Goal: Task Accomplishment & Management: Manage account settings

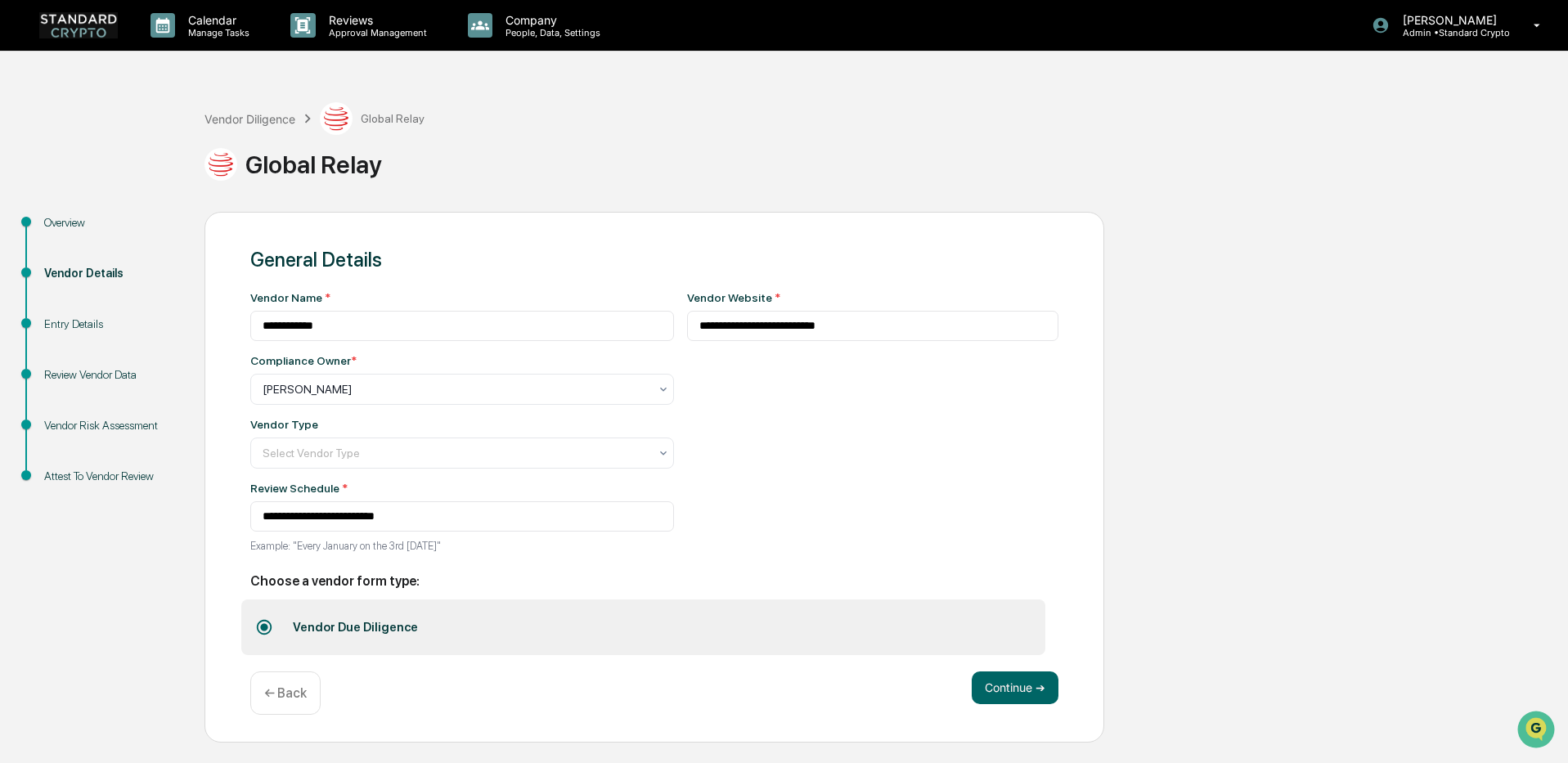
click at [251, 107] on div "Vendor Diligence Global Relay" at bounding box center [314, 119] width 220 height 33
click at [250, 116] on div "Vendor Diligence" at bounding box center [250, 119] width 91 height 14
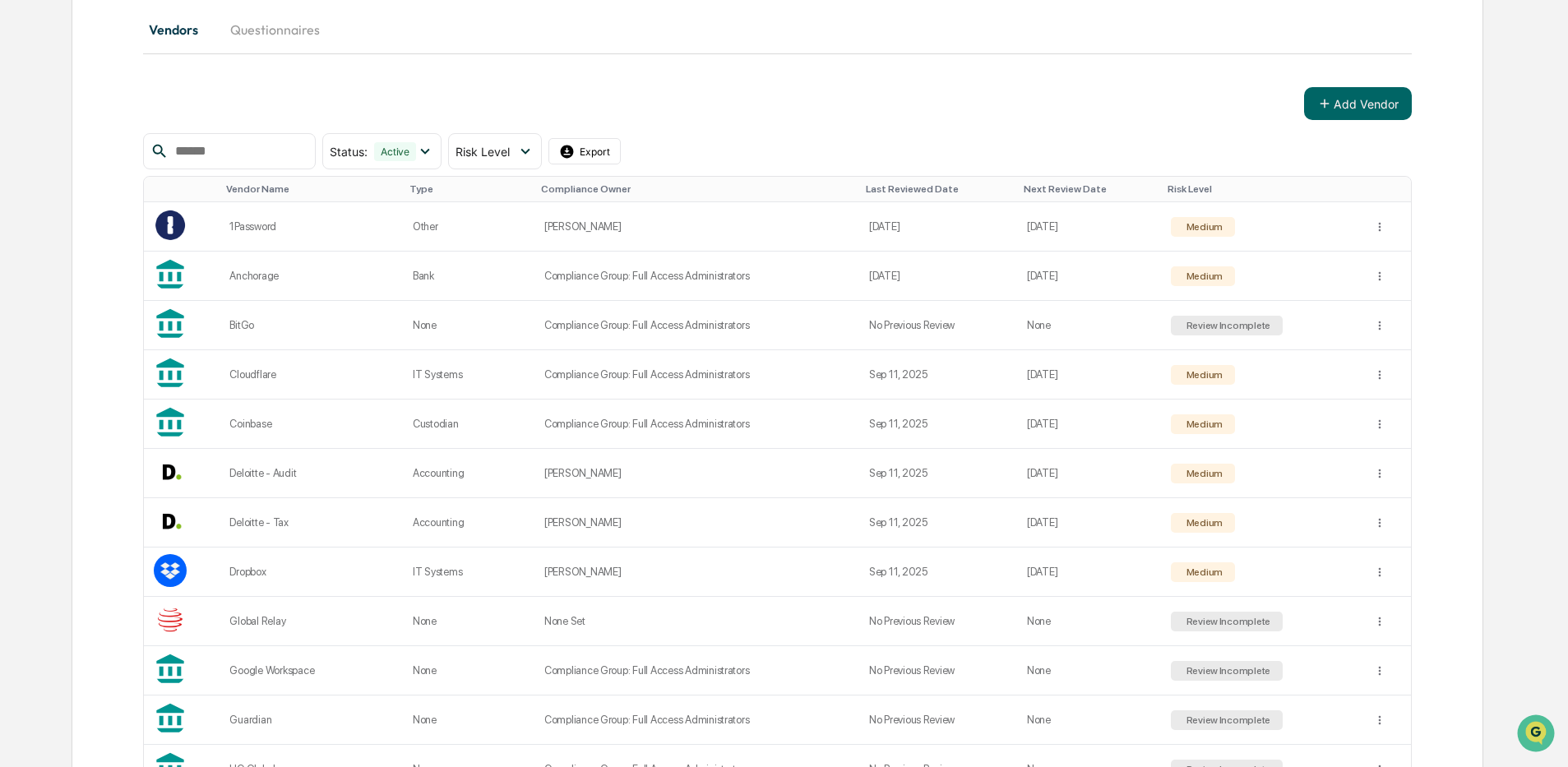
scroll to position [411, 0]
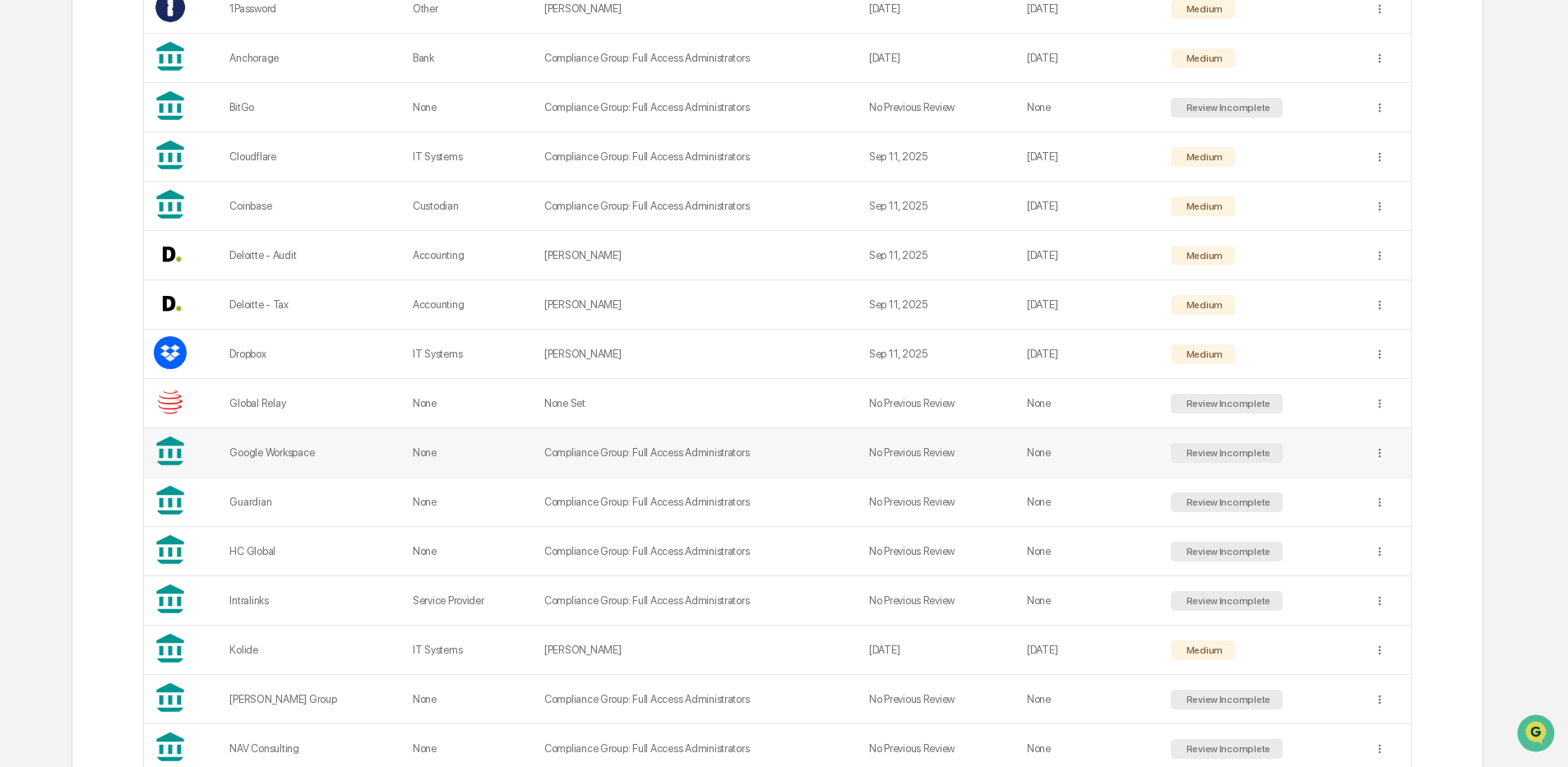
click at [568, 457] on td "Compliance Group: Full Access Administrators" at bounding box center [696, 453] width 325 height 49
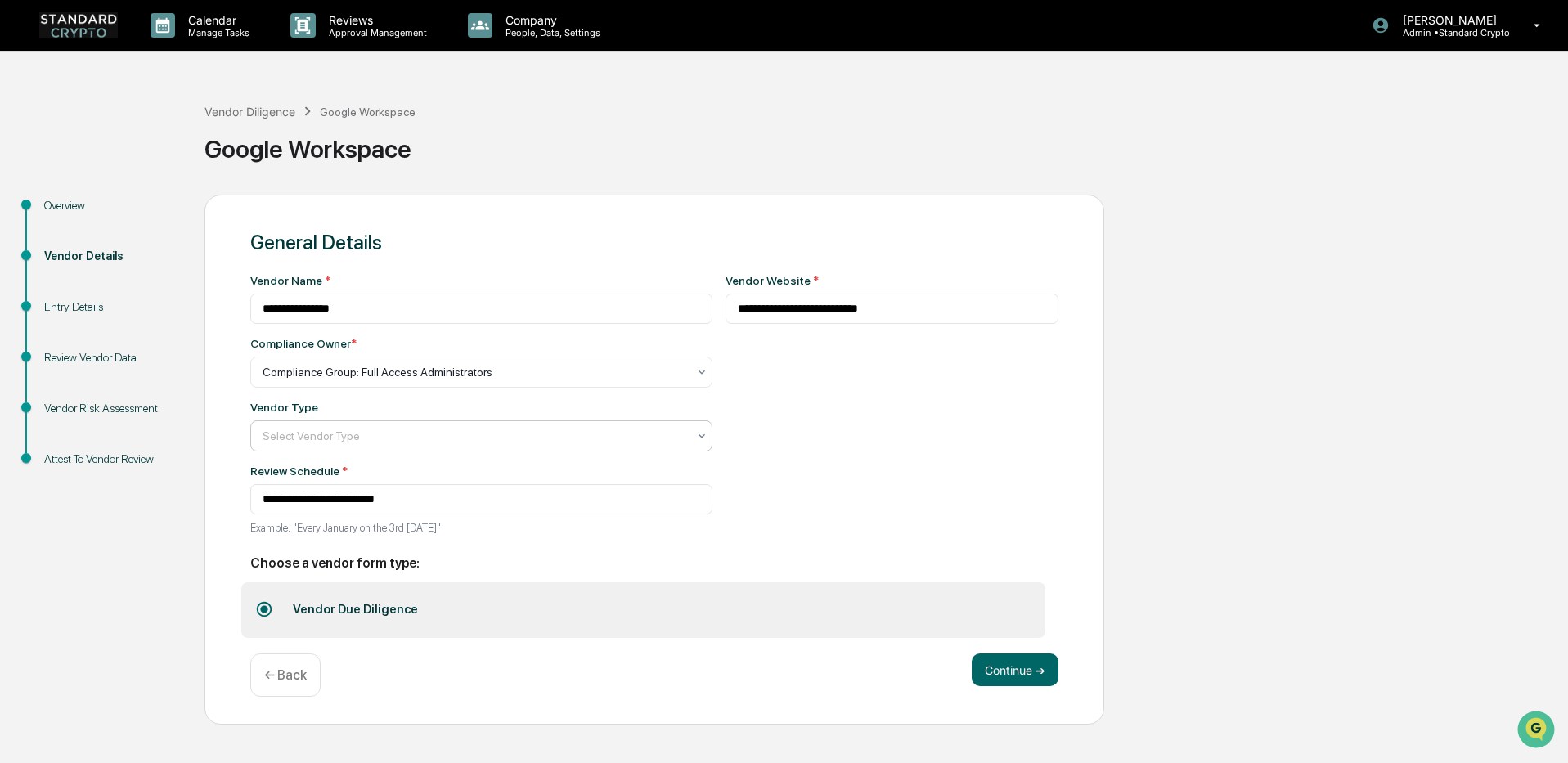
click at [491, 433] on div at bounding box center [475, 436] width 425 height 17
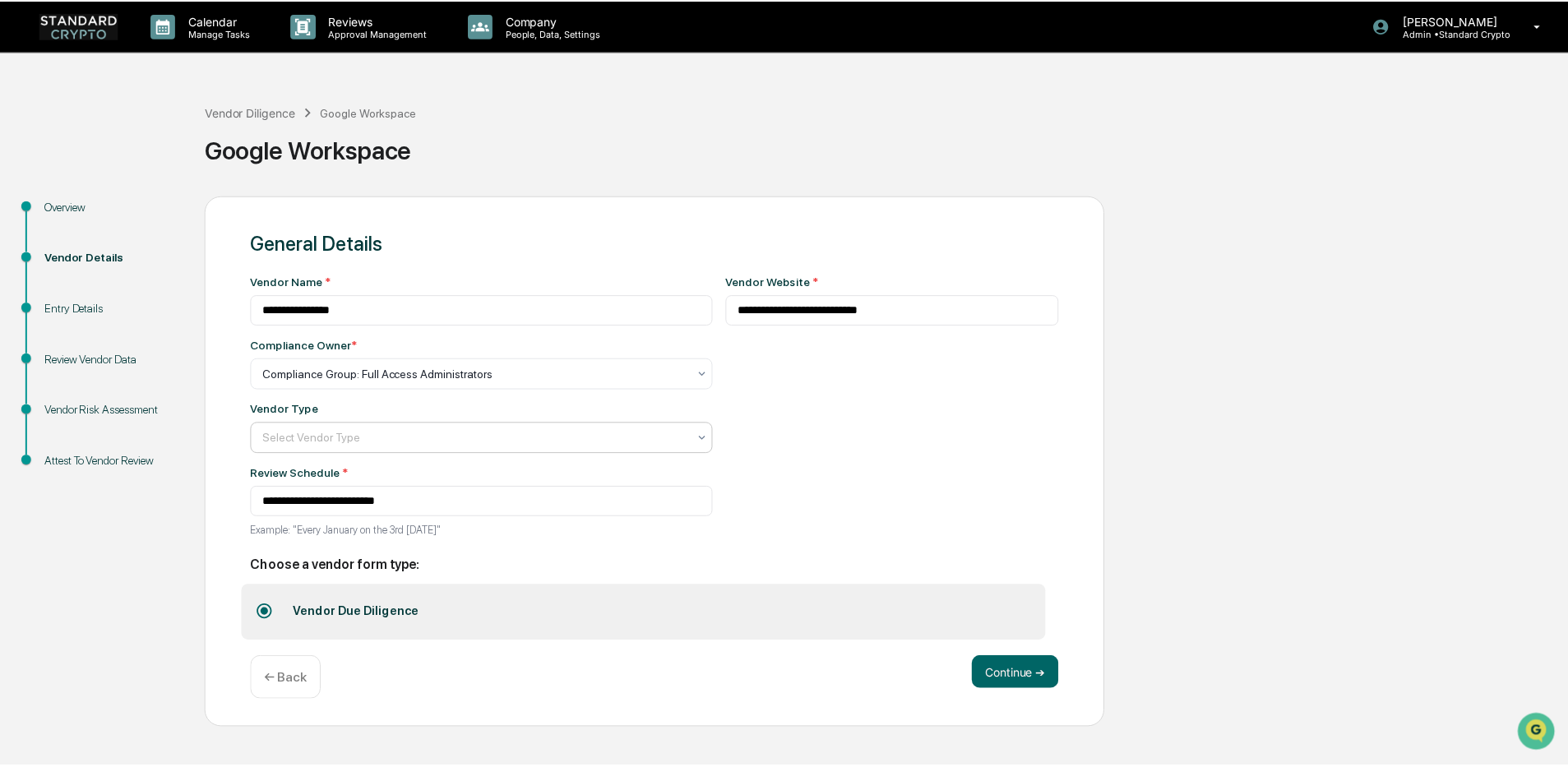
scroll to position [188, 0]
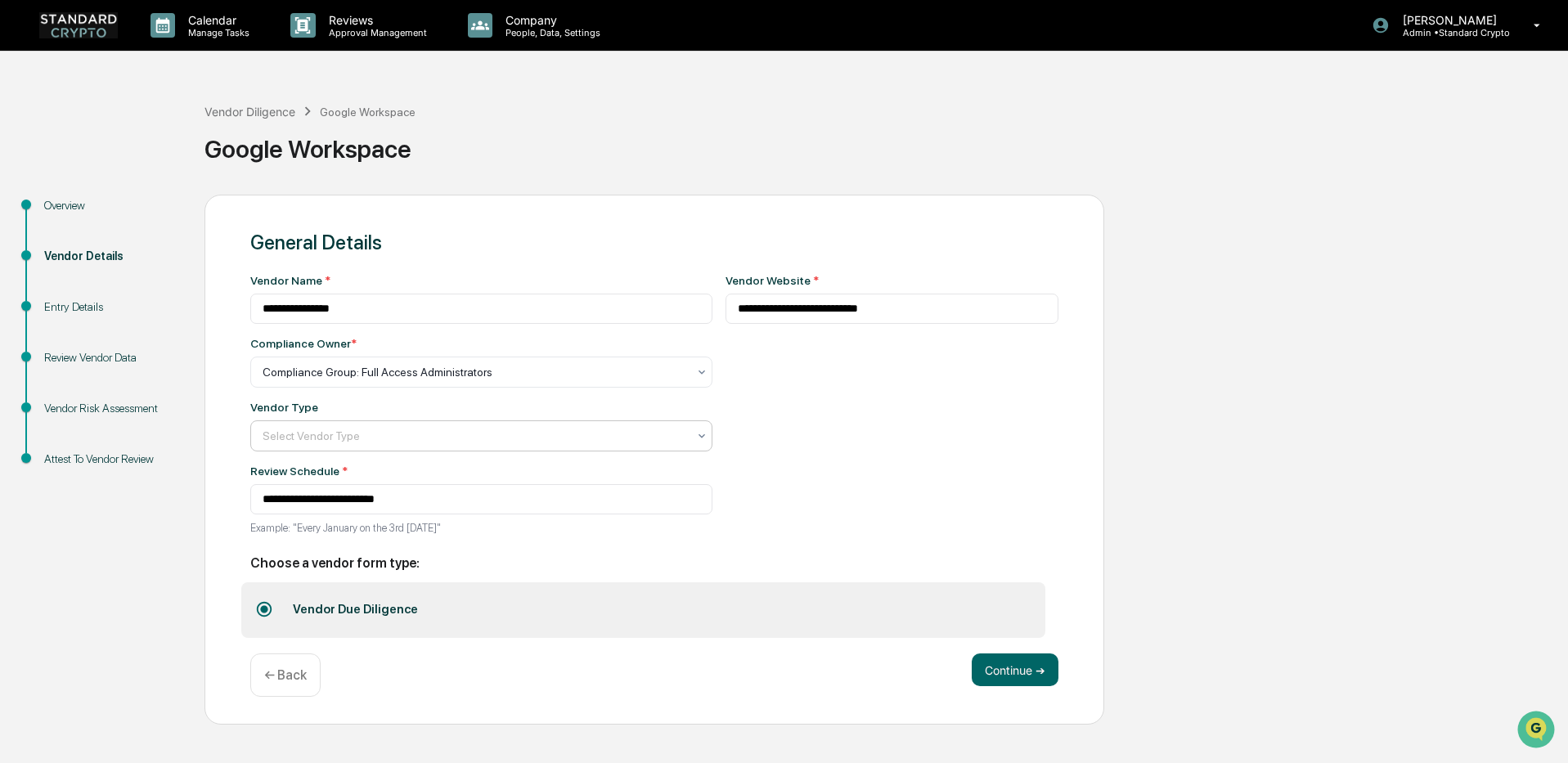
click at [1024, 677] on button "Continue ➔" at bounding box center [1014, 670] width 87 height 33
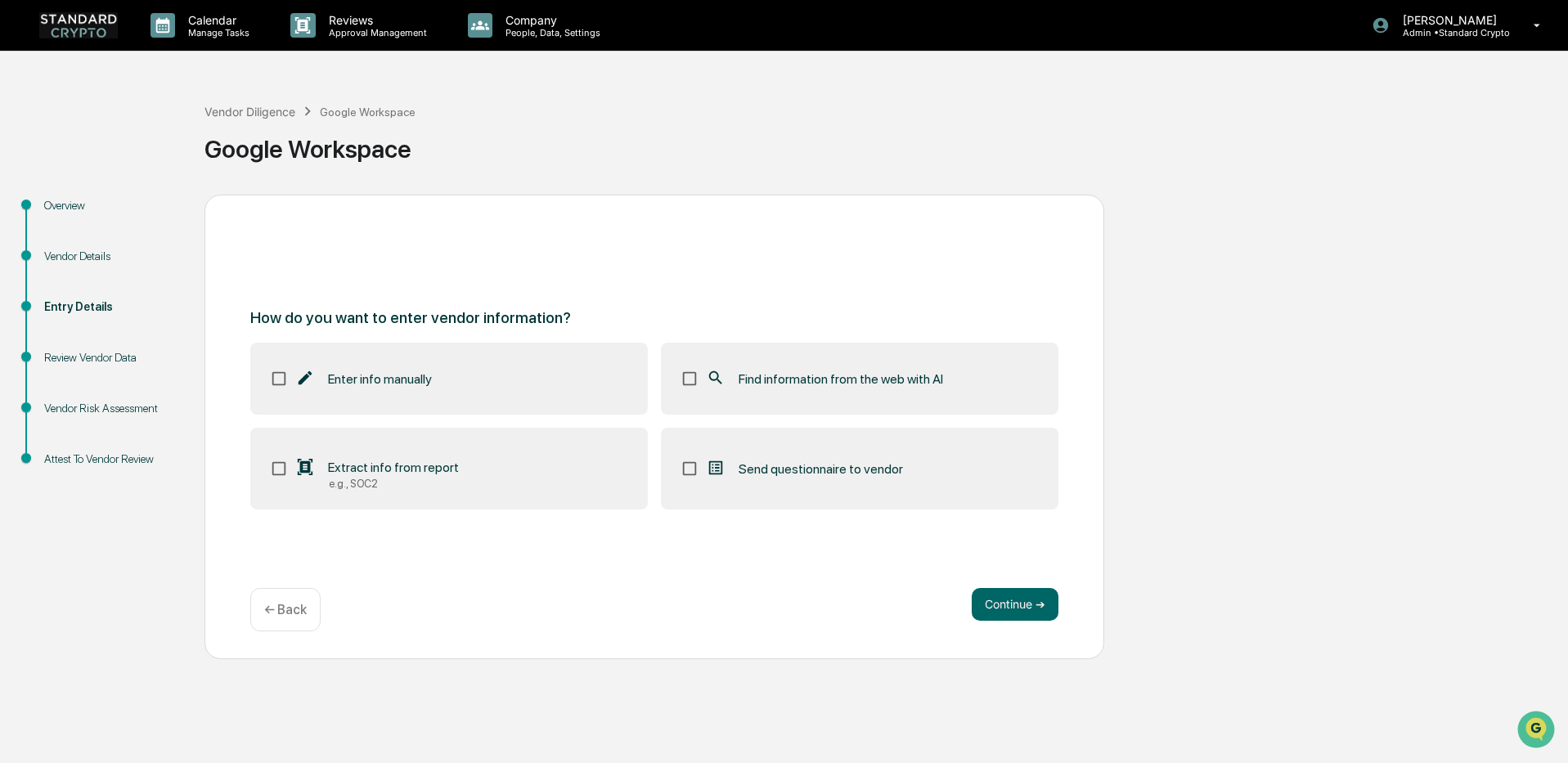
drag, startPoint x: 462, startPoint y: 474, endPoint x: 829, endPoint y: 360, distance: 384.3
click at [471, 469] on label "Extract info from report e.g., SOC2" at bounding box center [449, 468] width 398 height 82
click at [853, 353] on label "Find information from the web with AI" at bounding box center [859, 379] width 398 height 72
click at [1021, 598] on button "Continue ➔" at bounding box center [1014, 604] width 87 height 33
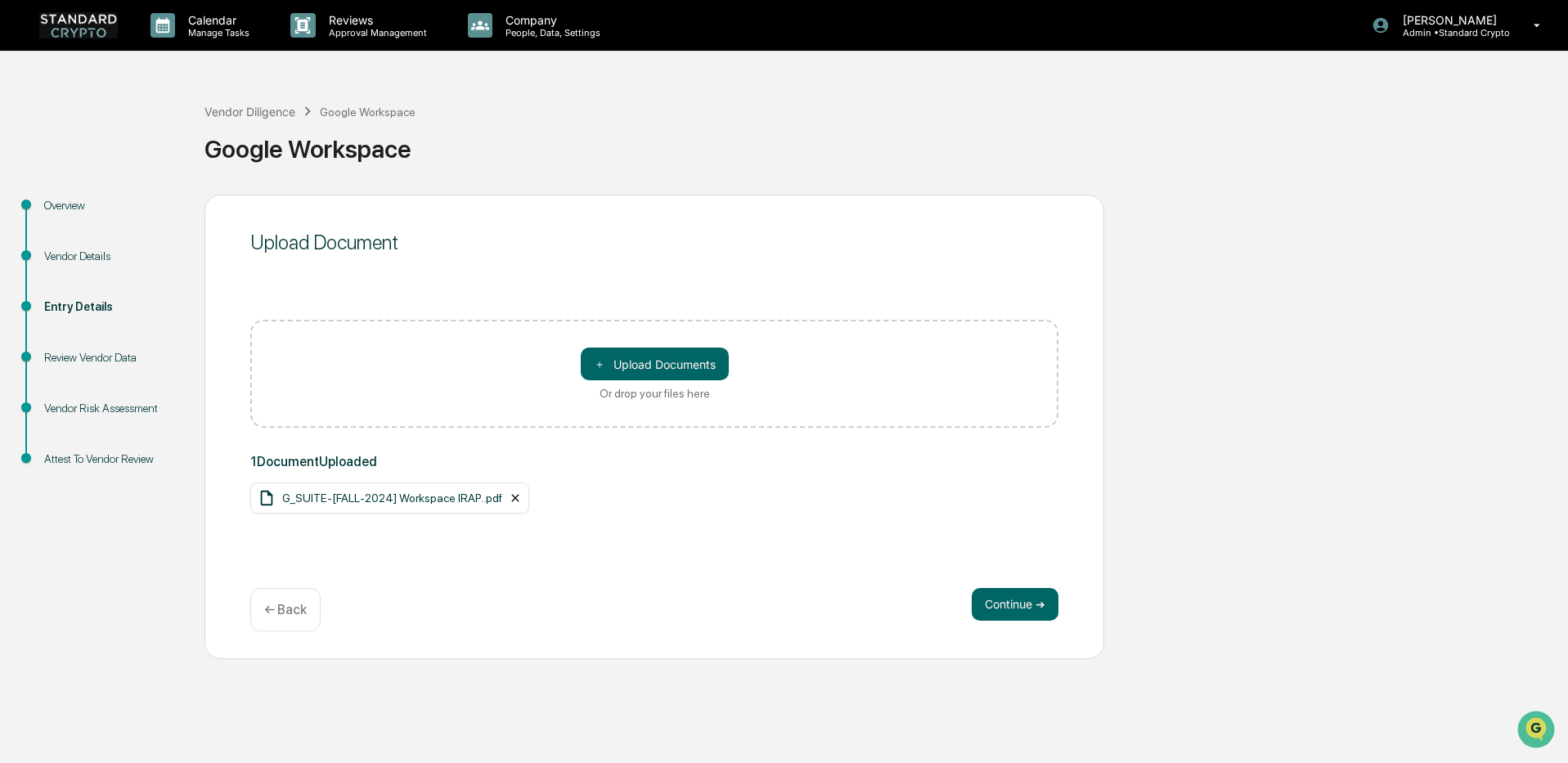
click at [511, 496] on icon at bounding box center [515, 498] width 13 height 13
click at [591, 498] on icon at bounding box center [598, 498] width 13 height 13
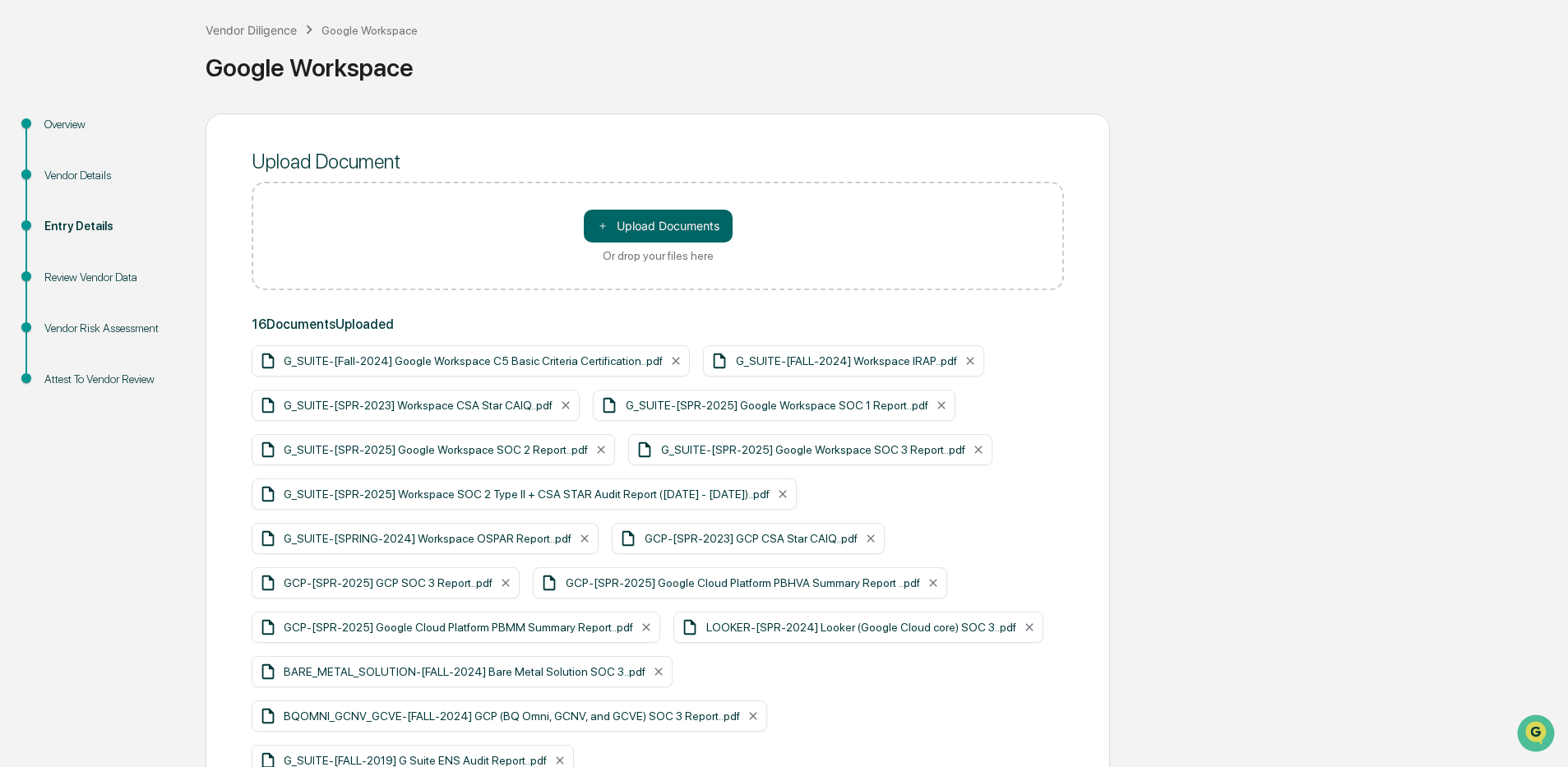
scroll to position [179, 0]
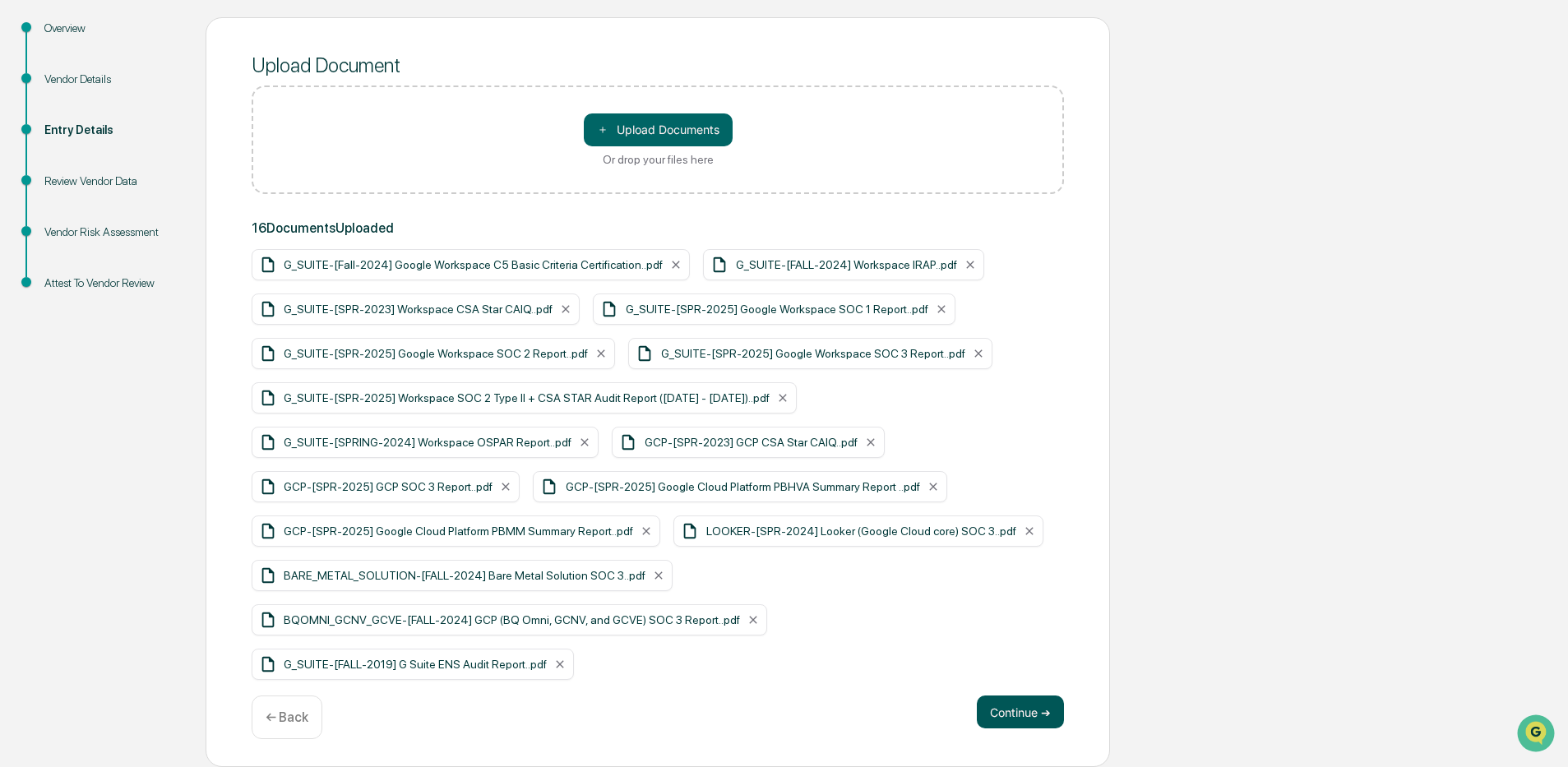
click at [1005, 707] on button "Continue ➔" at bounding box center [1020, 712] width 87 height 33
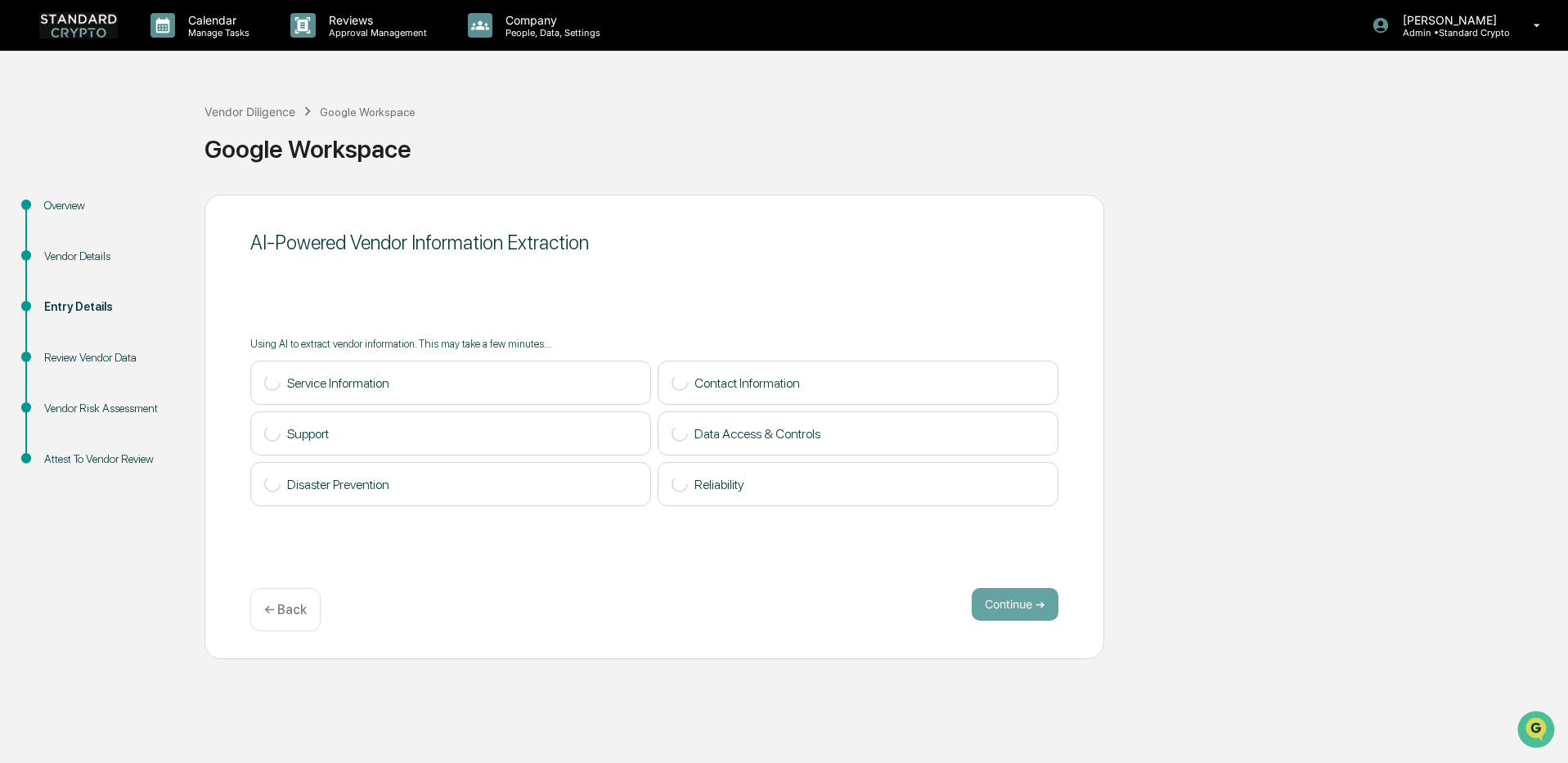
drag, startPoint x: 255, startPoint y: 112, endPoint x: 1018, endPoint y: 106, distance: 763.0
click at [1018, 106] on div "Vendor Diligence Google Workspace Google Workspace" at bounding box center [882, 136] width 1356 height 68
click at [1004, 603] on button "Continue ➔" at bounding box center [1014, 604] width 87 height 33
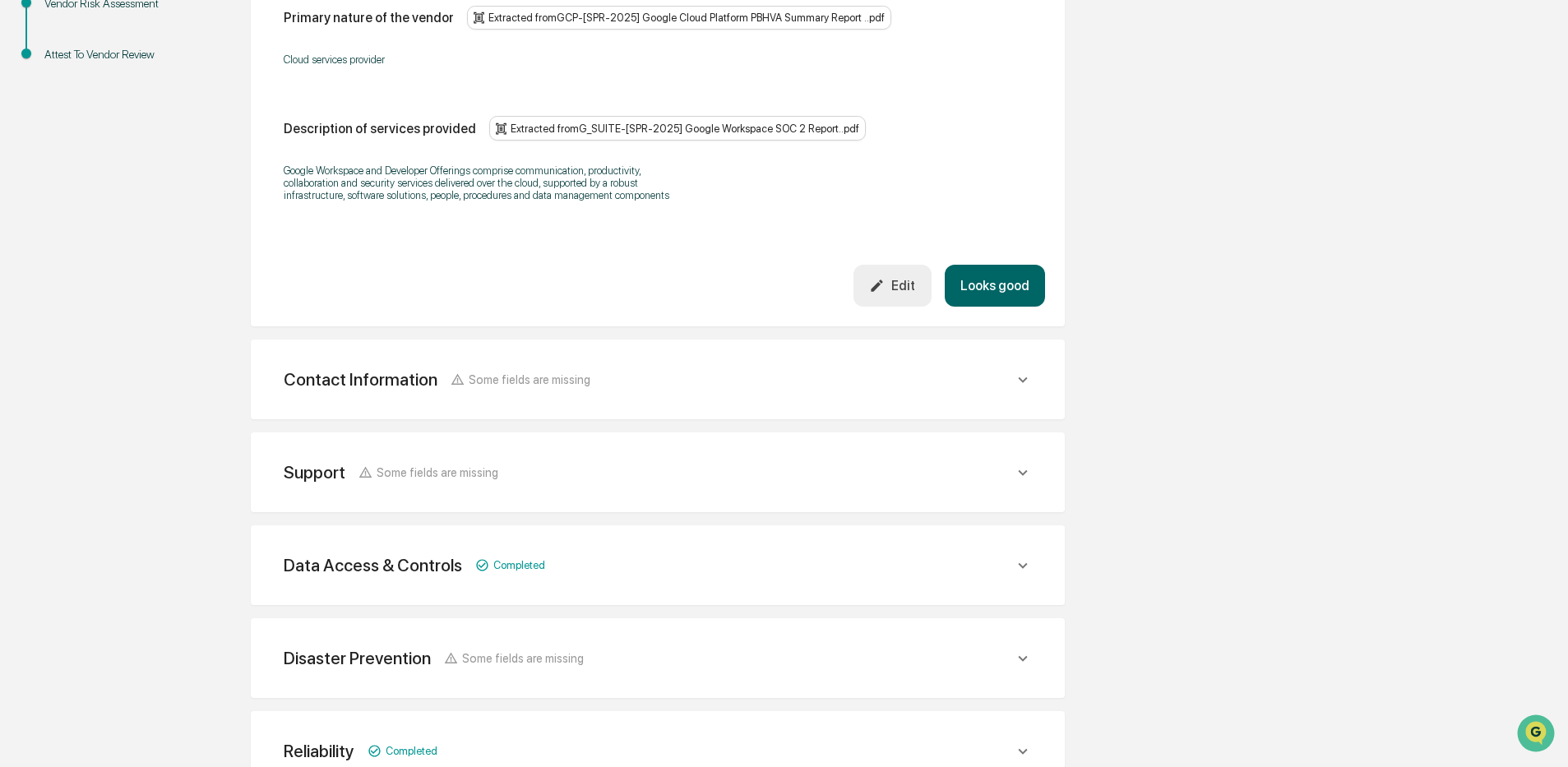
scroll to position [518, 0]
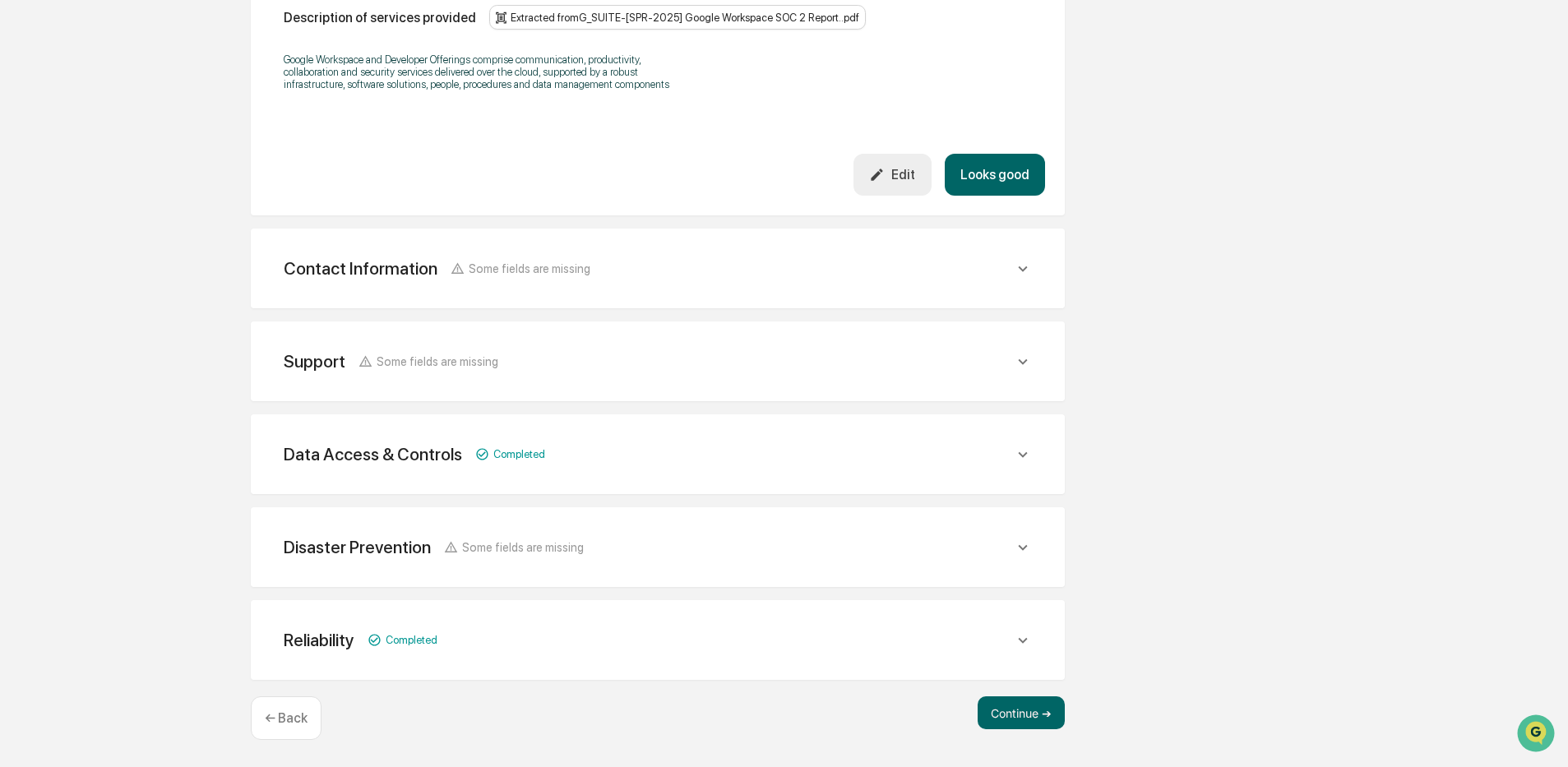
click at [572, 286] on div "Contact Information Some fields are missing" at bounding box center [658, 268] width 774 height 40
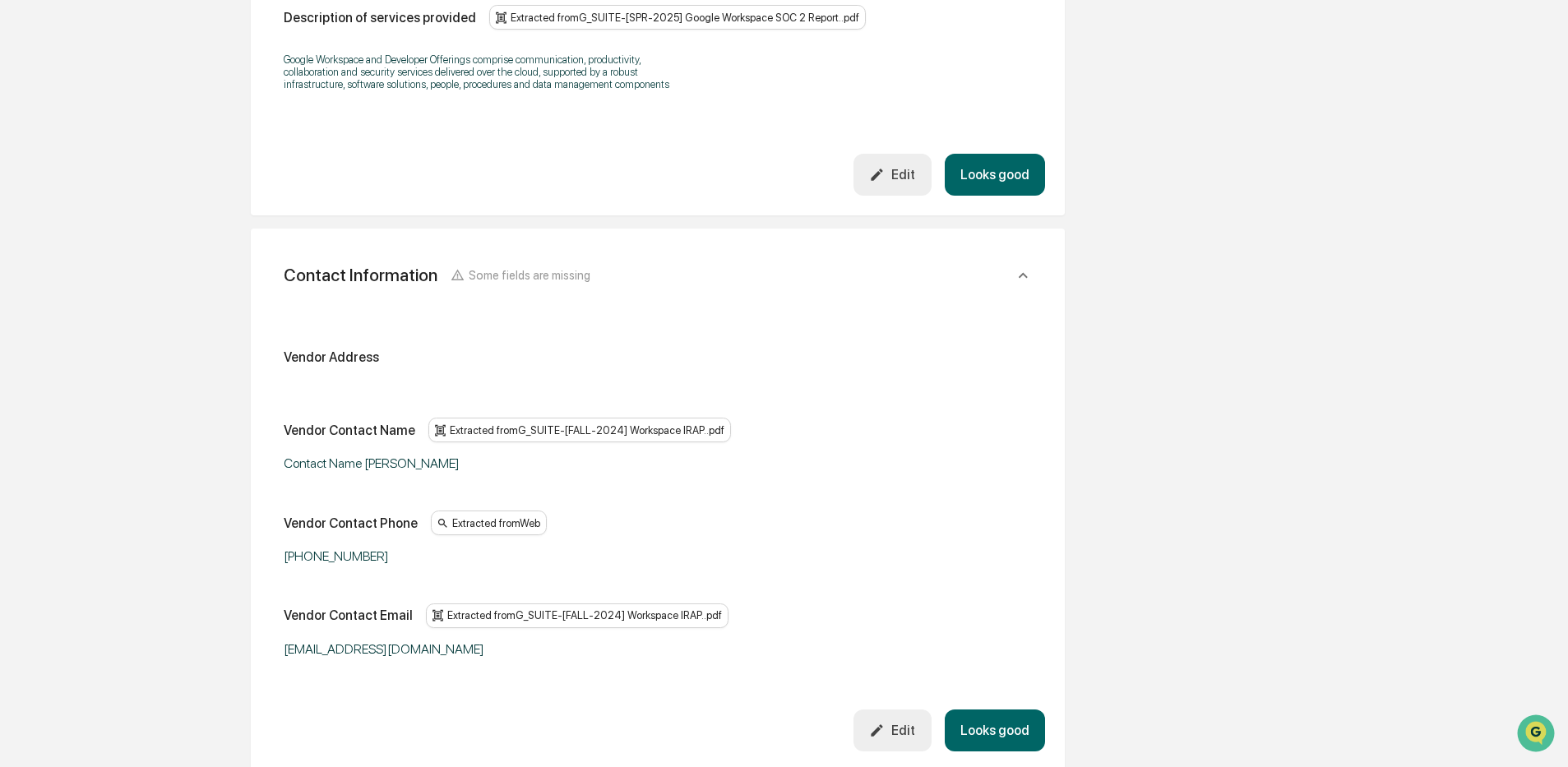
click at [901, 747] on button "Edit" at bounding box center [892, 730] width 78 height 42
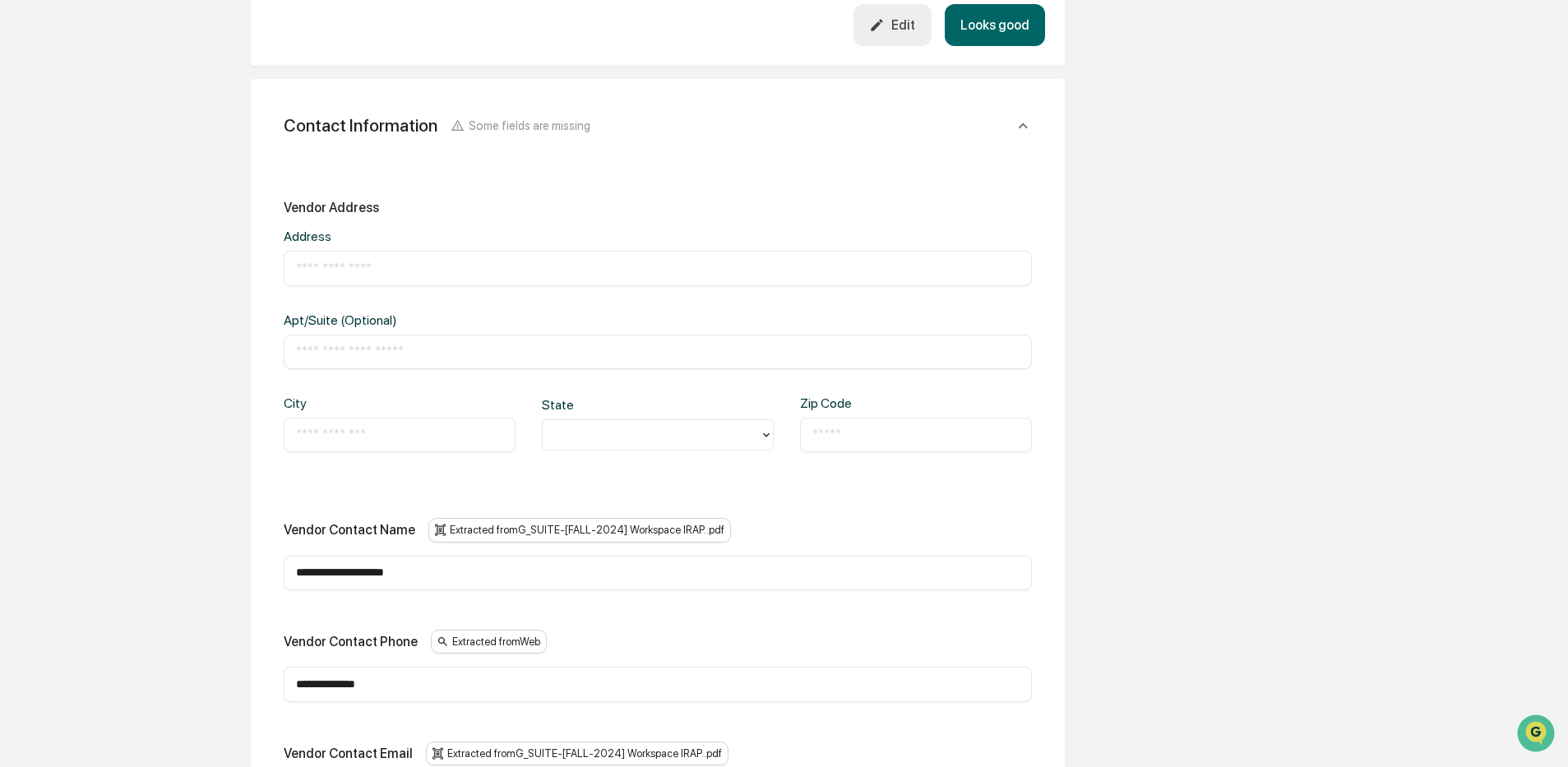
scroll to position [847, 0]
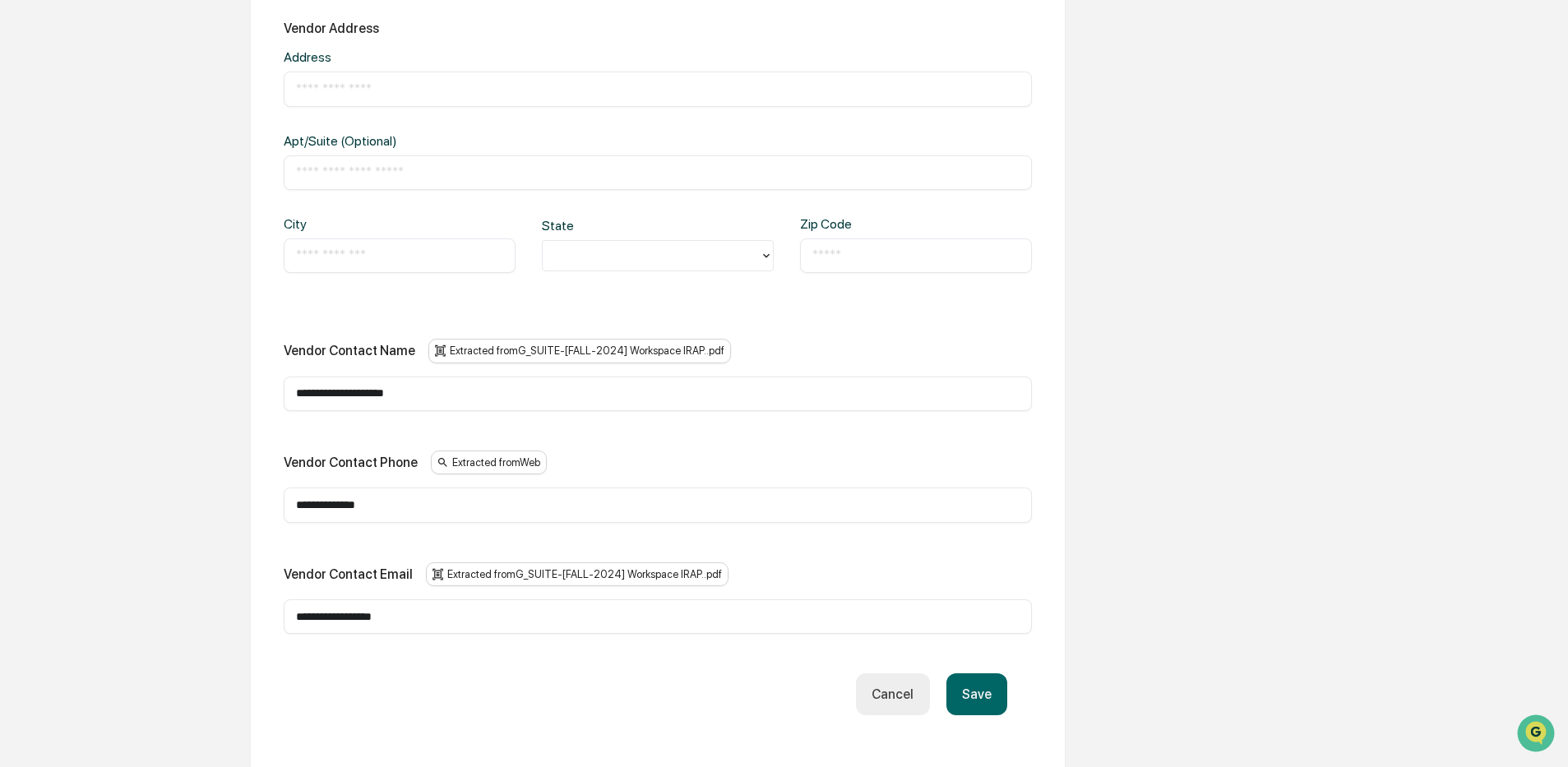
drag, startPoint x: 359, startPoint y: 397, endPoint x: 238, endPoint y: 412, distance: 121.9
click at [238, 412] on div "**********" at bounding box center [657, 290] width 904 height 1884
drag, startPoint x: 440, startPoint y: 514, endPoint x: 344, endPoint y: 509, distance: 96.1
click at [237, 512] on div "**********" at bounding box center [657, 290] width 904 height 1884
drag, startPoint x: 441, startPoint y: 503, endPoint x: 277, endPoint y: 558, distance: 173.0
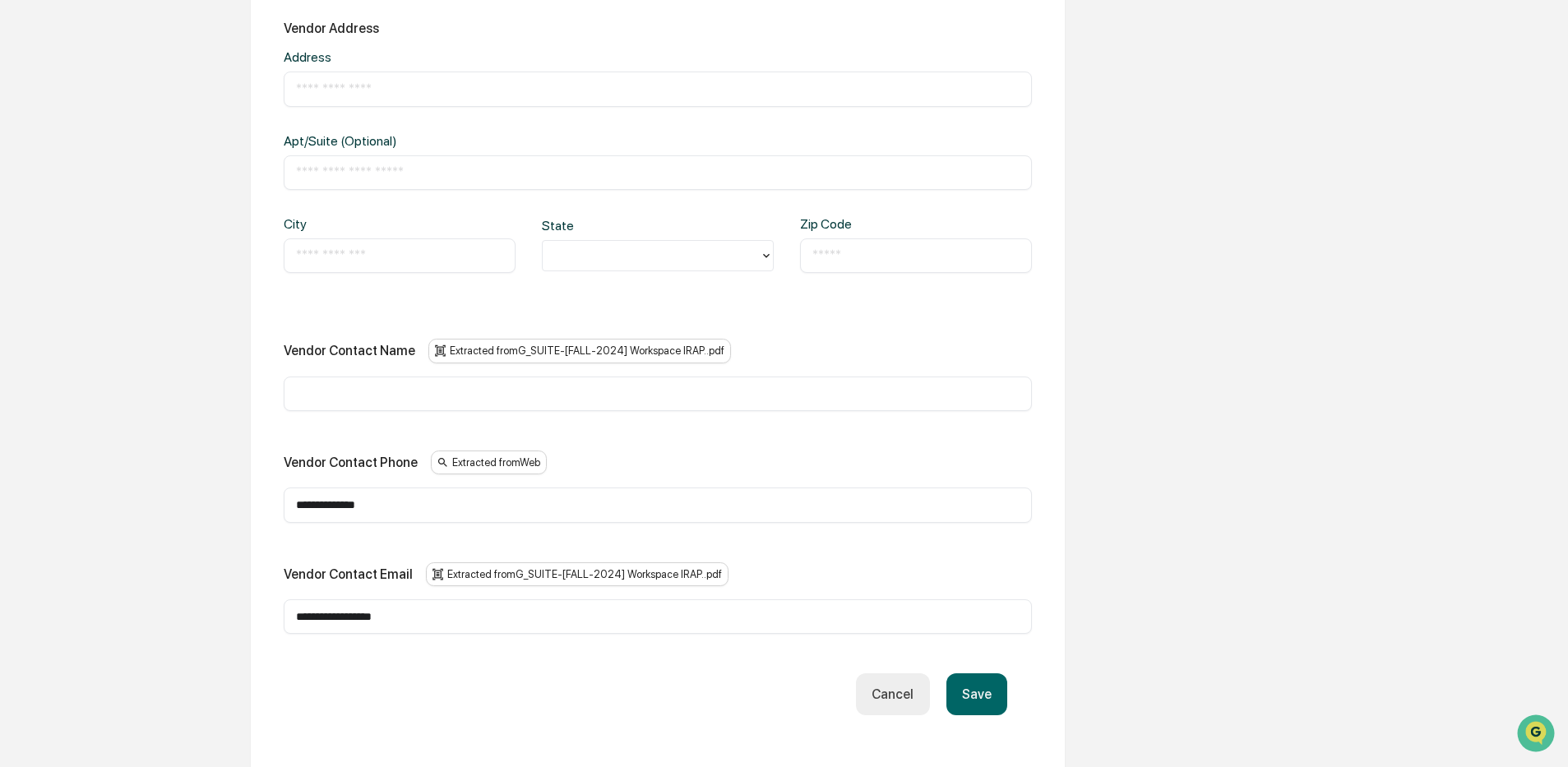
click at [233, 520] on div "**********" at bounding box center [657, 290] width 904 height 1884
drag, startPoint x: 422, startPoint y: 613, endPoint x: 259, endPoint y: 612, distance: 163.0
click at [259, 612] on div "**********" at bounding box center [658, 336] width 814 height 873
click at [981, 694] on button "Save" at bounding box center [976, 694] width 61 height 42
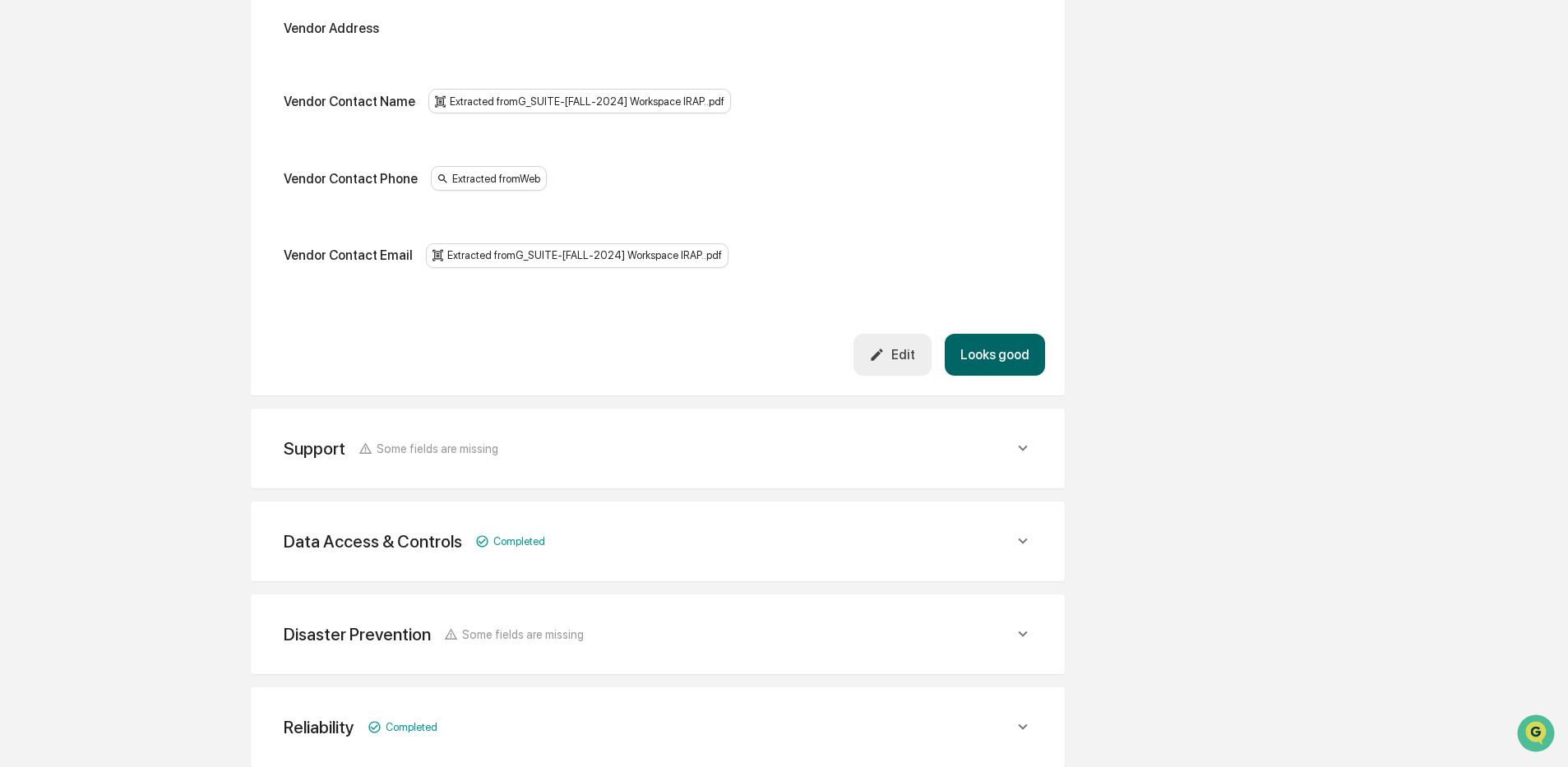
click at [617, 554] on div "Data Access & Controls Completed" at bounding box center [658, 541] width 774 height 40
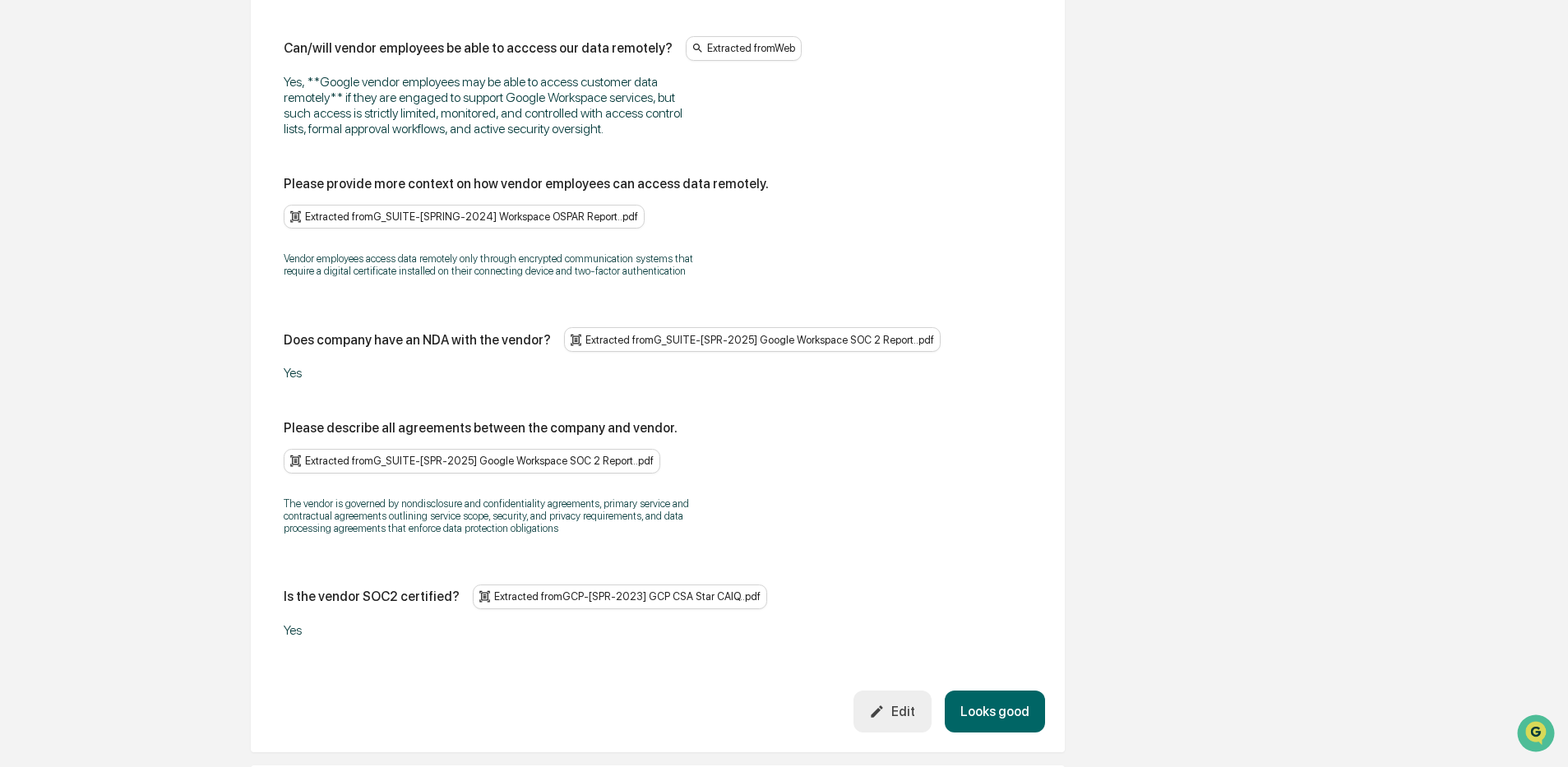
scroll to position [2982, 0]
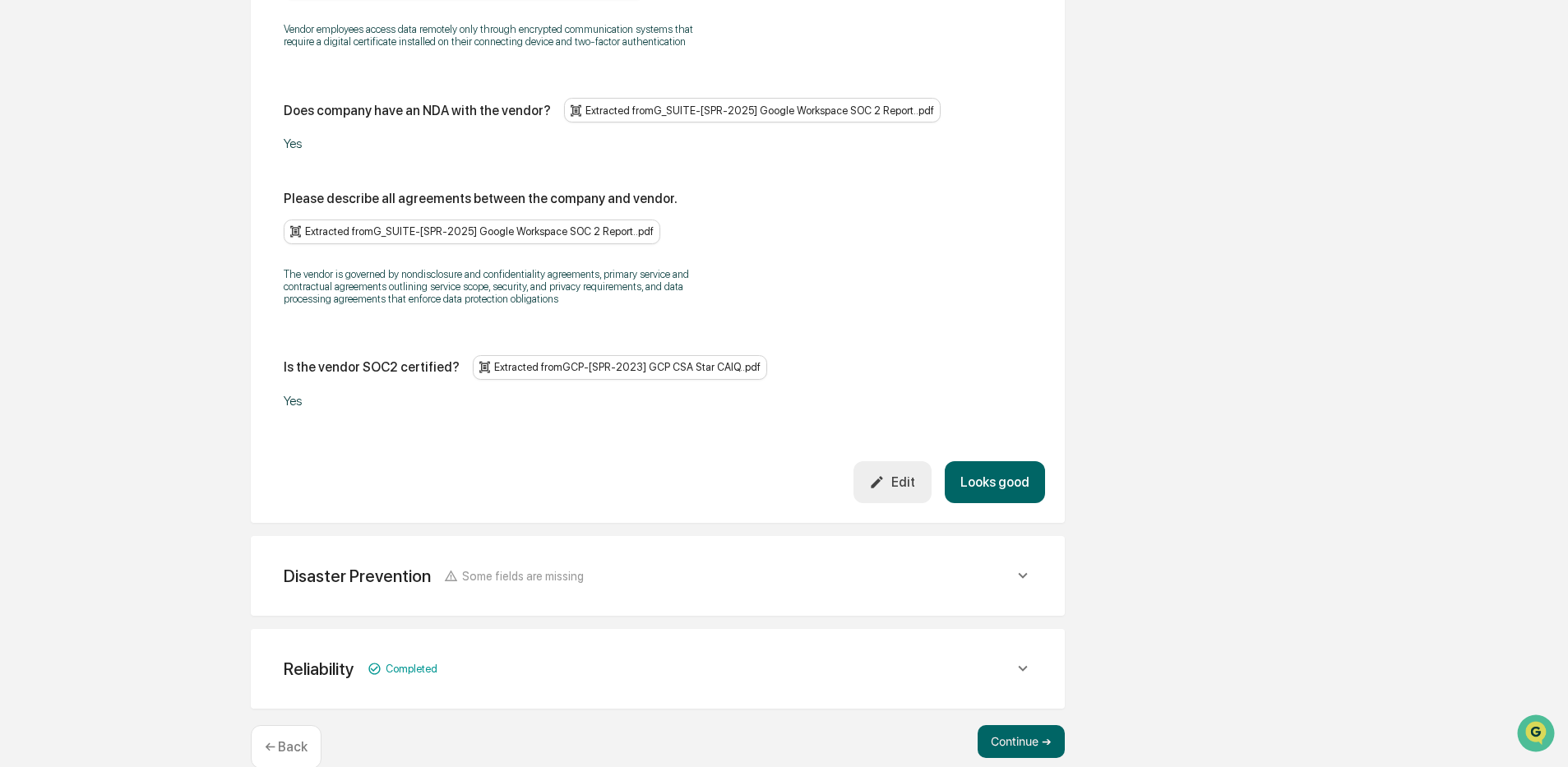
click at [570, 569] on span "Some fields are missing" at bounding box center [523, 576] width 121 height 14
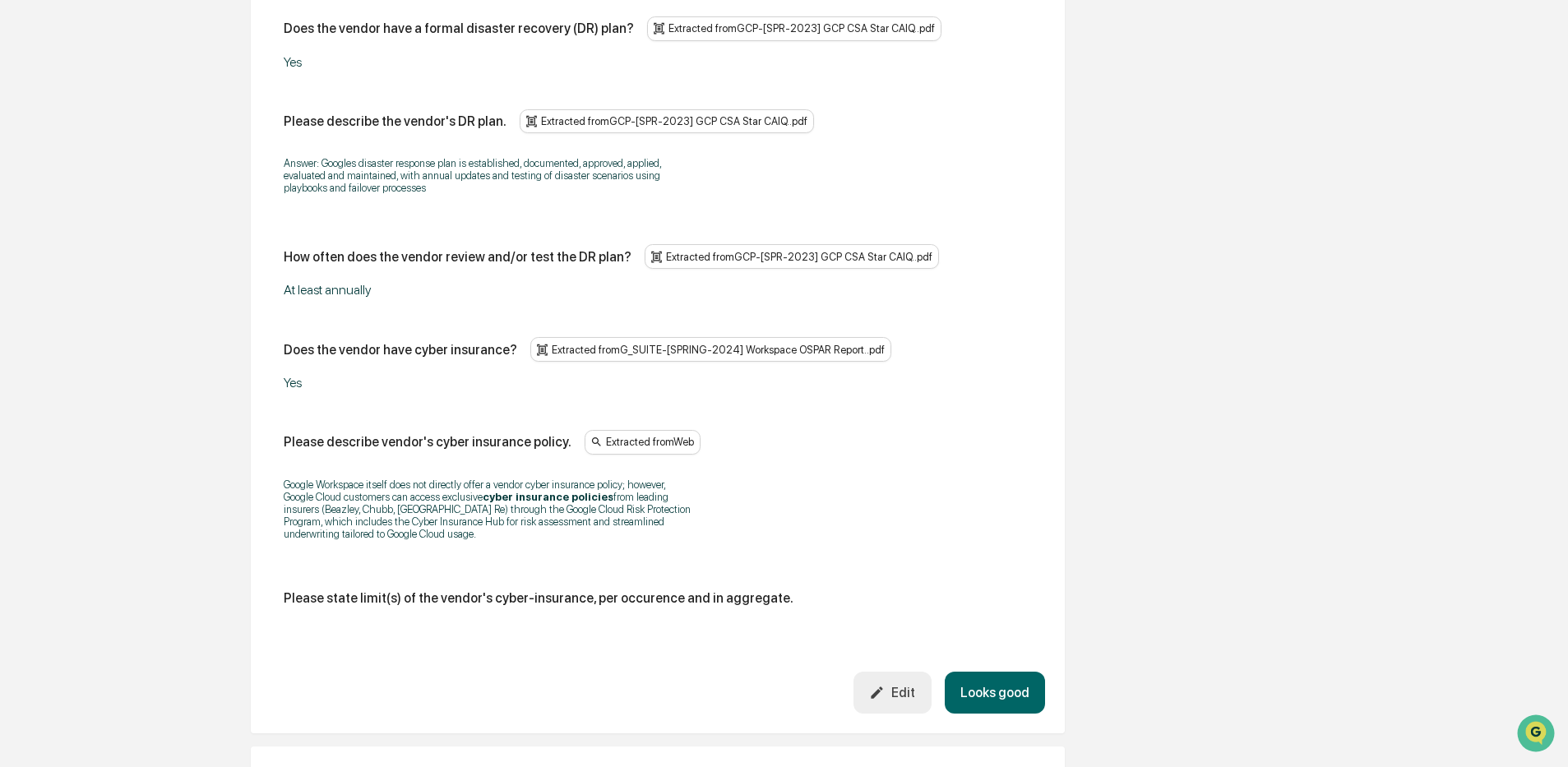
scroll to position [3722, 0]
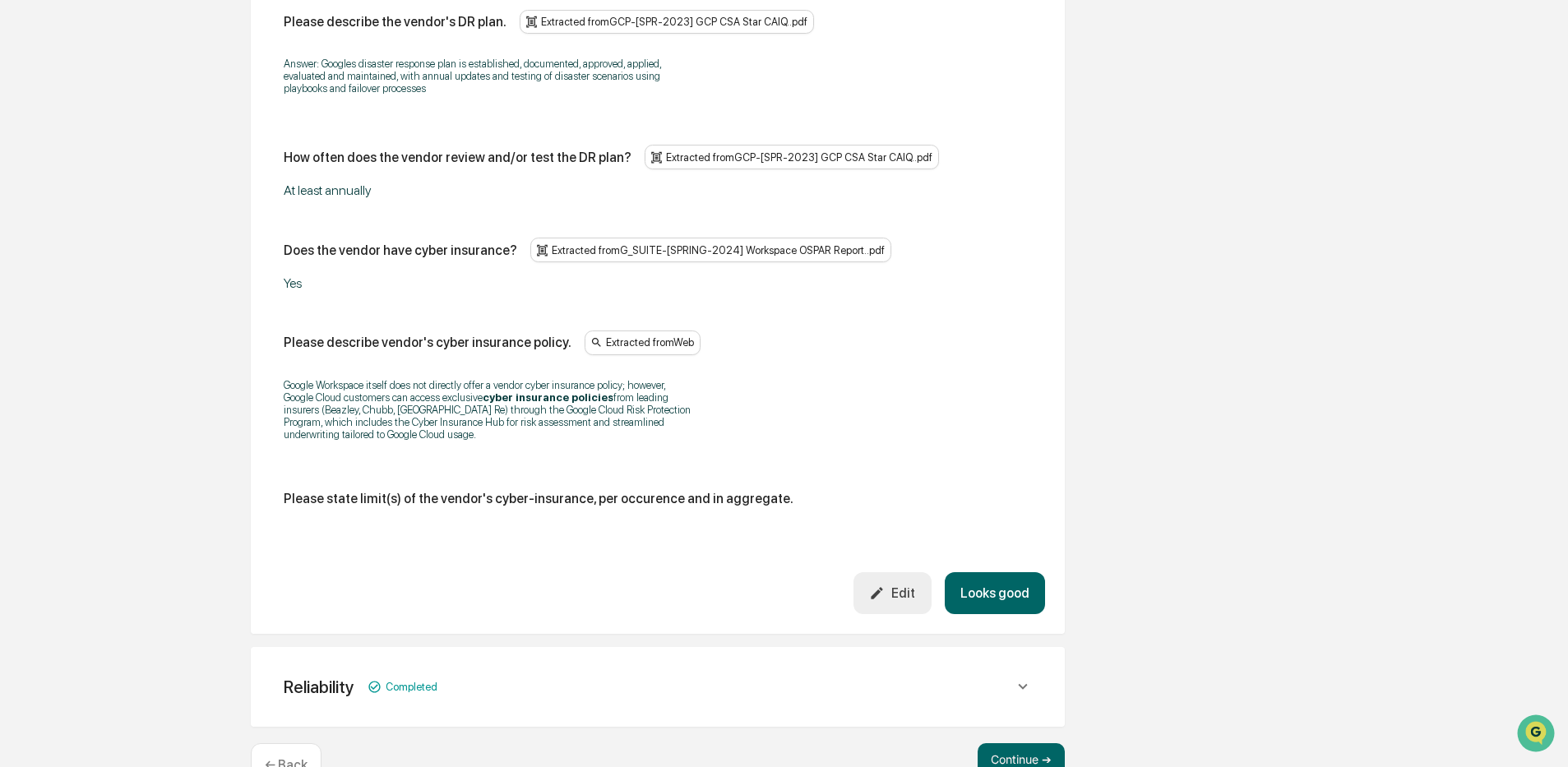
click at [907, 585] on div "Edit" at bounding box center [892, 592] width 46 height 16
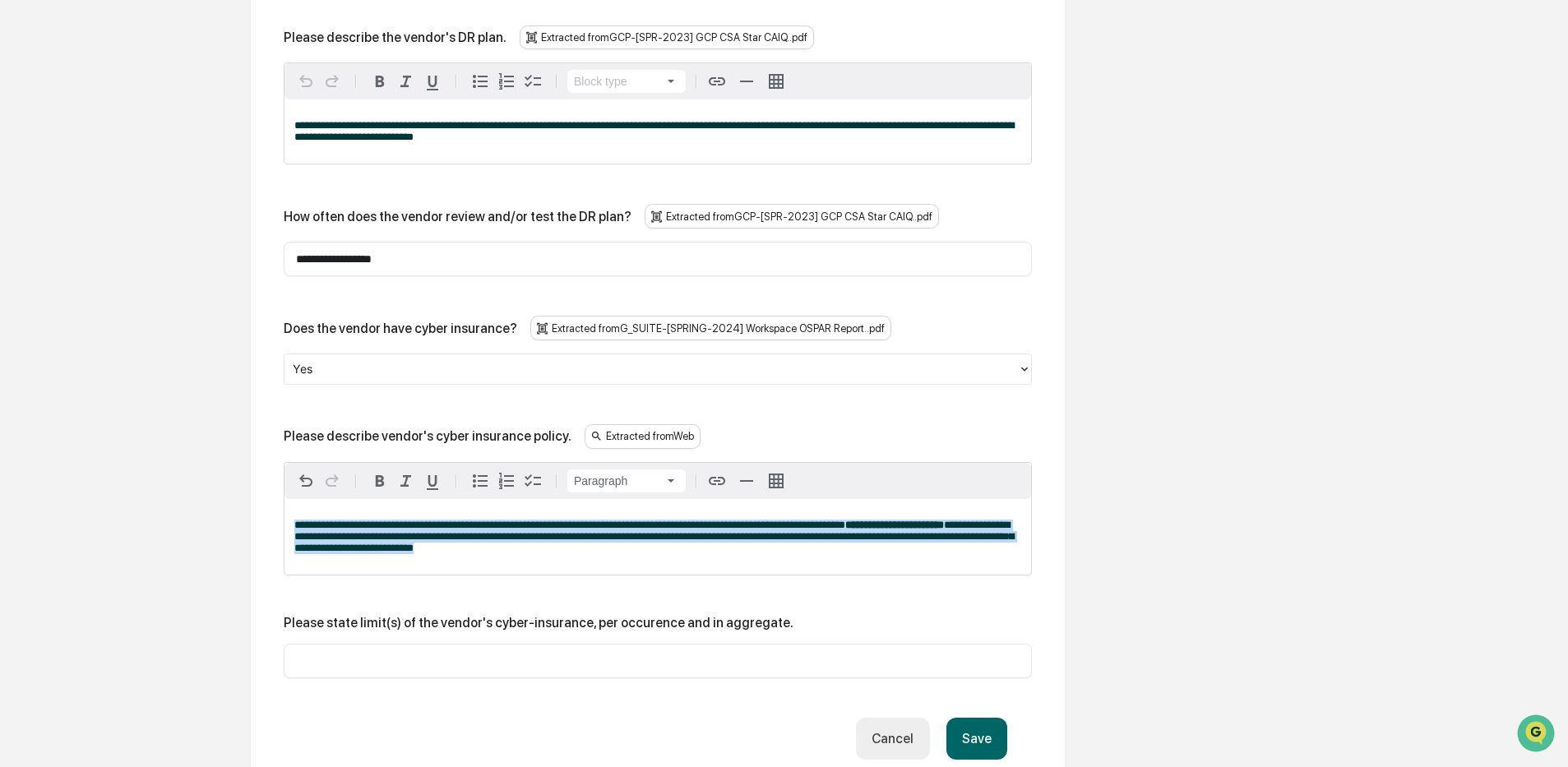
drag, startPoint x: 566, startPoint y: 537, endPoint x: 268, endPoint y: 482, distance: 303.0
click at [268, 482] on div "**********" at bounding box center [658, 307] width 814 height 1021
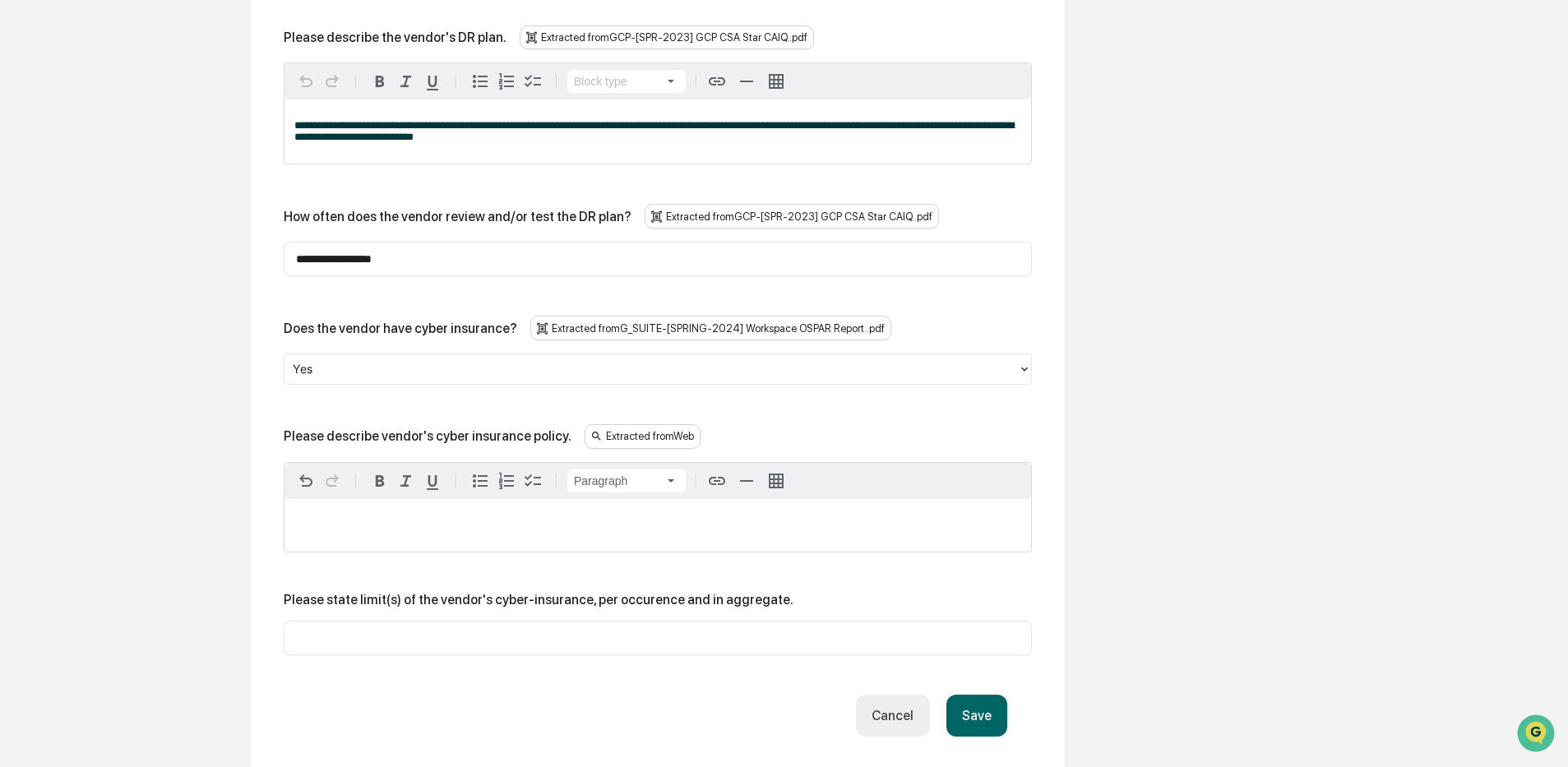
scroll to position [3695, 0]
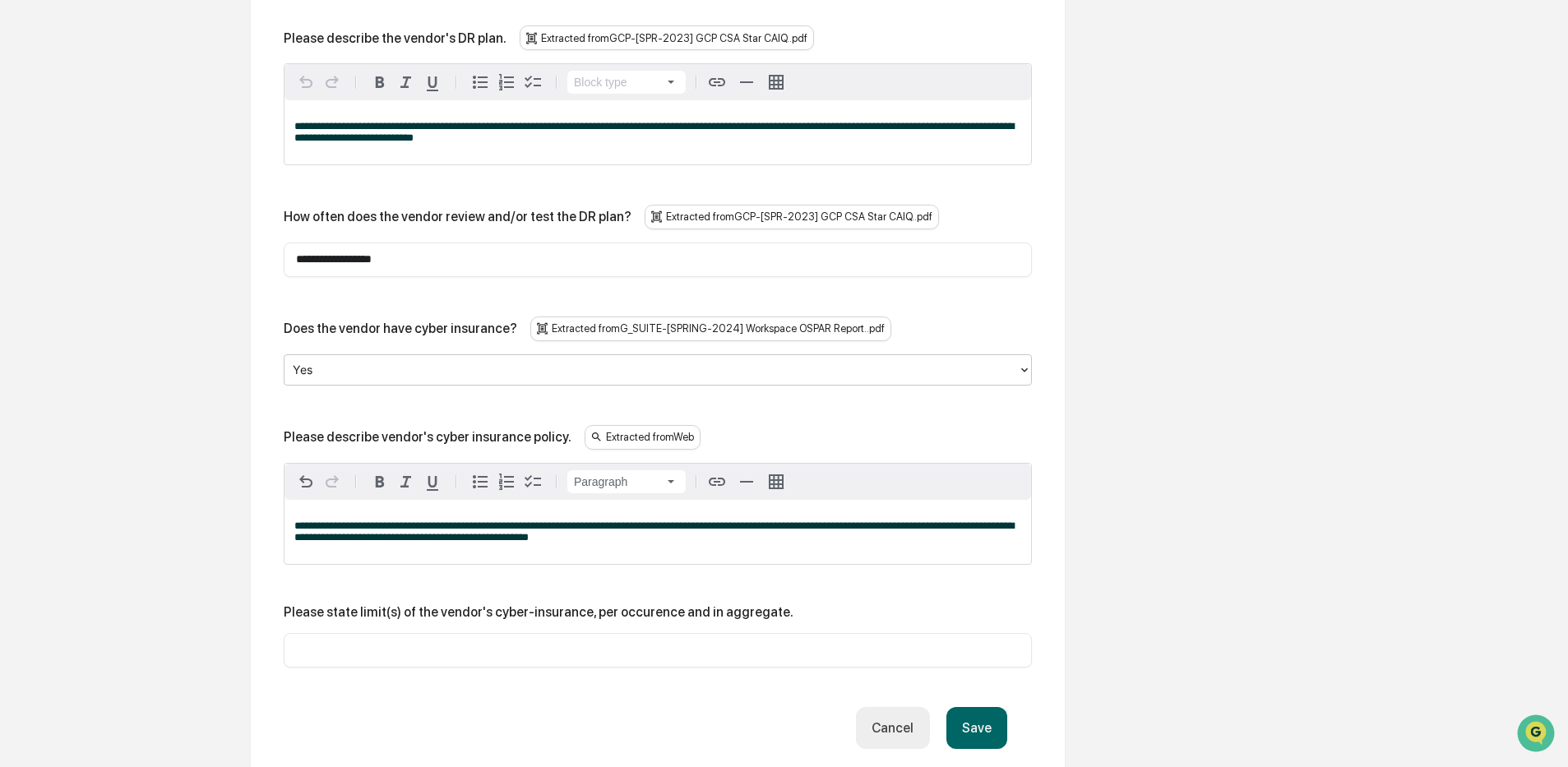
click at [375, 356] on div "Yes" at bounding box center [651, 369] width 734 height 26
click at [573, 520] on p "**********" at bounding box center [657, 532] width 727 height 23
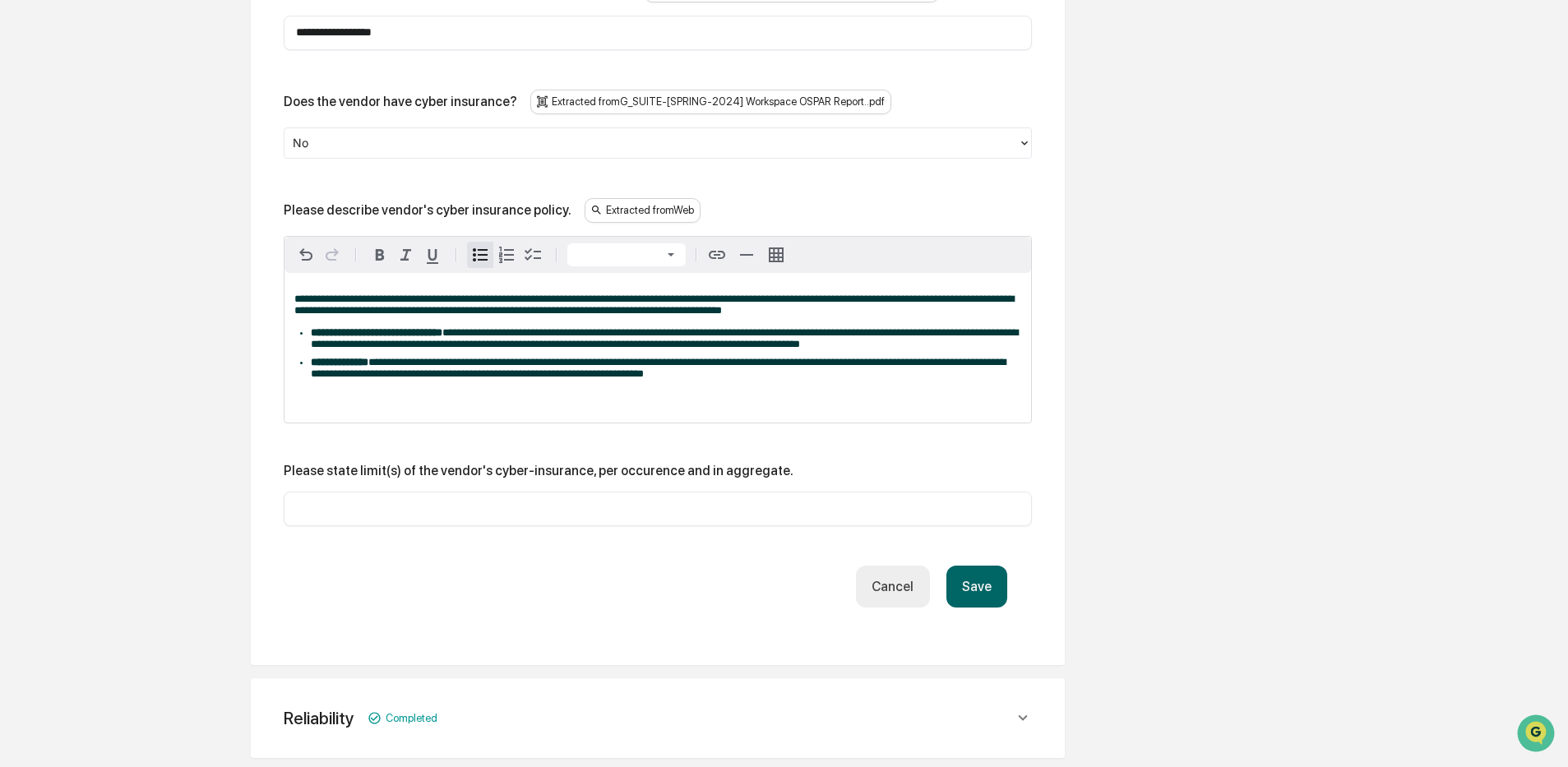
scroll to position [3941, 0]
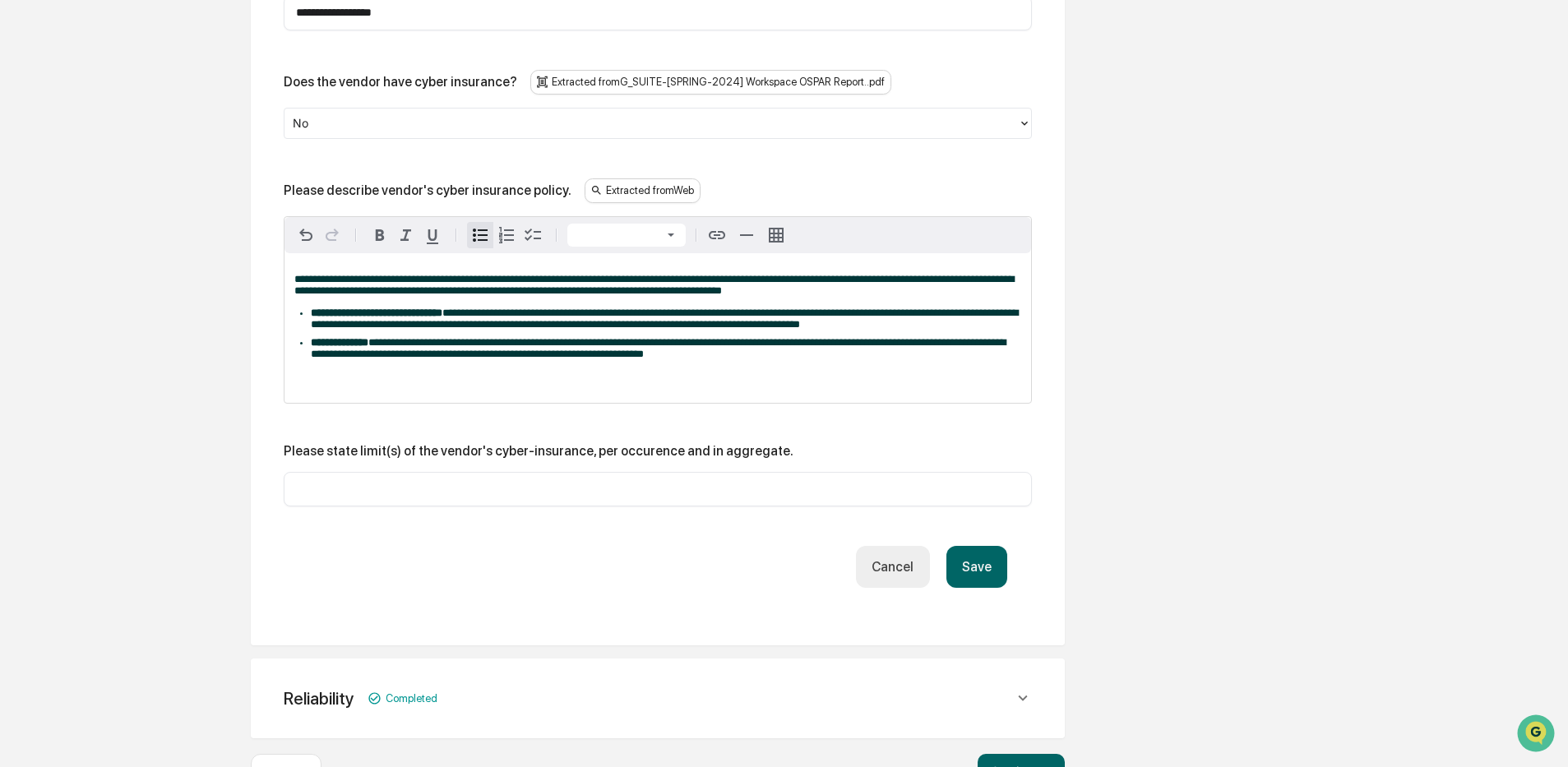
click at [733, 481] on input "text" at bounding box center [657, 489] width 724 height 17
click at [985, 546] on button "Save" at bounding box center [976, 567] width 61 height 42
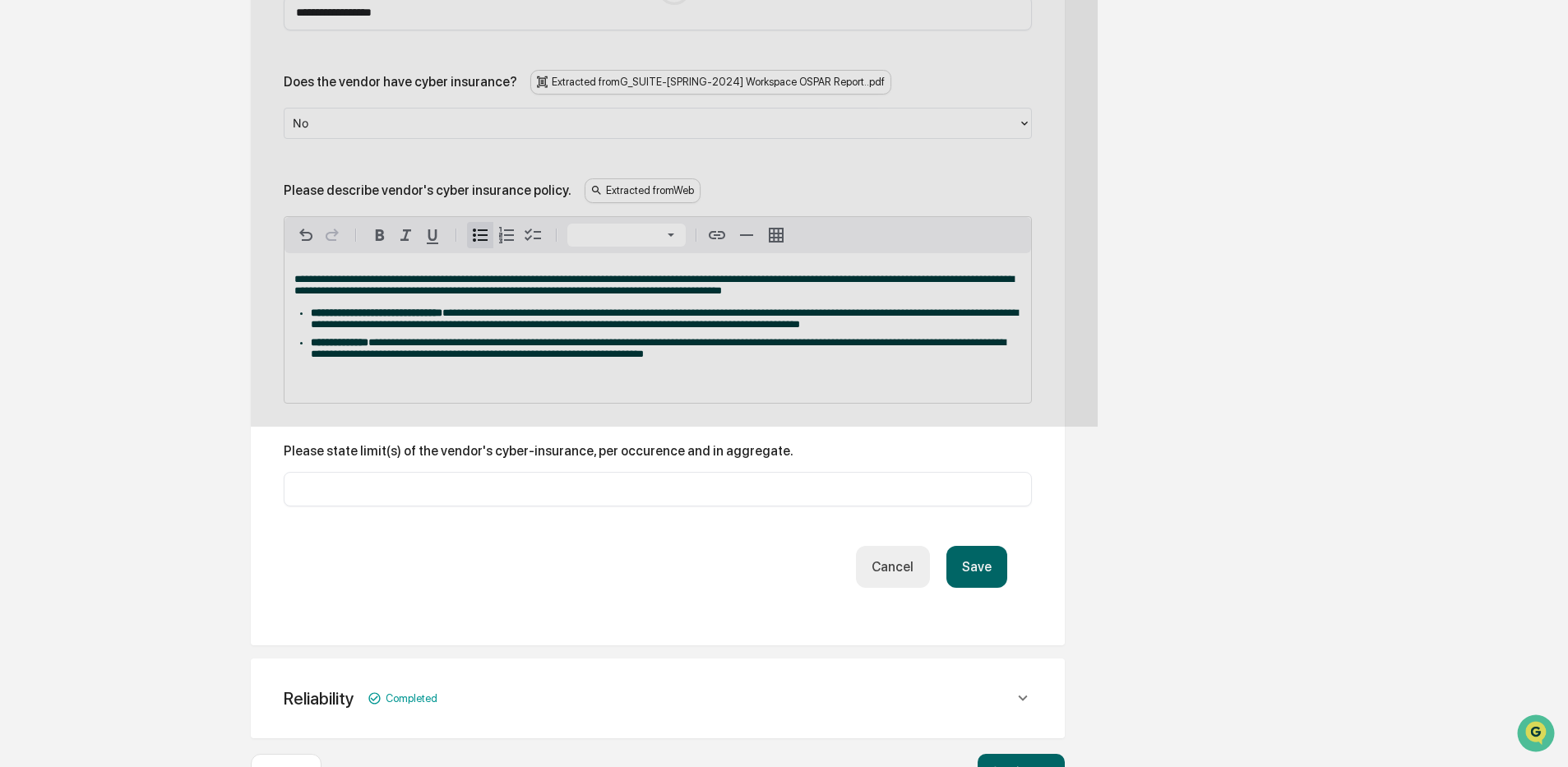
scroll to position [3814, 0]
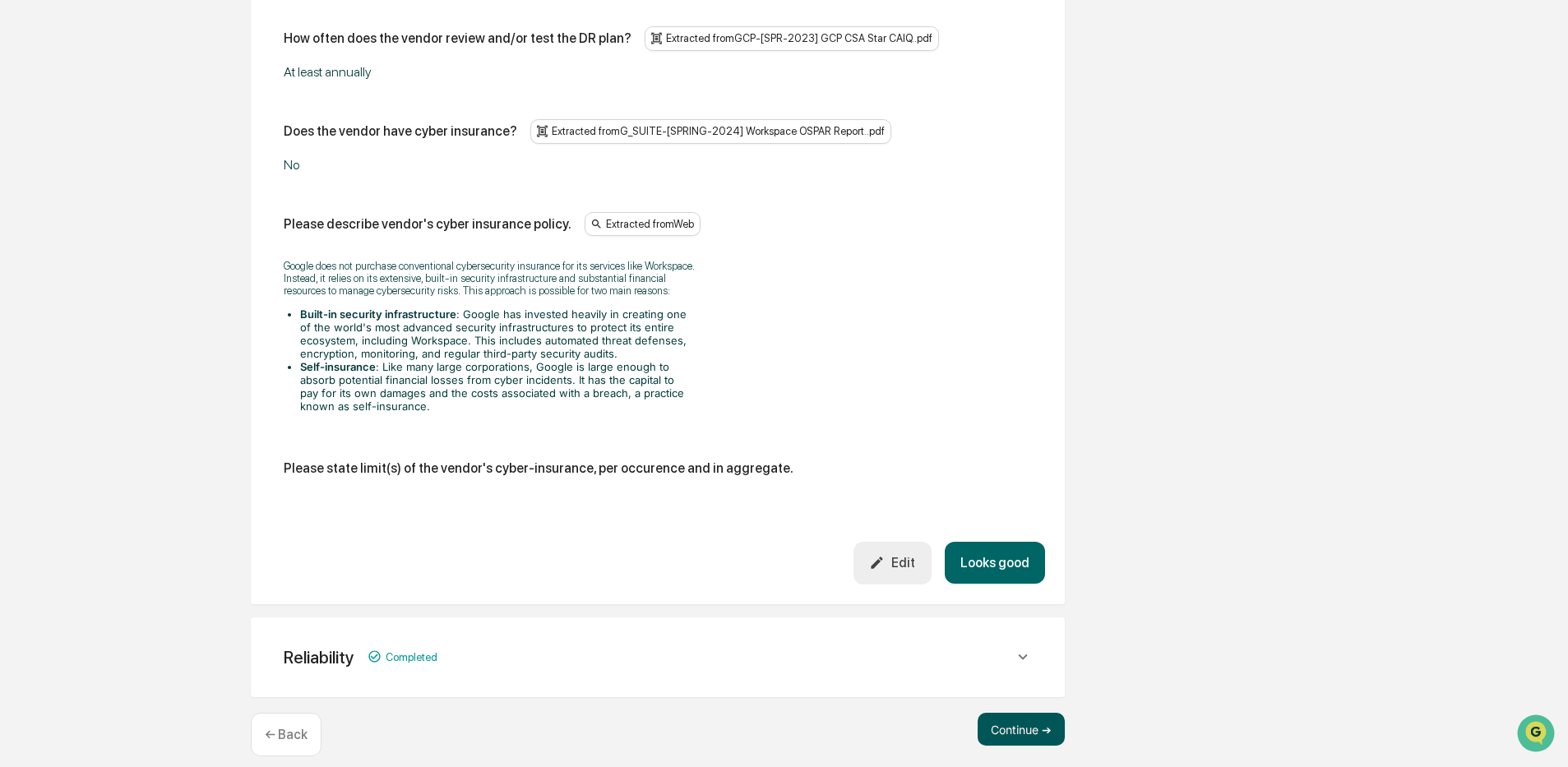
click at [1021, 724] on button "Continue ➔" at bounding box center [1020, 730] width 87 height 33
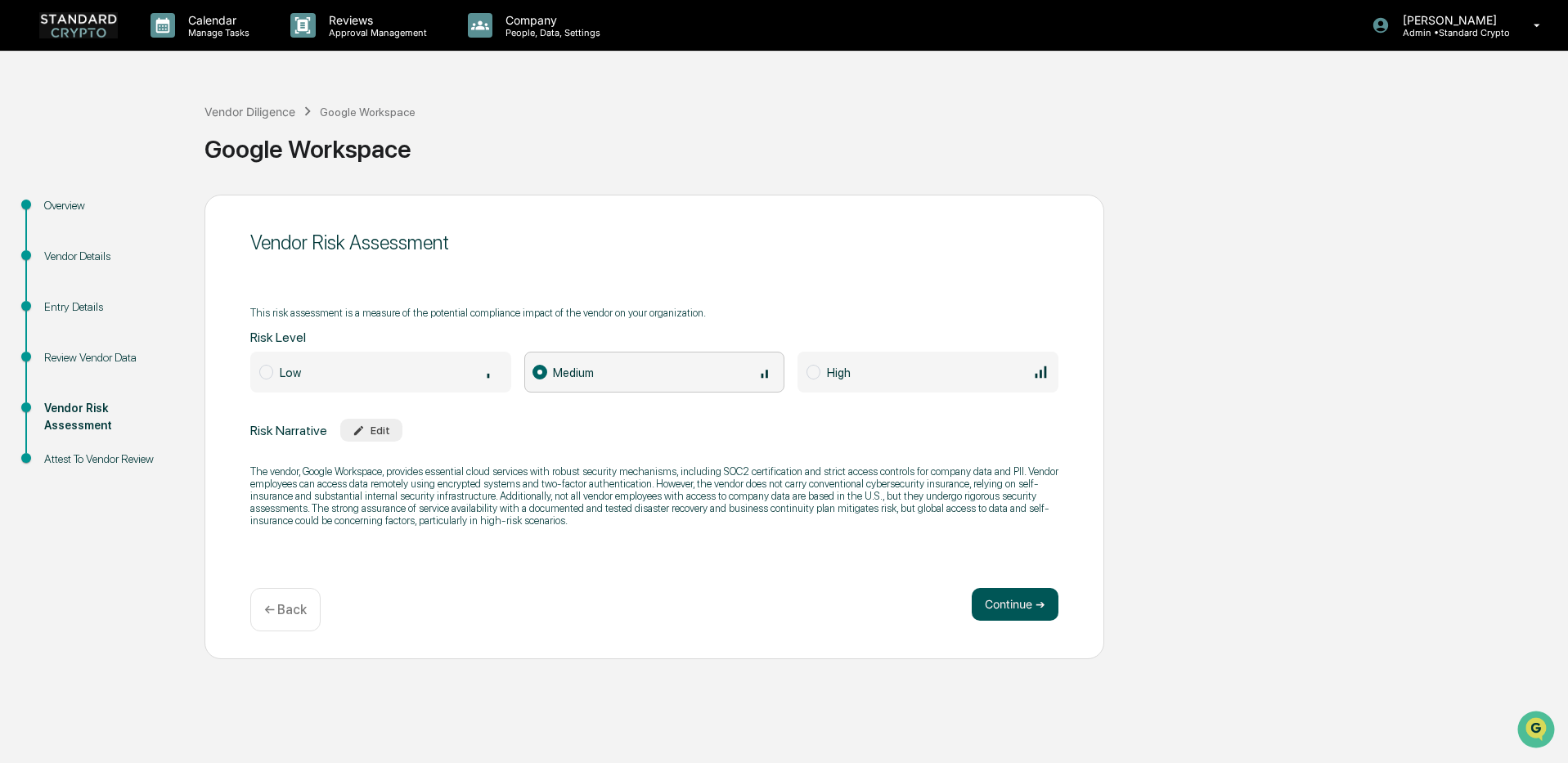
click at [1003, 600] on button "Continue ➔" at bounding box center [1014, 604] width 87 height 33
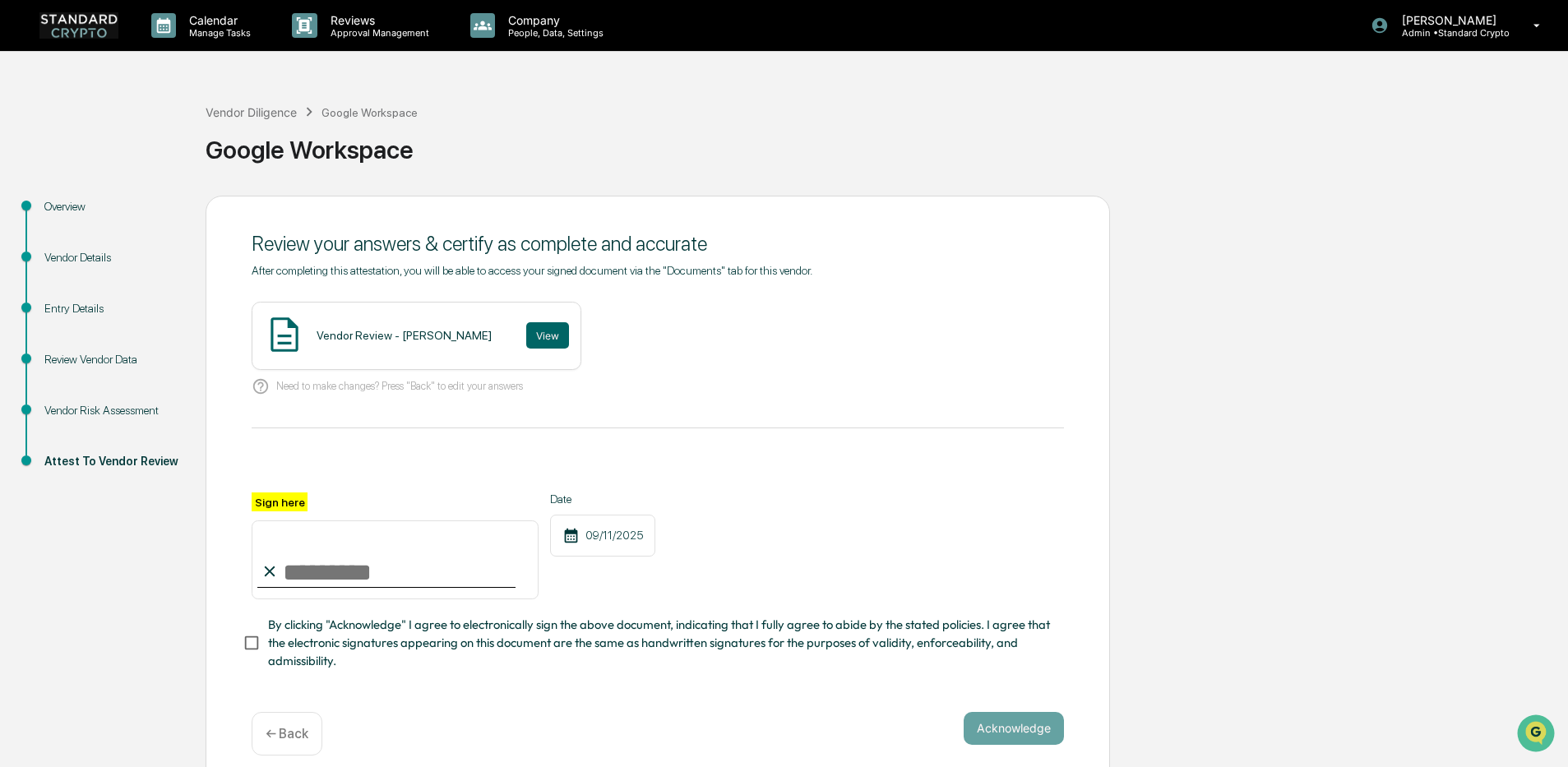
click at [342, 332] on div "Vendor Review - [PERSON_NAME]" at bounding box center [404, 336] width 175 height 13
click at [526, 337] on button "View" at bounding box center [547, 336] width 42 height 27
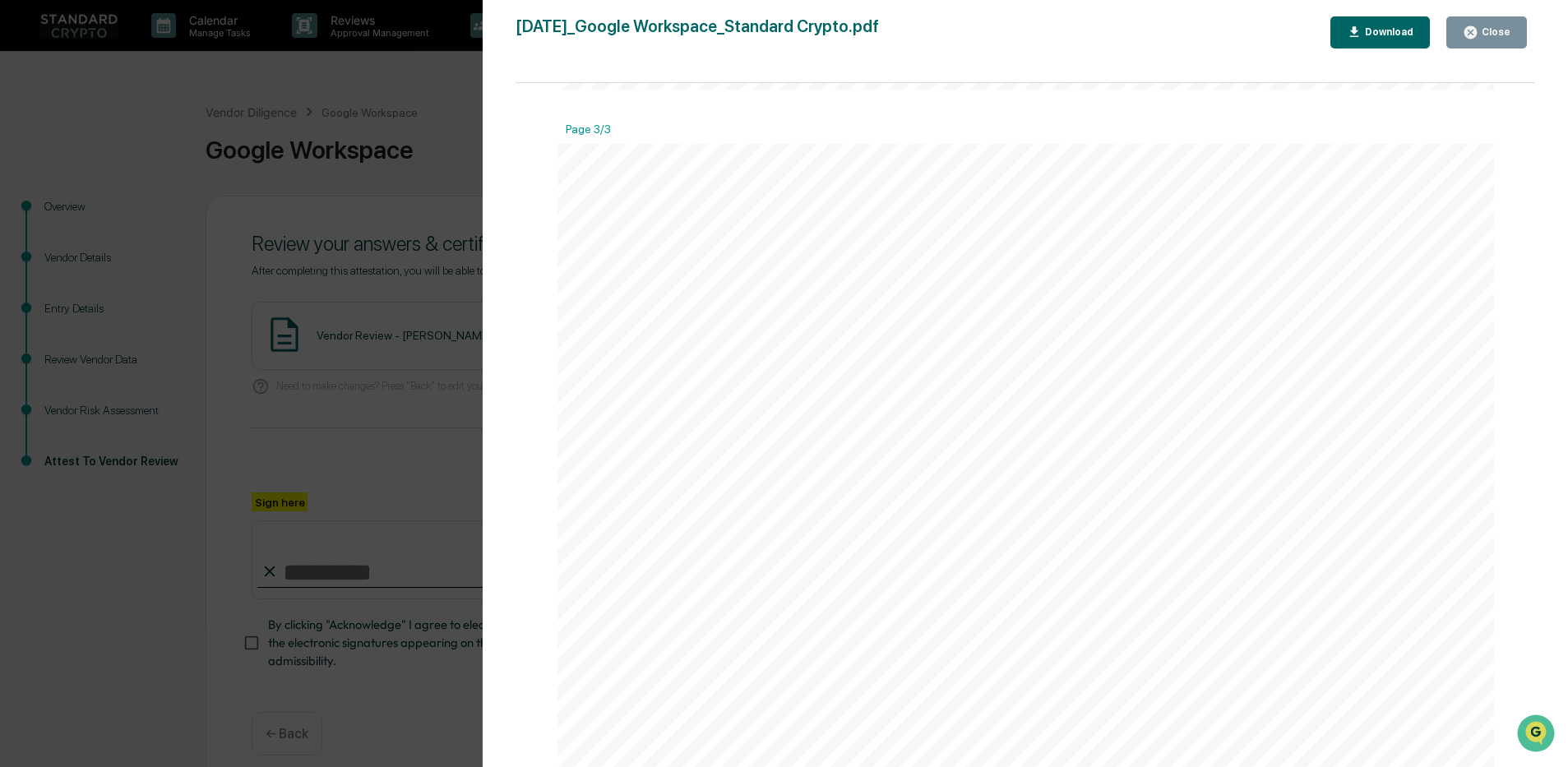
scroll to position [2713, 0]
click at [1481, 30] on div "Close" at bounding box center [1494, 32] width 32 height 12
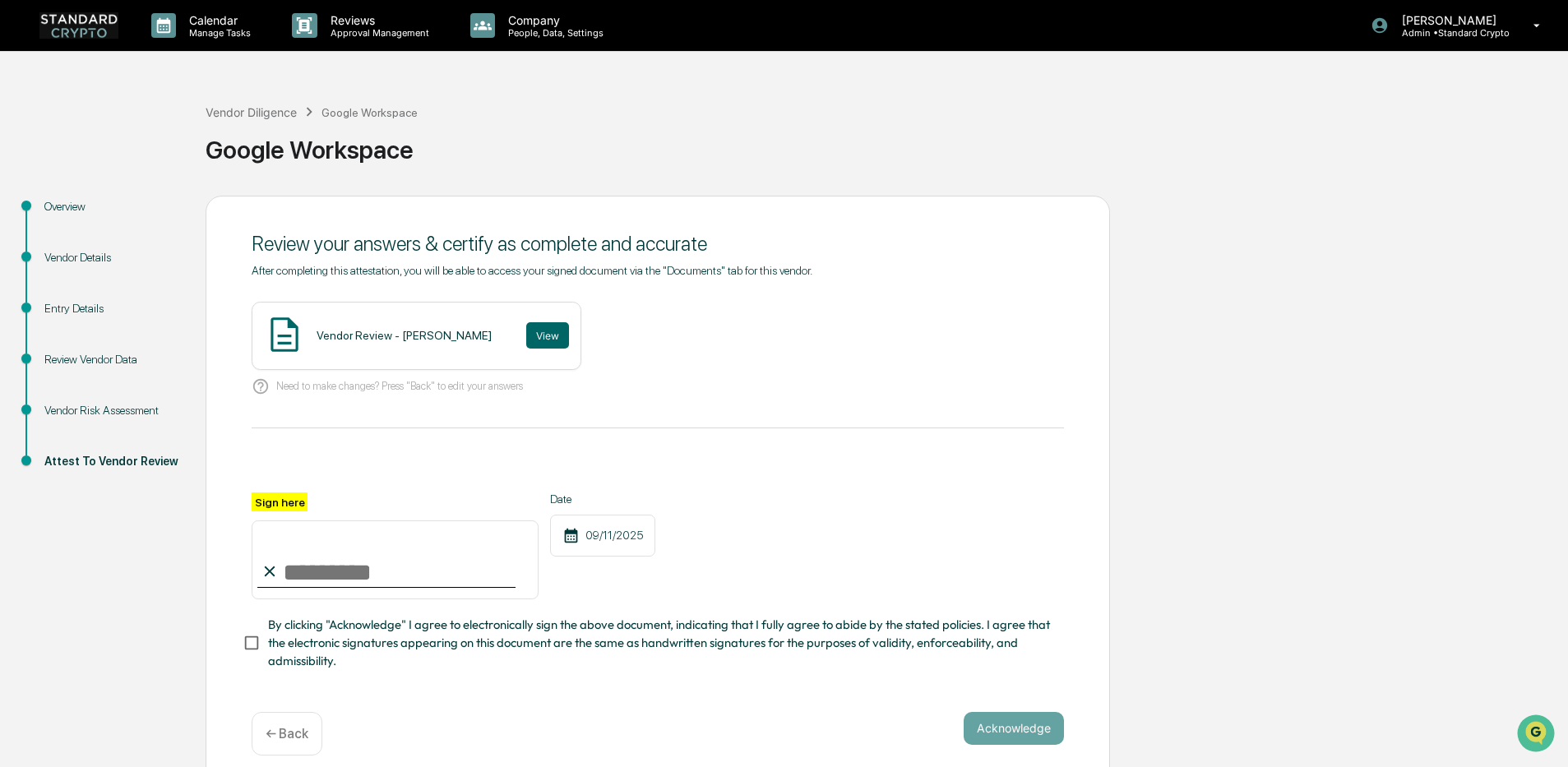
click at [334, 565] on input "Sign here" at bounding box center [395, 559] width 287 height 79
type input "**********"
click at [1007, 731] on button "Acknowledge" at bounding box center [1014, 729] width 101 height 33
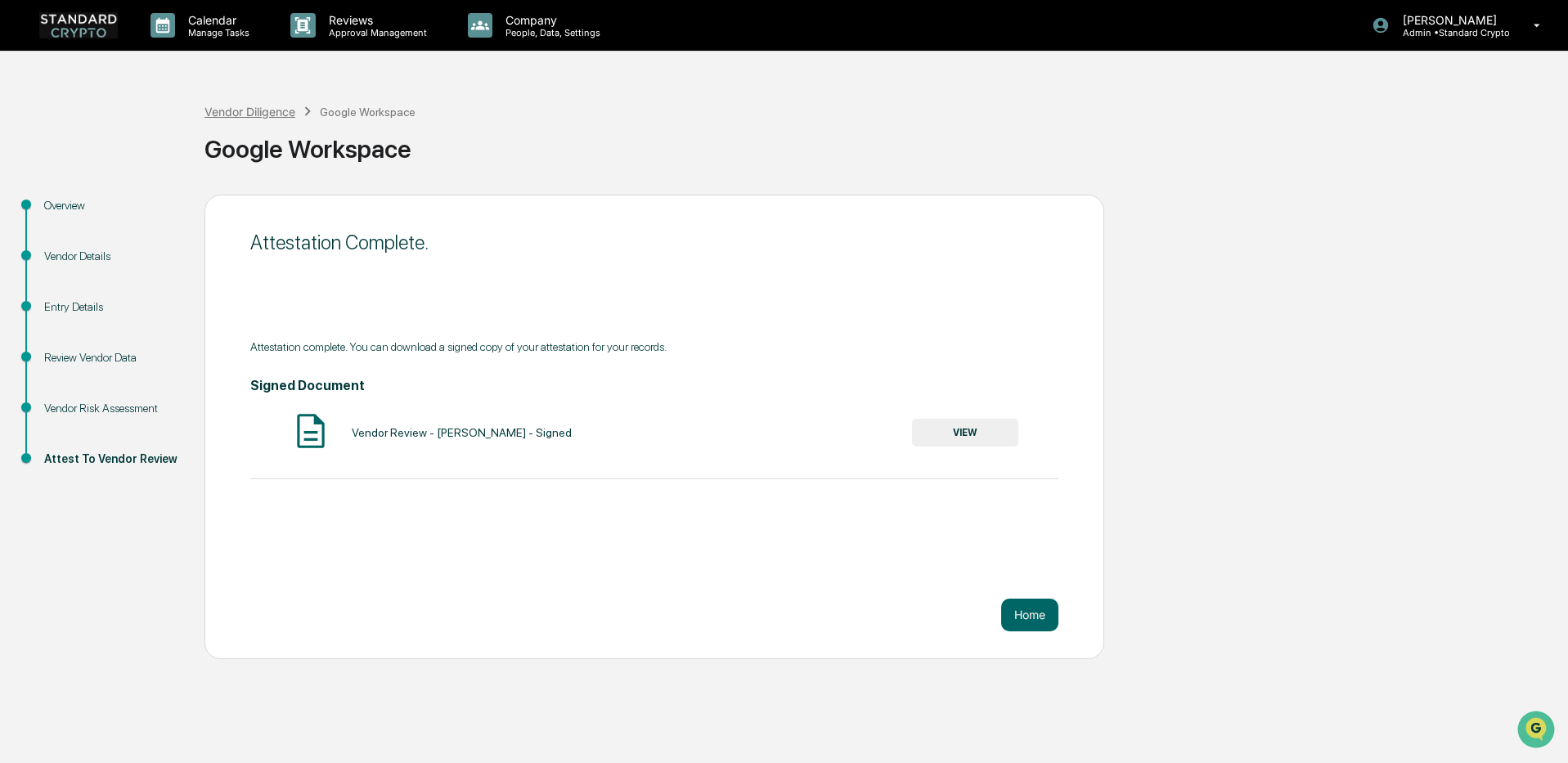
click at [250, 113] on div "Vendor Diligence" at bounding box center [250, 112] width 91 height 14
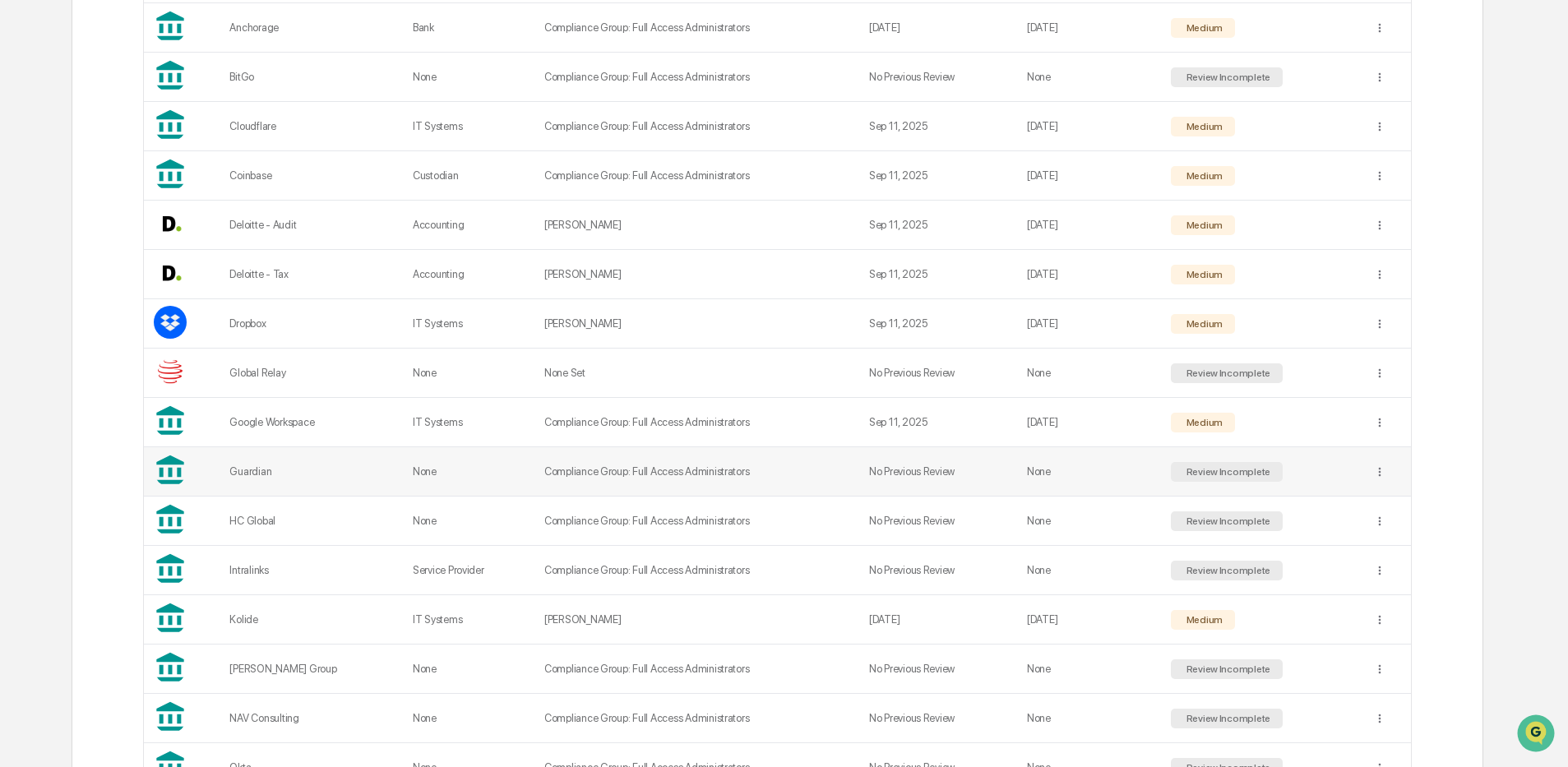
scroll to position [494, 0]
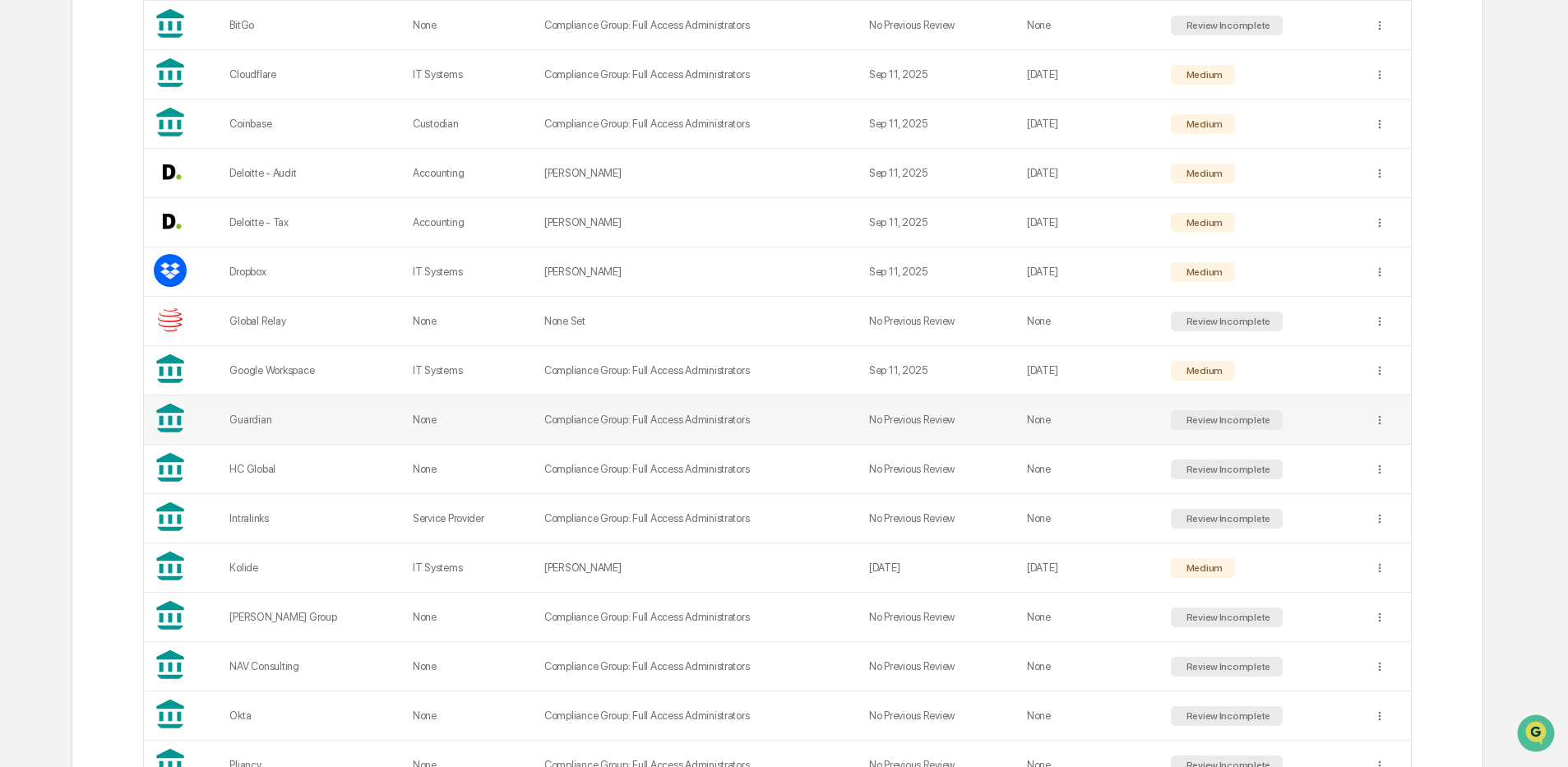
click at [515, 430] on td "None" at bounding box center [469, 420] width 131 height 49
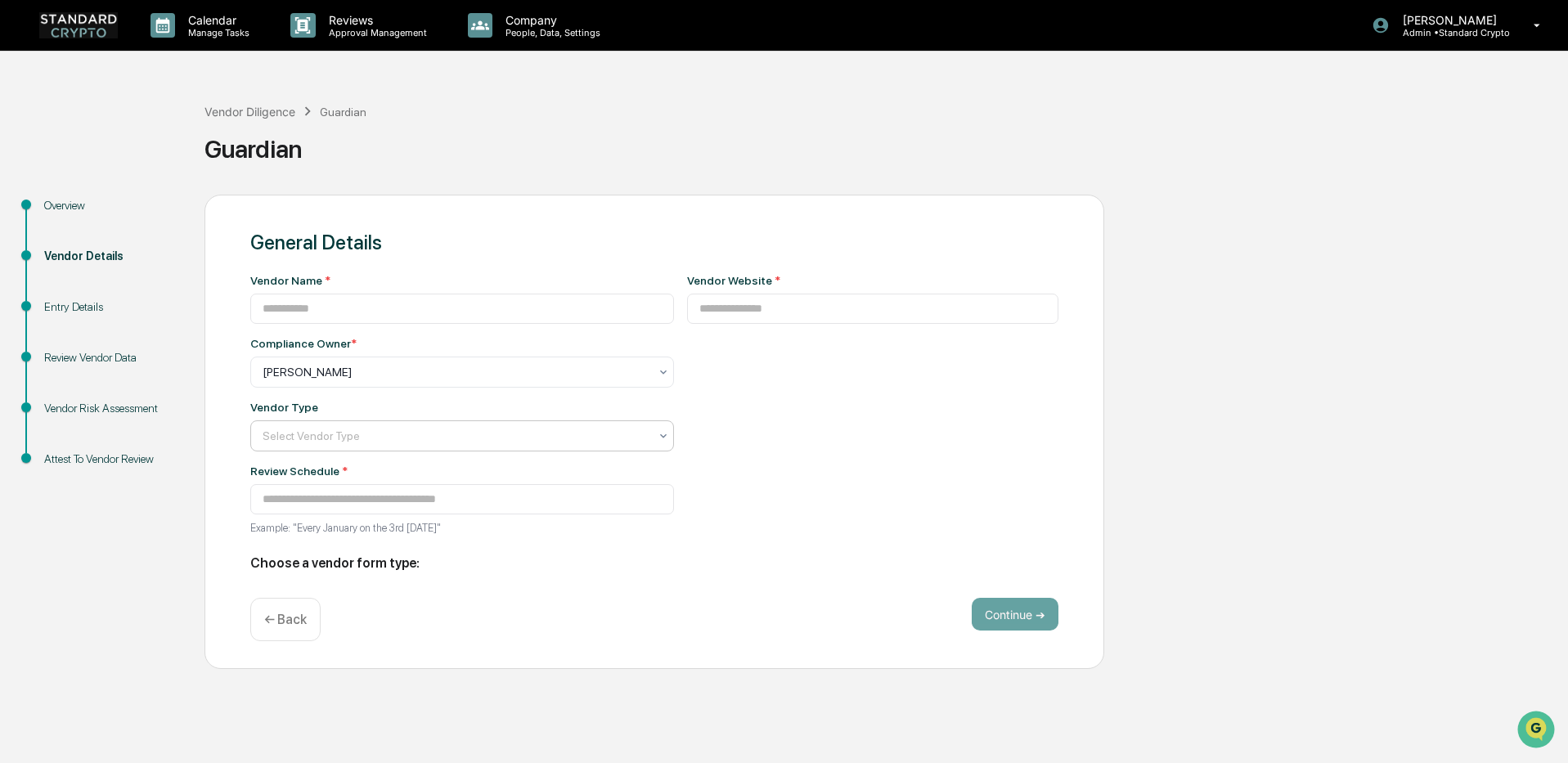
type input "********"
type input "**********"
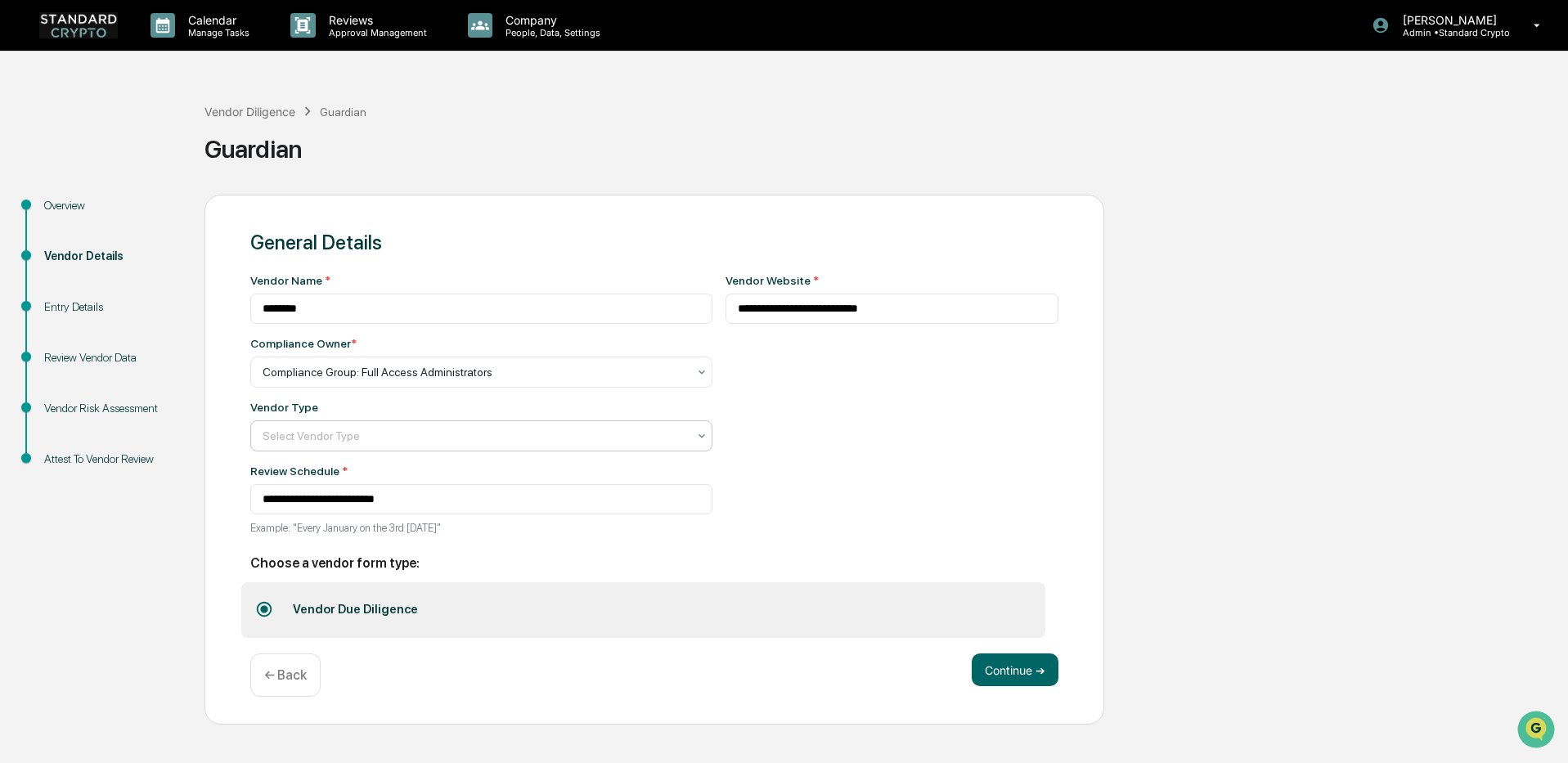
click at [352, 435] on div at bounding box center [475, 436] width 425 height 17
click at [1004, 670] on button "Continue ➔" at bounding box center [1014, 670] width 87 height 33
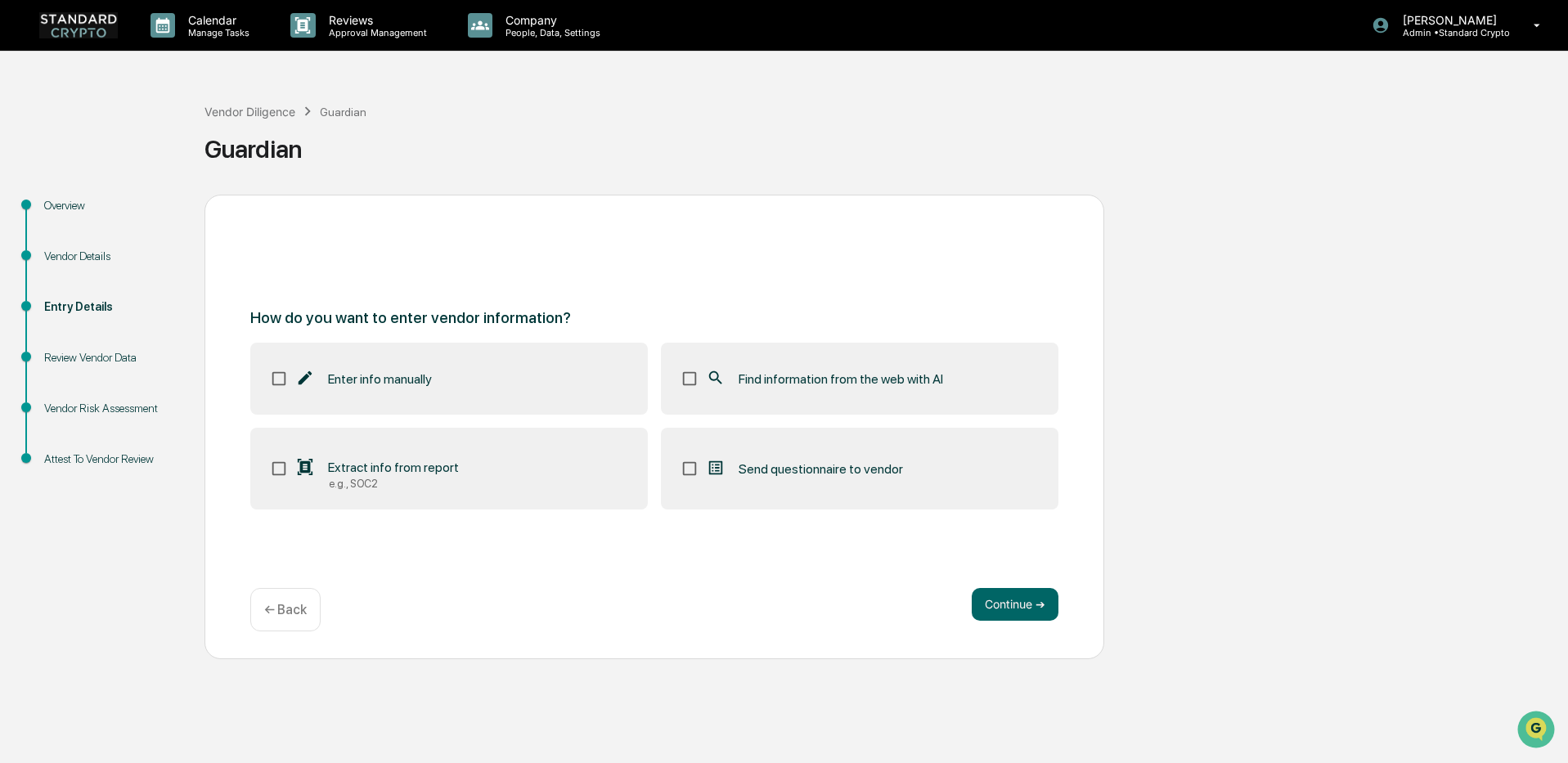
click at [807, 363] on label "Find information from the web with AI" at bounding box center [859, 379] width 398 height 72
click at [534, 472] on label "Extract info from report e.g., SOC2" at bounding box center [449, 468] width 398 height 82
click at [1013, 608] on button "Continue ➔" at bounding box center [1014, 604] width 87 height 33
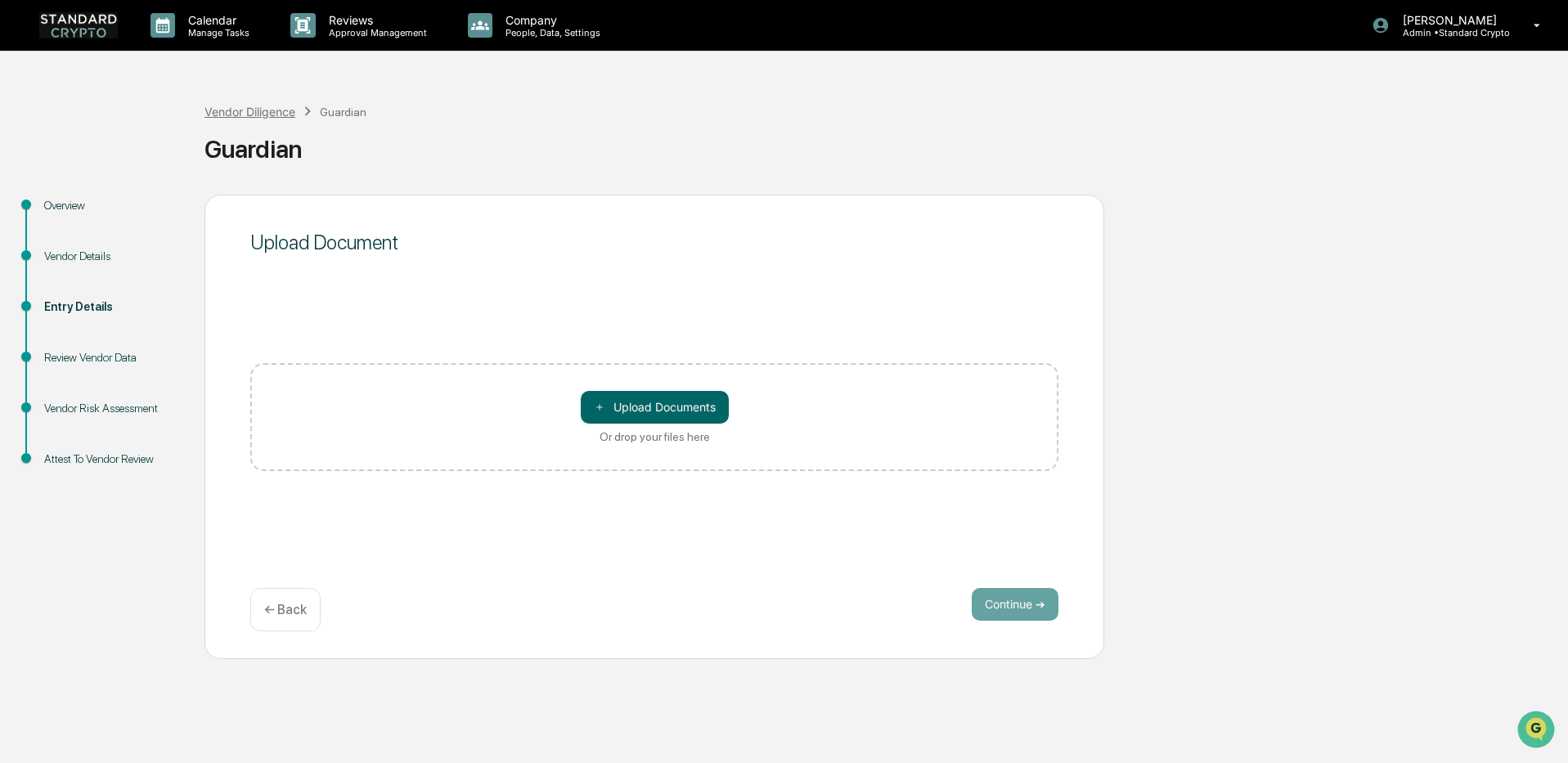
click at [260, 112] on div "Vendor Diligence" at bounding box center [250, 112] width 91 height 14
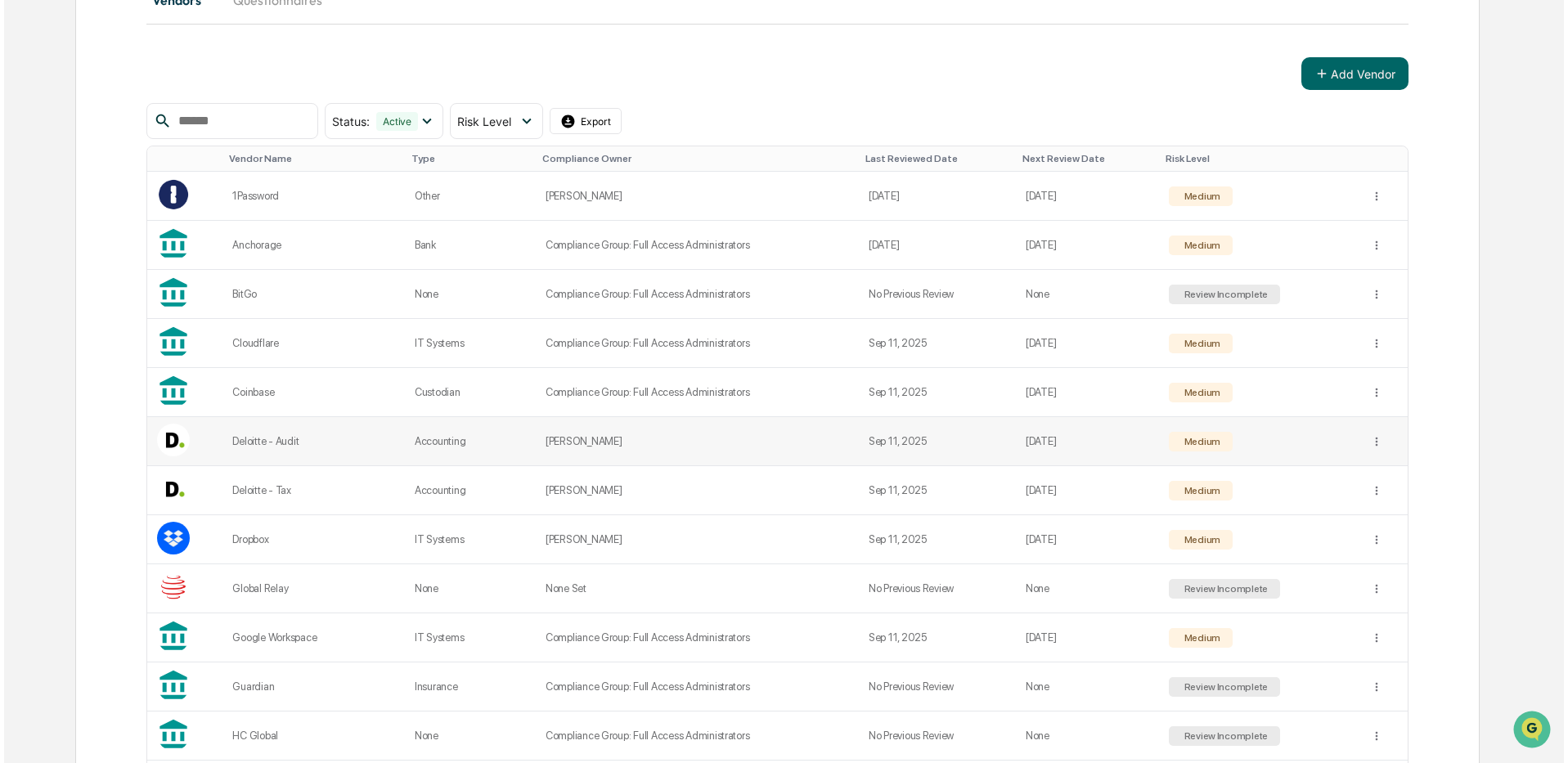
scroll to position [246, 0]
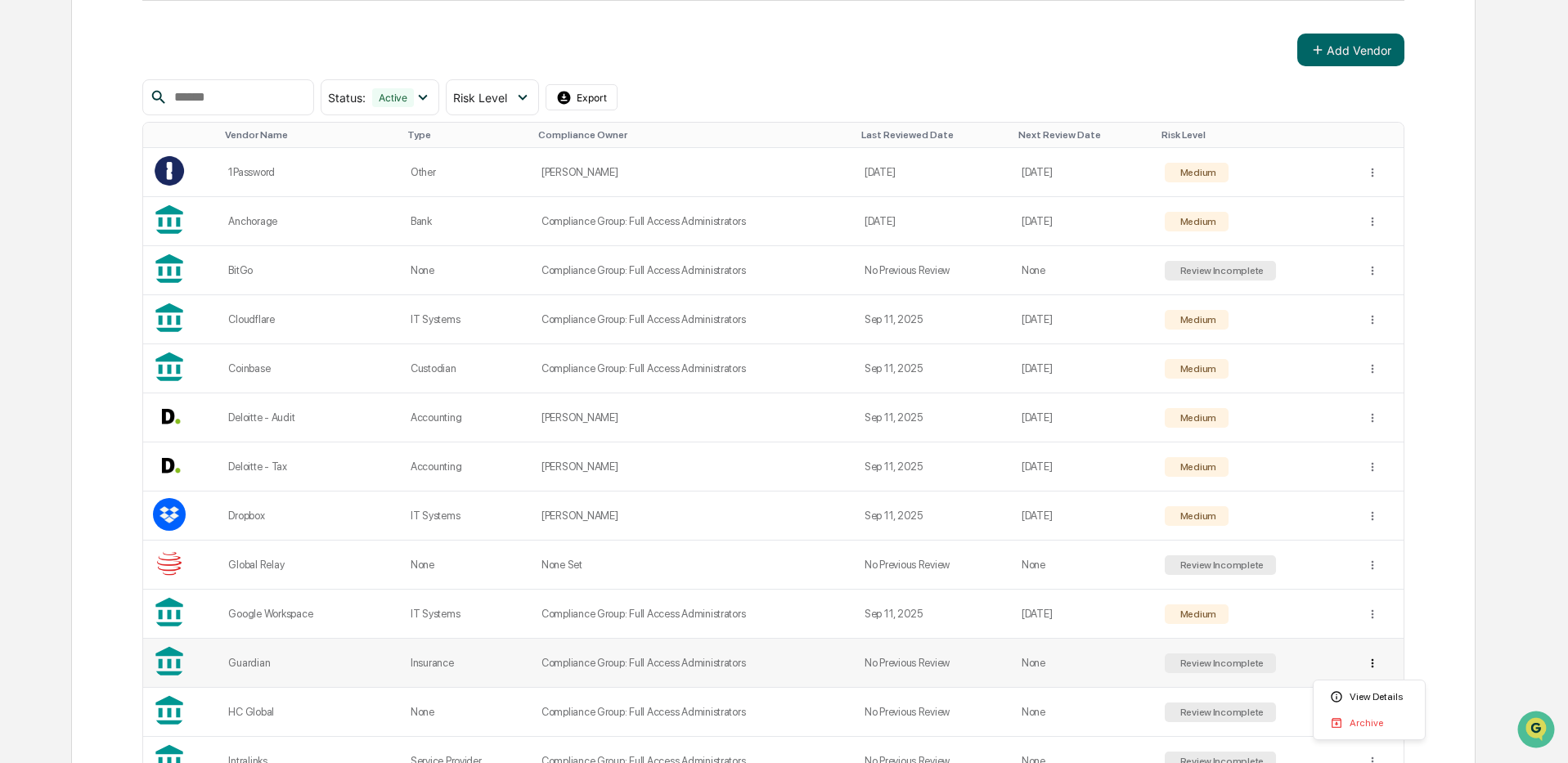
click at [1369, 517] on html "Calendar Manage Tasks Reviews Approval Management Company People, Data, Setting…" at bounding box center [784, 136] width 1568 height 763
click at [1370, 726] on div "Archive" at bounding box center [1369, 723] width 105 height 26
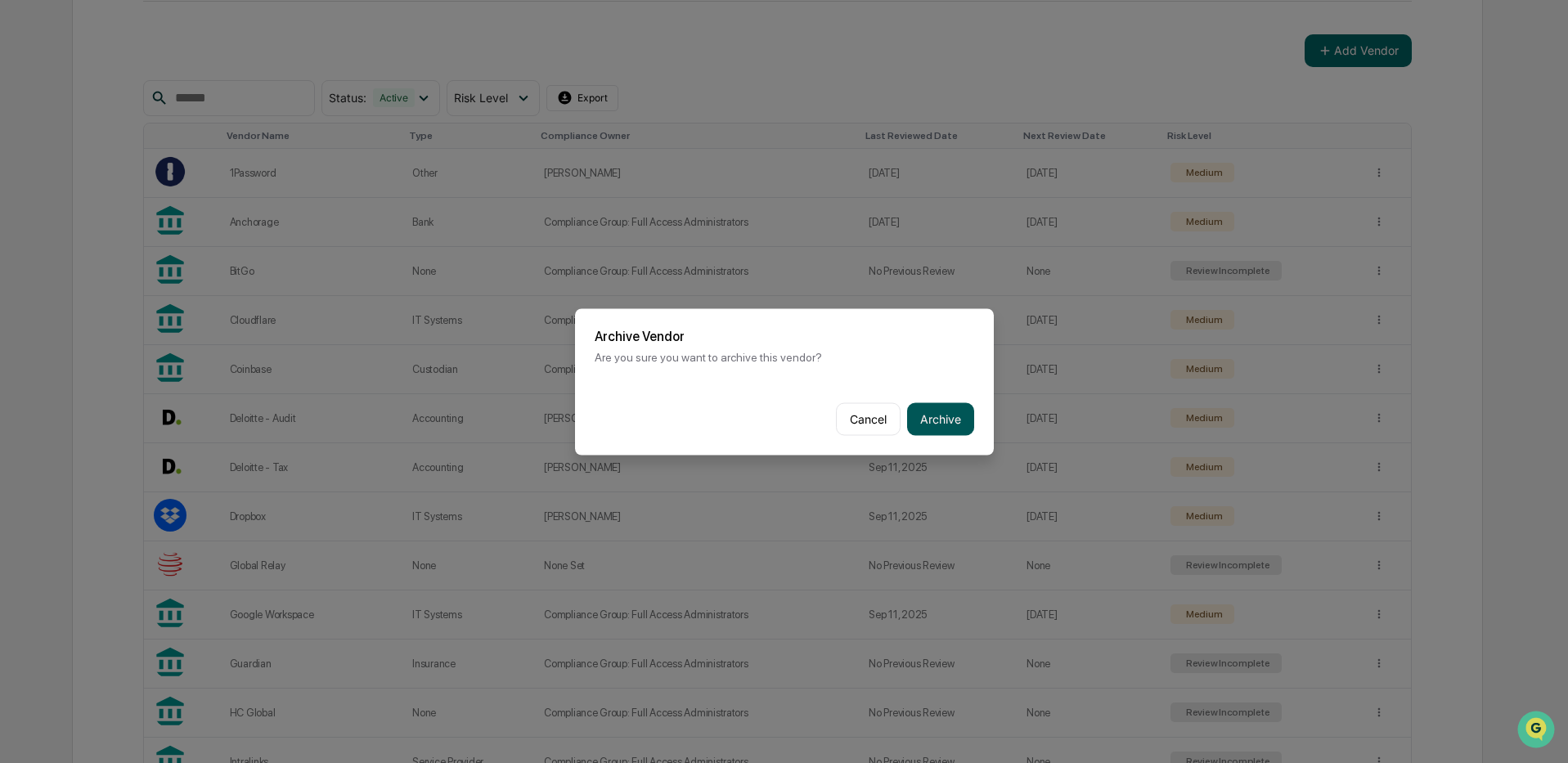
click at [939, 422] on button "Archive" at bounding box center [940, 419] width 67 height 33
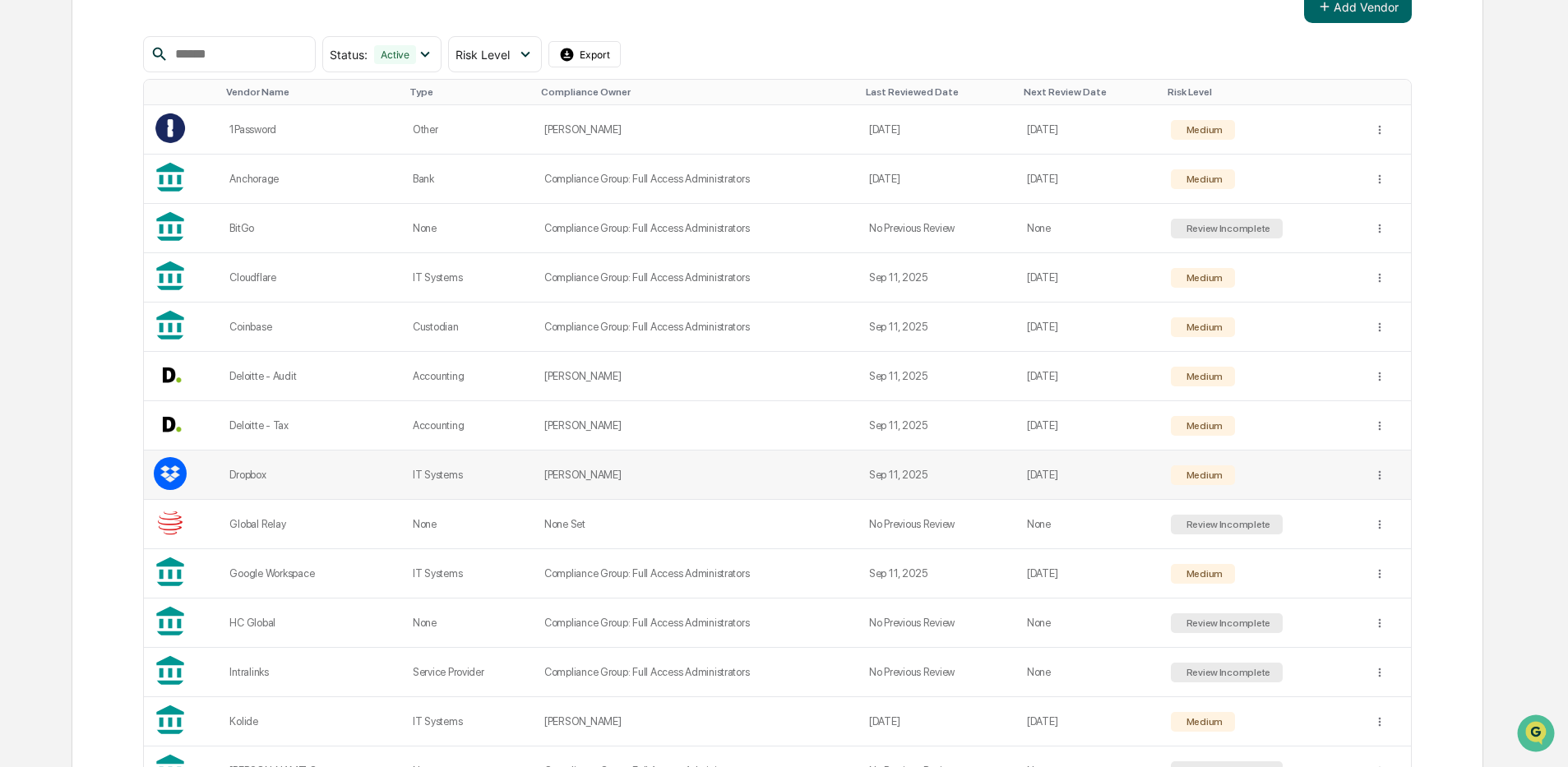
scroll to position [328, 0]
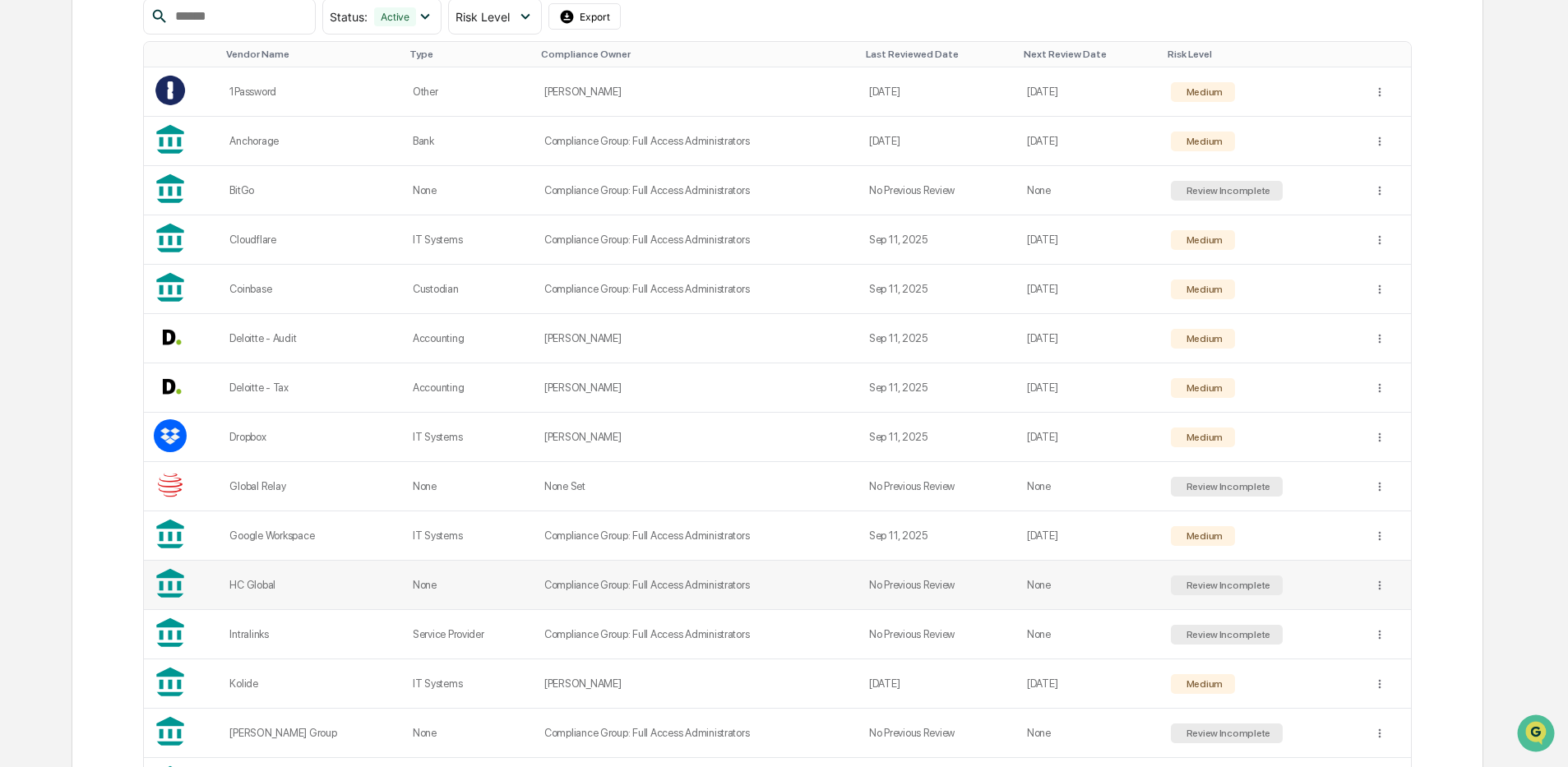
click at [689, 589] on td "Compliance Group: Full Access Administrators" at bounding box center [696, 585] width 325 height 49
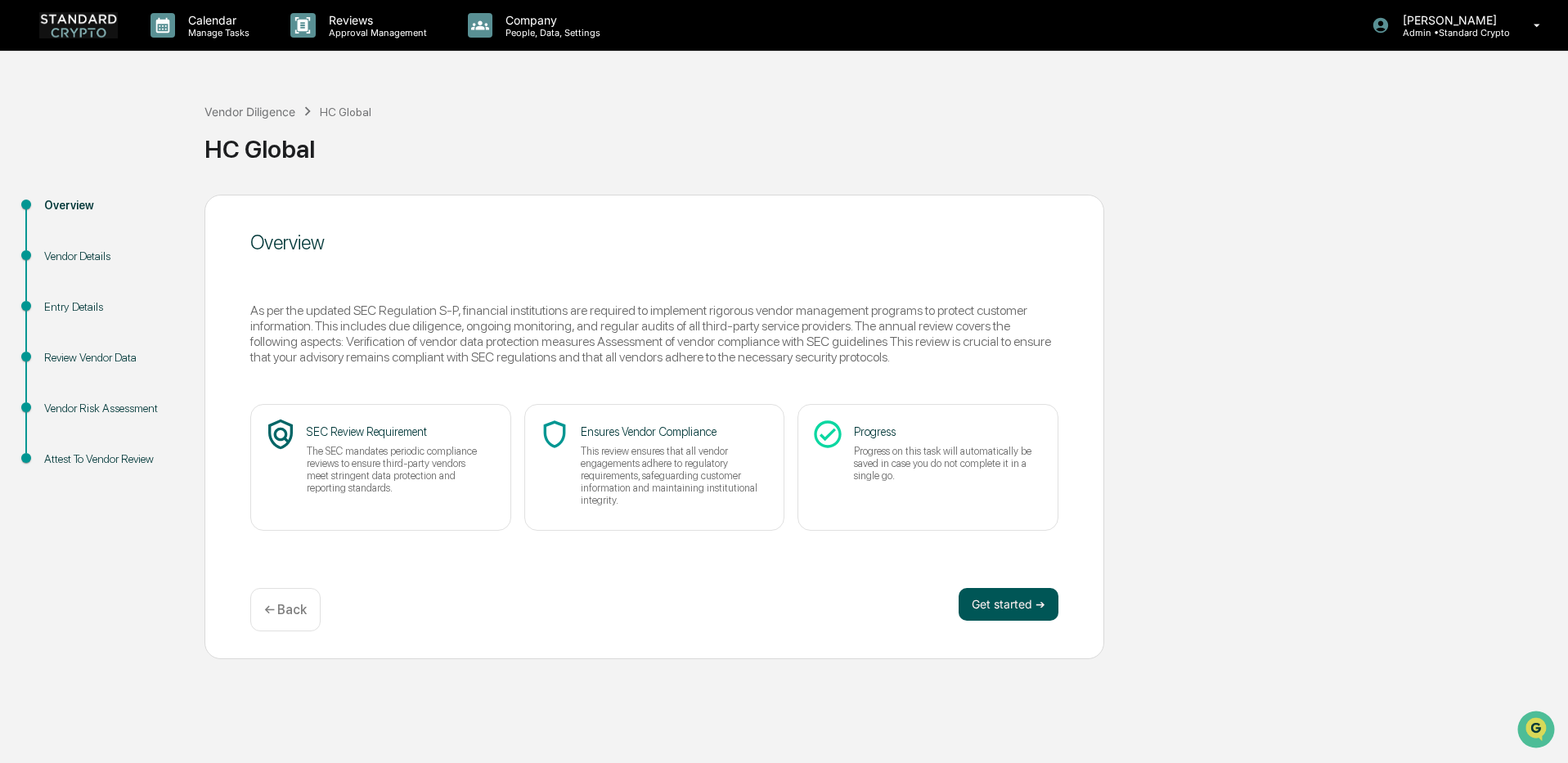
click at [984, 608] on button "Get started ➔" at bounding box center [1008, 604] width 100 height 33
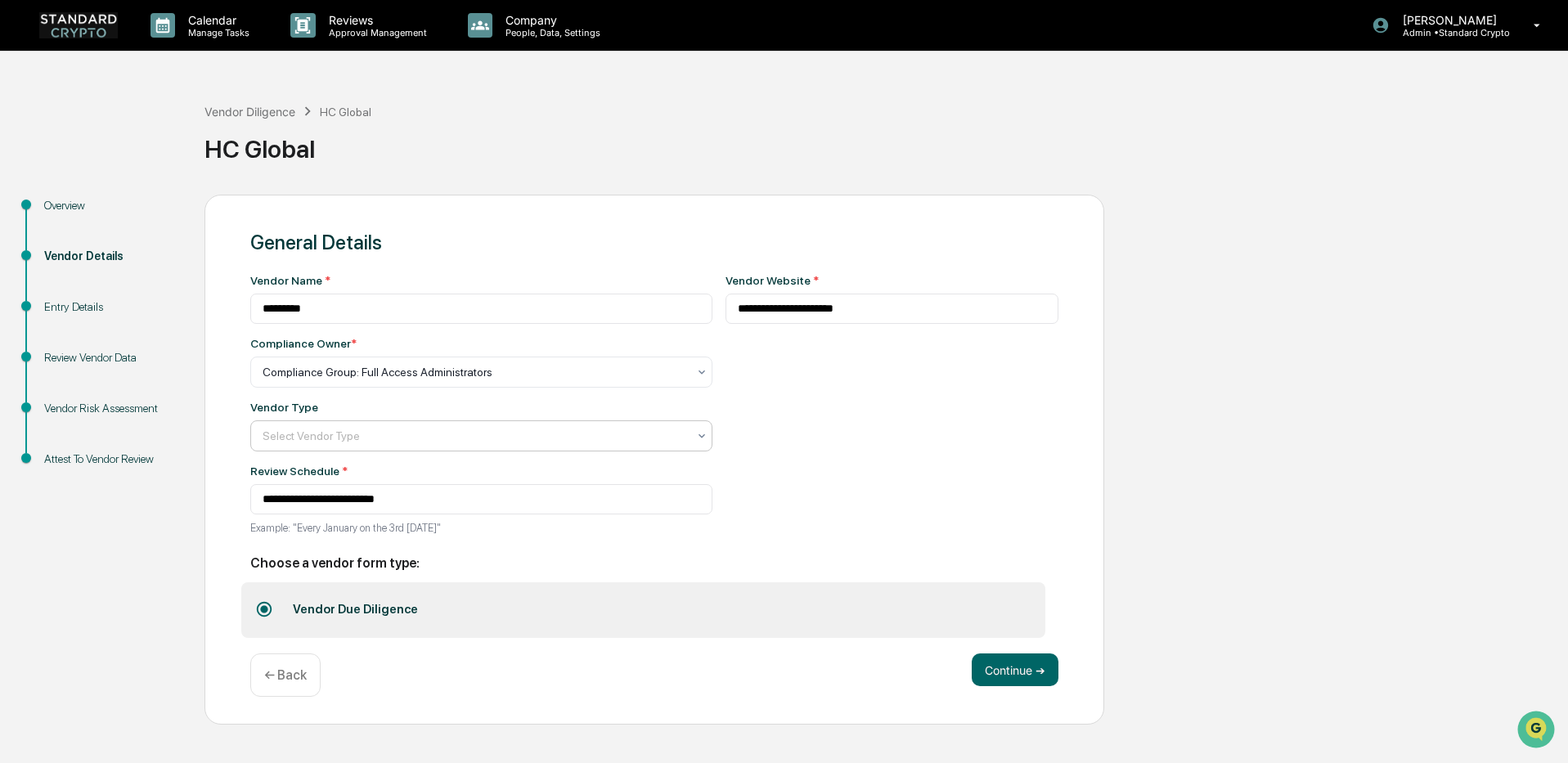
click at [290, 444] on div at bounding box center [475, 436] width 425 height 17
click at [354, 430] on div at bounding box center [475, 436] width 425 height 17
click at [1001, 665] on button "Continue ➔" at bounding box center [1014, 670] width 87 height 33
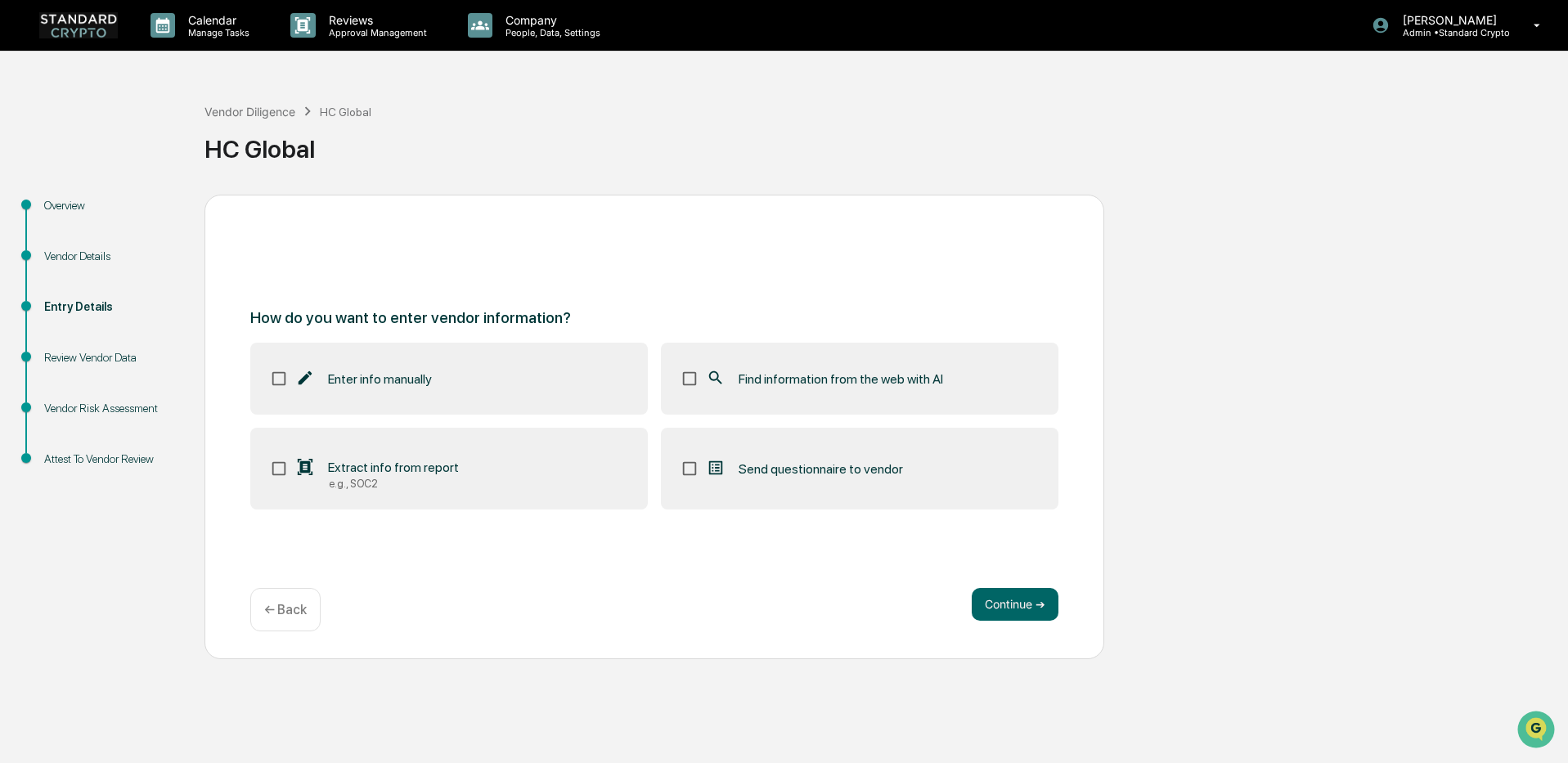
click at [474, 464] on label "Extract info from report e.g., SOC2" at bounding box center [449, 468] width 398 height 82
click at [736, 395] on label "Find information from the web with AI" at bounding box center [859, 379] width 398 height 72
click at [991, 603] on button "Continue ➔" at bounding box center [1014, 604] width 87 height 33
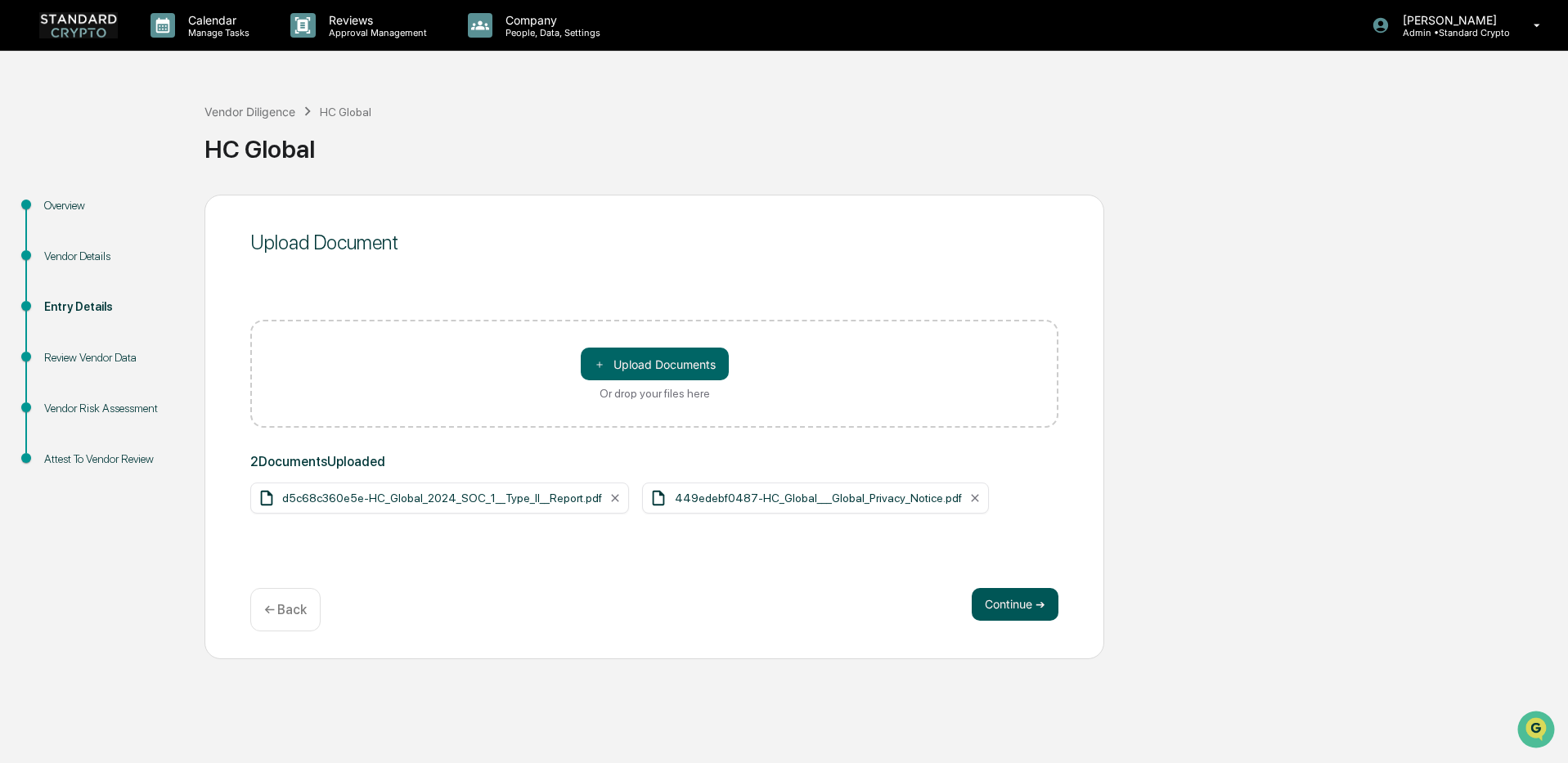
click at [1008, 598] on button "Continue ➔" at bounding box center [1014, 604] width 87 height 33
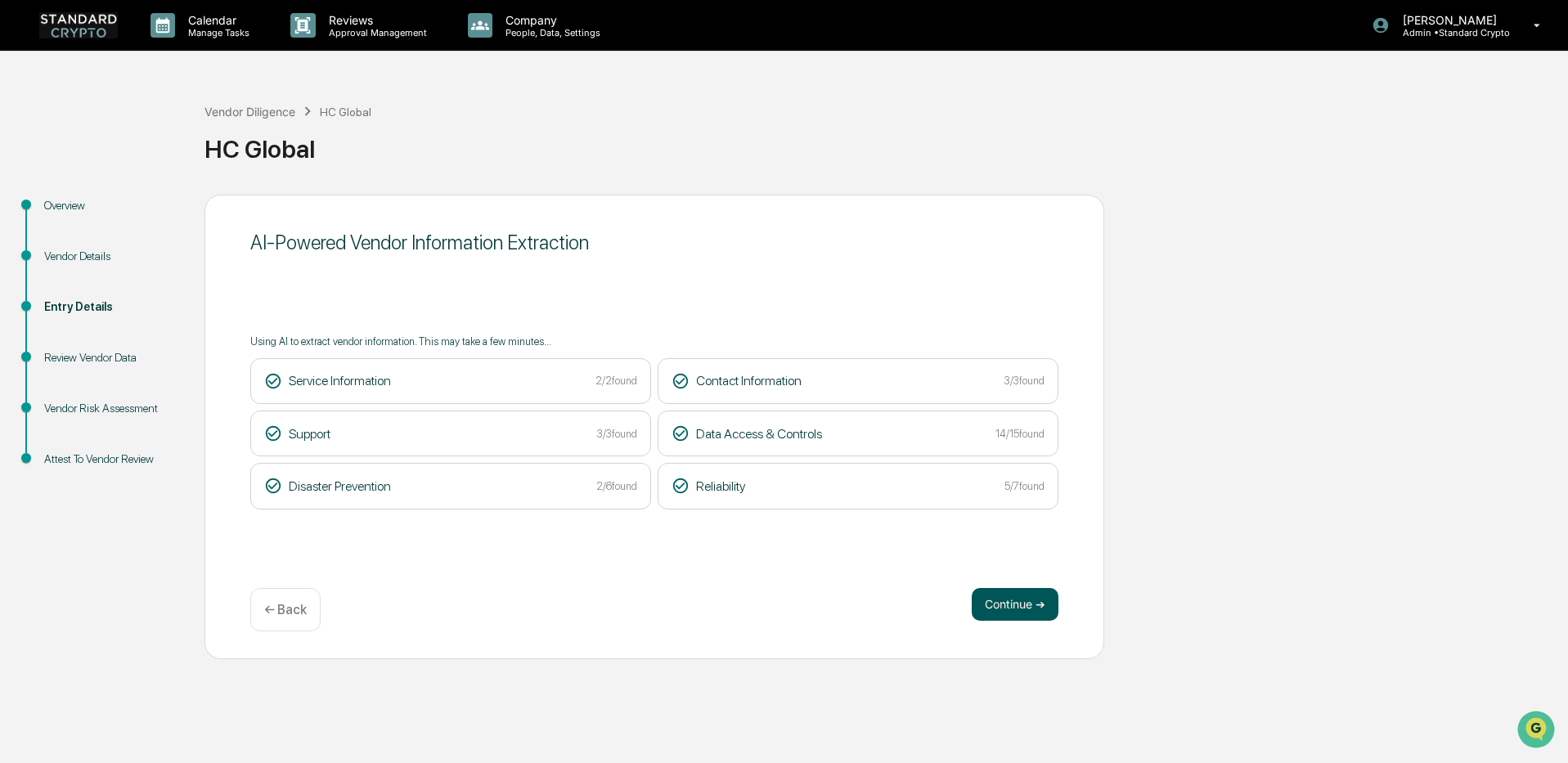
click at [1008, 594] on button "Continue ➔" at bounding box center [1014, 604] width 87 height 33
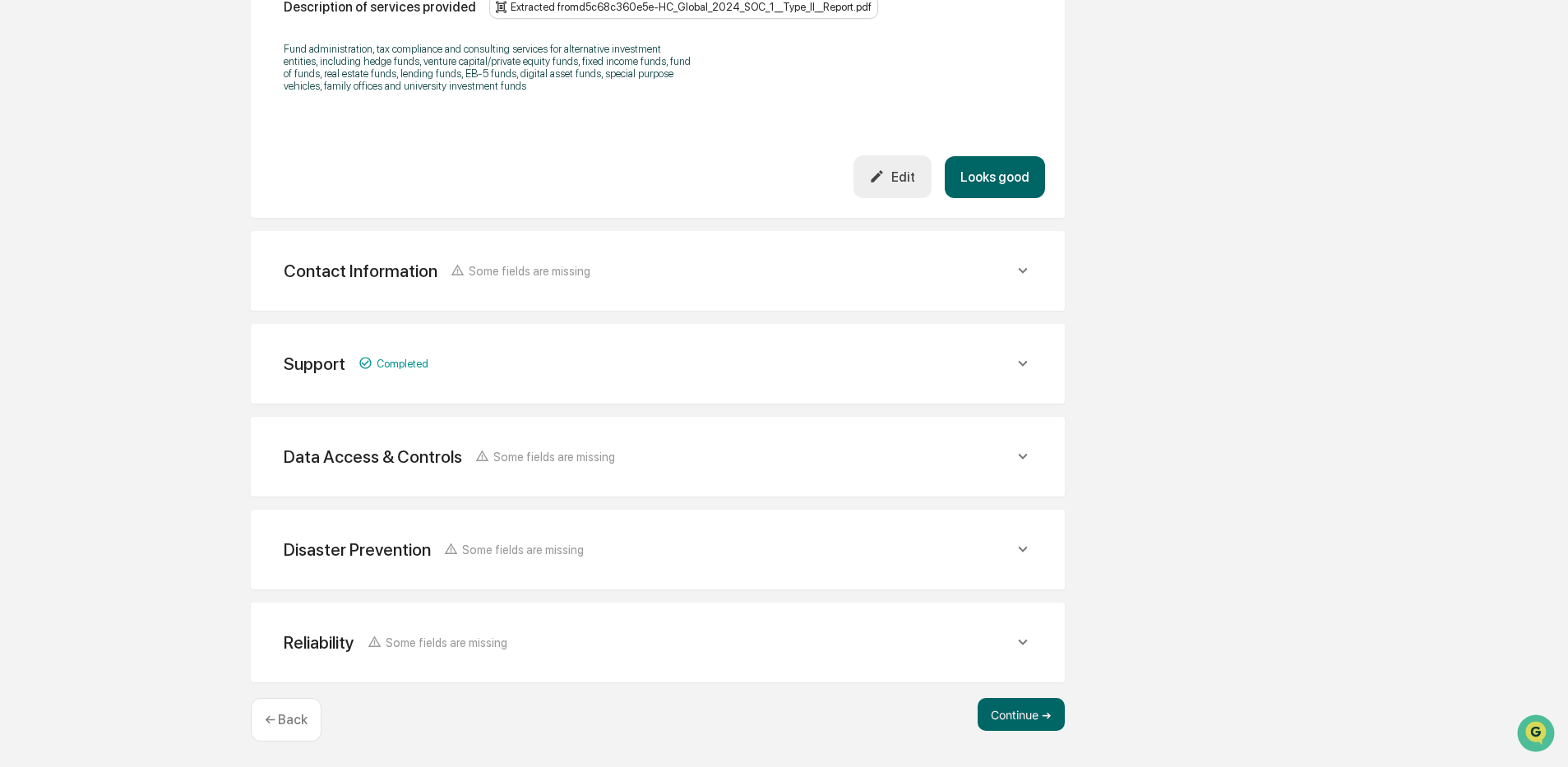
scroll to position [521, 0]
click at [551, 273] on span "Some fields are missing" at bounding box center [529, 269] width 121 height 14
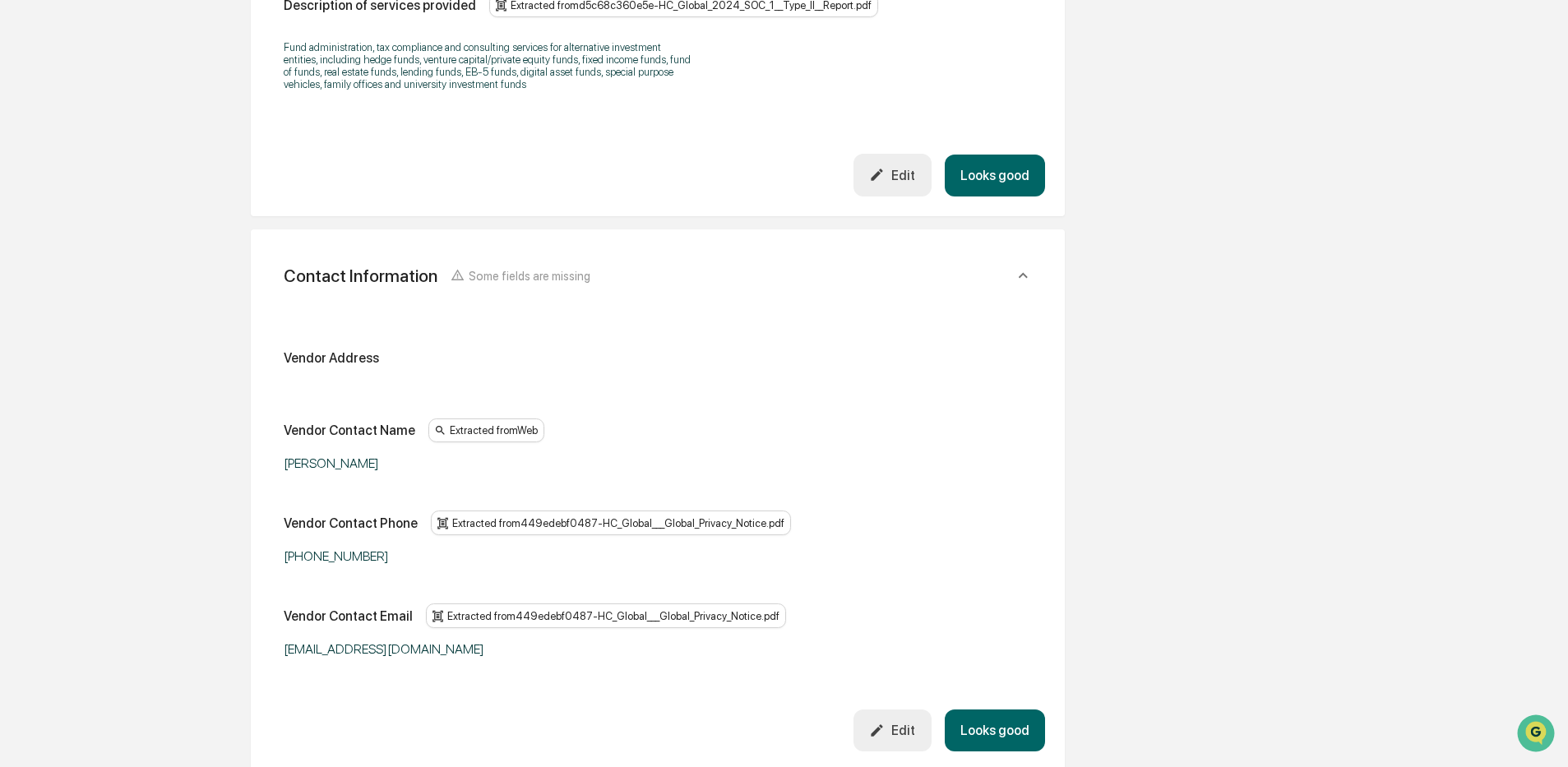
scroll to position [686, 0]
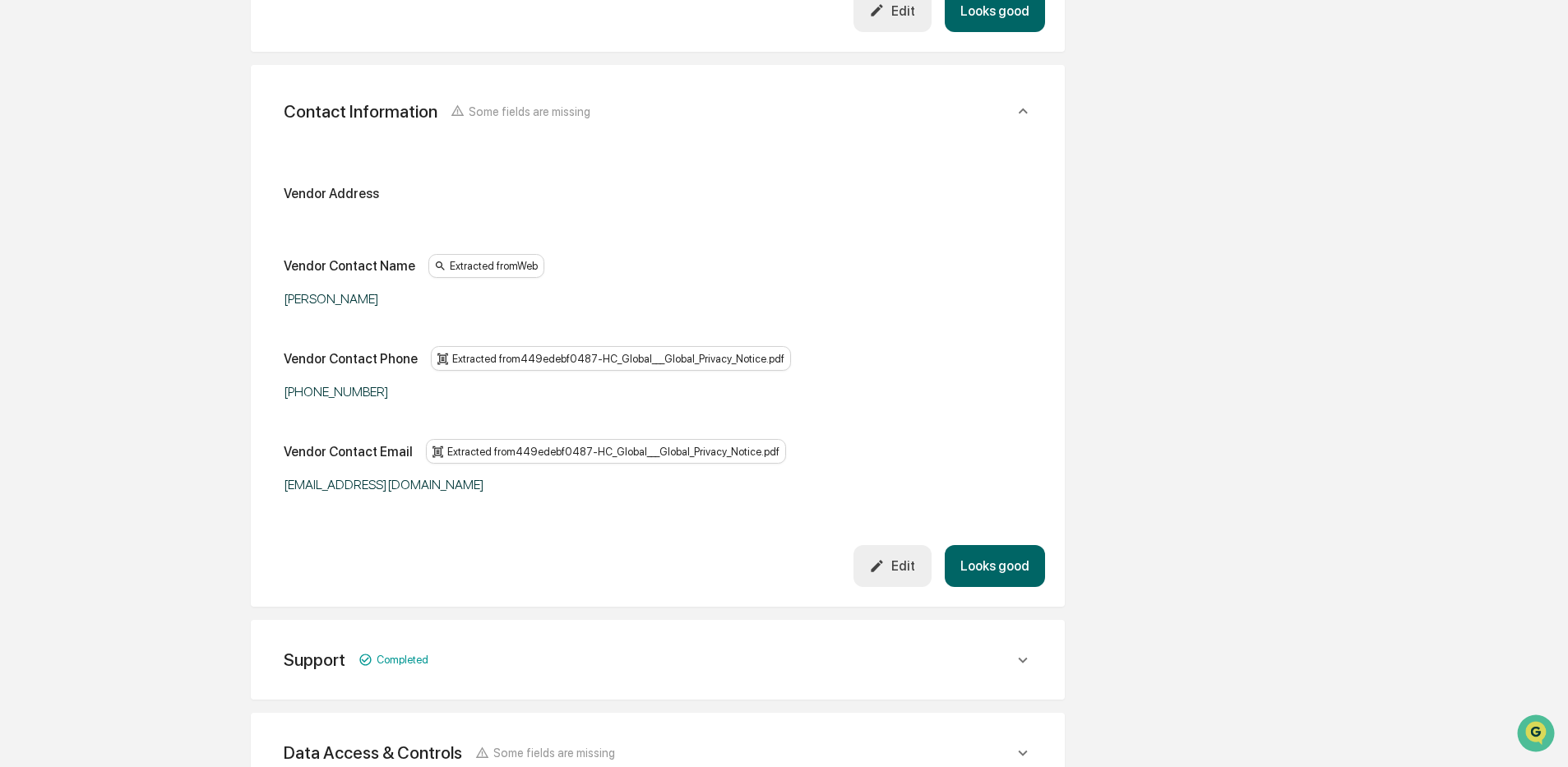
click at [879, 567] on icon "button" at bounding box center [877, 566] width 16 height 16
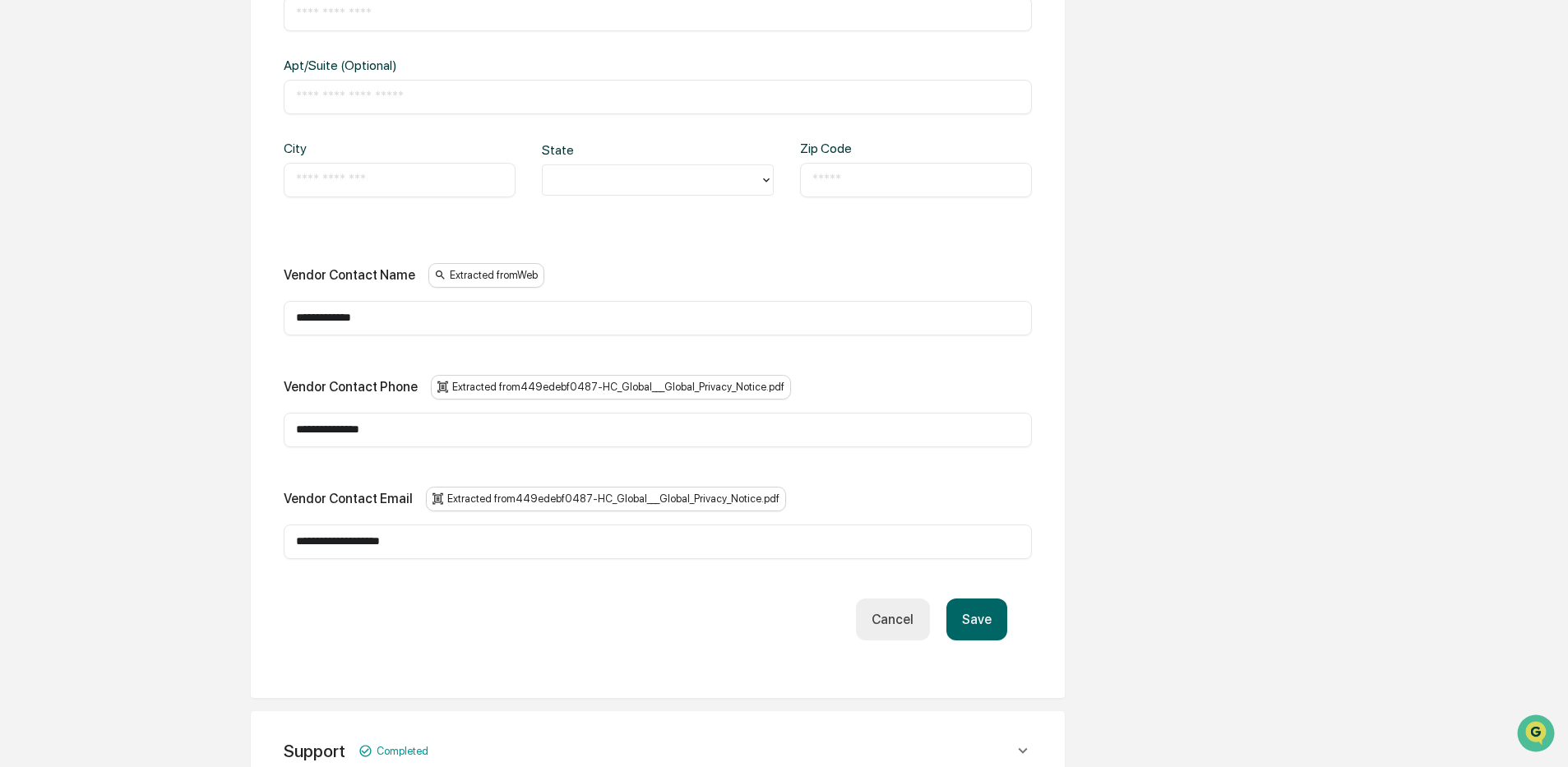
scroll to position [932, 0]
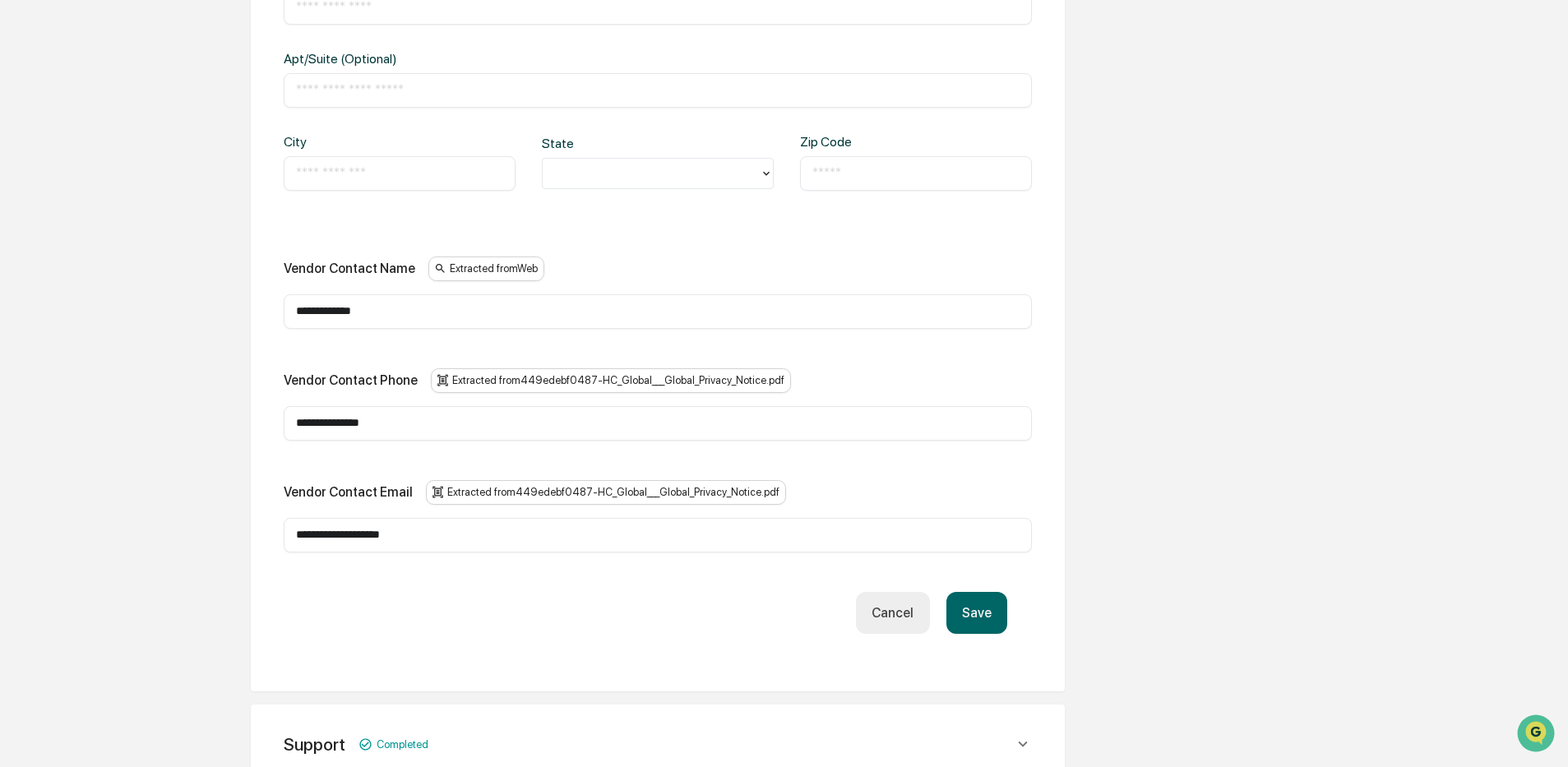
drag, startPoint x: 425, startPoint y: 532, endPoint x: 208, endPoint y: 519, distance: 217.4
click at [208, 519] on div "**********" at bounding box center [657, 206] width 904 height 1887
paste input "****"
type input "**********"
drag, startPoint x: 412, startPoint y: 429, endPoint x: 224, endPoint y: 431, distance: 188.0
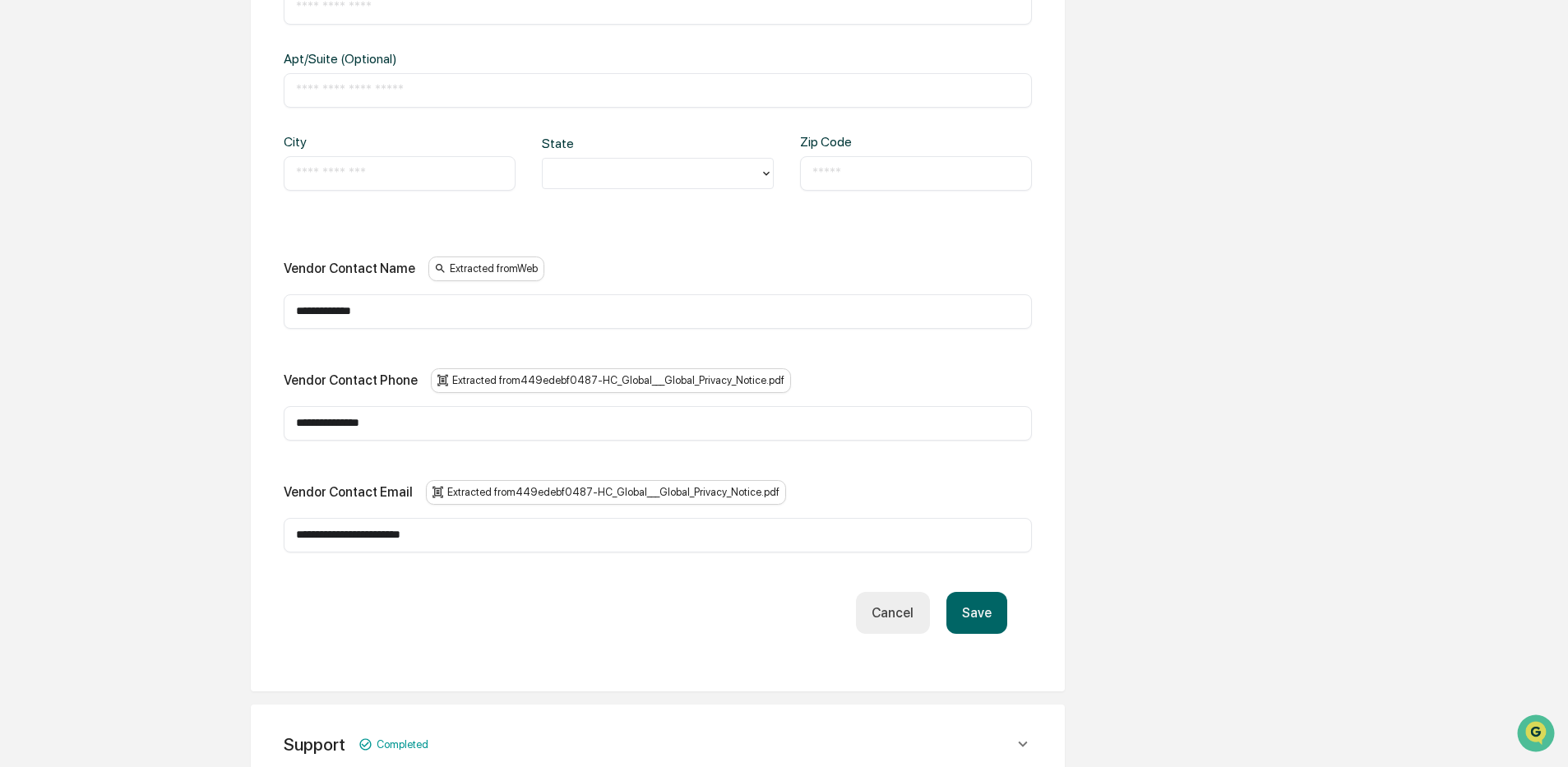
click at [224, 431] on div "**********" at bounding box center [657, 206] width 904 height 1887
paste input "text"
type input "**********"
drag, startPoint x: 399, startPoint y: 320, endPoint x: 291, endPoint y: 311, distance: 108.4
click at [291, 311] on div "**********" at bounding box center [657, 312] width 748 height 35
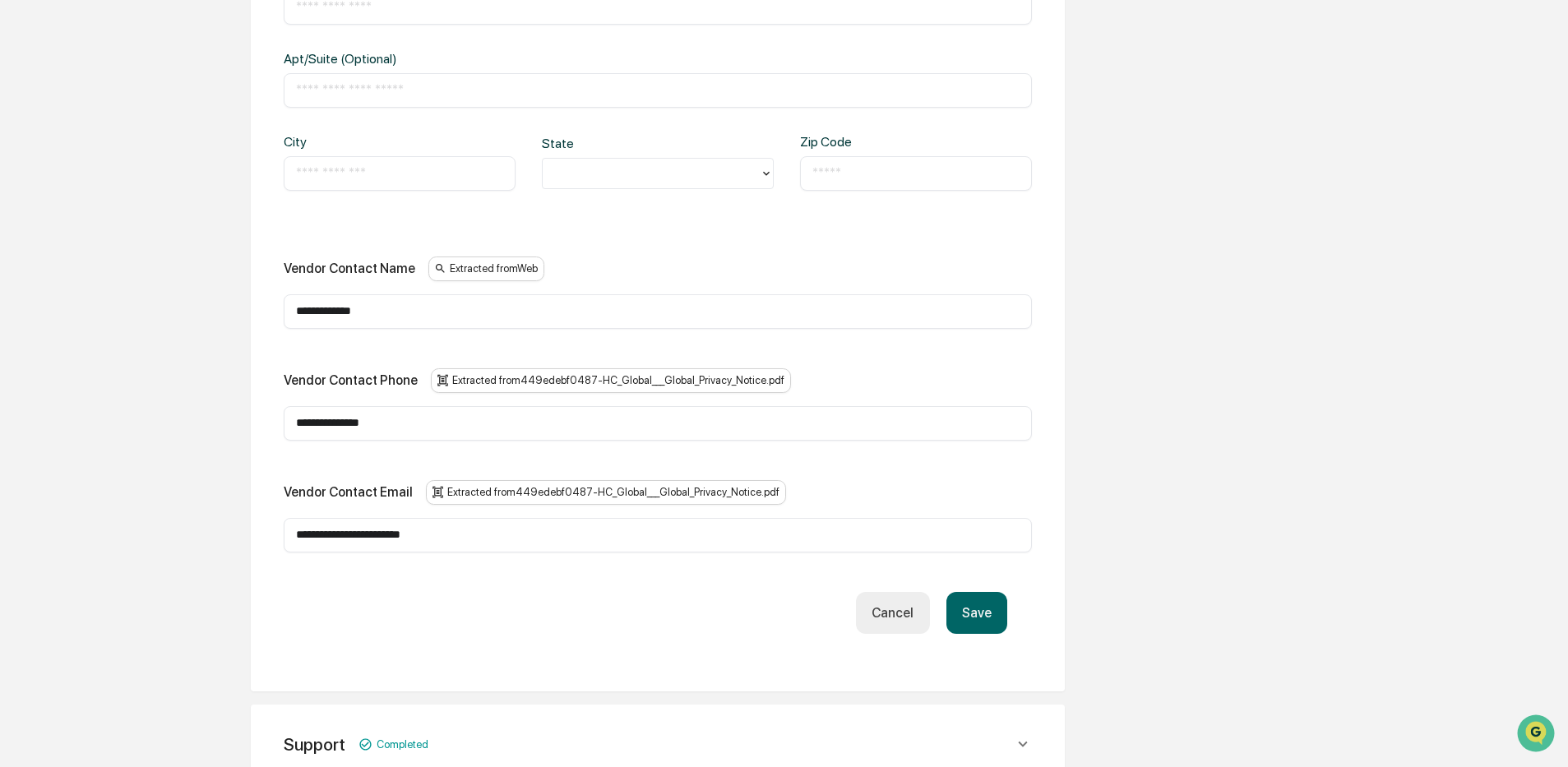
drag, startPoint x: 377, startPoint y: 314, endPoint x: 243, endPoint y: 303, distance: 134.5
click at [243, 303] on div "**********" at bounding box center [657, 206] width 904 height 1887
paste input "*"
click at [305, 311] on input "**********" at bounding box center [657, 312] width 724 height 17
type input "**********"
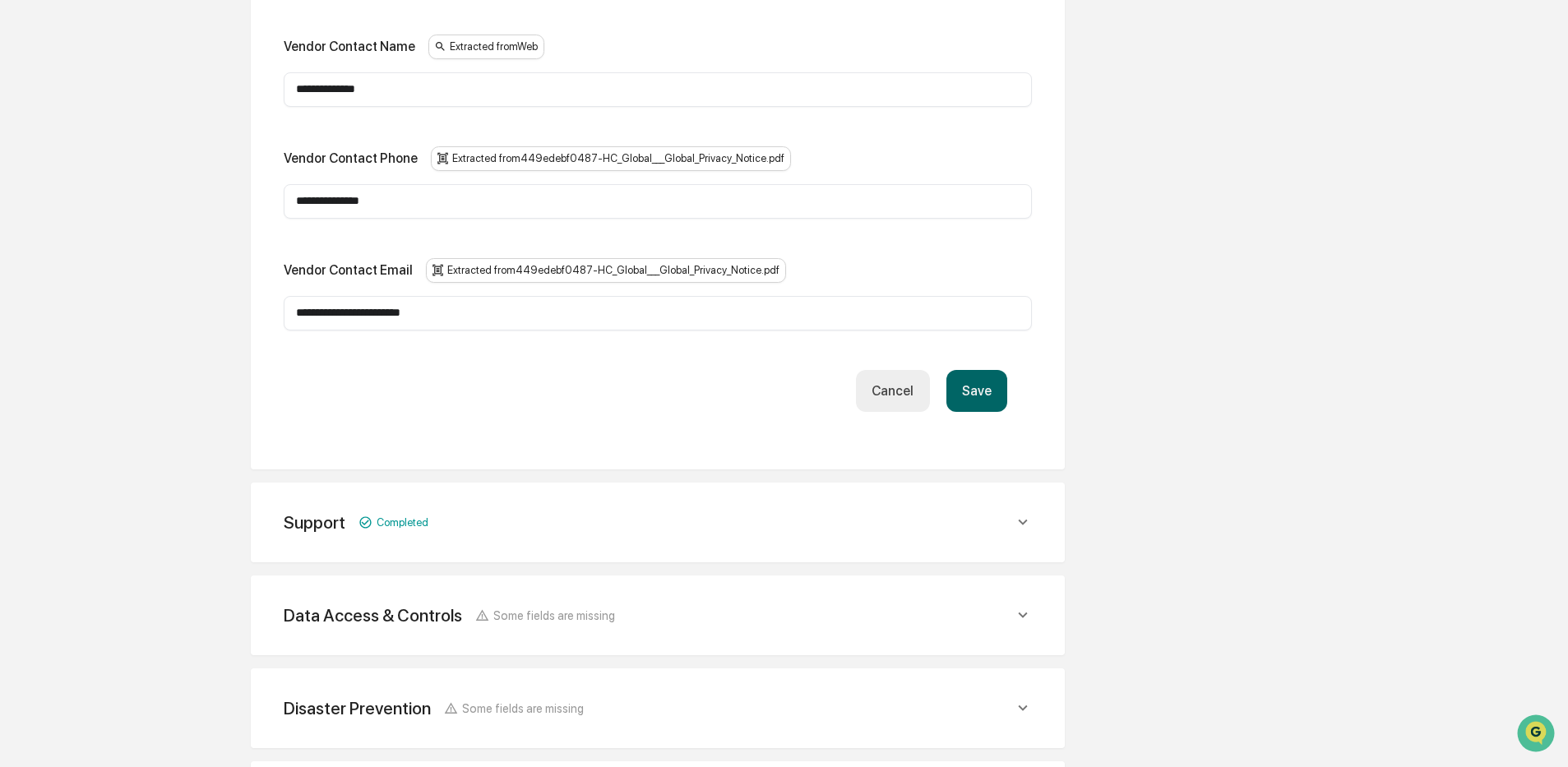
scroll to position [1179, 0]
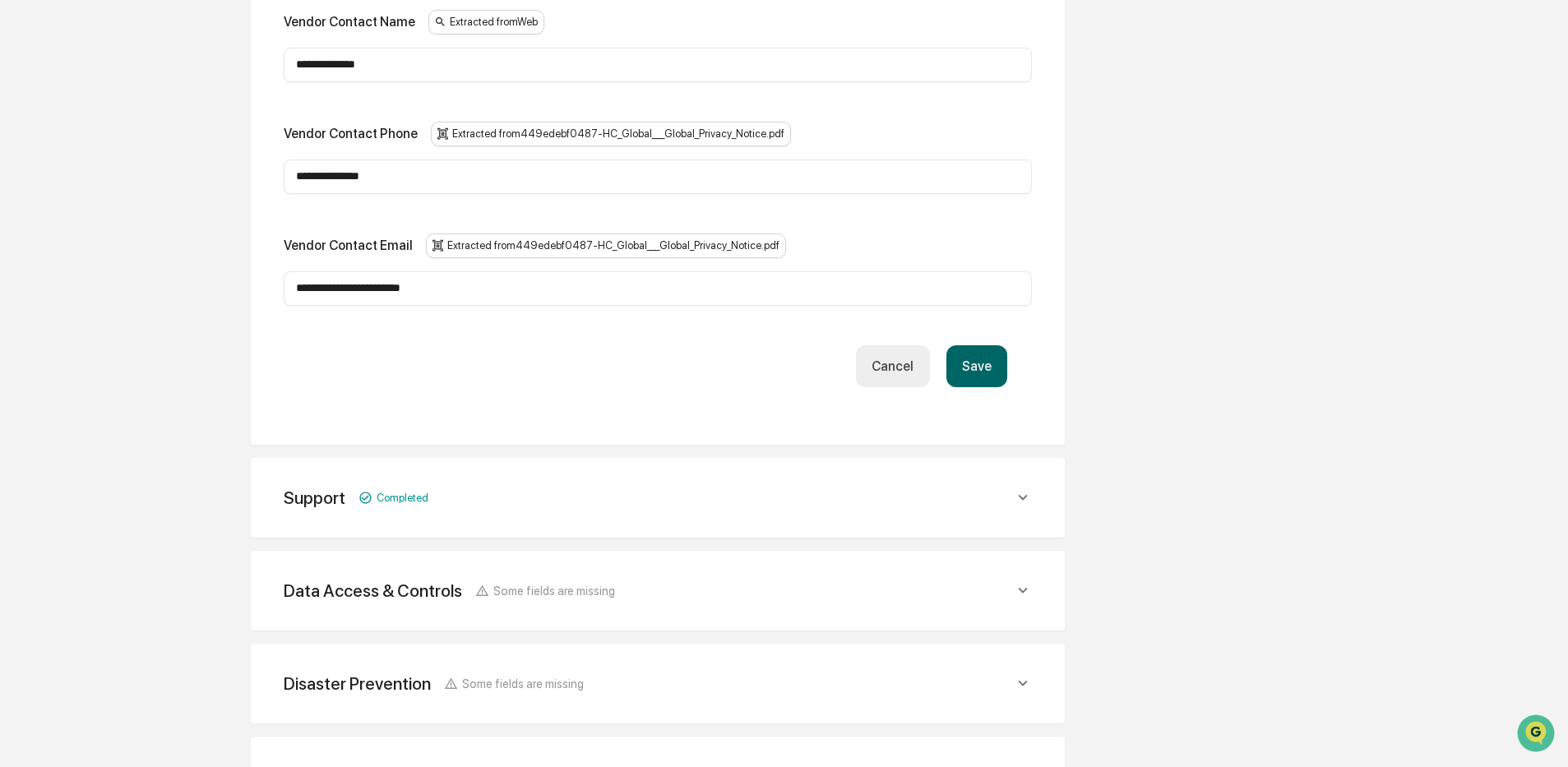
click at [1000, 368] on button "Save" at bounding box center [976, 366] width 61 height 42
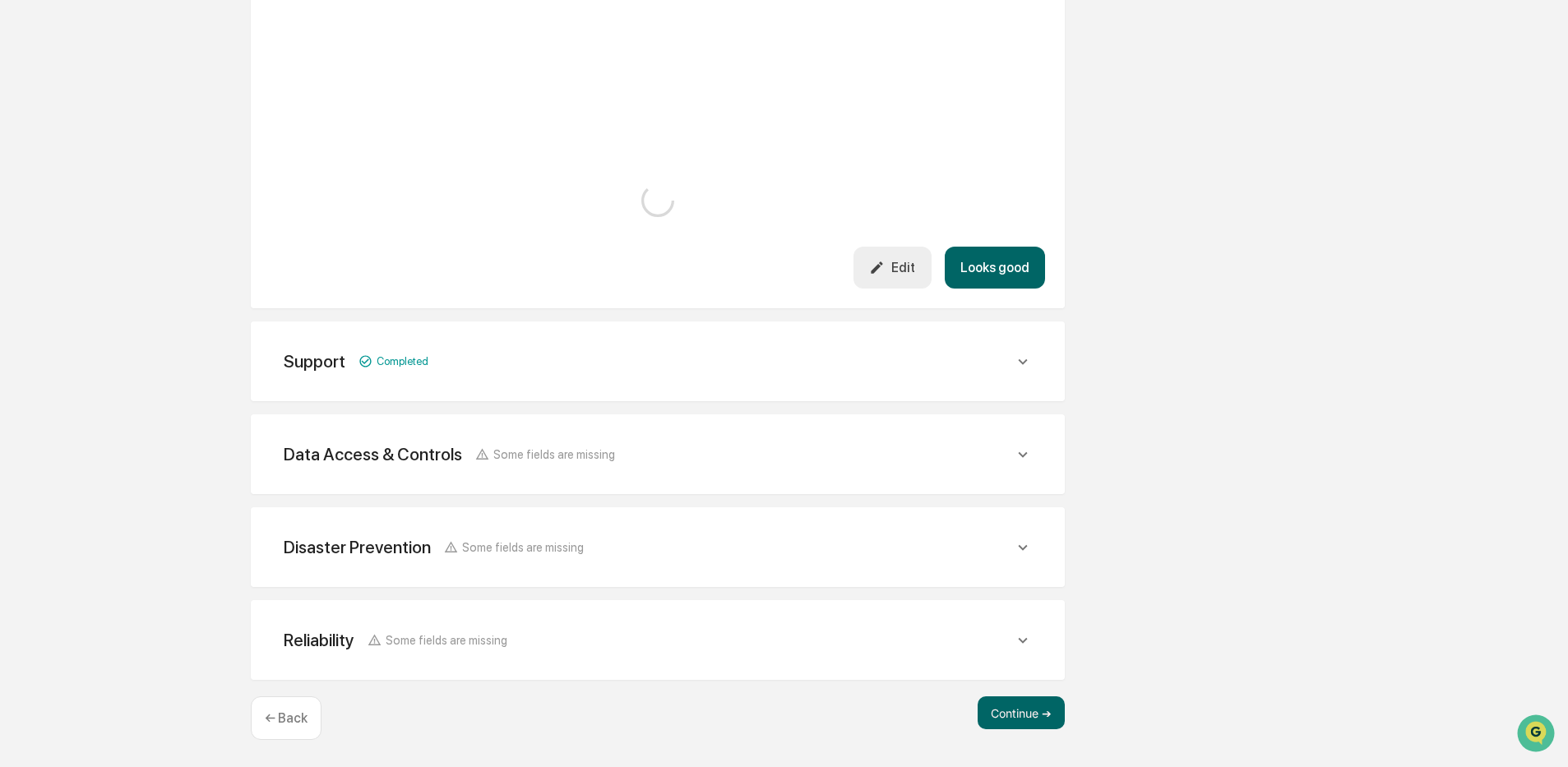
scroll to position [984, 0]
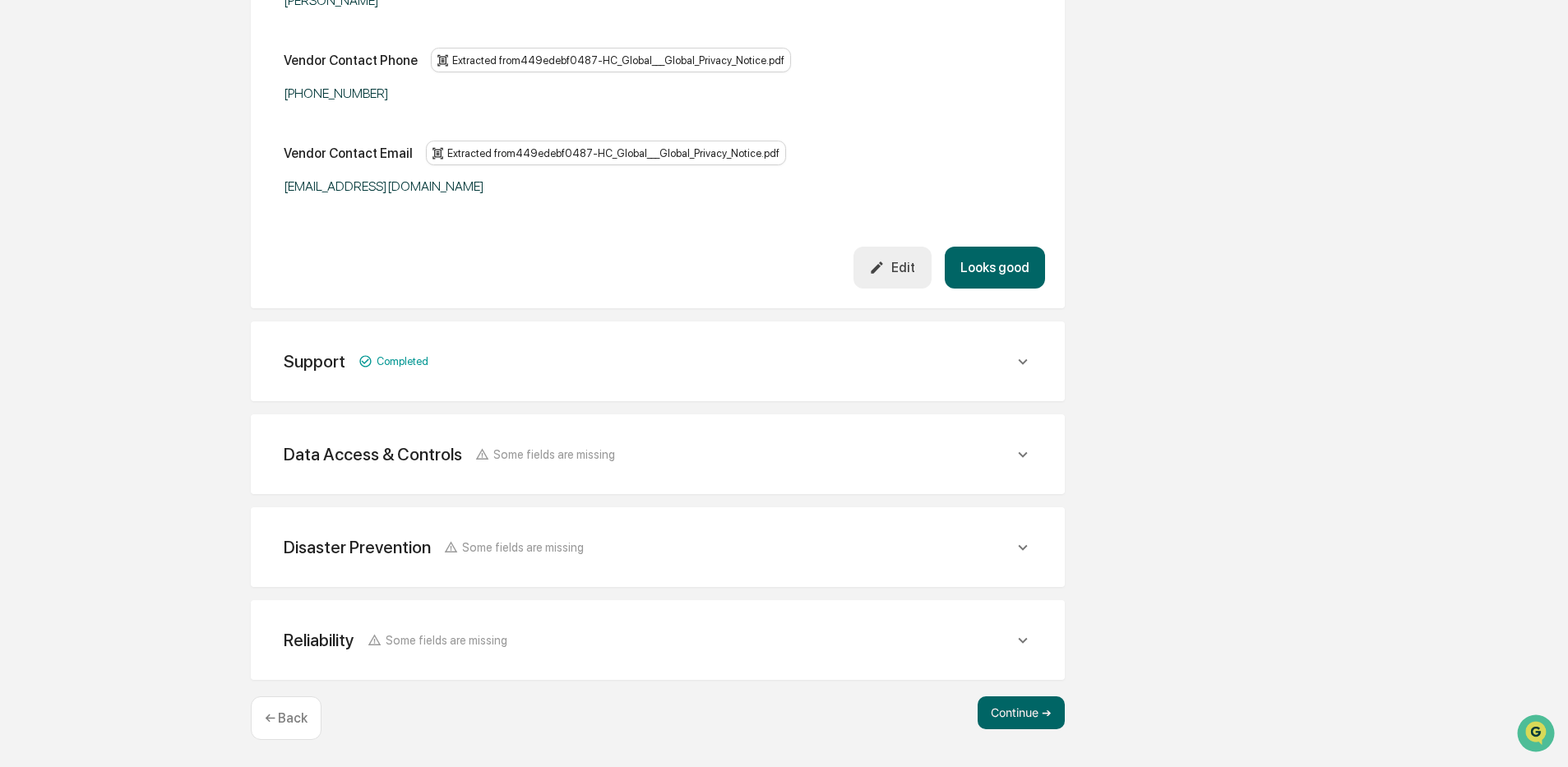
click at [678, 451] on div "Data Access & Controls Some fields are missing" at bounding box center [648, 454] width 730 height 21
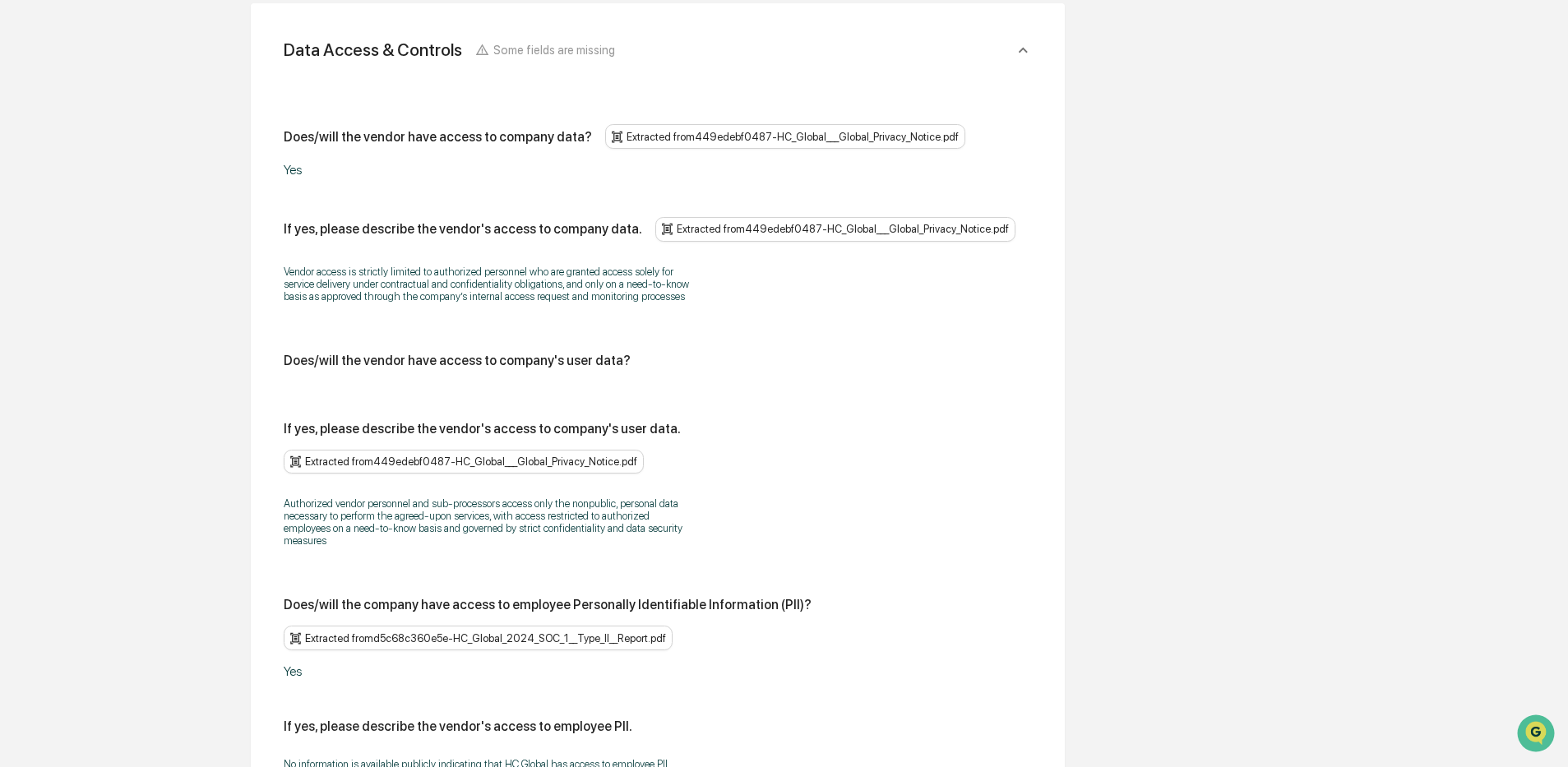
scroll to position [1477, 0]
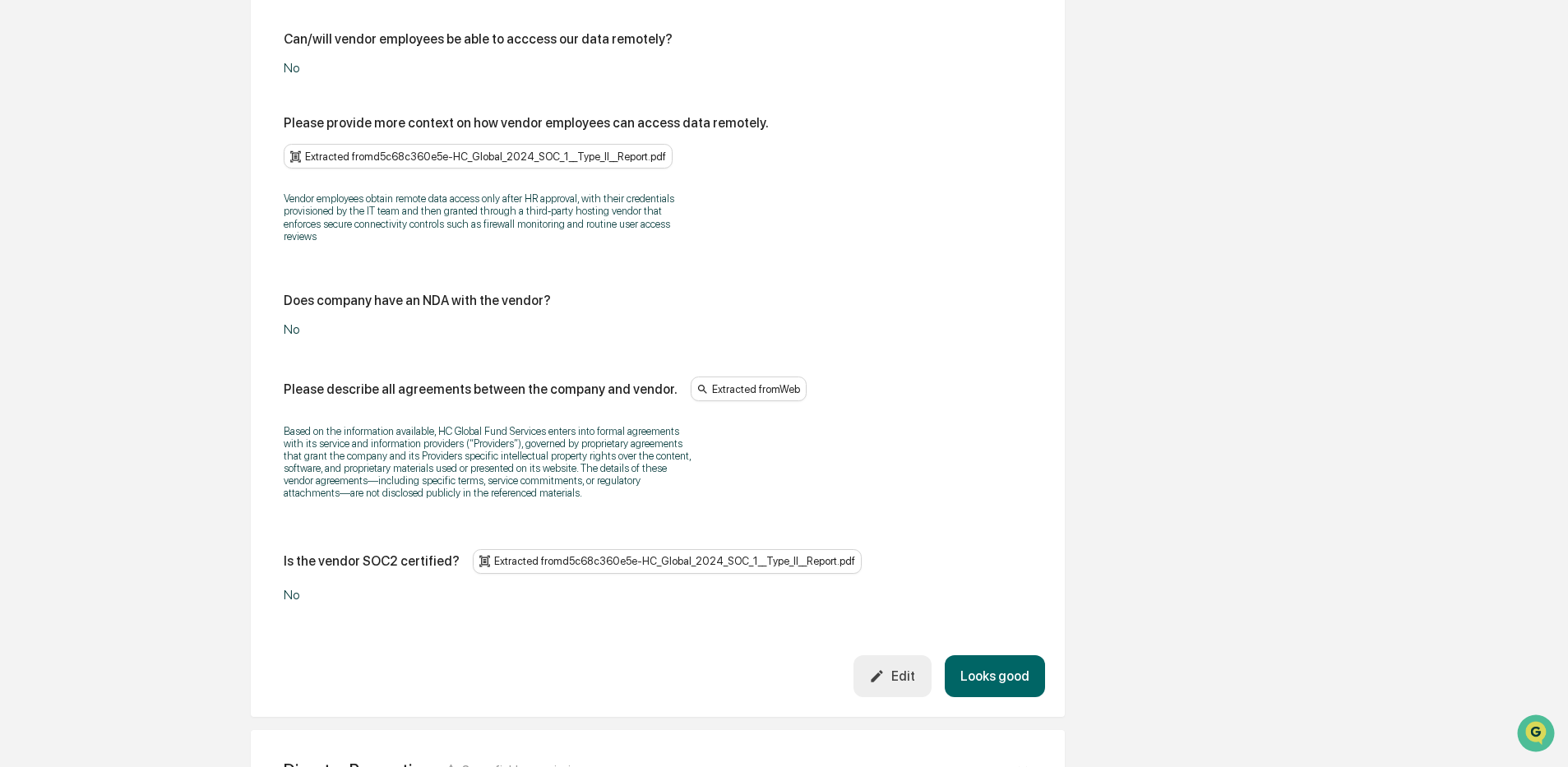
scroll to position [2868, 0]
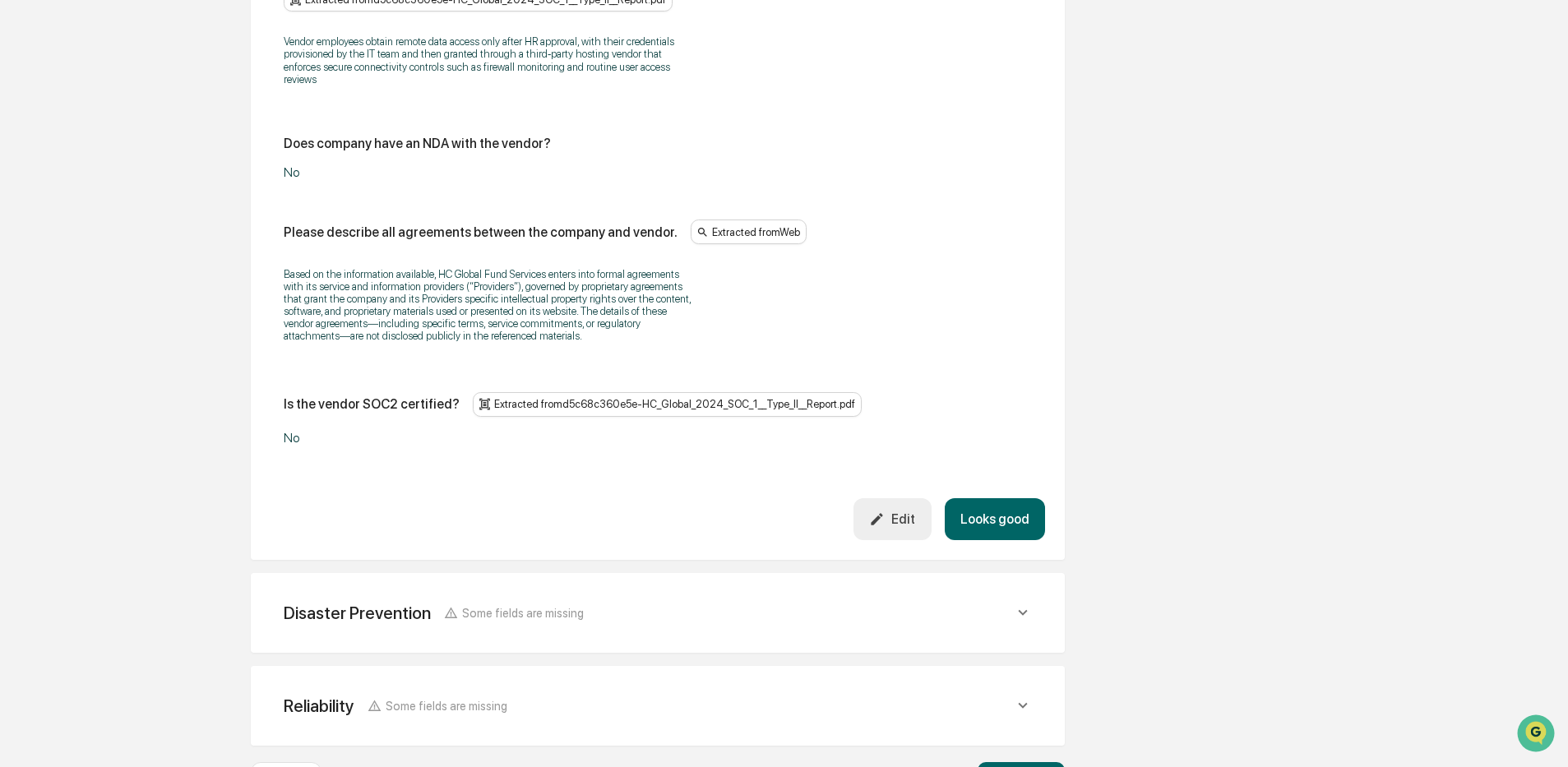
click at [537, 602] on div "Disaster Prevention Some fields are missing" at bounding box center [433, 612] width 300 height 21
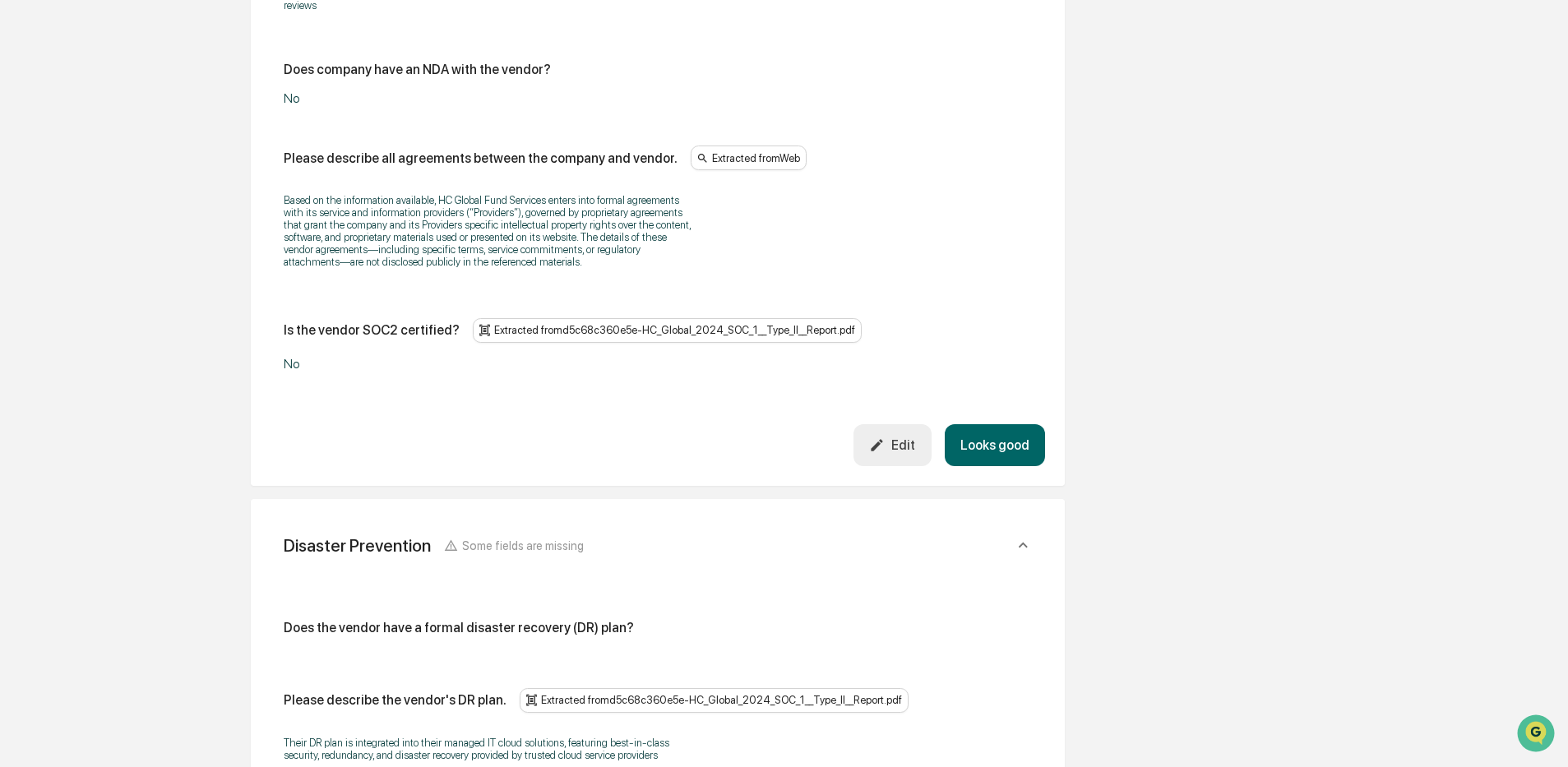
scroll to position [3197, 0]
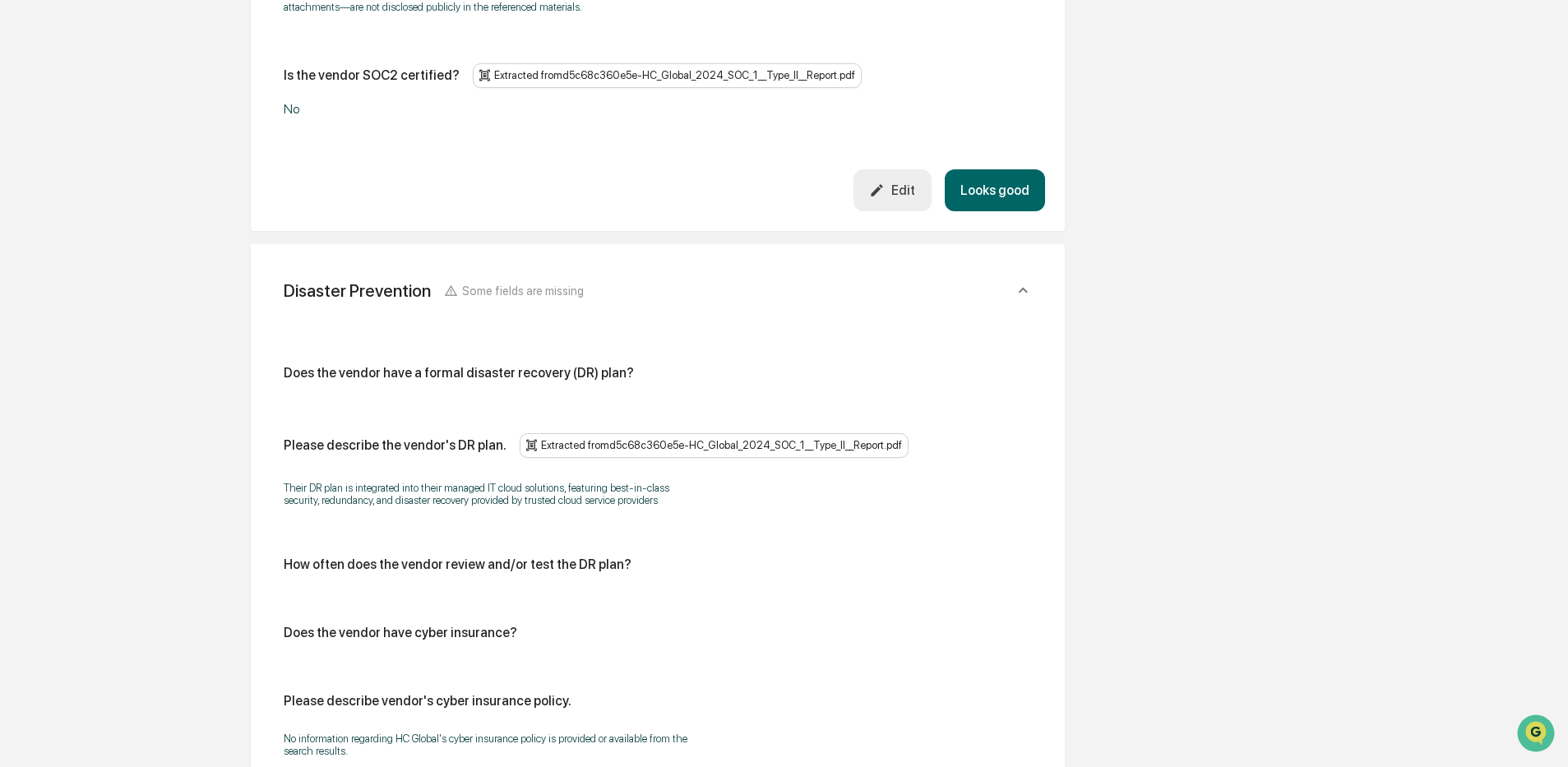
click at [478, 365] on div "Does the vendor have a formal disaster recovery (DR) plan? Please describe the …" at bounding box center [657, 600] width 748 height 471
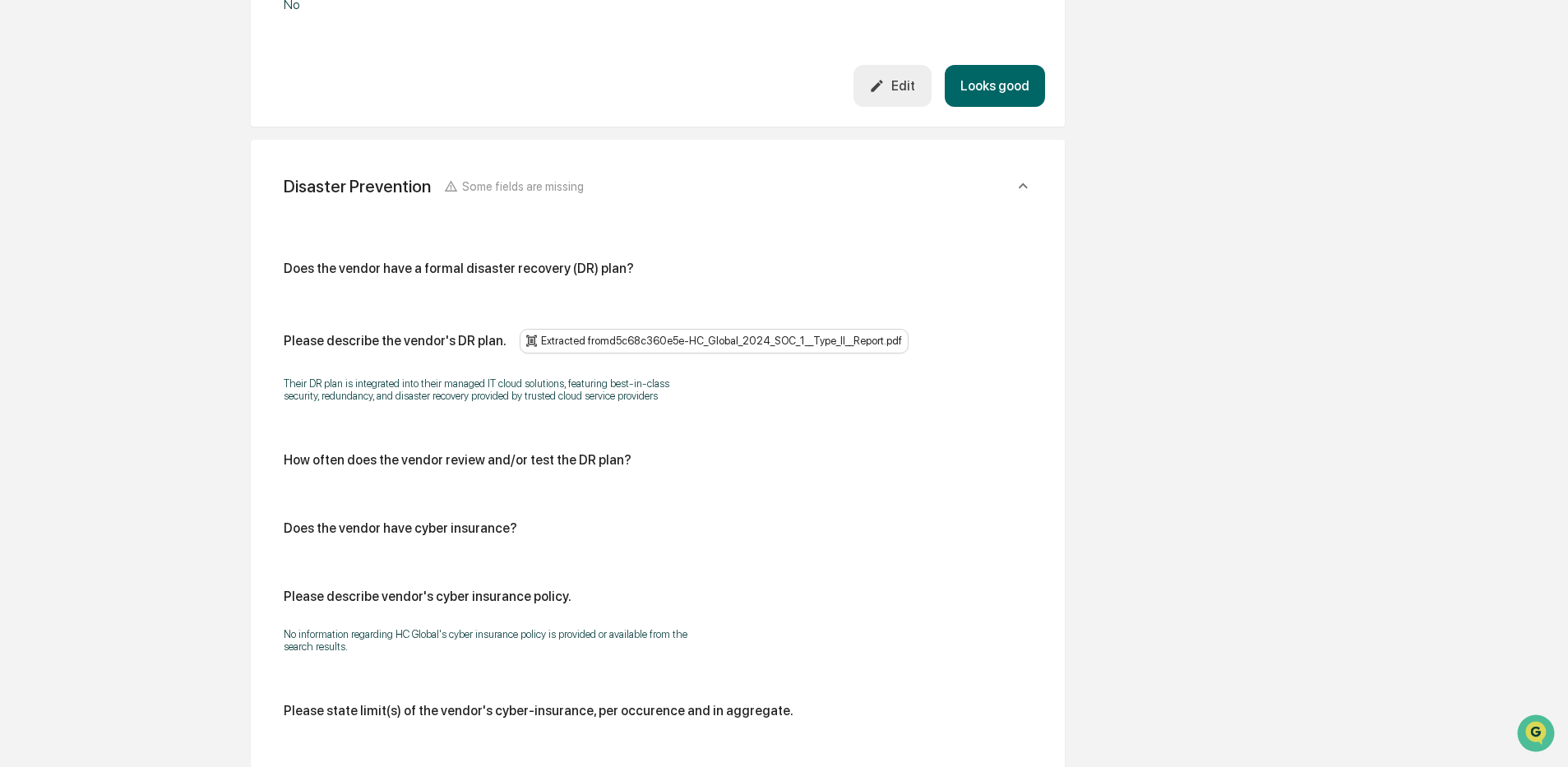
scroll to position [3444, 0]
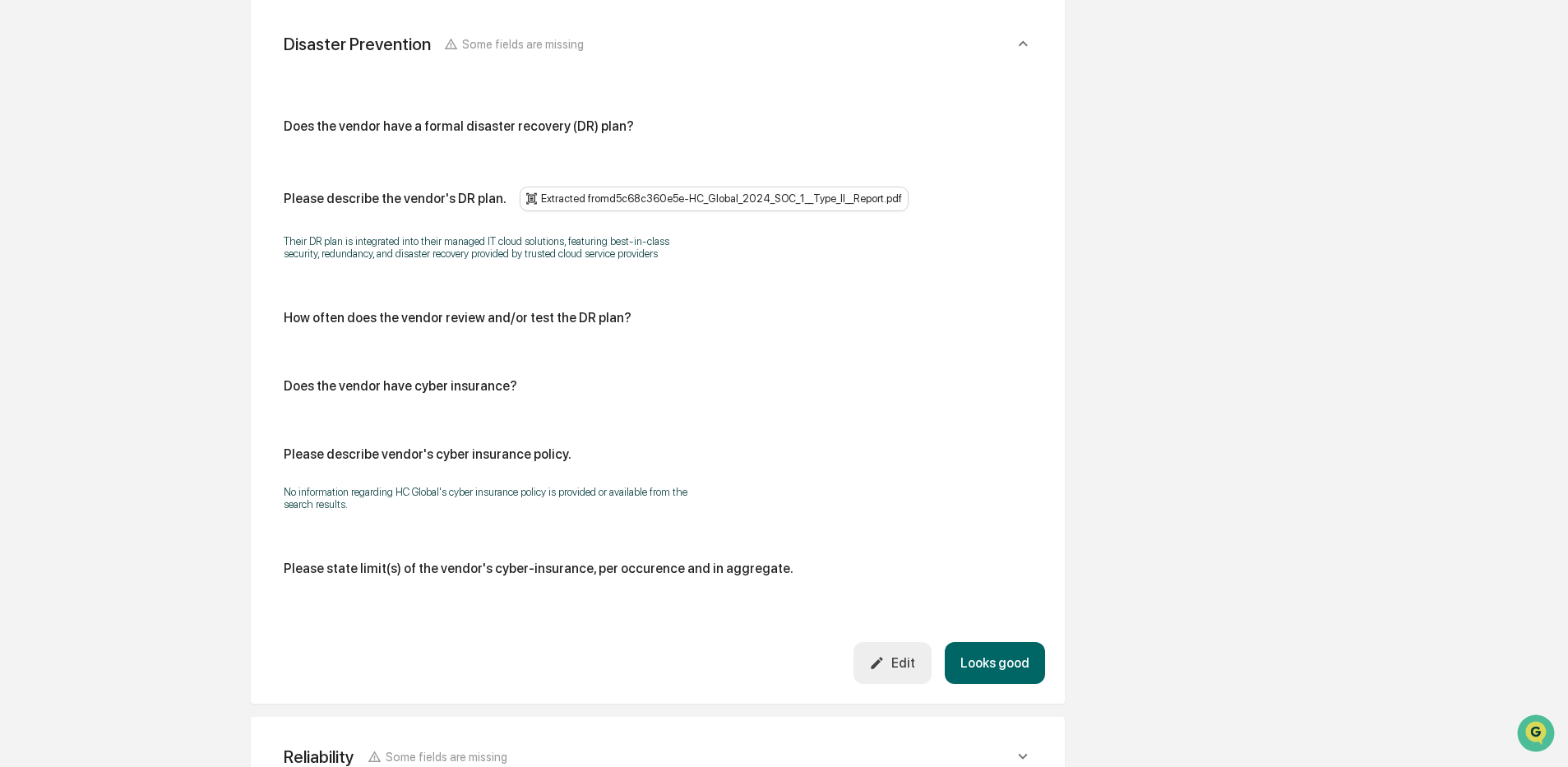
click at [903, 642] on button "Edit" at bounding box center [892, 663] width 78 height 42
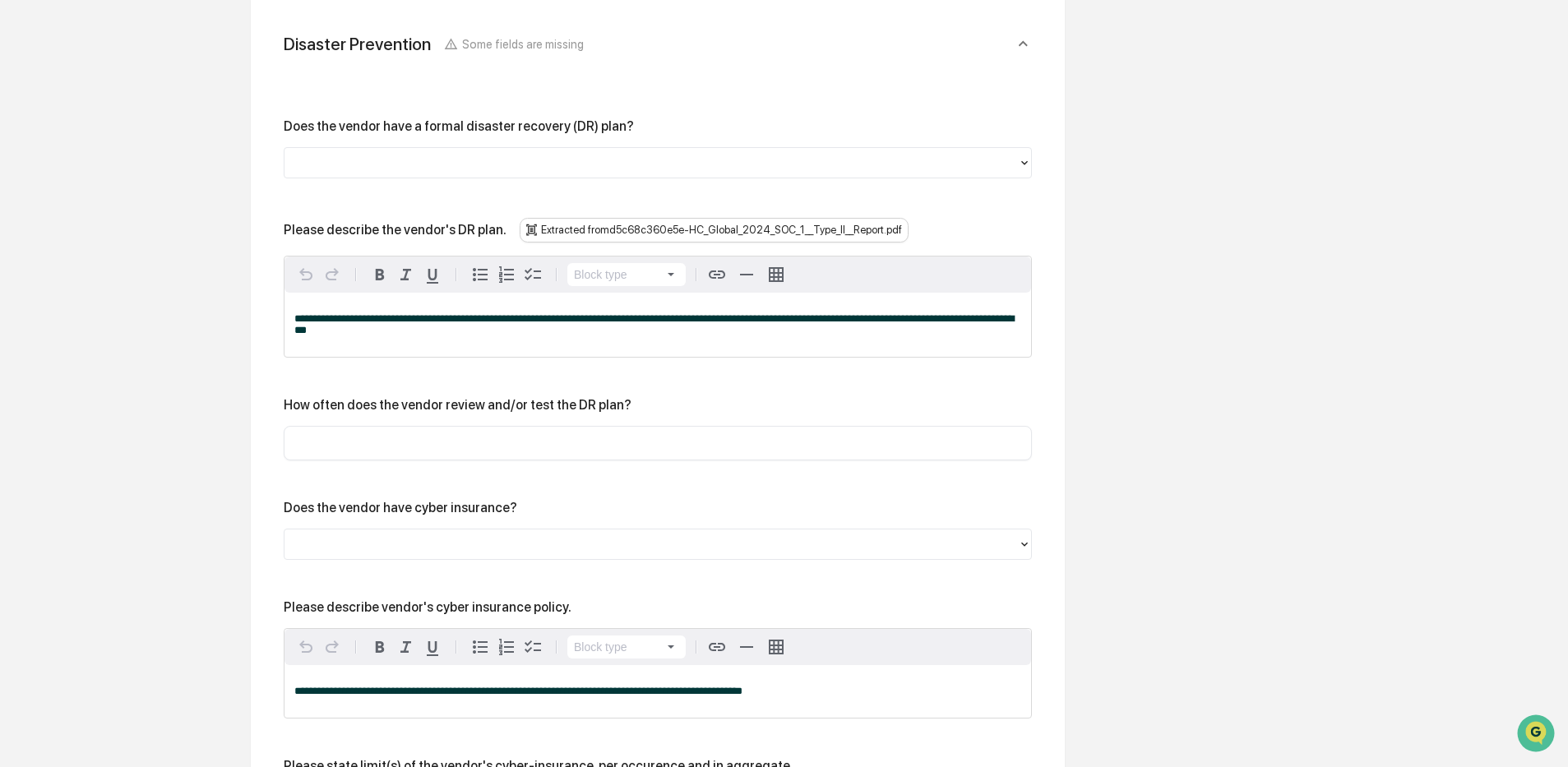
click at [351, 153] on div at bounding box center [651, 162] width 717 height 19
drag, startPoint x: 771, startPoint y: 631, endPoint x: 264, endPoint y: 663, distance: 508.0
click at [264, 663] on div "**********" at bounding box center [658, 479] width 814 height 963
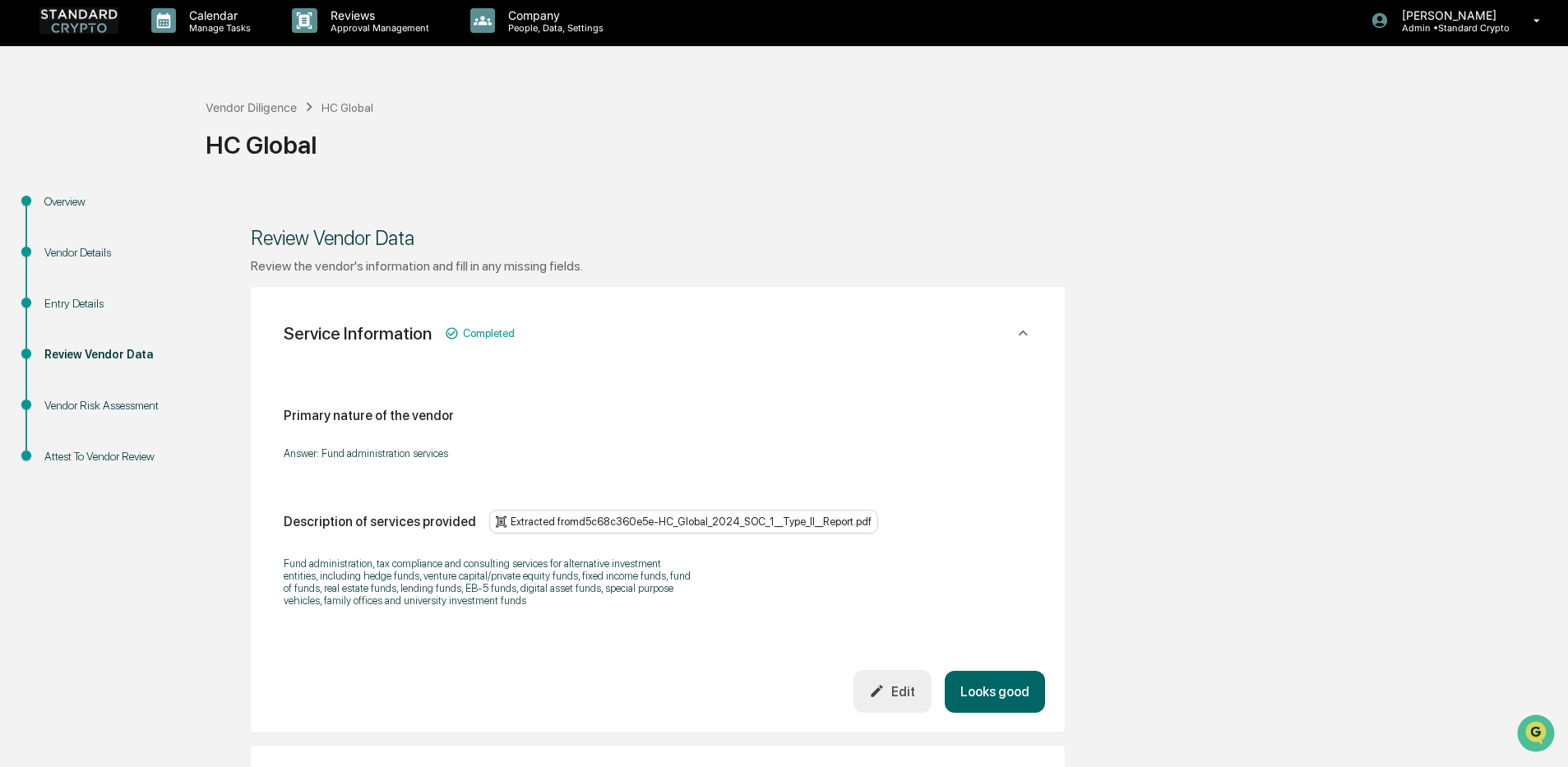
scroll to position [0, 0]
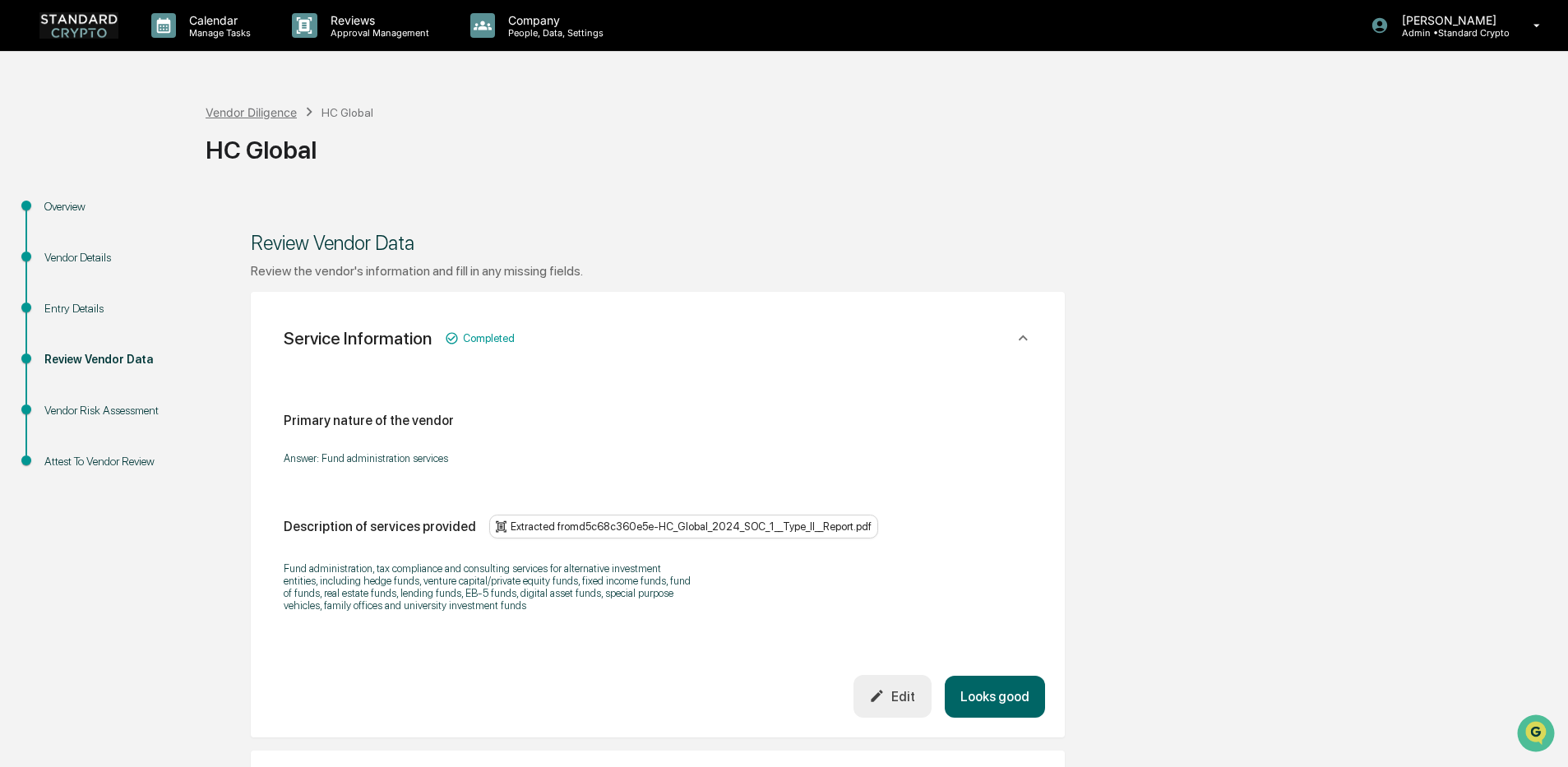
click at [243, 113] on div "Vendor Diligence" at bounding box center [251, 112] width 91 height 14
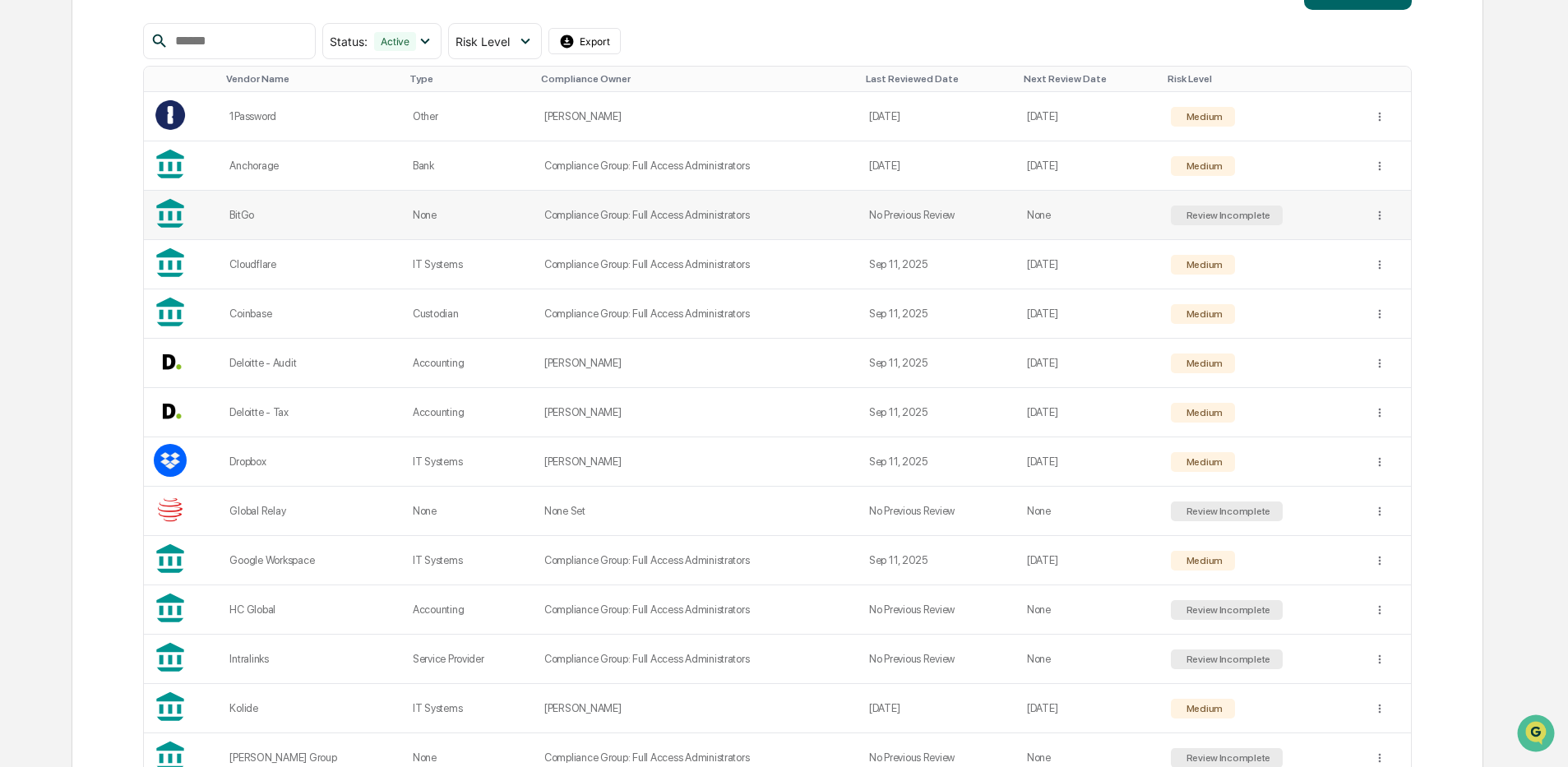
scroll to position [329, 0]
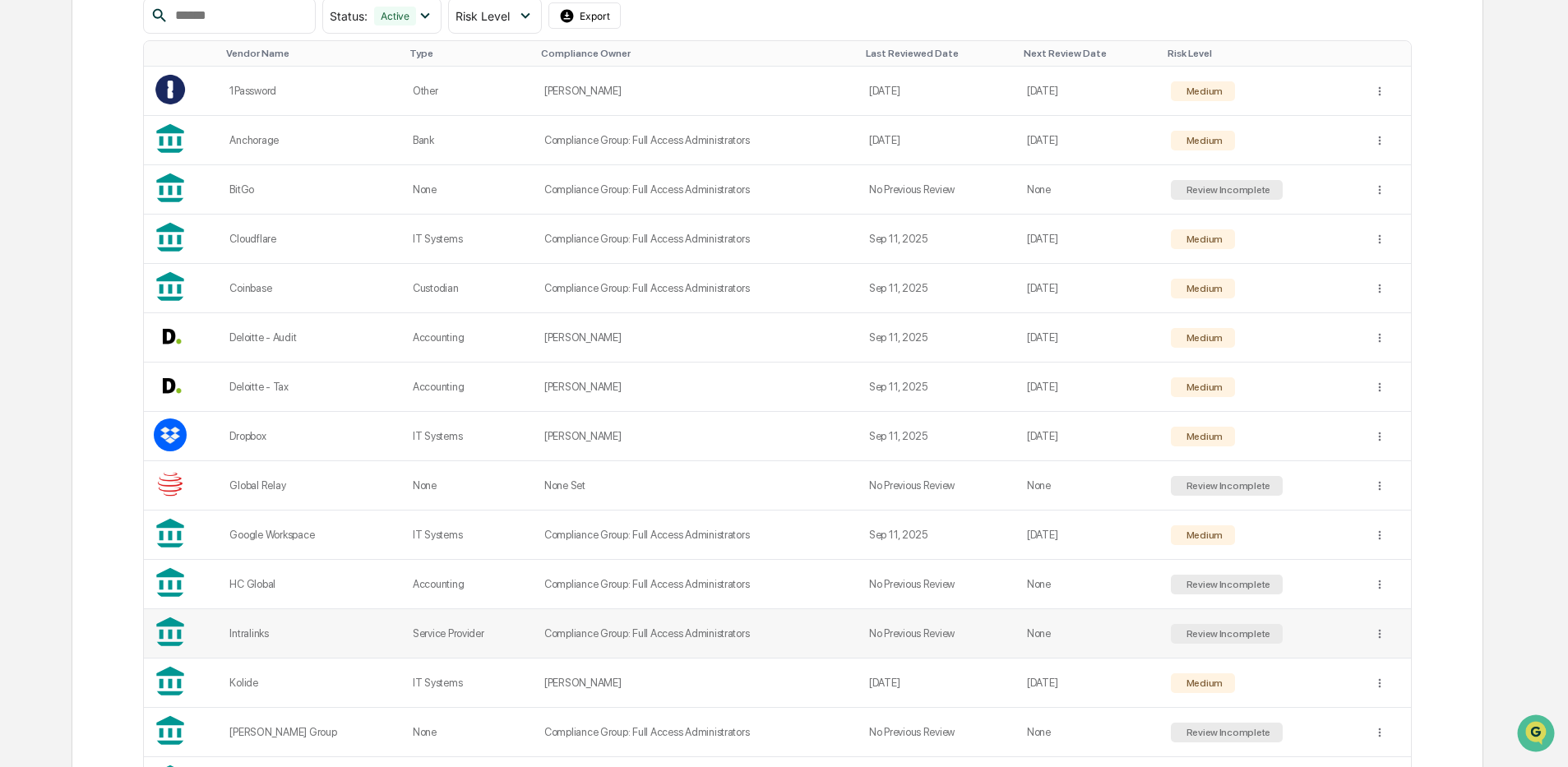
click at [476, 631] on td "Service Provider" at bounding box center [469, 633] width 131 height 49
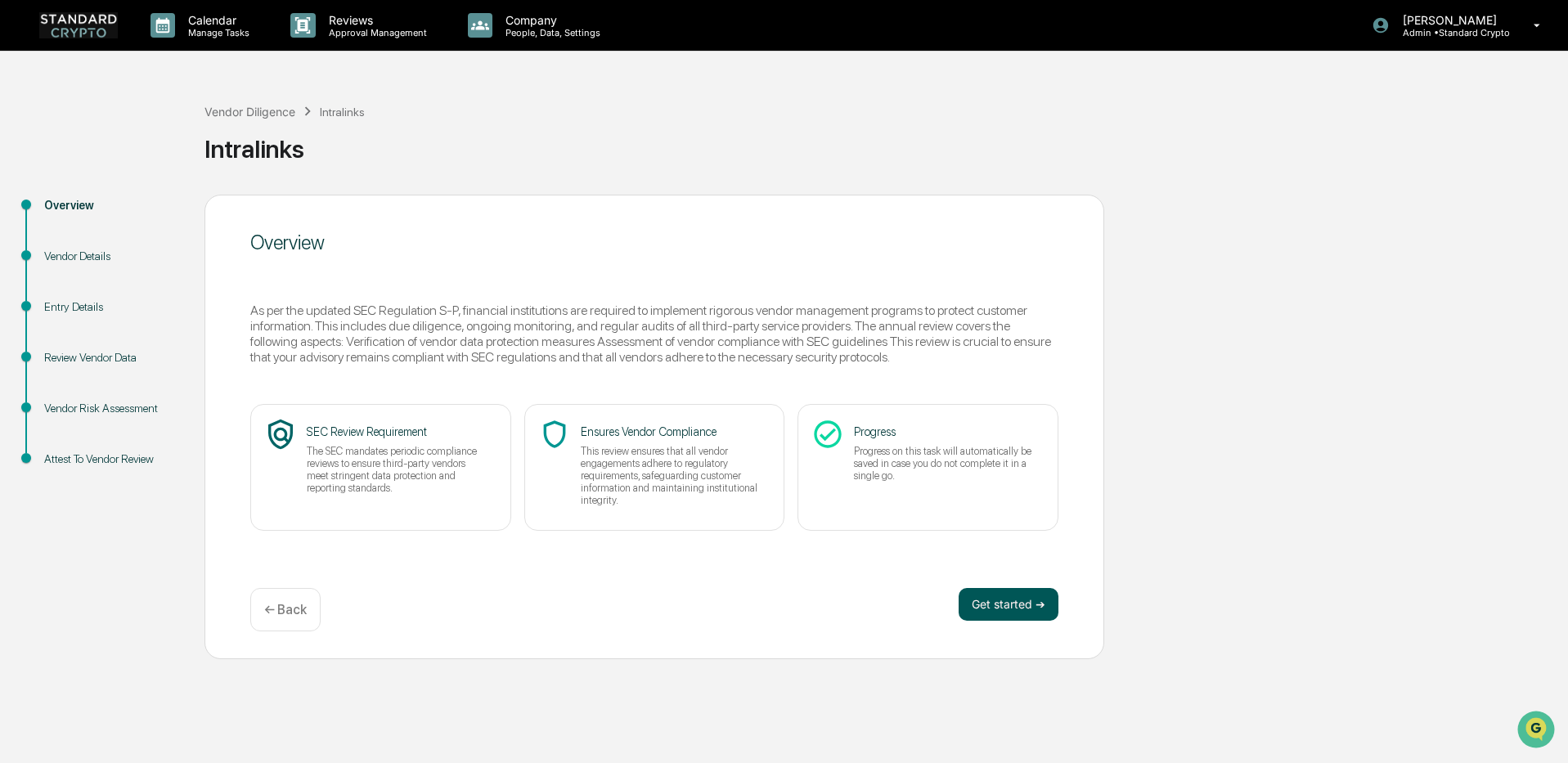
click at [1028, 610] on button "Get started ➔" at bounding box center [1008, 604] width 100 height 33
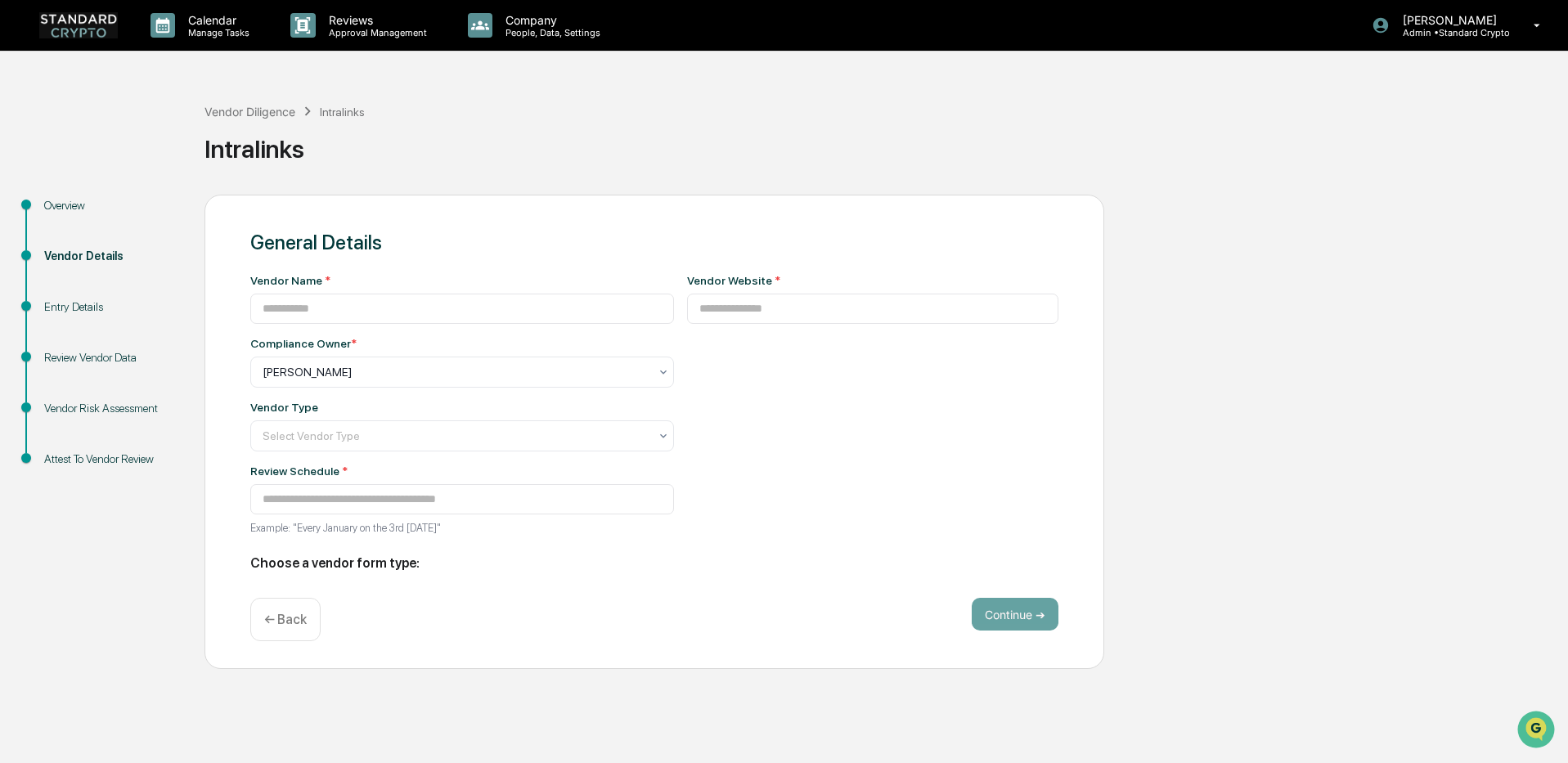
type input "**********"
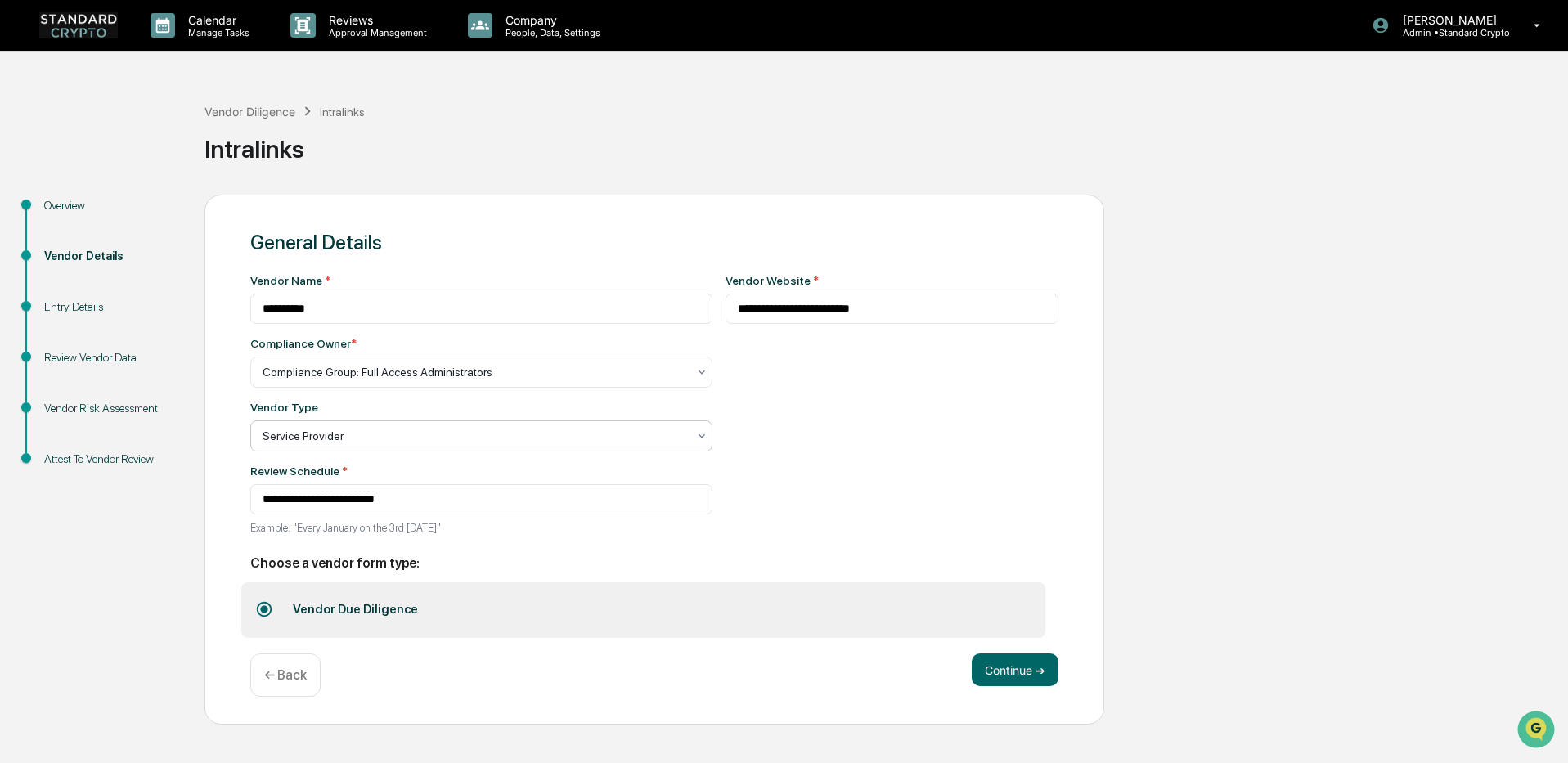
click at [344, 441] on div at bounding box center [475, 436] width 425 height 17
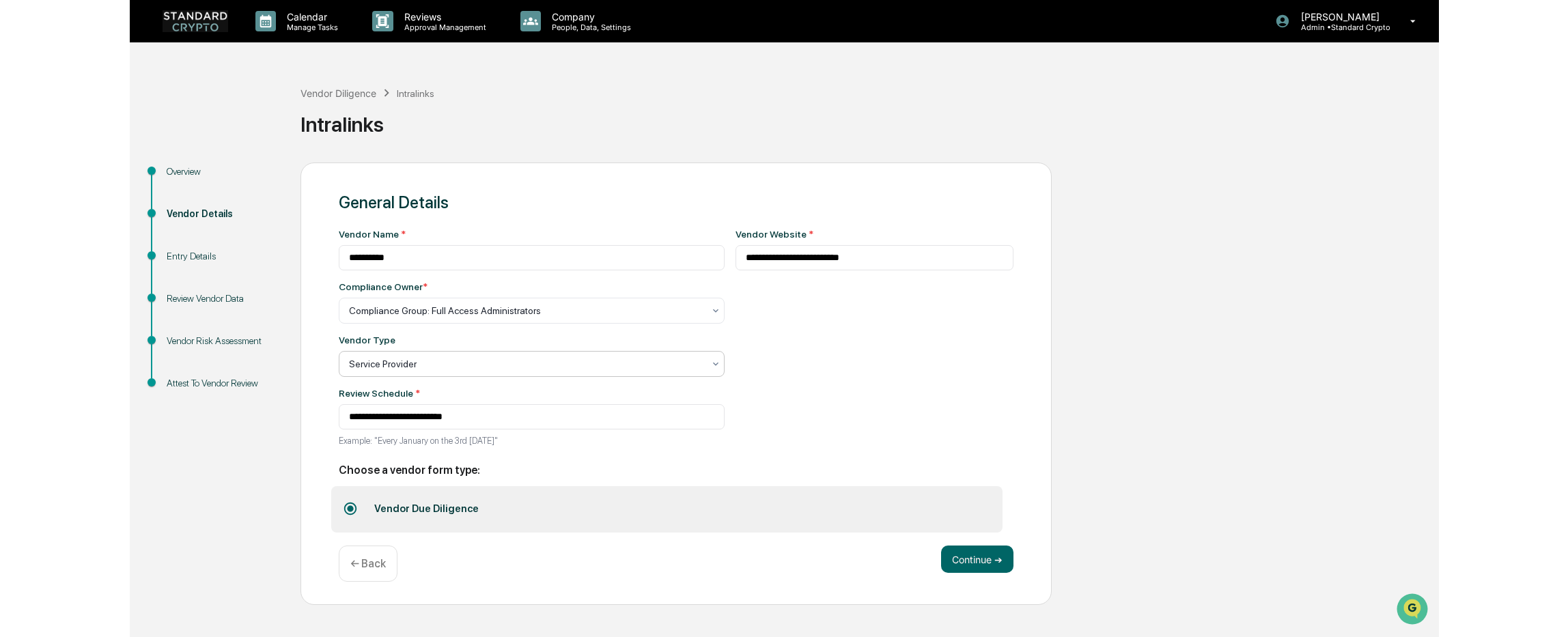
scroll to position [156, 0]
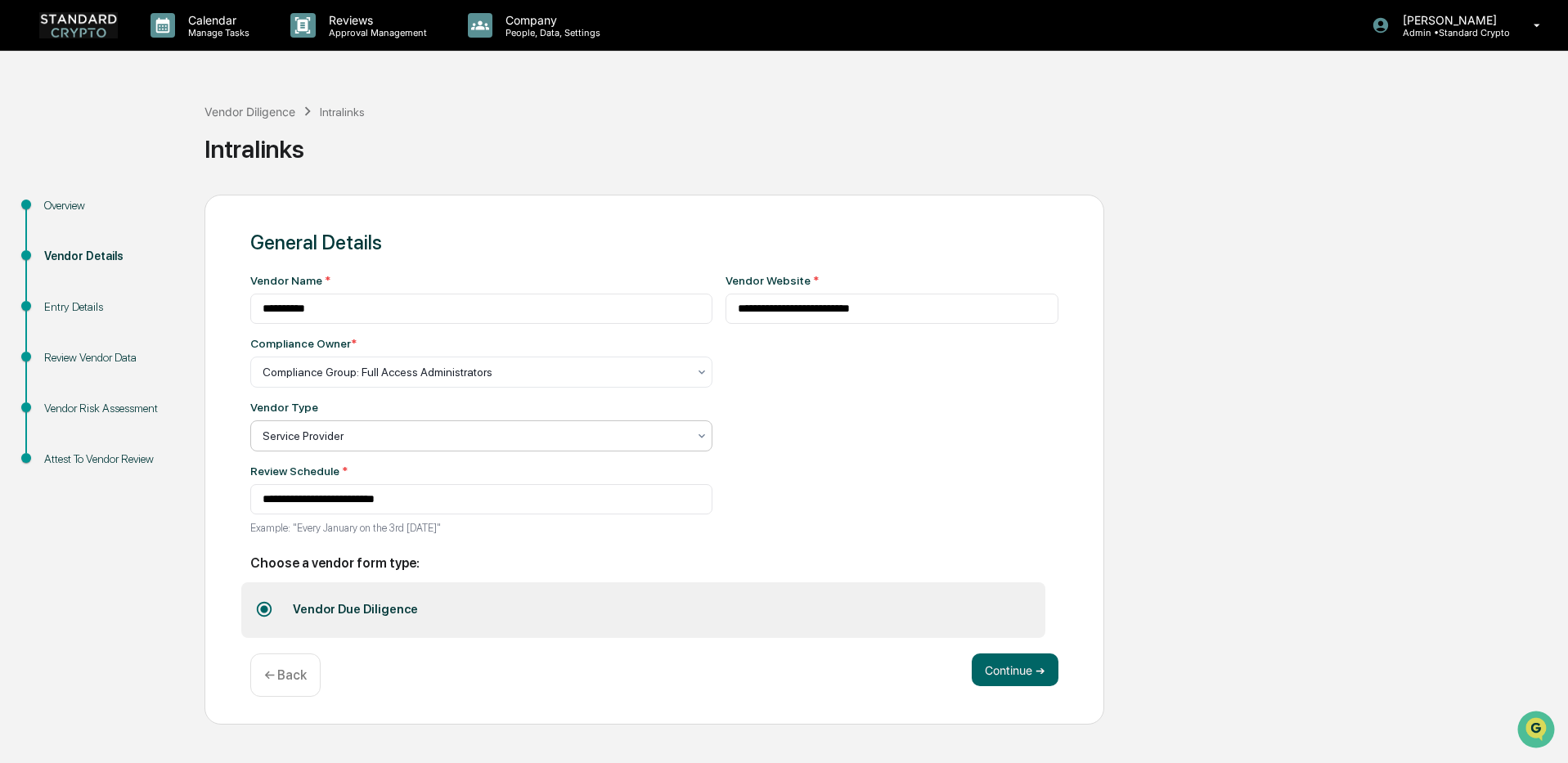
click at [1019, 679] on button "Continue ➔" at bounding box center [1014, 670] width 87 height 33
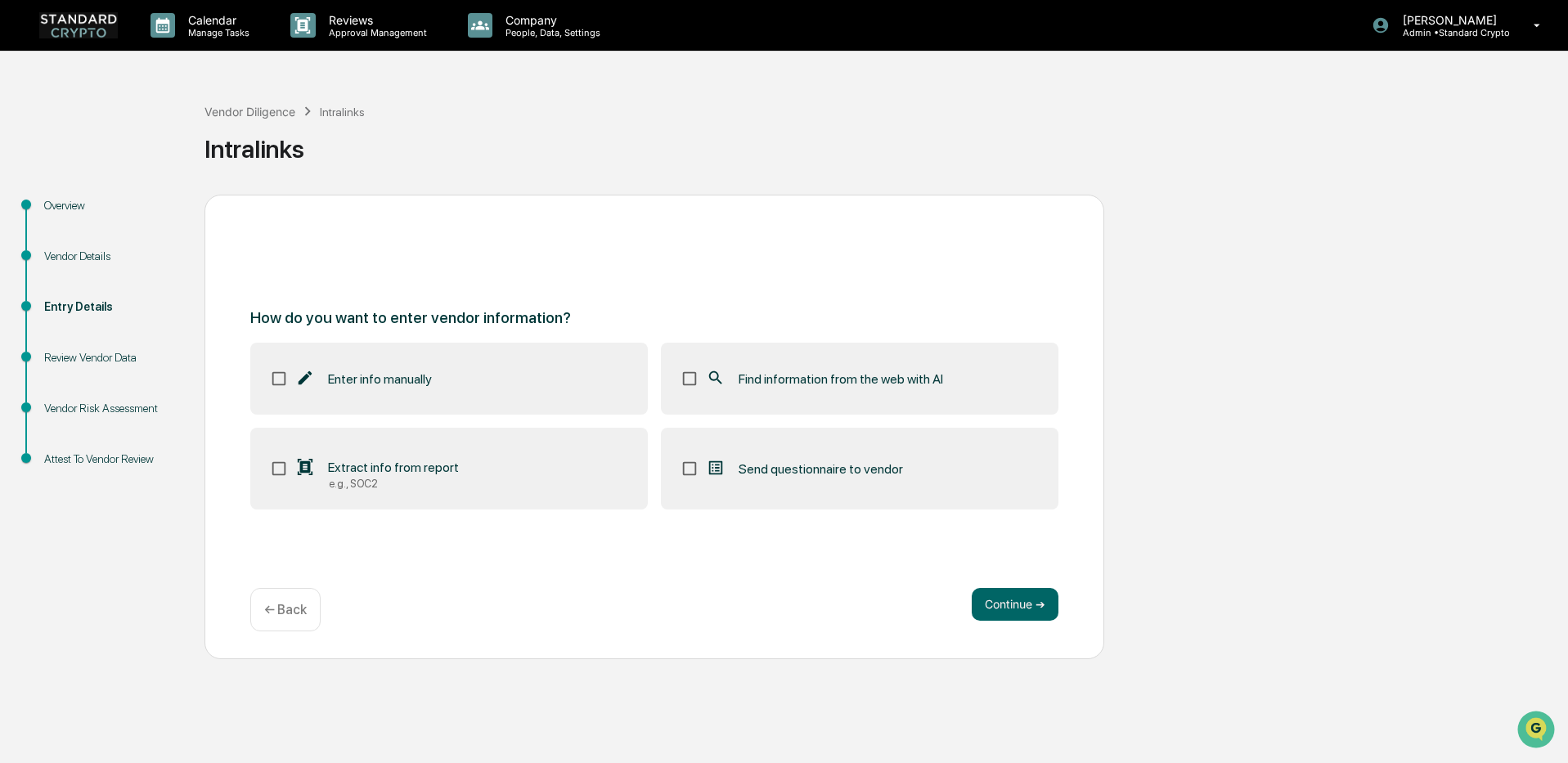
click at [817, 372] on span "Find information from the web with AI" at bounding box center [840, 379] width 204 height 16
click at [517, 496] on label "Extract info from report e.g., SOC2" at bounding box center [449, 468] width 398 height 82
click at [994, 612] on button "Continue ➔" at bounding box center [1014, 604] width 87 height 33
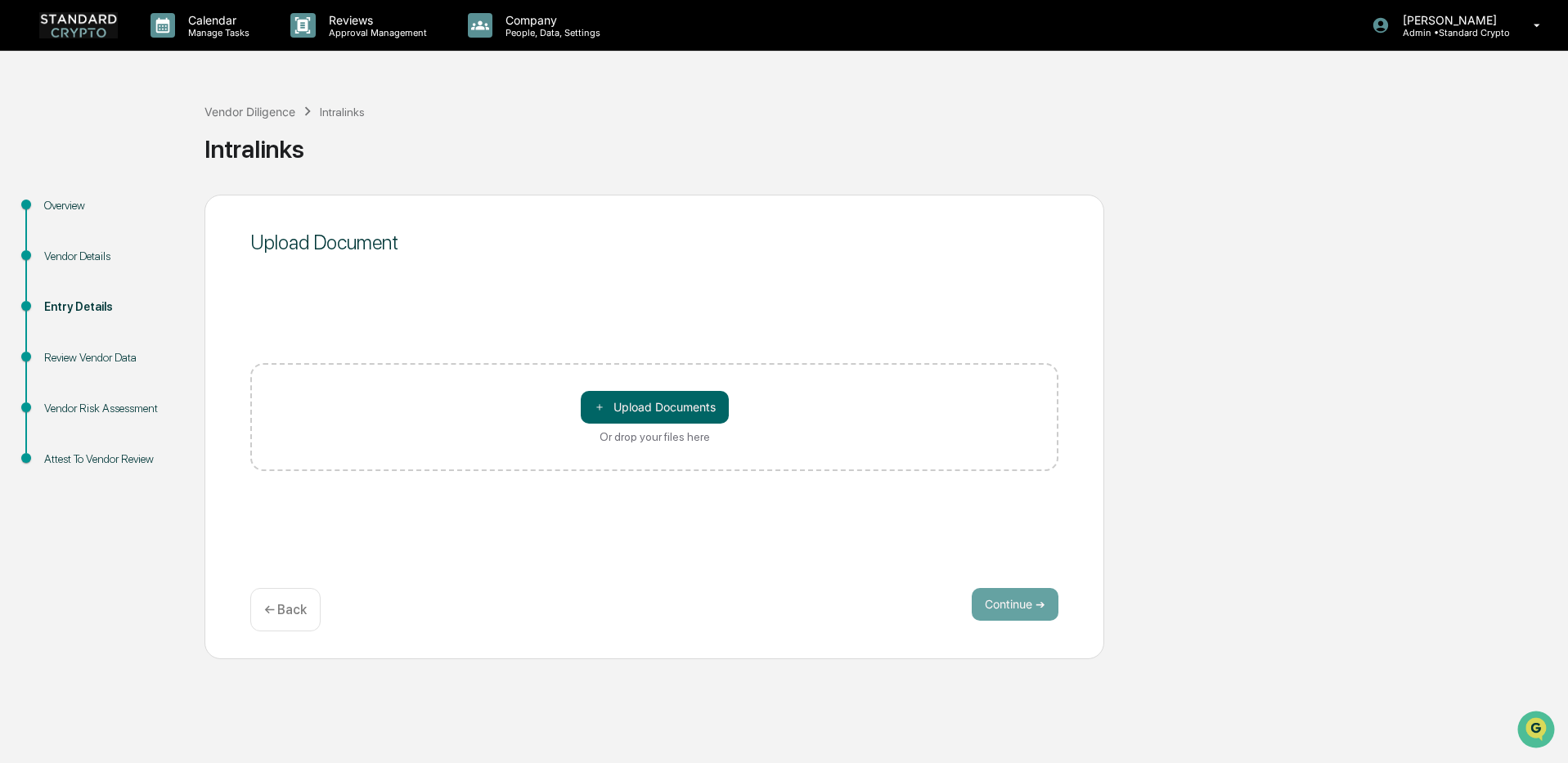
click at [266, 606] on p "← Back" at bounding box center [285, 609] width 42 height 16
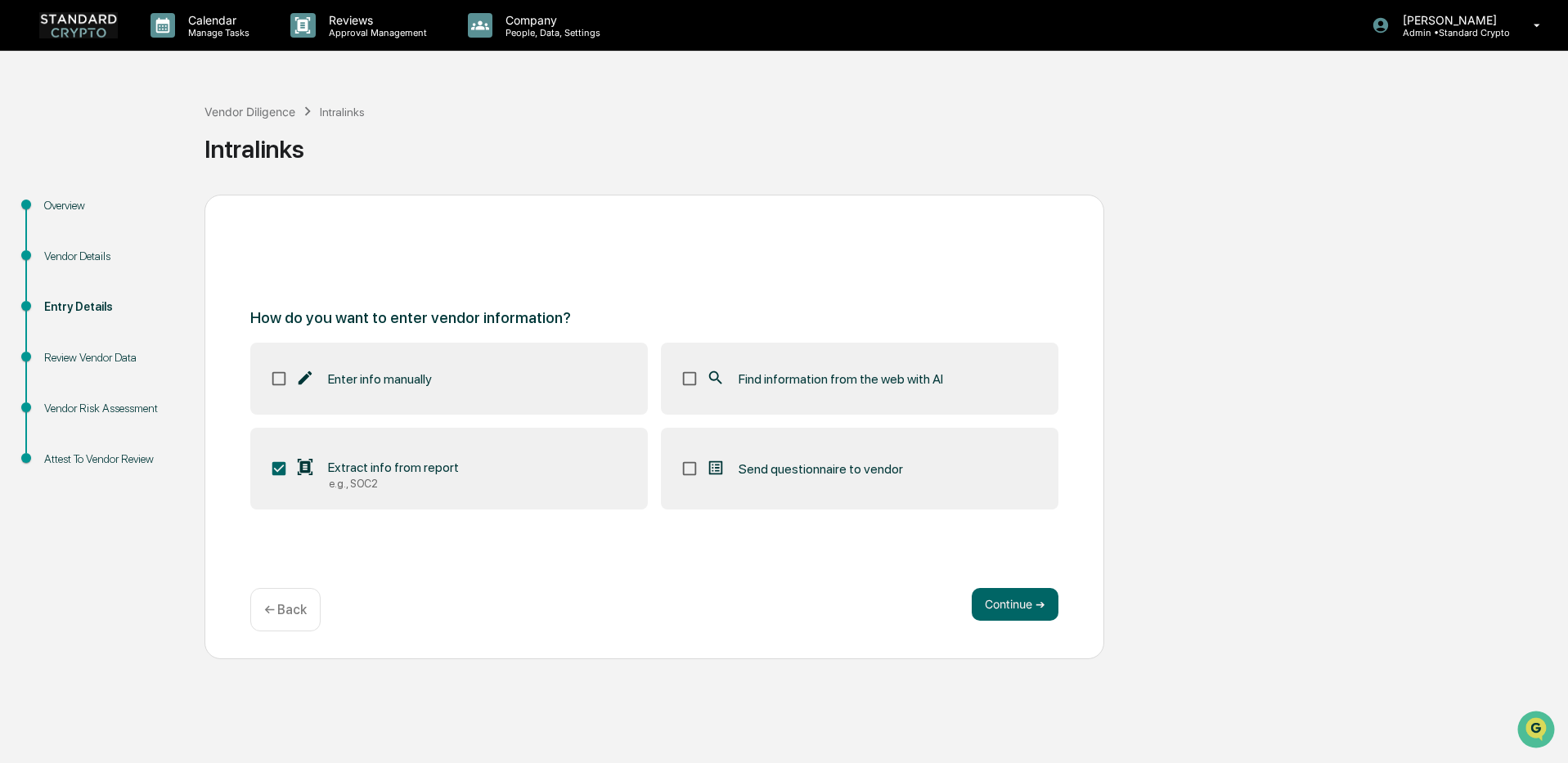
click at [536, 246] on div "How do you want to enter vendor information? Enter info manually Find informati…" at bounding box center [654, 427] width 899 height 465
click at [1024, 613] on button "Continue ➔" at bounding box center [1014, 604] width 87 height 33
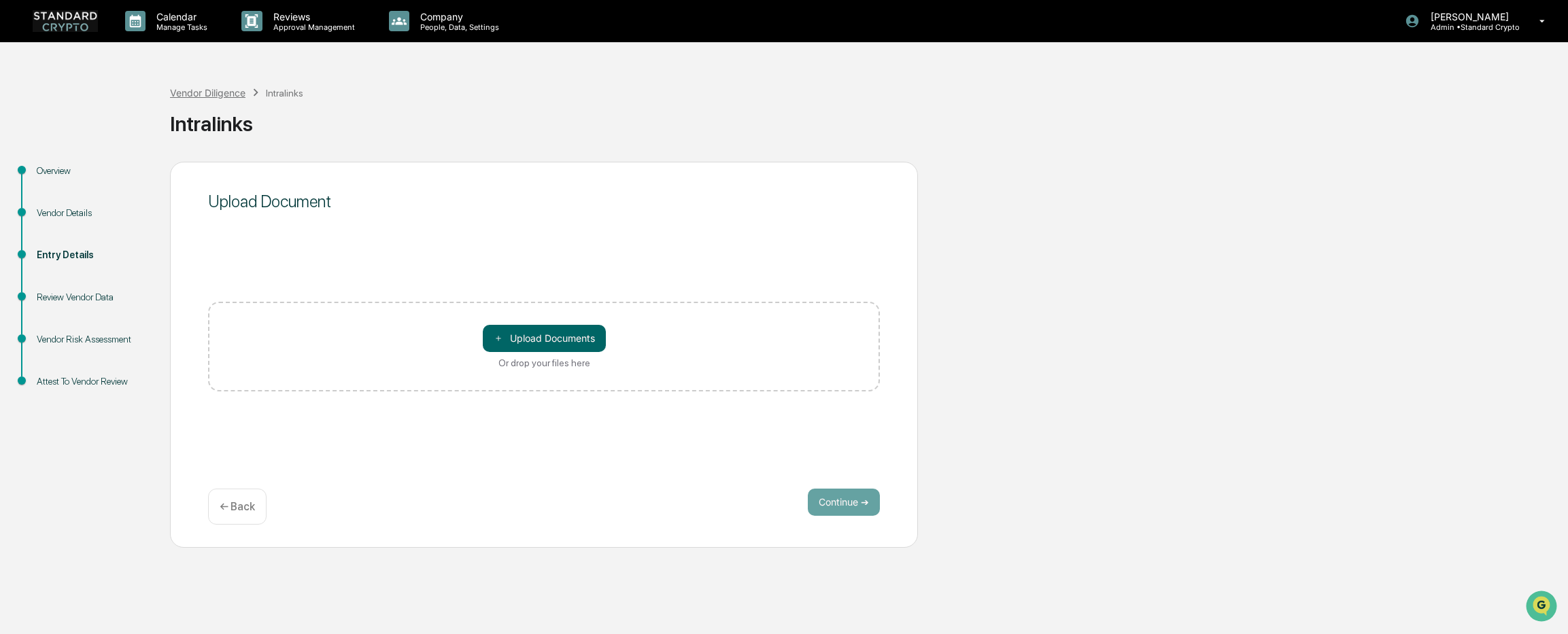
click at [201, 91] on div "Vendor Diligence" at bounding box center [208, 93] width 76 height 12
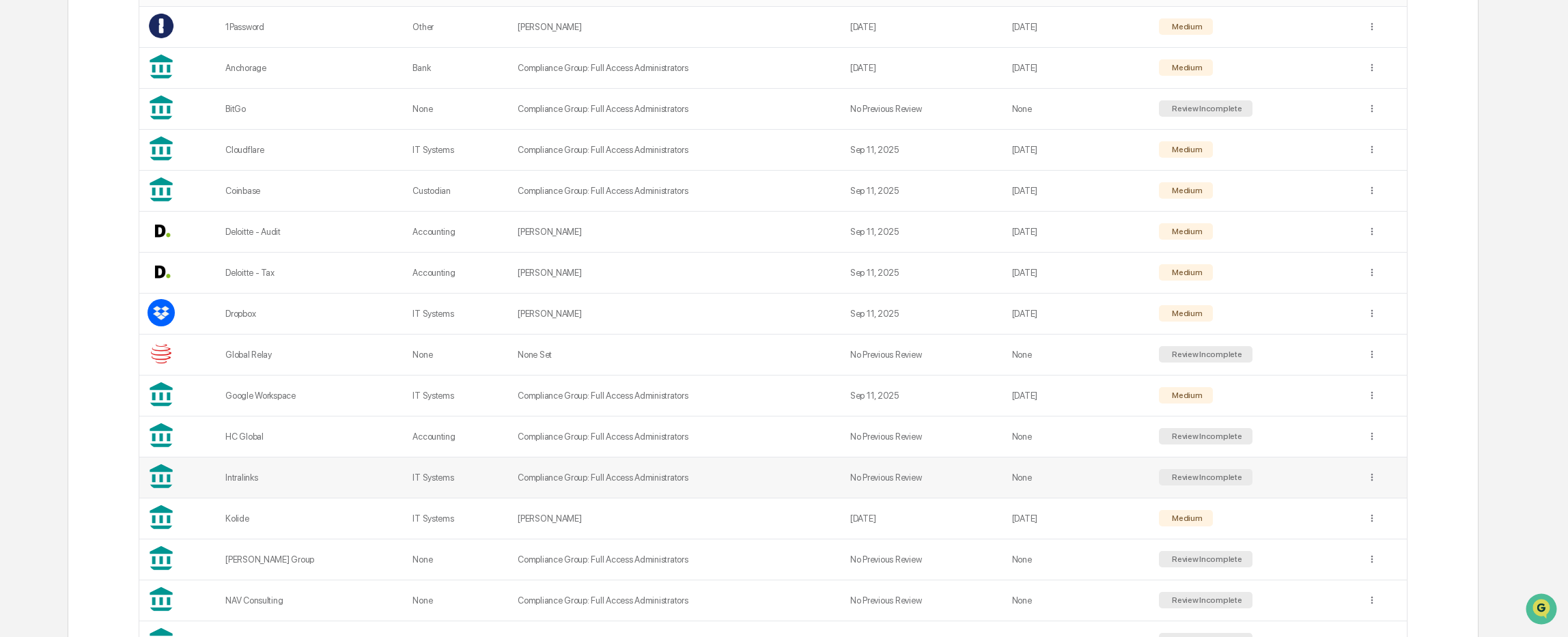
scroll to position [342, 0]
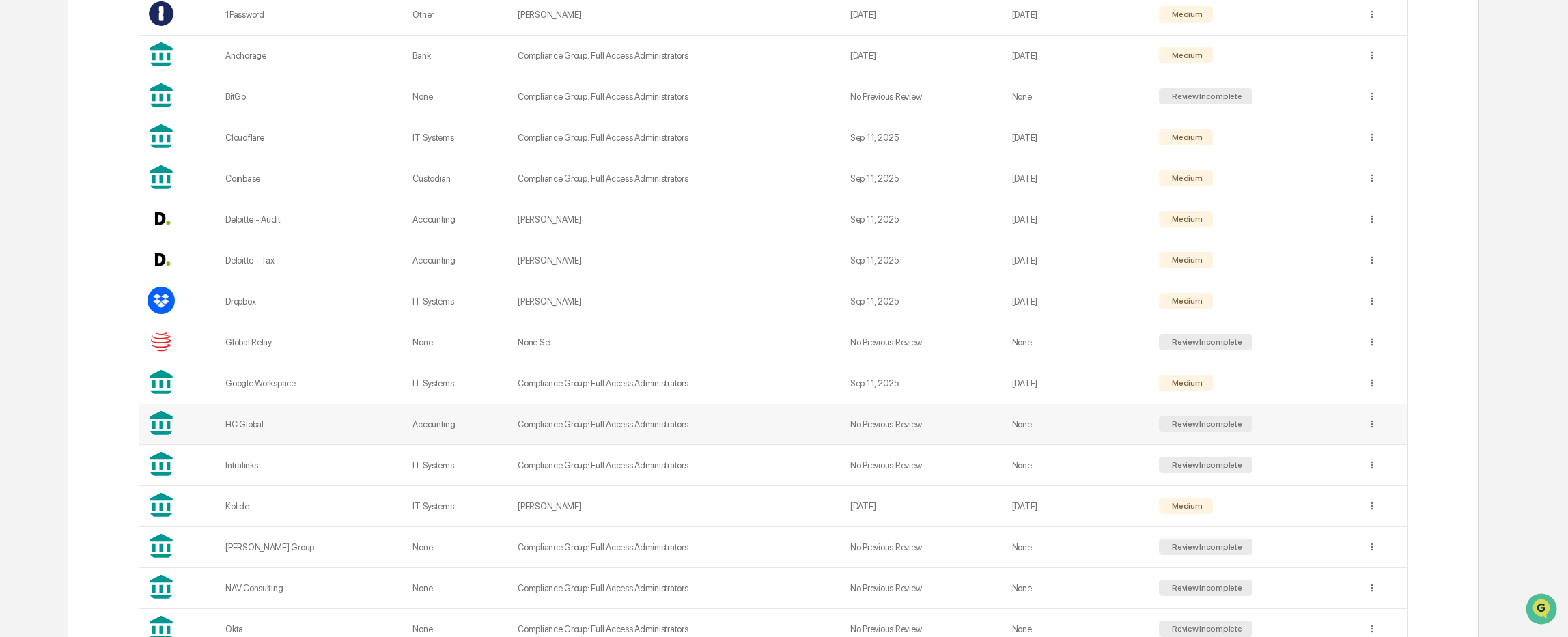
click at [528, 420] on td "Compliance Group: Full Access Administrators" at bounding box center [676, 424] width 333 height 41
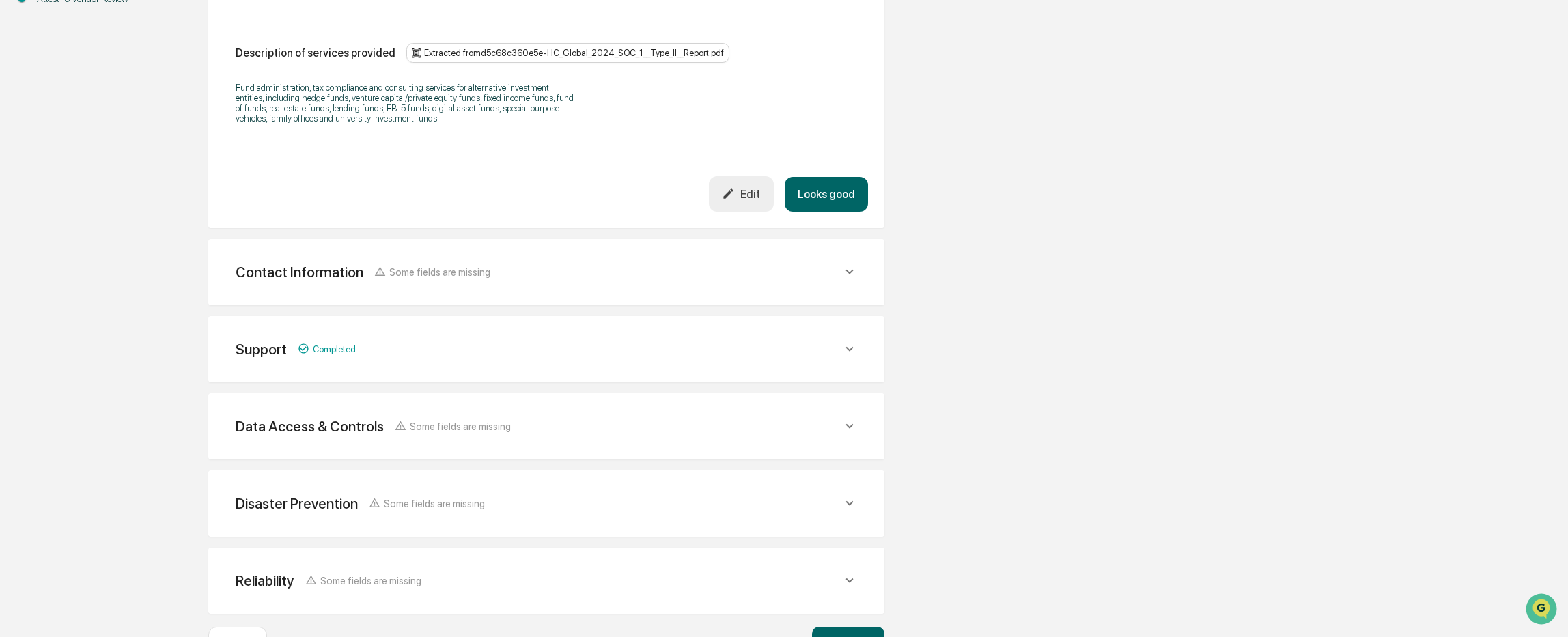
scroll to position [433, 0]
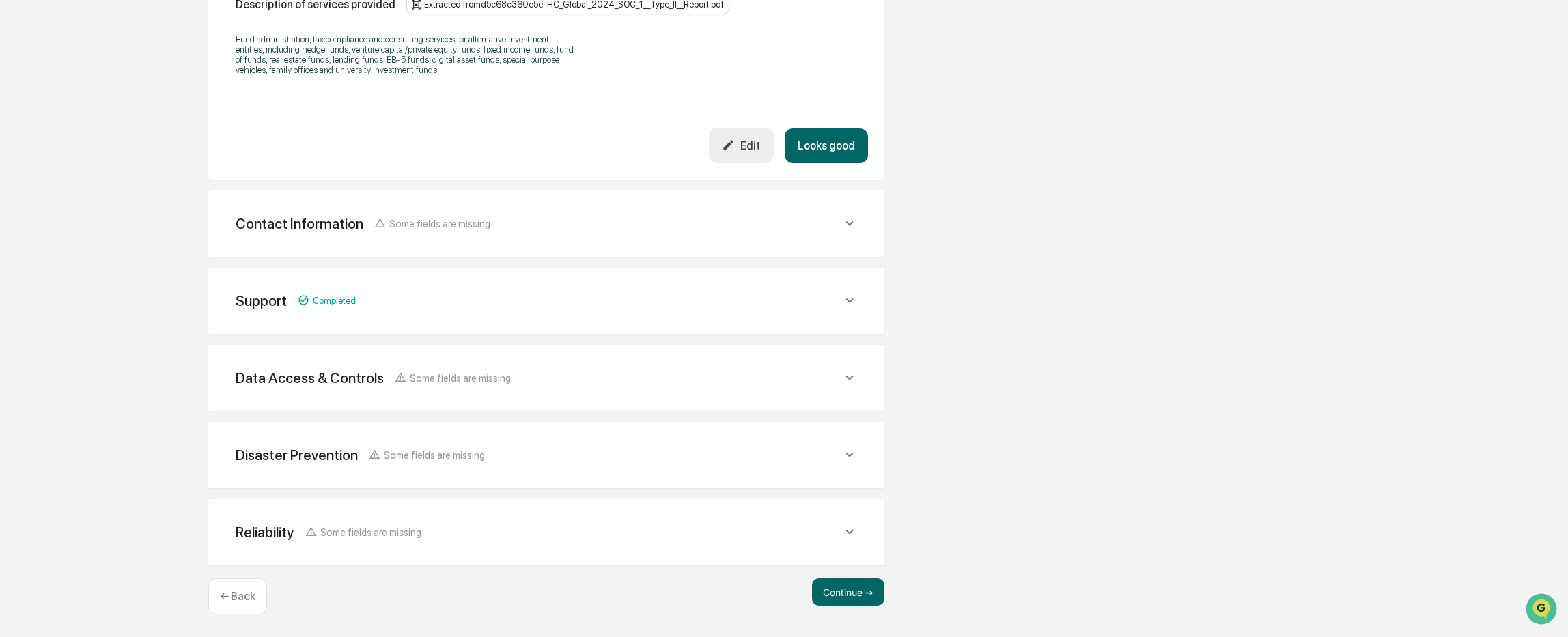
click at [538, 464] on div "Disaster Prevention Some fields are missing" at bounding box center [547, 455] width 643 height 33
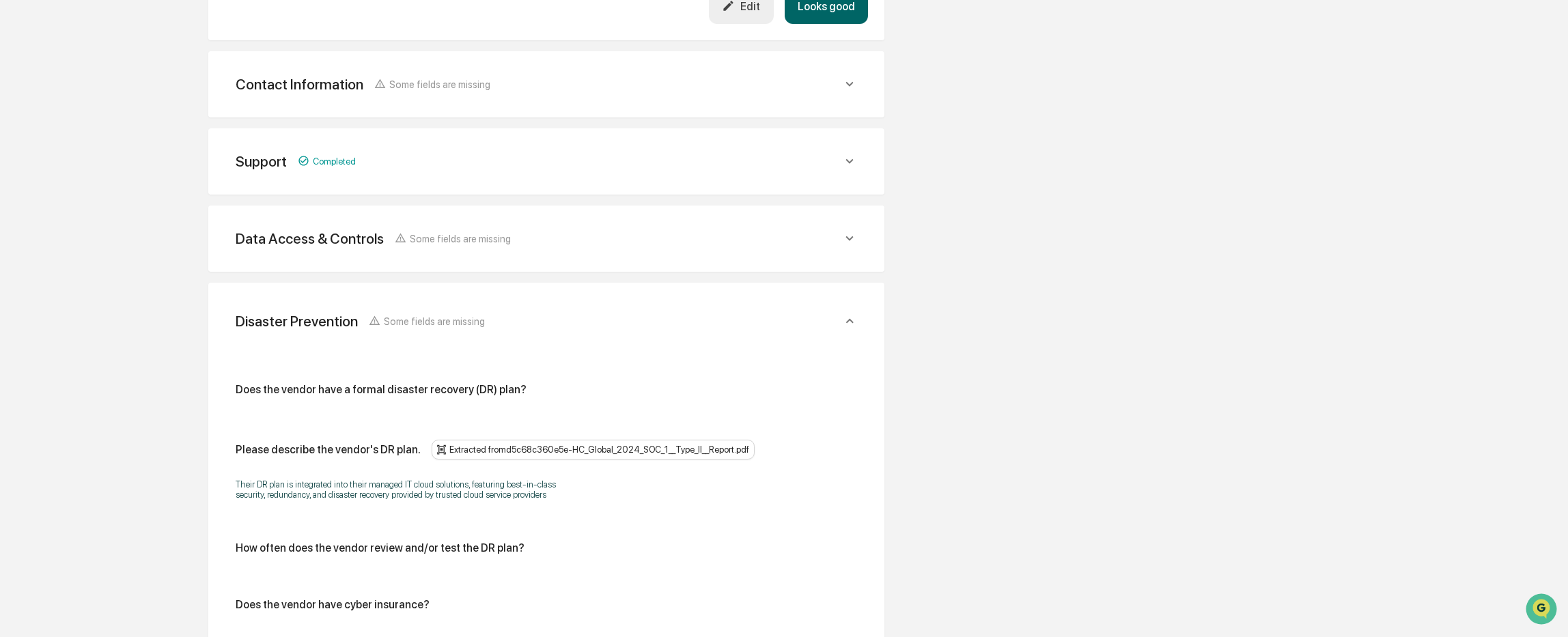
scroll to position [569, 0]
click at [410, 236] on span "Some fields are missing" at bounding box center [460, 241] width 101 height 12
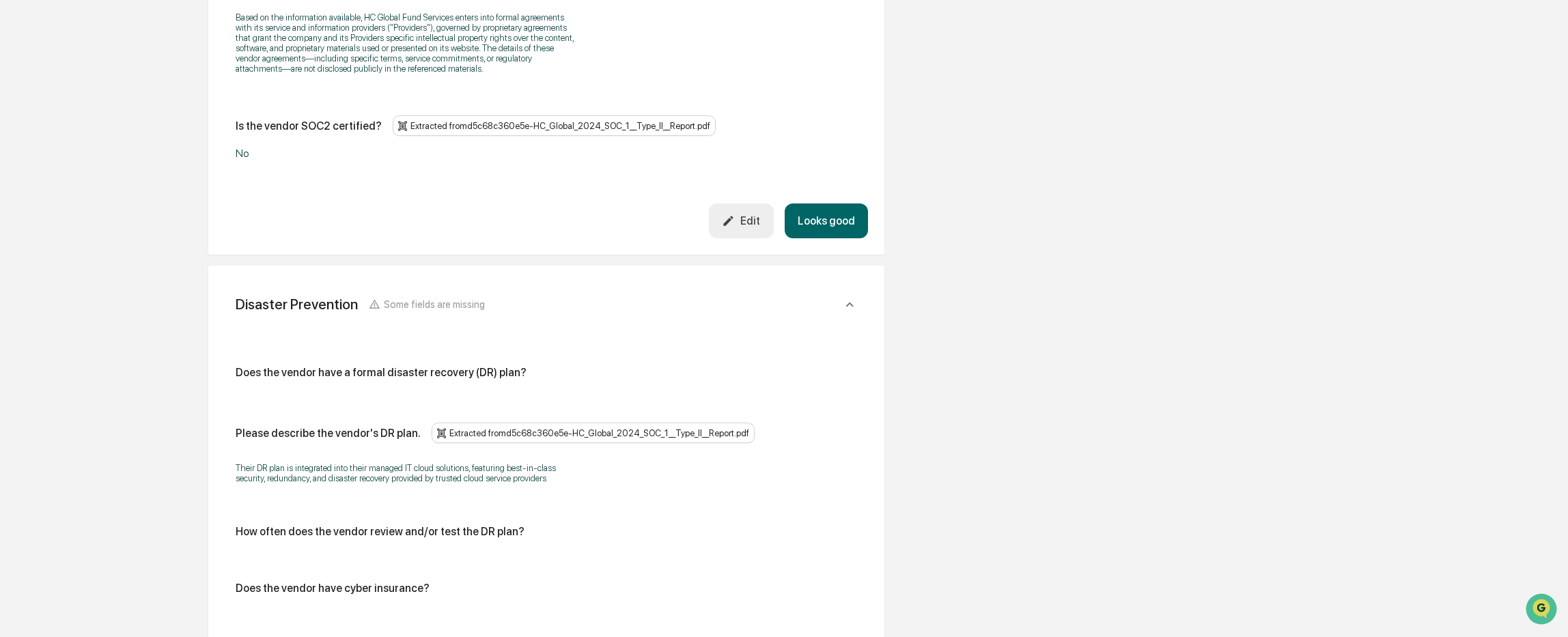
scroll to position [2208, 0]
click at [487, 365] on div "Does the vendor have a formal disaster recovery (DR) plan? Please describe the …" at bounding box center [546, 560] width 621 height 391
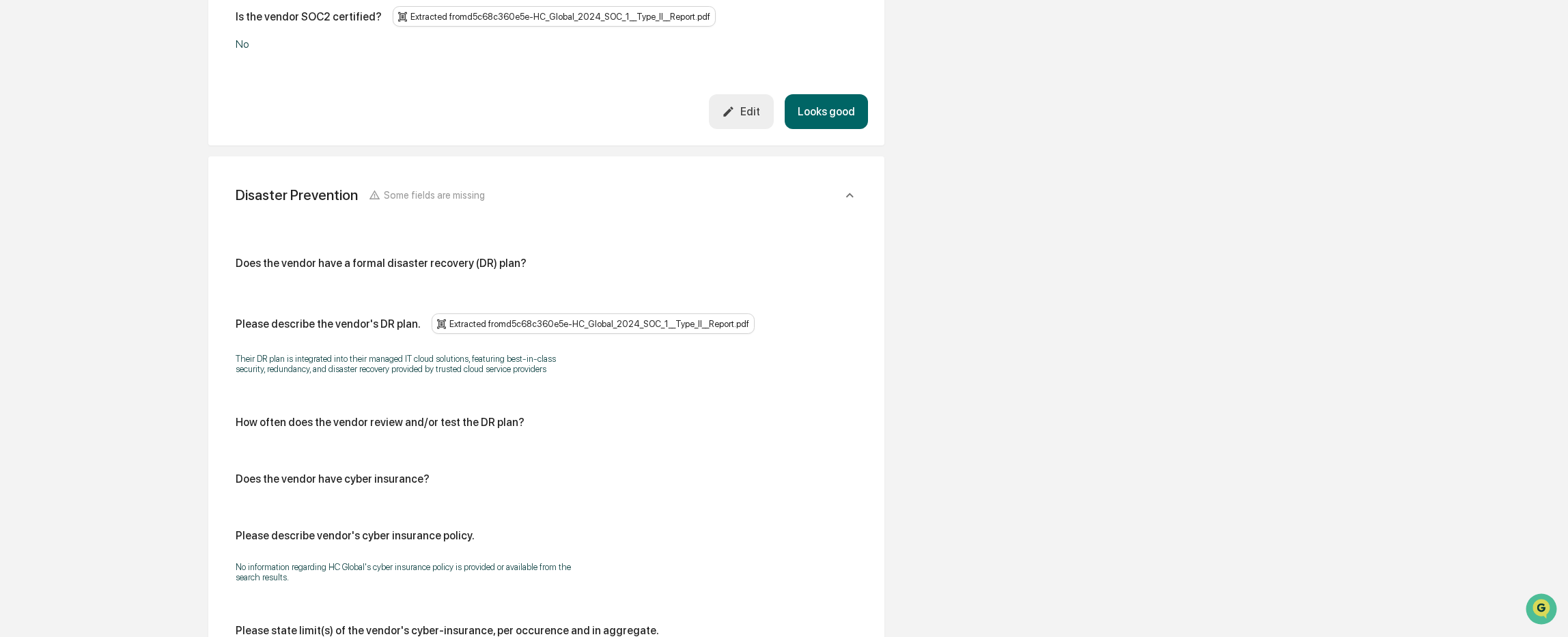
scroll to position [2518, 0]
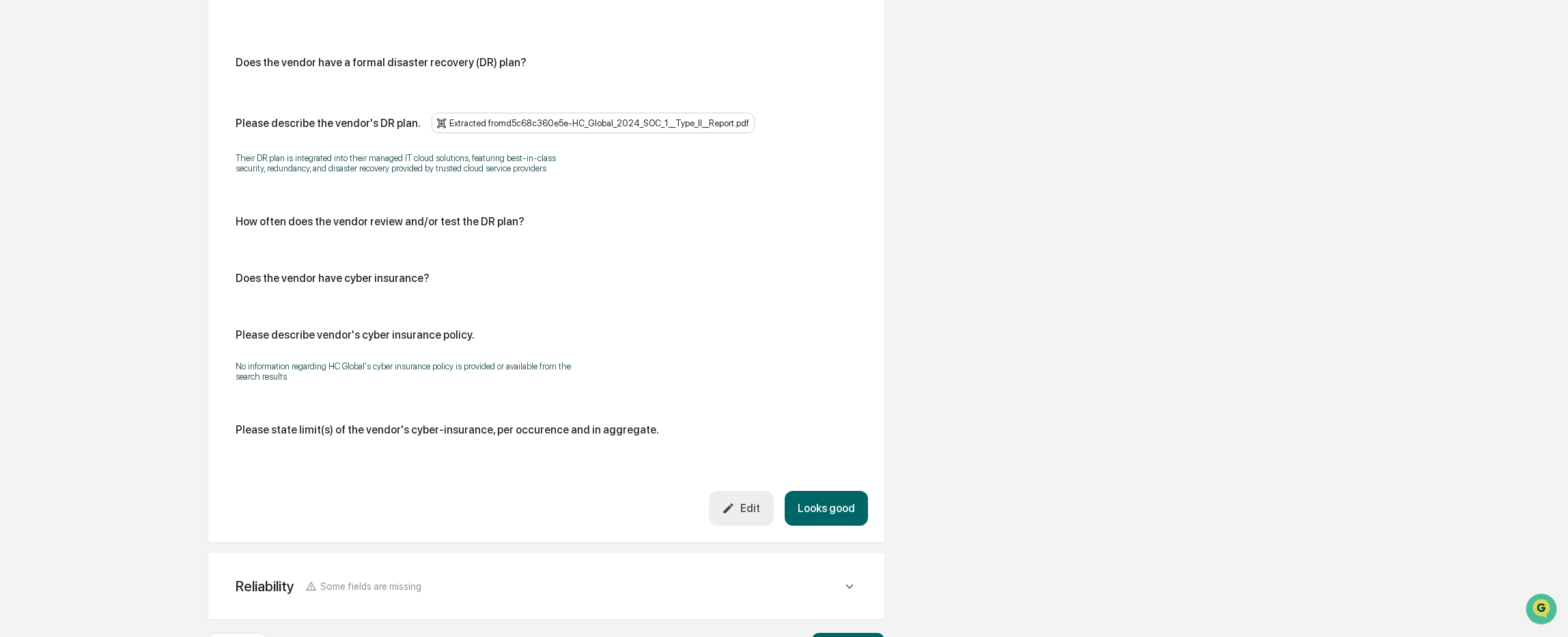
click at [732, 502] on icon "button" at bounding box center [728, 508] width 13 height 13
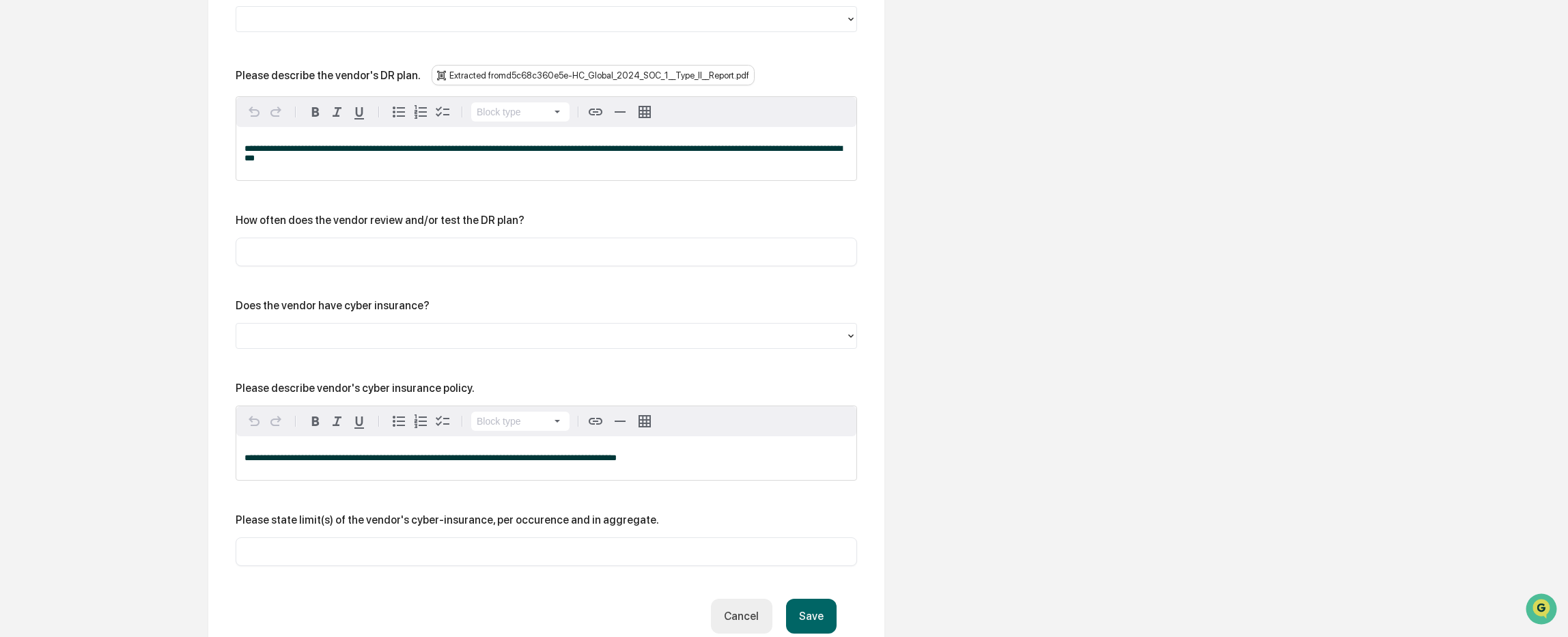
scroll to position [2586, 0]
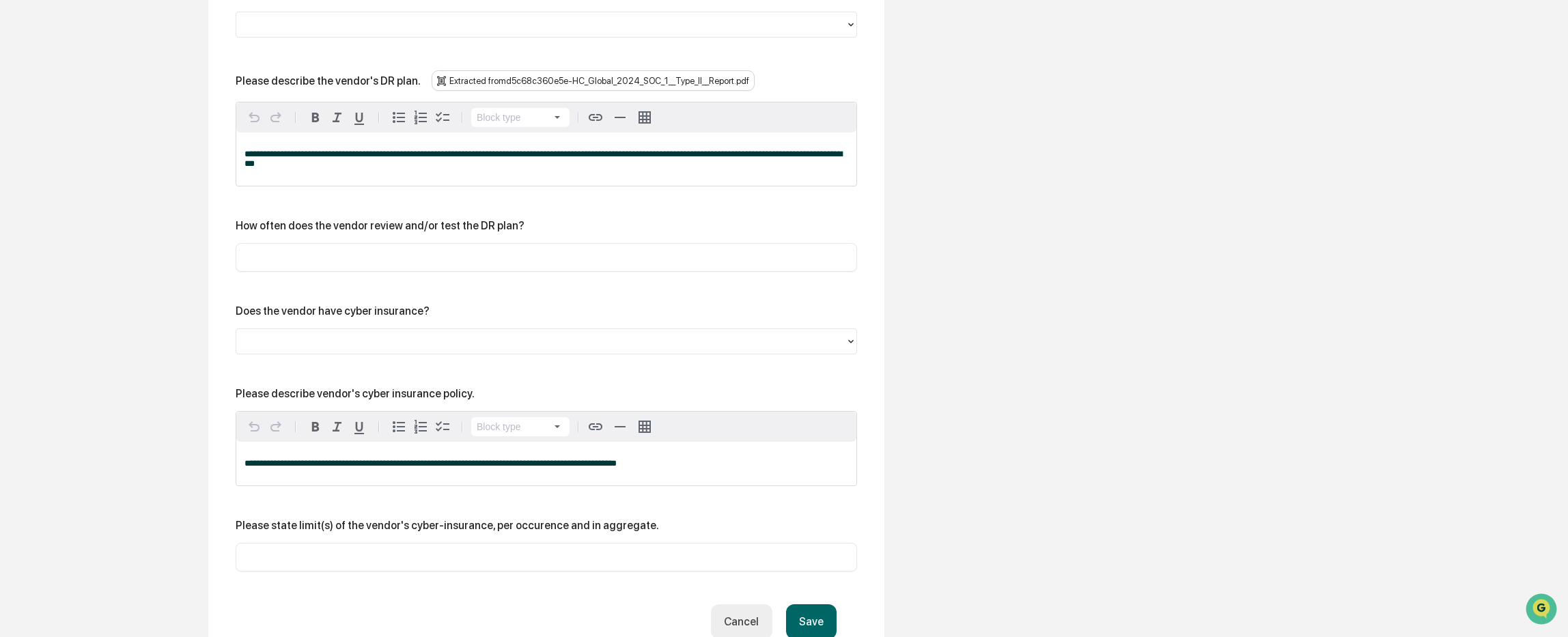
click at [270, 251] on input "text" at bounding box center [546, 257] width 601 height 14
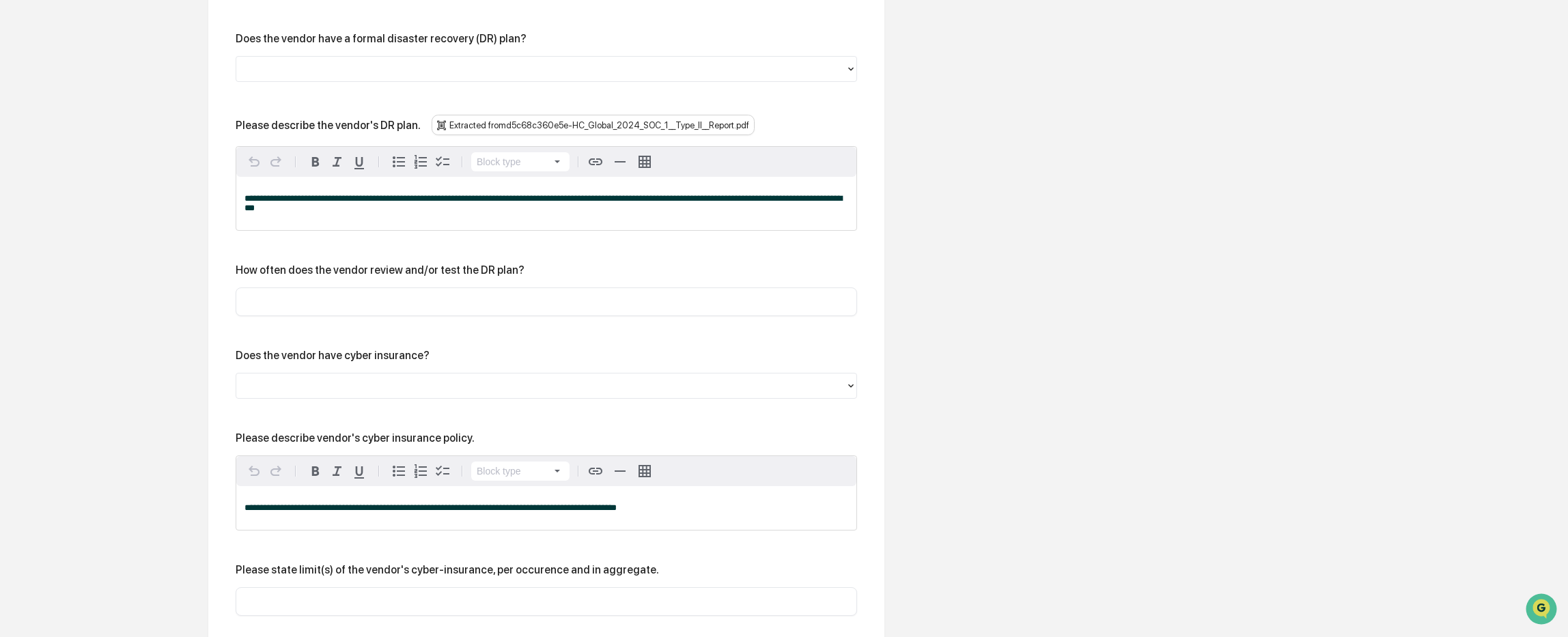
scroll to position [2518, 0]
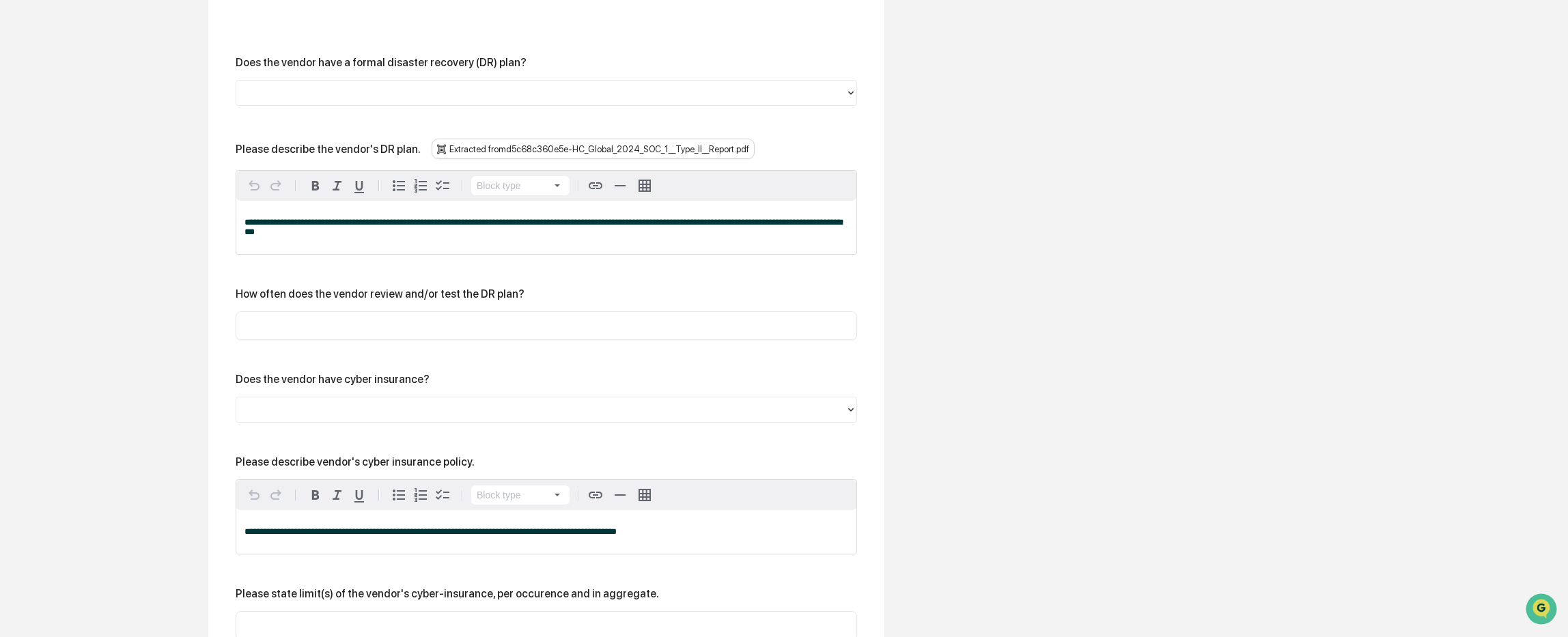
paste input "**********"
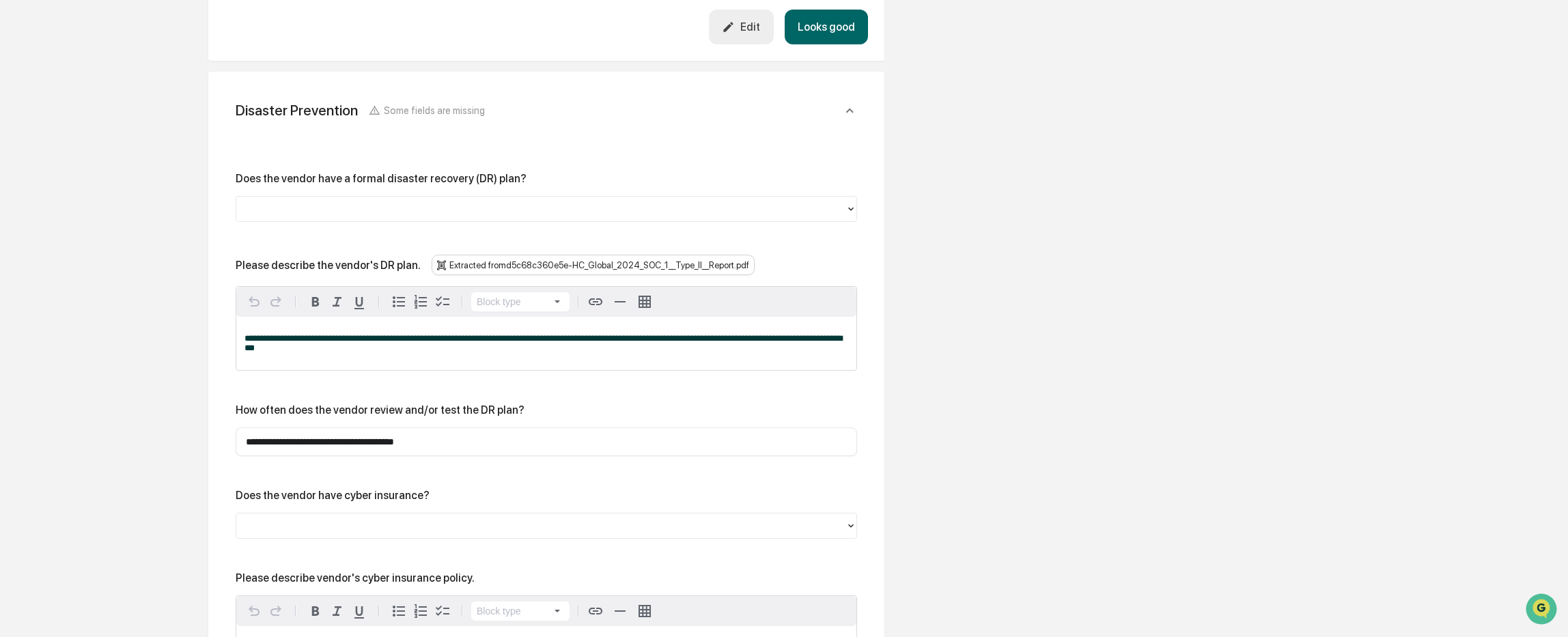
scroll to position [2381, 0]
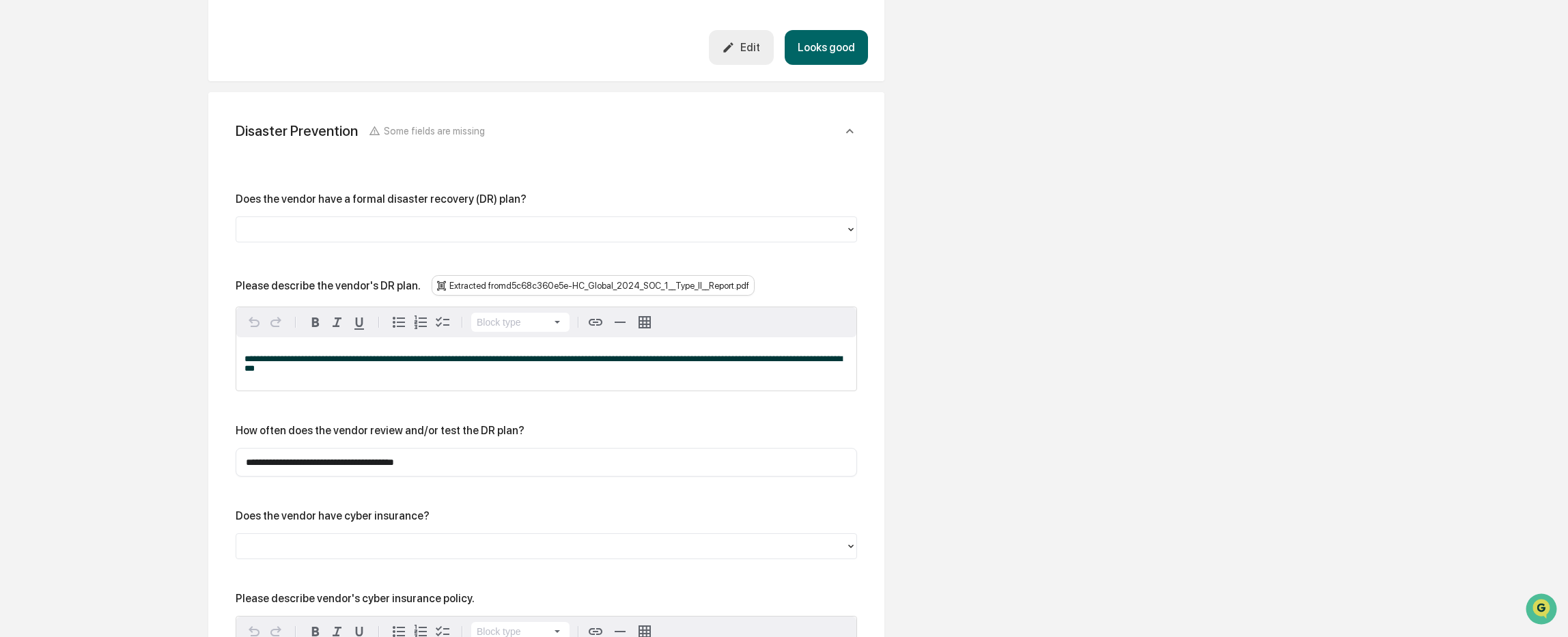
type input "**********"
click at [264, 222] on div at bounding box center [540, 230] width 596 height 16
click at [345, 337] on div "**********" at bounding box center [546, 364] width 620 height 53
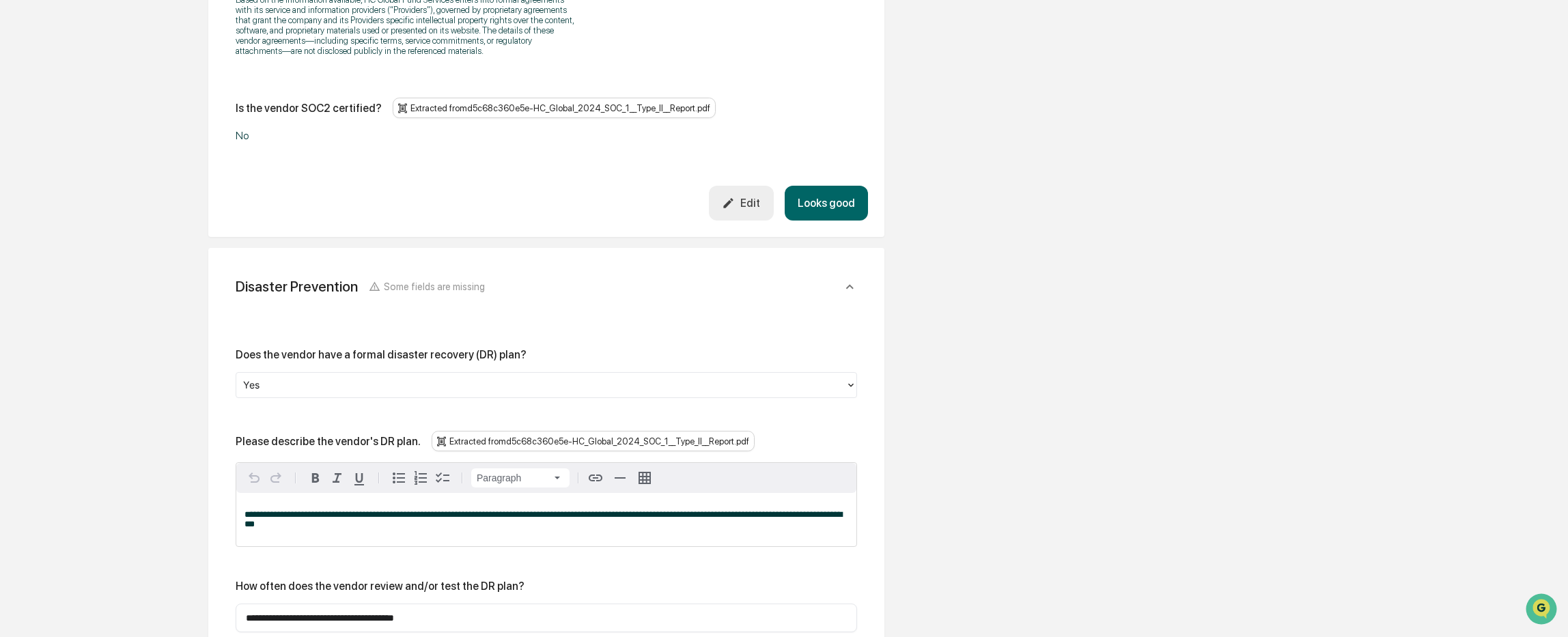
scroll to position [2244, 0]
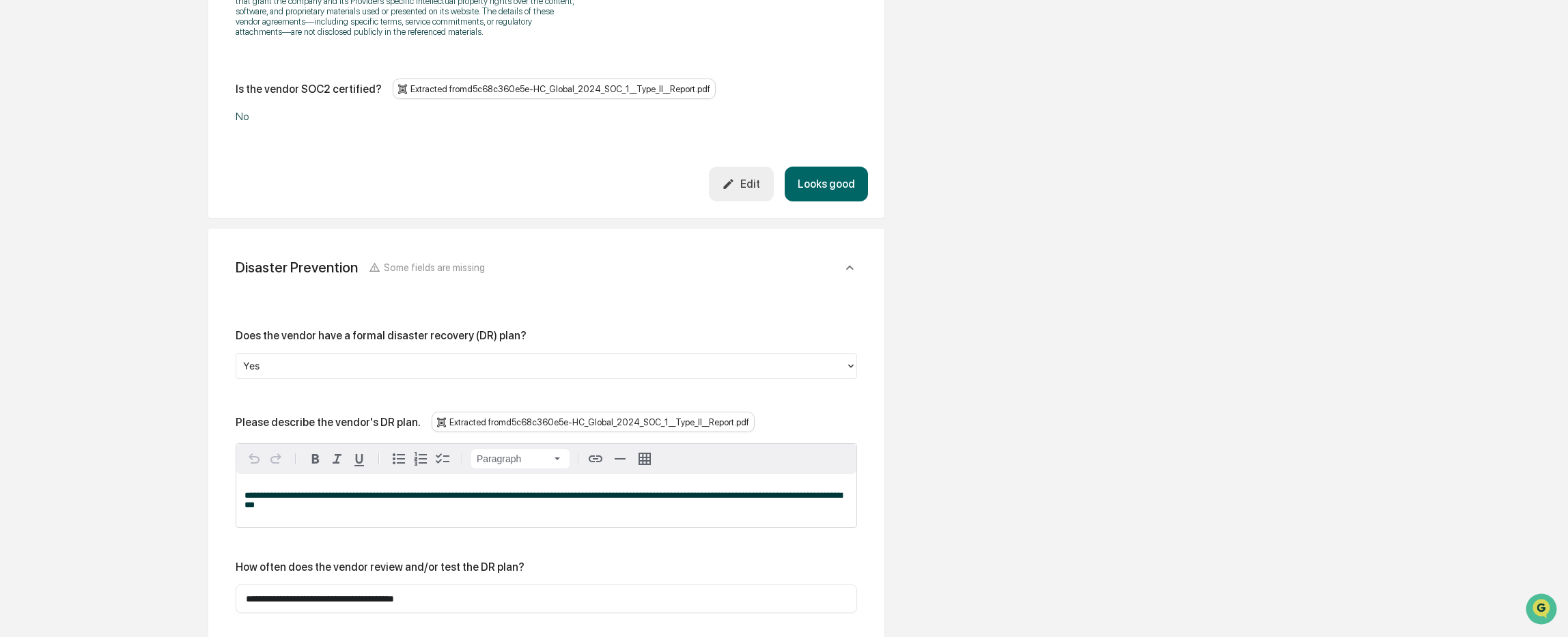
click at [298, 491] on p "**********" at bounding box center [546, 500] width 604 height 19
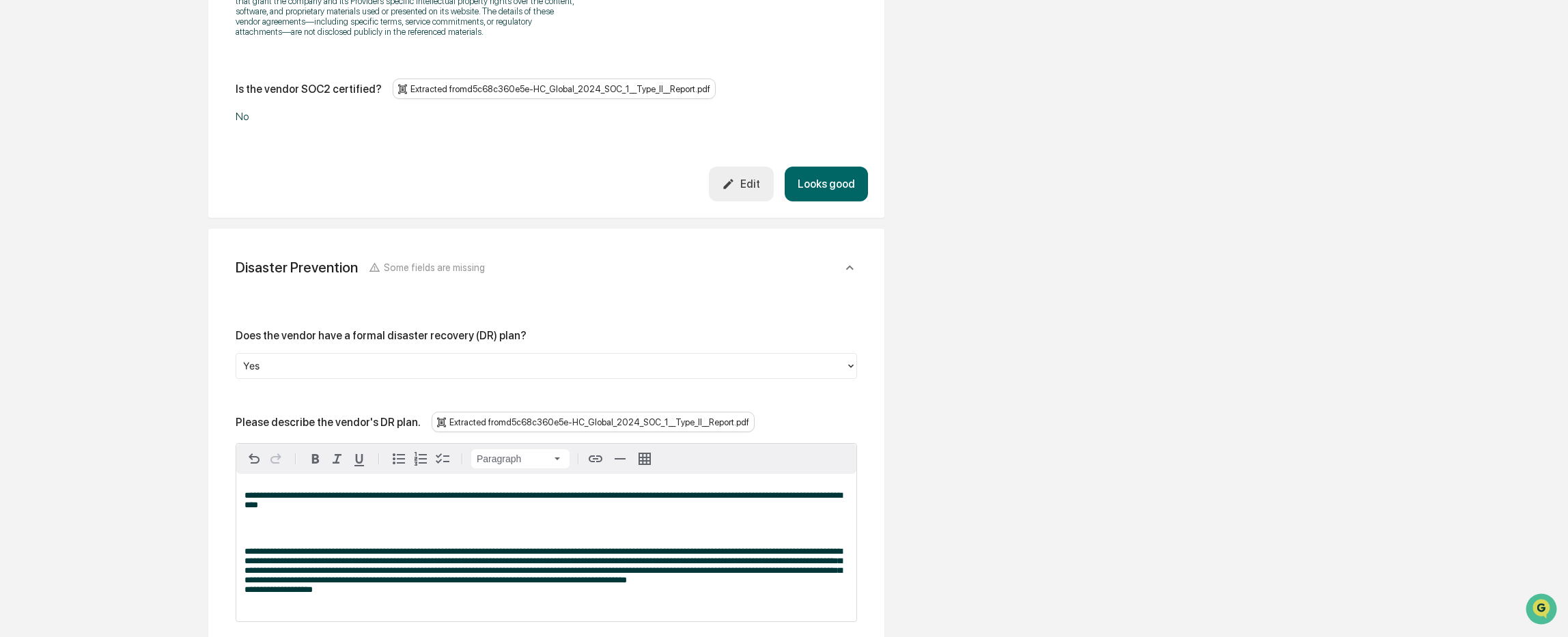
click at [277, 519] on p at bounding box center [546, 524] width 604 height 10
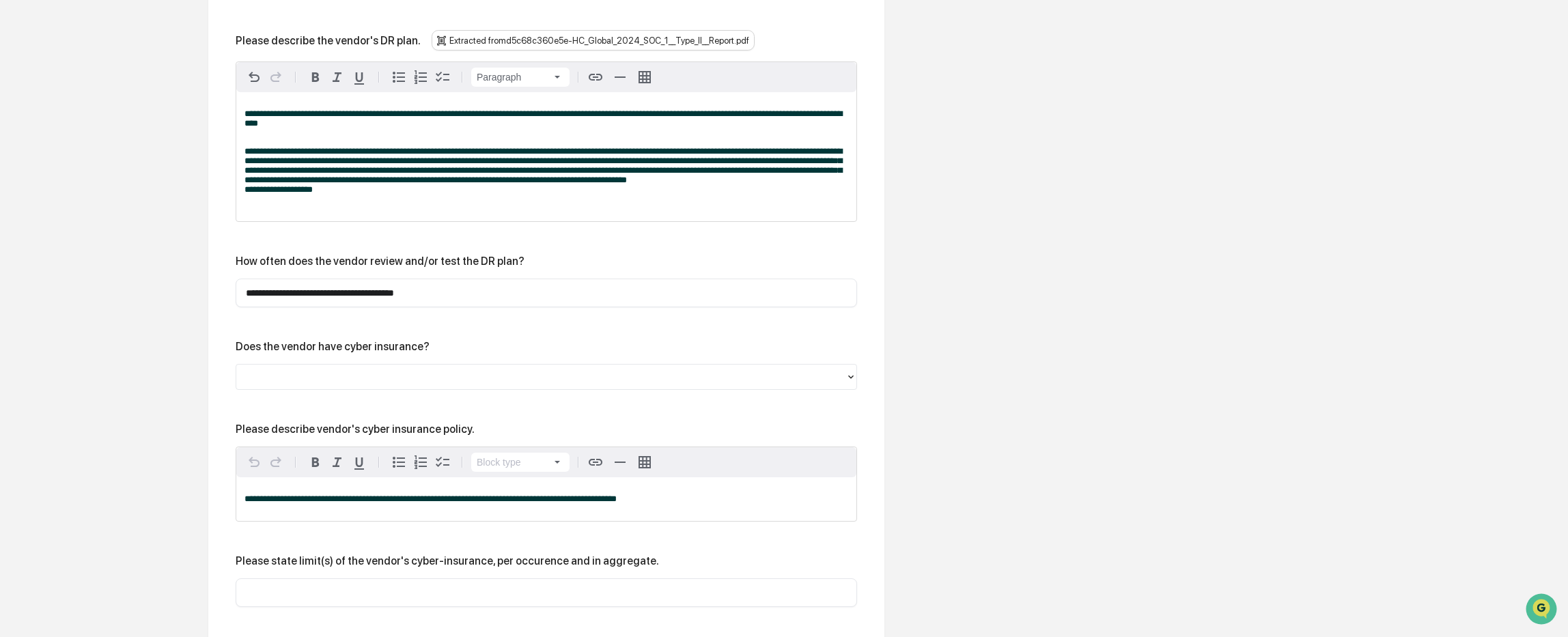
scroll to position [2663, 0]
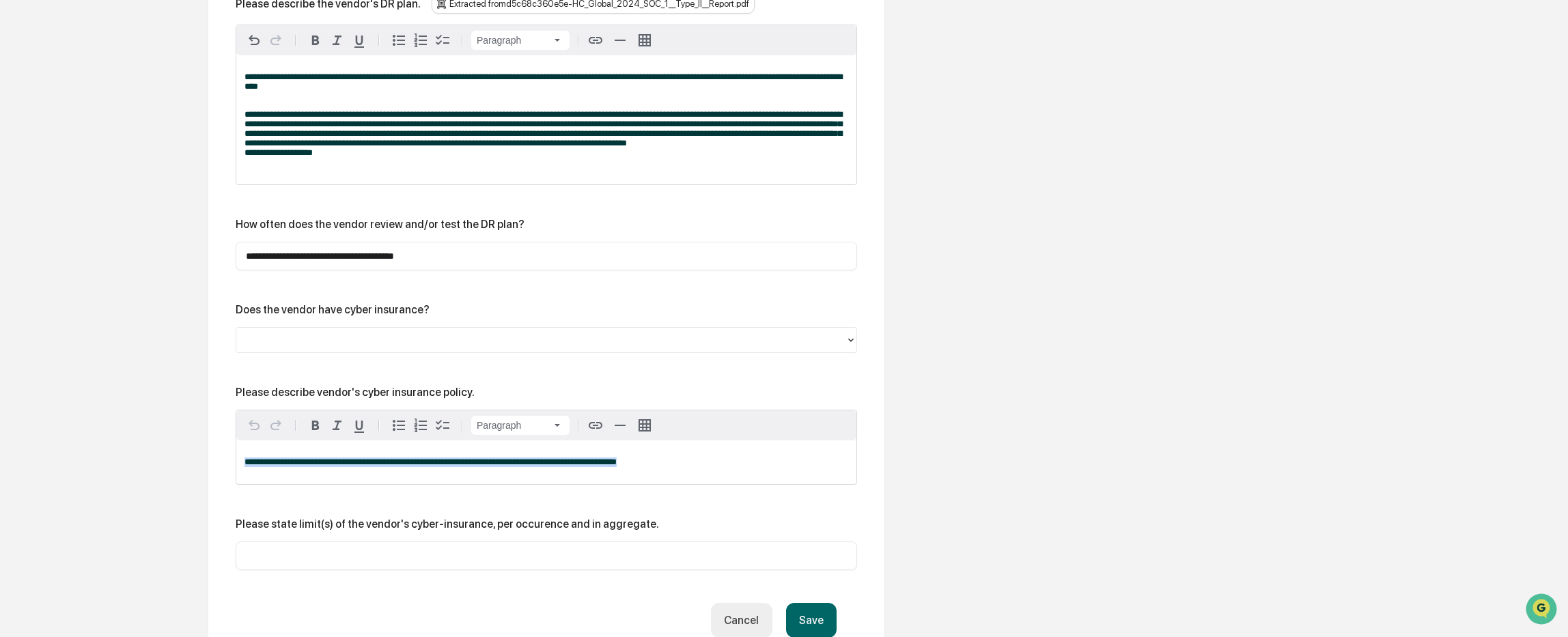
drag, startPoint x: 633, startPoint y: 414, endPoint x: 108, endPoint y: 394, distance: 525.4
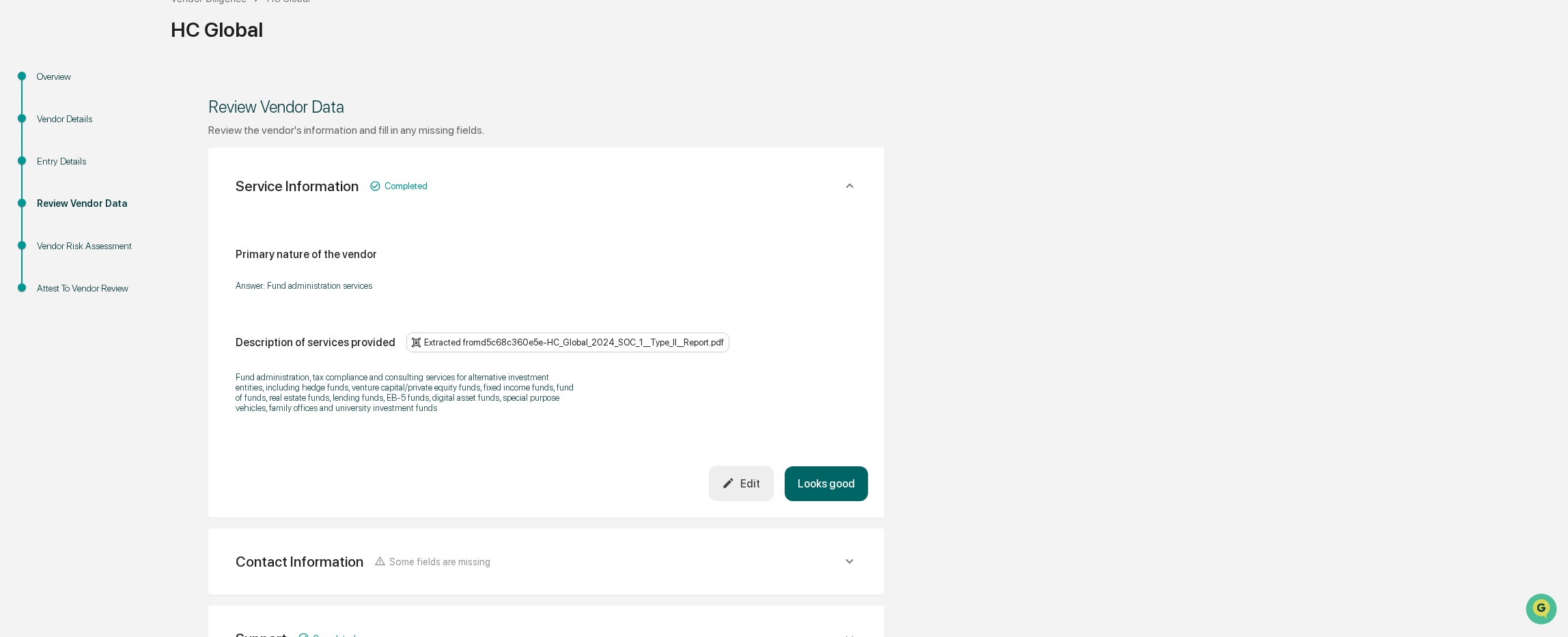
scroll to position [0, 0]
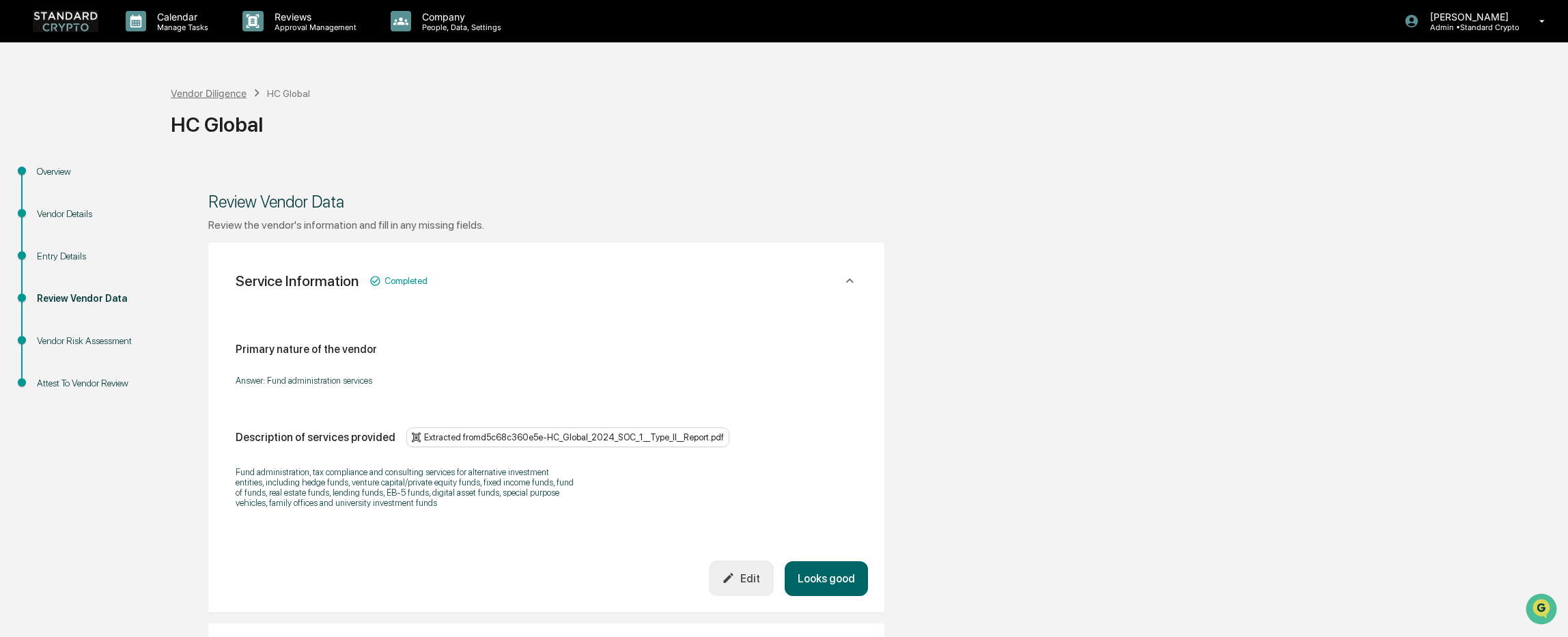
click at [204, 94] on div "Vendor Diligence" at bounding box center [208, 93] width 76 height 12
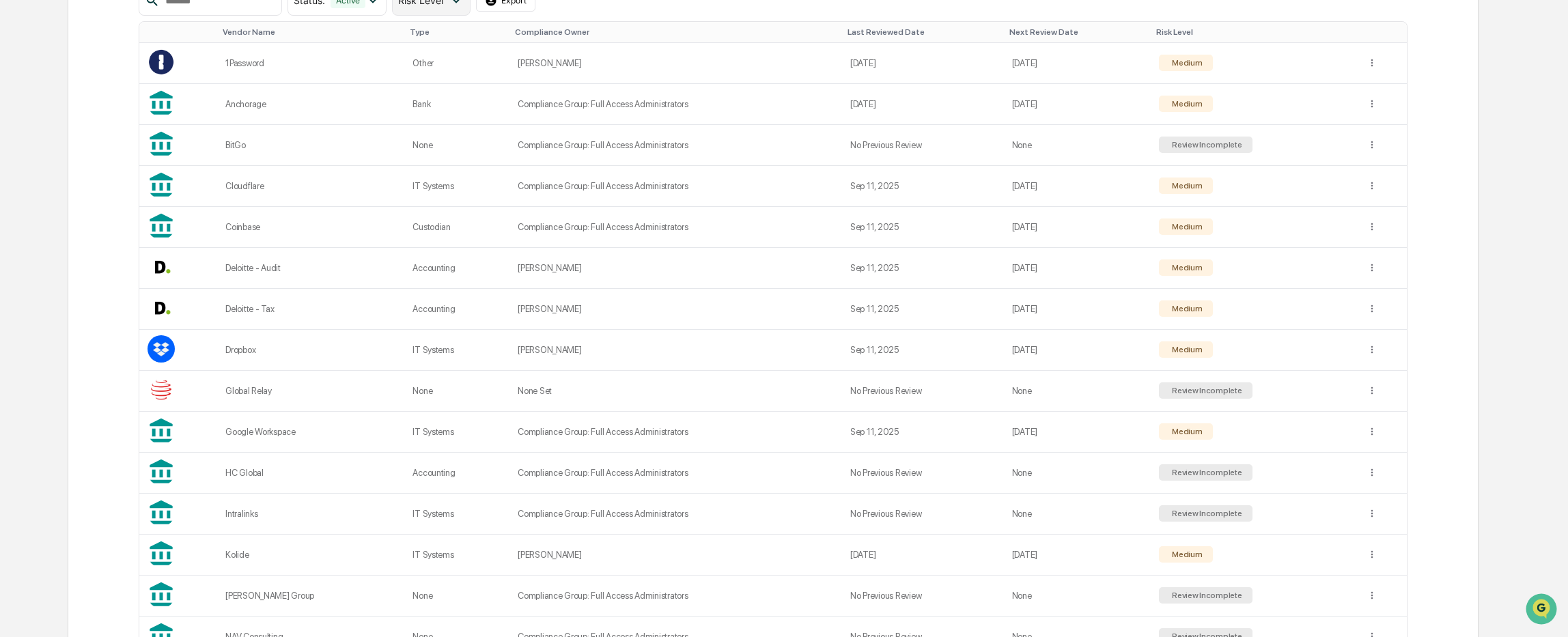
scroll to position [342, 0]
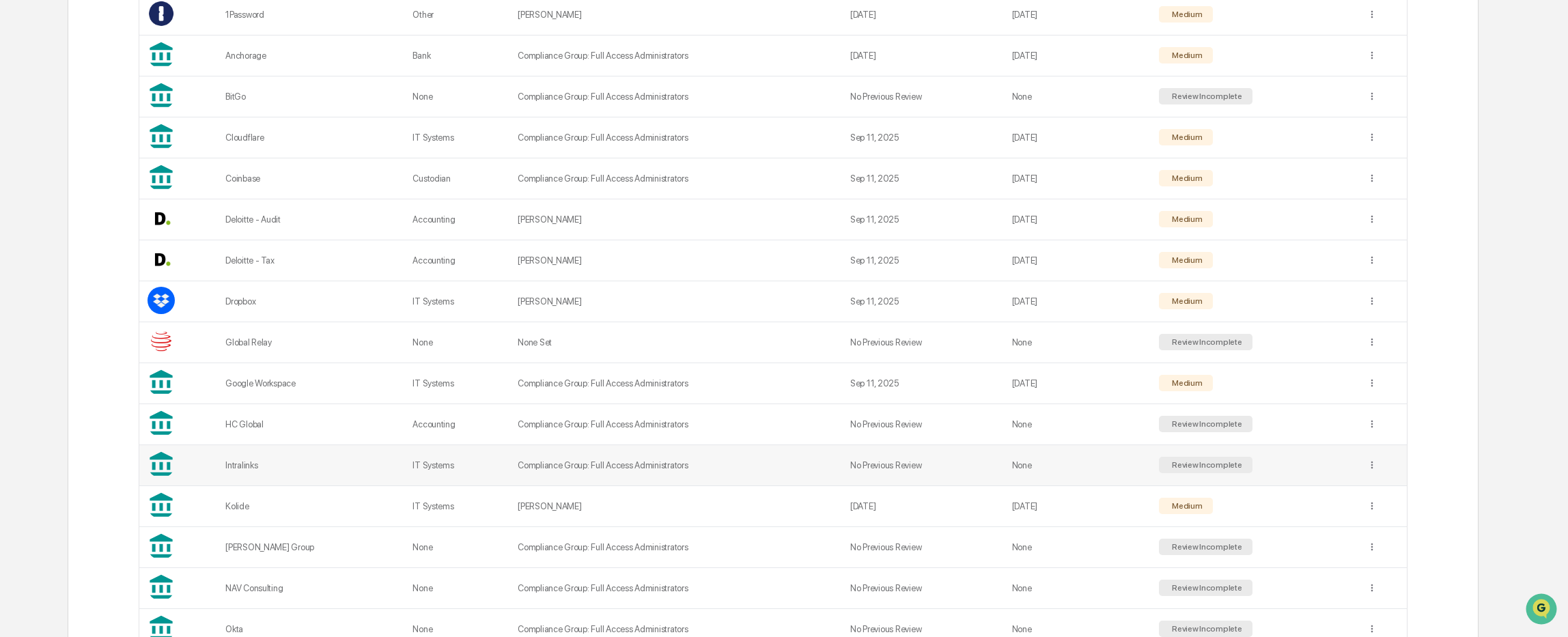
click at [556, 465] on td "Compliance Group: Full Access Administrators" at bounding box center [676, 465] width 333 height 41
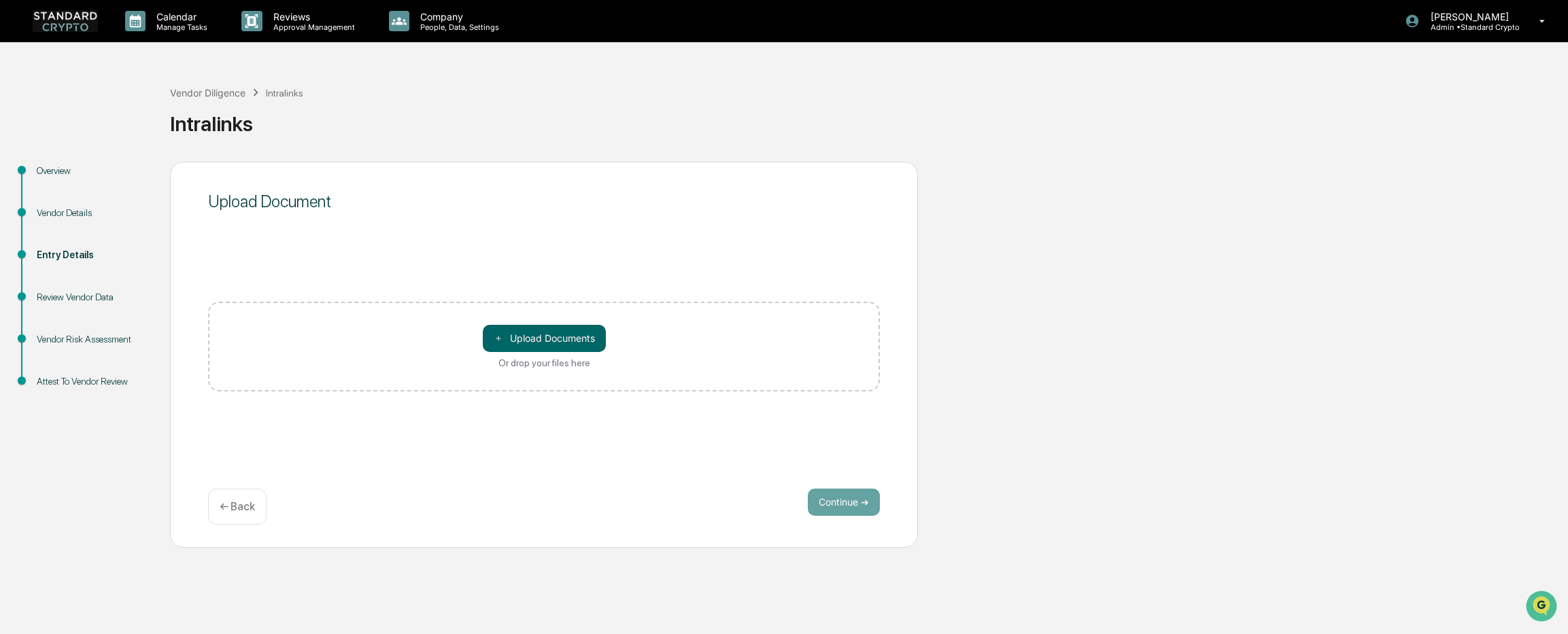
click at [226, 501] on p "← Back" at bounding box center [237, 506] width 35 height 13
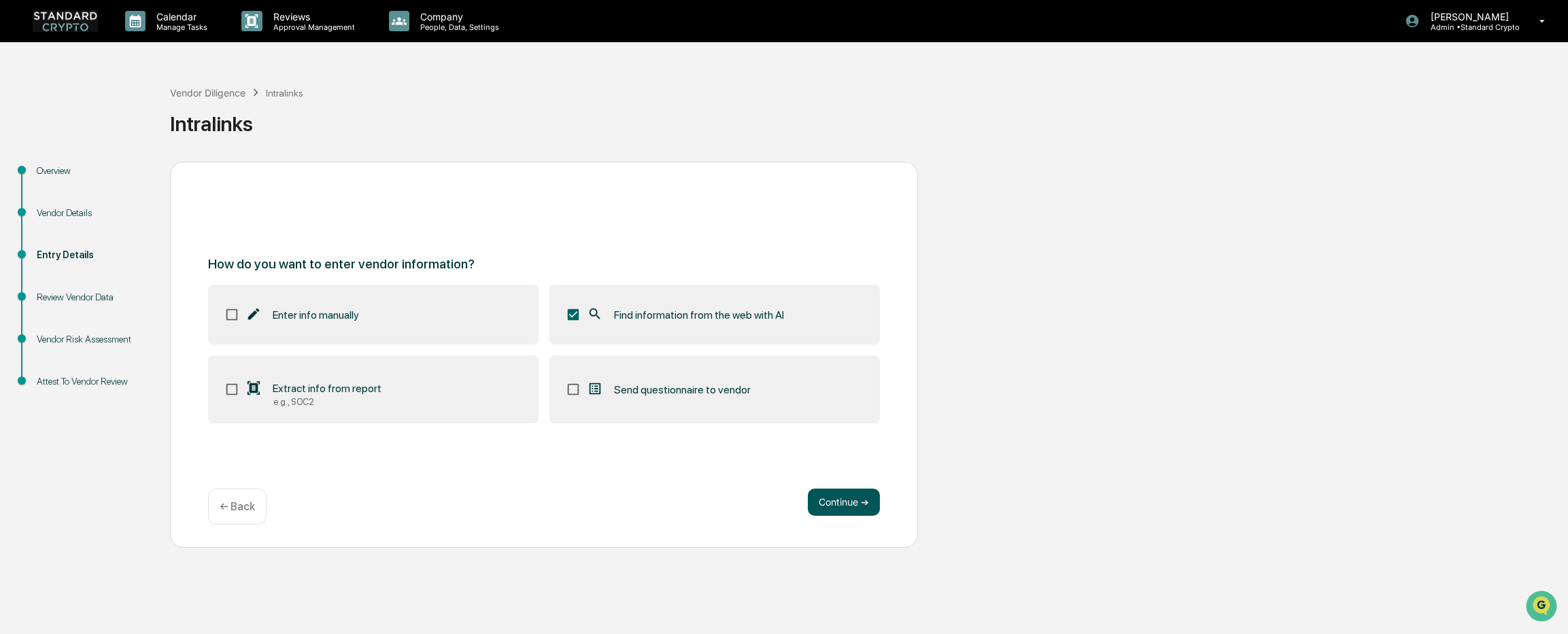
click at [847, 504] on button "Continue ➔" at bounding box center [843, 502] width 72 height 27
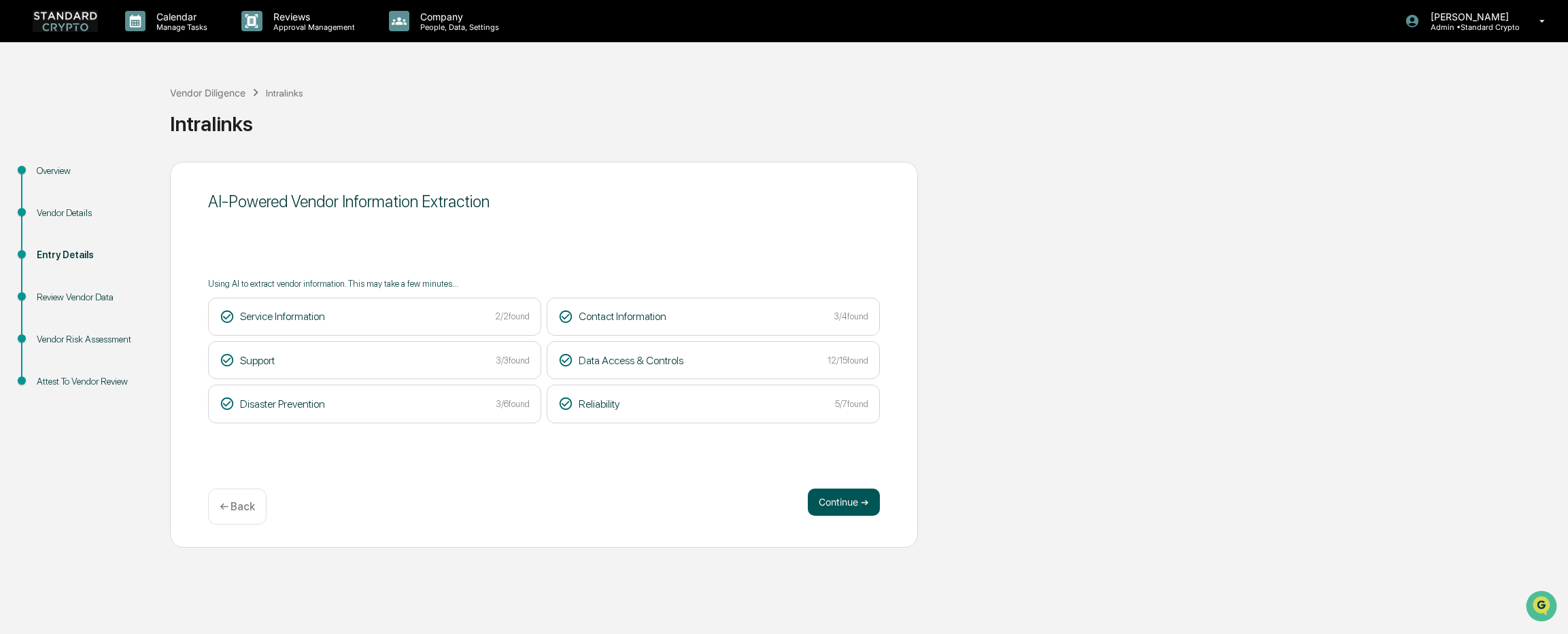
click at [827, 495] on button "Continue ➔" at bounding box center [843, 502] width 72 height 27
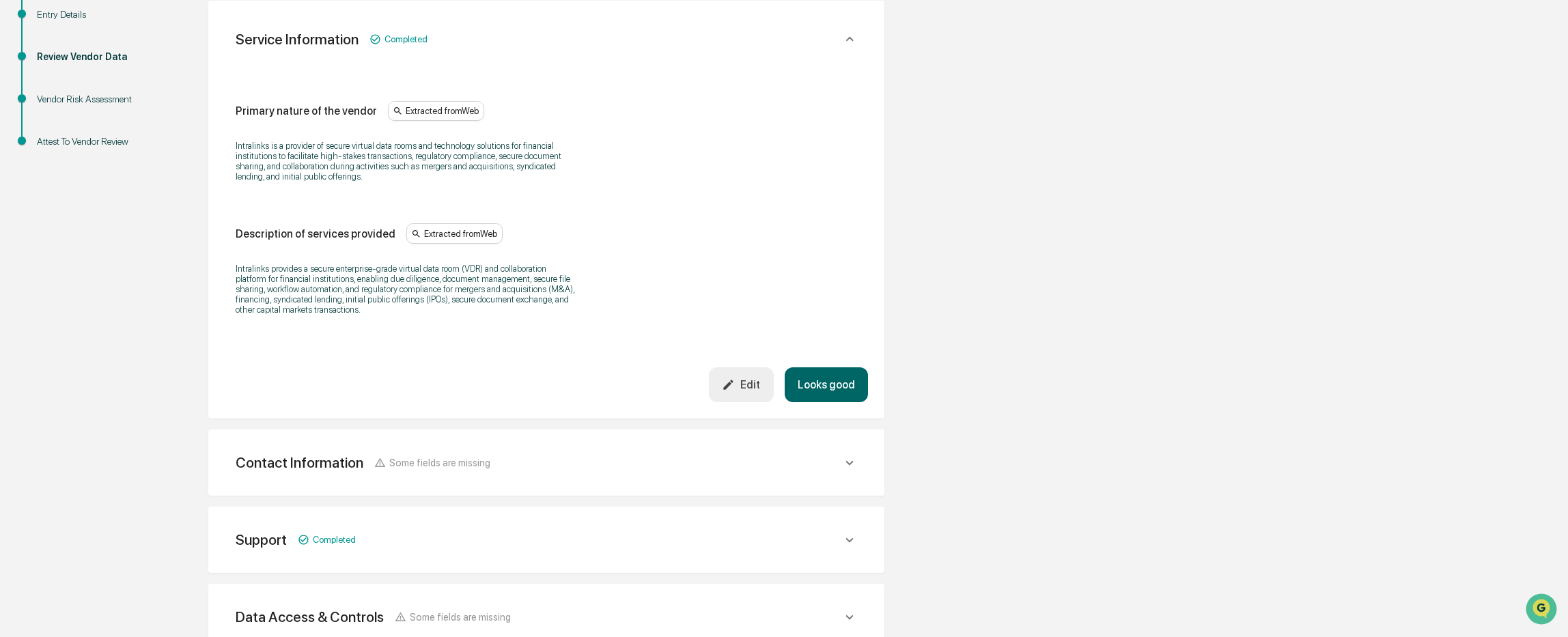
scroll to position [410, 0]
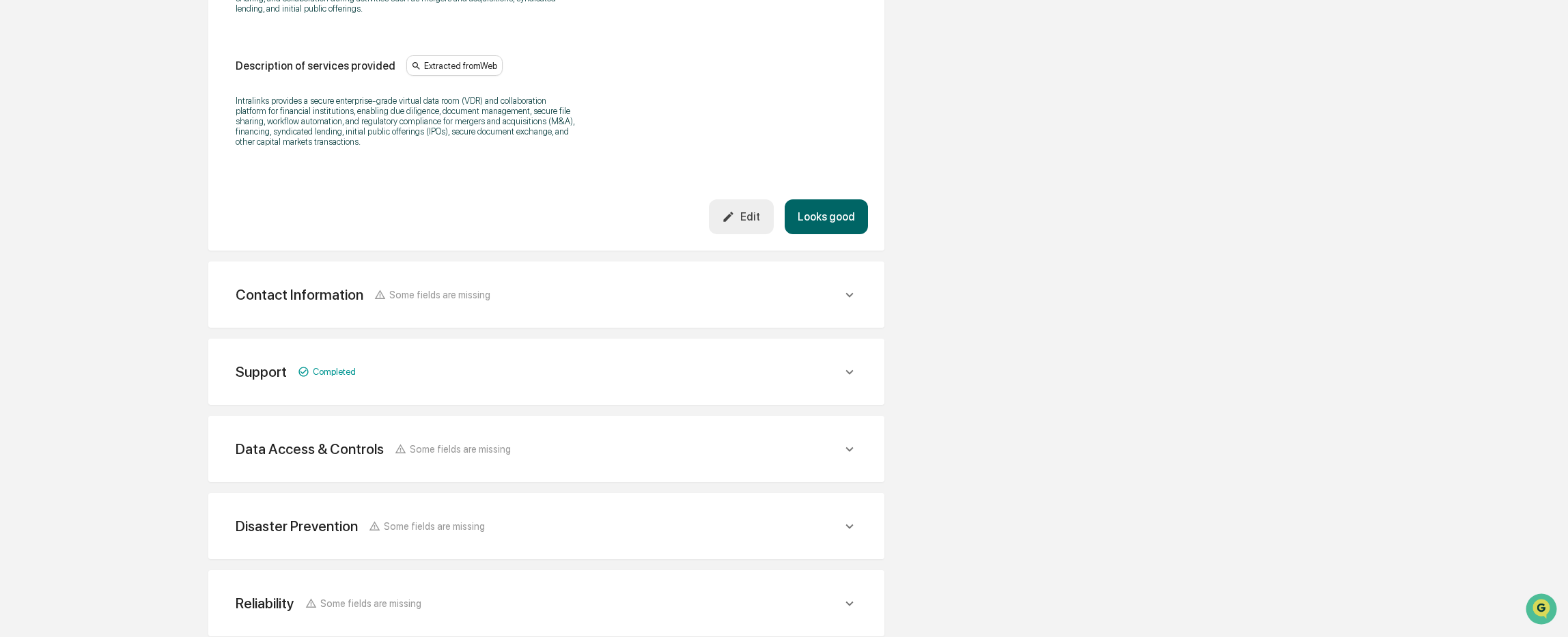
click at [607, 320] on div "Contact Information Some fields are missing Vendor Address Extracted from Web V…" at bounding box center [547, 295] width 676 height 66
click at [444, 302] on div "Contact Information Some fields are missing" at bounding box center [362, 295] width 255 height 17
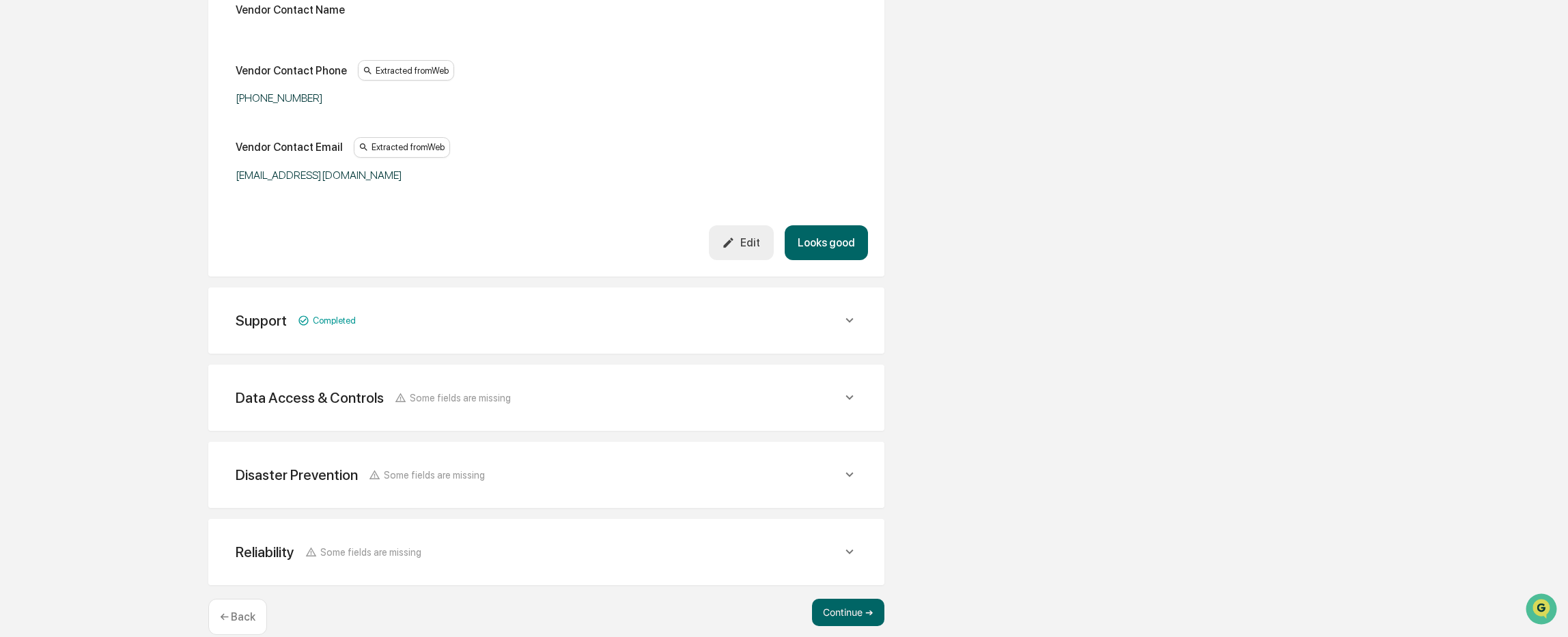
scroll to position [853, 0]
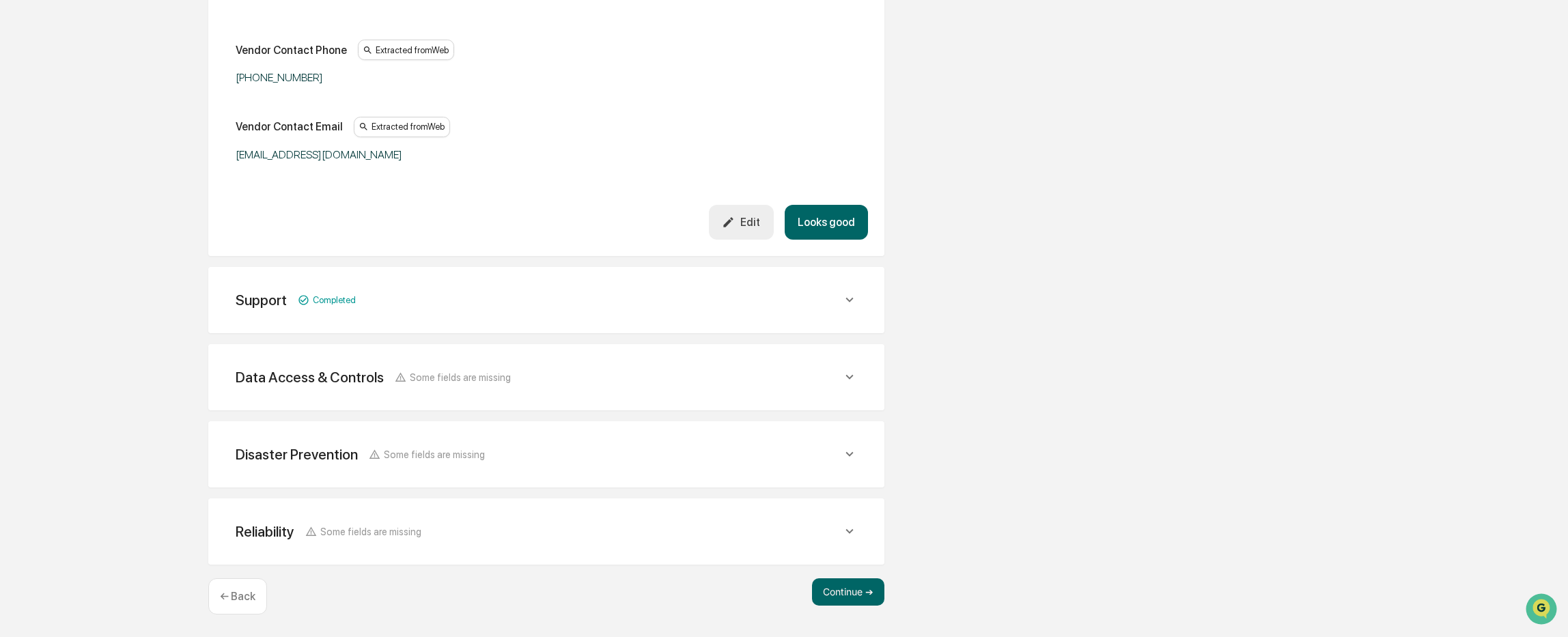
click at [441, 308] on div "Support Completed" at bounding box center [547, 300] width 643 height 33
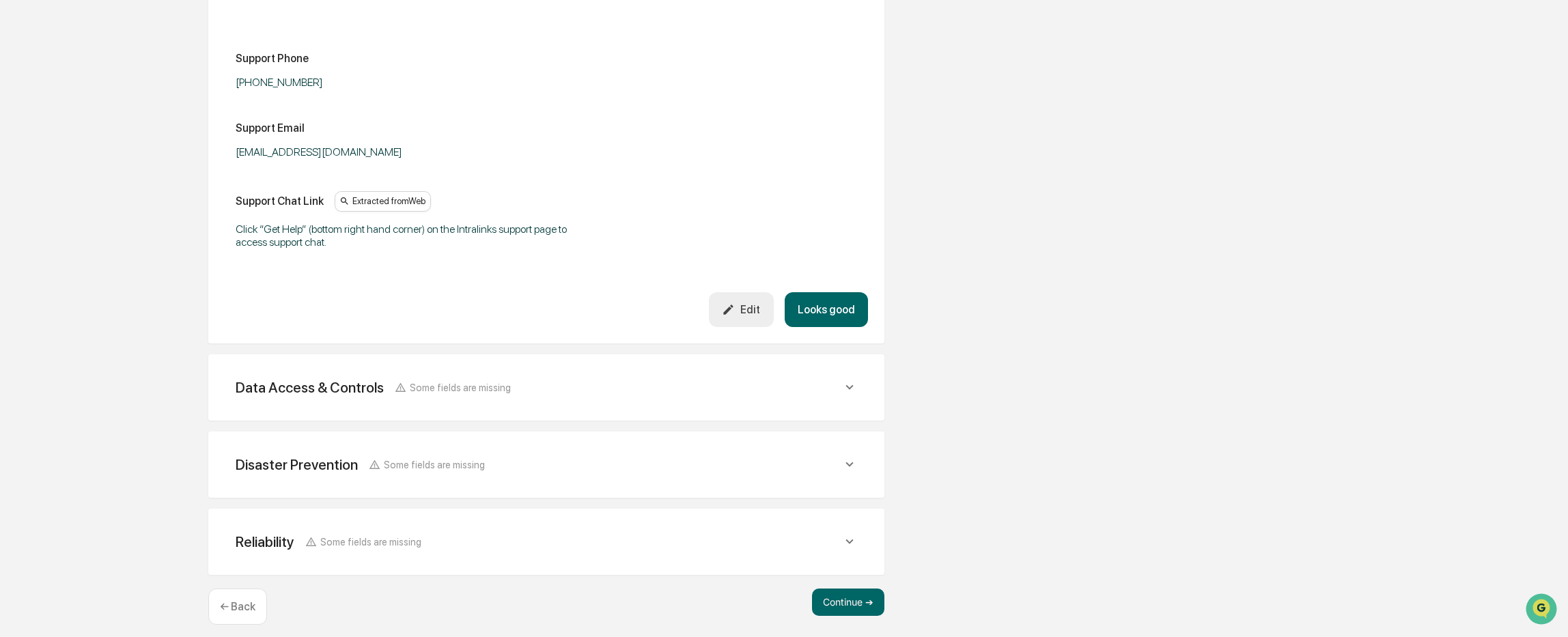
scroll to position [1179, 0]
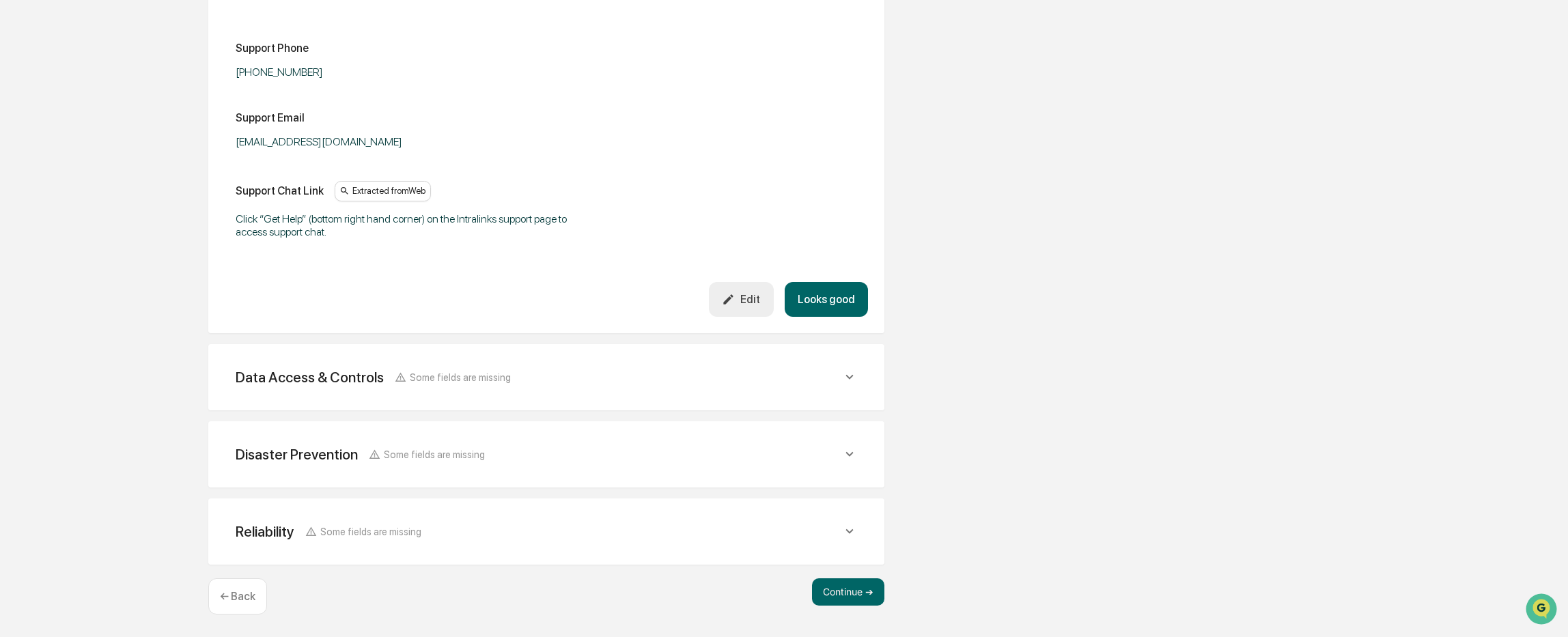
click at [447, 387] on div "Data Access & Controls Some fields are missing" at bounding box center [547, 377] width 643 height 33
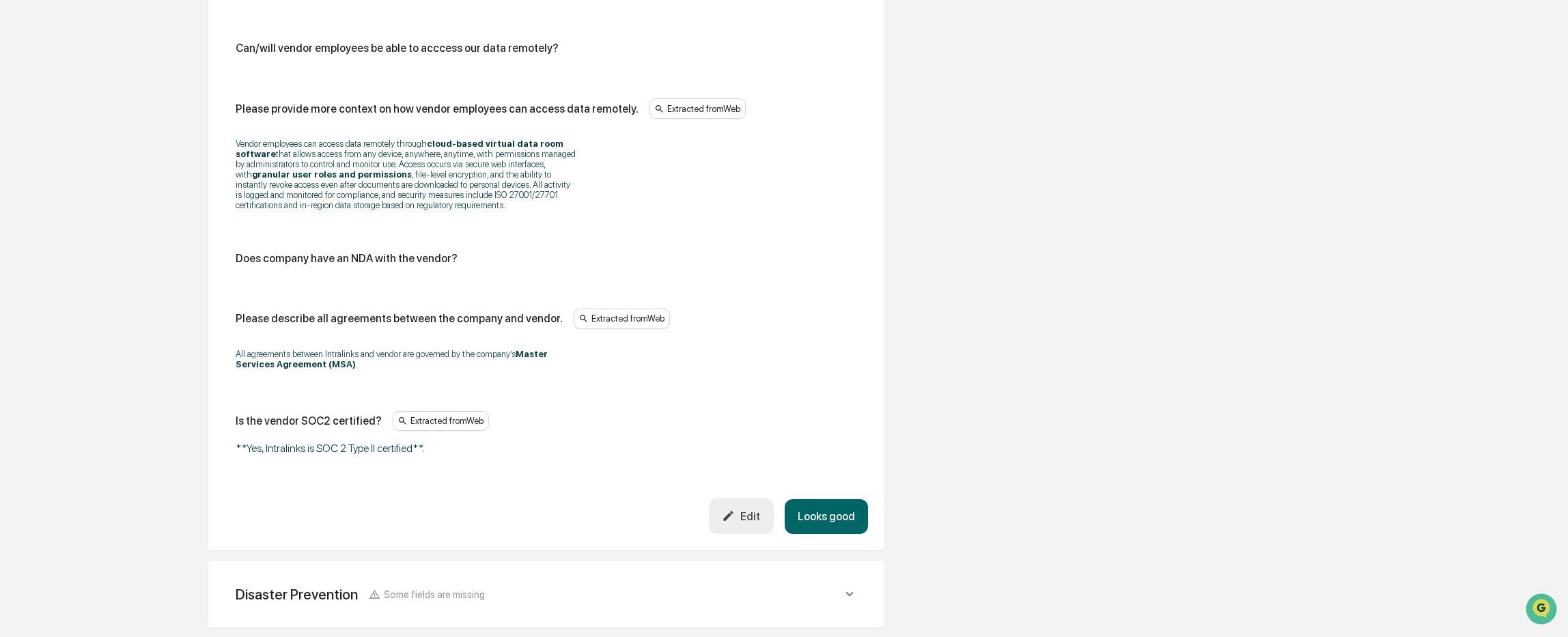
scroll to position [2545, 0]
click at [752, 511] on button "Edit" at bounding box center [741, 513] width 65 height 35
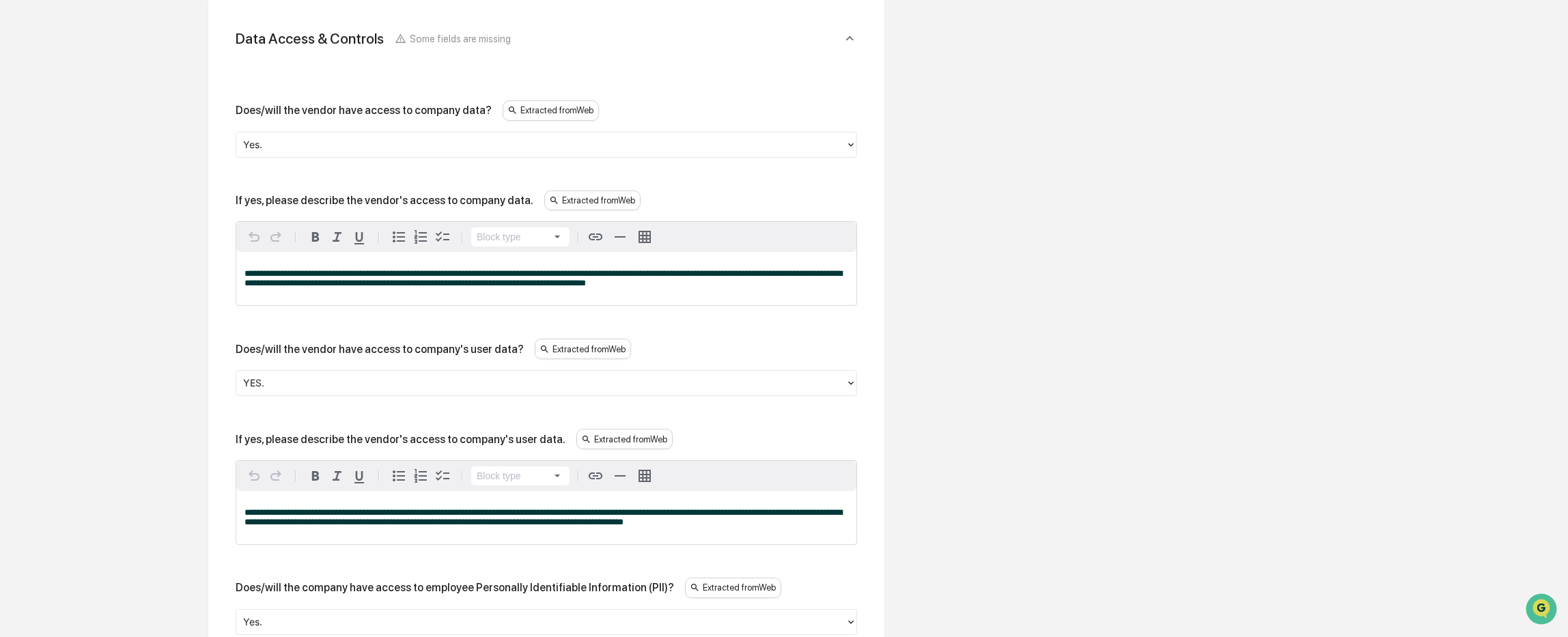
scroll to position [1520, 0]
drag, startPoint x: 280, startPoint y: 388, endPoint x: 255, endPoint y: 389, distance: 25.0
click at [255, 389] on div at bounding box center [540, 386] width 596 height 16
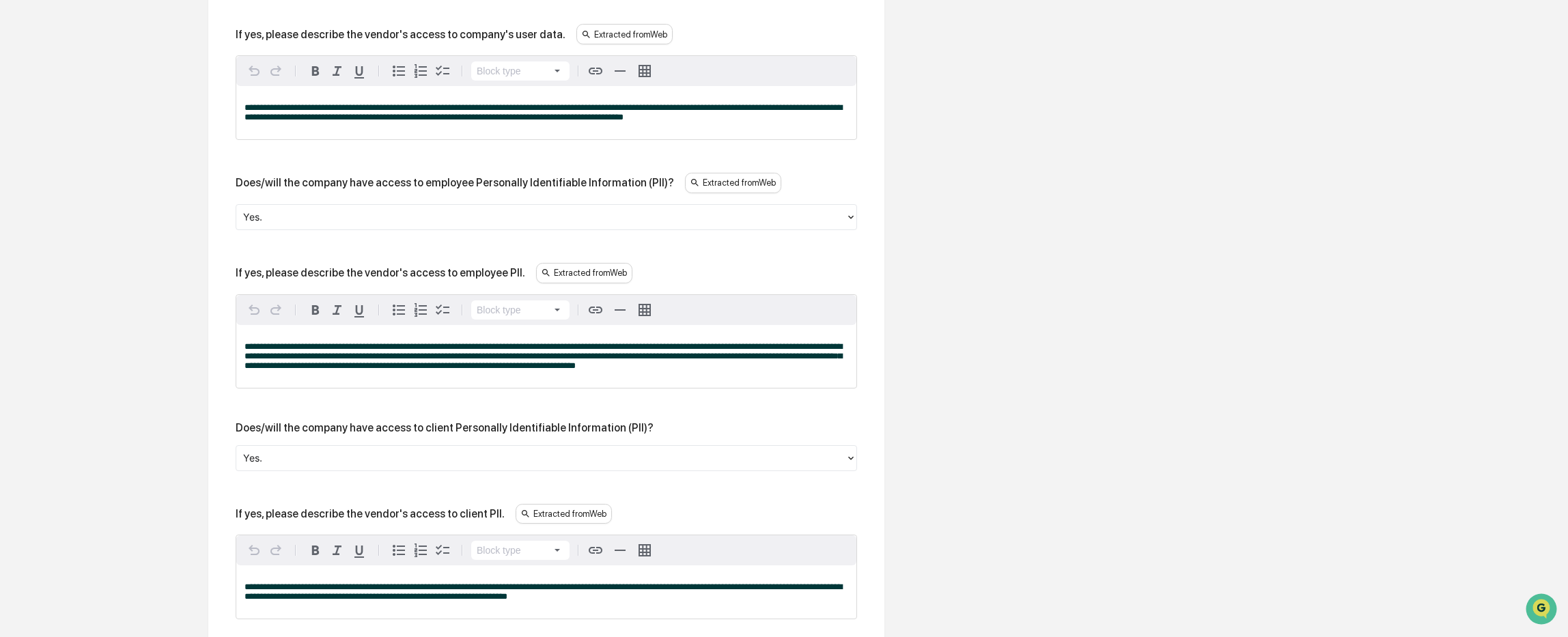
scroll to position [1998, 0]
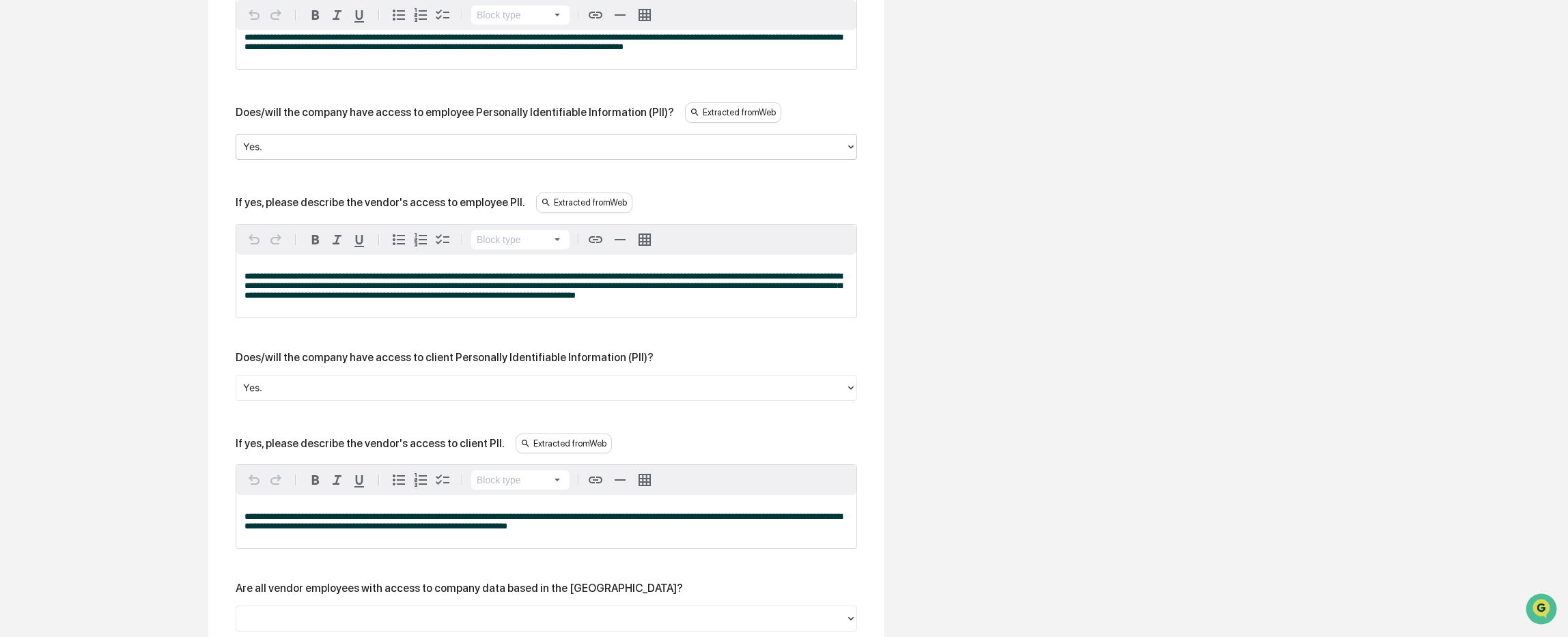
drag, startPoint x: 718, startPoint y: 119, endPoint x: 704, endPoint y: 146, distance: 30.4
click at [704, 146] on div at bounding box center [540, 146] width 596 height 16
click at [723, 116] on div "Extracted from Web" at bounding box center [733, 112] width 97 height 21
click at [798, 104] on link "https://dev.intralinks.com/sites/default/files/pdf/intralinks-compliance-suite-…" at bounding box center [819, 107] width 108 height 13
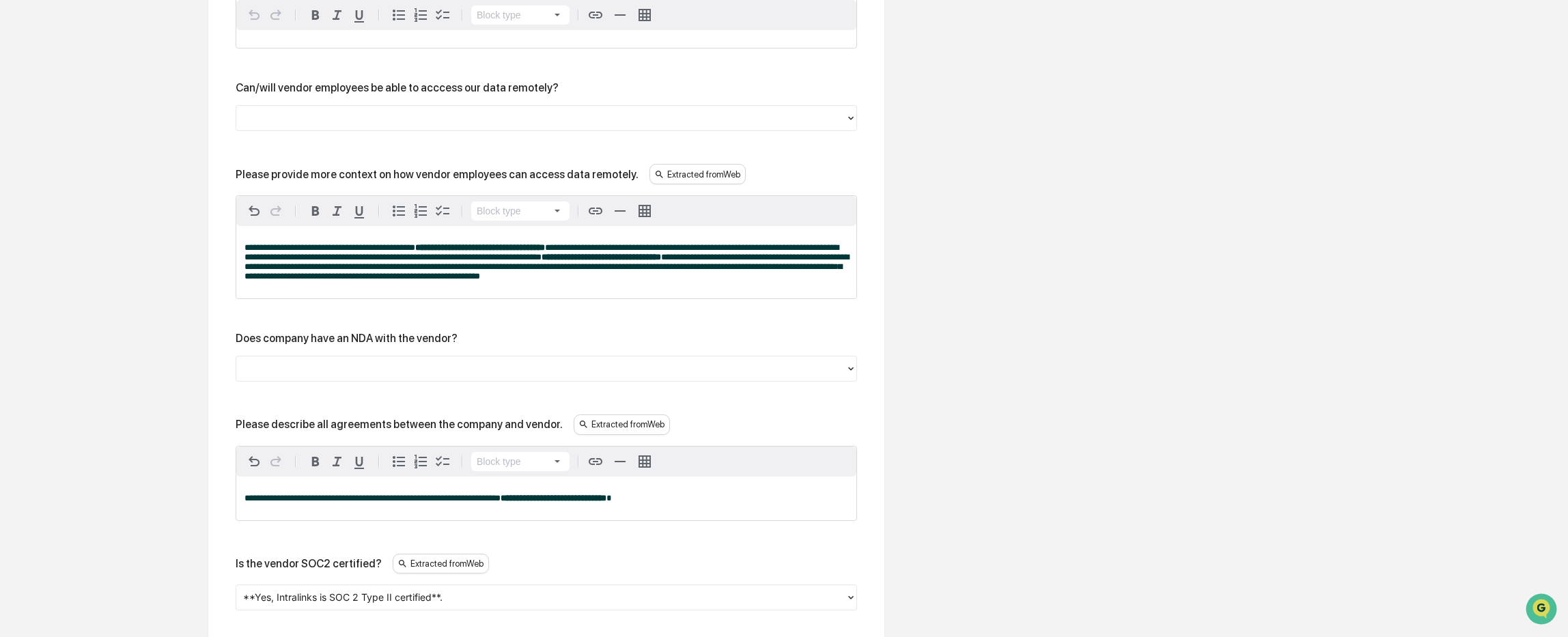
scroll to position [2750, 0]
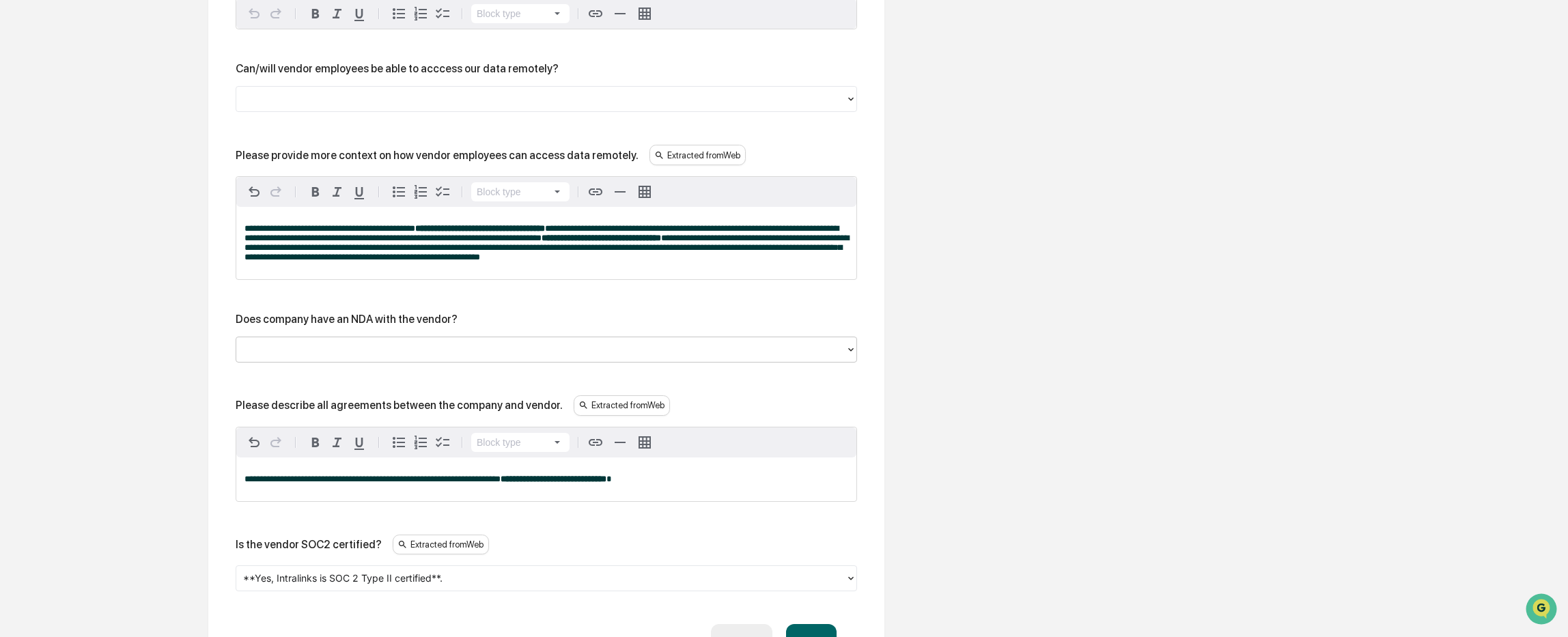
click at [536, 354] on div at bounding box center [540, 349] width 596 height 16
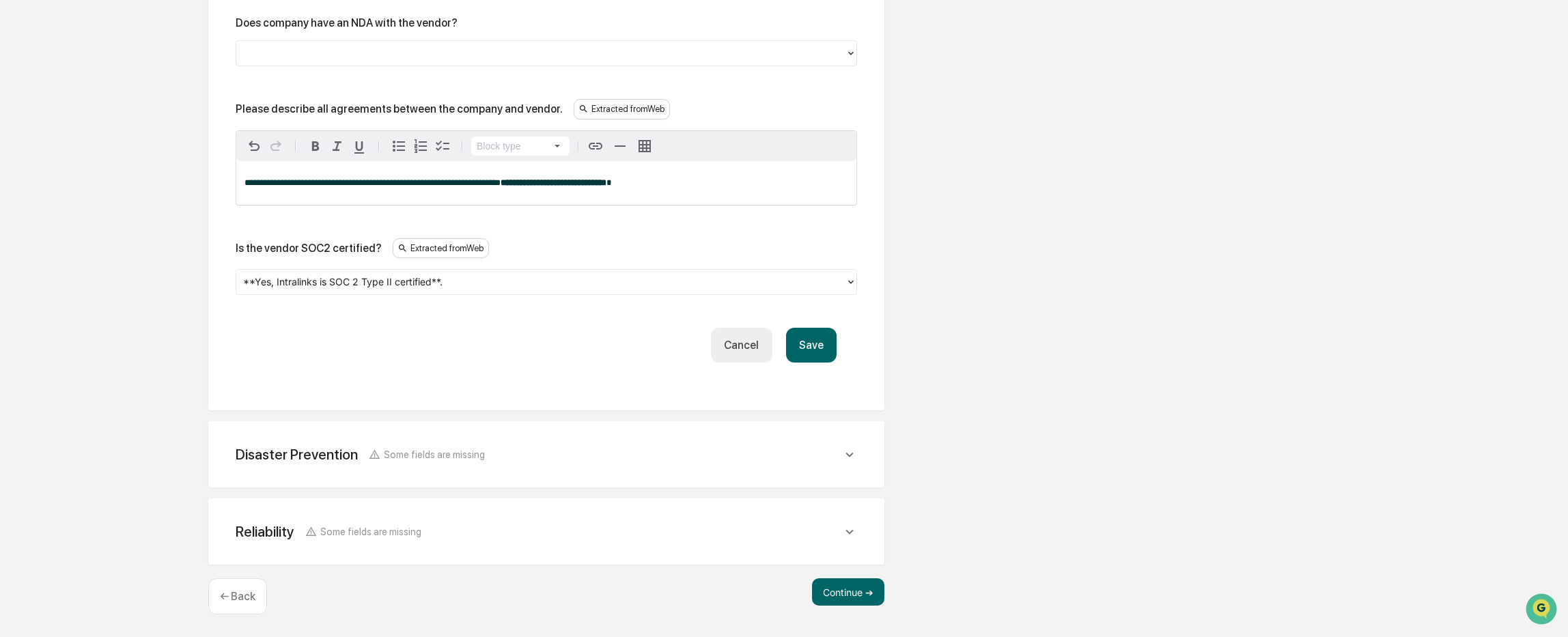
scroll to position [3057, 0]
click at [550, 451] on div "Disaster Prevention Some fields are missing" at bounding box center [538, 454] width 607 height 17
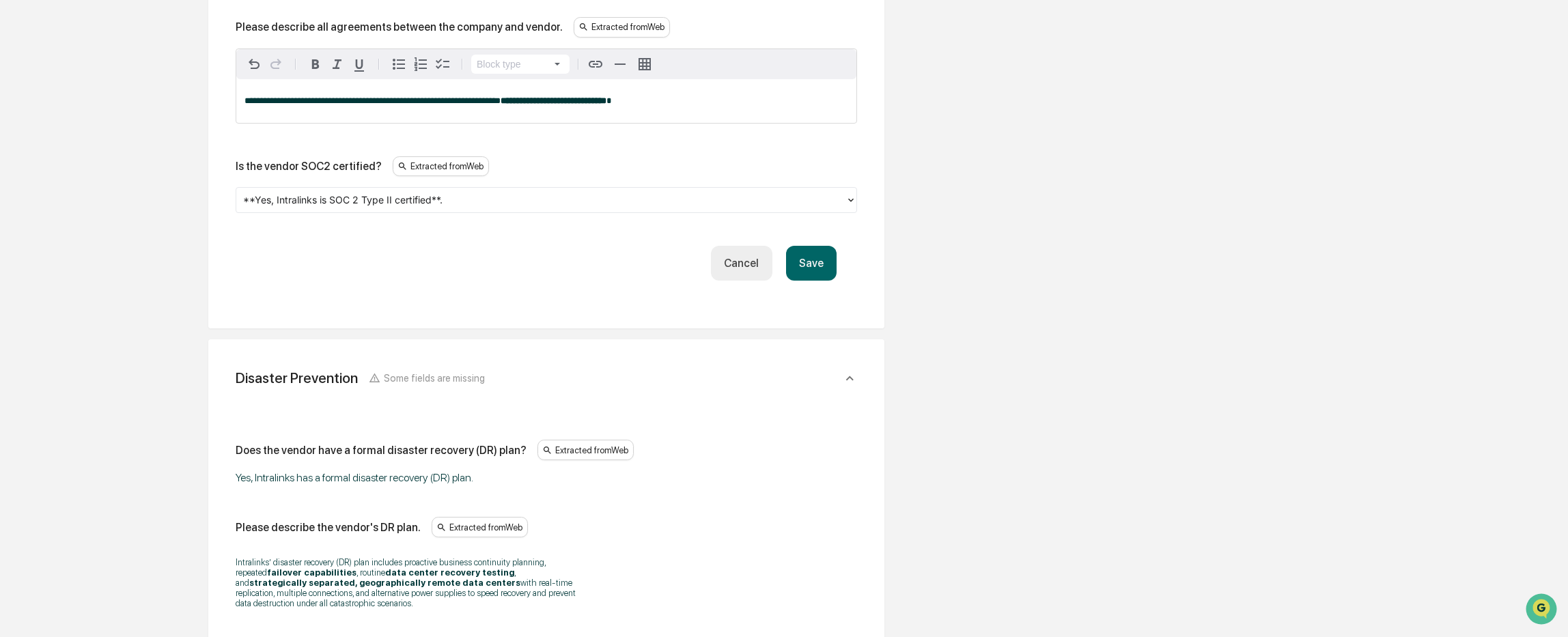
scroll to position [3262, 0]
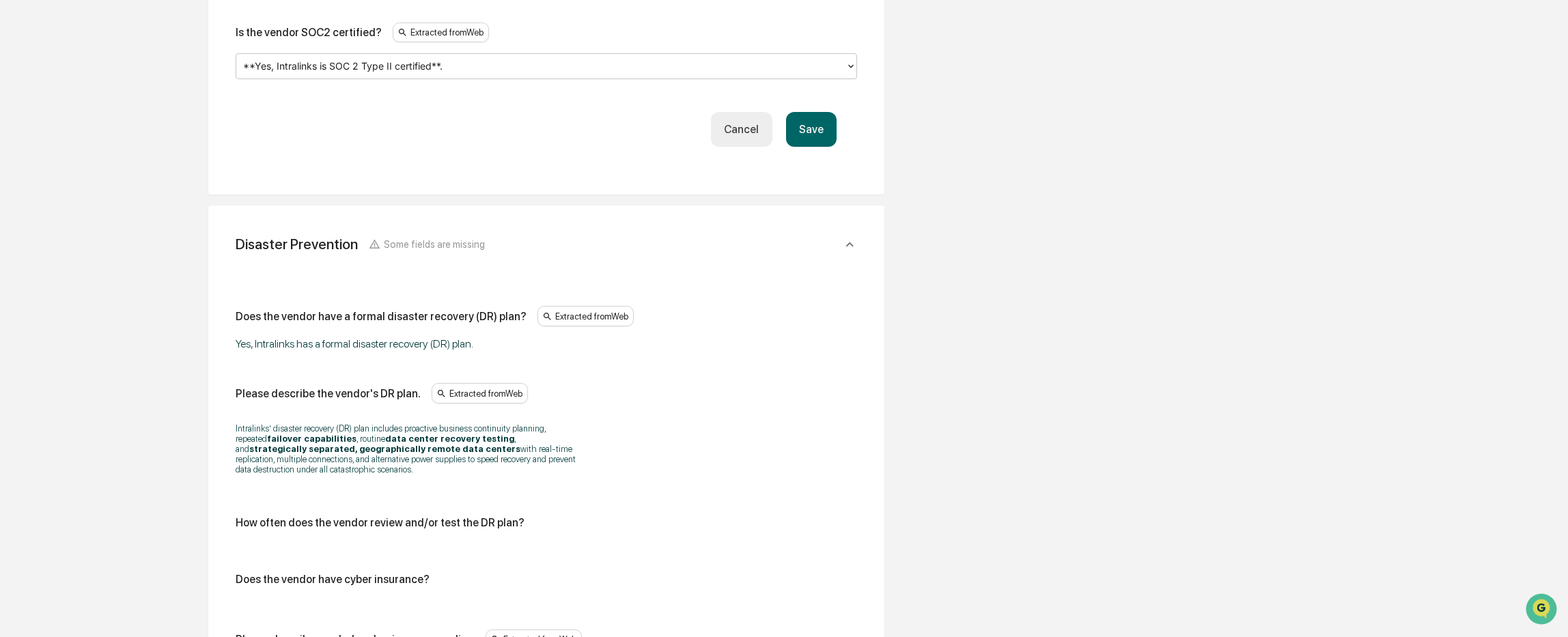
click at [458, 75] on div at bounding box center [540, 66] width 596 height 16
click at [441, 75] on div at bounding box center [540, 66] width 596 height 16
click at [434, 75] on div at bounding box center [540, 66] width 596 height 16
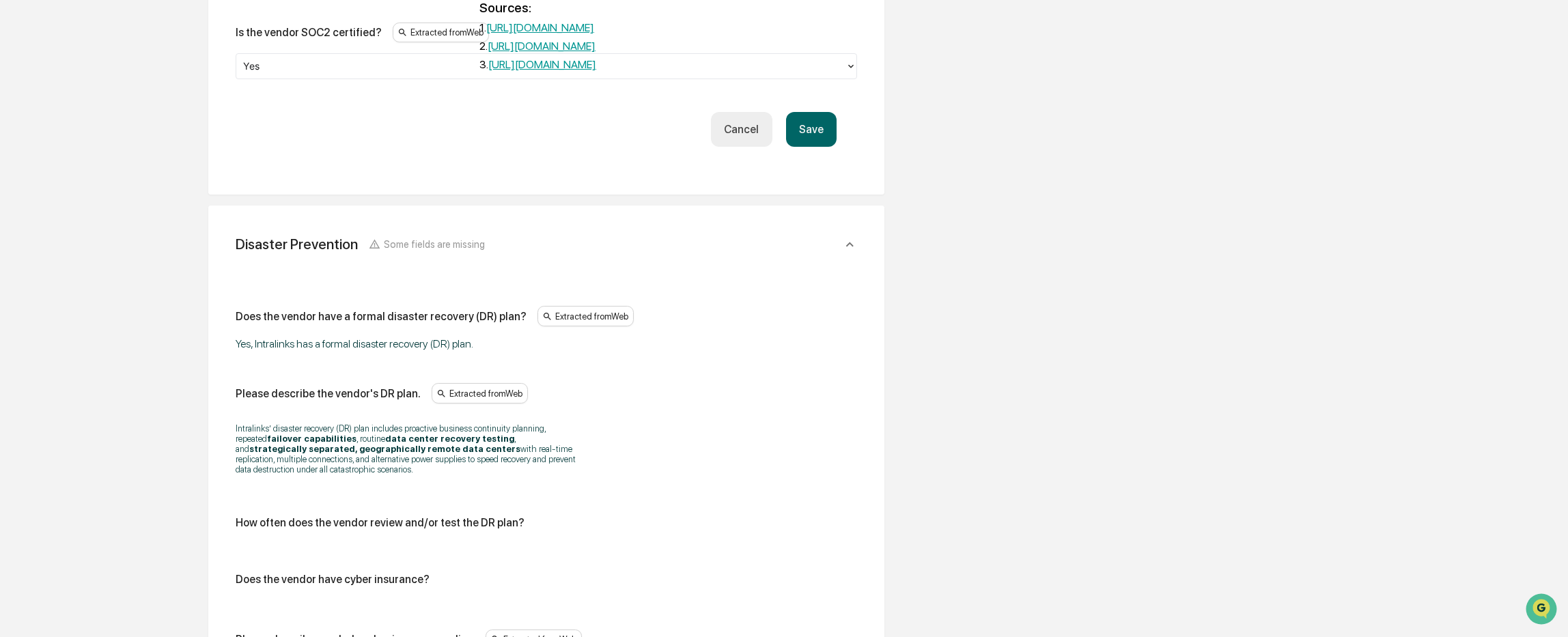
click at [527, 34] on link "https://www.intralinks.com/sites/default/files/pdf/cybersecurity-management-sel…" at bounding box center [540, 28] width 108 height 13
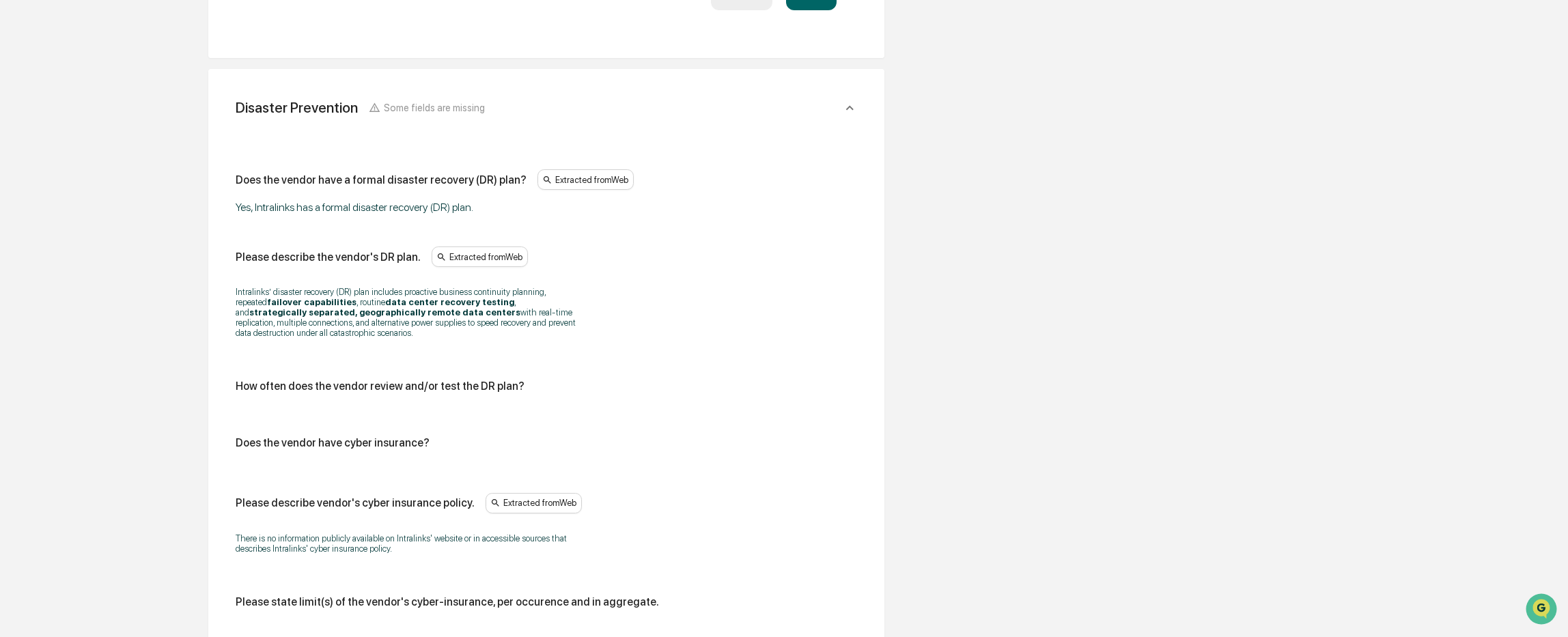
scroll to position [3534, 0]
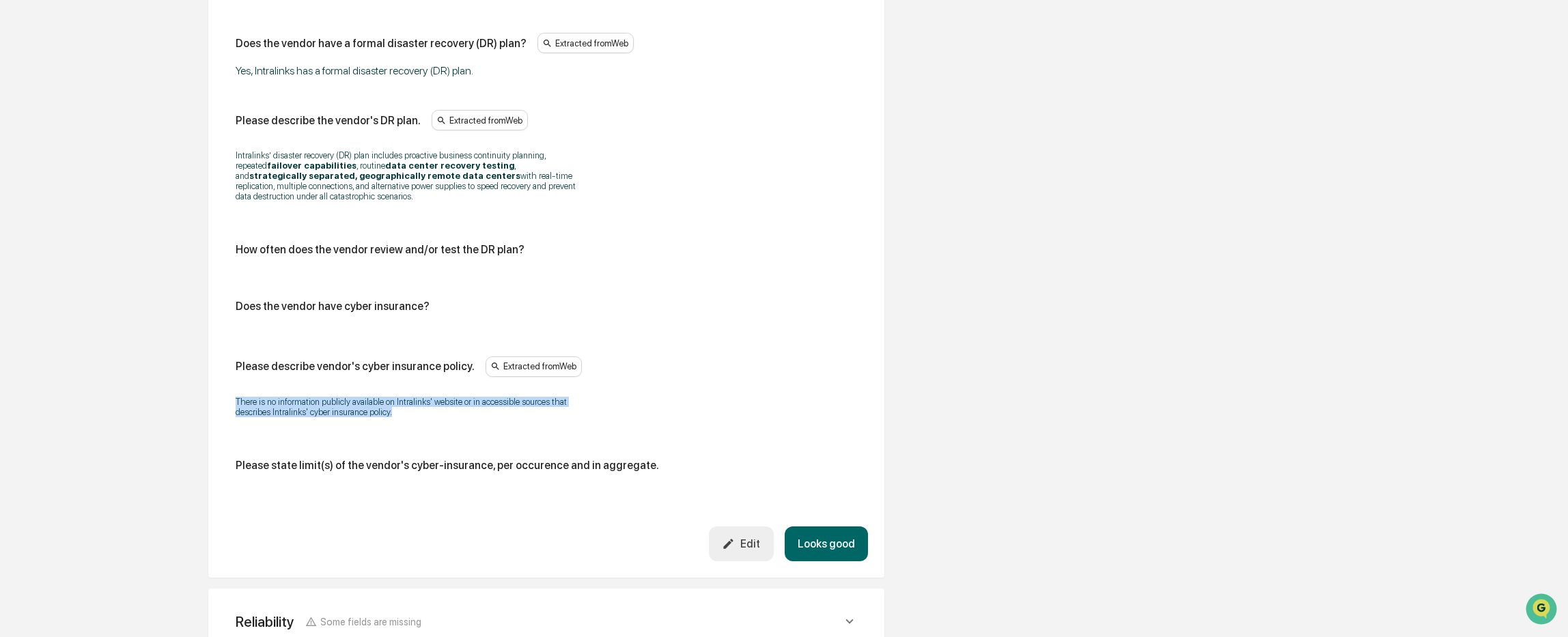
drag, startPoint x: 391, startPoint y: 432, endPoint x: 216, endPoint y: 414, distance: 175.9
click at [216, 414] on div "Disaster Prevention Some fields are missing Does the vendor have a formal disas…" at bounding box center [547, 255] width 676 height 645
click at [745, 550] on div "Edit" at bounding box center [741, 544] width 38 height 13
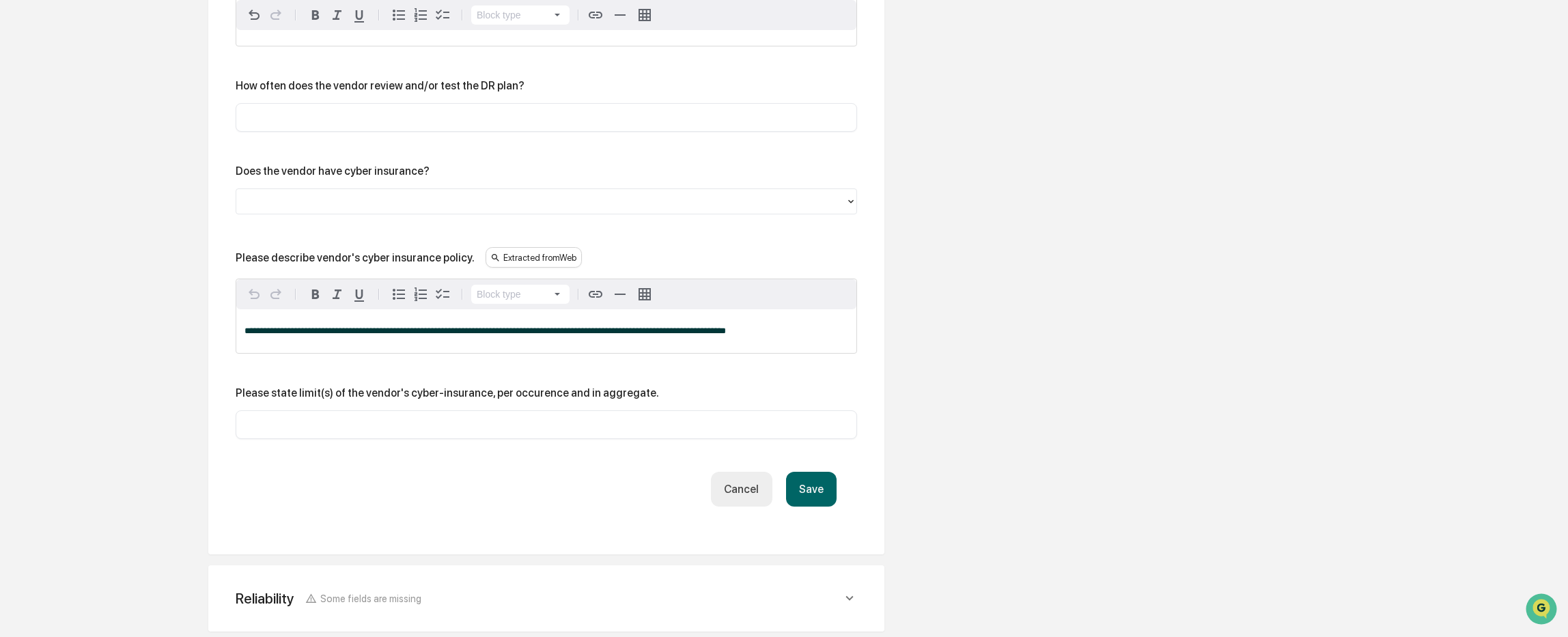
scroll to position [3739, 0]
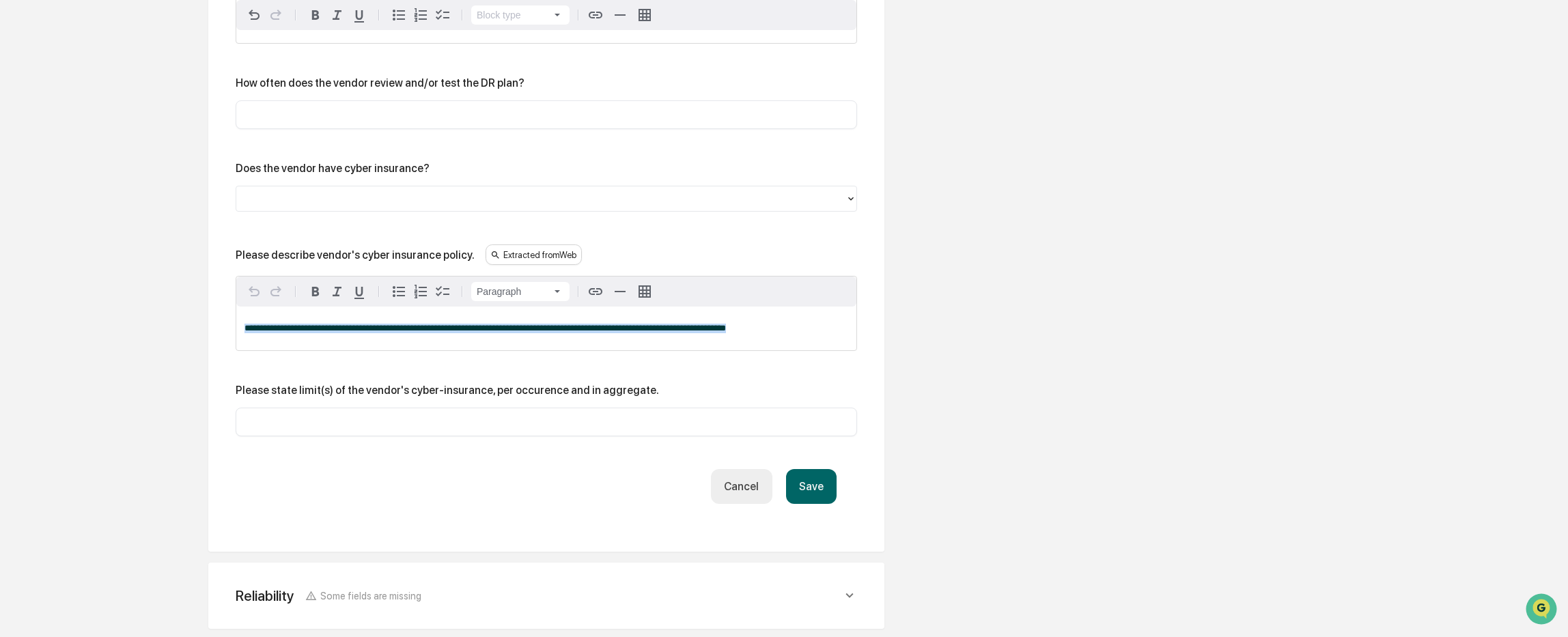
drag, startPoint x: 741, startPoint y: 342, endPoint x: 155, endPoint y: 368, distance: 586.6
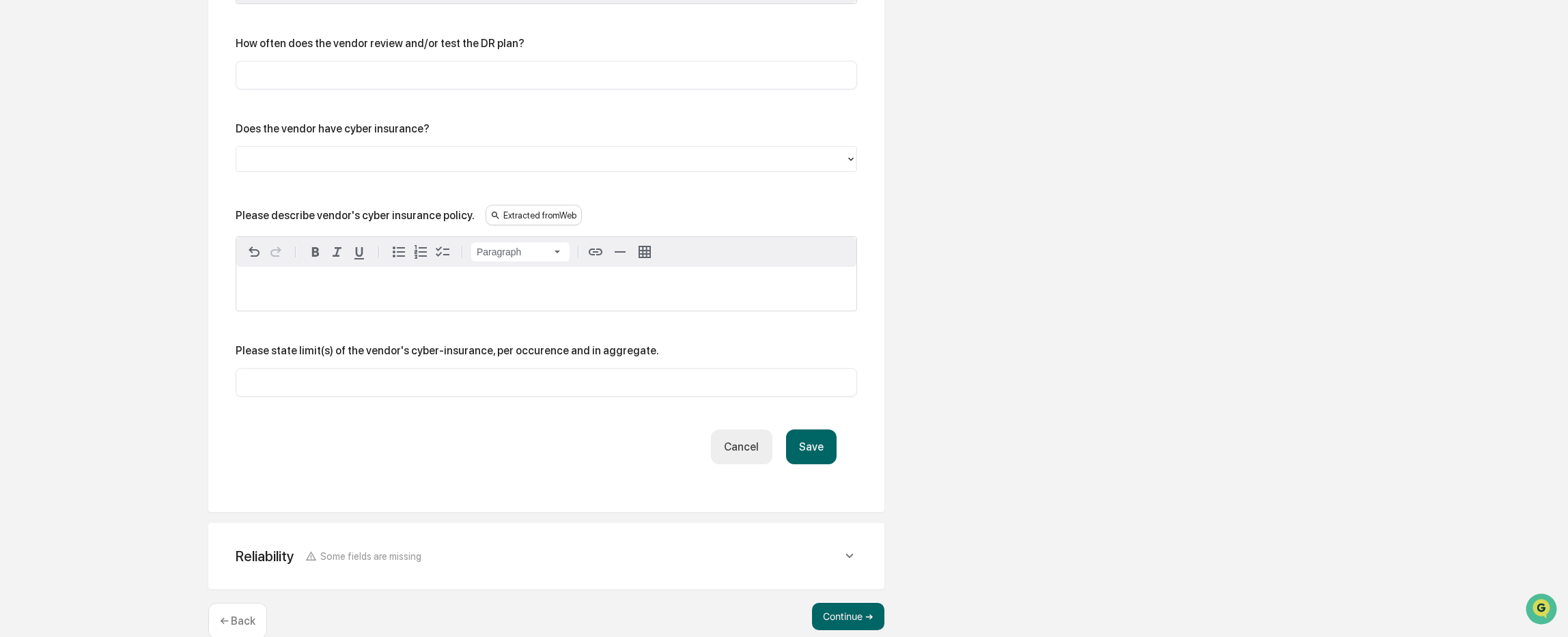
scroll to position [3817, 0]
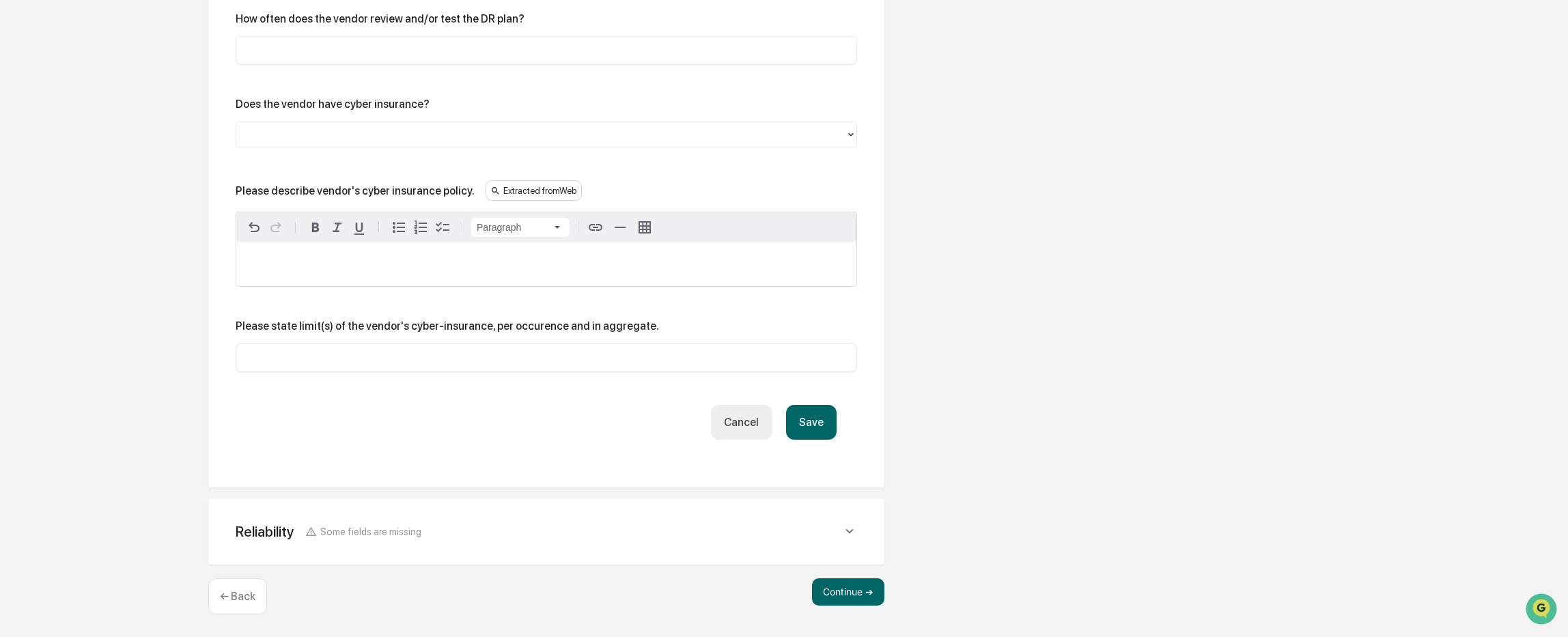
click at [811, 425] on button "Save" at bounding box center [811, 422] width 50 height 35
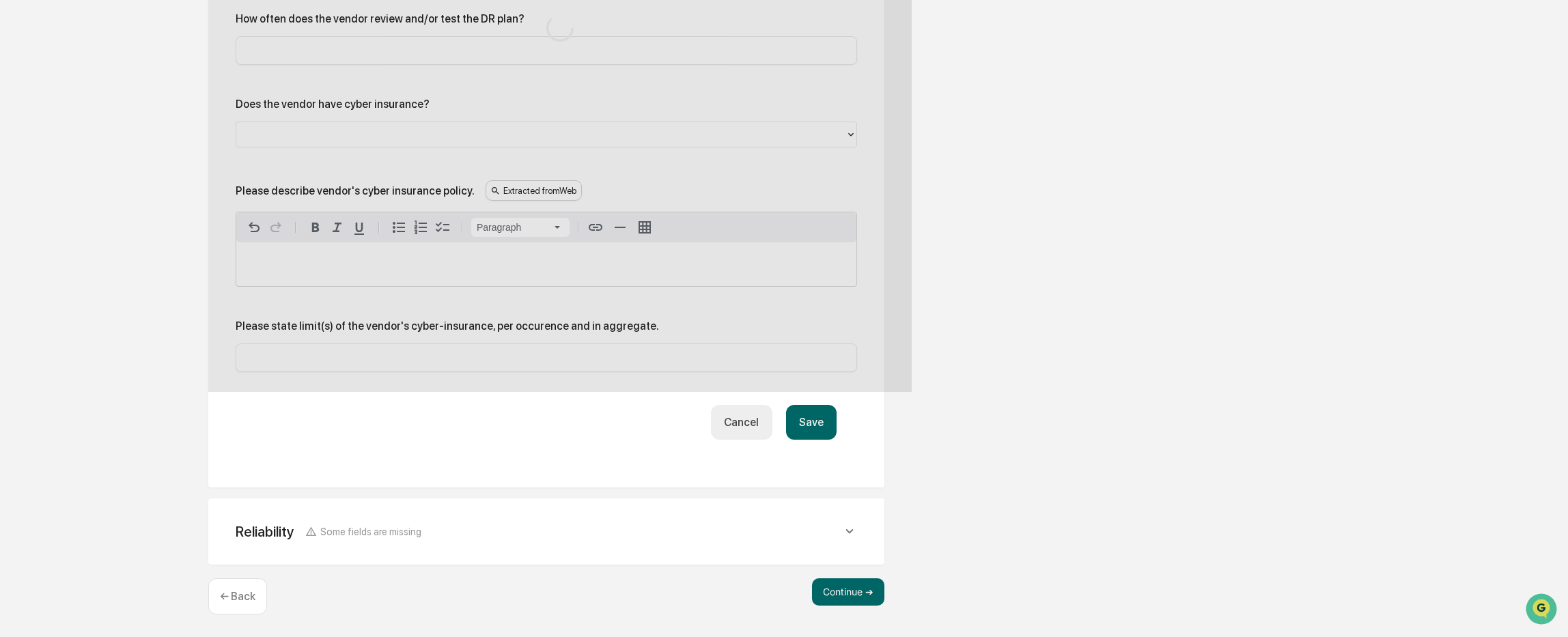
scroll to position [3597, 0]
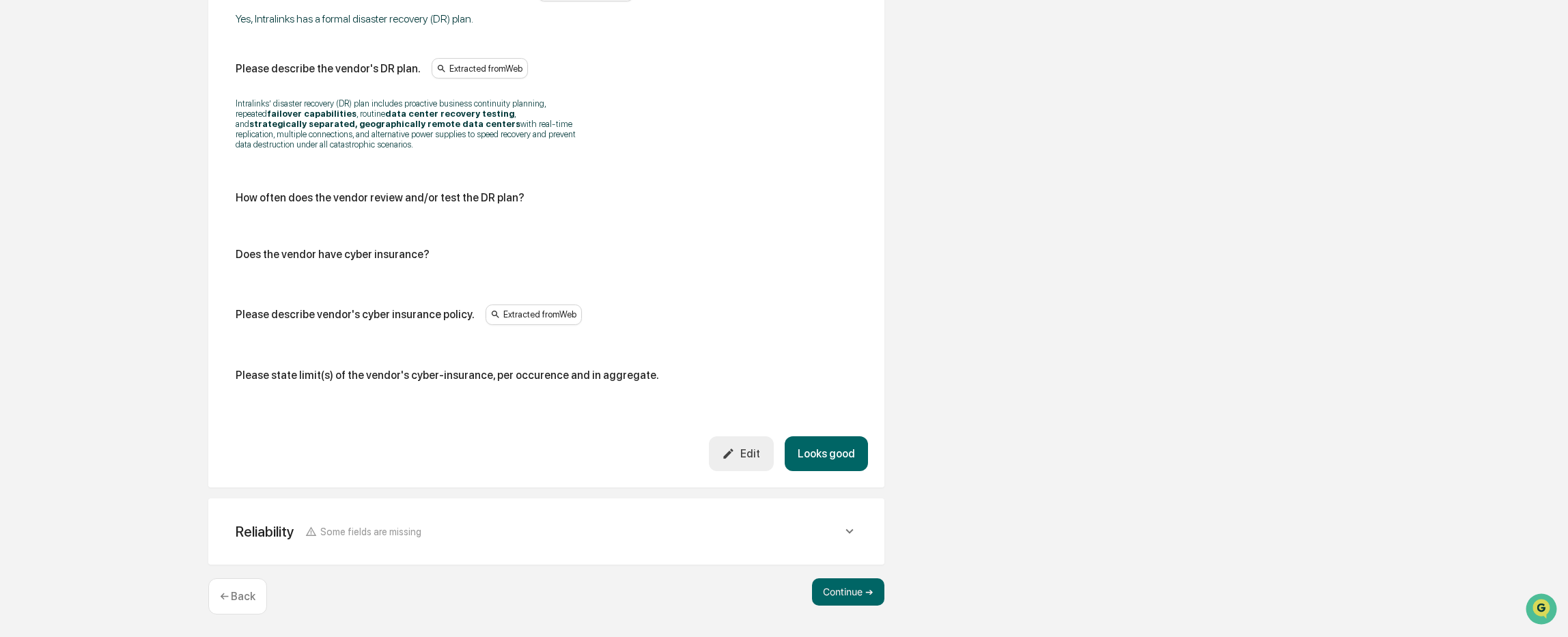
click at [567, 529] on div "Reliability Some fields are missing" at bounding box center [538, 531] width 607 height 17
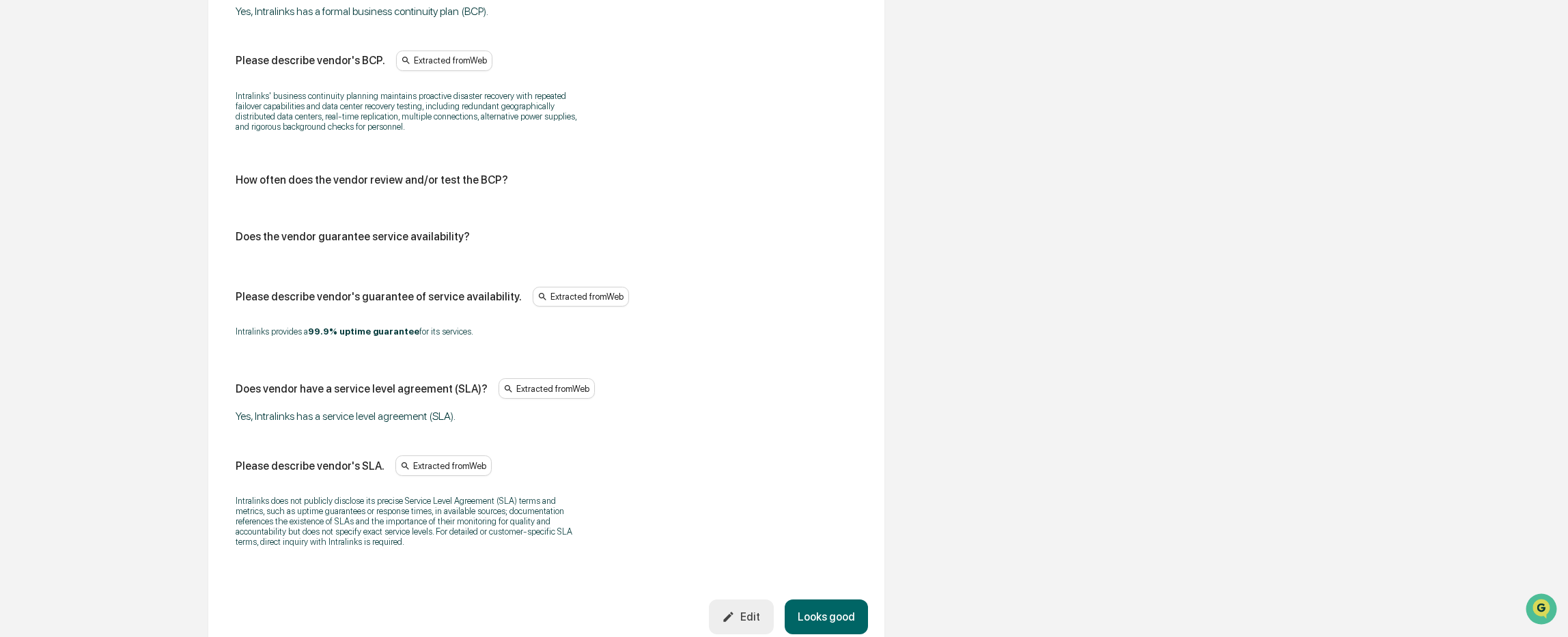
scroll to position [4309, 0]
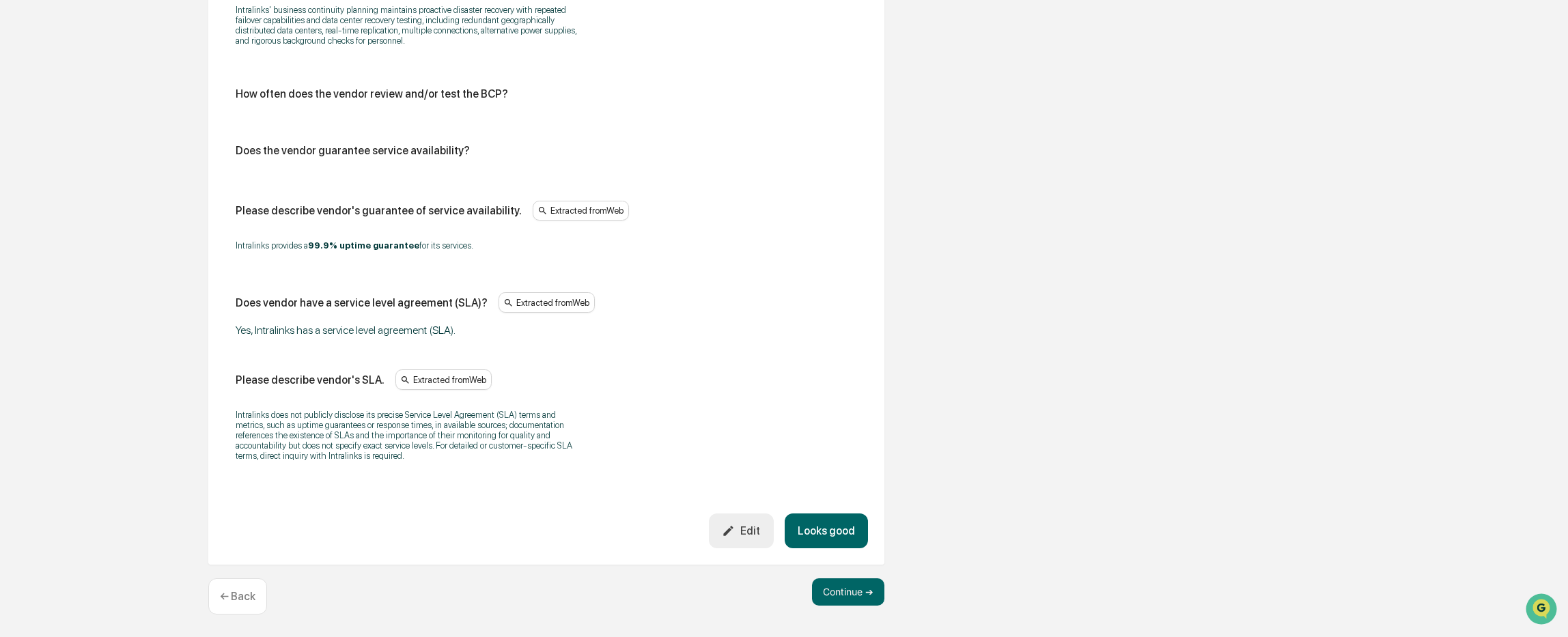
click at [836, 523] on button "Looks good" at bounding box center [826, 531] width 84 height 35
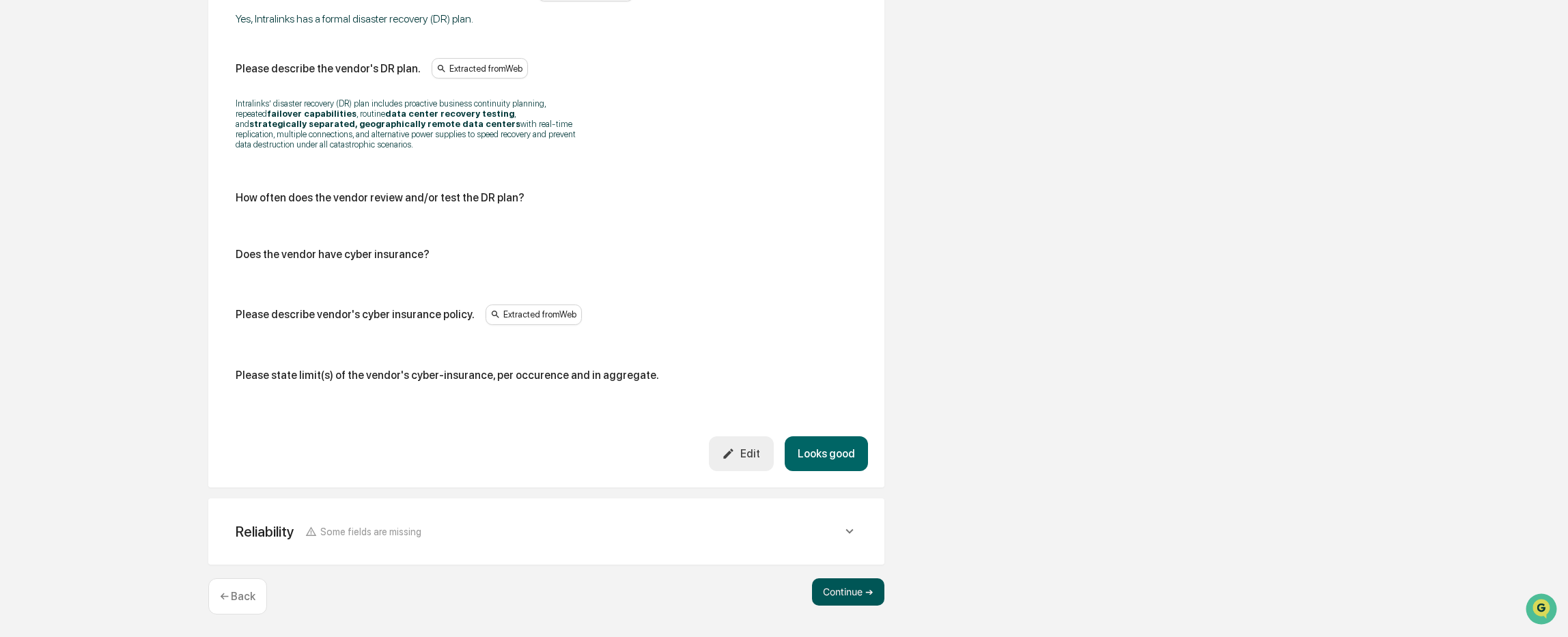
scroll to position [3597, 0]
click at [830, 458] on button "Looks good" at bounding box center [826, 453] width 84 height 35
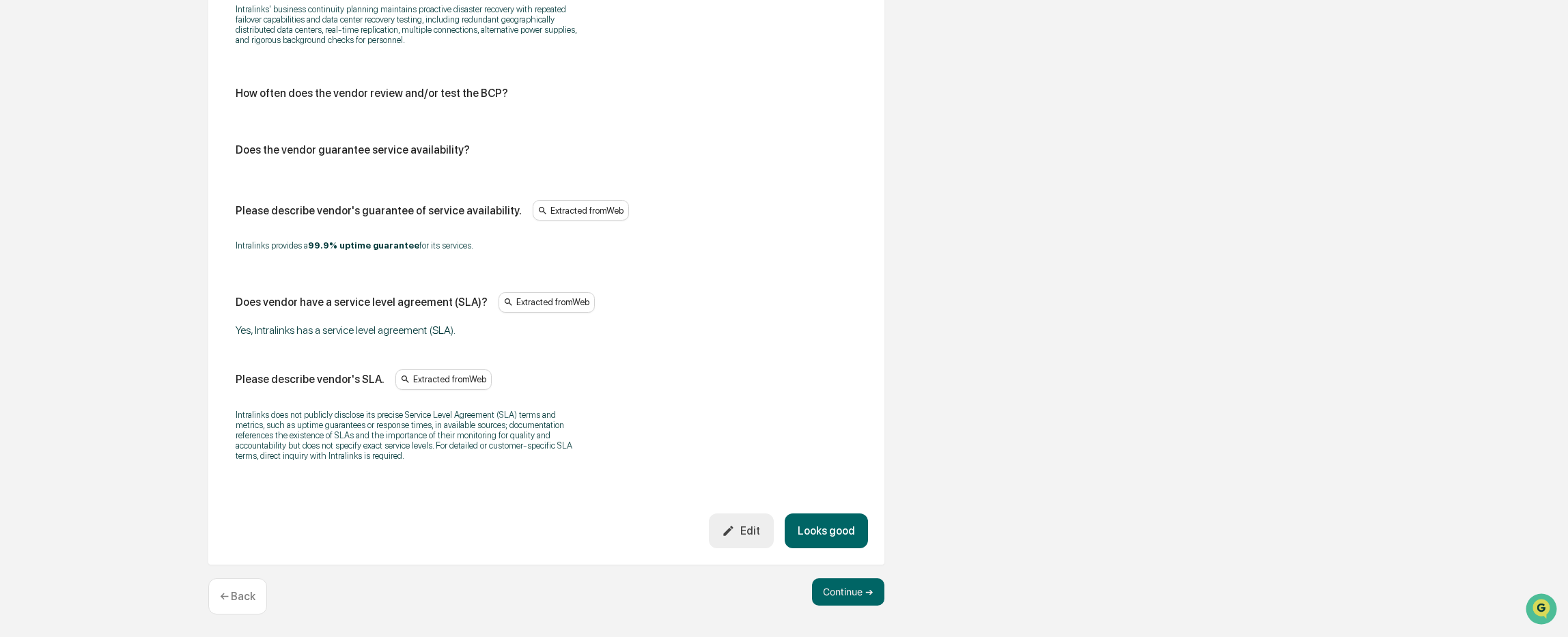
scroll to position [3416, 0]
click at [841, 591] on button "Continue ➔" at bounding box center [847, 592] width 72 height 28
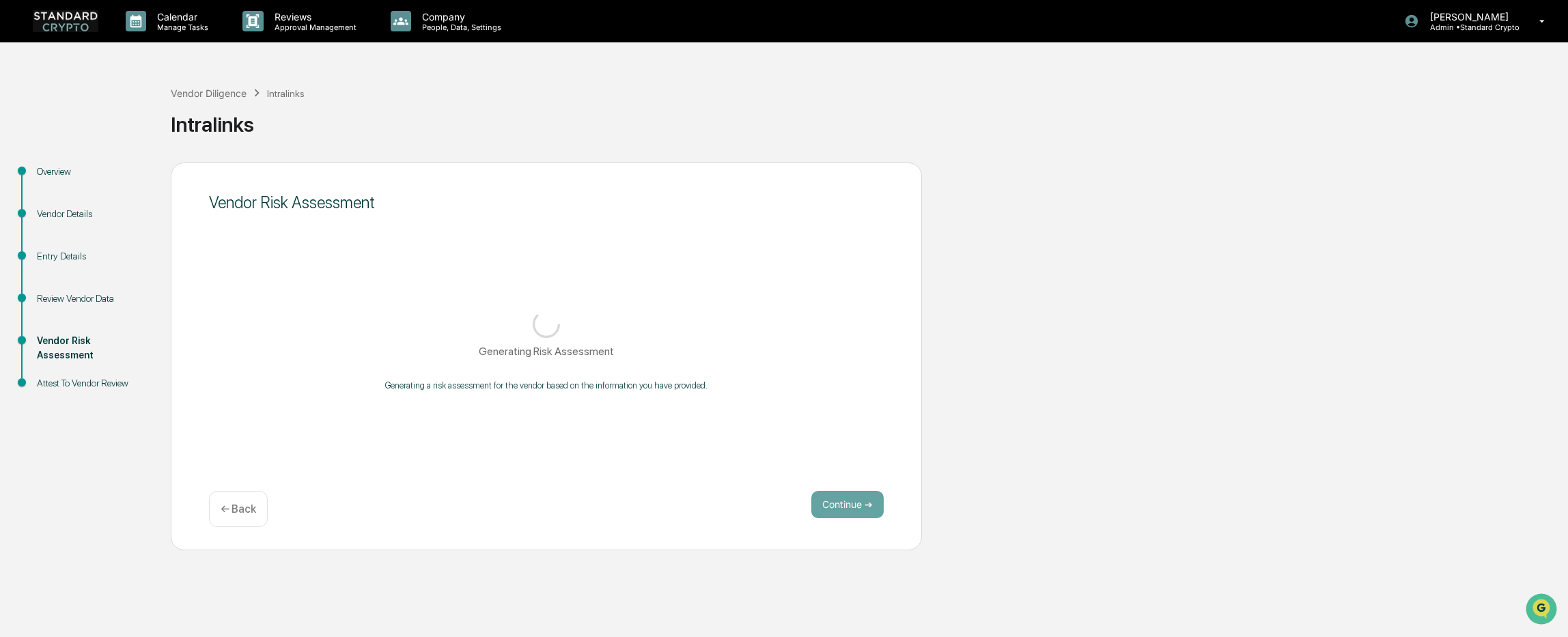
scroll to position [0, 0]
drag, startPoint x: 470, startPoint y: 110, endPoint x: 457, endPoint y: 108, distance: 13.2
click at [470, 110] on div "Intralinks" at bounding box center [869, 118] width 1397 height 35
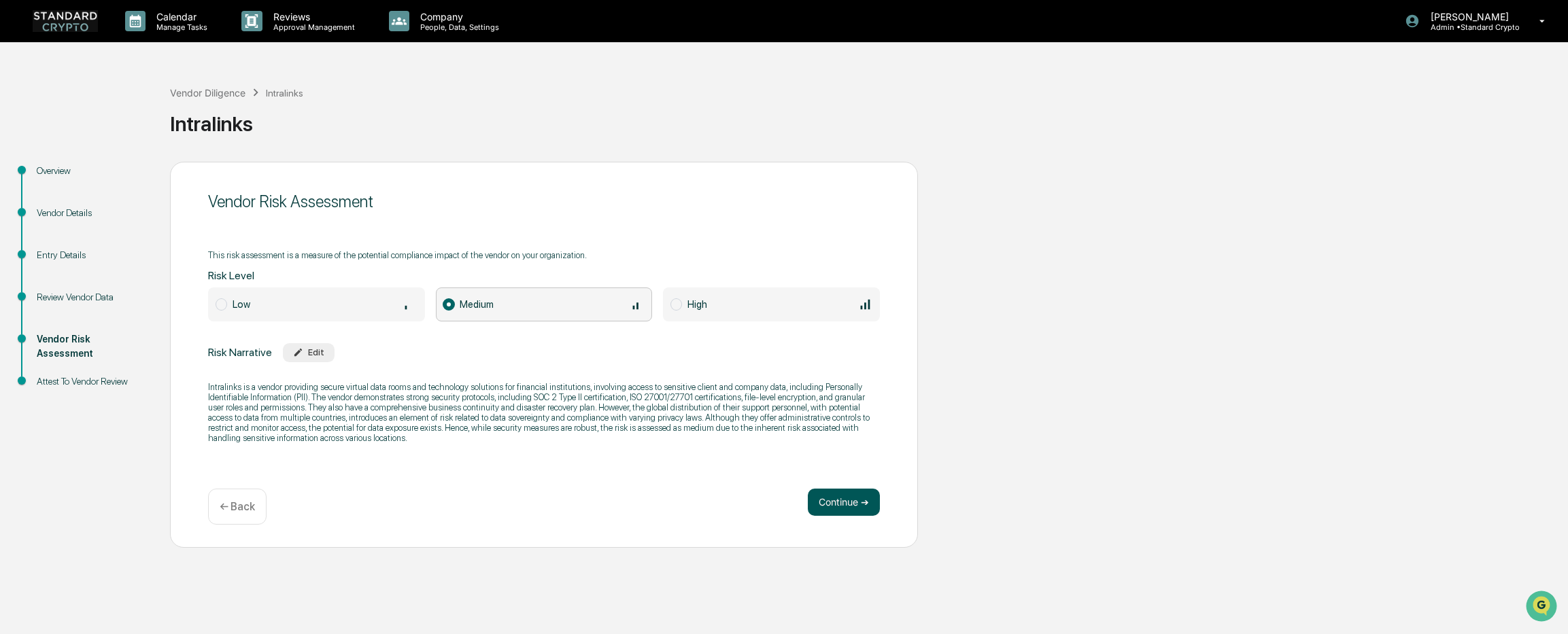
click at [855, 505] on button "Continue ➔" at bounding box center [843, 502] width 72 height 27
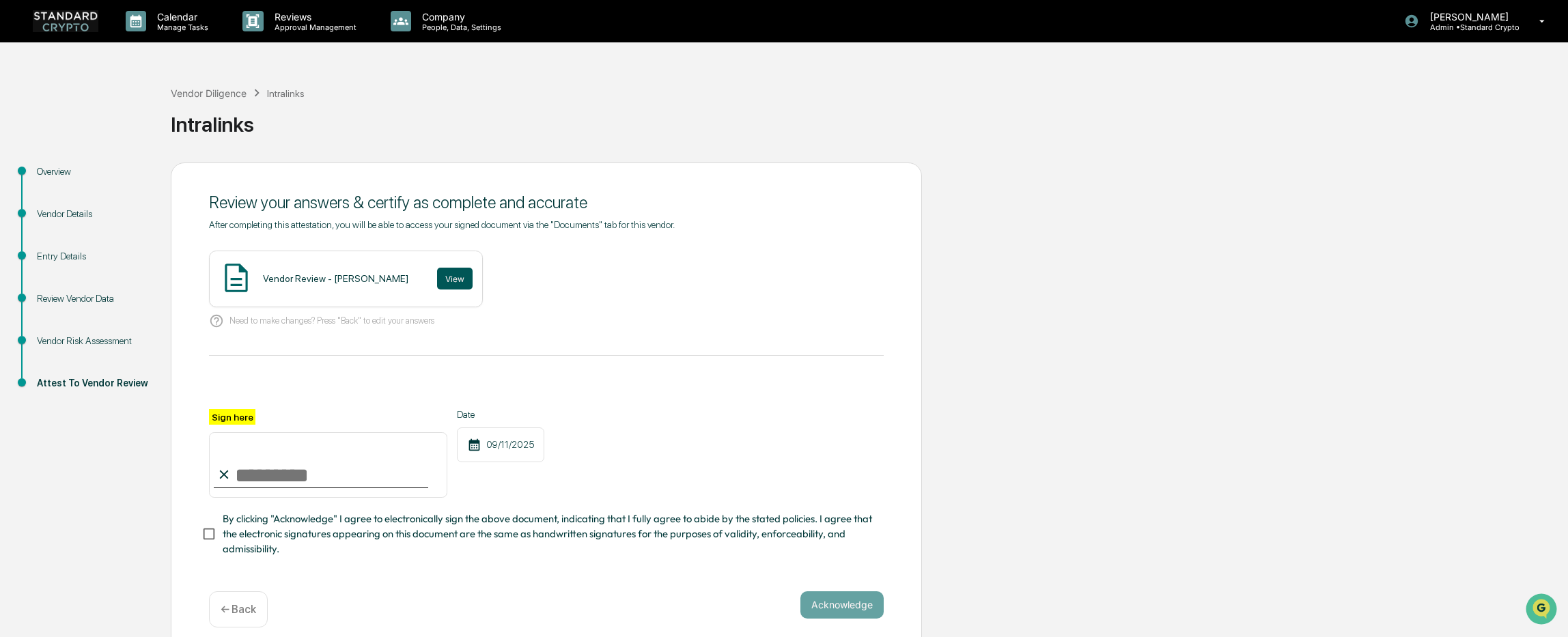
click at [437, 277] on button "View" at bounding box center [454, 279] width 35 height 22
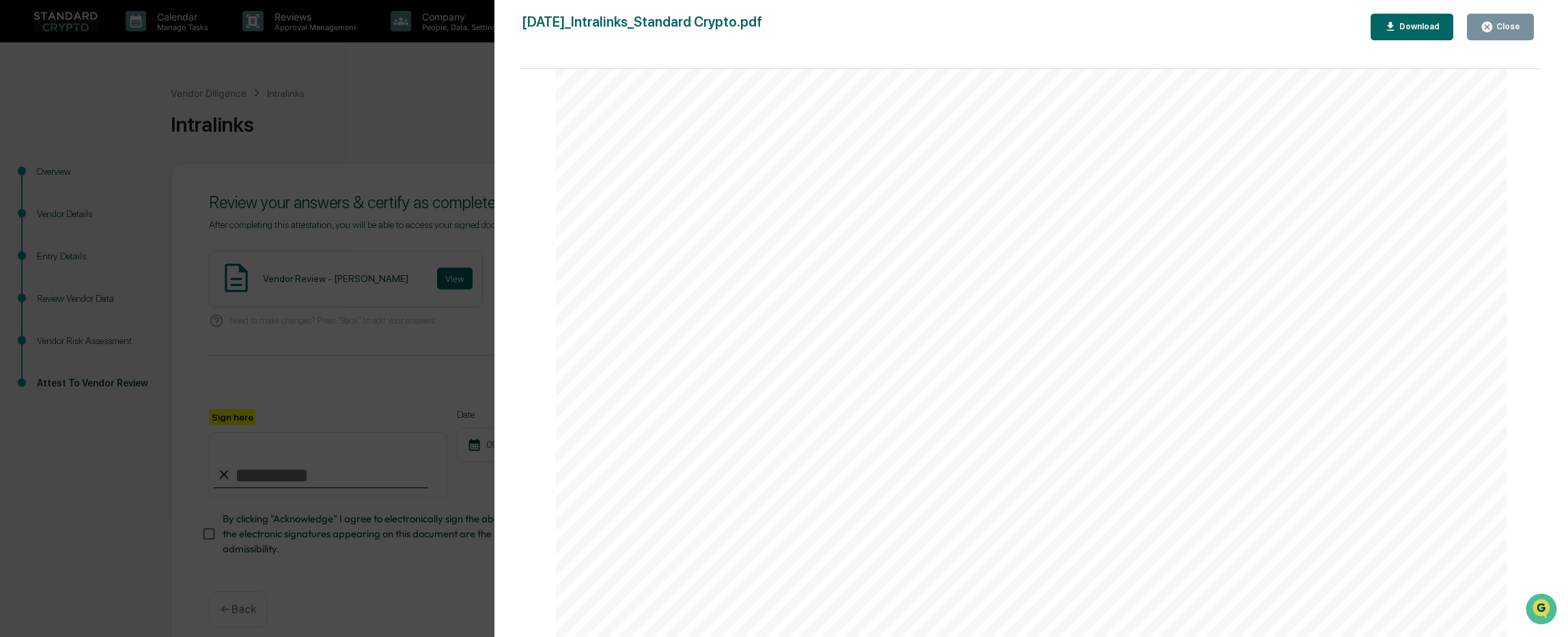
scroll to position [273, 0]
click at [422, 198] on div "Version History 09/11/2025, 06:49 PM Ashley Sweren 2025-09-11_Intralinks_Standa…" at bounding box center [784, 318] width 1568 height 637
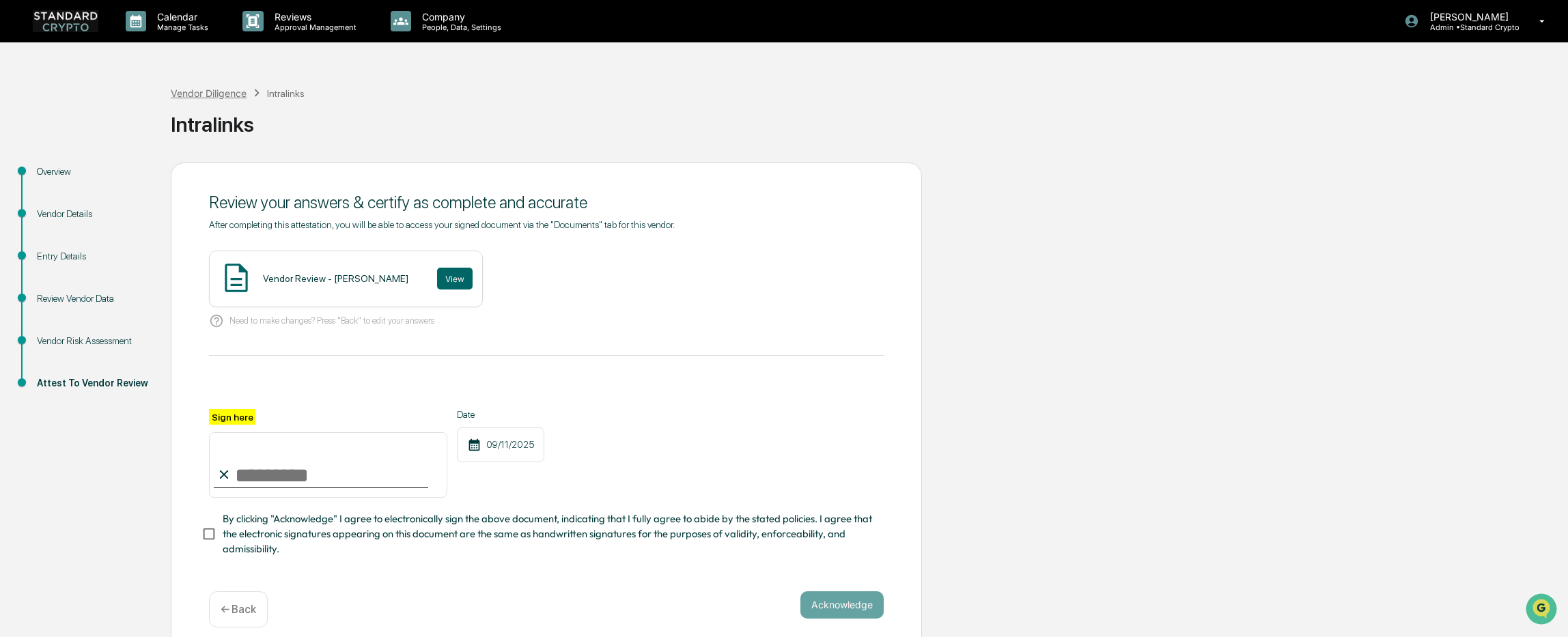
click at [211, 91] on div "Vendor Diligence" at bounding box center [208, 93] width 76 height 12
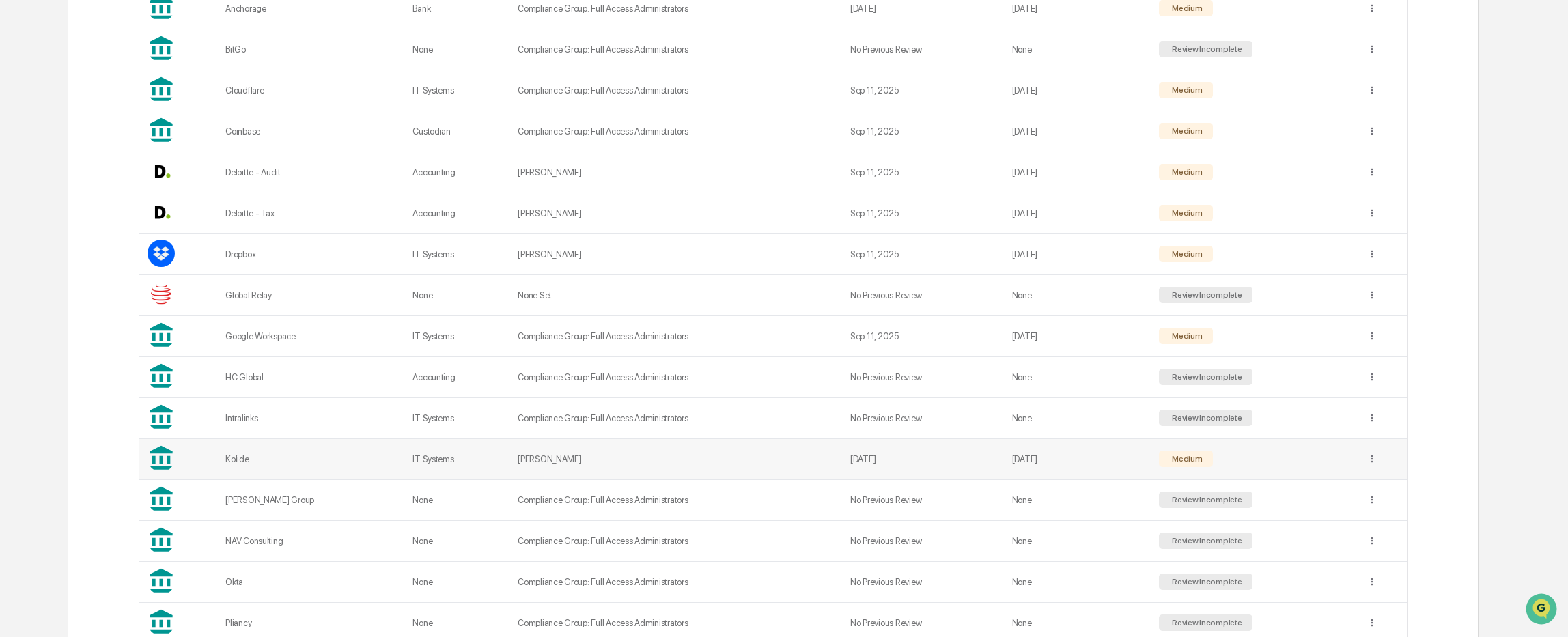
scroll to position [410, 0]
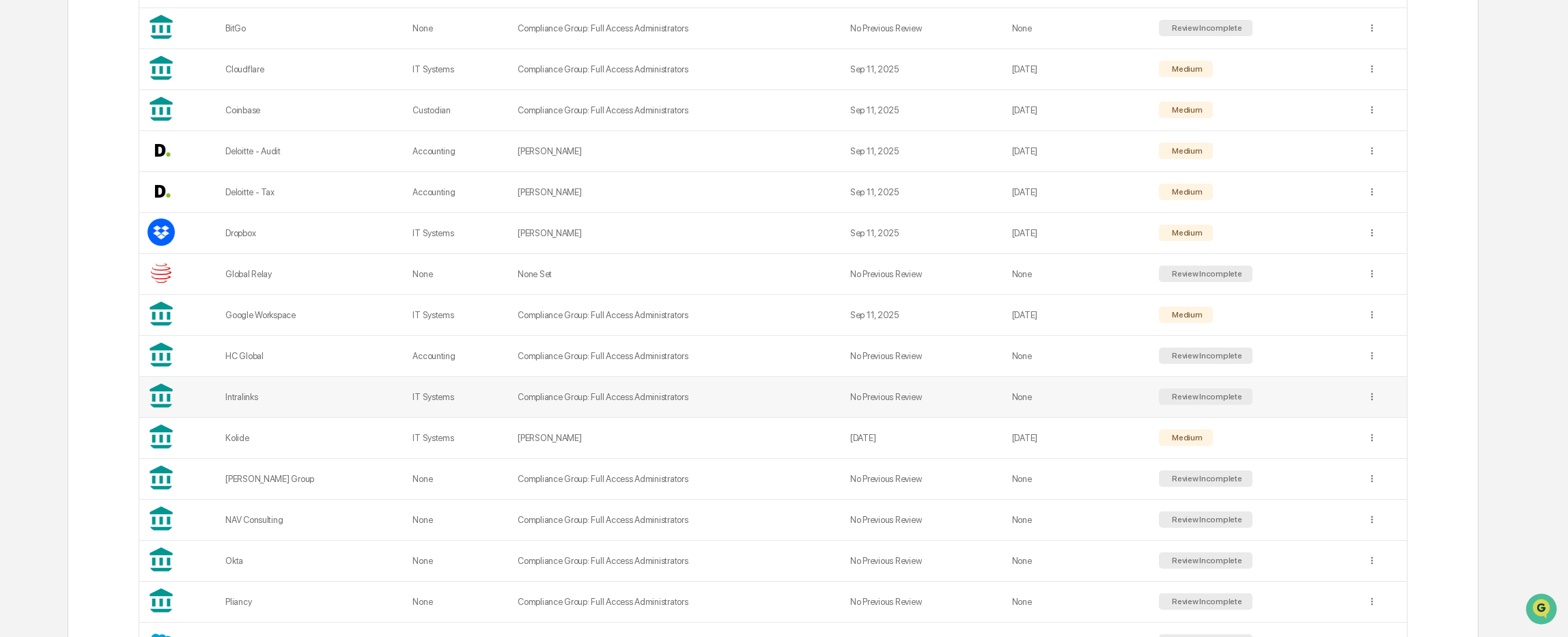
click at [418, 397] on td "IT Systems" at bounding box center [457, 397] width 105 height 41
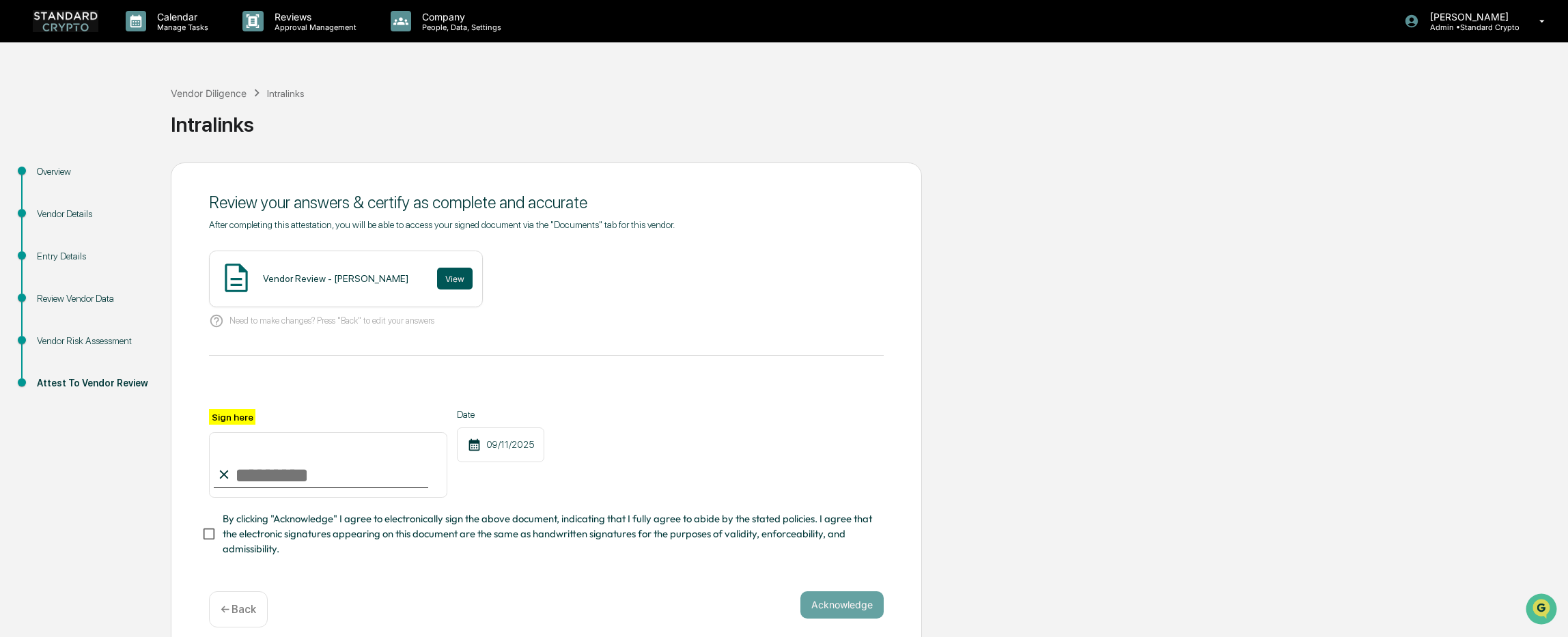
click at [438, 282] on button "View" at bounding box center [454, 279] width 35 height 22
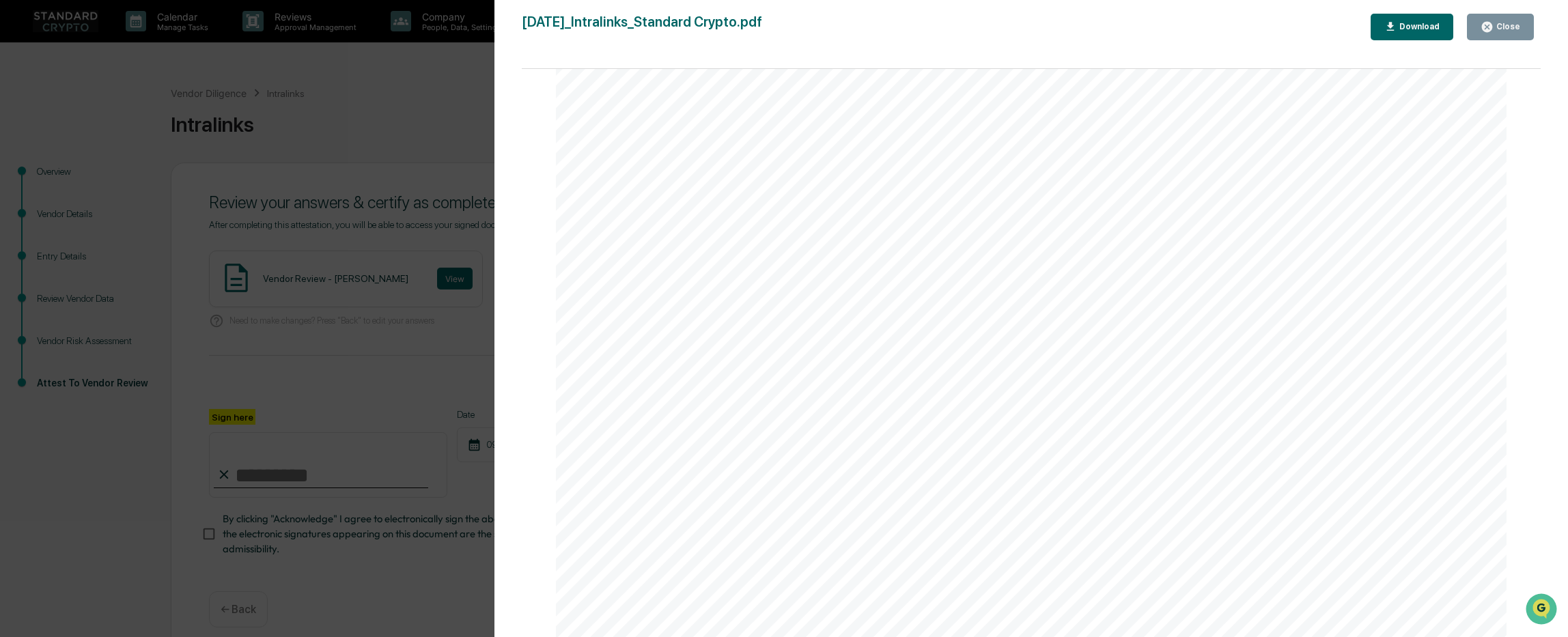
scroll to position [2892, 0]
click at [437, 140] on div "Version History 09/11/2025, 06:55 PM Ashley Sweren 2025-09-11_Intralinks_Standa…" at bounding box center [784, 318] width 1568 height 637
click at [1309, 26] on div "Close" at bounding box center [1507, 27] width 27 height 10
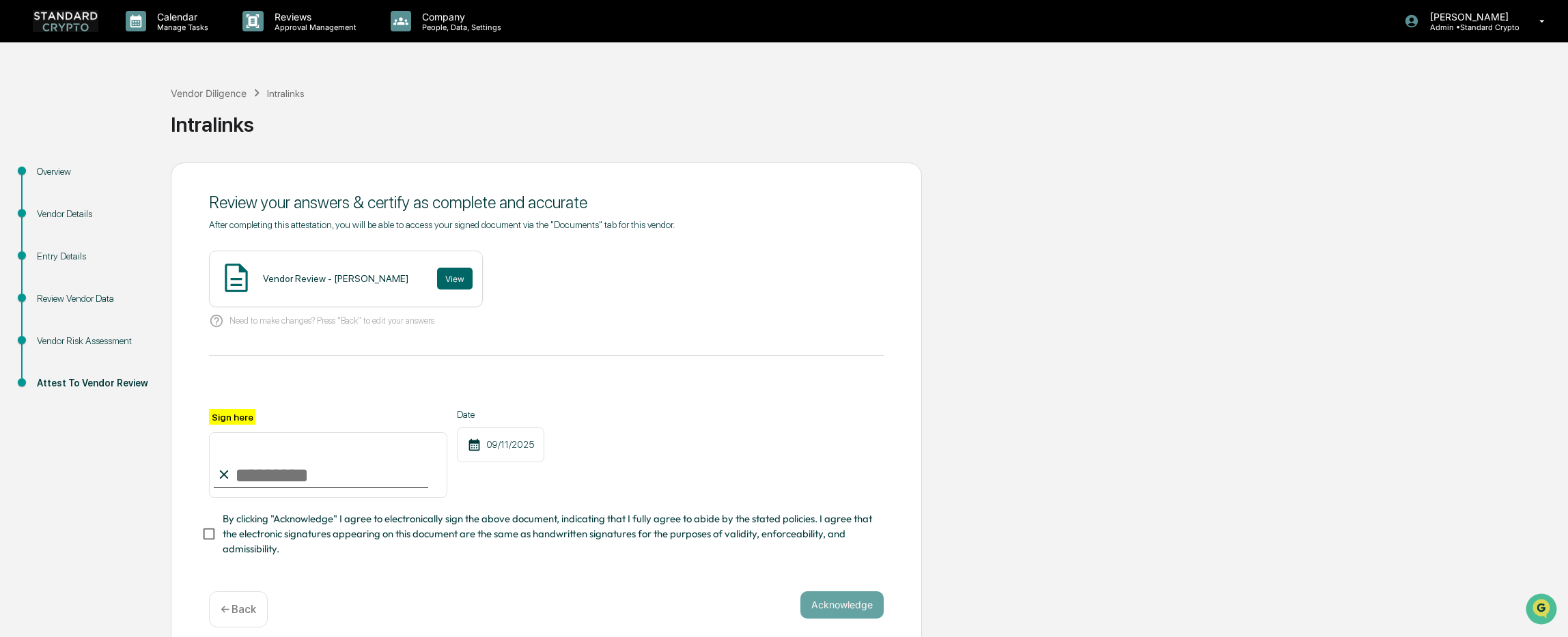
click at [294, 472] on input "Sign here" at bounding box center [328, 464] width 238 height 66
type input "**********"
click at [843, 612] on button "Acknowledge" at bounding box center [842, 605] width 84 height 28
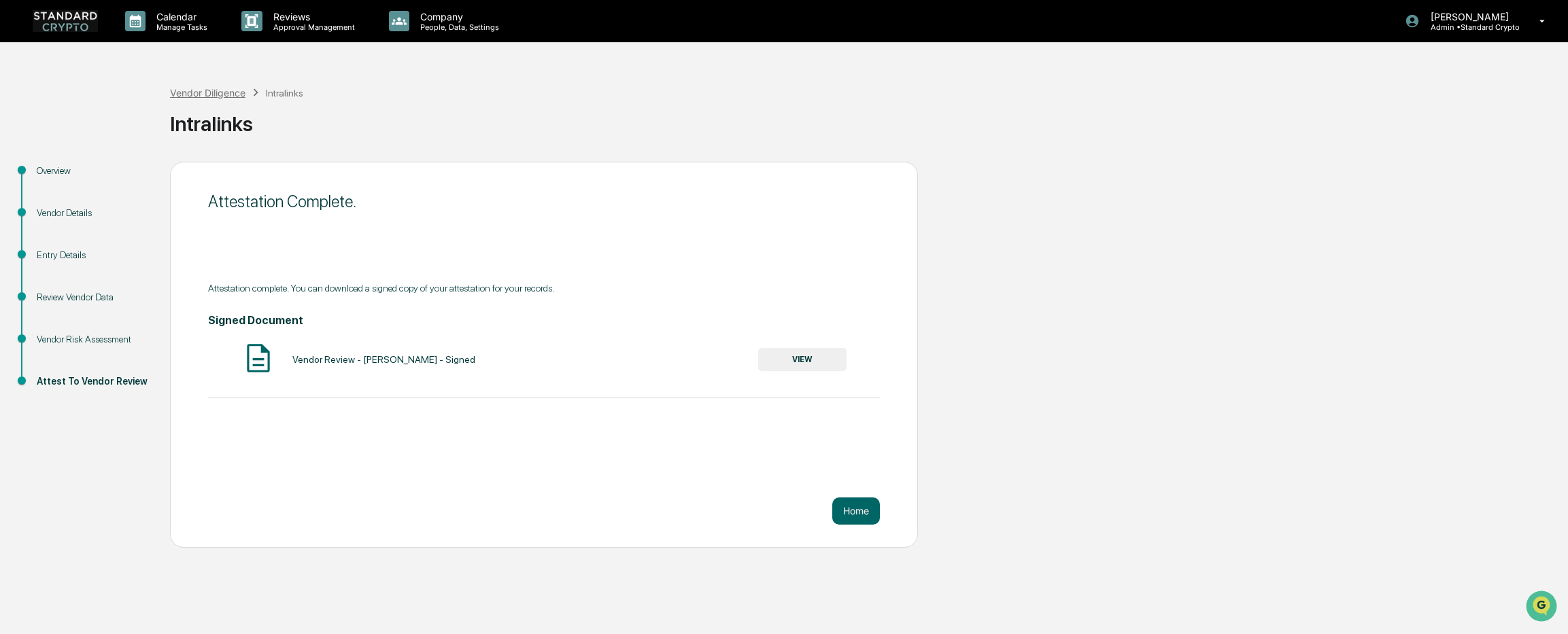
click at [207, 95] on div "Vendor Diligence" at bounding box center [208, 93] width 76 height 12
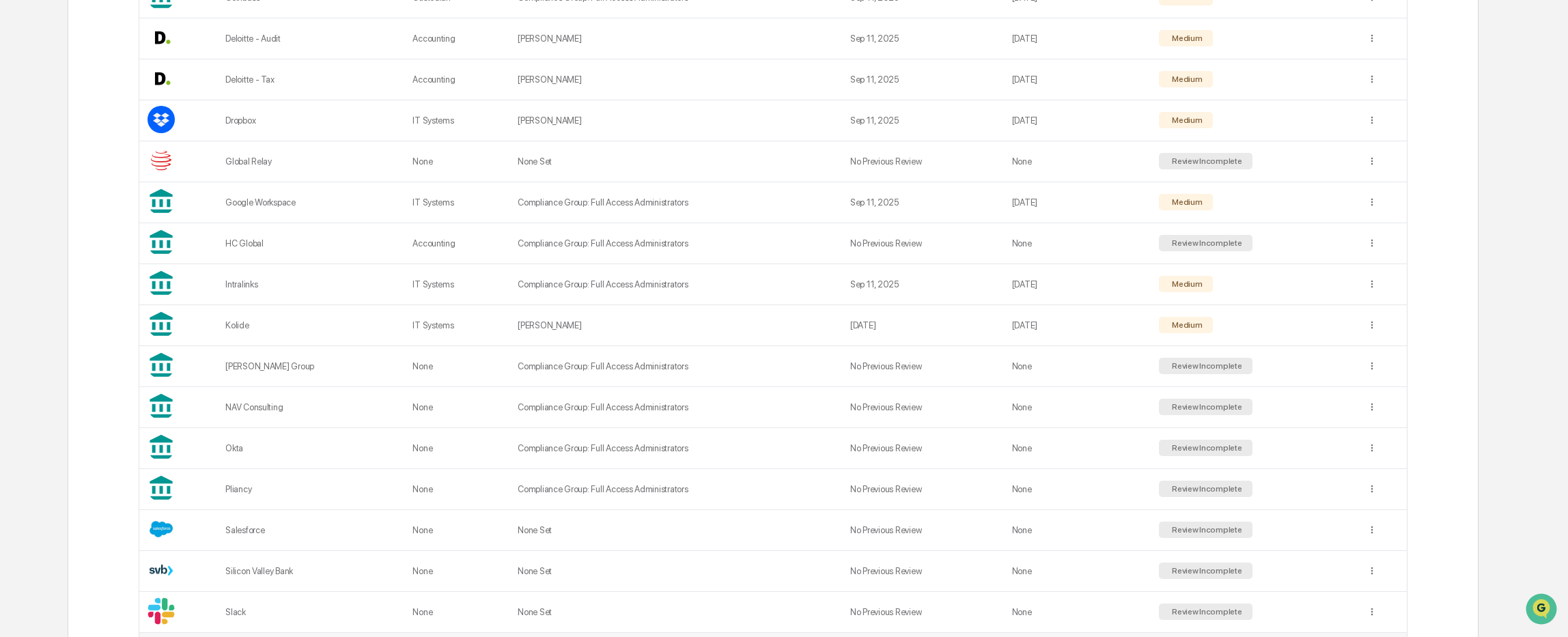
scroll to position [547, 0]
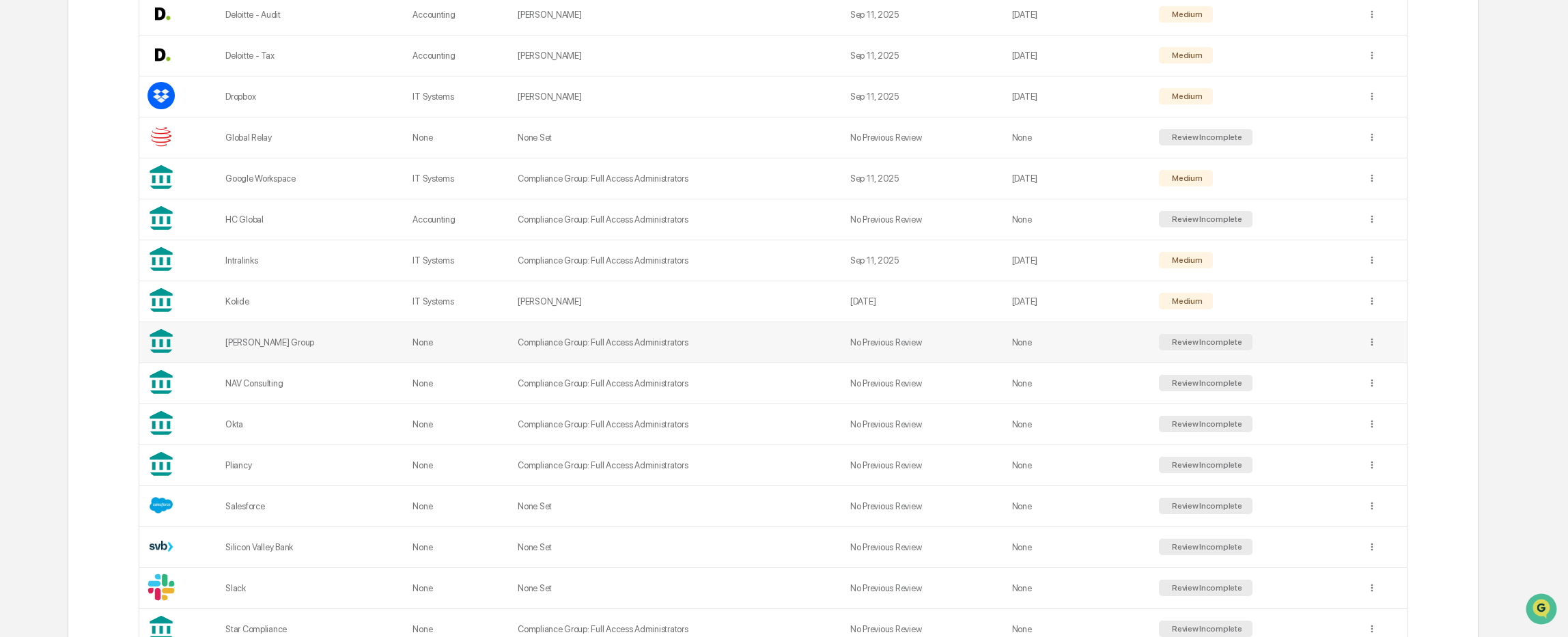
click at [611, 346] on td "Compliance Group: Full Access Administrators" at bounding box center [676, 342] width 333 height 41
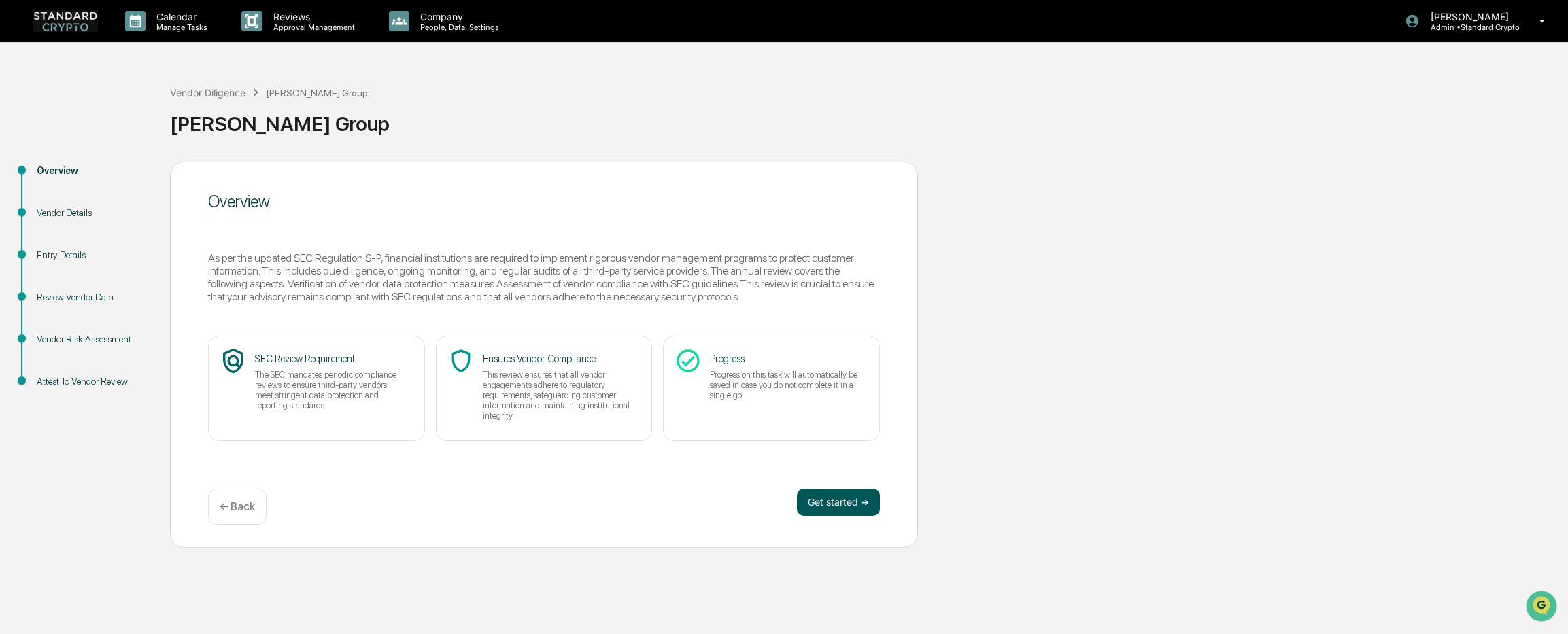
click at [837, 514] on button "Get started ➔" at bounding box center [838, 502] width 83 height 27
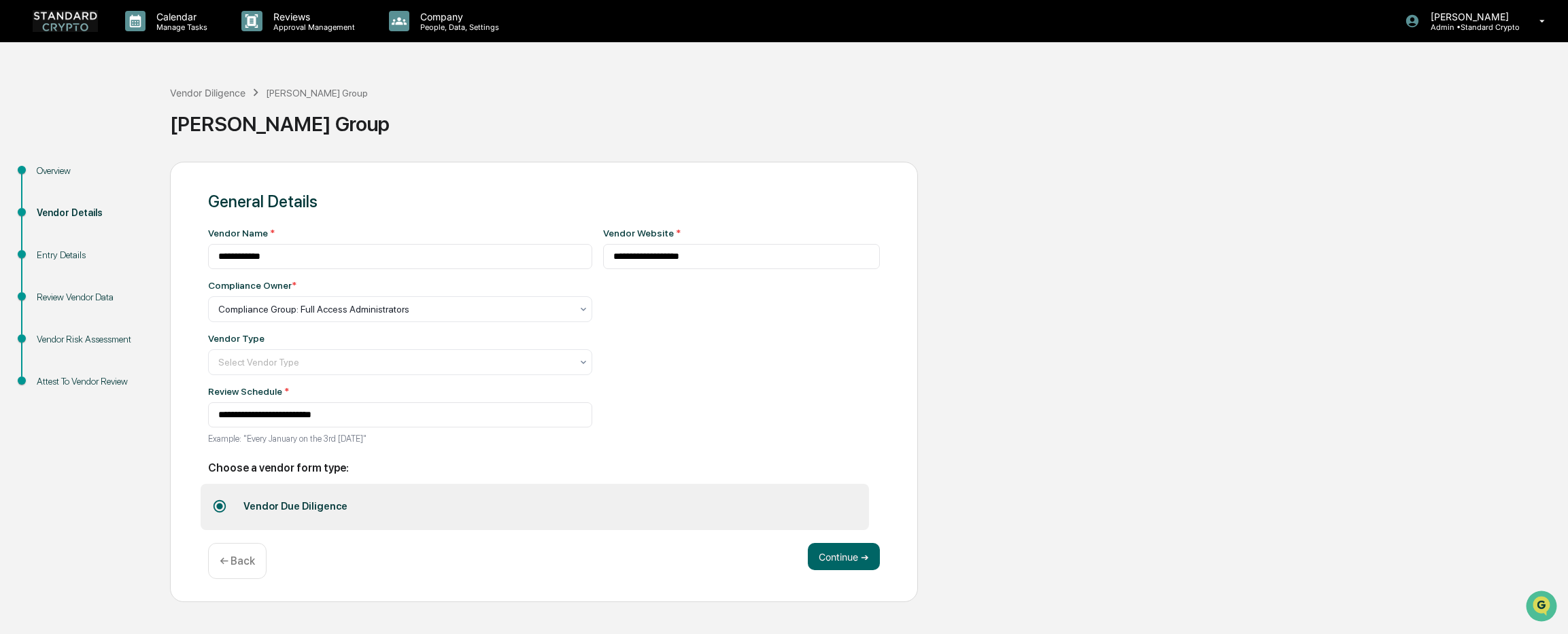
click at [678, 140] on div "Maples Group" at bounding box center [865, 120] width 1391 height 41
click at [840, 562] on button "Continue ➔" at bounding box center [843, 557] width 72 height 27
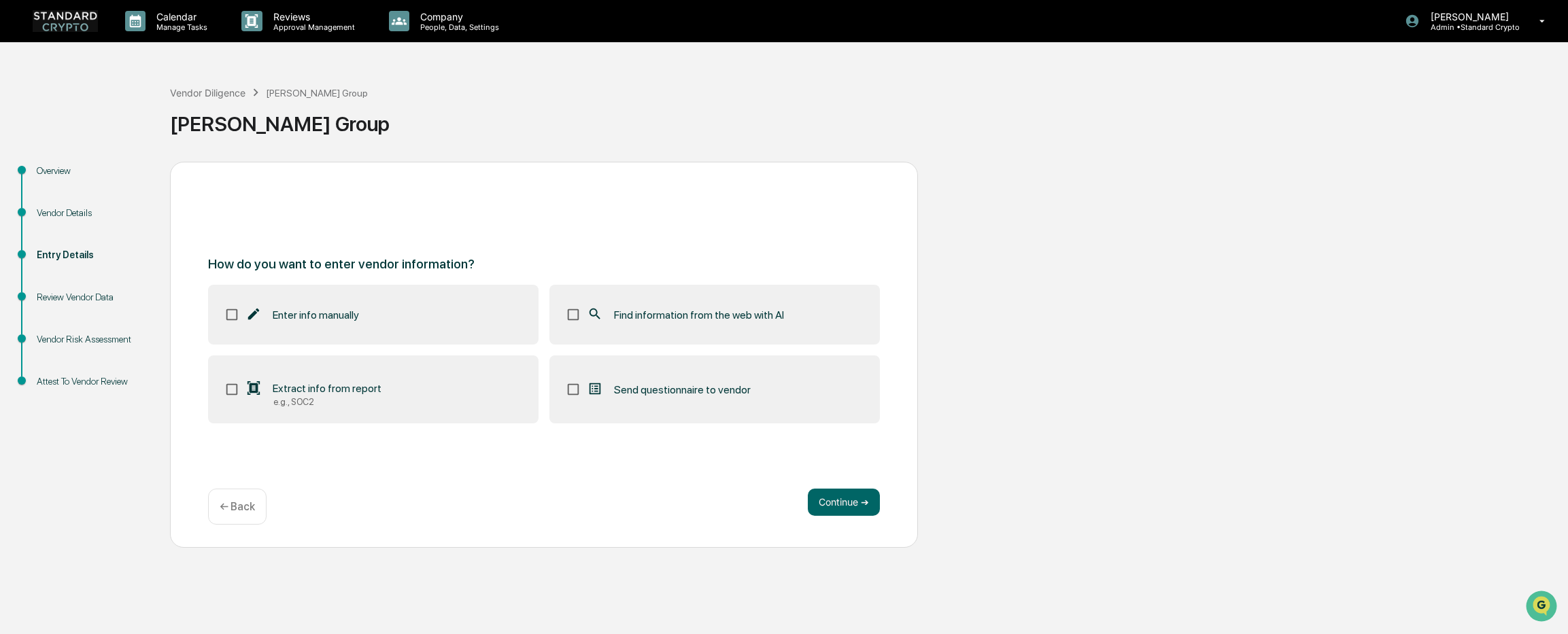
click at [220, 506] on p "← Back" at bounding box center [237, 506] width 35 height 13
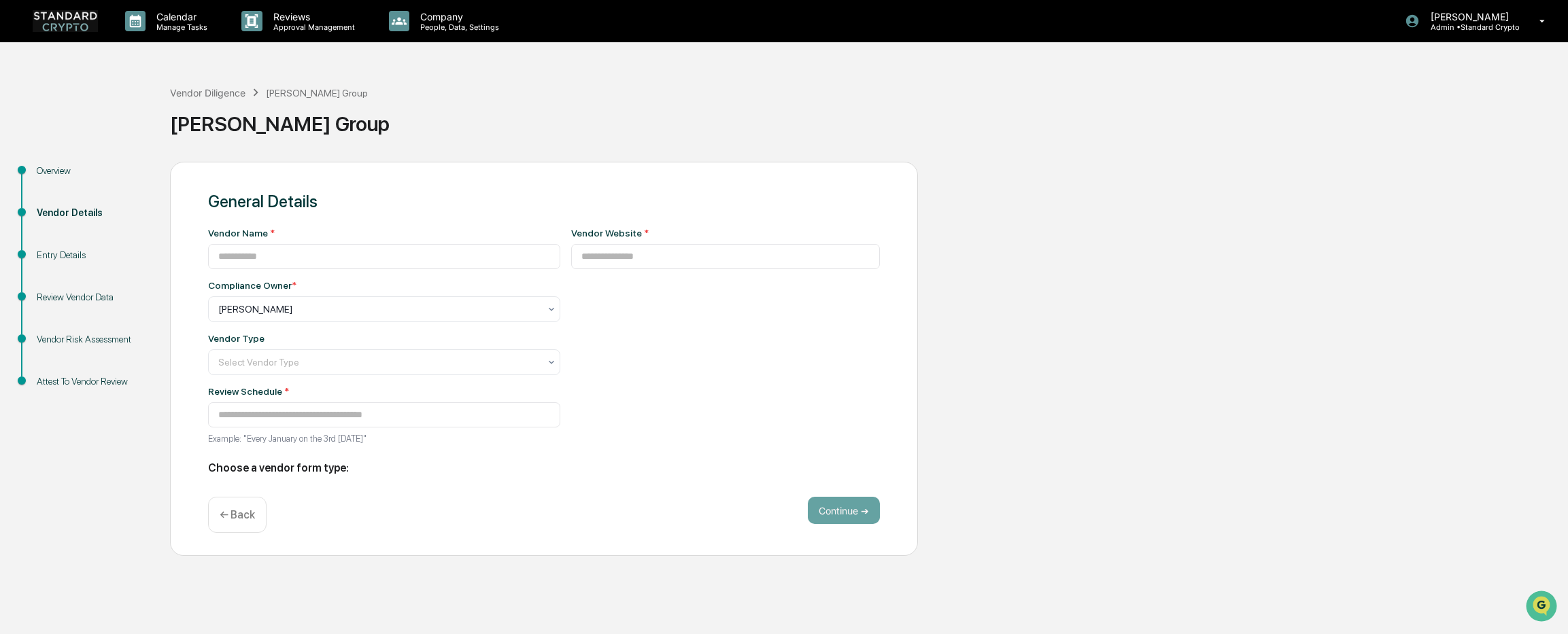
type input "**********"
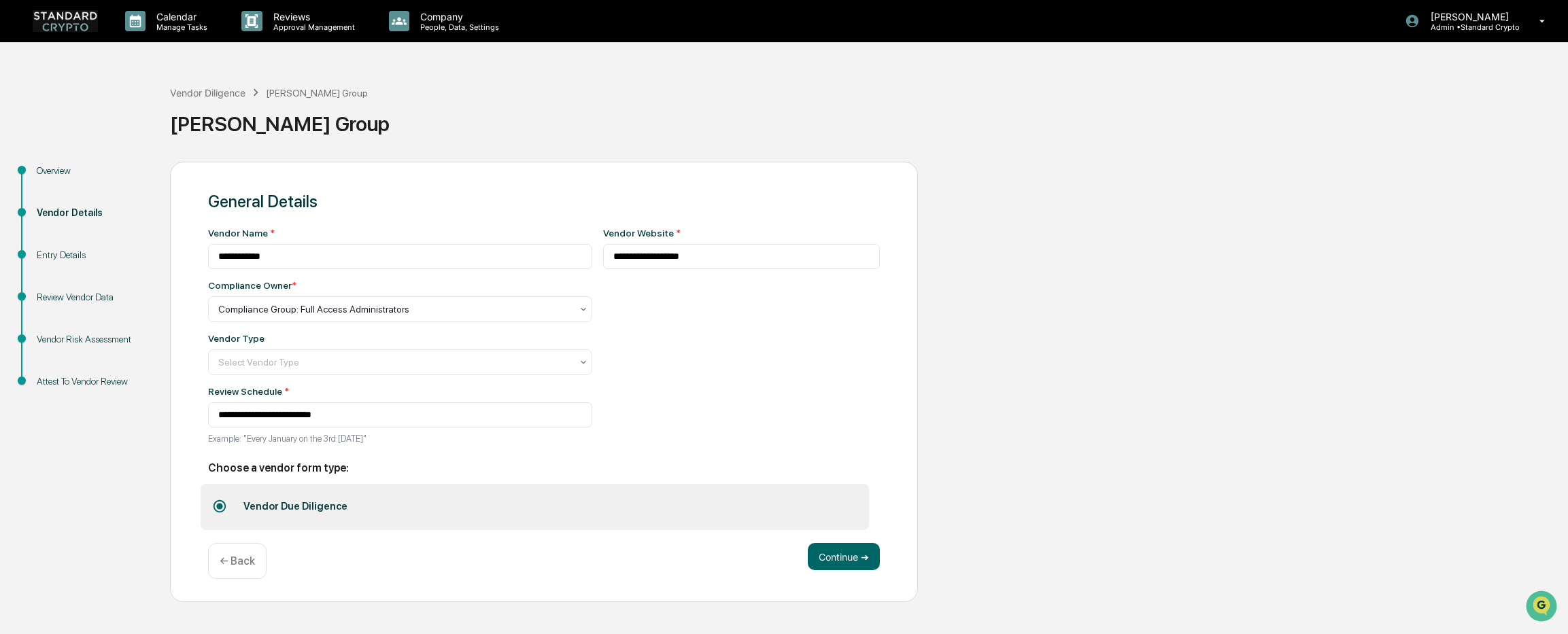
click at [236, 563] on p "← Back" at bounding box center [237, 561] width 35 height 13
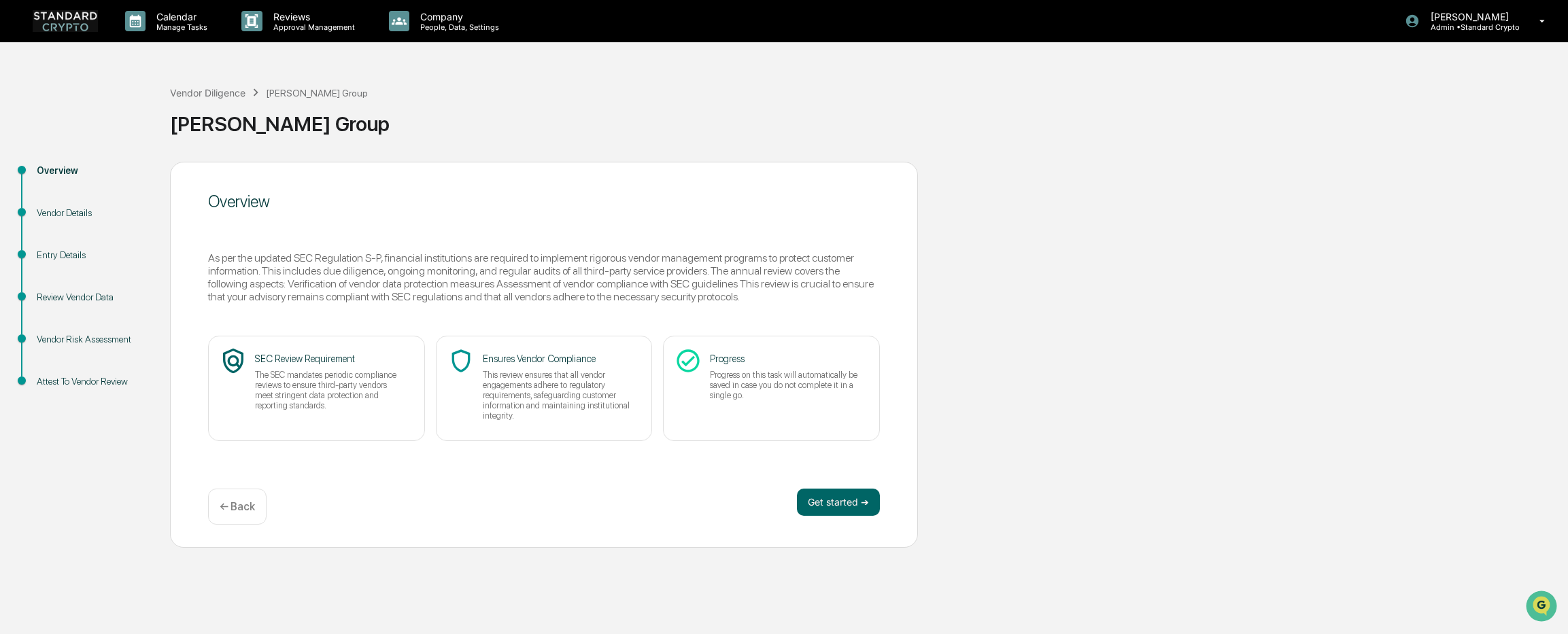
click at [227, 502] on p "← Back" at bounding box center [237, 506] width 35 height 13
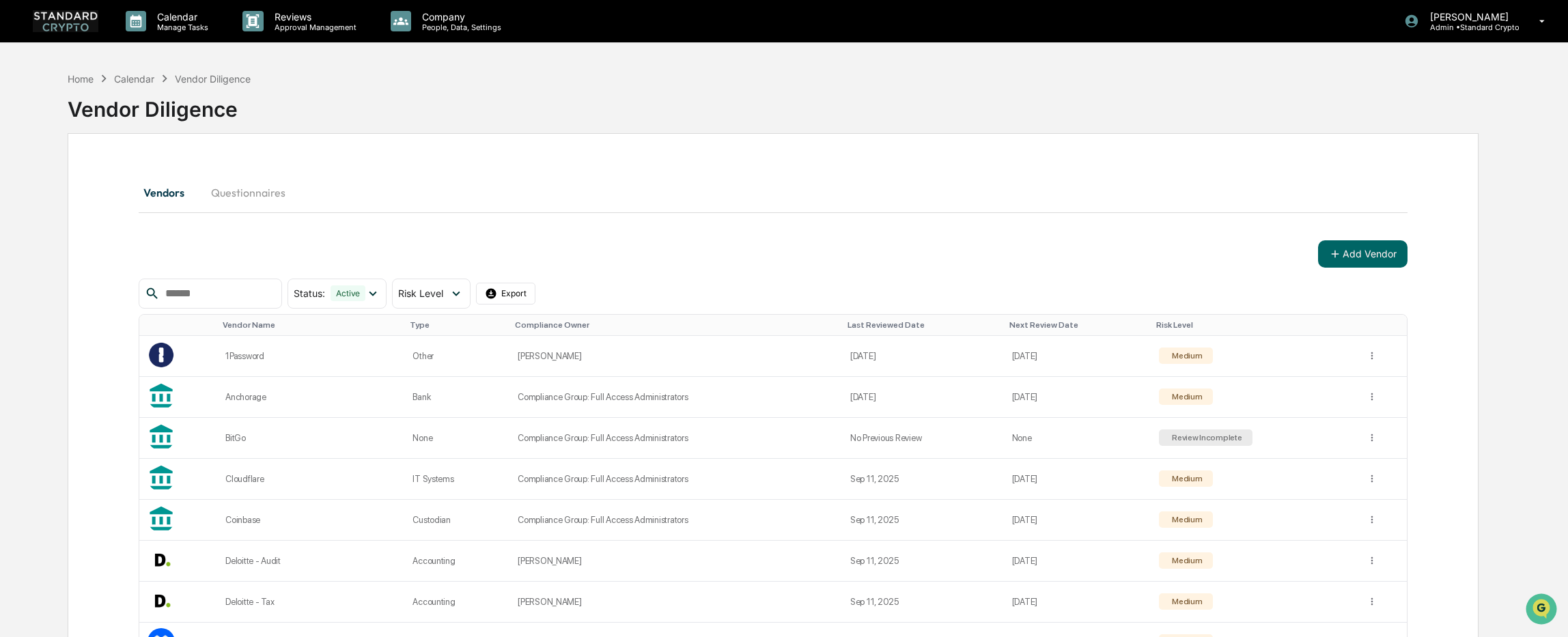
click at [142, 84] on div "Calendar" at bounding box center [134, 79] width 40 height 12
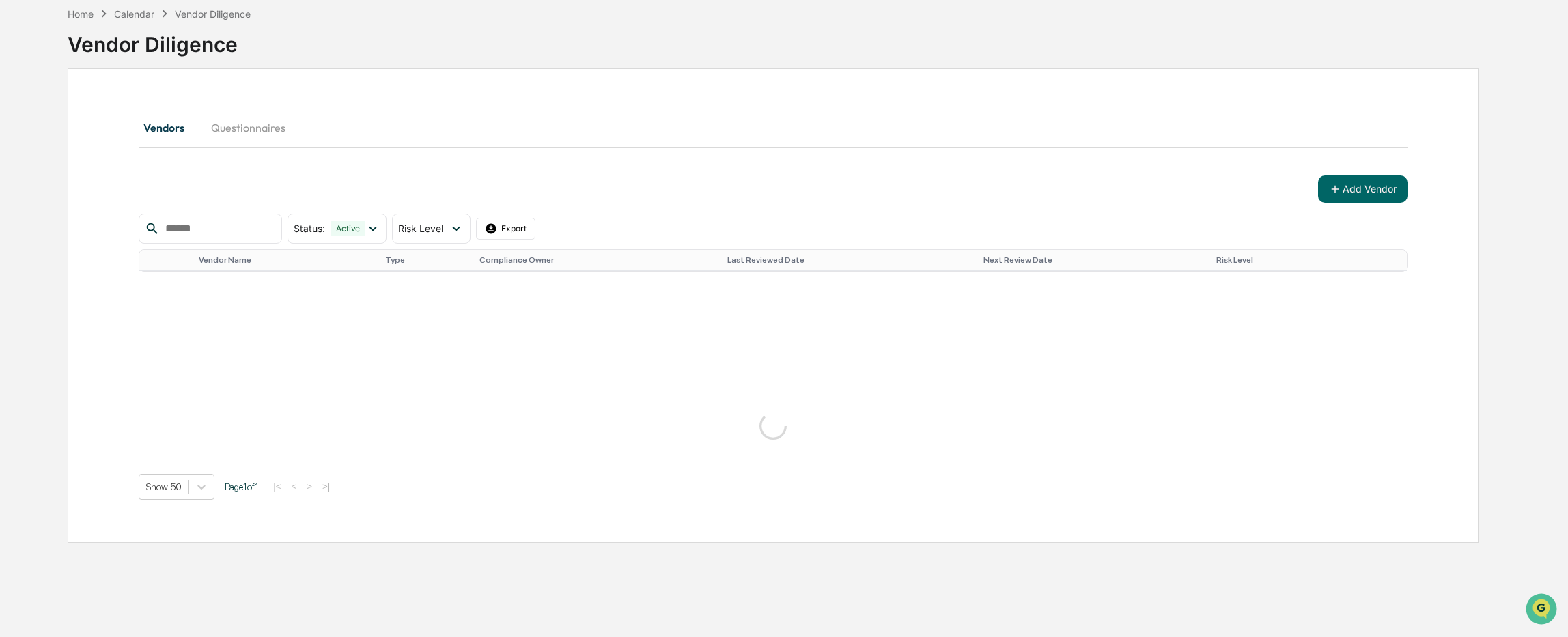
scroll to position [772, 0]
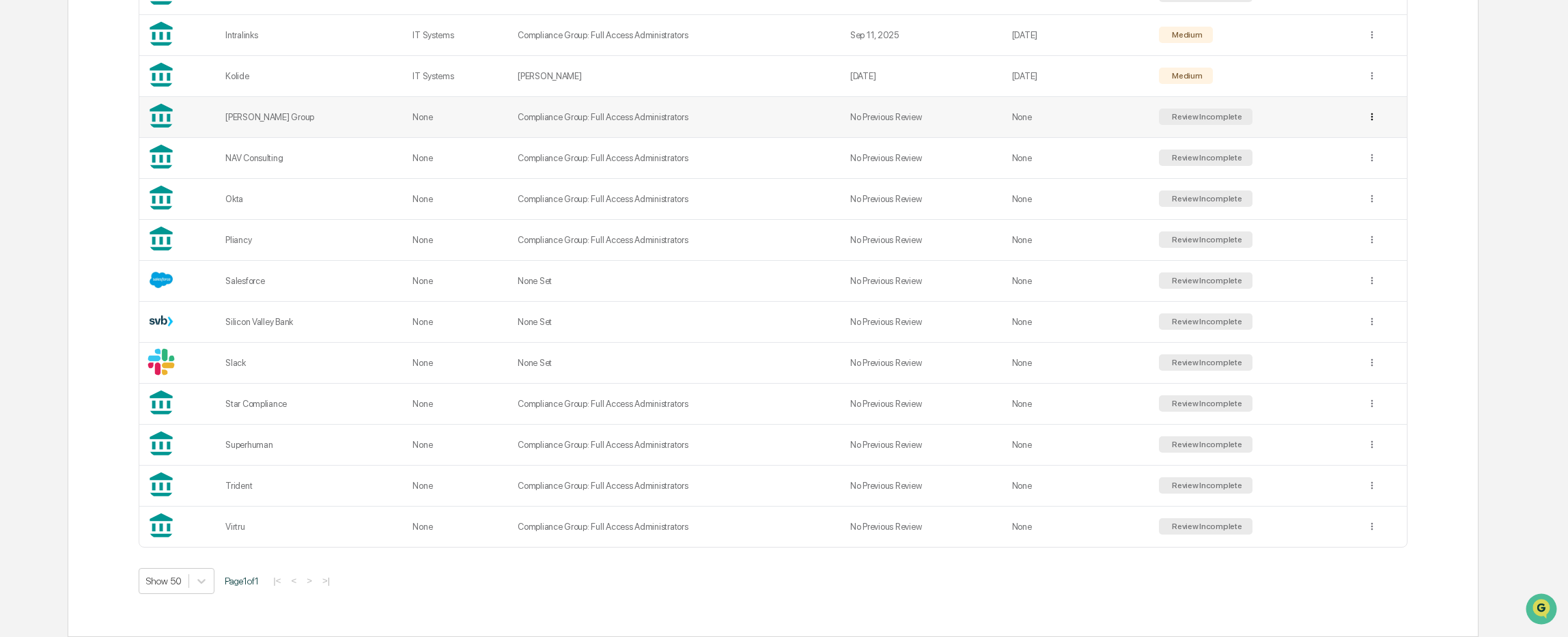
click at [1309, 169] on div "Archive" at bounding box center [1369, 167] width 88 height 22
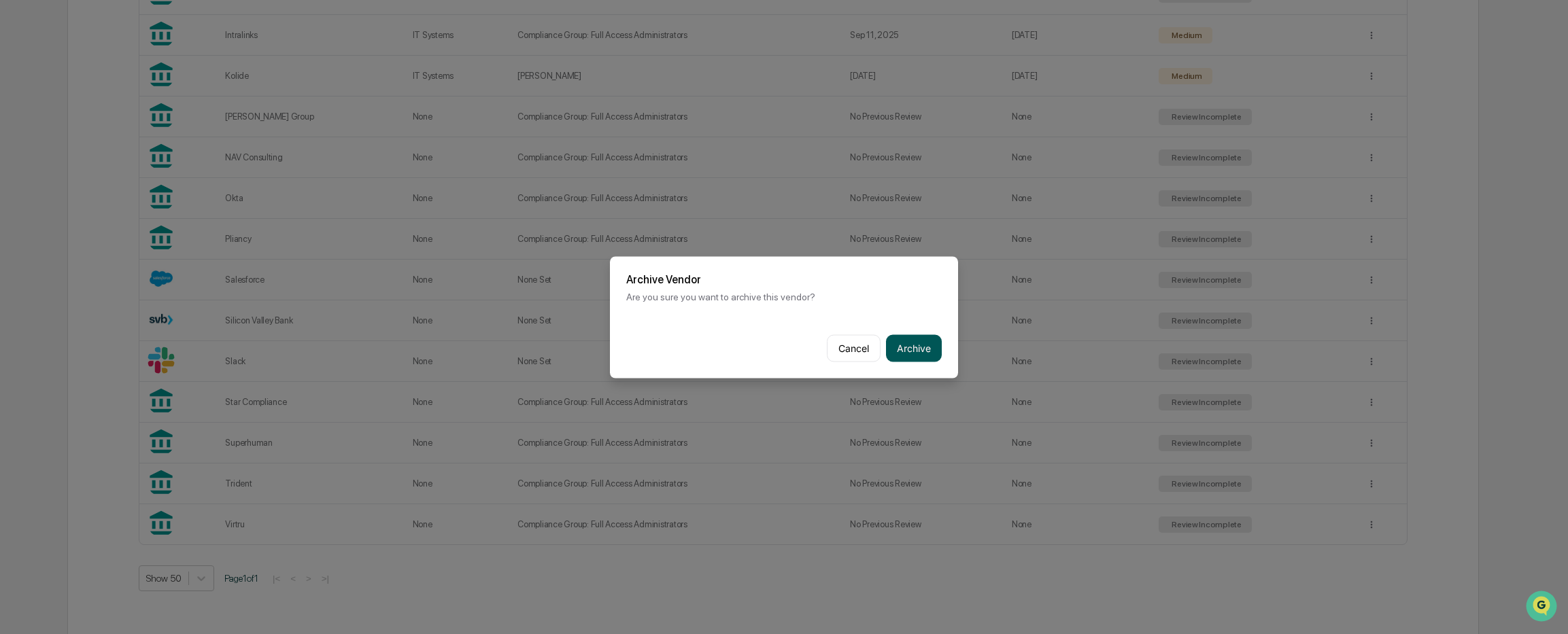
click at [916, 353] on button "Archive" at bounding box center [913, 348] width 56 height 27
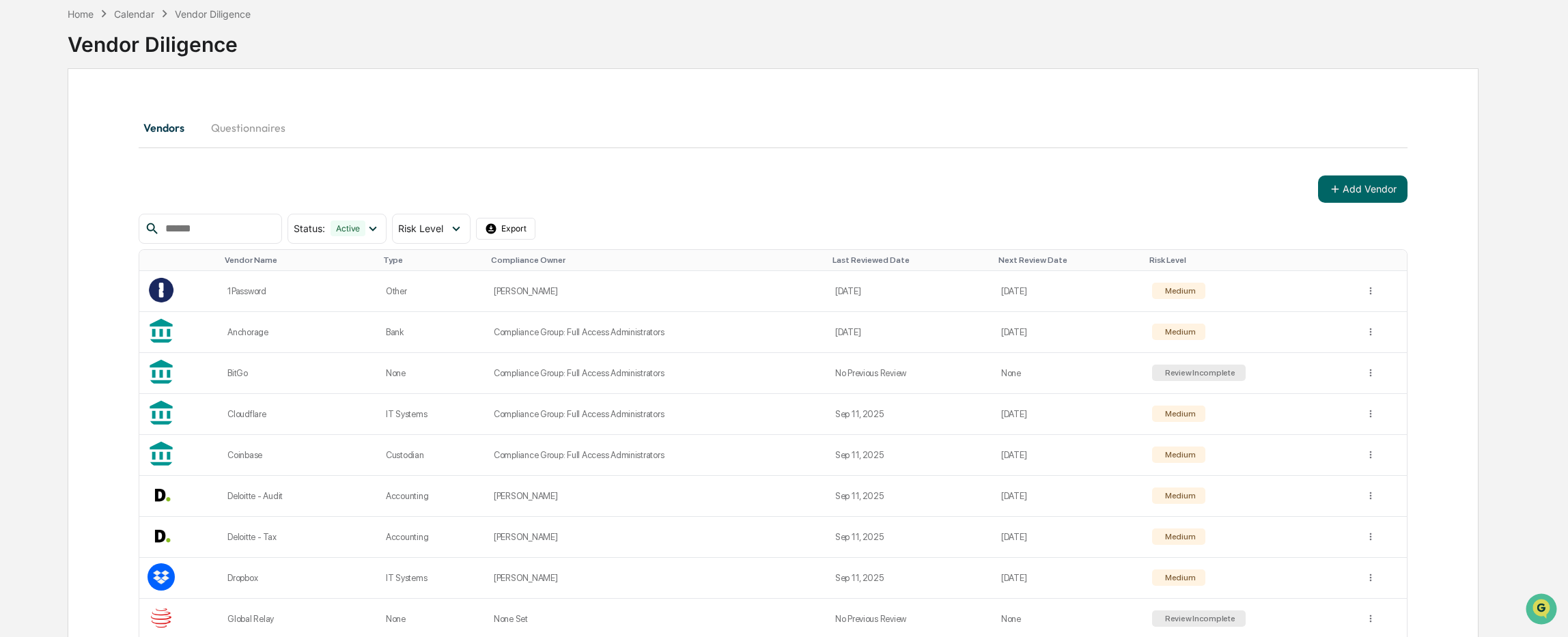
scroll to position [731, 0]
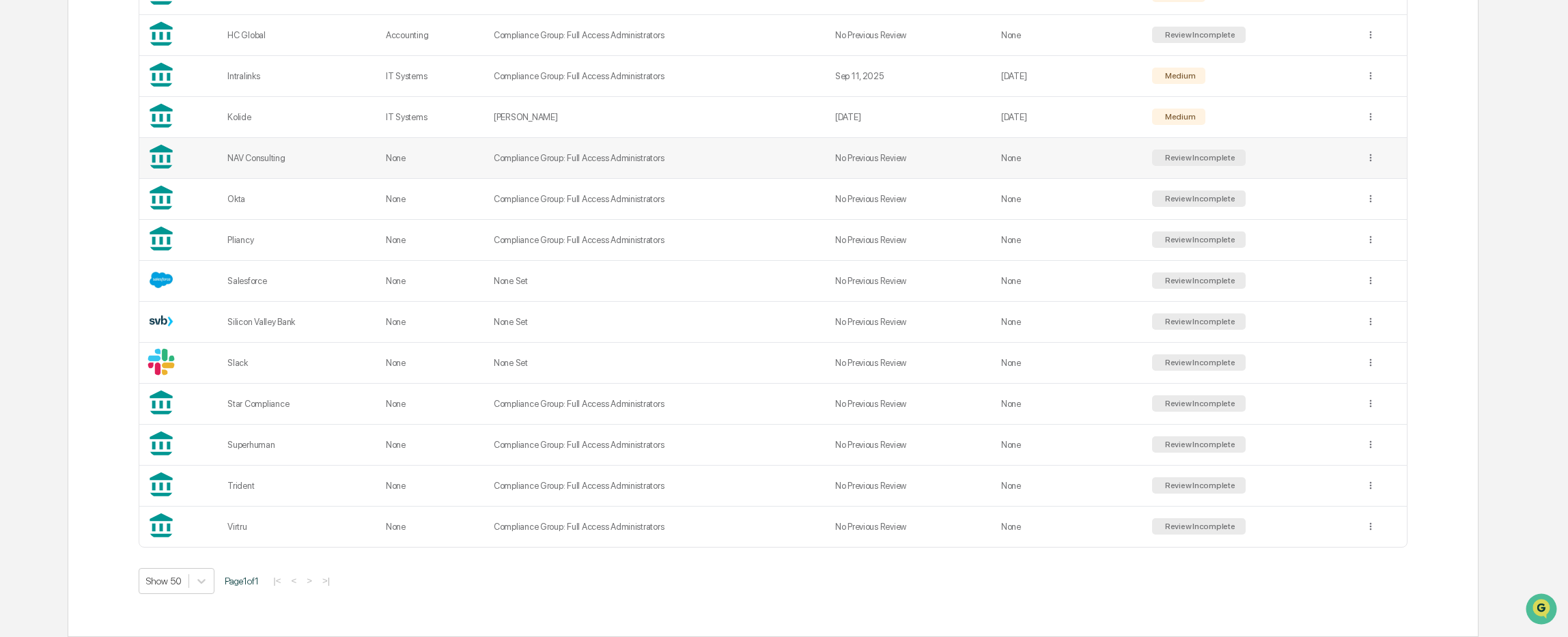
click at [237, 155] on div "NAV Consulting" at bounding box center [298, 158] width 142 height 10
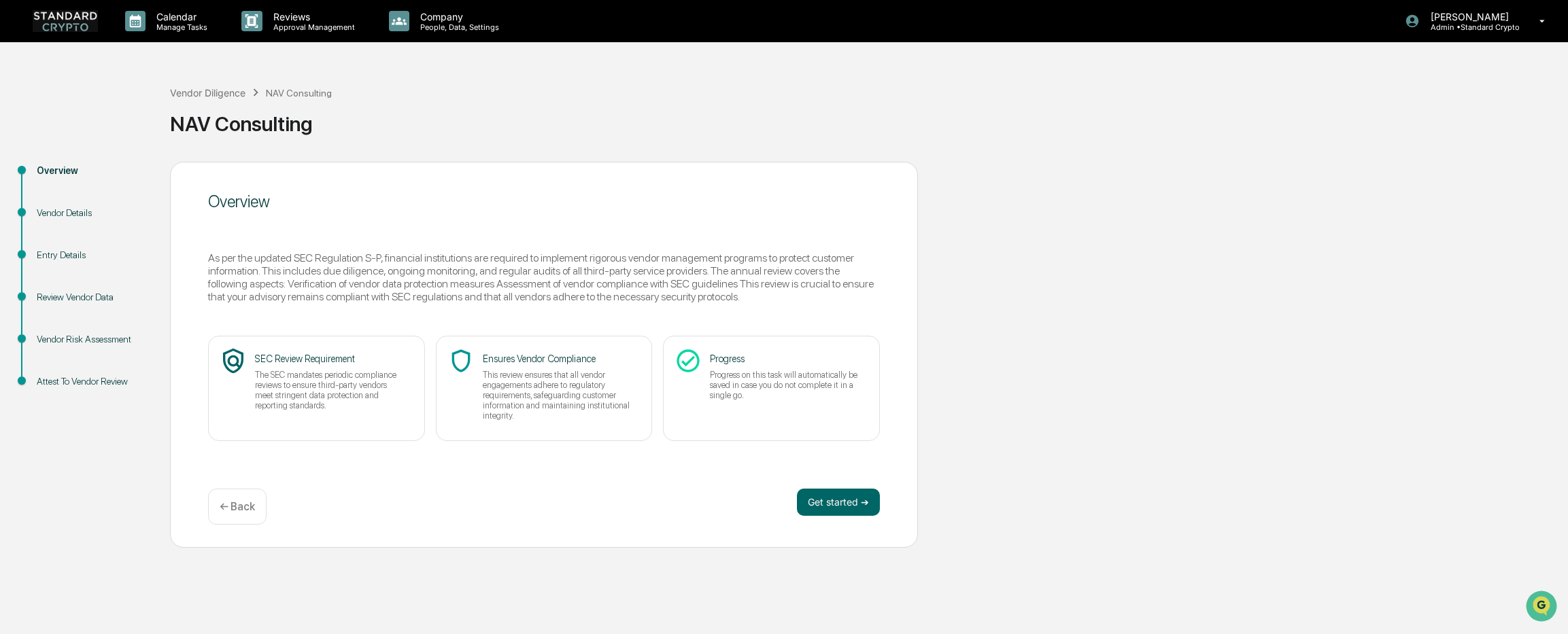
click at [482, 476] on div "Overview As per the updated SEC Regulation S-P, financial institutions are requ…" at bounding box center [544, 354] width 748 height 386
click at [836, 503] on button "Get started ➔" at bounding box center [838, 502] width 83 height 27
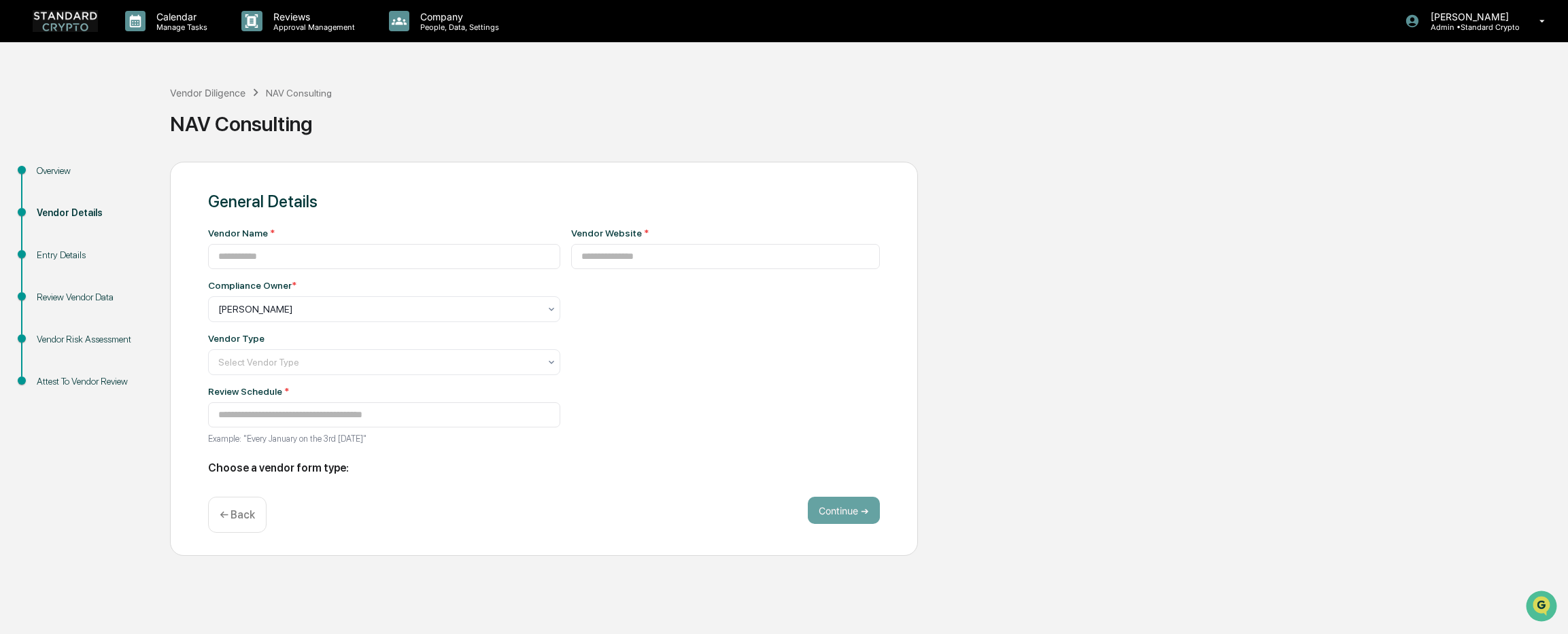
type input "**********"
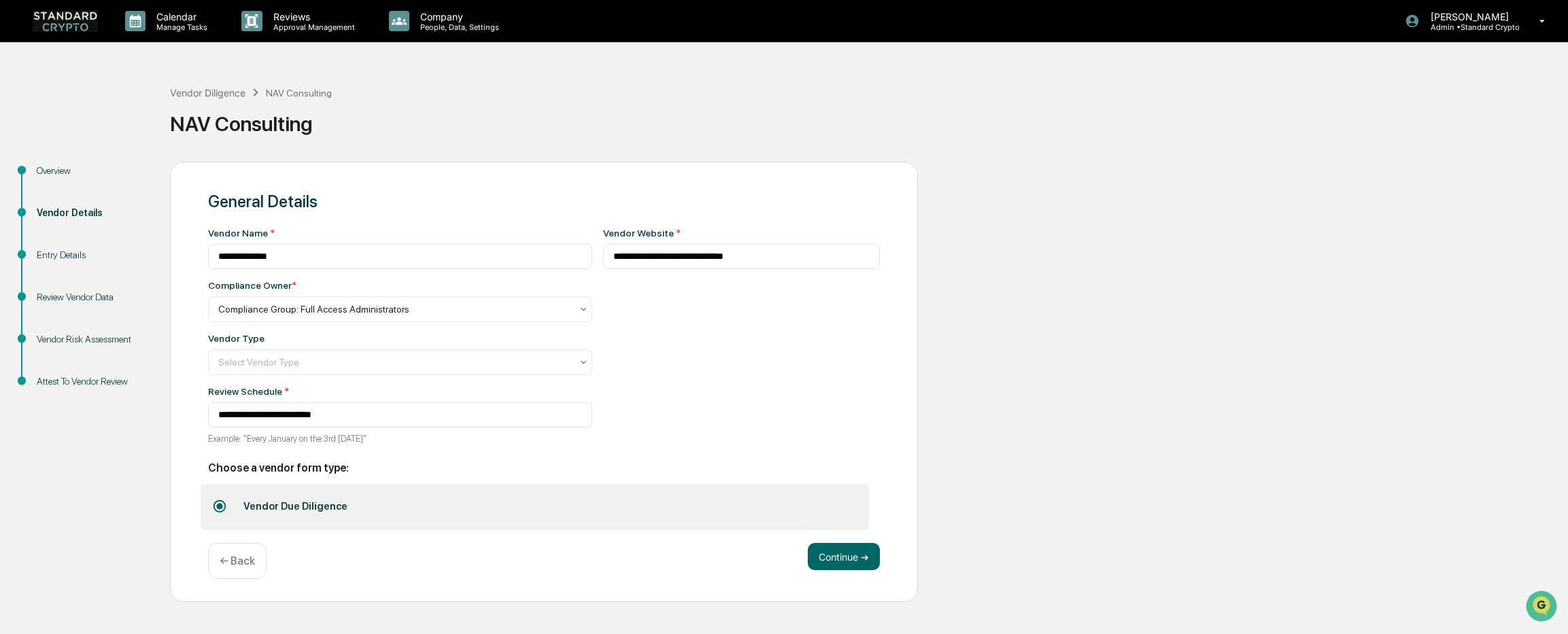
click at [253, 570] on div "← Back" at bounding box center [237, 561] width 58 height 36
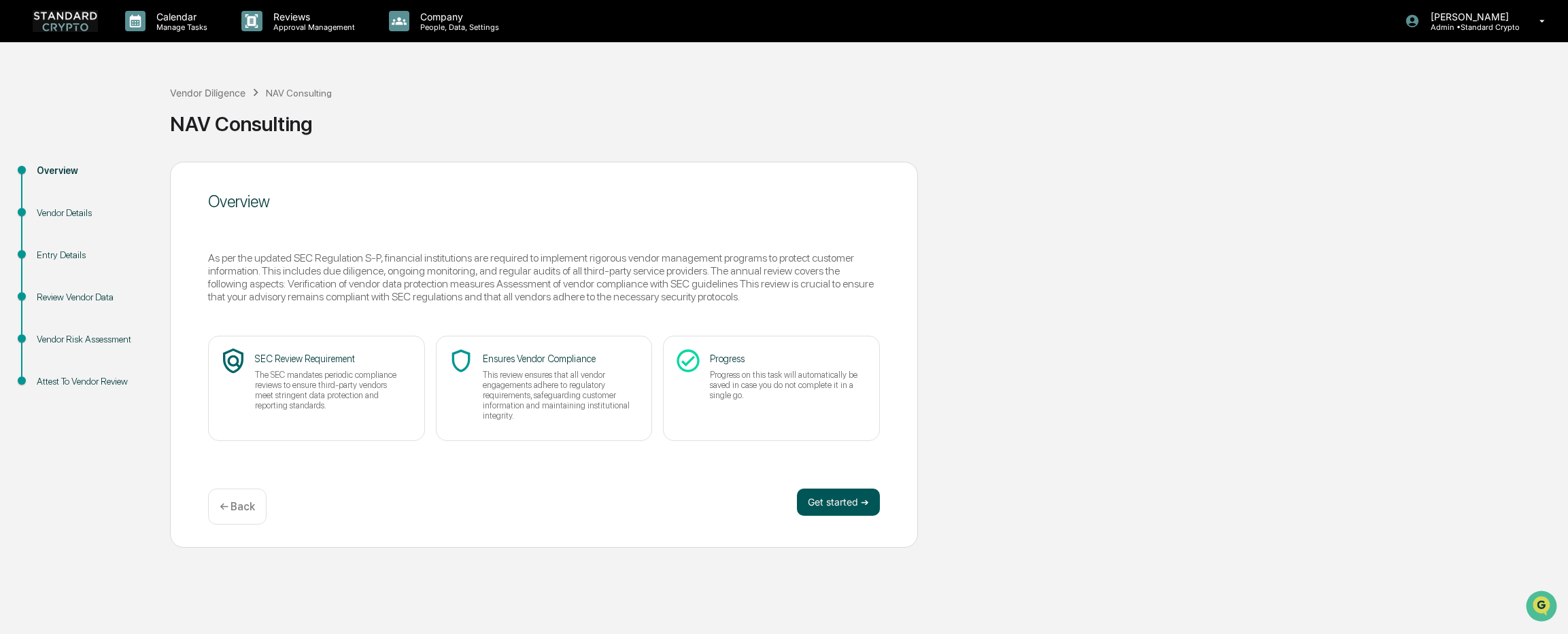
click at [865, 505] on button "Get started ➔" at bounding box center [838, 502] width 83 height 27
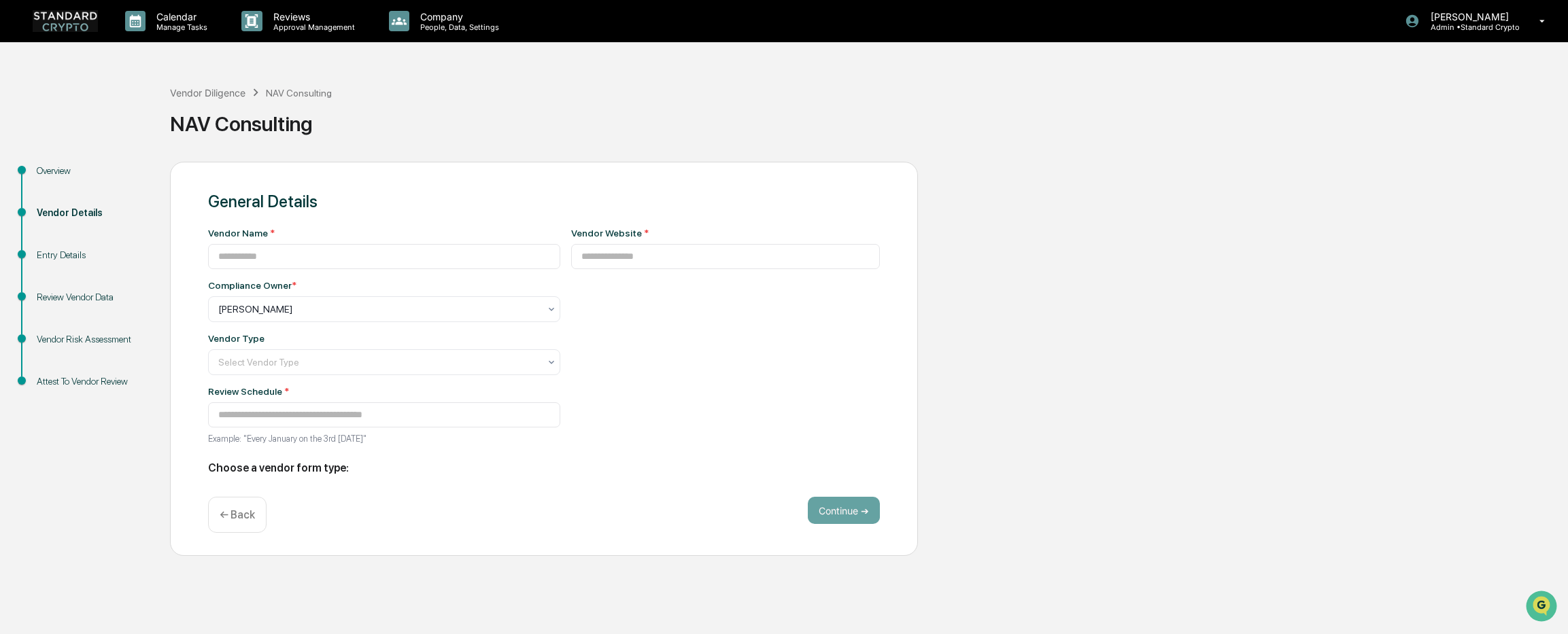
type input "**********"
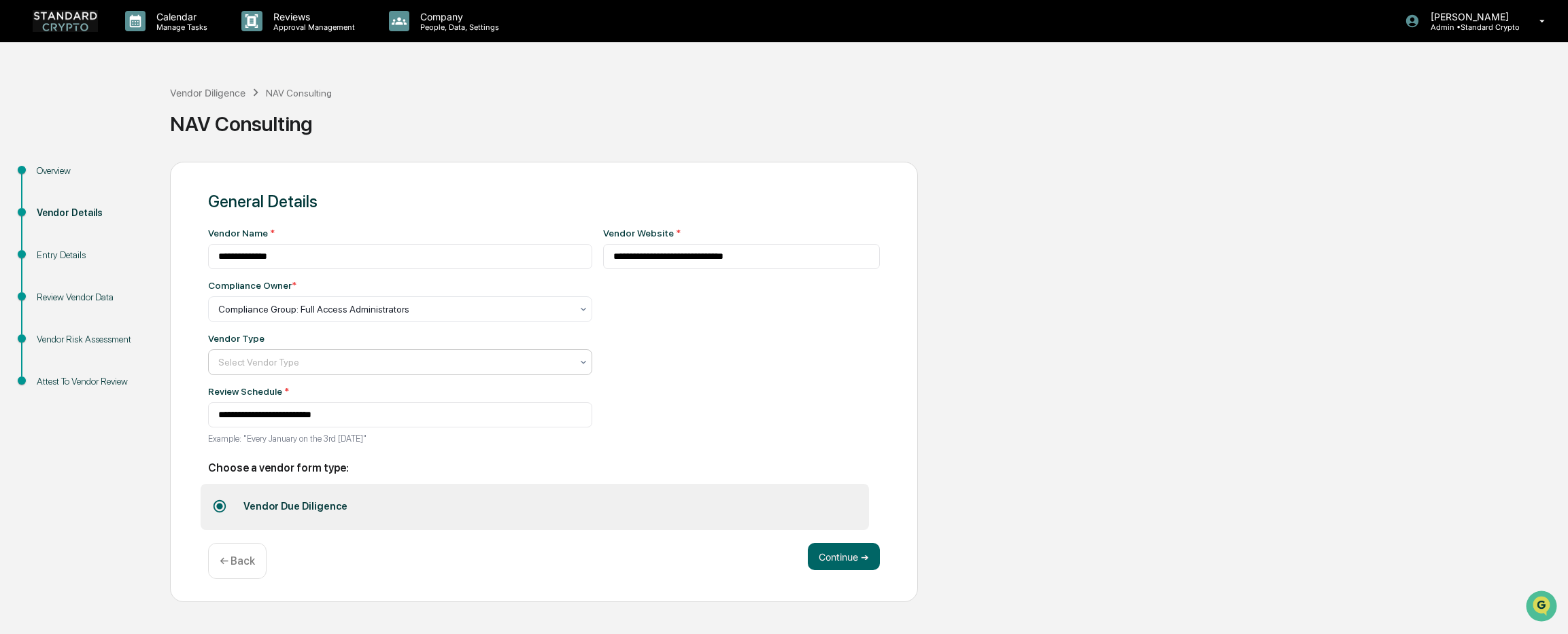
click at [328, 371] on div "Select Vendor Type" at bounding box center [394, 363] width 366 height 19
click at [823, 558] on button "Continue ➔" at bounding box center [843, 557] width 72 height 27
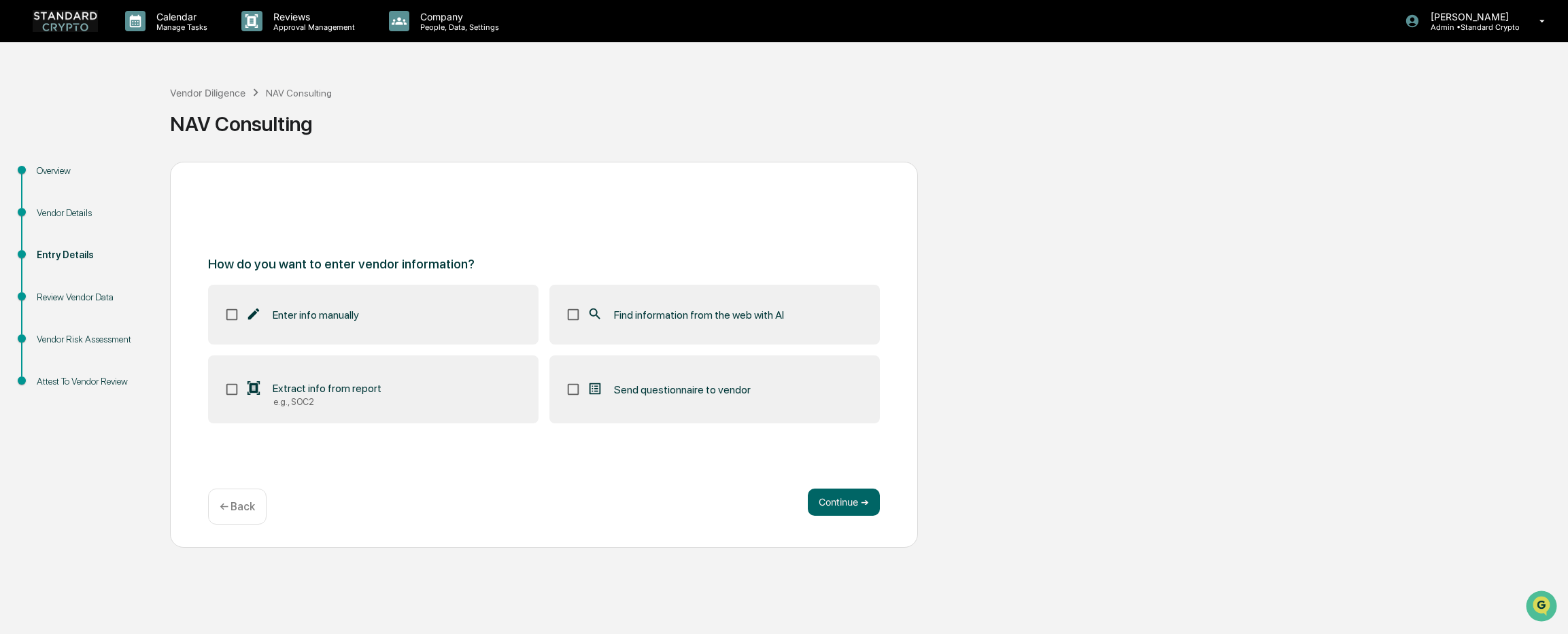
click at [316, 391] on span "Extract info from report" at bounding box center [327, 388] width 109 height 13
click at [653, 319] on span "Find information from the web with AI" at bounding box center [698, 315] width 170 height 13
click at [836, 505] on button "Continue ➔" at bounding box center [843, 502] width 72 height 27
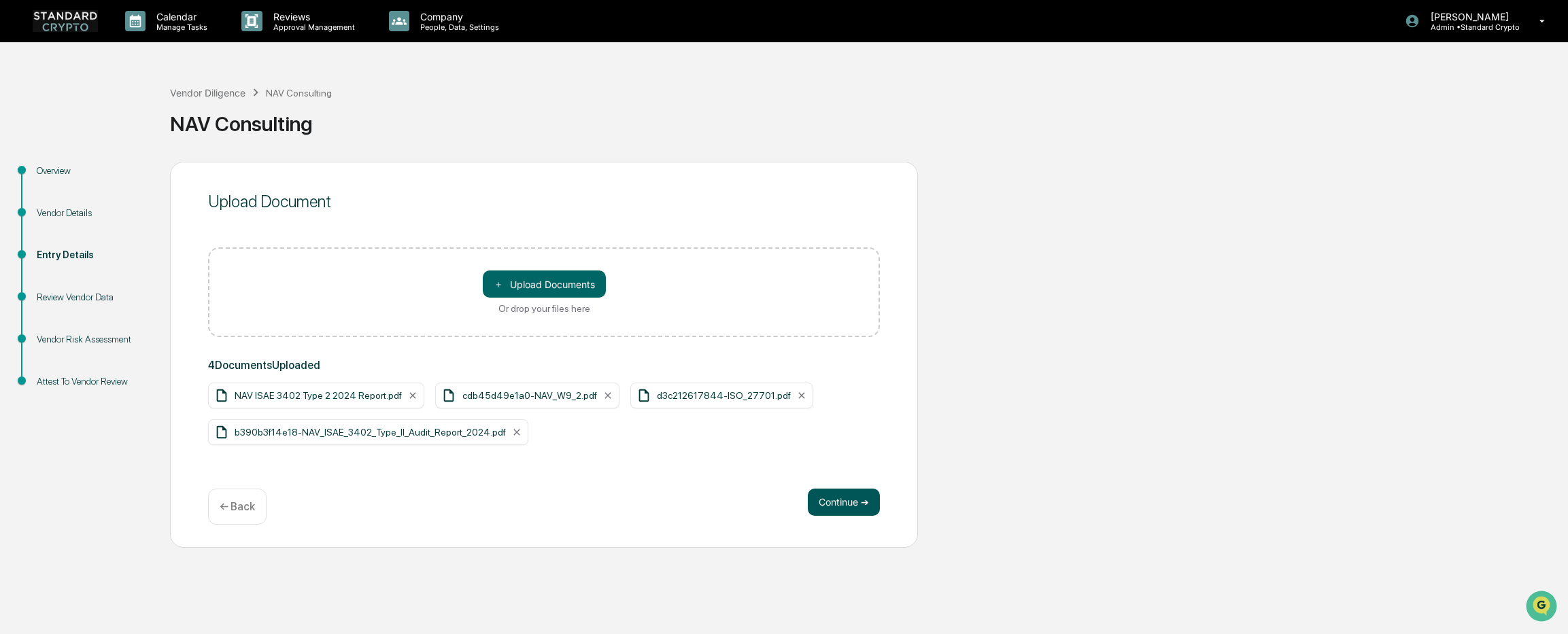
click at [826, 494] on button "Continue ➔" at bounding box center [843, 502] width 72 height 27
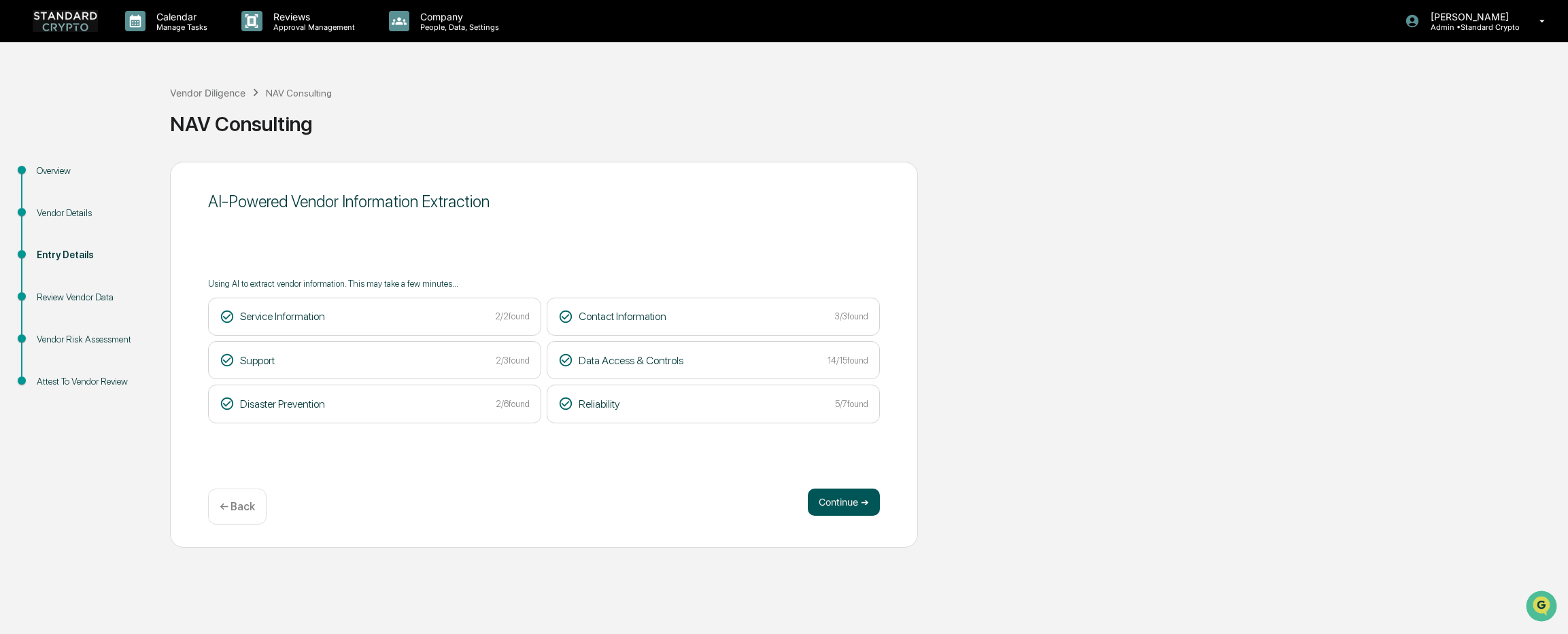
click at [837, 500] on button "Continue ➔" at bounding box center [843, 502] width 72 height 27
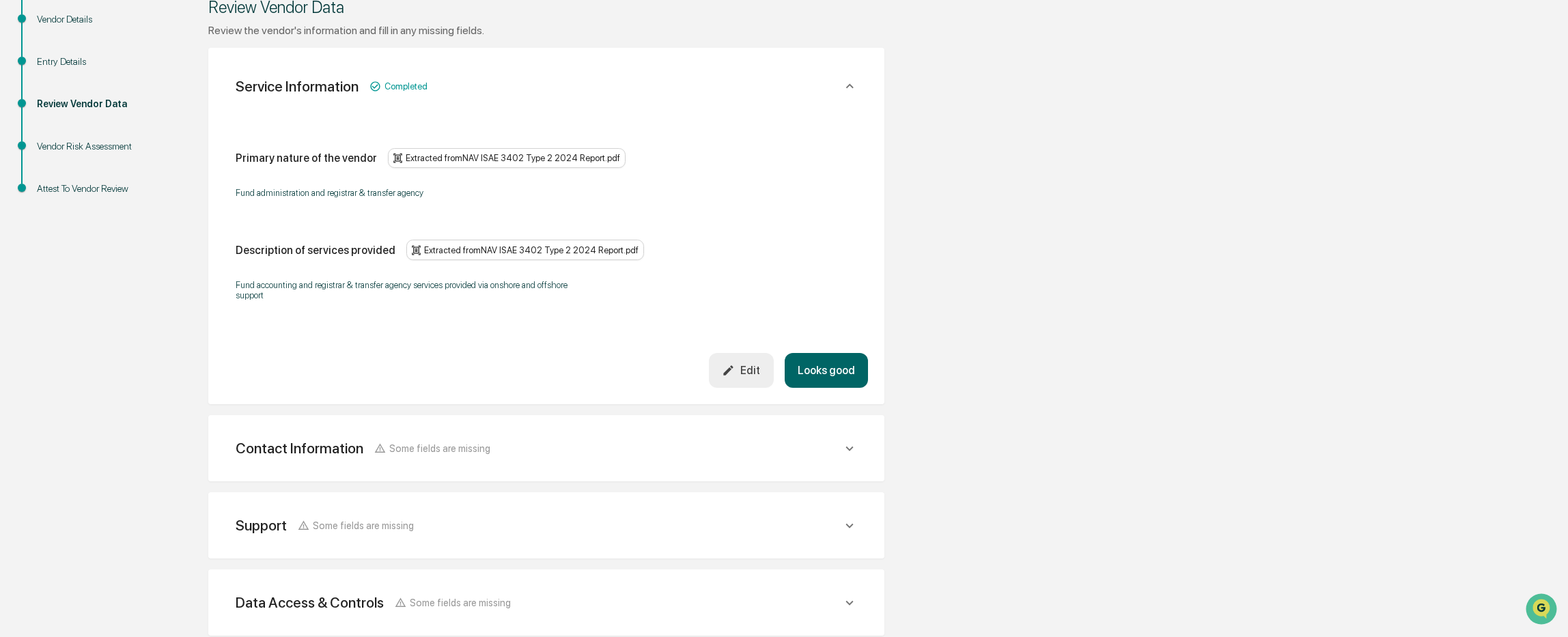
scroll to position [273, 0]
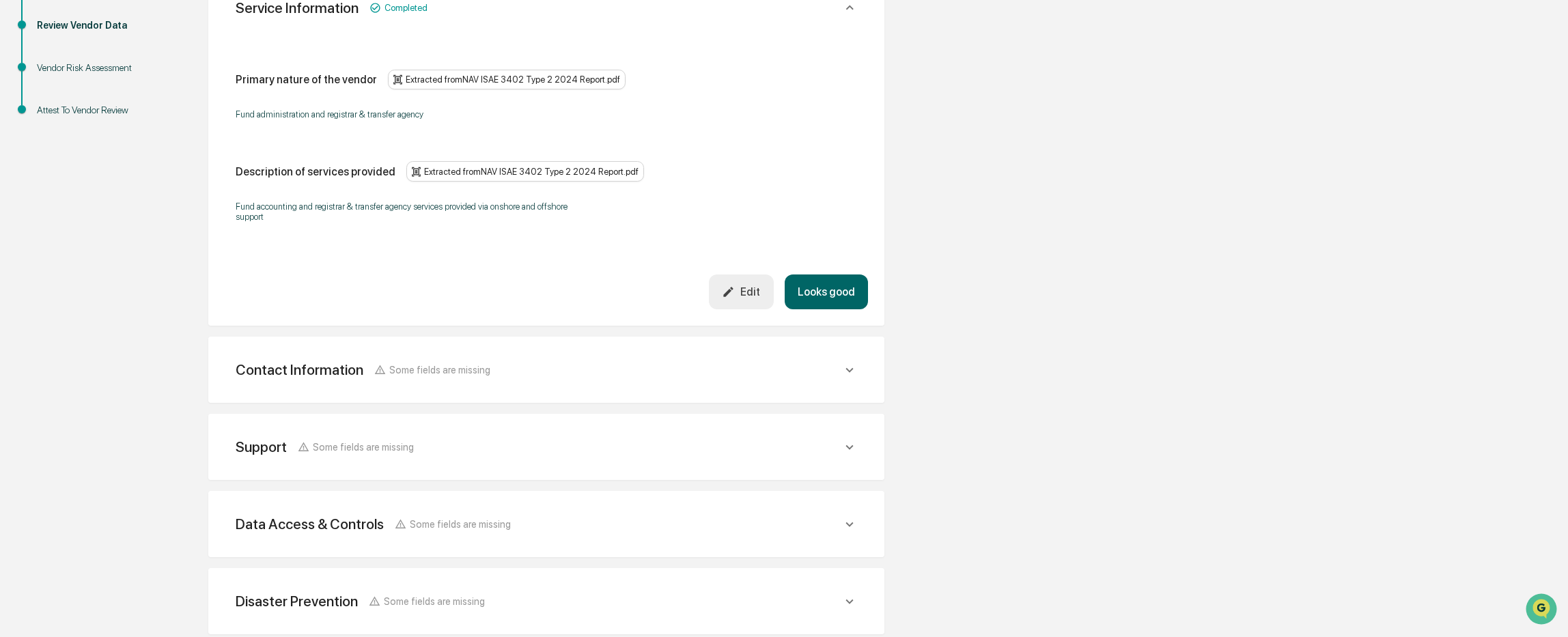
click at [509, 373] on div "Contact Information Some fields are missing" at bounding box center [538, 369] width 607 height 17
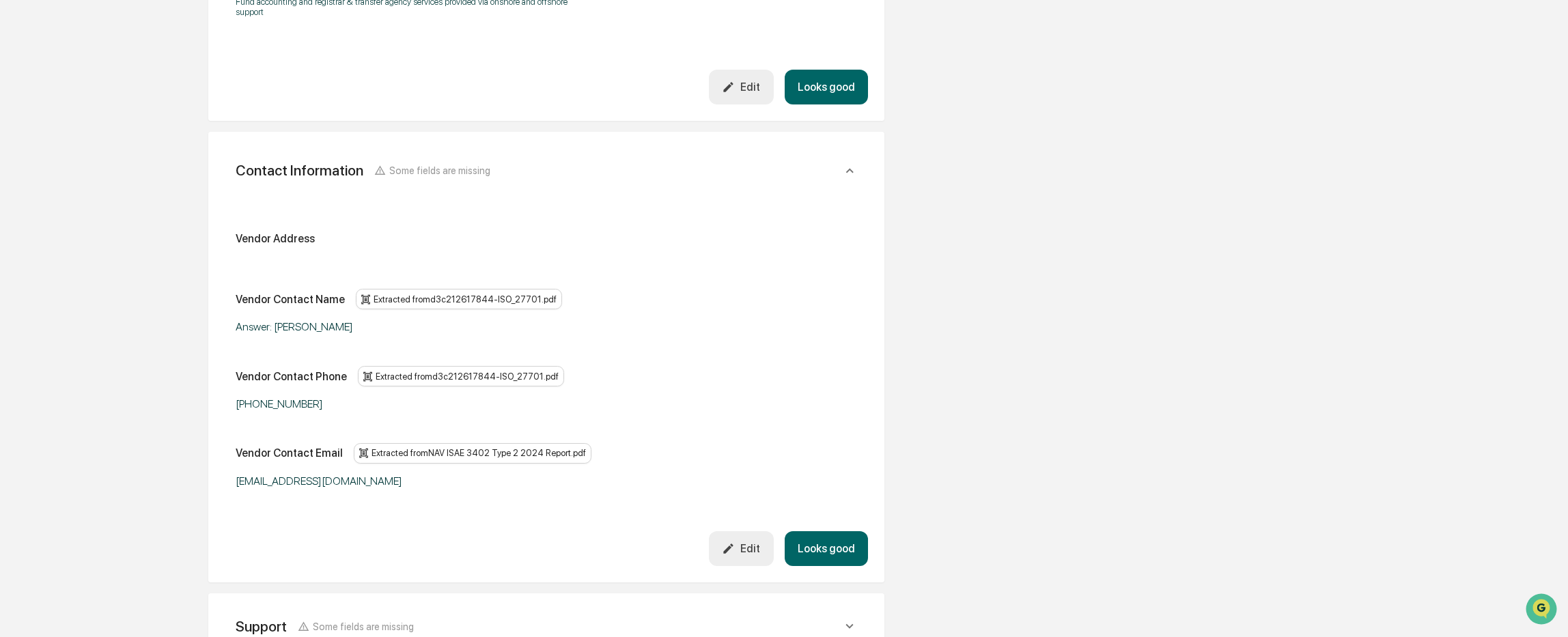
scroll to position [137, 0]
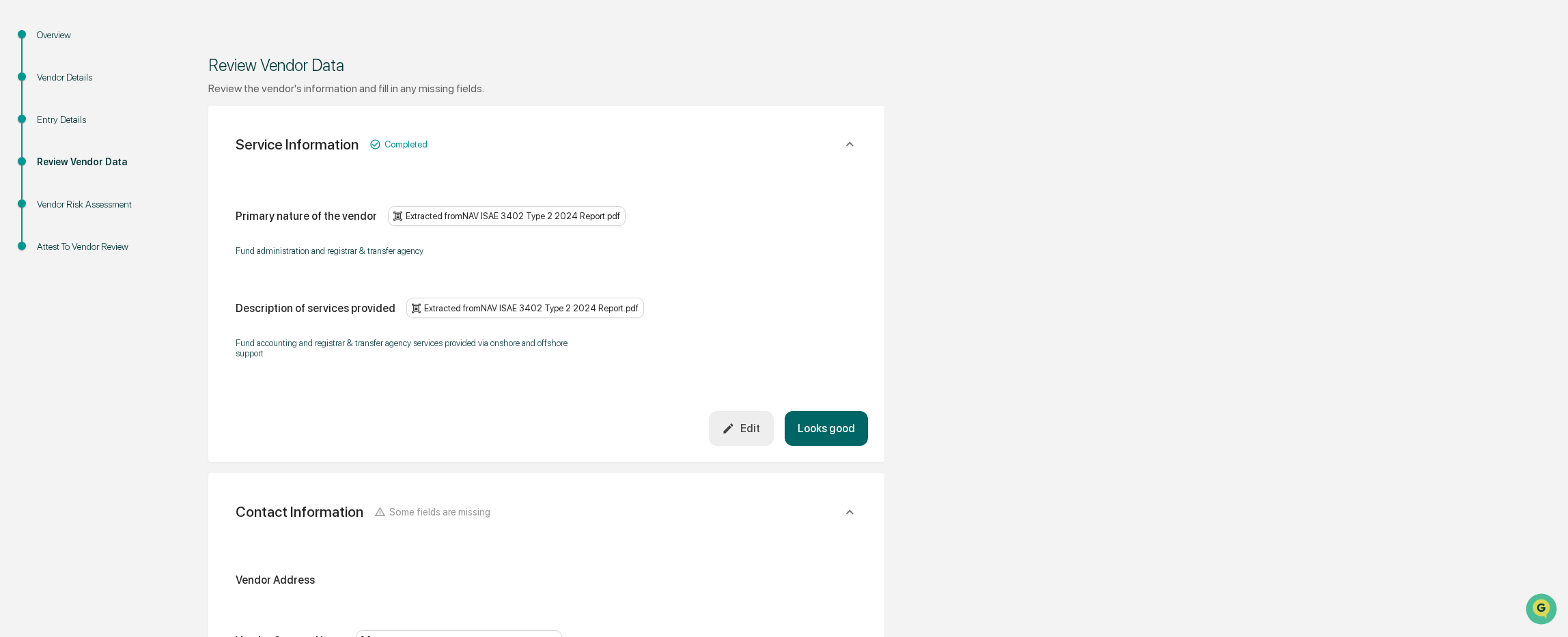
click at [734, 424] on icon "button" at bounding box center [729, 429] width 10 height 10
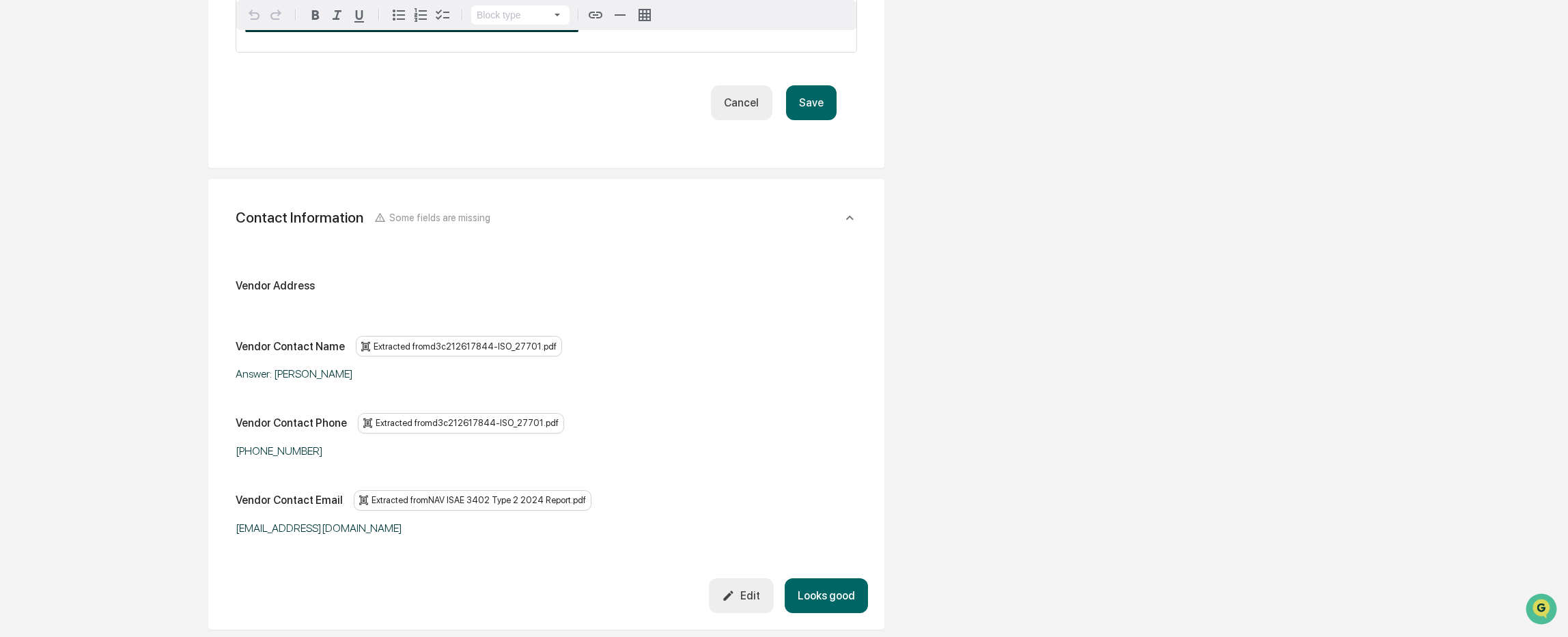
scroll to position [547, 0]
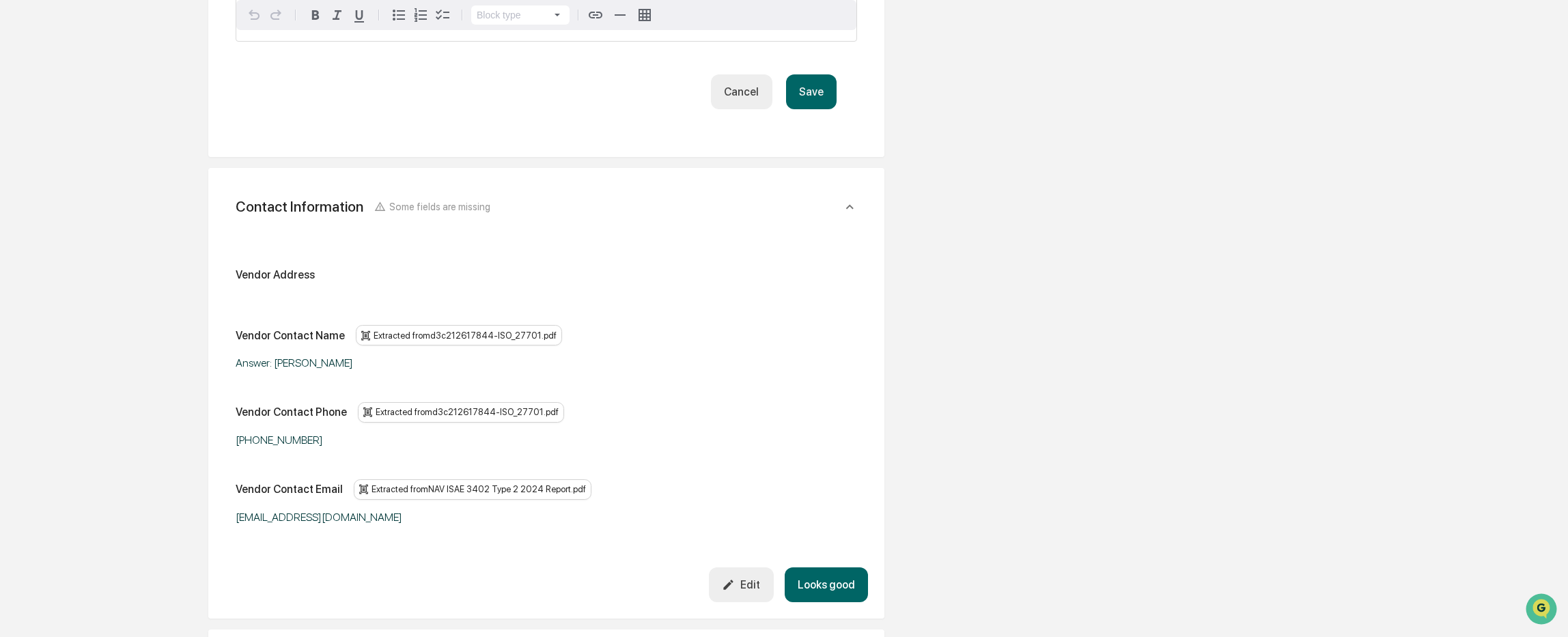
click at [741, 576] on button "Edit" at bounding box center [741, 585] width 65 height 35
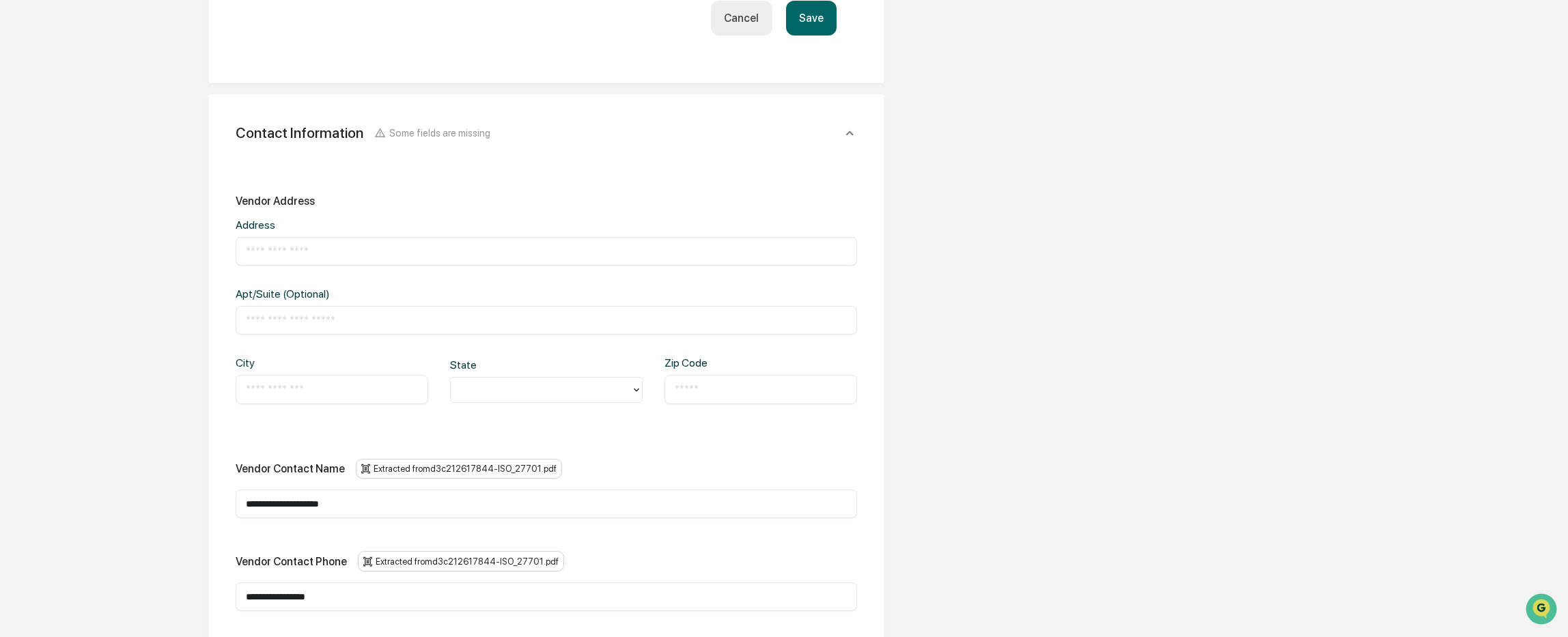
scroll to position [683, 0]
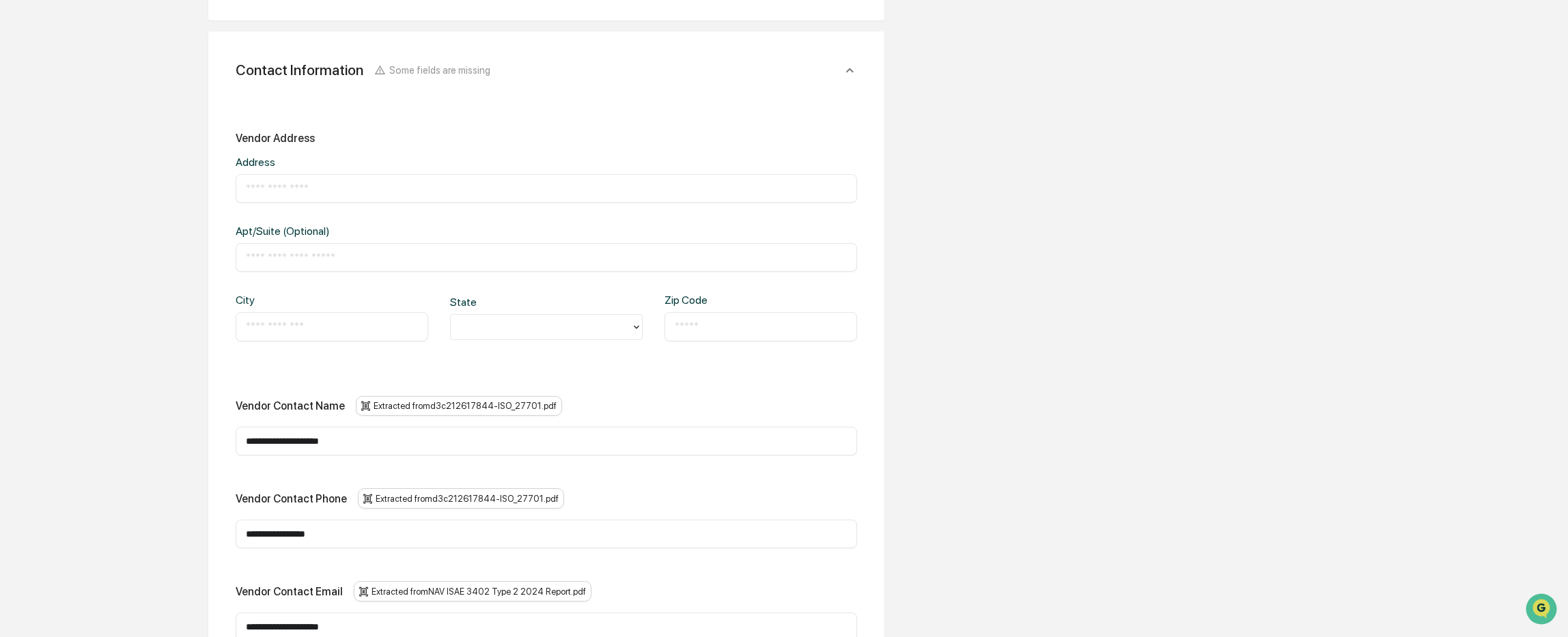
drag, startPoint x: 375, startPoint y: 444, endPoint x: 159, endPoint y: 428, distance: 216.6
click at [159, 428] on div "**********" at bounding box center [784, 308] width 1554 height 1658
paste input "text"
type input "**********"
drag, startPoint x: 356, startPoint y: 536, endPoint x: 221, endPoint y: 546, distance: 135.4
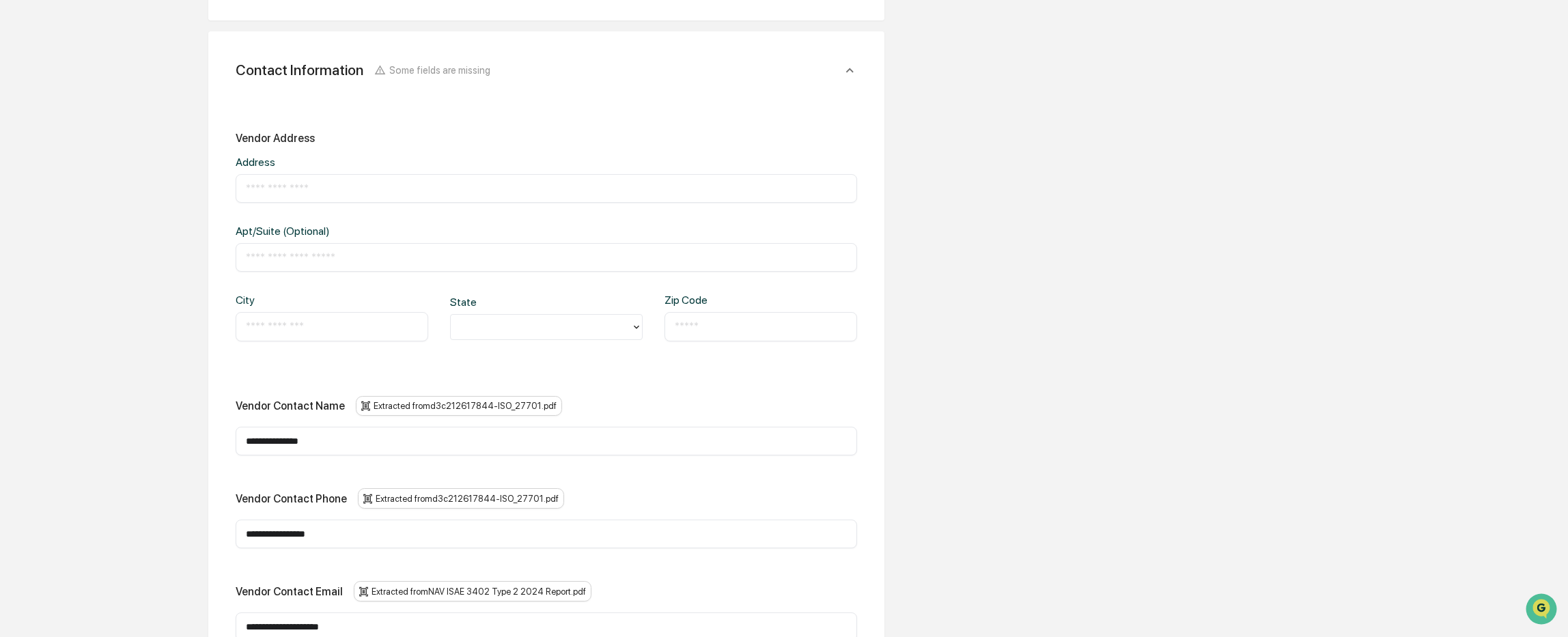
click at [221, 546] on div "**********" at bounding box center [547, 394] width 676 height 725
paste input "***"
type input "**********"
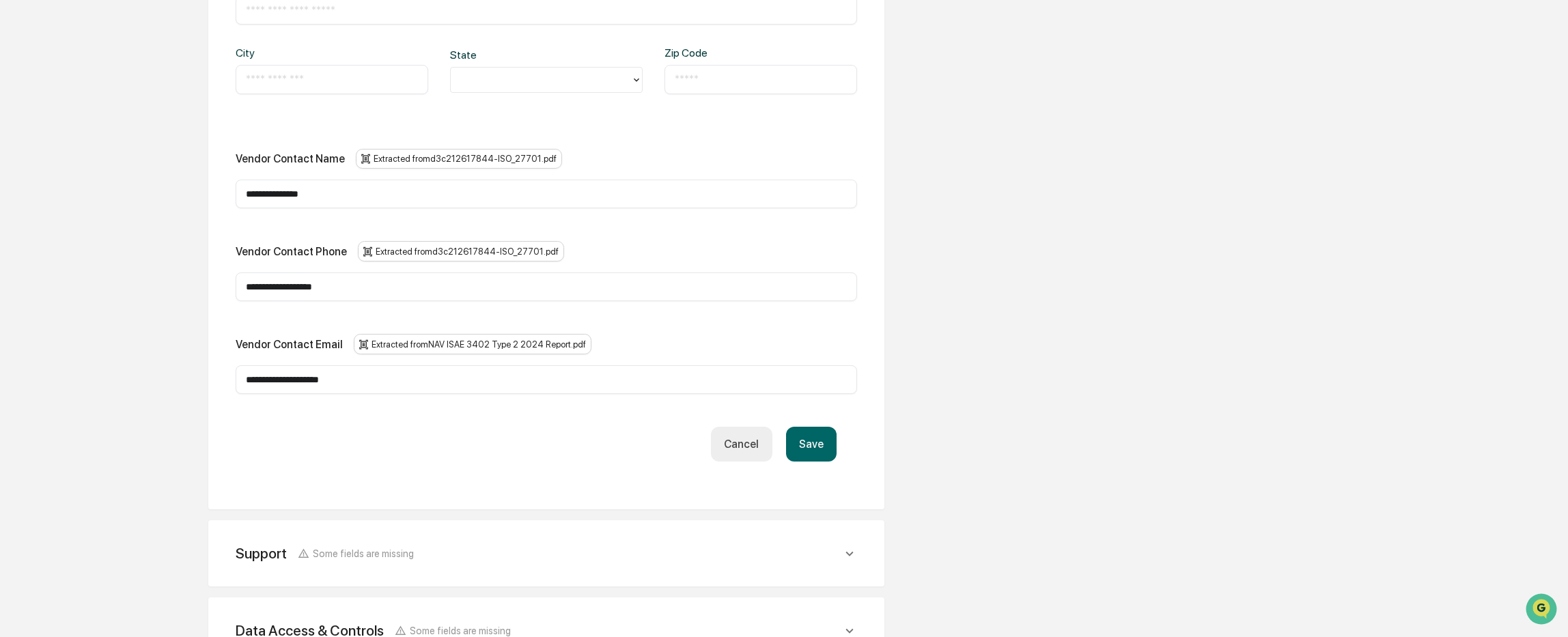
scroll to position [956, 0]
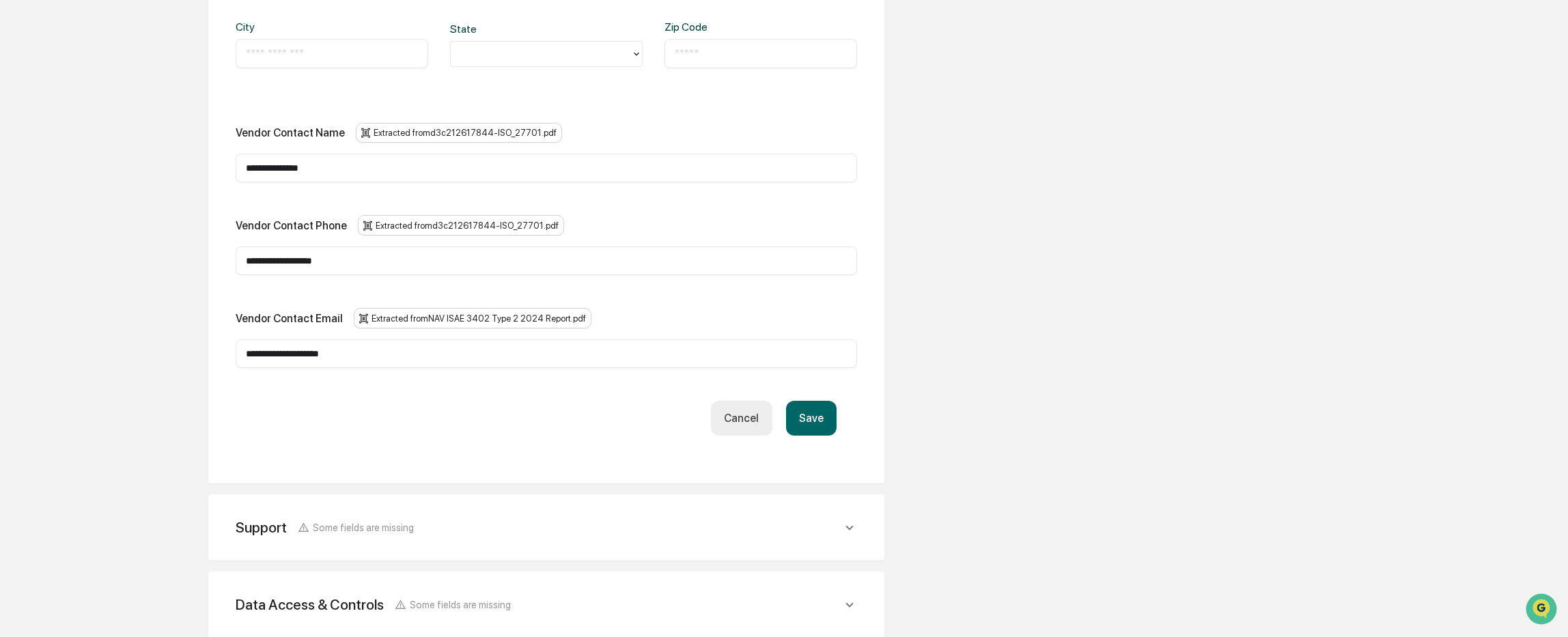
drag, startPoint x: 417, startPoint y: 354, endPoint x: 210, endPoint y: 354, distance: 207.0
click at [210, 354] on div "**********" at bounding box center [547, 121] width 676 height 725
paste input "**********"
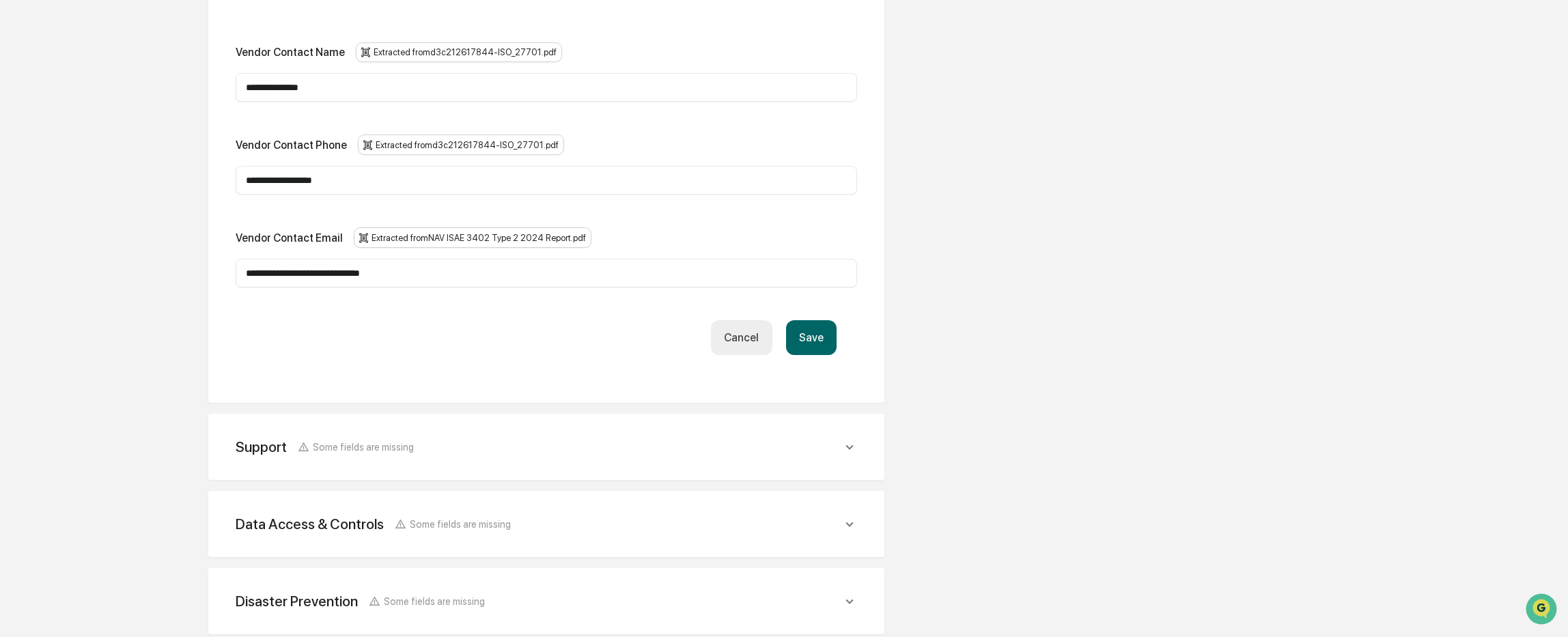
scroll to position [1161, 0]
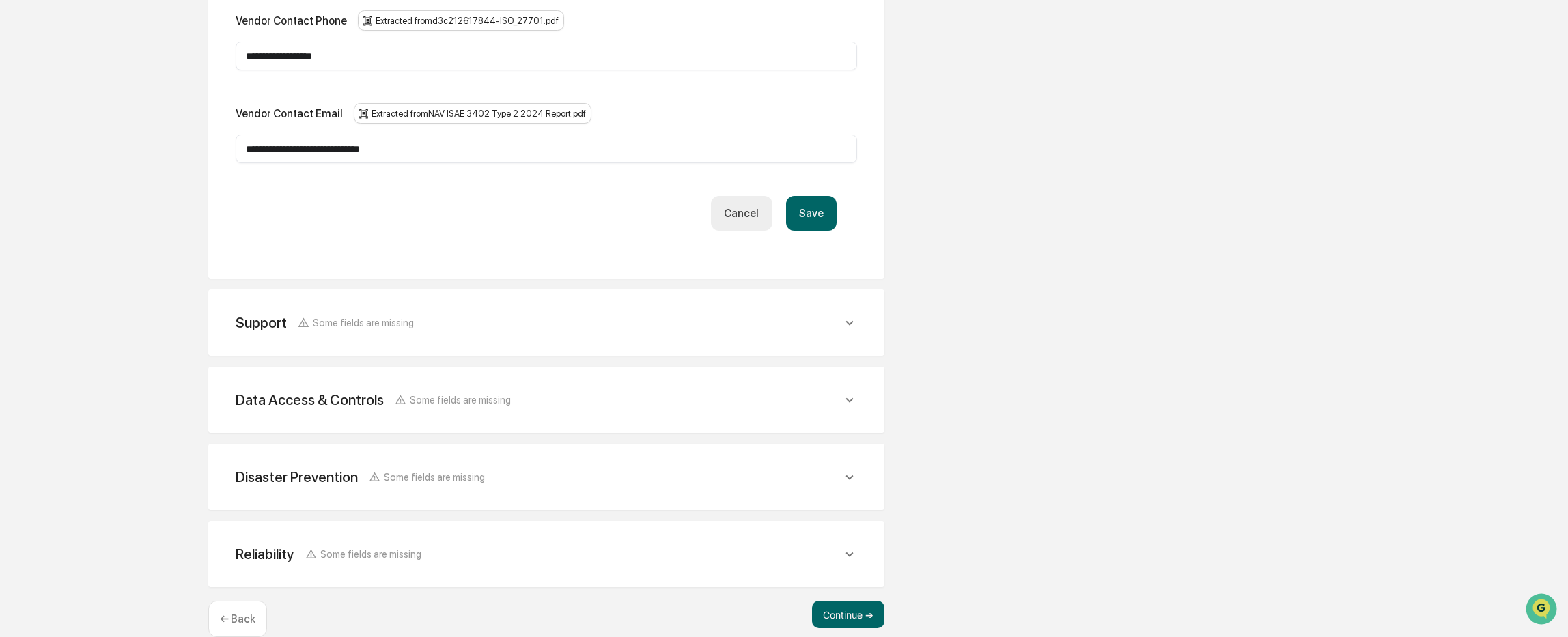
type input "**********"
click at [811, 208] on button "Save" at bounding box center [811, 213] width 50 height 35
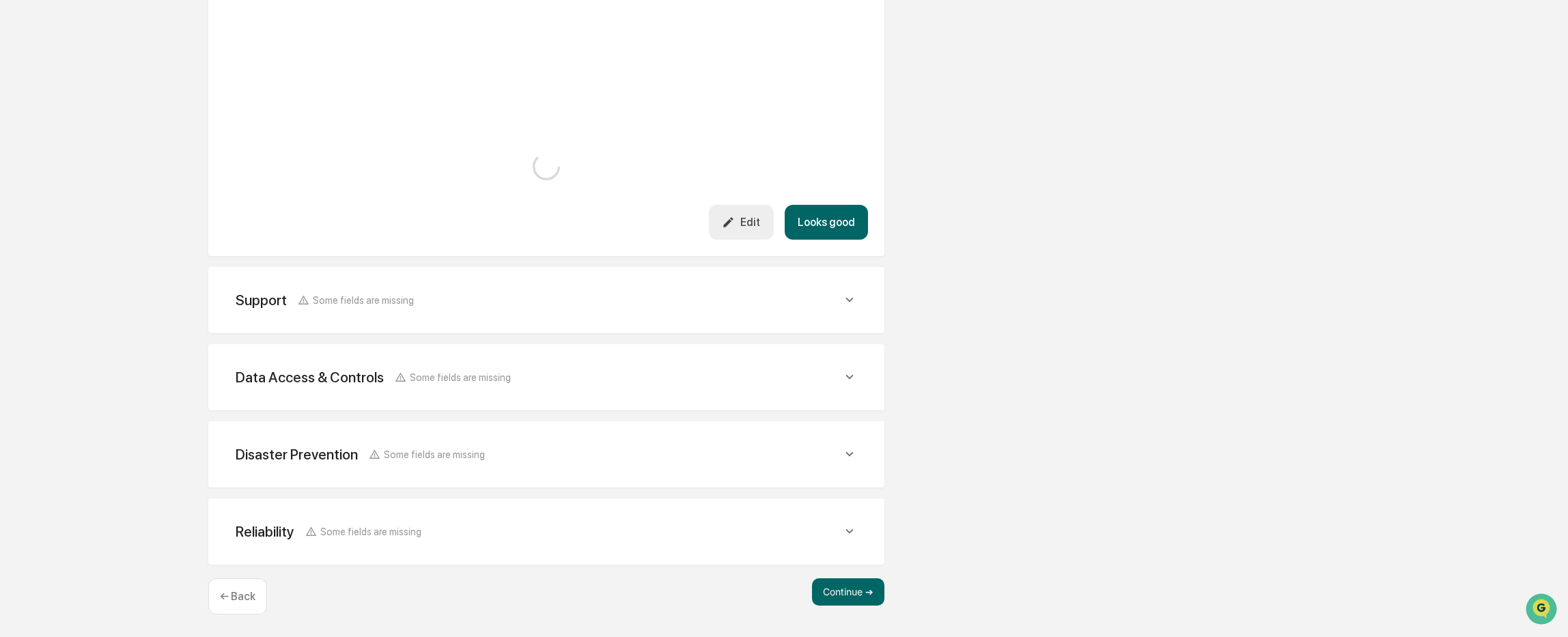
scroll to position [910, 0]
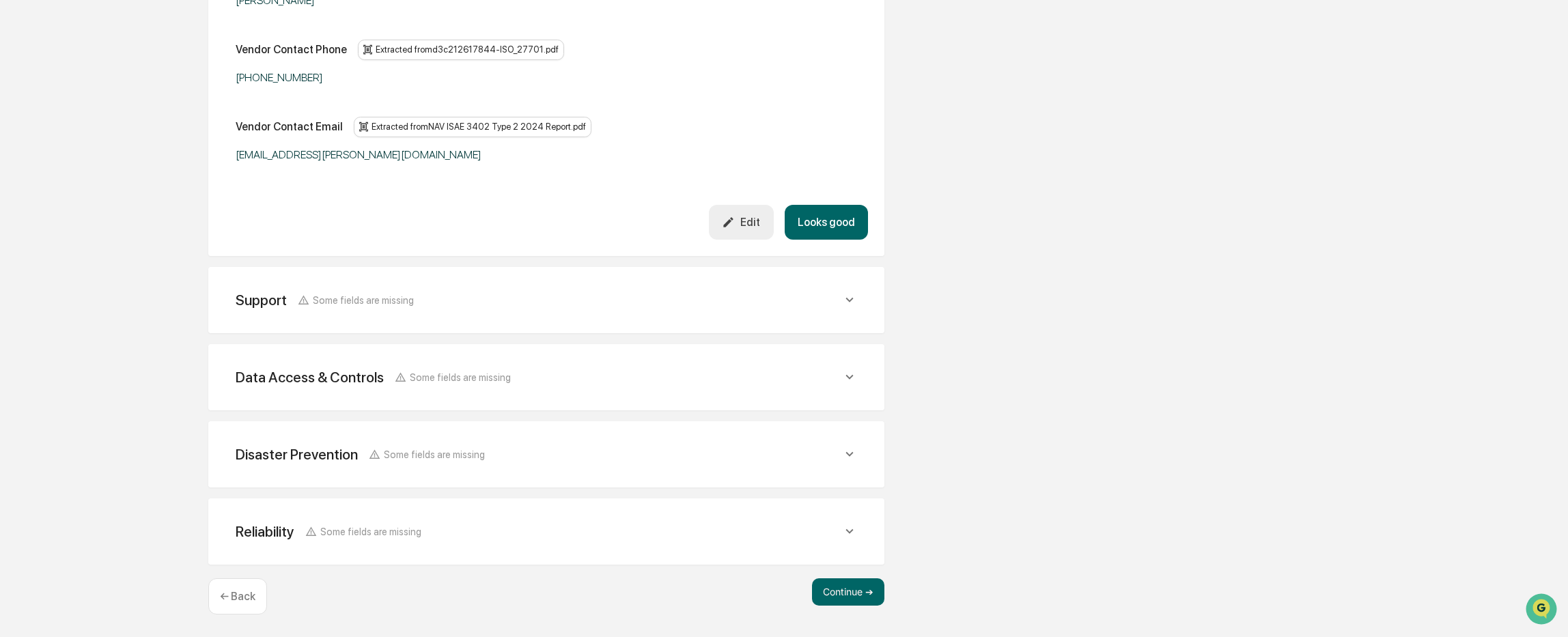
click at [676, 306] on div "Support Some fields are missing" at bounding box center [538, 300] width 607 height 17
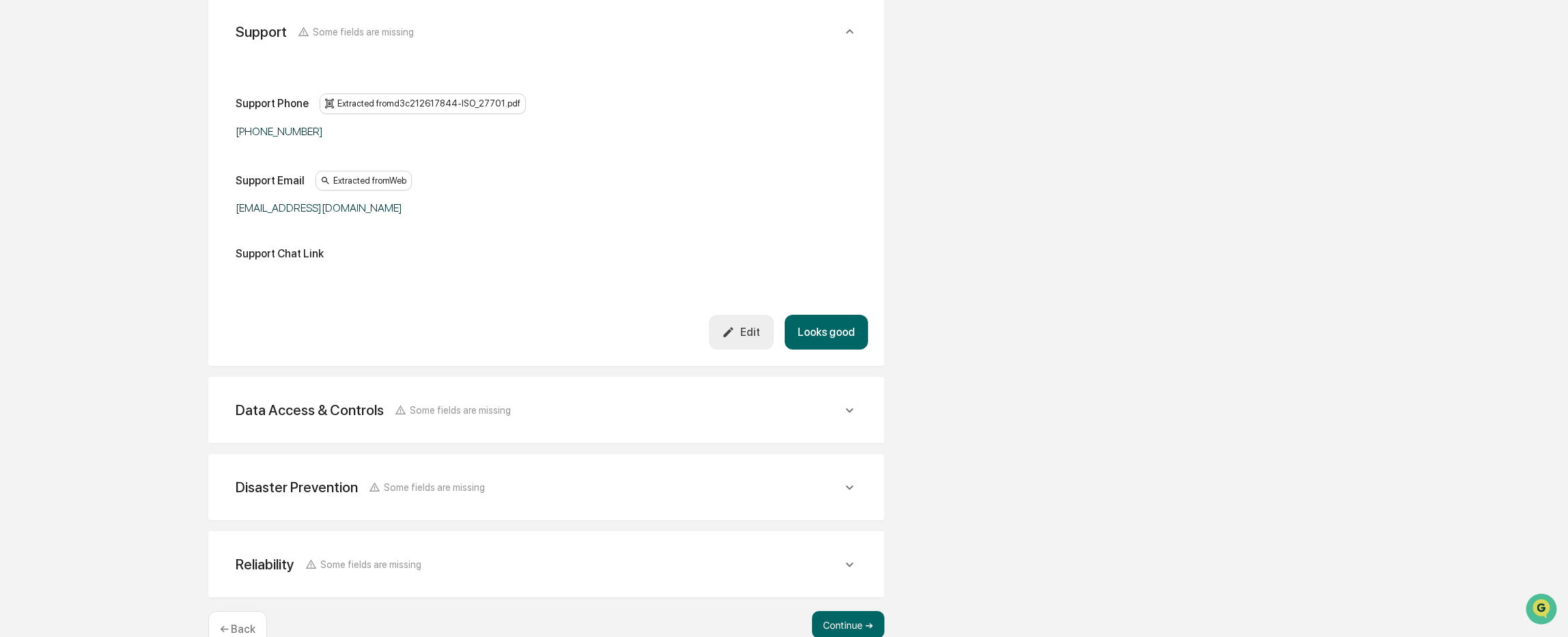
scroll to position [1184, 0]
click at [622, 418] on div "Data Access & Controls Some fields are missing" at bounding box center [538, 409] width 607 height 17
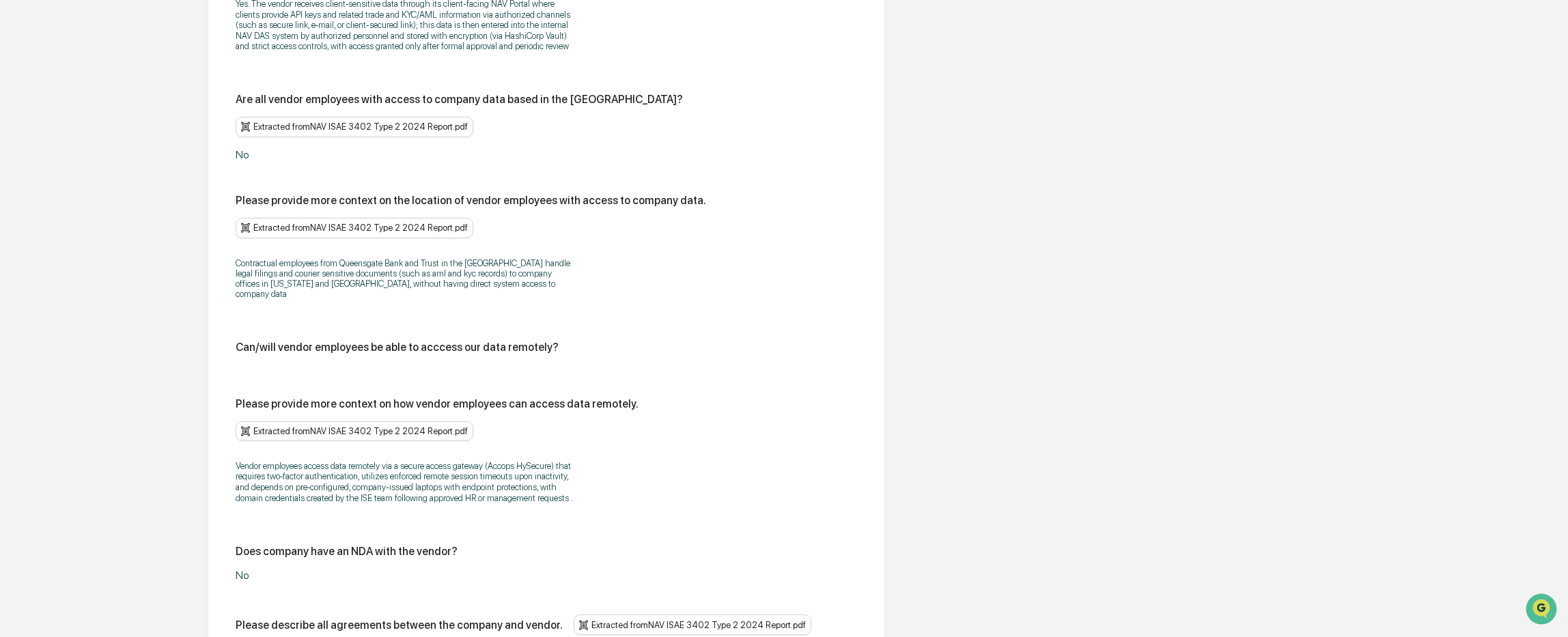
scroll to position [2549, 0]
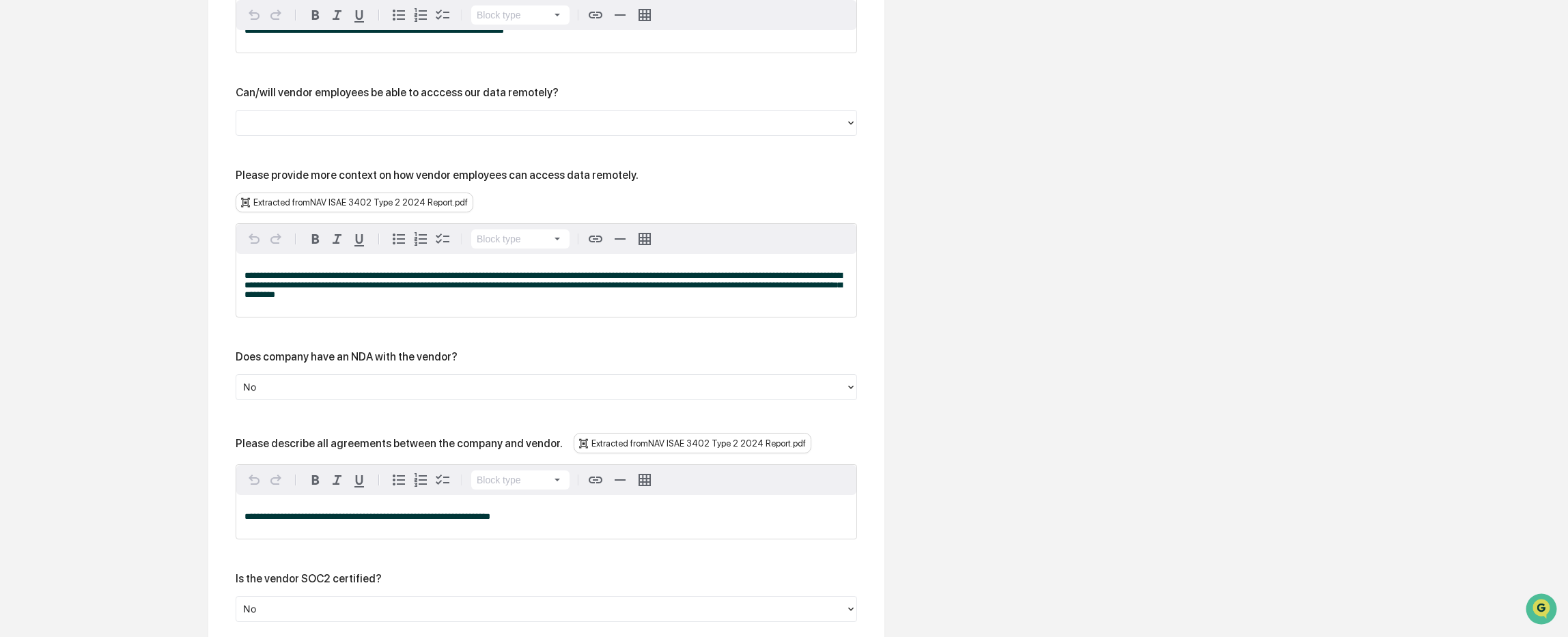
scroll to position [3095, 0]
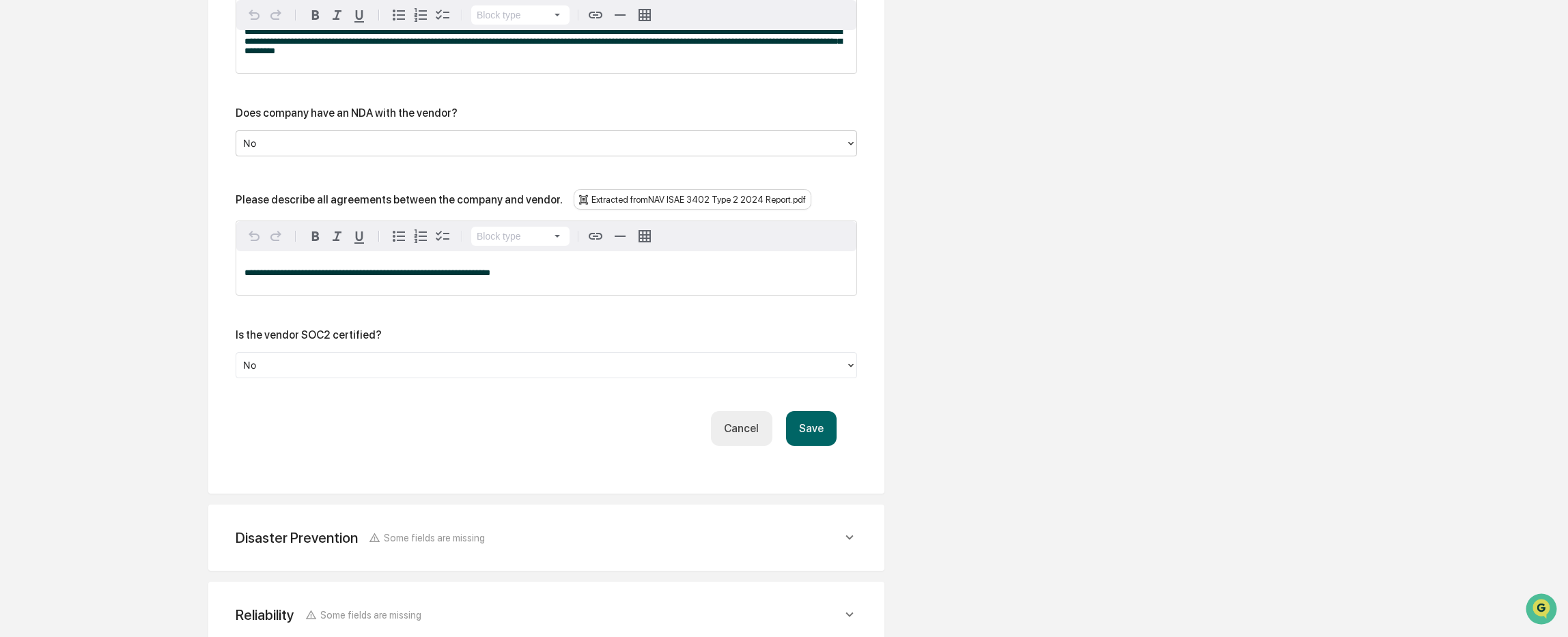
click at [308, 133] on div "No" at bounding box center [540, 144] width 609 height 21
click at [271, 357] on div "No" at bounding box center [540, 365] width 596 height 17
drag, startPoint x: 578, startPoint y: 246, endPoint x: 210, endPoint y: 266, distance: 368.5
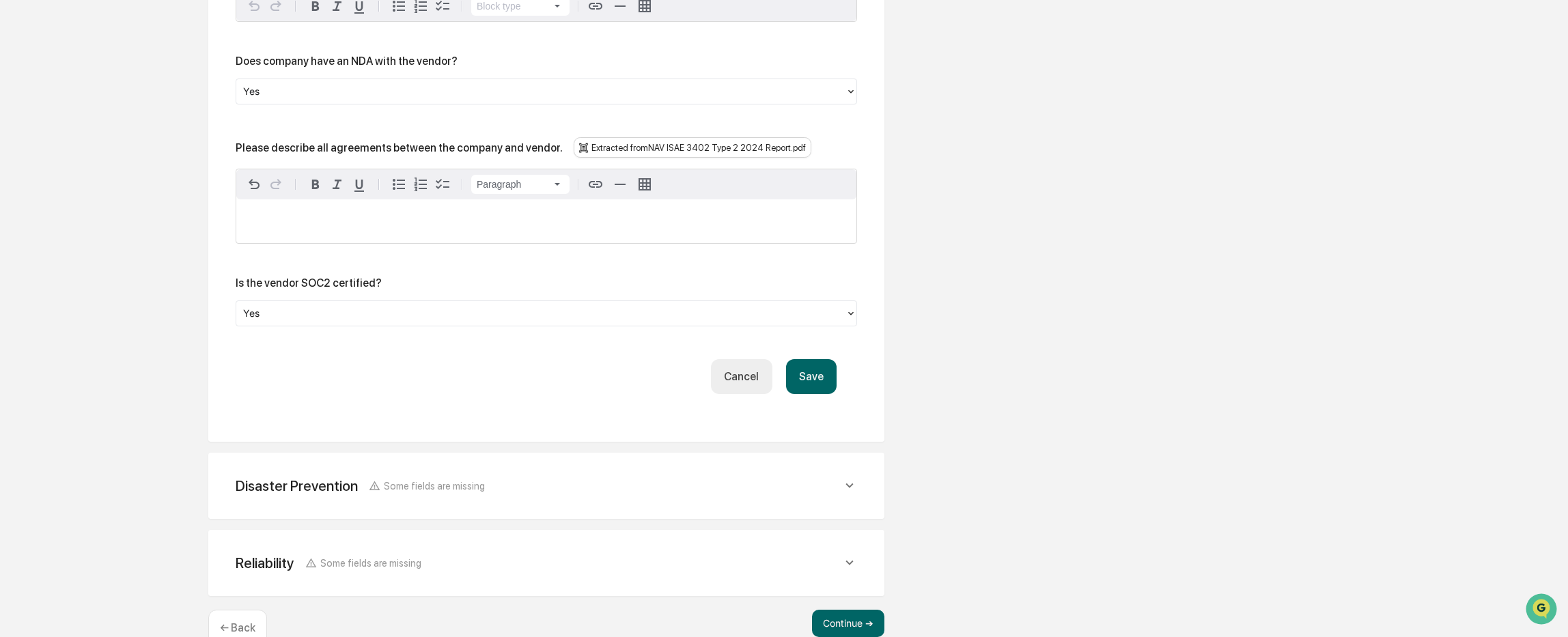
click at [489, 469] on div "Disaster Prevention Some fields are missing" at bounding box center [547, 486] width 643 height 33
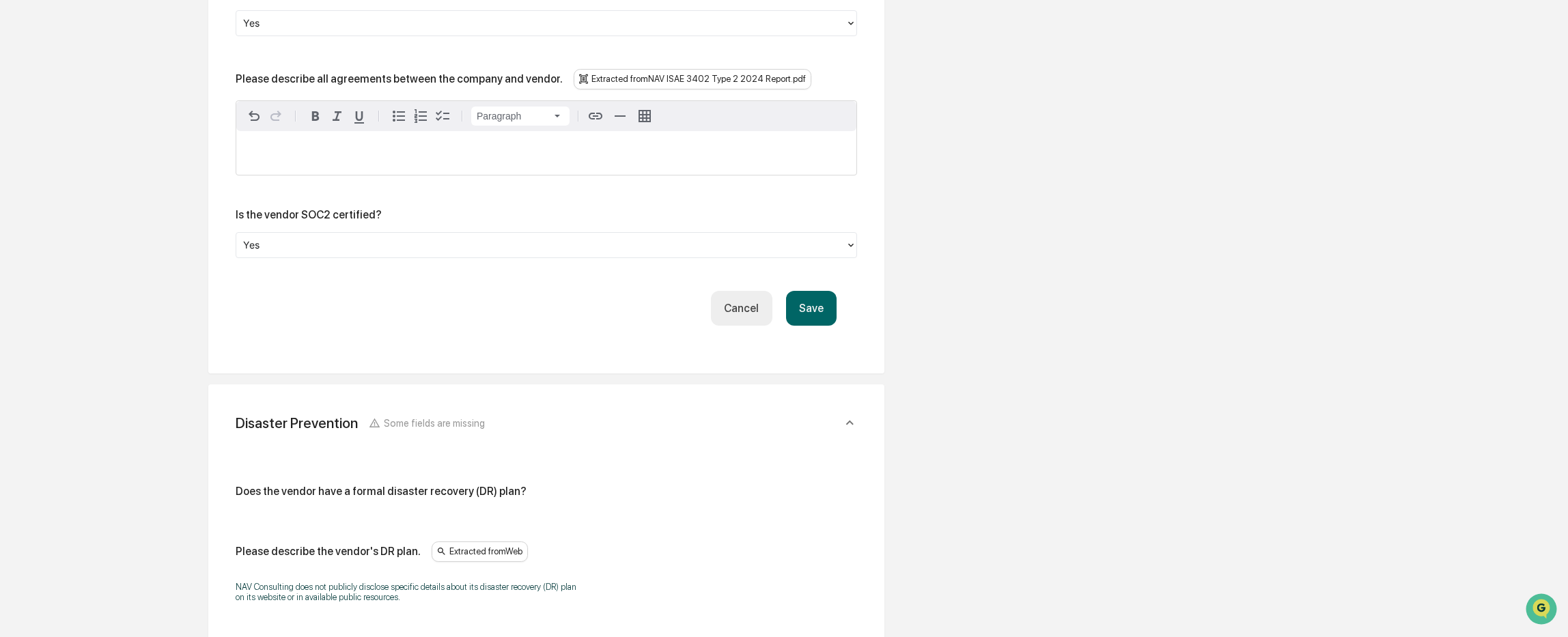
scroll to position [3535, 0]
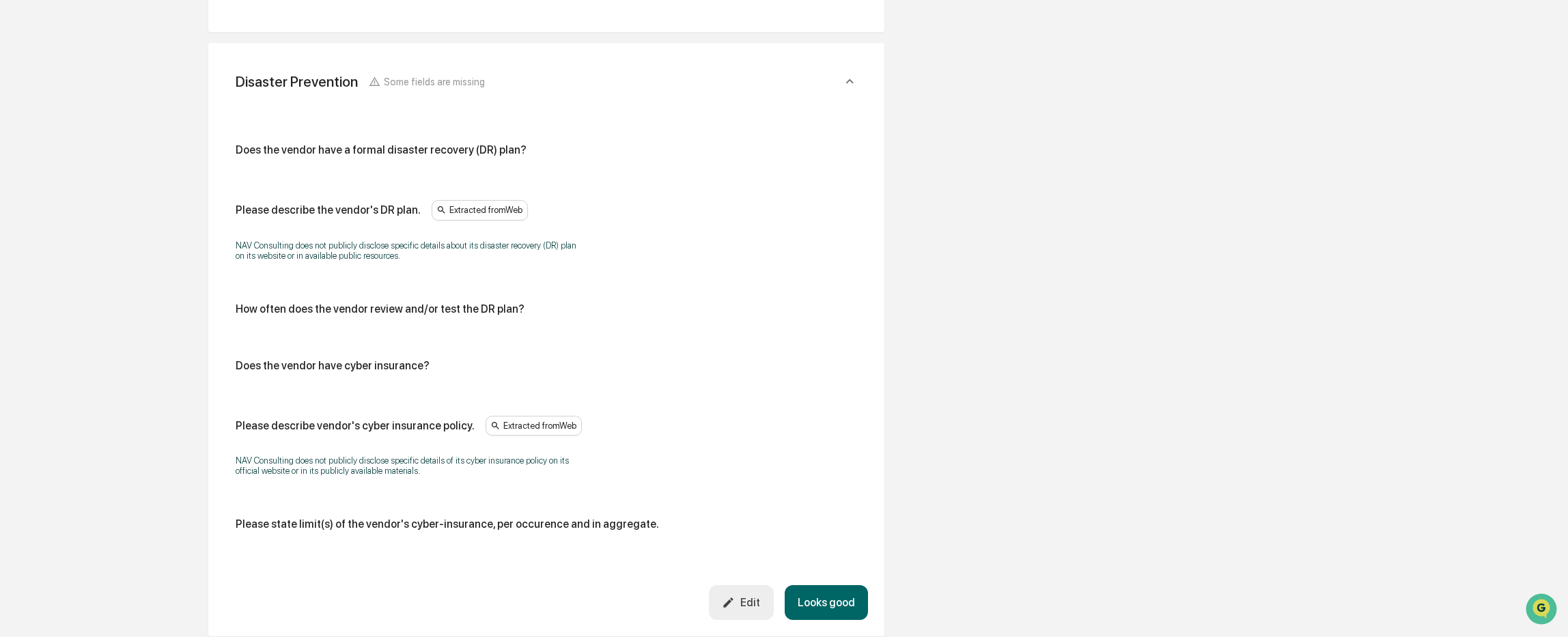
click at [807, 585] on button "Looks good" at bounding box center [826, 602] width 84 height 35
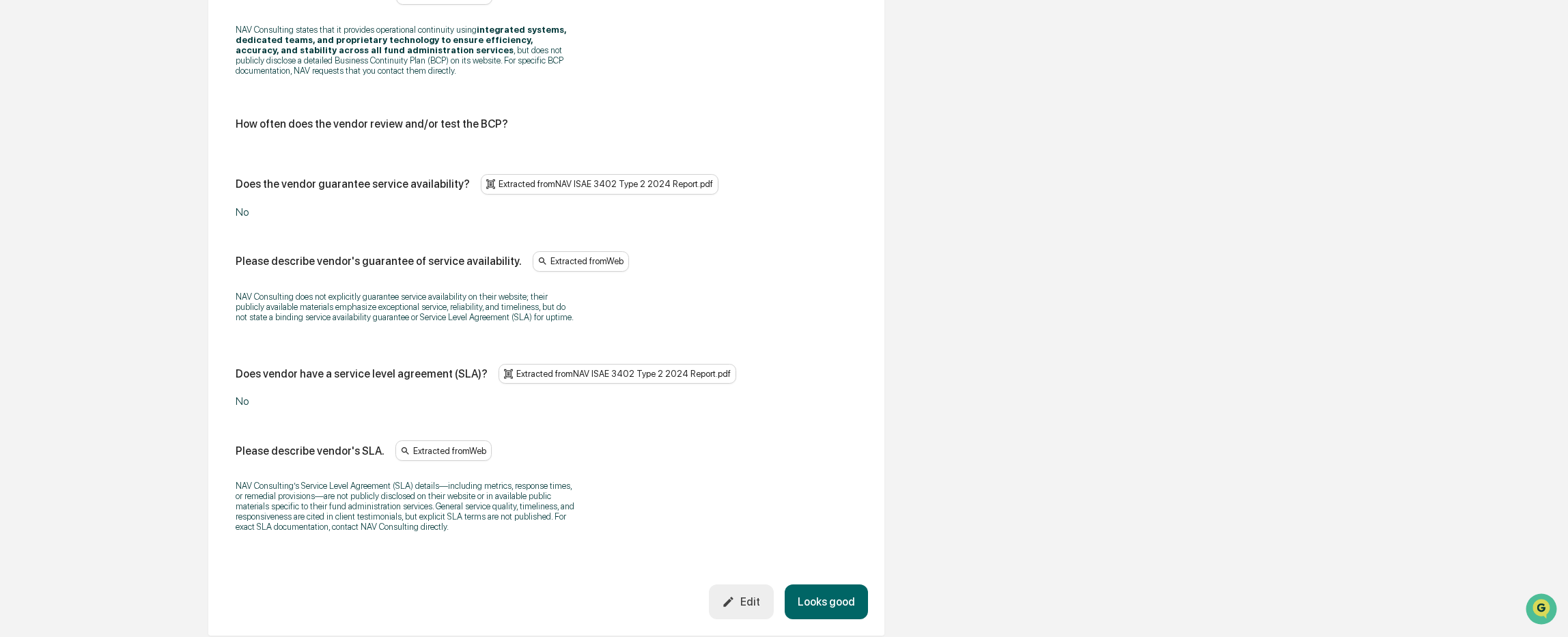
scroll to position [3471, 0]
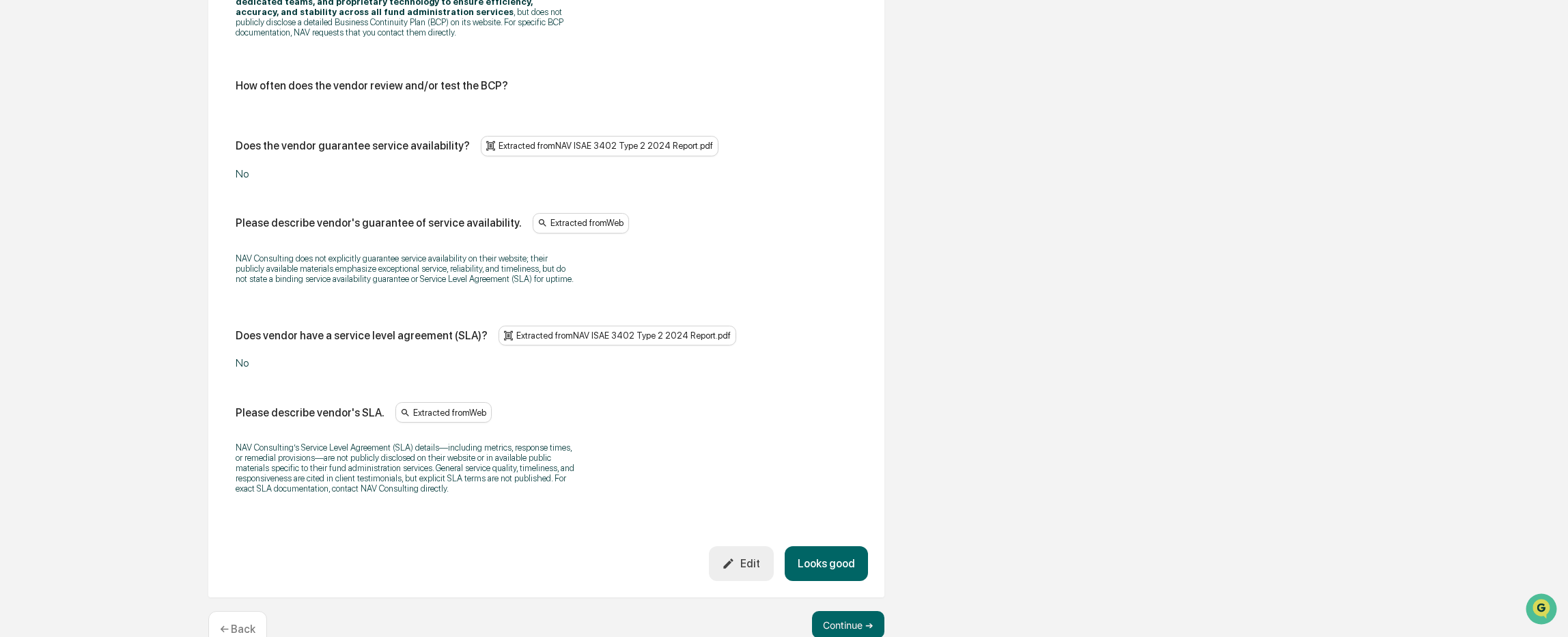
click at [845, 547] on button "Looks good" at bounding box center [826, 564] width 84 height 35
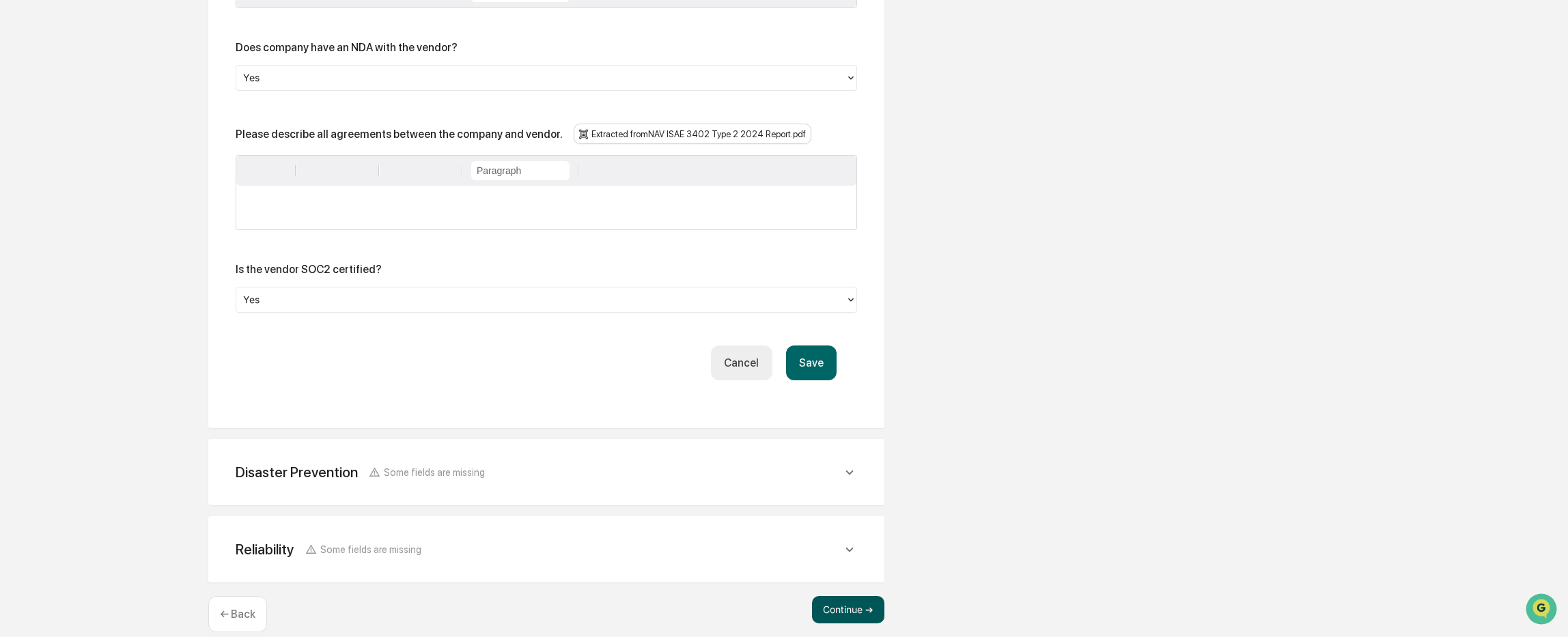
scroll to position [2729, 0]
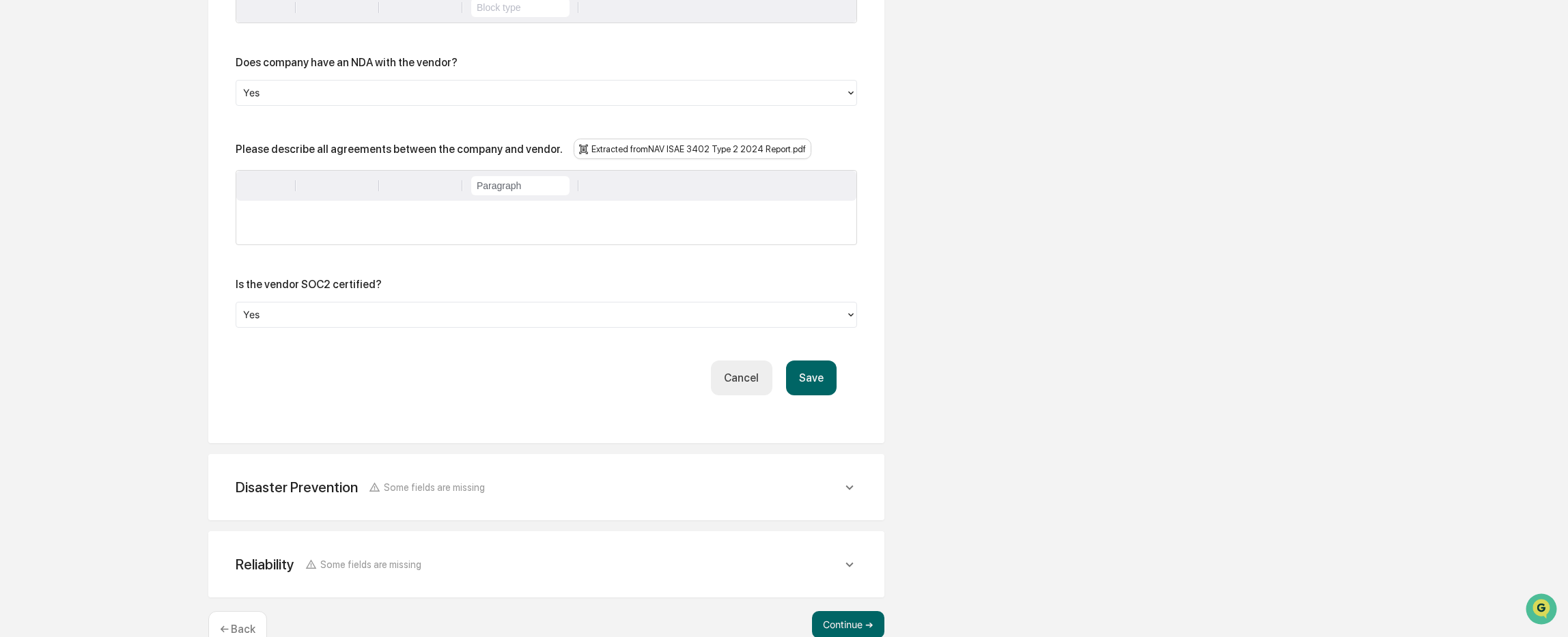
click at [820, 360] on button "Save" at bounding box center [811, 378] width 50 height 35
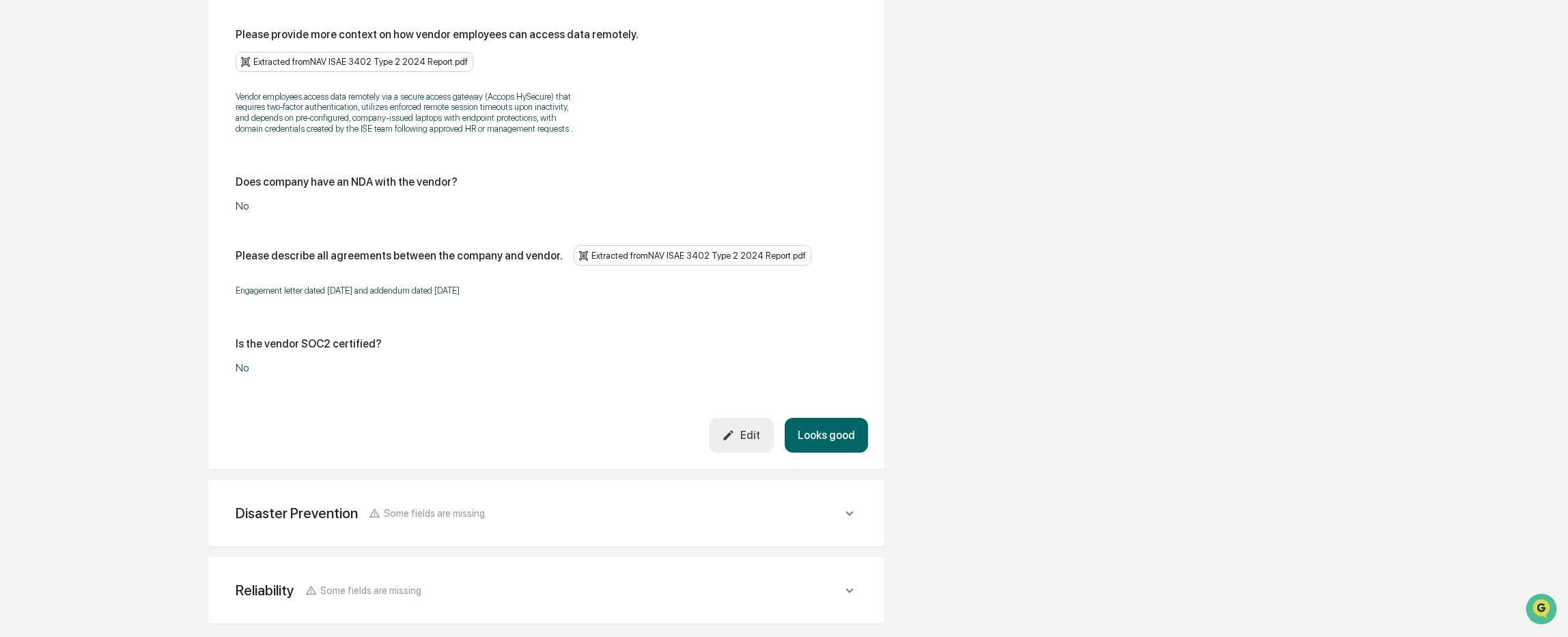
scroll to position [2360, 0]
click at [492, 504] on div "Disaster Prevention Some fields are missing" at bounding box center [538, 512] width 607 height 17
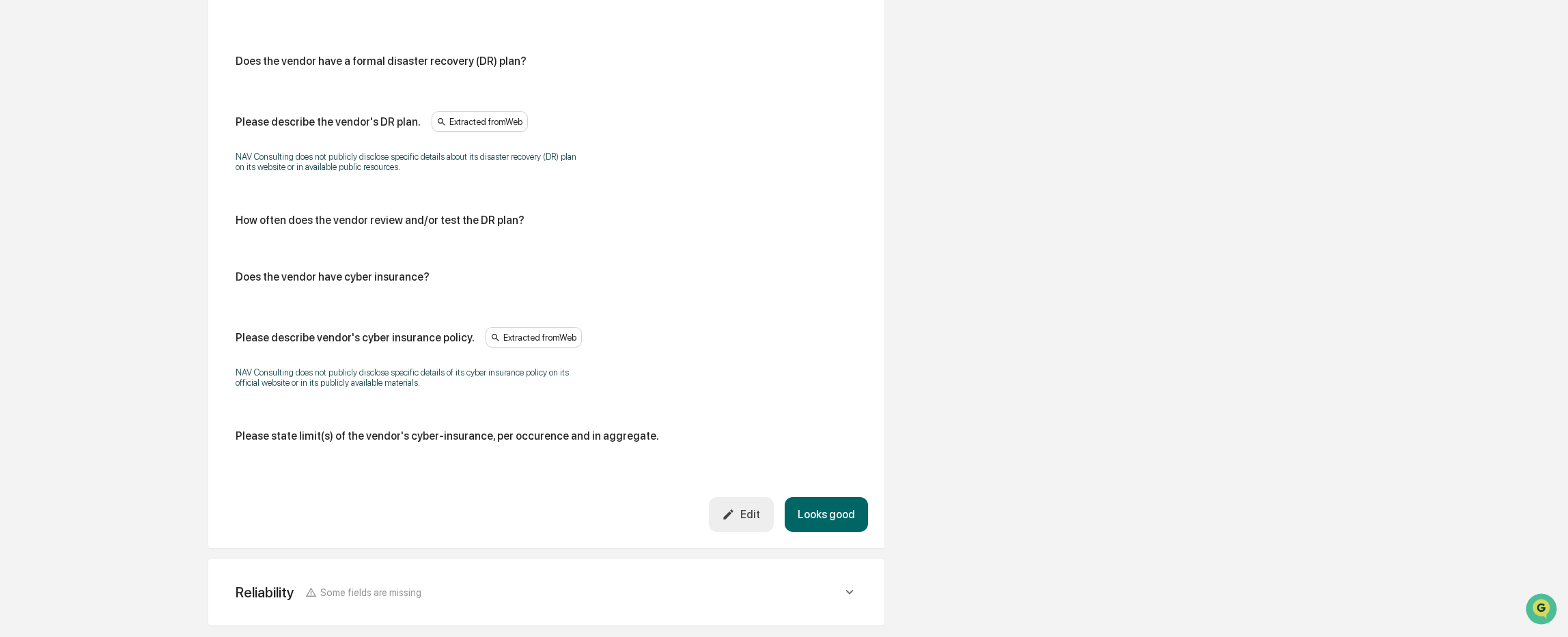
scroll to position [2887, 0]
click at [738, 573] on div "Reliability Some fields are missing" at bounding box center [547, 589] width 643 height 33
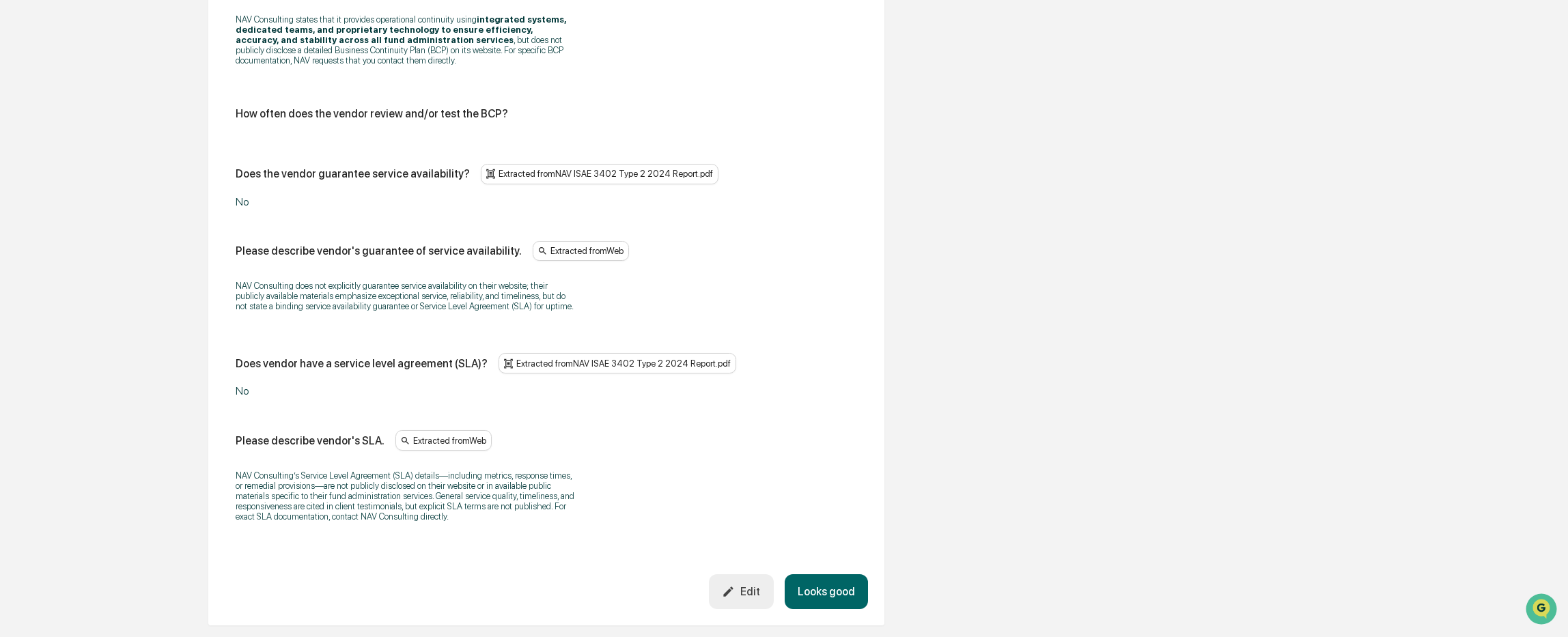
scroll to position [3629, 0]
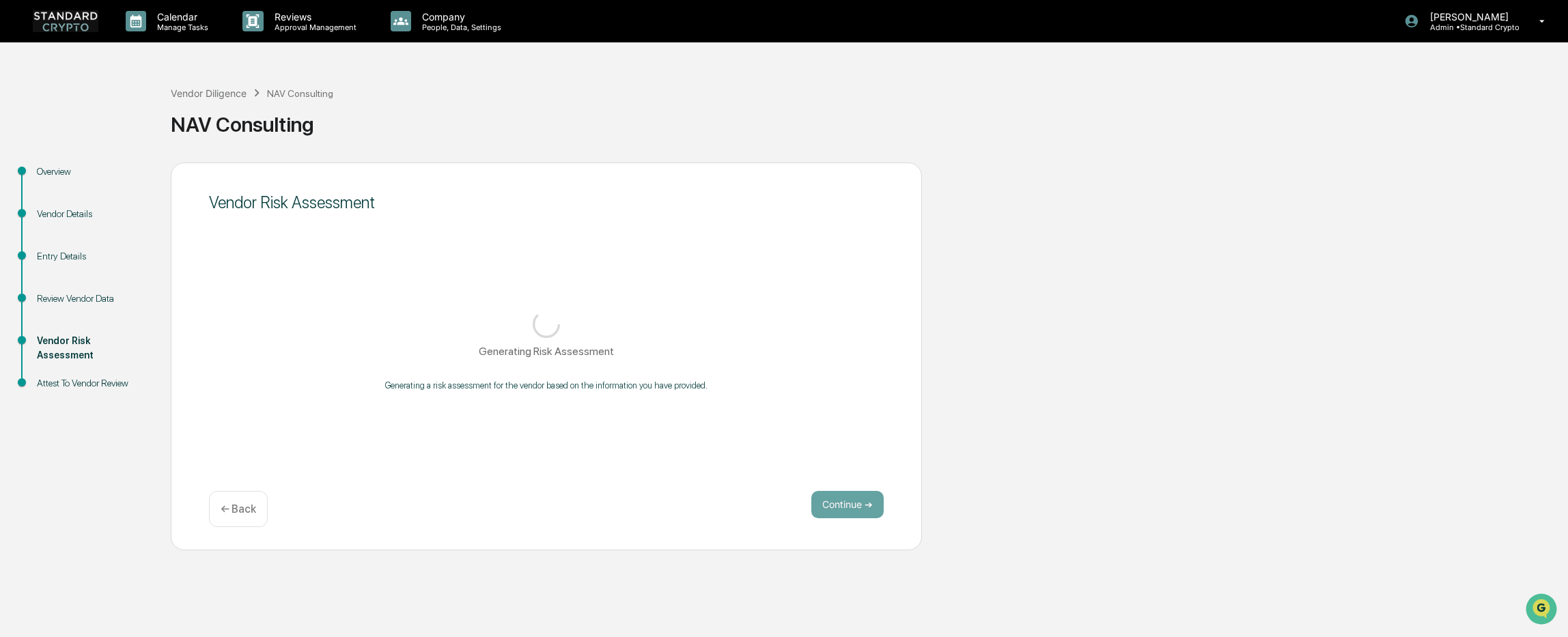
scroll to position [0, 0]
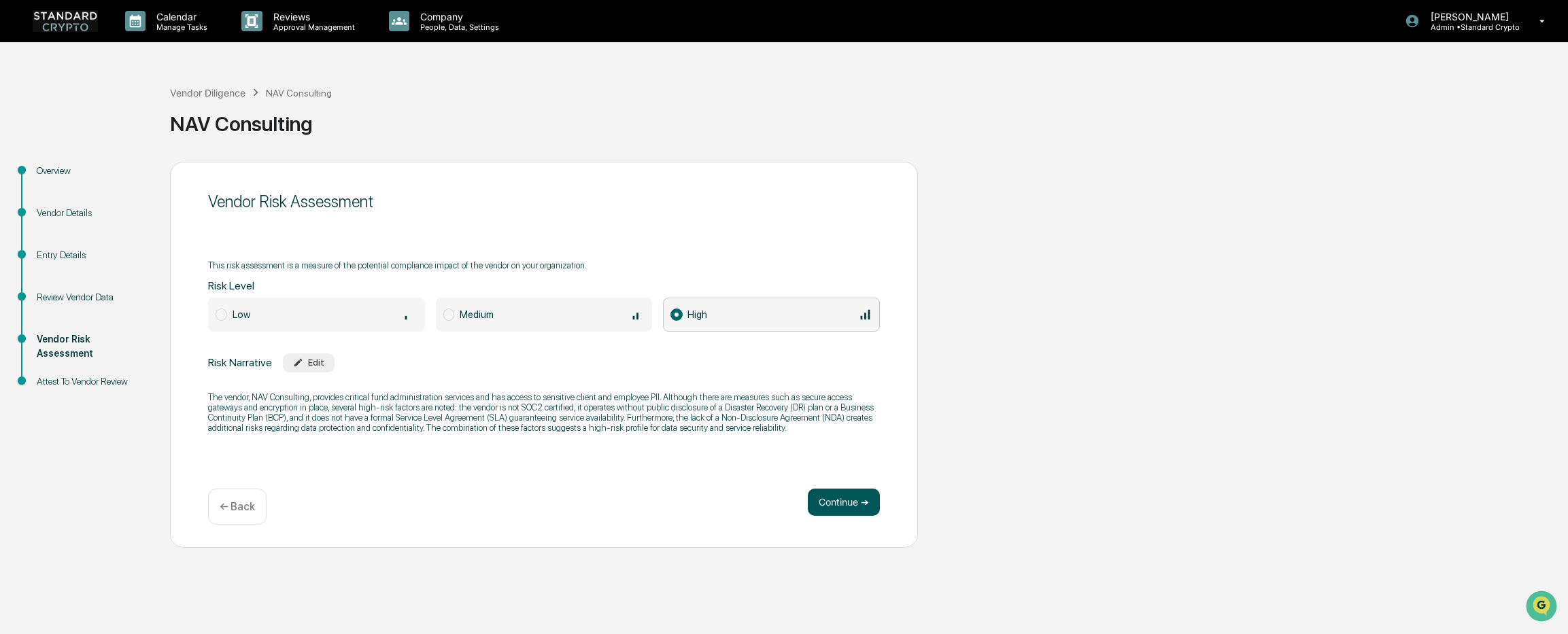
click at [833, 501] on button "Continue ➔" at bounding box center [843, 502] width 72 height 27
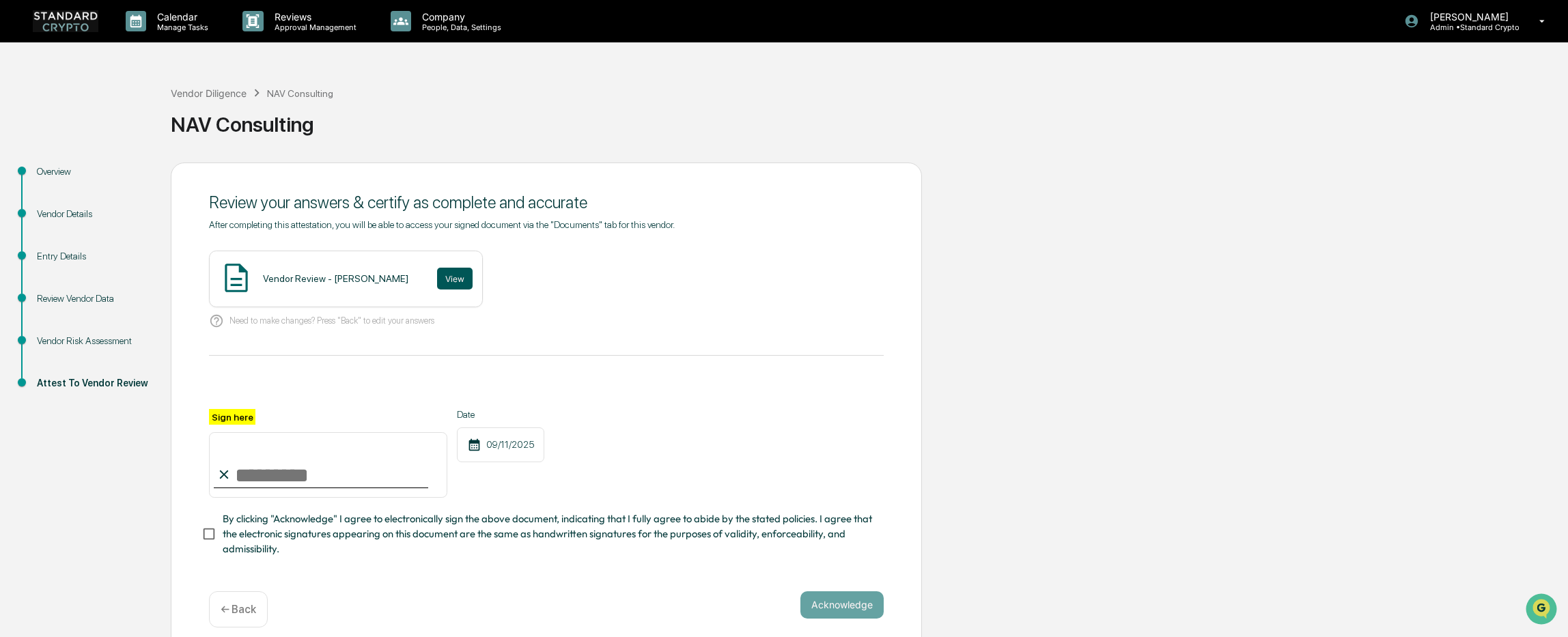
click at [437, 278] on button "View" at bounding box center [454, 279] width 35 height 22
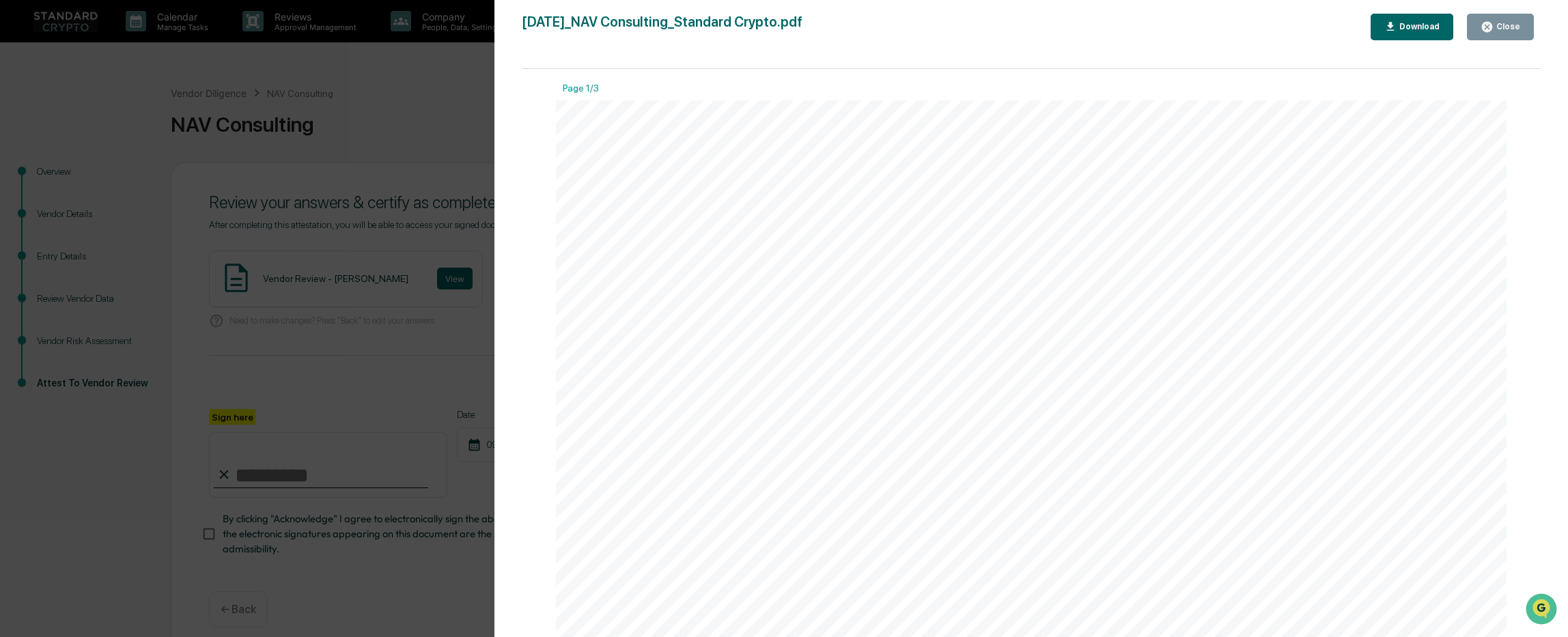
click at [1309, 28] on div "Close" at bounding box center [1507, 27] width 27 height 10
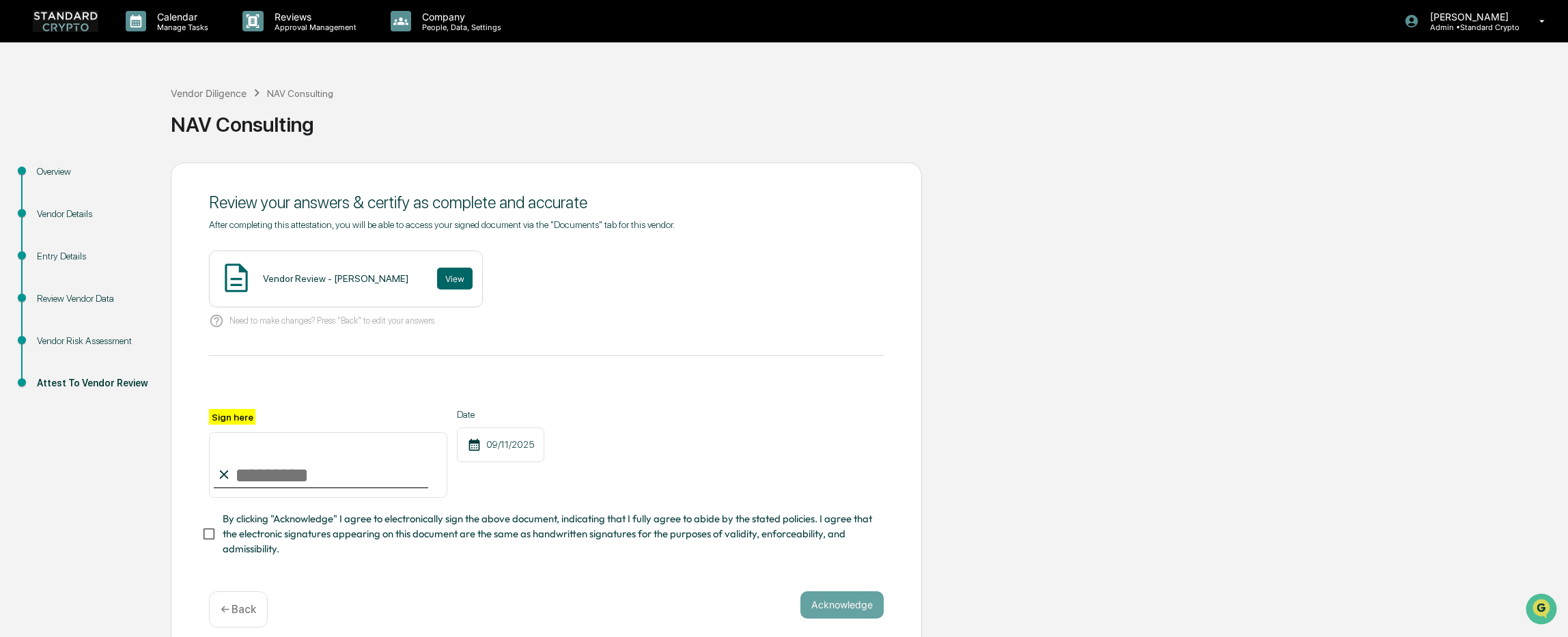
click at [271, 472] on input "Sign here" at bounding box center [328, 464] width 238 height 66
type input "**********"
click at [860, 605] on button "Acknowledge" at bounding box center [842, 605] width 84 height 28
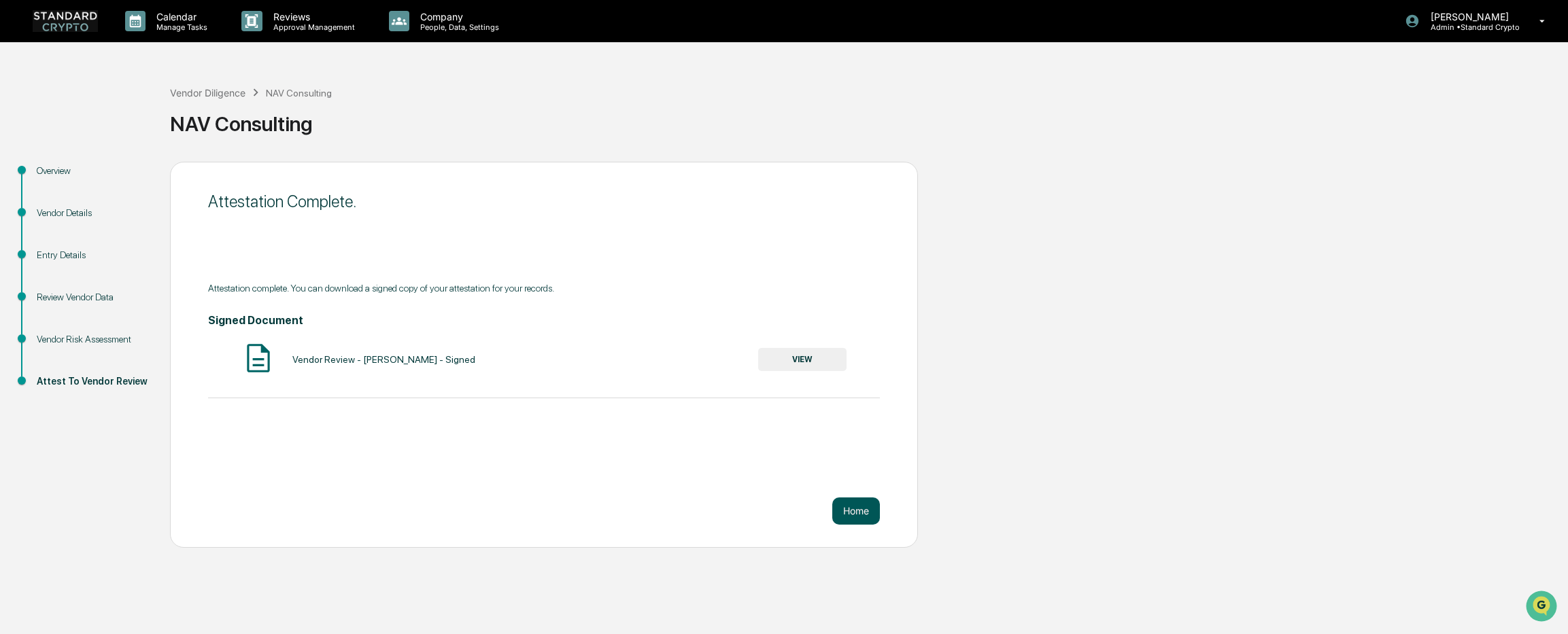
click at [877, 511] on button "Home" at bounding box center [855, 511] width 47 height 27
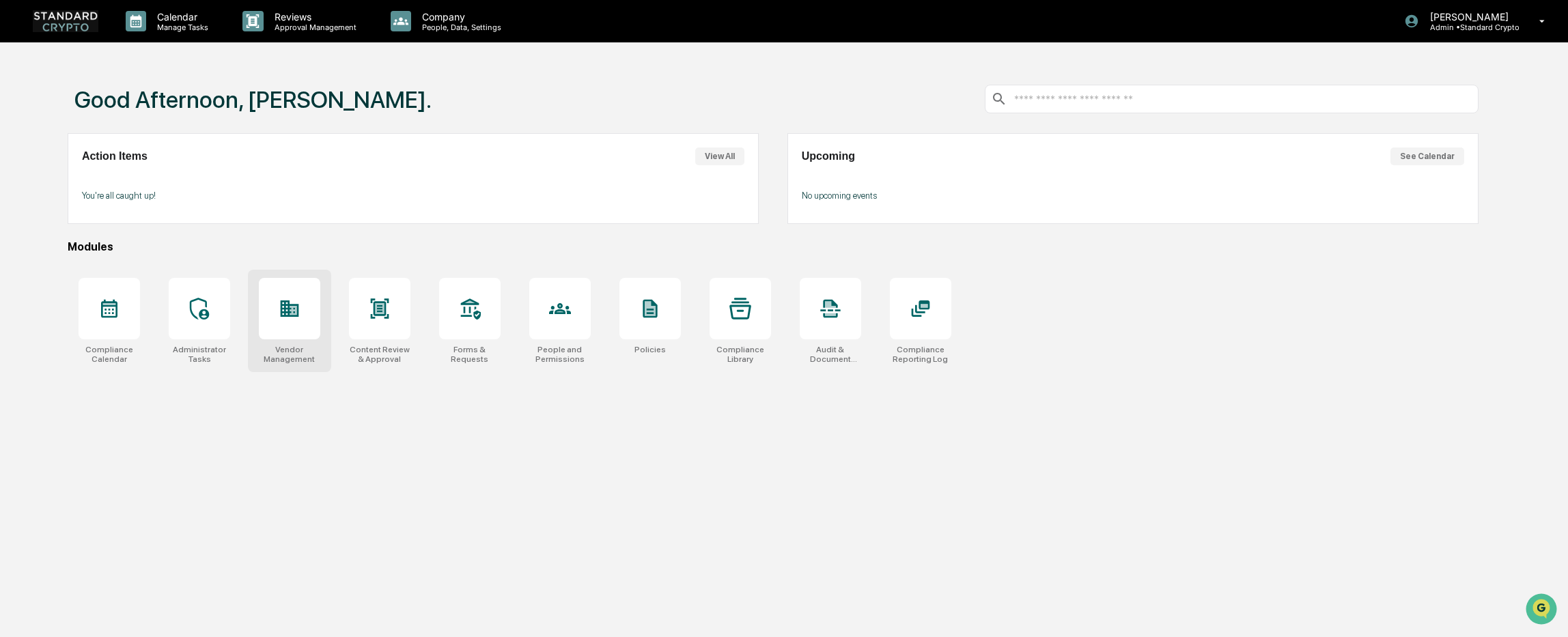
click at [280, 352] on div "Vendor Management" at bounding box center [289, 355] width 61 height 19
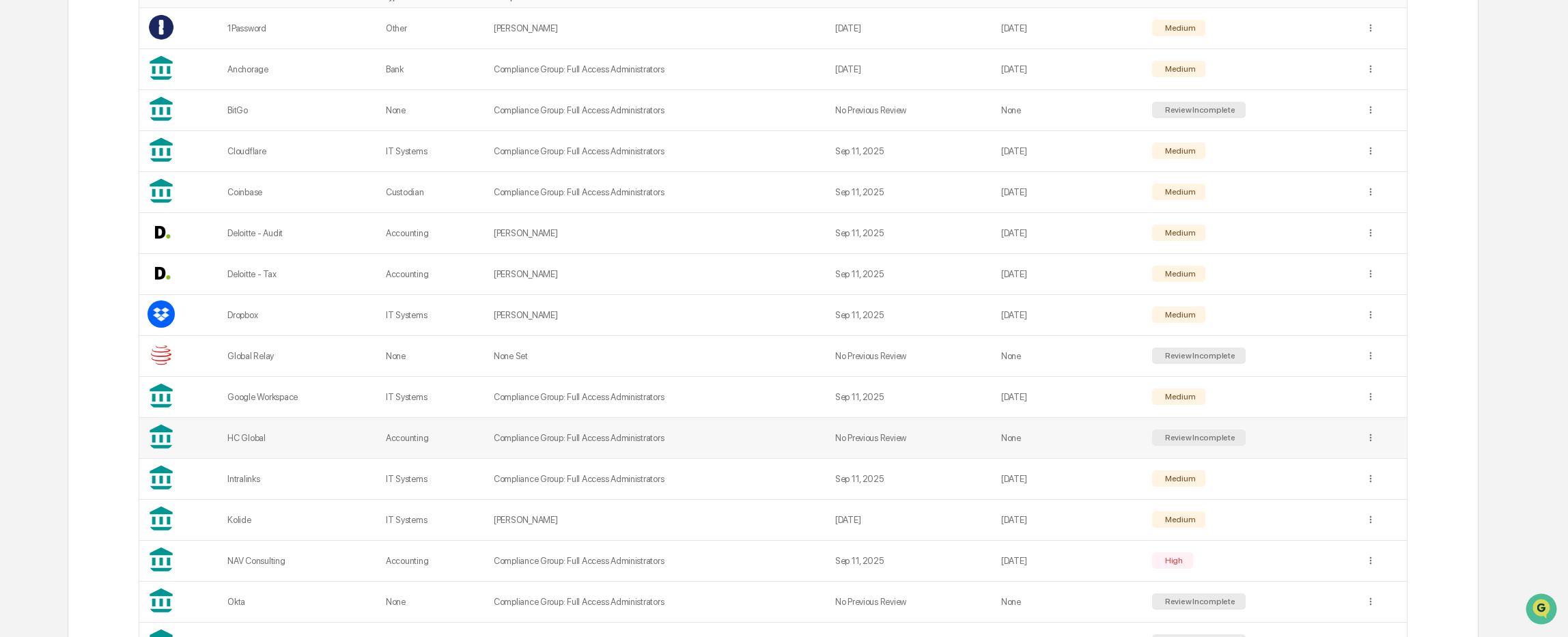
scroll to position [410, 0]
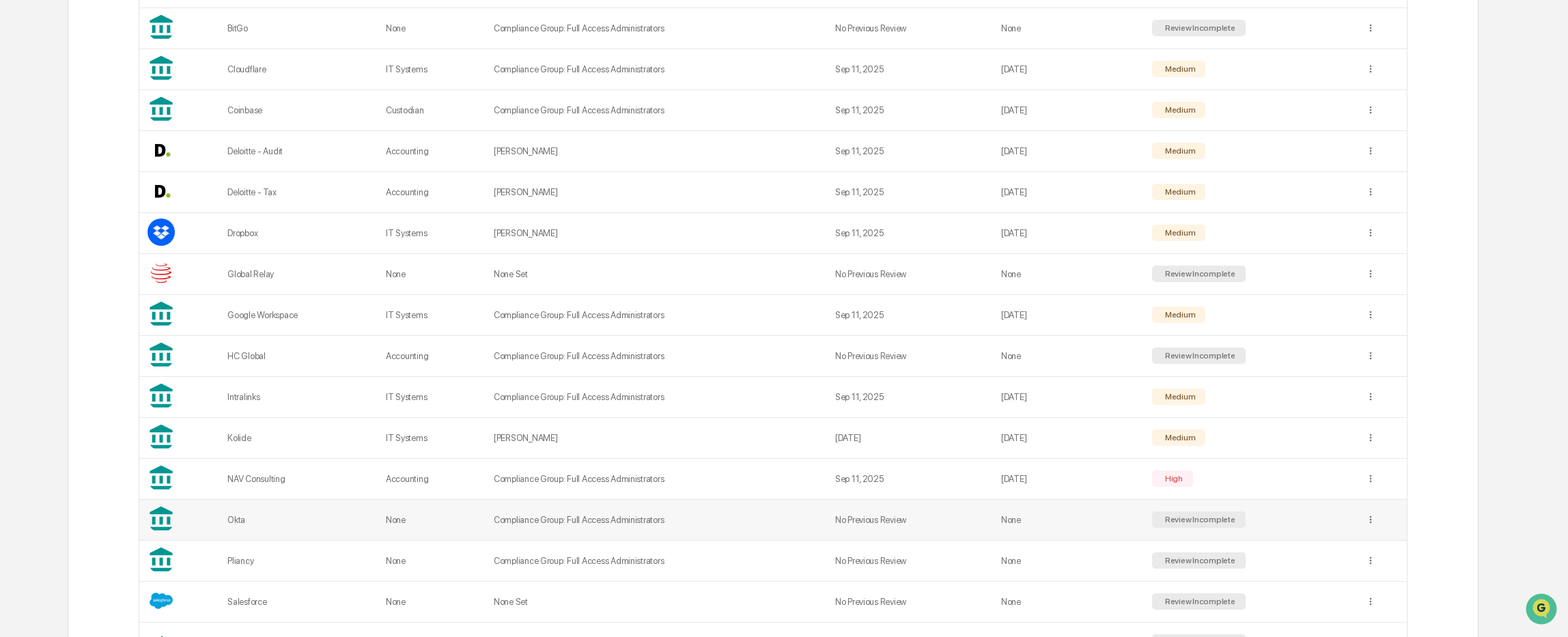
click at [364, 522] on div "Okta" at bounding box center [298, 520] width 142 height 10
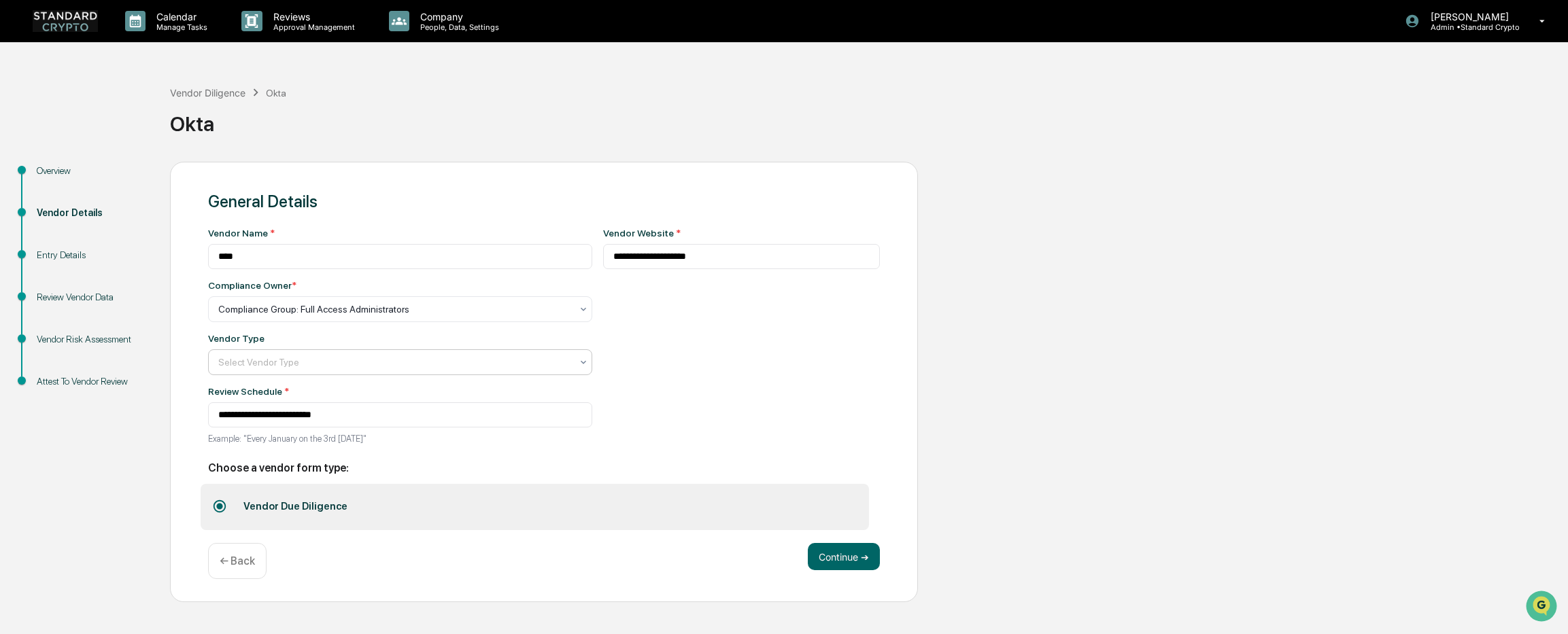
click at [260, 364] on div at bounding box center [395, 362] width 353 height 14
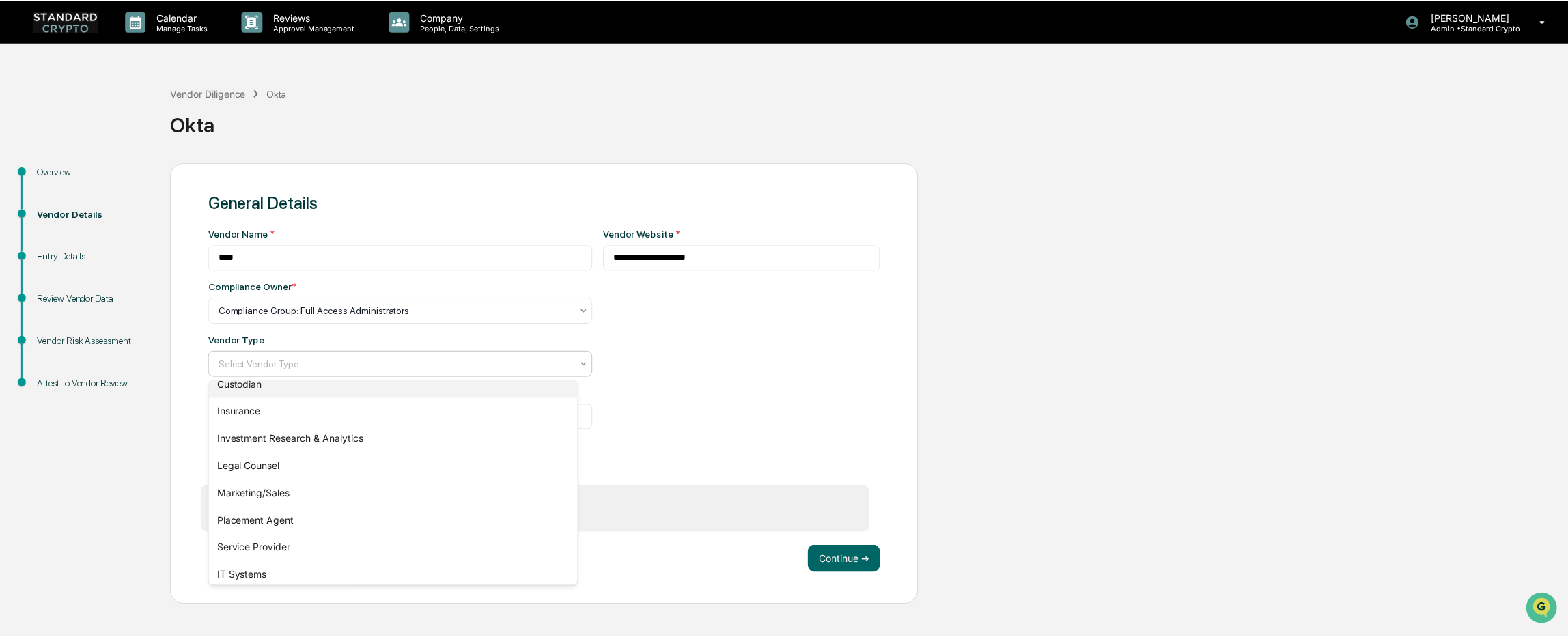
scroll to position [156, 0]
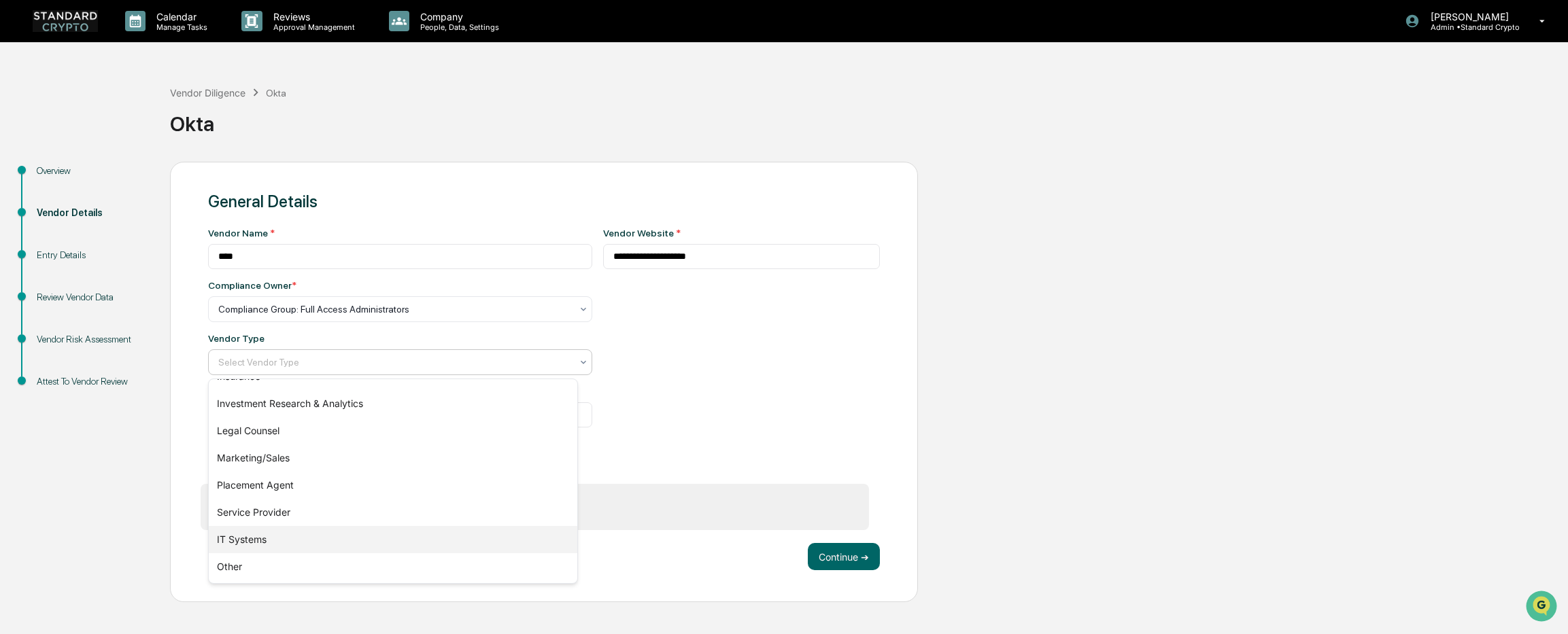
click at [262, 539] on div "IT Systems" at bounding box center [393, 540] width 368 height 27
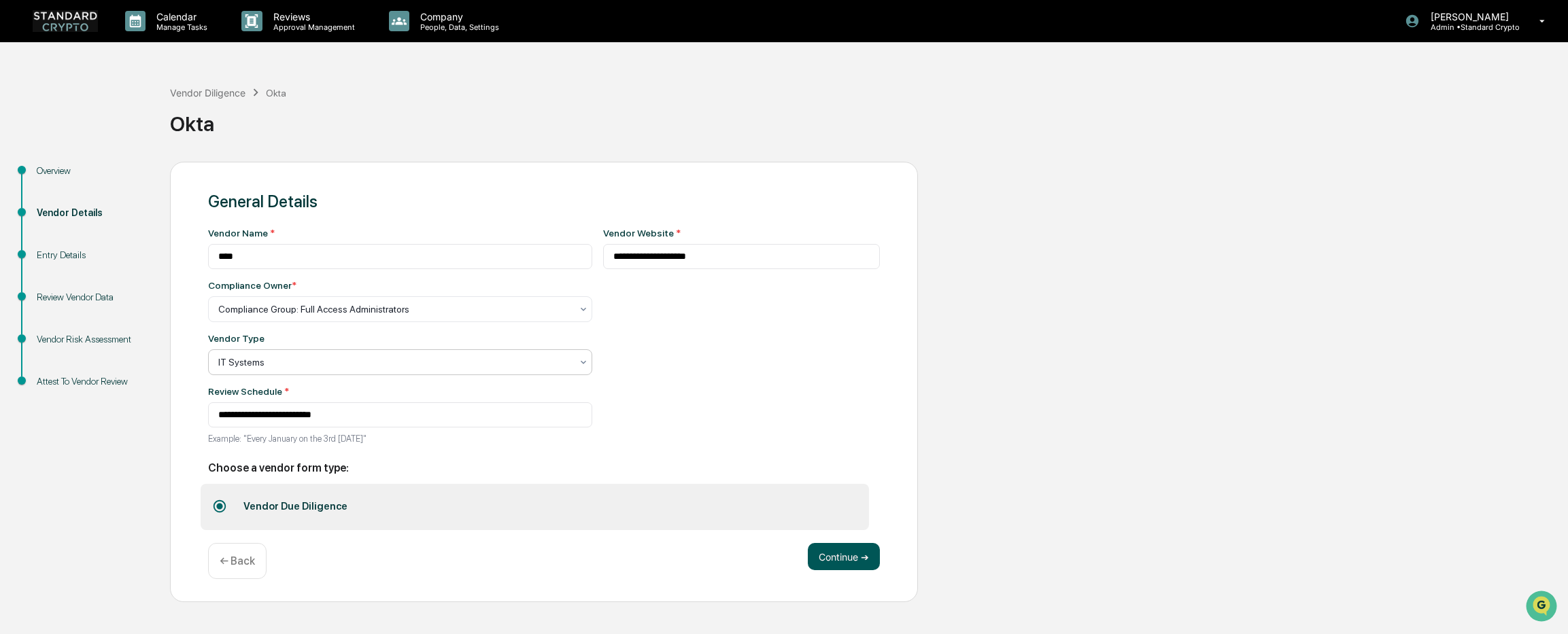
click at [859, 563] on button "Continue ➔" at bounding box center [843, 557] width 72 height 27
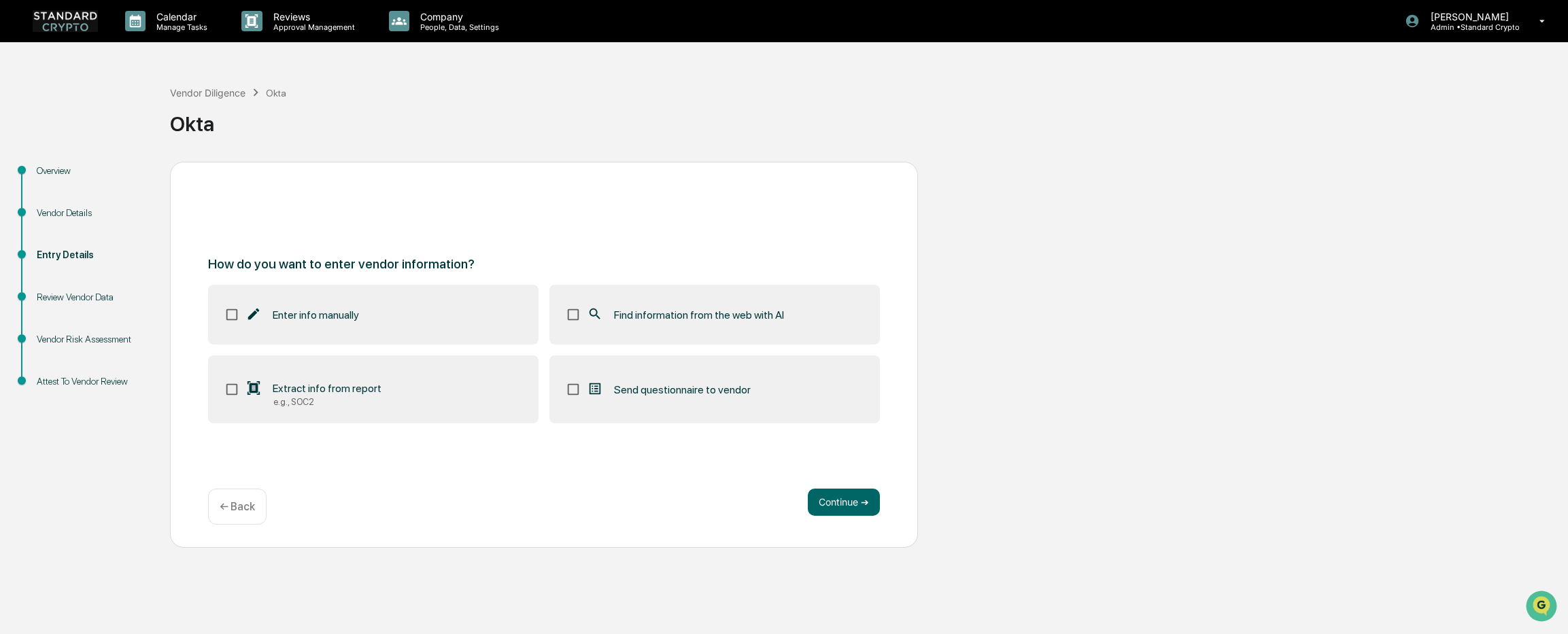
click at [489, 512] on div "Continue ➔ ← Back" at bounding box center [544, 506] width 672 height 36
click at [768, 326] on label "Find information from the web with AI" at bounding box center [714, 315] width 331 height 60
click at [833, 502] on button "Continue ➔" at bounding box center [843, 502] width 72 height 27
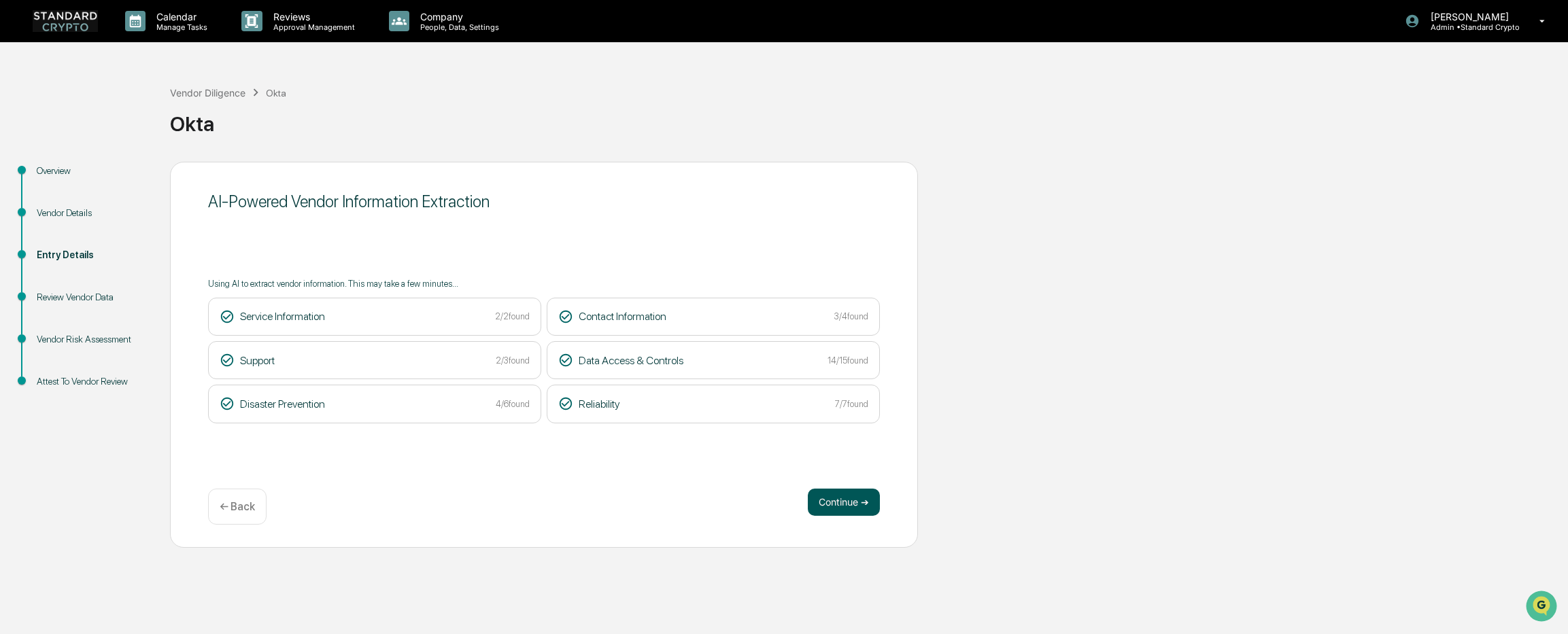
click at [832, 499] on button "Continue ➔" at bounding box center [843, 502] width 72 height 27
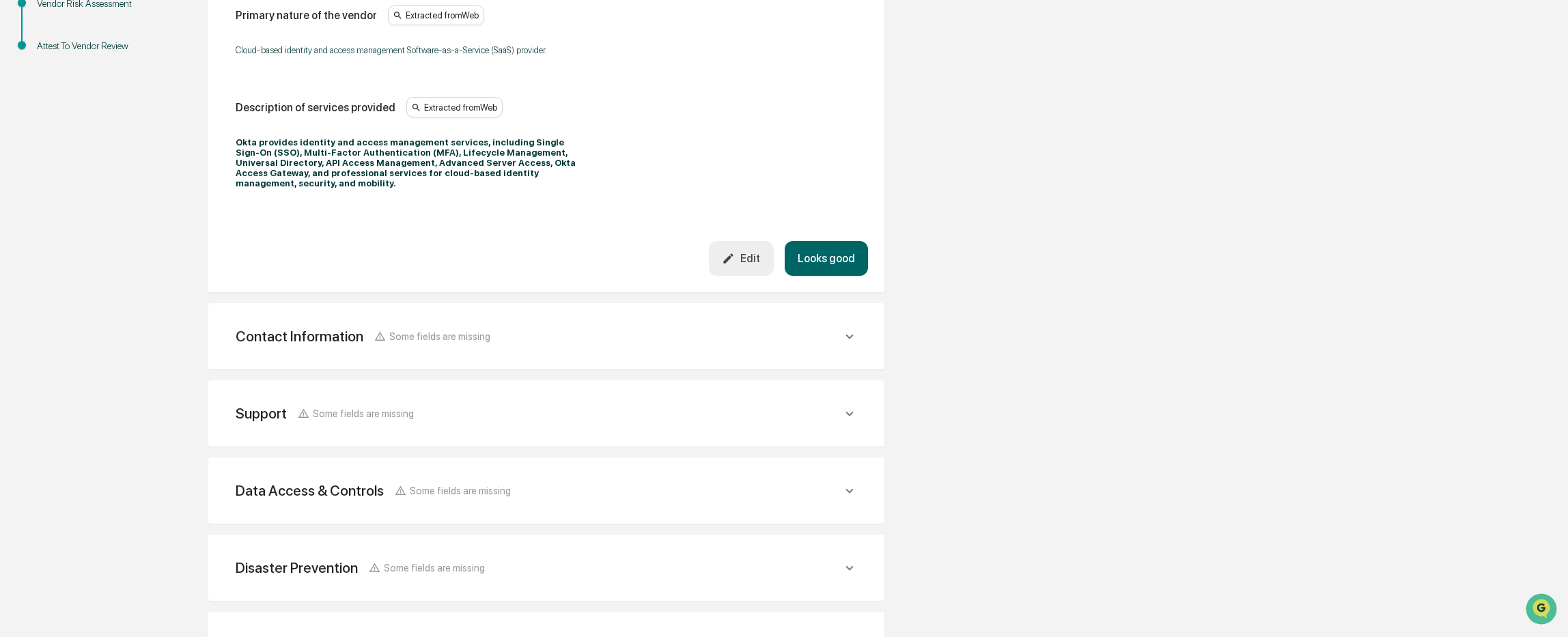
scroll to position [342, 0]
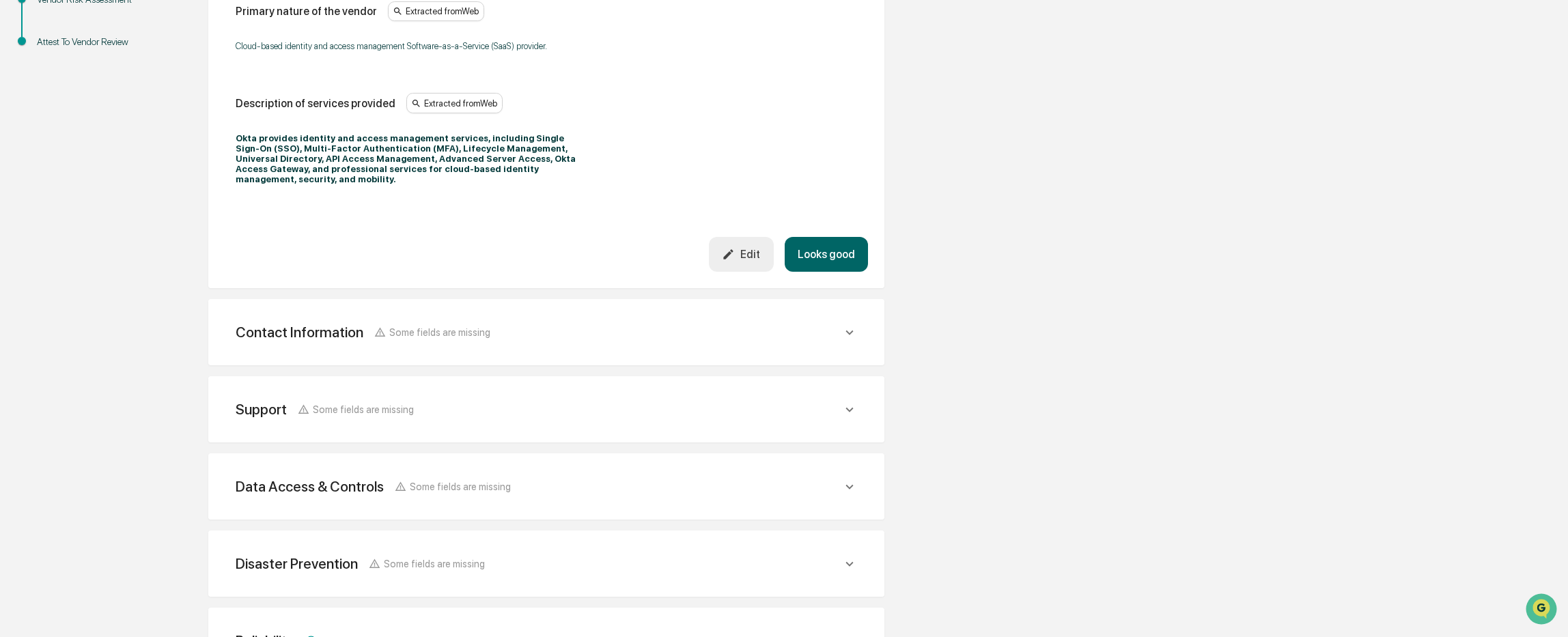
click at [578, 324] on div "Contact Information Some fields are missing" at bounding box center [538, 332] width 607 height 17
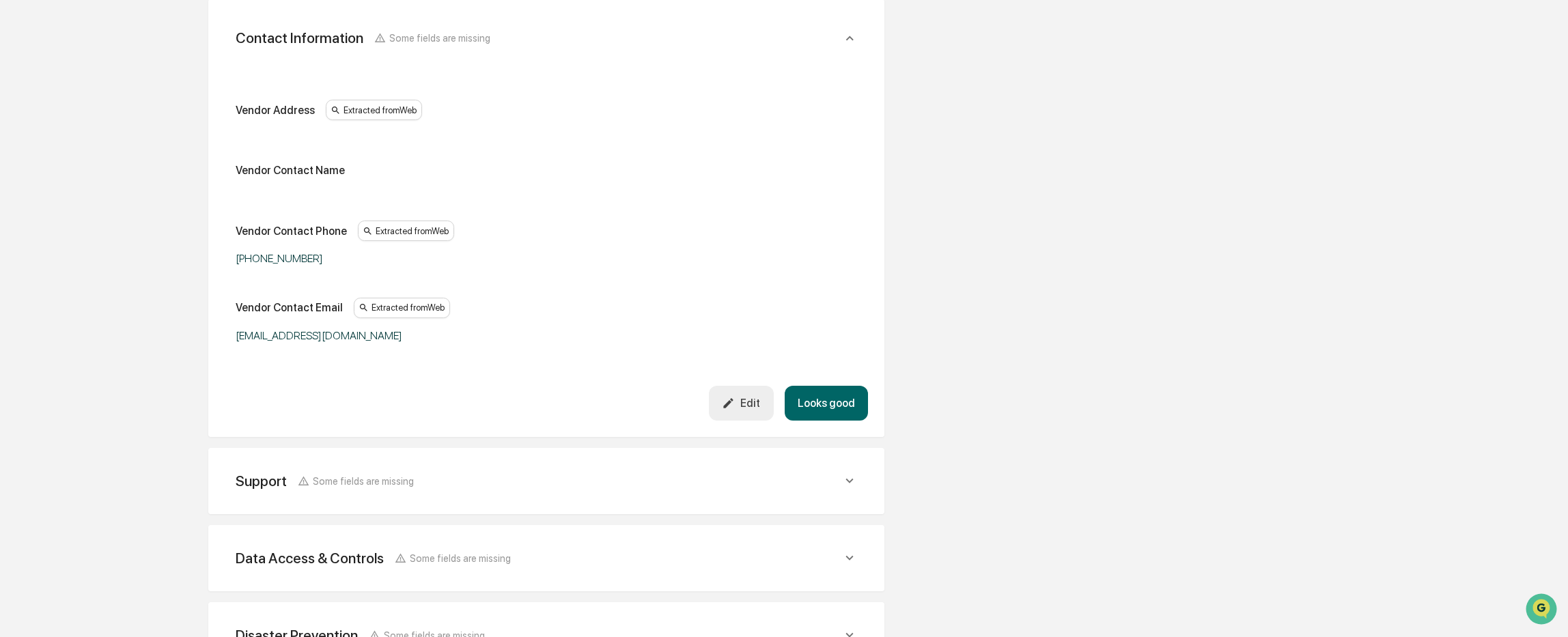
scroll to position [683, 0]
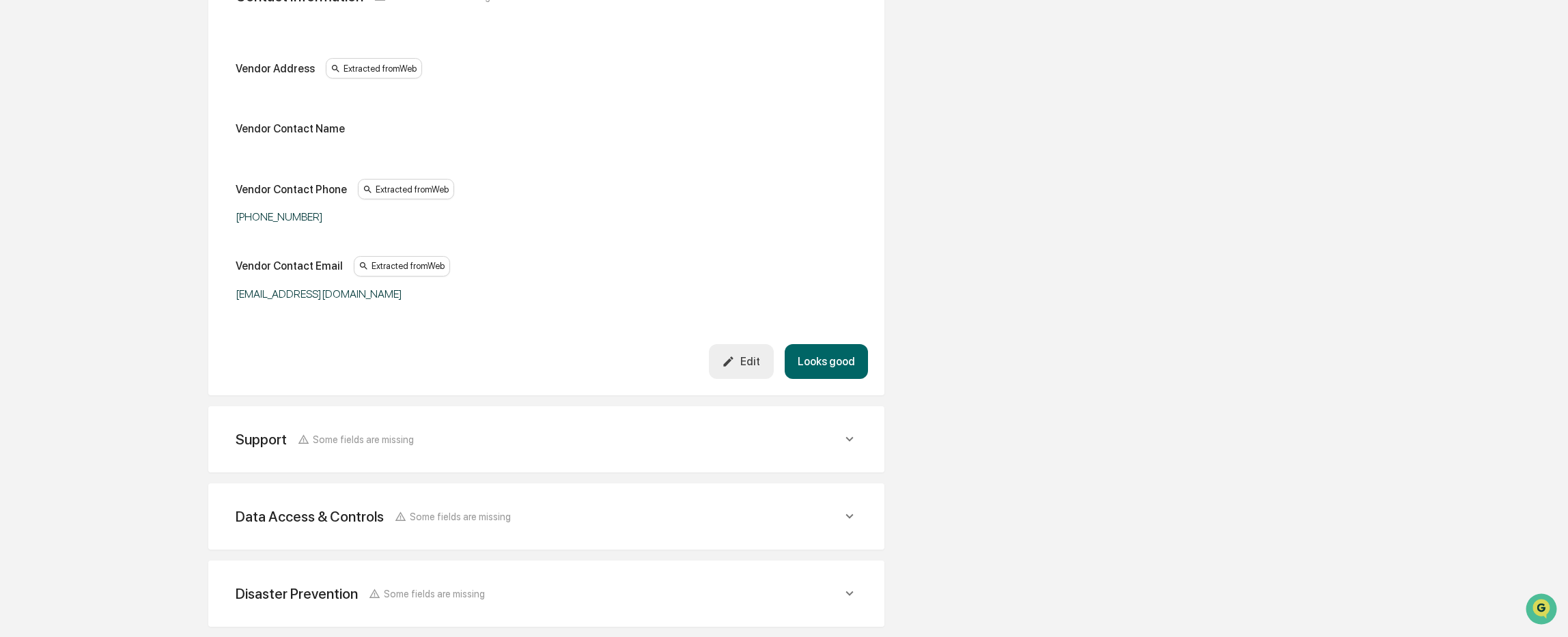
click at [531, 435] on div "Support Some fields are missing" at bounding box center [538, 439] width 607 height 17
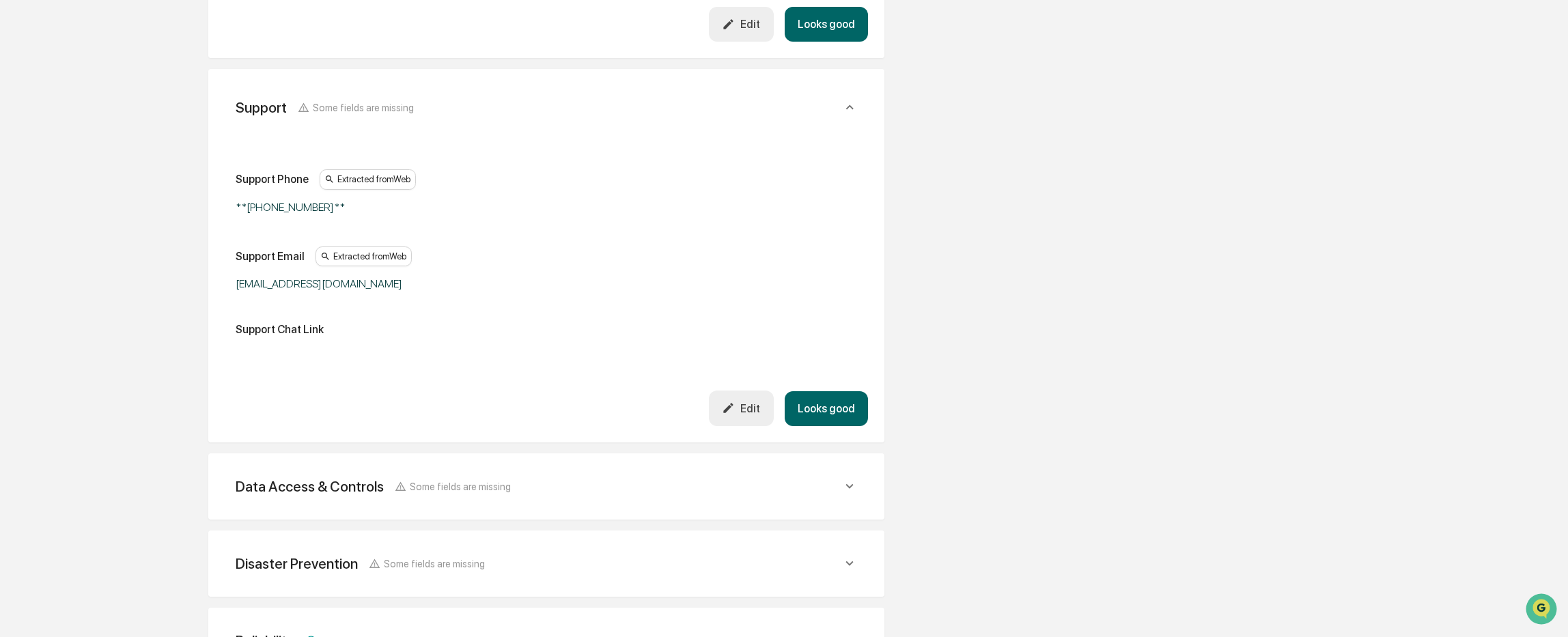
scroll to position [1024, 0]
click at [743, 398] on div "Edit" at bounding box center [741, 404] width 38 height 13
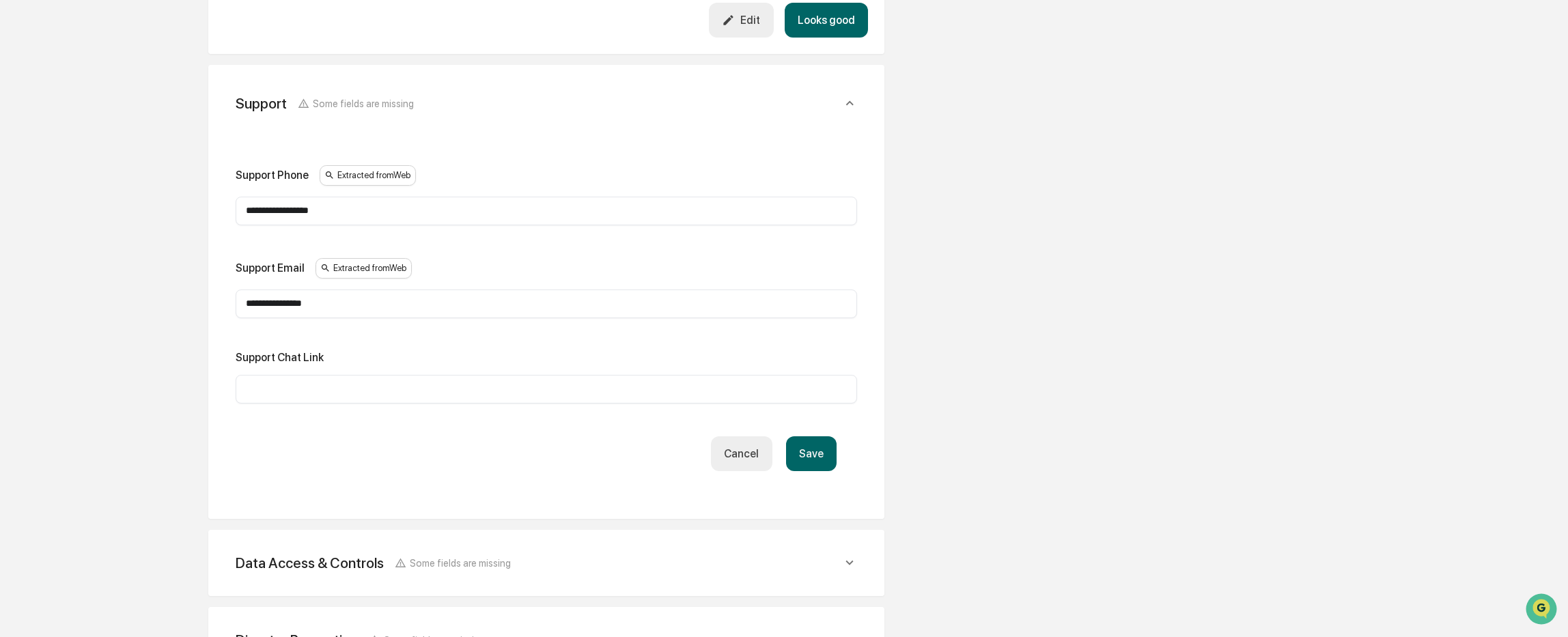
click at [347, 204] on input "**********" at bounding box center [546, 211] width 601 height 14
click at [258, 204] on input "**********" at bounding box center [546, 211] width 601 height 14
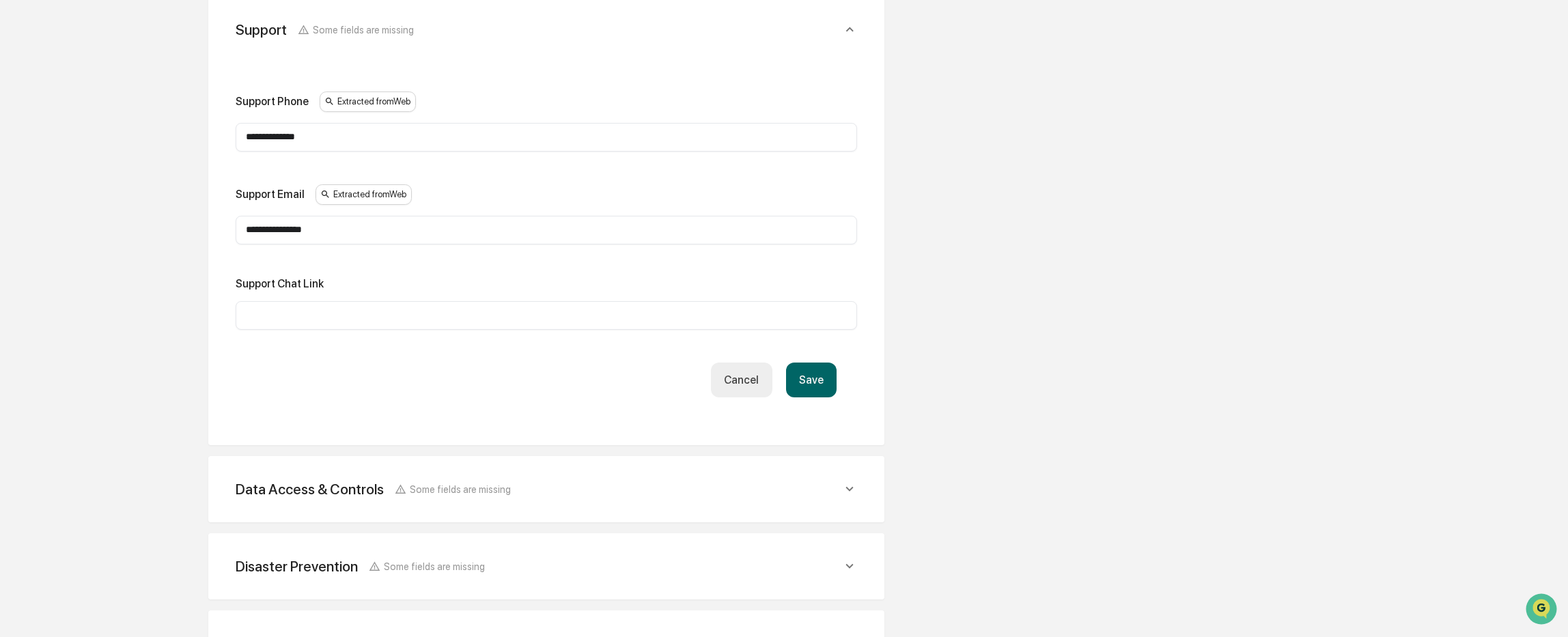
scroll to position [1199, 0]
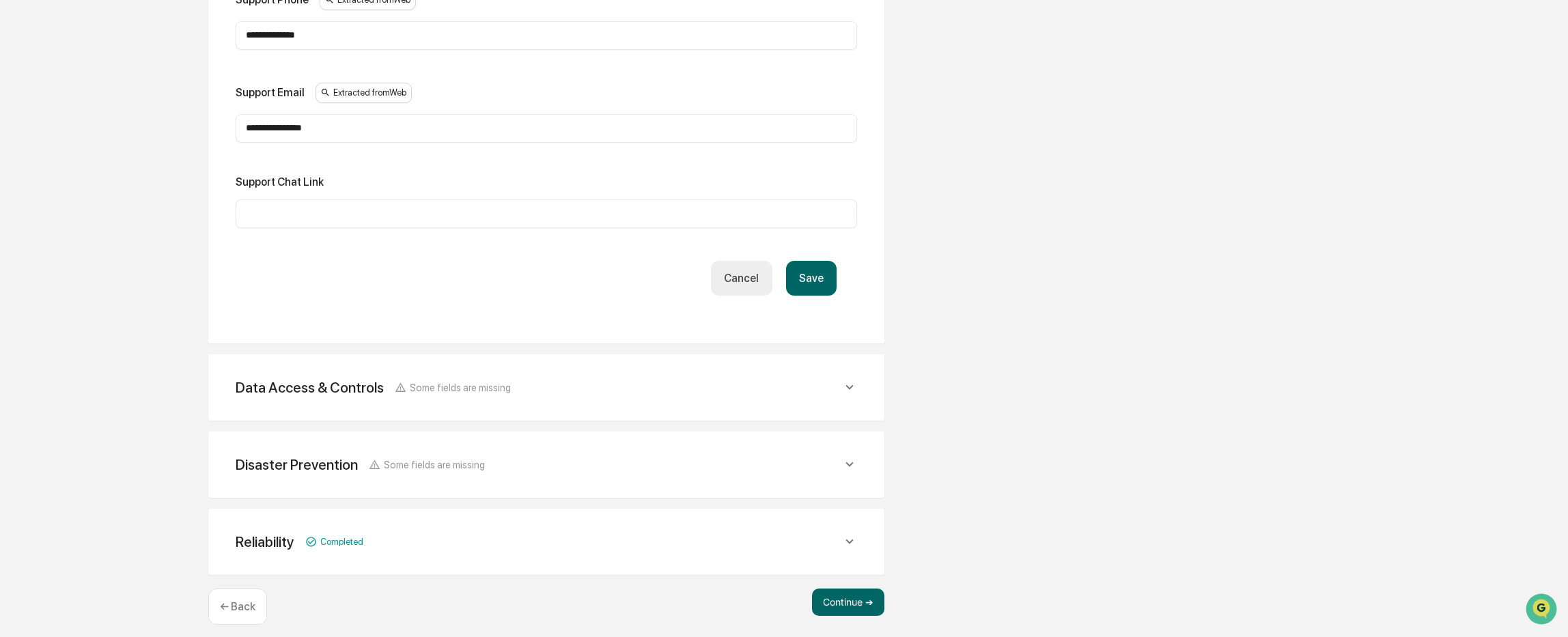
type input "**********"
click at [414, 382] on span "Some fields are missing" at bounding box center [460, 387] width 101 height 12
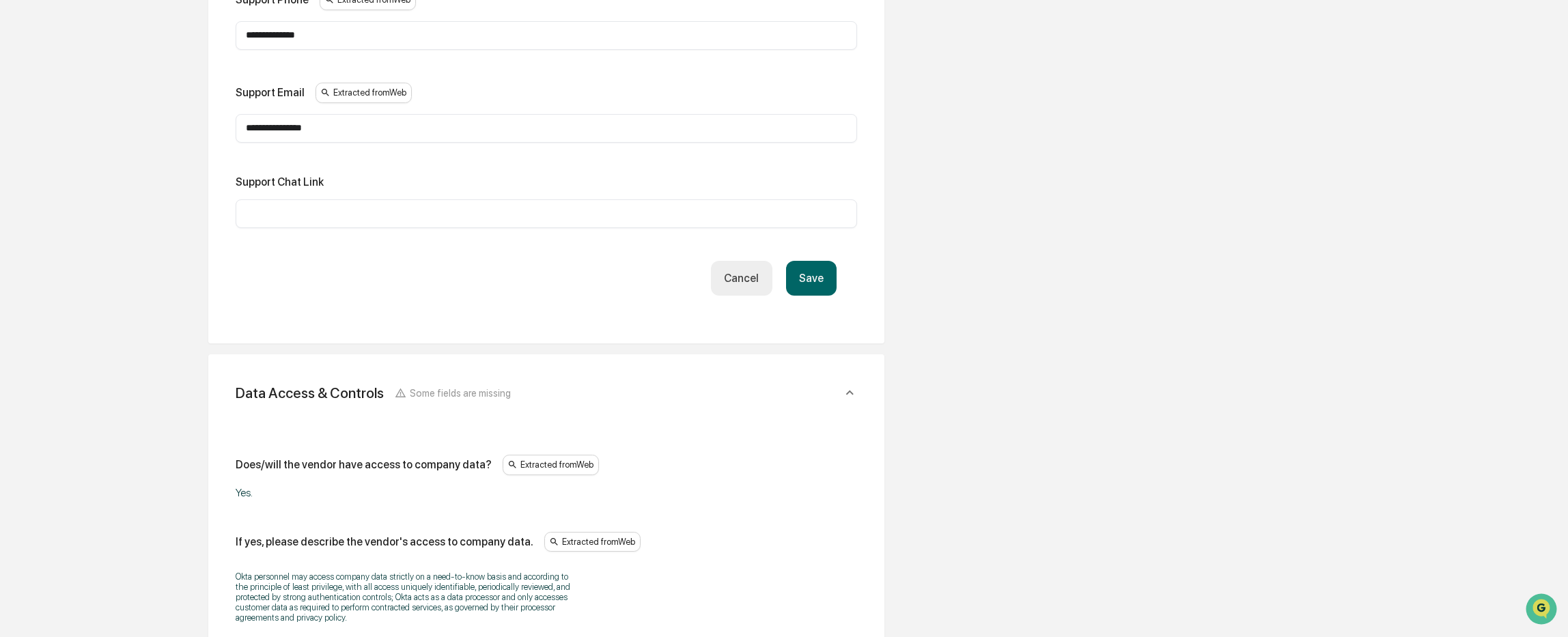
click at [805, 275] on button "Save" at bounding box center [811, 278] width 50 height 35
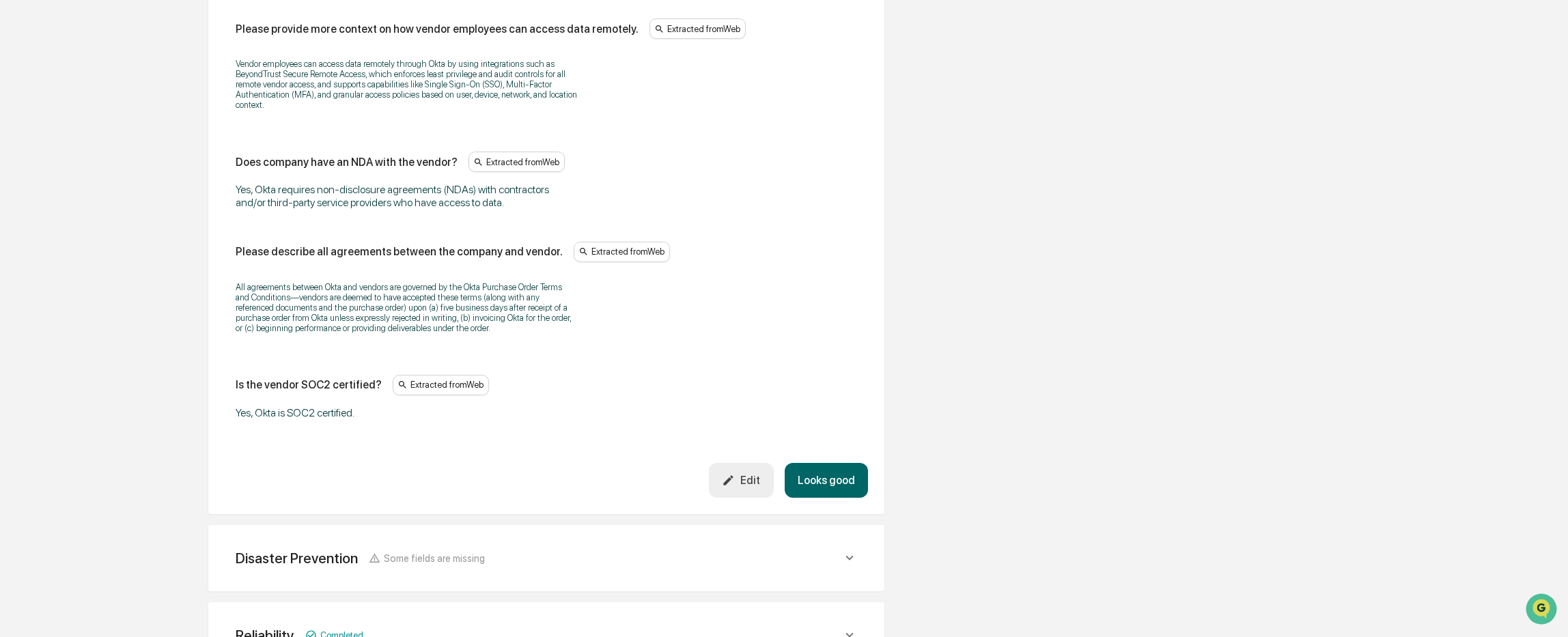
scroll to position [2763, 0]
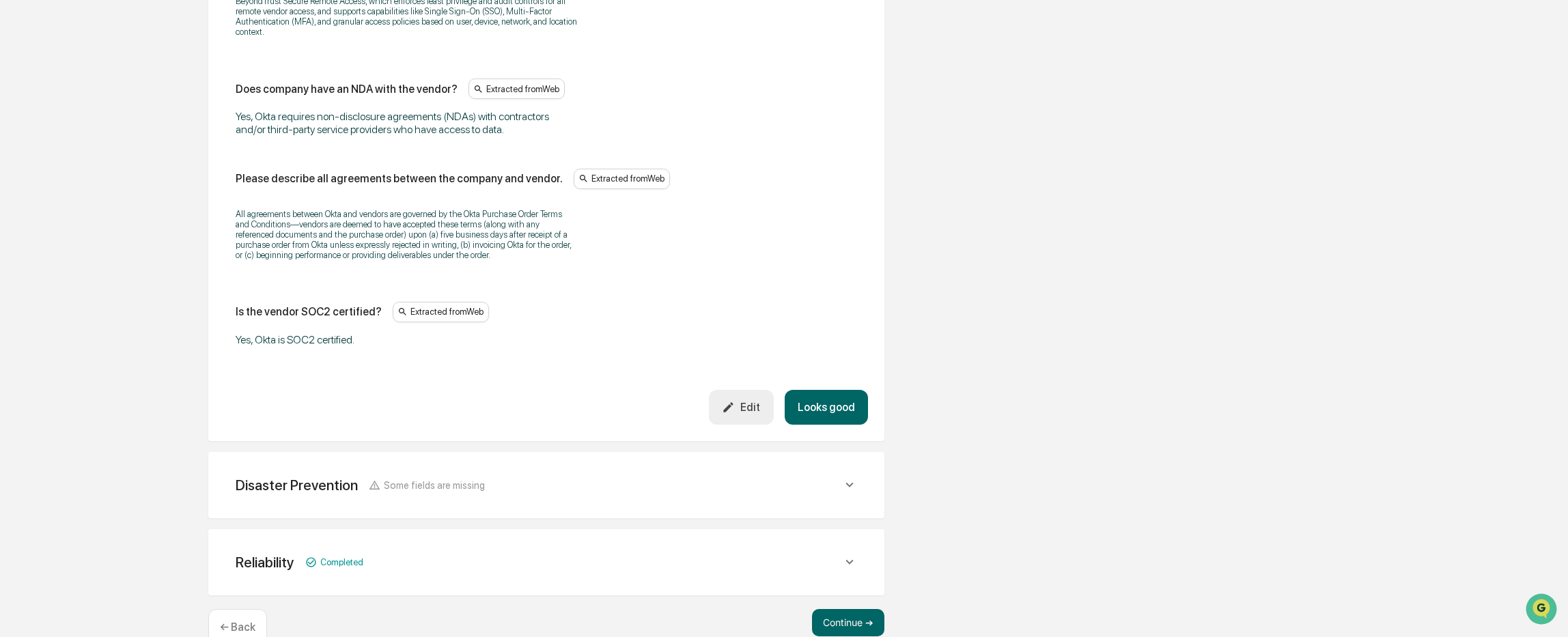
click at [674, 477] on div "Disaster Prevention Some fields are missing" at bounding box center [538, 485] width 607 height 17
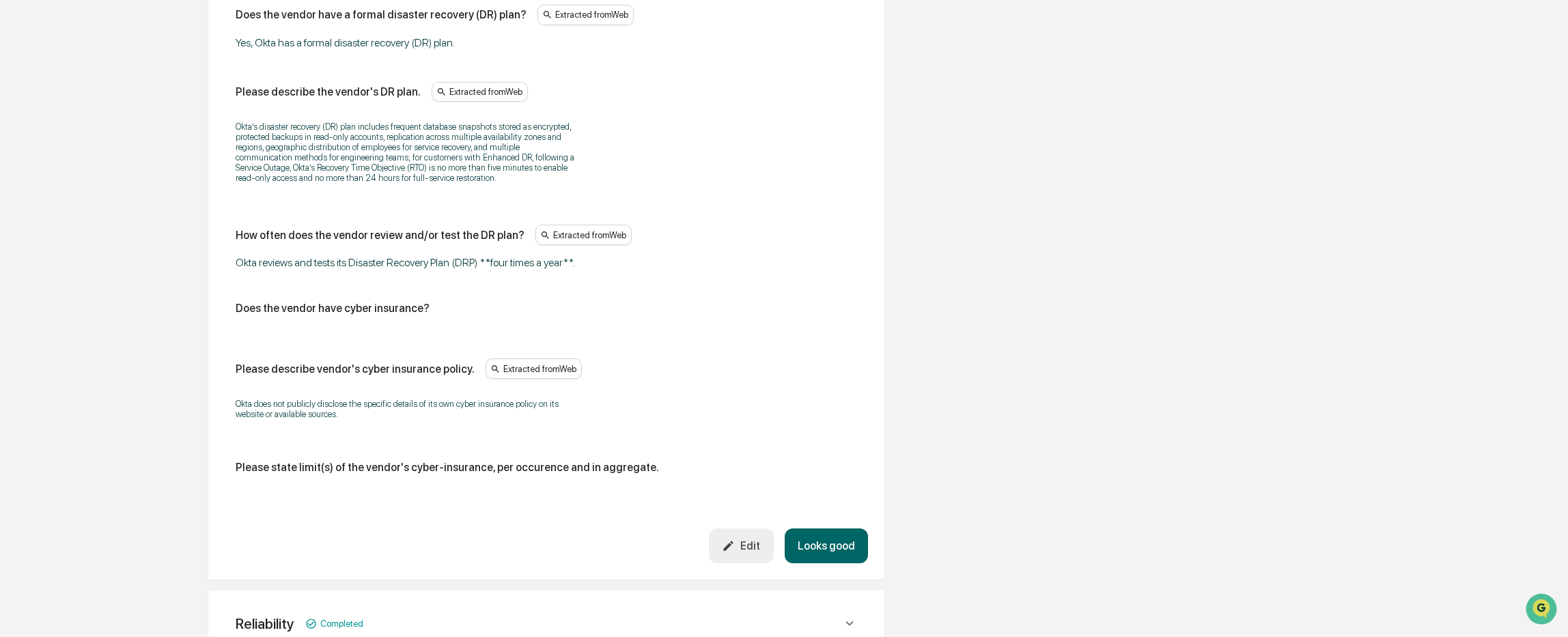
scroll to position [3378, 0]
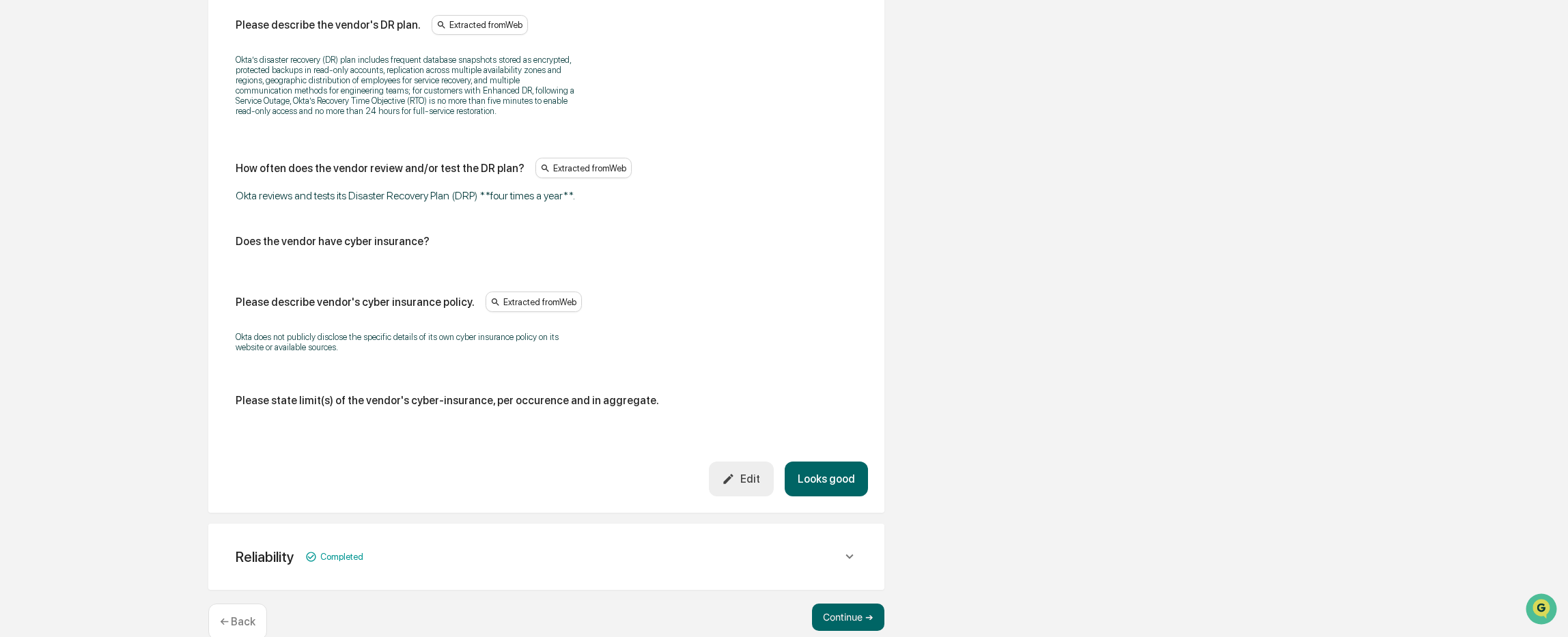
click at [745, 473] on div "Edit" at bounding box center [741, 479] width 38 height 13
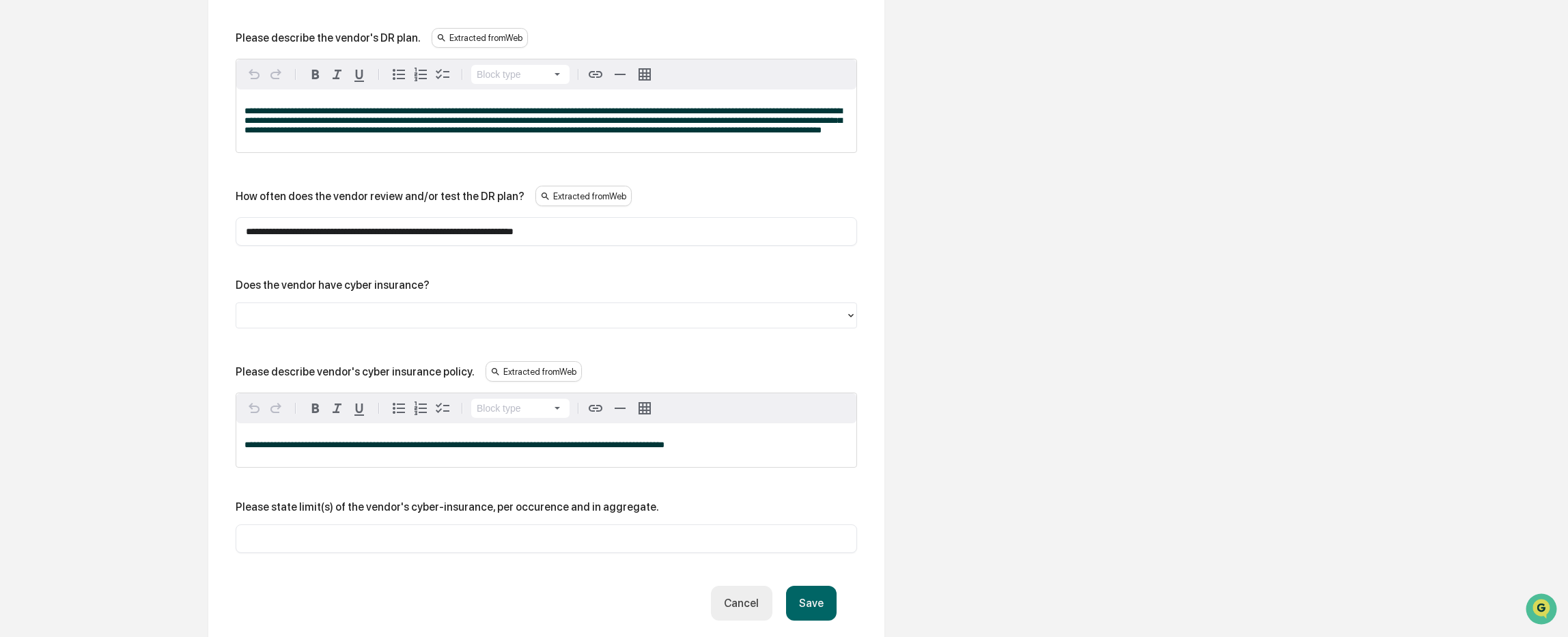
click at [592, 225] on input "**********" at bounding box center [546, 232] width 601 height 14
click at [510, 225] on input "**********" at bounding box center [546, 232] width 601 height 14
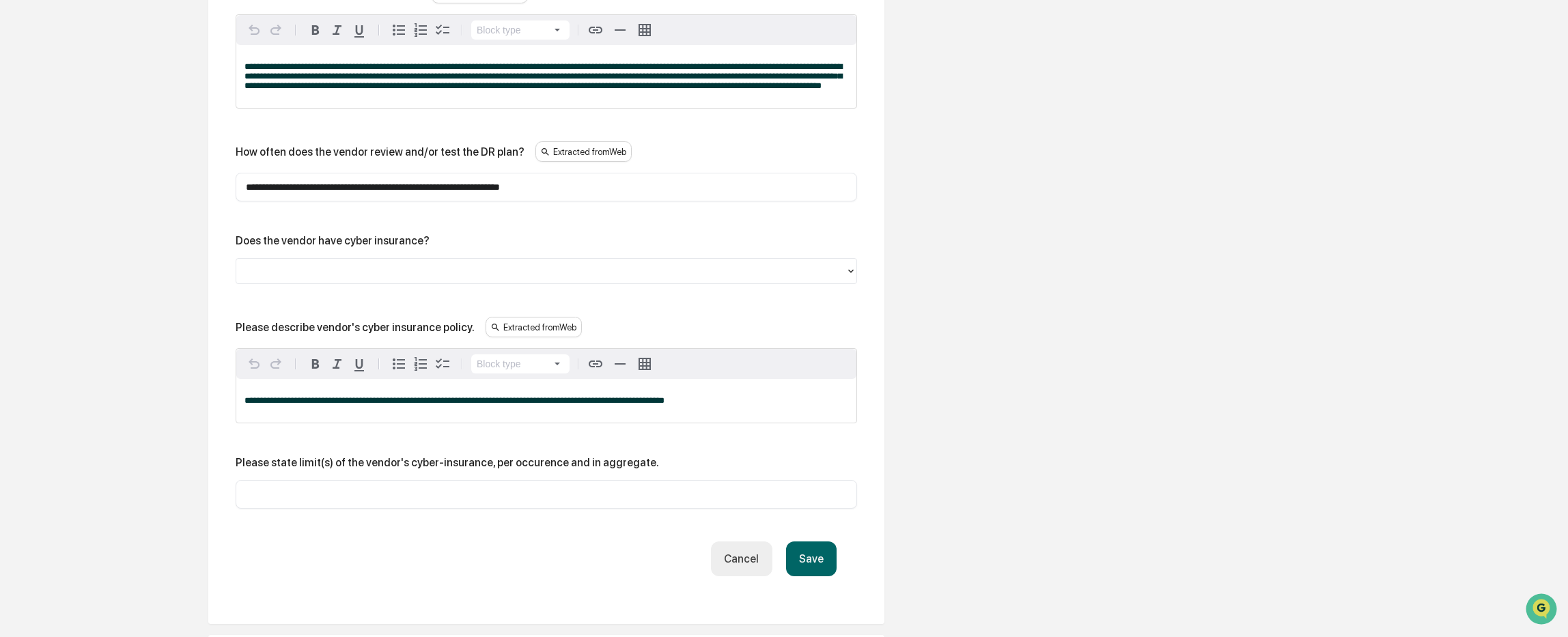
scroll to position [3447, 0]
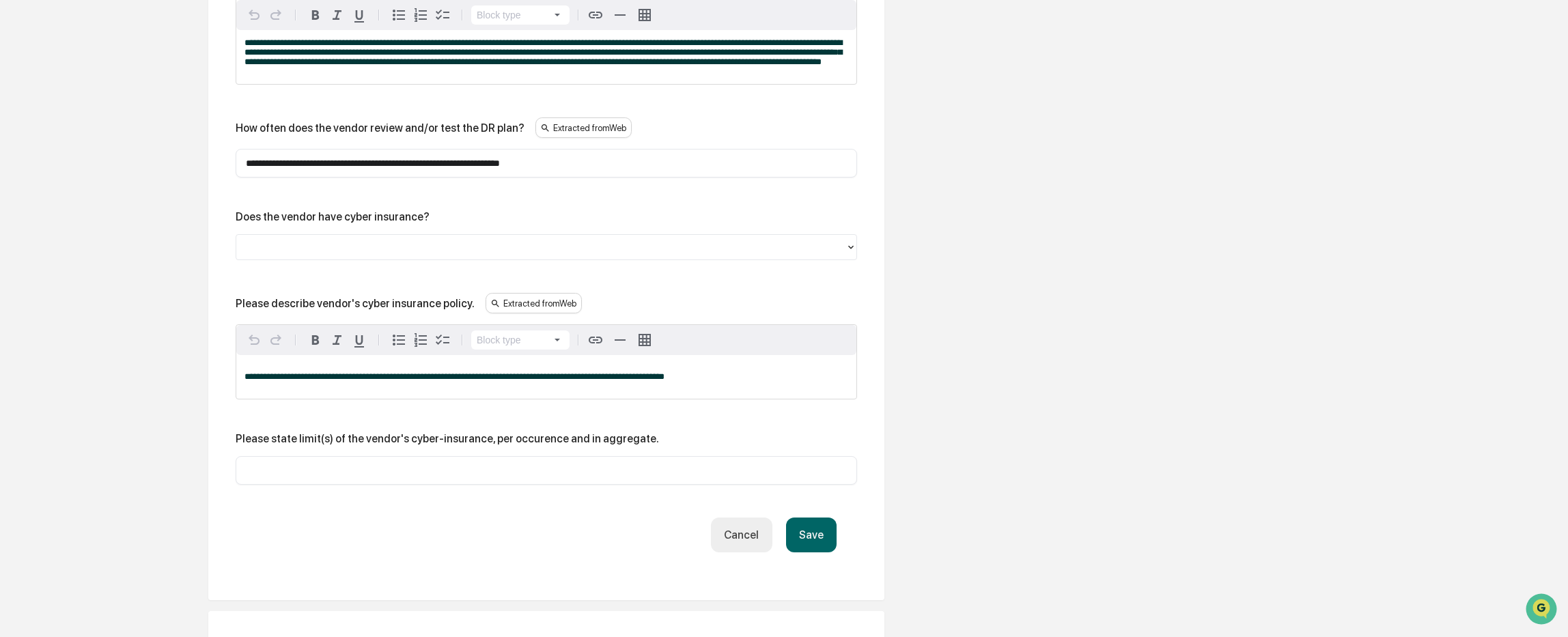
type input "**********"
drag, startPoint x: 717, startPoint y: 363, endPoint x: 157, endPoint y: 404, distance: 561.5
click at [824, 518] on button "Save" at bounding box center [811, 535] width 50 height 35
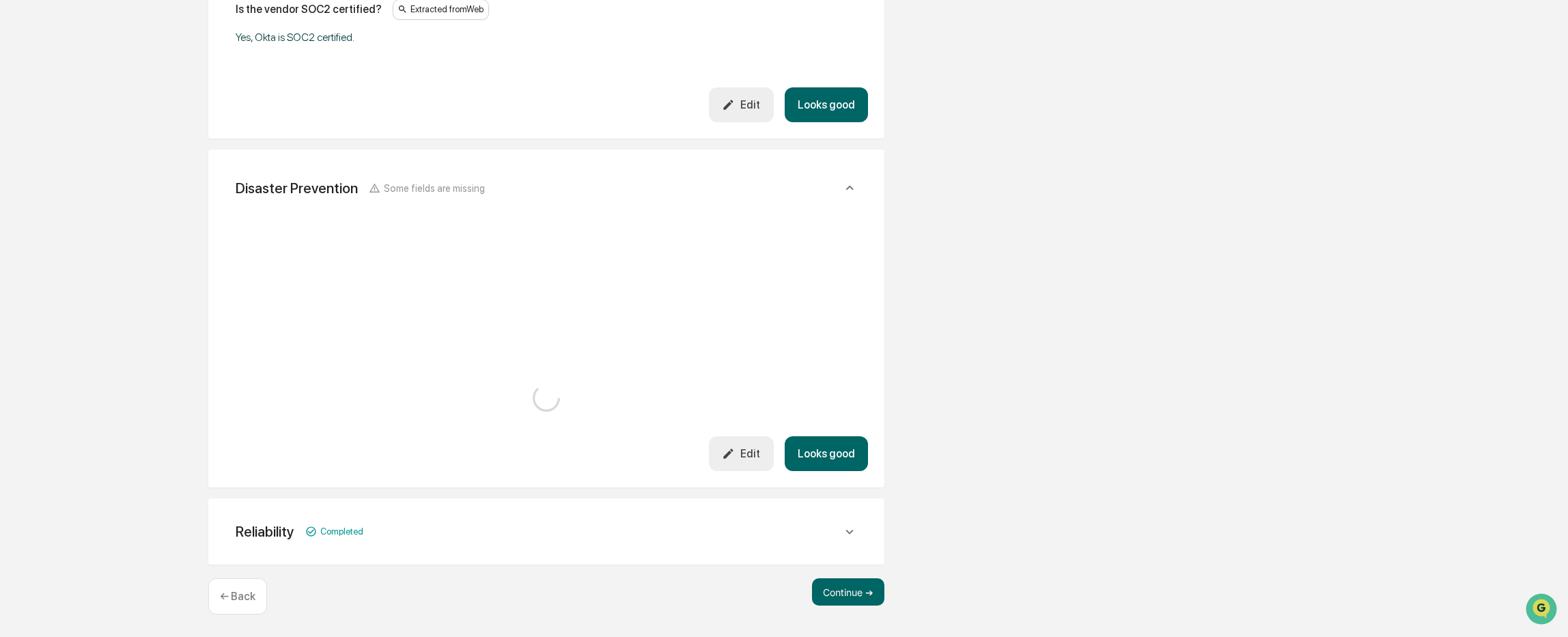
scroll to position [3334, 0]
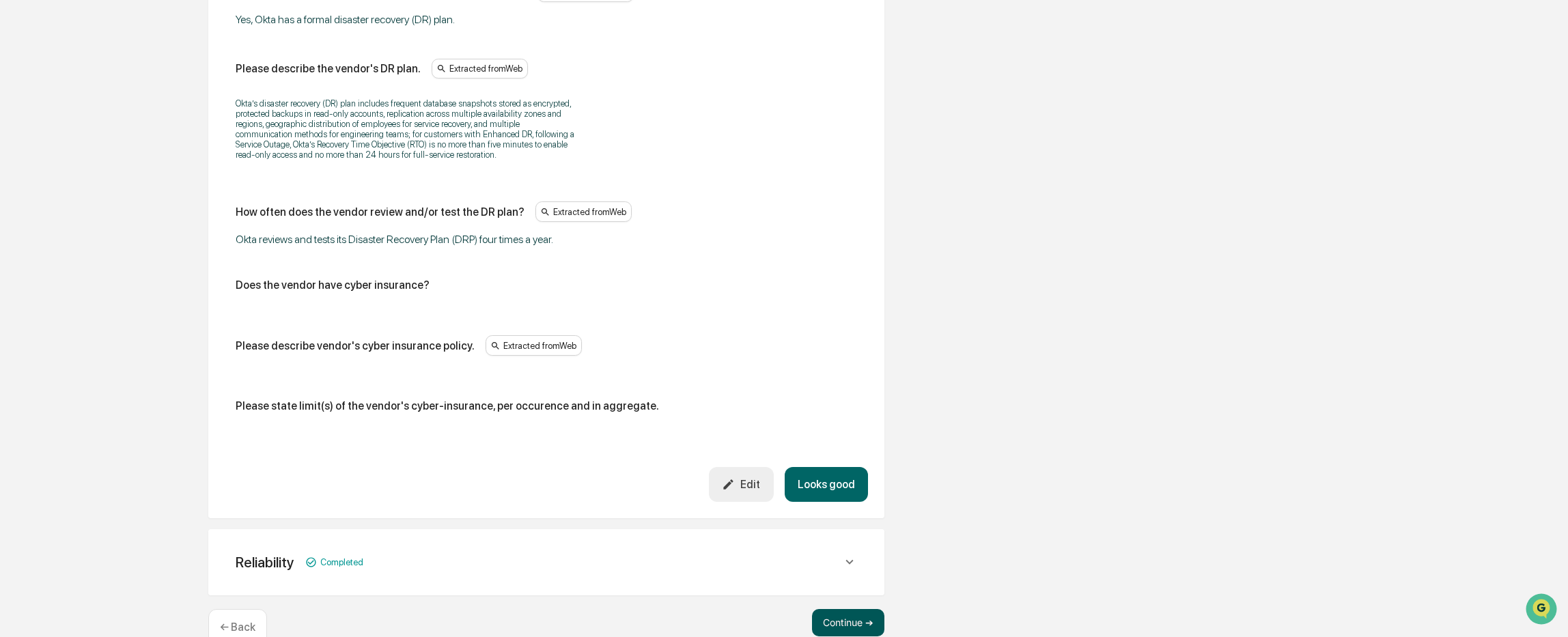
click at [838, 609] on button "Continue ➔" at bounding box center [847, 623] width 72 height 28
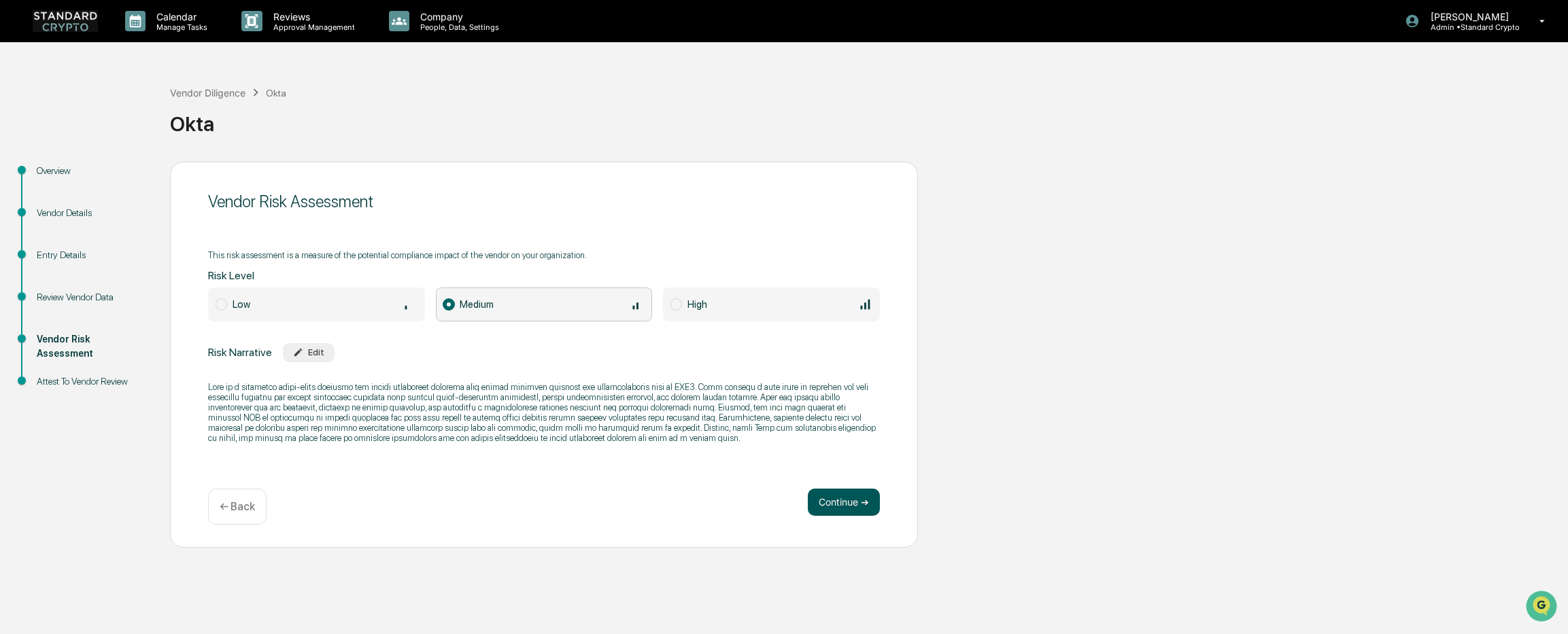
click at [823, 501] on button "Continue ➔" at bounding box center [843, 502] width 72 height 27
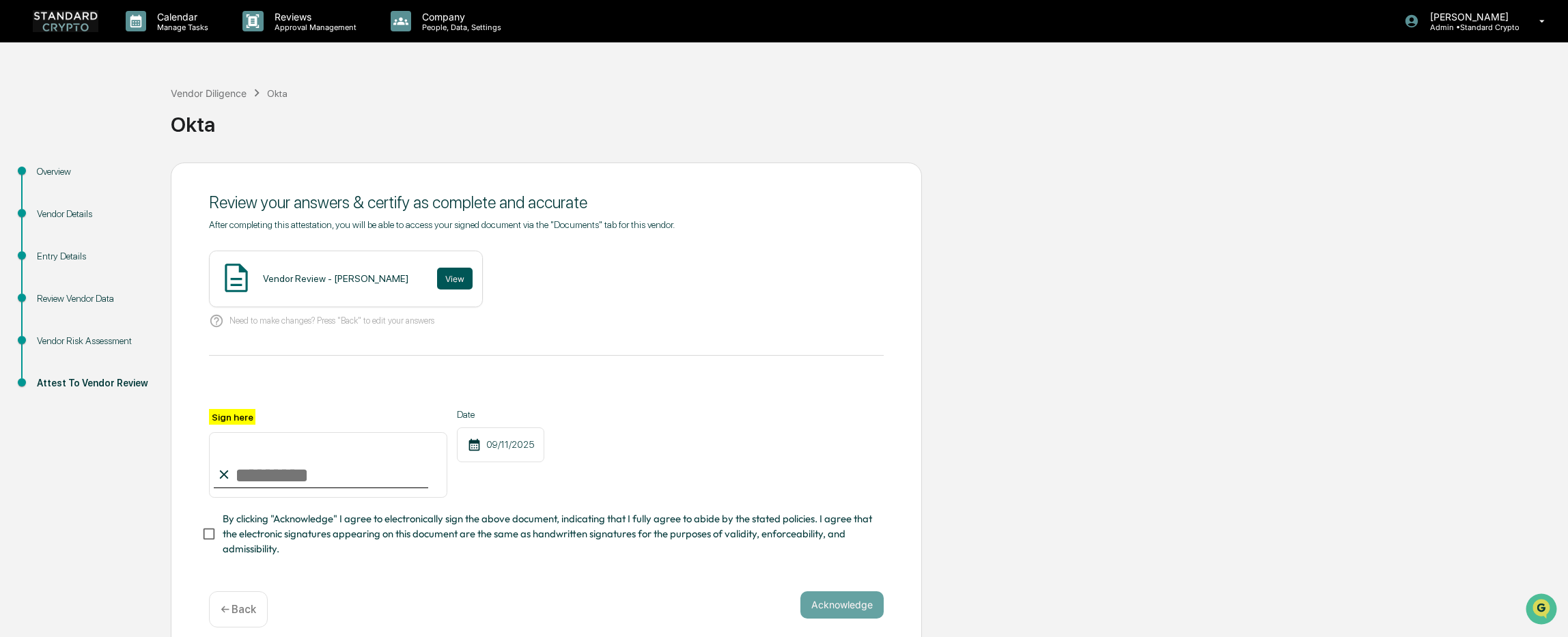
click at [437, 277] on button "View" at bounding box center [454, 279] width 35 height 22
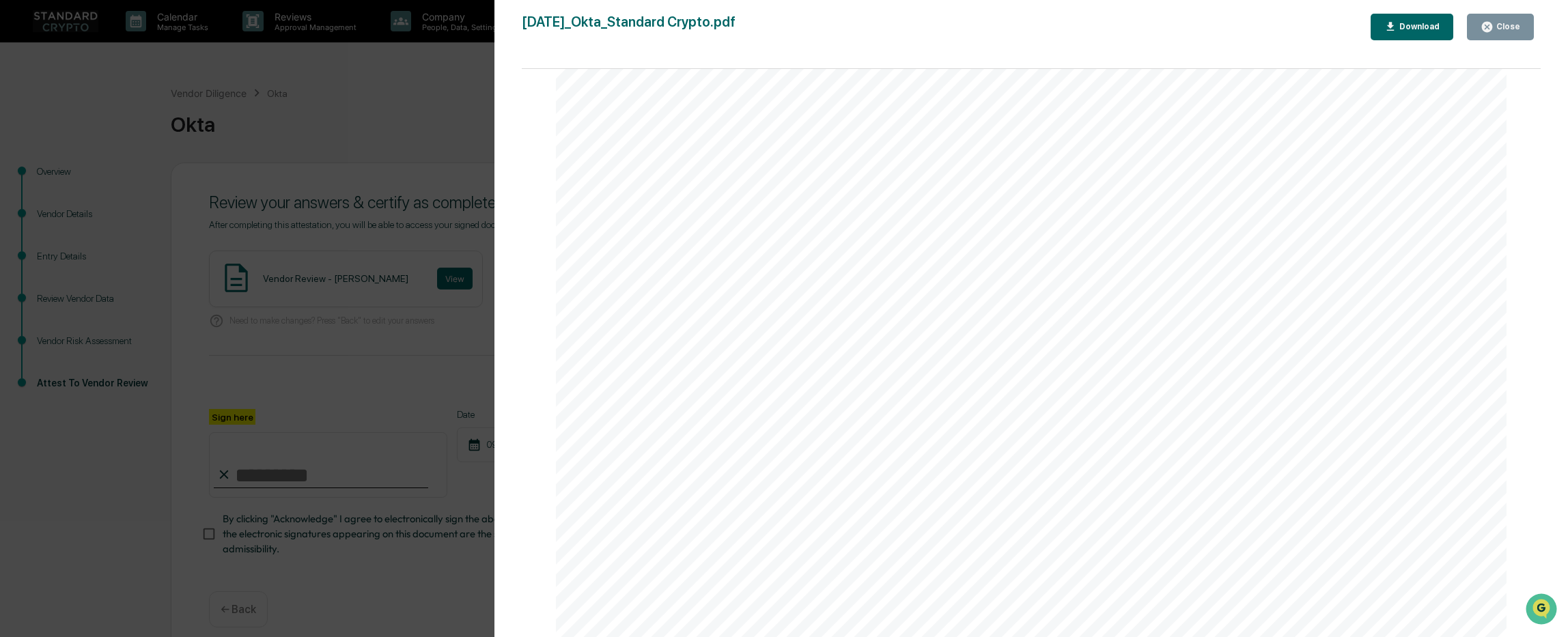
scroll to position [3277, 0]
click at [1506, 30] on div "Close" at bounding box center [1507, 27] width 27 height 10
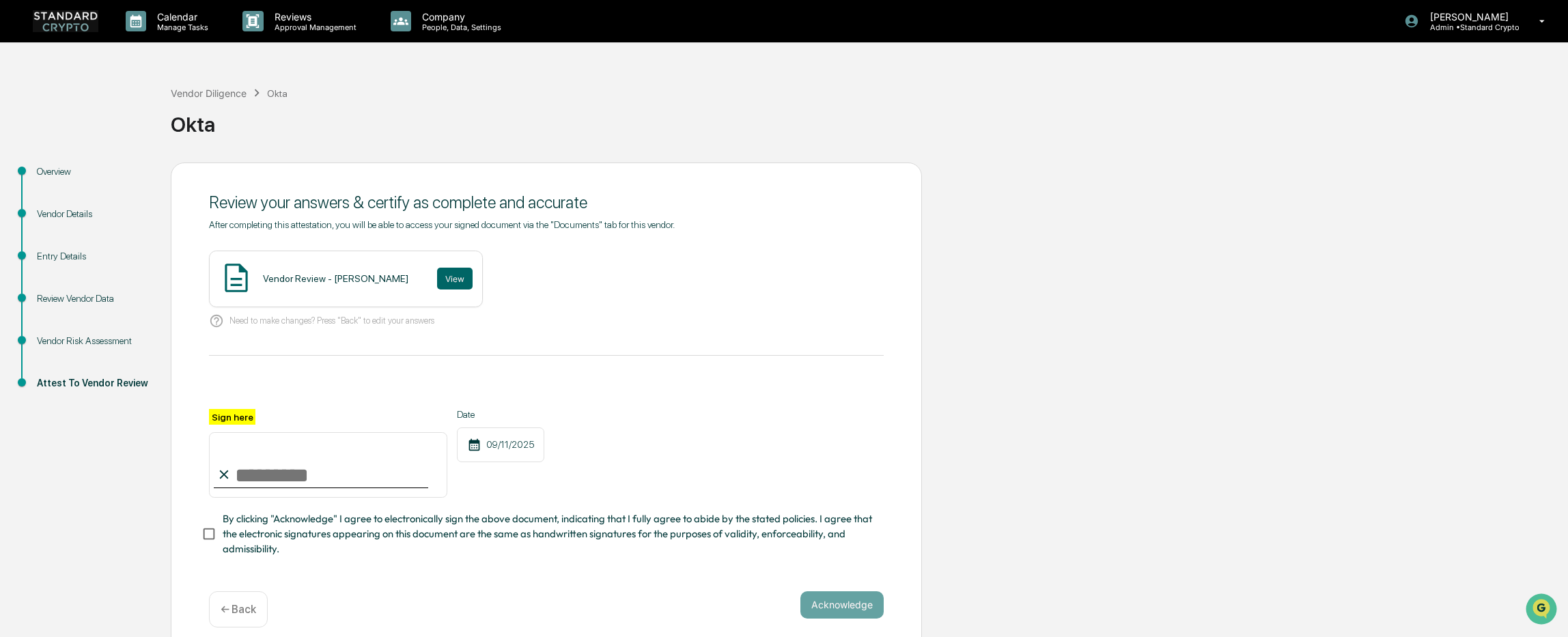
click at [331, 457] on input "Sign here" at bounding box center [328, 464] width 238 height 66
type input "**********"
click at [823, 610] on button "Acknowledge" at bounding box center [842, 605] width 84 height 28
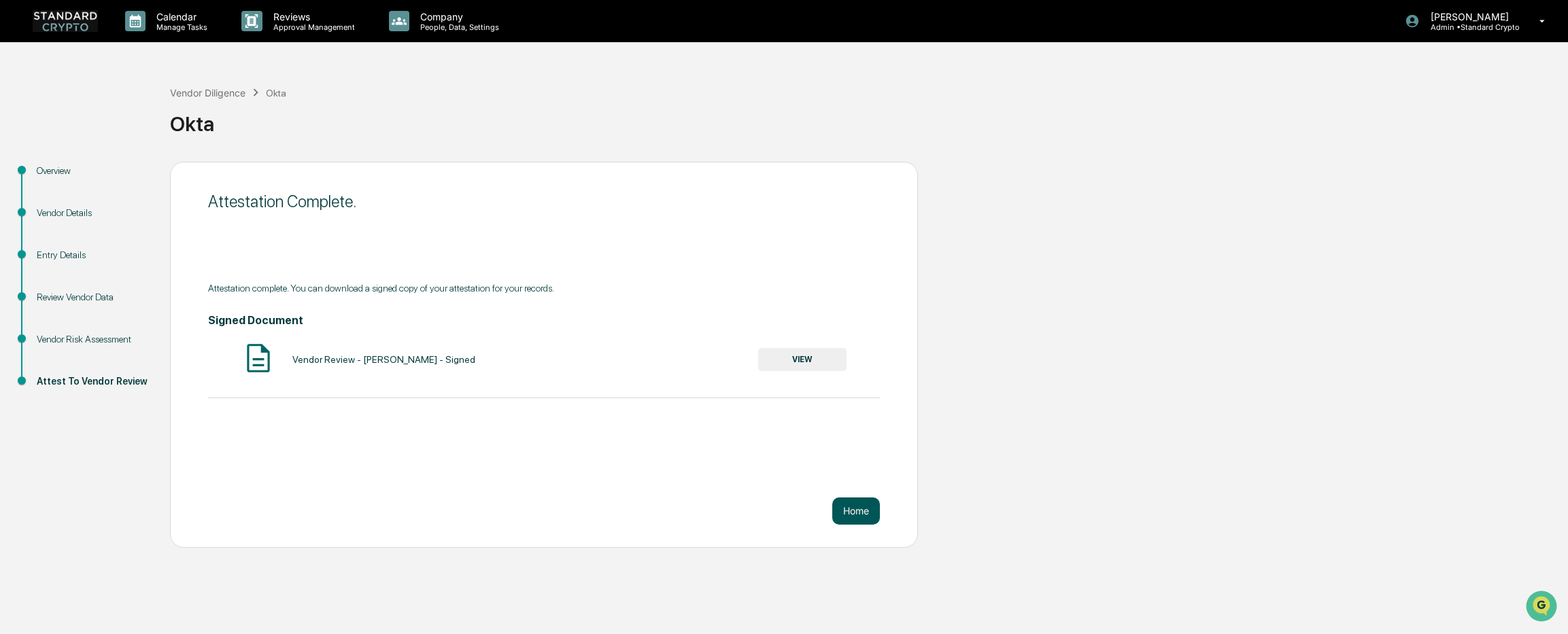
click at [861, 515] on button "Home" at bounding box center [855, 511] width 47 height 27
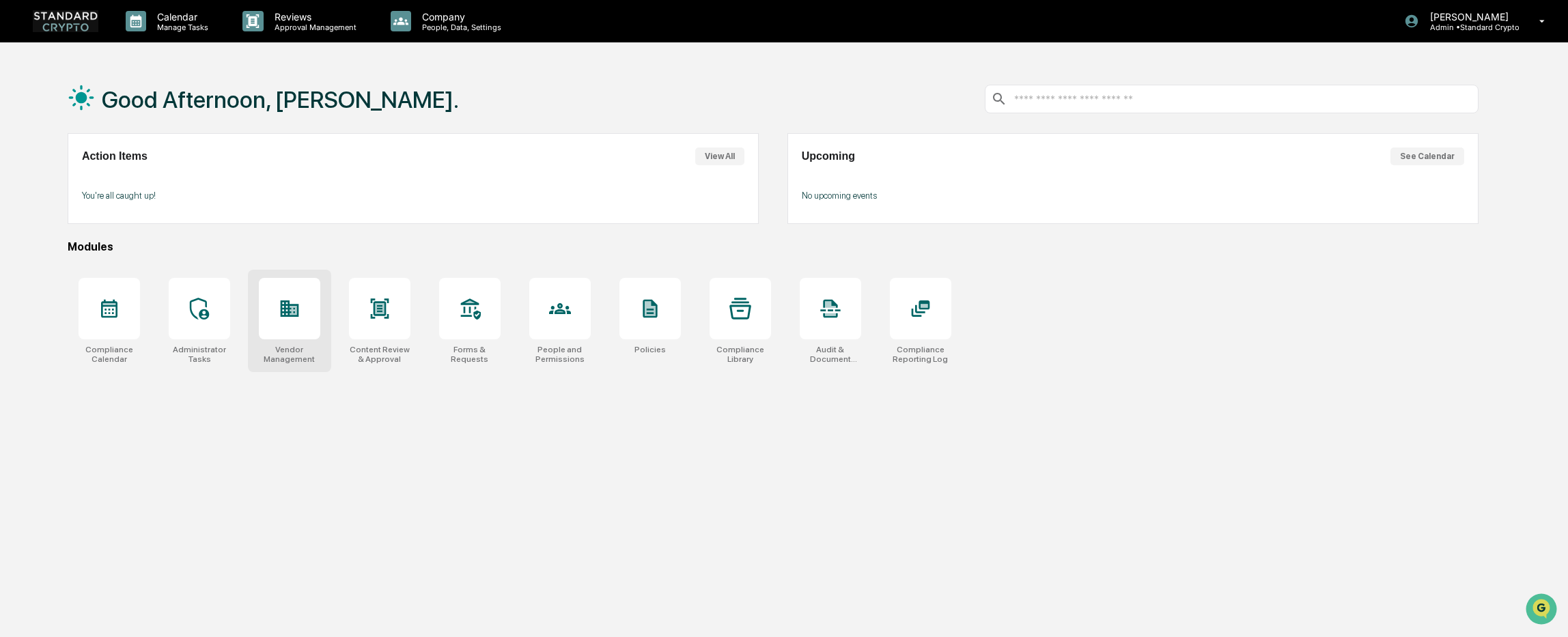
click at [301, 362] on div "Vendor Management" at bounding box center [289, 355] width 61 height 19
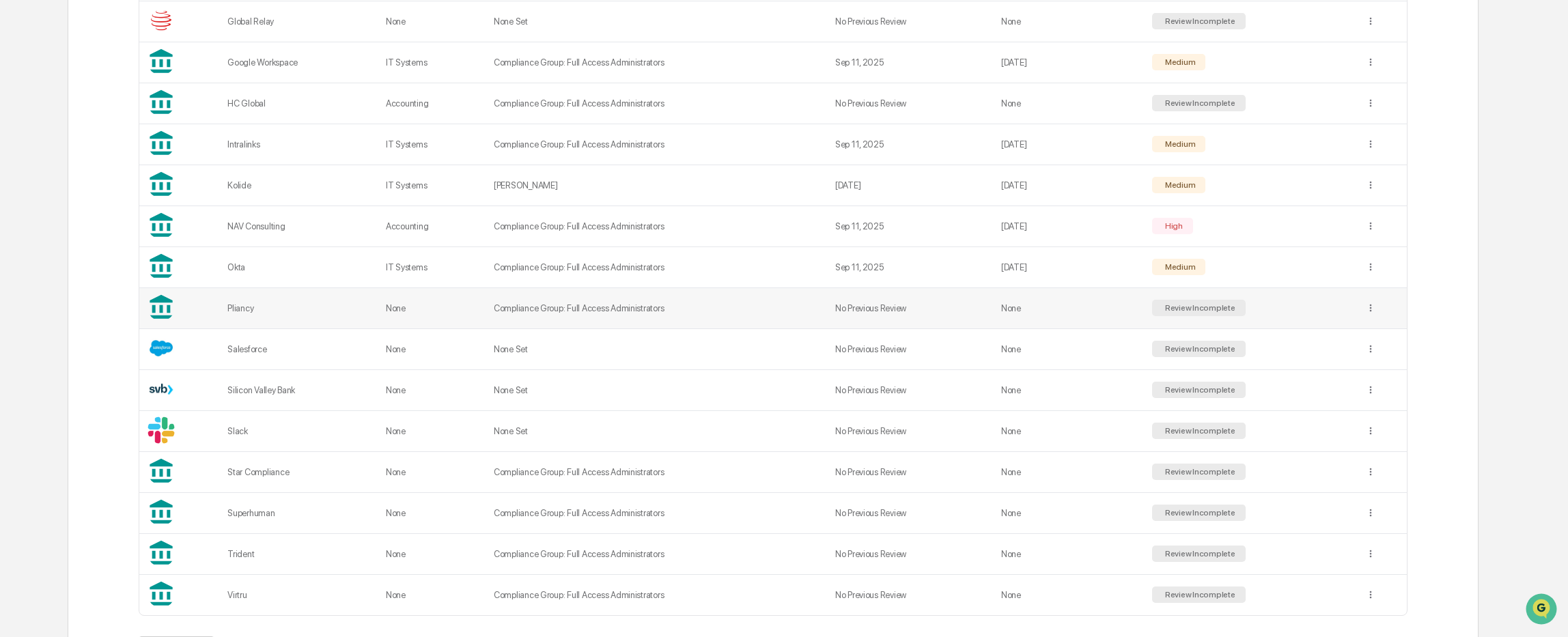
scroll to position [731, 0]
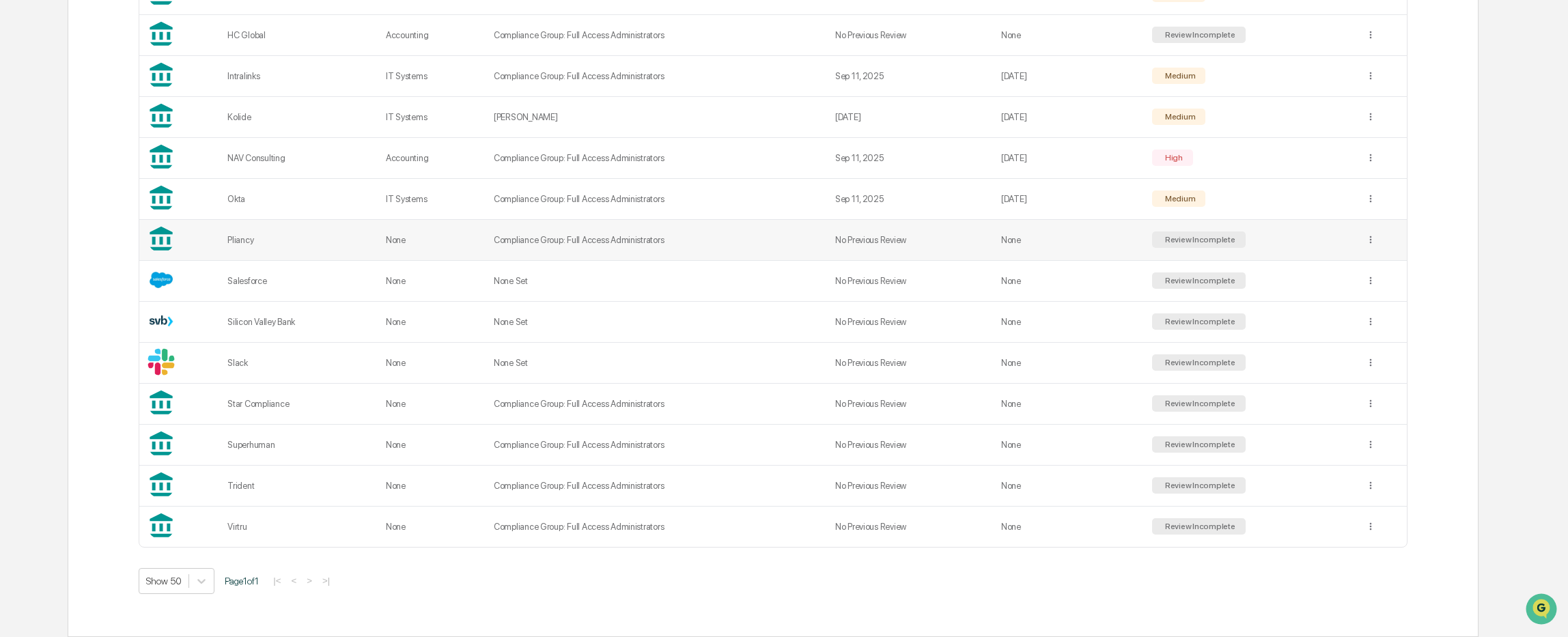
click at [540, 244] on td "Compliance Group: Full Access Administrators" at bounding box center [656, 240] width 342 height 41
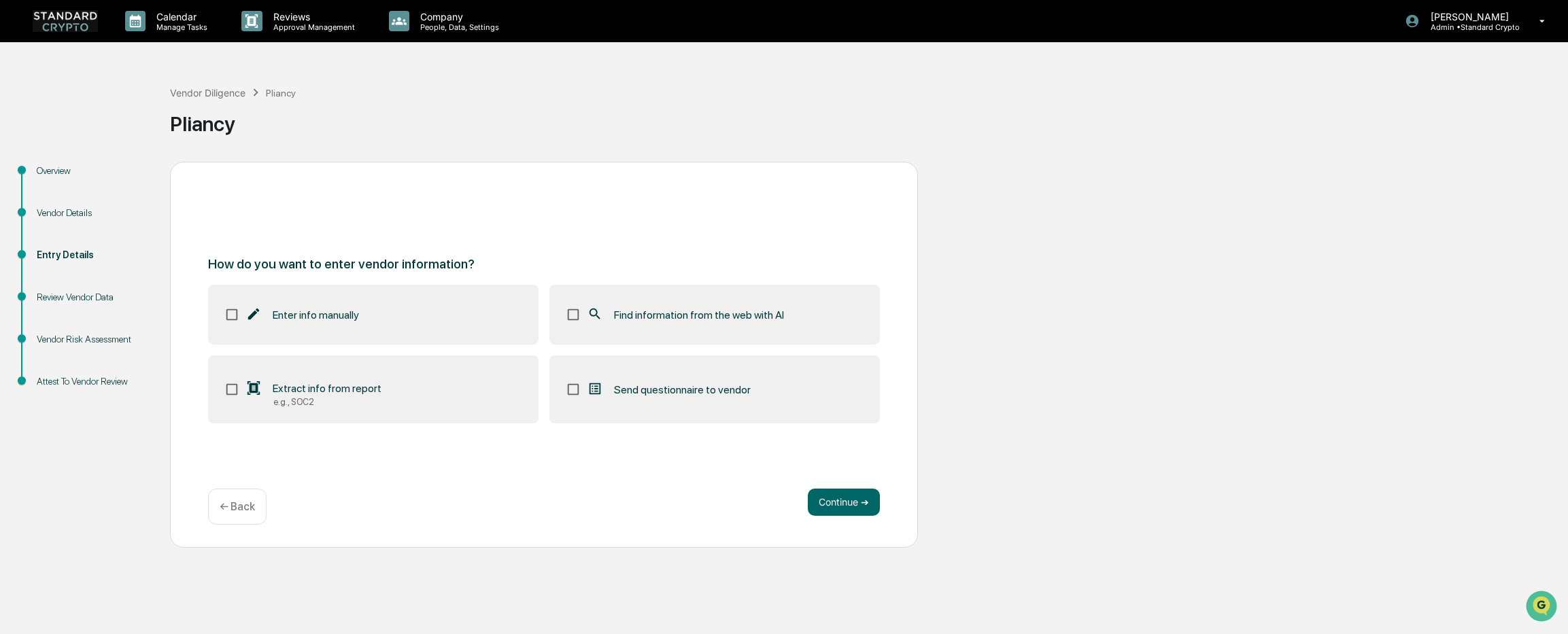
click at [552, 229] on div "How do you want to enter vendor information? Enter info manually Find informati…" at bounding box center [544, 354] width 748 height 386
click at [240, 503] on p "← Back" at bounding box center [237, 506] width 35 height 13
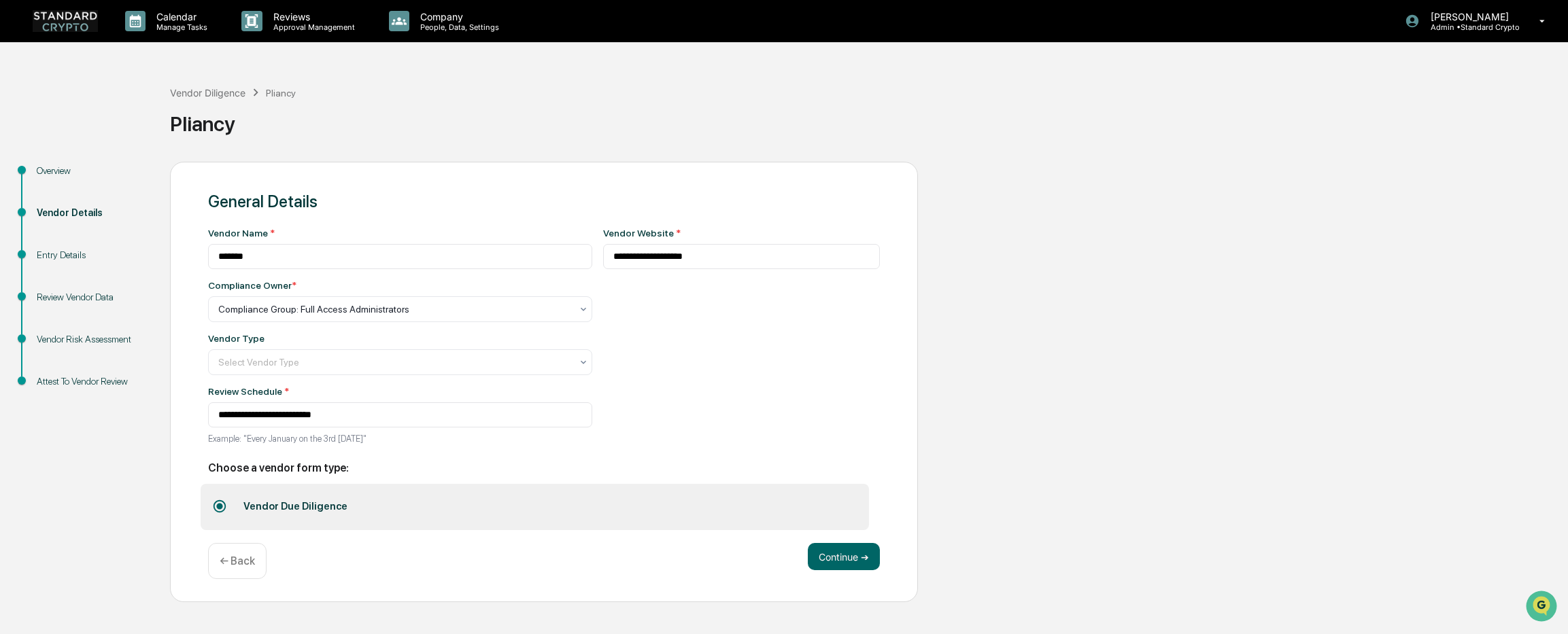
click at [230, 573] on div "← Back" at bounding box center [237, 561] width 58 height 36
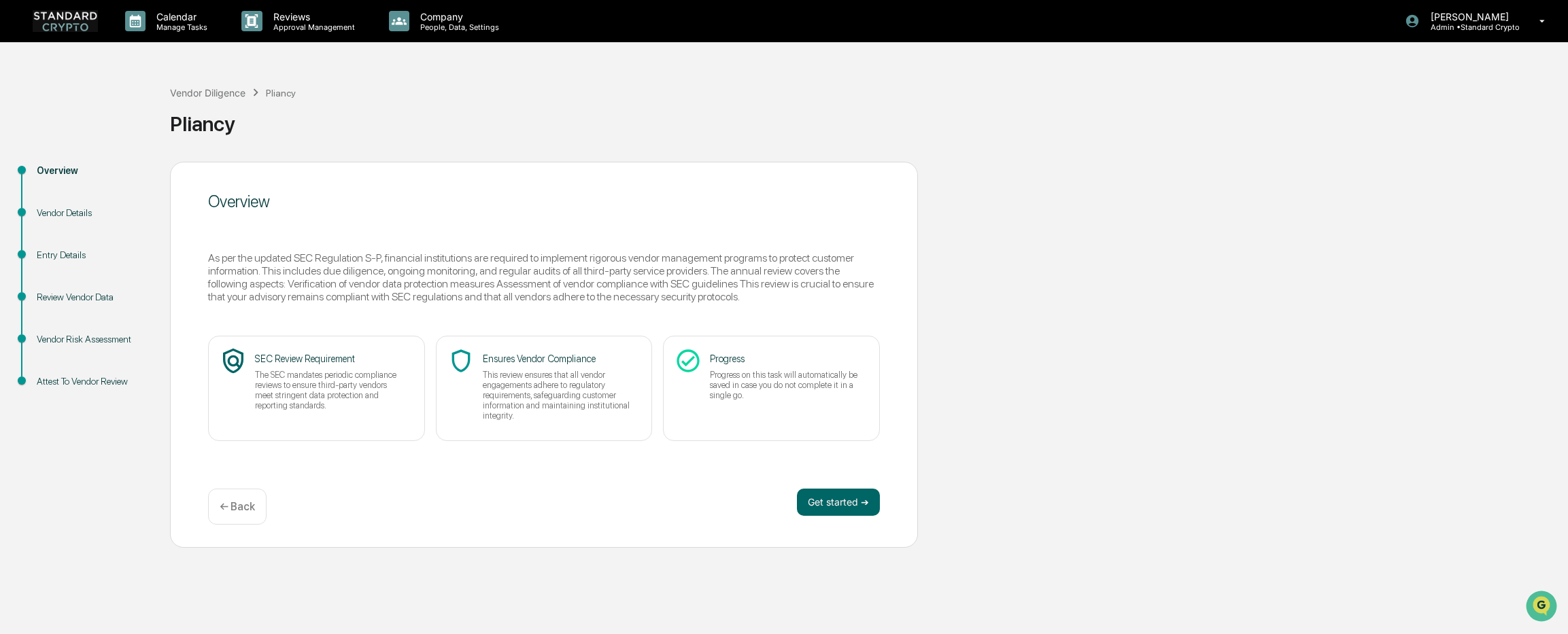
click at [227, 525] on div "Overview As per the updated SEC Regulation S-P, financial institutions are requ…" at bounding box center [544, 354] width 748 height 386
click at [232, 510] on p "← Back" at bounding box center [237, 506] width 35 height 13
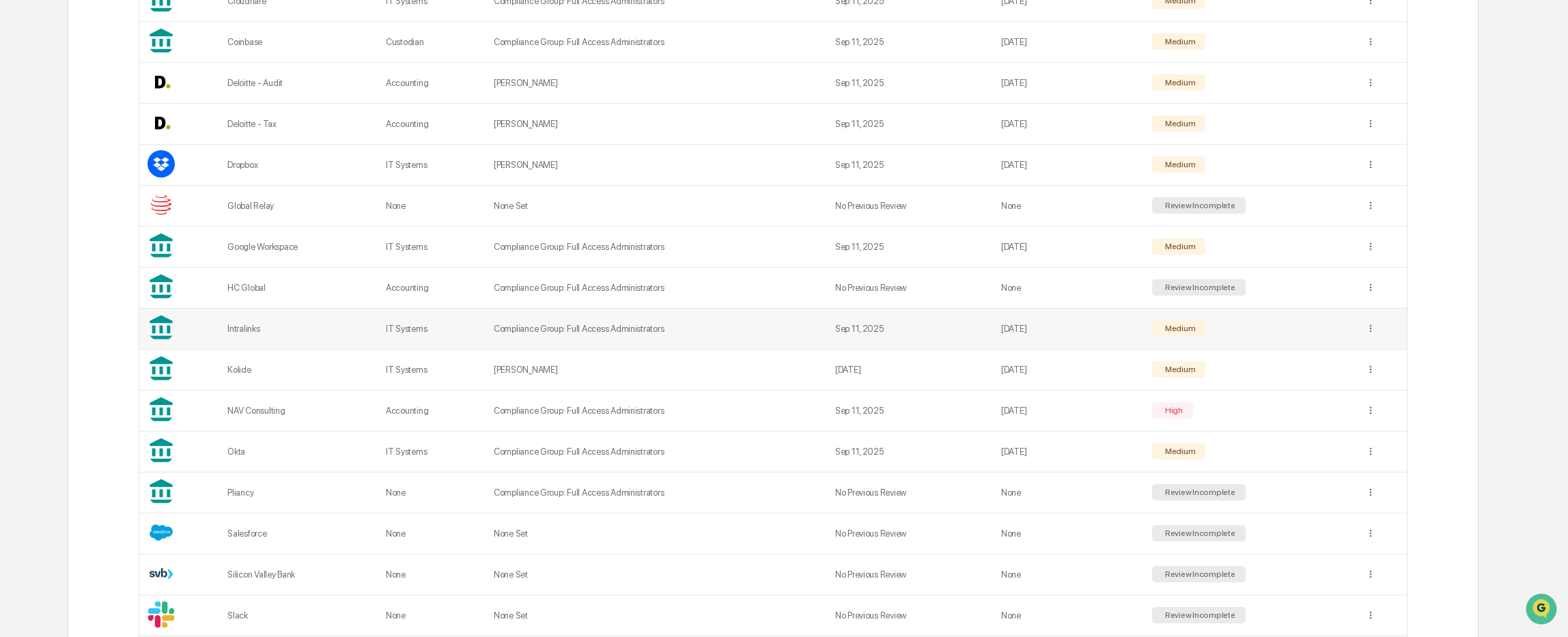
scroll to position [547, 0]
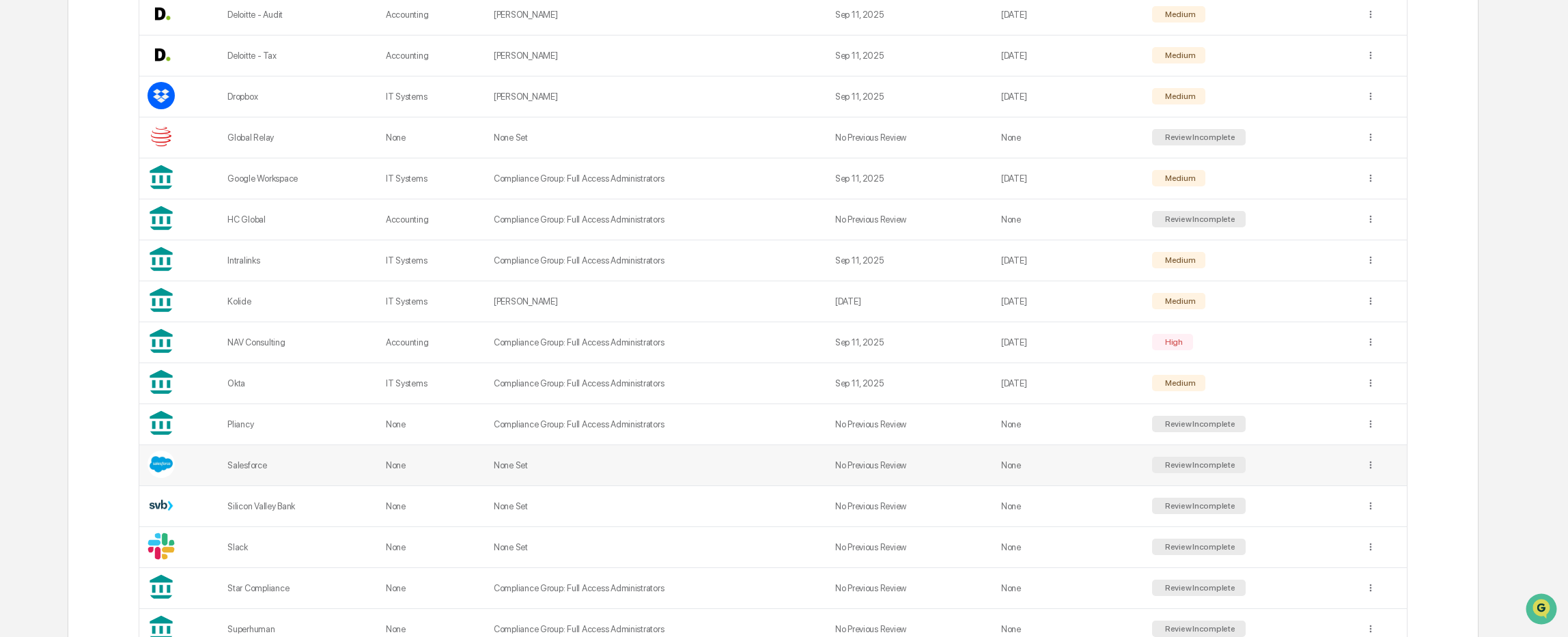
click at [270, 476] on td "Salesforce" at bounding box center [299, 465] width 159 height 41
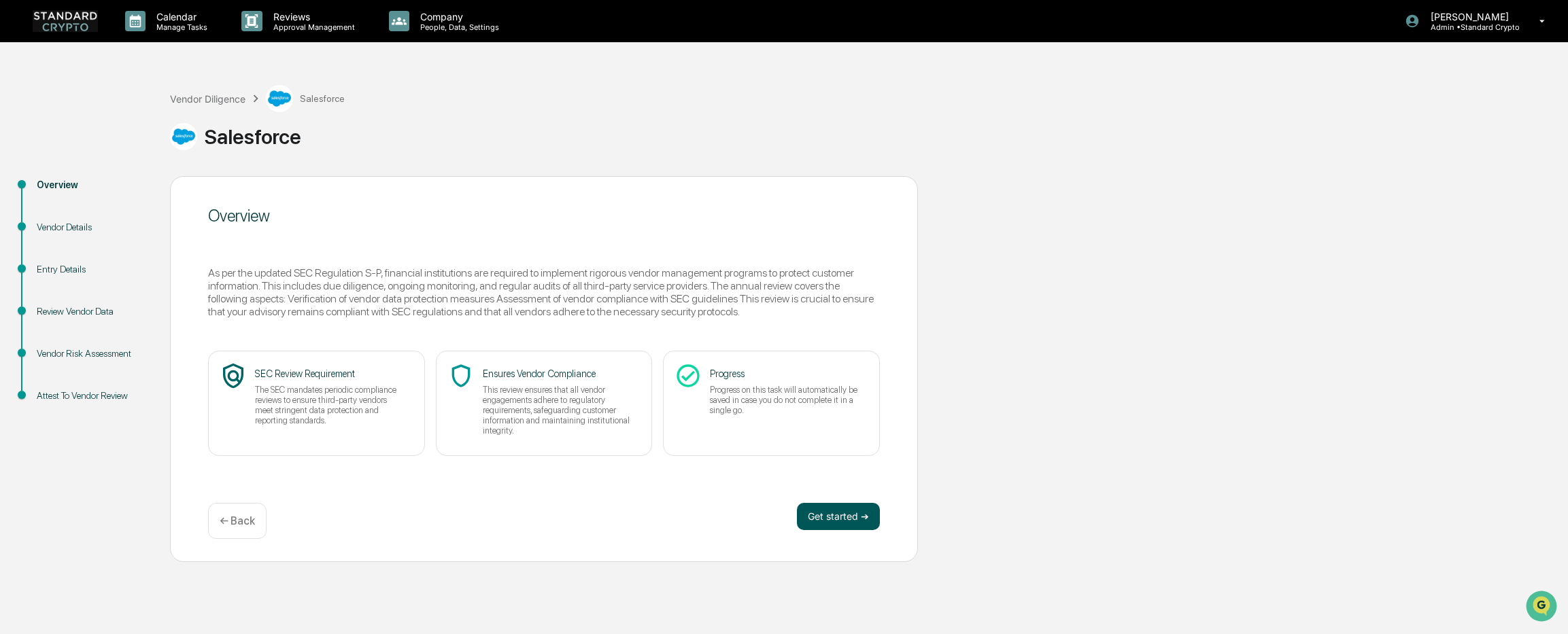
click at [852, 522] on button "Get started ➔" at bounding box center [838, 517] width 83 height 27
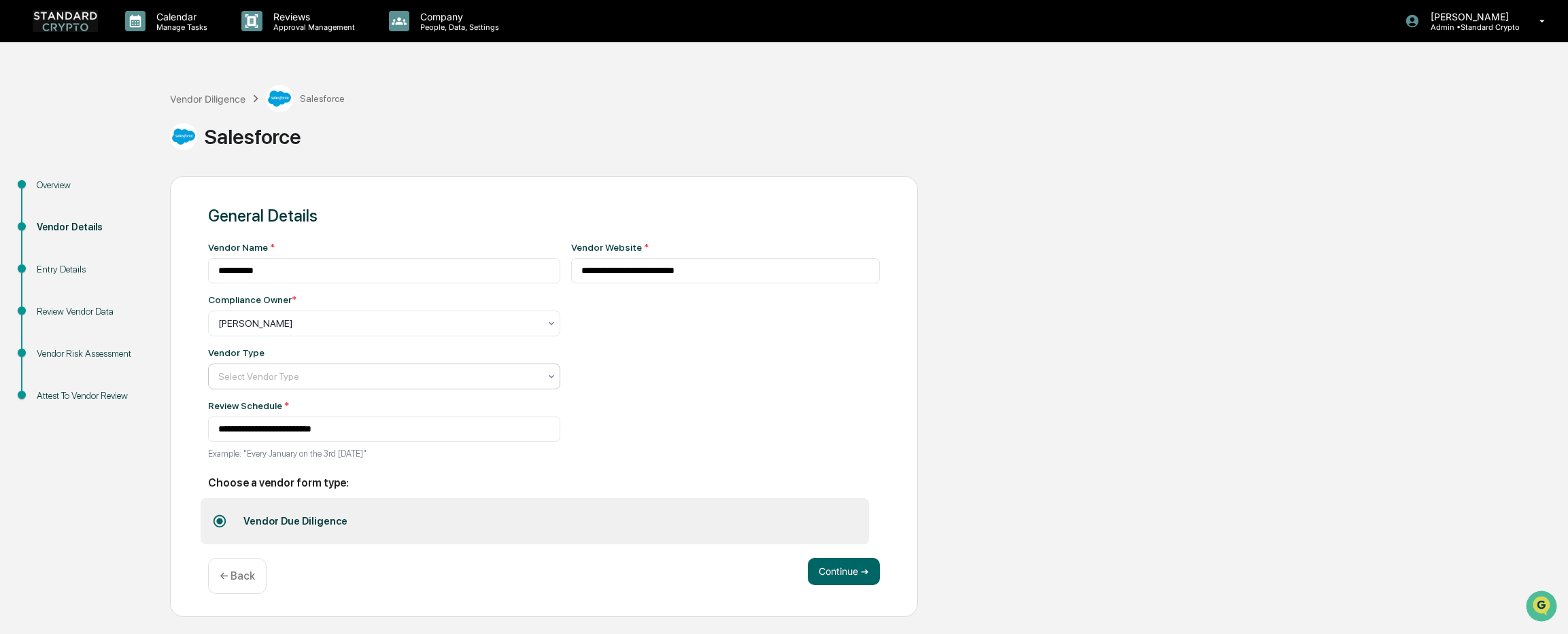
click at [281, 379] on div at bounding box center [379, 376] width 321 height 14
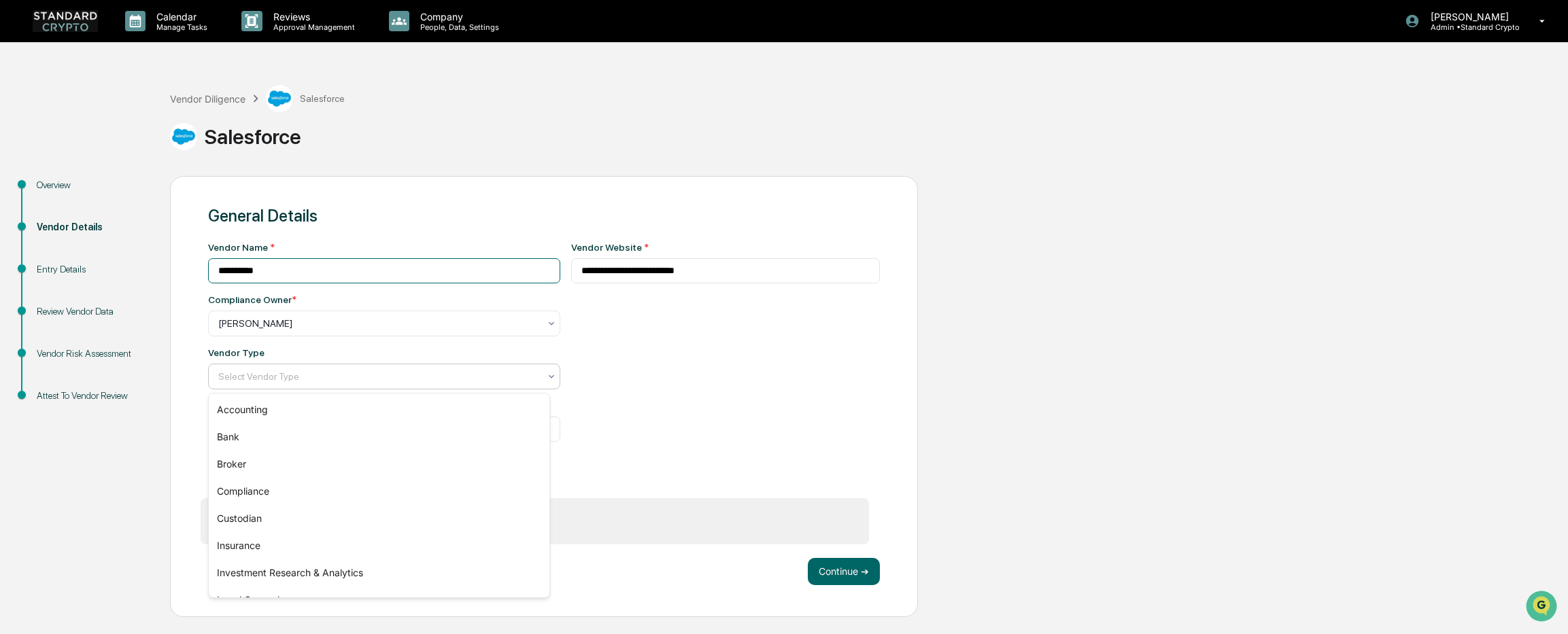
click at [291, 282] on input "**********" at bounding box center [384, 271] width 352 height 25
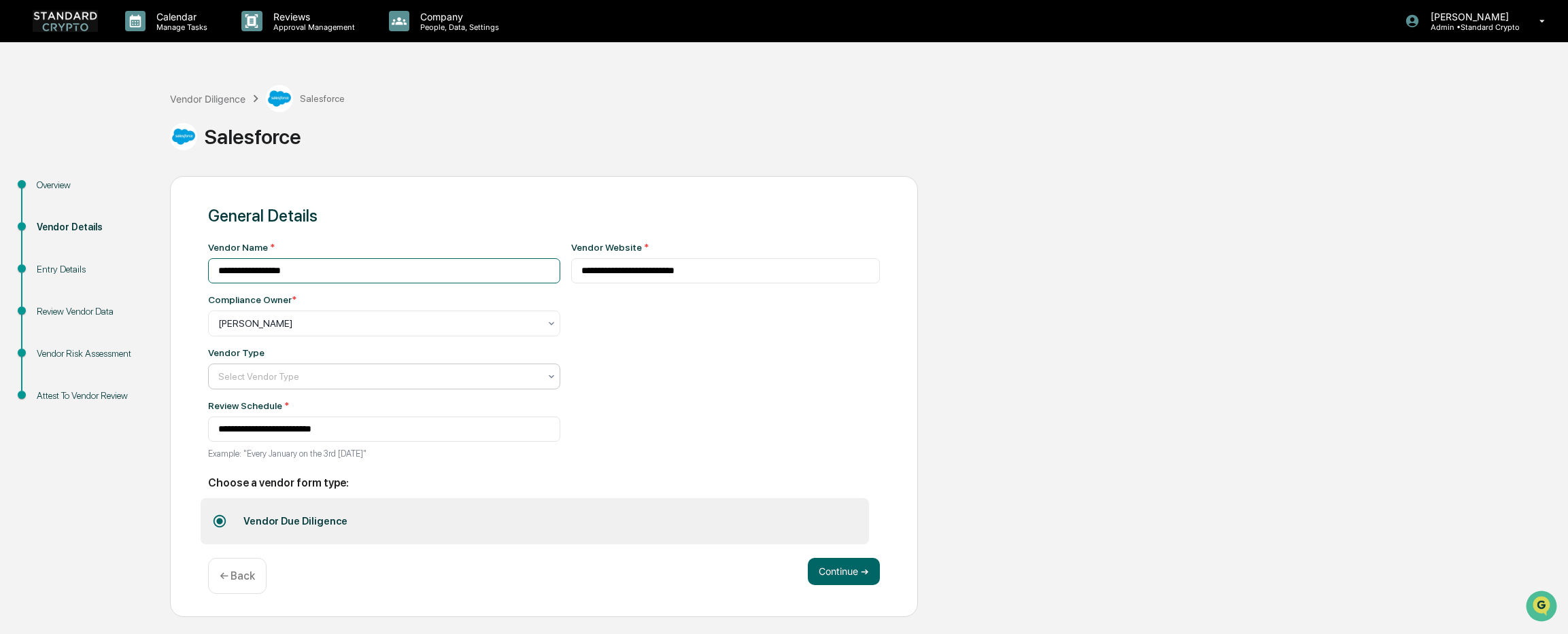
type input "**********"
click at [261, 388] on div "Select Vendor Type" at bounding box center [384, 376] width 352 height 26
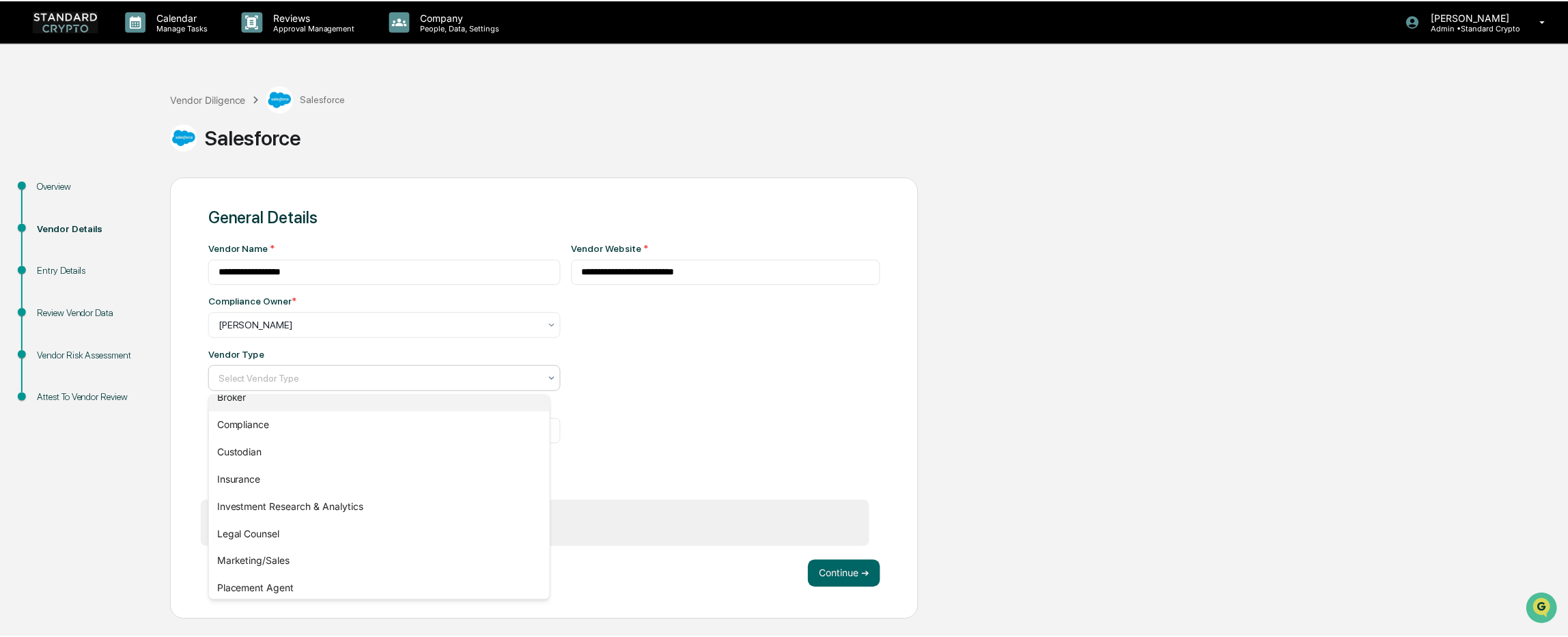
scroll to position [156, 0]
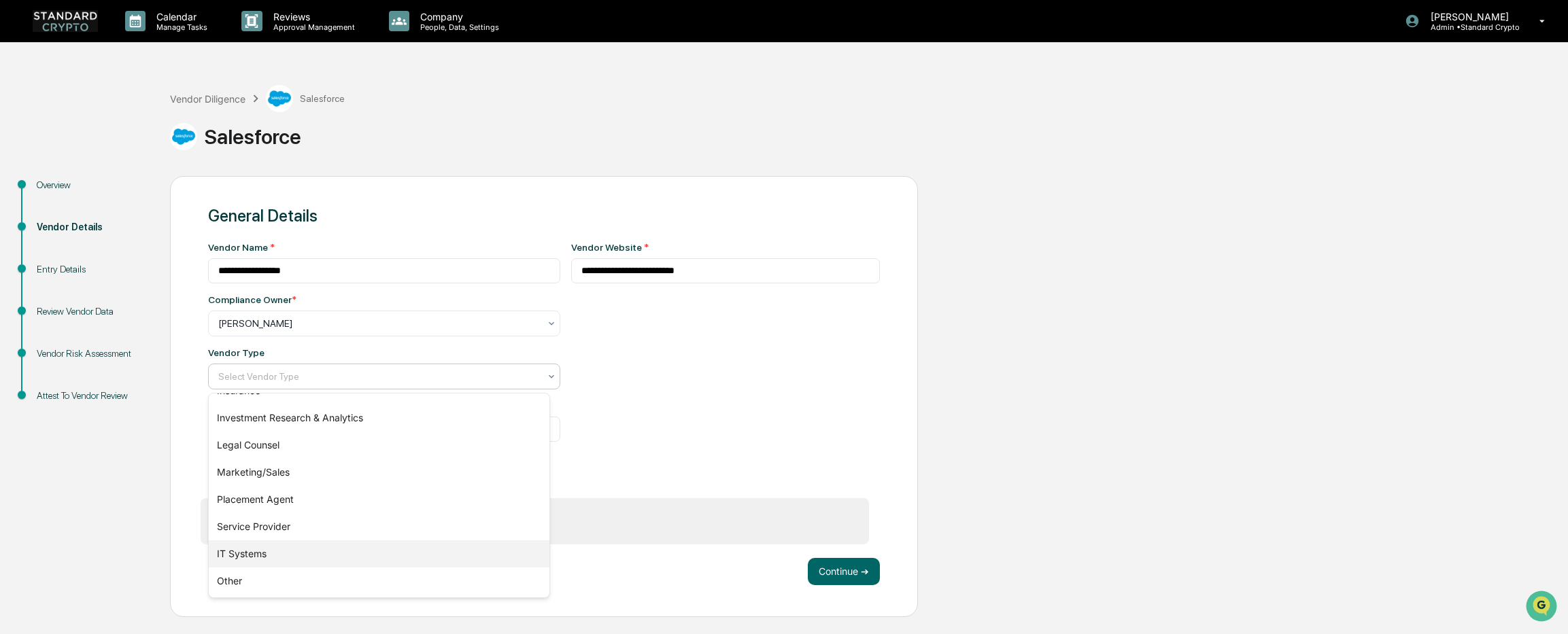
click at [276, 554] on div "IT Systems" at bounding box center [379, 554] width 341 height 27
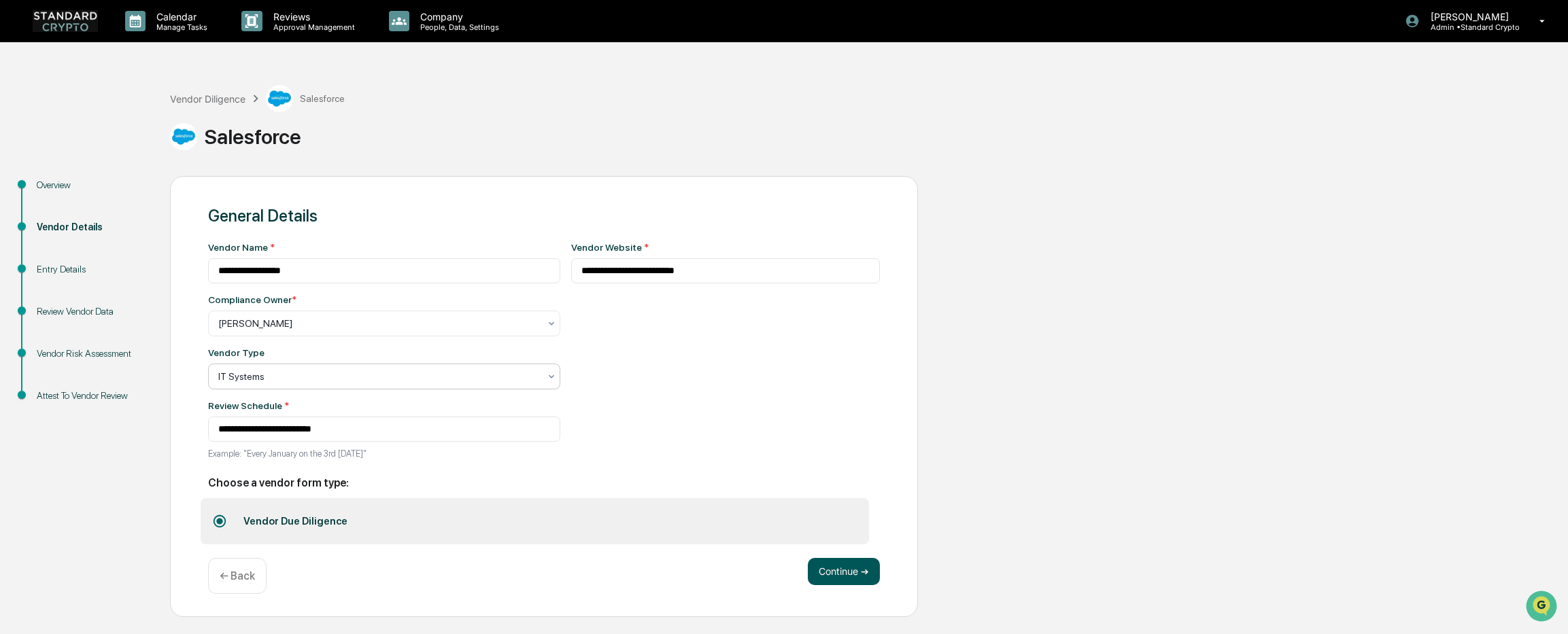
click at [817, 569] on button "Continue ➔" at bounding box center [843, 571] width 72 height 27
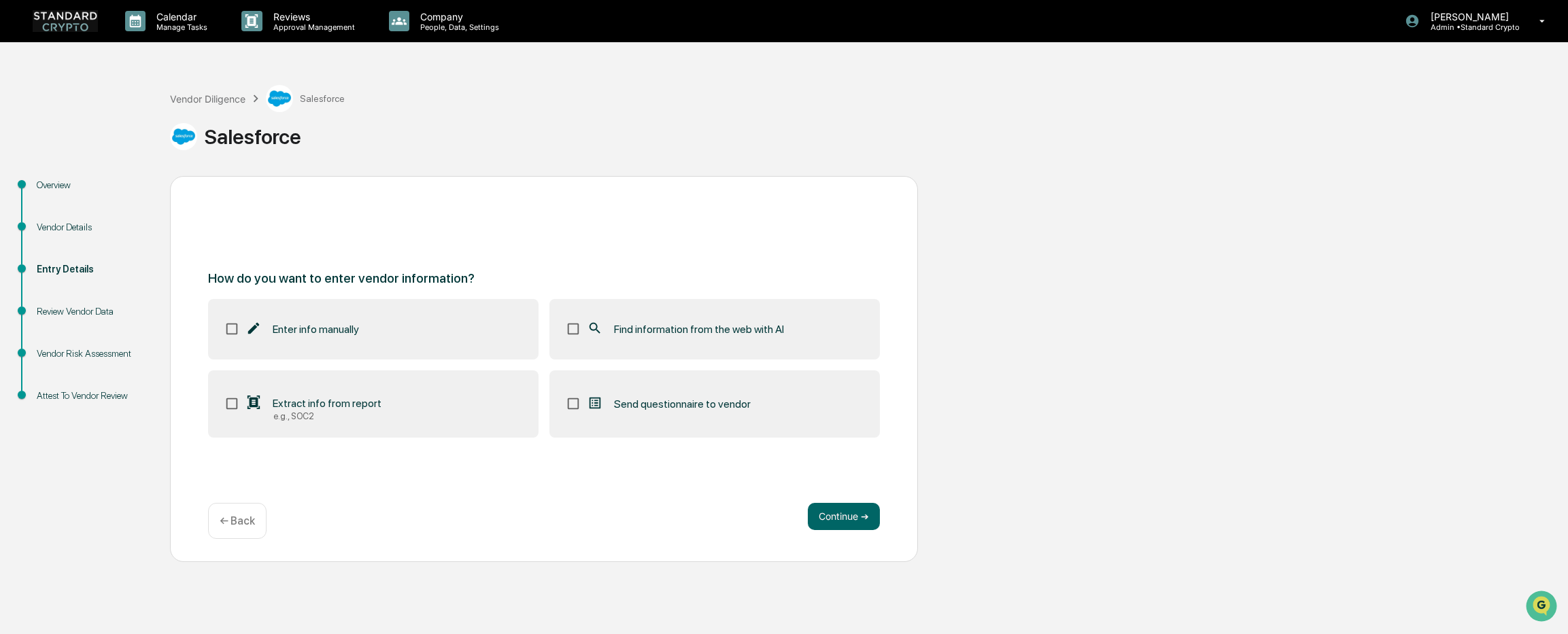
drag, startPoint x: 349, startPoint y: 410, endPoint x: 455, endPoint y: 404, distance: 106.2
click at [365, 407] on div "Extract info from report" at bounding box center [313, 403] width 136 height 16
click at [291, 414] on div "e.g., SOC2" at bounding box center [327, 416] width 108 height 10
click at [844, 515] on button "Continue ➔" at bounding box center [843, 517] width 72 height 27
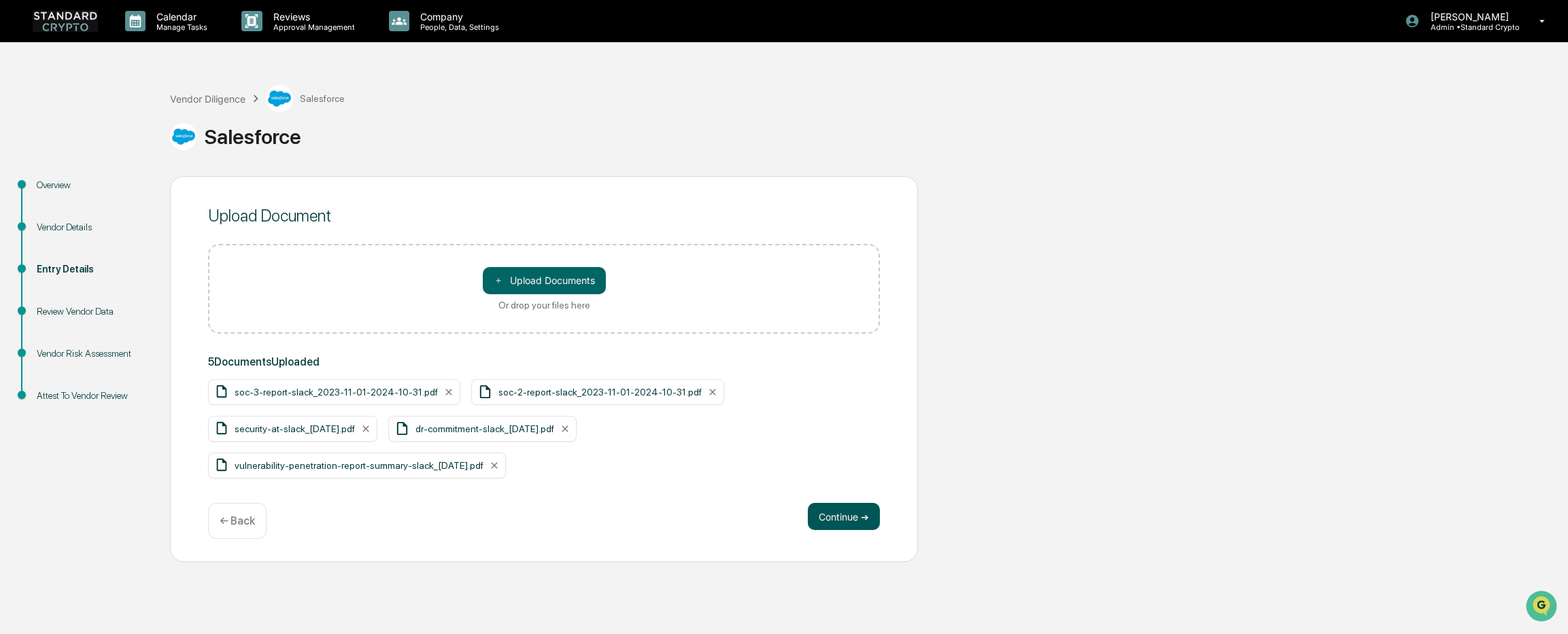
click at [847, 513] on button "Continue ➔" at bounding box center [843, 517] width 72 height 27
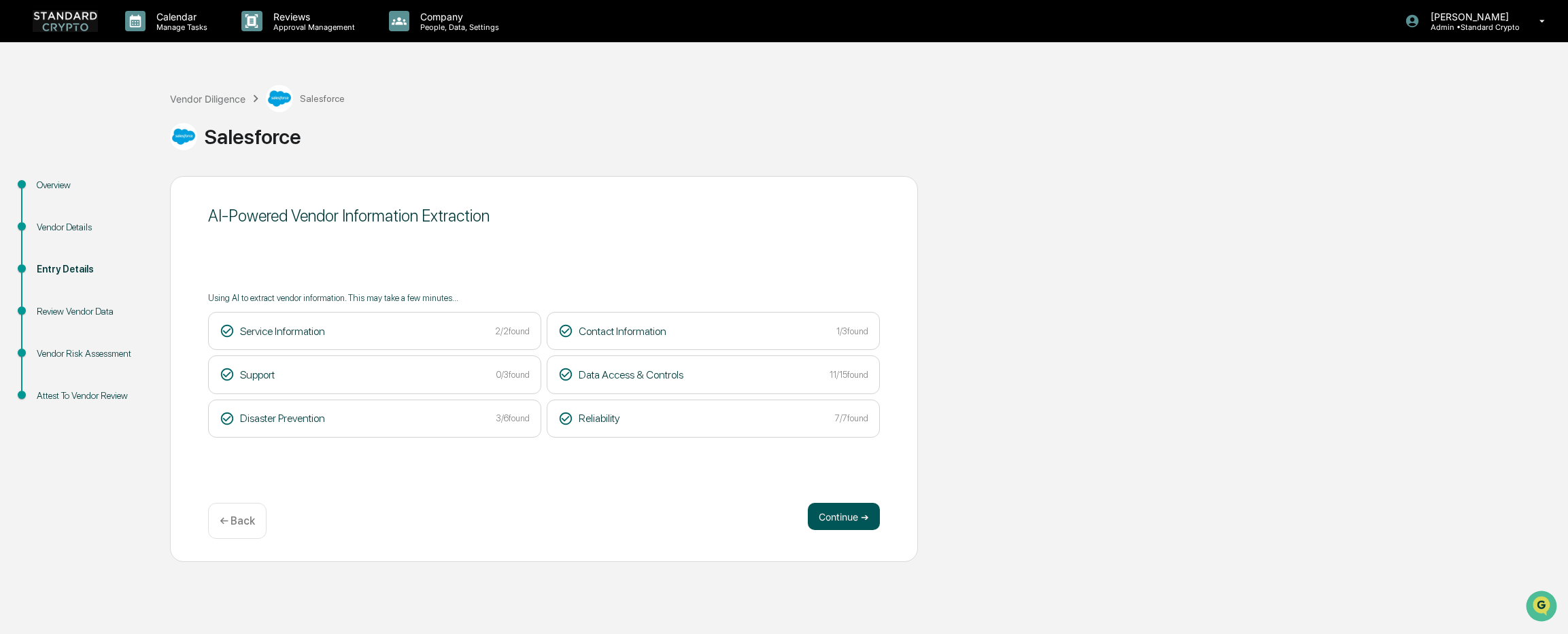
click at [823, 516] on button "Continue ➔" at bounding box center [843, 517] width 72 height 27
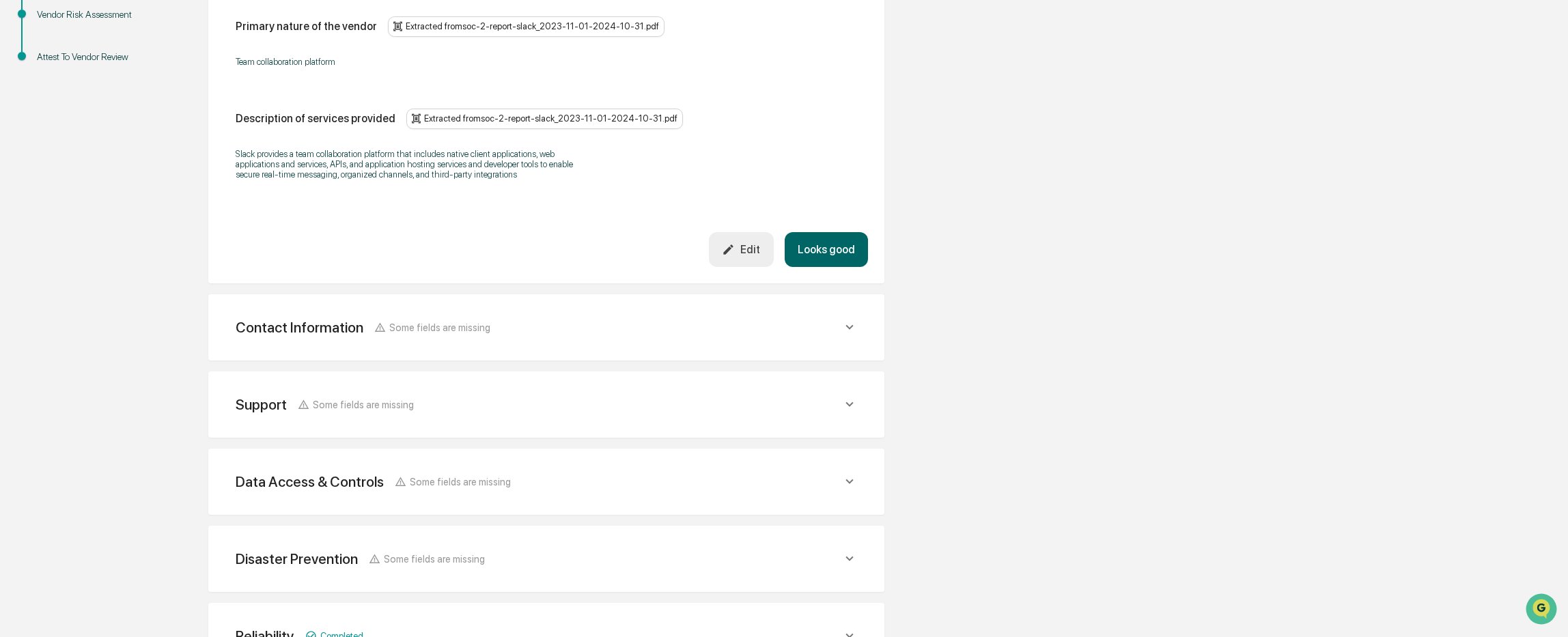
scroll to position [342, 0]
click at [444, 332] on span "Some fields are missing" at bounding box center [440, 326] width 101 height 12
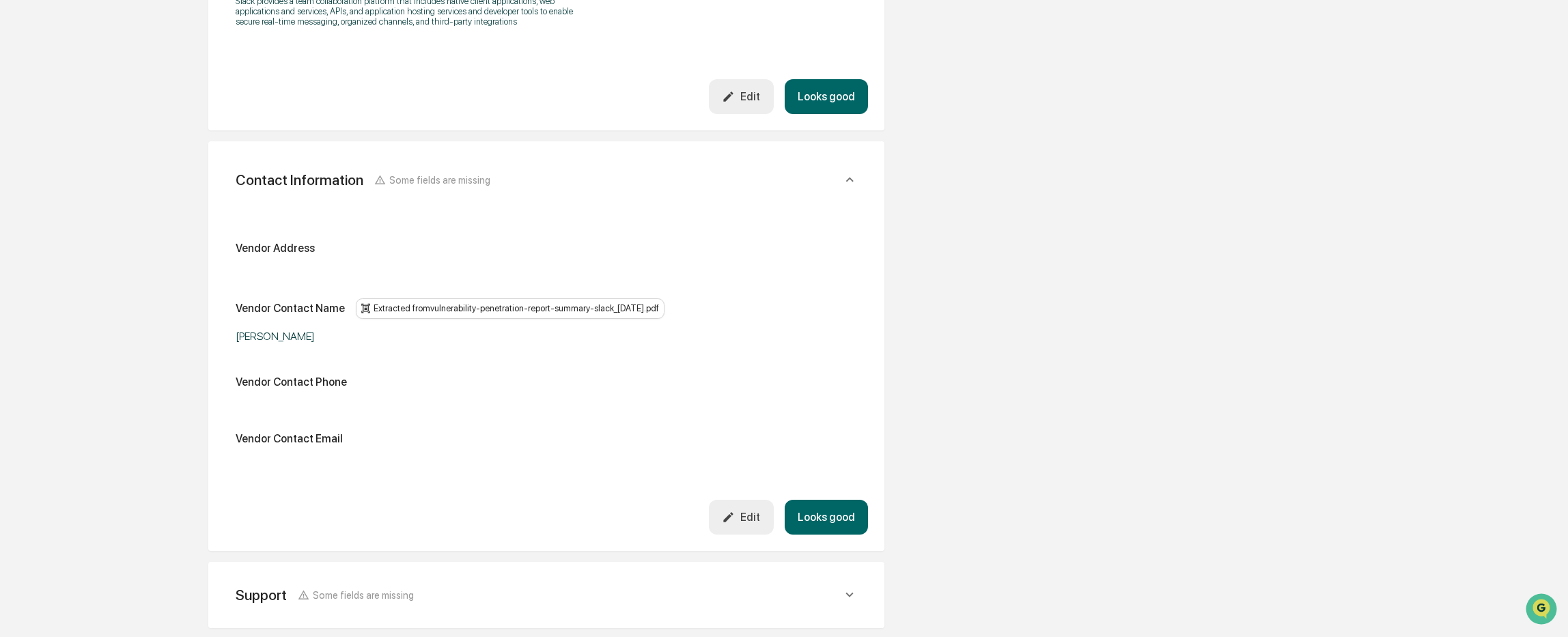
scroll to position [547, 0]
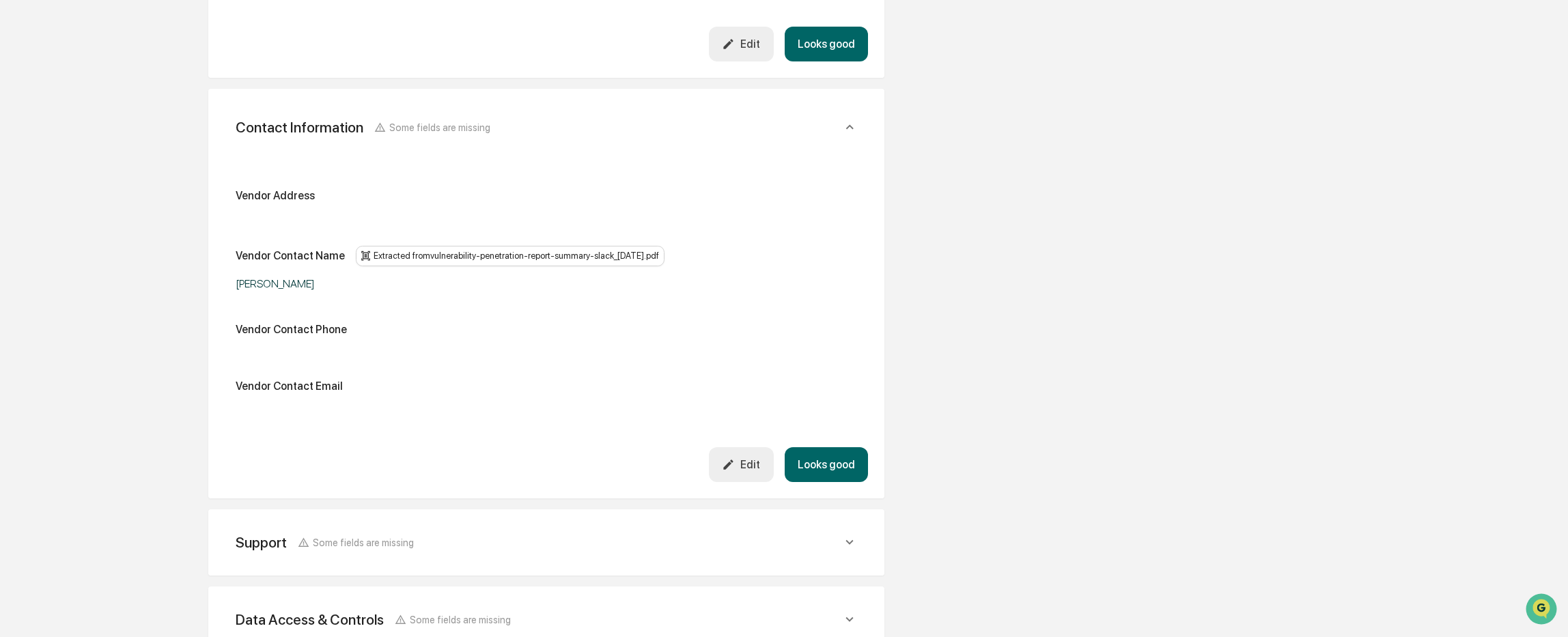
click at [745, 464] on div "Edit" at bounding box center [741, 464] width 38 height 13
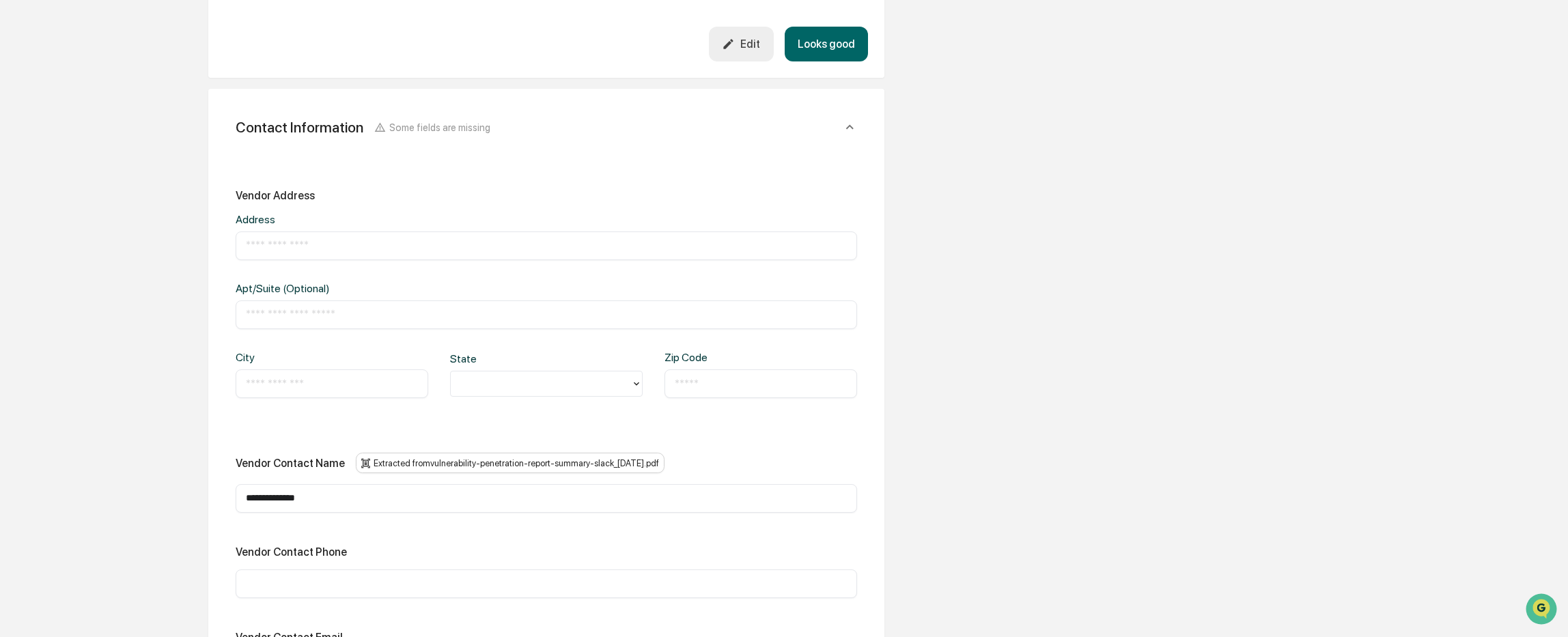
drag, startPoint x: 330, startPoint y: 503, endPoint x: 213, endPoint y: 504, distance: 117.0
click at [213, 504] on div "**********" at bounding box center [547, 444] width 676 height 711
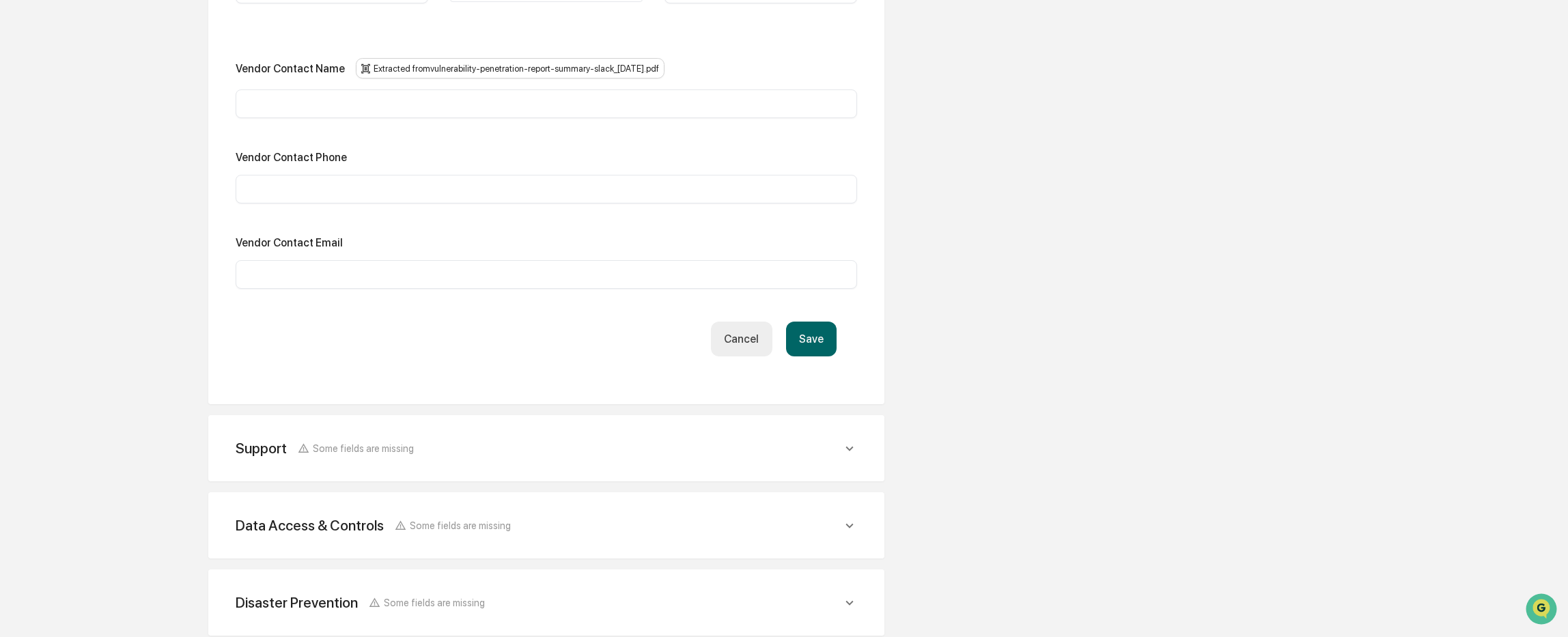
scroll to position [956, 0]
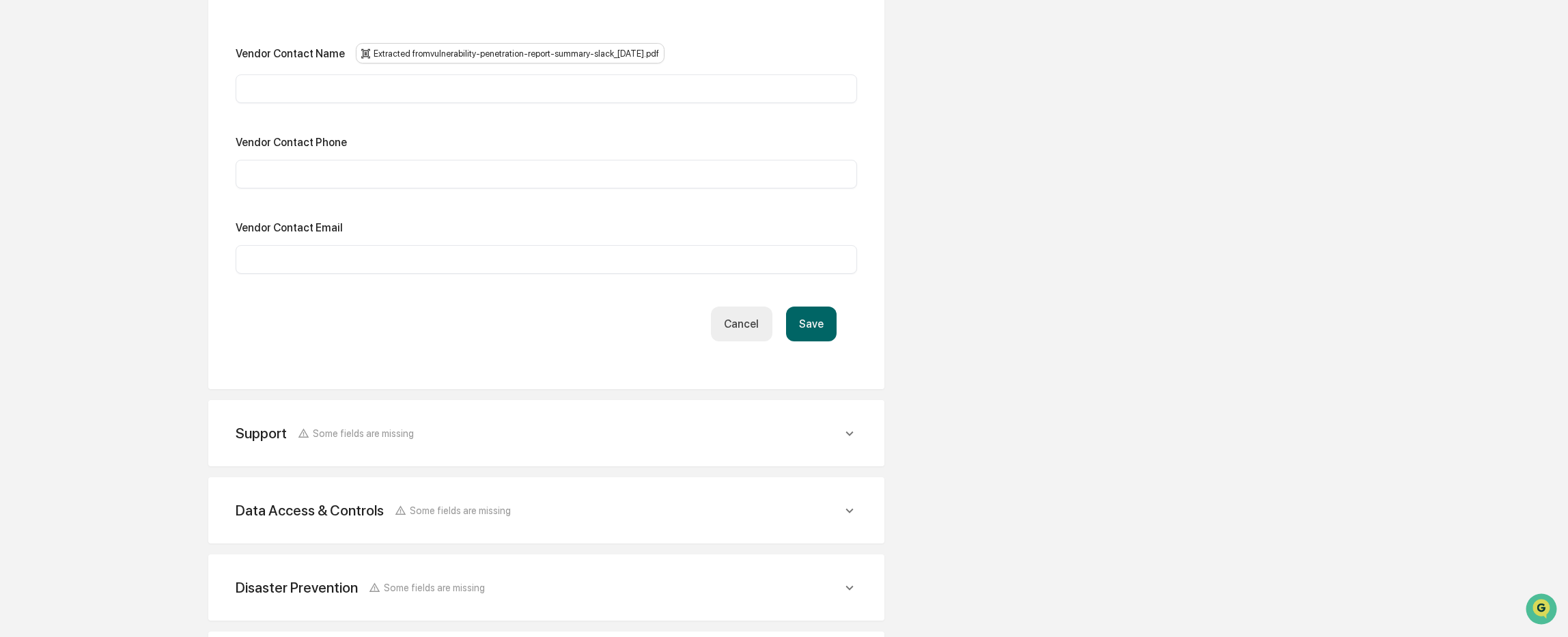
click at [815, 319] on button "Save" at bounding box center [811, 324] width 50 height 35
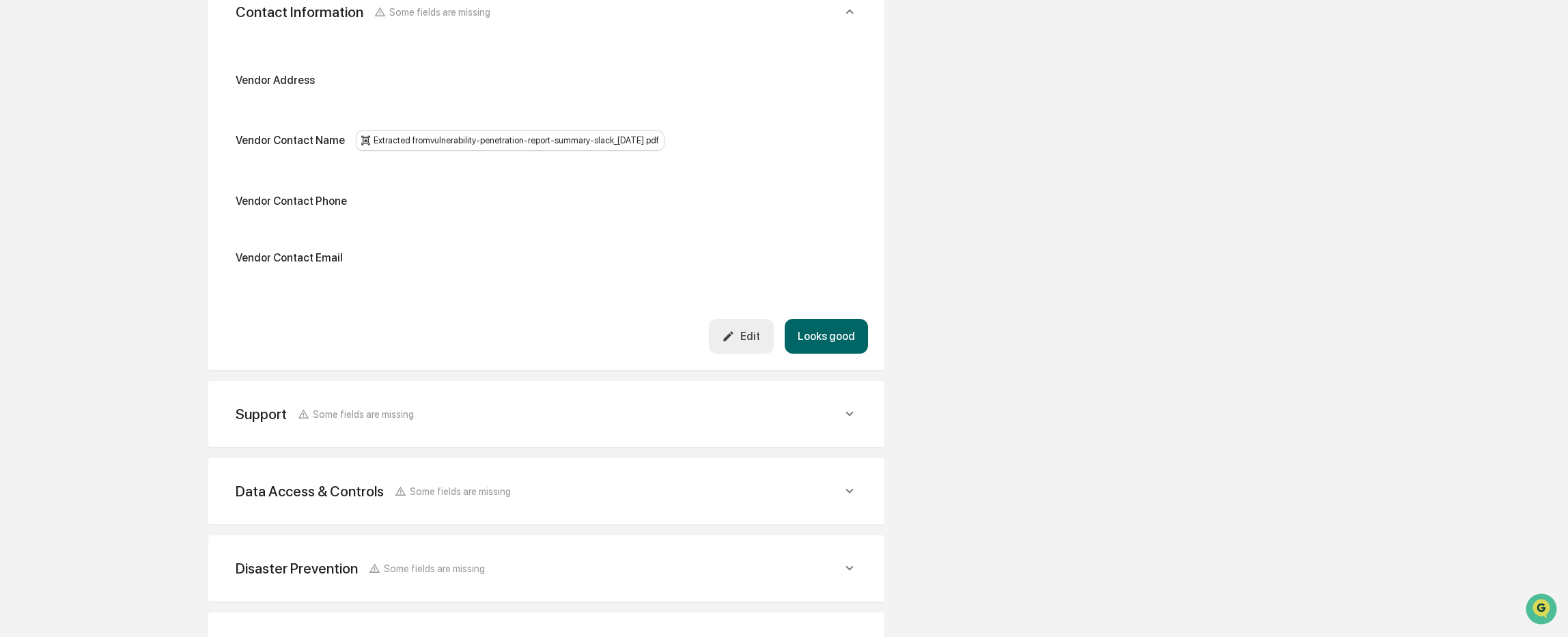
scroll to position [502, 0]
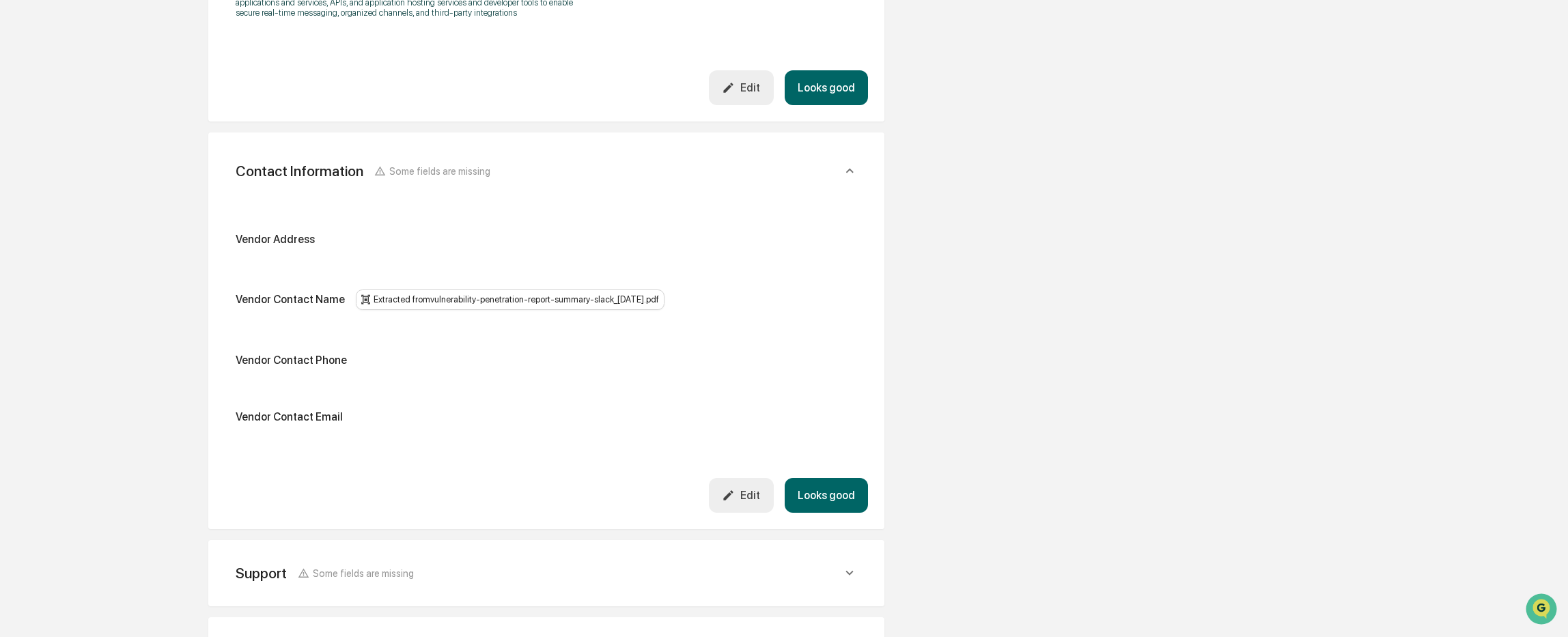
click at [749, 496] on div "Edit" at bounding box center [741, 495] width 38 height 13
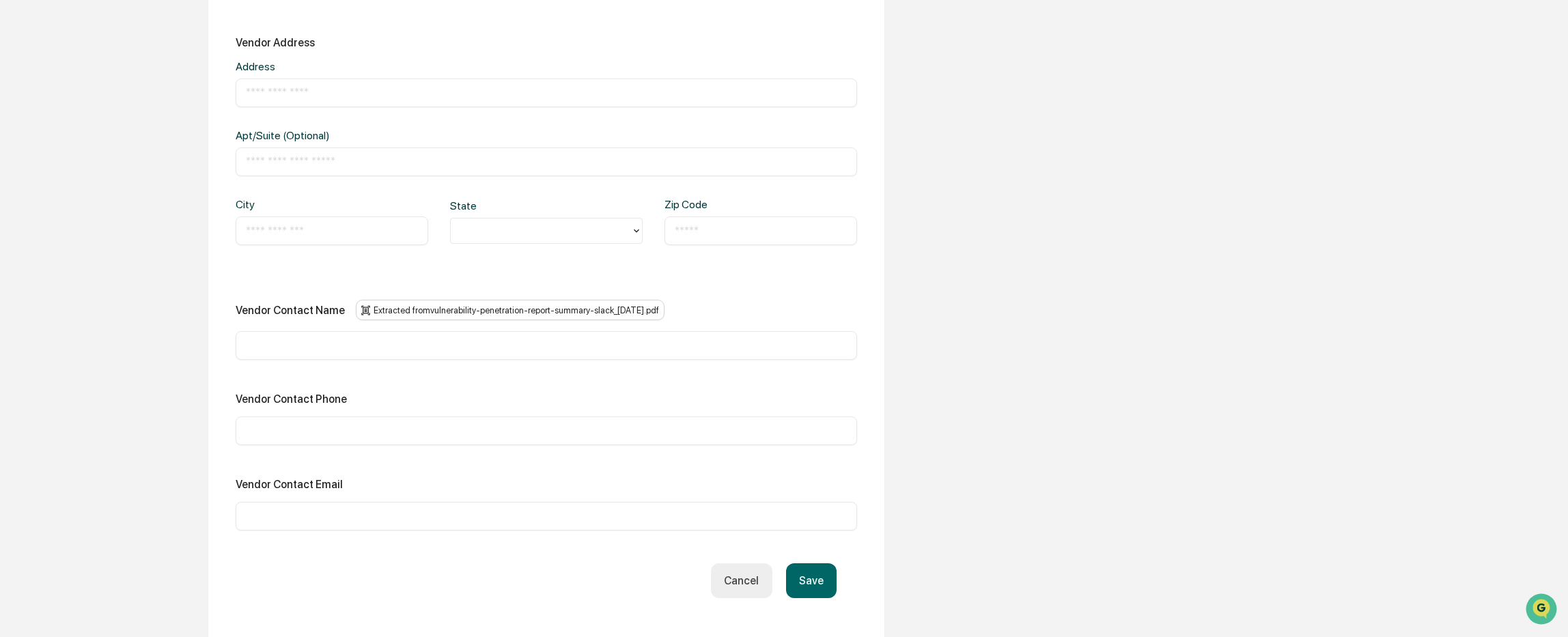
scroll to position [707, 0]
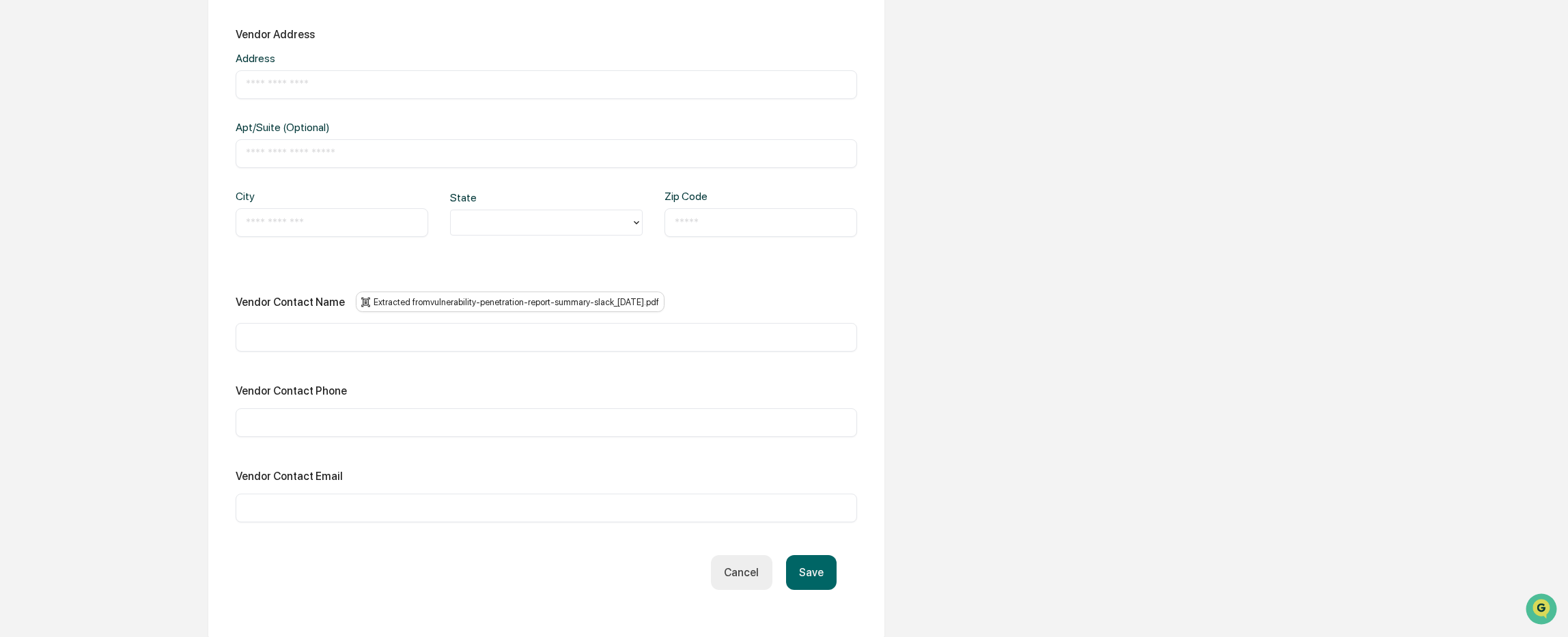
click at [297, 337] on input "text" at bounding box center [546, 337] width 601 height 14
click at [304, 341] on input "**********" at bounding box center [546, 337] width 601 height 14
type input "**********"
click at [325, 504] on input "text" at bounding box center [546, 508] width 601 height 14
paste input "**********"
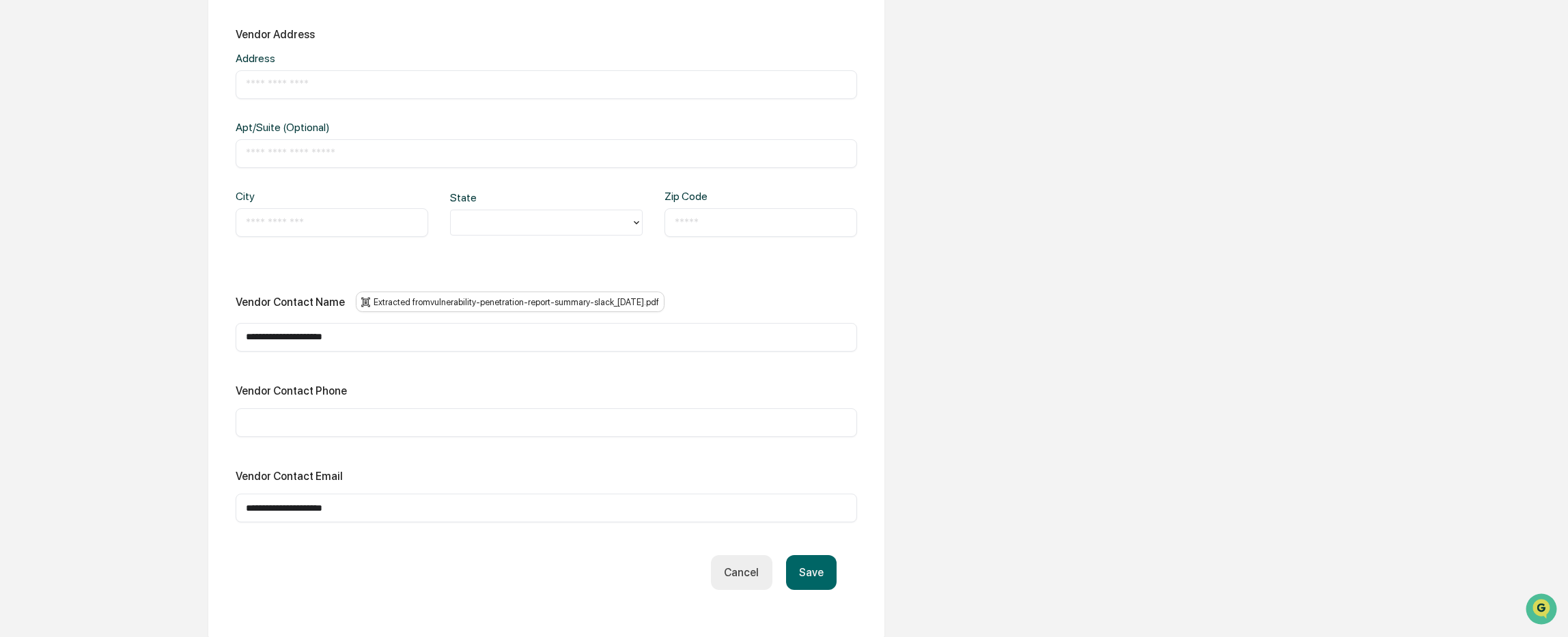
type input "**********"
click at [819, 572] on button "Save" at bounding box center [811, 572] width 50 height 35
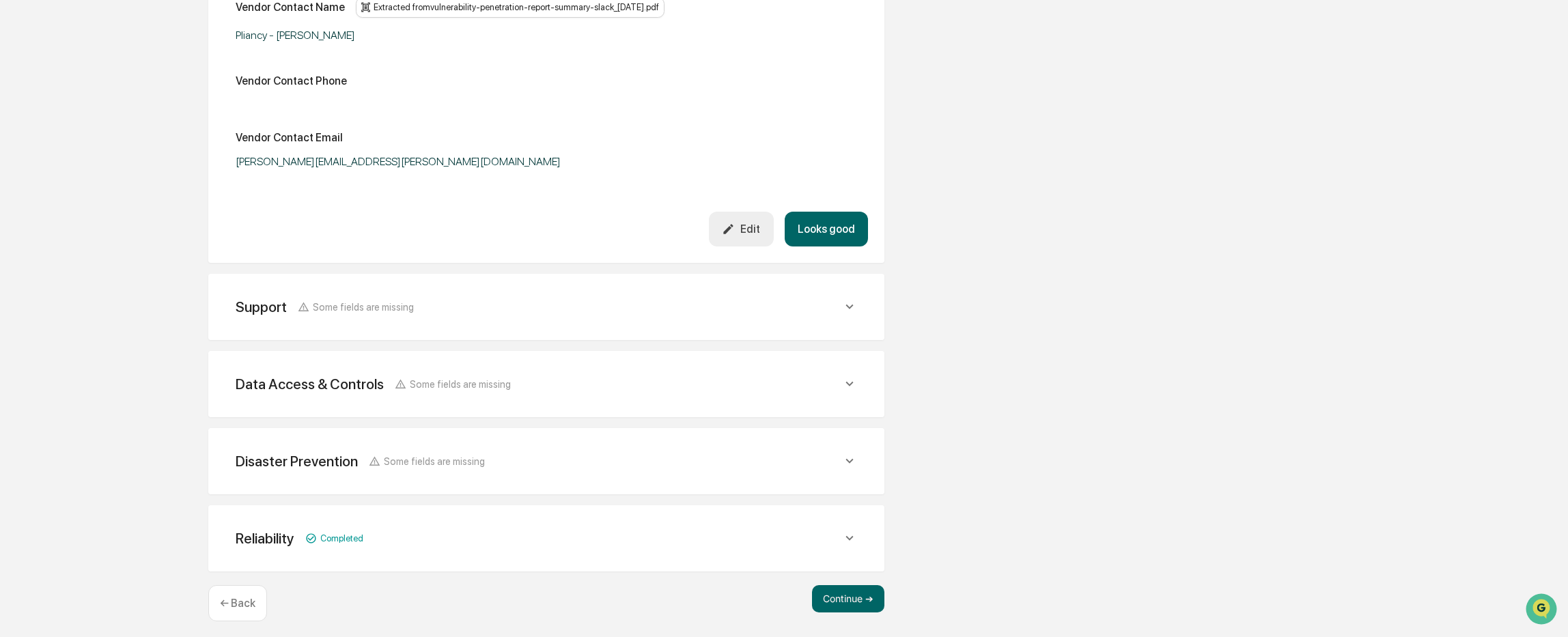
scroll to position [802, 0]
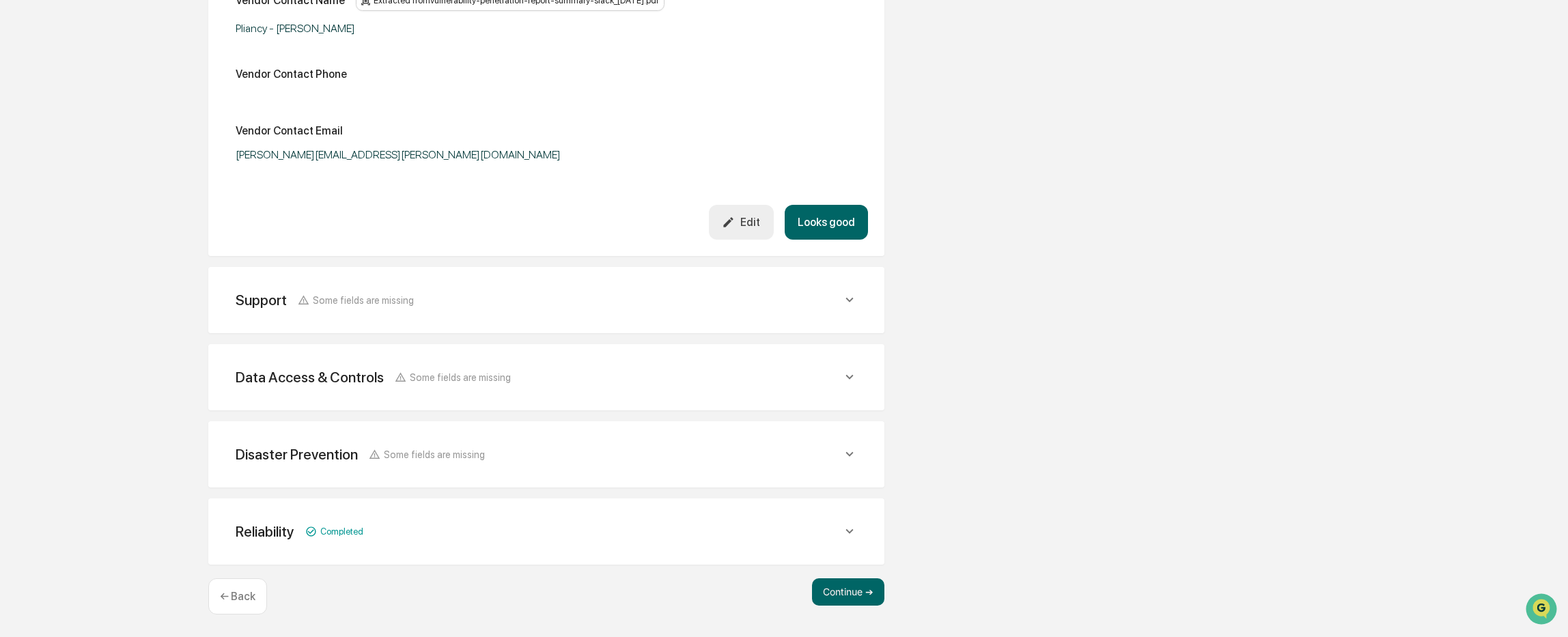
click at [385, 291] on div "Support Some fields are missing" at bounding box center [324, 300] width 178 height 17
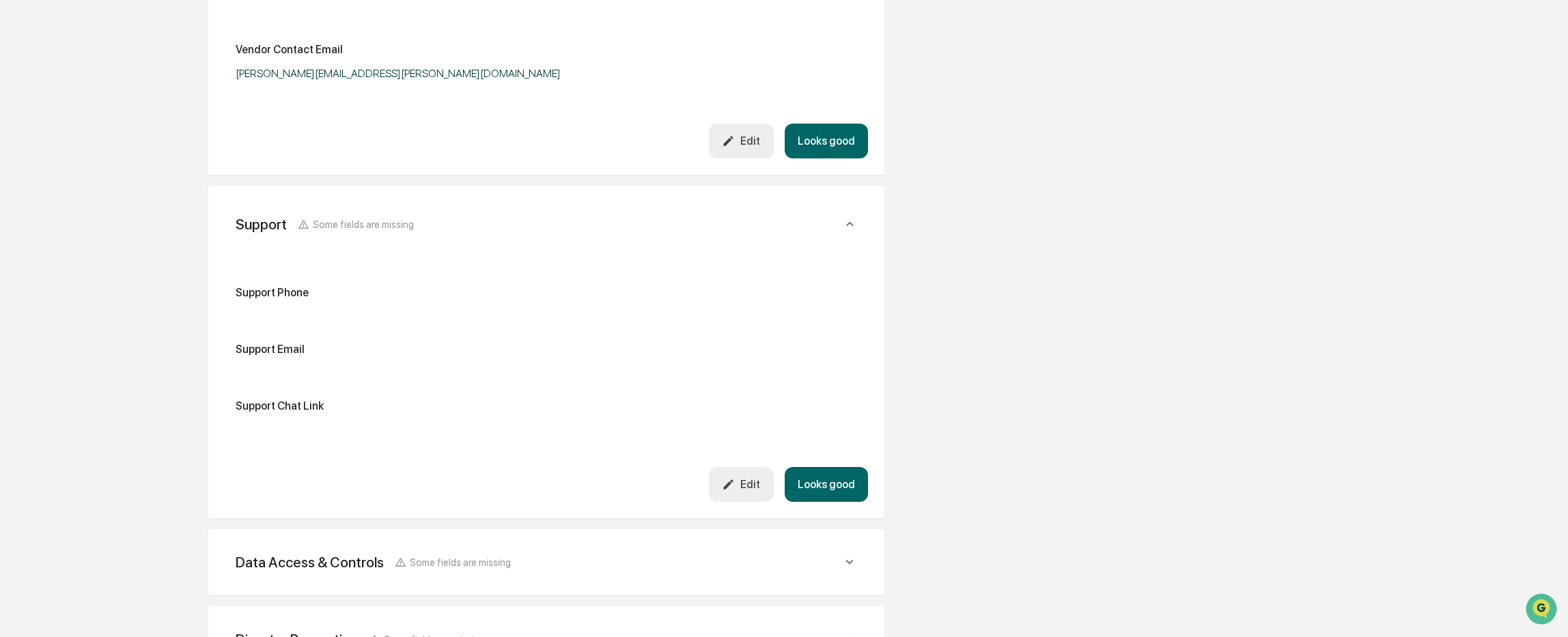
scroll to position [1068, 0]
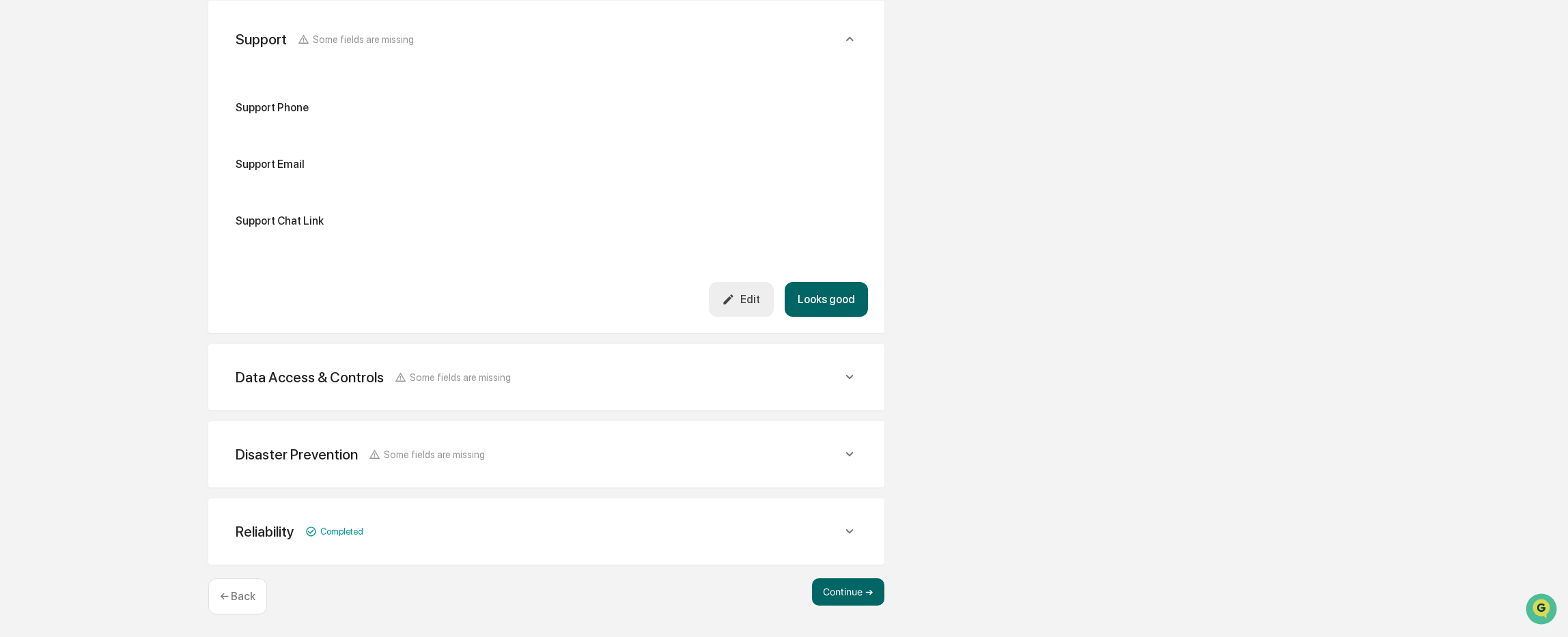
click at [509, 380] on div "Data Access & Controls Some fields are missing" at bounding box center [538, 377] width 607 height 17
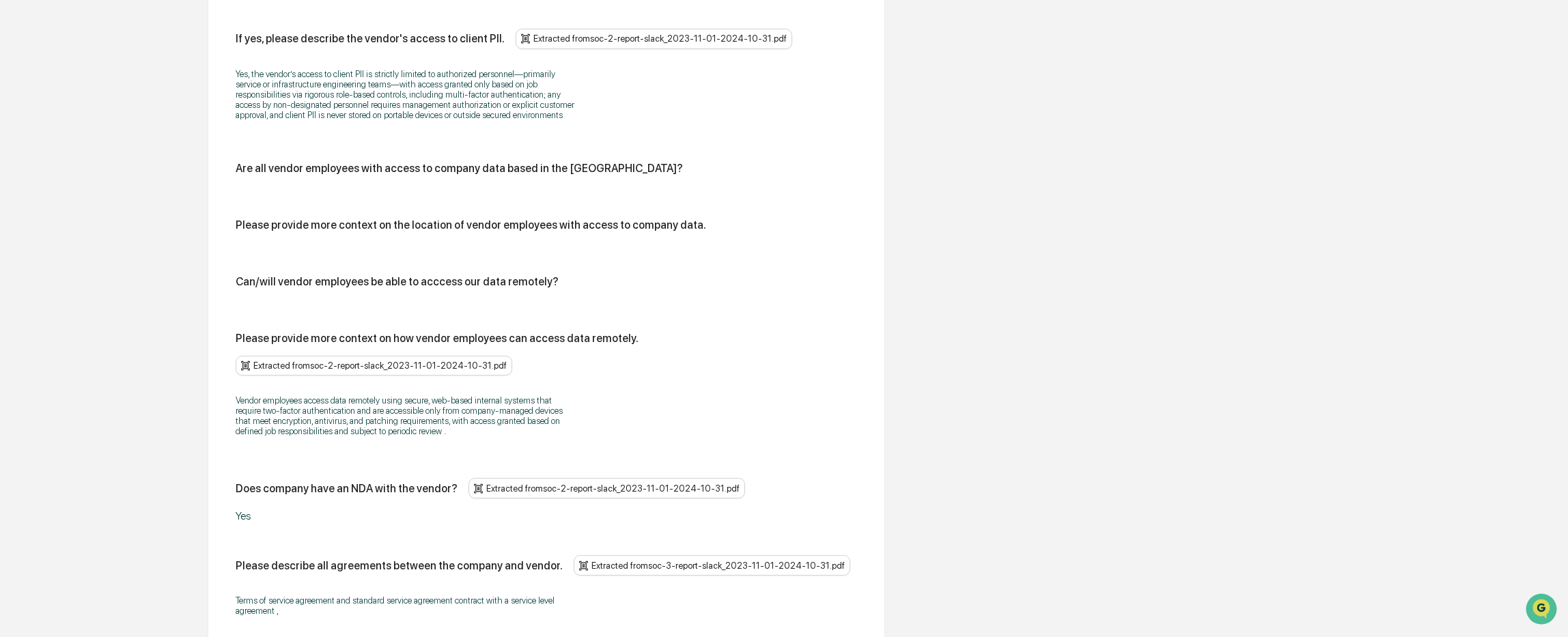
scroll to position [2229, 0]
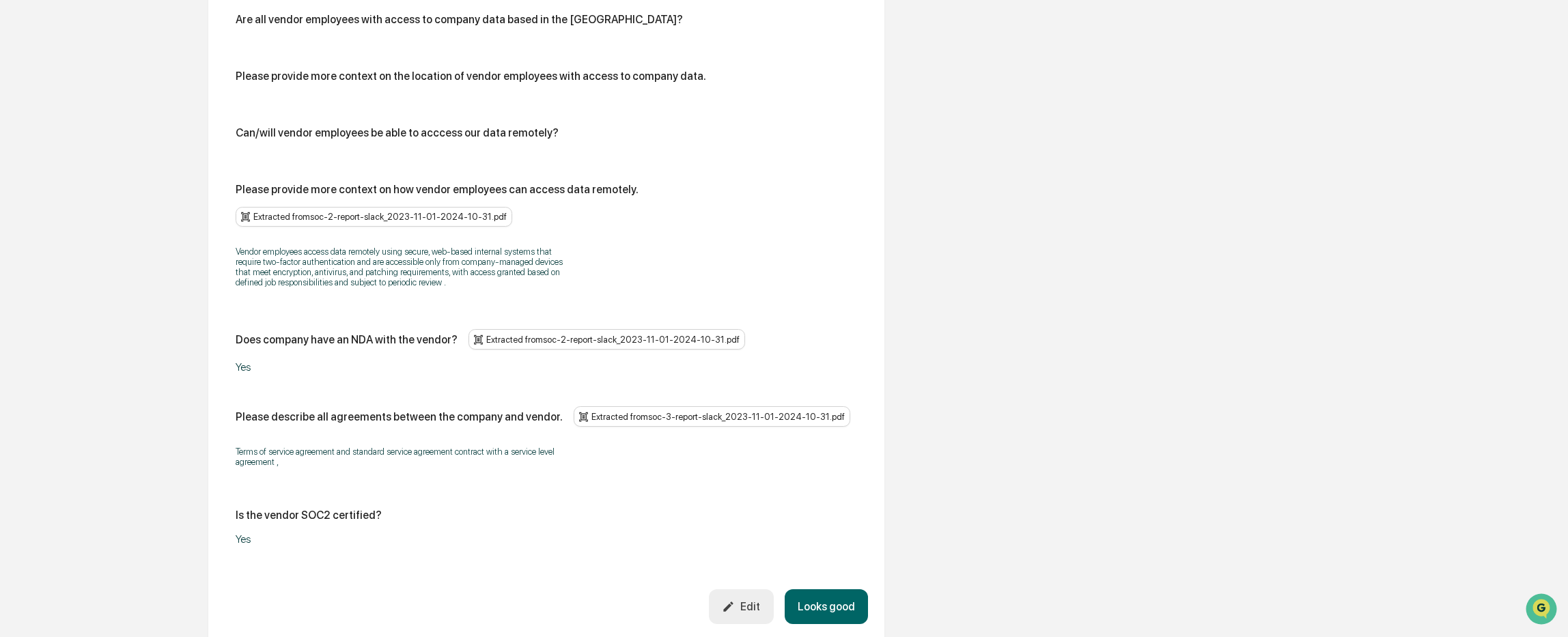
click at [744, 602] on div "Edit" at bounding box center [741, 607] width 38 height 13
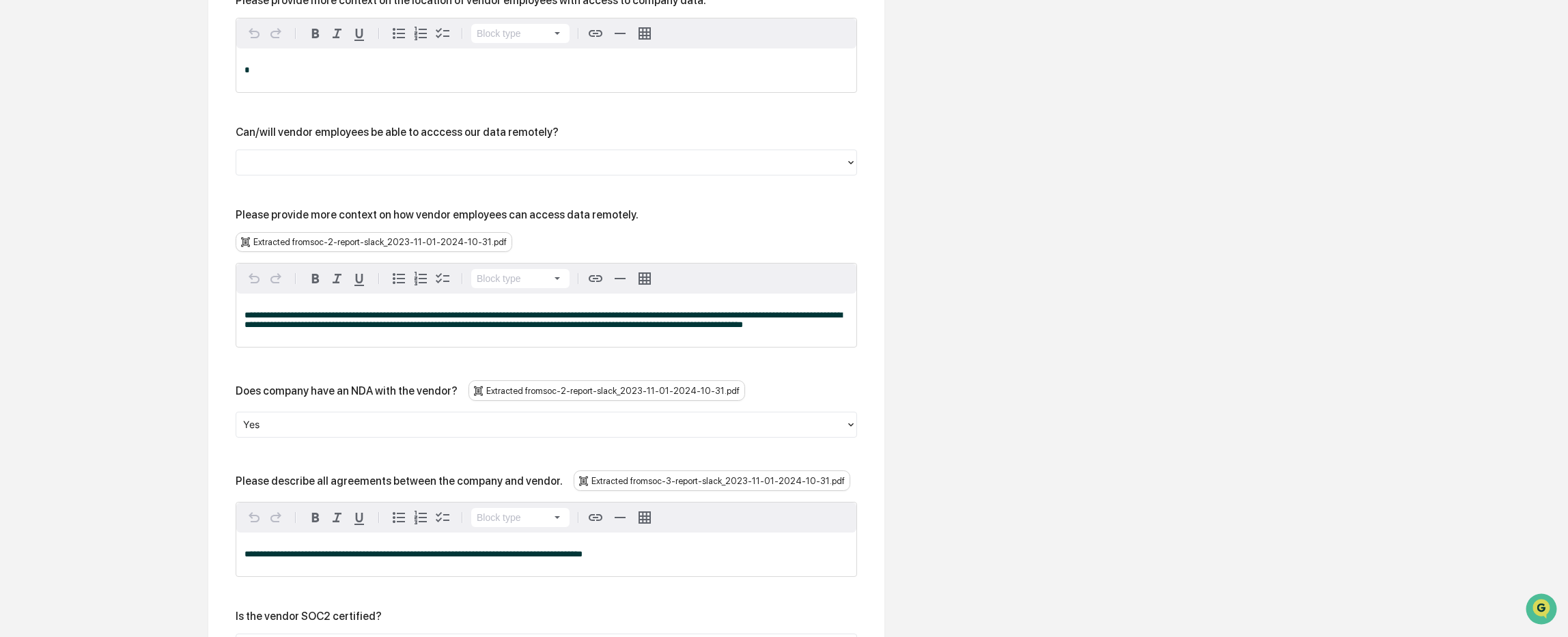
scroll to position [2570, 0]
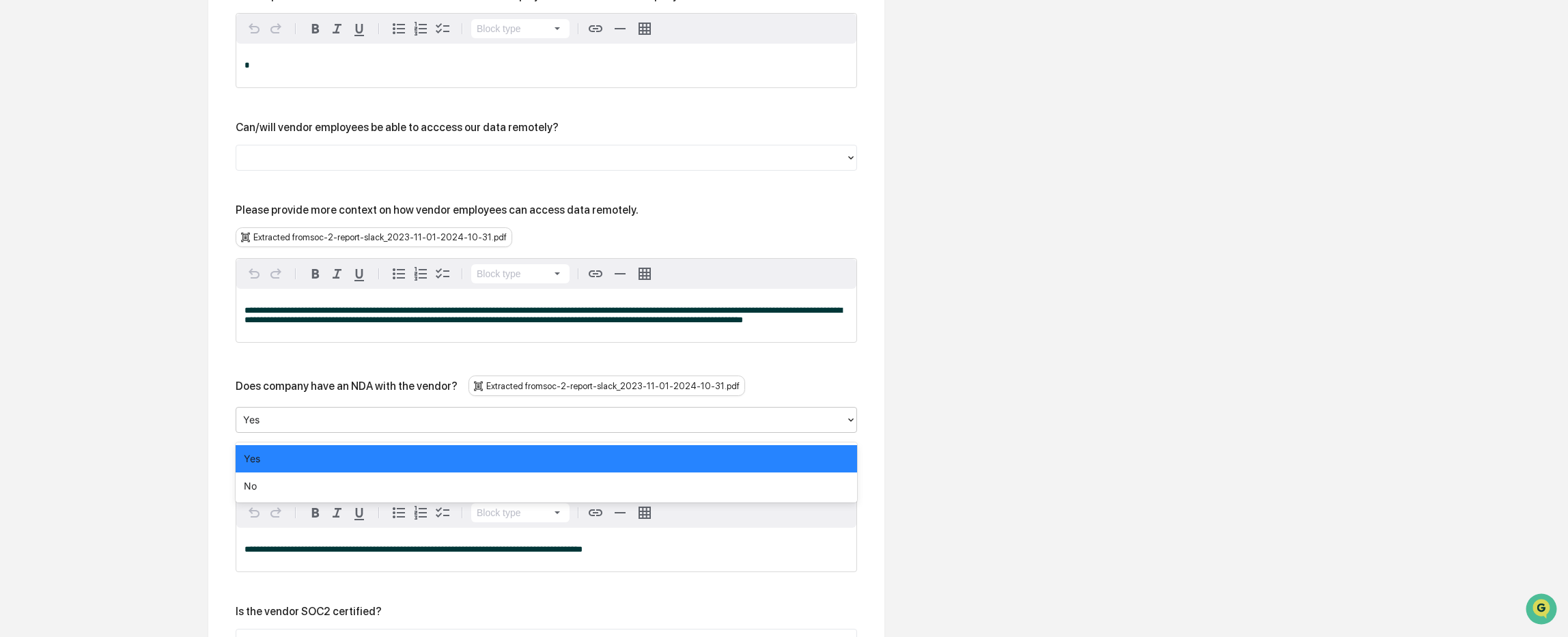
click at [313, 425] on div at bounding box center [540, 420] width 596 height 16
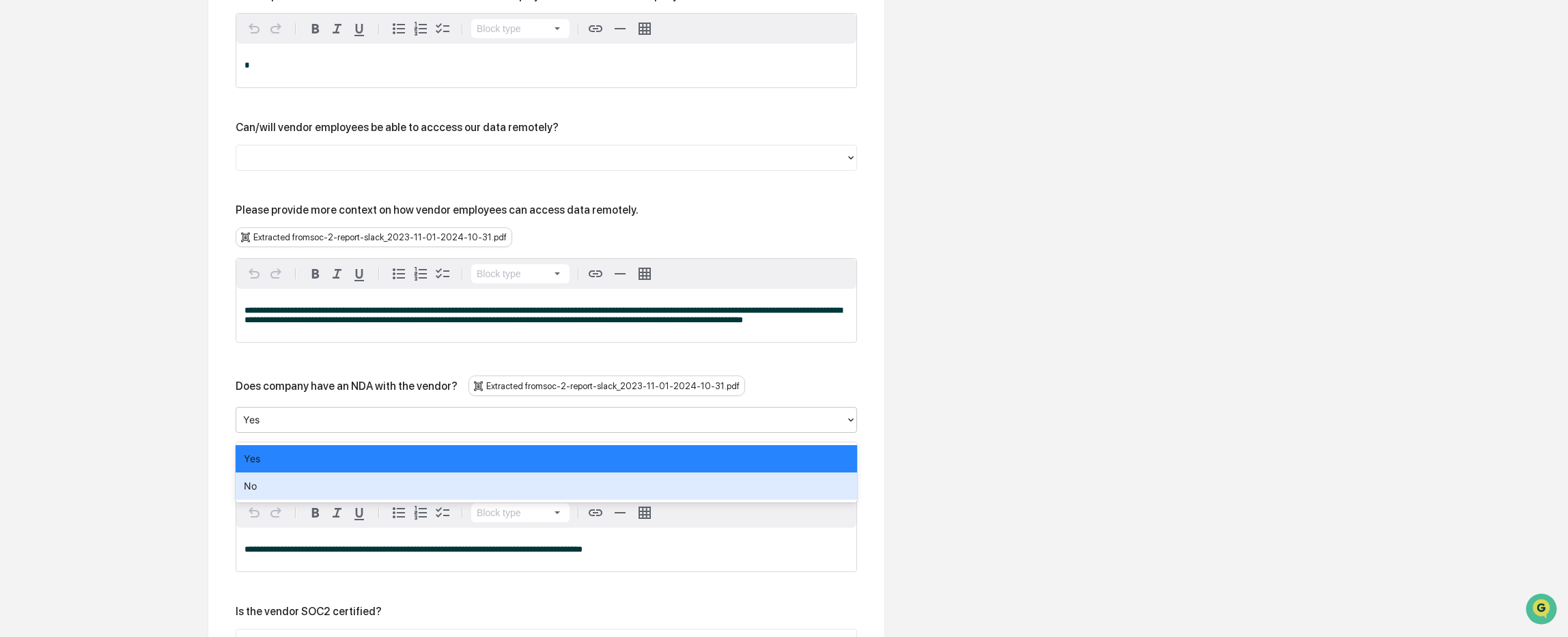
click at [311, 488] on div "No" at bounding box center [546, 487] width 621 height 28
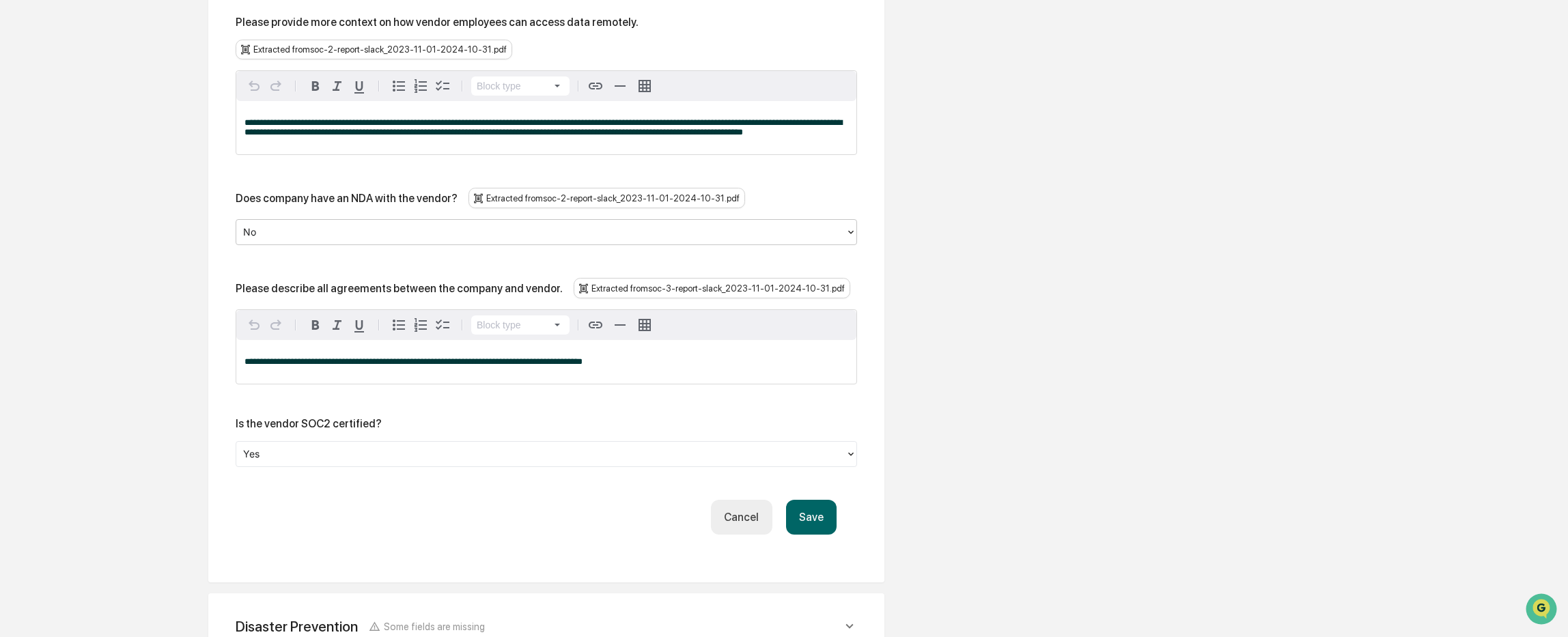
scroll to position [2775, 0]
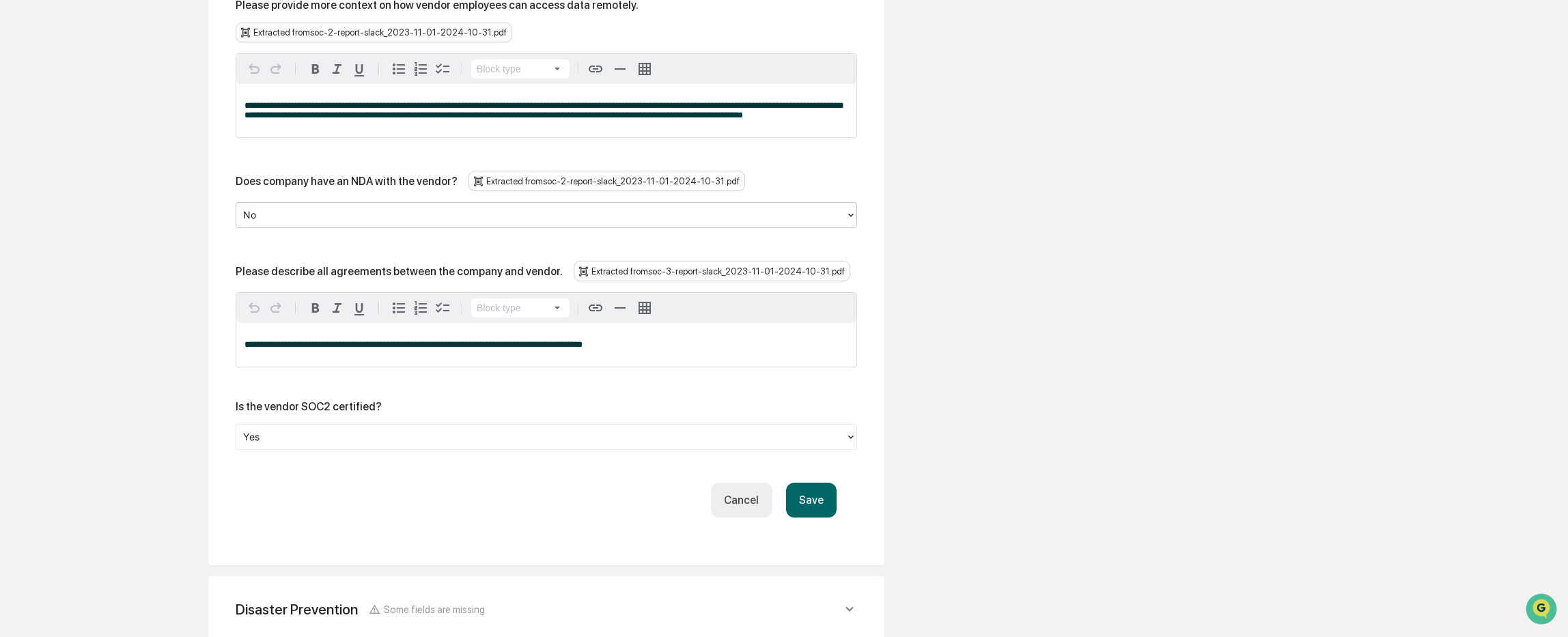
click at [403, 349] on span "**********" at bounding box center [413, 344] width 338 height 9
click at [467, 349] on span "**********" at bounding box center [413, 344] width 338 height 9
drag, startPoint x: 620, startPoint y: 352, endPoint x: 222, endPoint y: 336, distance: 398.3
click at [811, 503] on button "Save" at bounding box center [811, 500] width 50 height 35
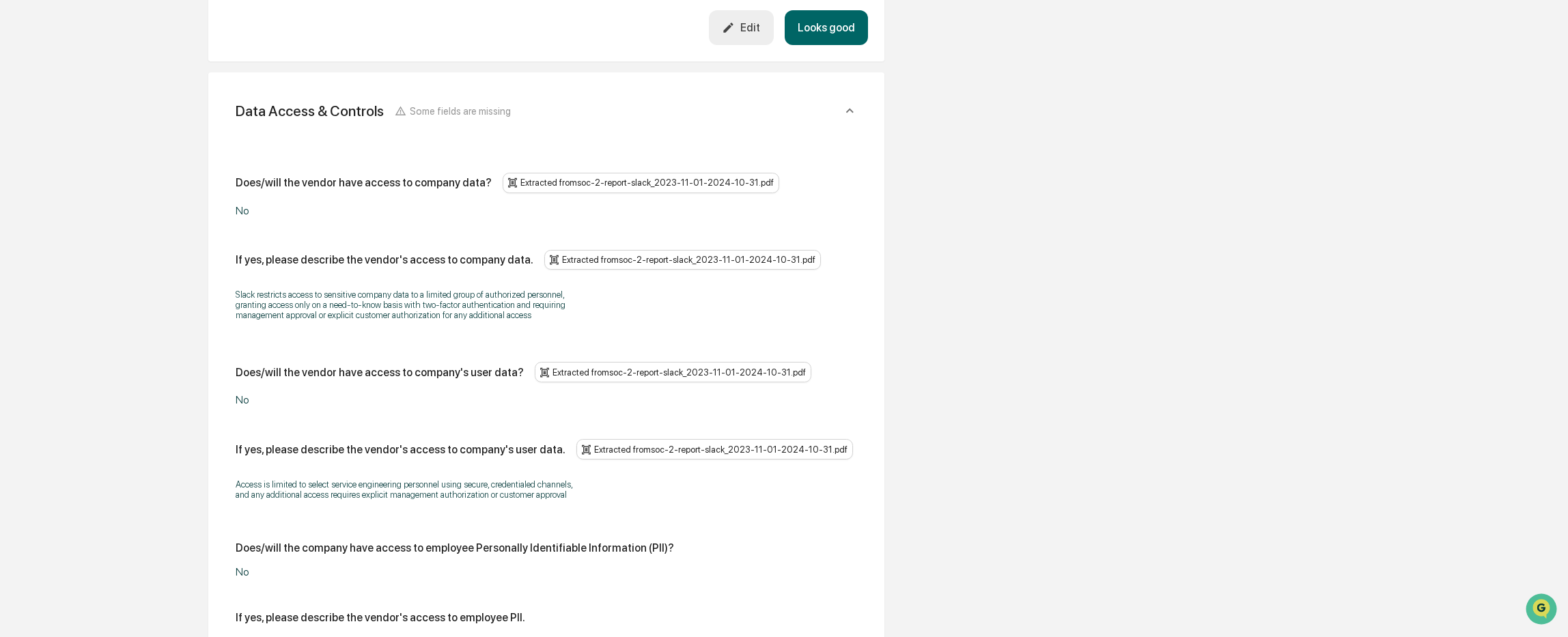
scroll to position [2421, 0]
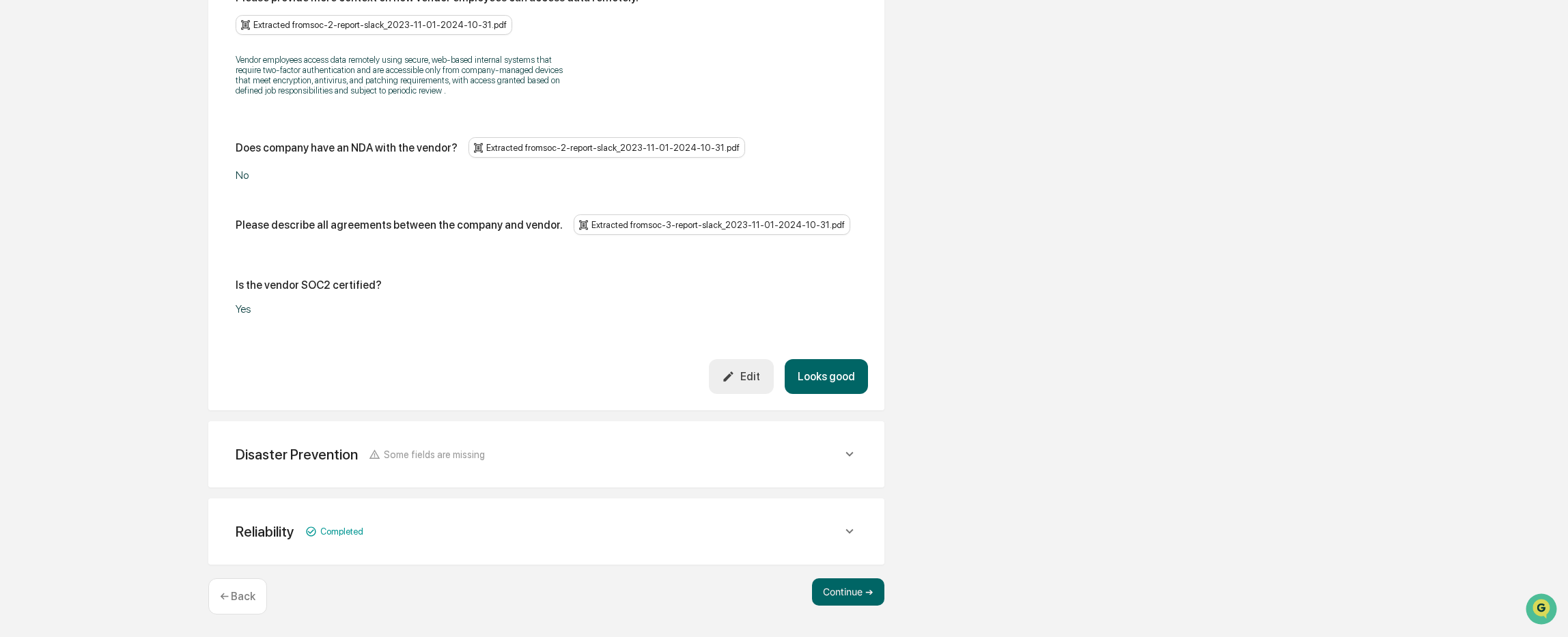
click at [515, 443] on div "Disaster Prevention Some fields are missing" at bounding box center [547, 454] width 643 height 33
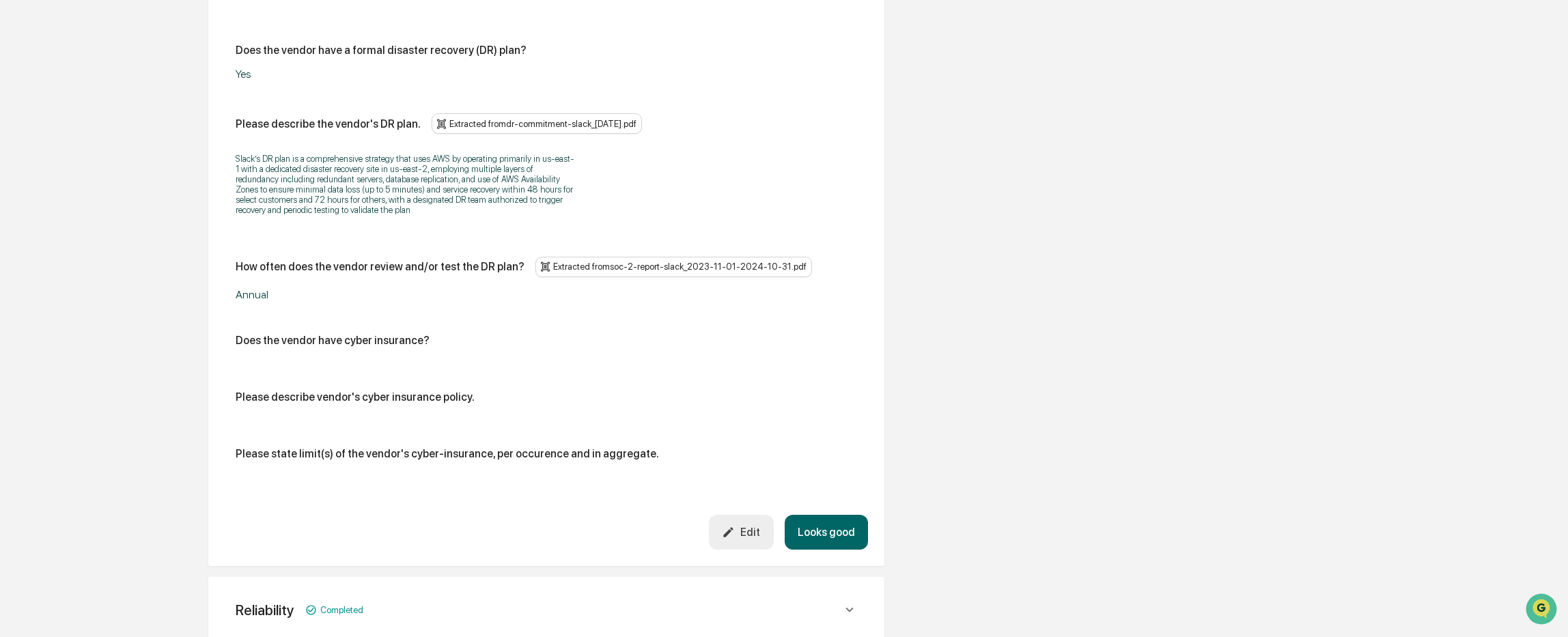
scroll to position [2977, 0]
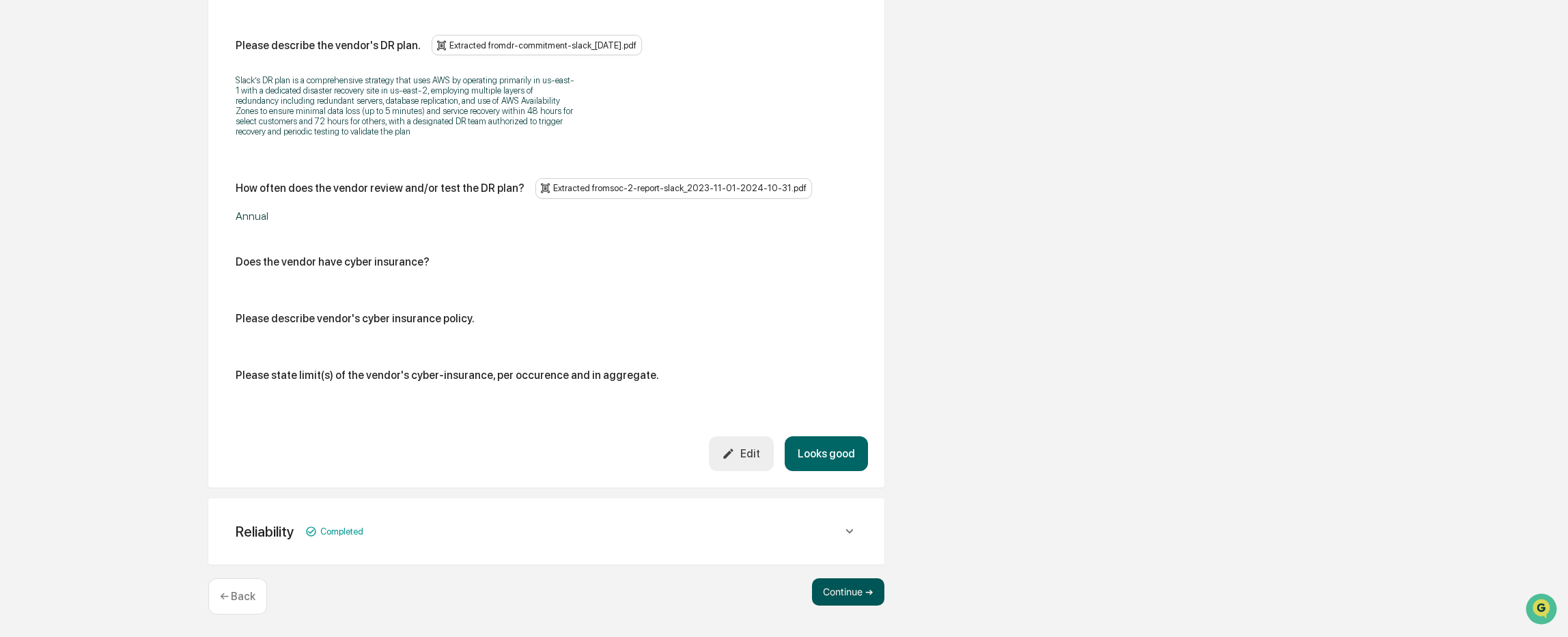
click at [844, 596] on button "Continue ➔" at bounding box center [847, 592] width 72 height 28
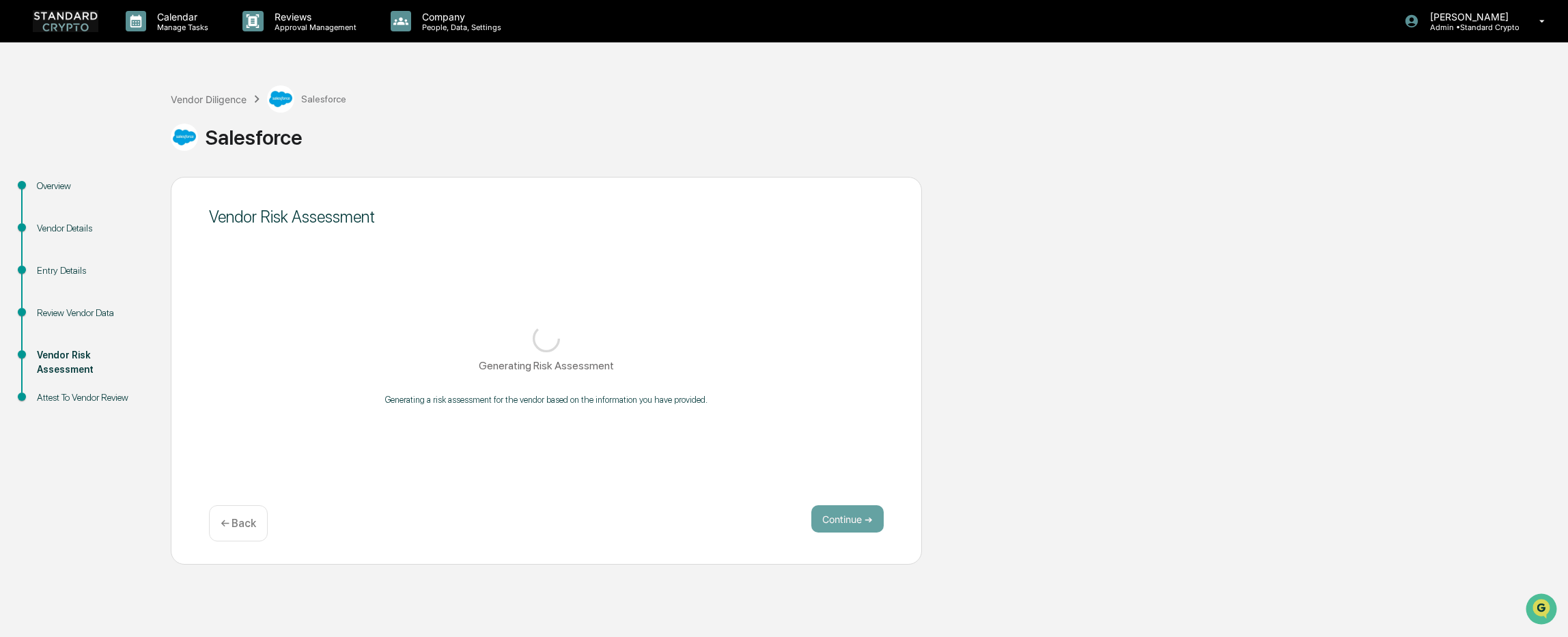
scroll to position [0, 0]
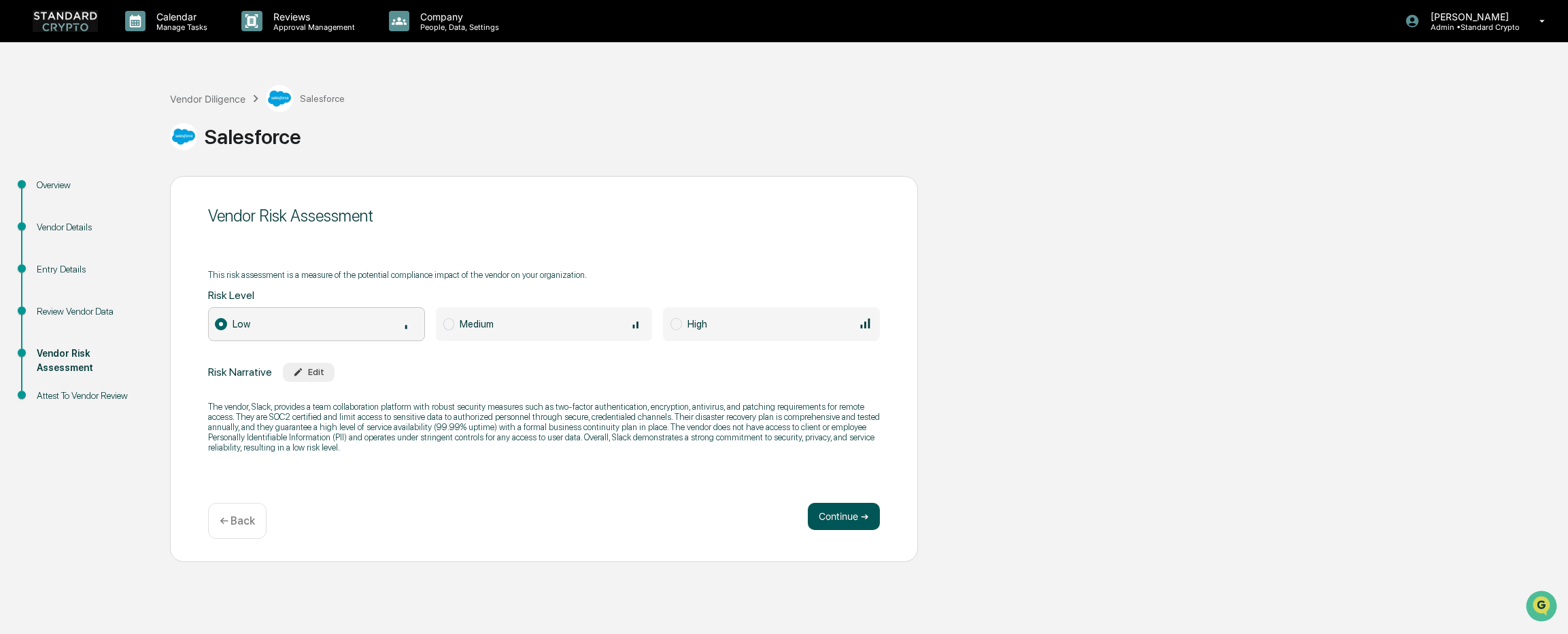
click at [844, 514] on button "Continue ➔" at bounding box center [843, 517] width 72 height 27
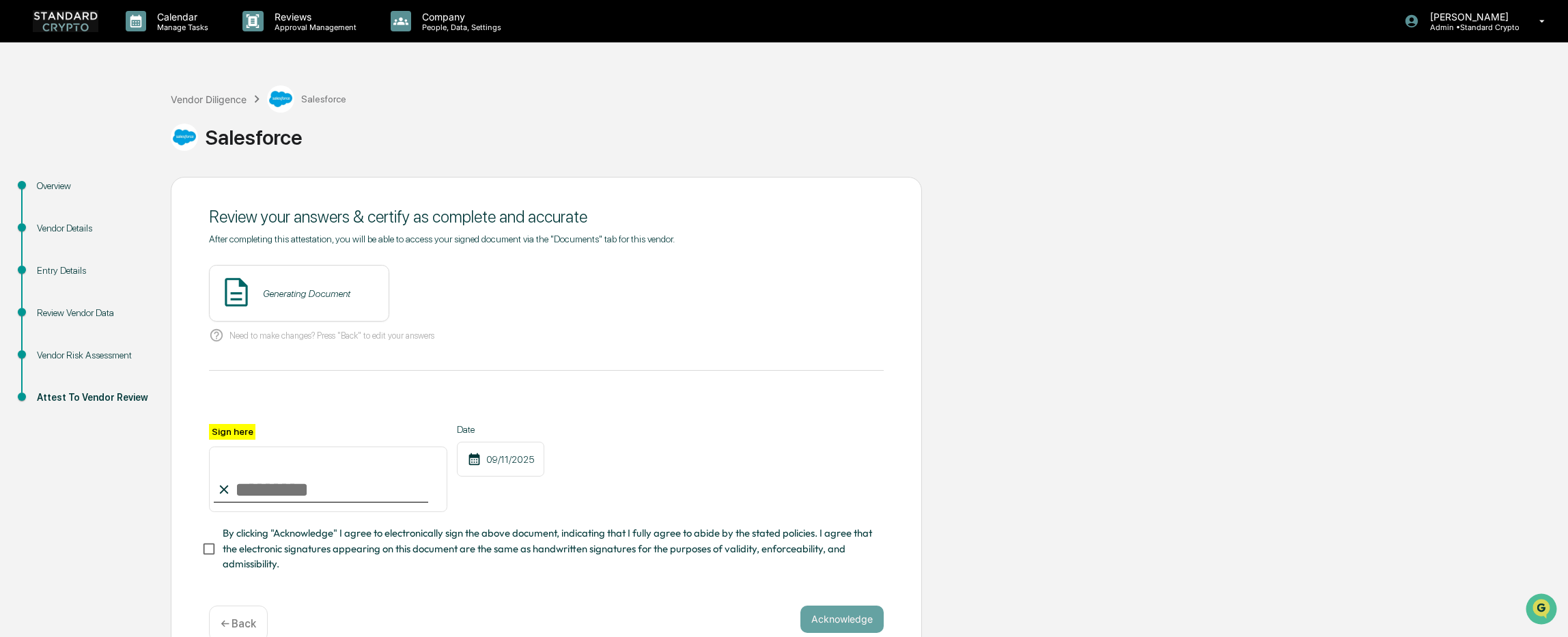
click at [288, 299] on div "Generating Document" at bounding box center [299, 293] width 180 height 57
click at [437, 291] on button "View" at bounding box center [454, 294] width 35 height 22
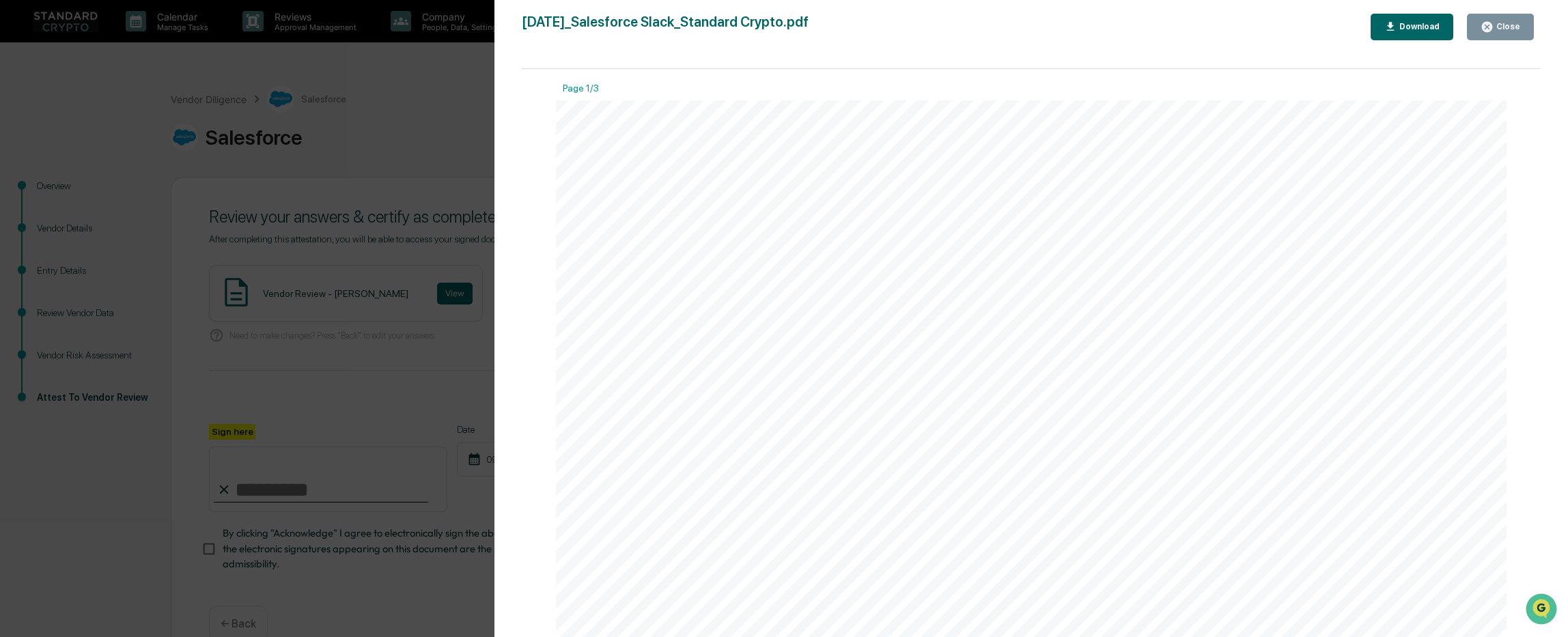
click at [1502, 26] on div "Close" at bounding box center [1507, 27] width 27 height 10
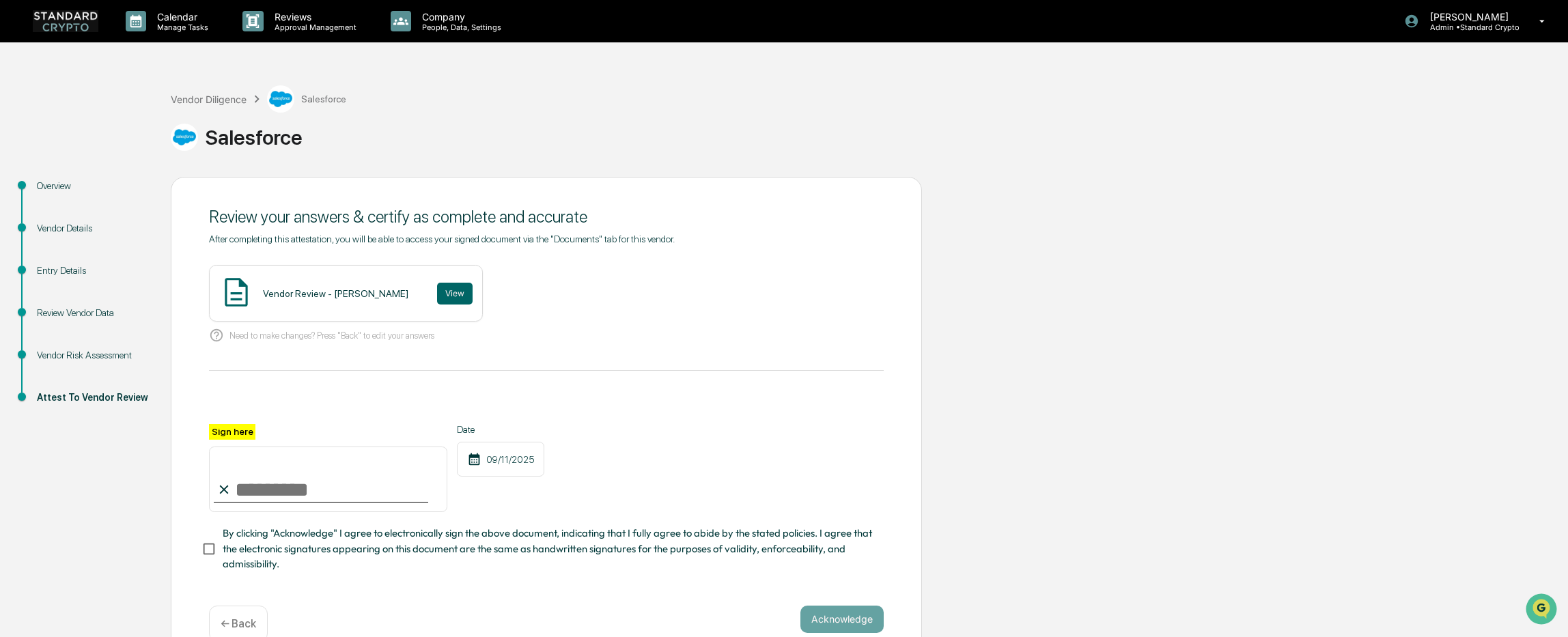
drag, startPoint x: 246, startPoint y: 487, endPoint x: 264, endPoint y: 502, distance: 23.4
click at [246, 487] on input "Sign here" at bounding box center [328, 479] width 238 height 66
type input "**********"
click at [821, 620] on button "Acknowledge" at bounding box center [842, 620] width 84 height 28
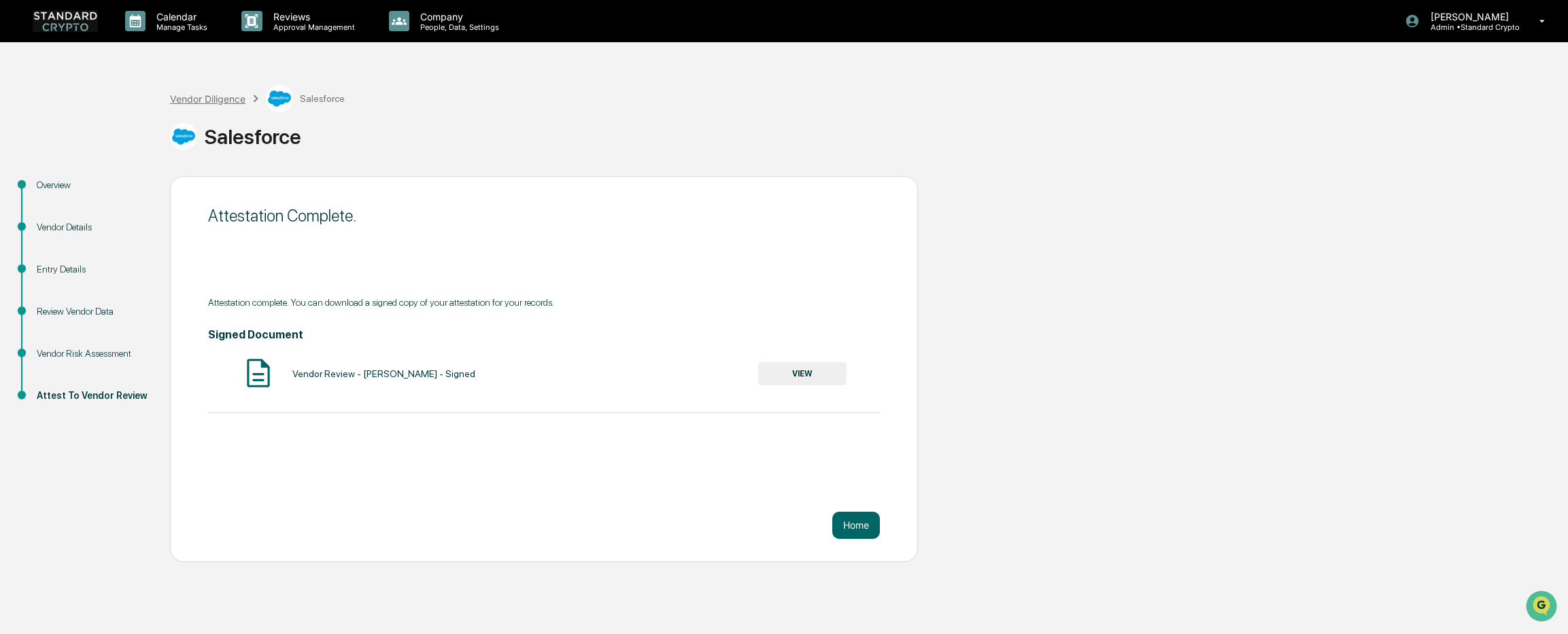
click at [216, 98] on div "Vendor Diligence" at bounding box center [208, 99] width 76 height 12
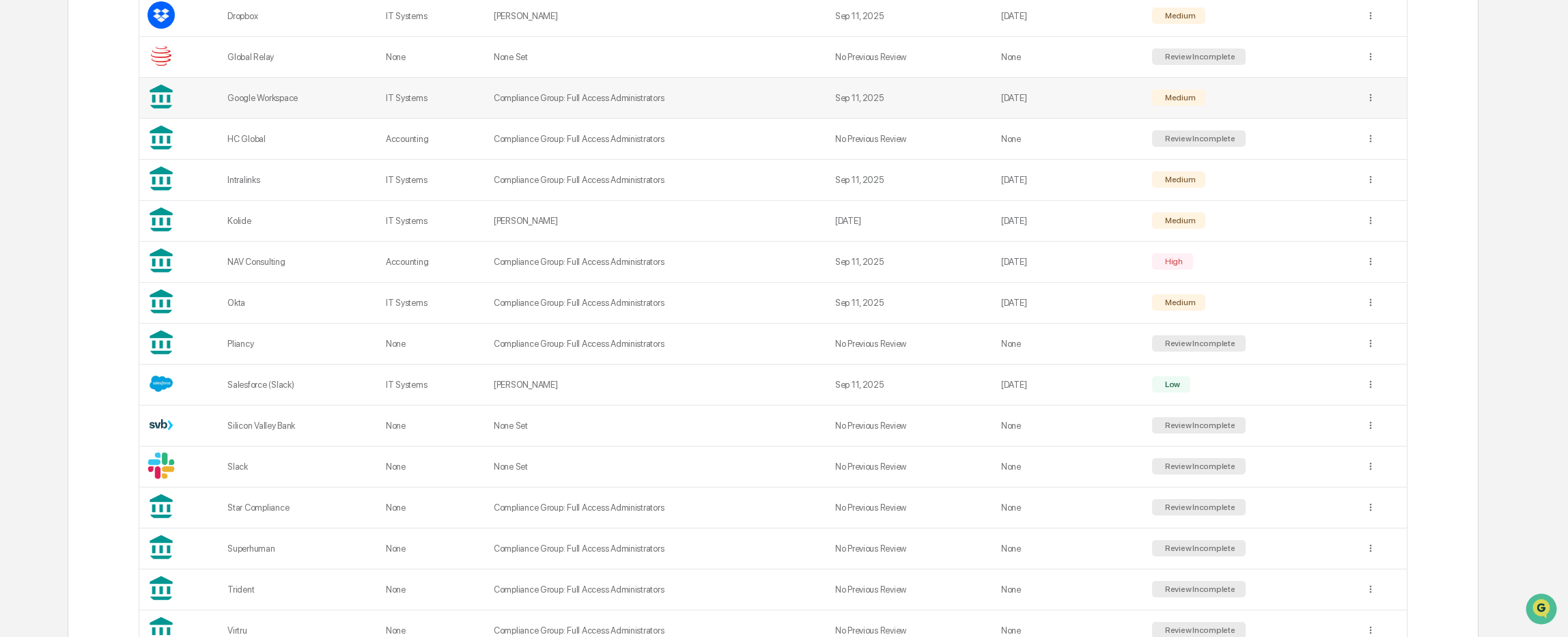
scroll to position [594, 0]
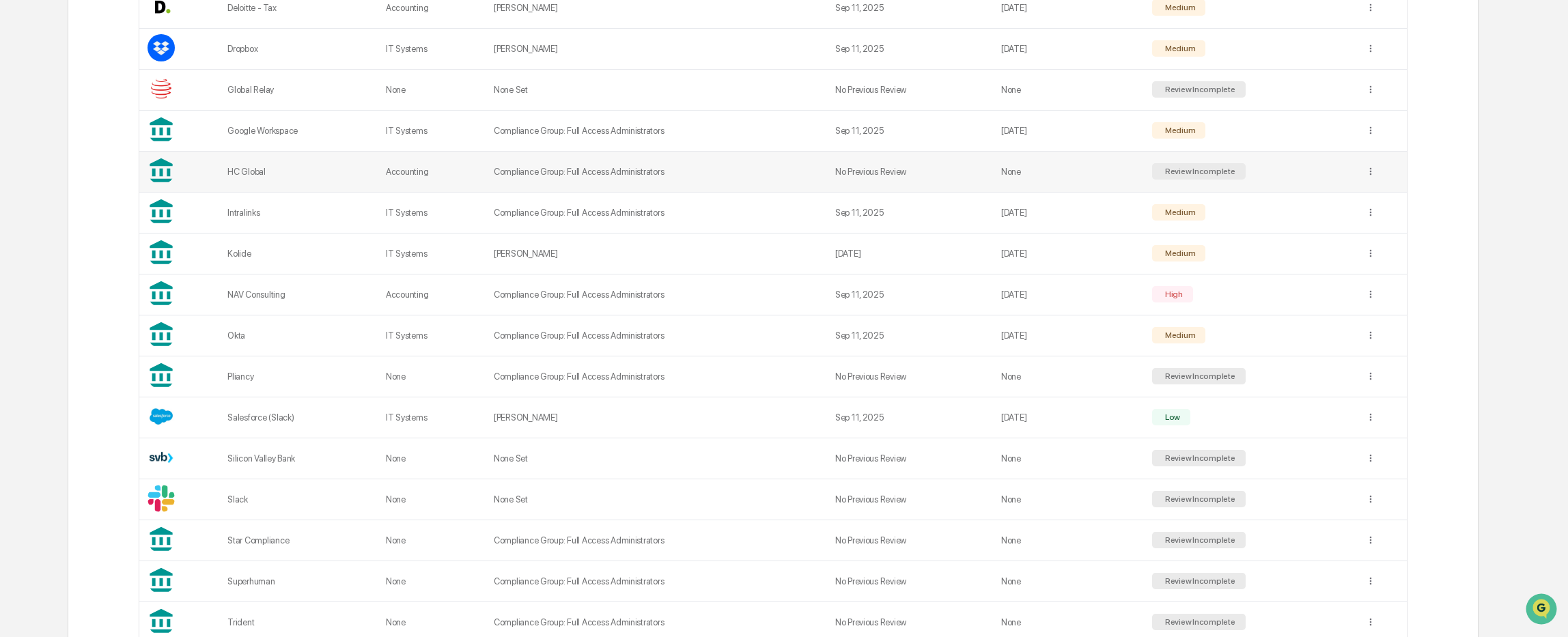
click at [299, 172] on div "HC Global" at bounding box center [298, 171] width 142 height 10
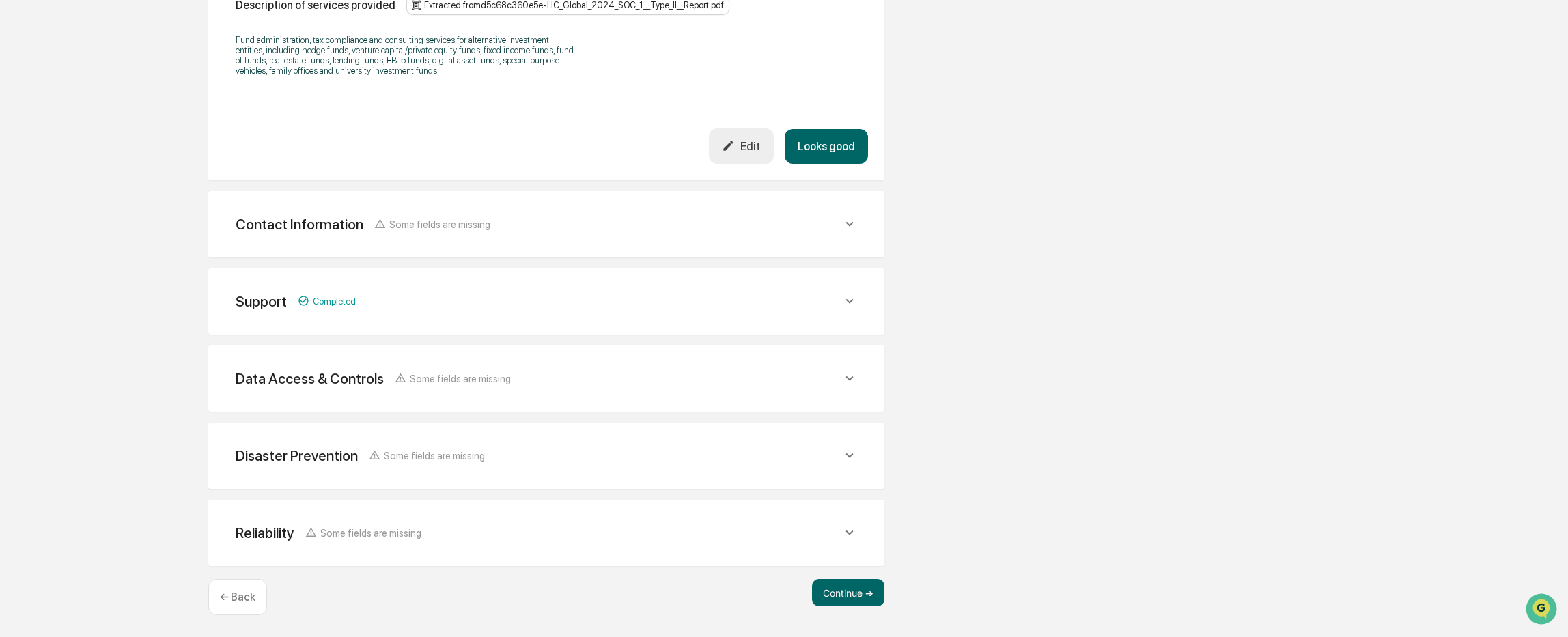
scroll to position [433, 0]
click at [271, 533] on div "Reliability" at bounding box center [264, 532] width 59 height 17
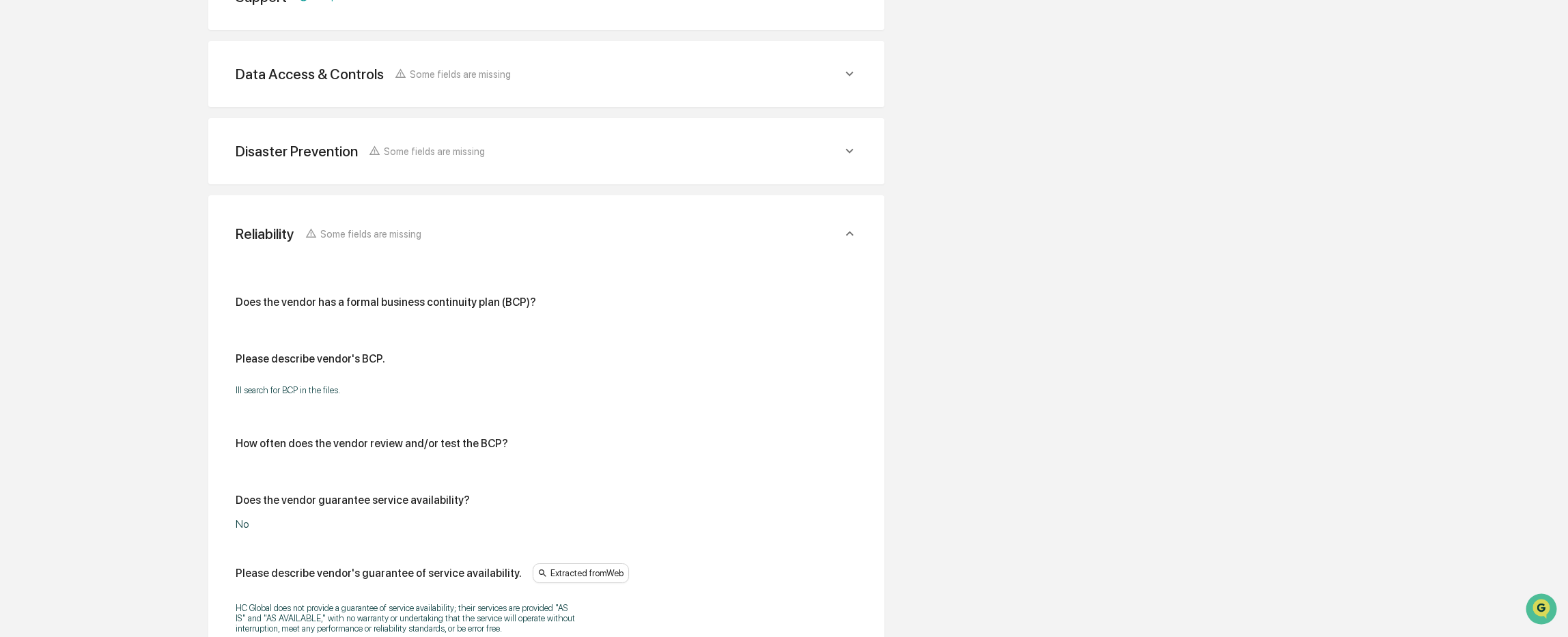
scroll to position [682, 0]
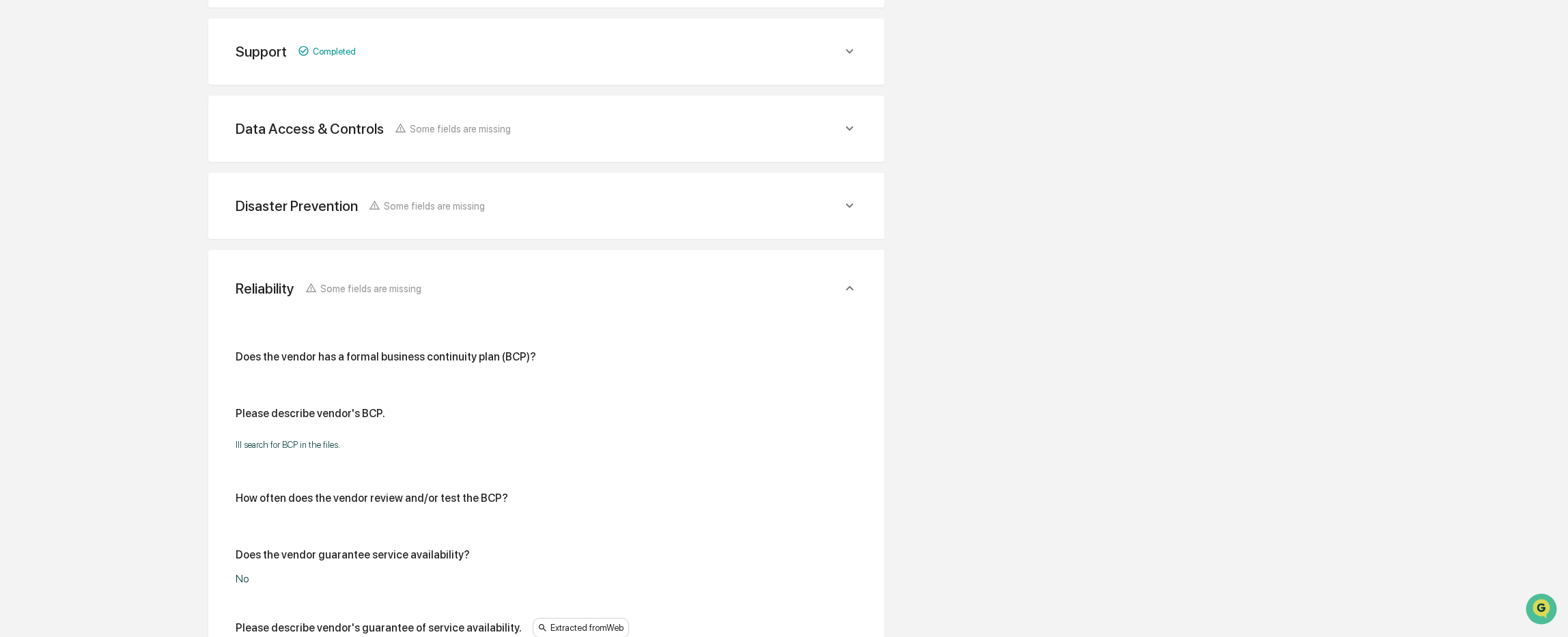
click at [346, 200] on div "Disaster Prevention" at bounding box center [296, 206] width 122 height 17
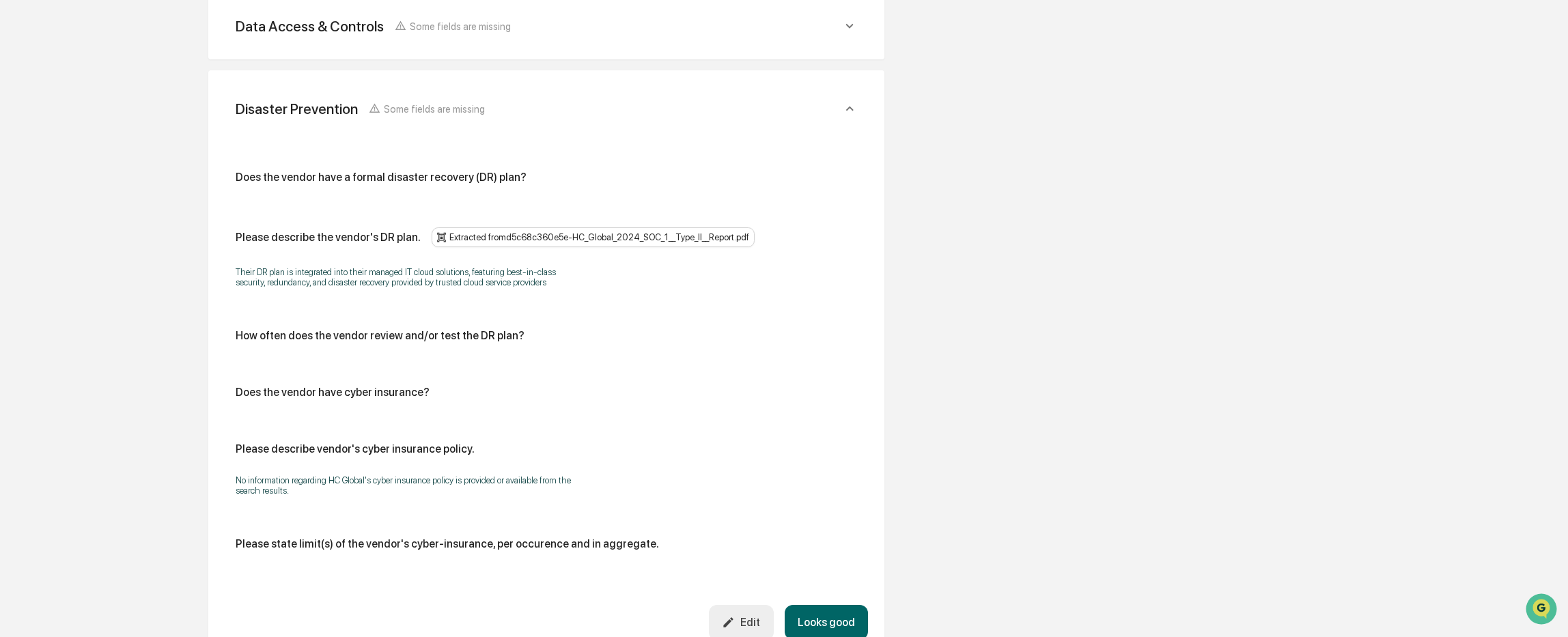
scroll to position [955, 0]
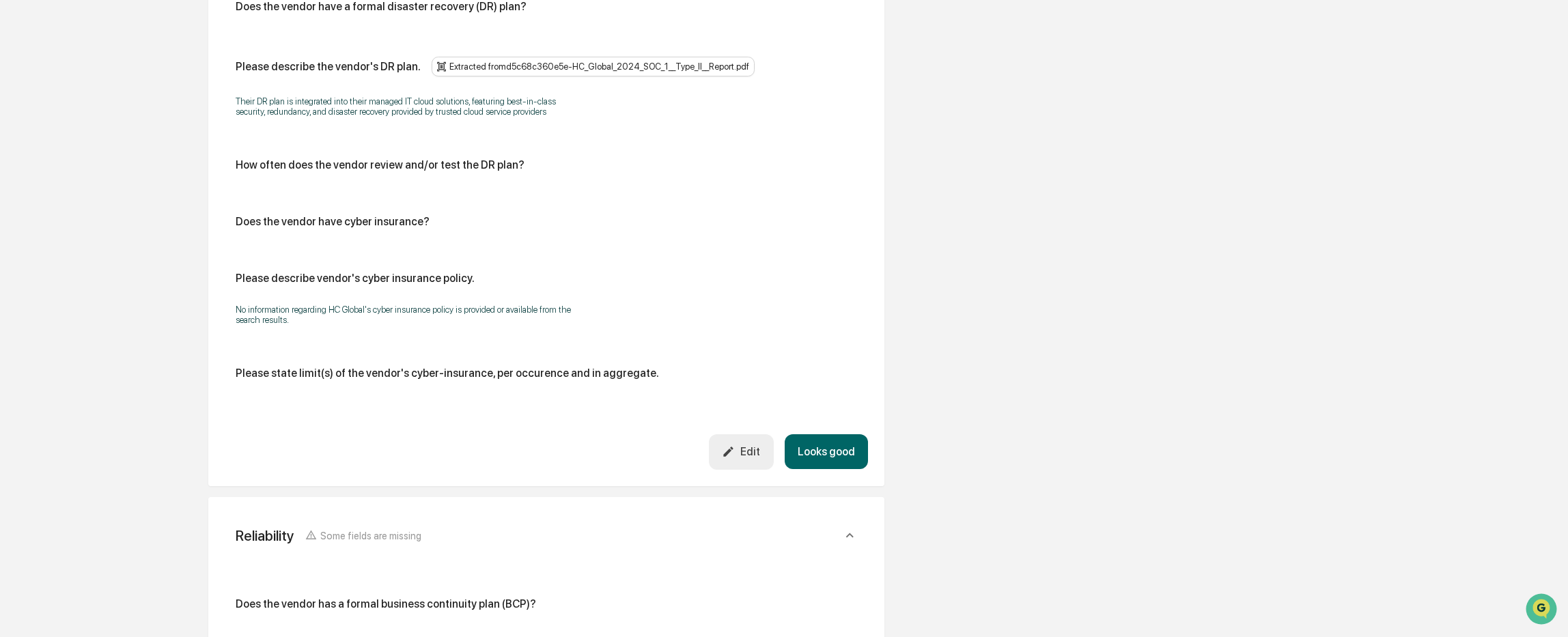
click at [755, 457] on div "Edit" at bounding box center [741, 451] width 38 height 13
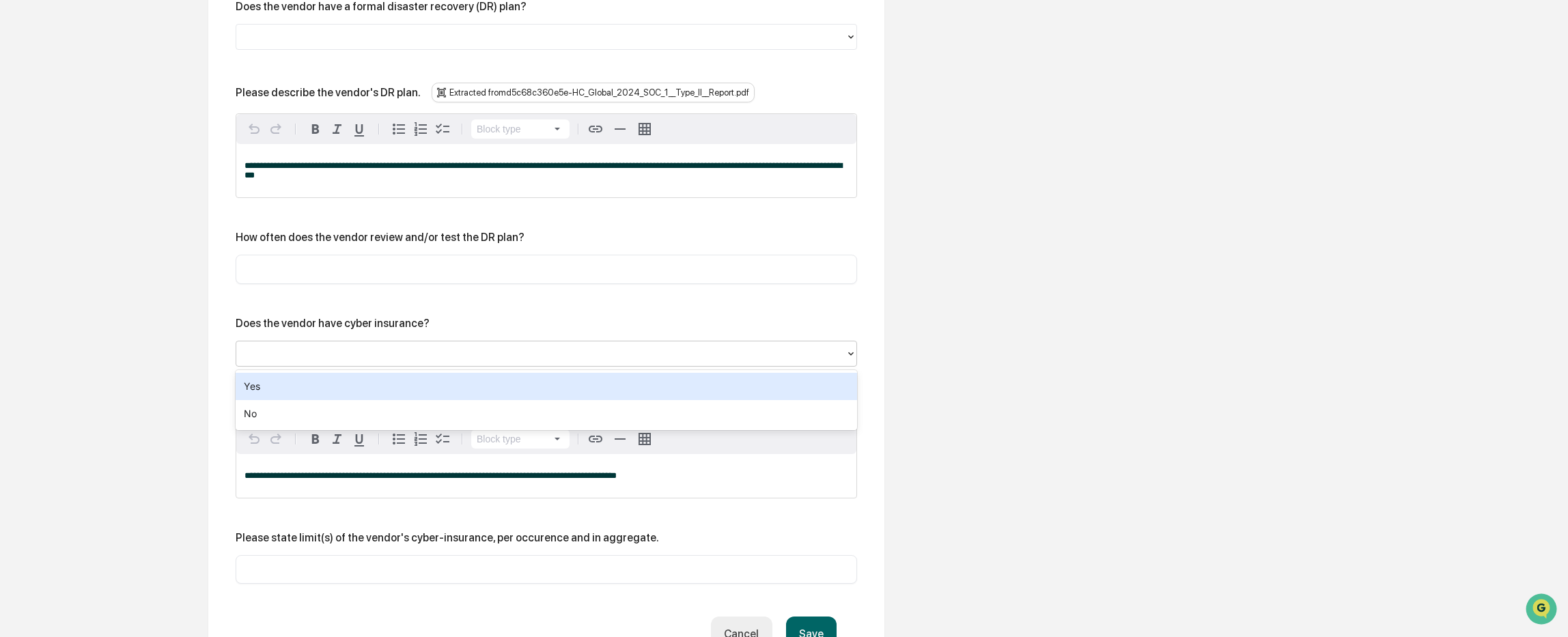
click at [387, 349] on div at bounding box center [540, 353] width 596 height 16
click at [335, 389] on div "Yes" at bounding box center [546, 386] width 621 height 28
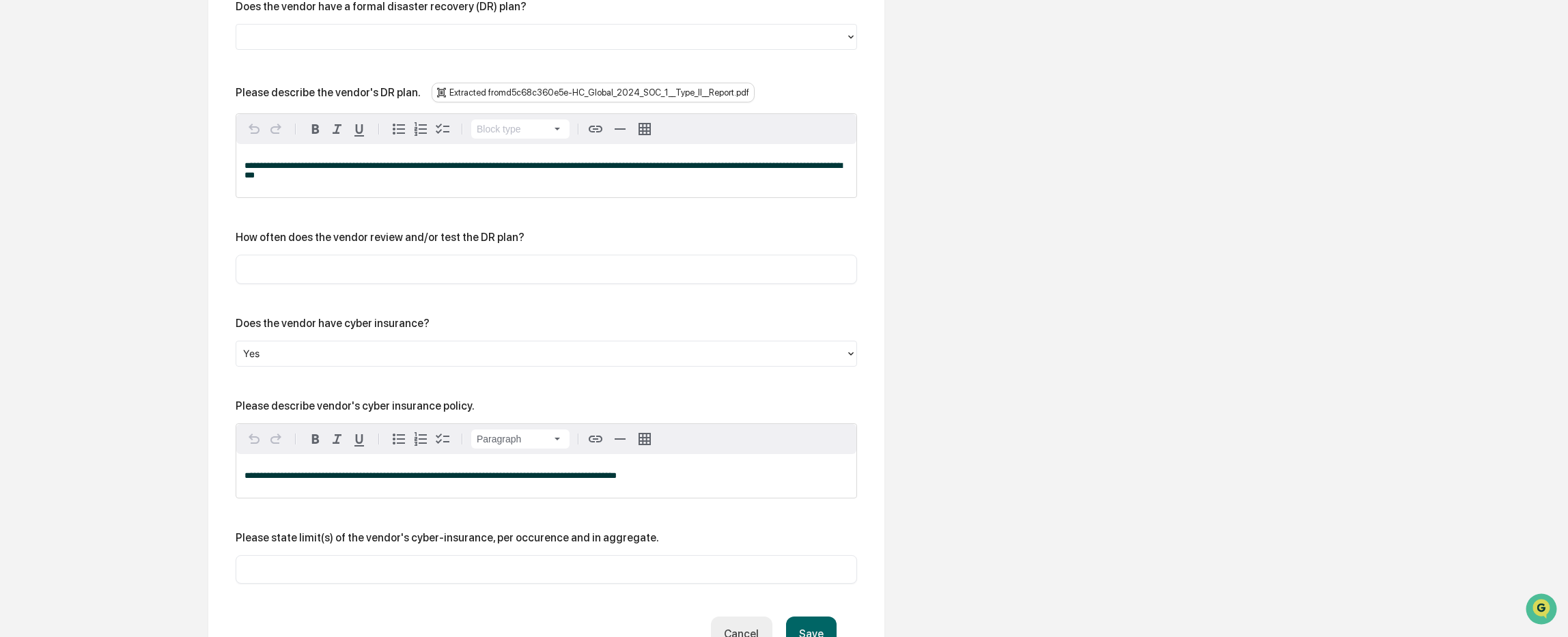
click at [262, 488] on div "**********" at bounding box center [546, 476] width 620 height 43
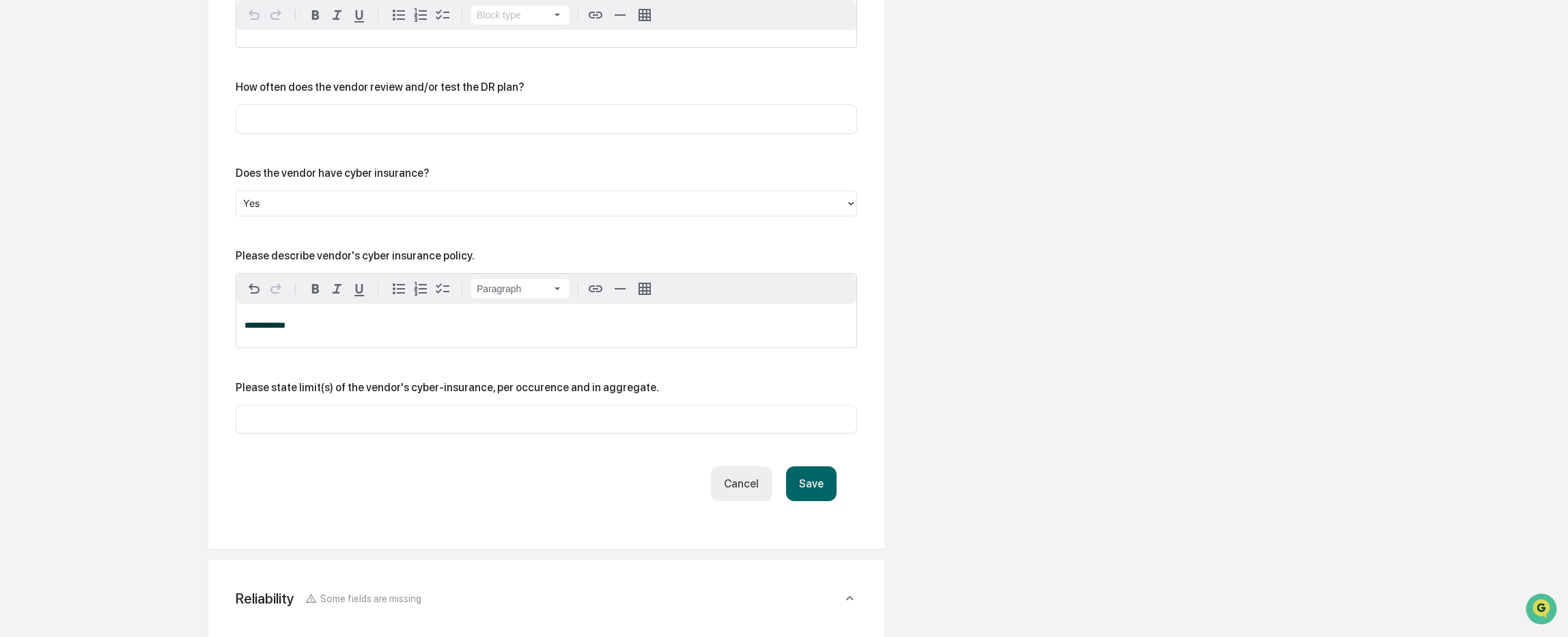
scroll to position [1297, 0]
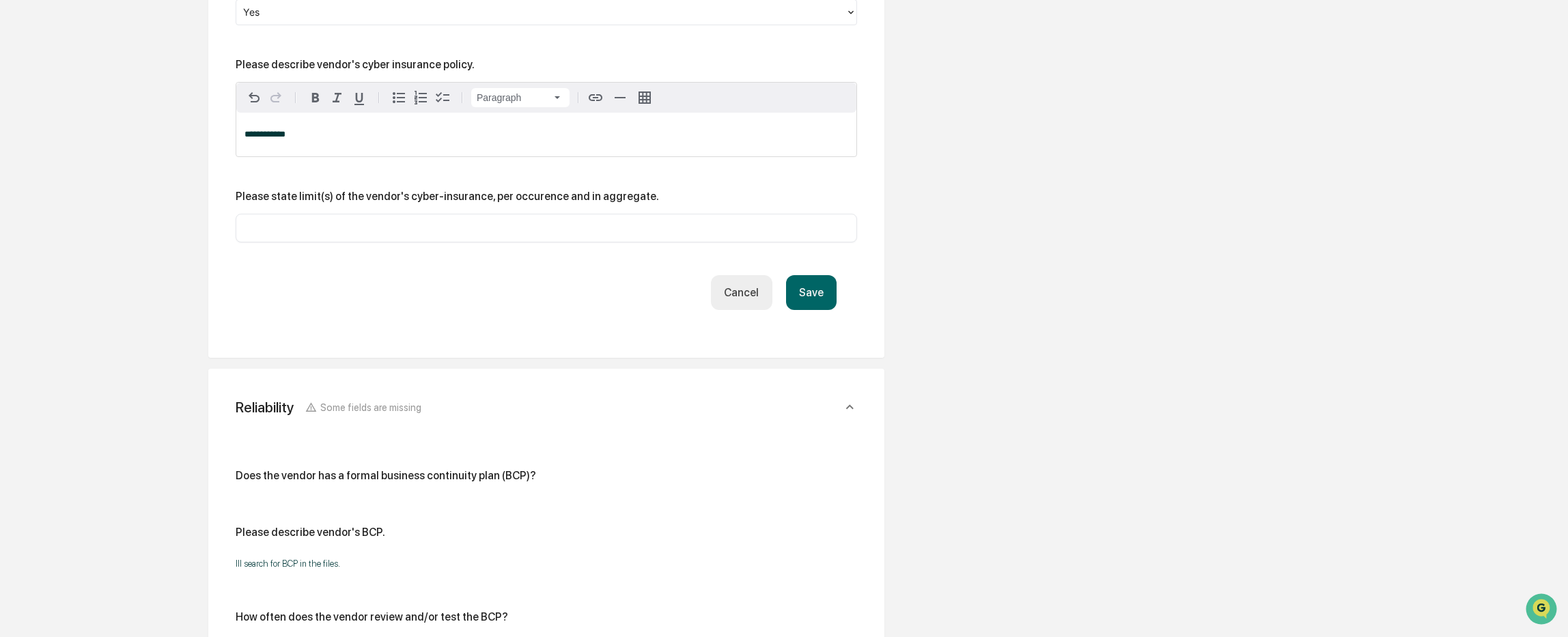
click at [813, 290] on button "Save" at bounding box center [811, 293] width 50 height 35
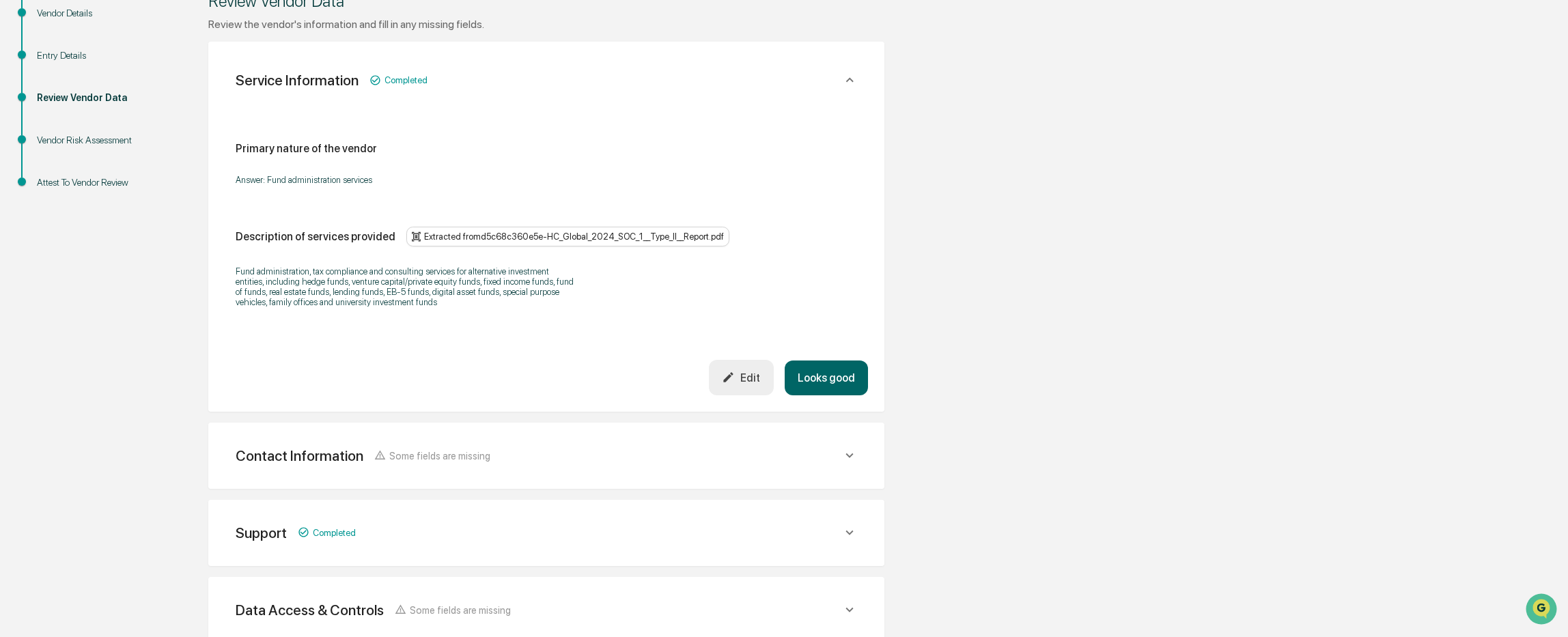
scroll to position [0, 0]
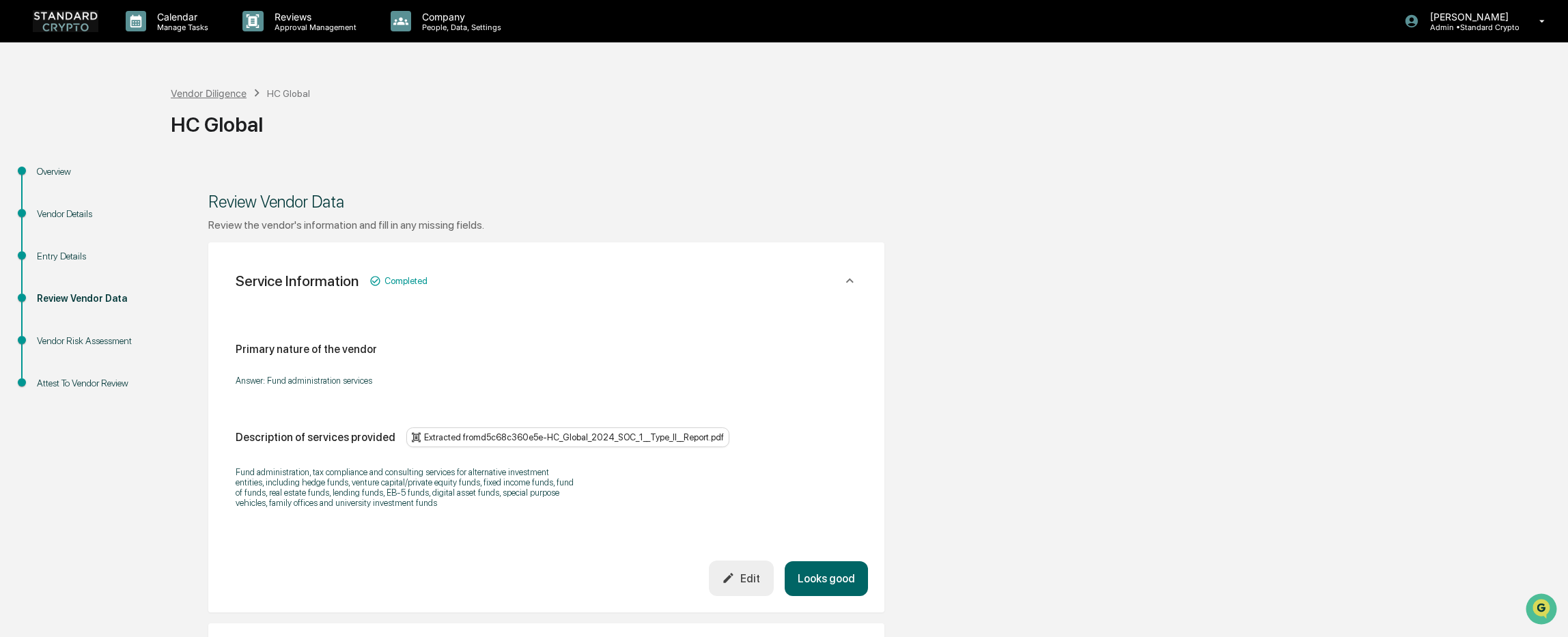
click at [193, 97] on div "Vendor Diligence" at bounding box center [208, 93] width 76 height 12
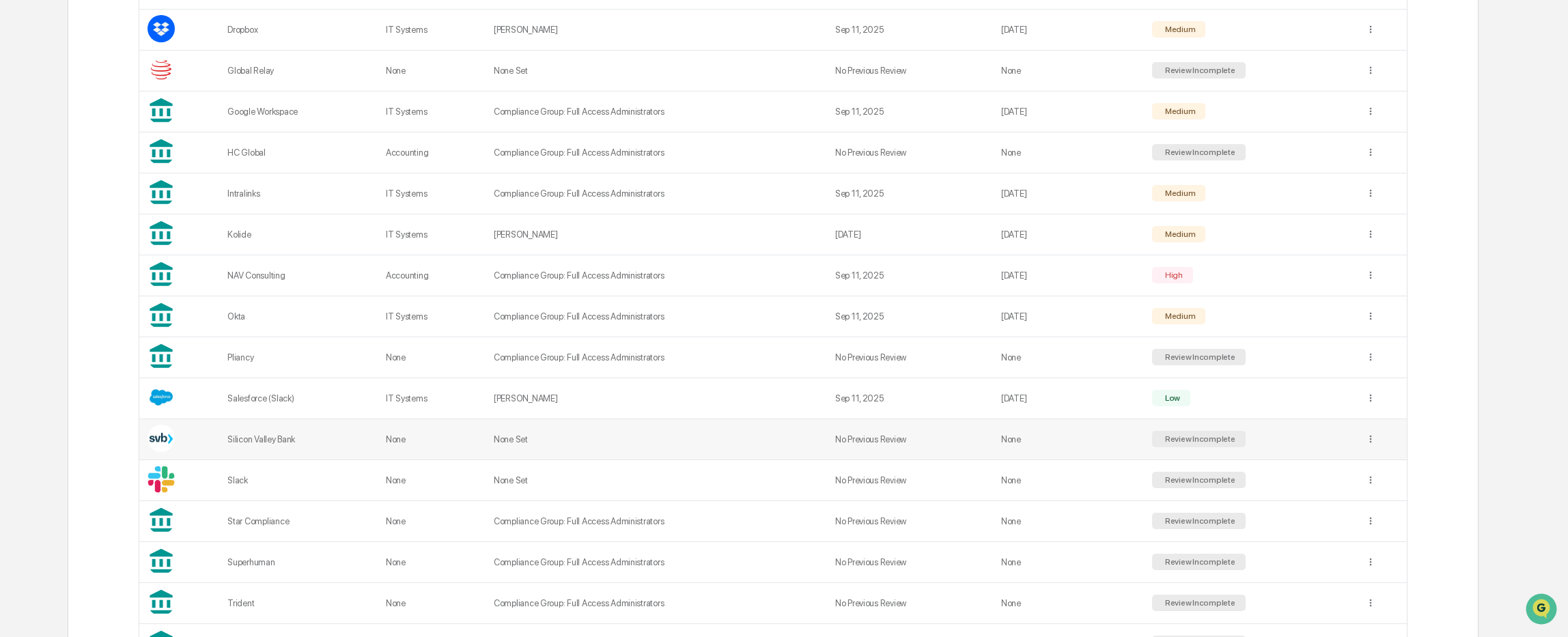
scroll to position [615, 0]
click at [1358, 526] on div "Archive" at bounding box center [1369, 529] width 88 height 22
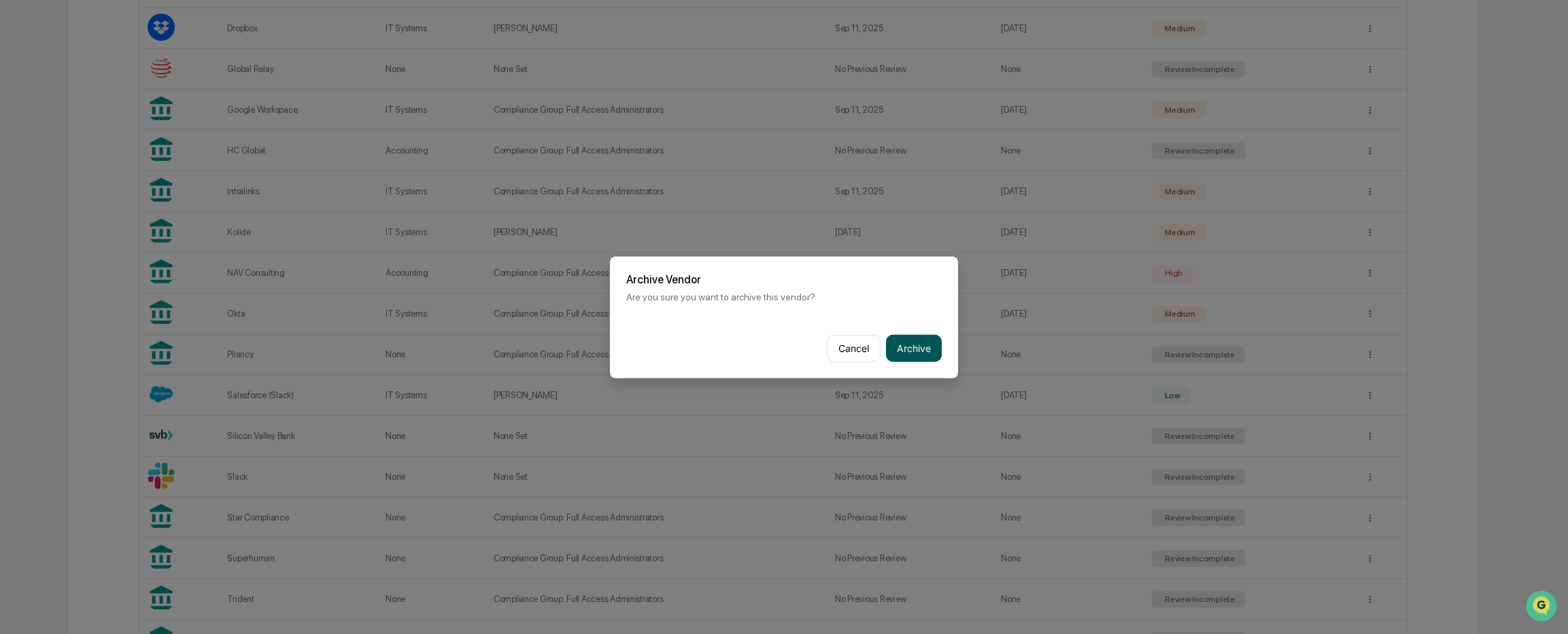
click at [914, 359] on button "Archive" at bounding box center [913, 348] width 56 height 27
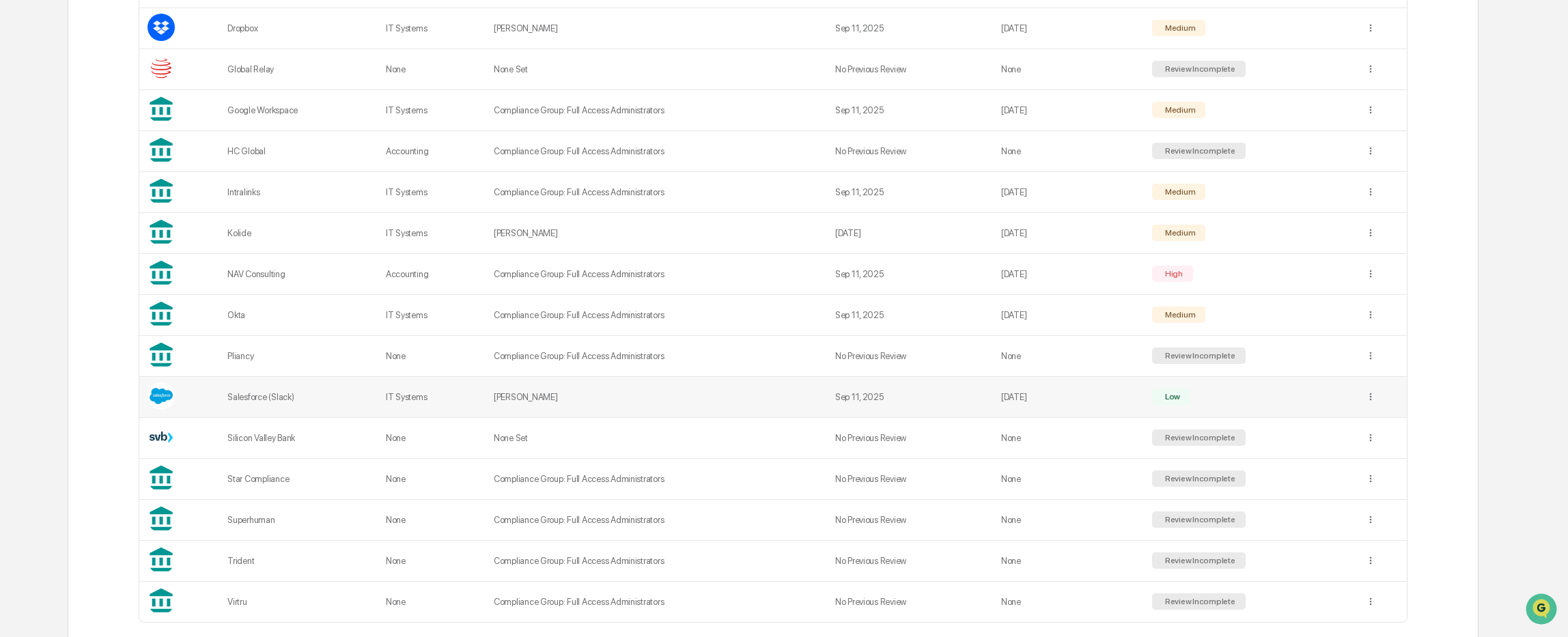
click at [580, 399] on td "[PERSON_NAME]" at bounding box center [656, 397] width 342 height 41
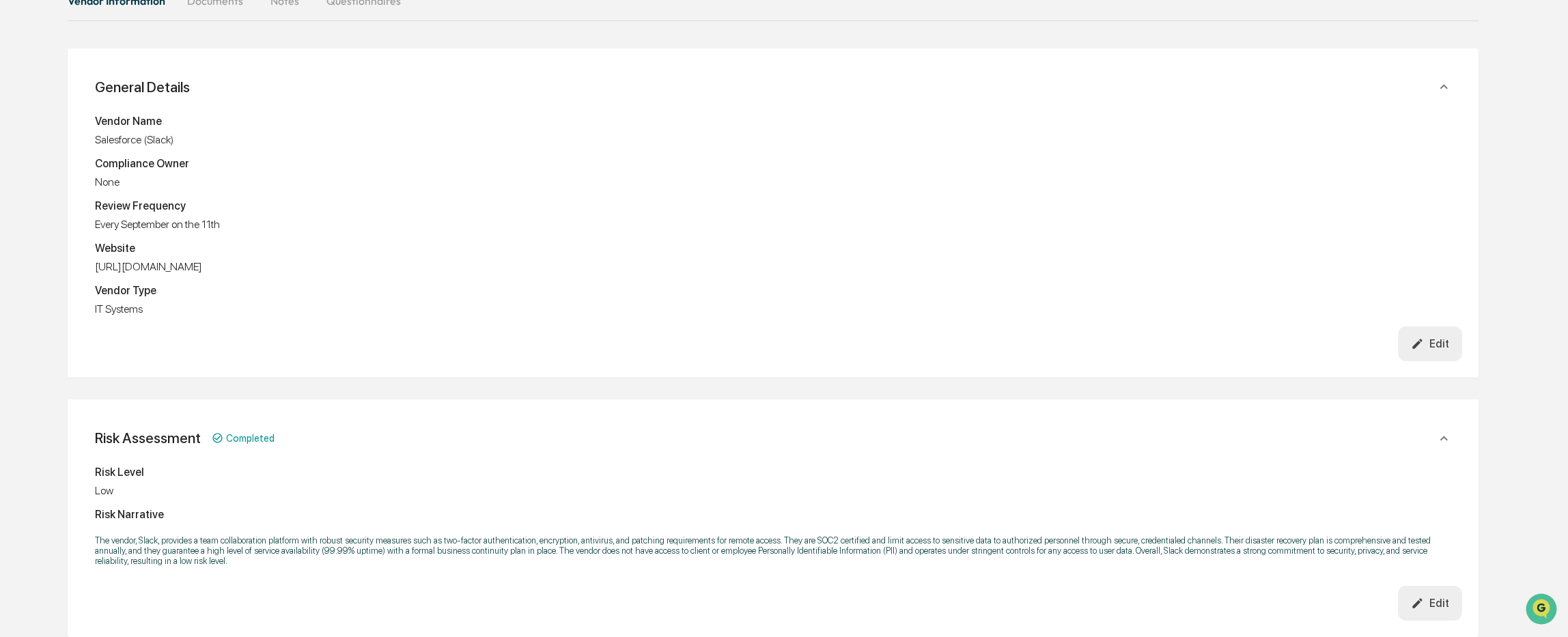
scroll to position [615, 0]
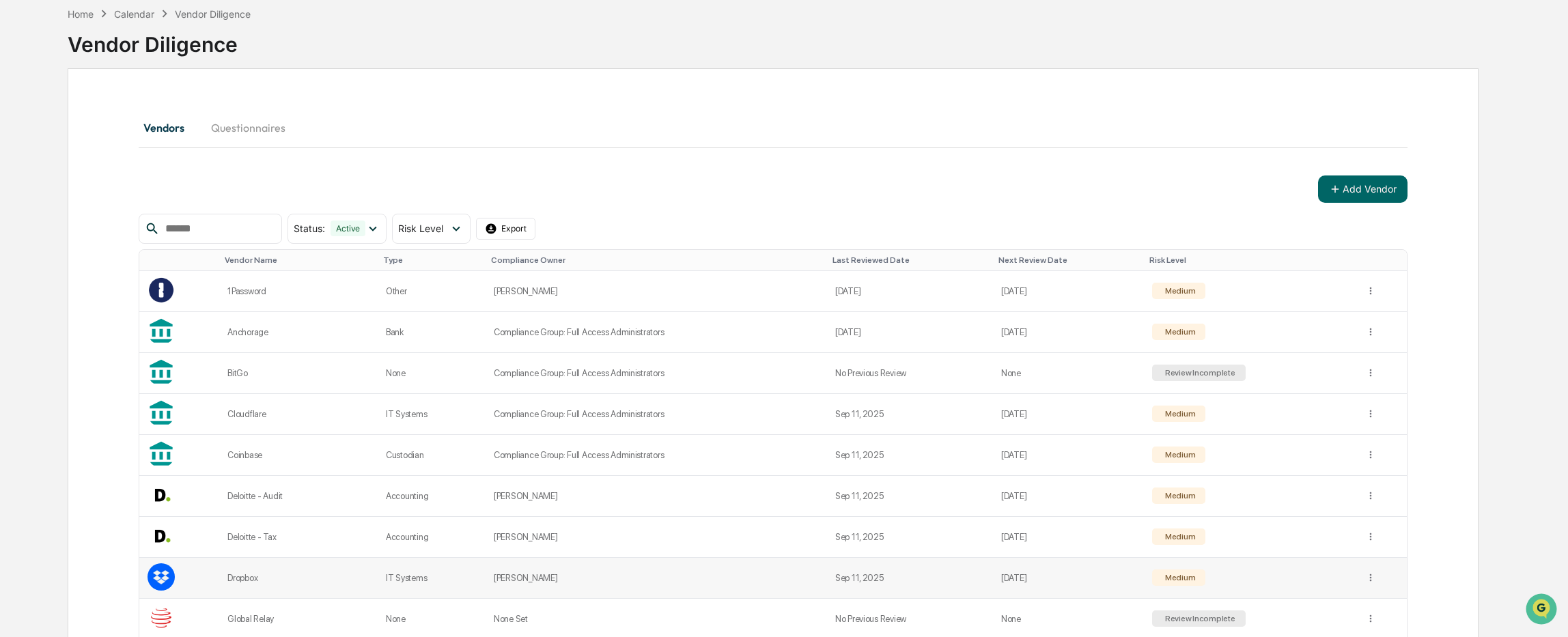
scroll to position [615, 0]
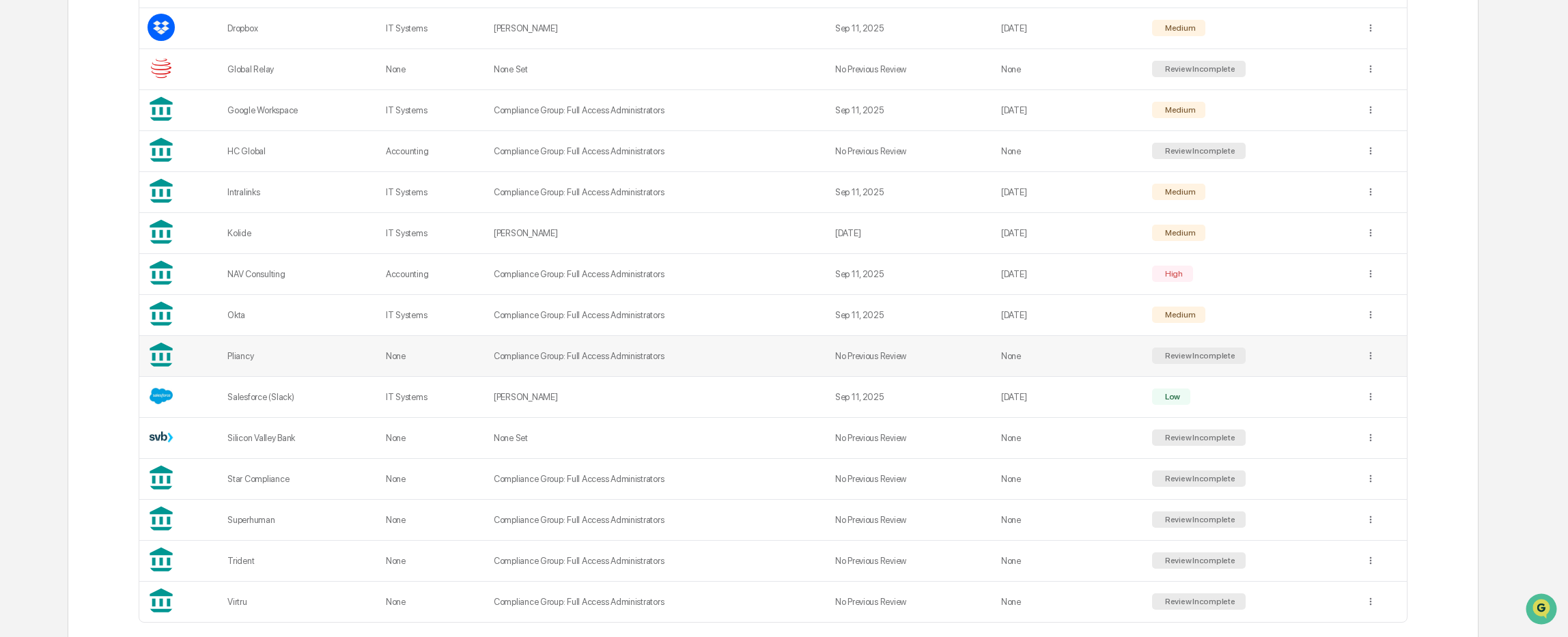
click at [684, 352] on td "Compliance Group: Full Access Administrators" at bounding box center [656, 356] width 342 height 41
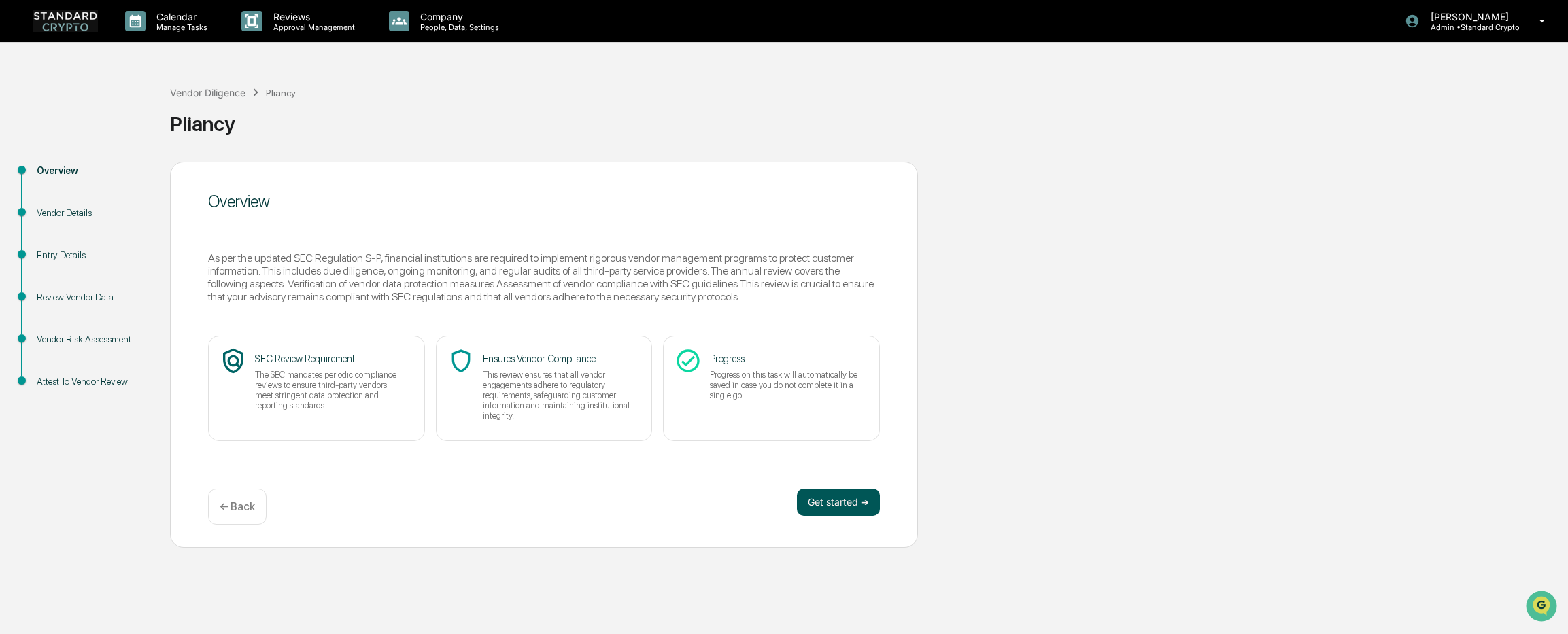
click at [826, 501] on button "Get started ➔" at bounding box center [838, 502] width 83 height 27
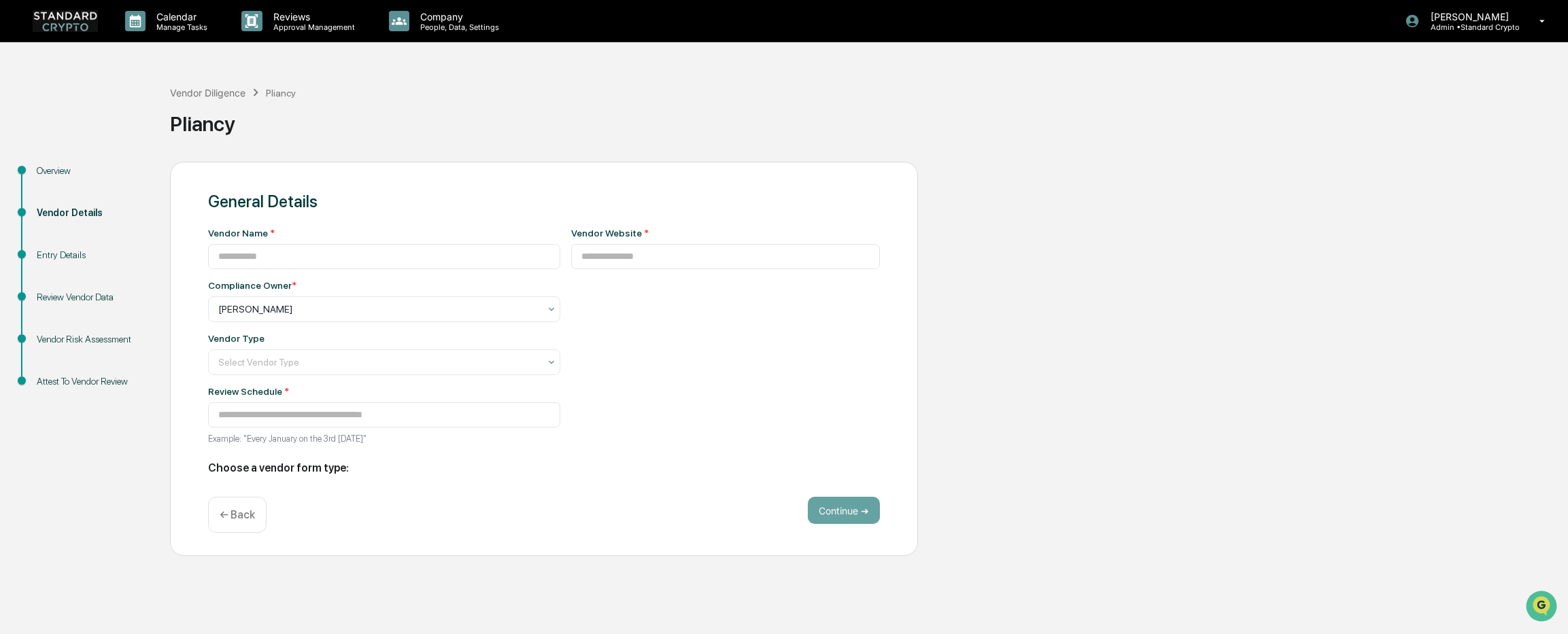
type input "*******"
type input "**********"
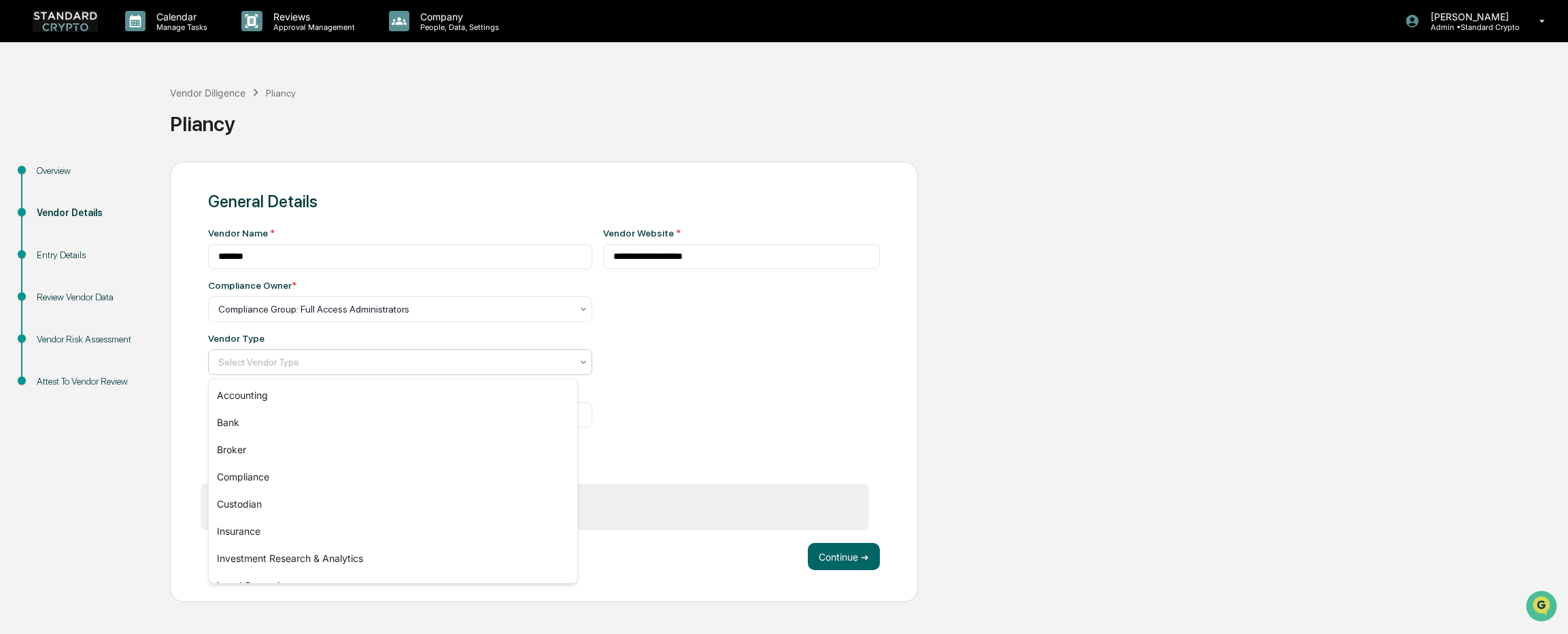
click at [375, 360] on div at bounding box center [395, 362] width 353 height 14
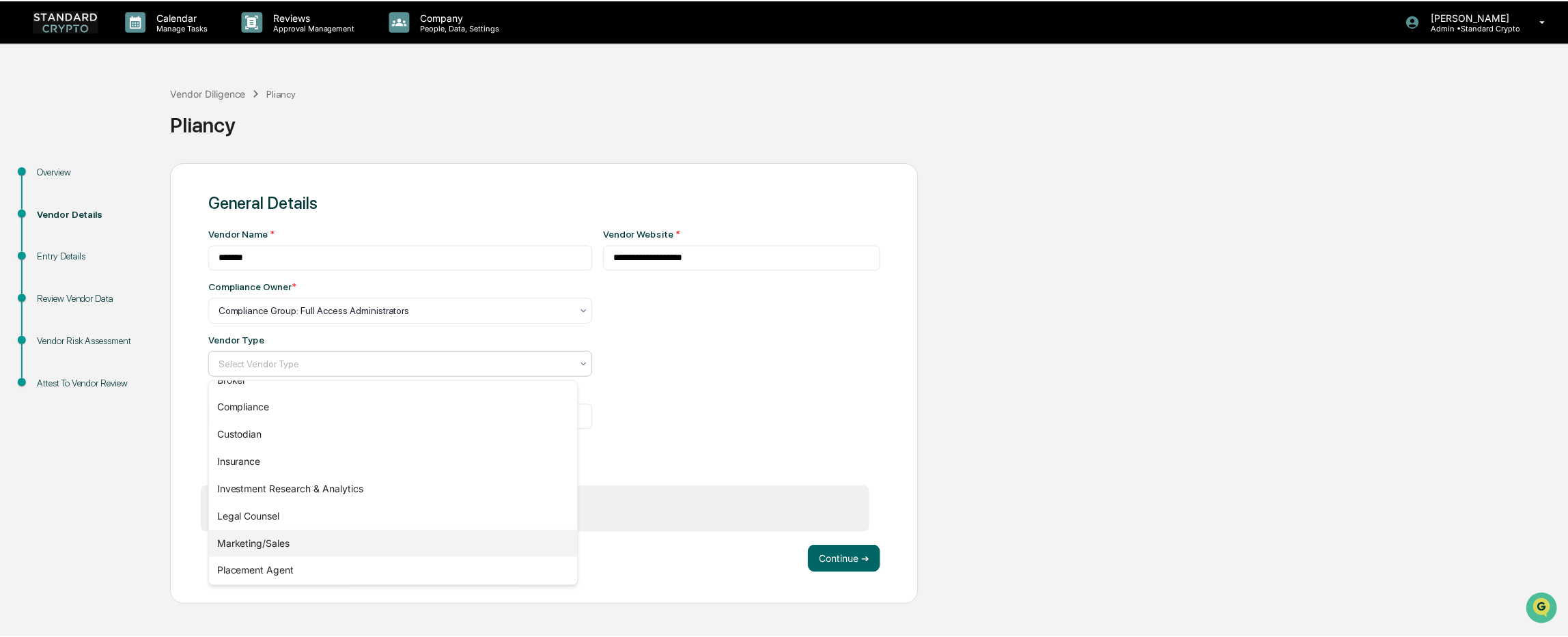
scroll to position [156, 0]
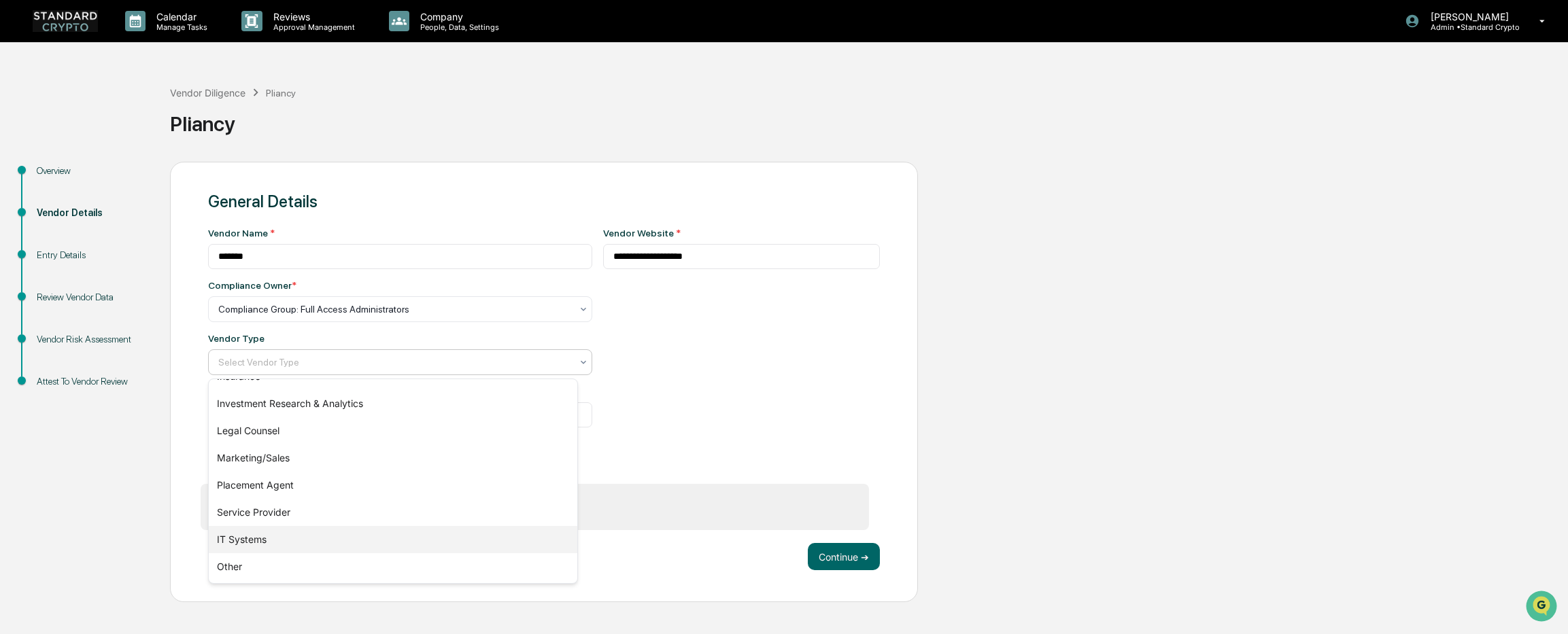
click at [323, 534] on div "IT Systems" at bounding box center [393, 540] width 368 height 27
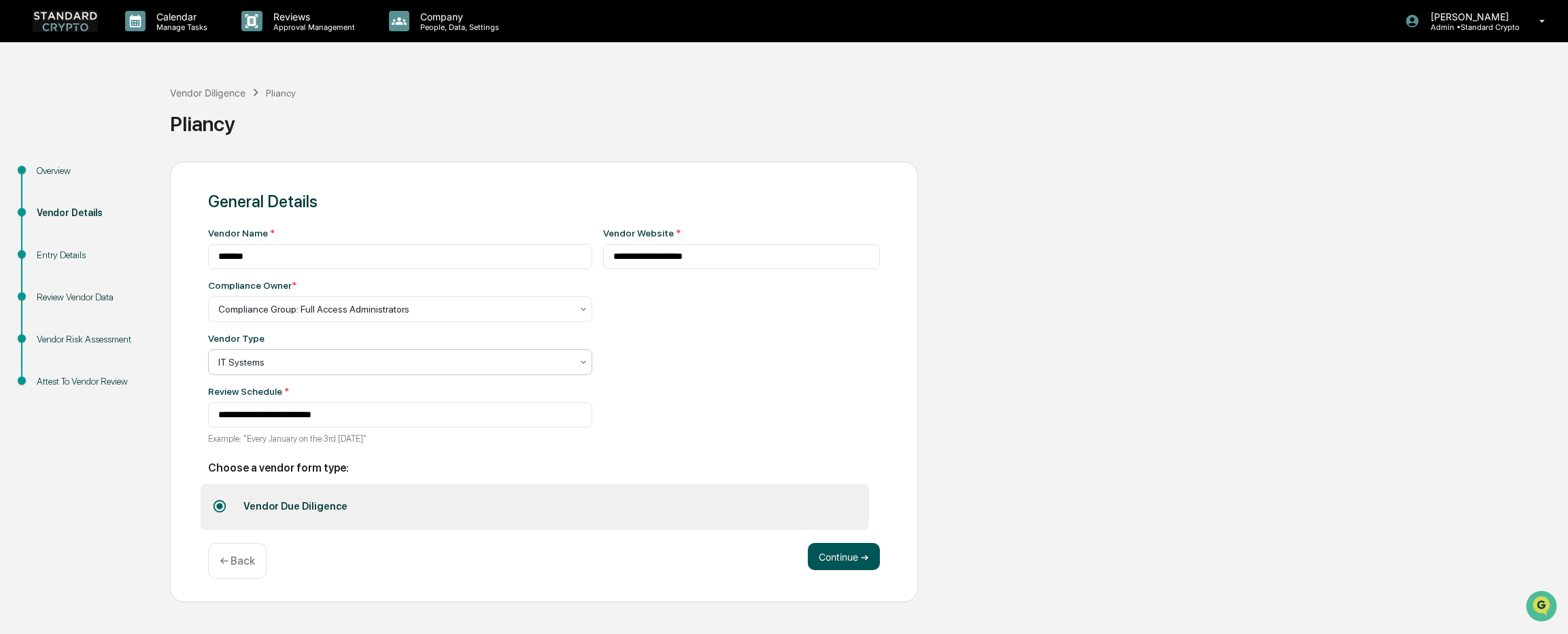
click at [854, 561] on button "Continue ➔" at bounding box center [843, 557] width 72 height 27
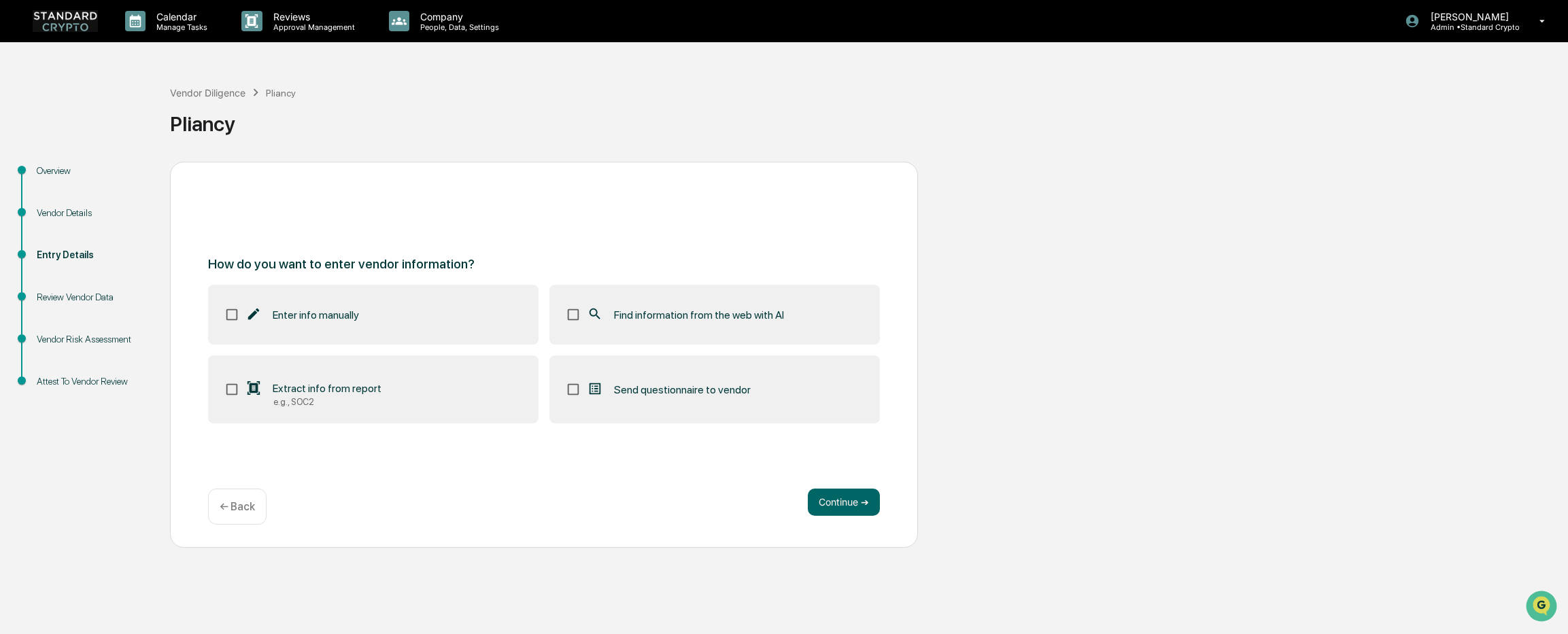
click at [449, 393] on label "Extract info from report e.g., SOC2" at bounding box center [373, 389] width 331 height 68
click at [845, 502] on button "Continue ➔" at bounding box center [843, 502] width 72 height 27
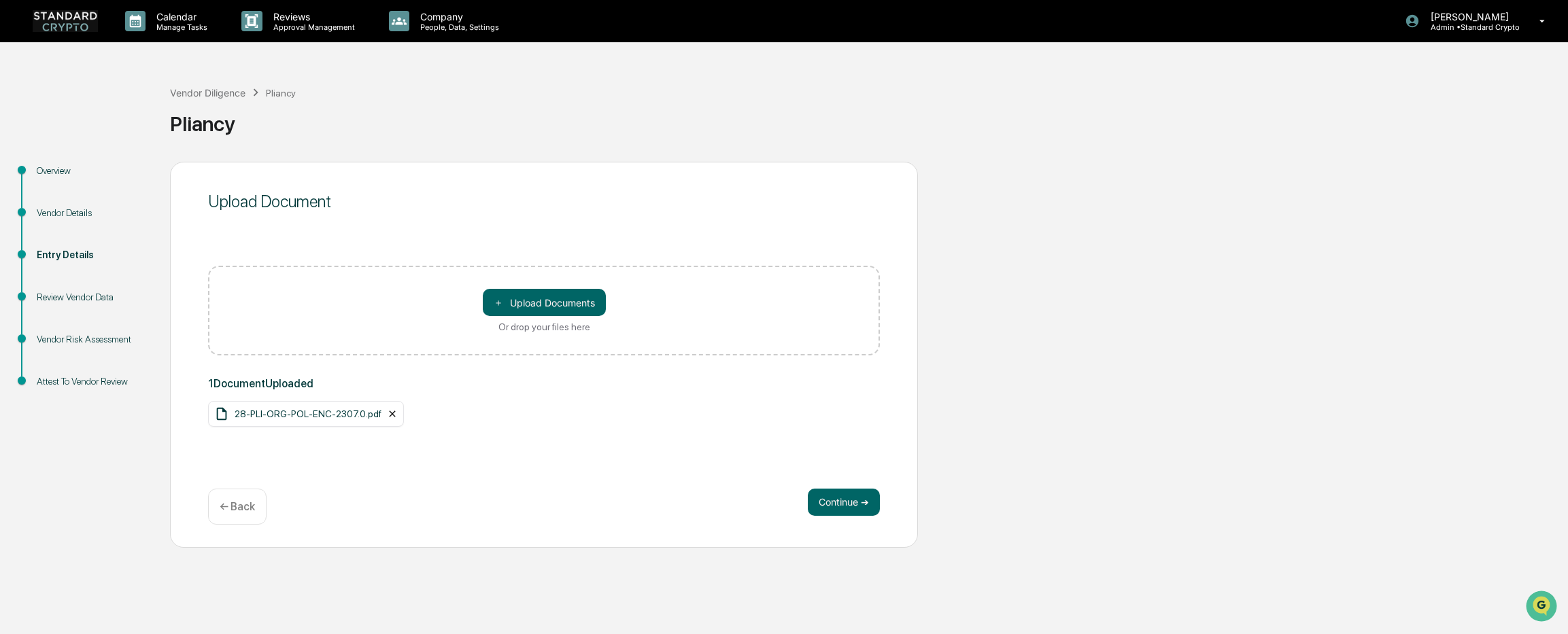
drag, startPoint x: 388, startPoint y: 416, endPoint x: 403, endPoint y: 390, distance: 30.0
click at [388, 412] on icon at bounding box center [392, 414] width 11 height 11
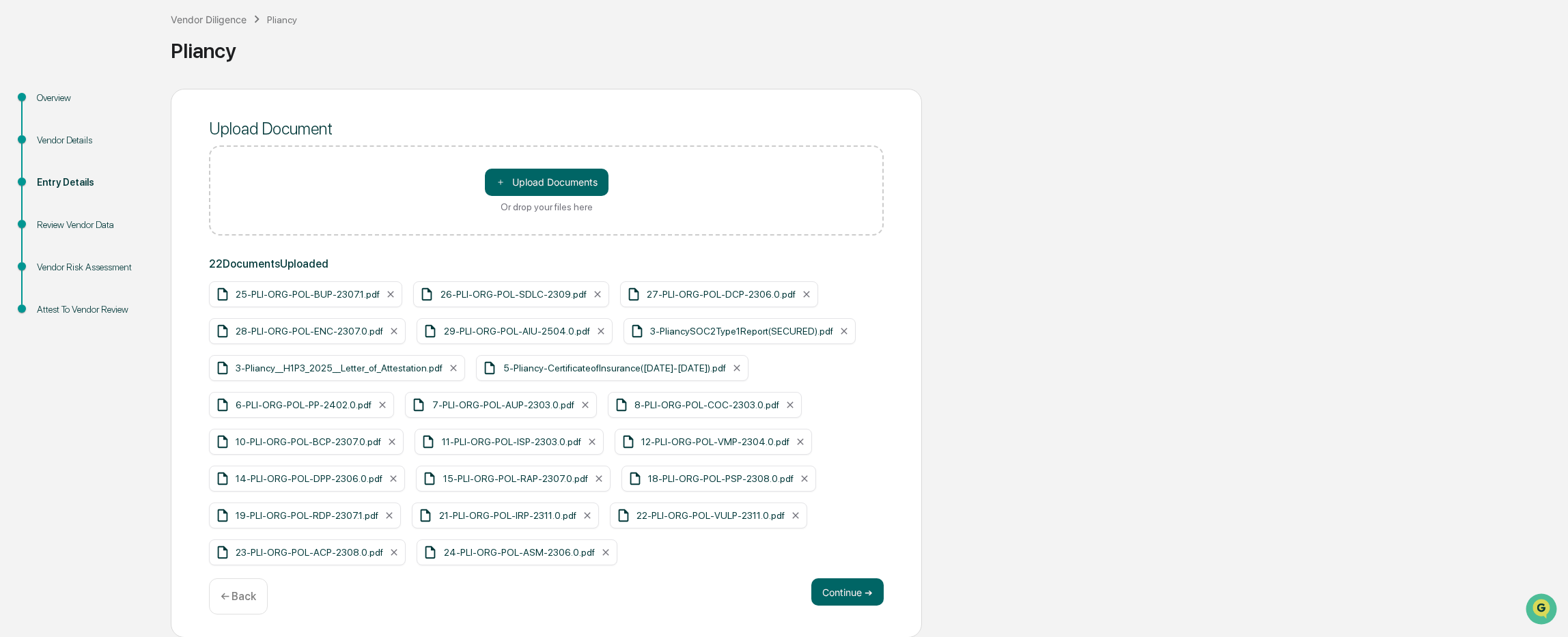
scroll to position [75, 0]
click at [834, 599] on button "Continue ➔" at bounding box center [847, 591] width 72 height 28
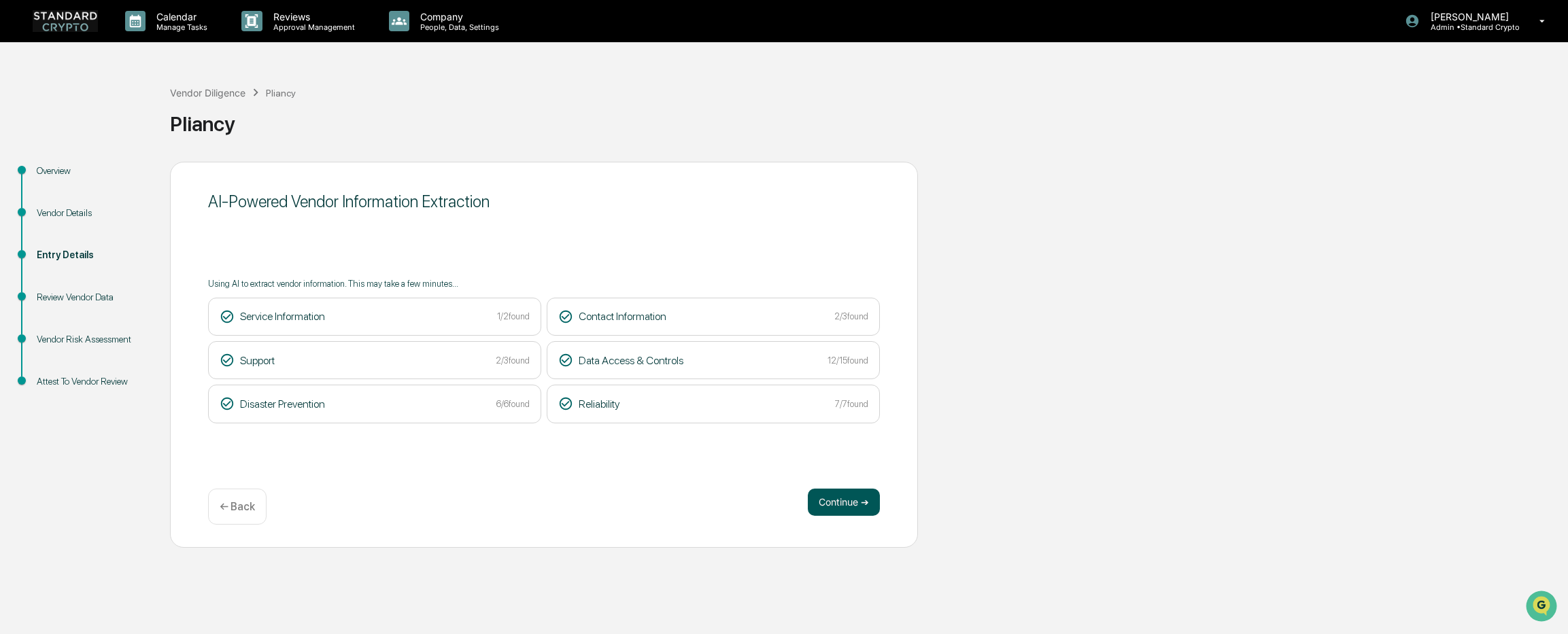
click at [848, 501] on button "Continue ➔" at bounding box center [843, 502] width 72 height 27
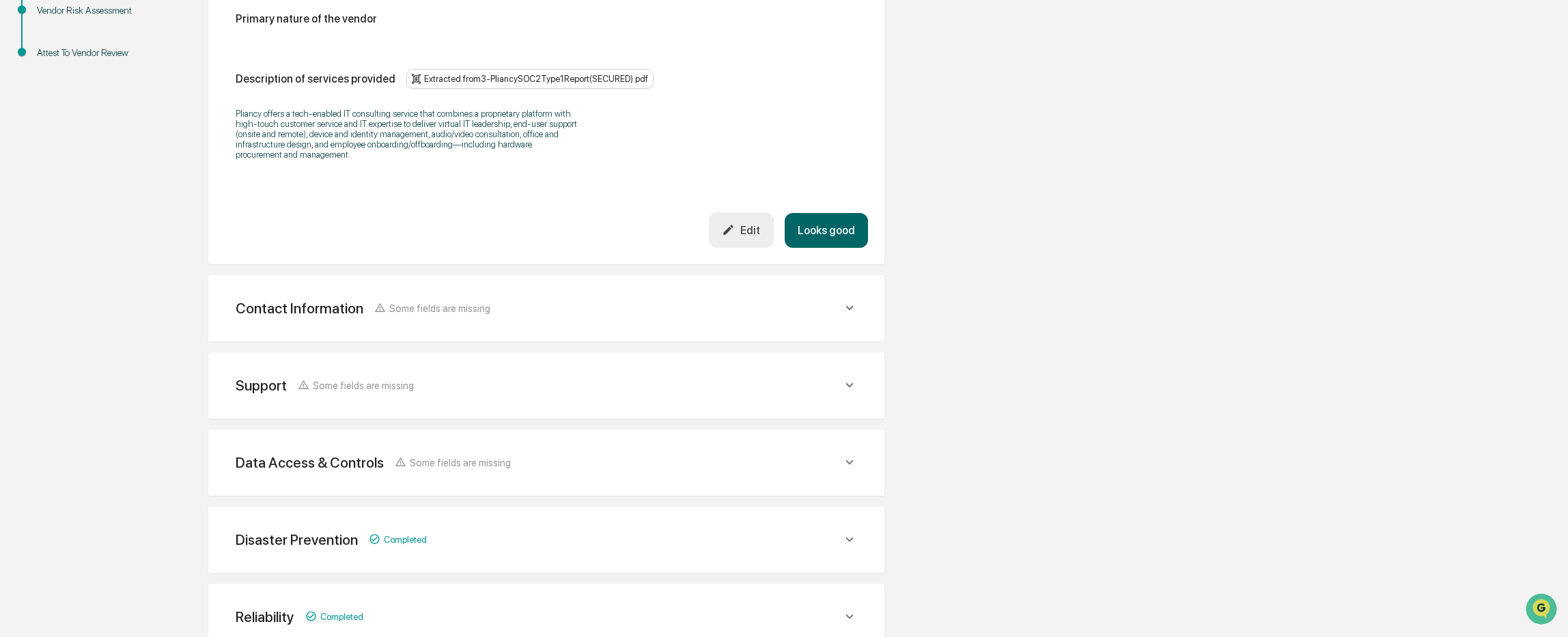
scroll to position [410, 0]
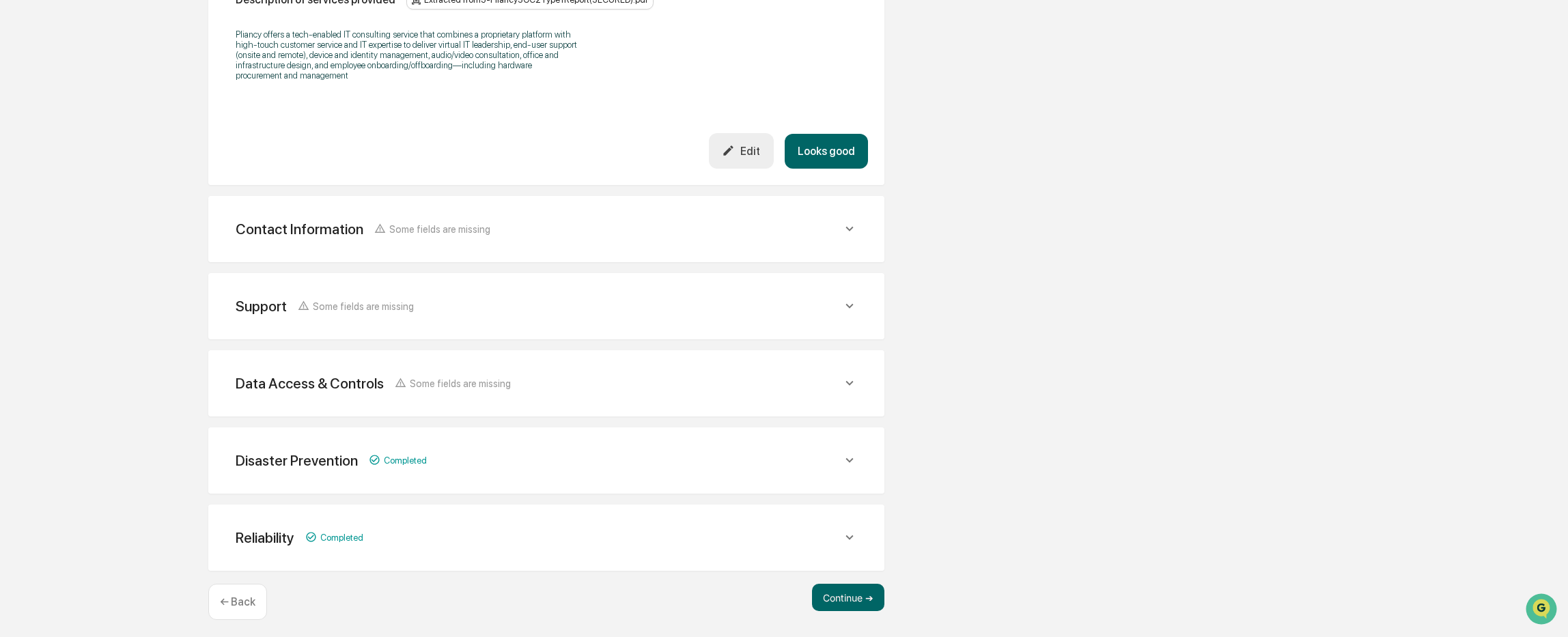
click at [482, 225] on div "Contact Information Some fields are missing" at bounding box center [538, 229] width 607 height 17
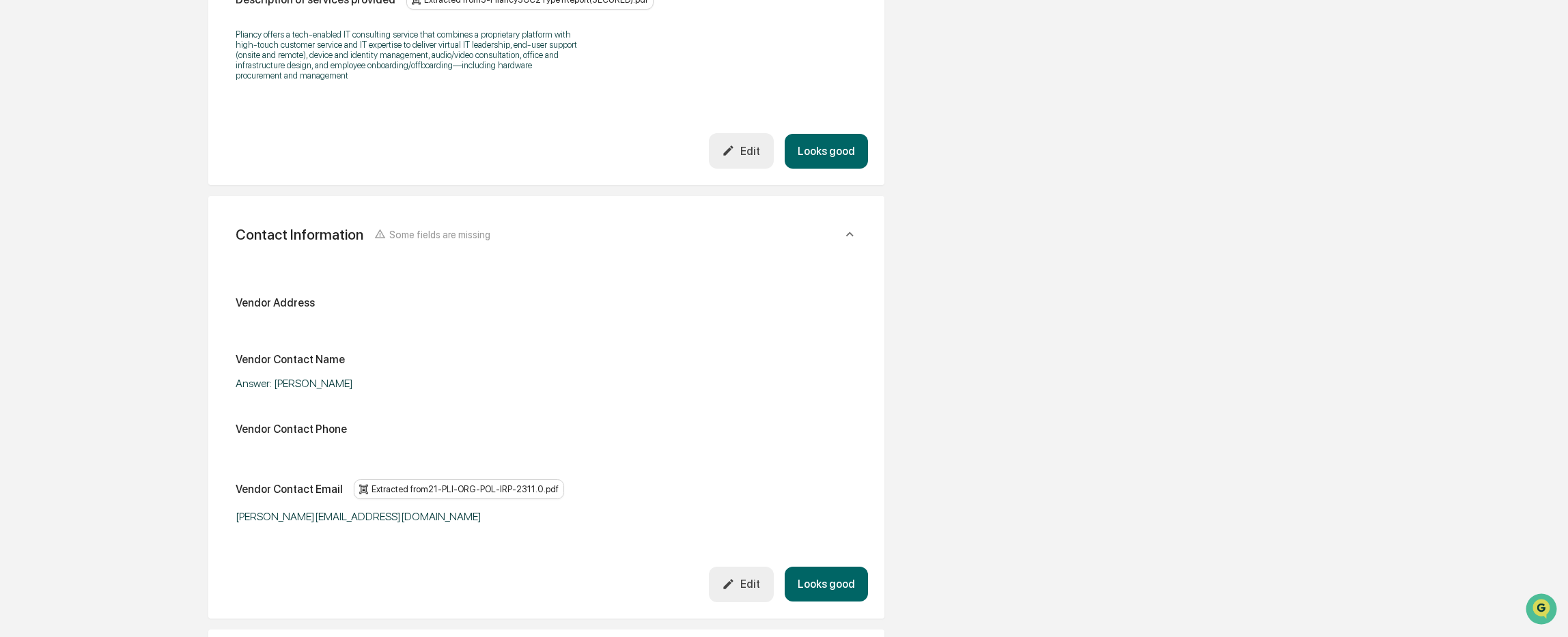
drag, startPoint x: 743, startPoint y: 583, endPoint x: 740, endPoint y: 575, distance: 8.5
click at [743, 583] on div "Edit" at bounding box center [741, 584] width 38 height 13
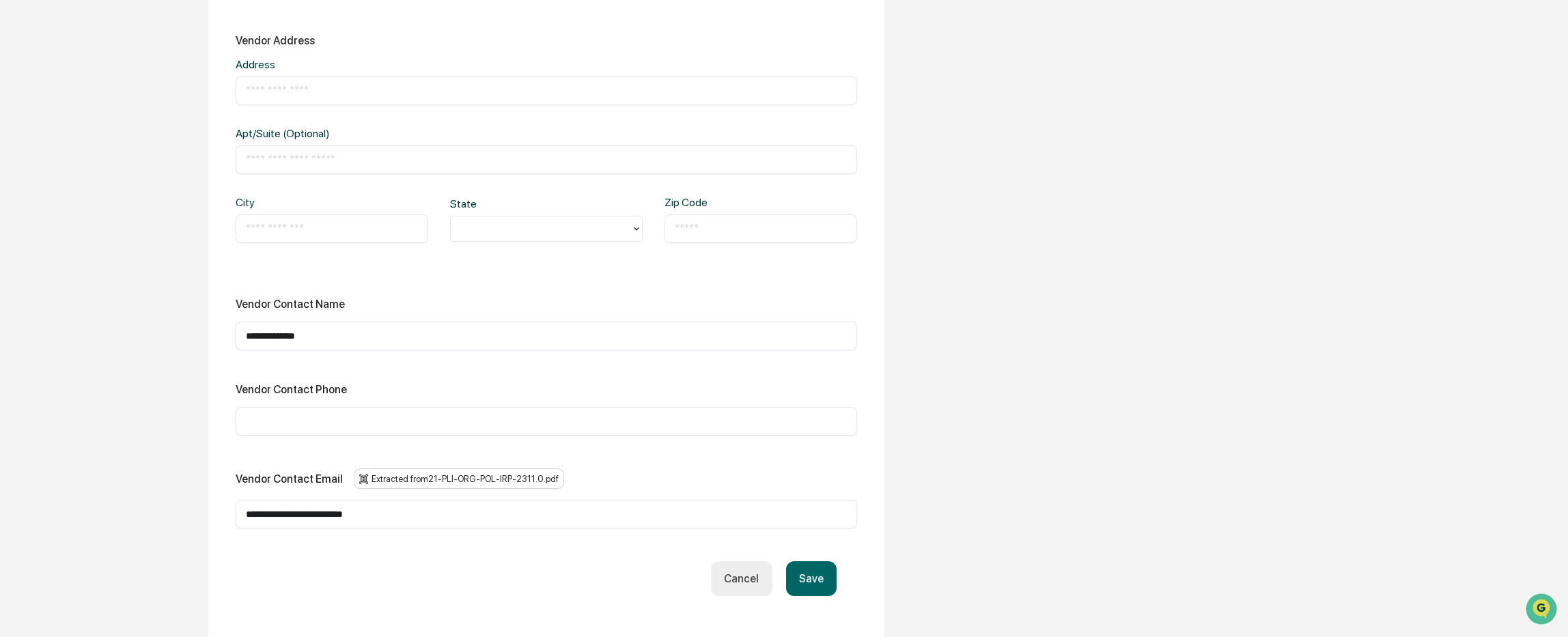
scroll to position [683, 0]
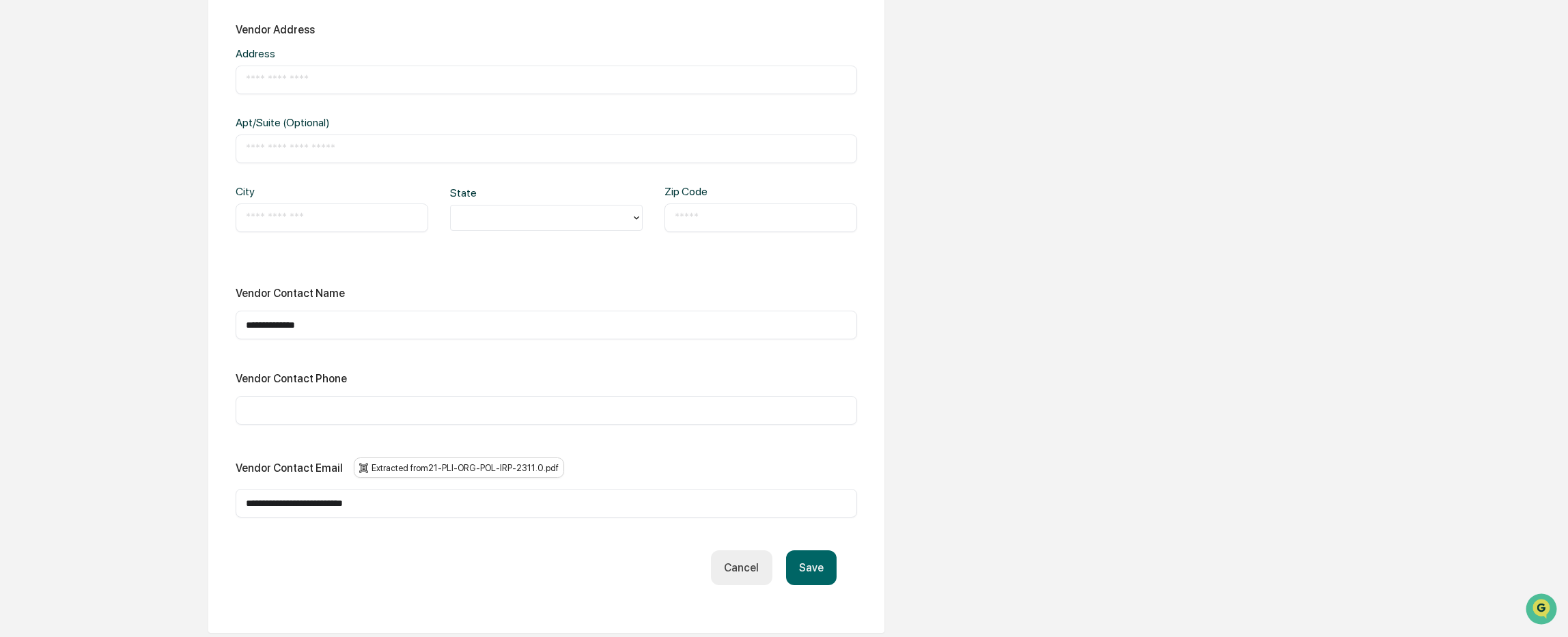
drag, startPoint x: 349, startPoint y: 326, endPoint x: 213, endPoint y: 312, distance: 136.7
click at [213, 312] on div "**********" at bounding box center [547, 278] width 676 height 711
type input "**********"
drag, startPoint x: 413, startPoint y: 511, endPoint x: 253, endPoint y: 489, distance: 161.5
click at [253, 489] on div "**********" at bounding box center [546, 503] width 621 height 29
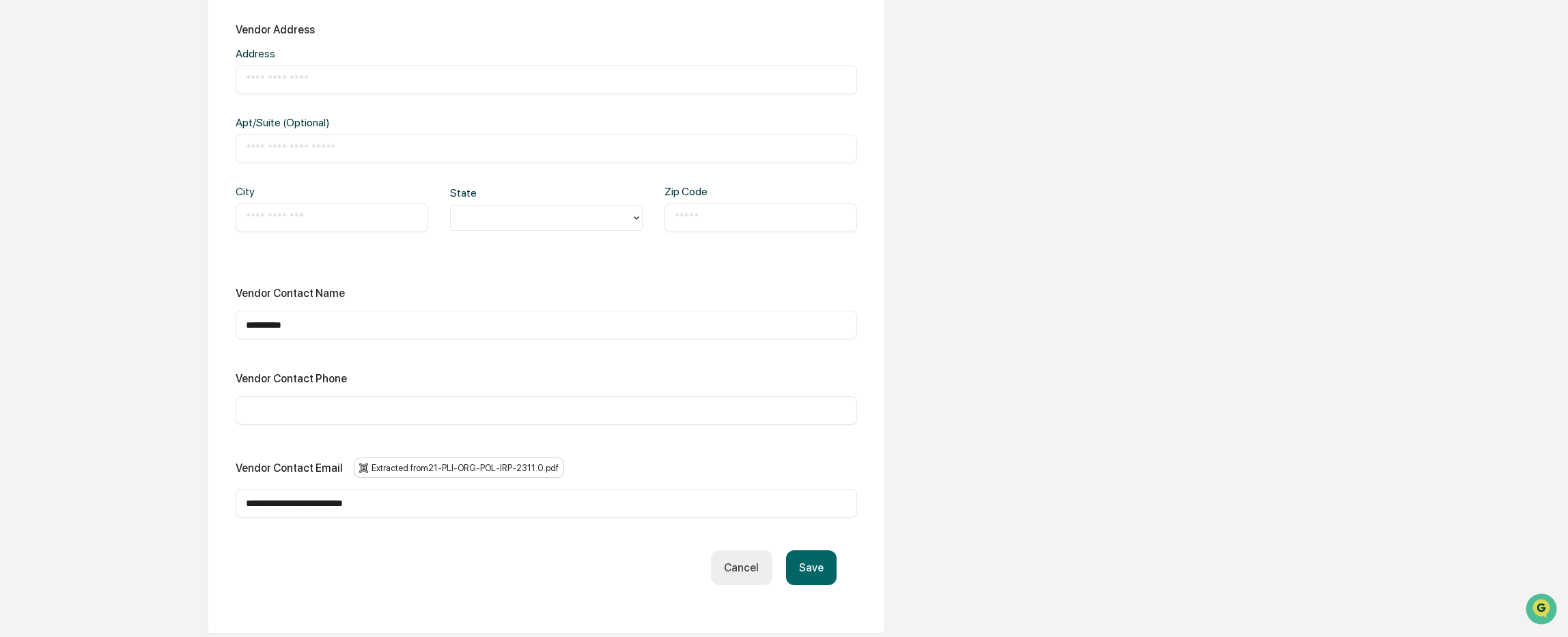
drag, startPoint x: 409, startPoint y: 503, endPoint x: 186, endPoint y: 502, distance: 223.0
click at [186, 502] on div "**********" at bounding box center [546, 246] width 751 height 1534
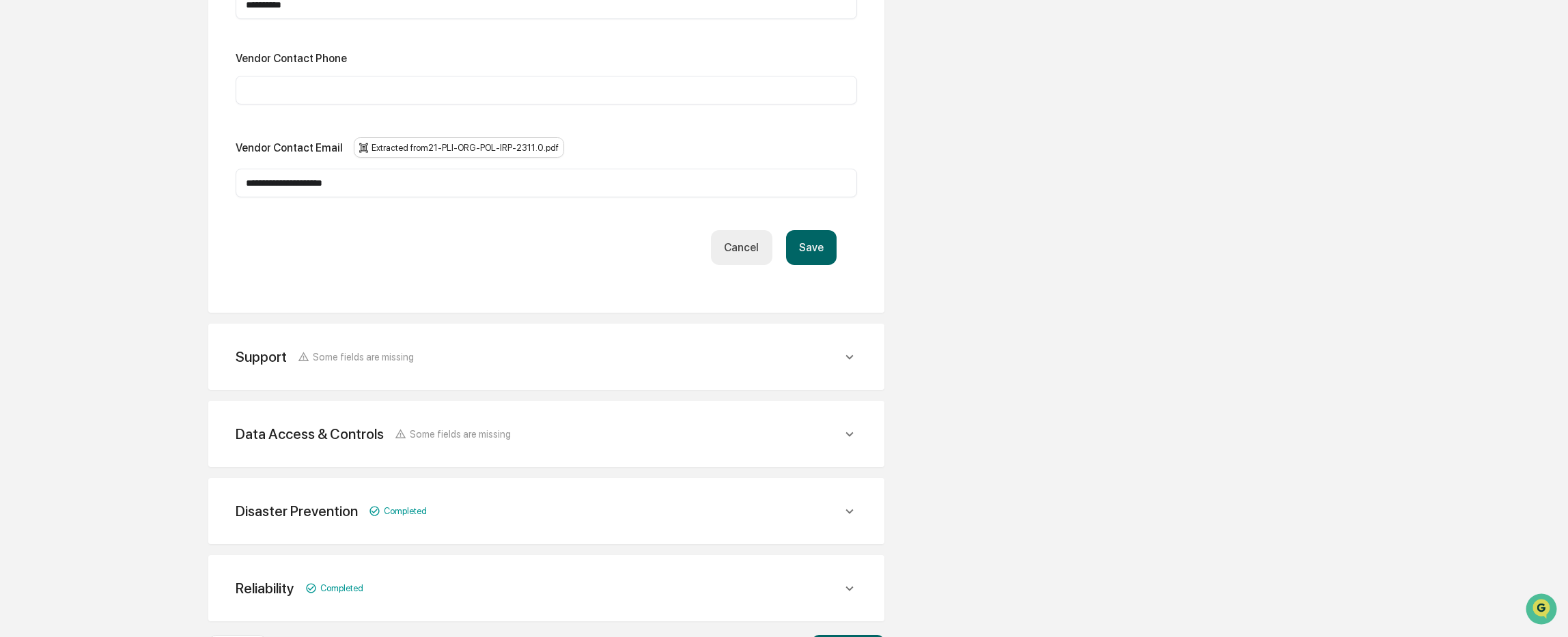
scroll to position [1060, 0]
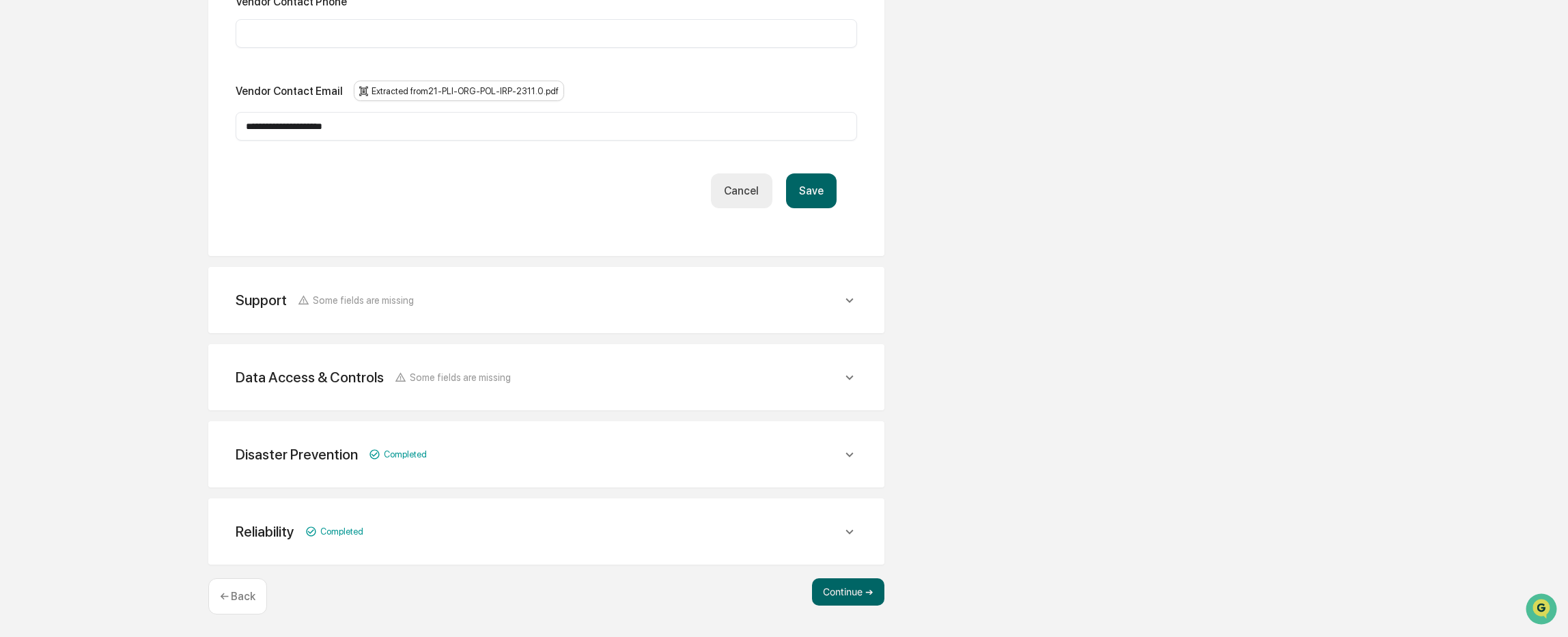
type input "**********"
click at [803, 192] on button "Save" at bounding box center [811, 190] width 50 height 35
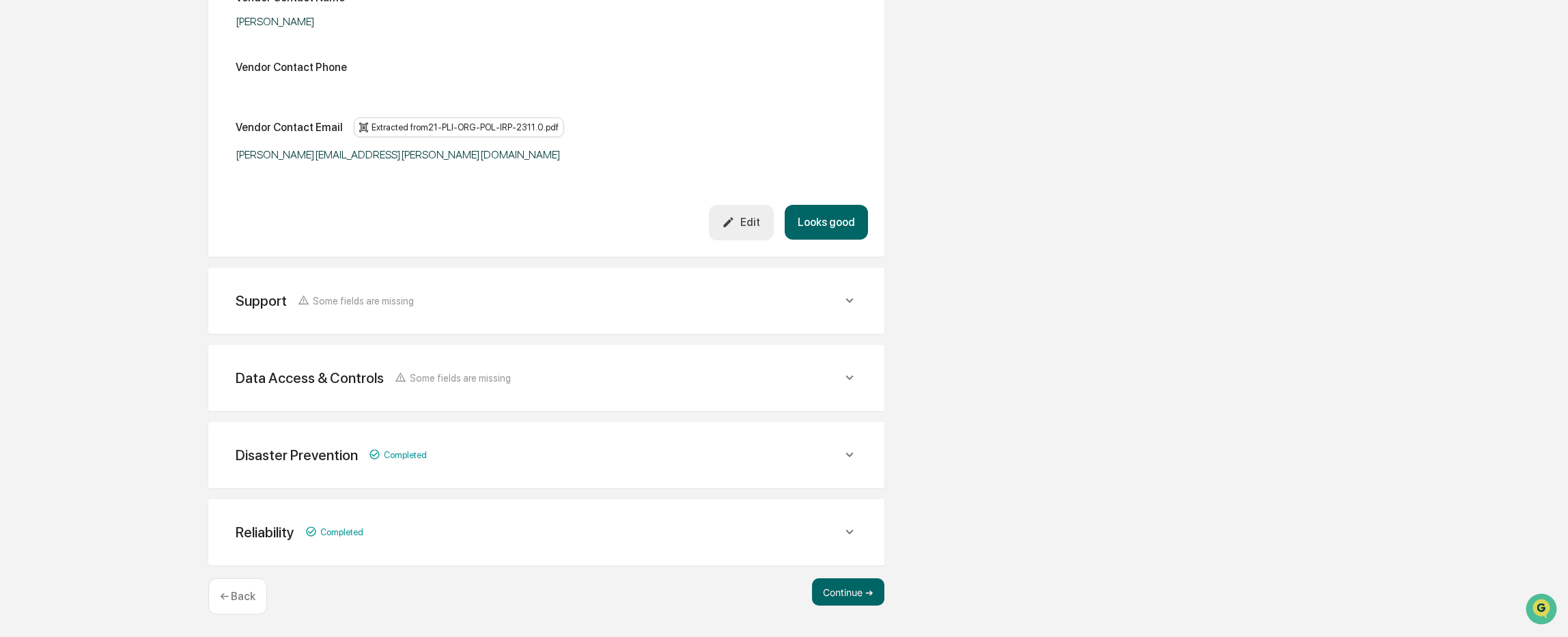
click at [683, 288] on div "Support Some fields are missing" at bounding box center [547, 301] width 643 height 33
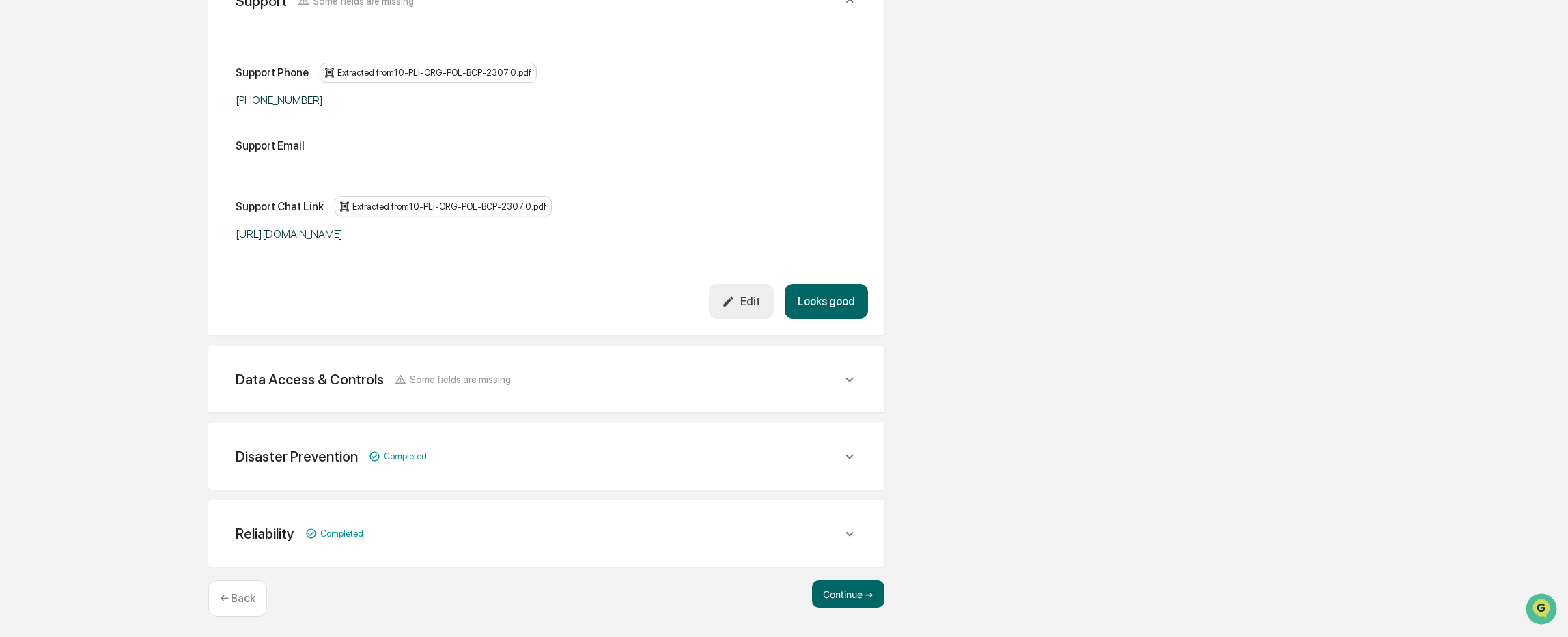
scroll to position [1079, 0]
click at [549, 375] on div "Data Access & Controls Some fields are missing" at bounding box center [538, 377] width 607 height 17
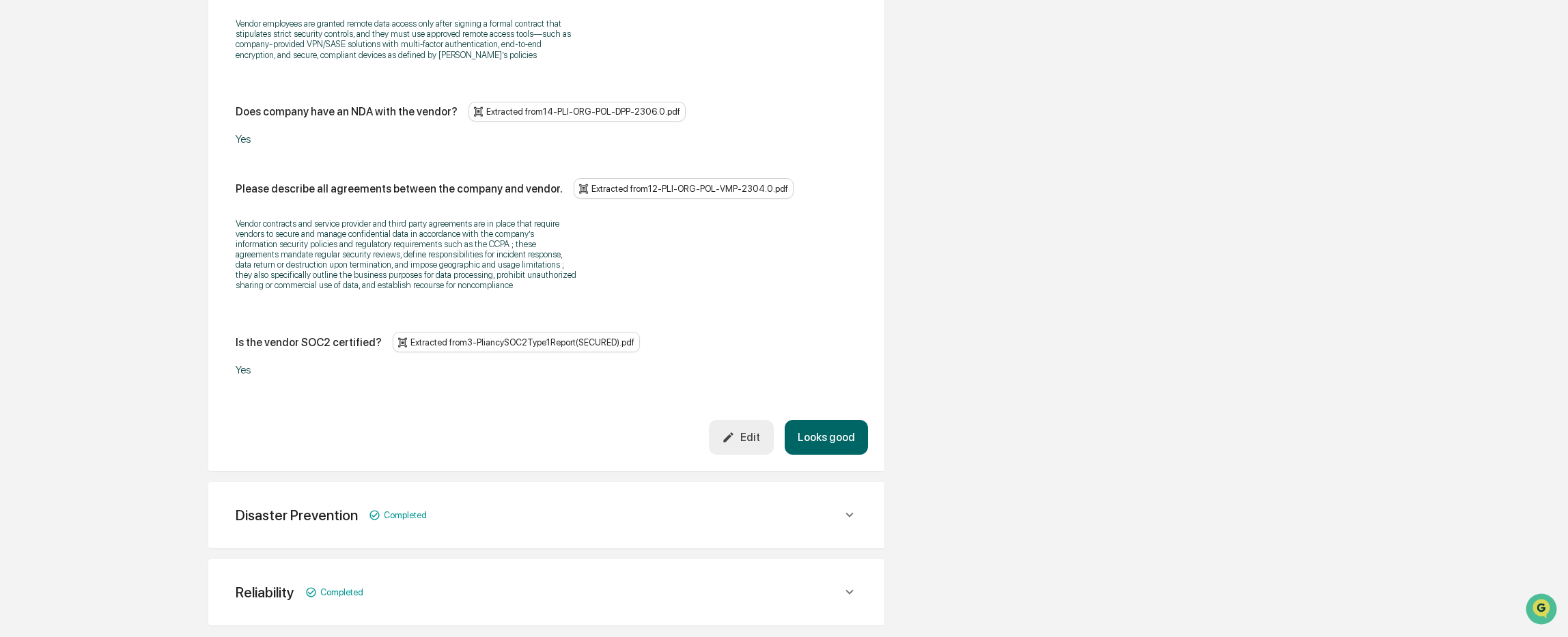
scroll to position [2492, 0]
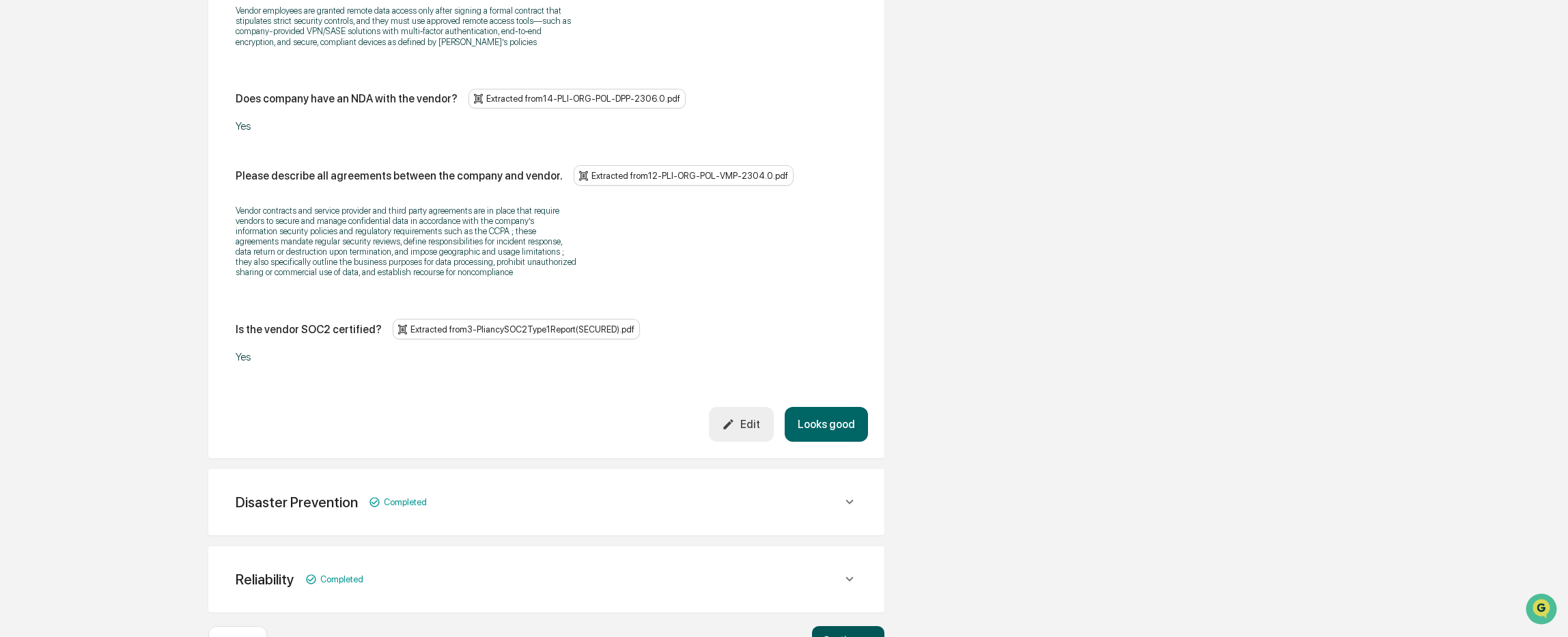
click at [843, 626] on button "Continue ➔" at bounding box center [847, 640] width 72 height 28
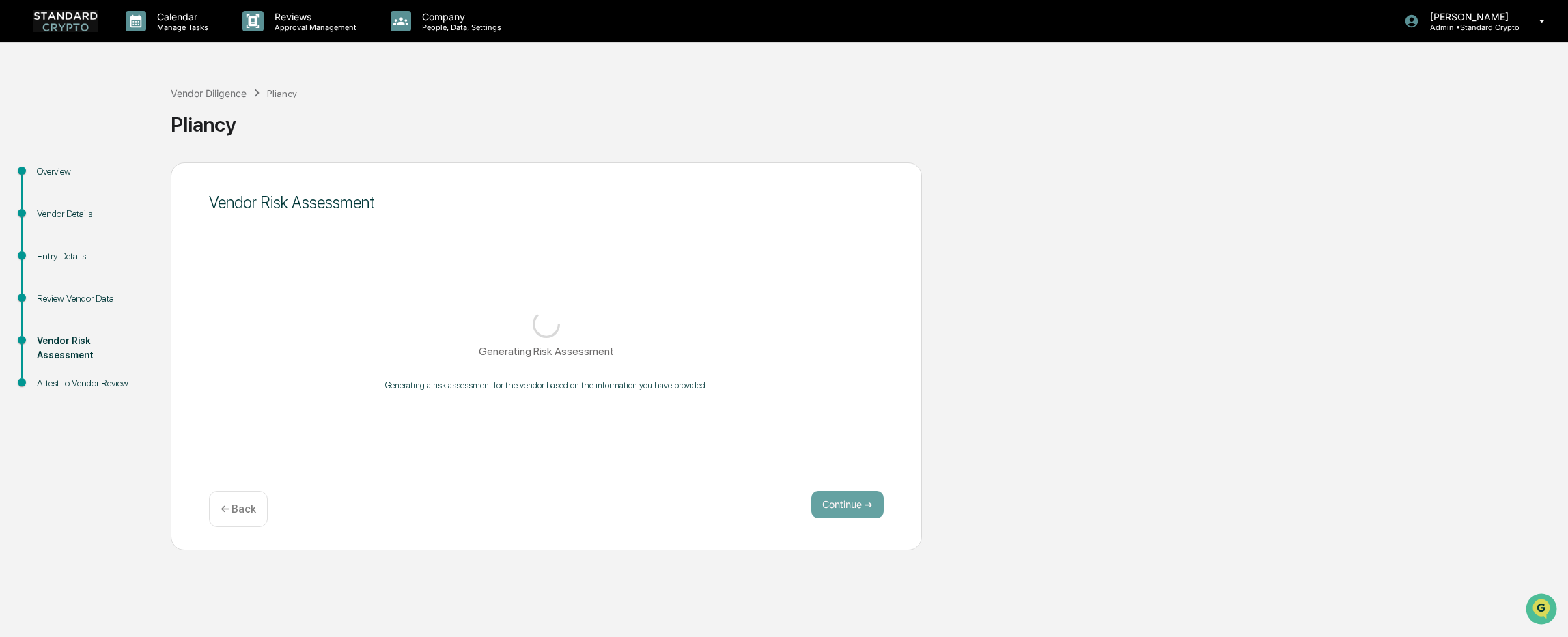
scroll to position [0, 0]
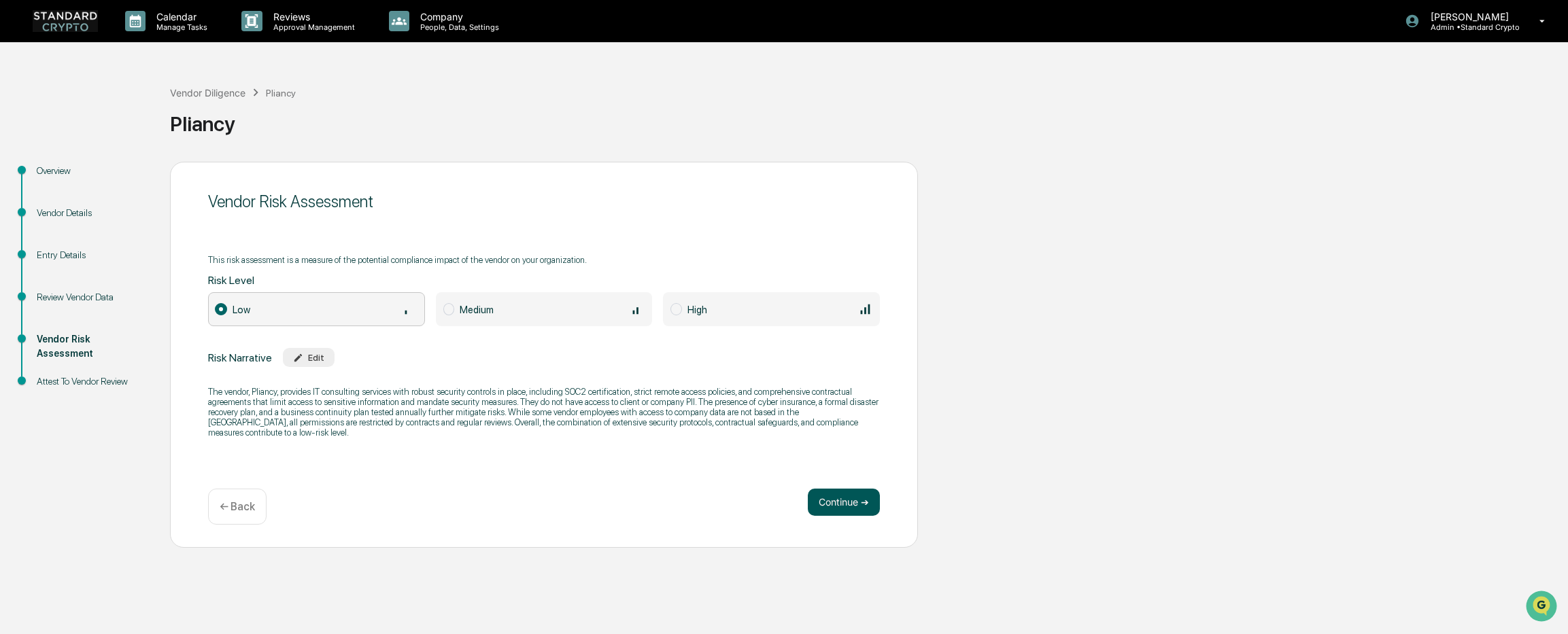
click at [852, 502] on button "Continue ➔" at bounding box center [843, 502] width 72 height 27
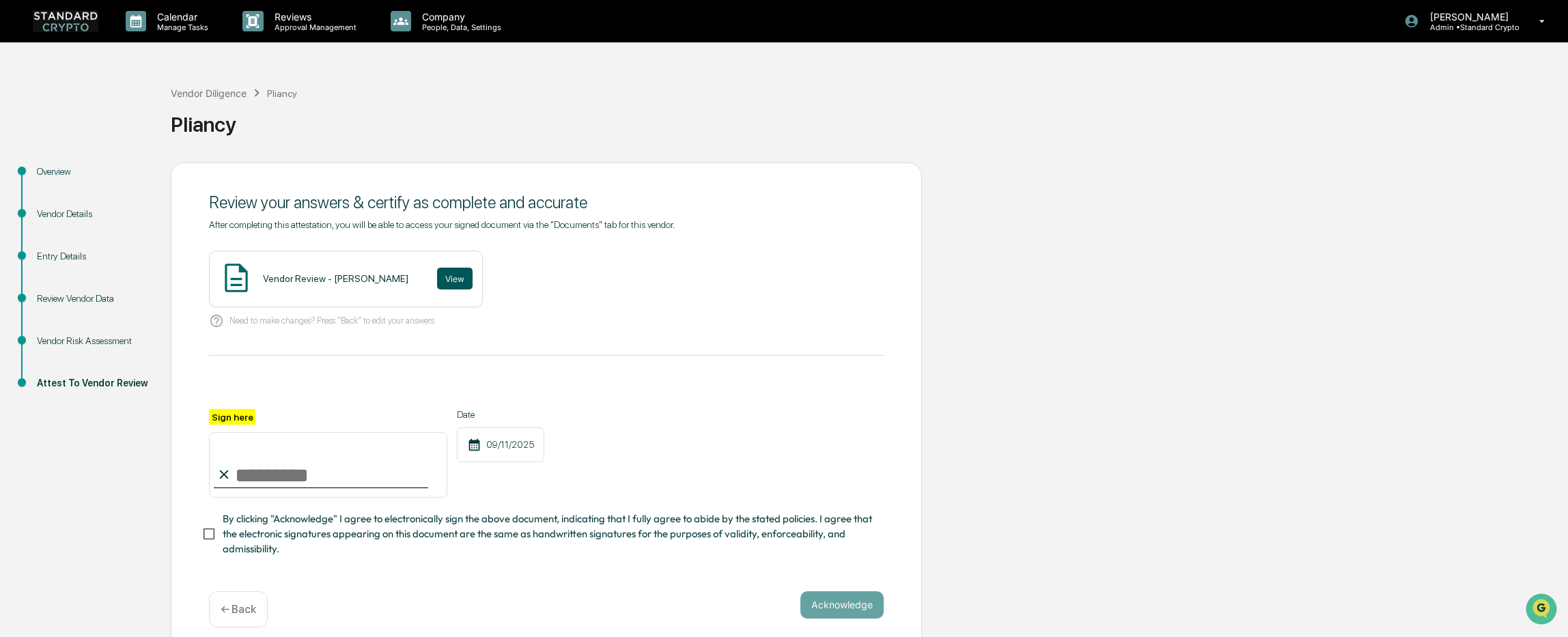
click at [437, 274] on button "View" at bounding box center [454, 279] width 35 height 22
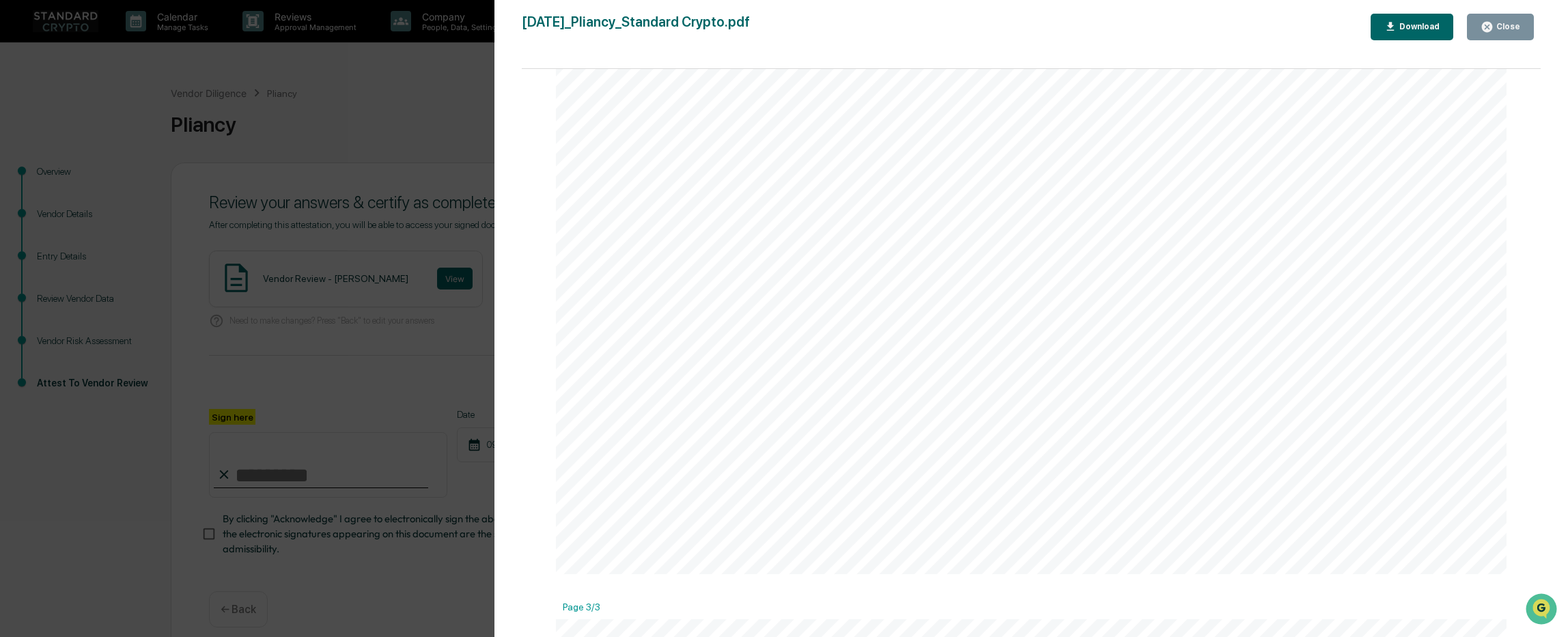
scroll to position [2185, 0]
click at [1512, 27] on div "Close" at bounding box center [1507, 27] width 27 height 10
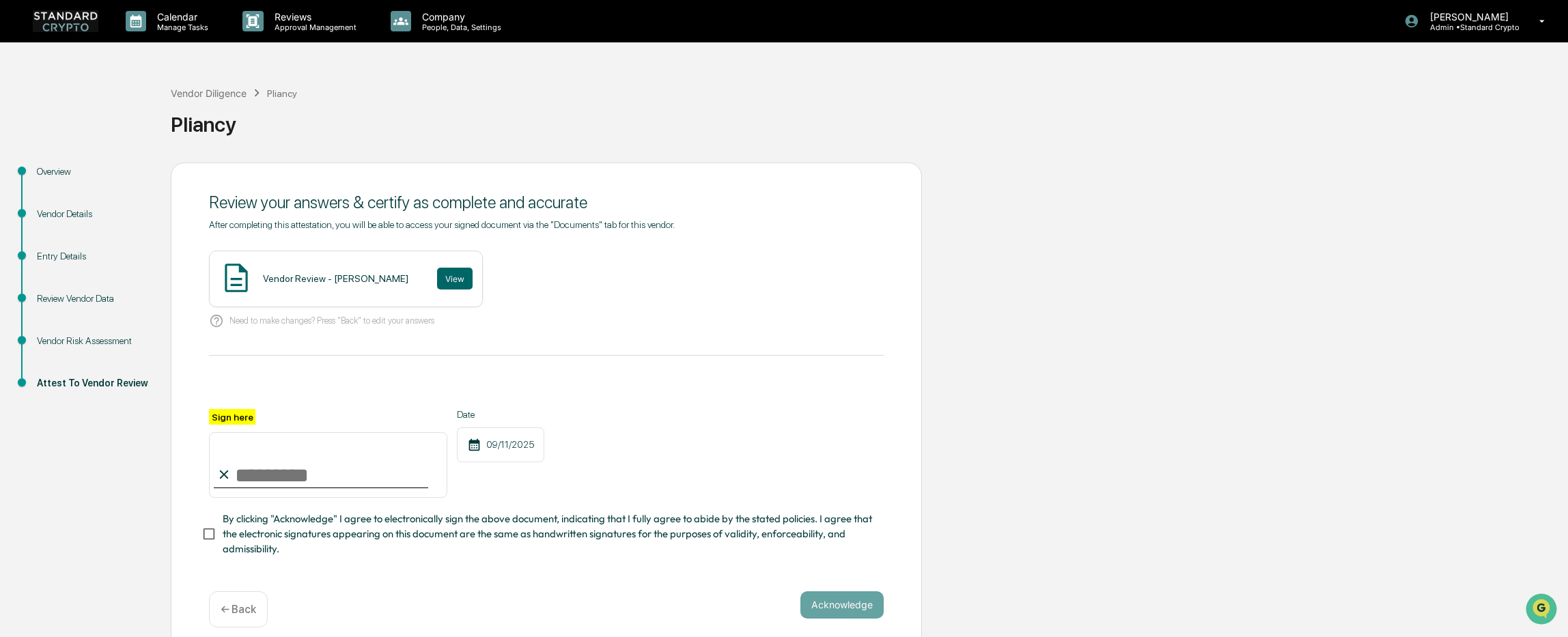
click at [349, 480] on input "Sign here" at bounding box center [328, 464] width 238 height 66
type input "**********"
click at [852, 613] on button "Acknowledge" at bounding box center [842, 605] width 84 height 28
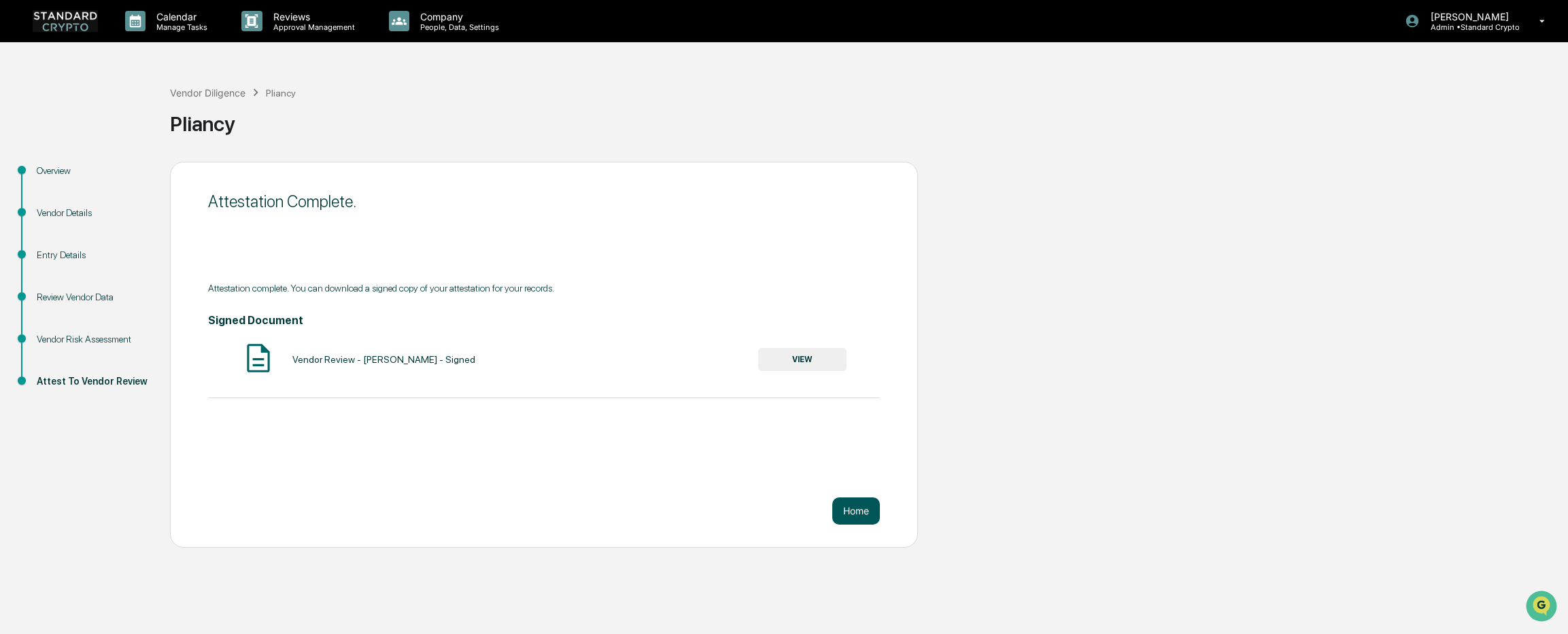
click at [850, 513] on button "Home" at bounding box center [855, 511] width 47 height 27
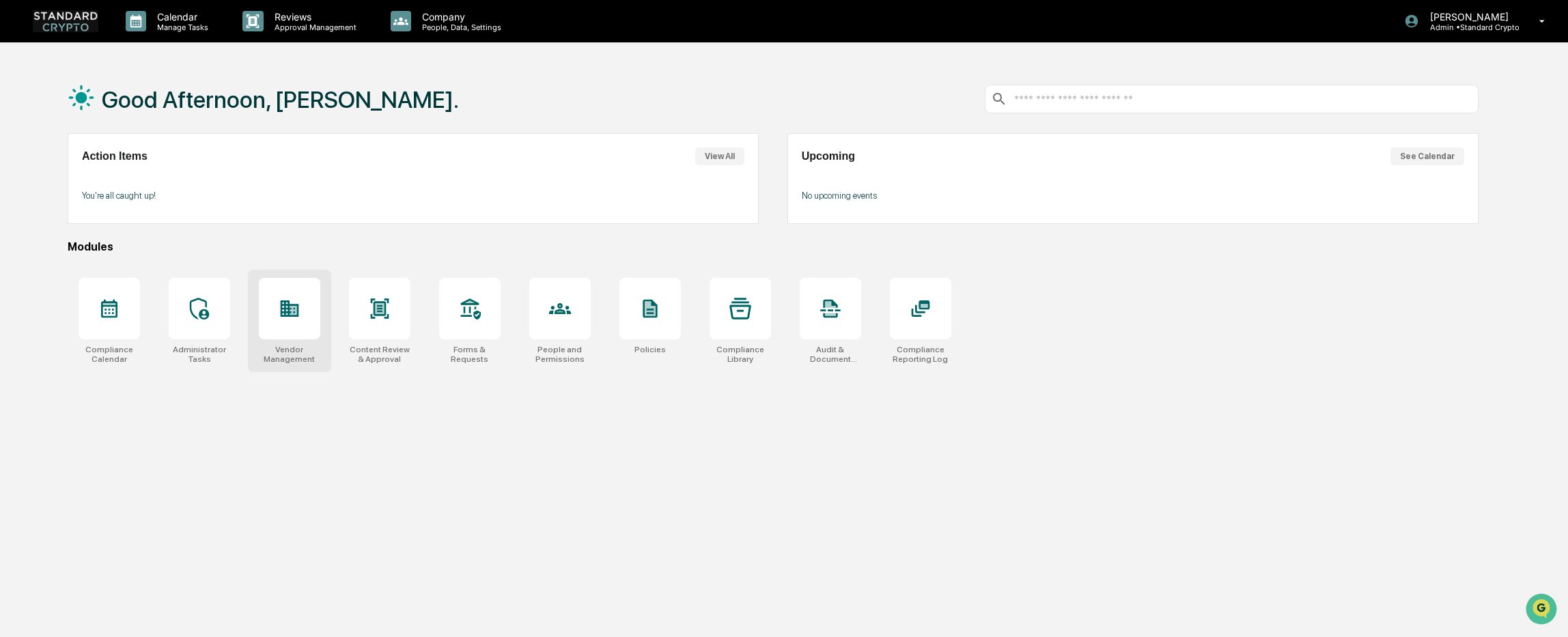
click at [296, 336] on div at bounding box center [289, 308] width 61 height 61
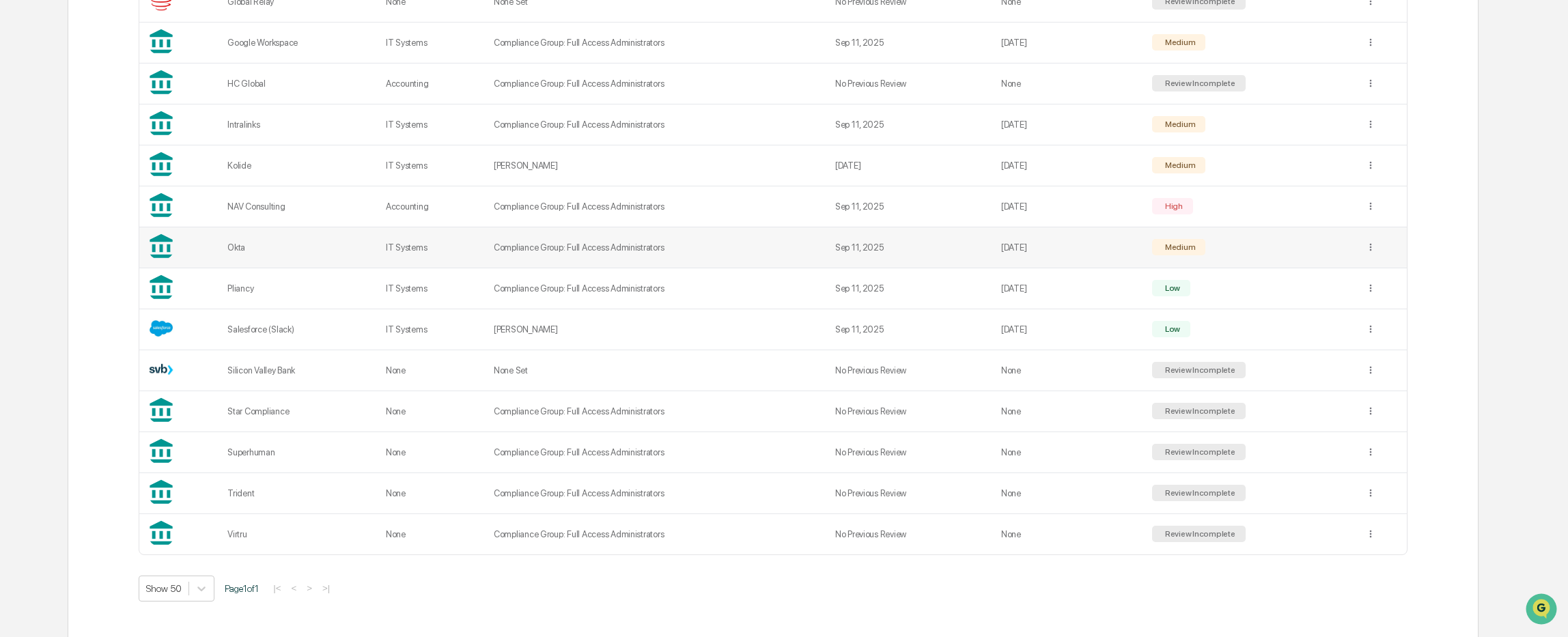
scroll to position [683, 0]
click at [643, 366] on td "None Set" at bounding box center [656, 370] width 342 height 41
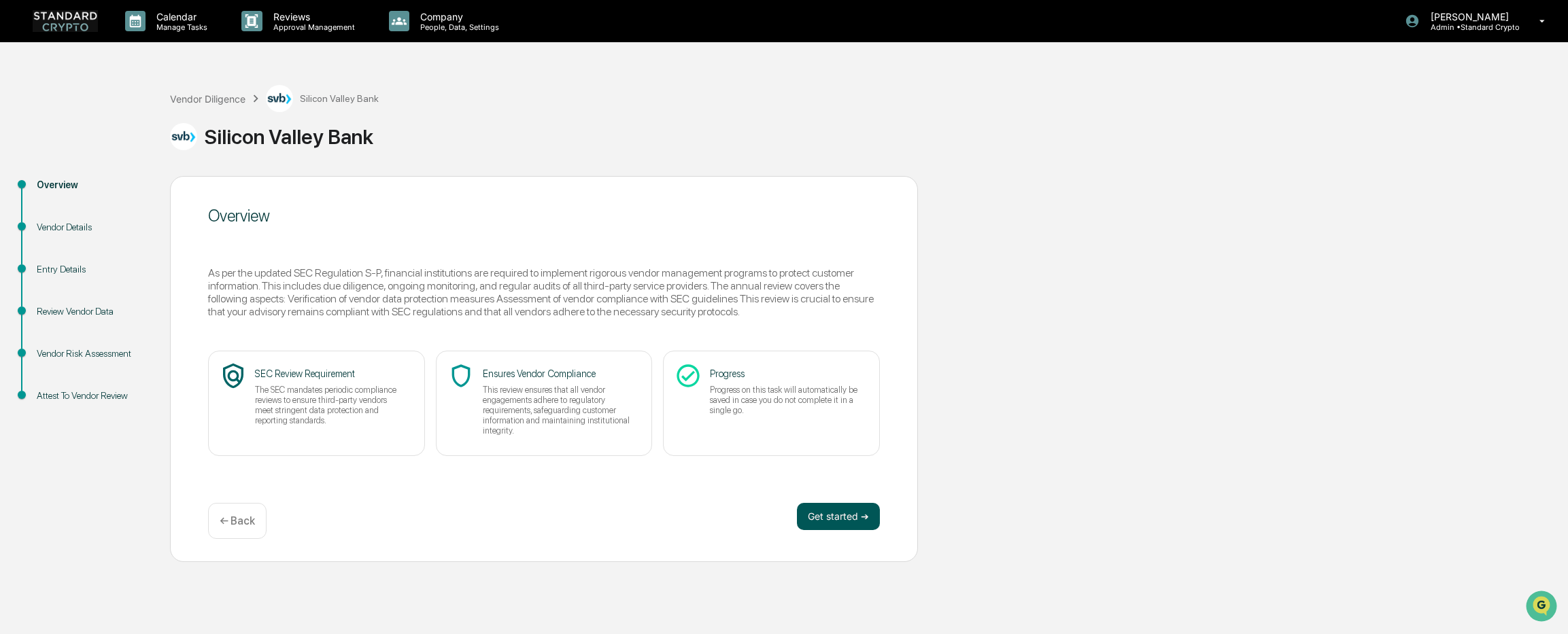
click at [852, 521] on button "Get started ➔" at bounding box center [838, 517] width 83 height 27
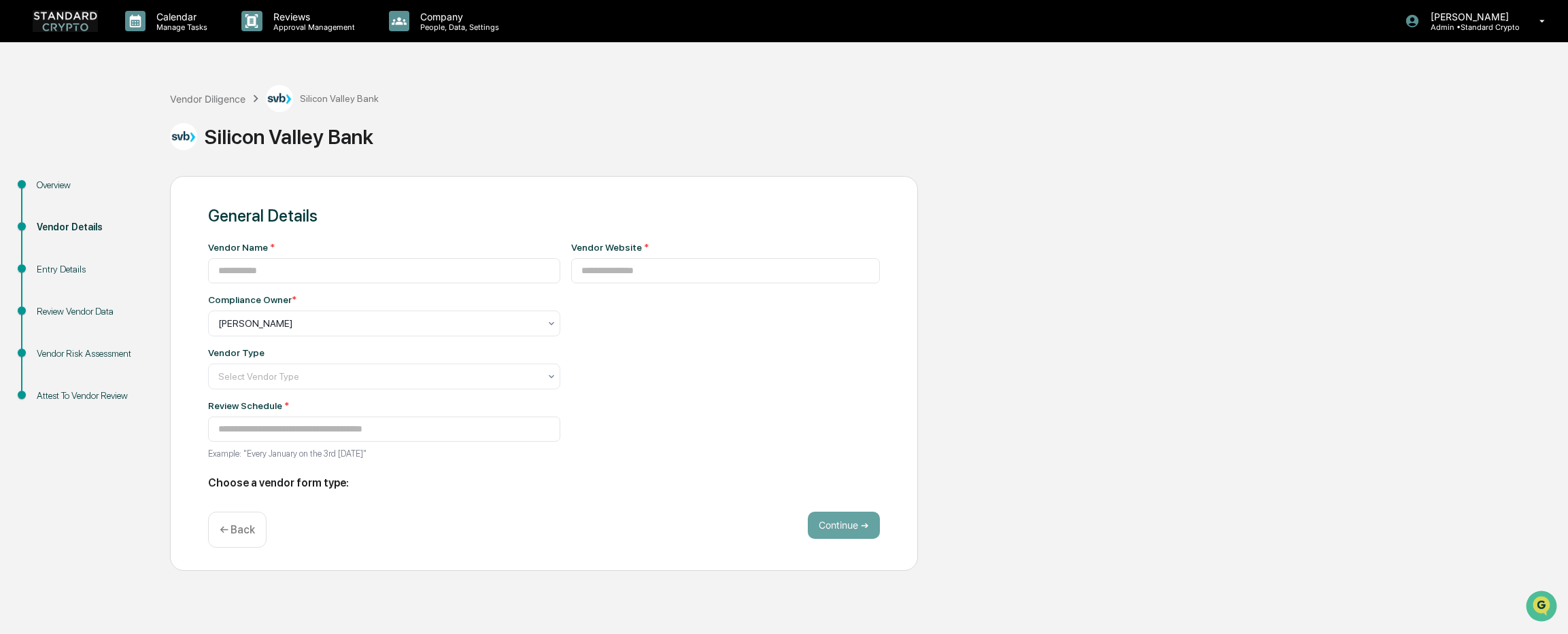
type input "**********"
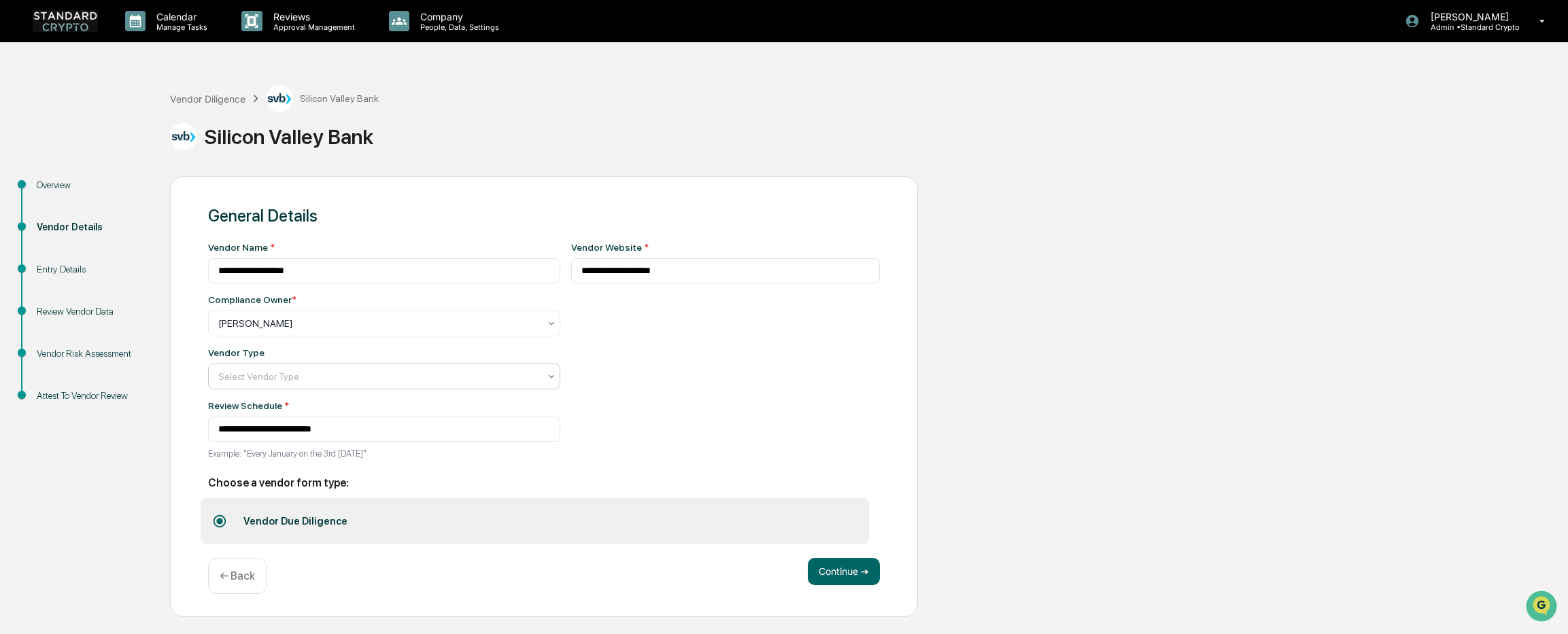
click at [297, 383] on div at bounding box center [379, 376] width 321 height 14
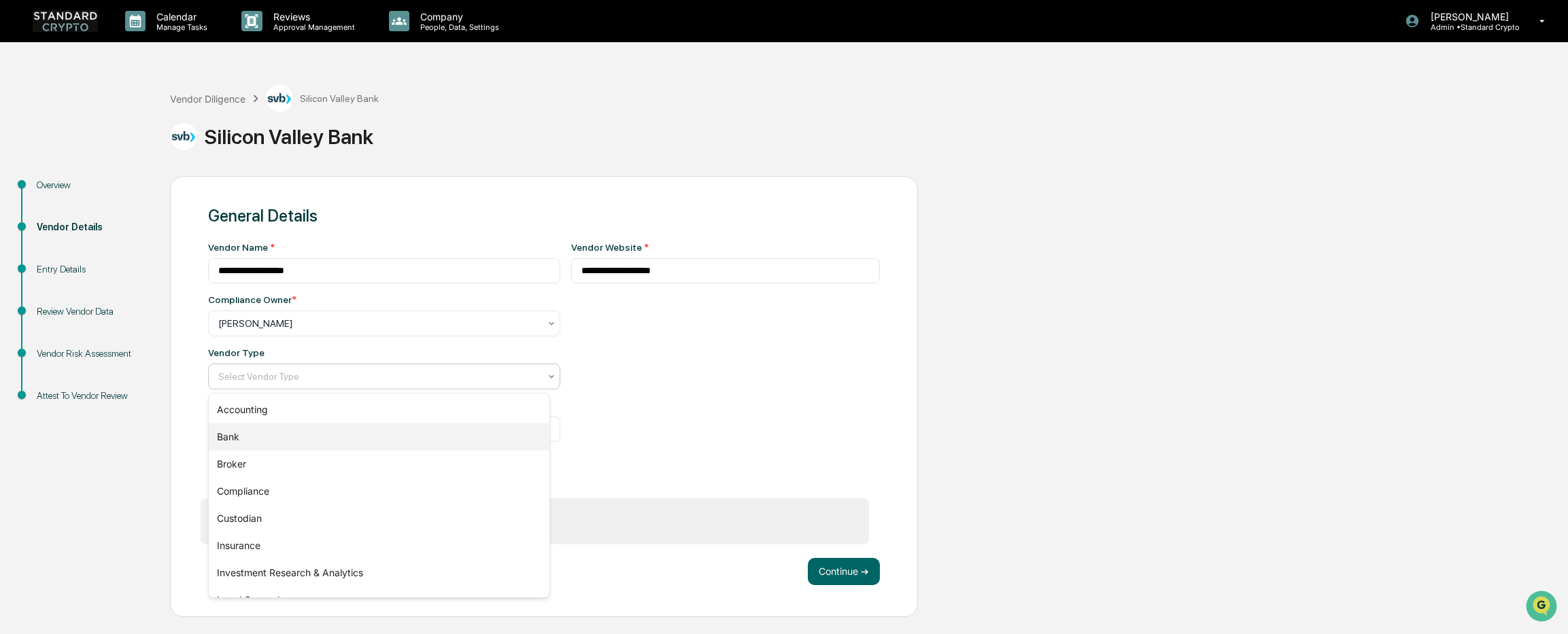
click at [270, 431] on div "Bank" at bounding box center [379, 437] width 341 height 27
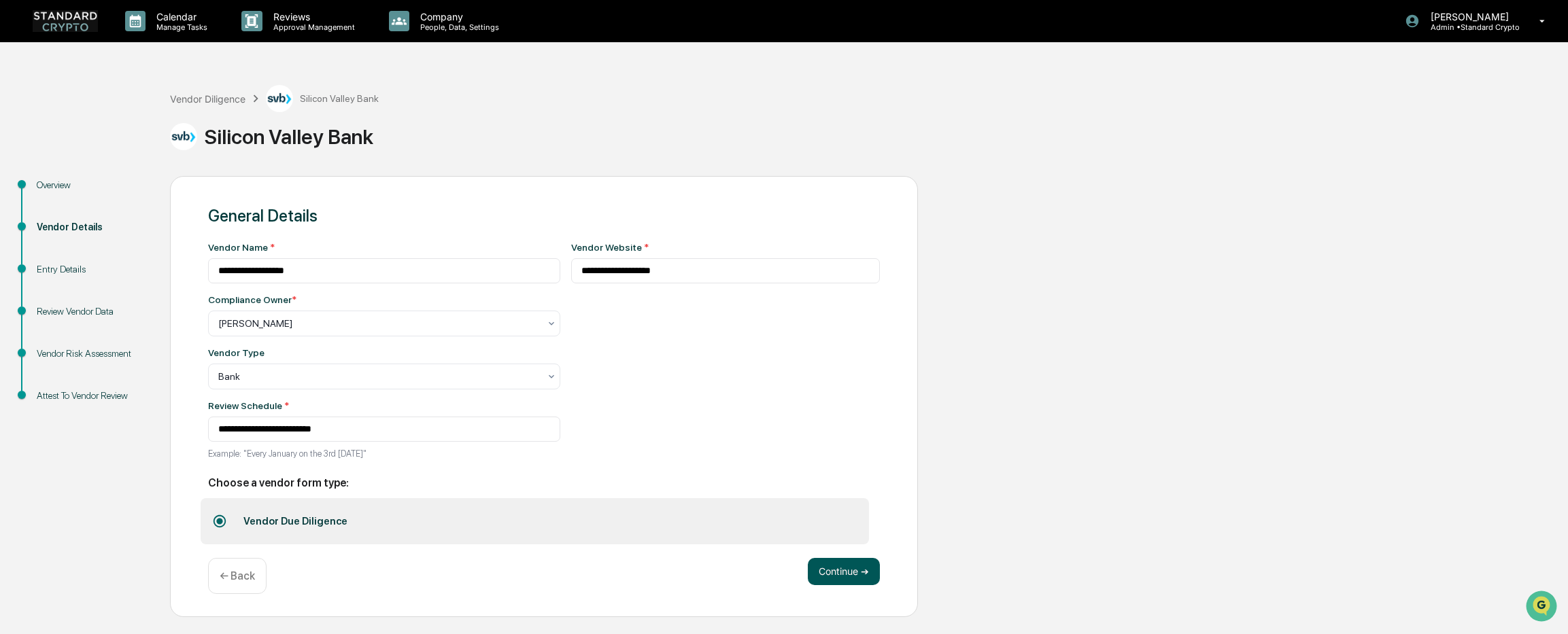
click at [820, 564] on button "Continue ➔" at bounding box center [843, 571] width 72 height 27
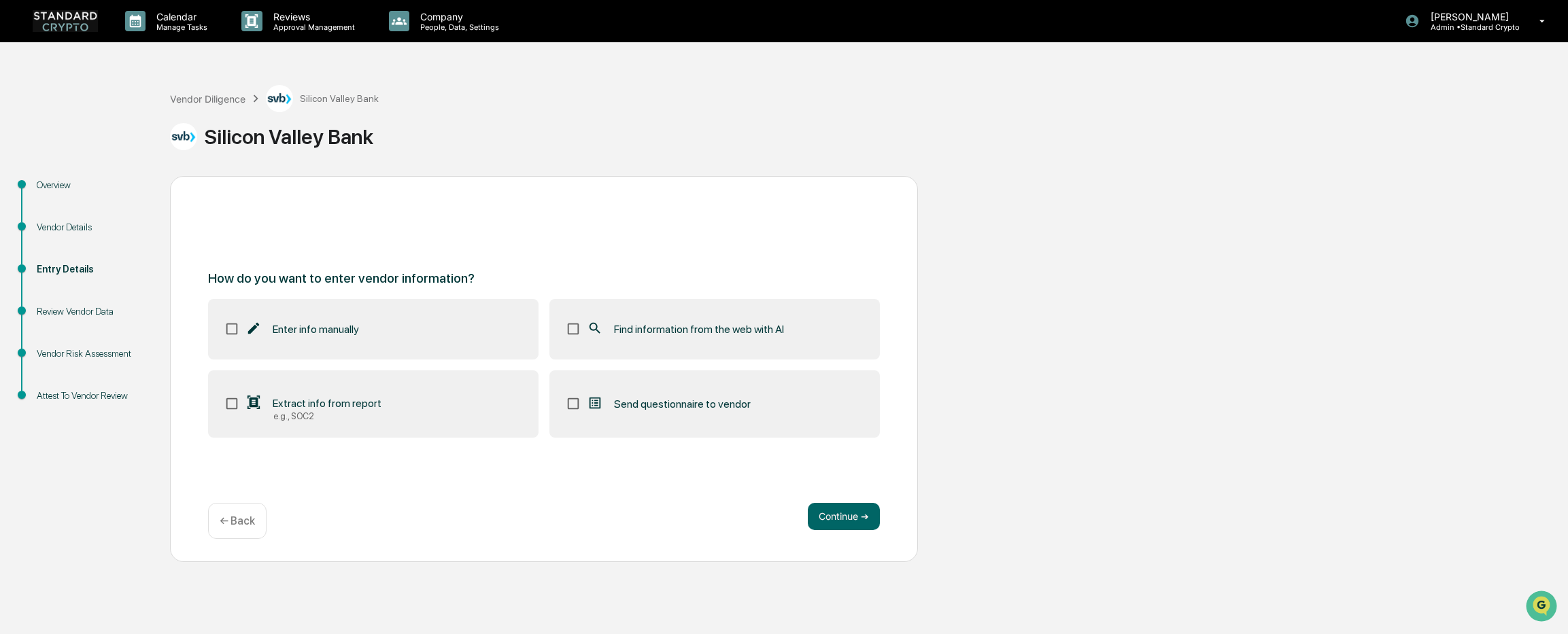
drag, startPoint x: 324, startPoint y: 400, endPoint x: 348, endPoint y: 394, distance: 24.7
click at [324, 400] on span "Extract info from report" at bounding box center [327, 403] width 109 height 13
click at [762, 324] on span "Find information from the web with AI" at bounding box center [698, 329] width 170 height 13
click at [856, 517] on button "Continue ➔" at bounding box center [843, 517] width 72 height 27
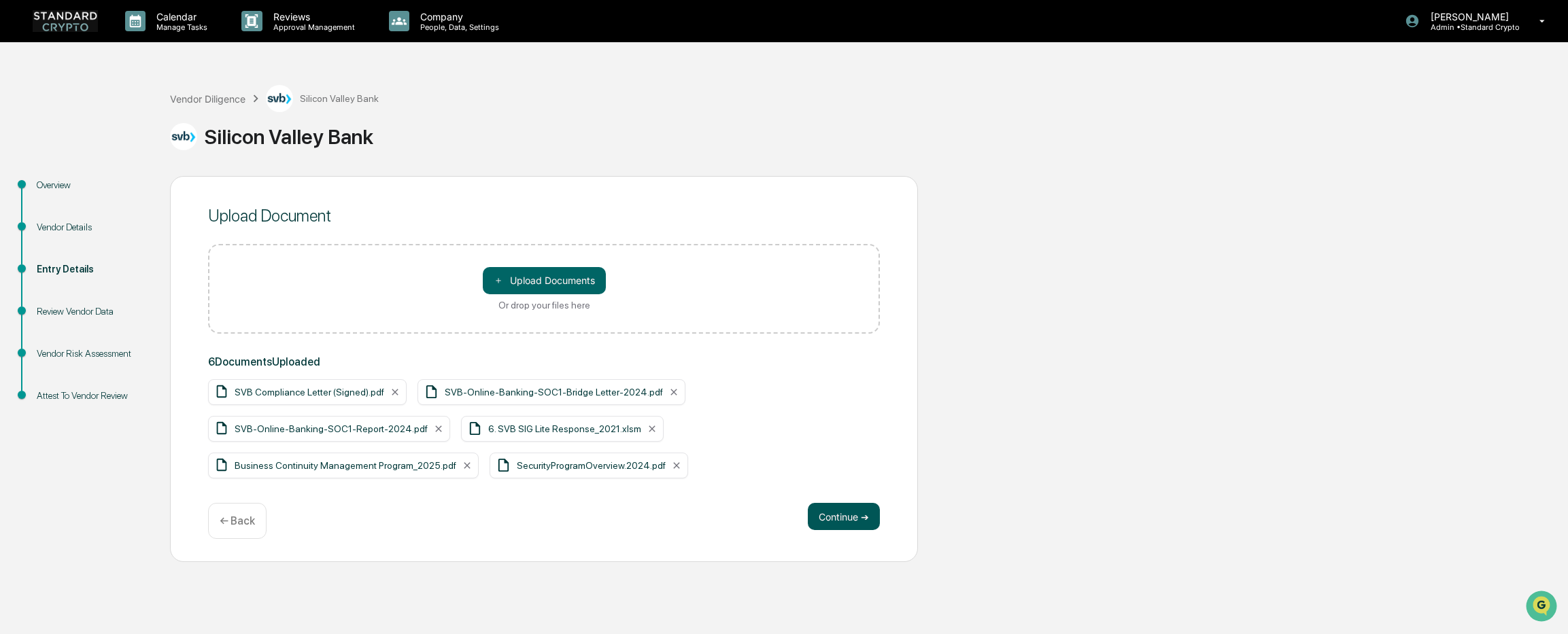
click at [841, 510] on button "Continue ➔" at bounding box center [843, 517] width 72 height 27
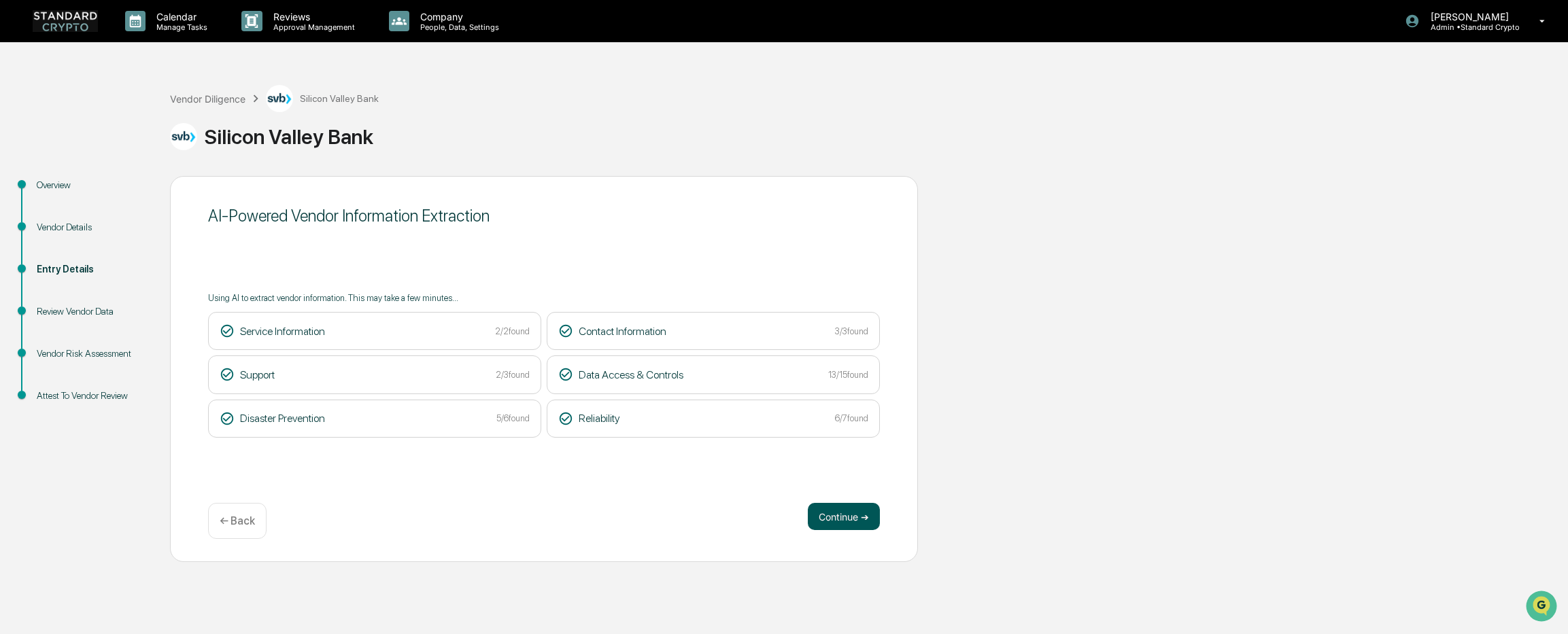
click at [838, 516] on button "Continue ➔" at bounding box center [843, 517] width 72 height 27
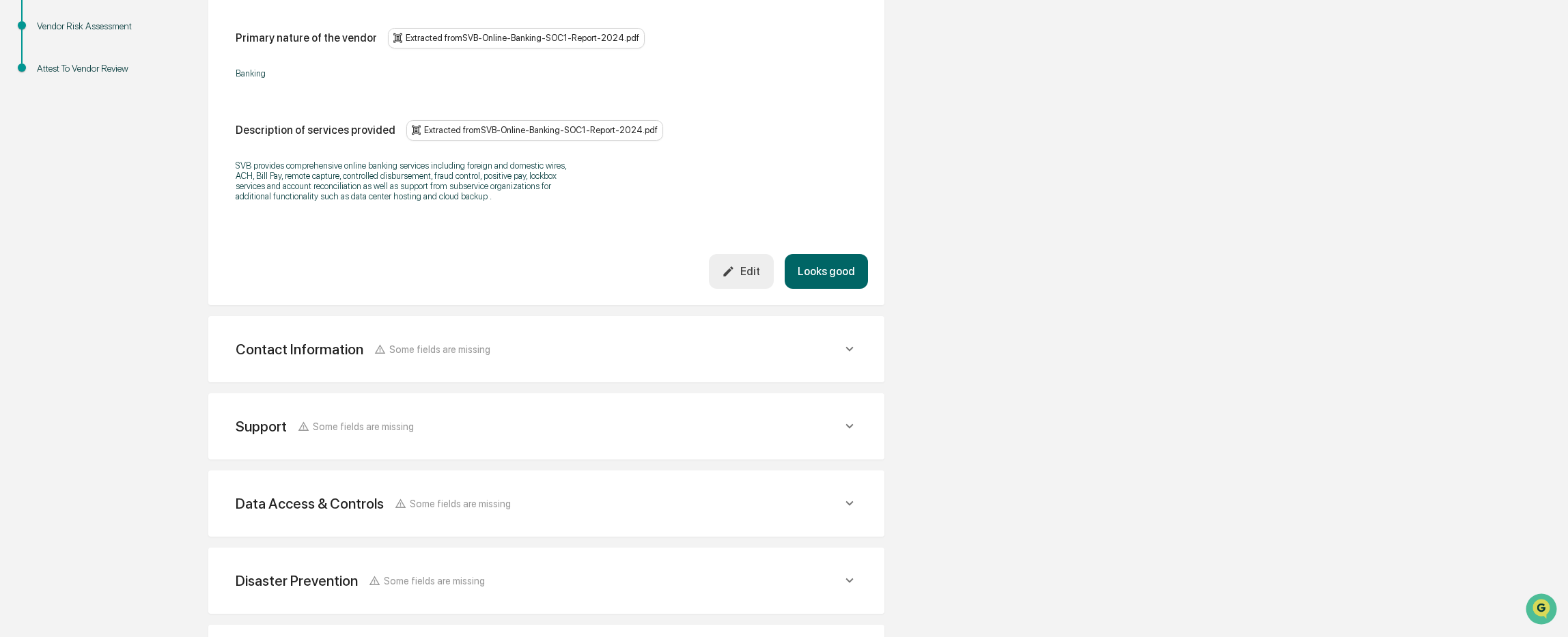
scroll to position [342, 0]
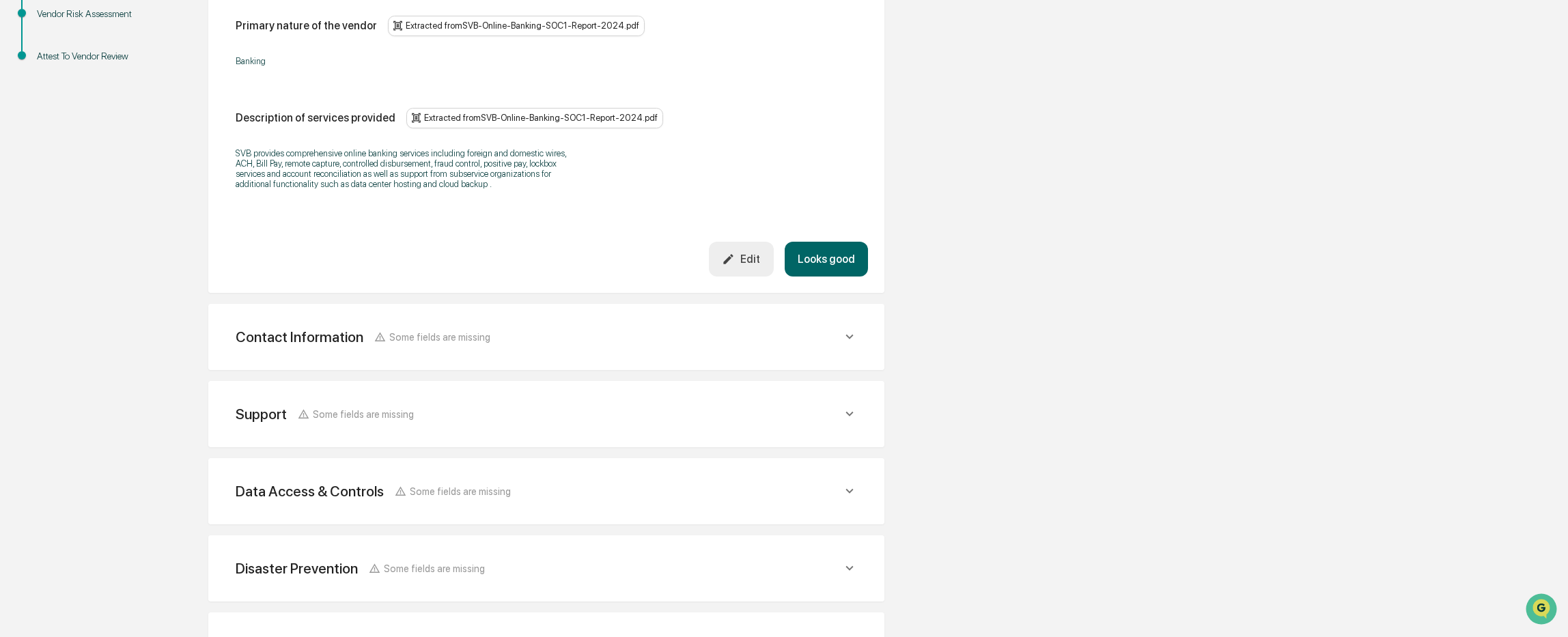
click at [676, 346] on div "Contact Information Some fields are missing" at bounding box center [547, 337] width 643 height 33
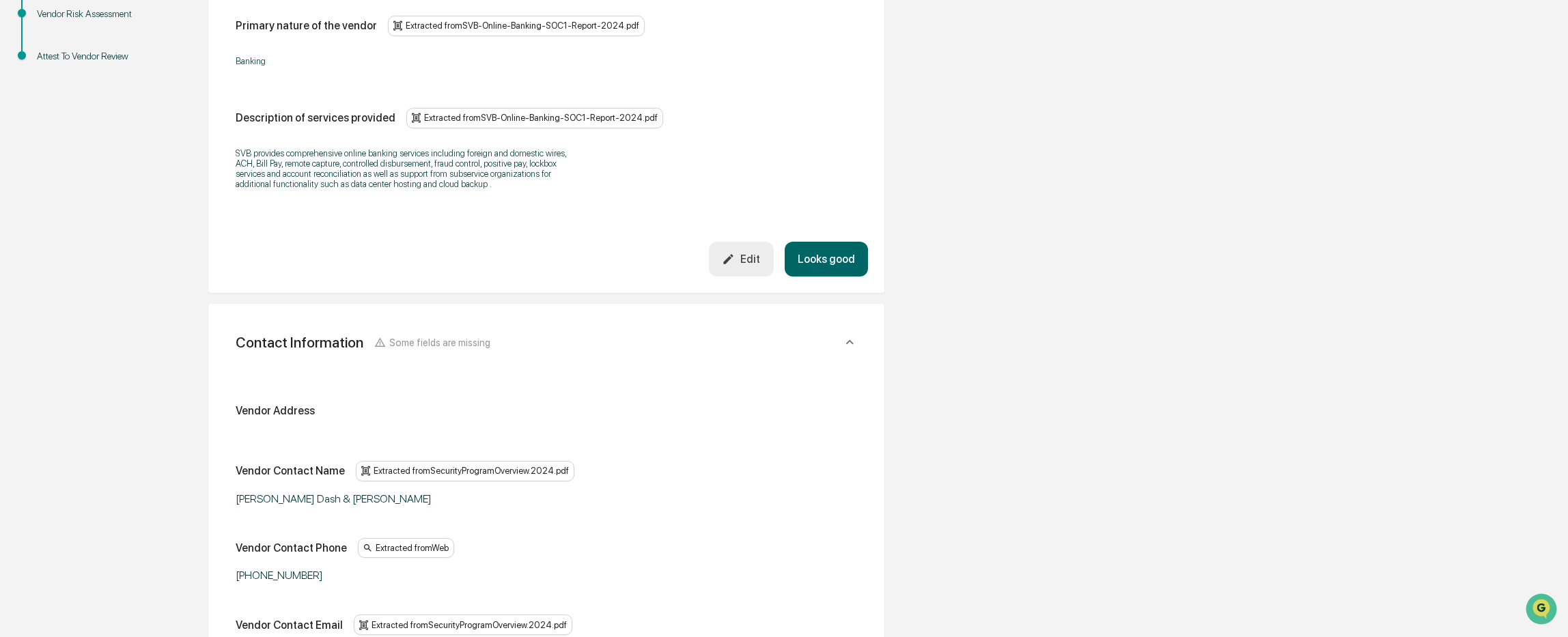
scroll to position [478, 0]
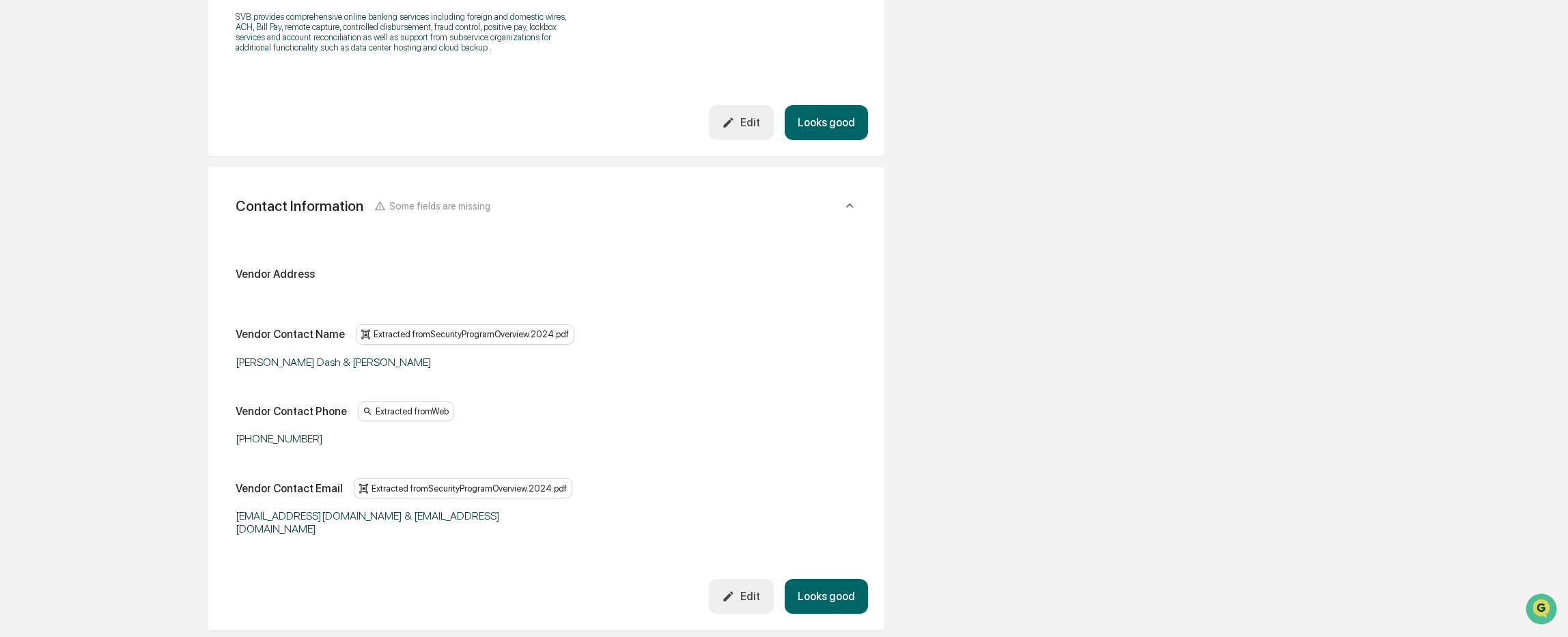
click at [732, 591] on icon "button" at bounding box center [729, 596] width 10 height 10
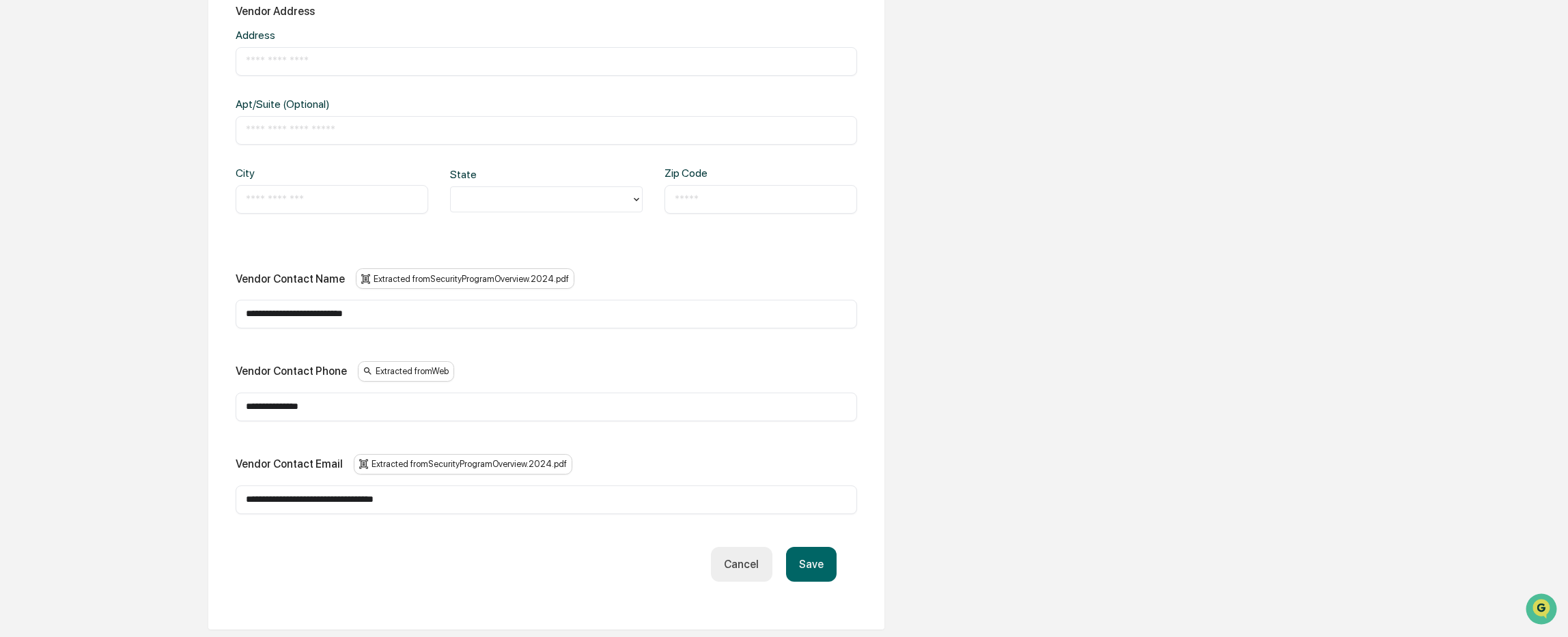
scroll to position [751, 0]
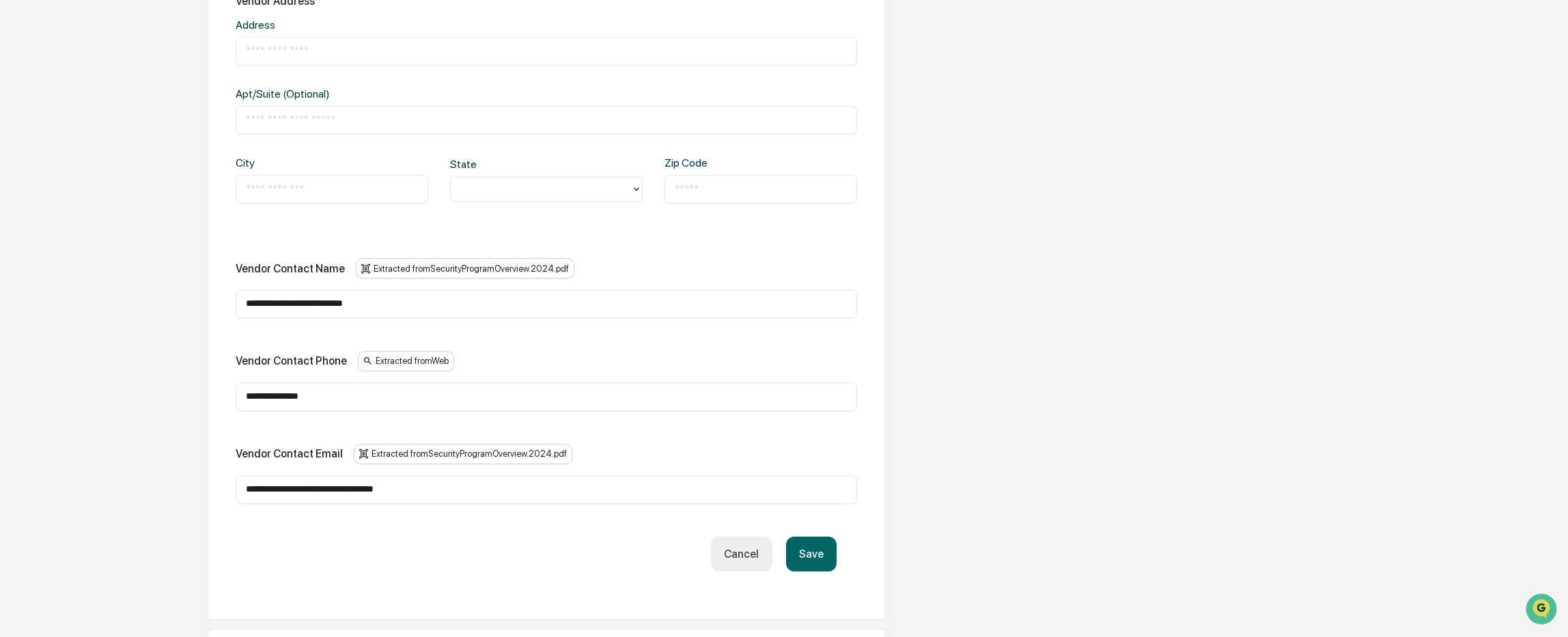
drag, startPoint x: 496, startPoint y: 488, endPoint x: 223, endPoint y: 499, distance: 273.2
click at [223, 499] on div "**********" at bounding box center [547, 257] width 676 height 725
drag, startPoint x: 324, startPoint y: 400, endPoint x: 206, endPoint y: 400, distance: 118.0
click at [206, 400] on div "**********" at bounding box center [546, 213] width 751 height 1575
drag, startPoint x: 426, startPoint y: 308, endPoint x: 203, endPoint y: 308, distance: 223.0
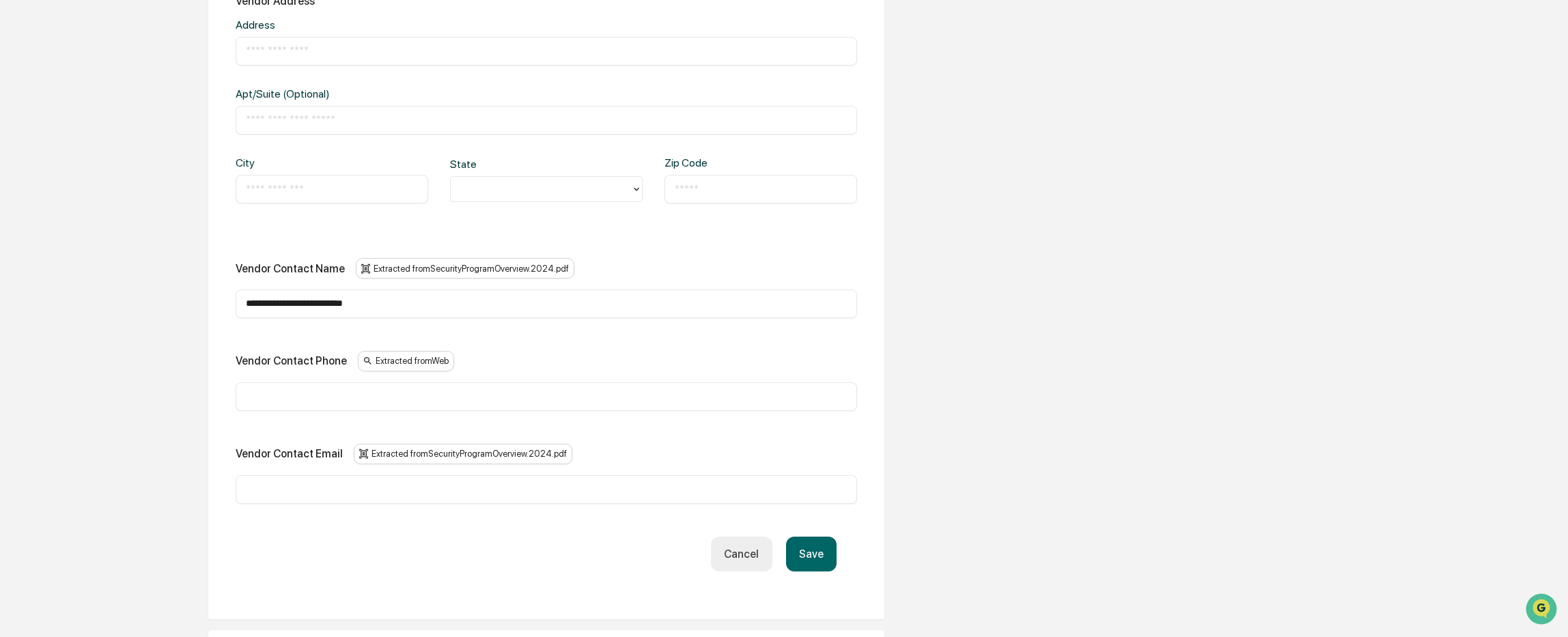
click at [203, 308] on div "**********" at bounding box center [546, 213] width 751 height 1575
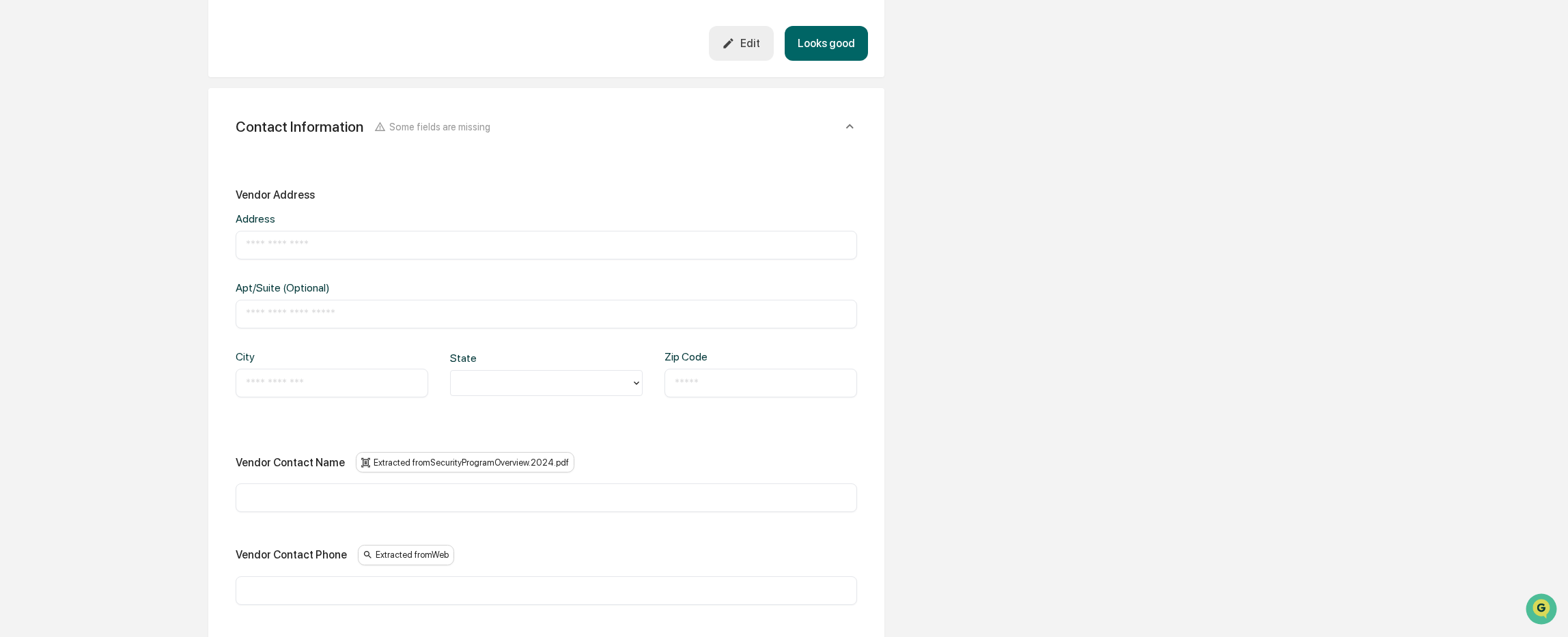
scroll to position [547, 0]
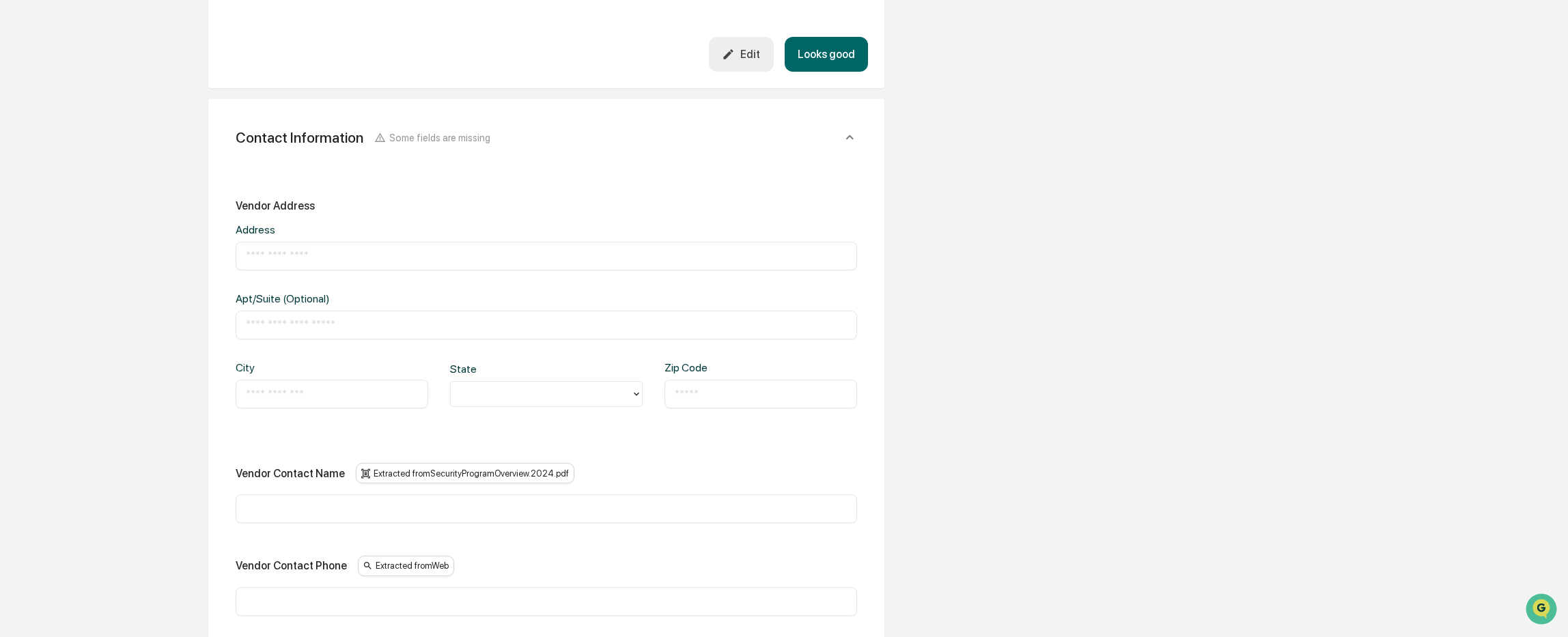
click at [275, 513] on input "text" at bounding box center [546, 509] width 601 height 14
paste input "**********"
type input "**********"
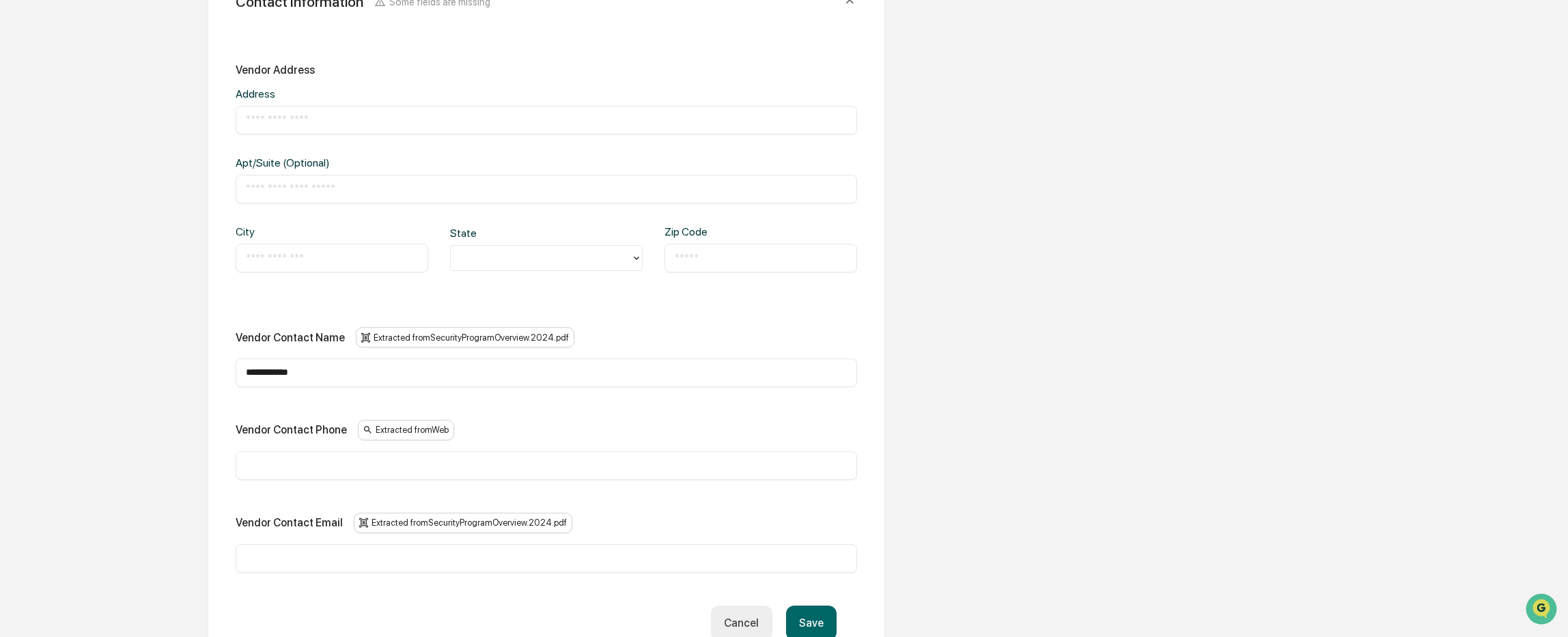
scroll to position [683, 0]
click at [291, 560] on input "text" at bounding box center [546, 558] width 601 height 14
paste input "**********"
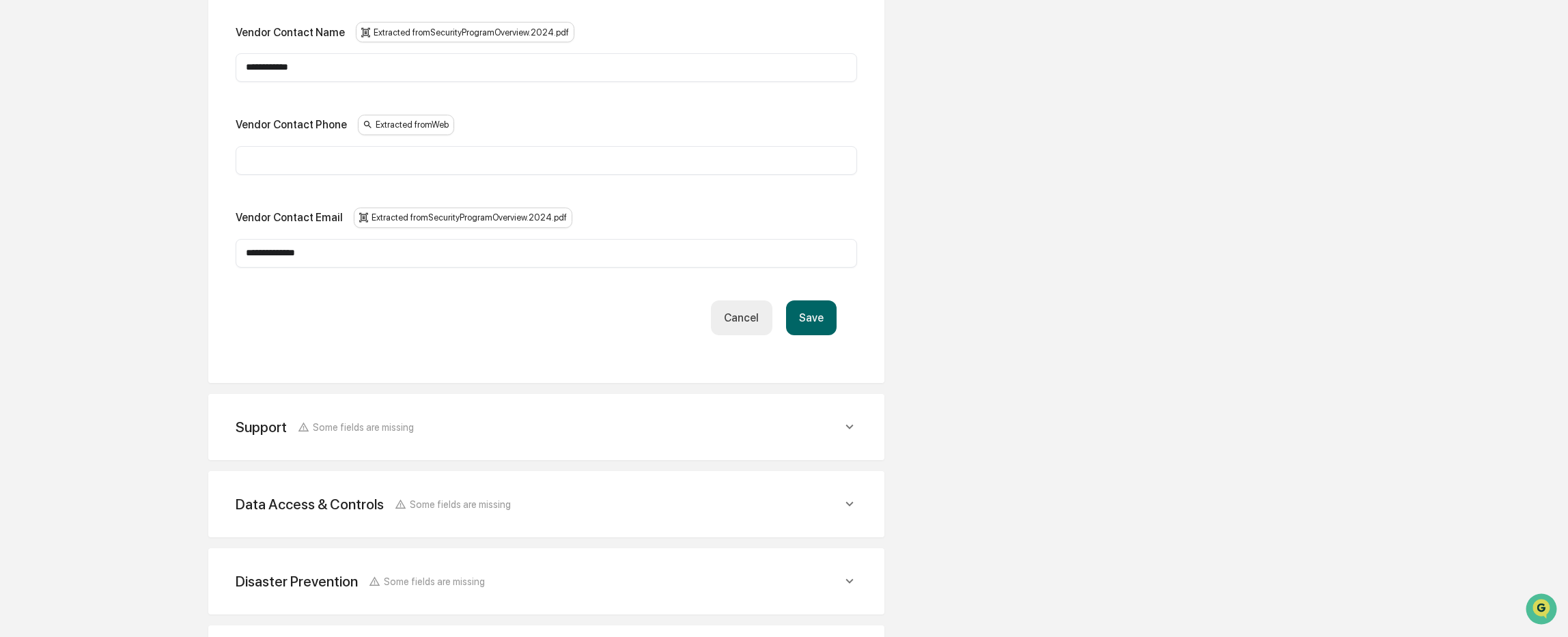
scroll to position [1024, 0]
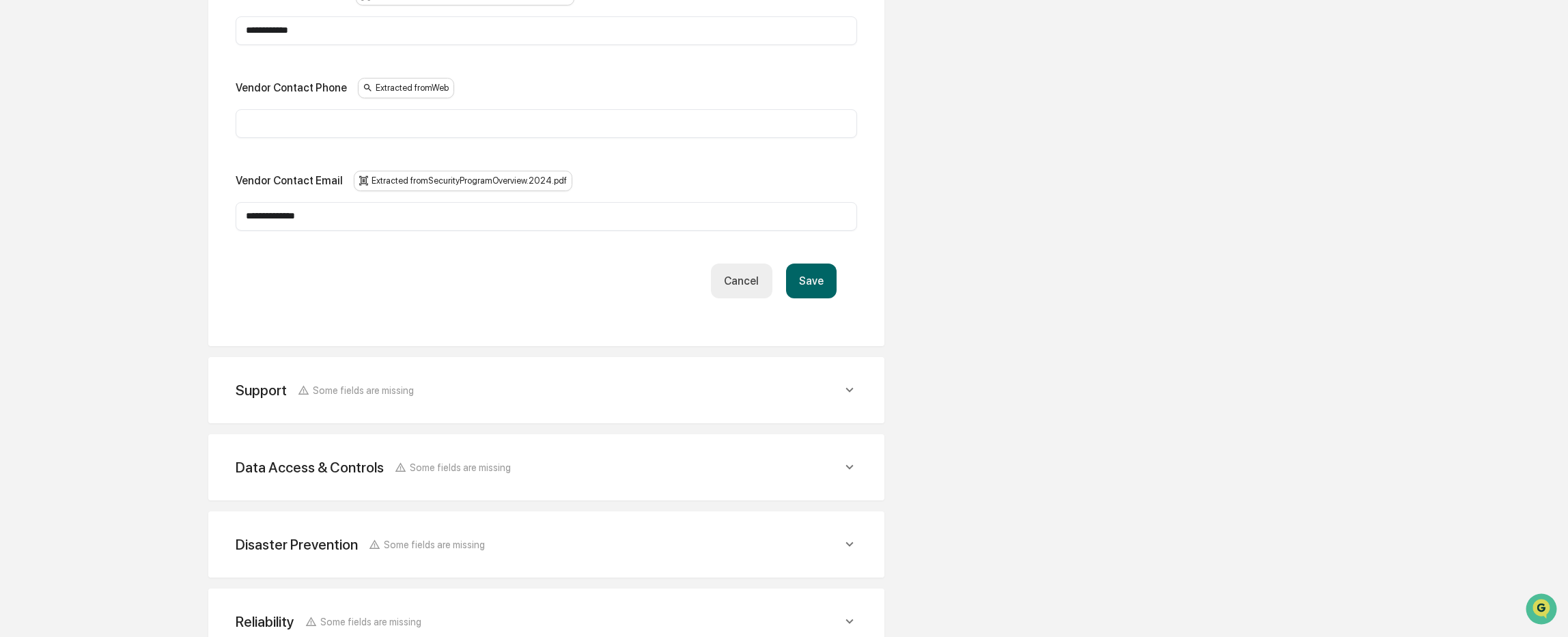
type input "**********"
click at [815, 275] on button "Save" at bounding box center [811, 281] width 50 height 35
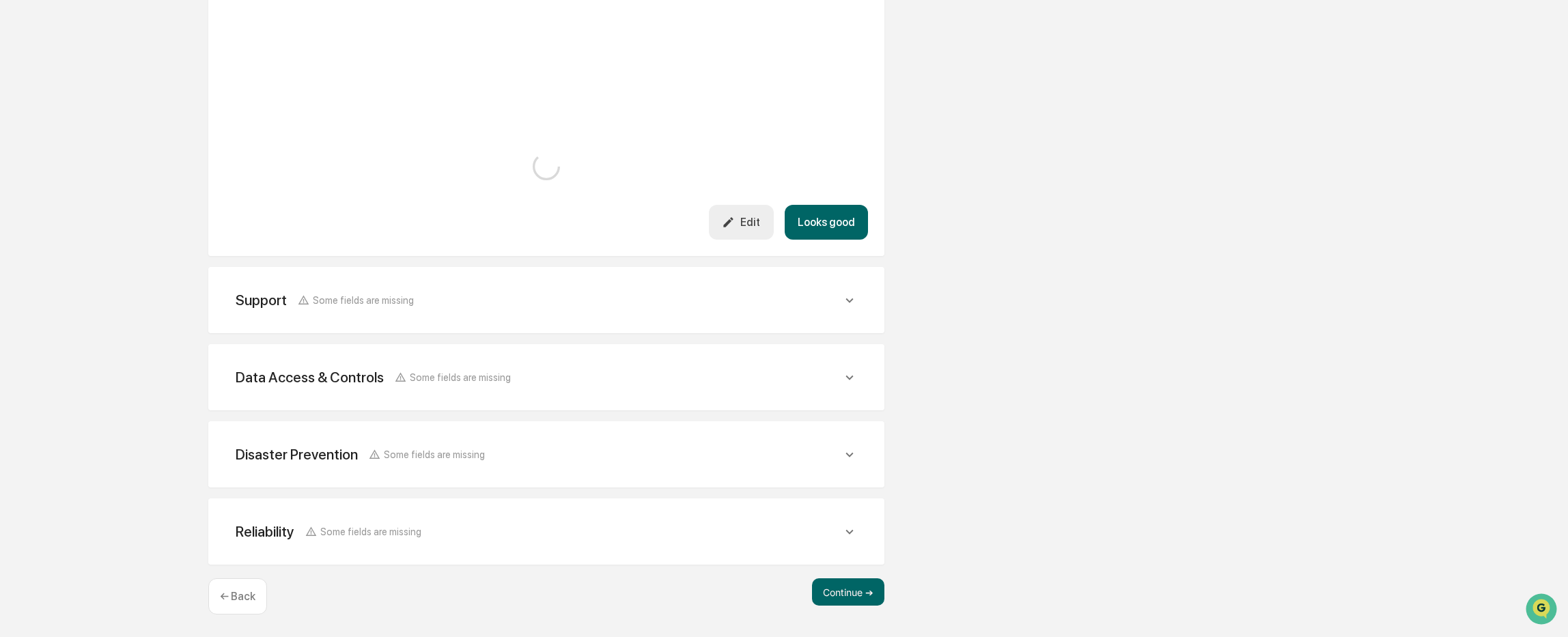
scroll to position [826, 0]
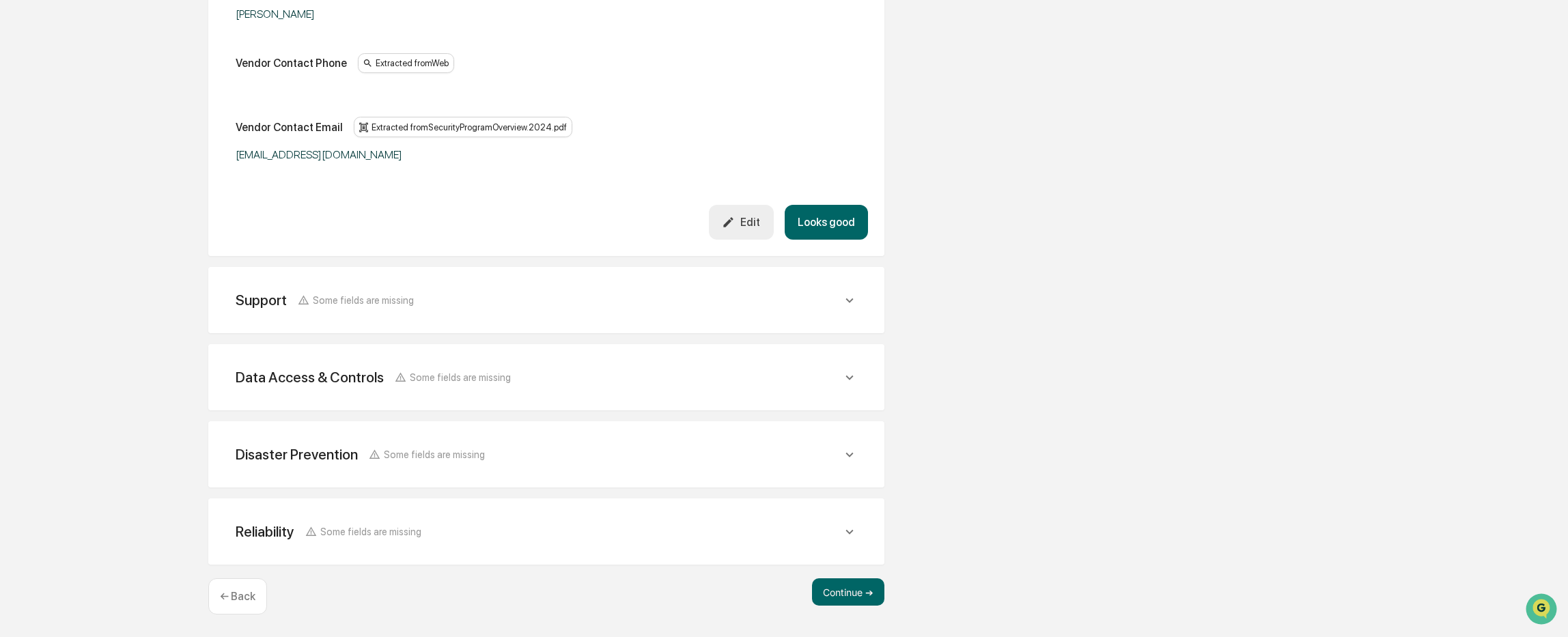
click at [383, 300] on span "Some fields are missing" at bounding box center [363, 300] width 101 height 12
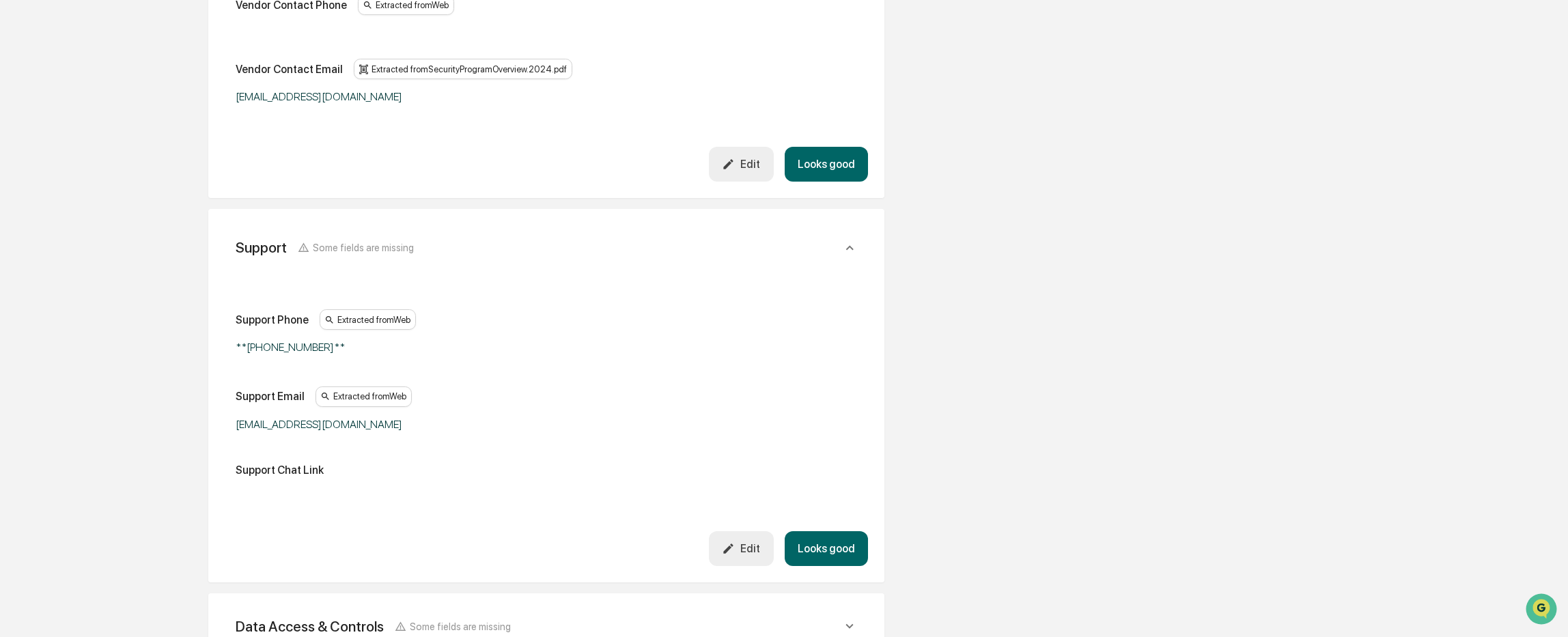
scroll to position [963, 0]
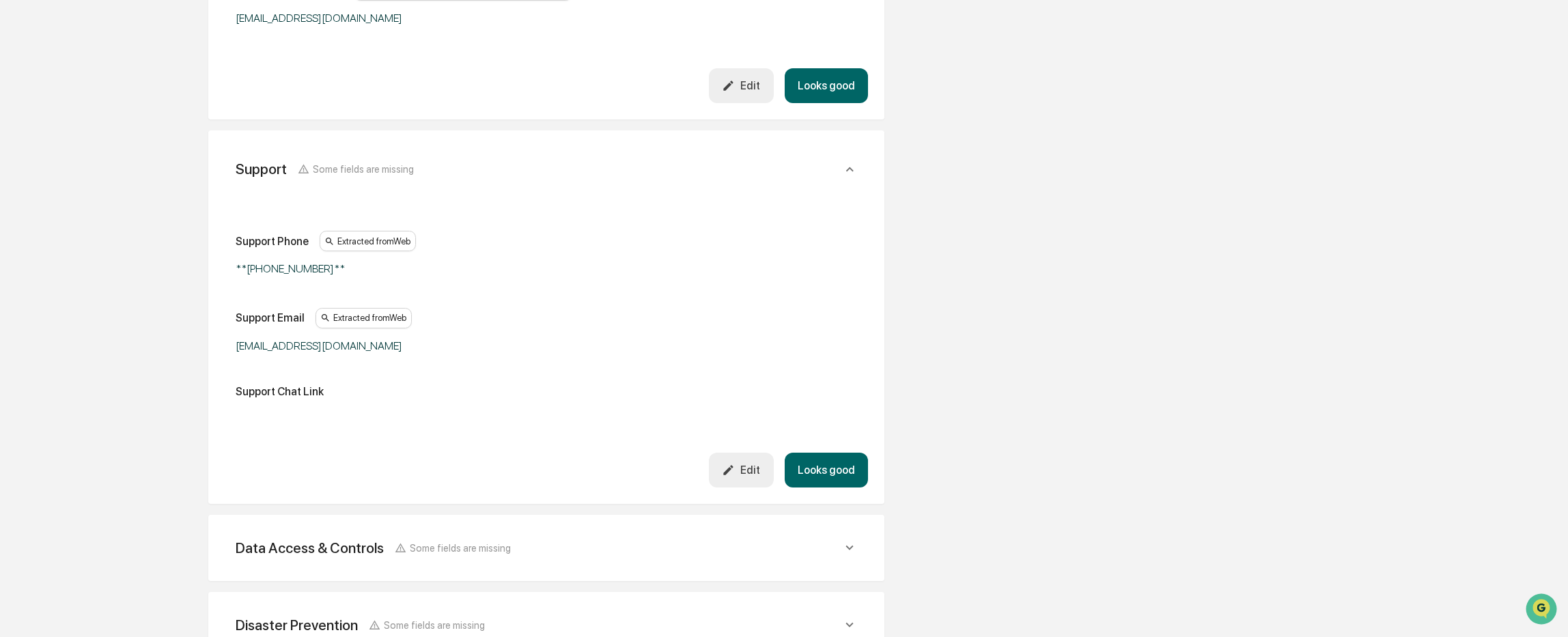
click at [734, 469] on icon "button" at bounding box center [729, 470] width 10 height 10
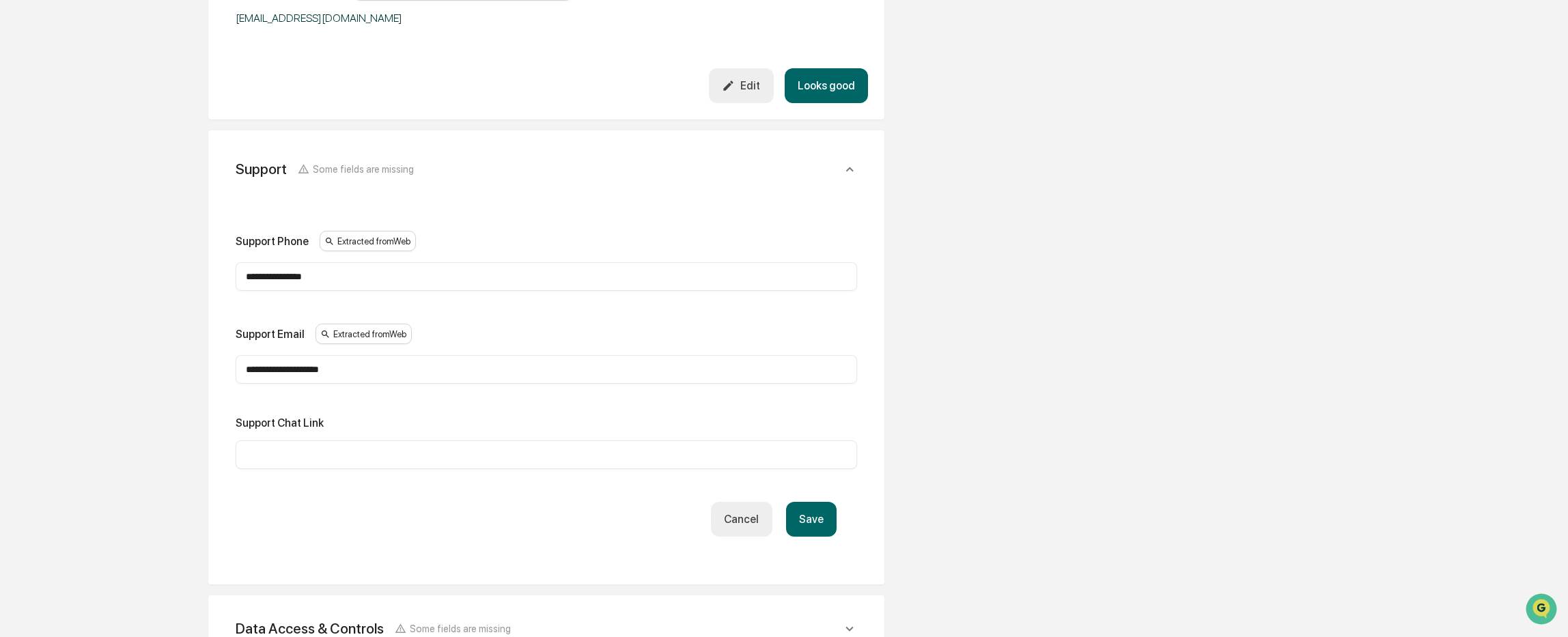
drag, startPoint x: 351, startPoint y: 276, endPoint x: 326, endPoint y: 277, distance: 25.0
click at [326, 277] on input "**********" at bounding box center [546, 277] width 601 height 14
drag, startPoint x: 259, startPoint y: 278, endPoint x: 219, endPoint y: 286, distance: 40.8
click at [219, 286] on div "**********" at bounding box center [547, 357] width 676 height 454
type input "**********"
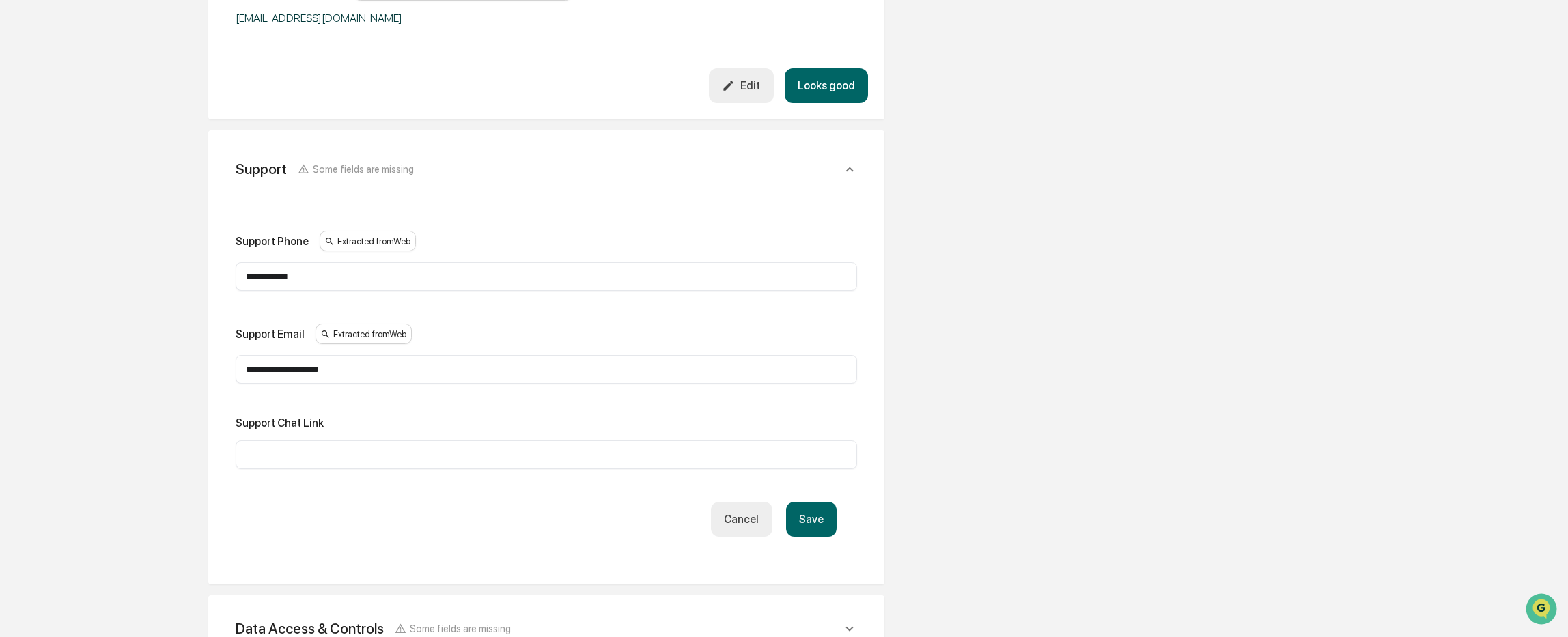
click at [816, 518] on button "Save" at bounding box center [811, 519] width 50 height 35
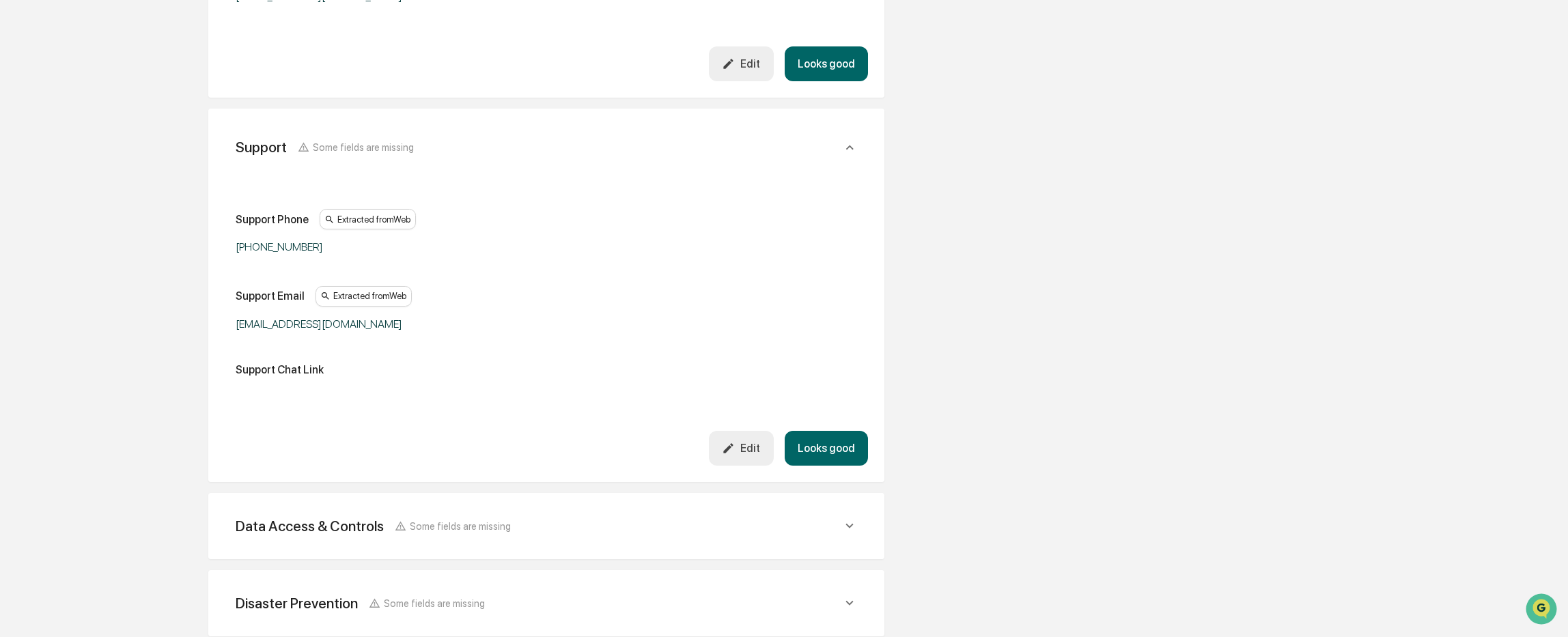
scroll to position [1133, 0]
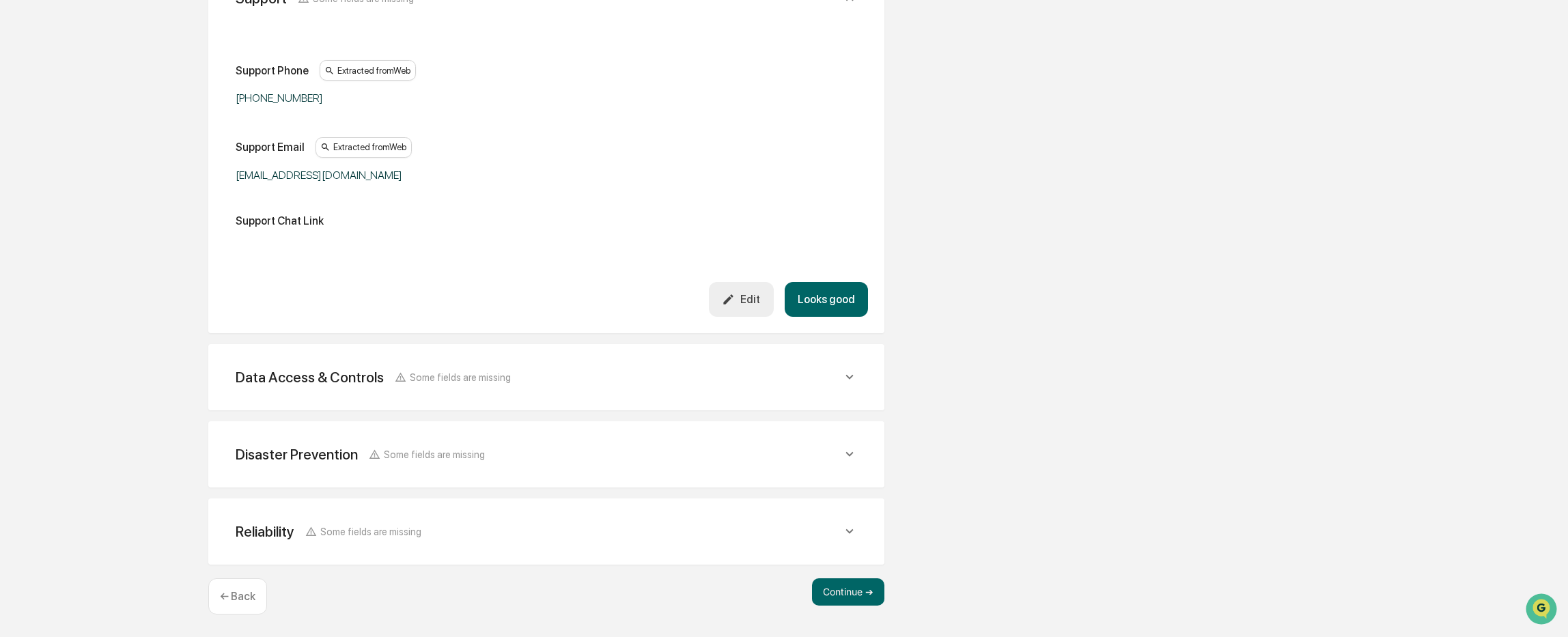
click at [461, 375] on span "Some fields are missing" at bounding box center [460, 377] width 101 height 12
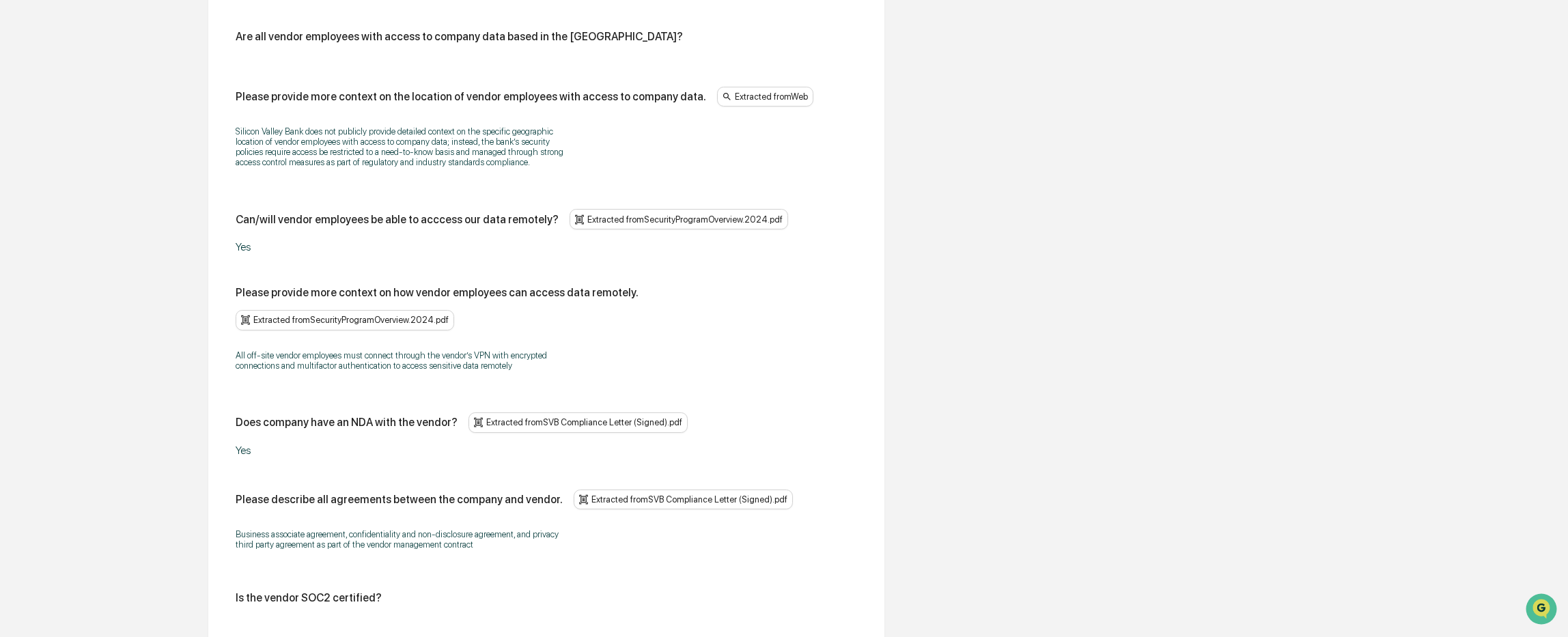
scroll to position [2362, 0]
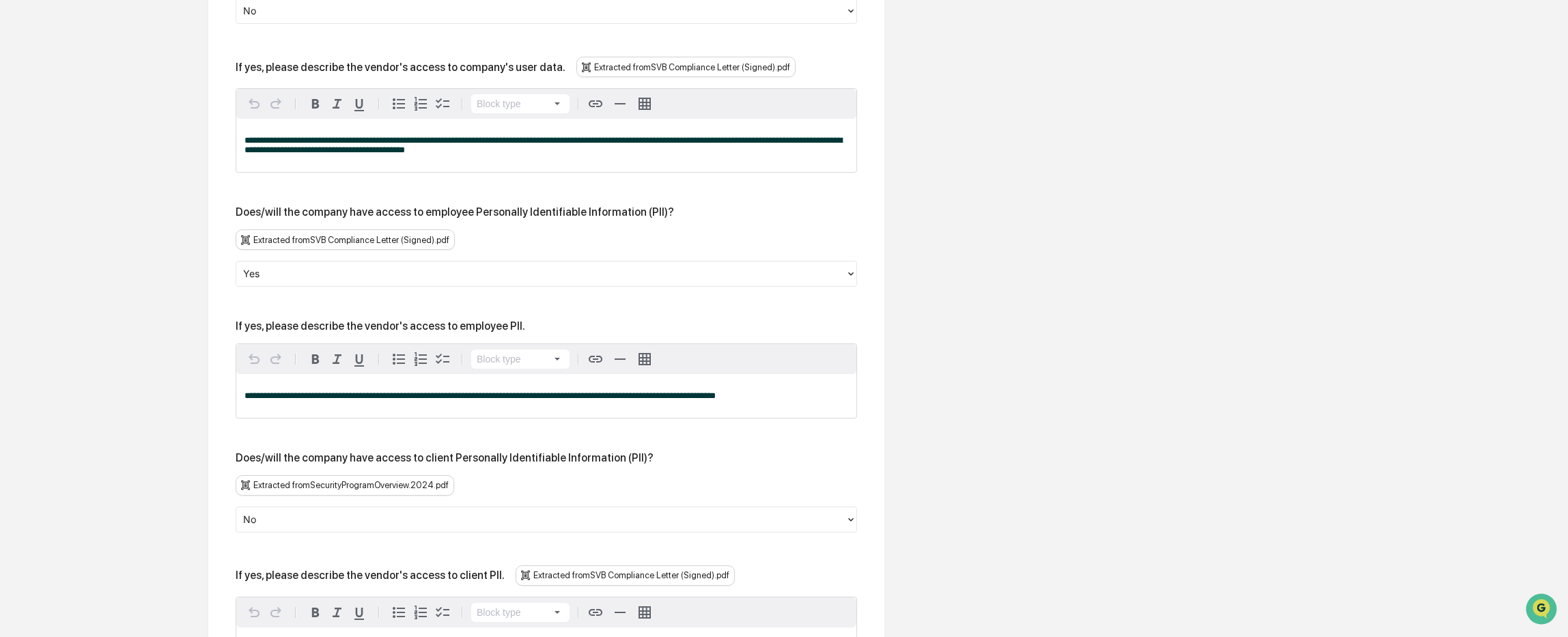
scroll to position [1885, 0]
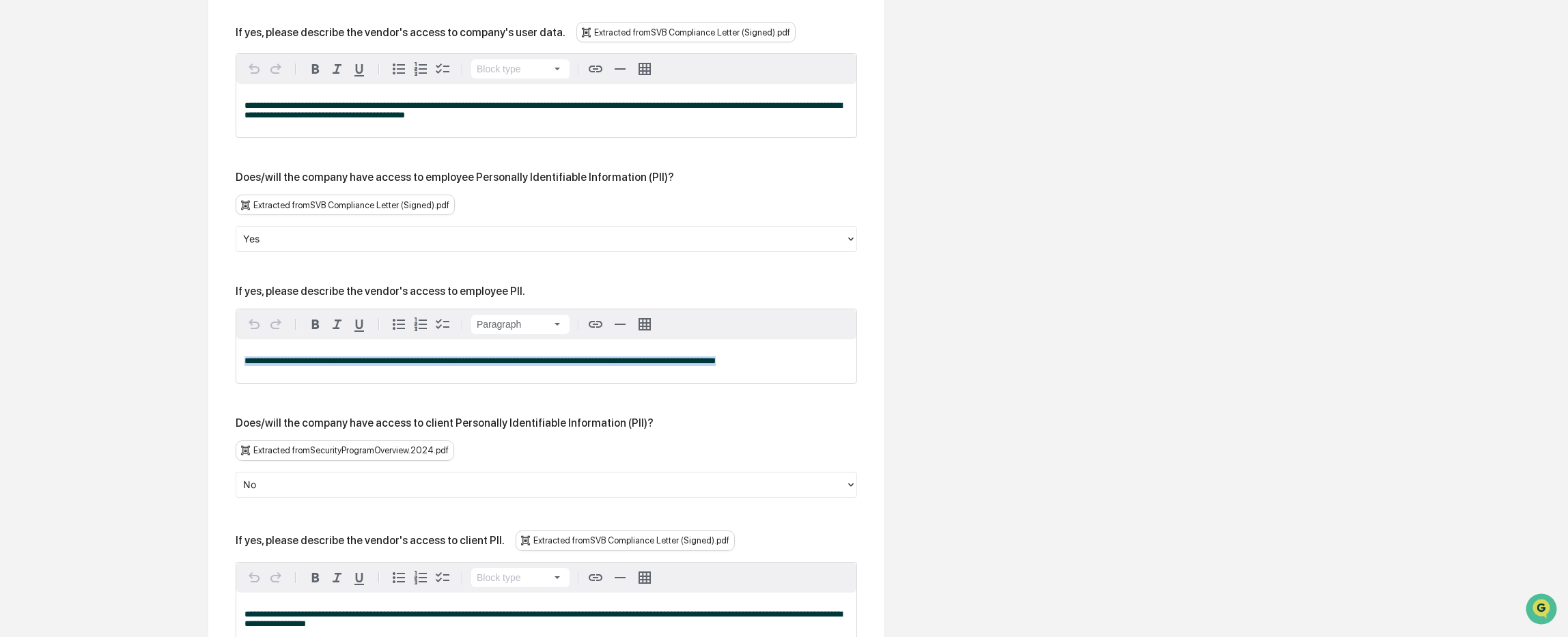
drag, startPoint x: 749, startPoint y: 369, endPoint x: 217, endPoint y: 390, distance: 532.4
click at [217, 390] on div "**********" at bounding box center [547, 575] width 676 height 1965
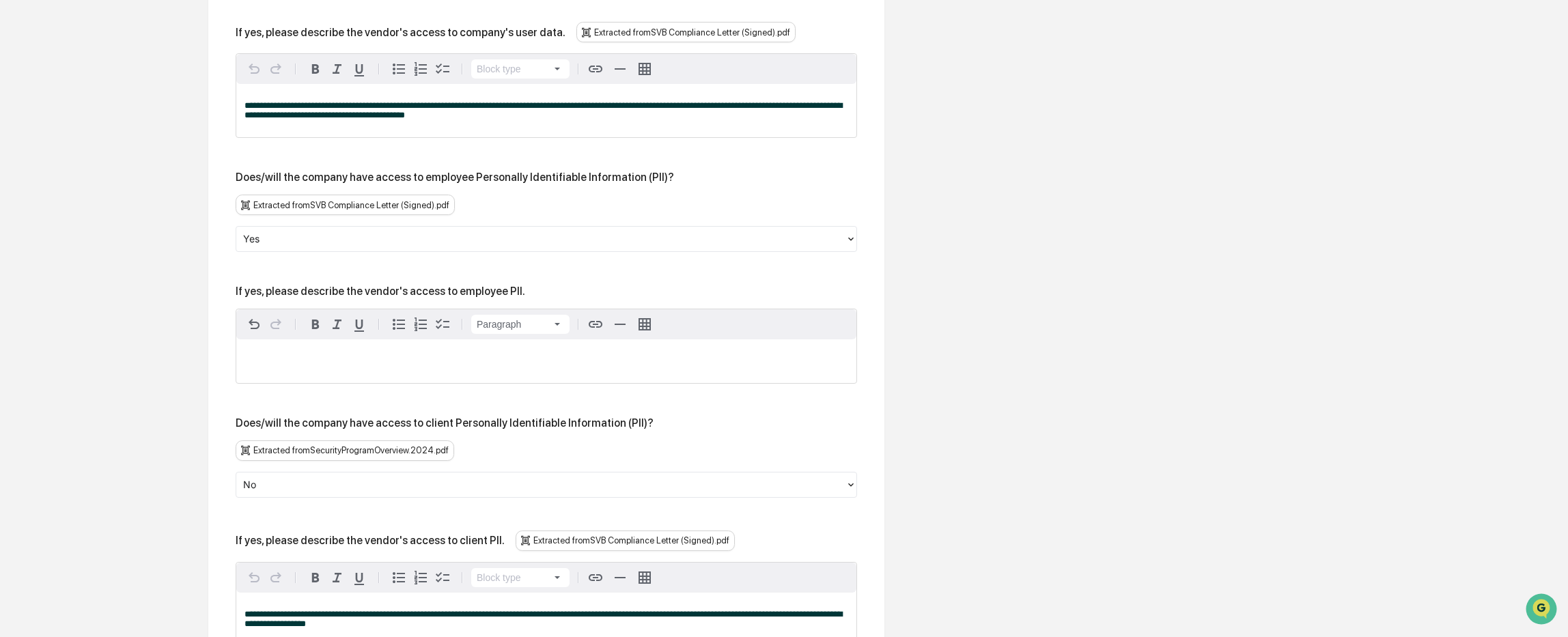
click at [342, 209] on div "Extracted from SVB Compliance Letter (Signed).pdf" at bounding box center [345, 205] width 219 height 21
click at [418, 207] on div "Extracted from SVB Compliance Letter (Signed).pdf" at bounding box center [345, 205] width 219 height 21
click at [415, 207] on div "Extracted from SVB Compliance Letter (Signed).pdf" at bounding box center [345, 205] width 219 height 21
click at [423, 208] on div "Extracted from SVB Compliance Letter (Signed).pdf" at bounding box center [345, 205] width 219 height 21
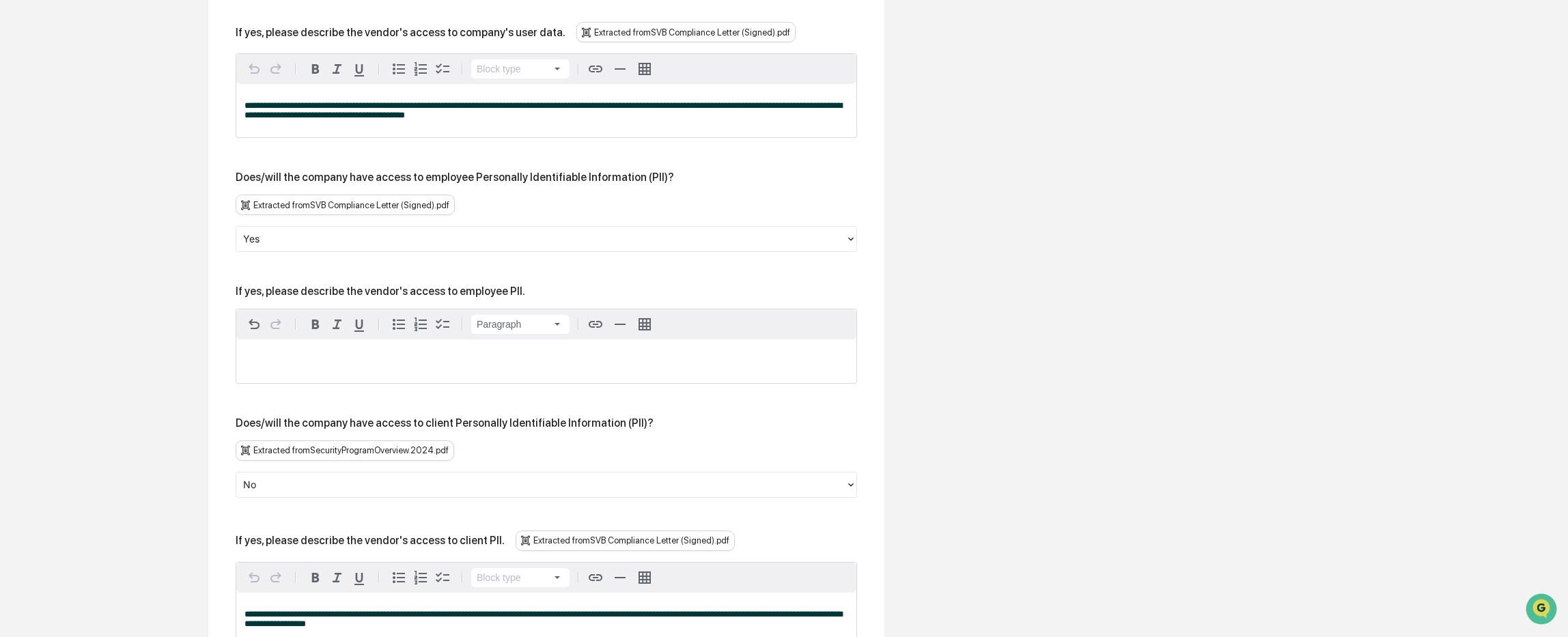
click at [455, 238] on div at bounding box center [540, 238] width 596 height 16
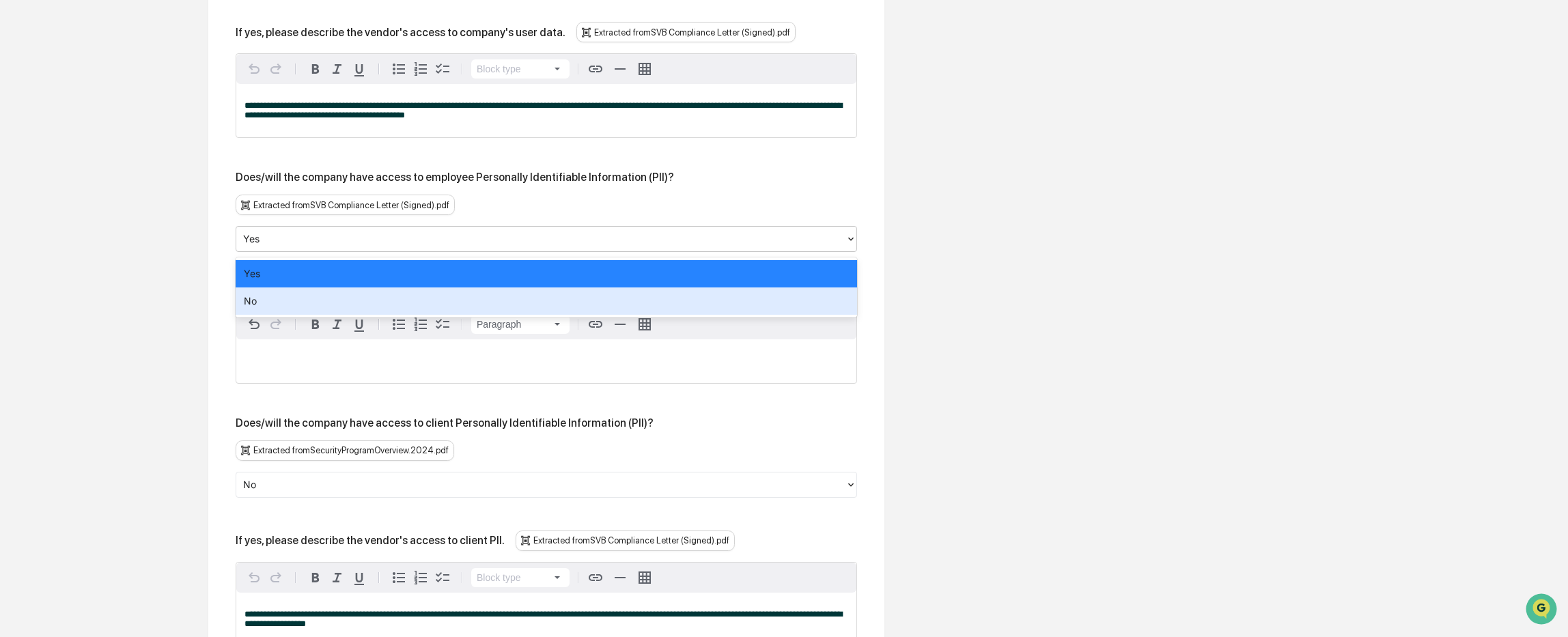
click at [460, 306] on div "No" at bounding box center [546, 302] width 621 height 28
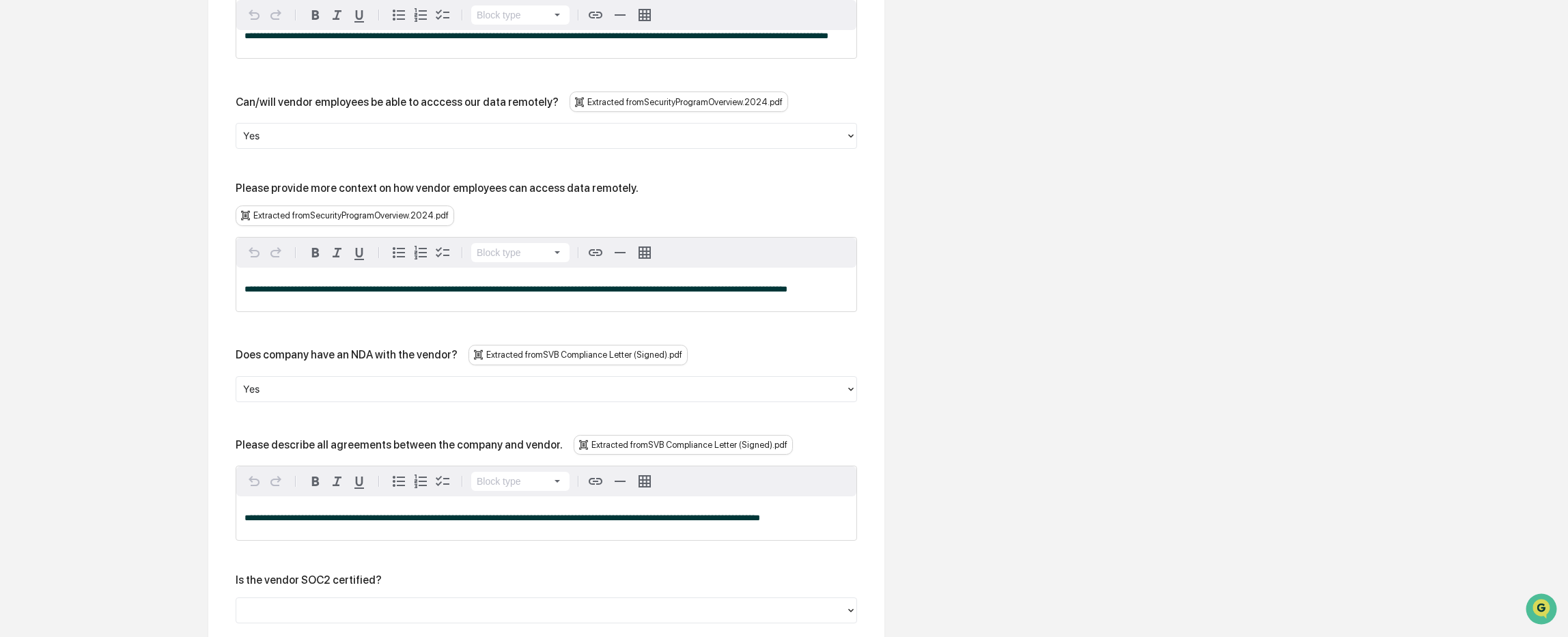
scroll to position [2704, 0]
click at [564, 380] on div at bounding box center [540, 388] width 596 height 16
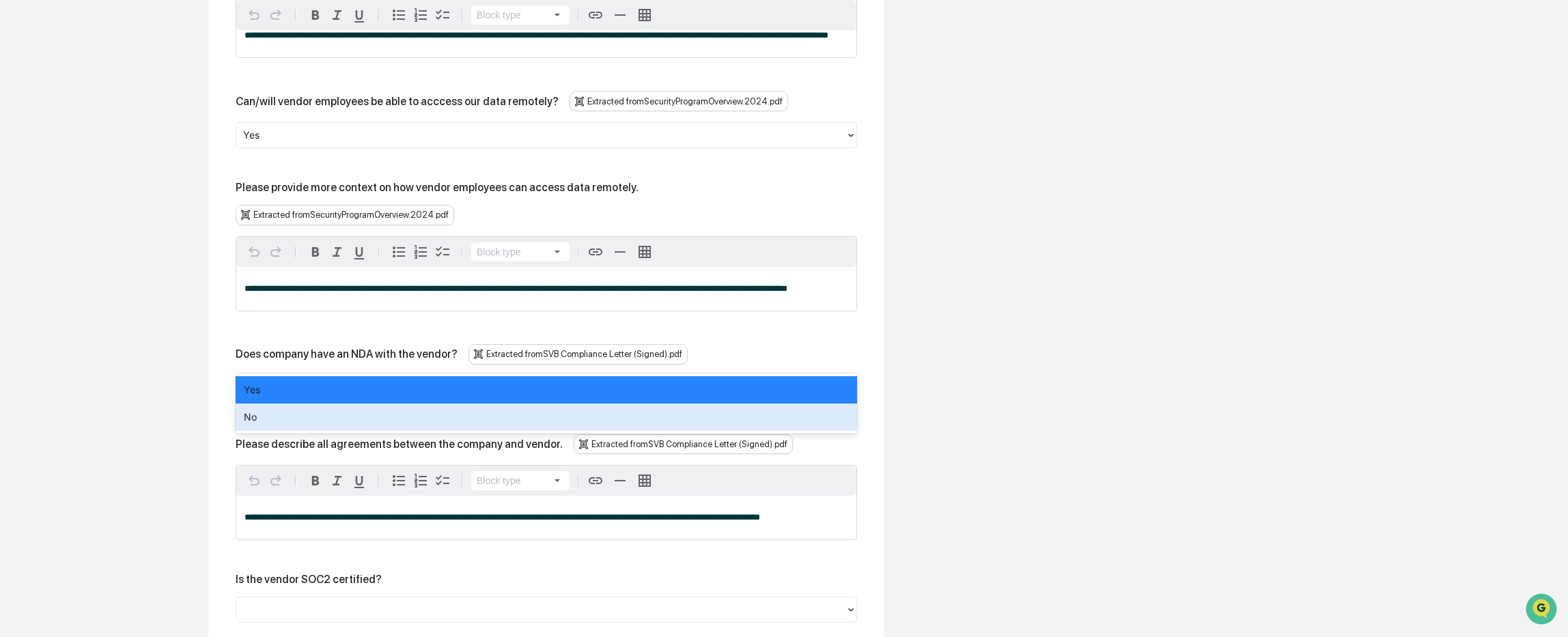
click at [546, 430] on div "No" at bounding box center [546, 418] width 621 height 28
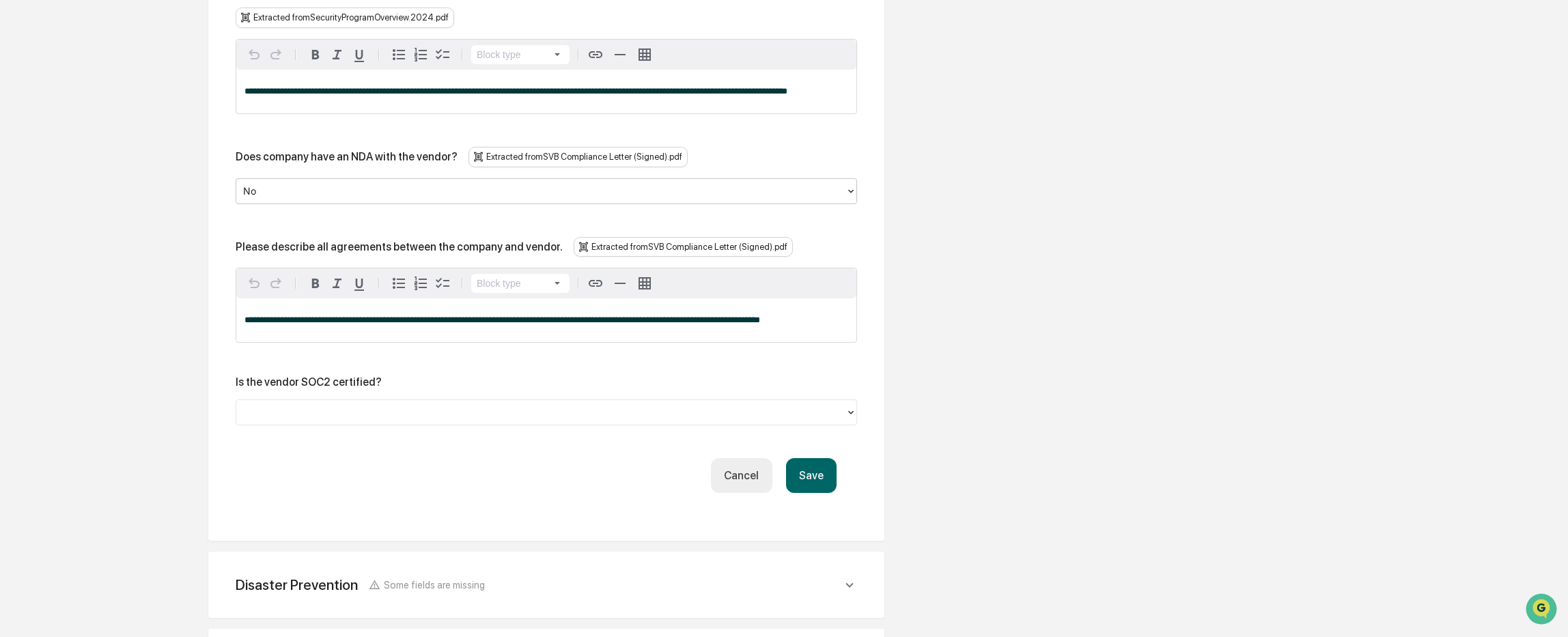
scroll to position [2909, 0]
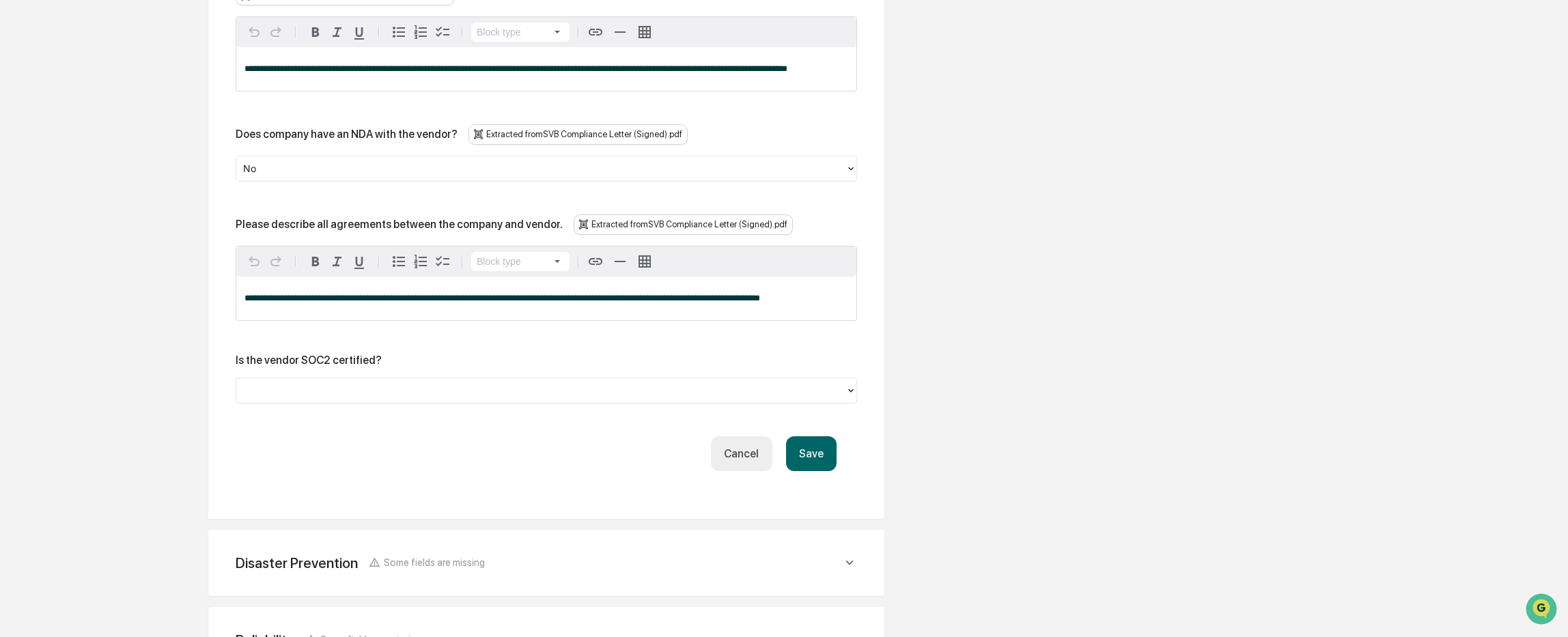
scroll to position [2872, 0]
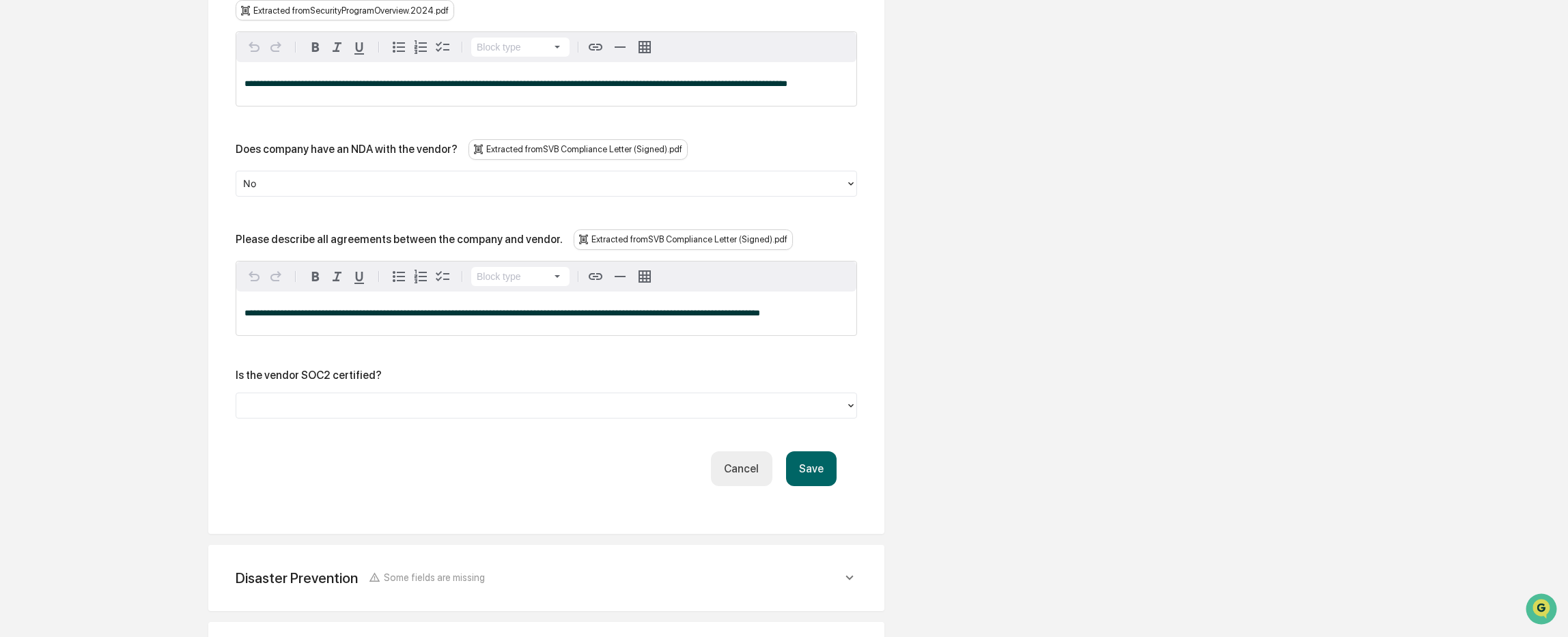
click at [325, 398] on div at bounding box center [540, 405] width 596 height 16
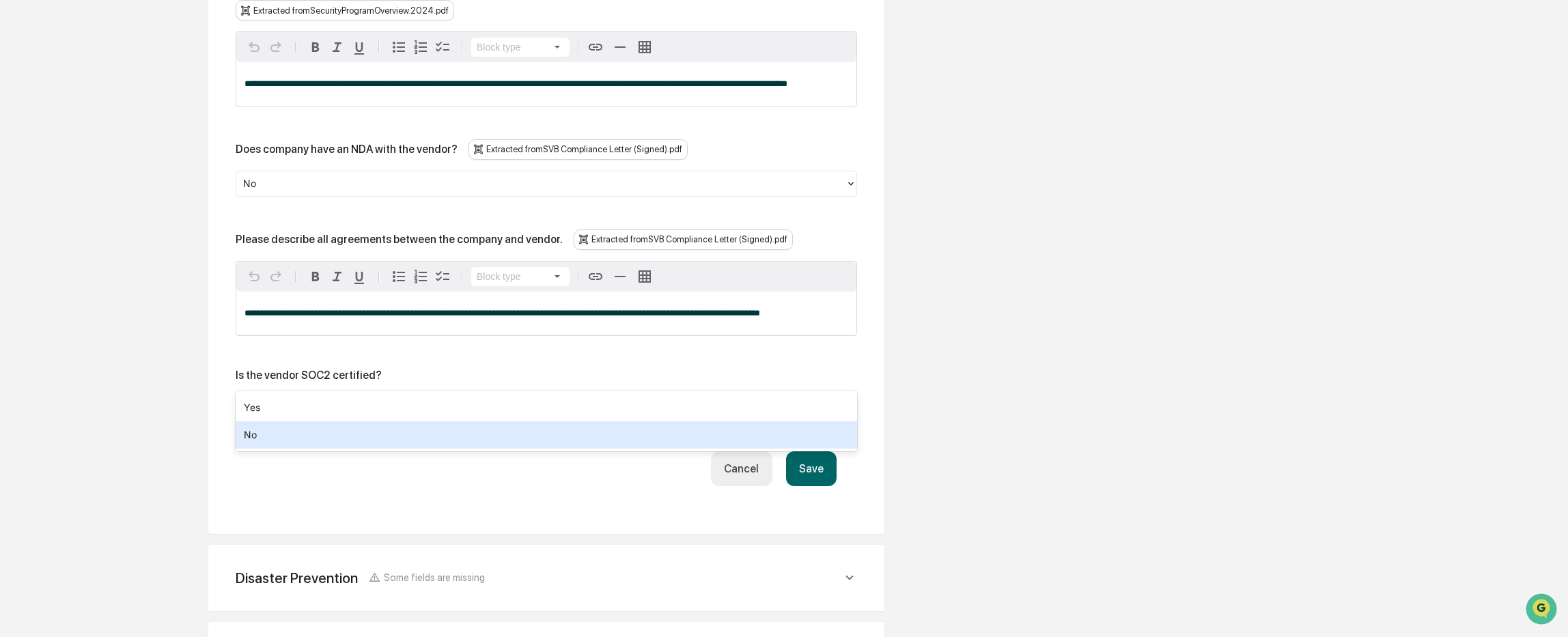
click at [311, 437] on div "No" at bounding box center [546, 435] width 621 height 28
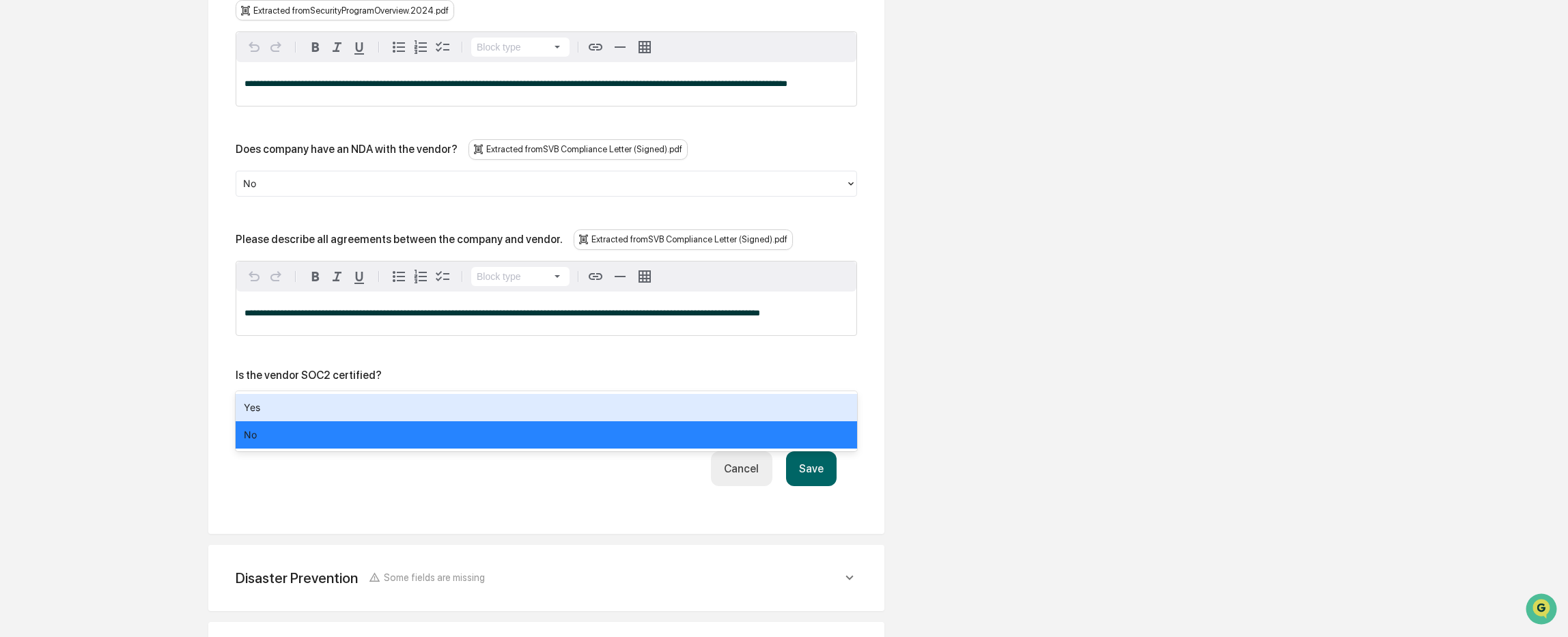
click at [330, 398] on div at bounding box center [540, 405] width 596 height 16
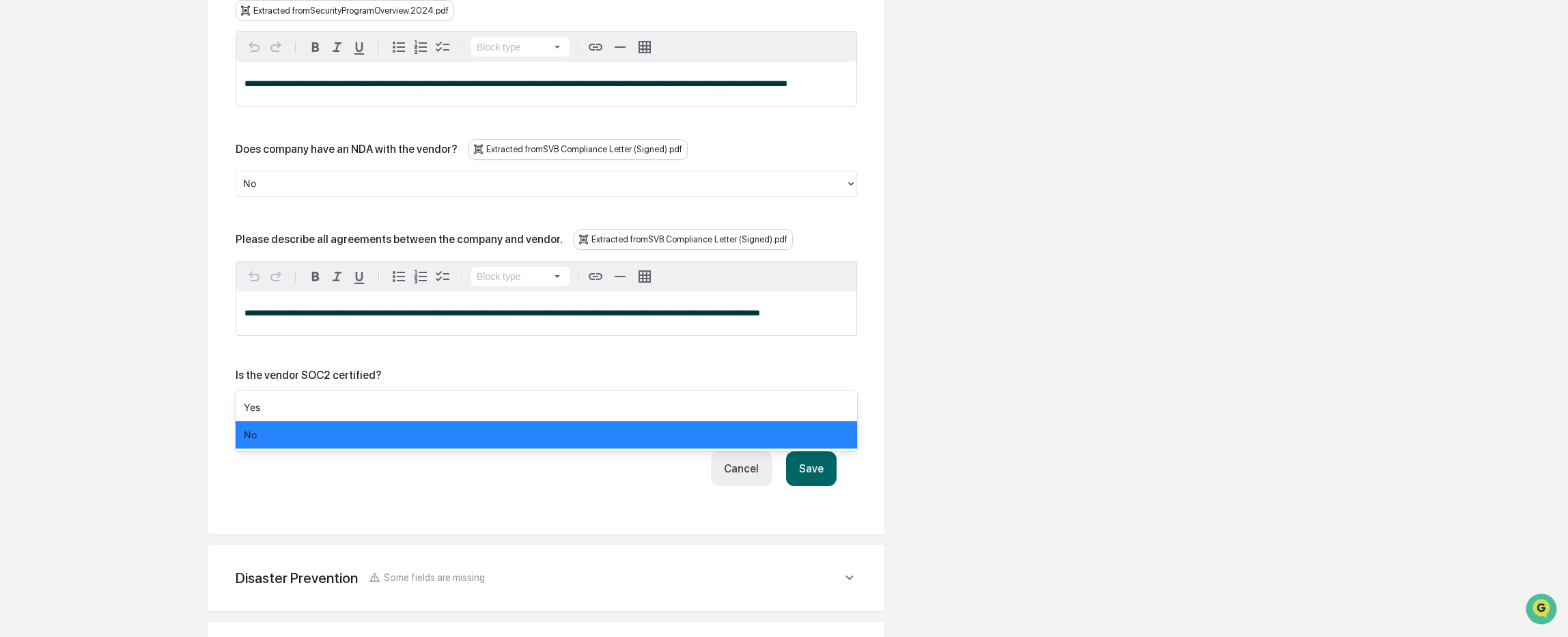
click at [304, 429] on div "No" at bounding box center [546, 435] width 621 height 28
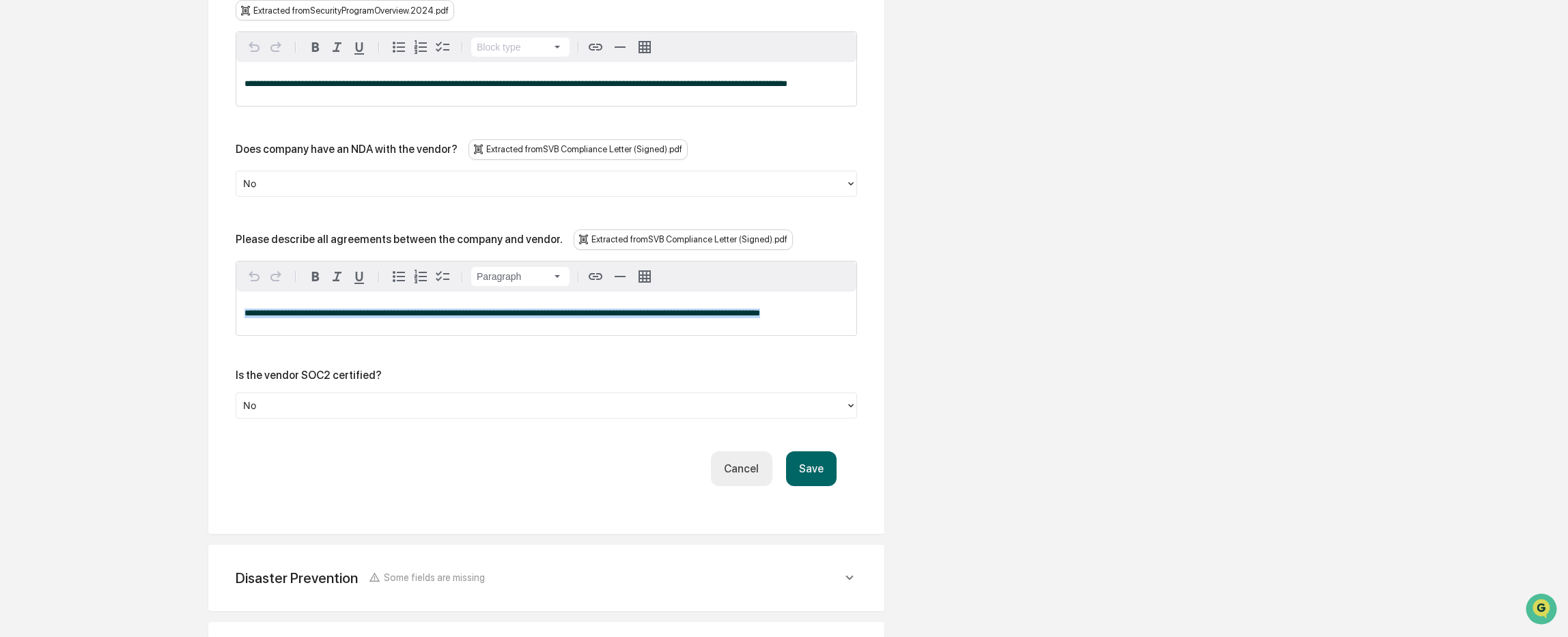
drag, startPoint x: 242, startPoint y: 287, endPoint x: 843, endPoint y: 295, distance: 601.1
click at [843, 295] on div "**********" at bounding box center [546, 313] width 620 height 43
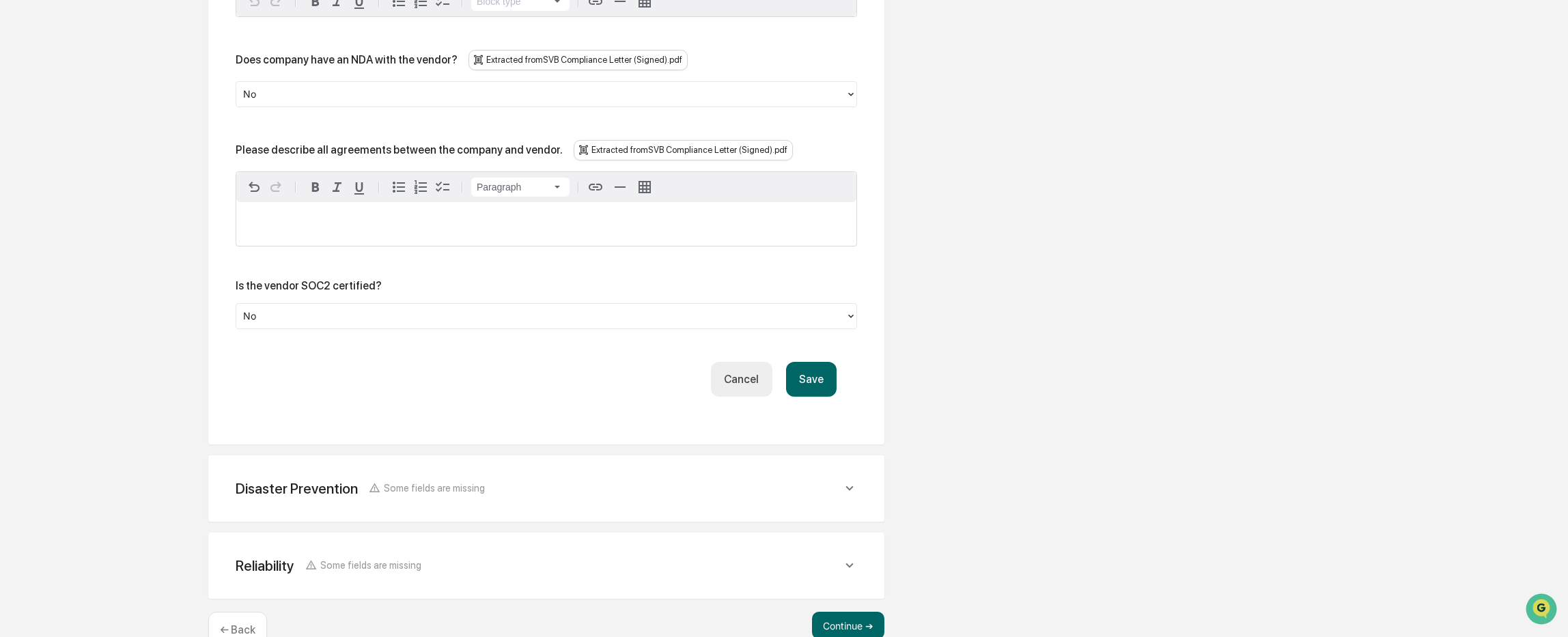
scroll to position [2966, 0]
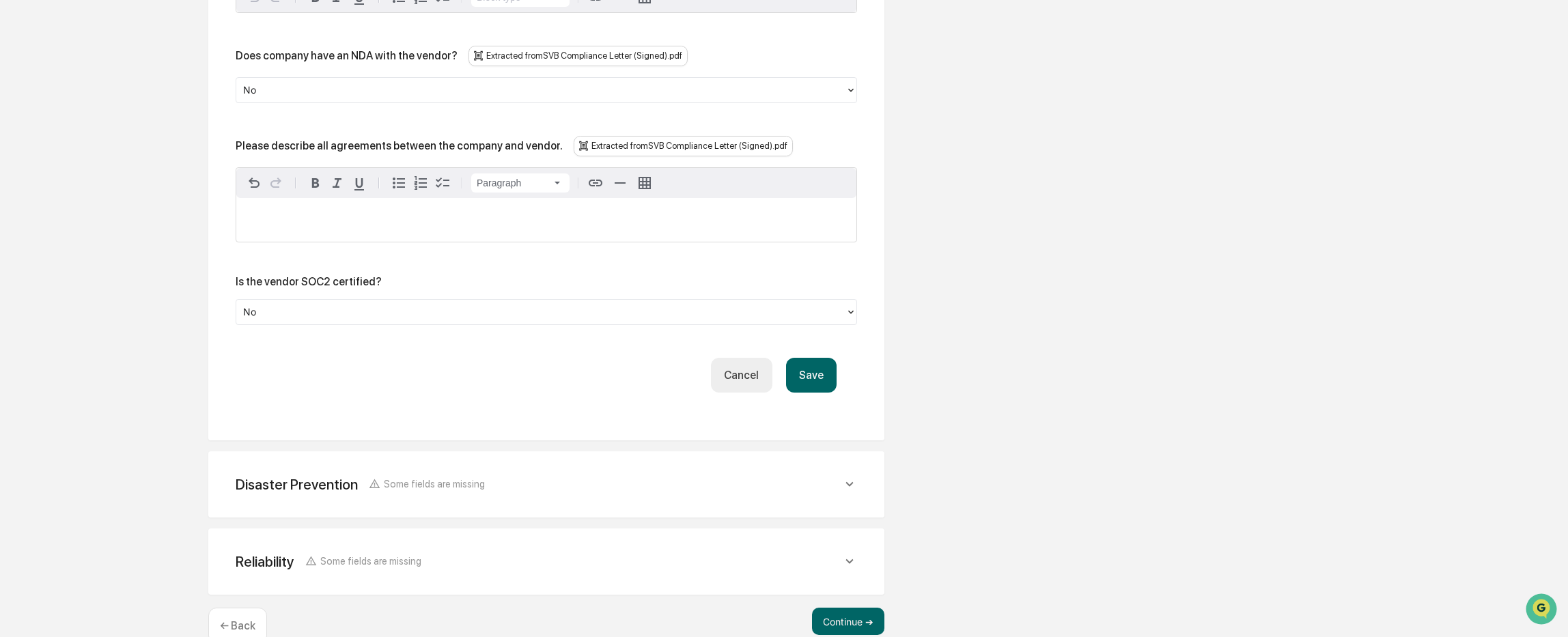
click at [528, 476] on div "Disaster Prevention Some fields are missing" at bounding box center [538, 484] width 607 height 17
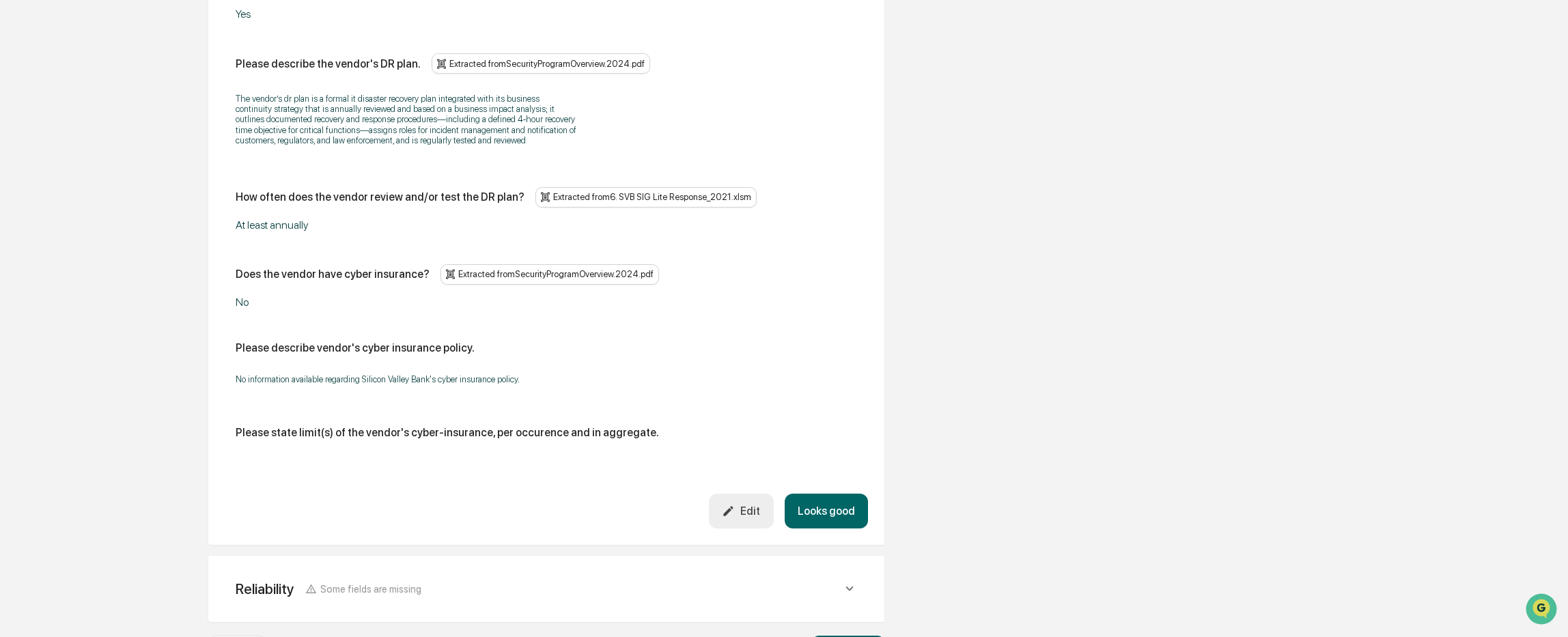
scroll to position [3569, 0]
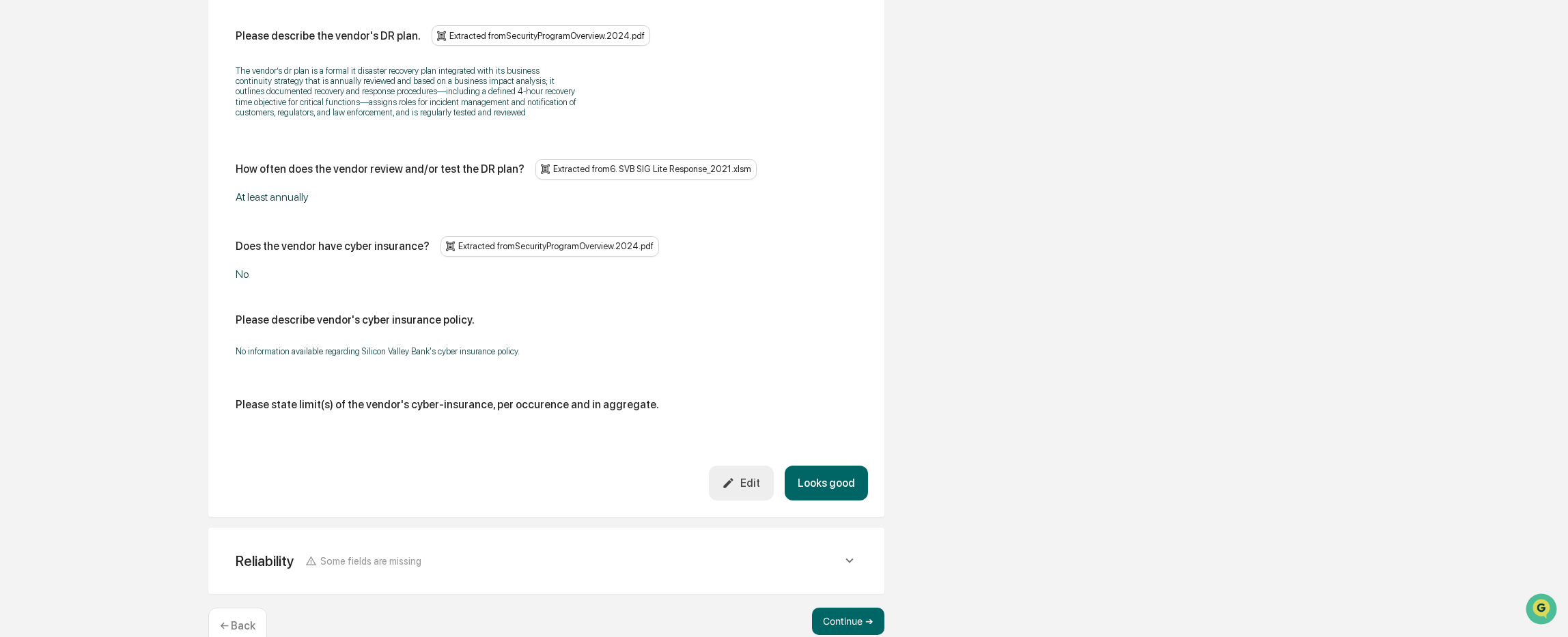
click at [733, 477] on icon "button" at bounding box center [728, 483] width 13 height 13
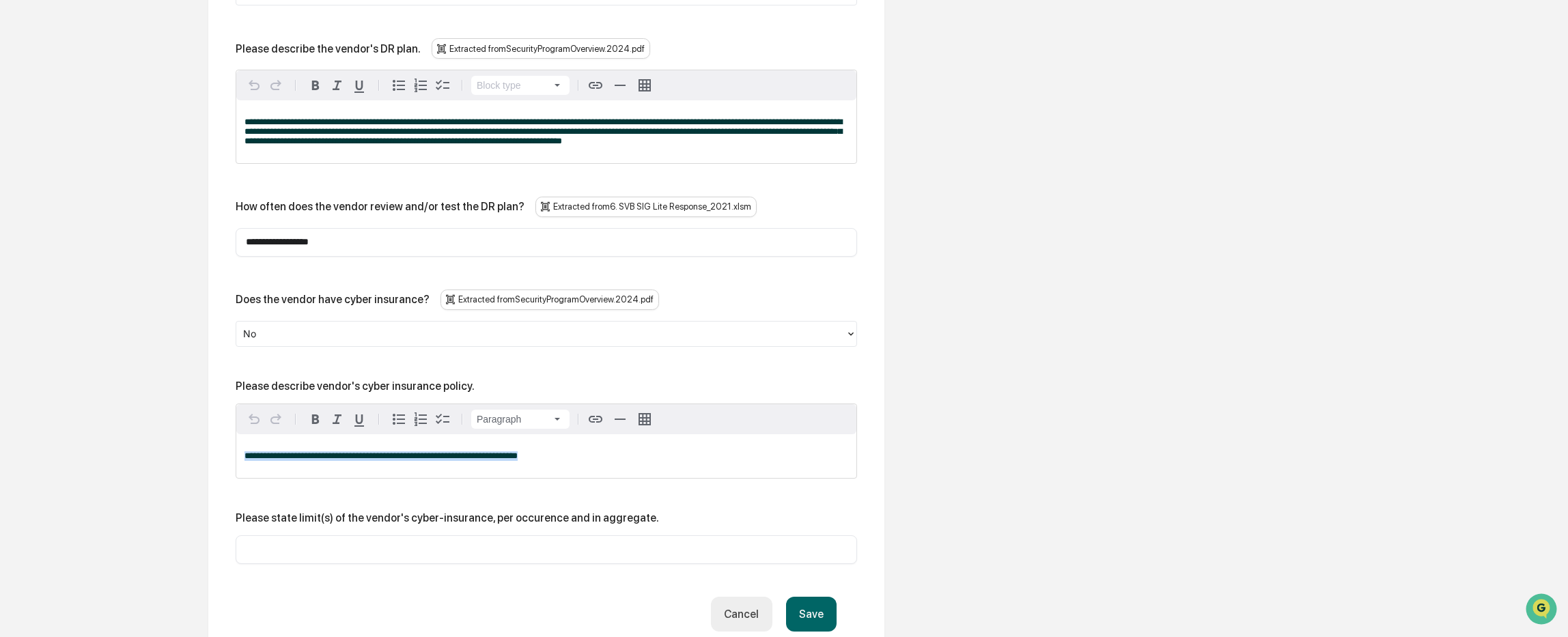
drag, startPoint x: 565, startPoint y: 427, endPoint x: 188, endPoint y: 428, distance: 377.0
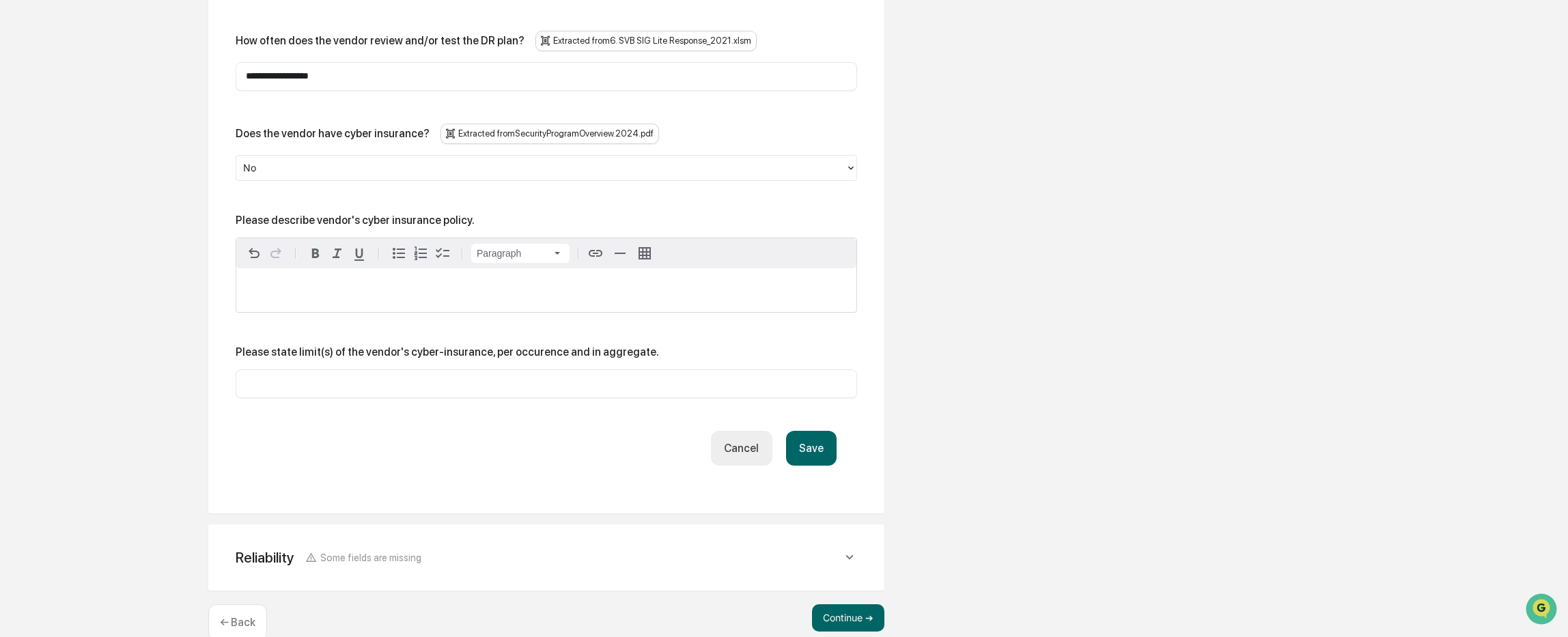
click at [811, 431] on button "Save" at bounding box center [811, 448] width 50 height 35
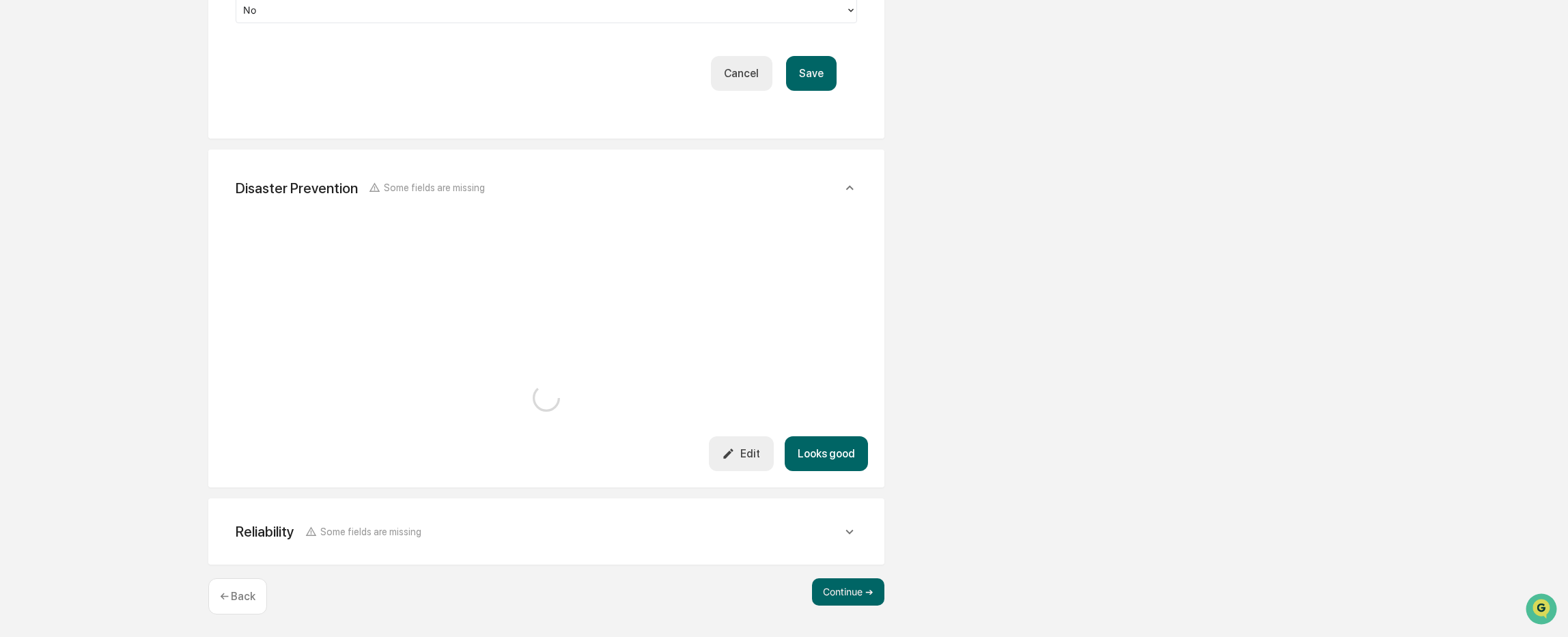
scroll to position [3540, 0]
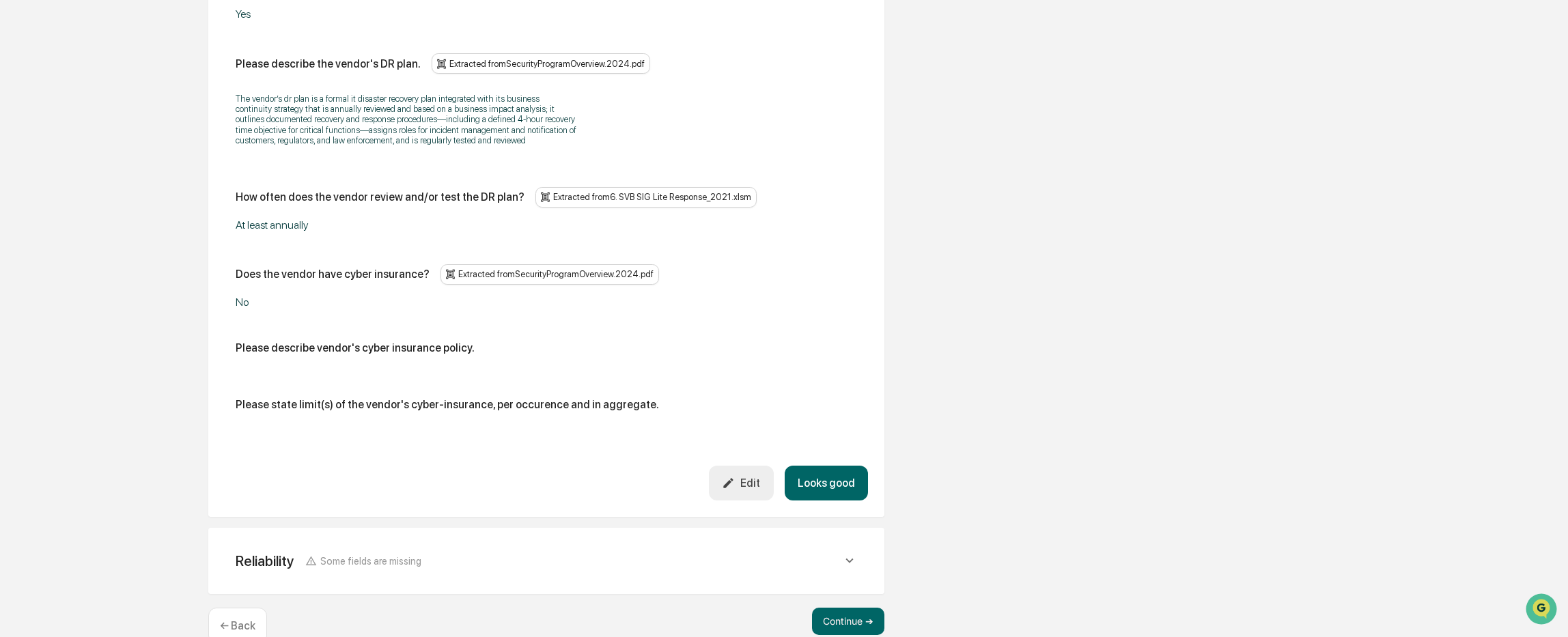
click at [360, 555] on span "Some fields are missing" at bounding box center [371, 560] width 101 height 12
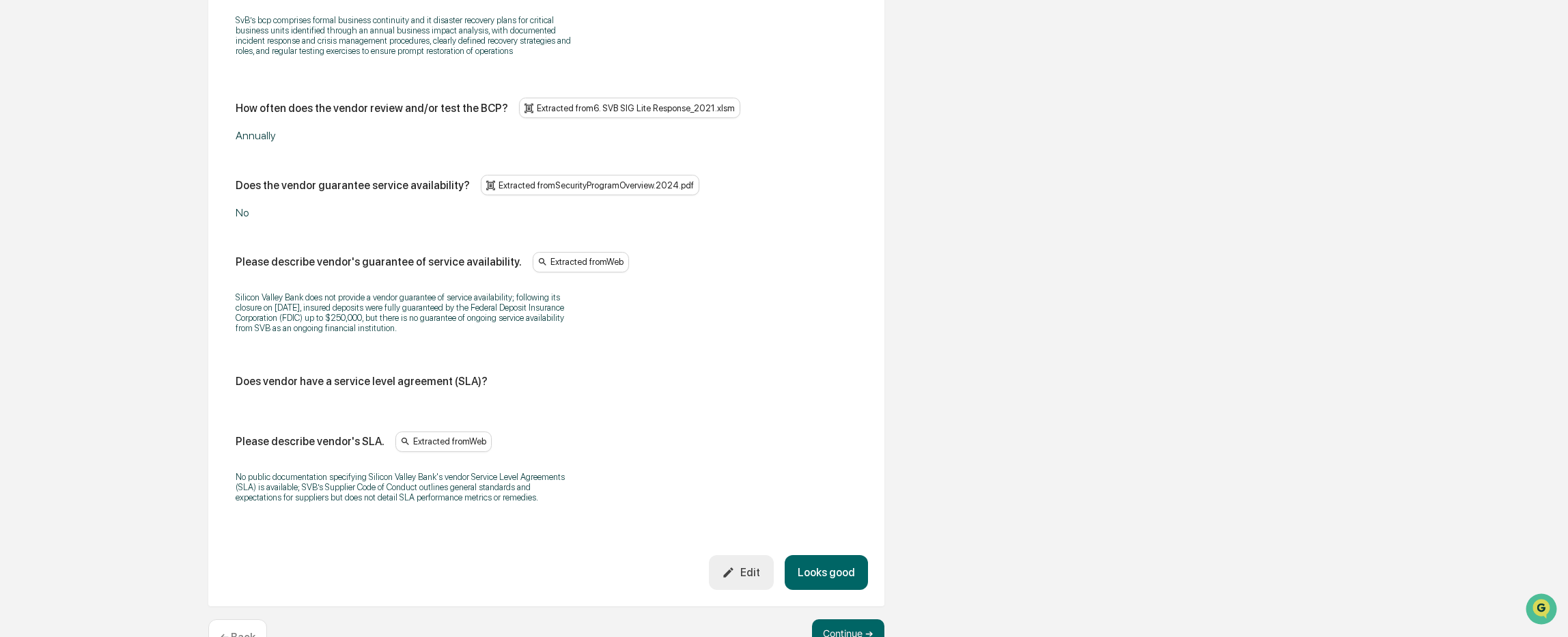
scroll to position [4282, 0]
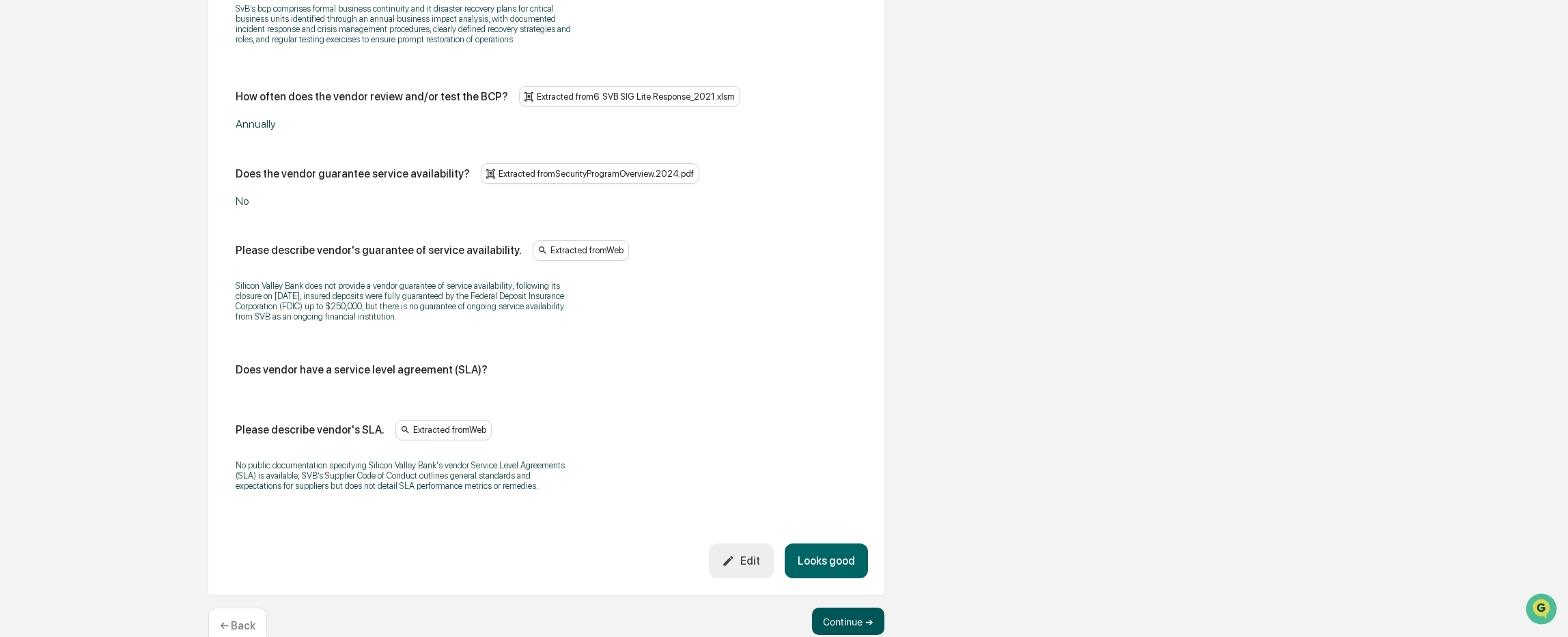
click at [846, 608] on button "Continue ➔" at bounding box center [847, 622] width 72 height 28
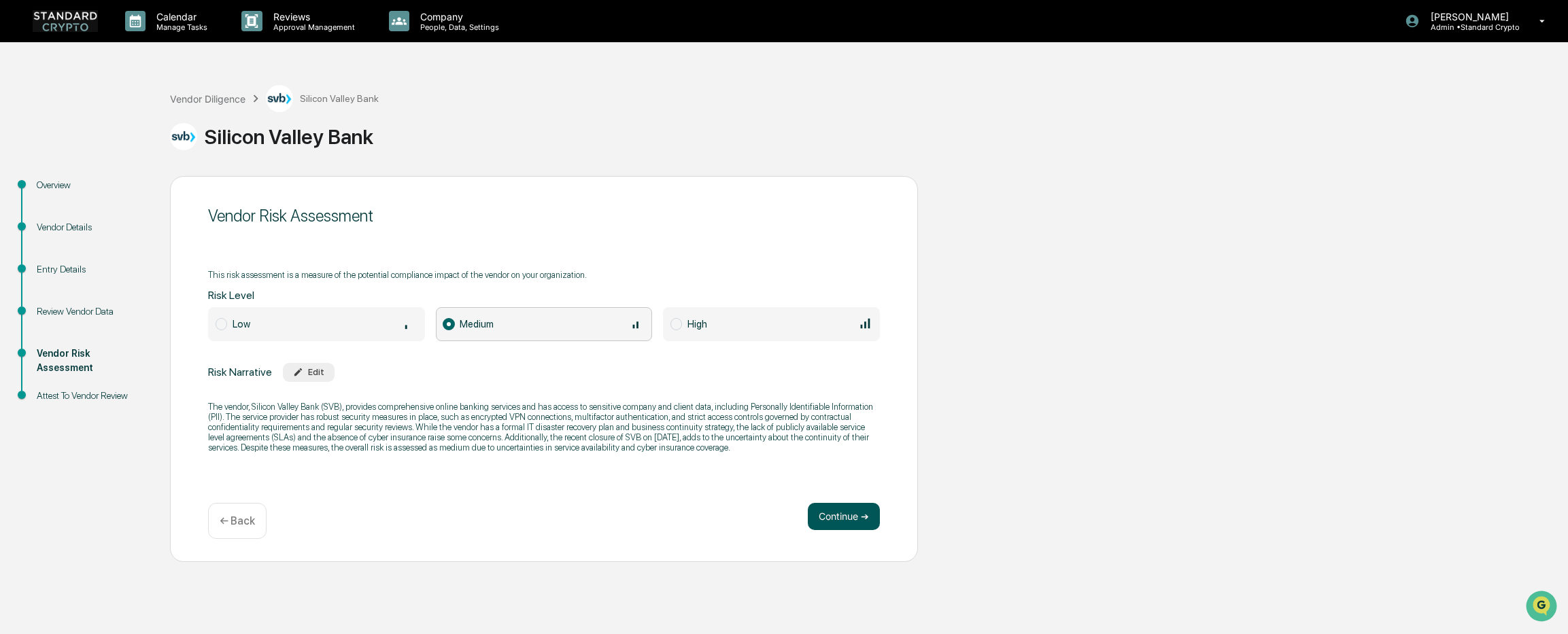
click at [833, 511] on button "Continue ➔" at bounding box center [843, 517] width 72 height 27
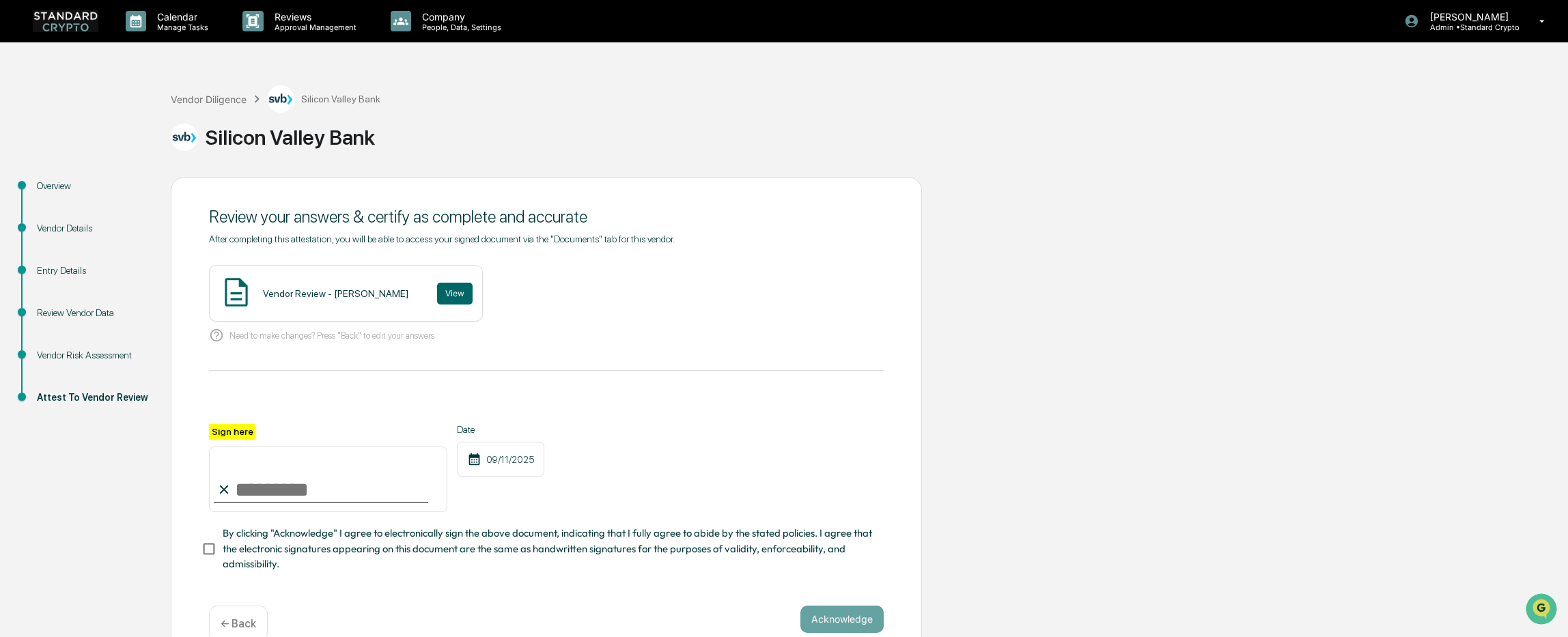
click at [310, 300] on div "Vendor Review - Ashley Sweren View" at bounding box center [346, 293] width 274 height 57
click at [444, 295] on button "View" at bounding box center [454, 294] width 35 height 22
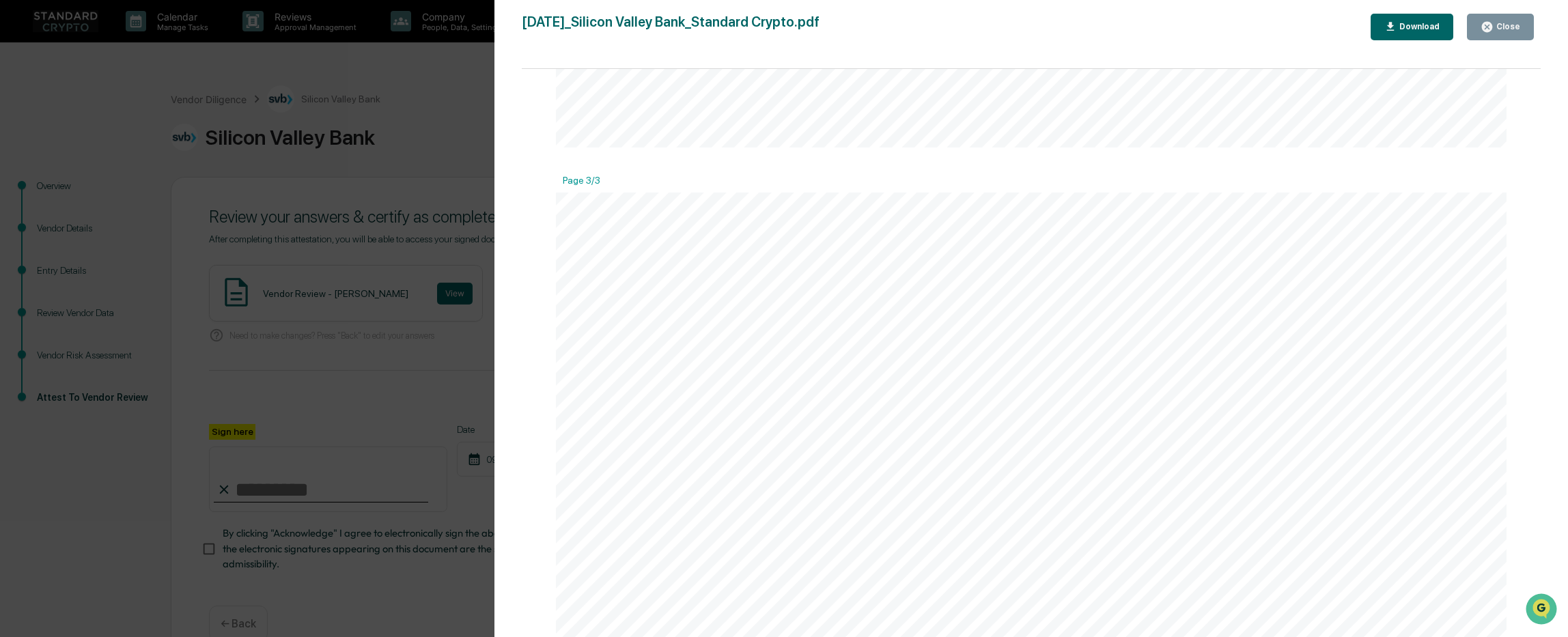
scroll to position [2937, 0]
click at [450, 247] on div "Version History 09/11/2025, 07:56 PM Ashley Sweren 2025-09-11_Silicon Valley Ba…" at bounding box center [784, 318] width 1568 height 637
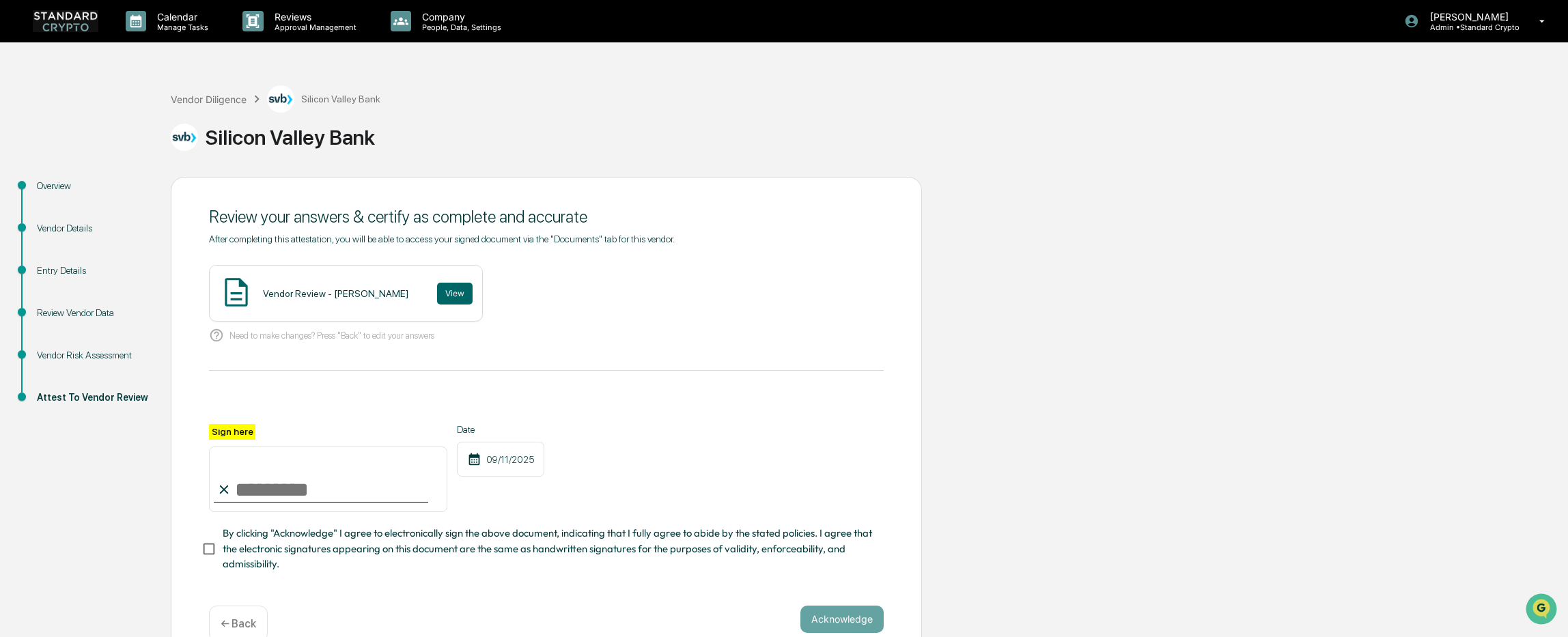
click at [343, 487] on input "Sign here" at bounding box center [328, 479] width 238 height 66
type input "**********"
click at [831, 623] on button "Acknowledge" at bounding box center [842, 620] width 84 height 28
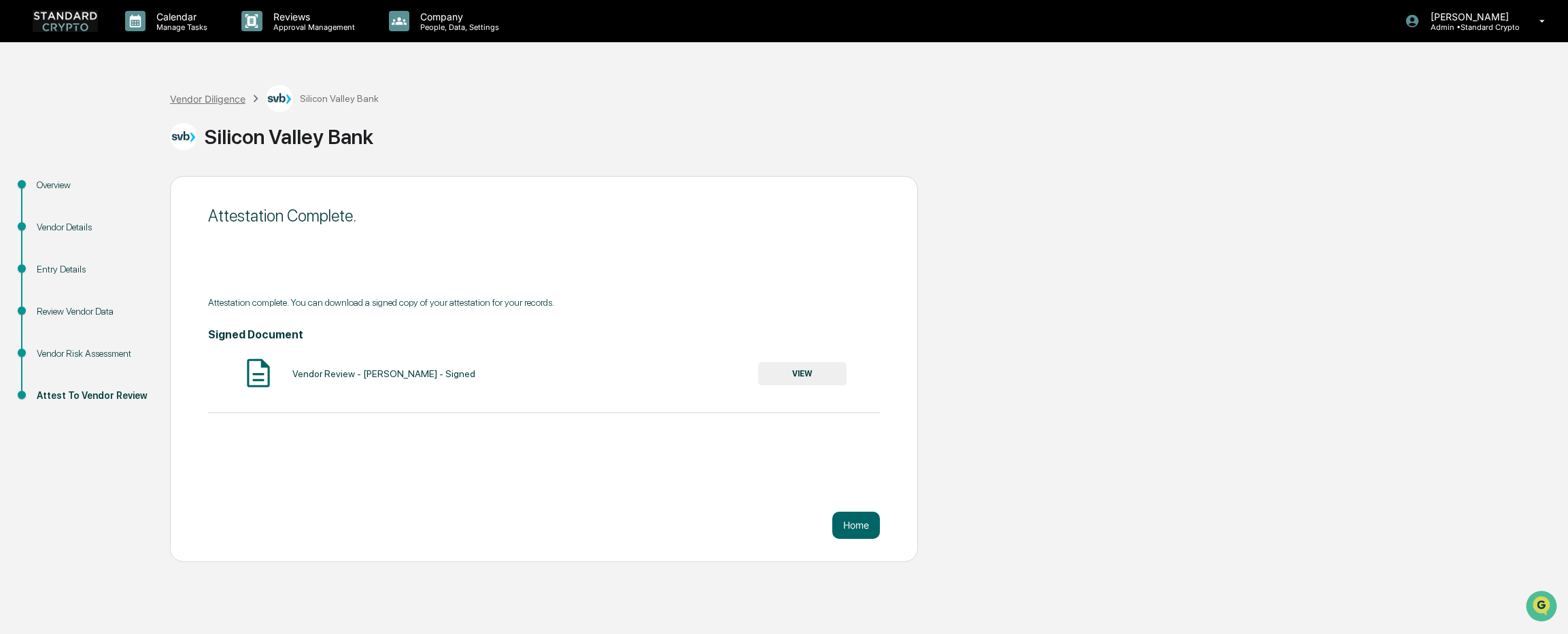
click at [206, 100] on div "Vendor Diligence" at bounding box center [208, 99] width 76 height 12
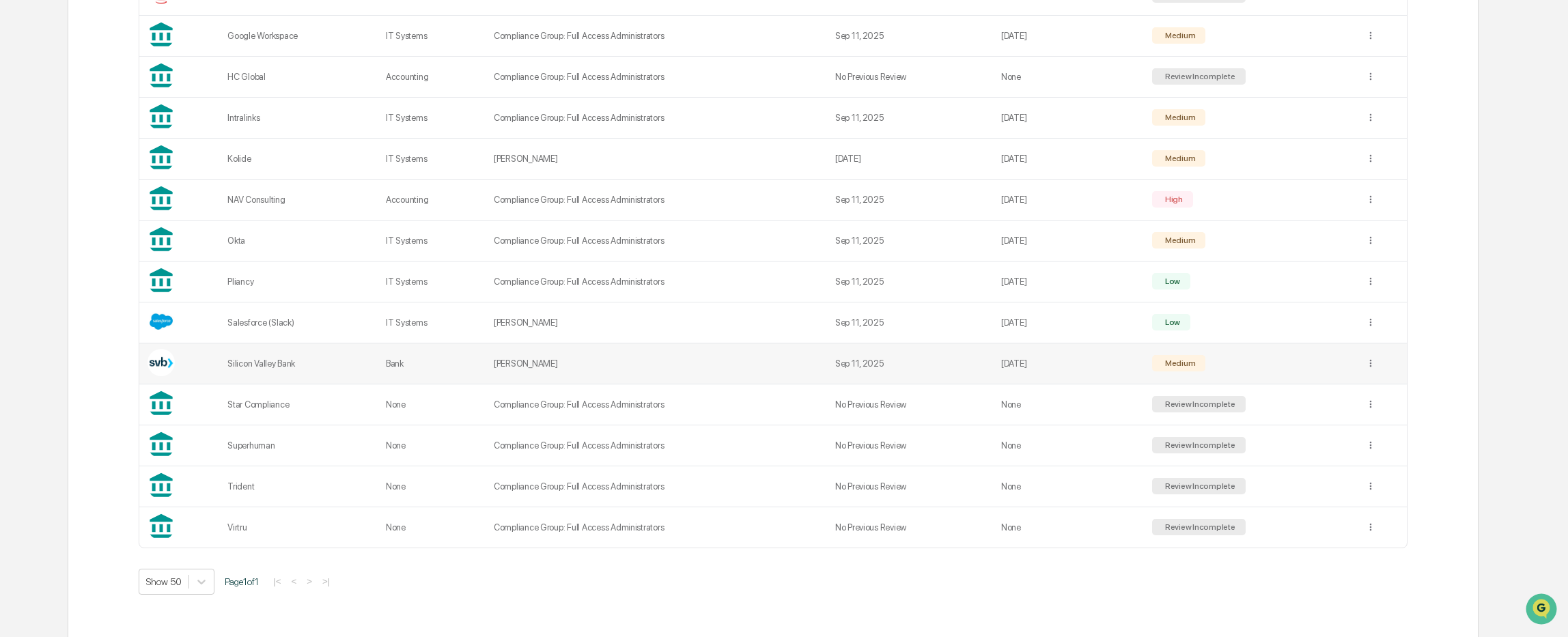
scroll to position [689, 0]
click at [452, 411] on td "None" at bounding box center [431, 404] width 108 height 41
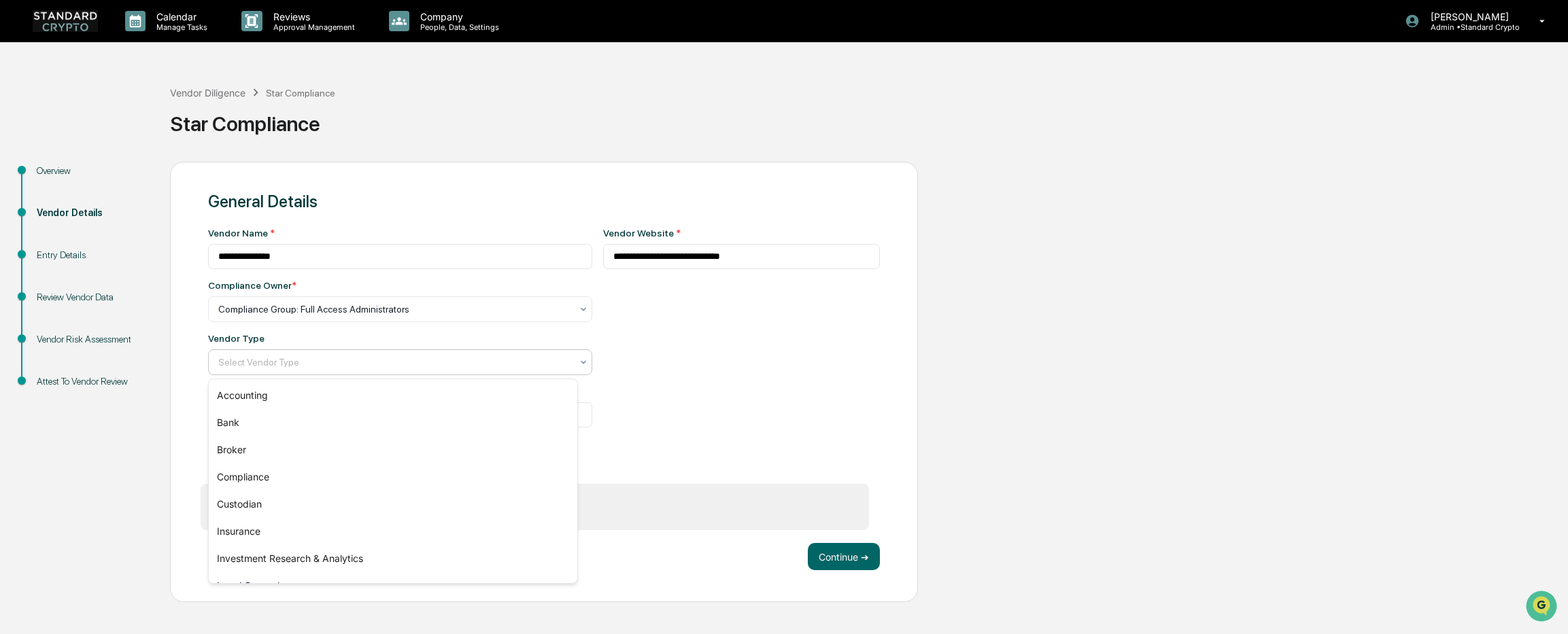
click at [357, 370] on div "Select Vendor Type" at bounding box center [394, 363] width 366 height 19
click at [376, 464] on div "Compliance" at bounding box center [393, 477] width 368 height 27
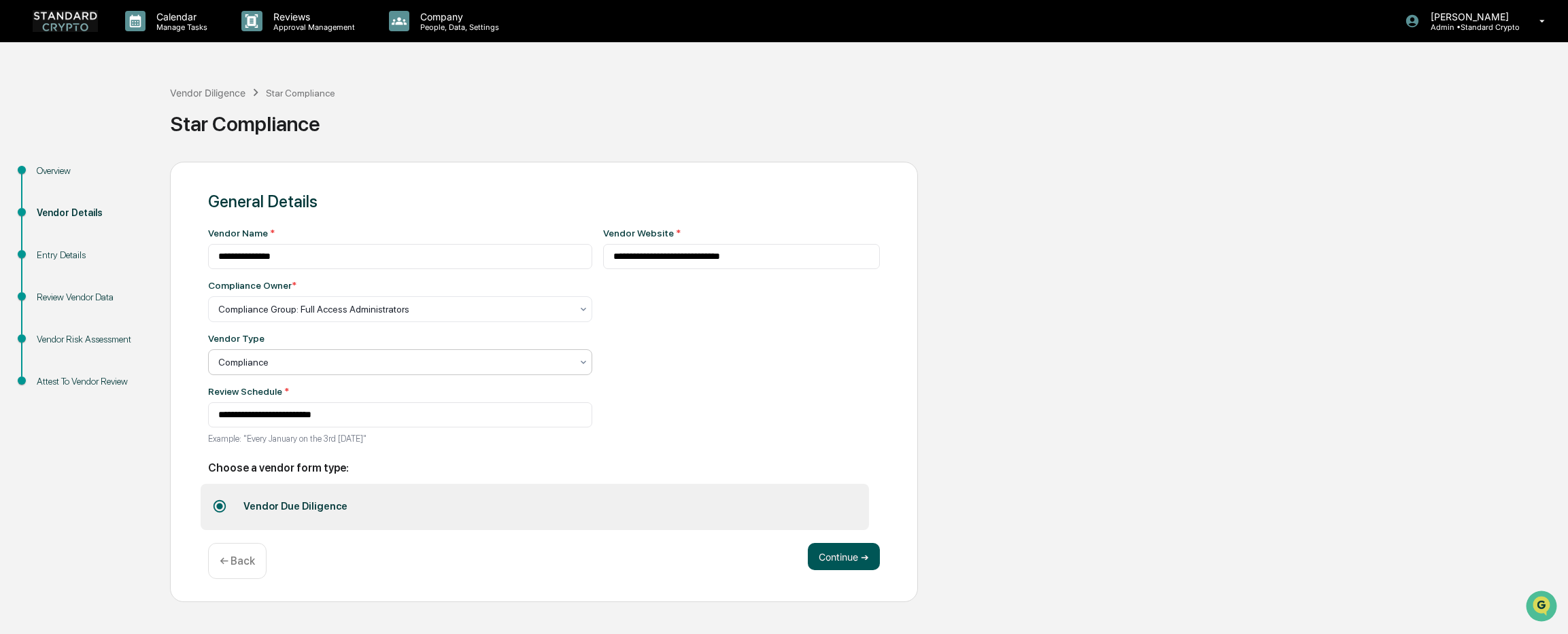
click at [843, 560] on button "Continue ➔" at bounding box center [843, 557] width 72 height 27
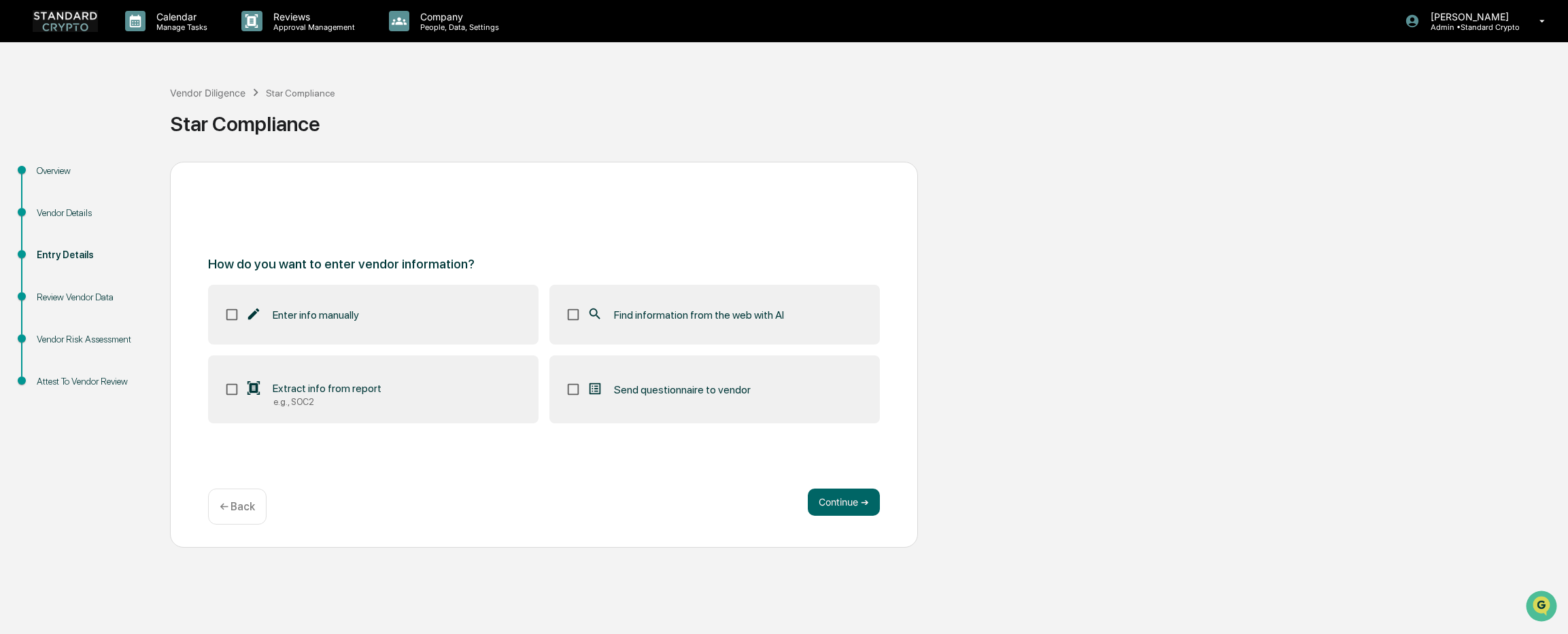
click at [449, 378] on label "Extract info from report e.g., SOC2" at bounding box center [373, 389] width 331 height 68
click at [863, 507] on button "Continue ➔" at bounding box center [843, 502] width 72 height 27
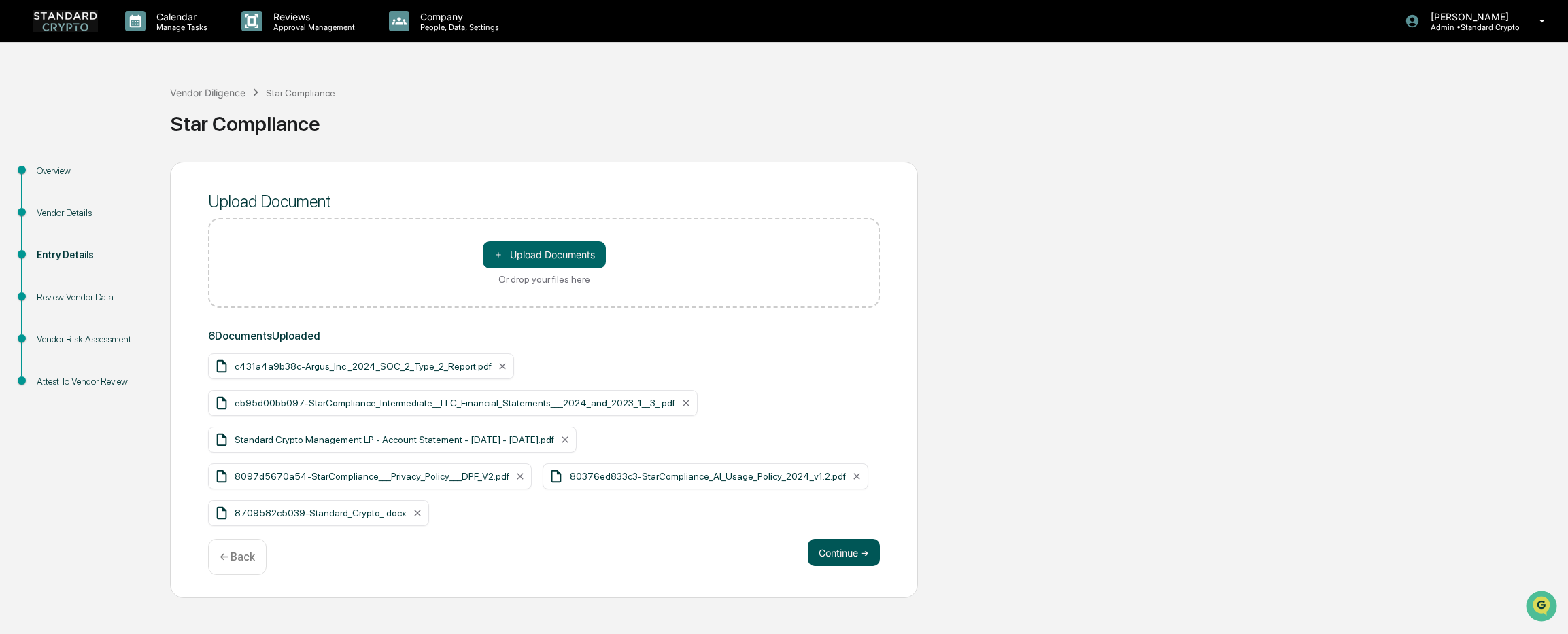
click at [850, 547] on button "Continue ➔" at bounding box center [843, 553] width 72 height 27
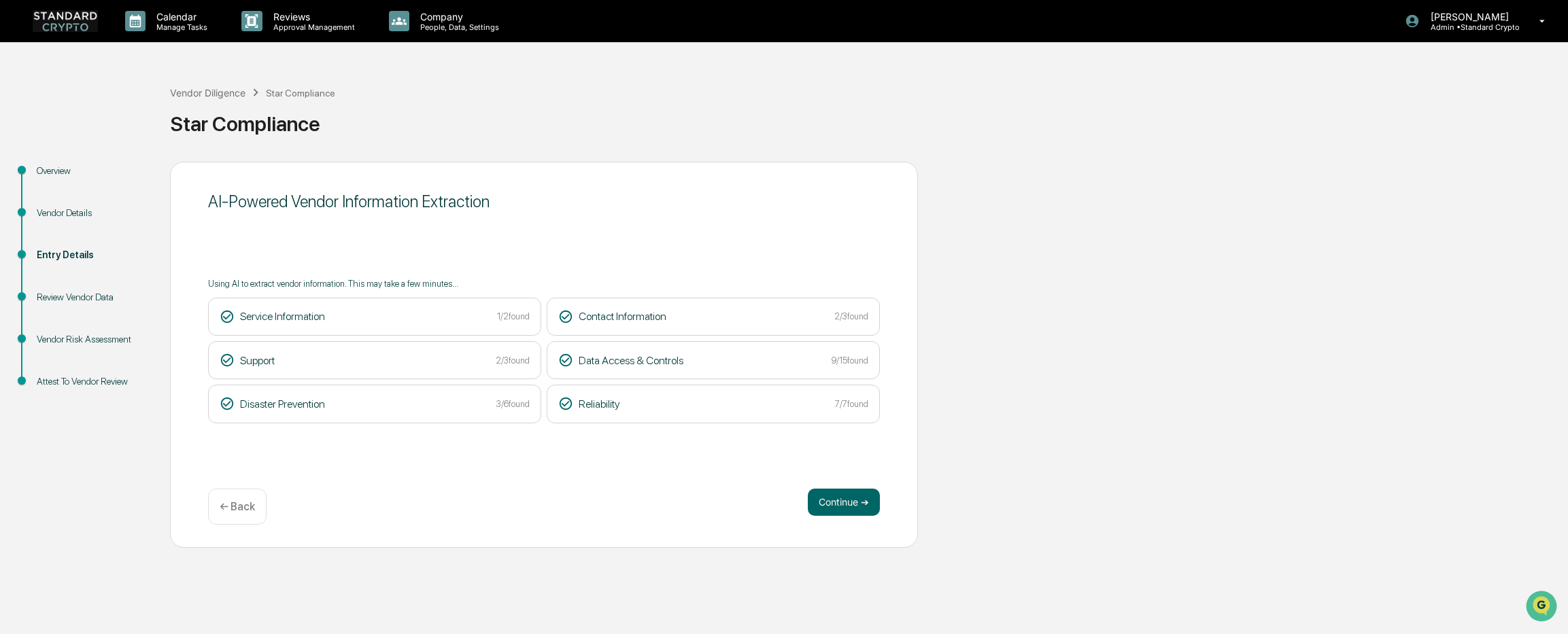
click at [1121, 224] on div "Overview Vendor Details Entry Details Review Vendor Data Vendor Risk Assessment…" at bounding box center [784, 354] width 1554 height 386
click at [825, 511] on button "Continue ➔" at bounding box center [843, 502] width 72 height 27
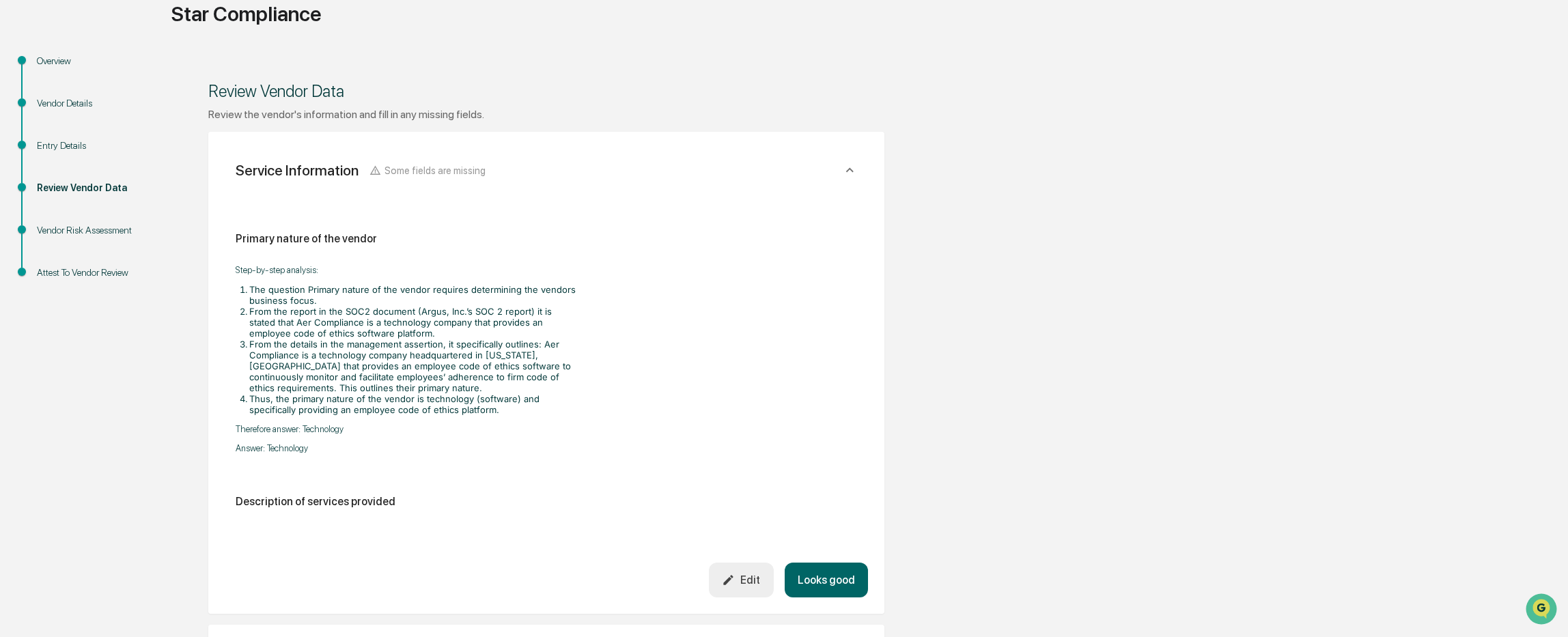
scroll to position [137, 0]
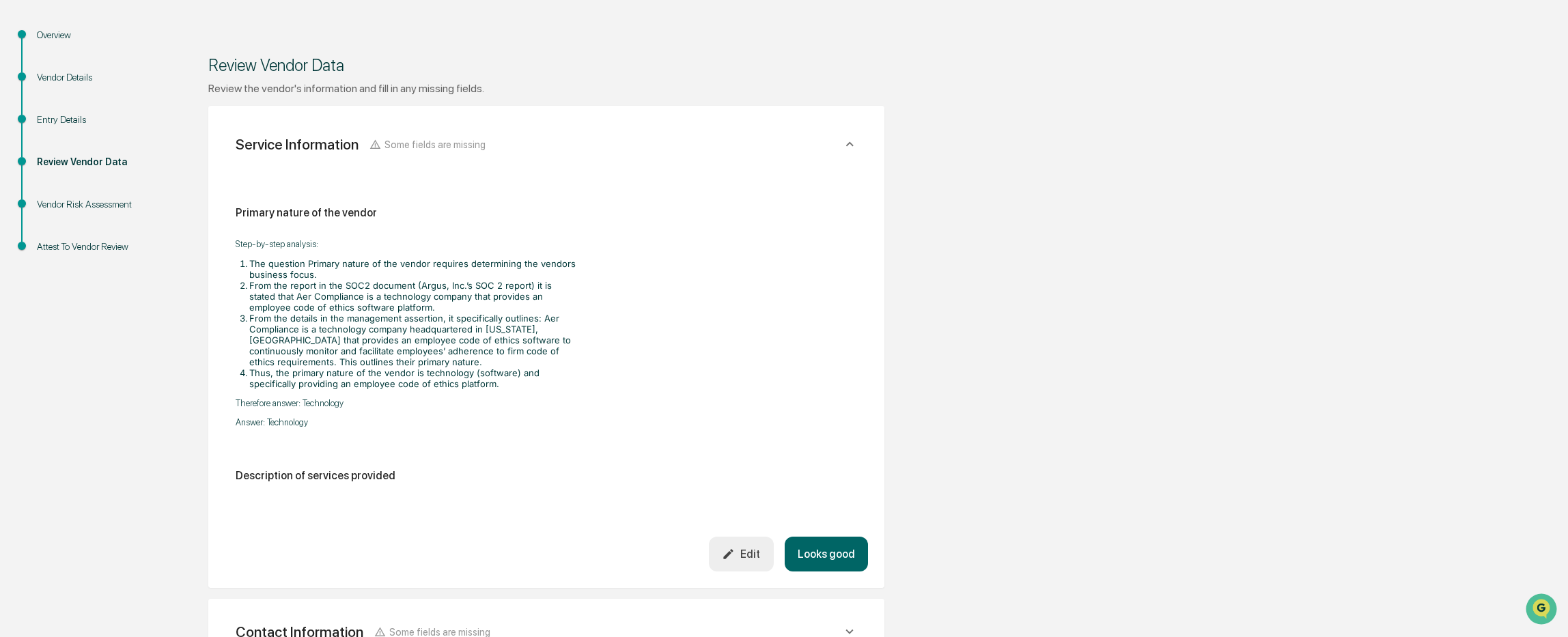
click at [745, 557] on div "Edit" at bounding box center [741, 554] width 38 height 13
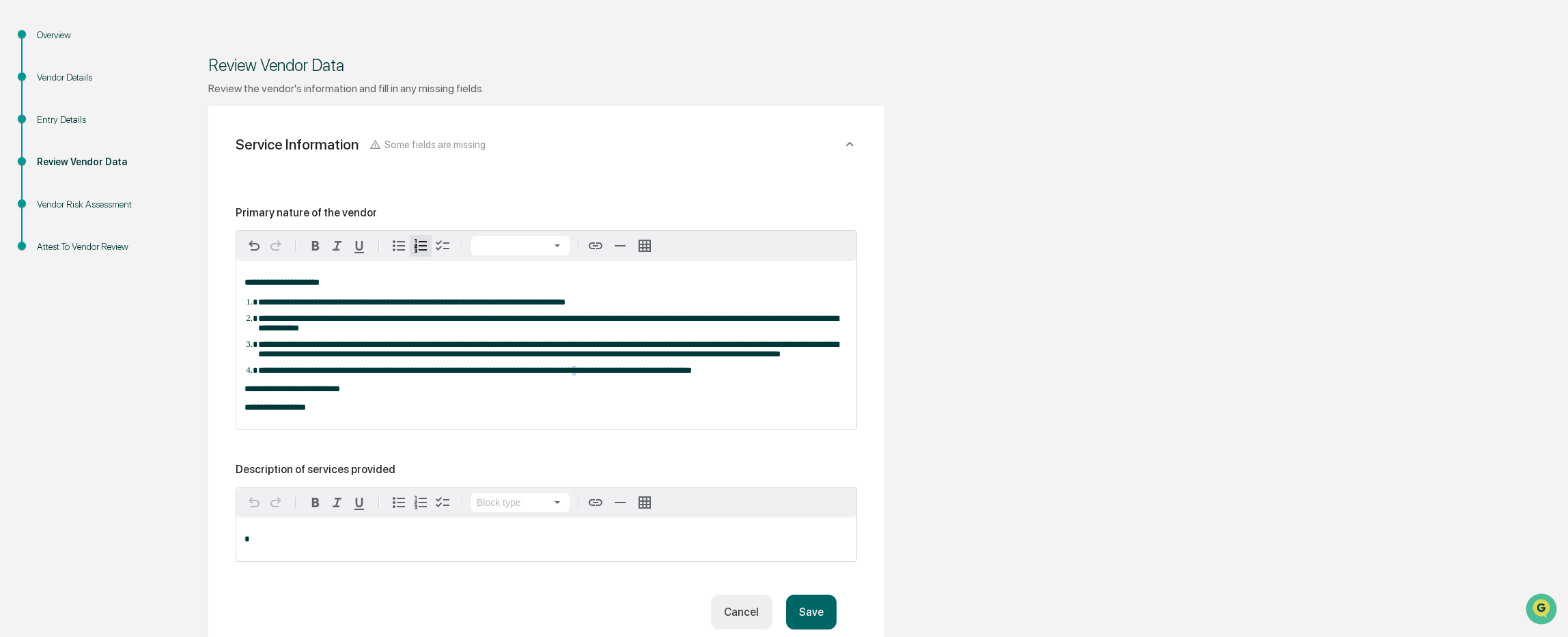
click at [582, 371] on span "**********" at bounding box center [475, 370] width 433 height 9
click at [574, 373] on span "**********" at bounding box center [475, 370] width 433 height 9
drag, startPoint x: 618, startPoint y: 319, endPoint x: 195, endPoint y: 277, distance: 425.1
click at [195, 277] on div "**********" at bounding box center [546, 581] width 751 height 1110
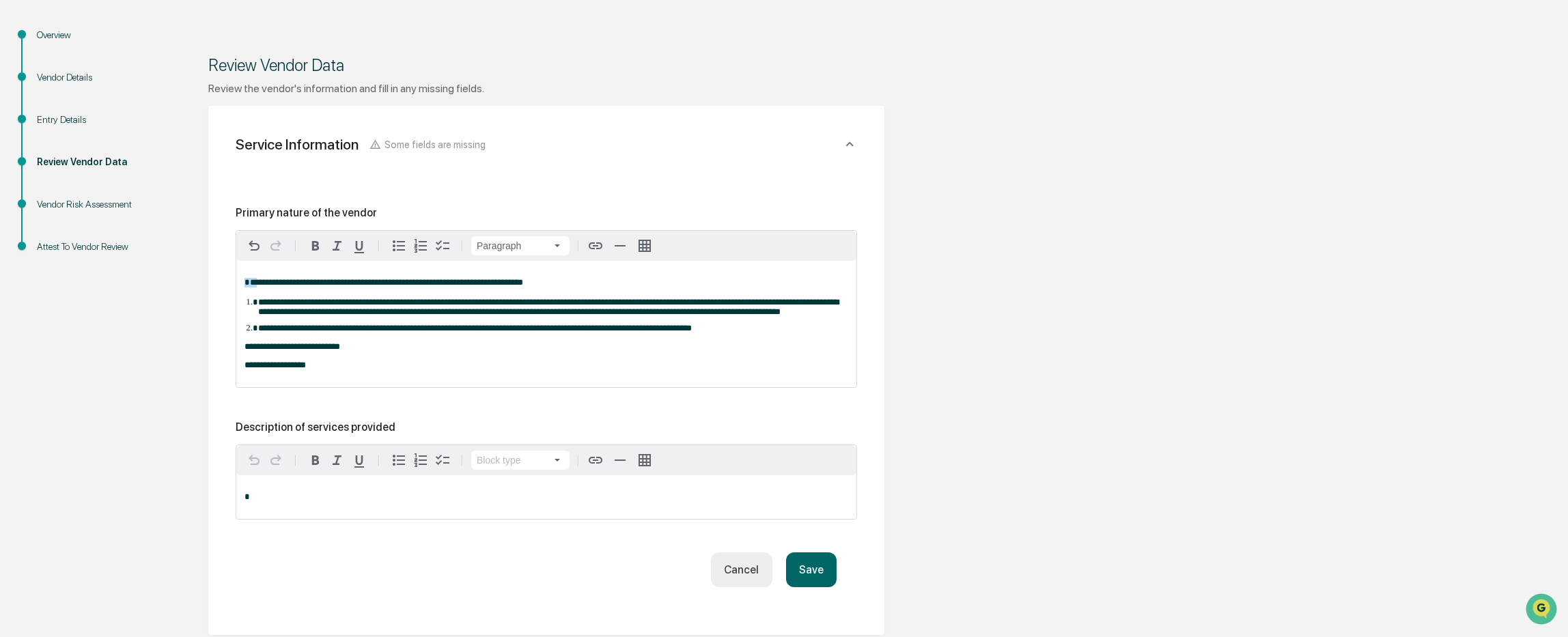
drag, startPoint x: 252, startPoint y: 287, endPoint x: 237, endPoint y: 286, distance: 15.0
click at [237, 286] on div "**********" at bounding box center [546, 324] width 620 height 126
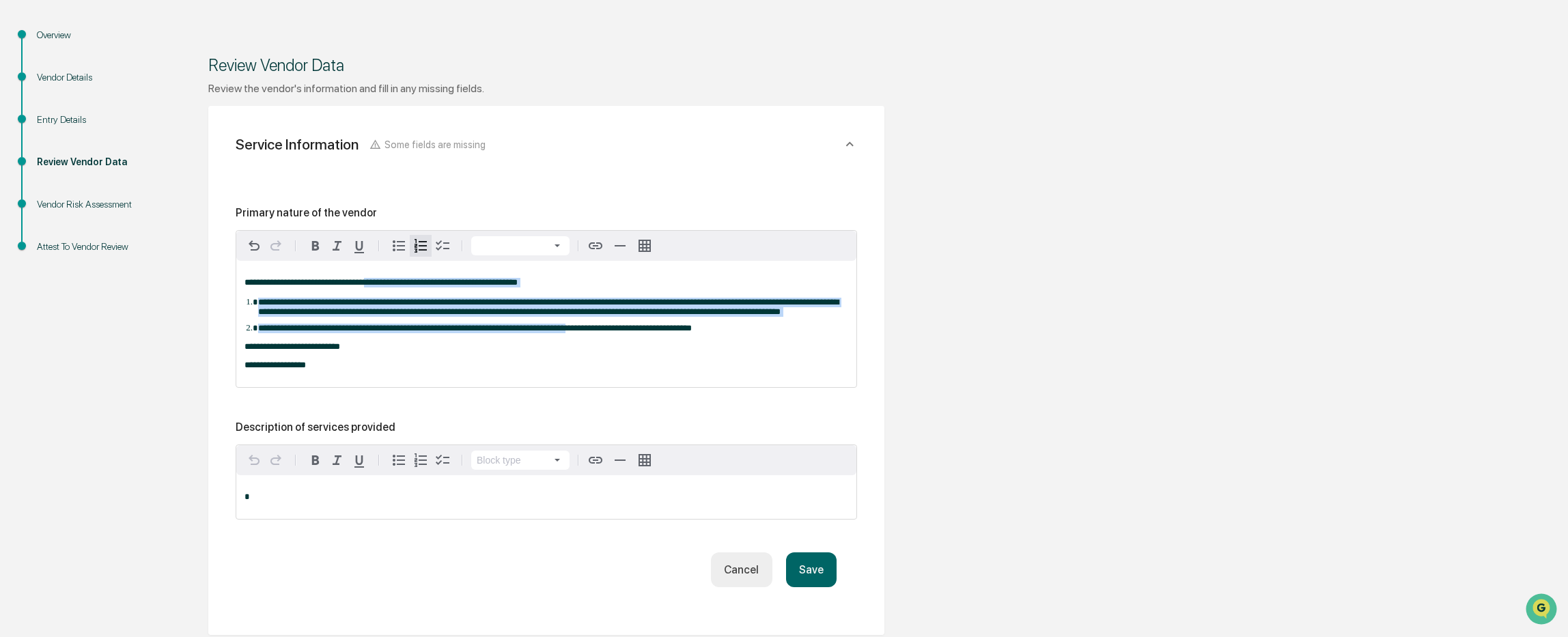
drag, startPoint x: 576, startPoint y: 326, endPoint x: 378, endPoint y: 284, distance: 202.4
click at [378, 284] on div "**********" at bounding box center [546, 324] width 620 height 126
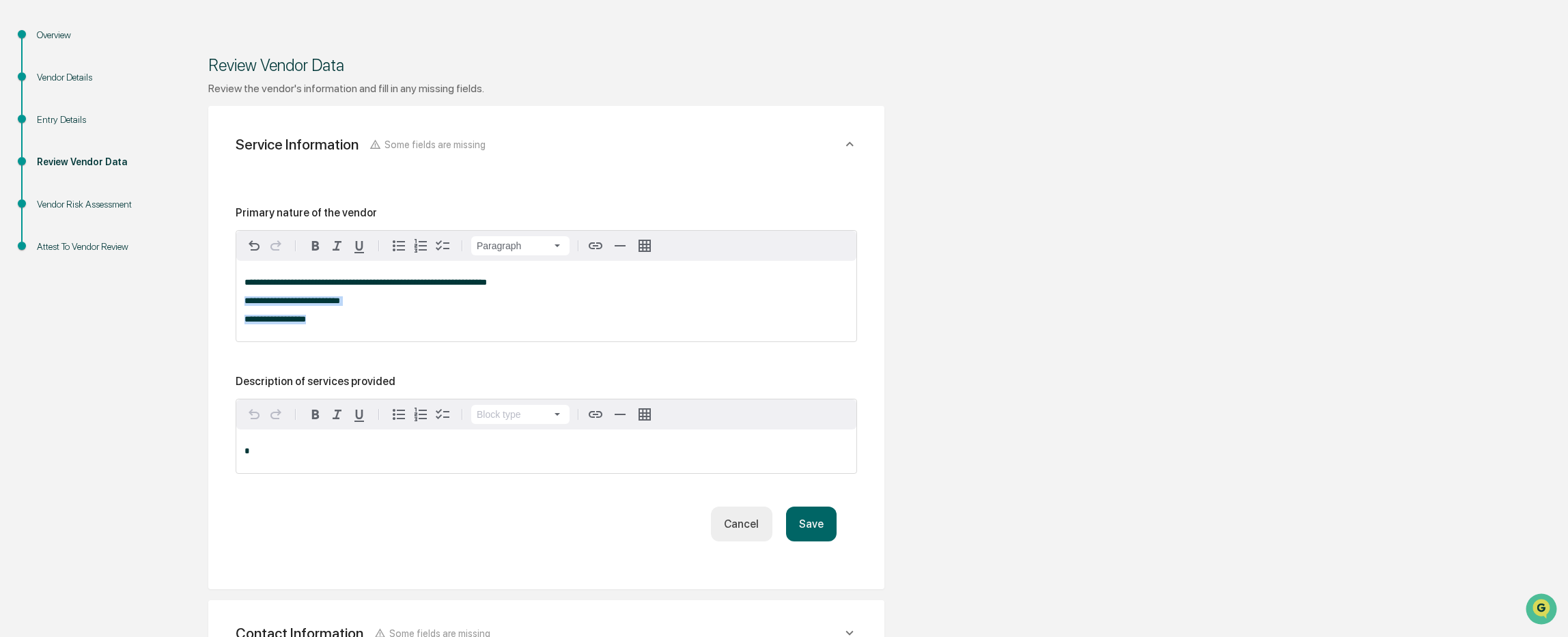
drag, startPoint x: 335, startPoint y: 323, endPoint x: 235, endPoint y: 301, distance: 102.4
click at [235, 301] on div "**********" at bounding box center [547, 369] width 643 height 406
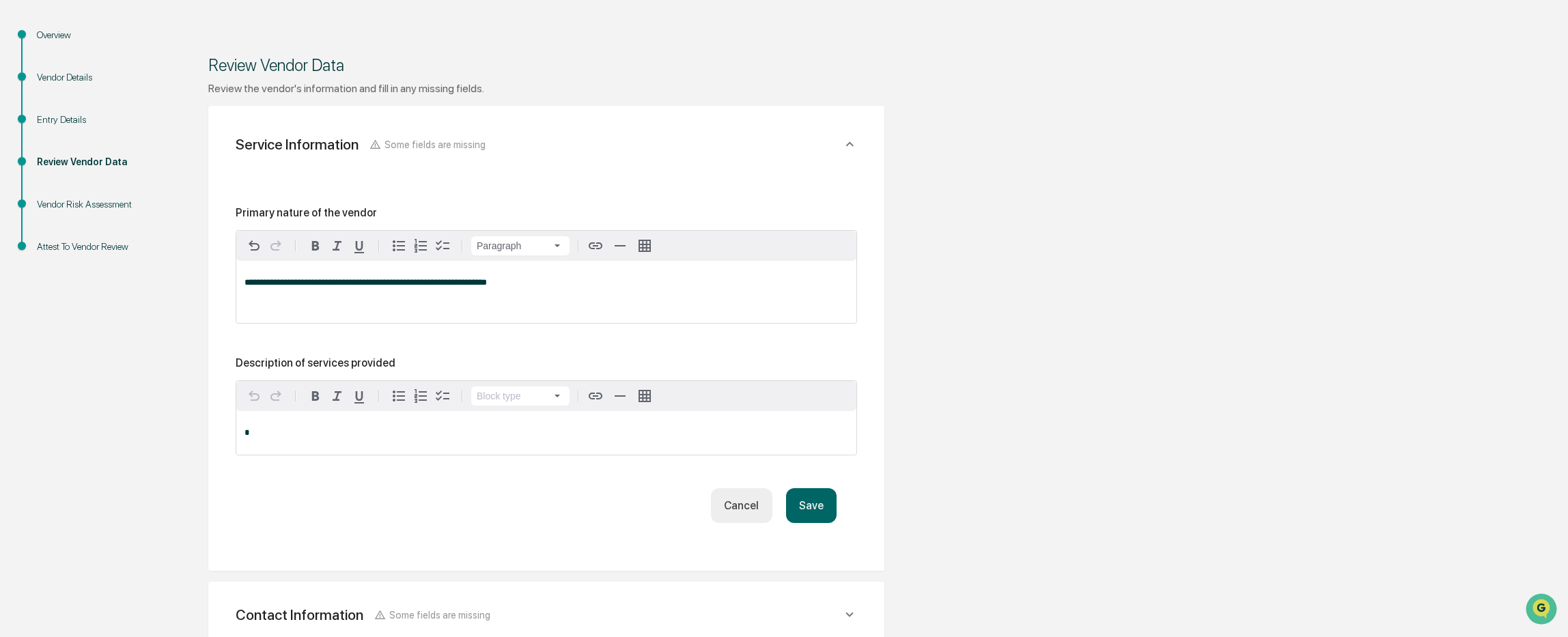
click at [243, 288] on div "**********" at bounding box center [546, 292] width 620 height 62
click at [424, 309] on div "**********" at bounding box center [546, 292] width 620 height 62
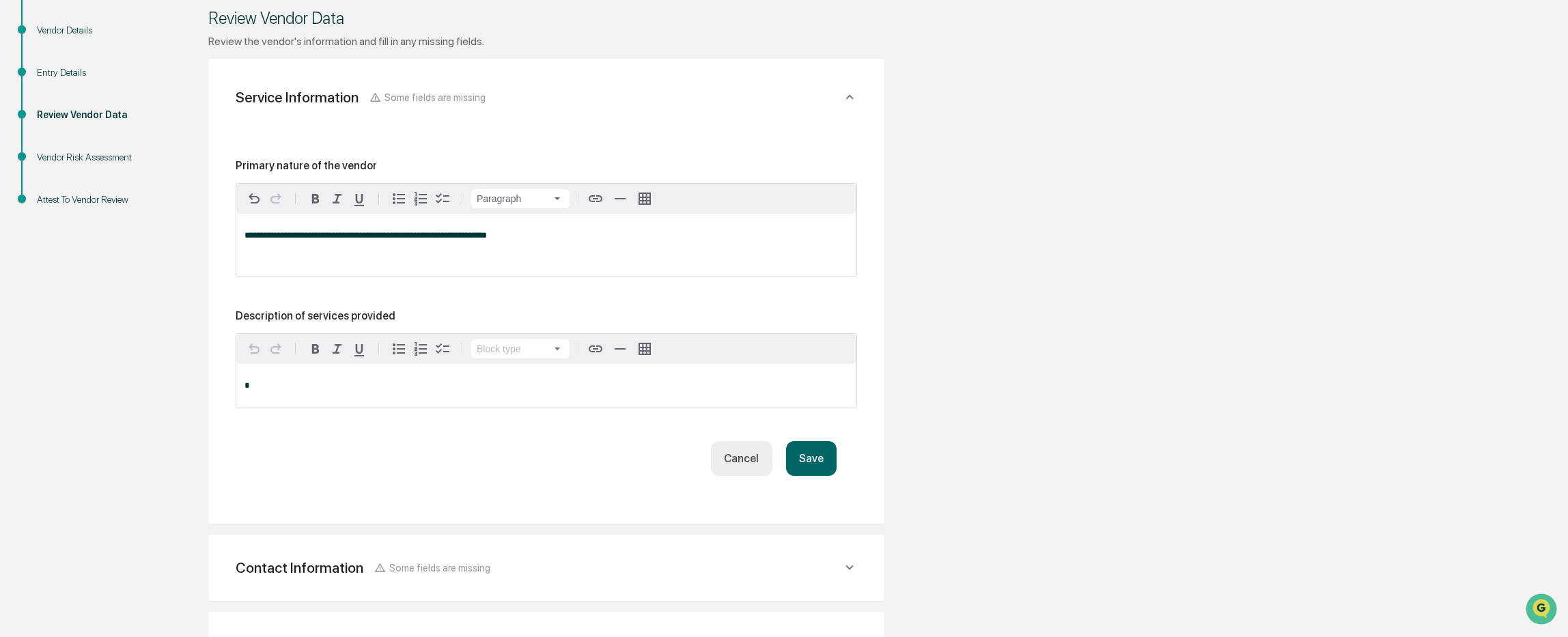
scroll to position [205, 0]
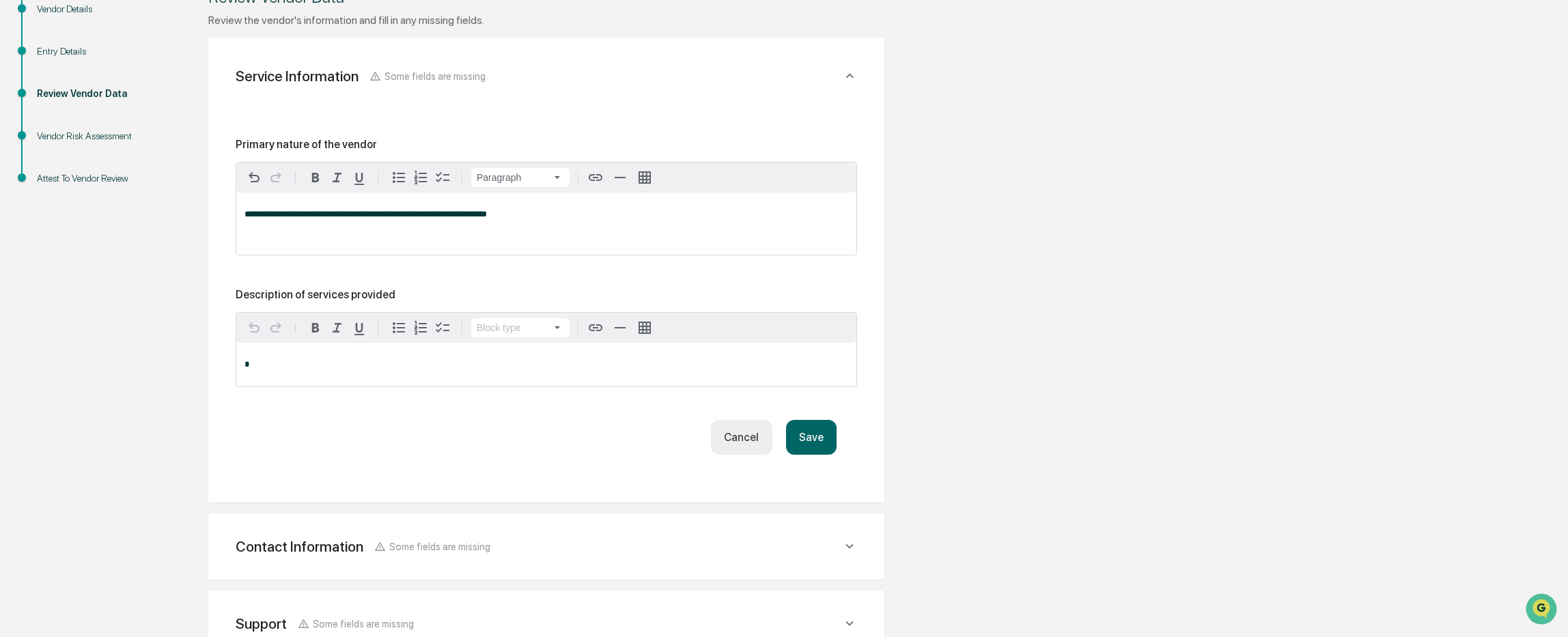
click at [810, 443] on button "Save" at bounding box center [811, 438] width 50 height 35
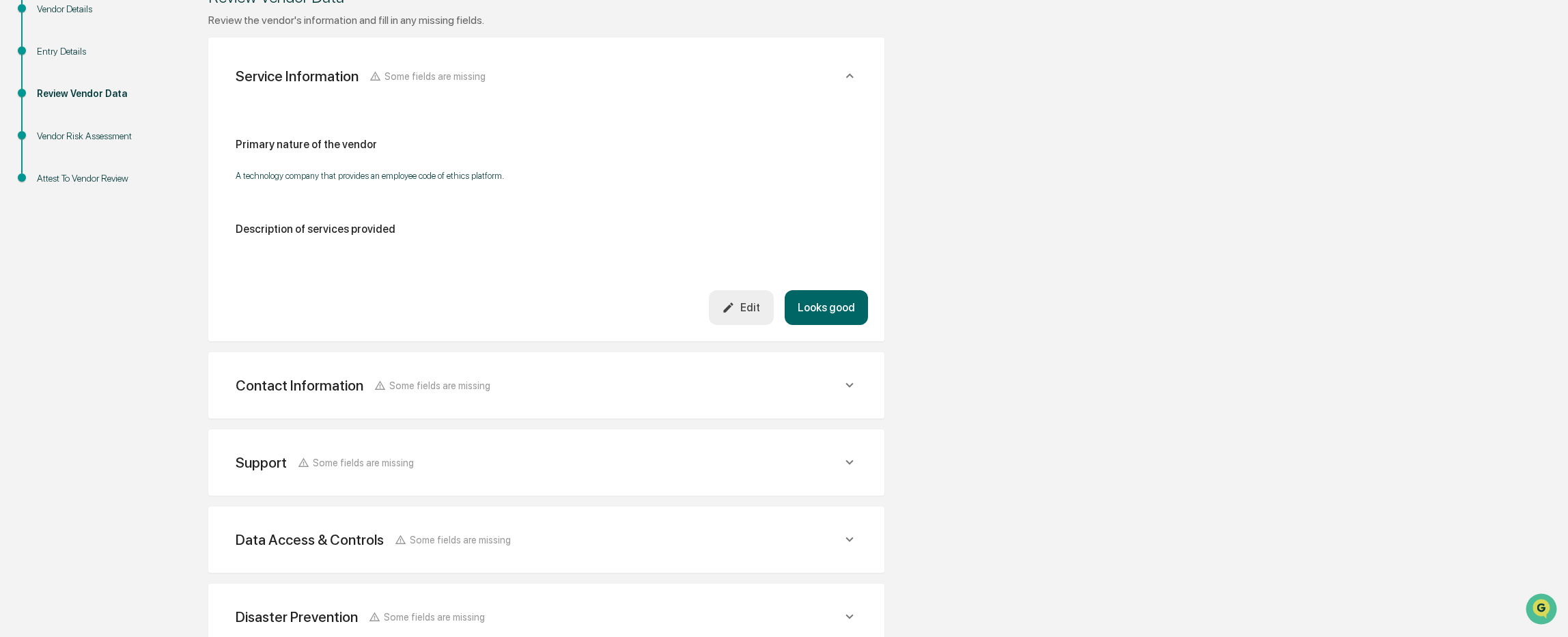
scroll to position [342, 0]
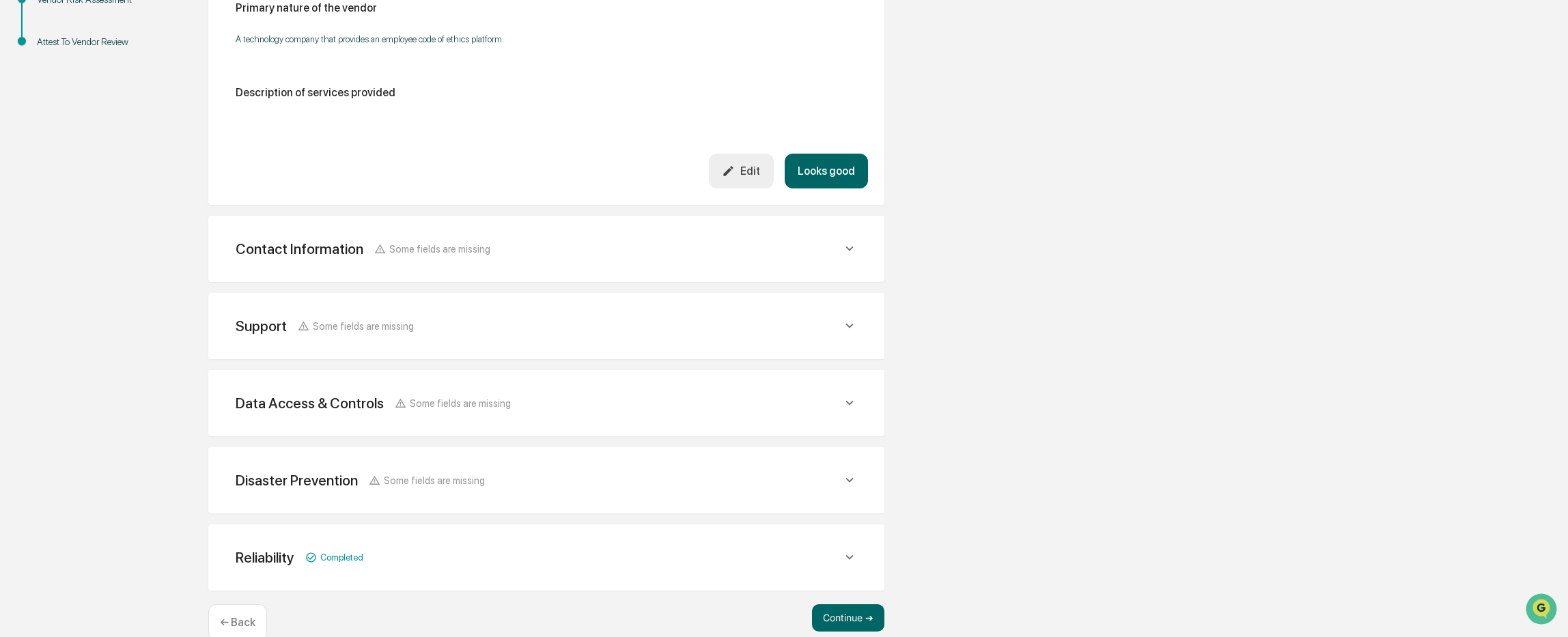
click at [549, 264] on div "Contact Information Some fields are missing" at bounding box center [547, 248] width 643 height 33
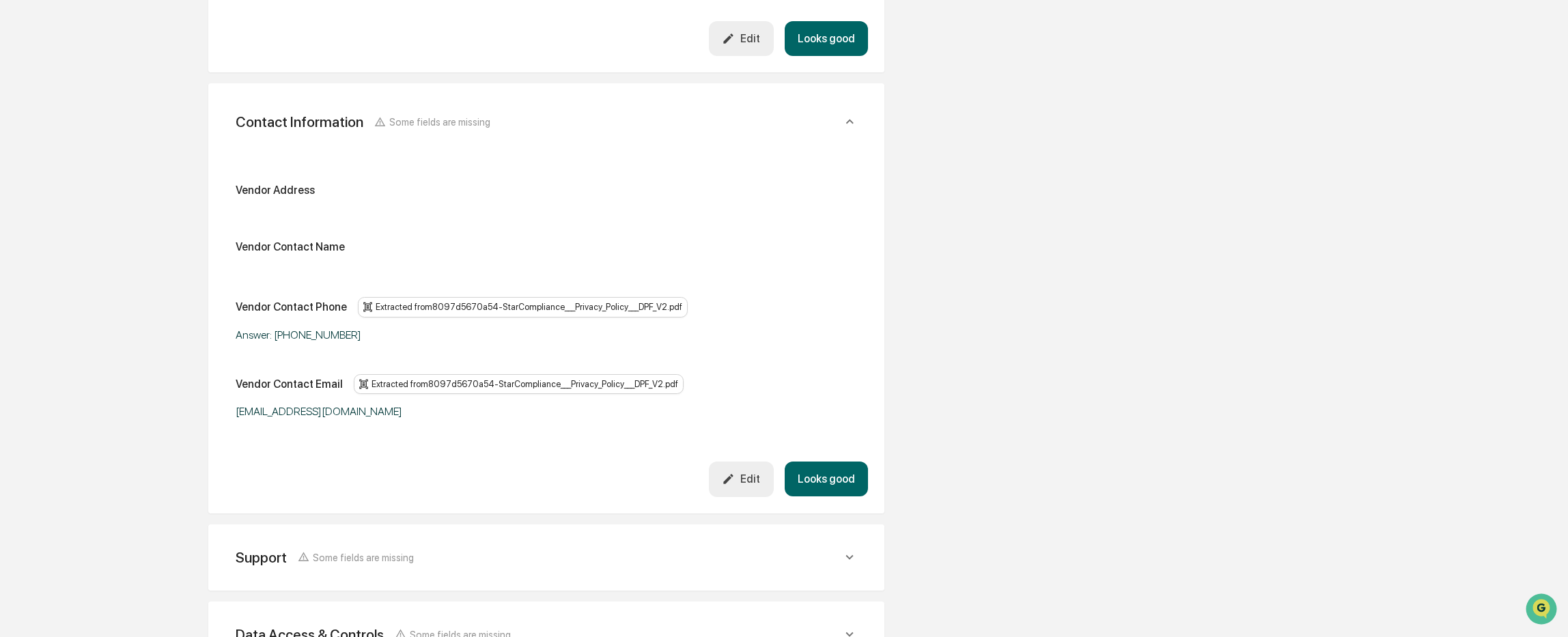
scroll to position [478, 0]
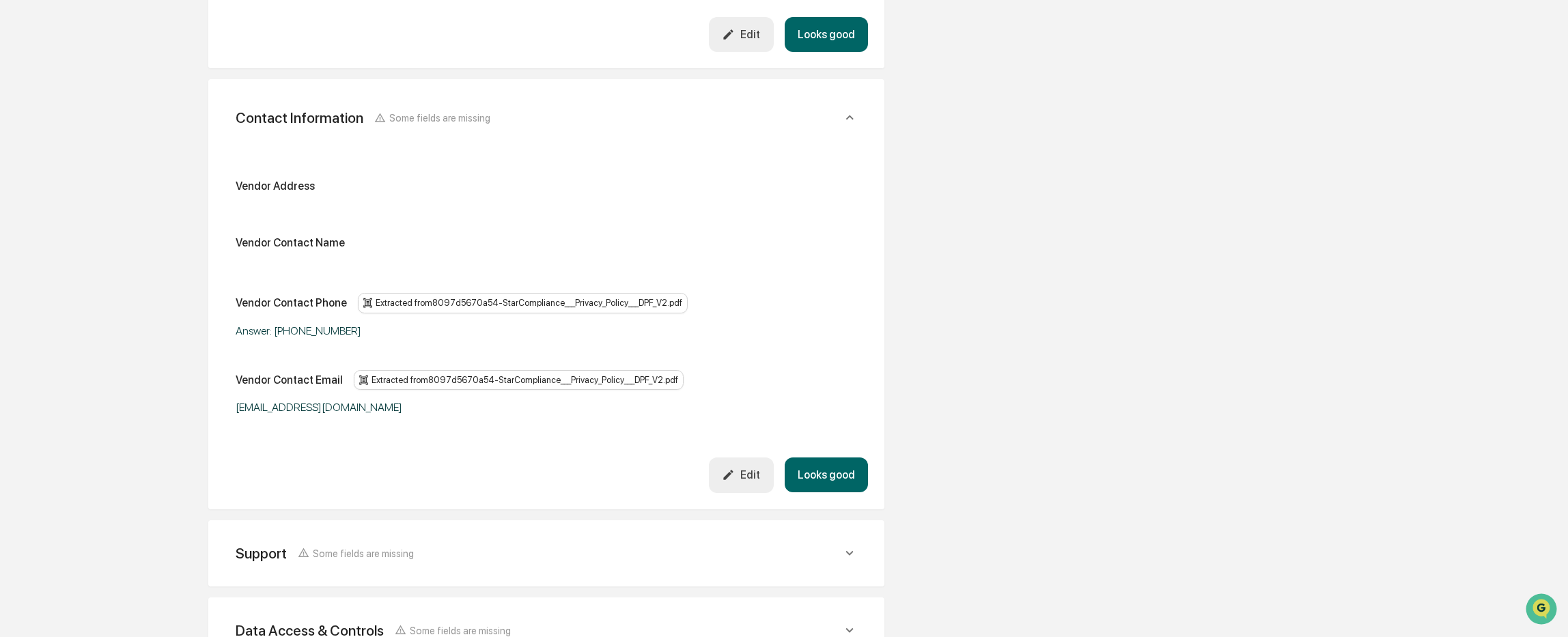
click at [743, 483] on button "Edit" at bounding box center [741, 475] width 65 height 35
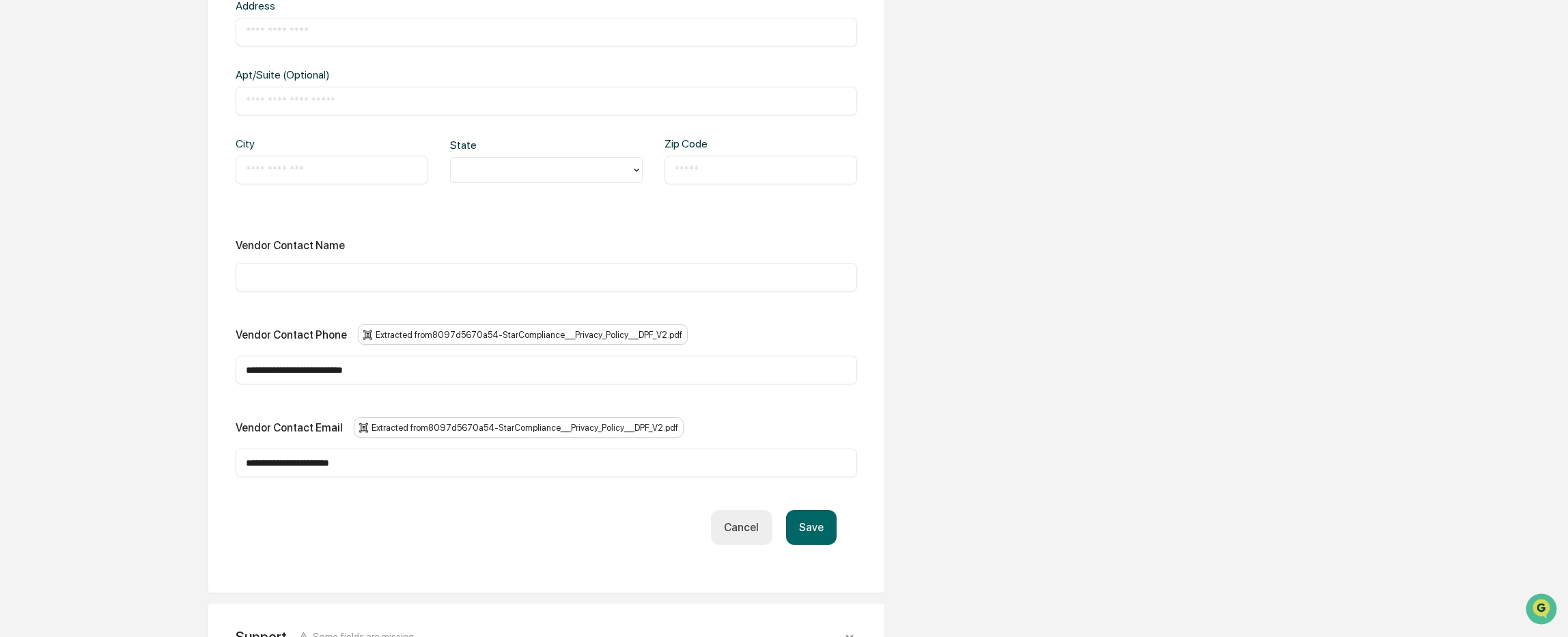
scroll to position [683, 0]
drag, startPoint x: 424, startPoint y: 367, endPoint x: 183, endPoint y: 380, distance: 241.4
click at [183, 380] on div "**********" at bounding box center [546, 226] width 751 height 1493
click at [274, 279] on input "text" at bounding box center [546, 277] width 601 height 14
paste input "**********"
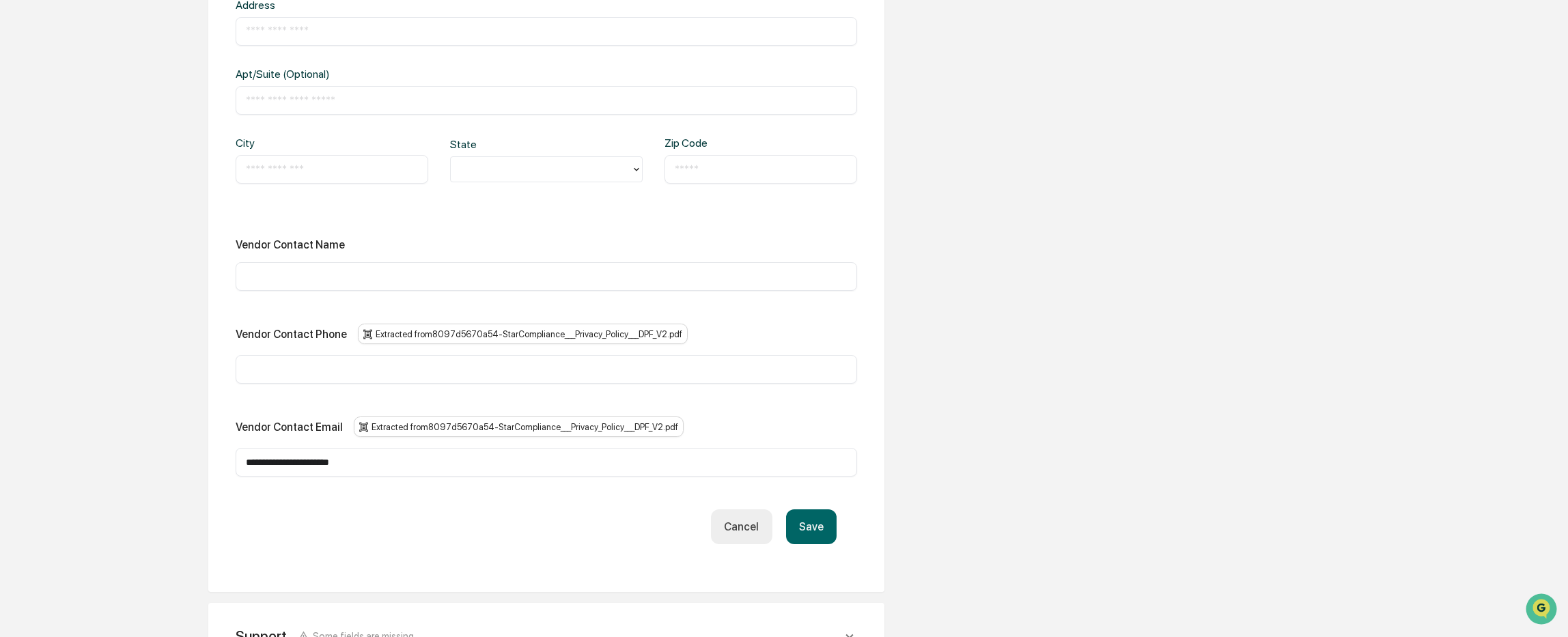
type input "**********"
drag, startPoint x: 406, startPoint y: 464, endPoint x: 181, endPoint y: 471, distance: 225.1
click at [181, 471] on div "**********" at bounding box center [546, 226] width 751 height 1493
paste input "*********"
type input "**********"
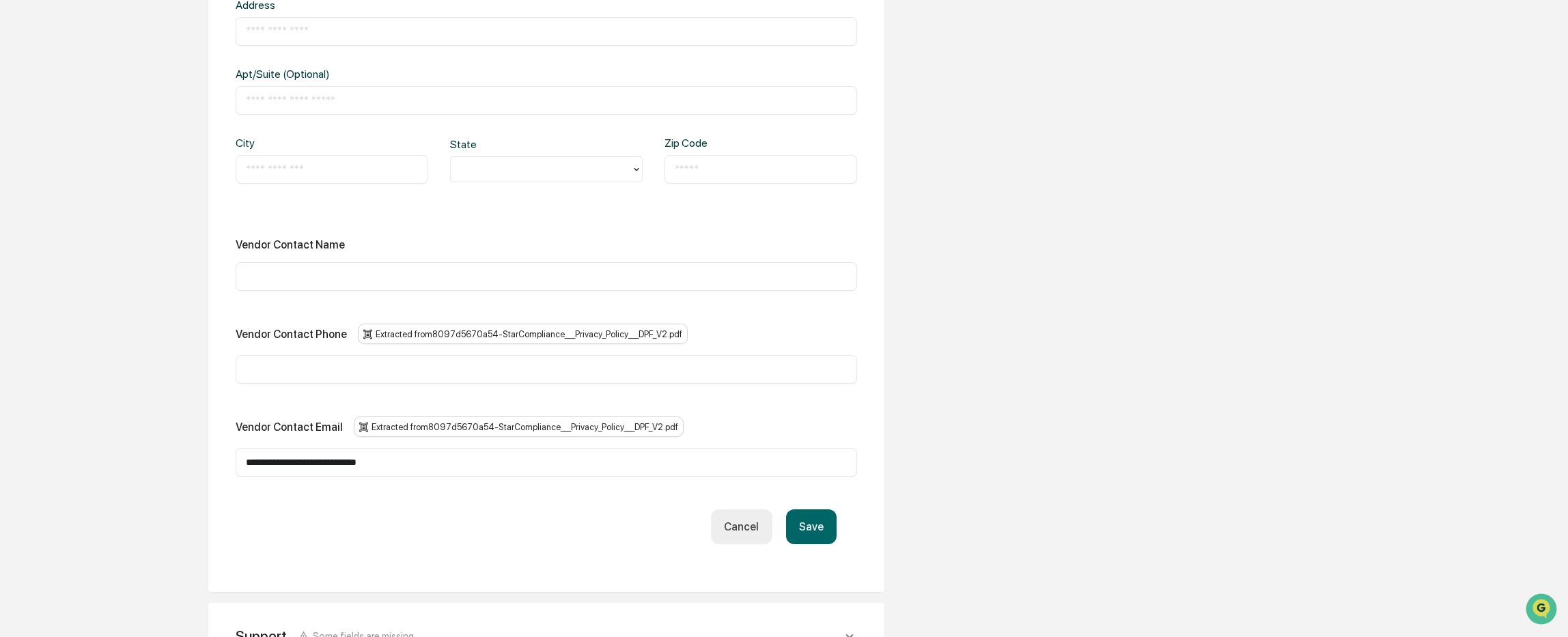
click at [288, 275] on input "text" at bounding box center [546, 277] width 601 height 14
type input "**********"
click at [290, 370] on input "text" at bounding box center [546, 369] width 601 height 14
paste input "**********"
type input "**********"
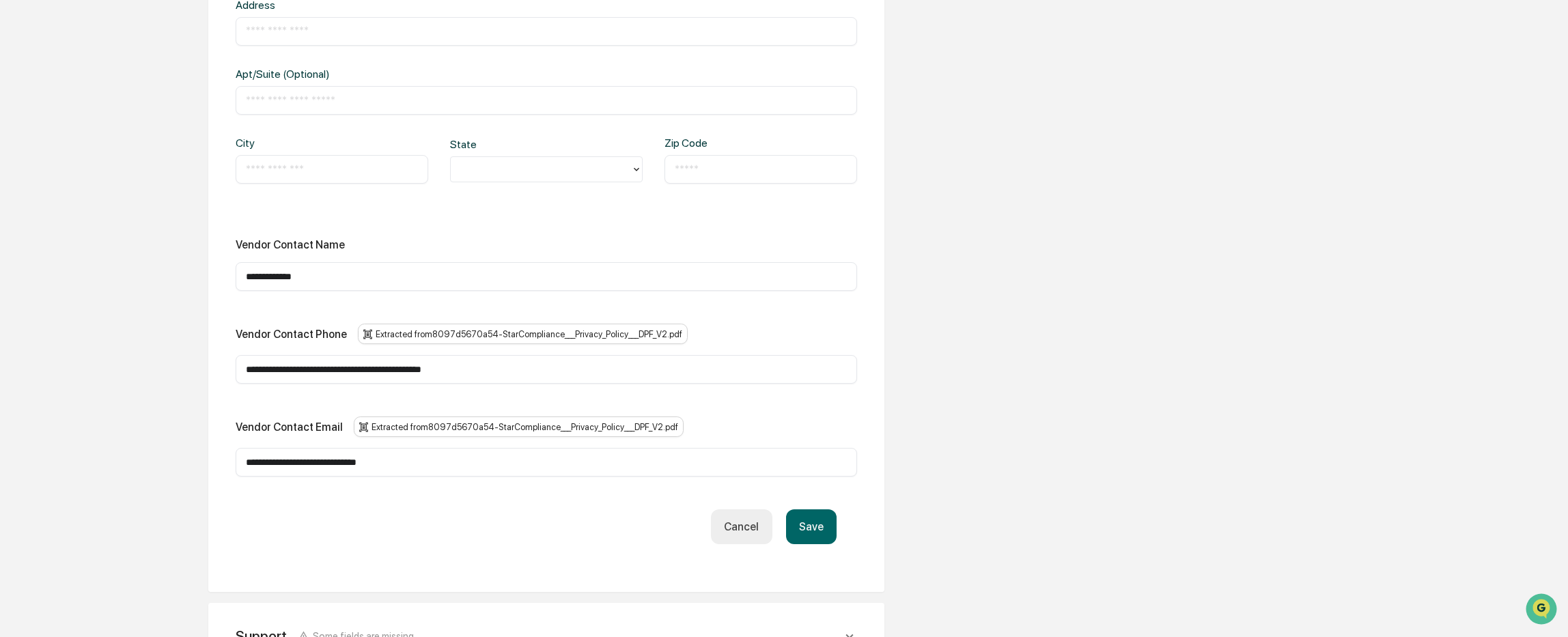
click at [819, 520] on button "Save" at bounding box center [811, 527] width 50 height 35
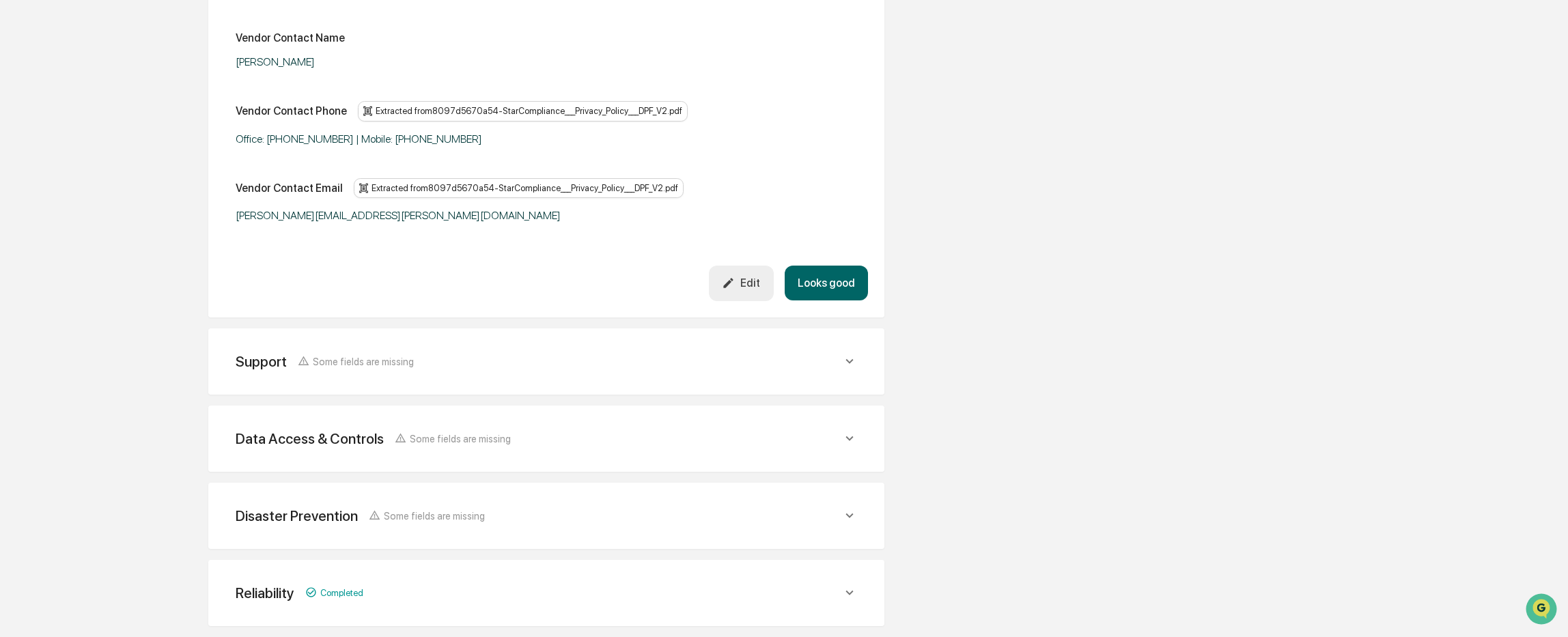
click at [254, 373] on div "Support Some fields are missing" at bounding box center [547, 362] width 643 height 33
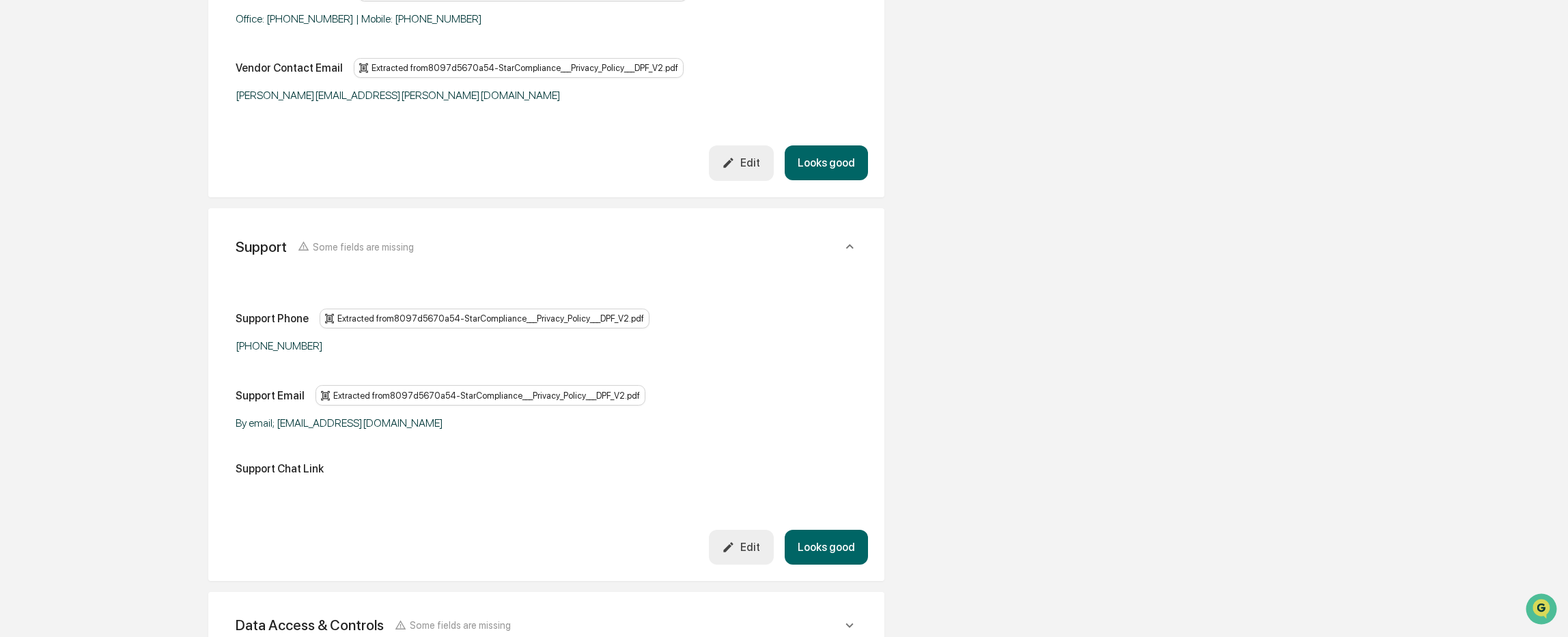
scroll to position [819, 0]
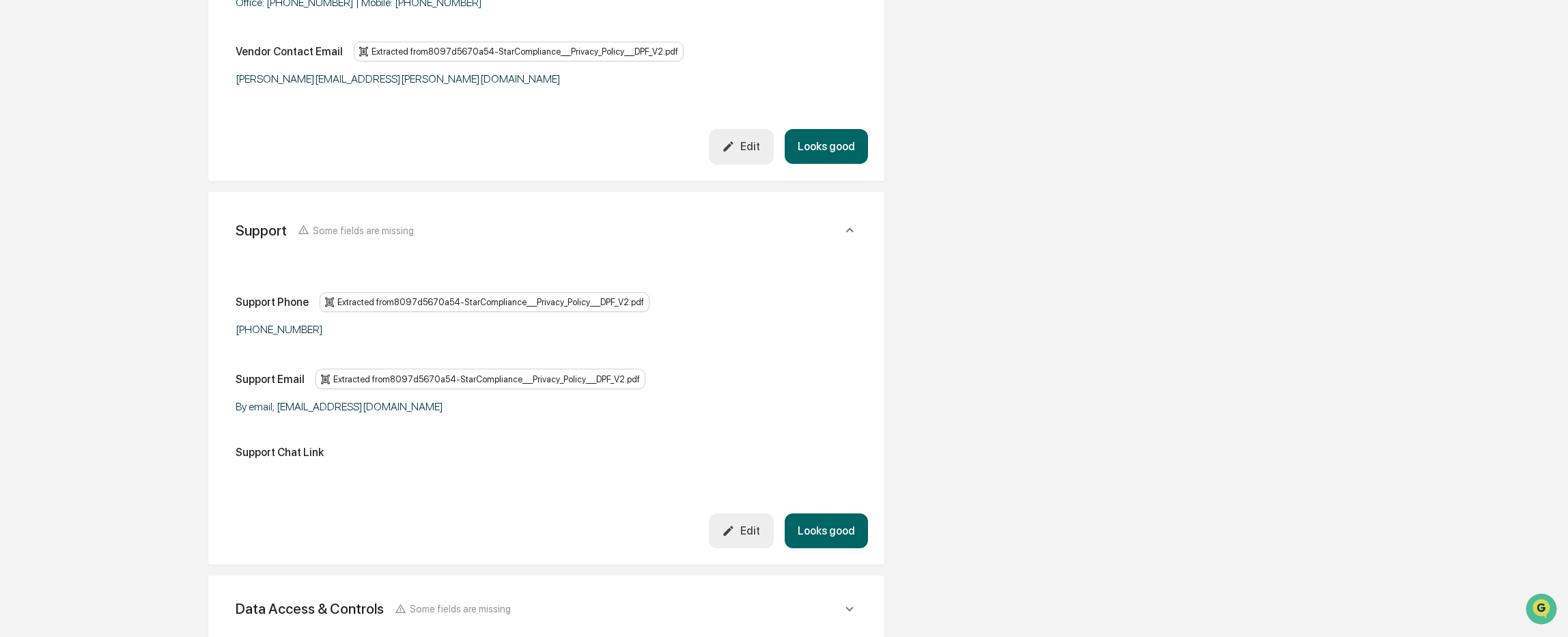
click at [743, 536] on div "Edit" at bounding box center [741, 531] width 38 height 13
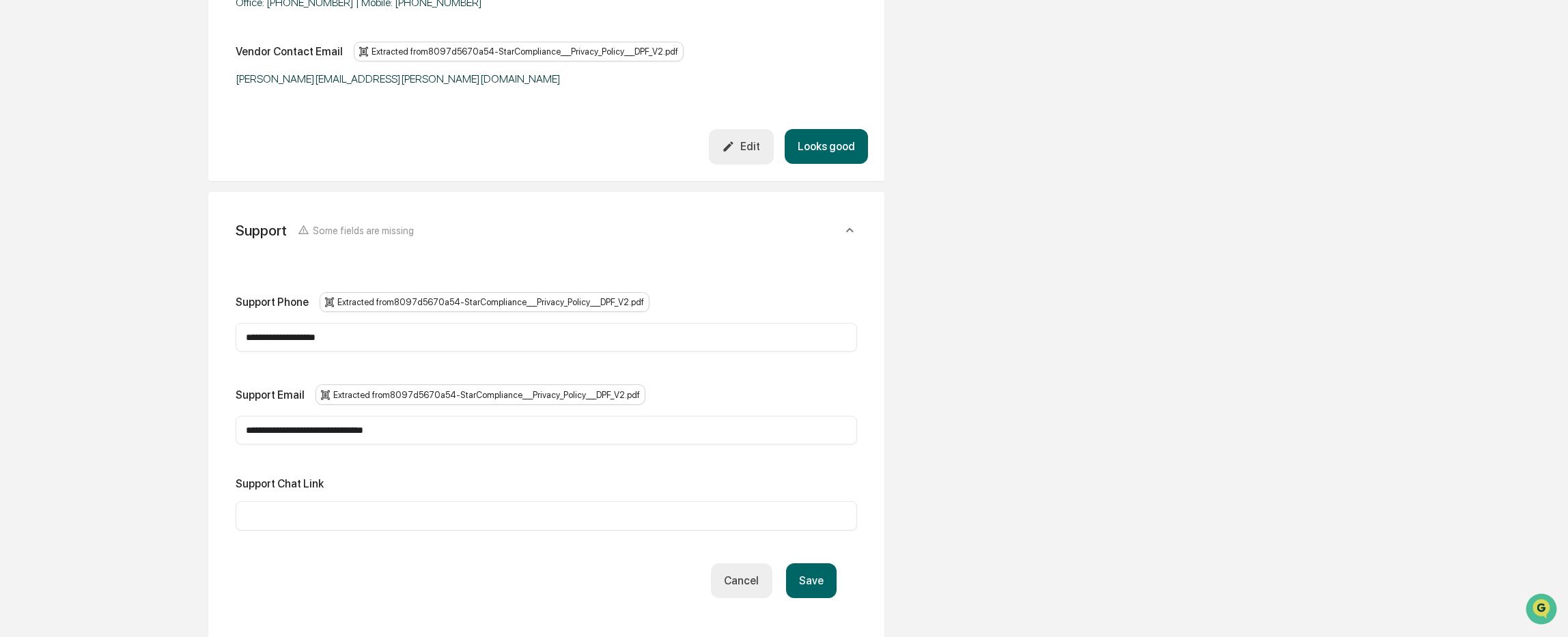
scroll to position [683, 0]
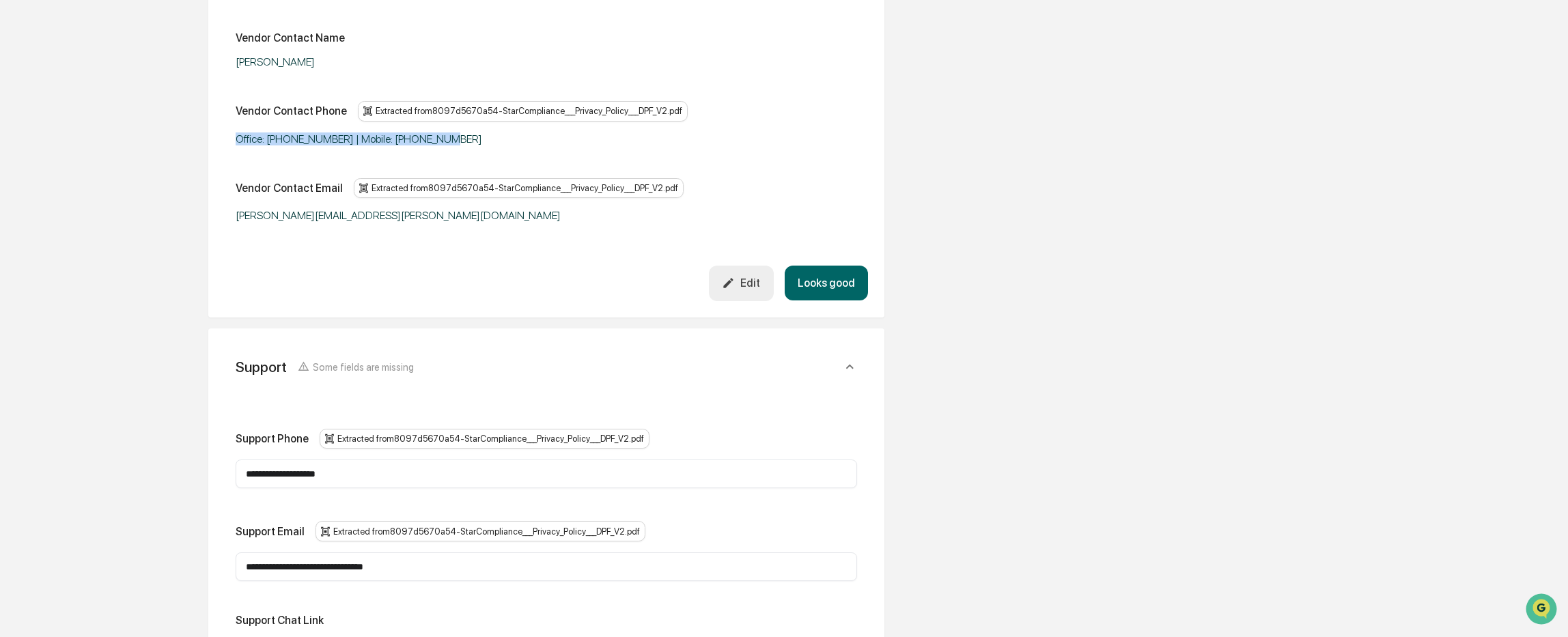
drag, startPoint x: 482, startPoint y: 137, endPoint x: 228, endPoint y: 135, distance: 254.0
click at [228, 135] on div "Vendor Address Vendor Contact Name Jack Weitzman Vendor Contact Phone Extracted…" at bounding box center [547, 101] width 643 height 331
copy div "Office: 240-599-1867 | Mobile: 914-602-8082"
drag, startPoint x: 422, startPoint y: 474, endPoint x: 211, endPoint y: 474, distance: 211.0
click at [211, 474] on div "**********" at bounding box center [547, 556] width 676 height 454
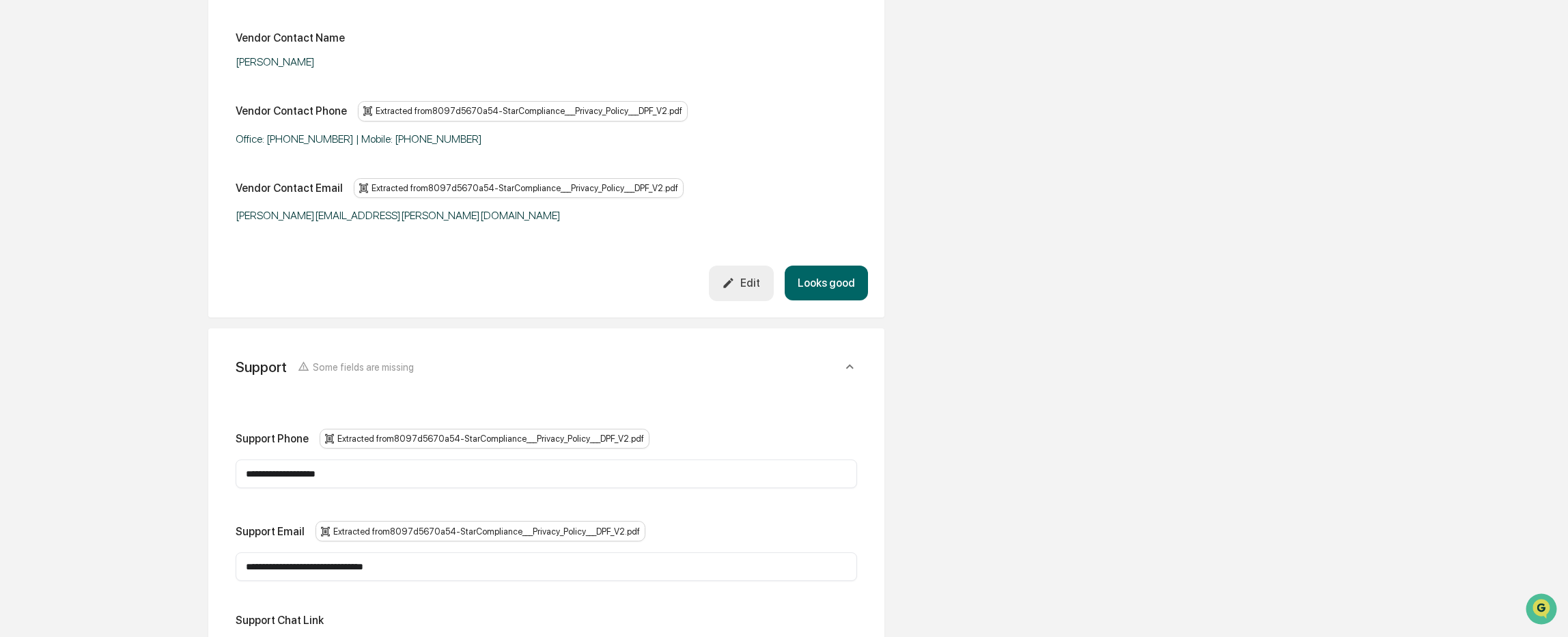
paste input "**********"
type input "**********"
drag, startPoint x: 430, startPoint y: 209, endPoint x: 226, endPoint y: 224, distance: 204.6
click at [226, 224] on div "Vendor Address Vendor Contact Name Jack Weitzman Vendor Contact Phone Extracted…" at bounding box center [547, 101] width 643 height 331
copy div "jack.weitzman@starcompliance.com"
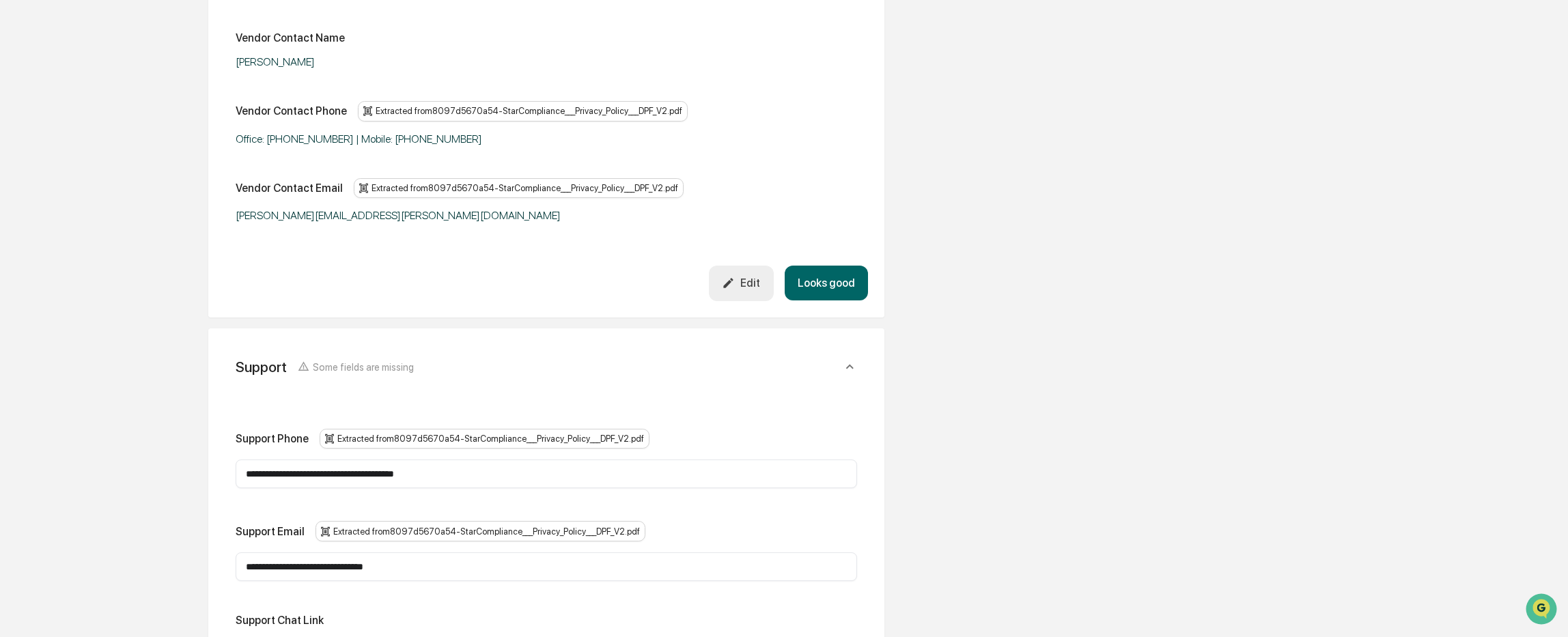
drag, startPoint x: 433, startPoint y: 571, endPoint x: 306, endPoint y: 578, distance: 127.2
click at [245, 567] on div "**********" at bounding box center [546, 567] width 621 height 29
drag, startPoint x: 469, startPoint y: 565, endPoint x: 210, endPoint y: 581, distance: 259.5
click at [210, 581] on div "**********" at bounding box center [547, 556] width 676 height 454
paste input "text"
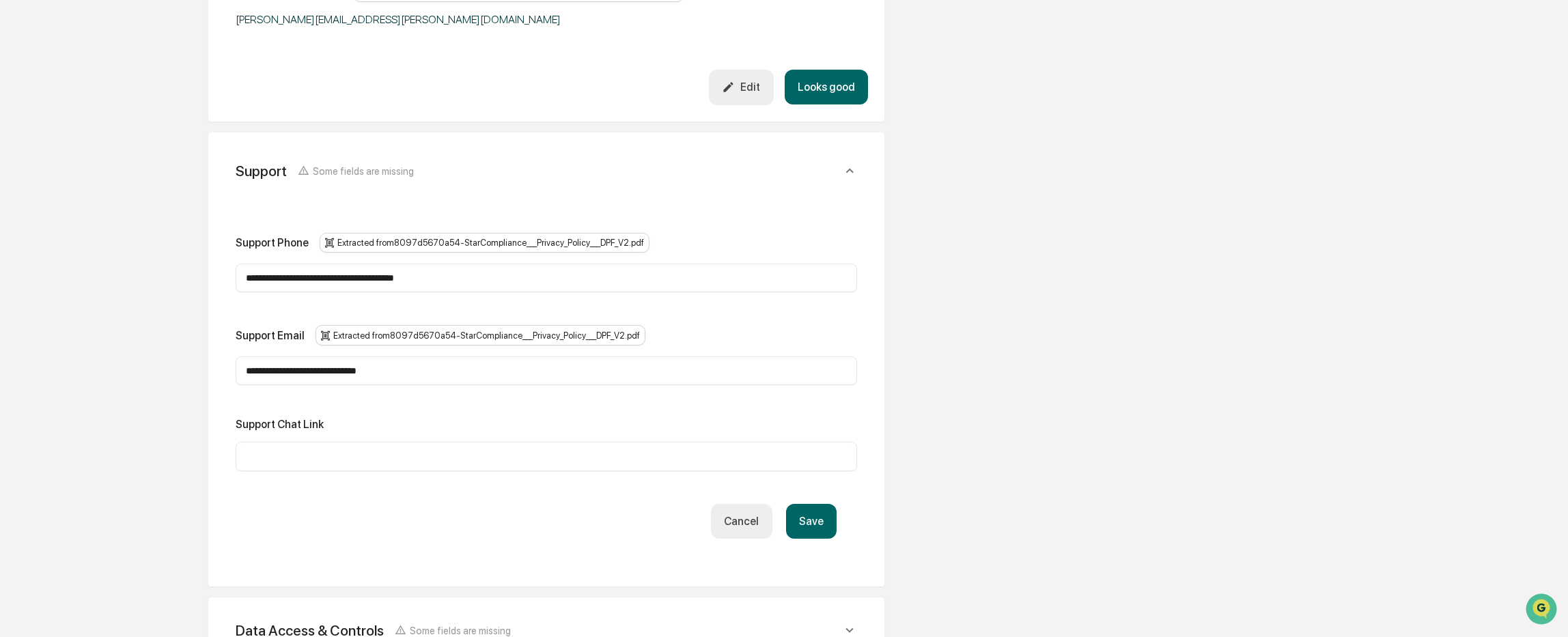
scroll to position [956, 0]
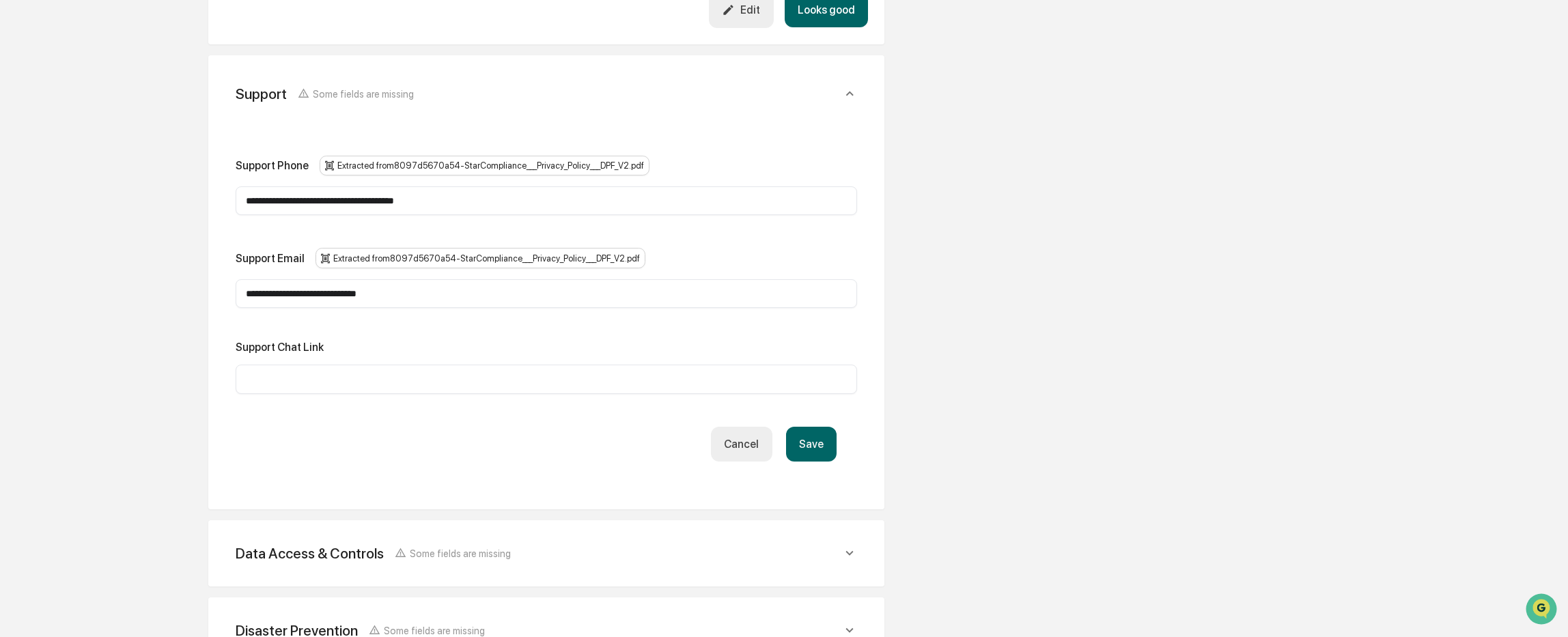
type input "**********"
click at [809, 441] on button "Save" at bounding box center [811, 444] width 50 height 35
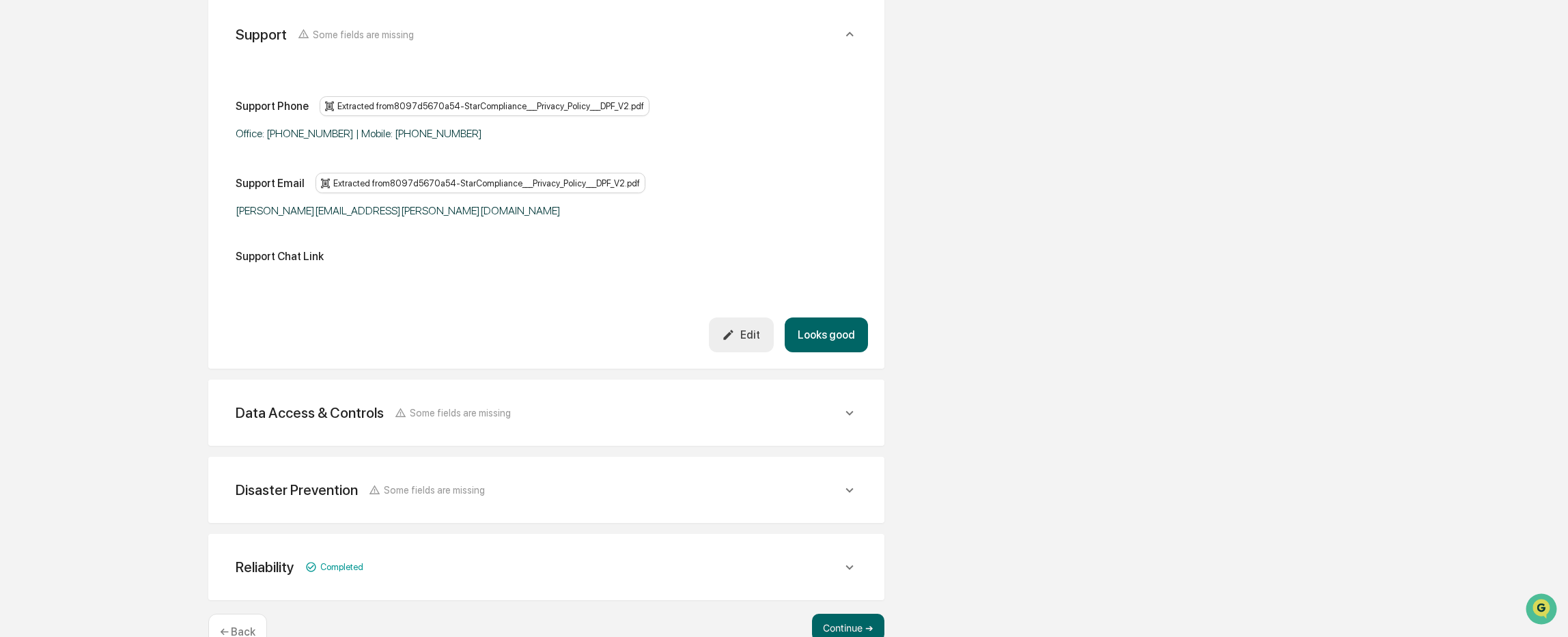
scroll to position [1016, 0]
click at [515, 410] on div "Data Access & Controls Some fields are missing" at bounding box center [538, 412] width 607 height 17
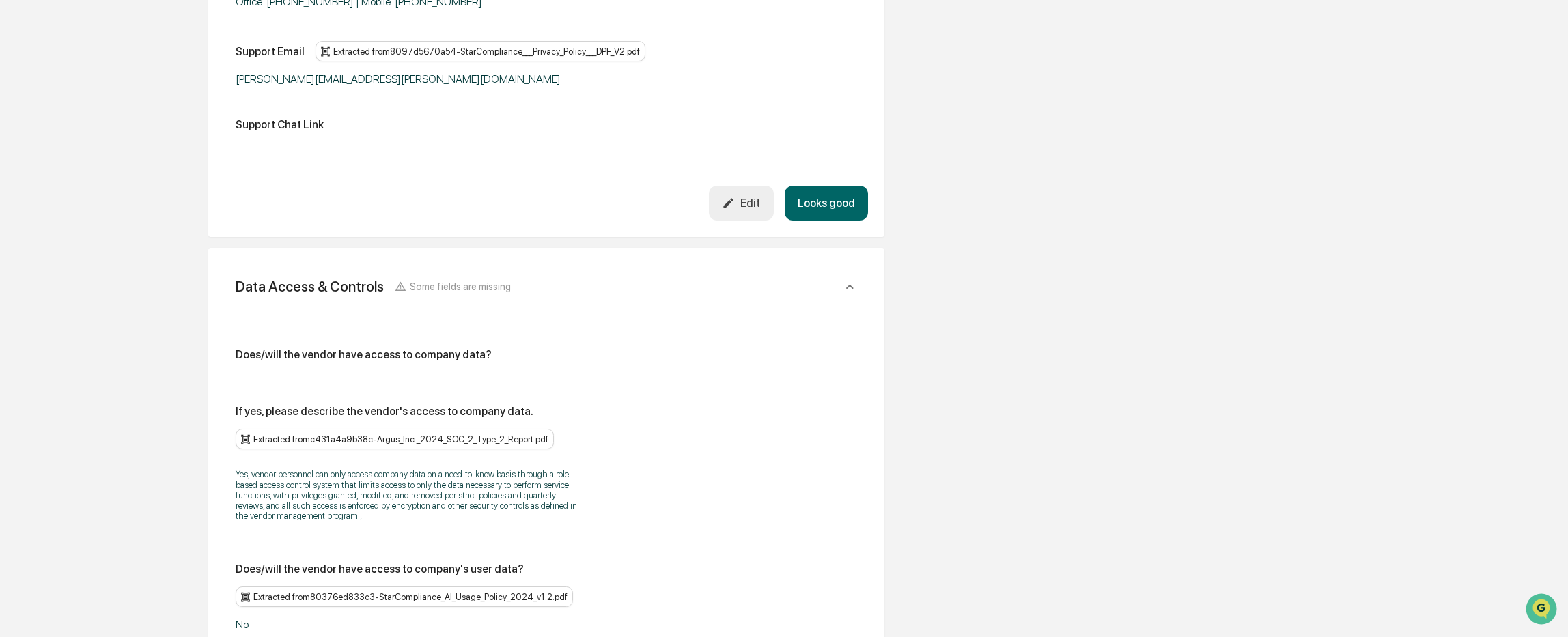
scroll to position [1153, 0]
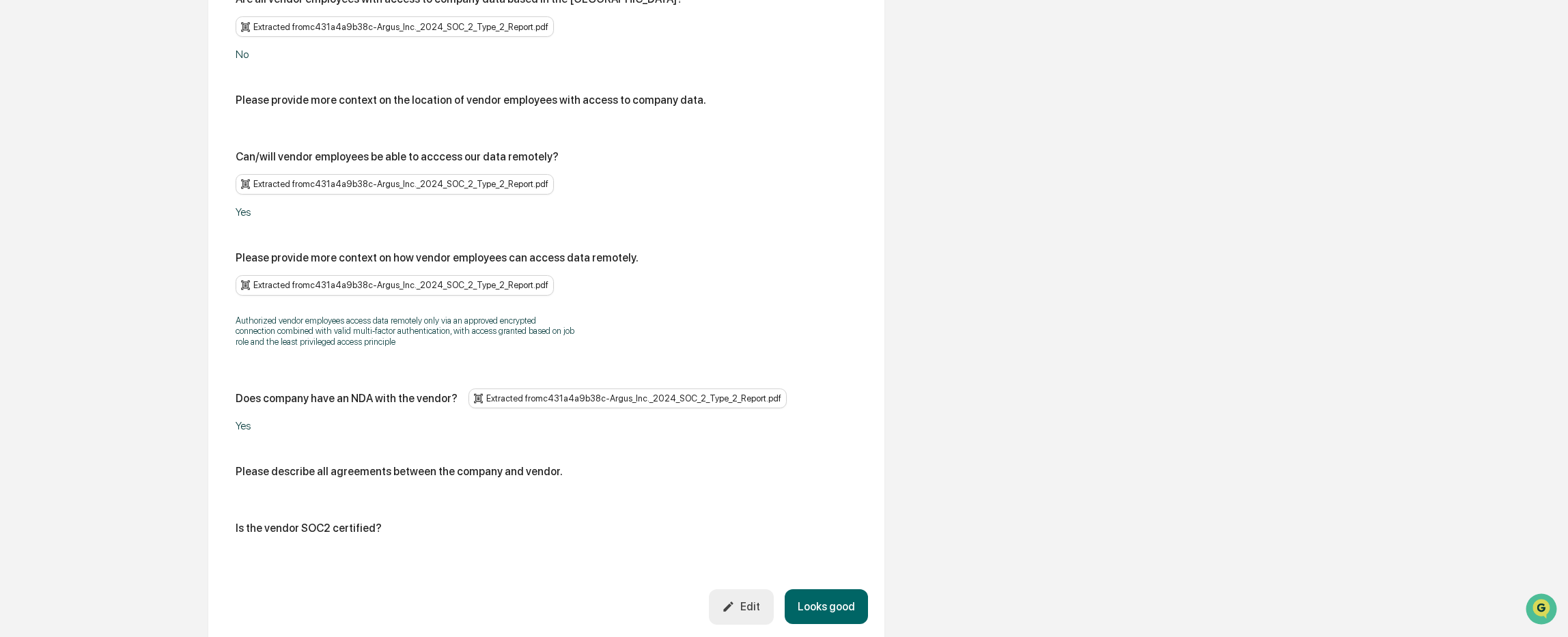
scroll to position [2440, 0]
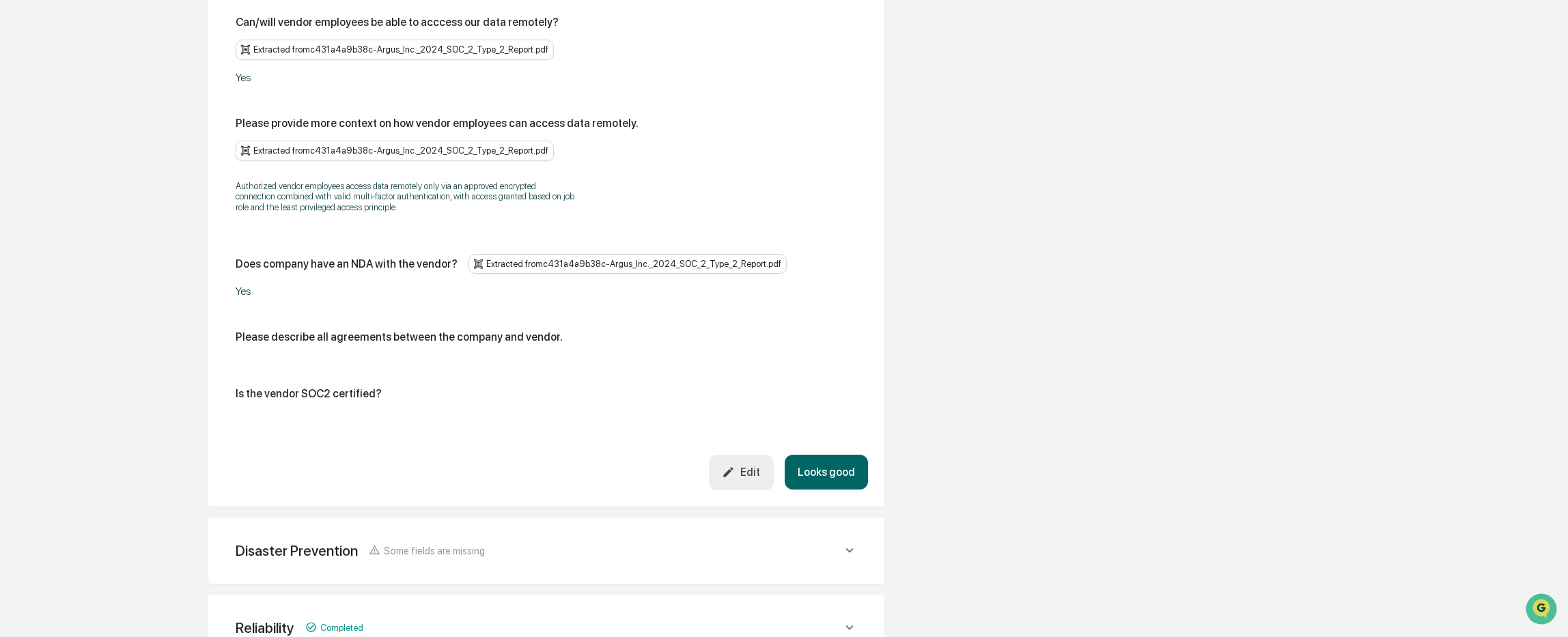
click at [743, 466] on div "Edit" at bounding box center [741, 472] width 38 height 13
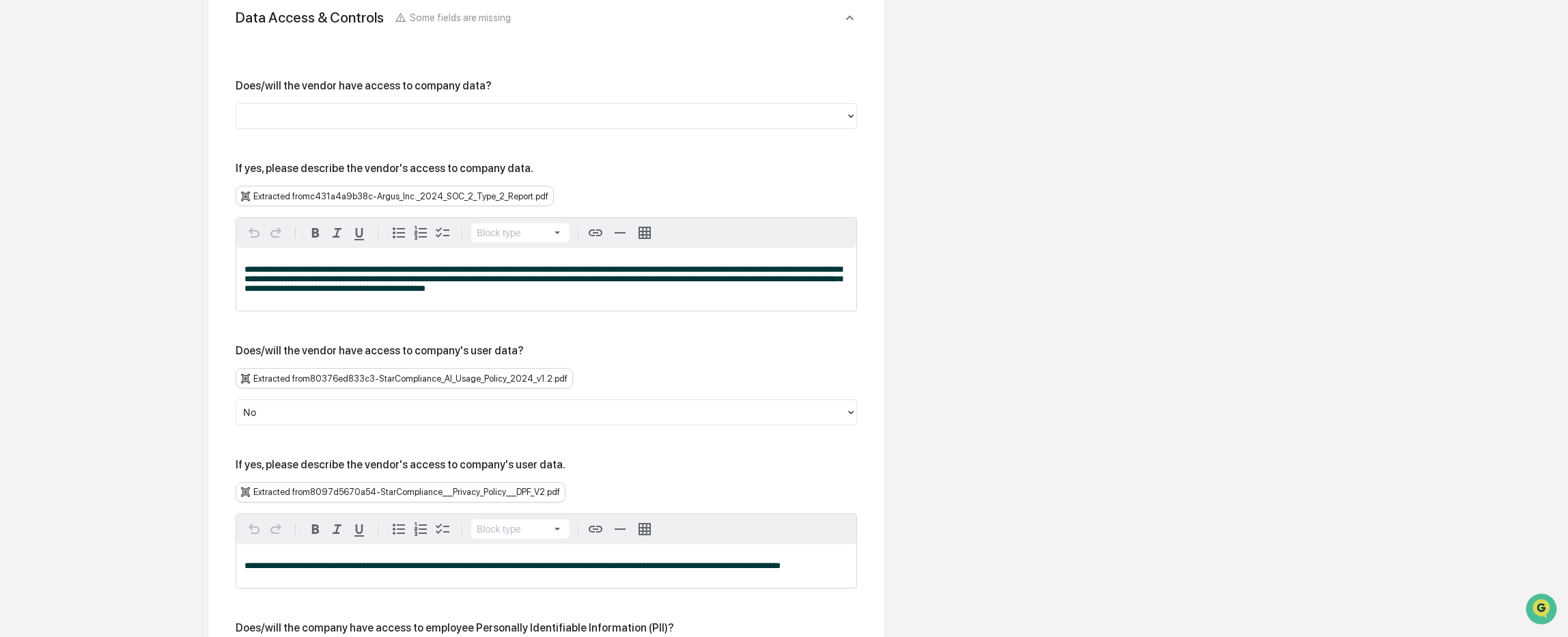
scroll to position [1280, 0]
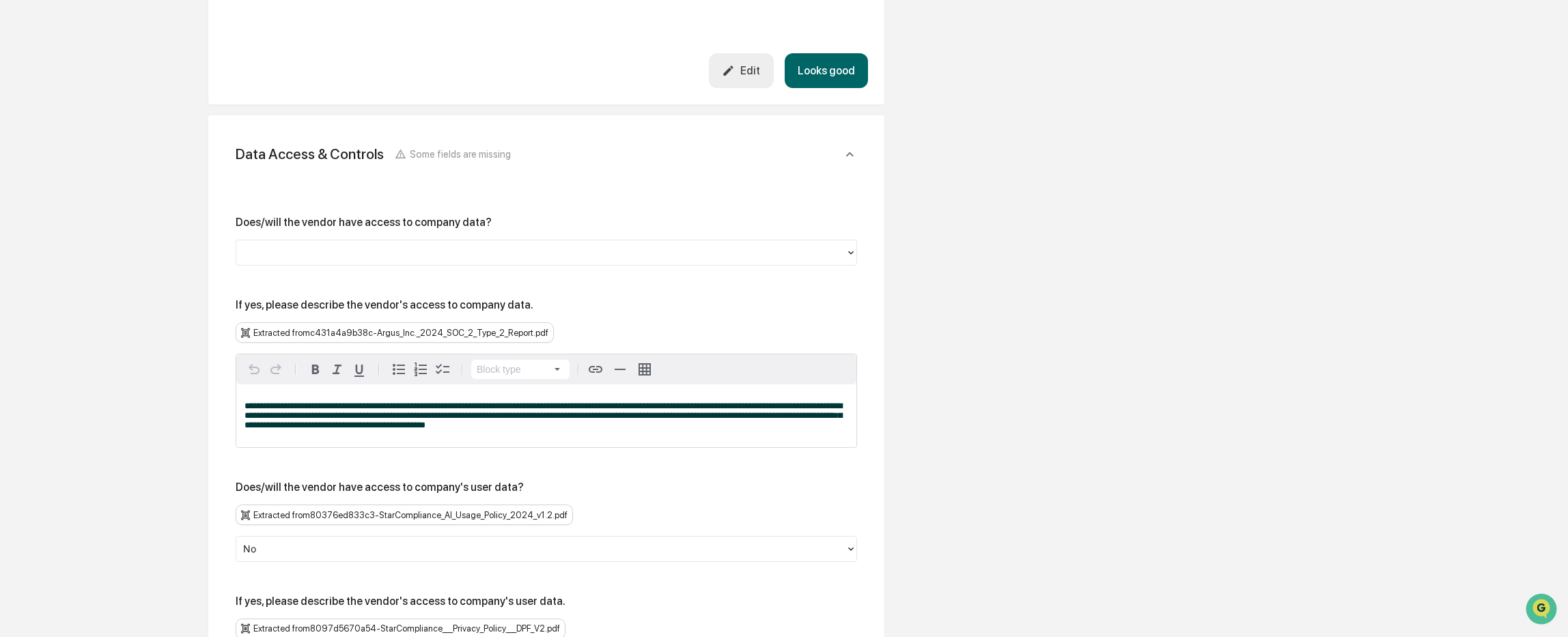
click at [411, 253] on div at bounding box center [540, 253] width 596 height 16
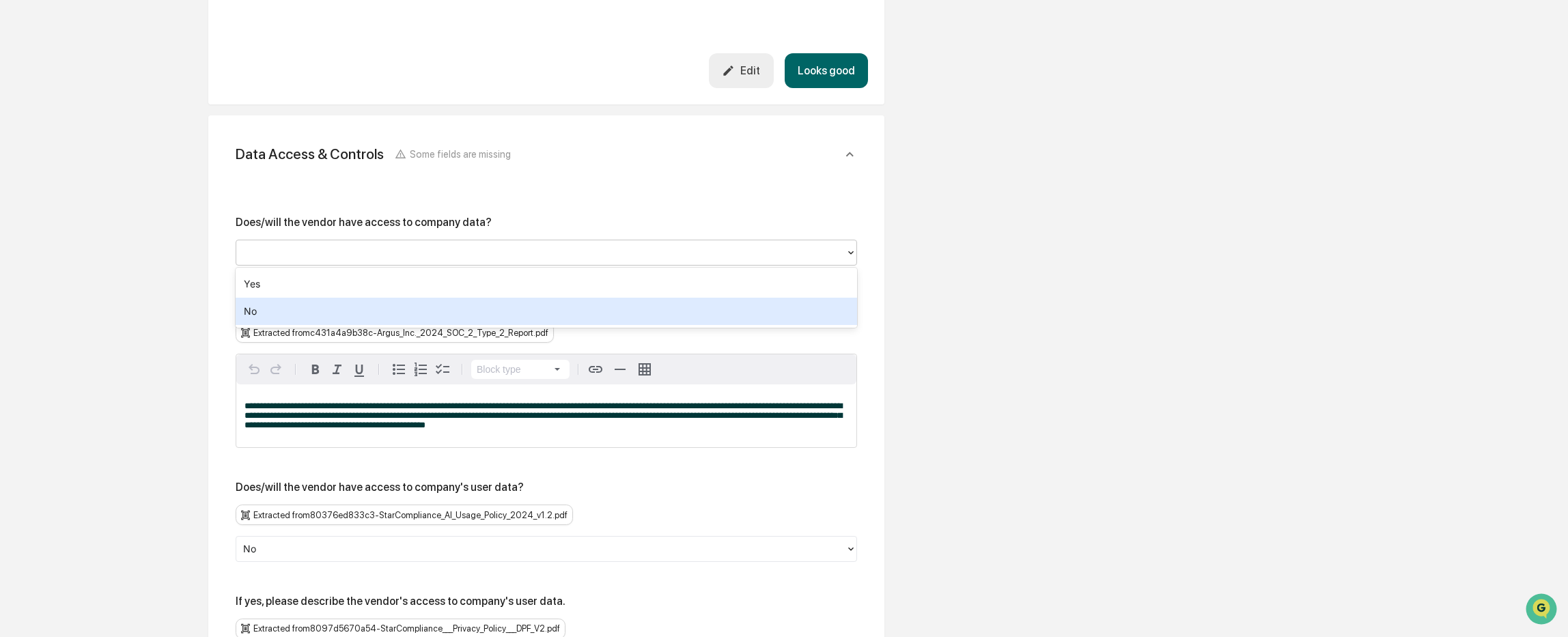
click at [440, 312] on div "No" at bounding box center [546, 311] width 621 height 28
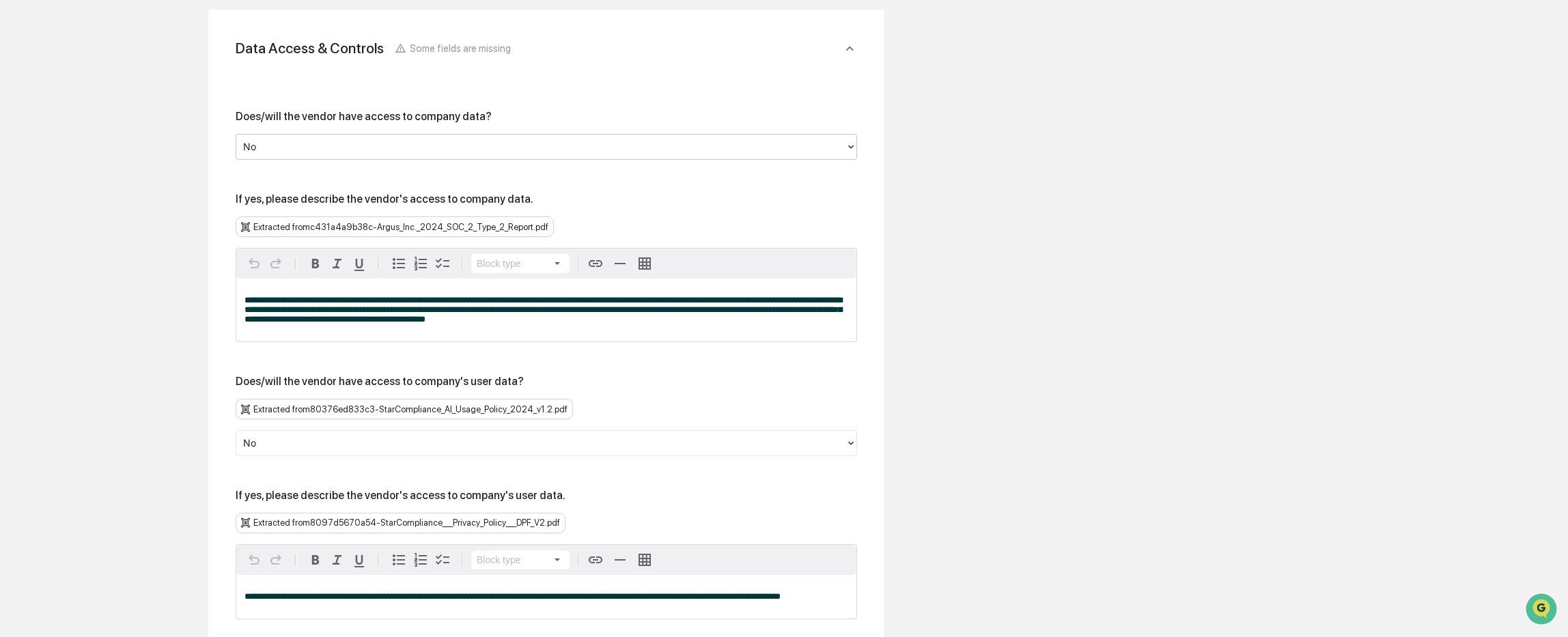
scroll to position [1416, 0]
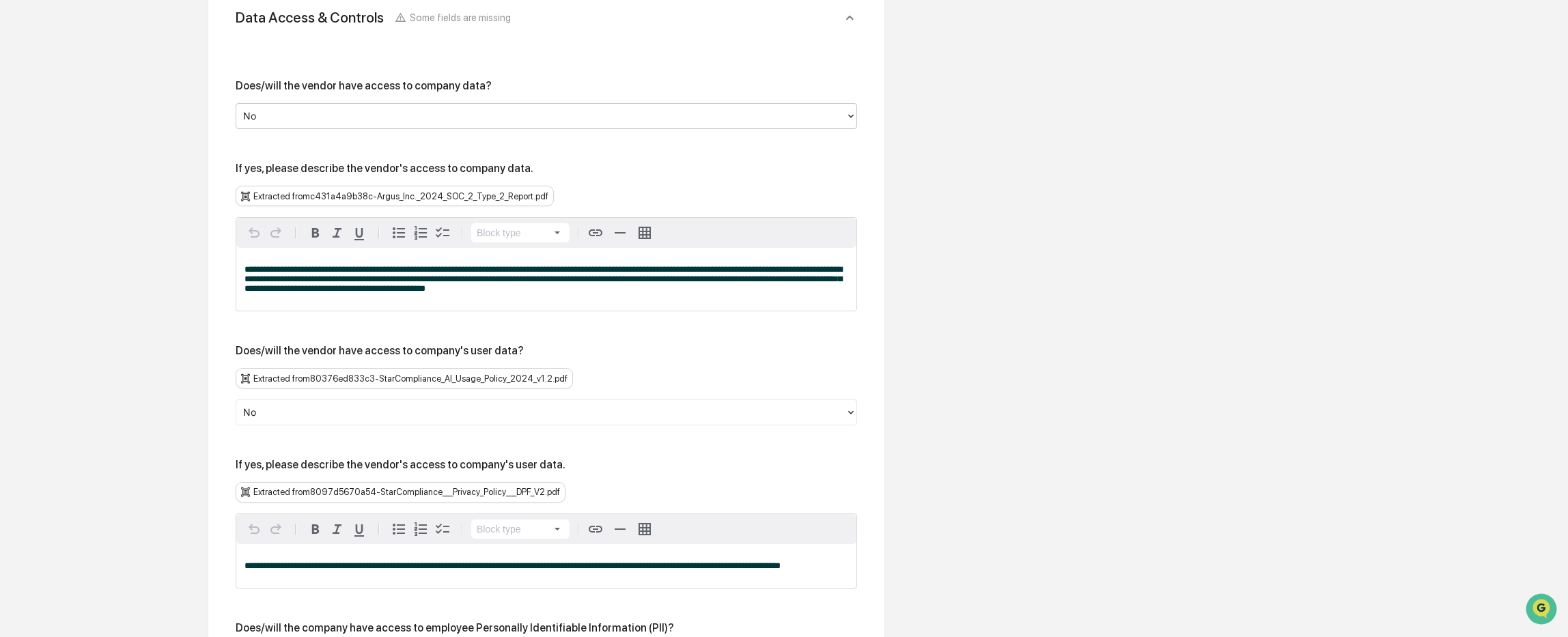
click at [308, 117] on div at bounding box center [540, 116] width 596 height 16
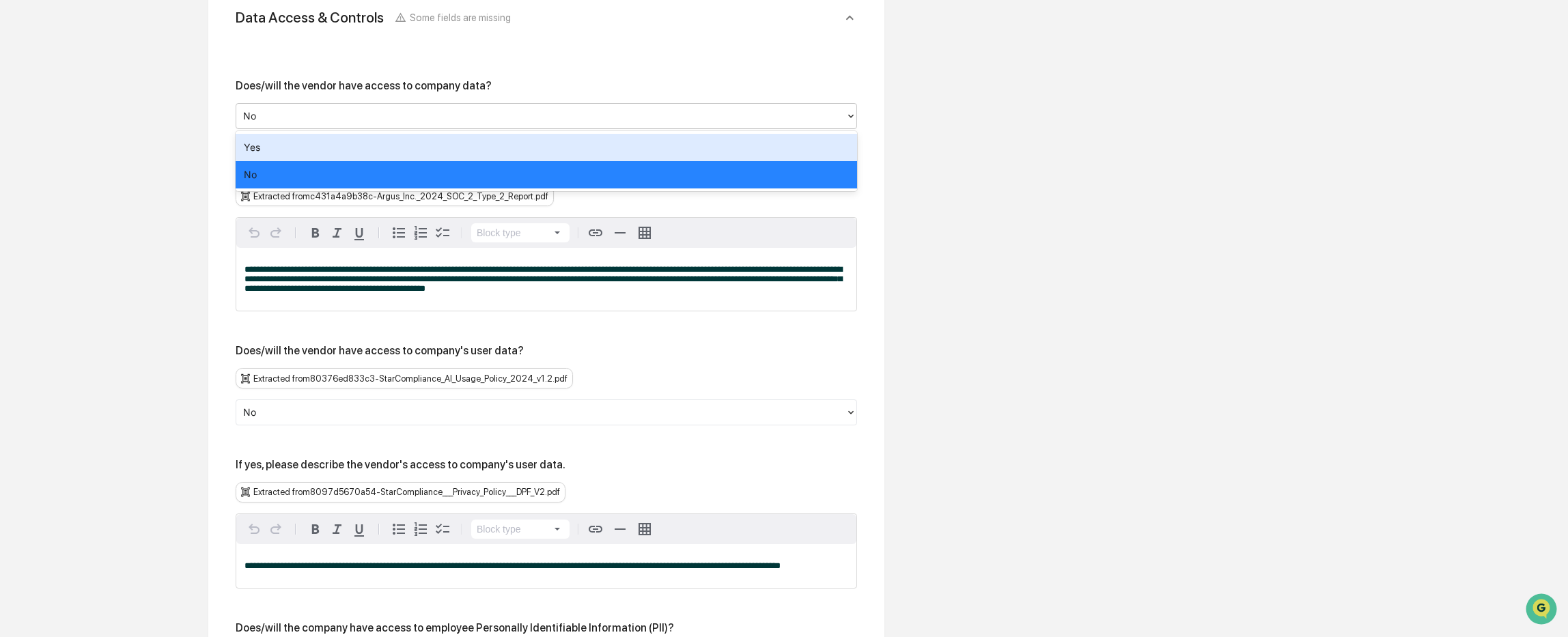
click at [302, 157] on div "Yes" at bounding box center [546, 148] width 621 height 28
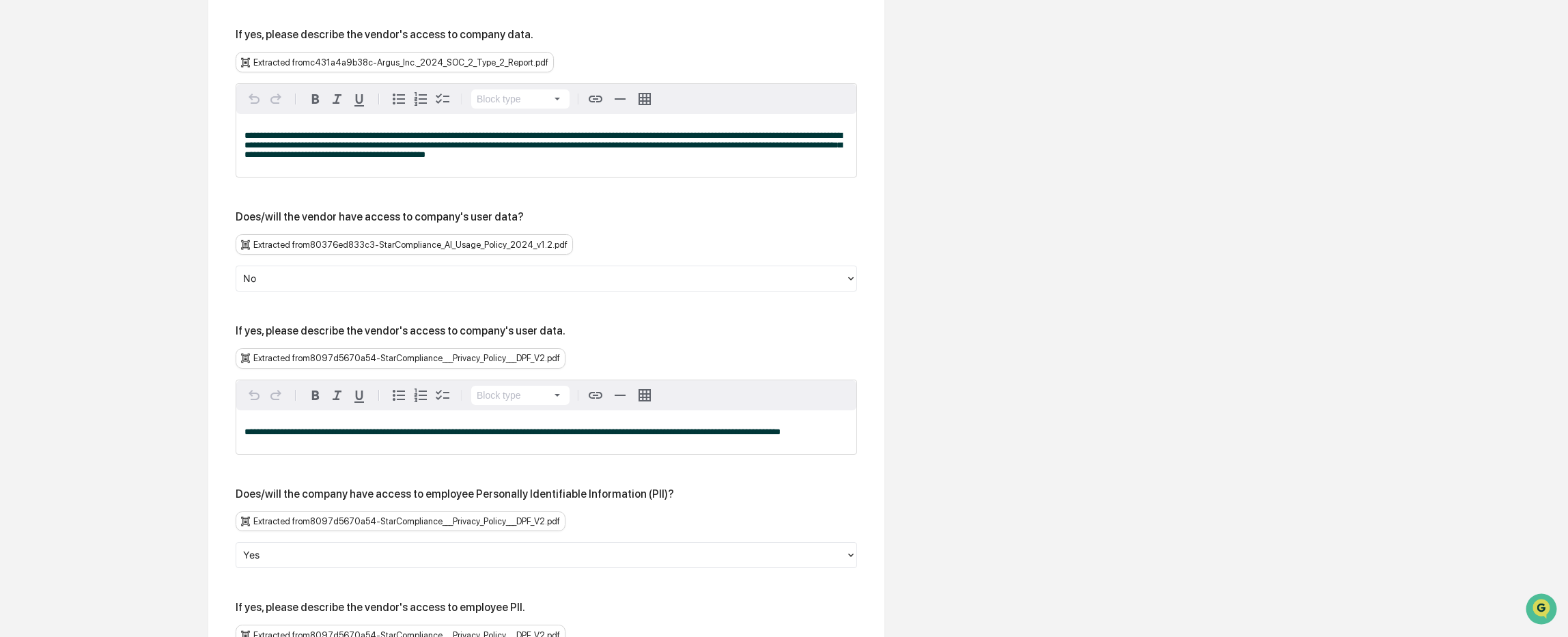
scroll to position [1553, 0]
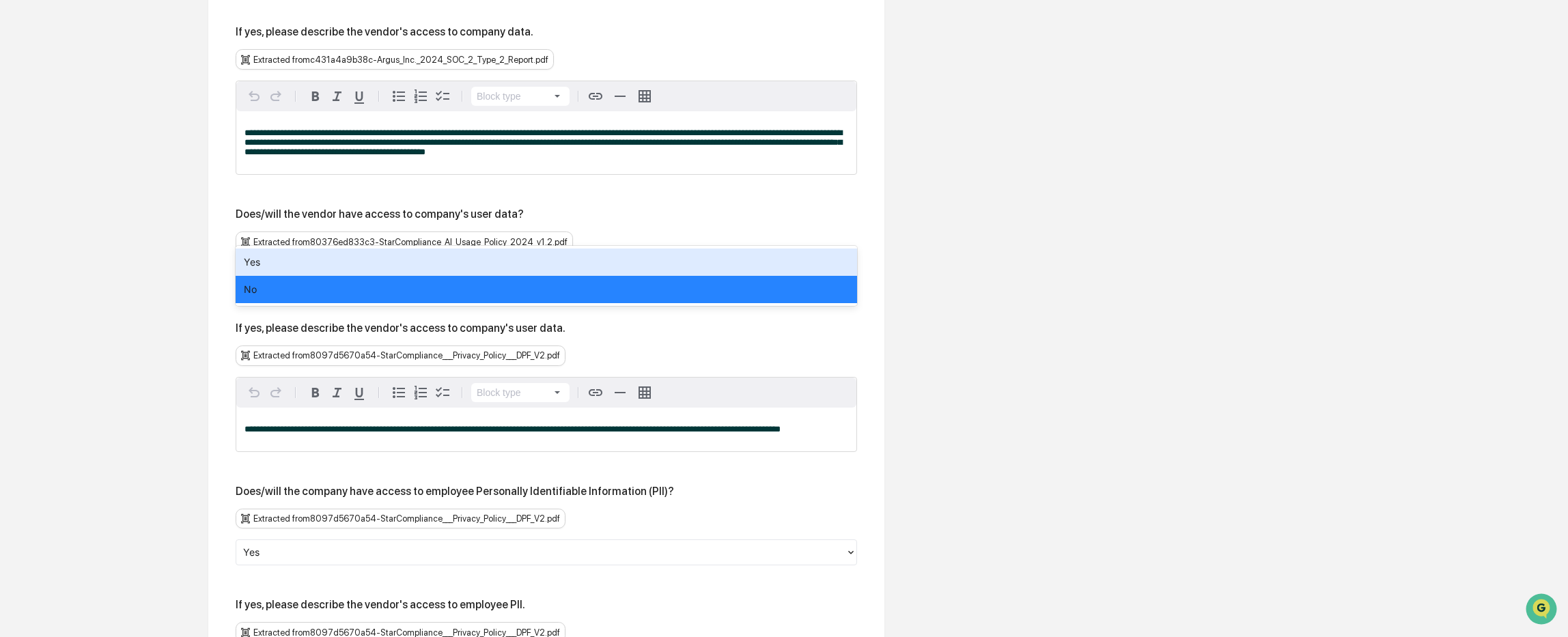
click at [291, 268] on div at bounding box center [540, 275] width 596 height 16
click at [296, 266] on div "Yes" at bounding box center [546, 262] width 621 height 28
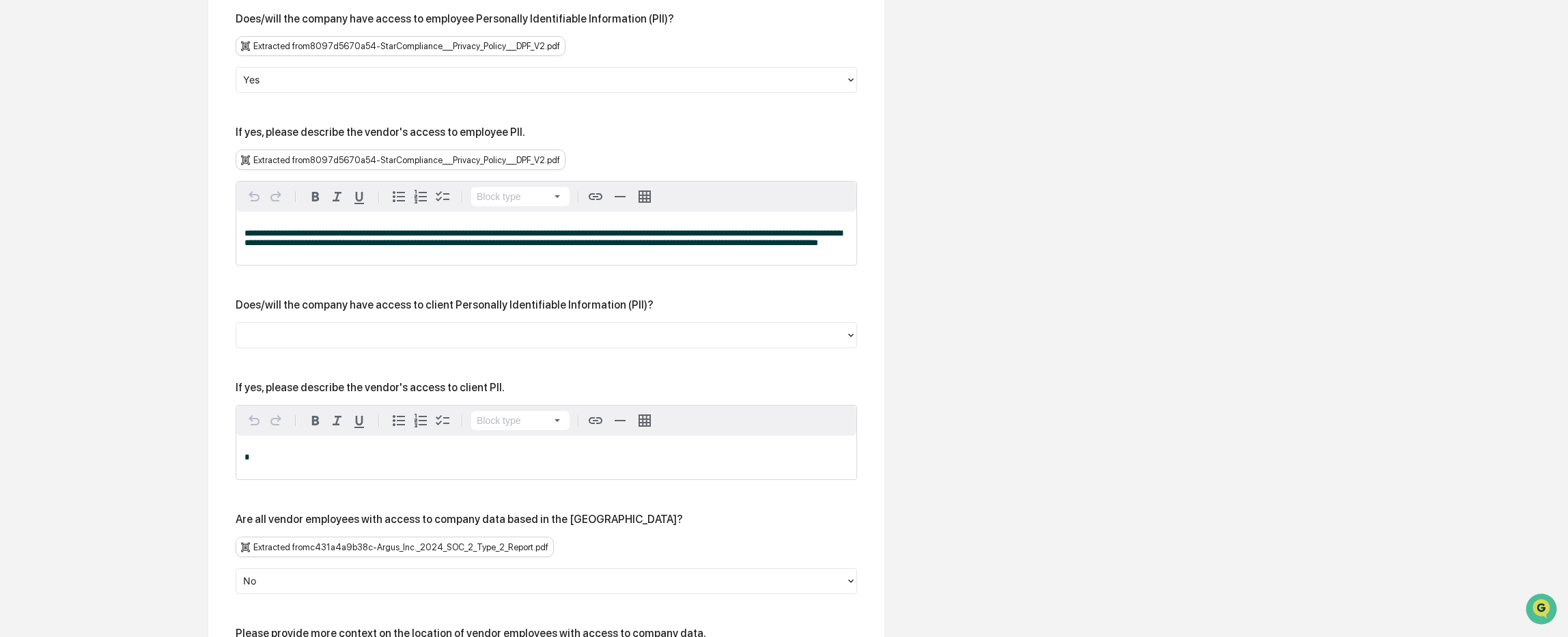
scroll to position [2031, 0]
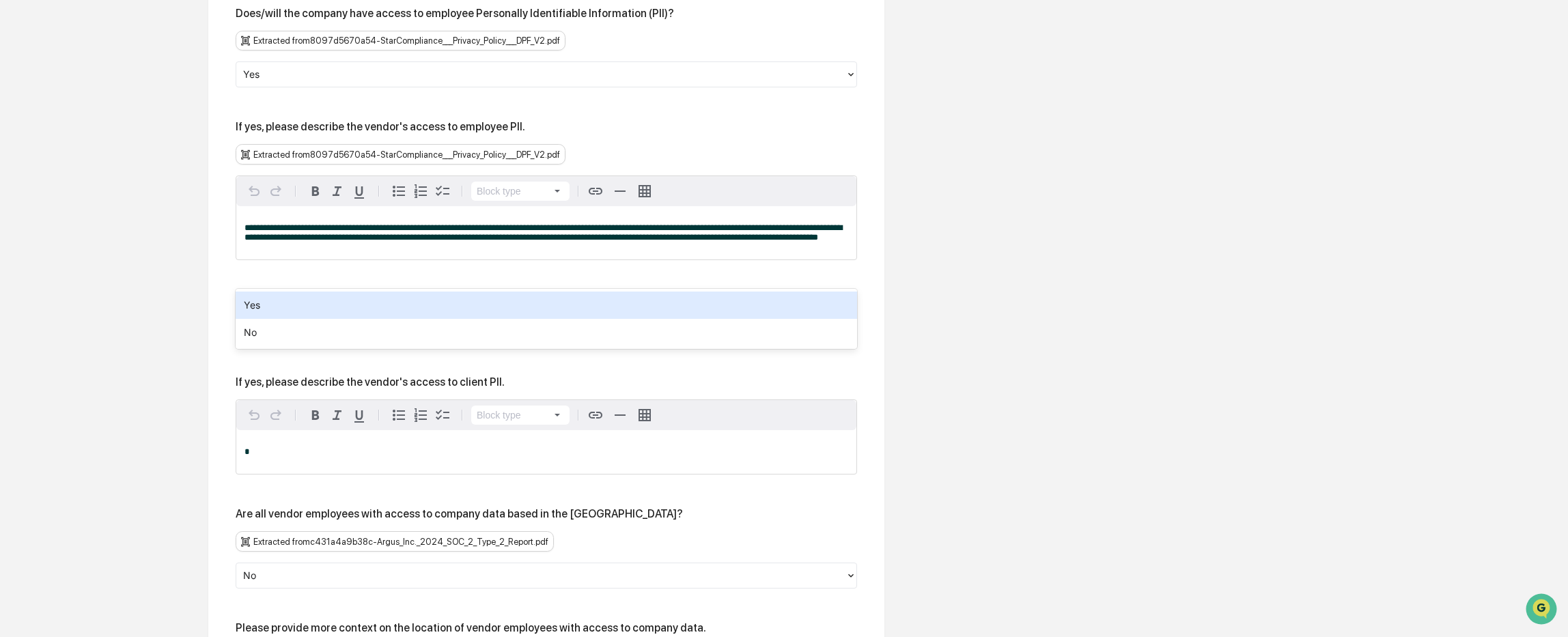
click at [313, 322] on div at bounding box center [540, 330] width 596 height 16
click at [321, 308] on div "Yes" at bounding box center [546, 305] width 621 height 28
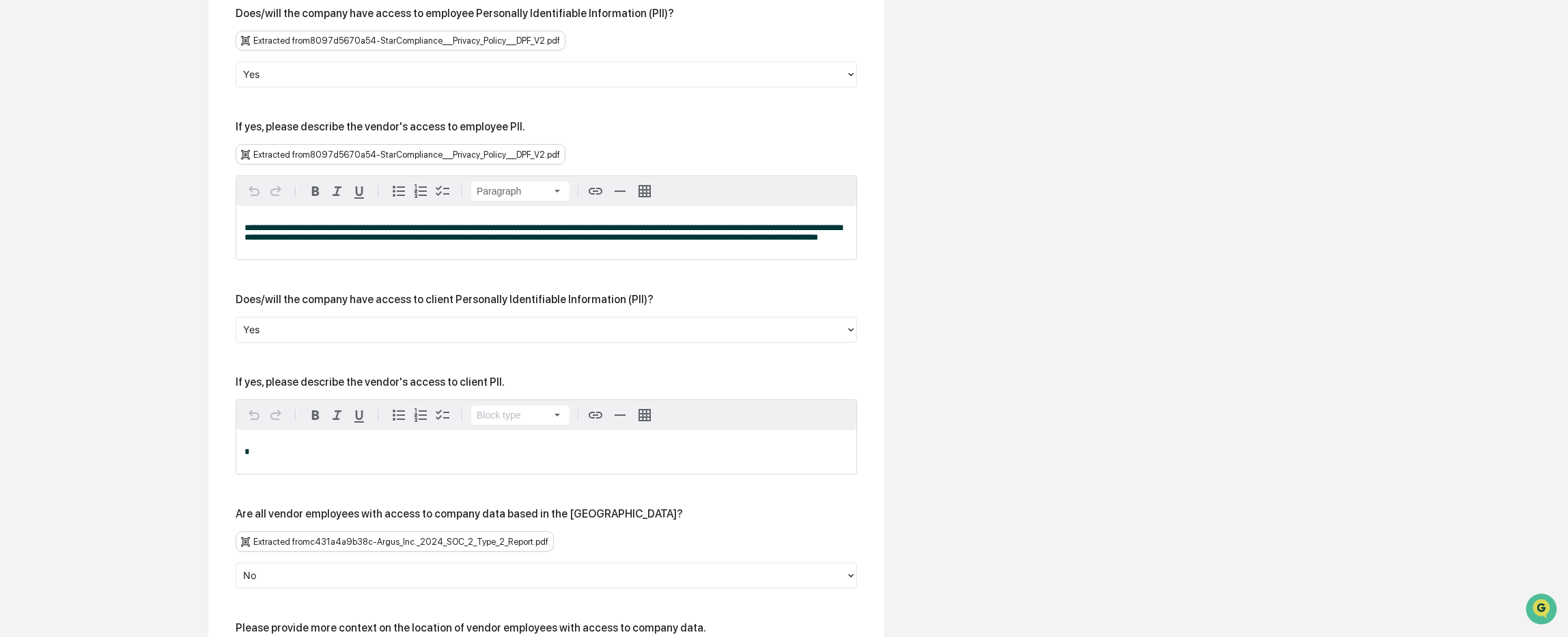
click at [332, 206] on div "**********" at bounding box center [546, 233] width 620 height 53
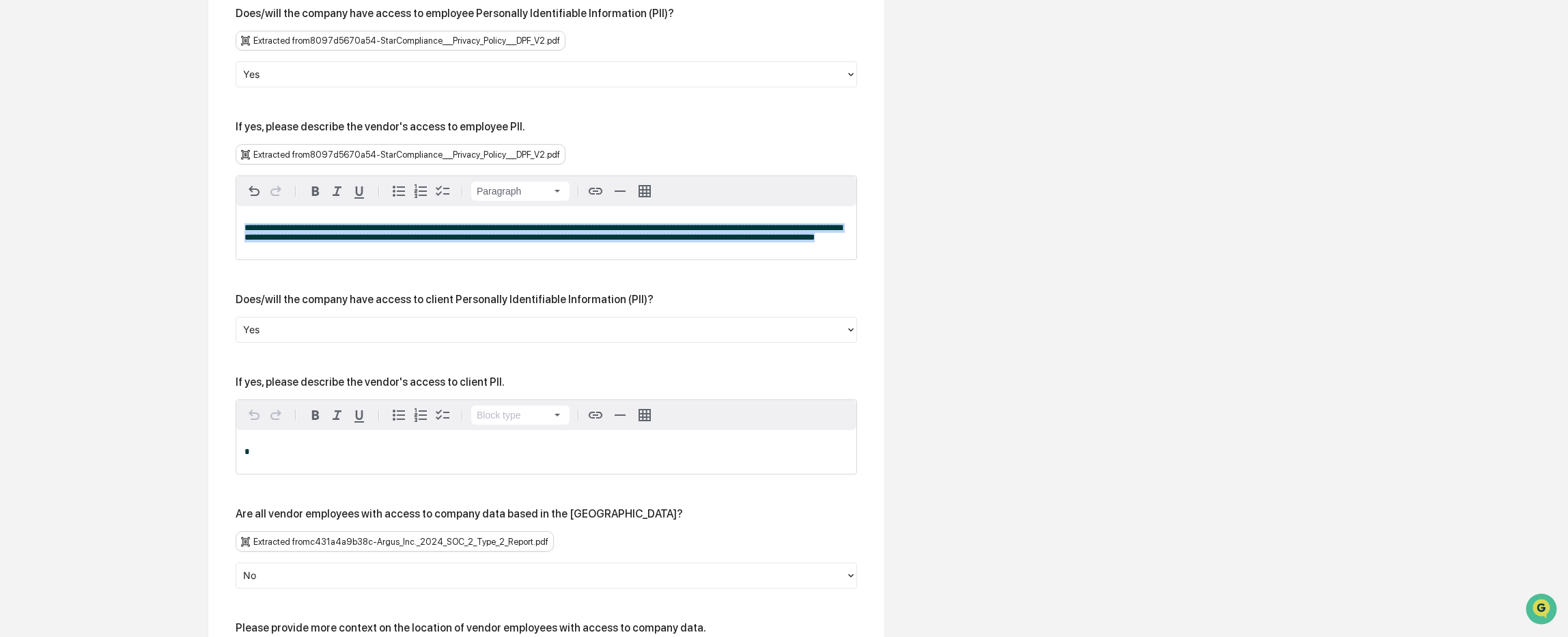
drag, startPoint x: 335, startPoint y: 182, endPoint x: 224, endPoint y: 158, distance: 113.6
click at [224, 158] on div "**********" at bounding box center [547, 395] width 676 height 2062
copy span "**********"
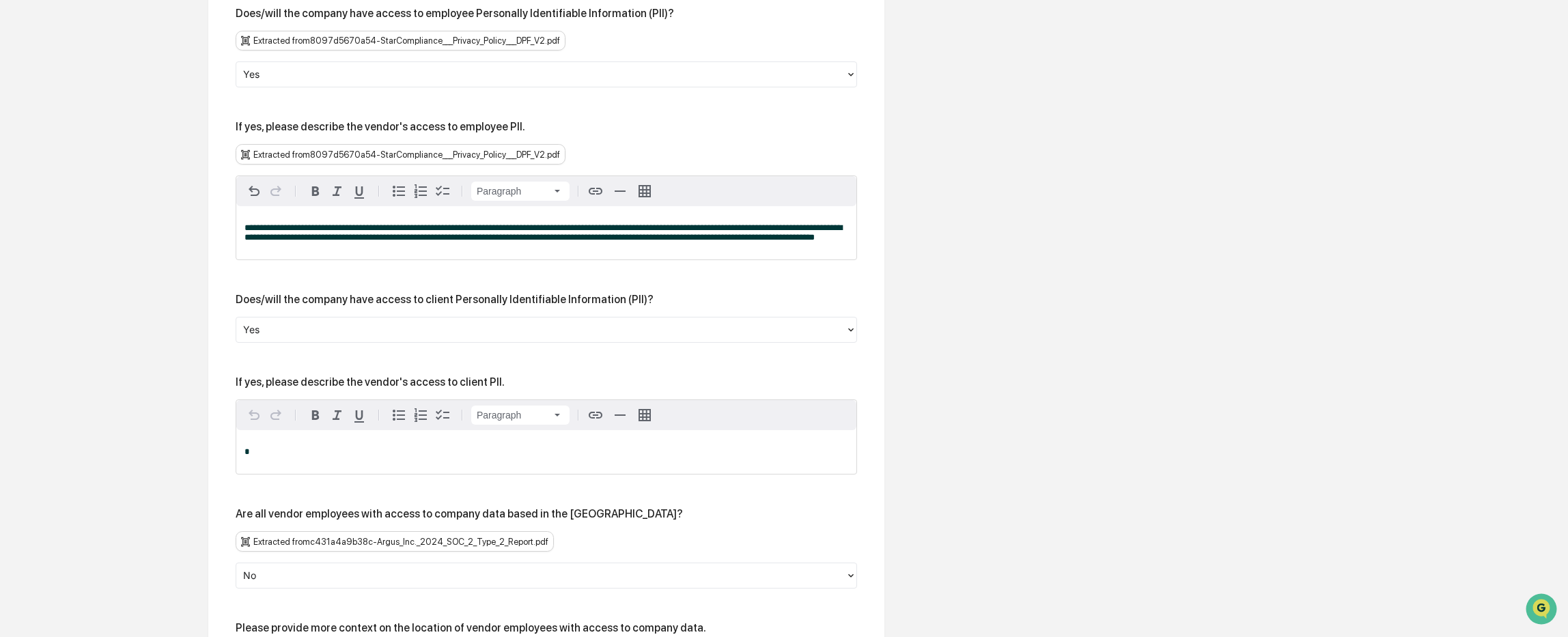
click at [304, 447] on p "*" at bounding box center [546, 452] width 604 height 10
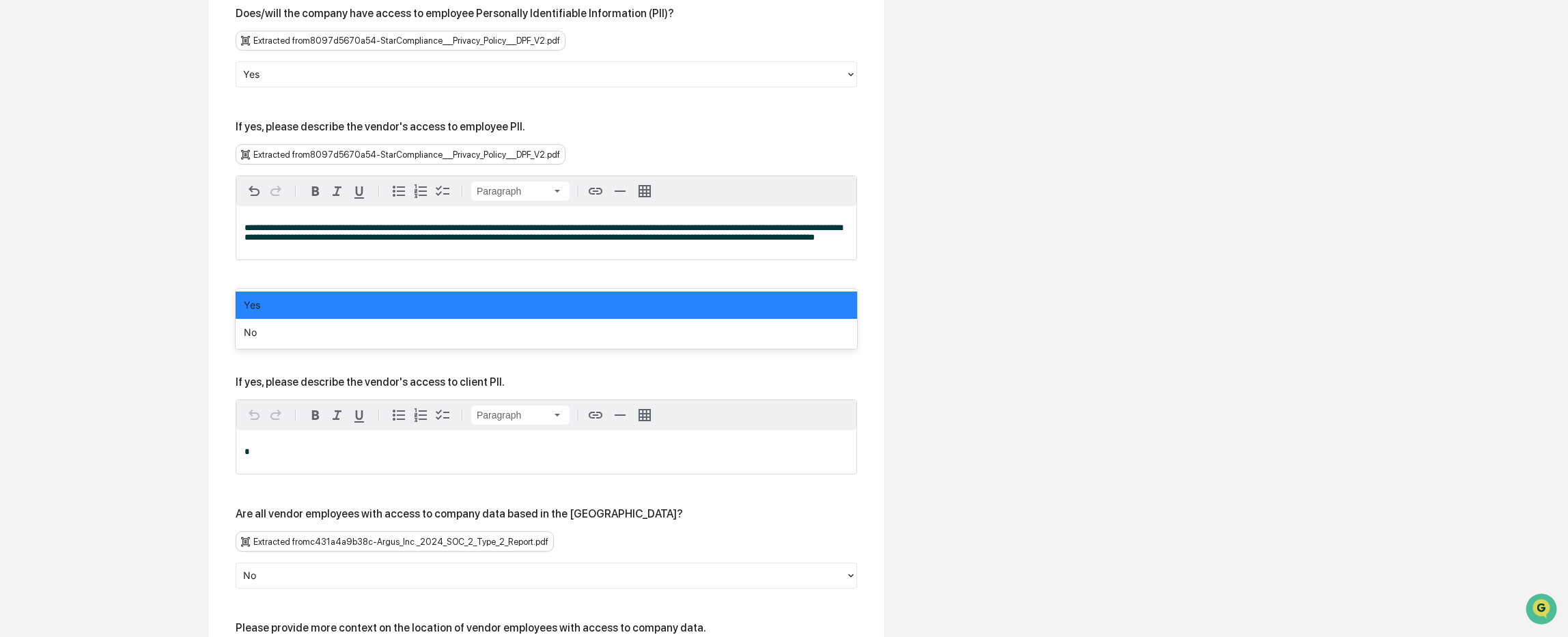
click at [279, 322] on div at bounding box center [540, 330] width 596 height 16
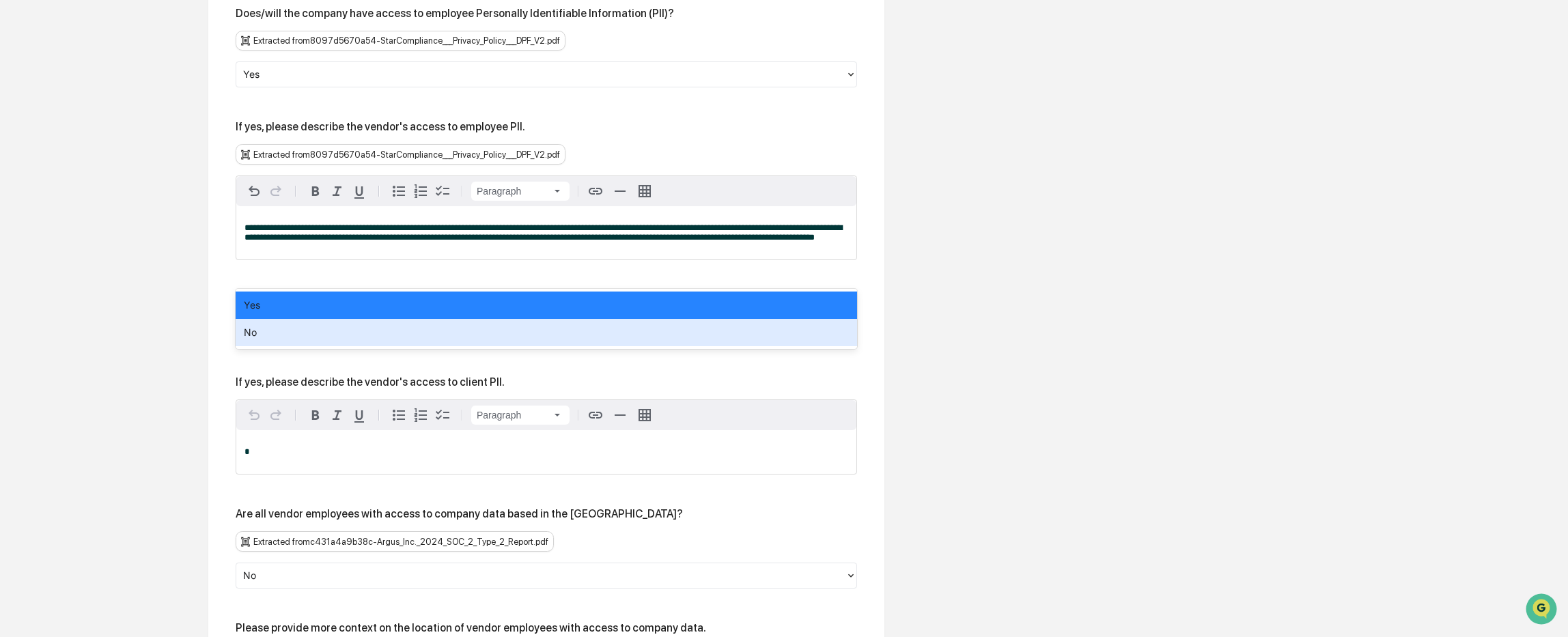
click at [277, 333] on div "No" at bounding box center [546, 333] width 621 height 28
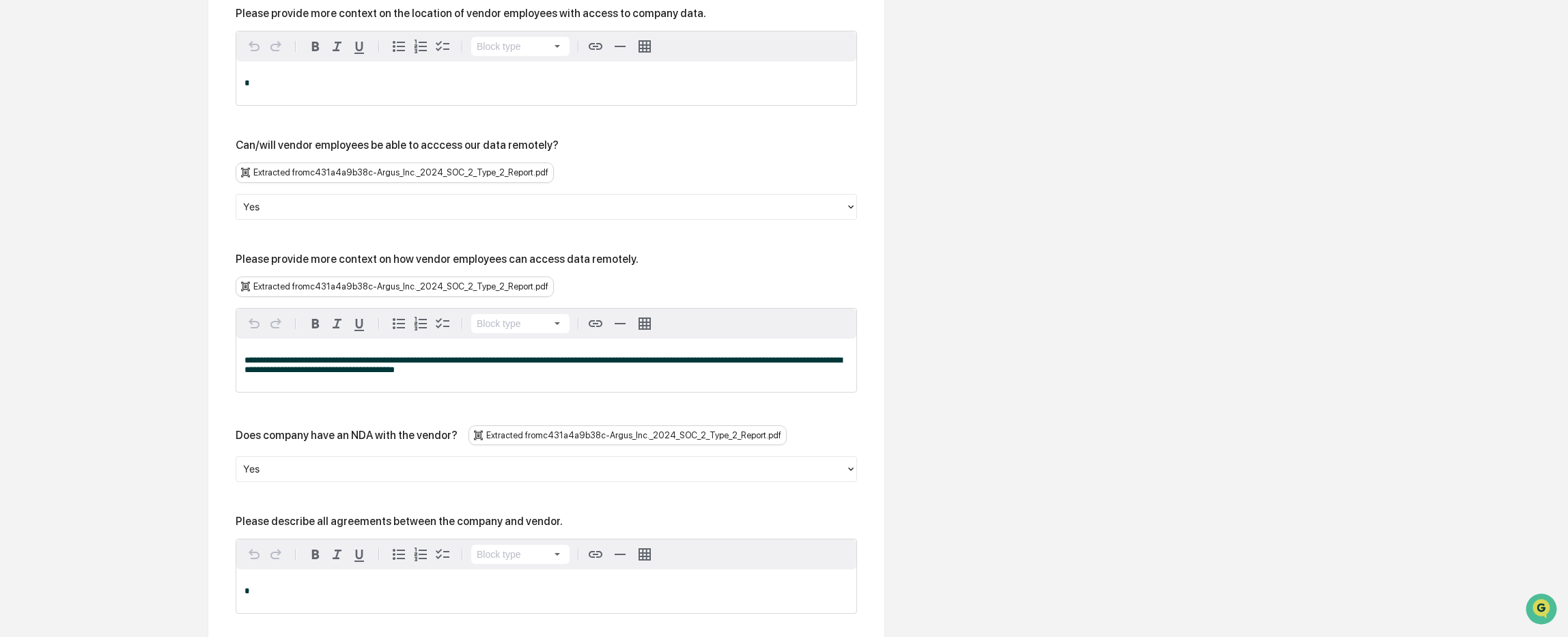
scroll to position [2782, 0]
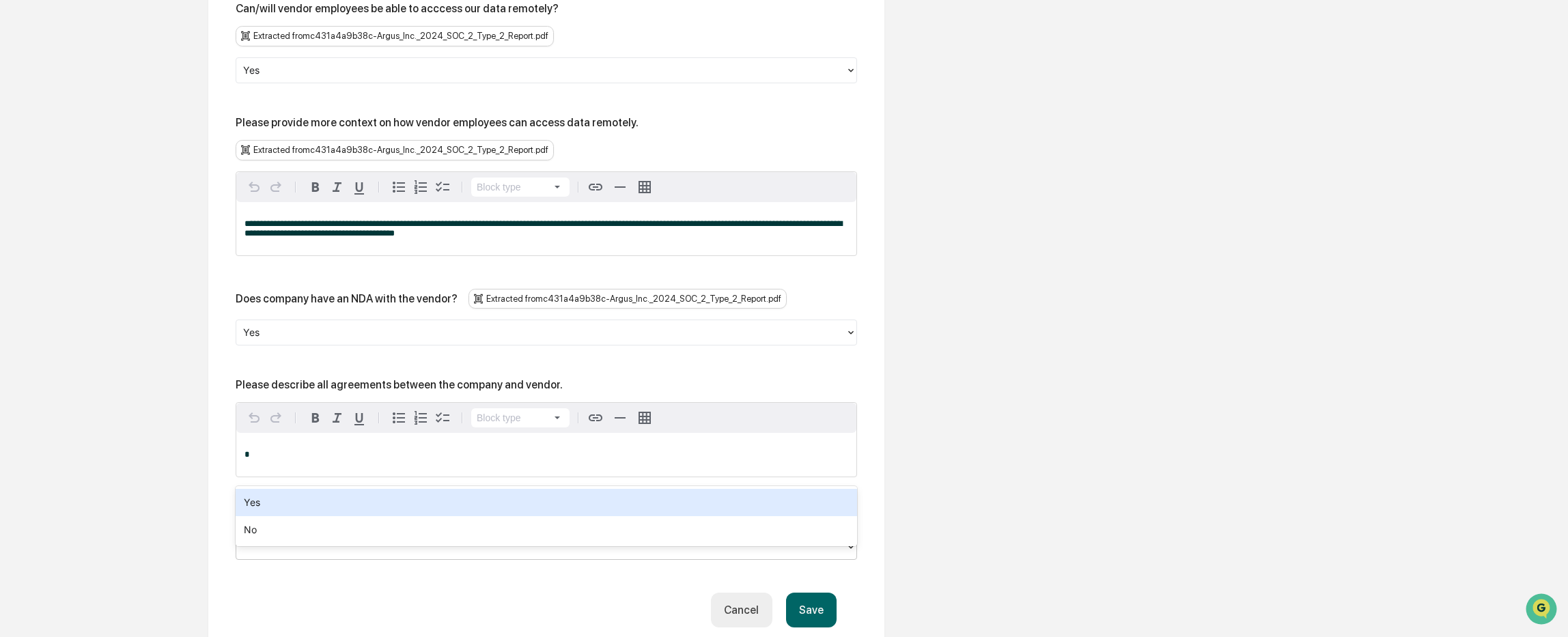
click at [409, 537] on div at bounding box center [540, 547] width 609 height 21
click at [391, 512] on div "Yes" at bounding box center [546, 502] width 621 height 28
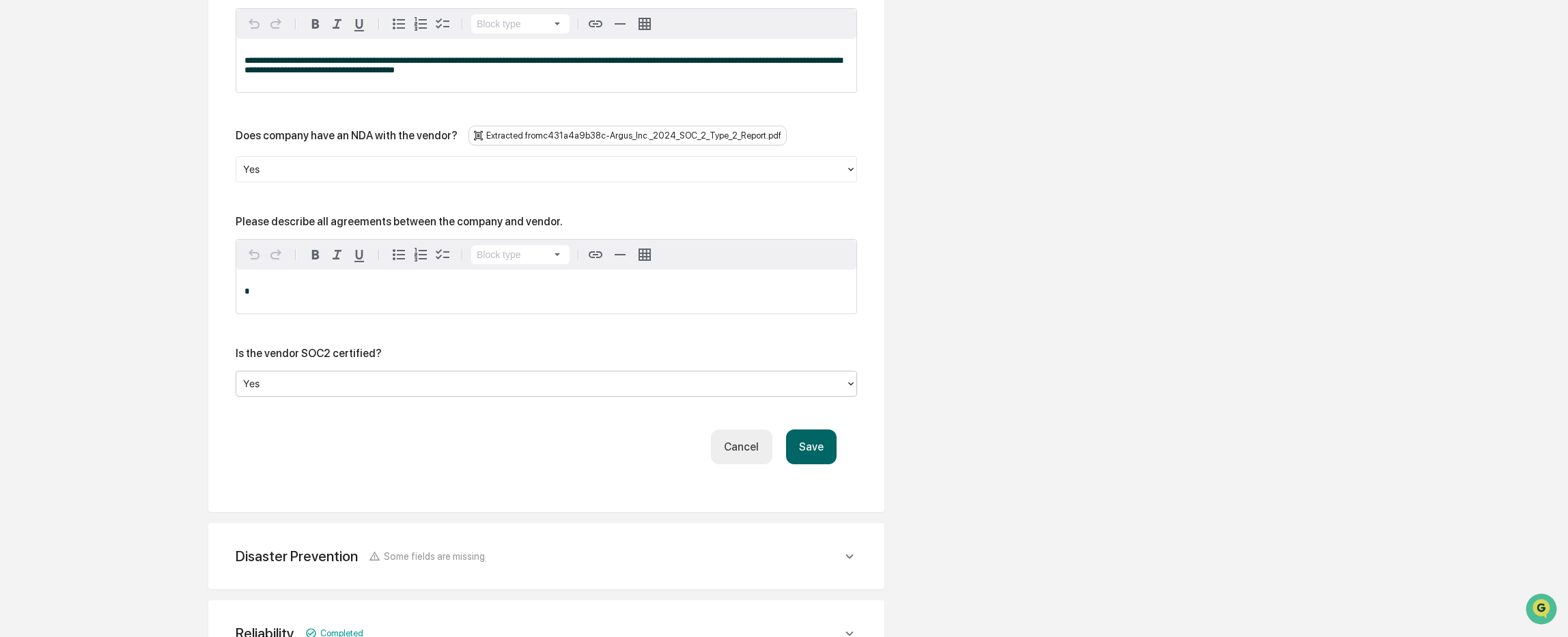
scroll to position [2971, 0]
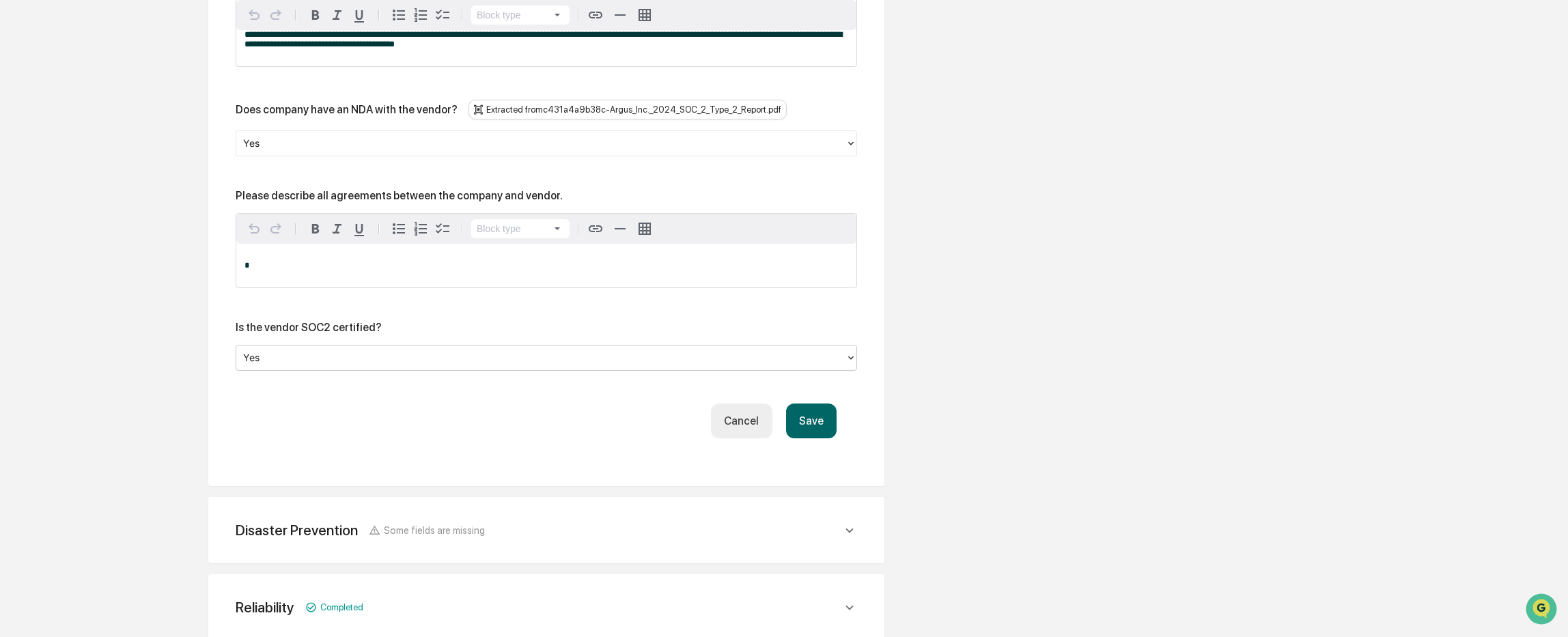
click at [578, 522] on div "Disaster Prevention Some fields are missing" at bounding box center [538, 530] width 607 height 17
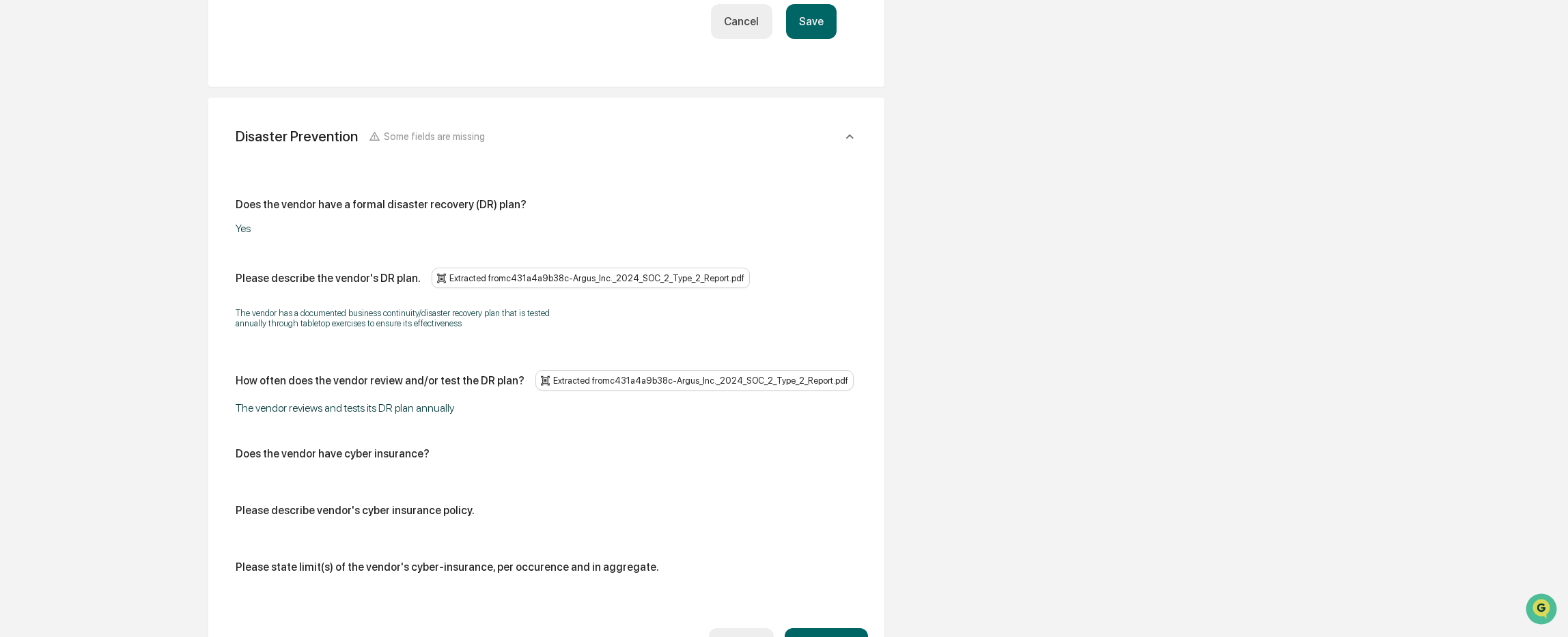
scroll to position [3381, 0]
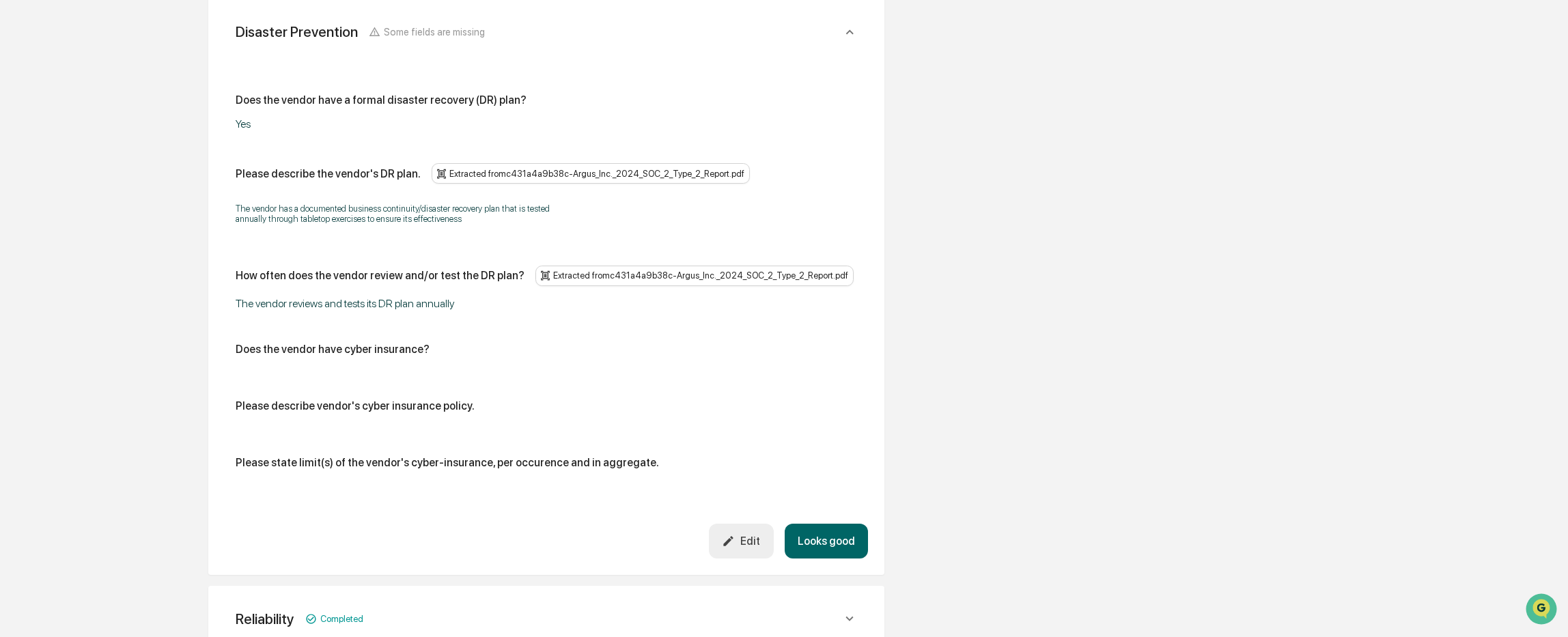
scroll to position [3458, 0]
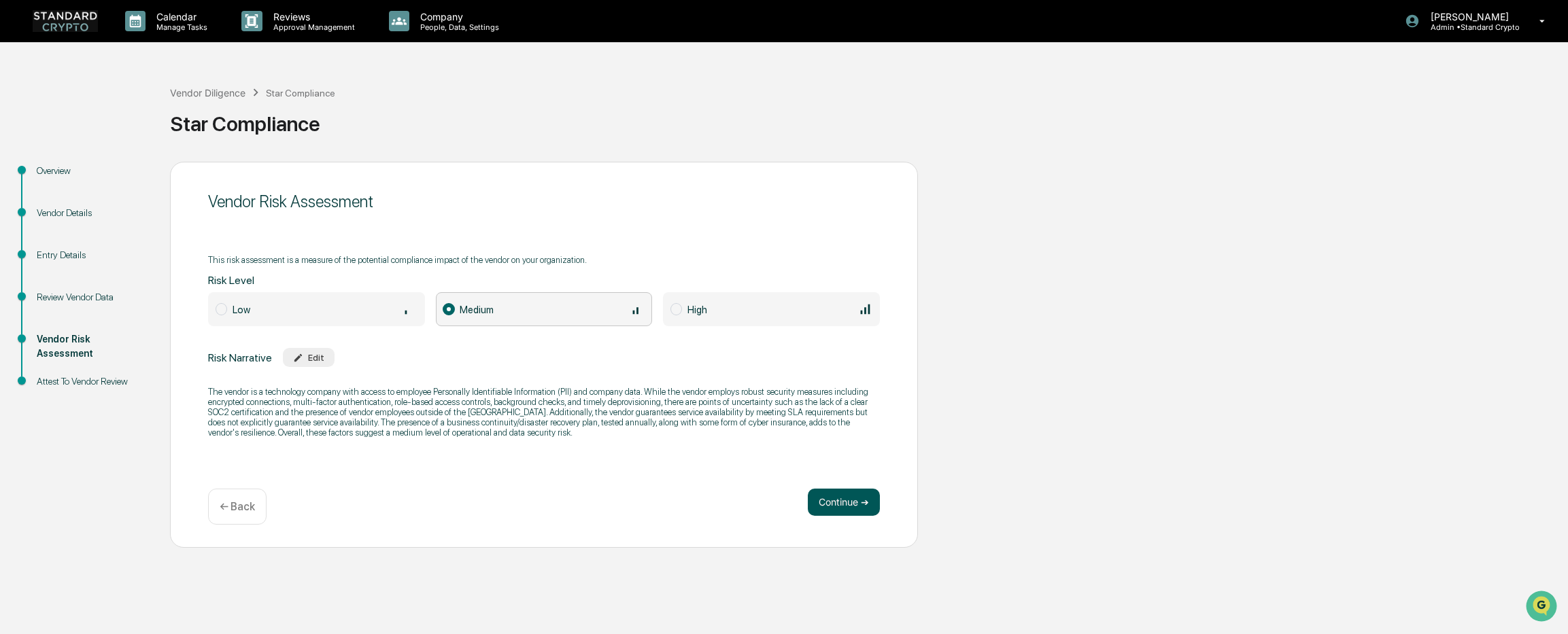
click at [836, 503] on button "Continue ➔" at bounding box center [843, 502] width 72 height 27
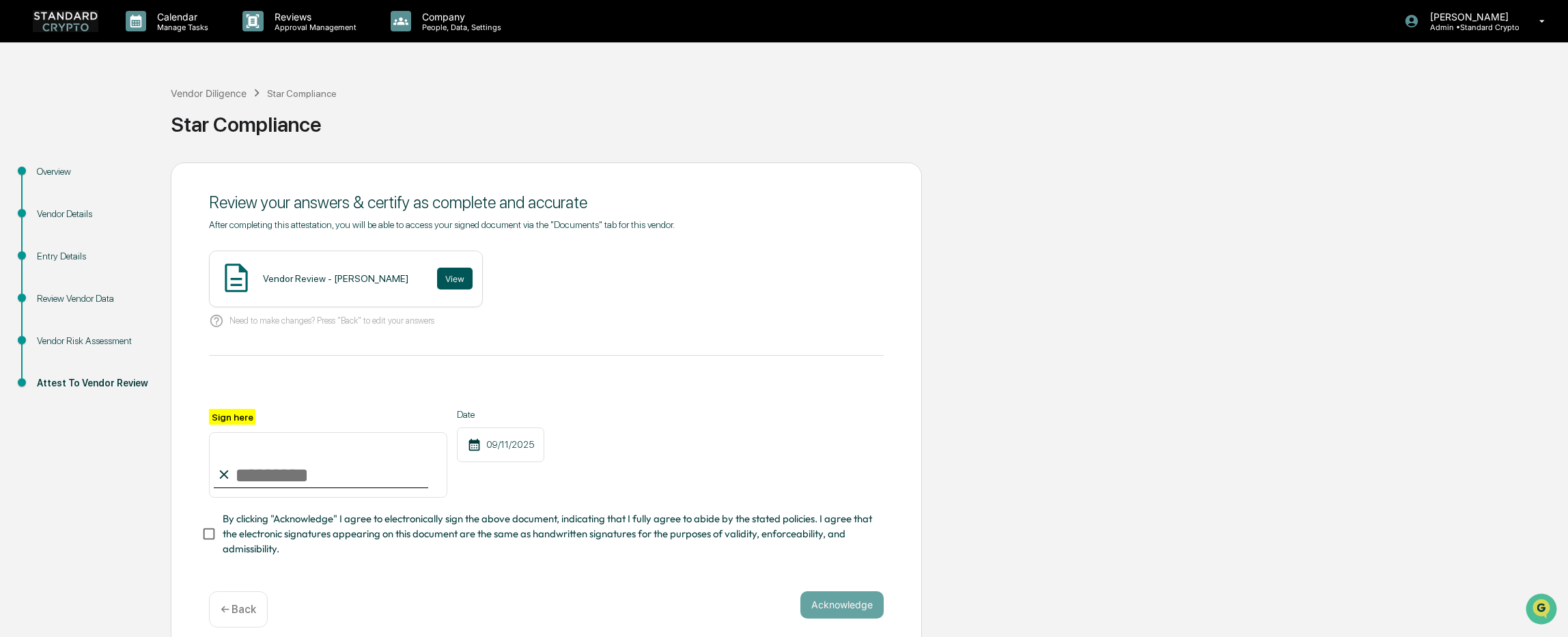
click at [437, 281] on button "View" at bounding box center [454, 279] width 35 height 22
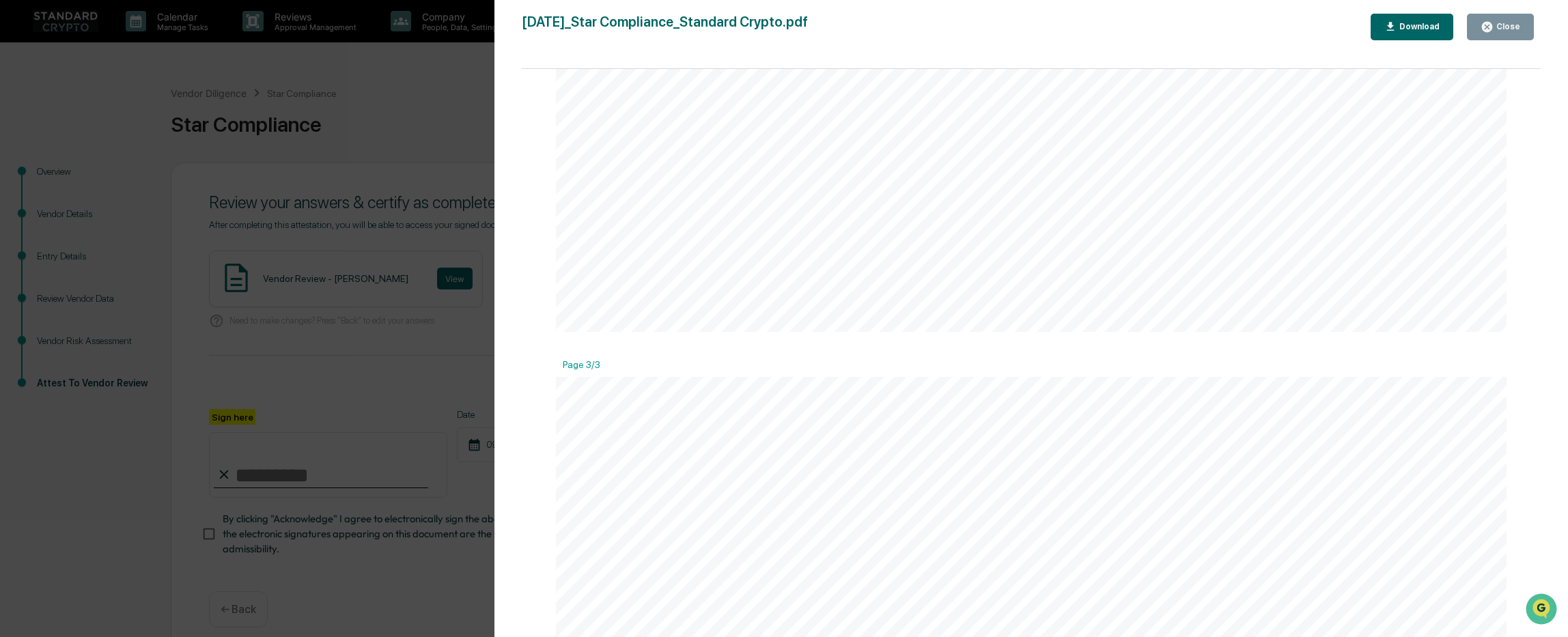
scroll to position [2595, 0]
click at [438, 166] on div "Version History 09/11/2025, 08:04 PM Ashley Sweren 2025-09-11_Star Compliance_S…" at bounding box center [784, 318] width 1568 height 637
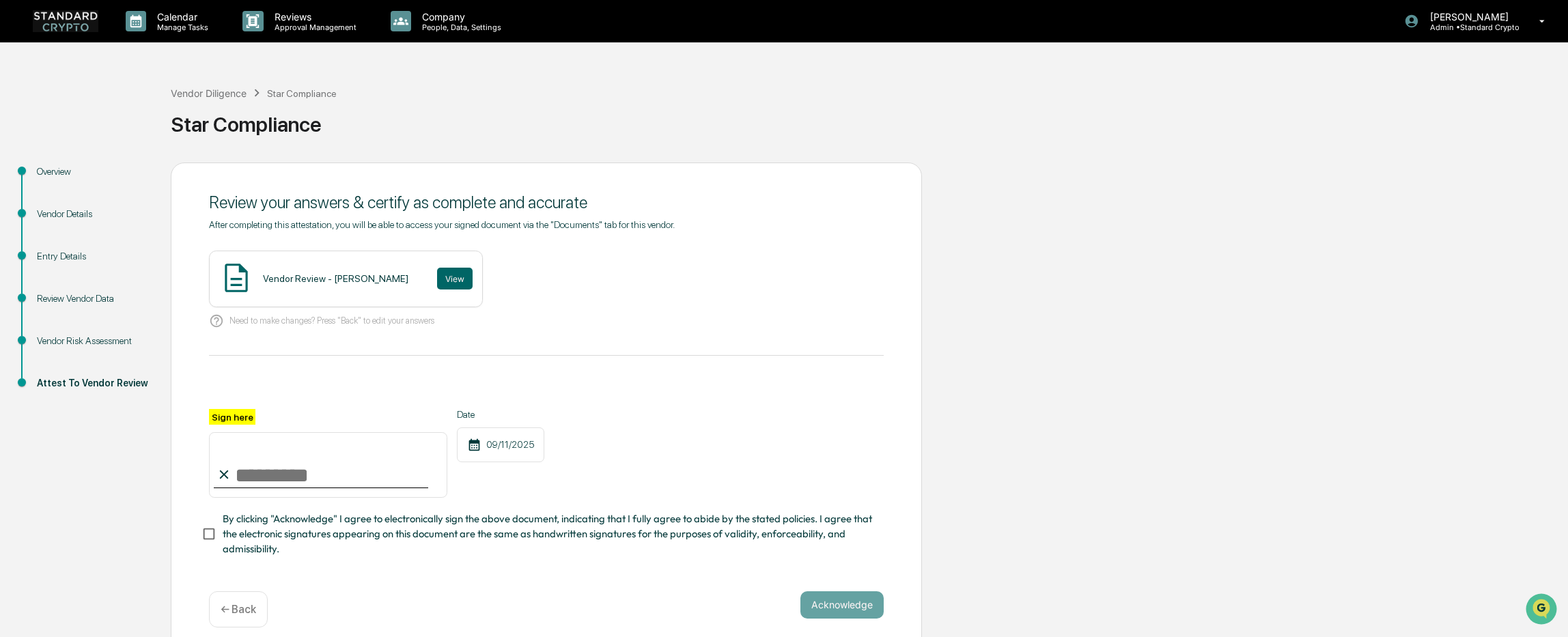
drag, startPoint x: 322, startPoint y: 476, endPoint x: 307, endPoint y: 490, distance: 20.5
click at [322, 476] on input "Sign here" at bounding box center [328, 464] width 238 height 66
type input "**********"
click at [843, 614] on button "Acknowledge" at bounding box center [842, 605] width 84 height 28
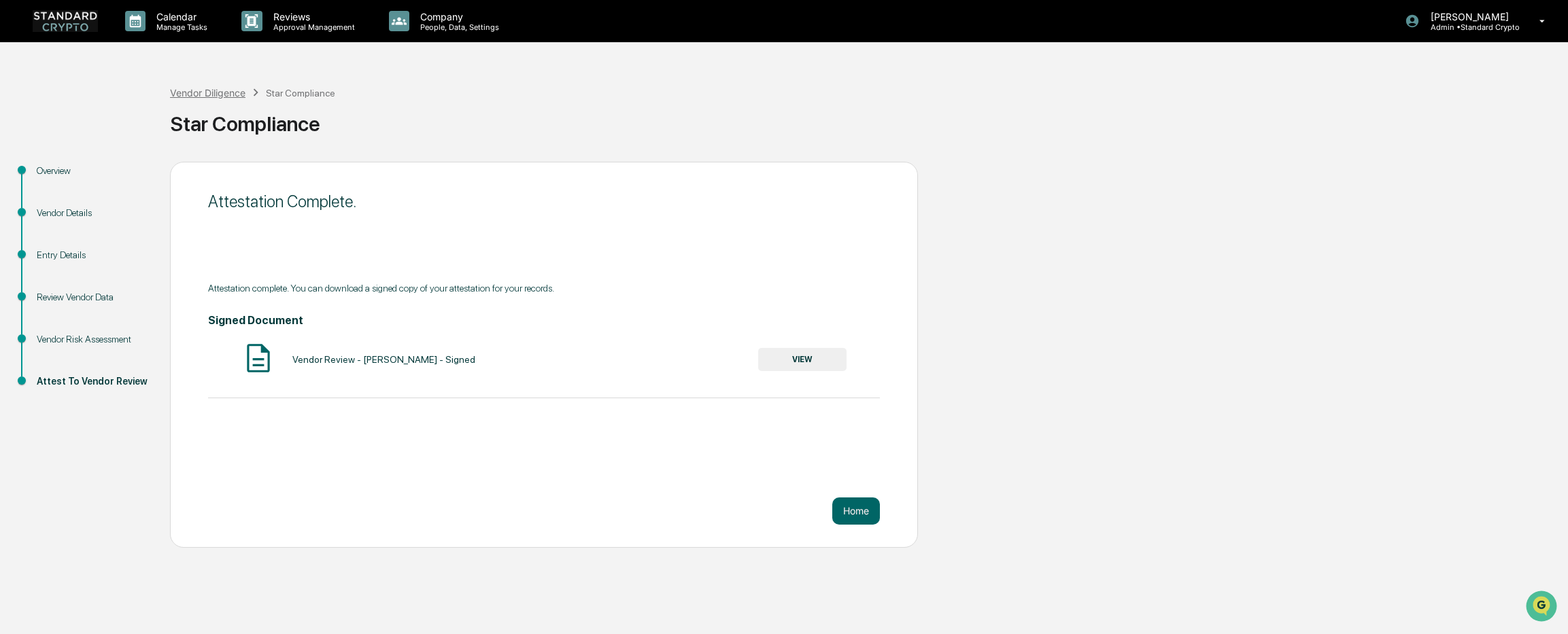
click at [197, 92] on div "Vendor Diligence" at bounding box center [208, 93] width 76 height 12
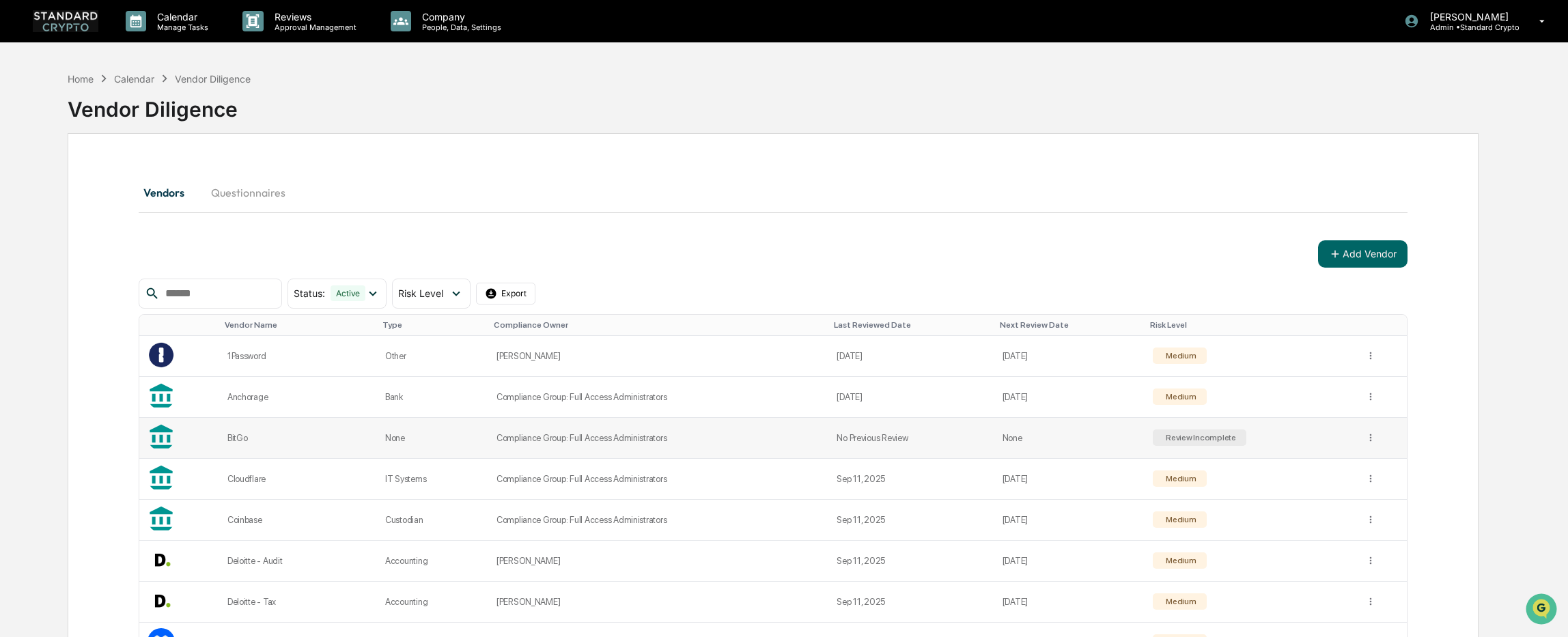
scroll to position [137, 0]
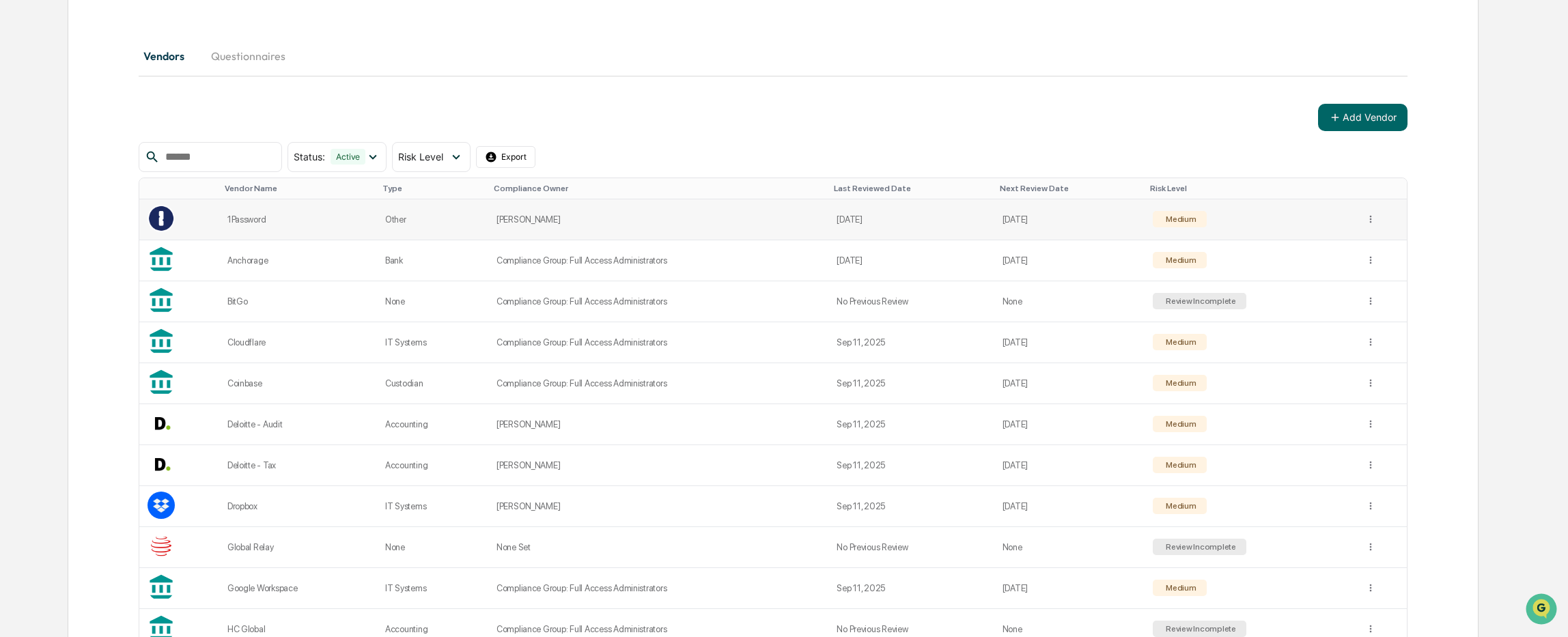
click at [908, 215] on td "Sep 10, 2025" at bounding box center [910, 219] width 165 height 41
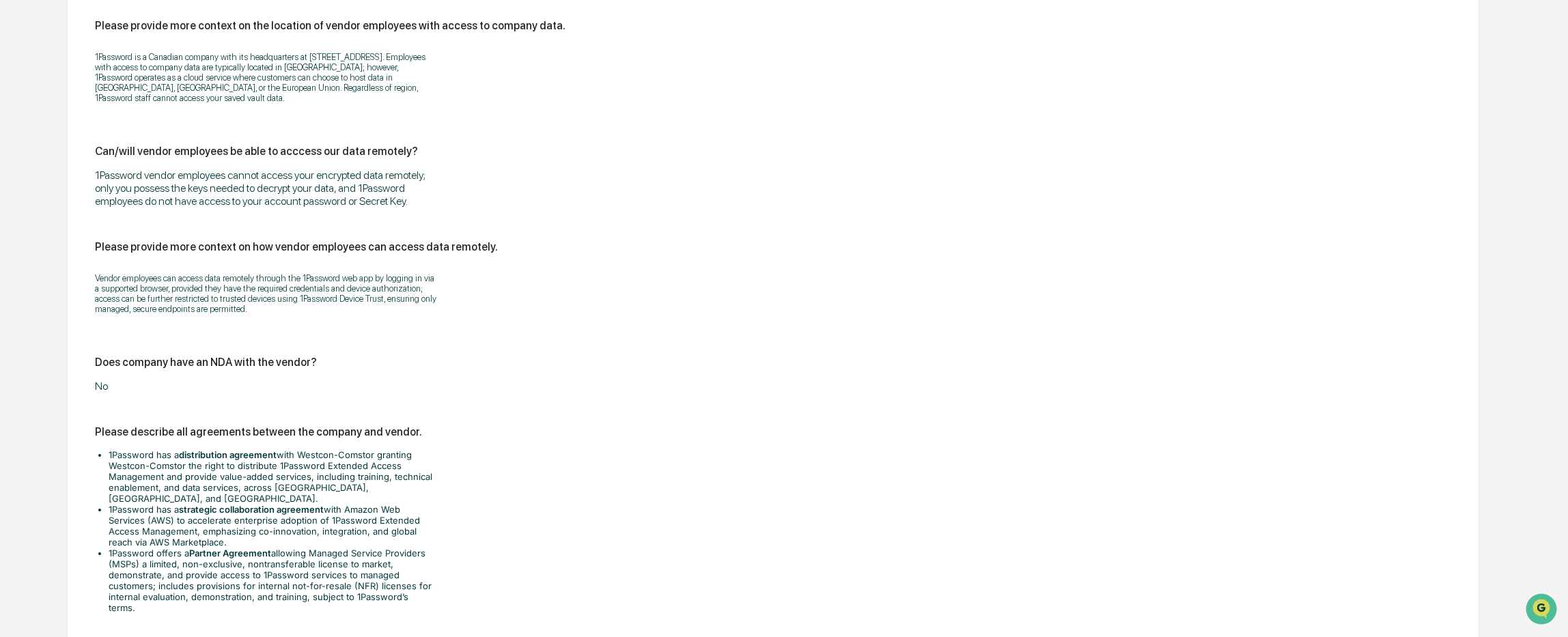
scroll to position [3073, 0]
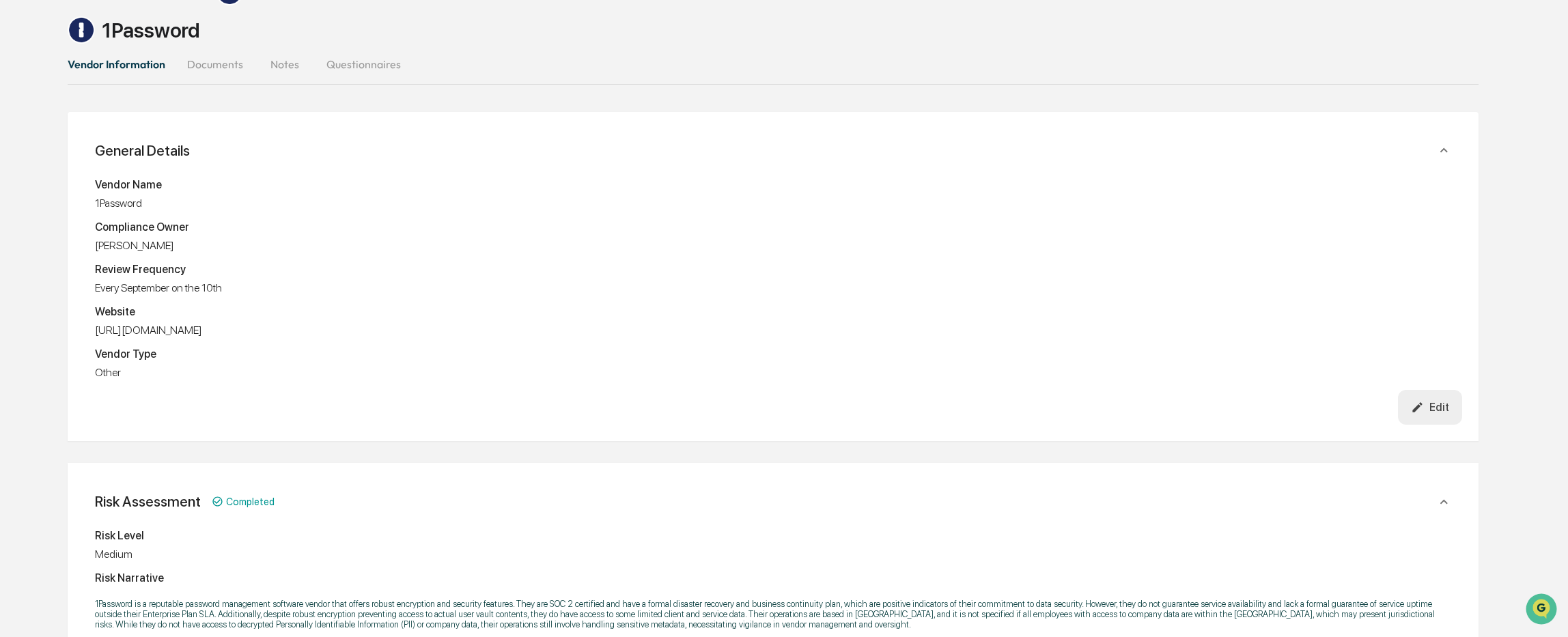
scroll to position [0, 0]
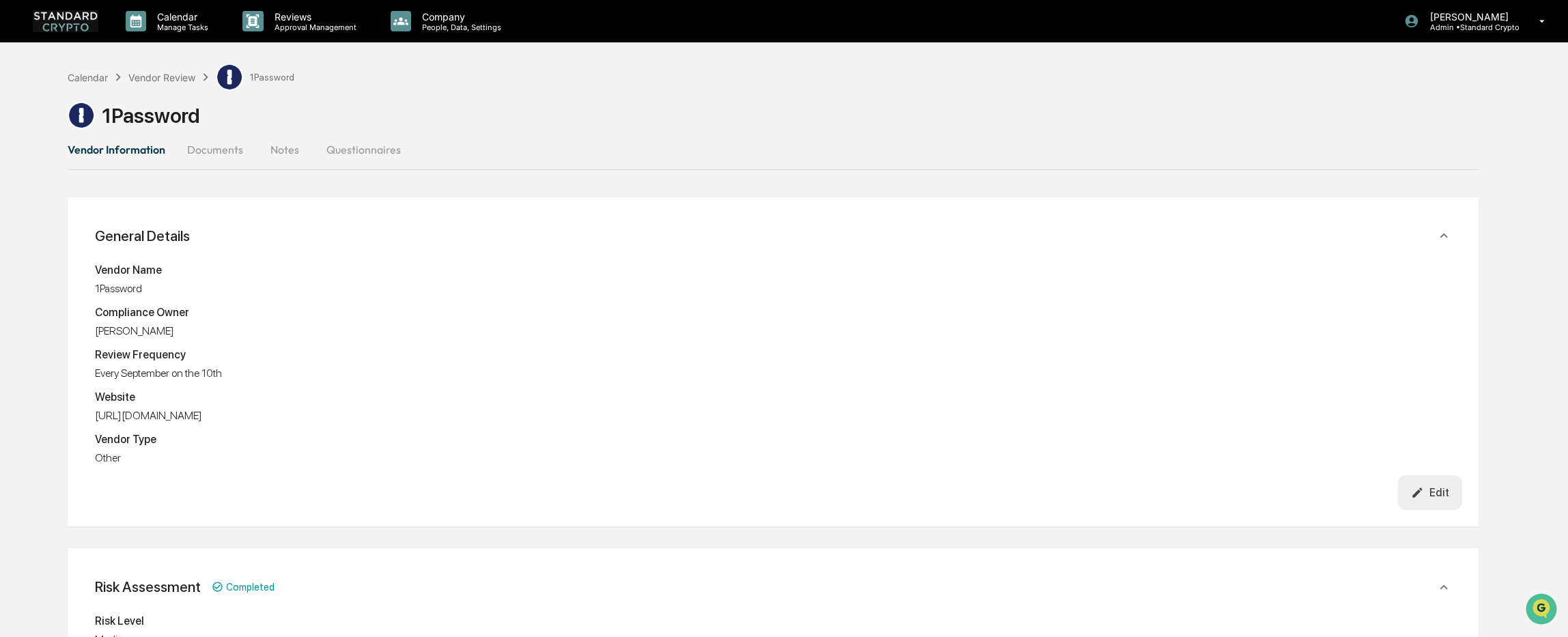
drag, startPoint x: 1184, startPoint y: 72, endPoint x: 972, endPoint y: 111, distance: 215.6
click at [1181, 72] on div "Calendar Vendor Review 1Password 1Password" at bounding box center [773, 99] width 1411 height 71
click at [155, 79] on div "Vendor Review" at bounding box center [161, 77] width 67 height 12
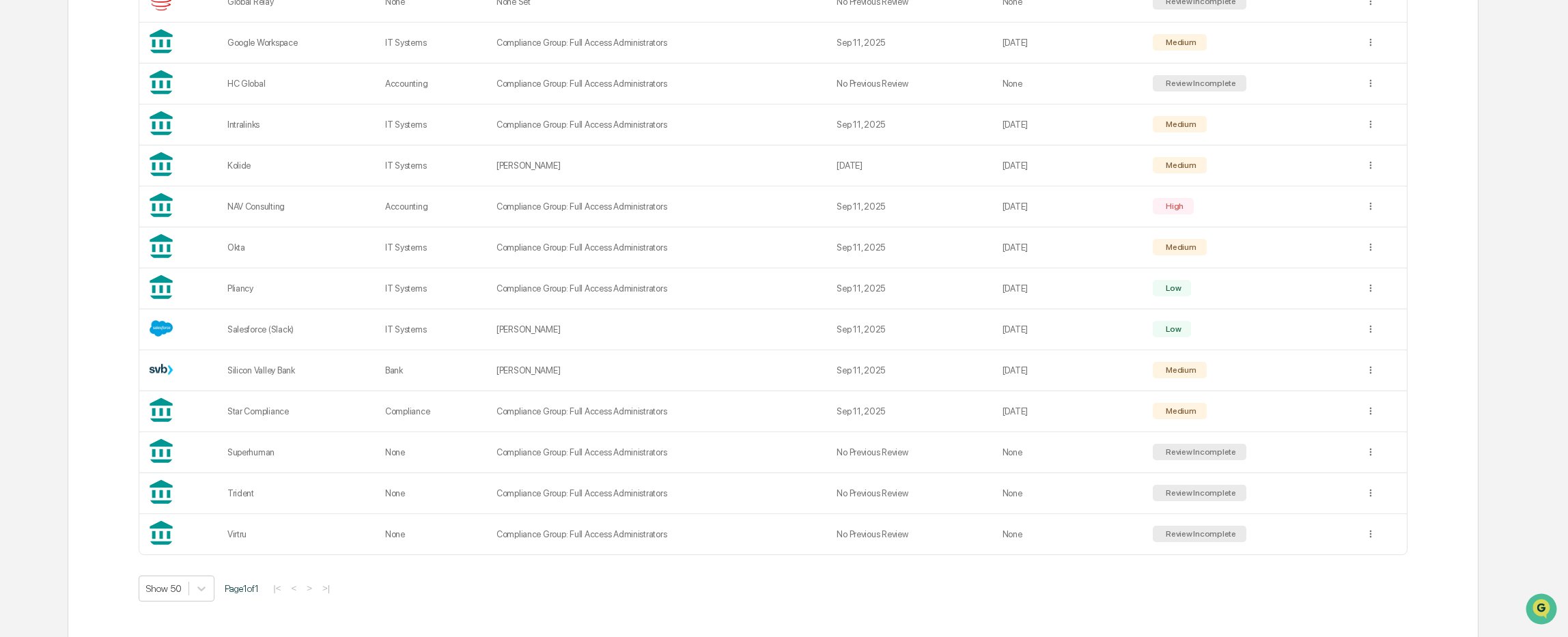
scroll to position [683, 0]
click at [687, 452] on td "Compliance Group: Full Access Administrators" at bounding box center [658, 451] width 340 height 41
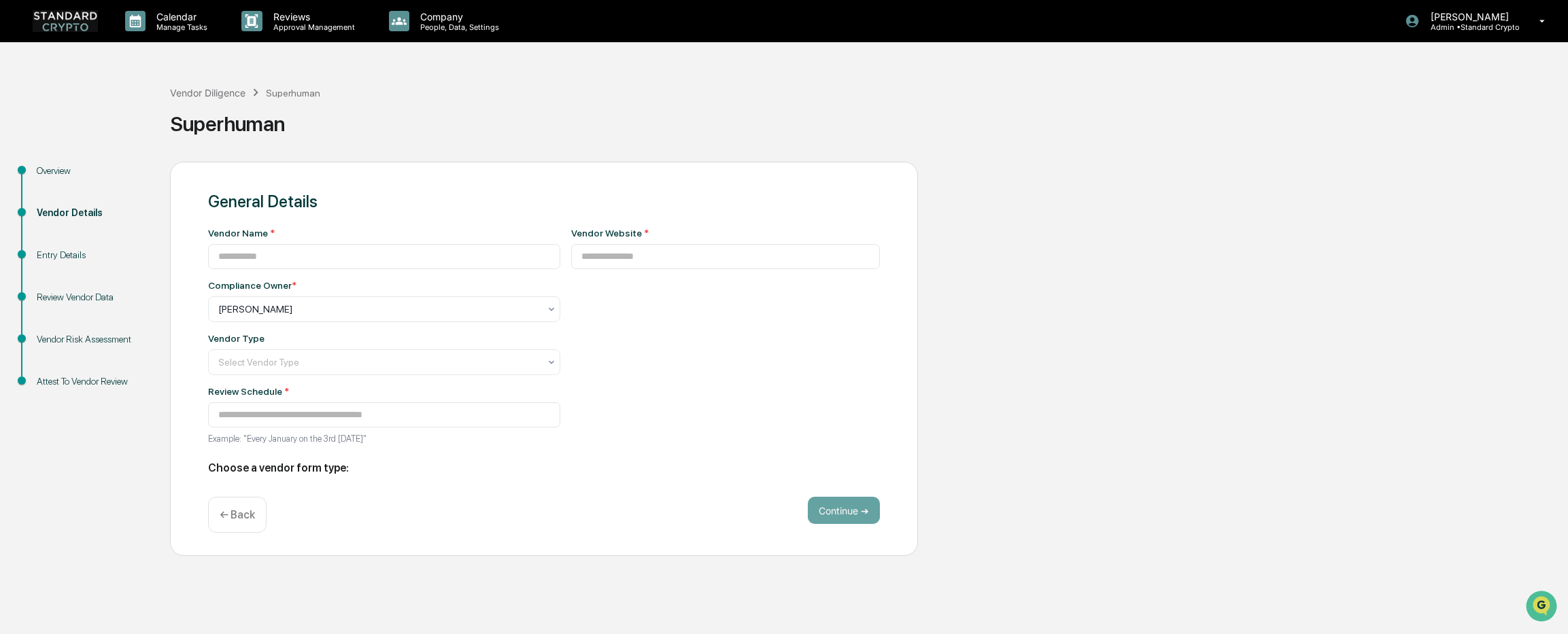
type input "**********"
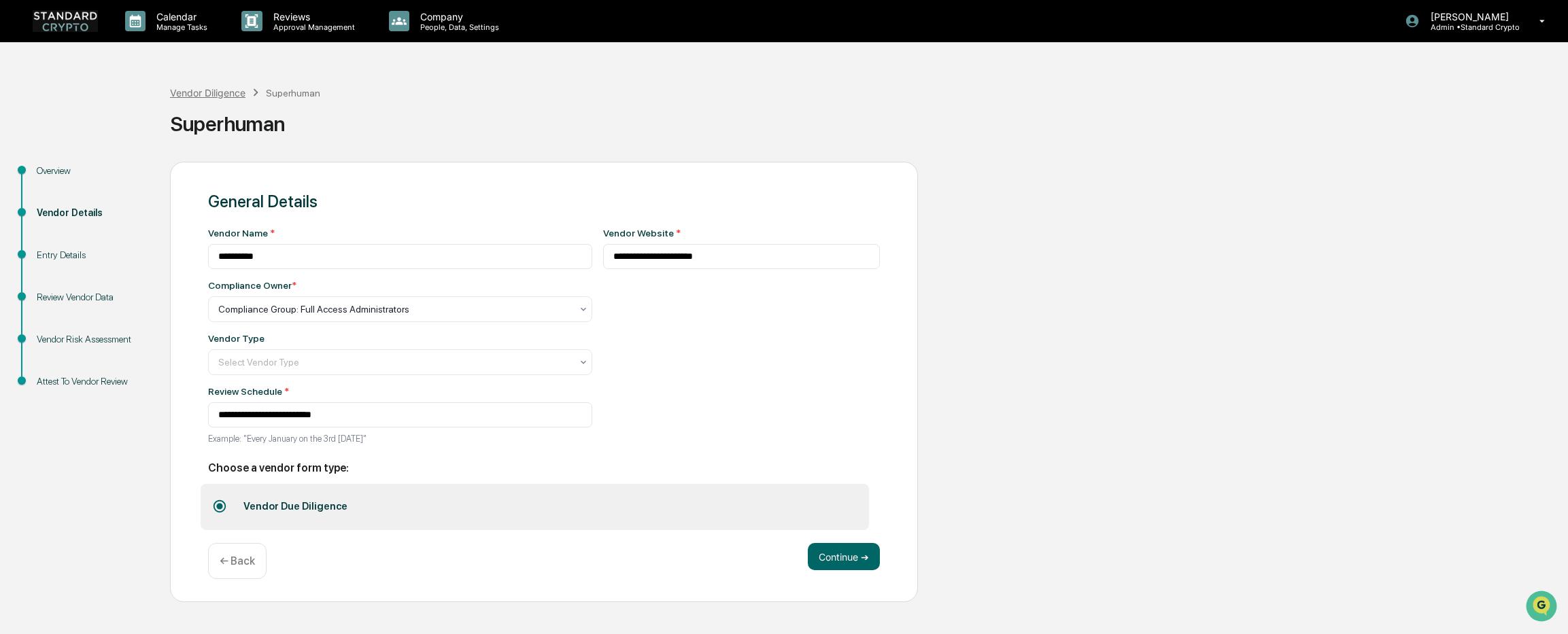
click at [190, 97] on div "Vendor Diligence" at bounding box center [208, 93] width 76 height 12
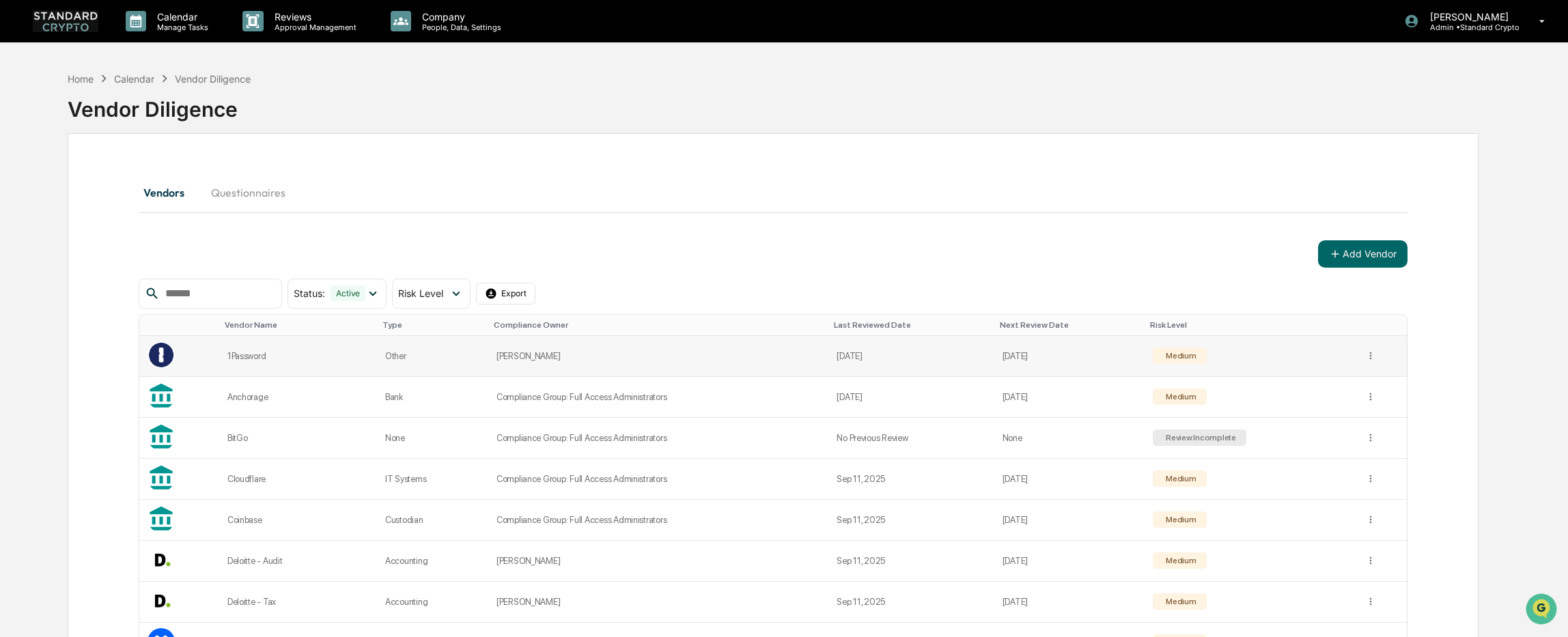
click at [1025, 355] on td "Oct 10, 2025" at bounding box center [1070, 356] width 150 height 41
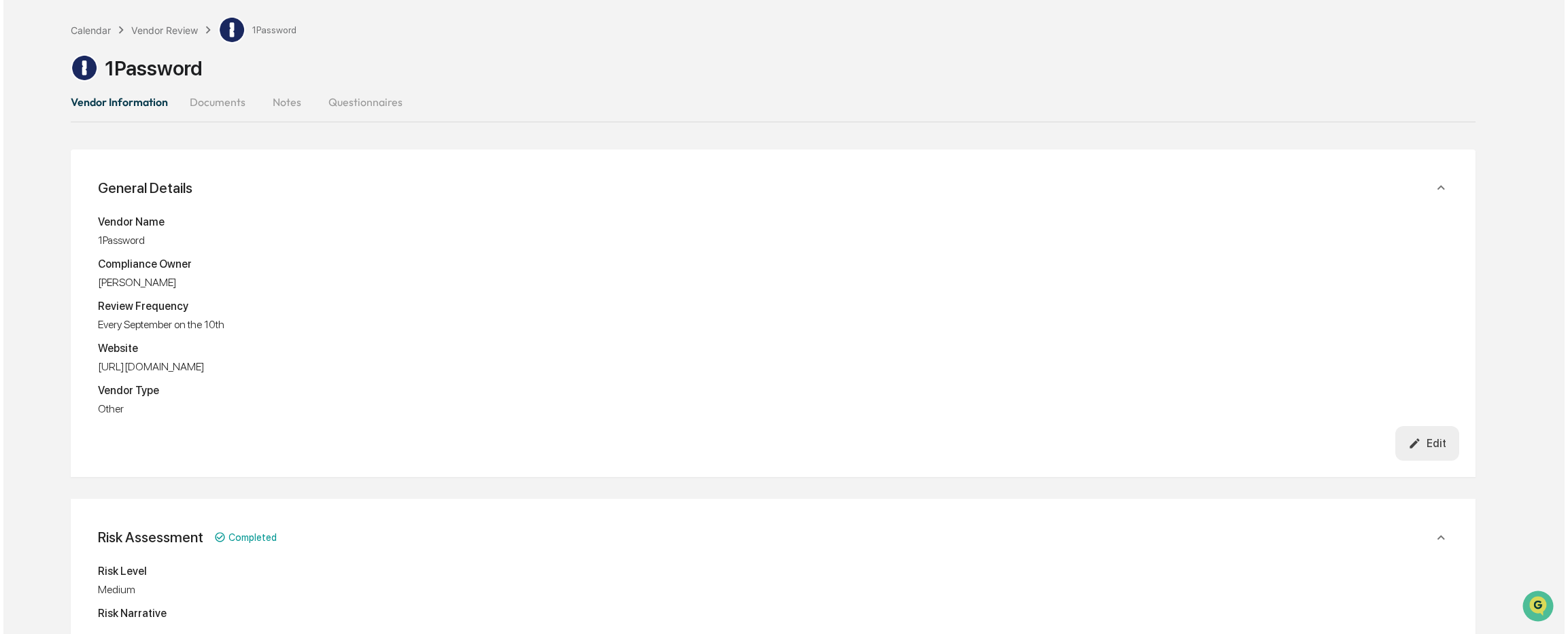
scroll to position [6, 0]
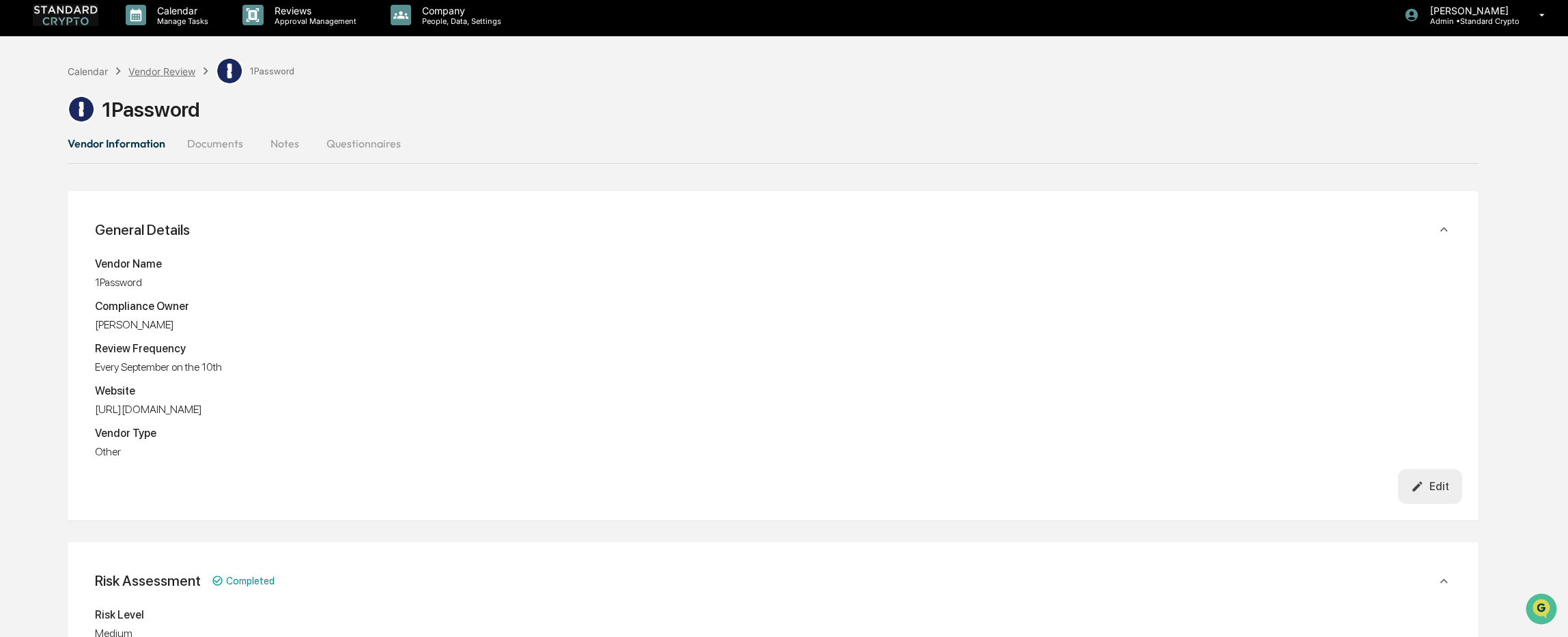
click at [144, 70] on div "Vendor Review" at bounding box center [161, 71] width 67 height 12
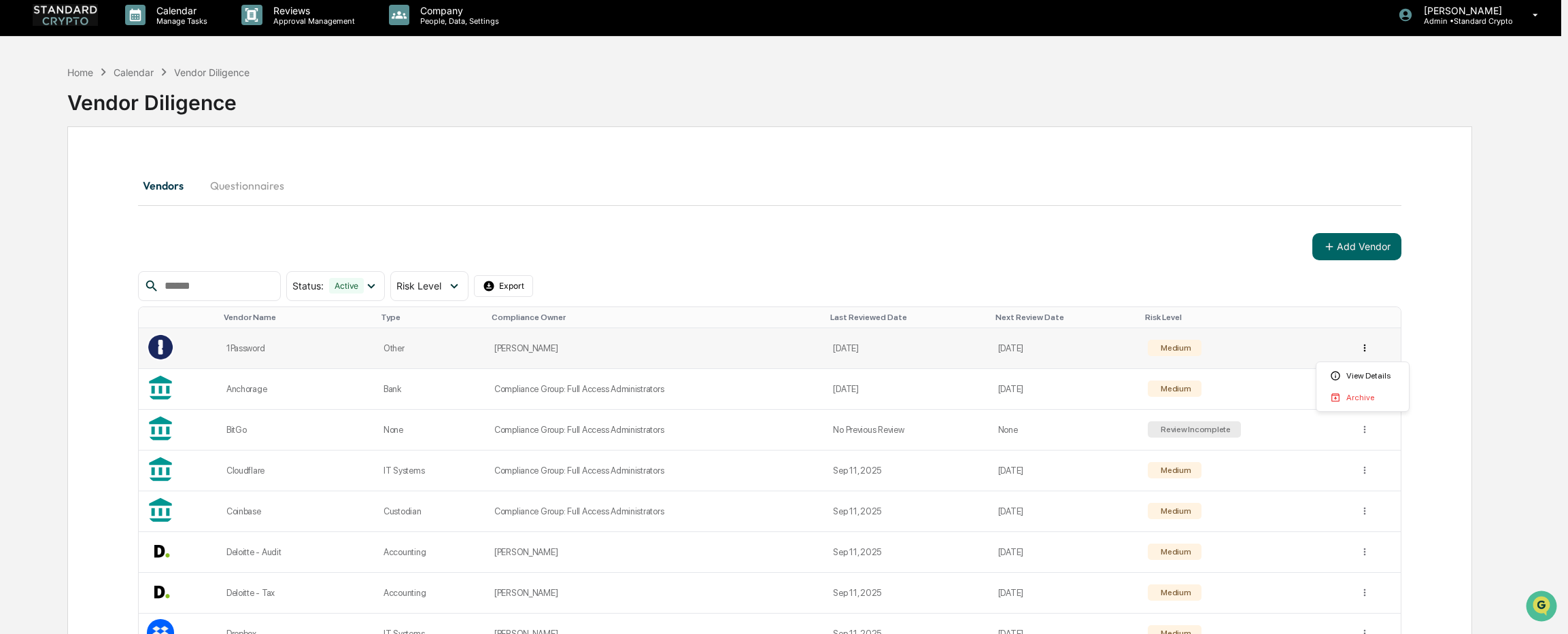
click at [1362, 348] on html "Calendar Manage Tasks Reviews Approval Management Company People, Data, Setting…" at bounding box center [784, 310] width 1568 height 634
click at [1358, 376] on div "View Details" at bounding box center [1363, 376] width 87 height 22
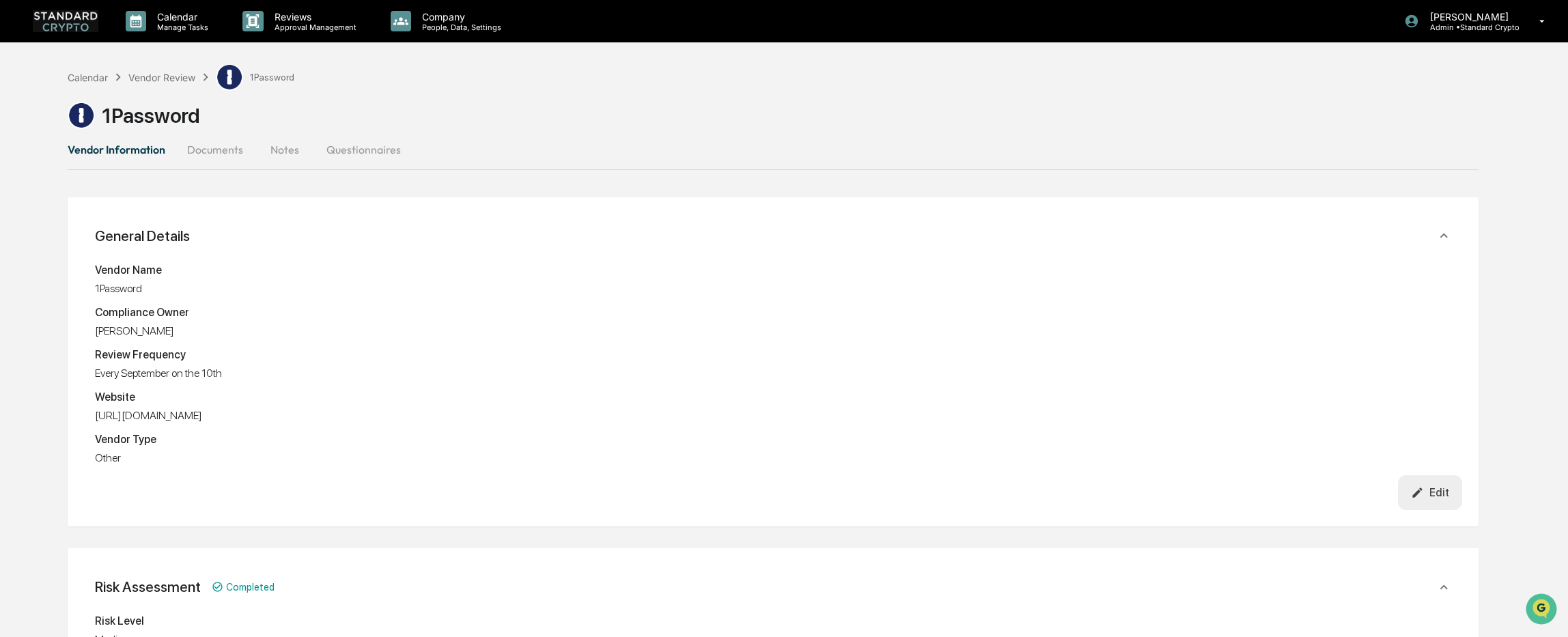
click at [294, 146] on button "Notes" at bounding box center [284, 149] width 61 height 32
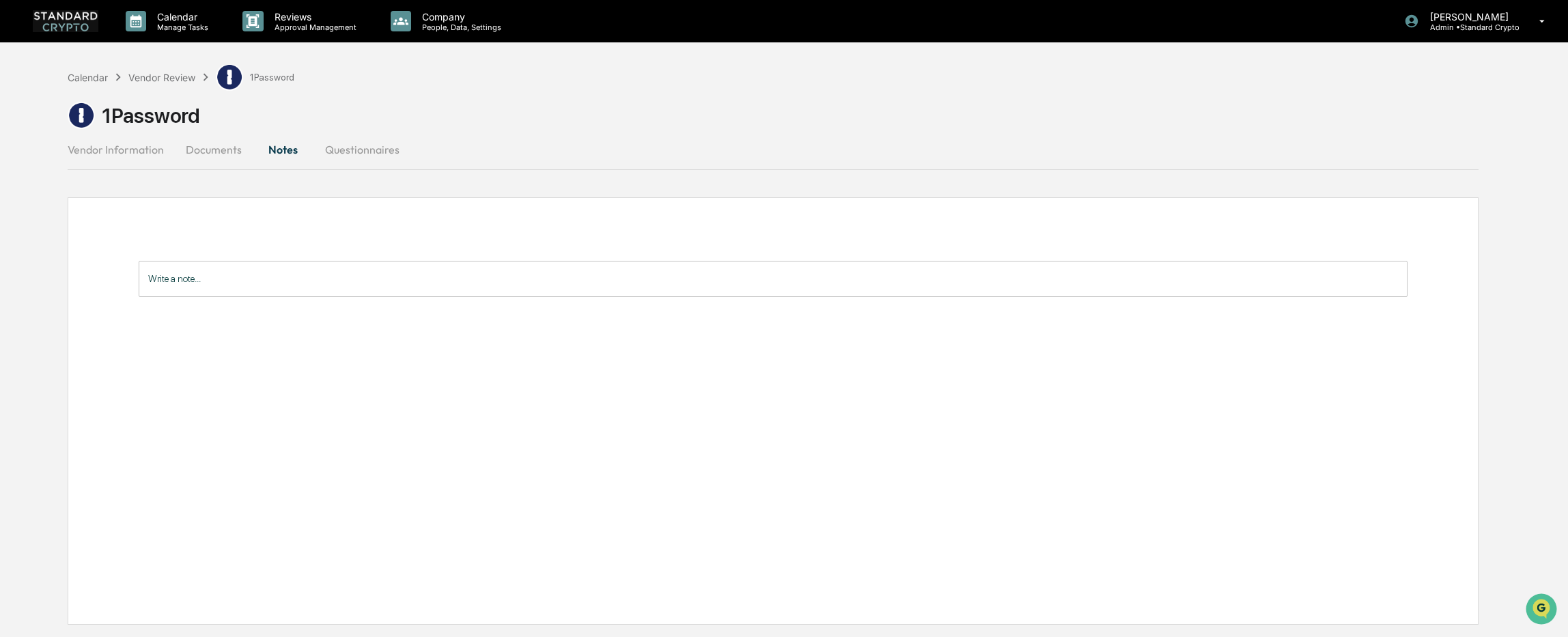
click at [180, 153] on button "Documents" at bounding box center [213, 149] width 78 height 32
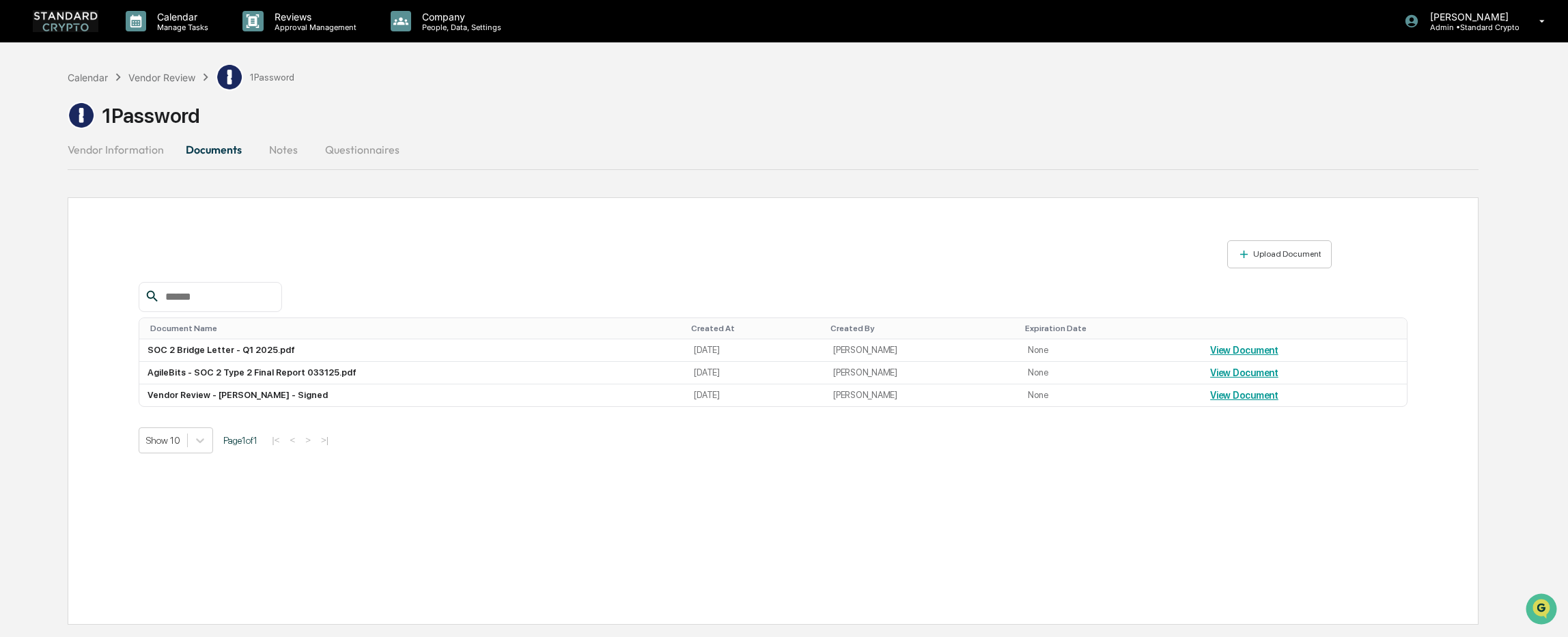
click at [339, 153] on button "Questionnaires" at bounding box center [362, 149] width 97 height 32
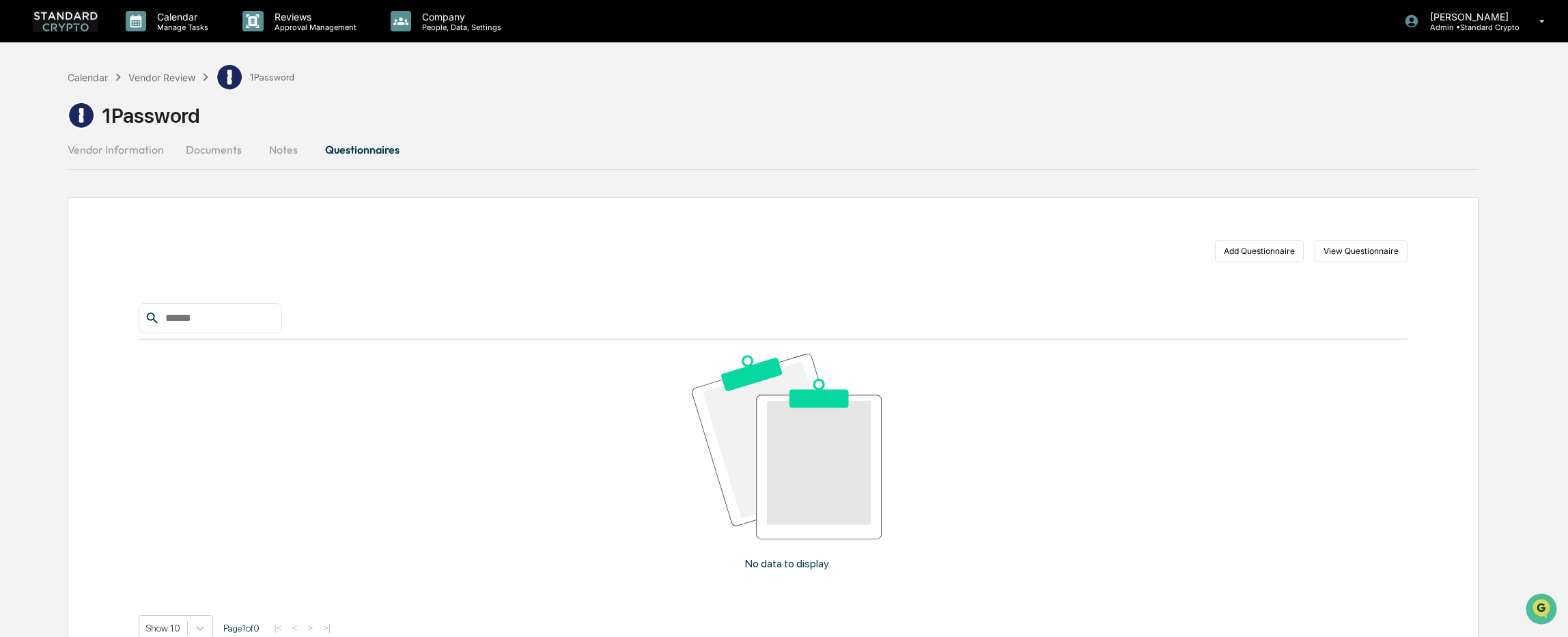
click at [277, 148] on button "Notes" at bounding box center [283, 149] width 61 height 32
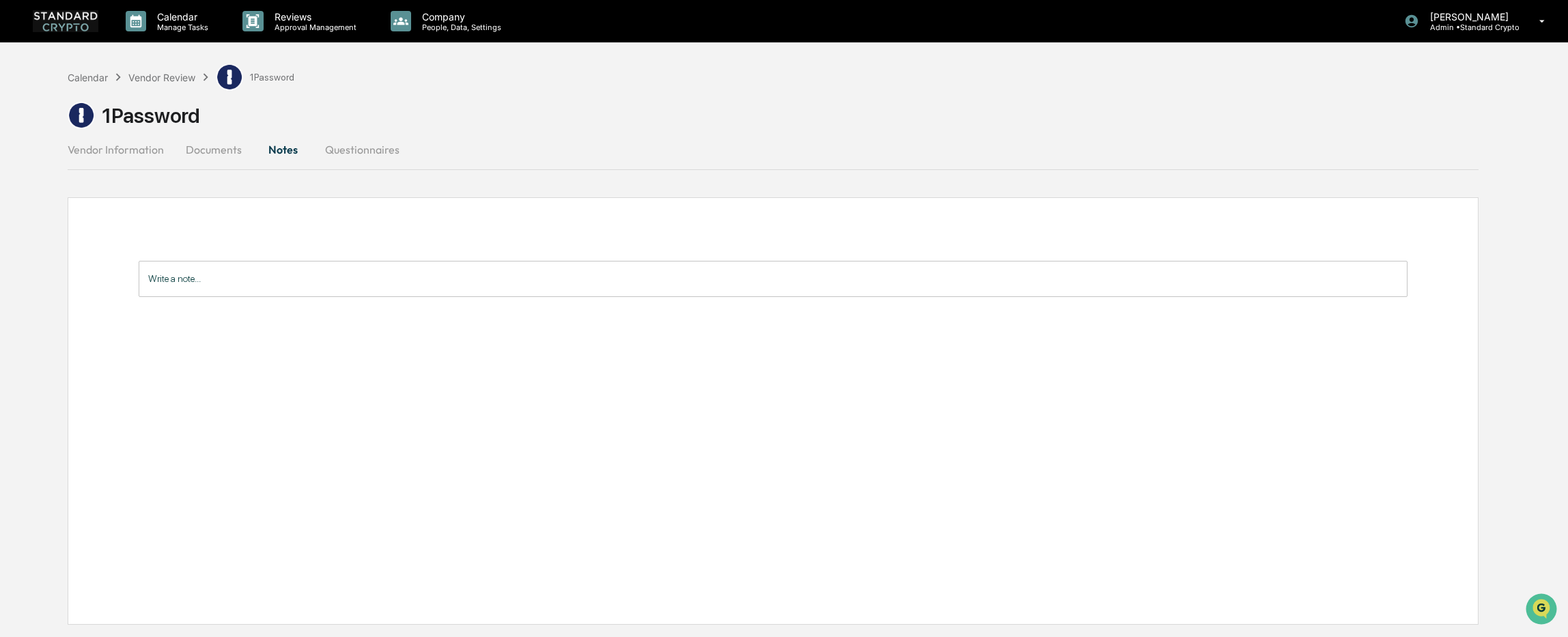
click at [122, 147] on button "Vendor Information" at bounding box center [121, 149] width 107 height 32
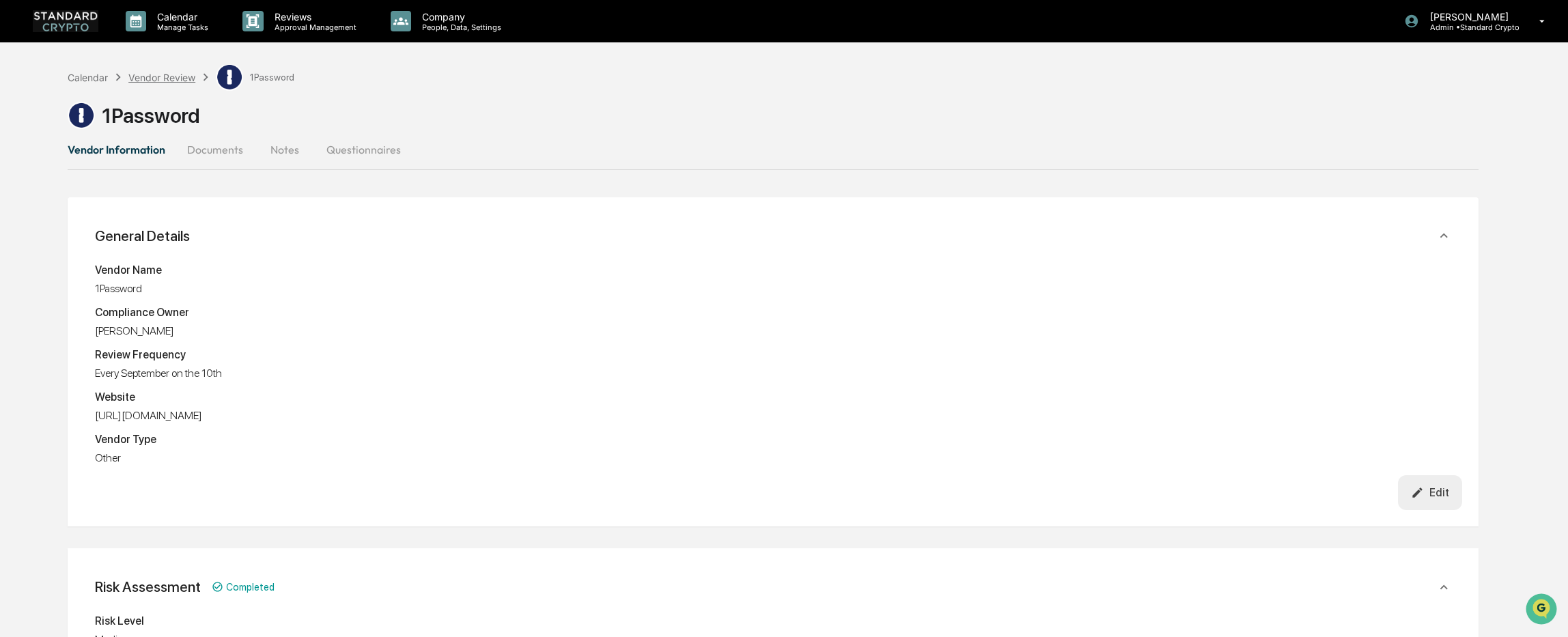
click at [161, 80] on div "Vendor Review" at bounding box center [161, 77] width 67 height 12
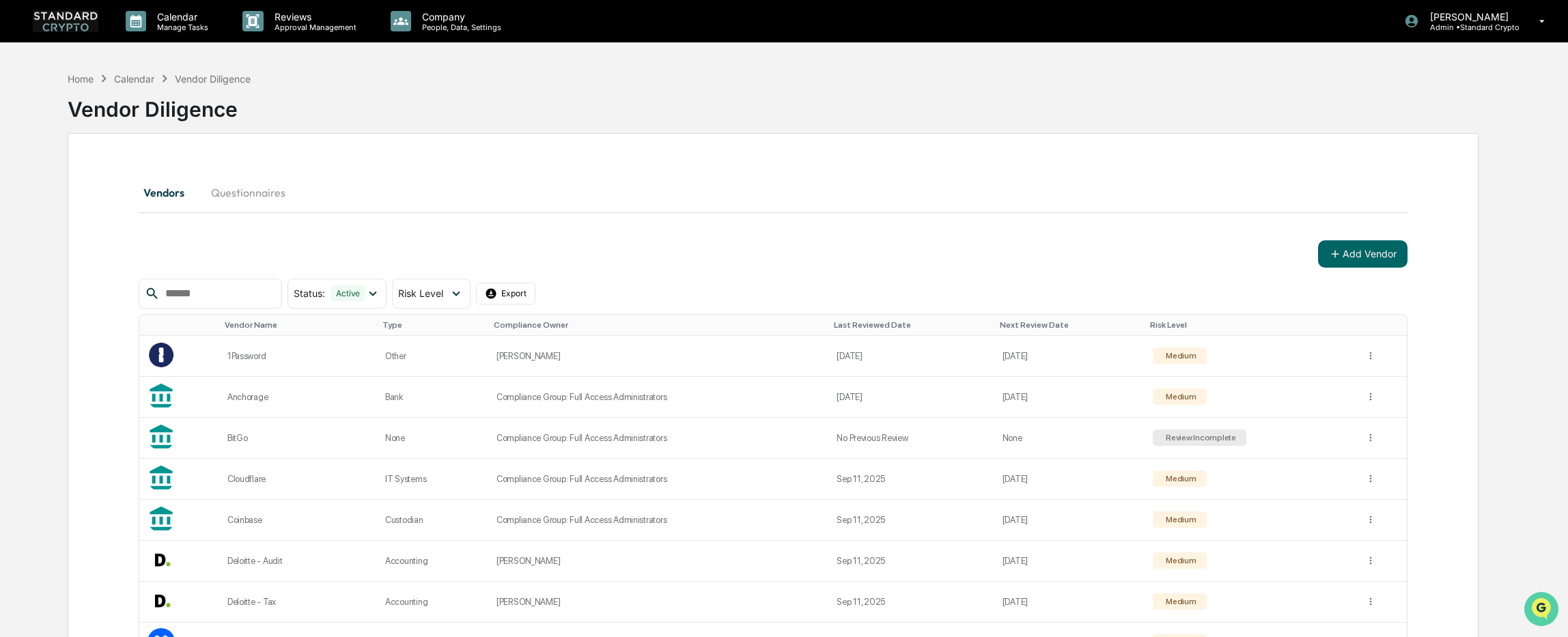
click at [1536, 615] on icon "Open customer support" at bounding box center [1540, 626] width 34 height 34
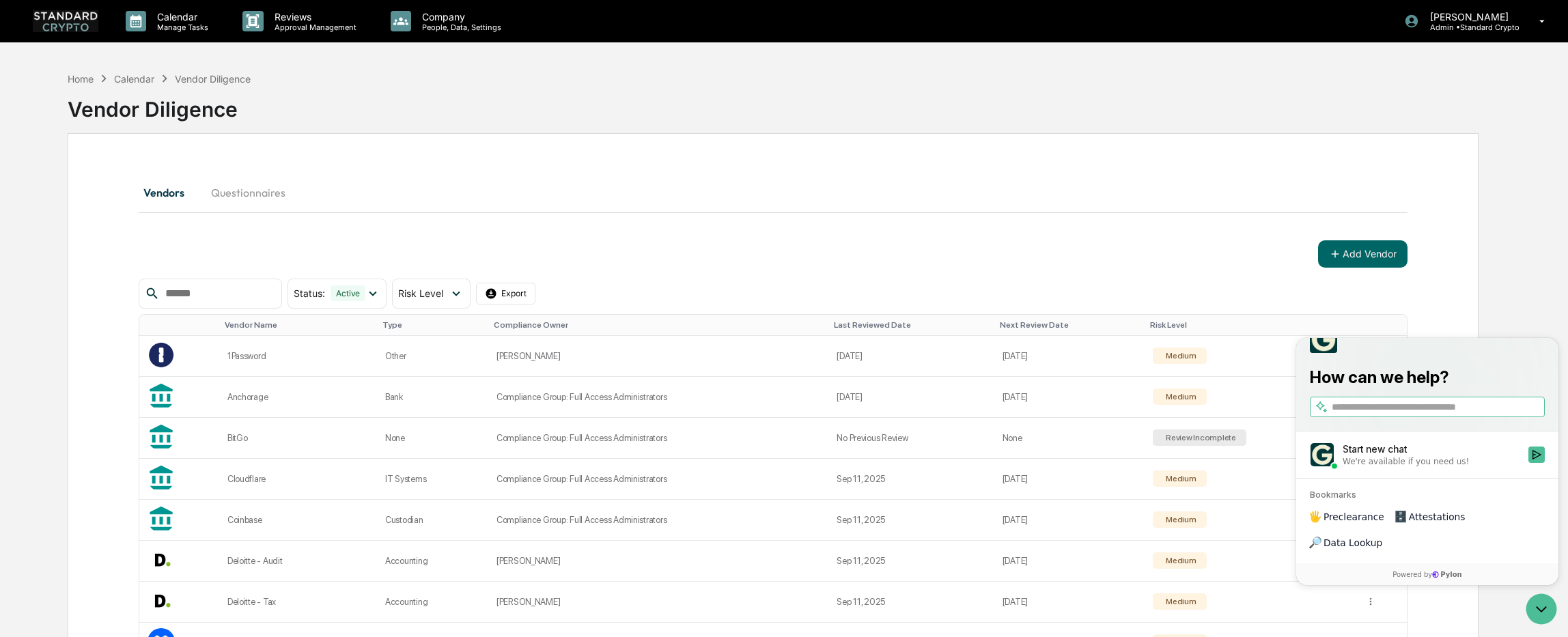
click at [1398, 467] on div "We're available if you need us!" at bounding box center [1405, 462] width 126 height 11
click at [1528, 463] on button "Start new chat We're available if you need us!" at bounding box center [1536, 455] width 17 height 17
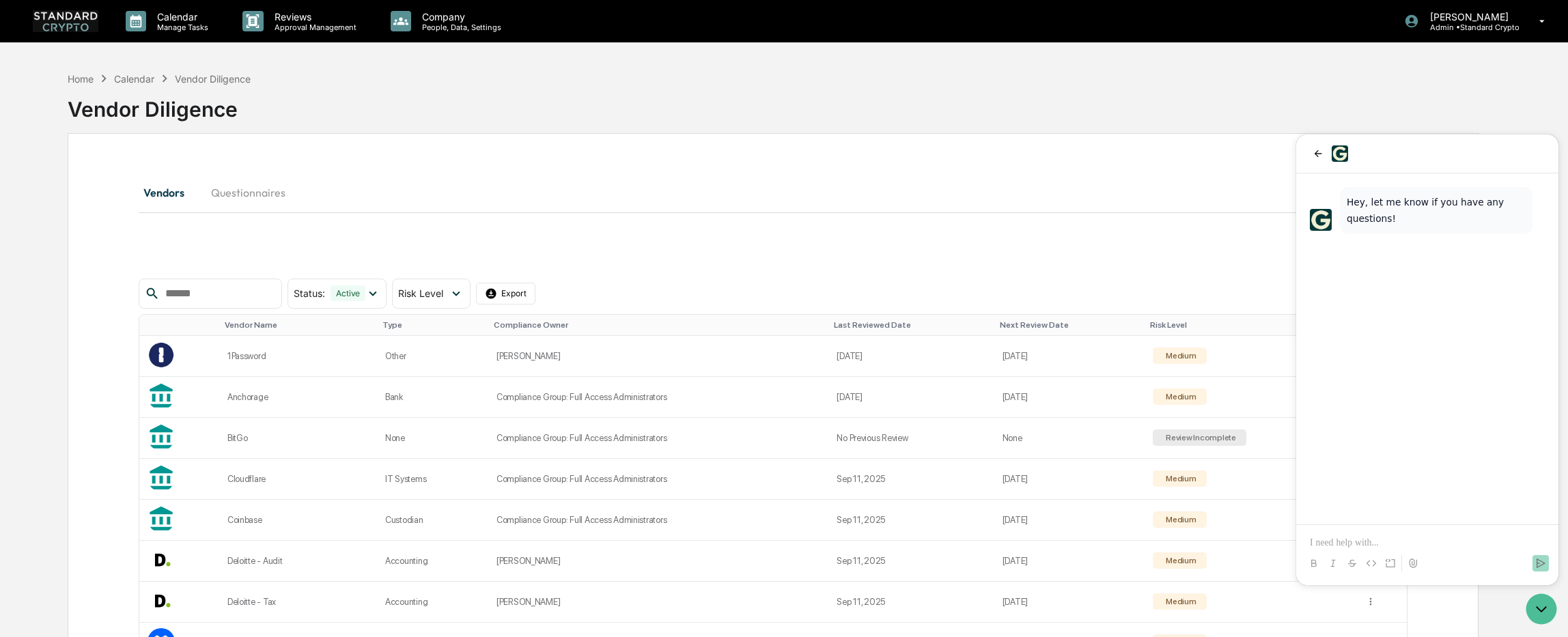
click at [1356, 540] on p at bounding box center [1427, 543] width 235 height 14
click at [1411, 533] on p "**********" at bounding box center [1427, 536] width 235 height 28
click at [1410, 529] on p "**********" at bounding box center [1427, 536] width 235 height 28
click at [1540, 567] on icon "Send" at bounding box center [1540, 563] width 11 height 11
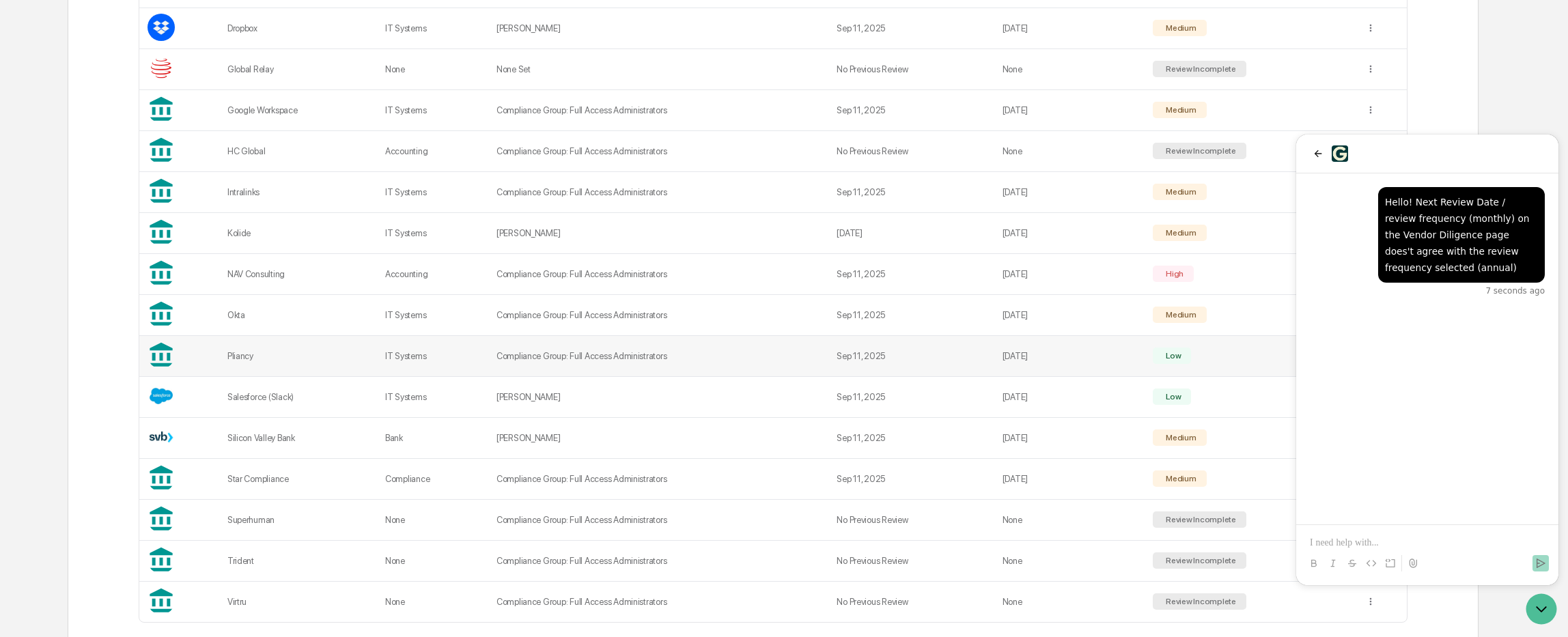
scroll to position [689, 0]
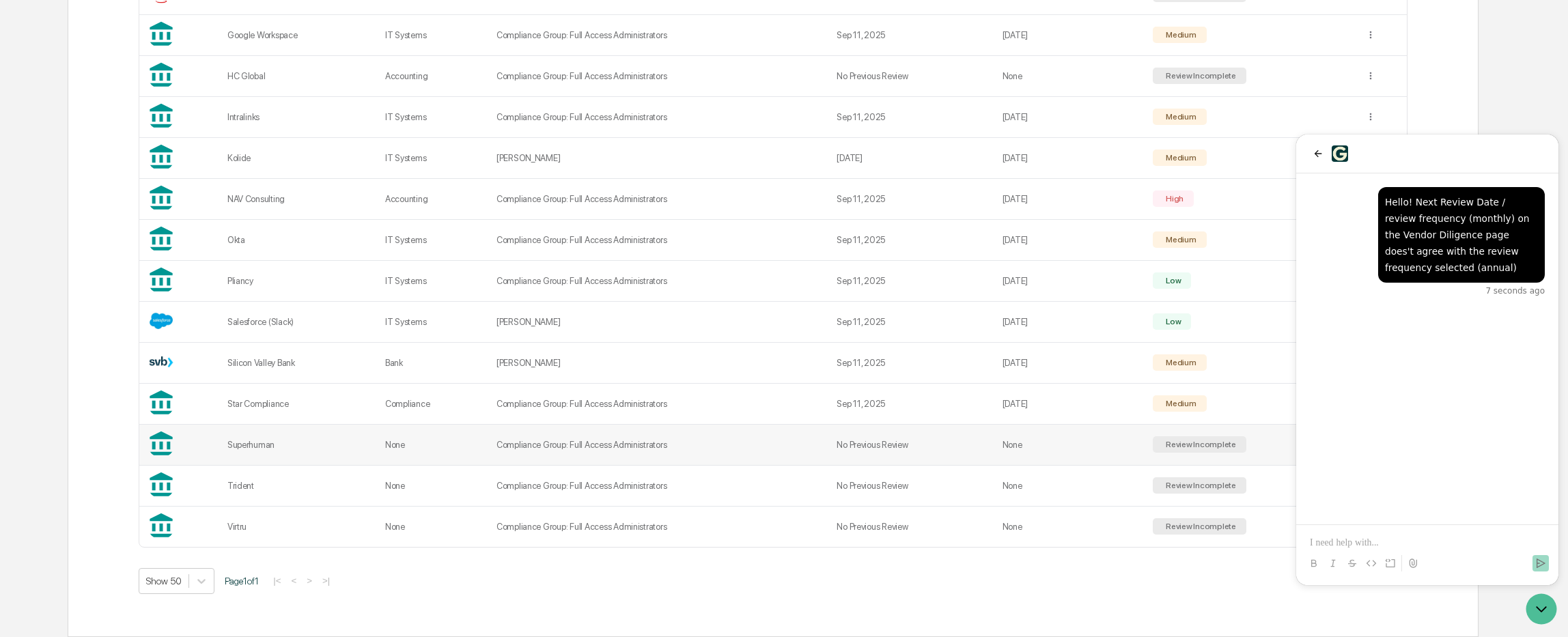
click at [619, 440] on td "Compliance Group: Full Access Administrators" at bounding box center [658, 444] width 340 height 41
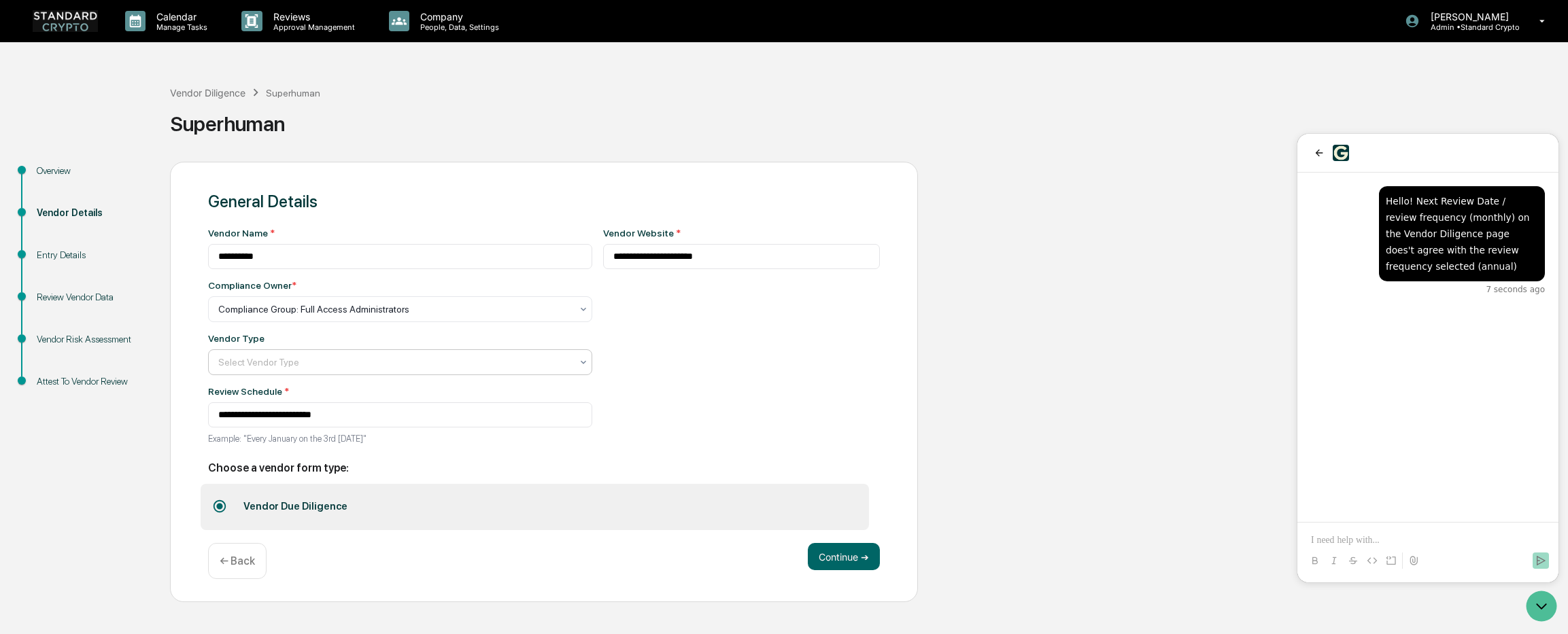
click at [378, 358] on div at bounding box center [395, 362] width 353 height 14
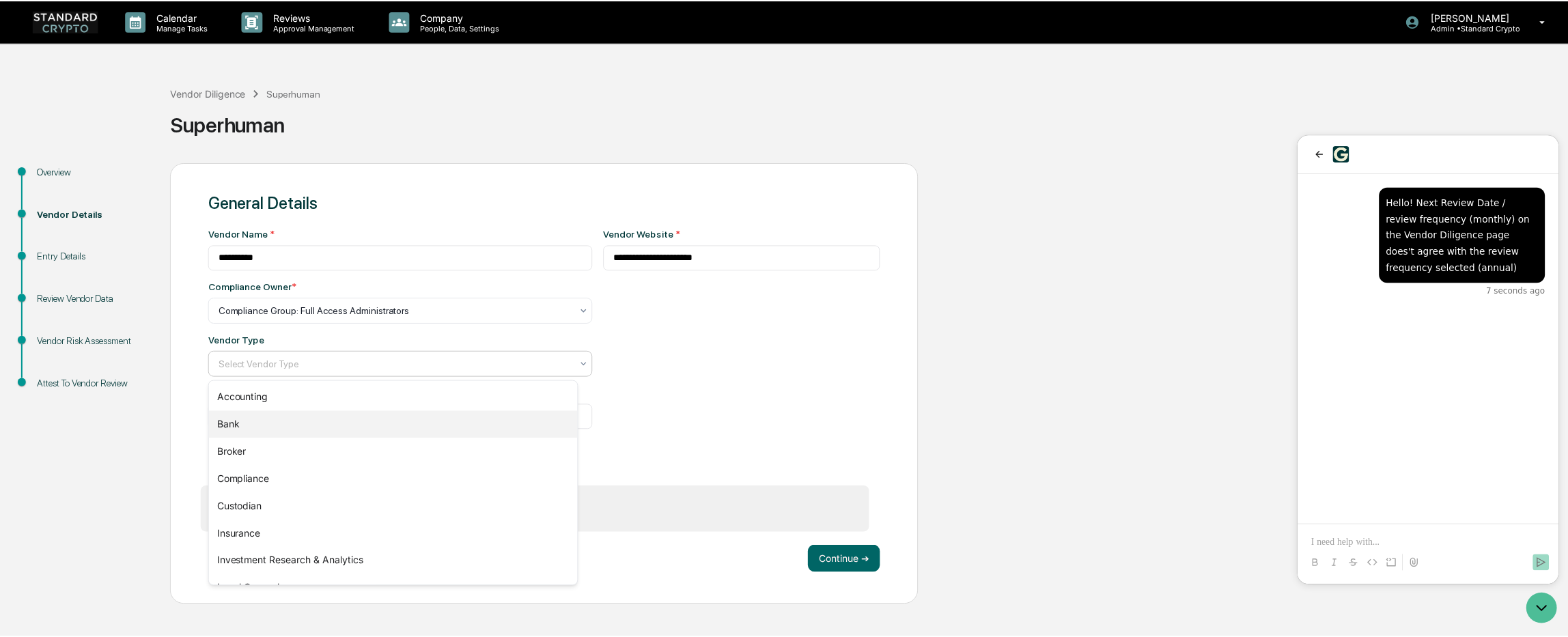
scroll to position [156, 0]
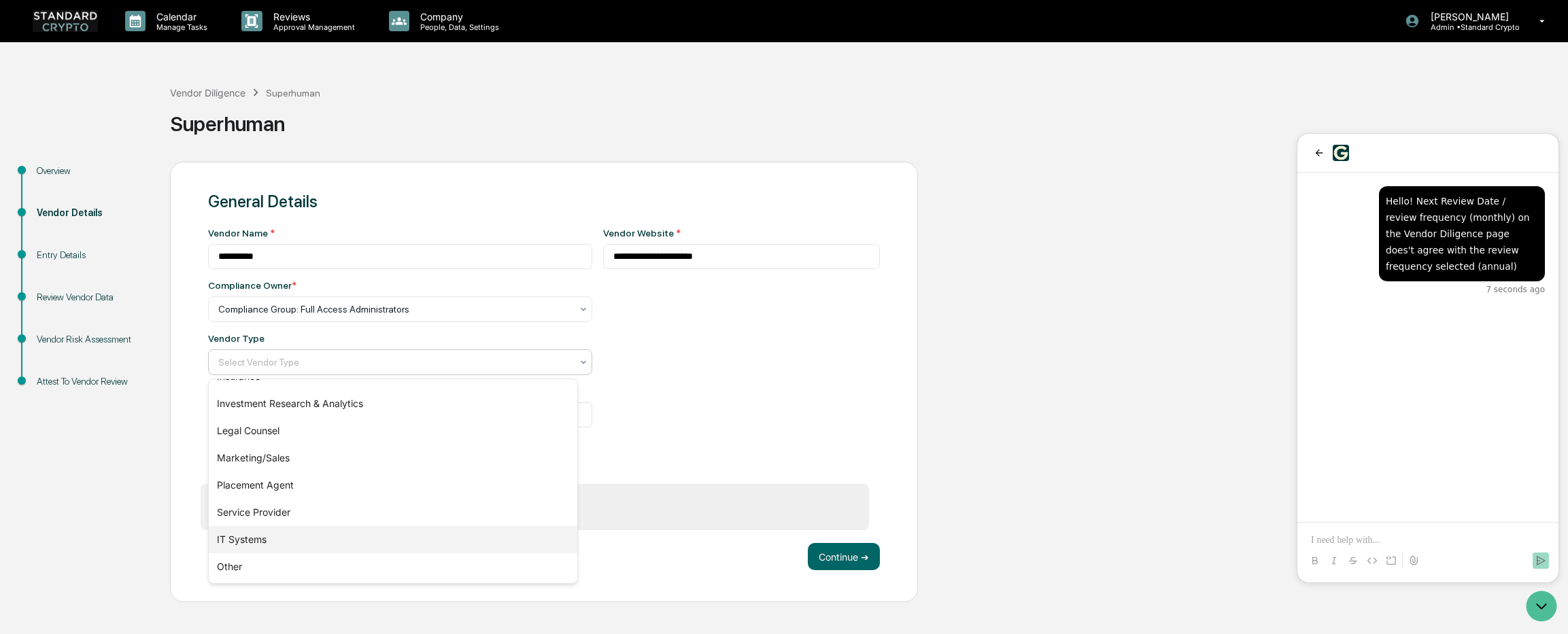
click at [390, 543] on div "IT Systems" at bounding box center [393, 540] width 368 height 27
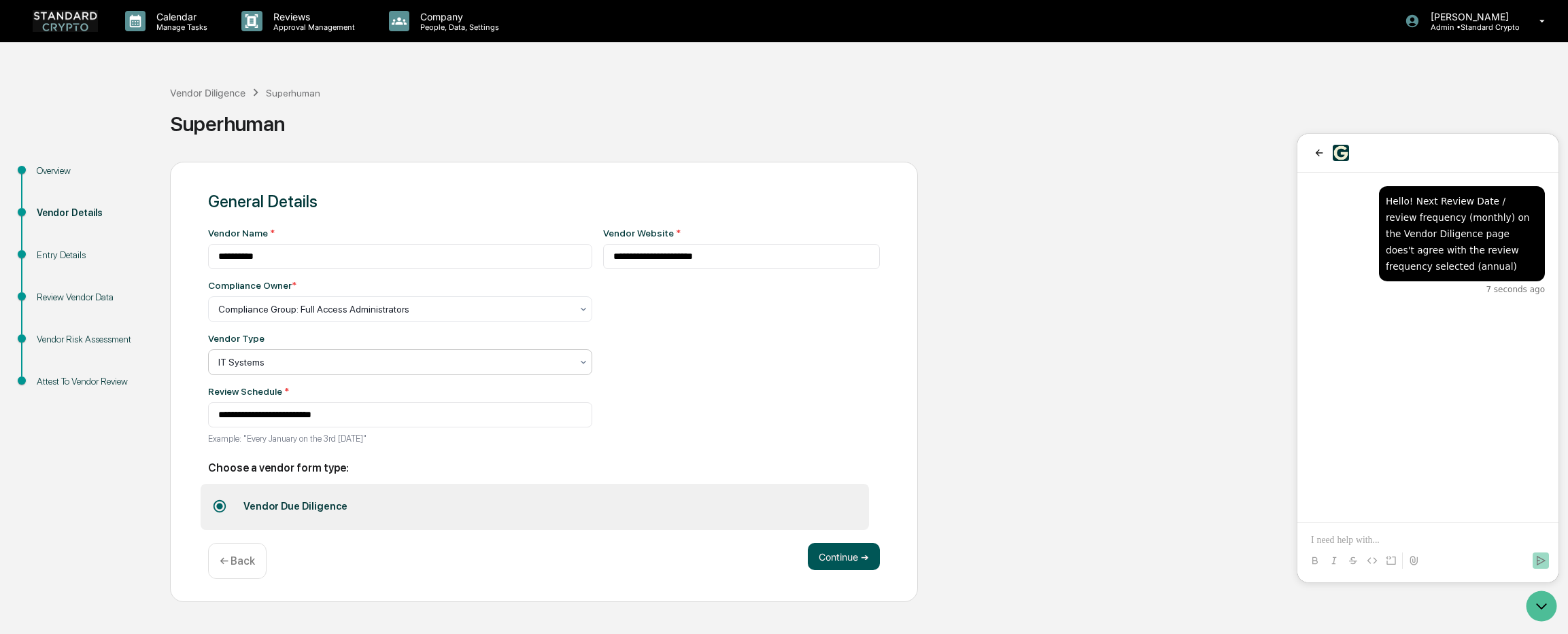
click at [827, 558] on button "Continue ➔" at bounding box center [843, 557] width 72 height 27
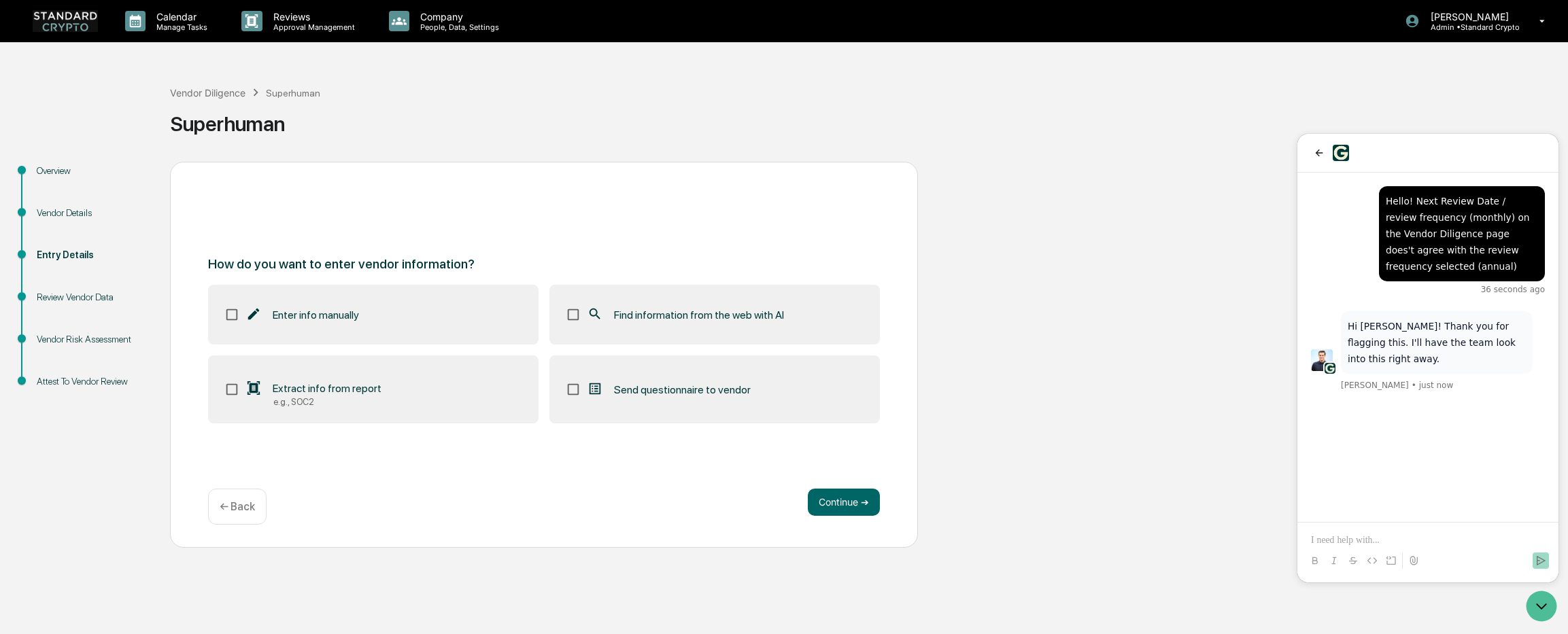
click at [1391, 540] on p at bounding box center [1428, 541] width 234 height 14
click at [1336, 536] on p at bounding box center [1428, 541] width 234 height 14
click at [1147, 266] on div "Overview Vendor Details Entry Details Review Vendor Data Vendor Risk Assessment…" at bounding box center [784, 354] width 1554 height 386
click at [1322, 150] on icon "back" at bounding box center [1319, 153] width 11 height 11
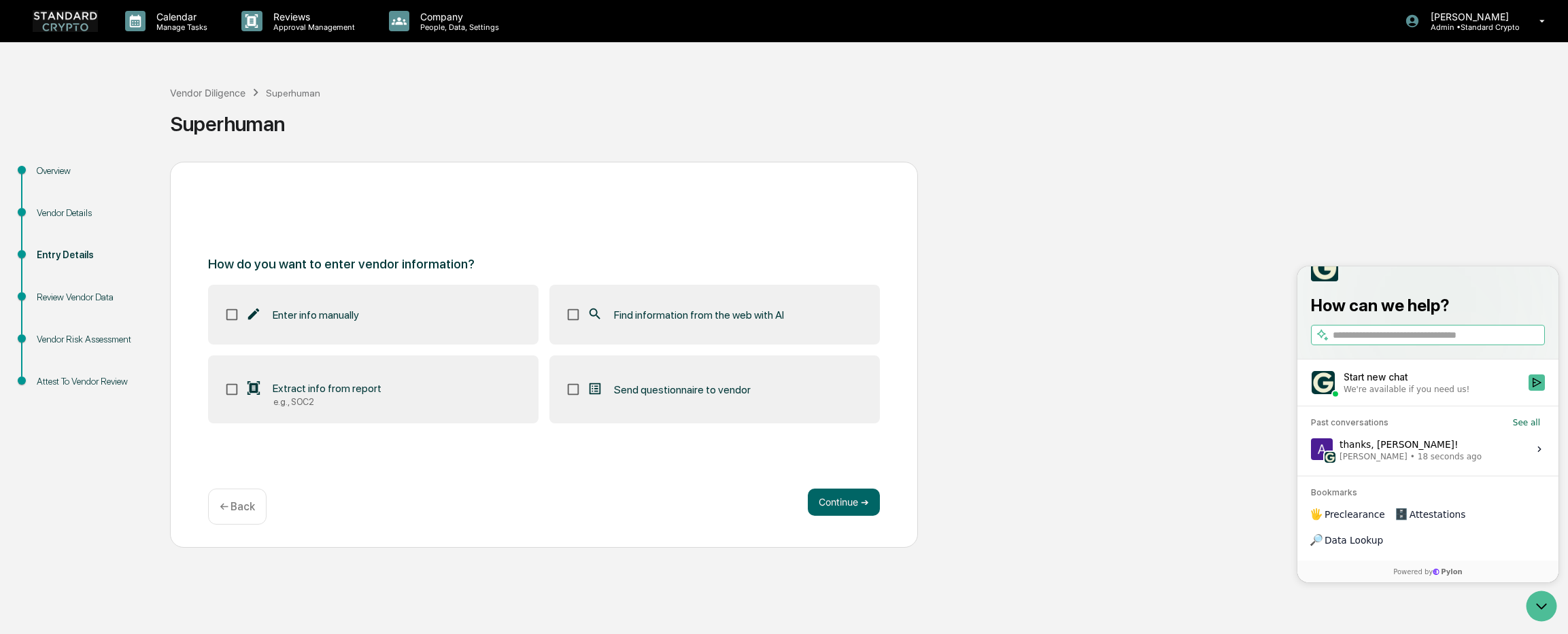
click at [1268, 161] on div "Overview Vendor Details Entry Details Review Vendor Data Vendor Risk Assessment…" at bounding box center [784, 354] width 1554 height 386
click at [1543, 606] on icon "Open customer support" at bounding box center [1541, 606] width 34 height 34
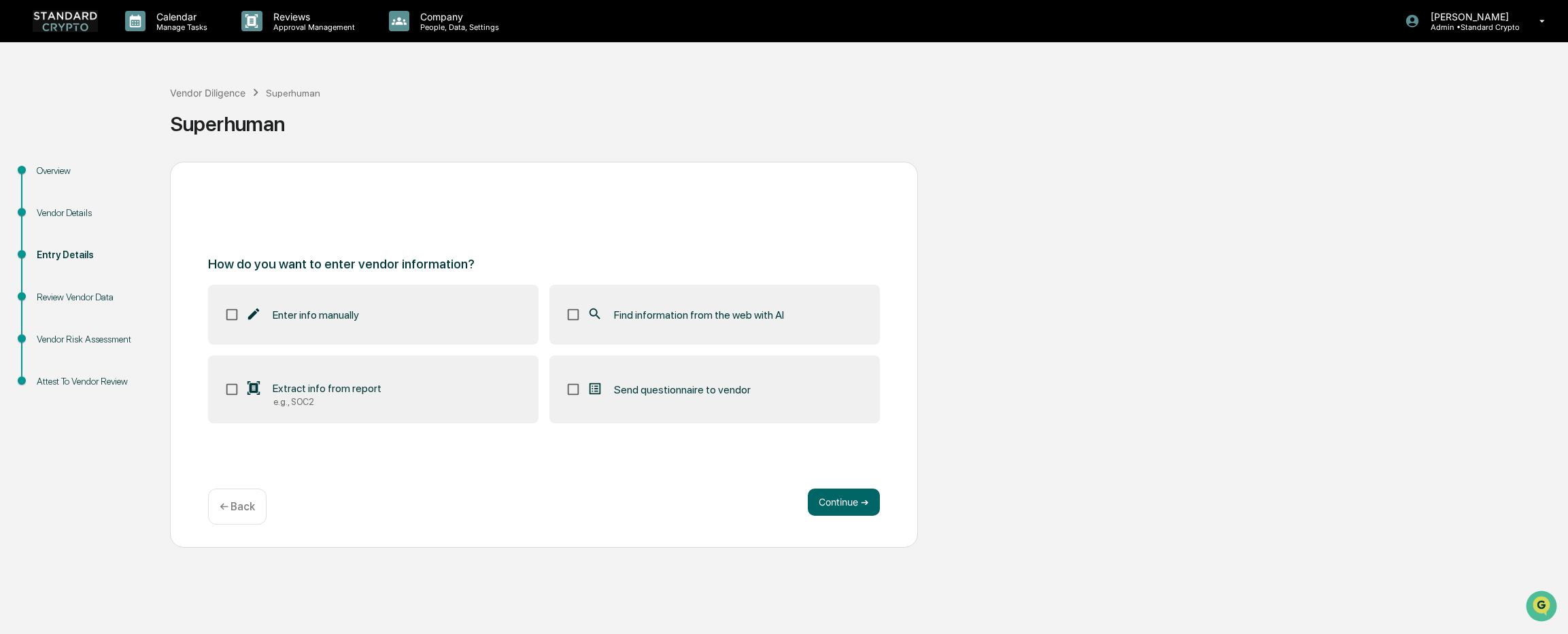
click at [699, 316] on span "Find information from the web with AI" at bounding box center [698, 315] width 170 height 13
click at [828, 499] on button "Continue ➔" at bounding box center [843, 502] width 72 height 27
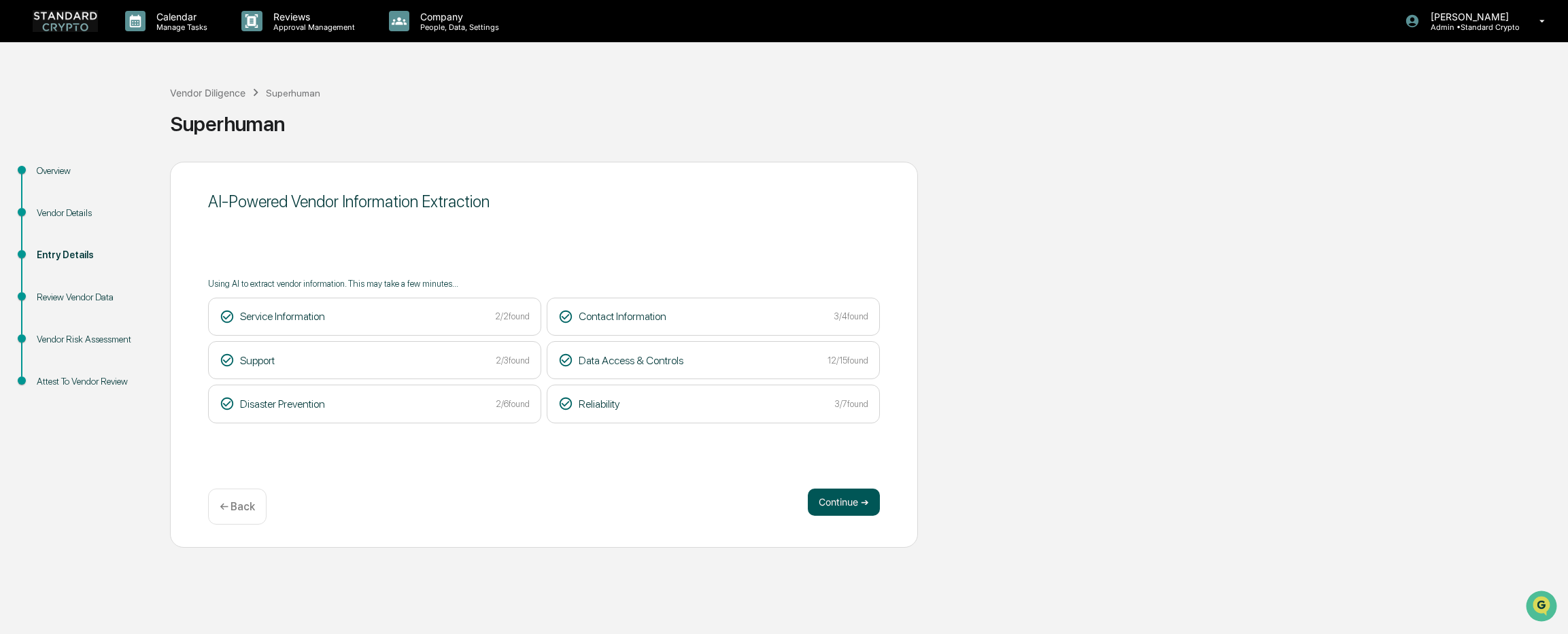
click at [845, 506] on button "Continue ➔" at bounding box center [843, 502] width 72 height 27
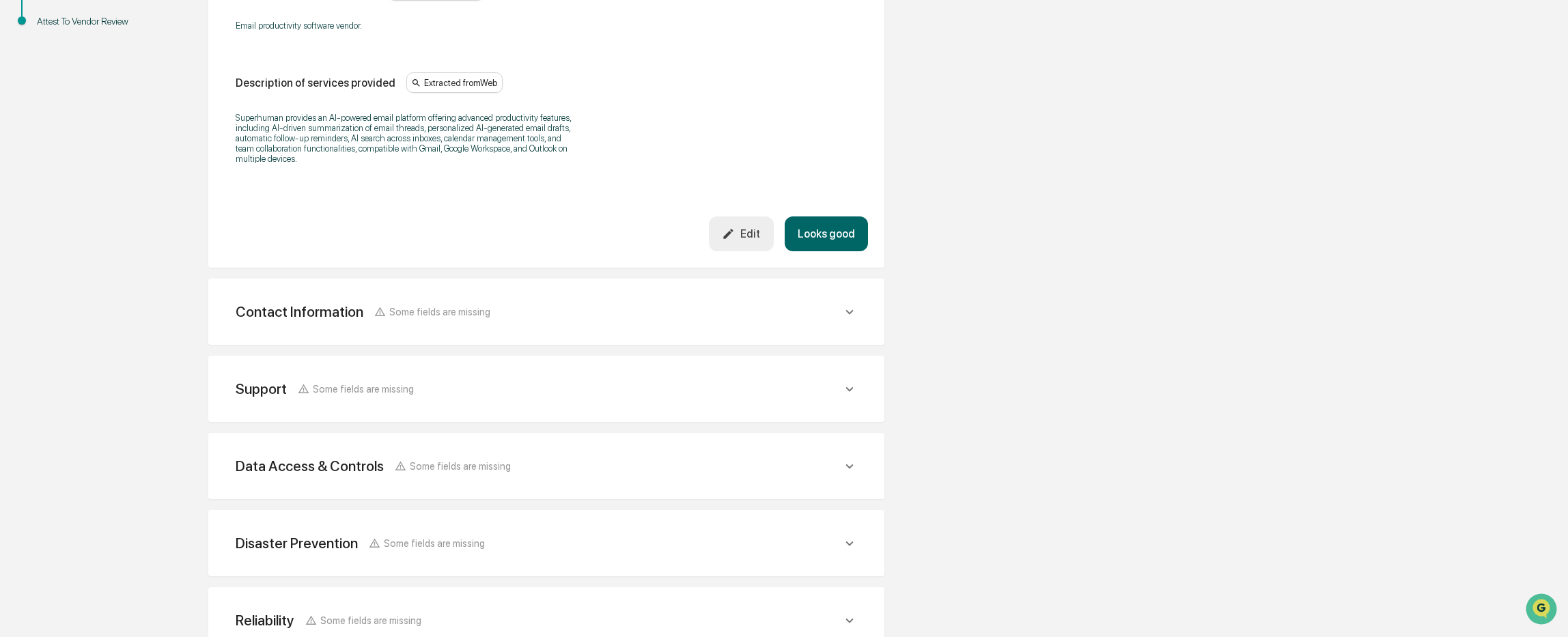
scroll to position [410, 0]
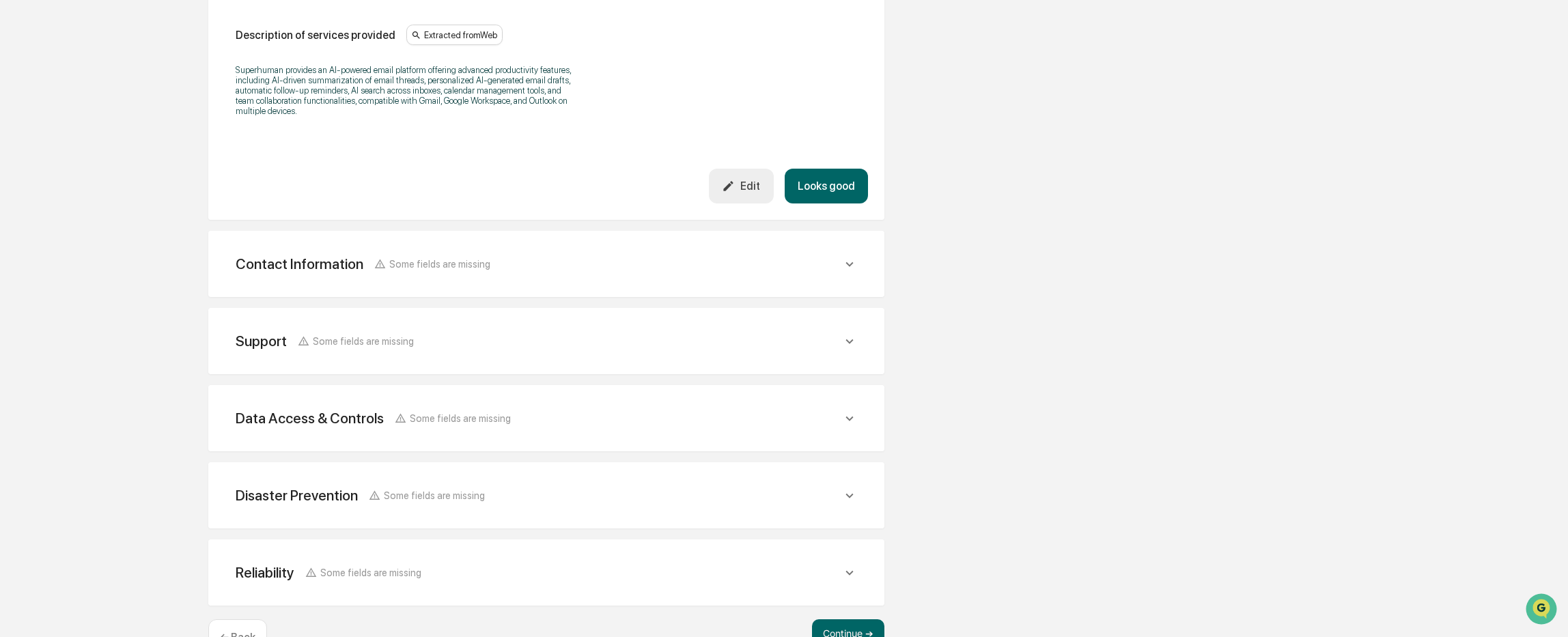
click at [451, 262] on span "Some fields are missing" at bounding box center [440, 264] width 101 height 12
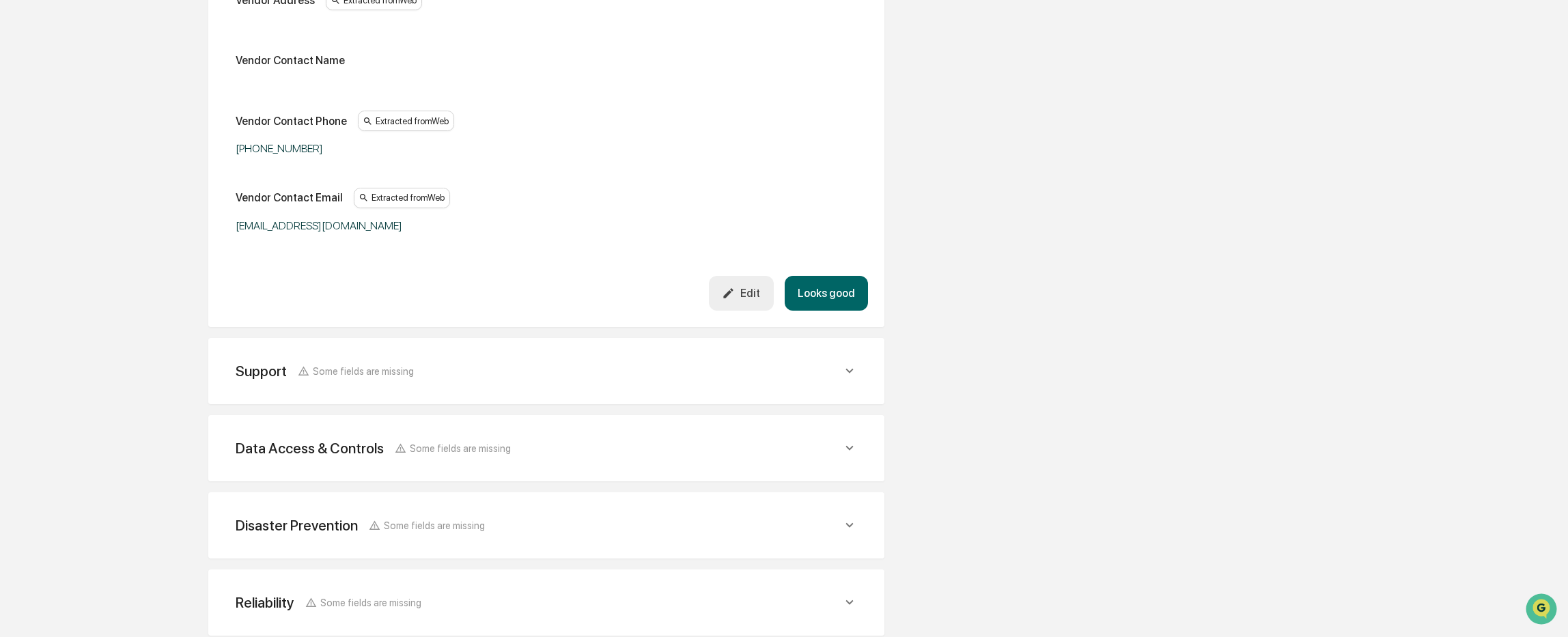
click at [426, 378] on div "Support Some fields are missing" at bounding box center [538, 371] width 607 height 17
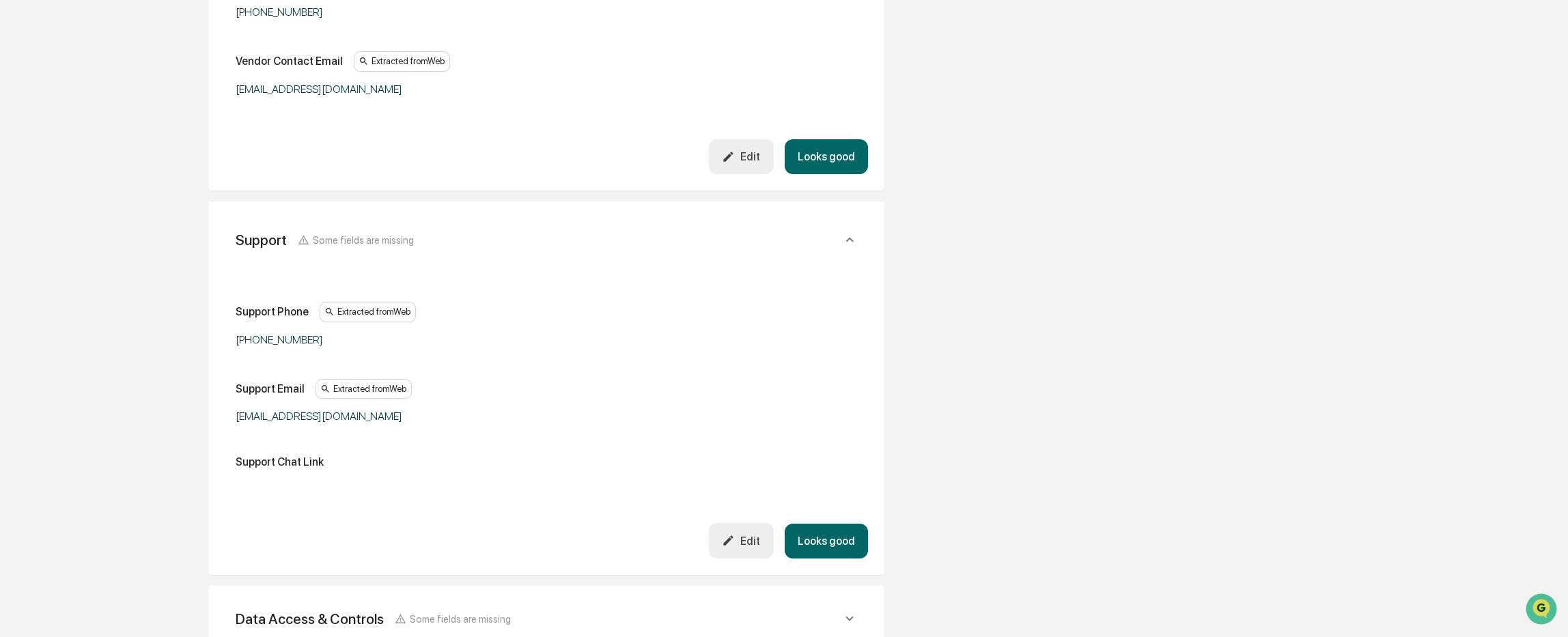
scroll to position [1092, 0]
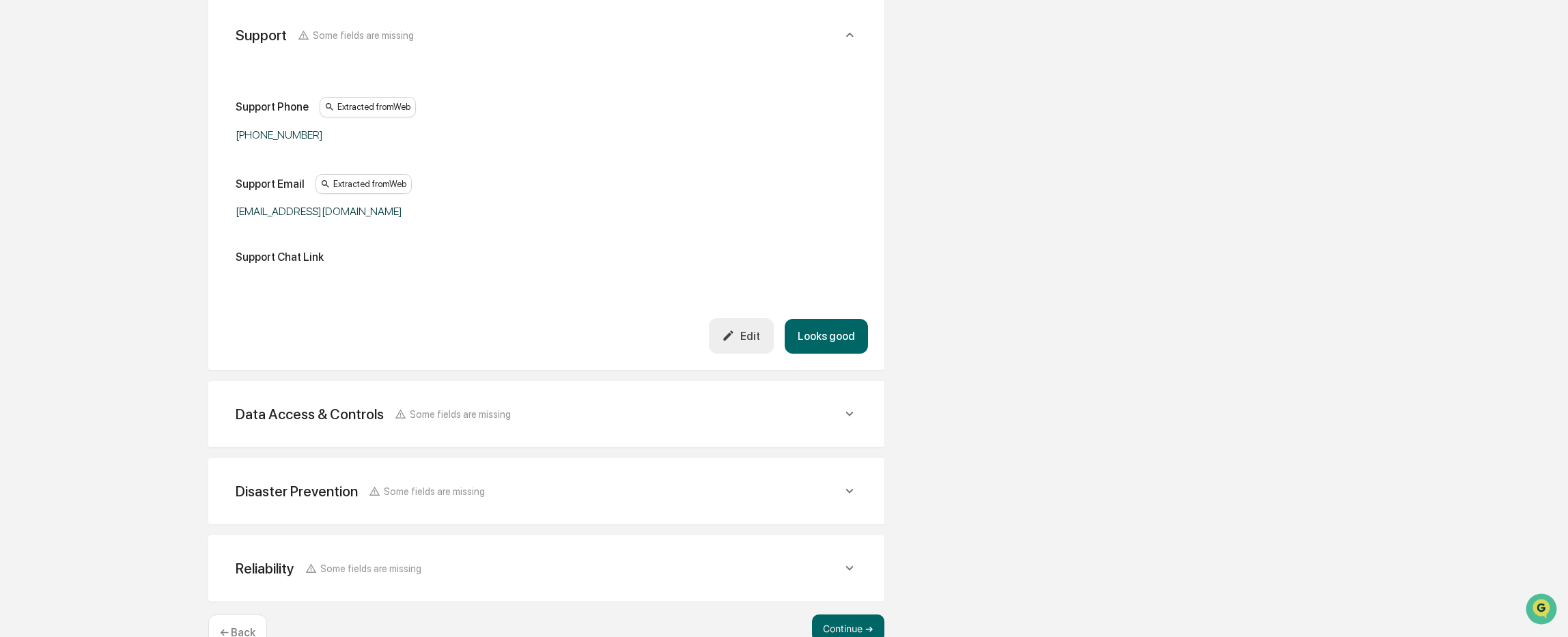
click at [469, 424] on div "Data Access & Controls Some fields are missing" at bounding box center [547, 414] width 643 height 33
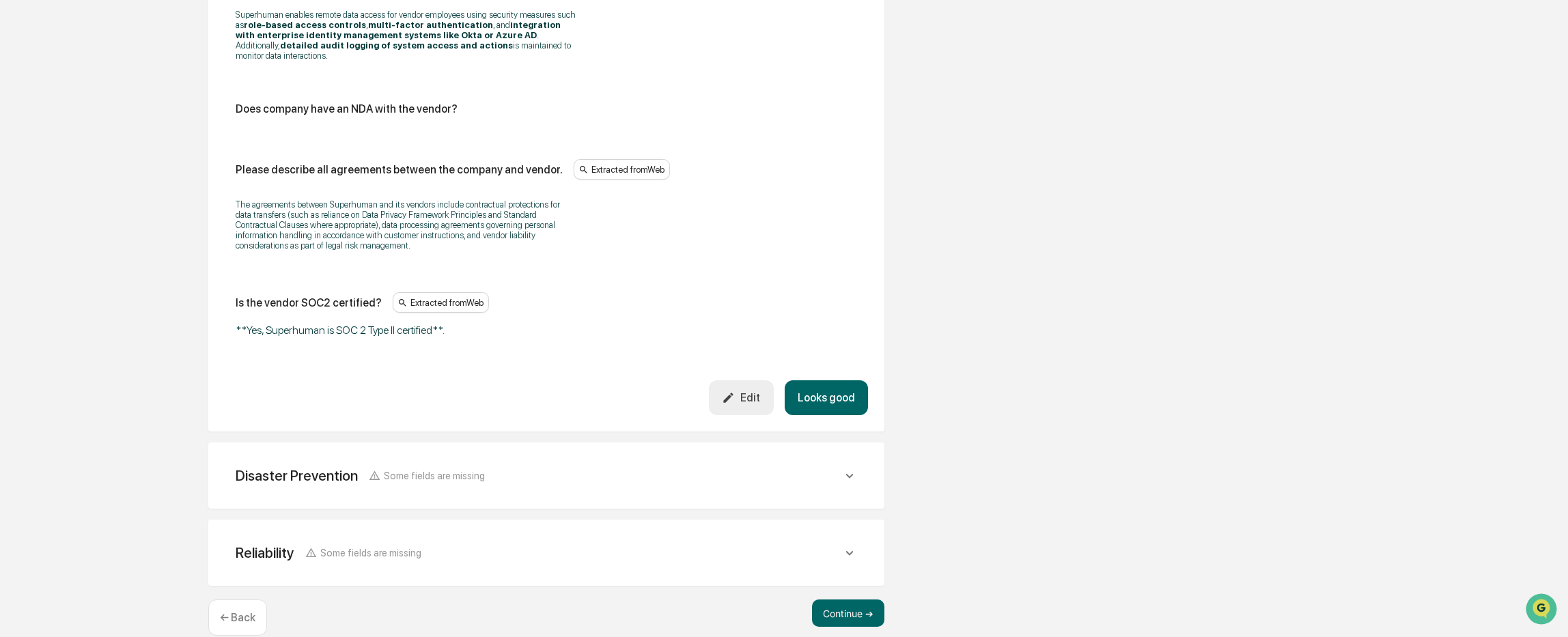
scroll to position [2746, 0]
click at [585, 467] on div "Disaster Prevention Some fields are missing" at bounding box center [538, 475] width 607 height 17
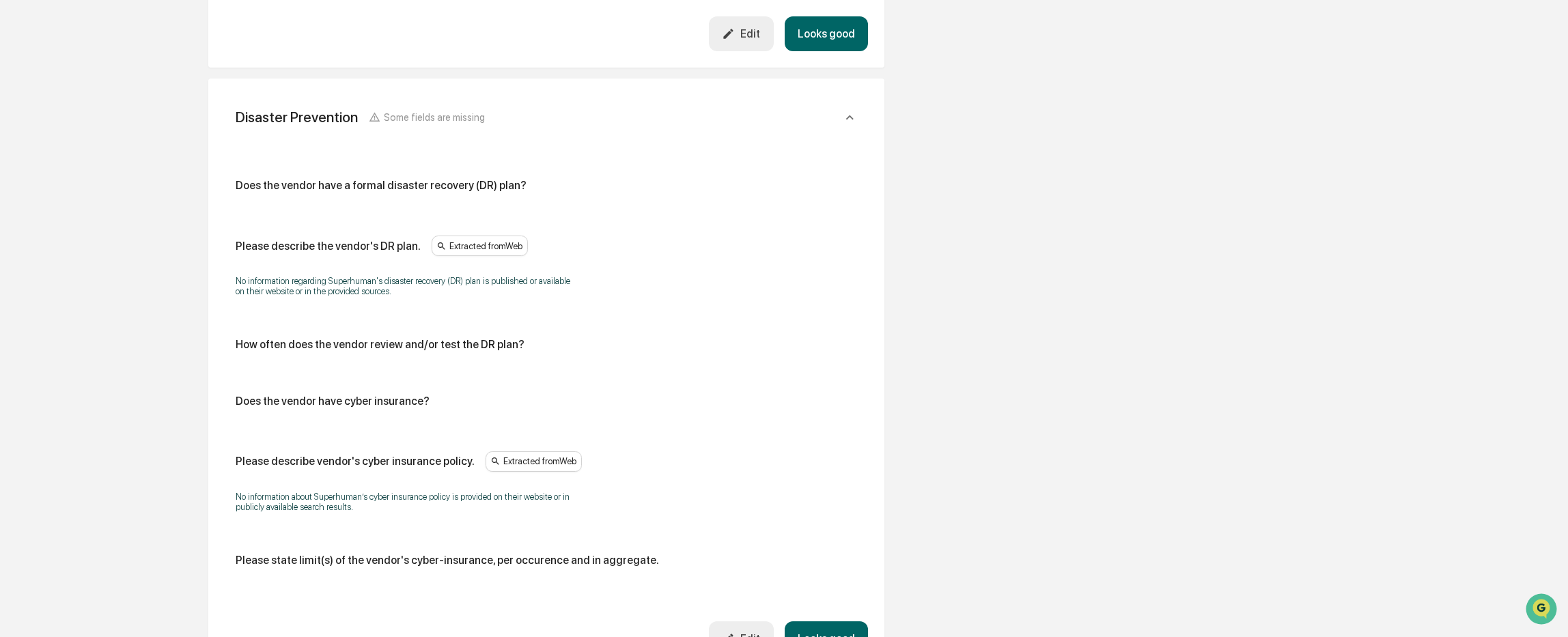
scroll to position [3273, 0]
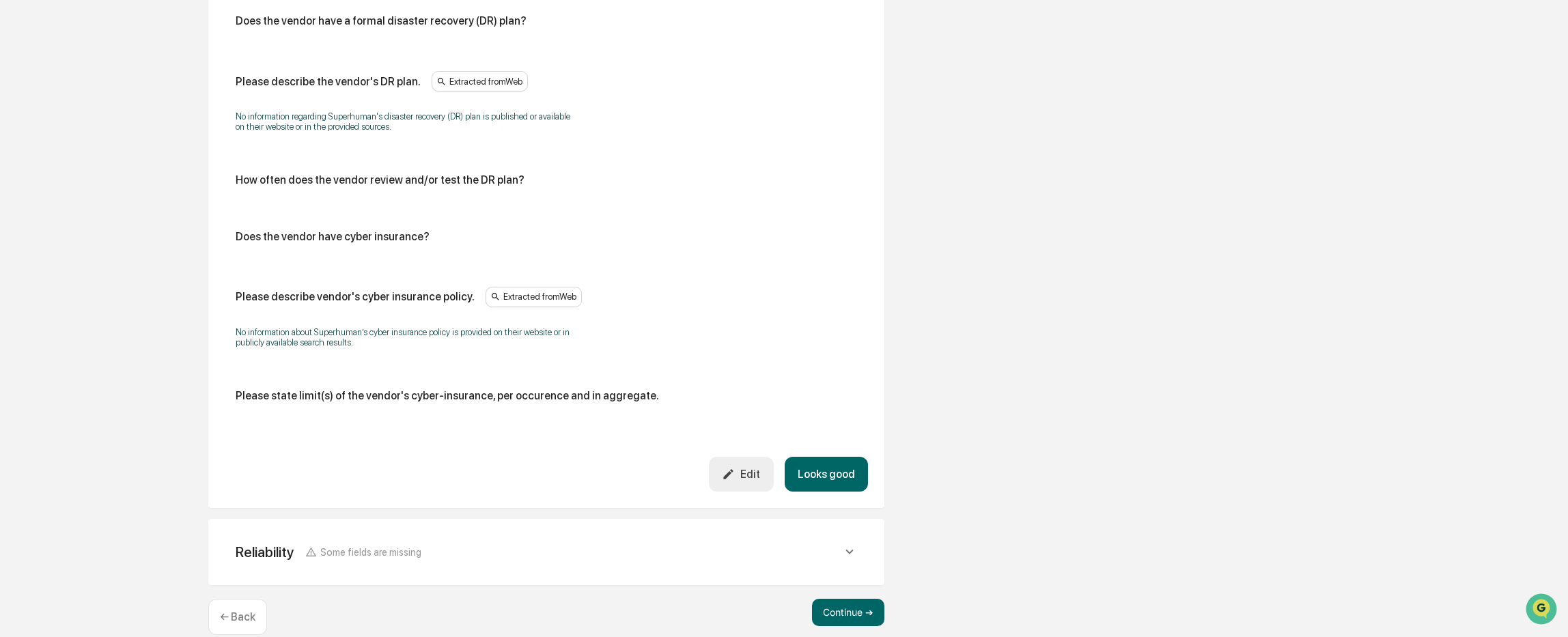
click at [749, 468] on div "Edit" at bounding box center [741, 474] width 38 height 13
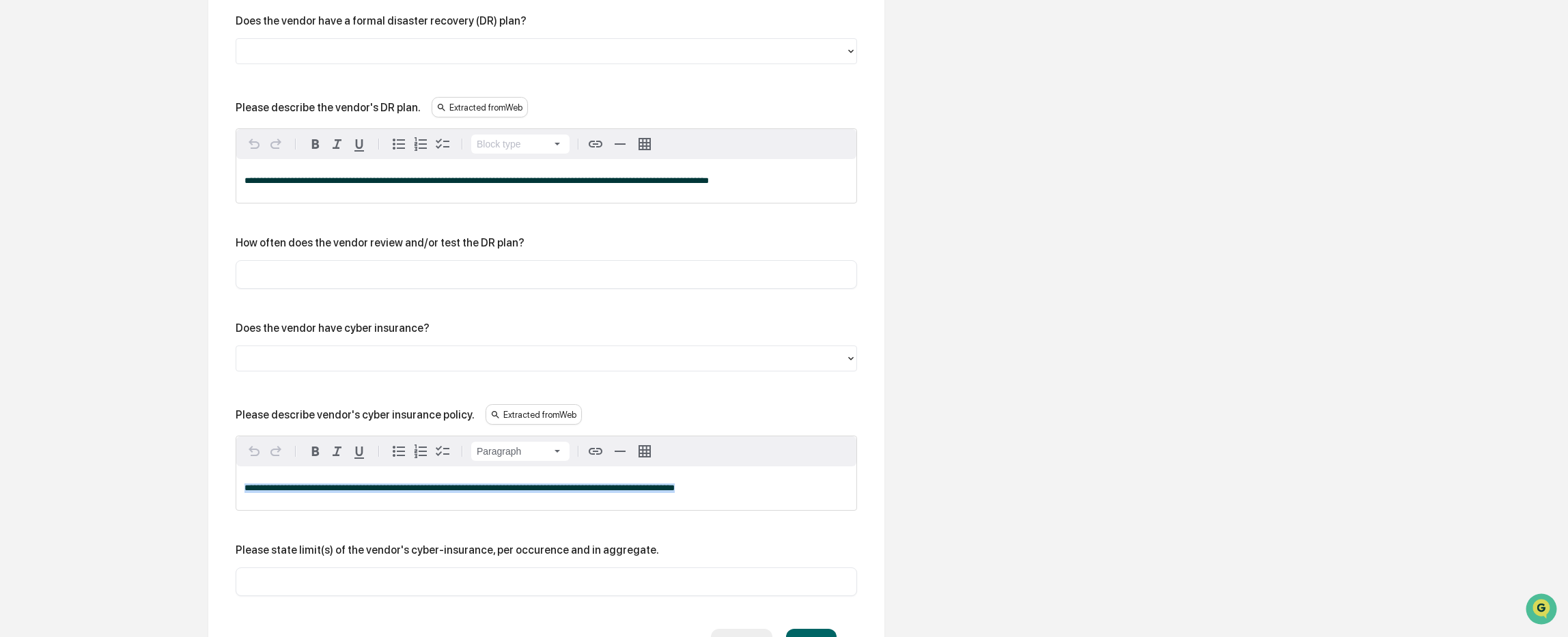
drag, startPoint x: 716, startPoint y: 471, endPoint x: 203, endPoint y: 481, distance: 513.1
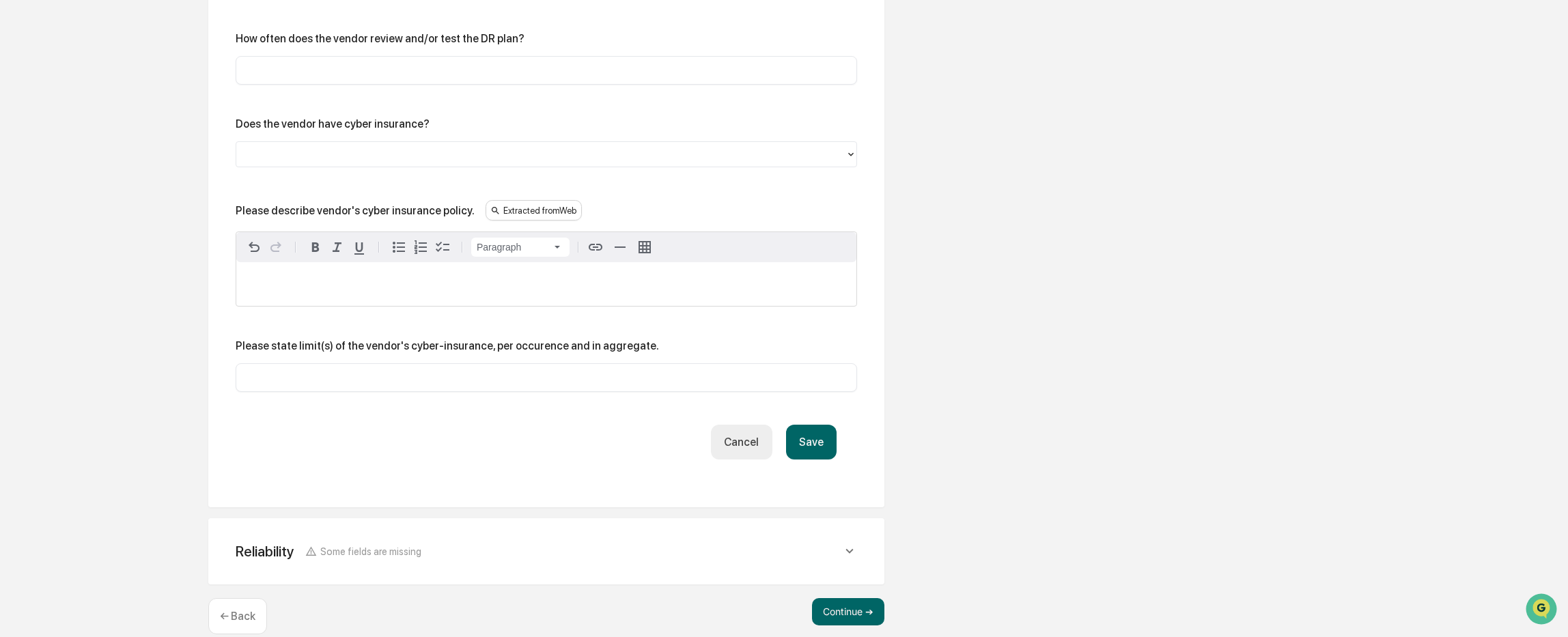
scroll to position [3478, 0]
click at [864, 598] on button "Continue ➔" at bounding box center [847, 611] width 72 height 28
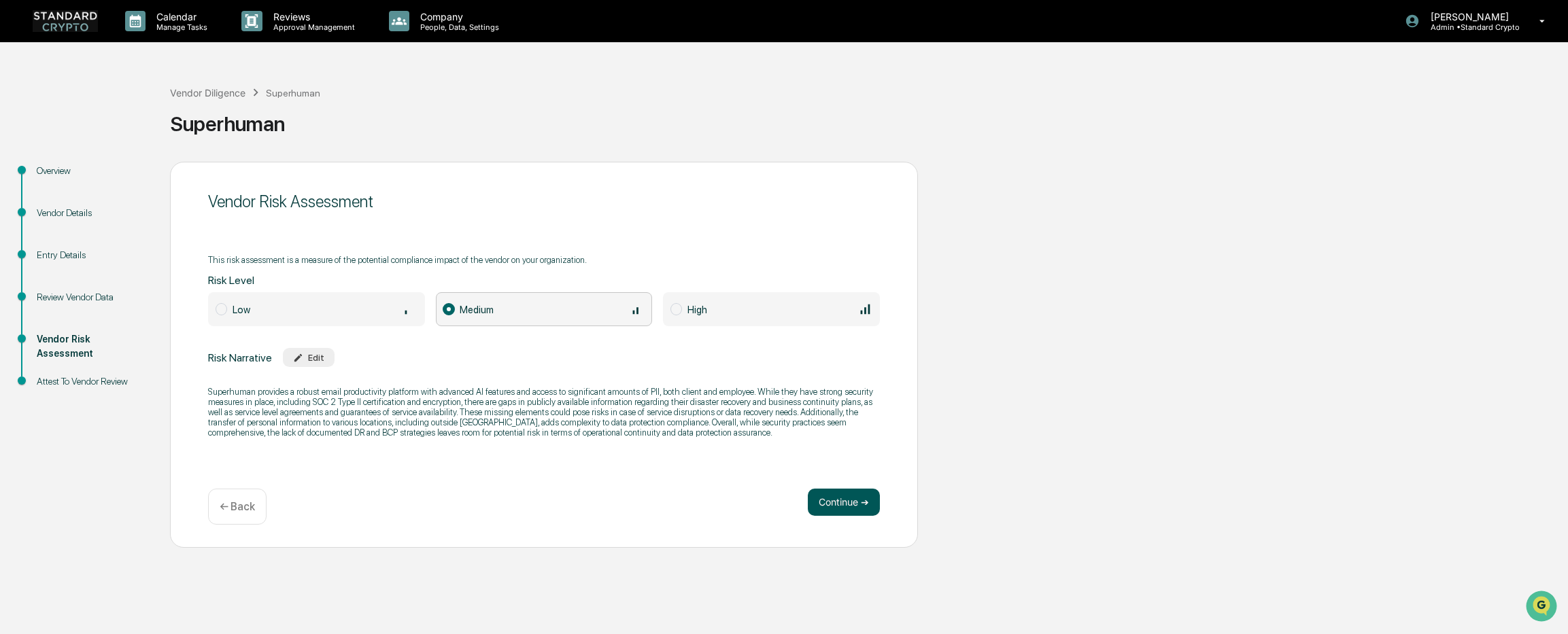
click at [847, 503] on button "Continue ➔" at bounding box center [843, 502] width 72 height 27
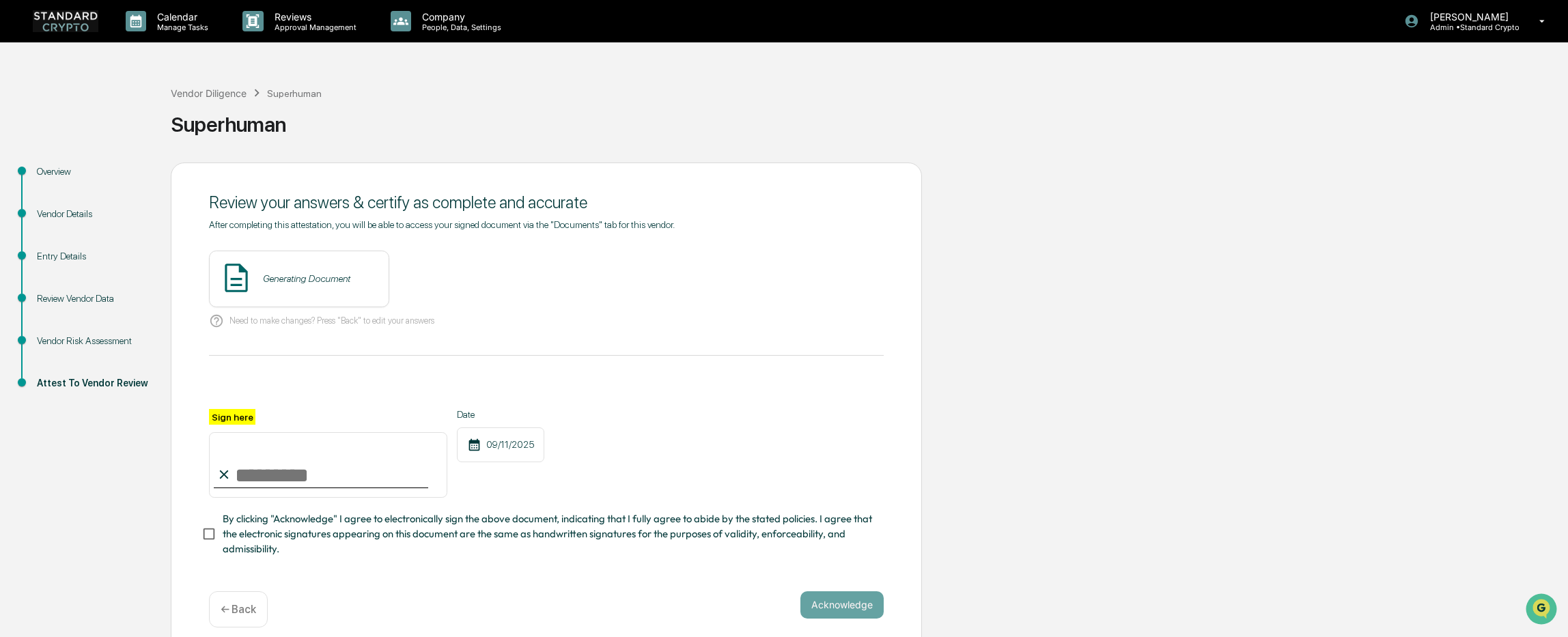
click at [328, 284] on div "Generating Document" at bounding box center [306, 279] width 88 height 11
click at [437, 277] on button "View" at bounding box center [454, 279] width 35 height 22
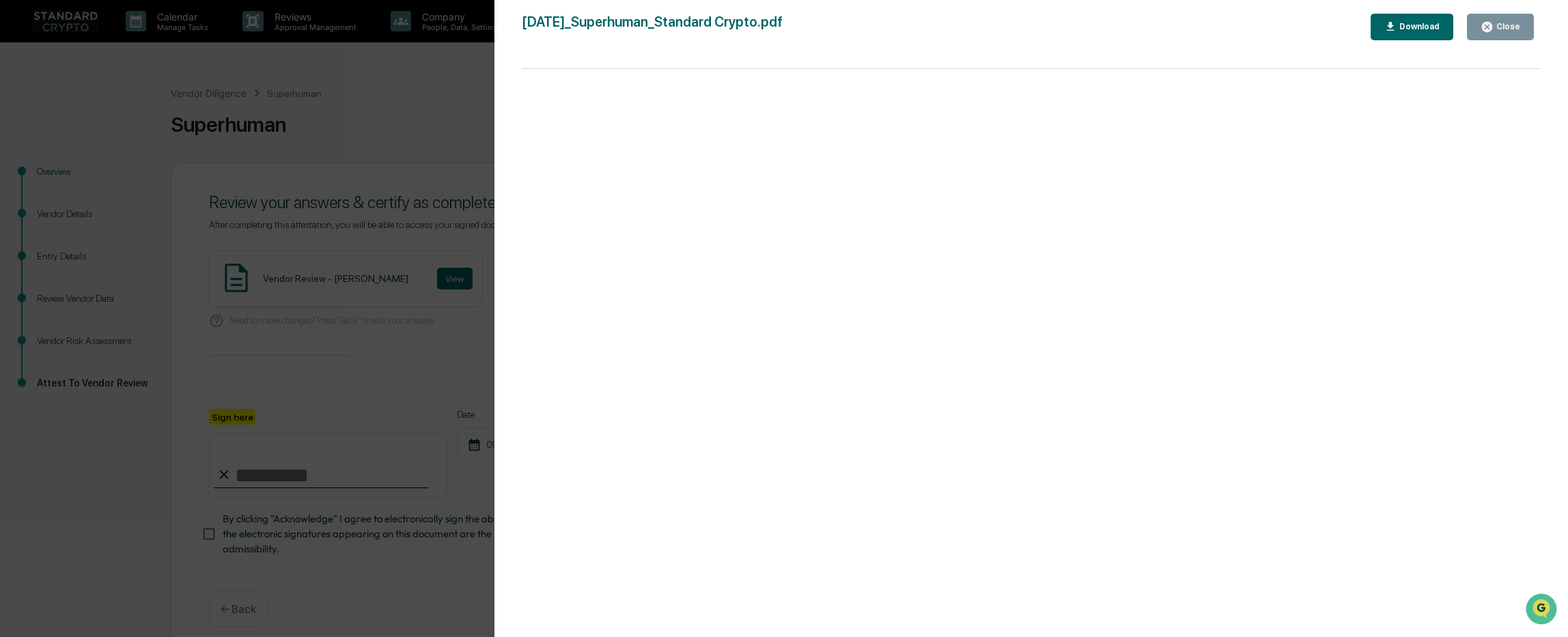
click at [323, 294] on div "Version History 09/11/2025, 08:14 PM Ashley Sweren 2025-09-11_Superhuman_Standa…" at bounding box center [784, 318] width 1568 height 637
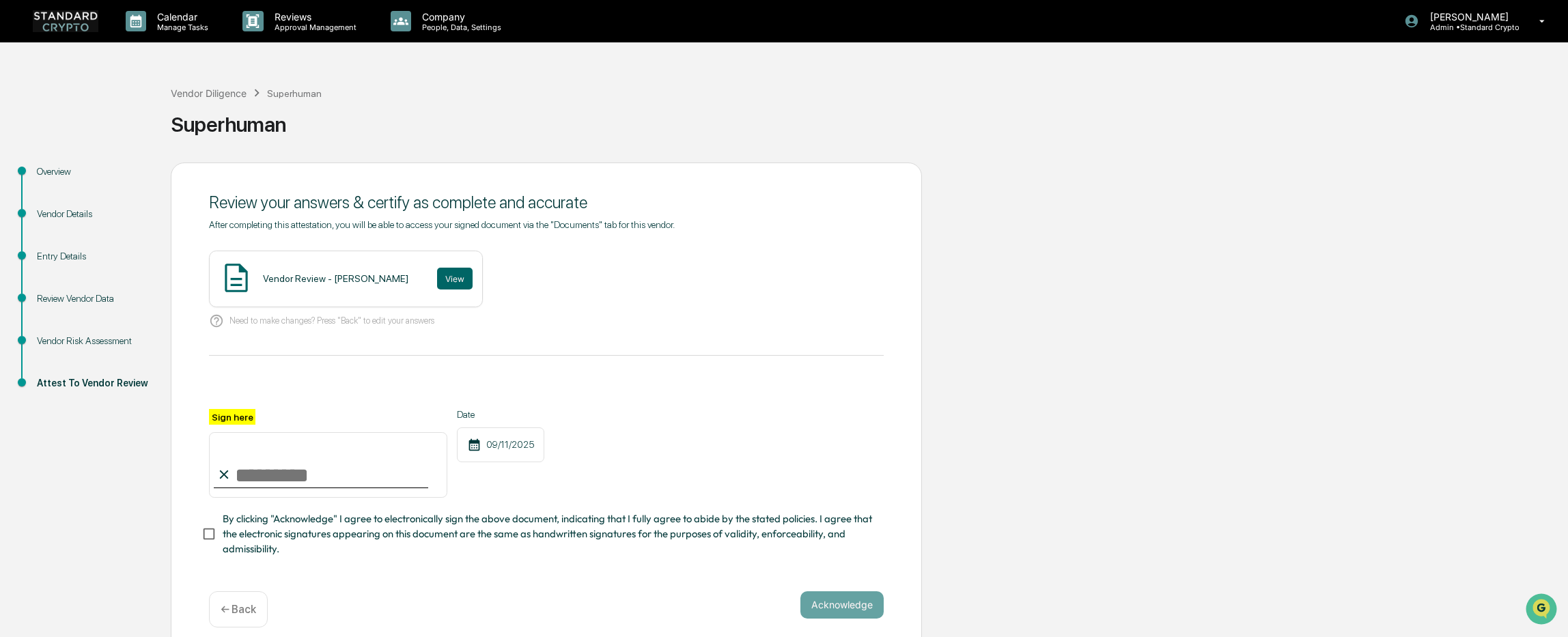
click at [276, 471] on input "Sign here" at bounding box center [328, 464] width 238 height 66
type input "**********"
click at [200, 535] on div "**********" at bounding box center [546, 406] width 751 height 488
click at [234, 538] on span "By clicking "Acknowledge" I agree to electronically sign the above document, in…" at bounding box center [548, 534] width 650 height 46
click at [818, 605] on button "Acknowledge" at bounding box center [842, 605] width 84 height 28
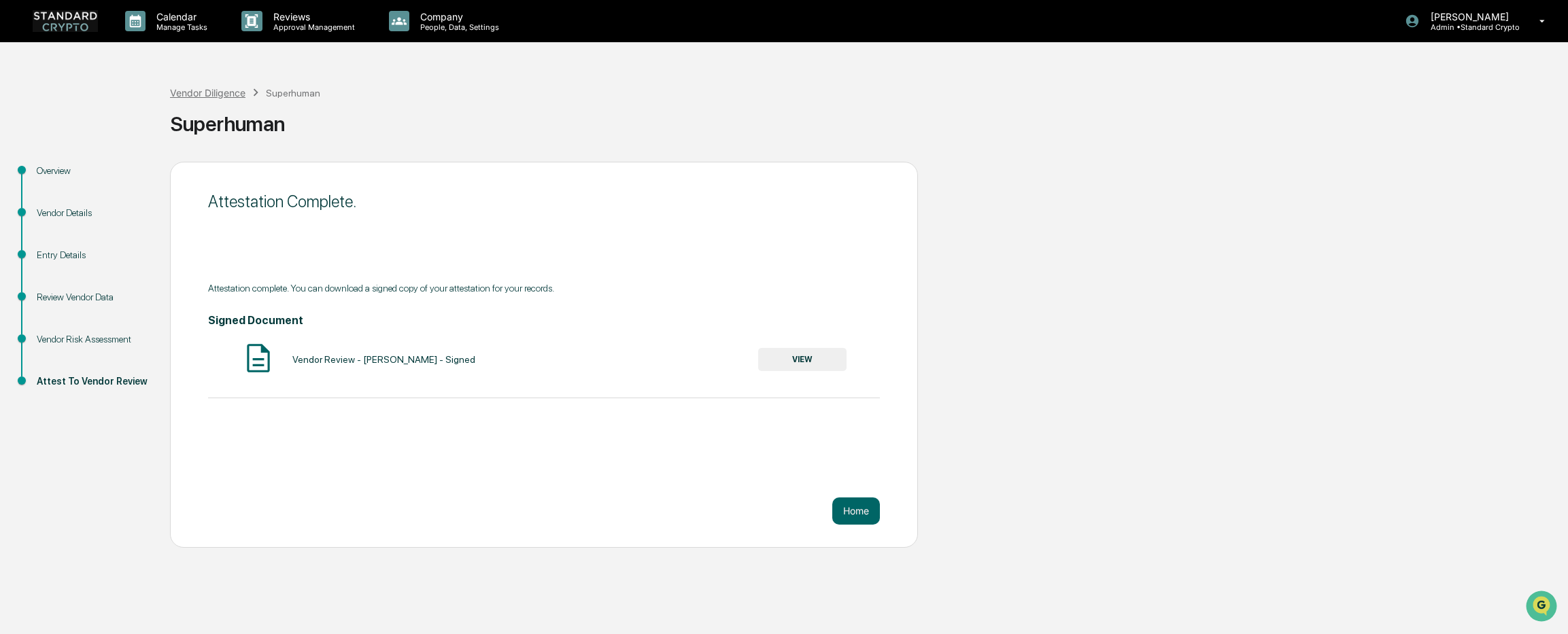
click at [192, 91] on div "Vendor Diligence" at bounding box center [208, 93] width 76 height 12
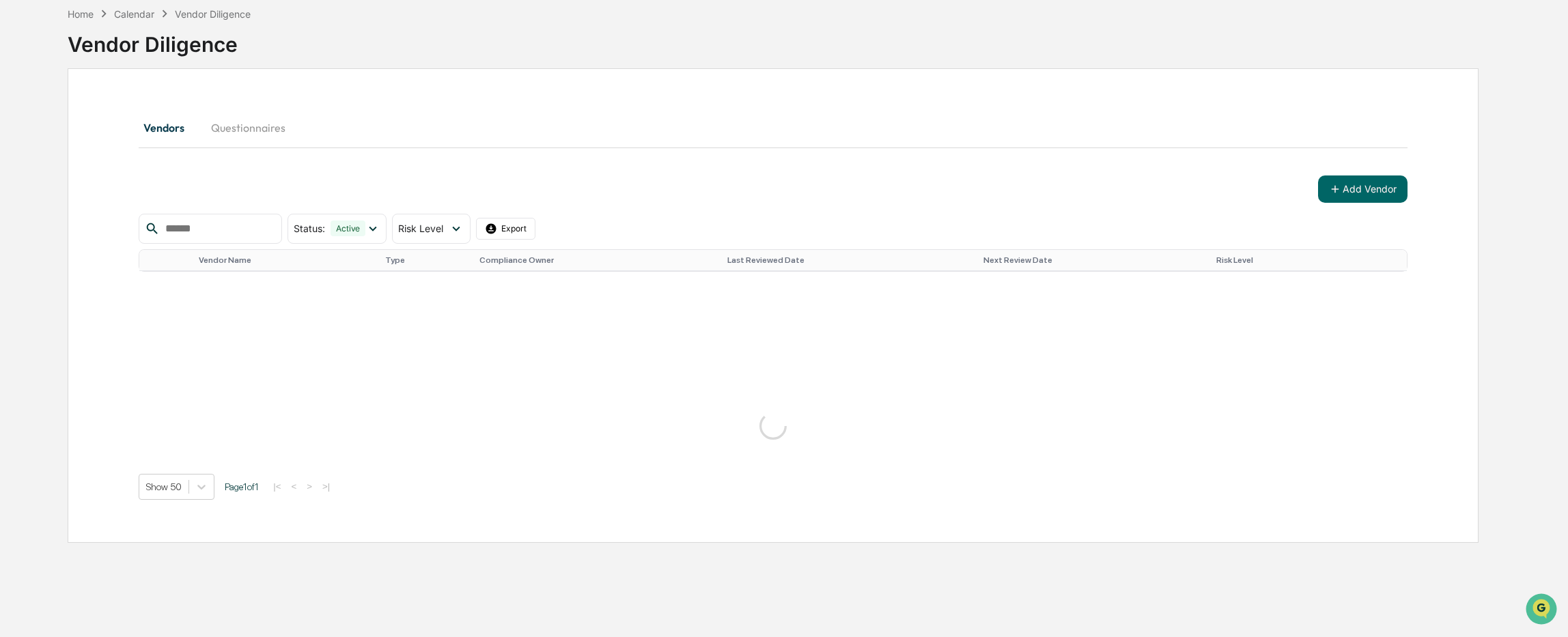
scroll to position [689, 0]
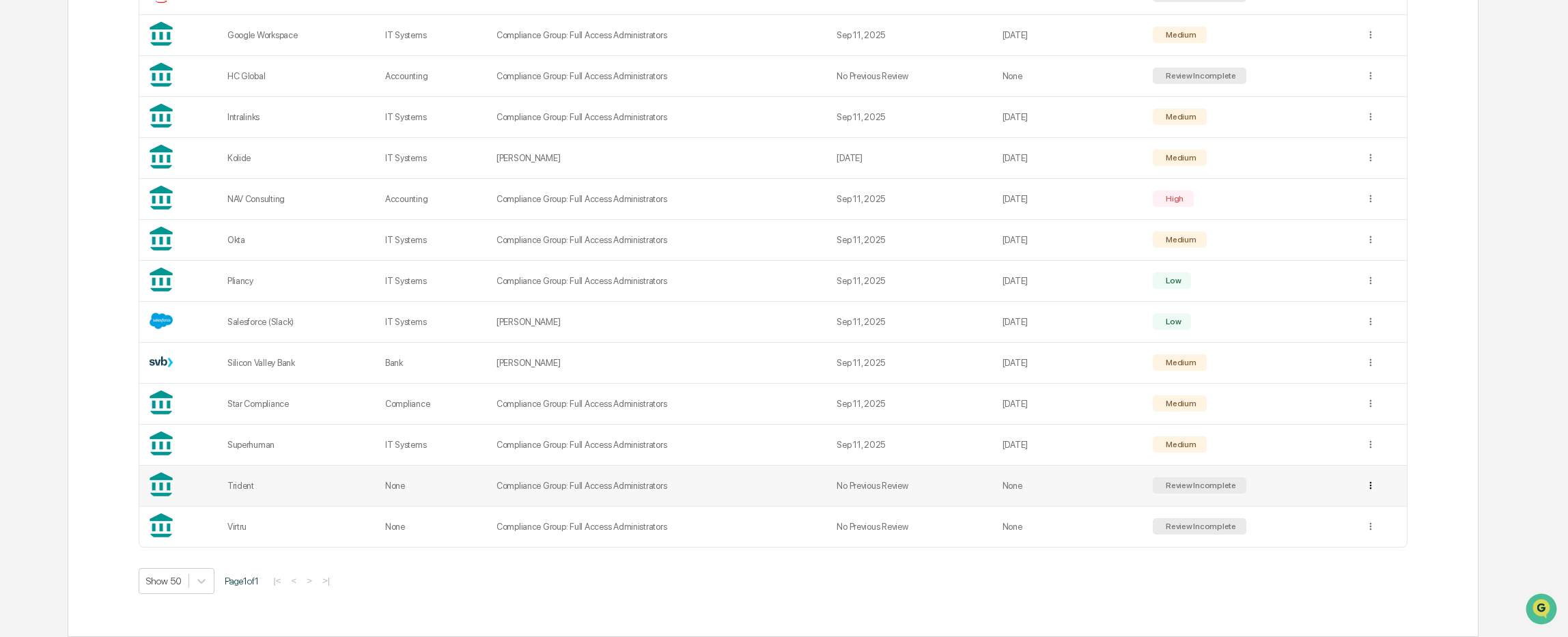
click at [1352, 533] on div "Archive" at bounding box center [1369, 536] width 88 height 22
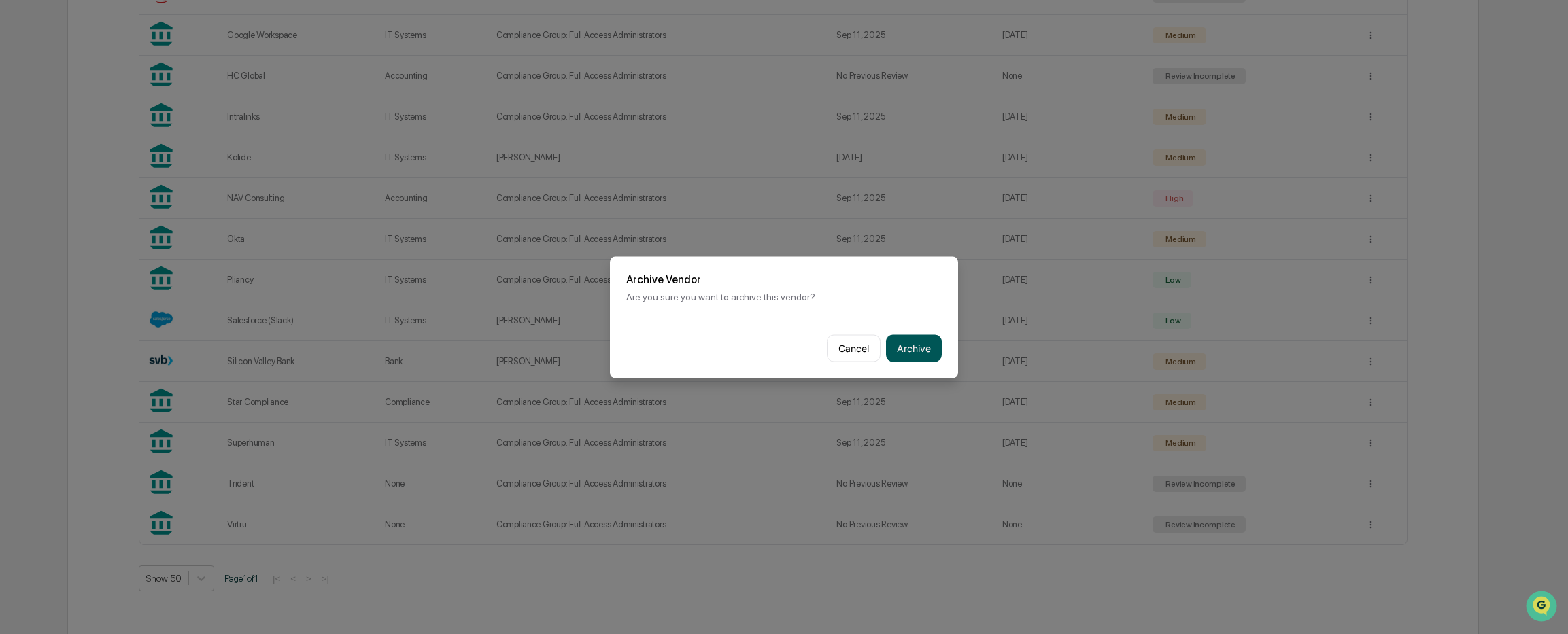
click at [917, 345] on button "Archive" at bounding box center [913, 348] width 56 height 27
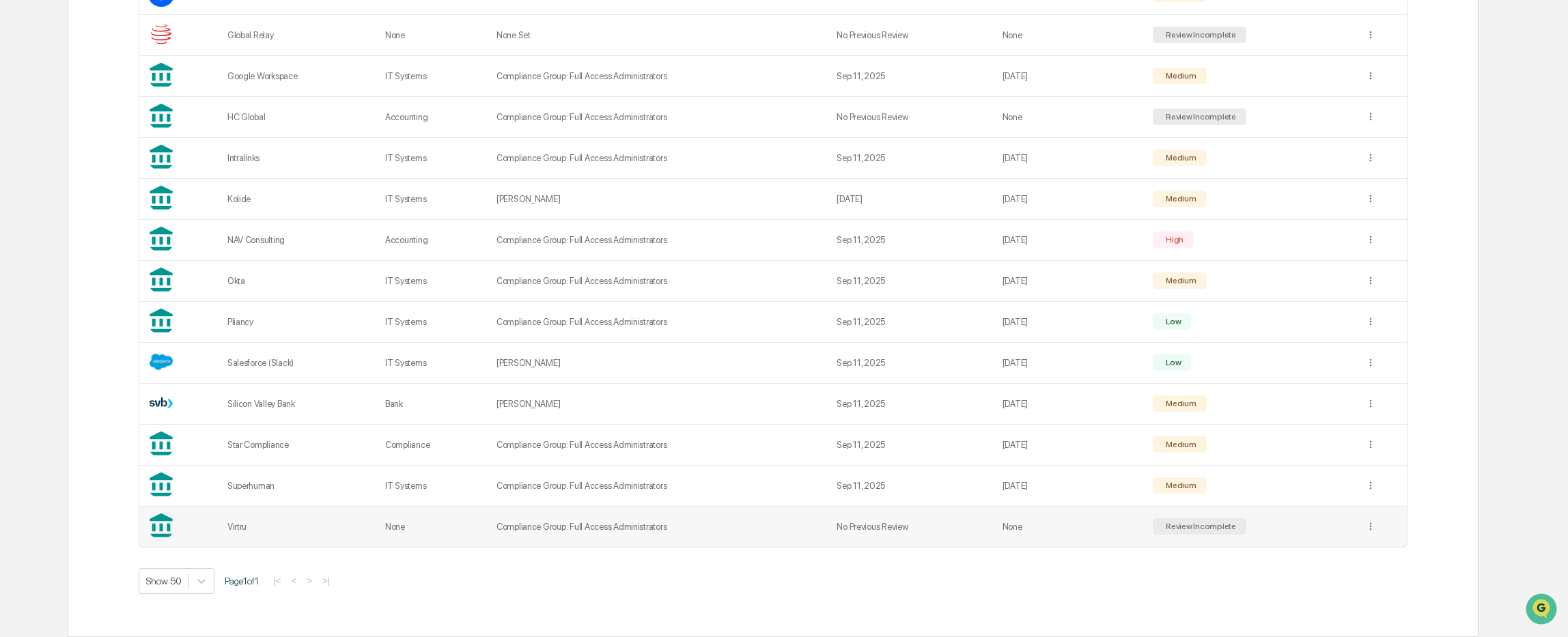
click at [483, 526] on td "None" at bounding box center [432, 527] width 111 height 40
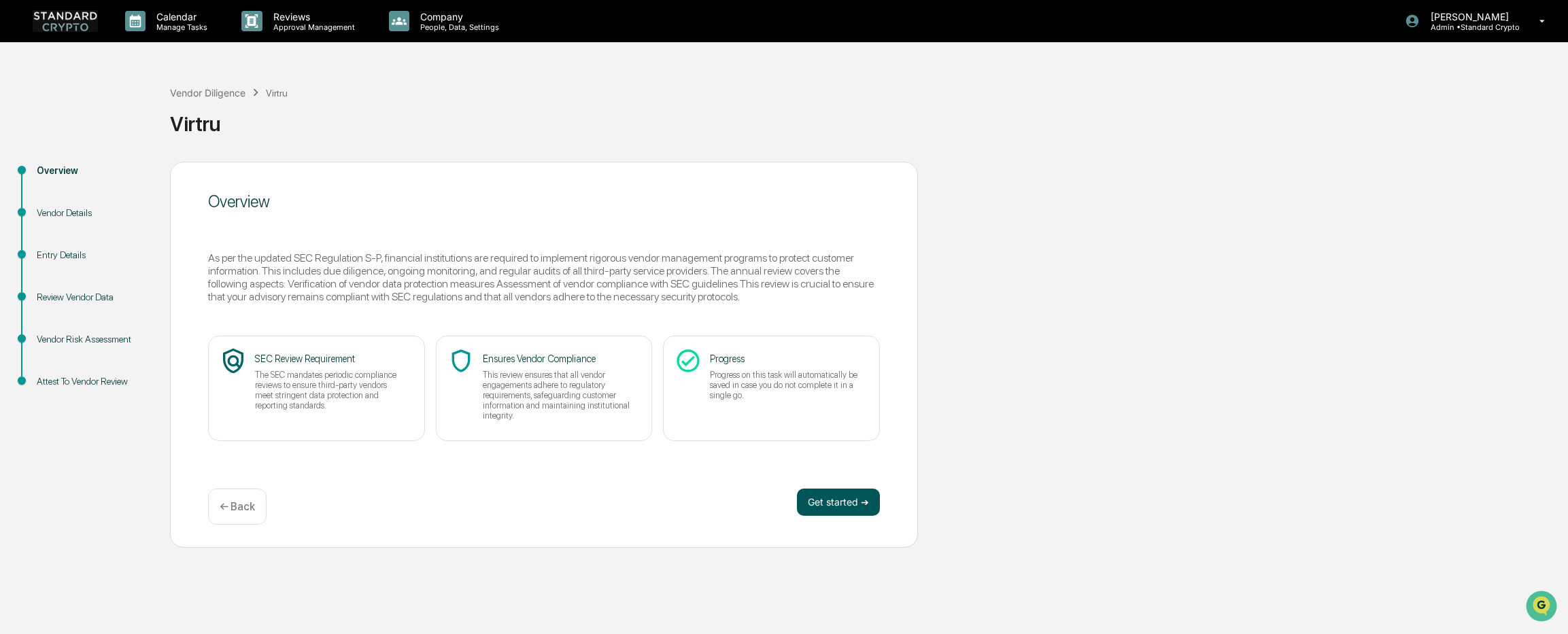
click at [836, 503] on button "Get started ➔" at bounding box center [838, 502] width 83 height 27
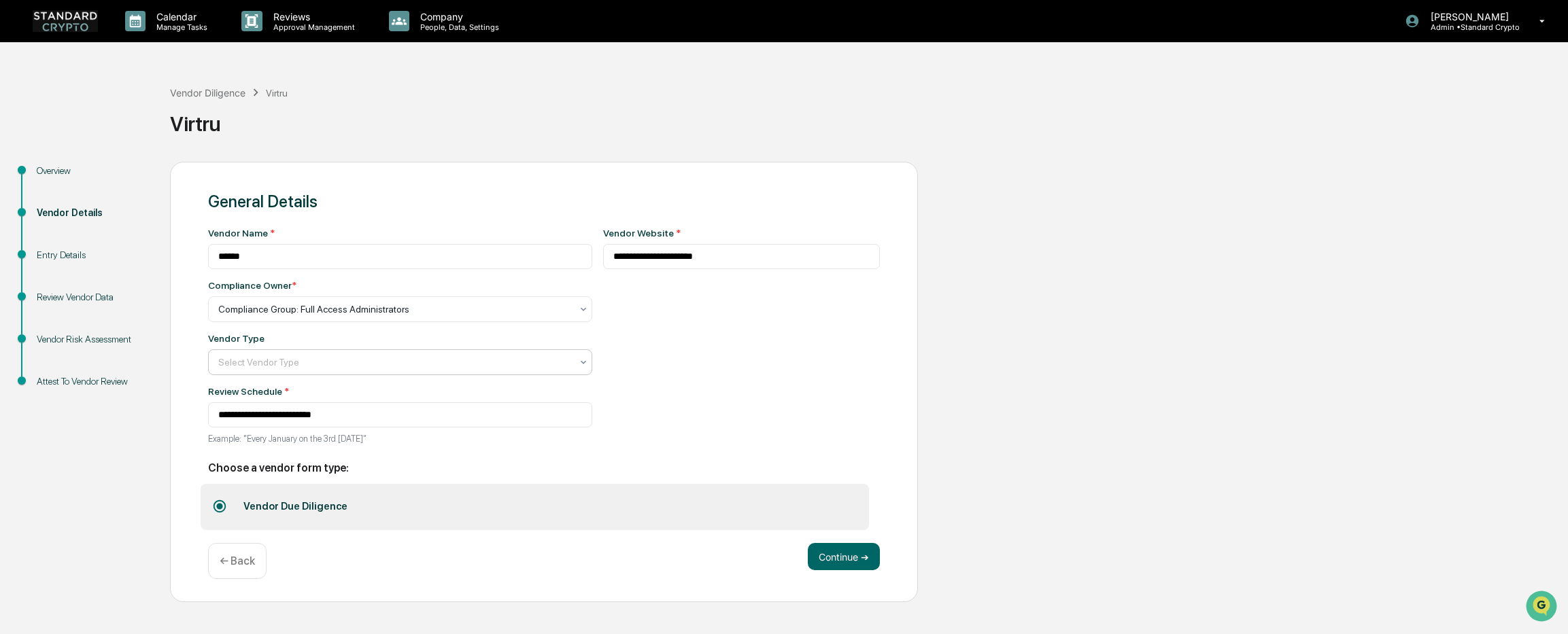
click at [290, 363] on div at bounding box center [395, 362] width 353 height 14
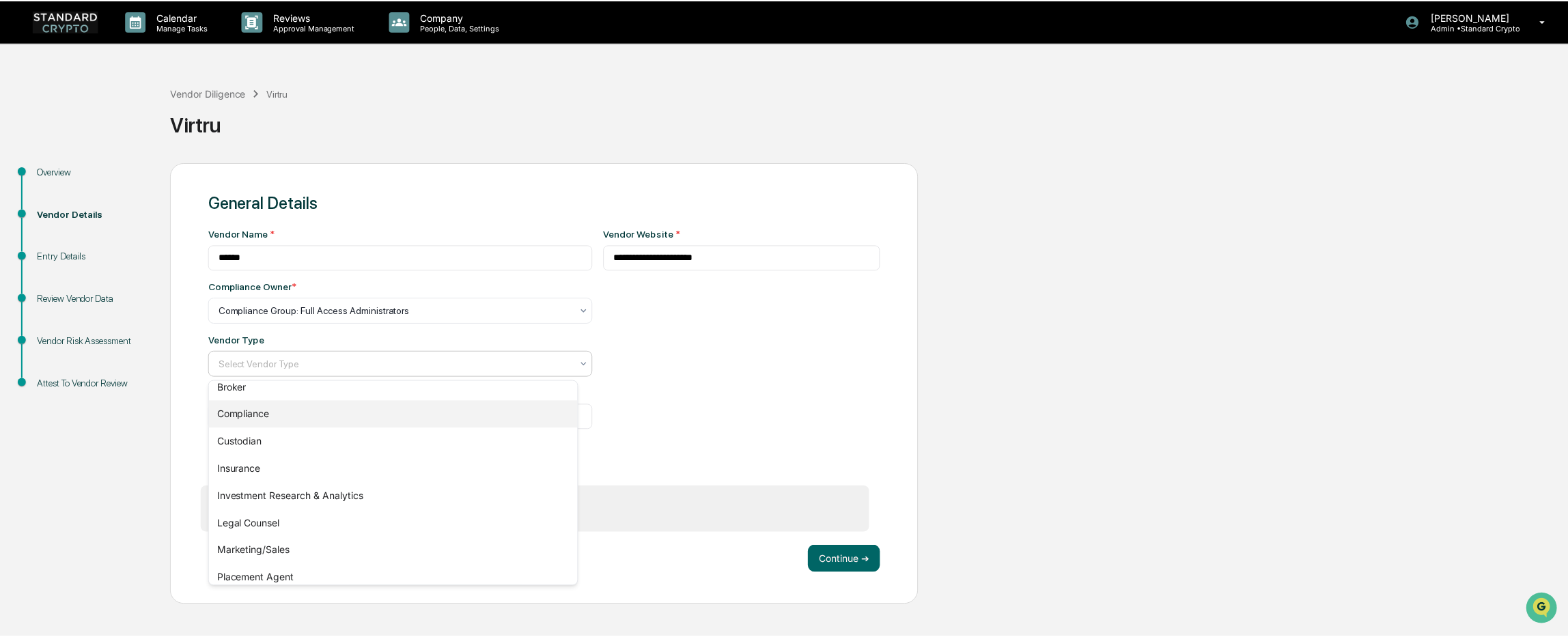
scroll to position [156, 0]
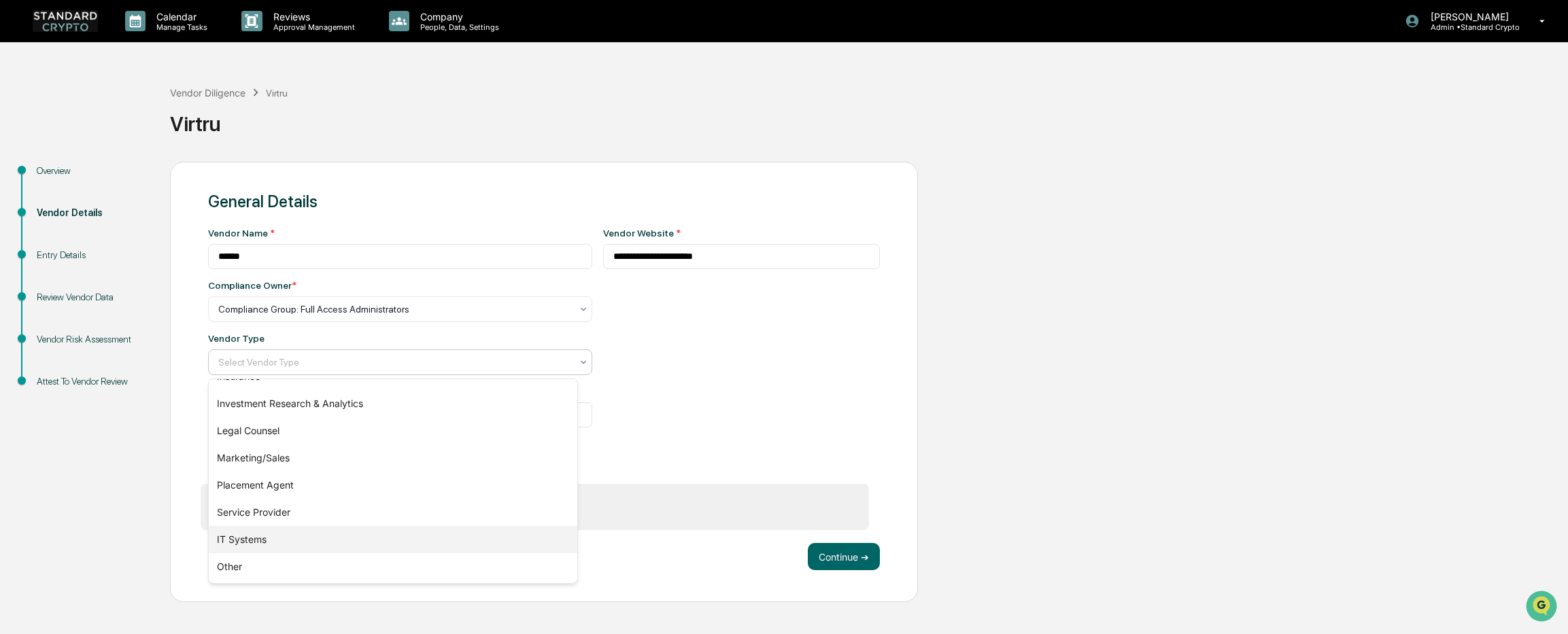
click at [288, 541] on div "IT Systems" at bounding box center [393, 540] width 368 height 27
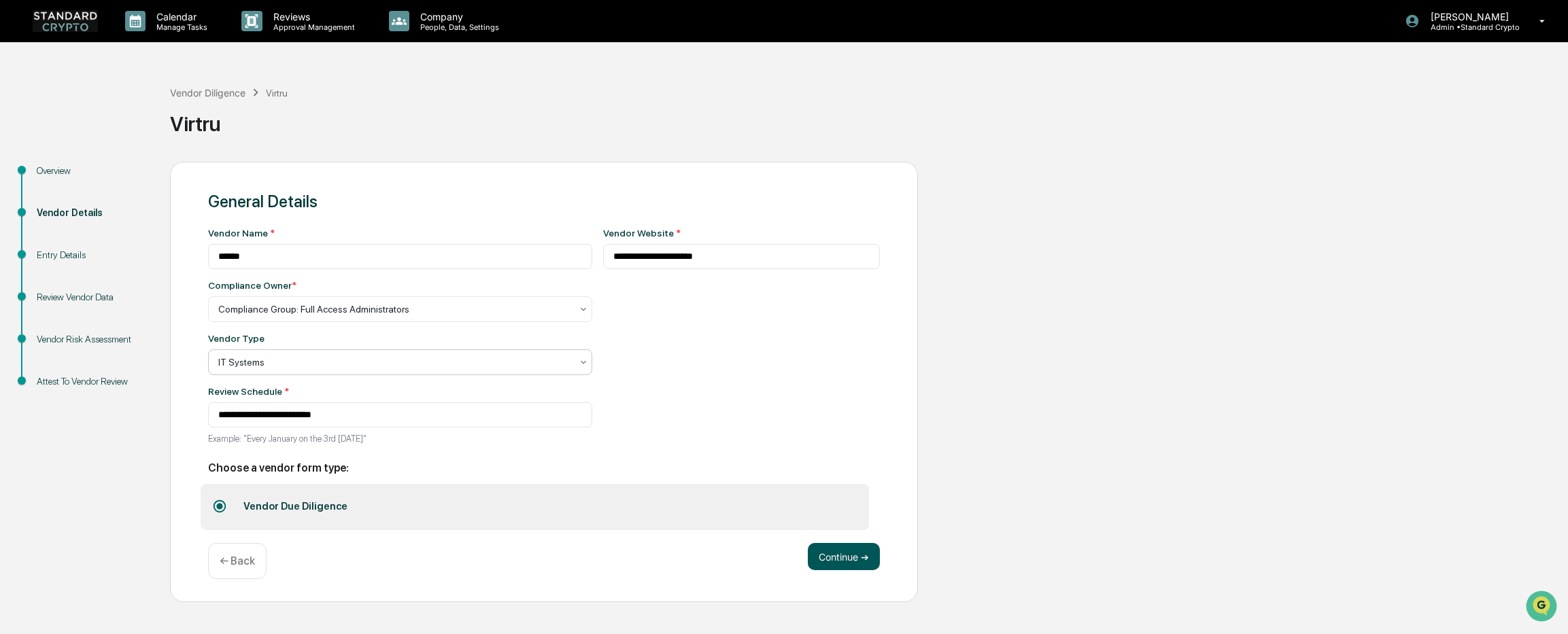
click at [833, 565] on button "Continue ➔" at bounding box center [843, 557] width 72 height 27
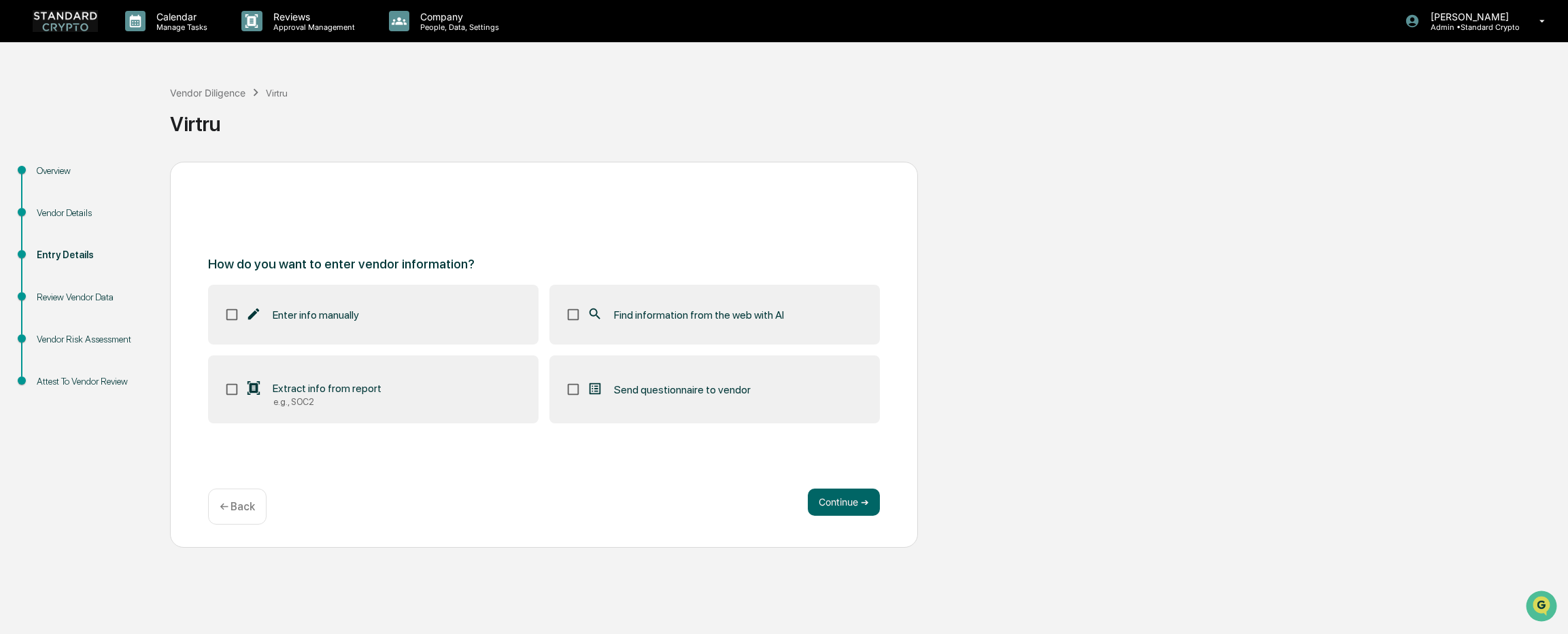
click at [620, 300] on label "Find information from the web with AI" at bounding box center [714, 315] width 331 height 60
click at [851, 501] on button "Continue ➔" at bounding box center [843, 502] width 72 height 27
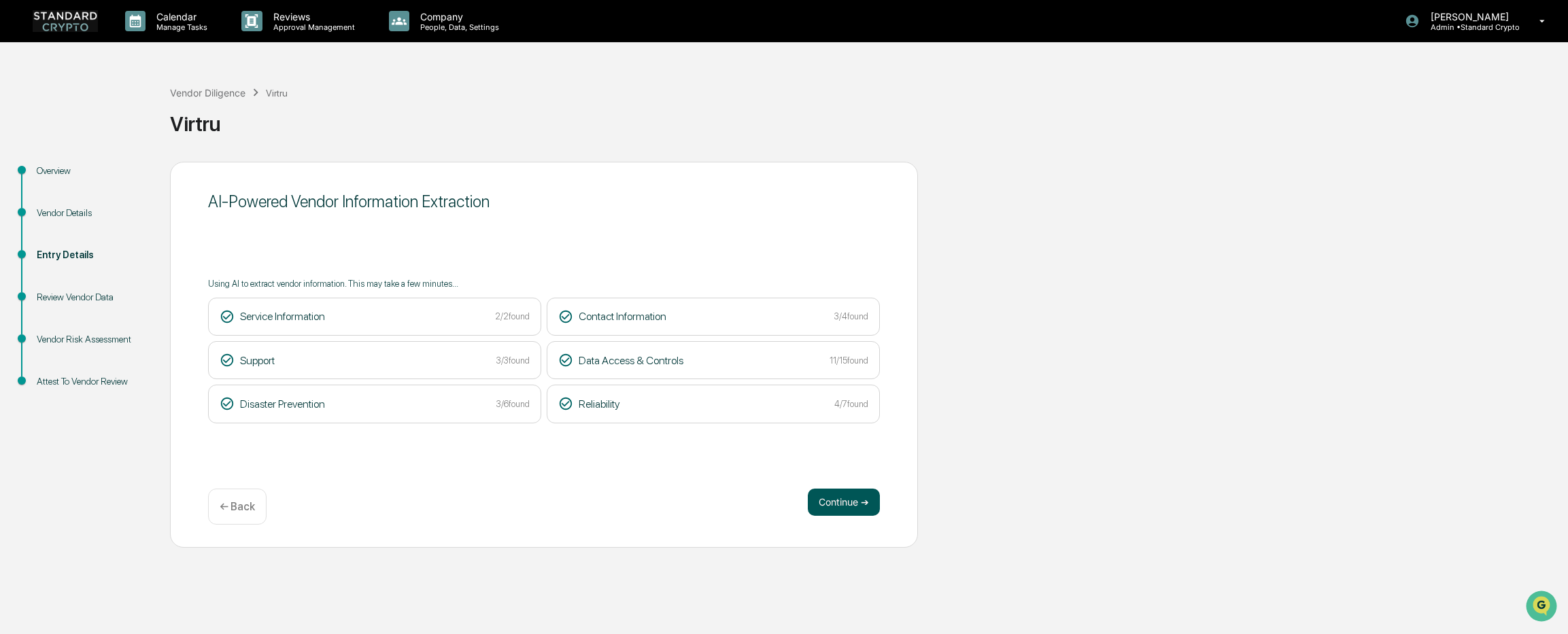
click at [838, 503] on button "Continue ➔" at bounding box center [843, 502] width 72 height 27
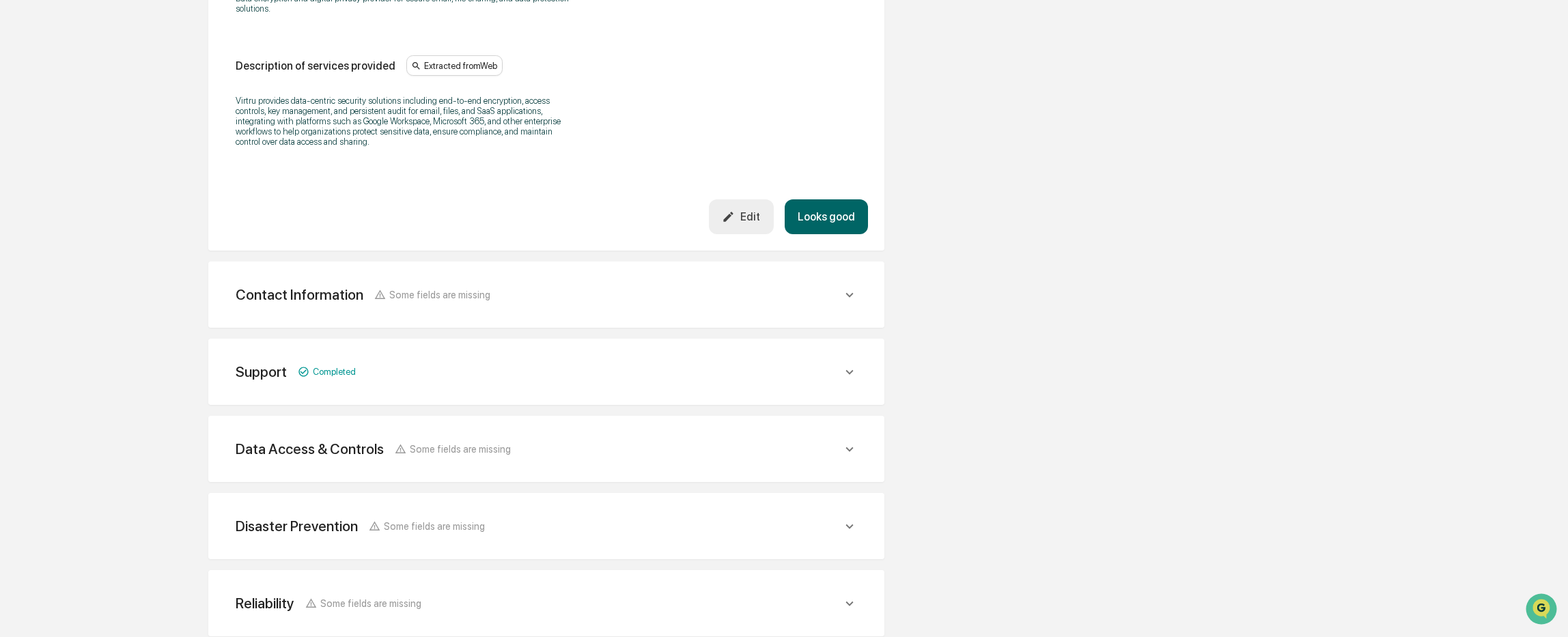
scroll to position [410, 0]
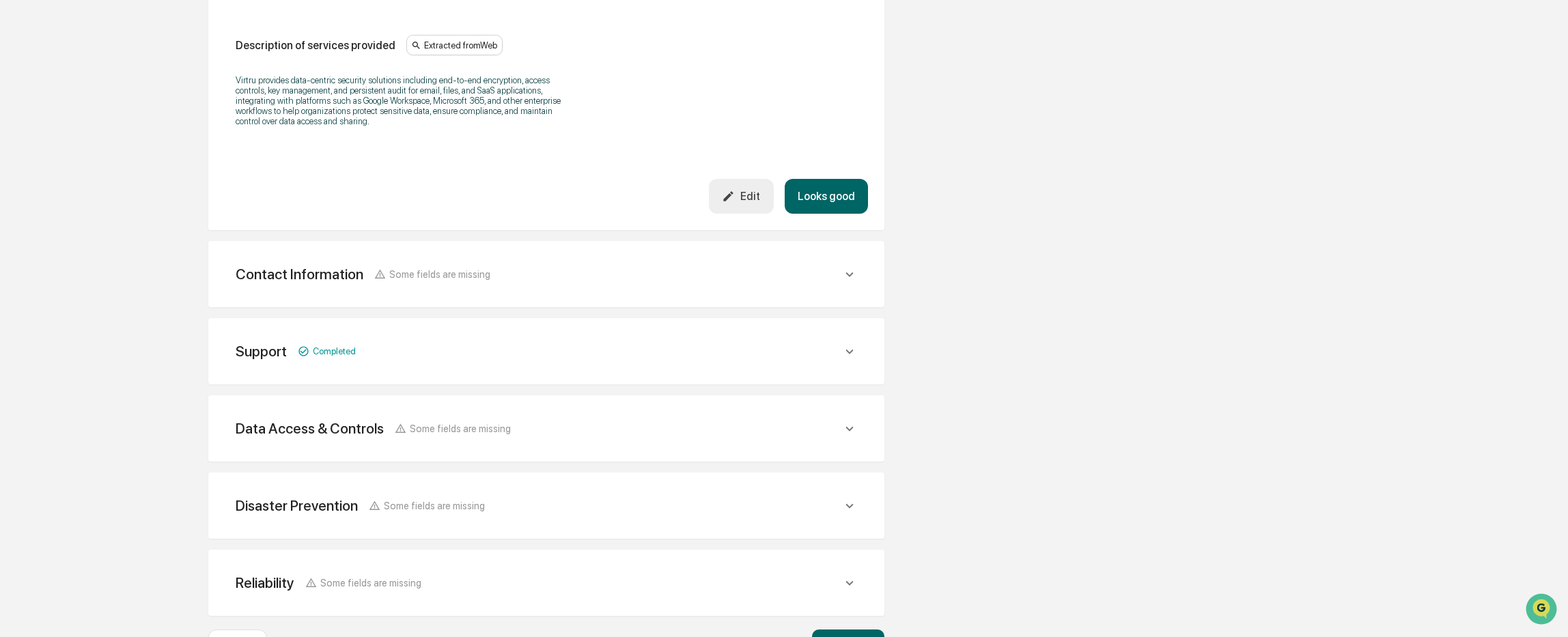
click at [405, 275] on span "Some fields are missing" at bounding box center [440, 274] width 101 height 12
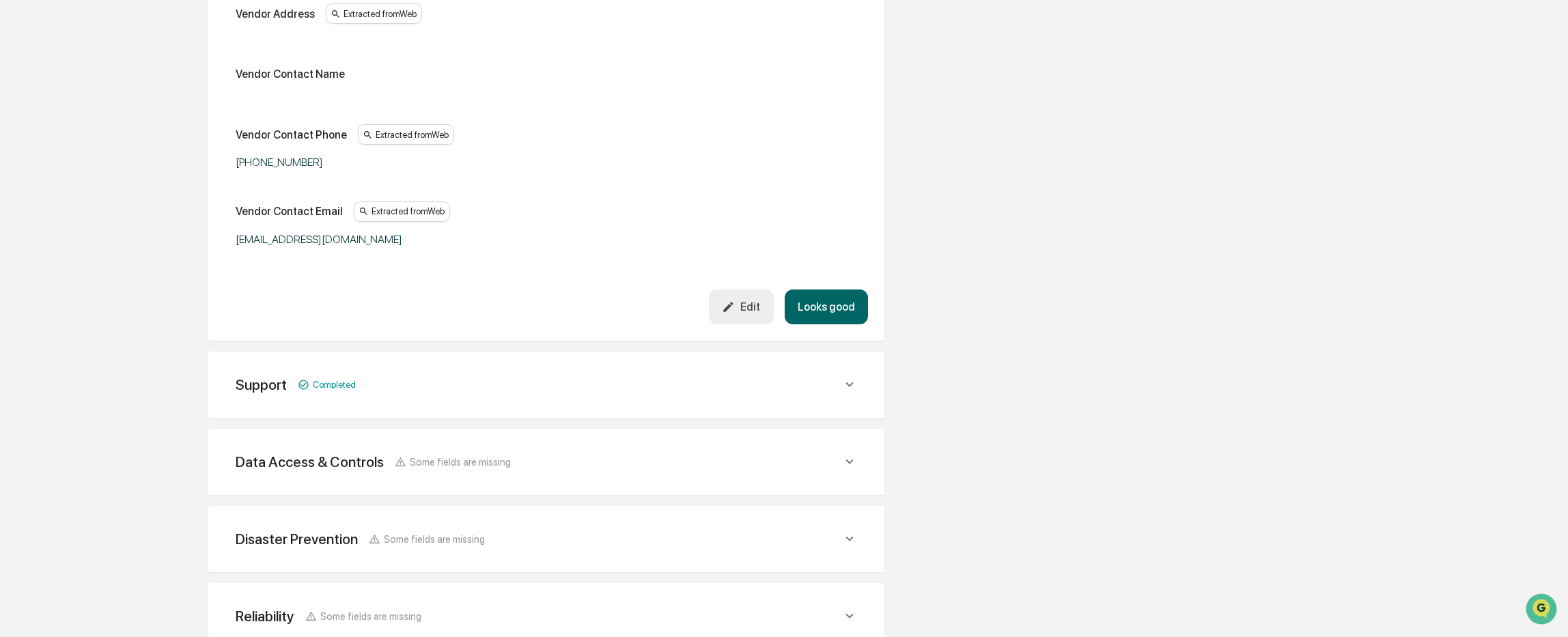
scroll to position [751, 0]
click at [313, 386] on span "Completed" at bounding box center [334, 381] width 43 height 10
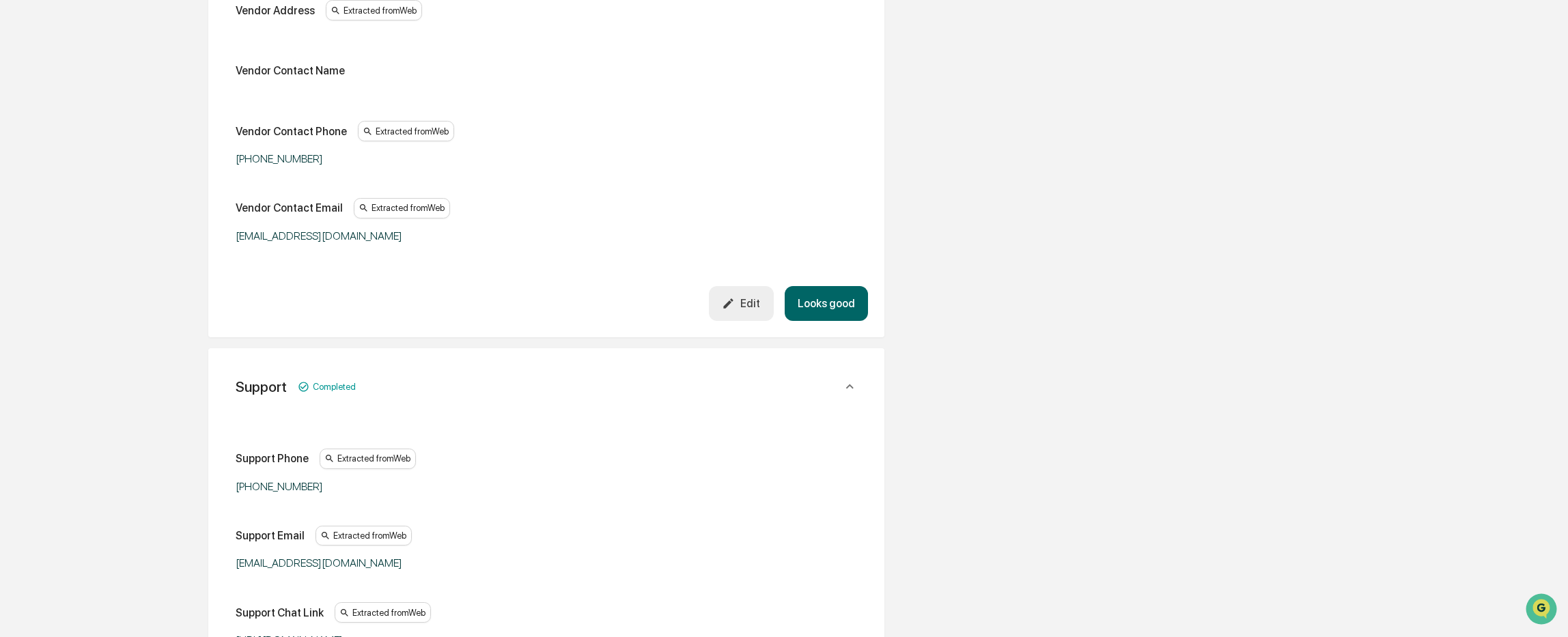
click at [743, 305] on div "Edit" at bounding box center [741, 303] width 38 height 13
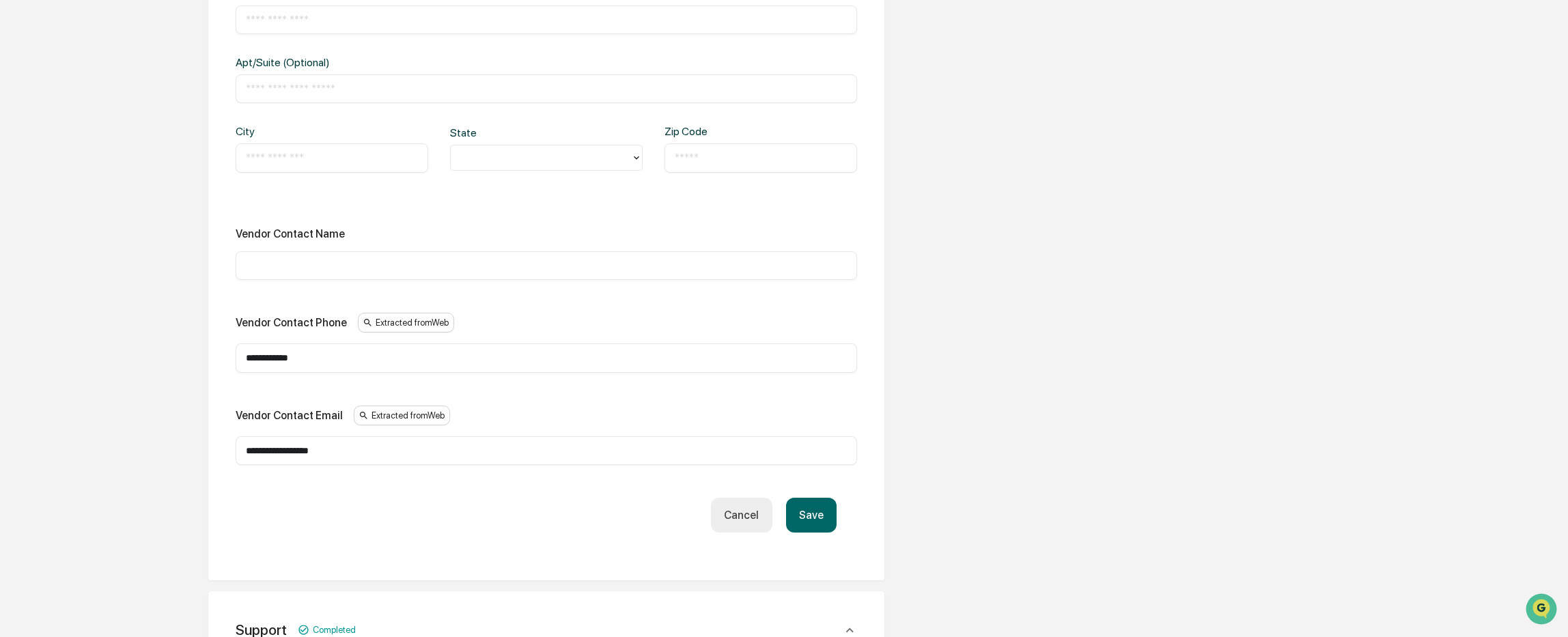
scroll to position [819, 0]
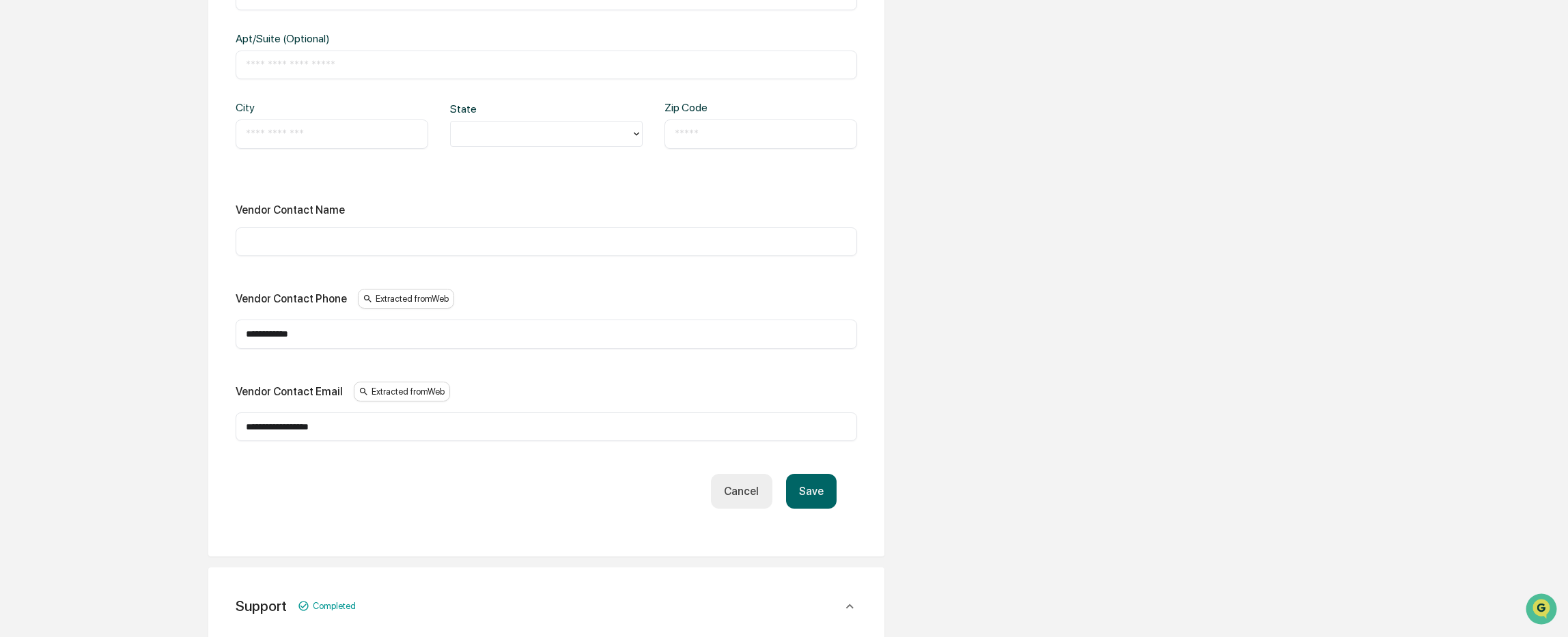
drag, startPoint x: 351, startPoint y: 429, endPoint x: 202, endPoint y: 428, distance: 149.0
click at [202, 428] on div "**********" at bounding box center [546, 304] width 751 height 1922
paste input "text"
type input "**********"
click at [307, 238] on input "text" at bounding box center [546, 242] width 601 height 14
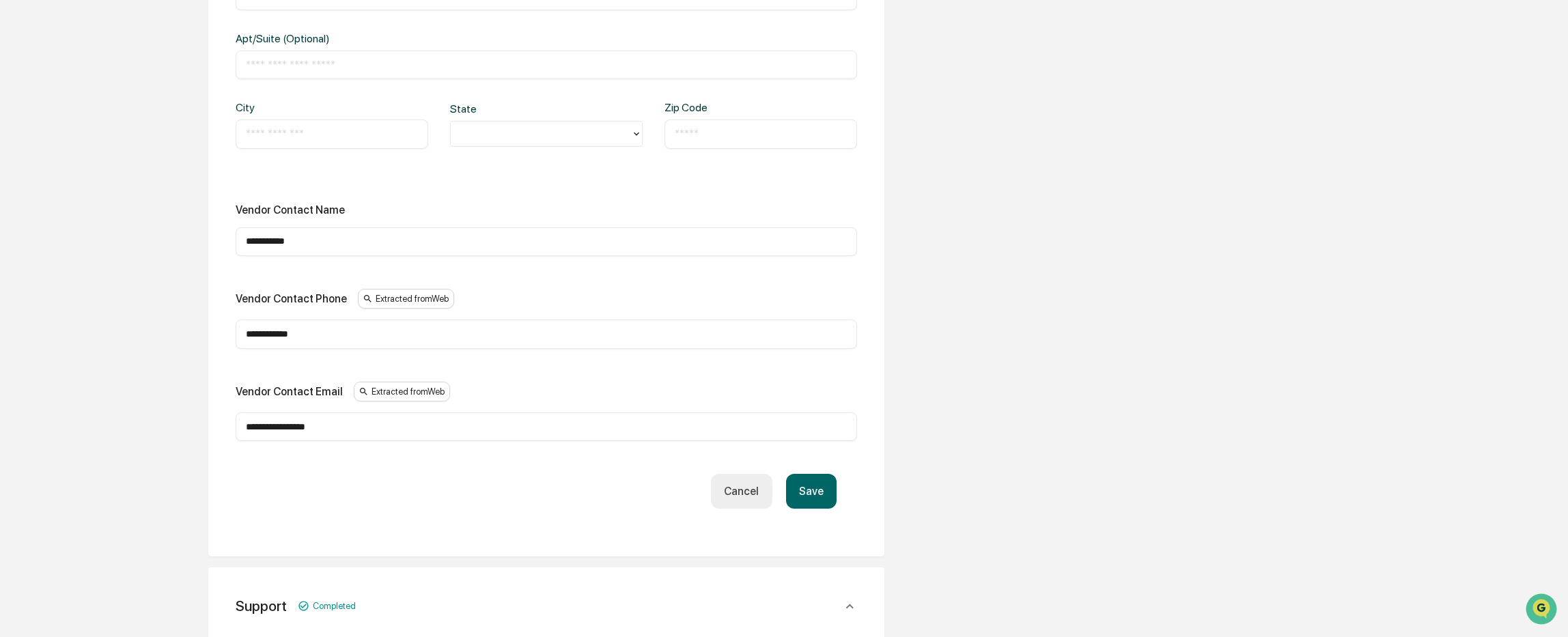
type input "**********"
drag, startPoint x: 331, startPoint y: 335, endPoint x: 197, endPoint y: 338, distance: 134.0
click at [197, 338] on div "**********" at bounding box center [546, 304] width 751 height 1922
paste input "text"
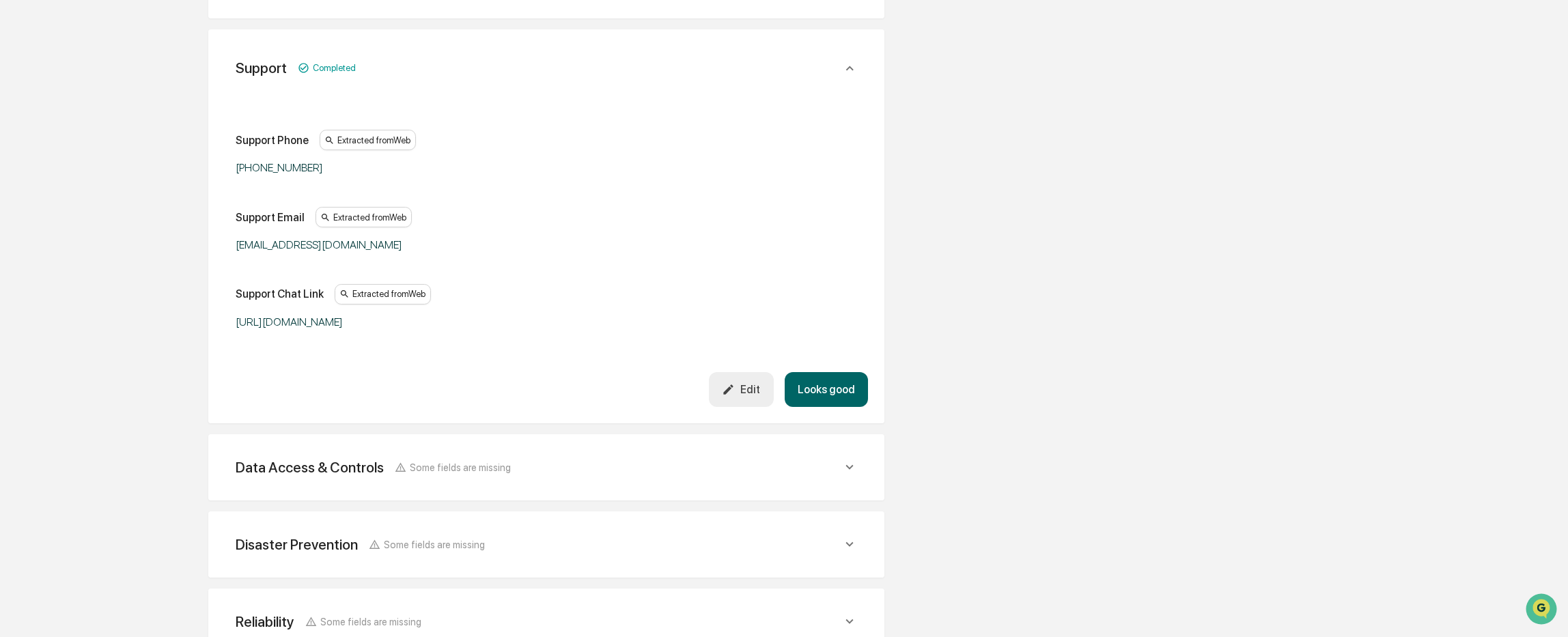
scroll to position [1366, 0]
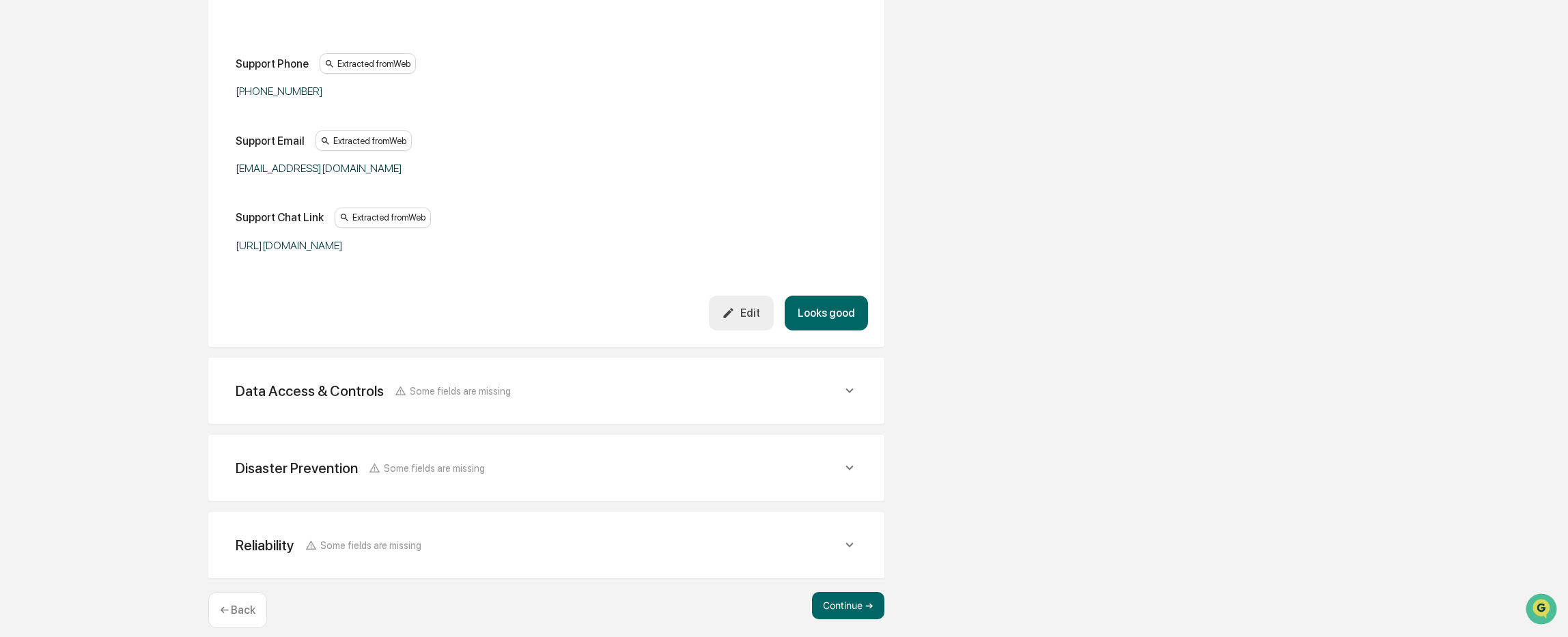
type input "**********"
click at [830, 314] on button "Looks good" at bounding box center [826, 313] width 84 height 35
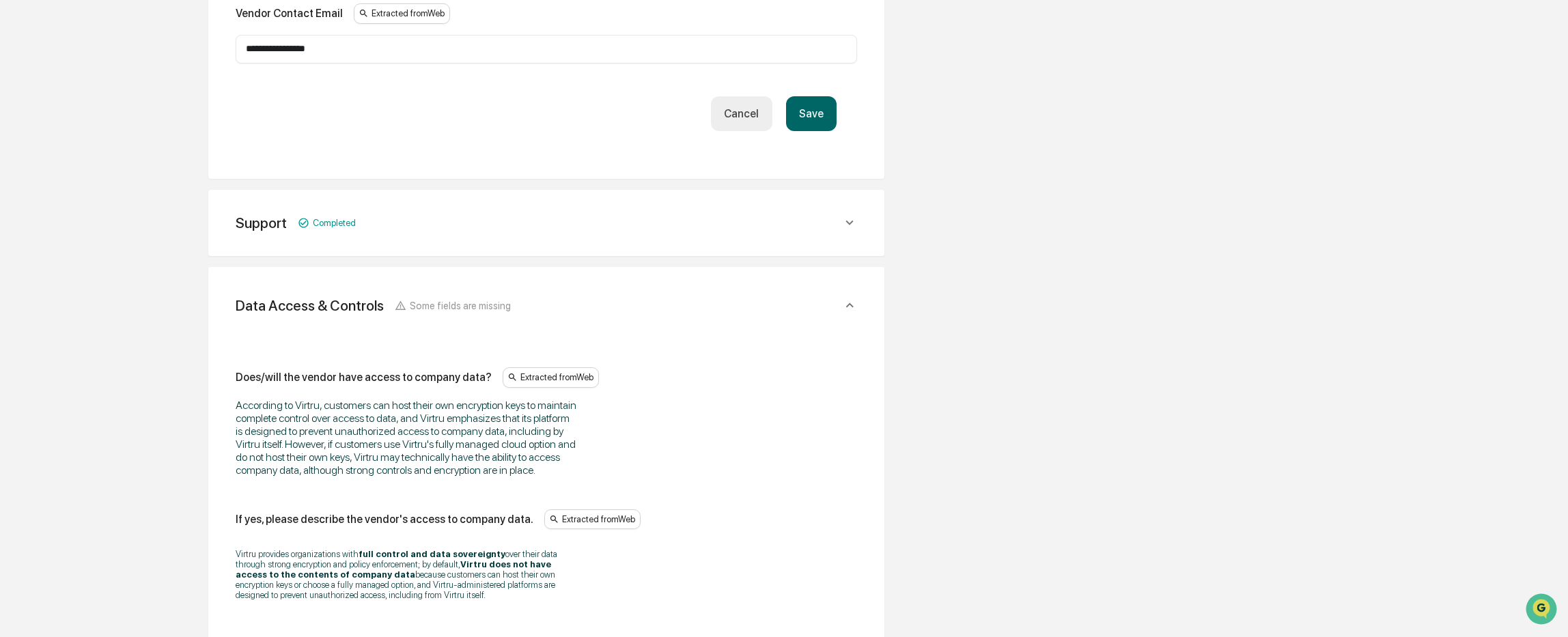
scroll to position [863, 0]
click at [813, 111] on button "Save" at bounding box center [811, 116] width 50 height 35
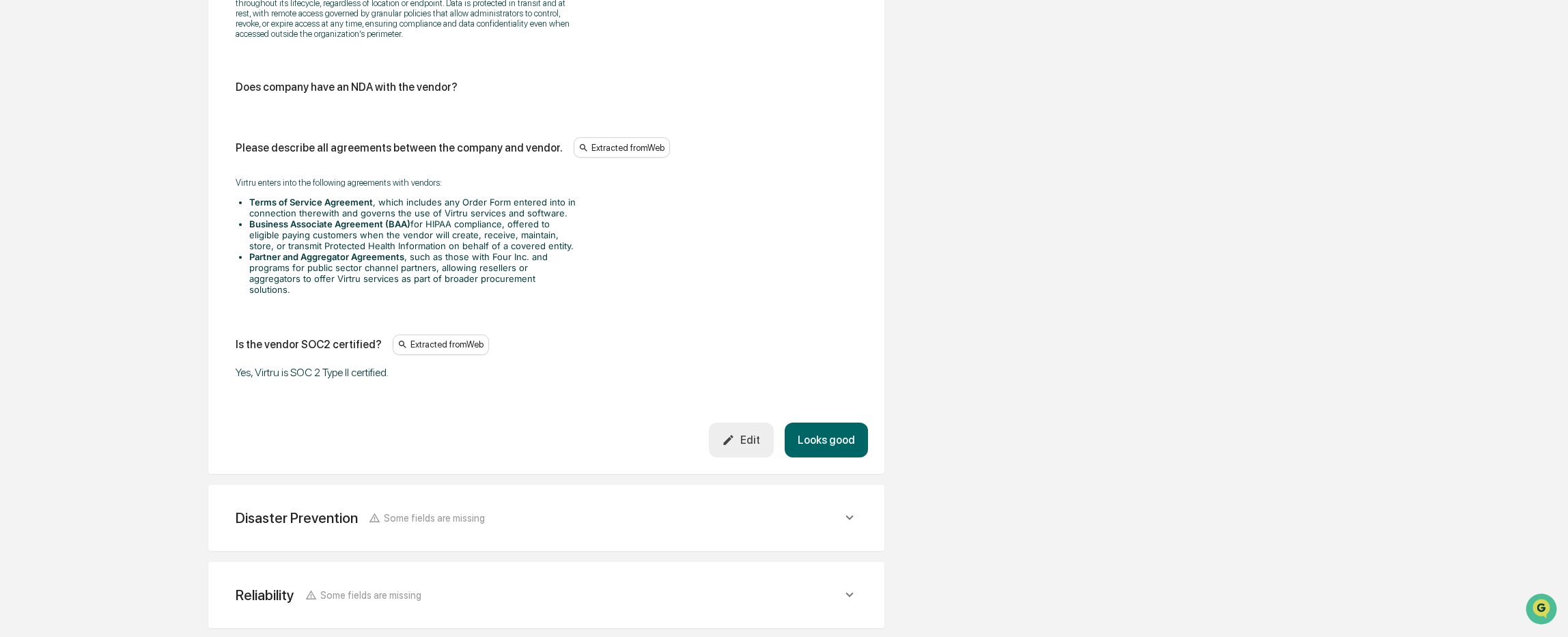
scroll to position [2264, 0]
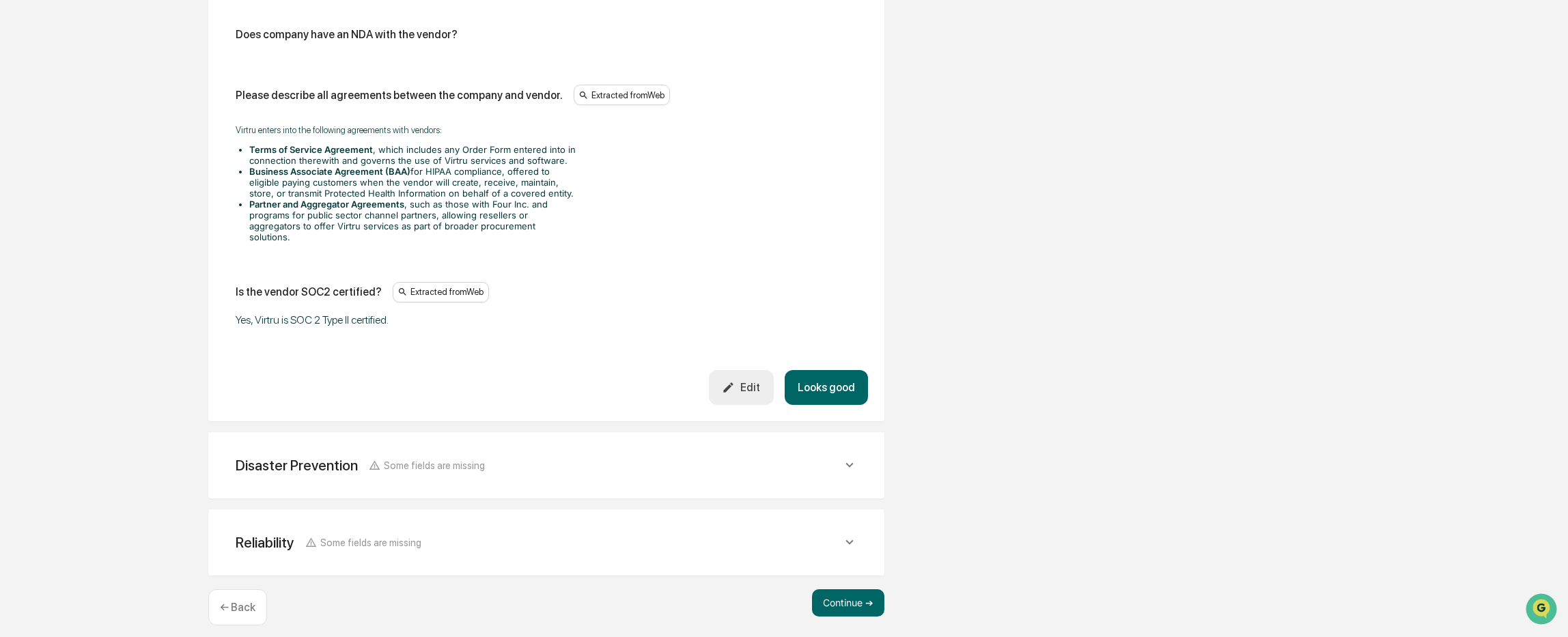
click at [834, 389] on button "Looks good" at bounding box center [826, 387] width 84 height 35
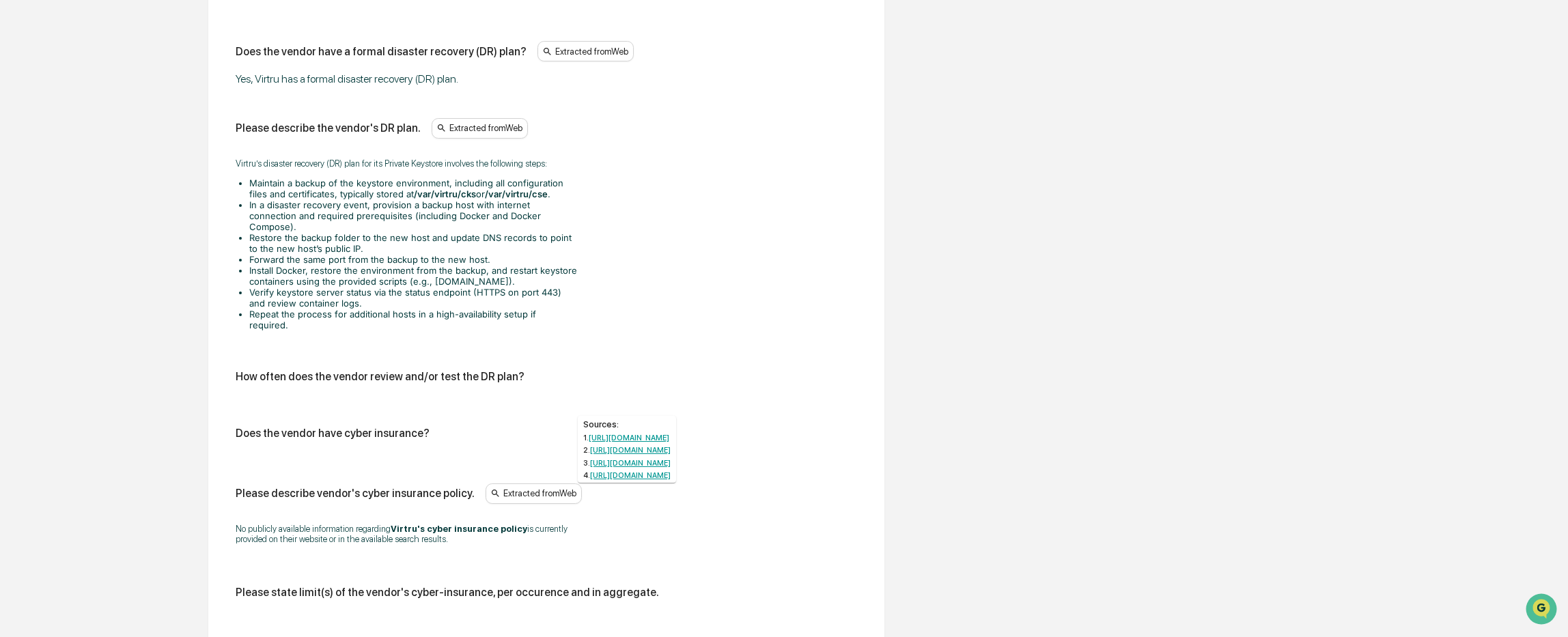
scroll to position [1063, 0]
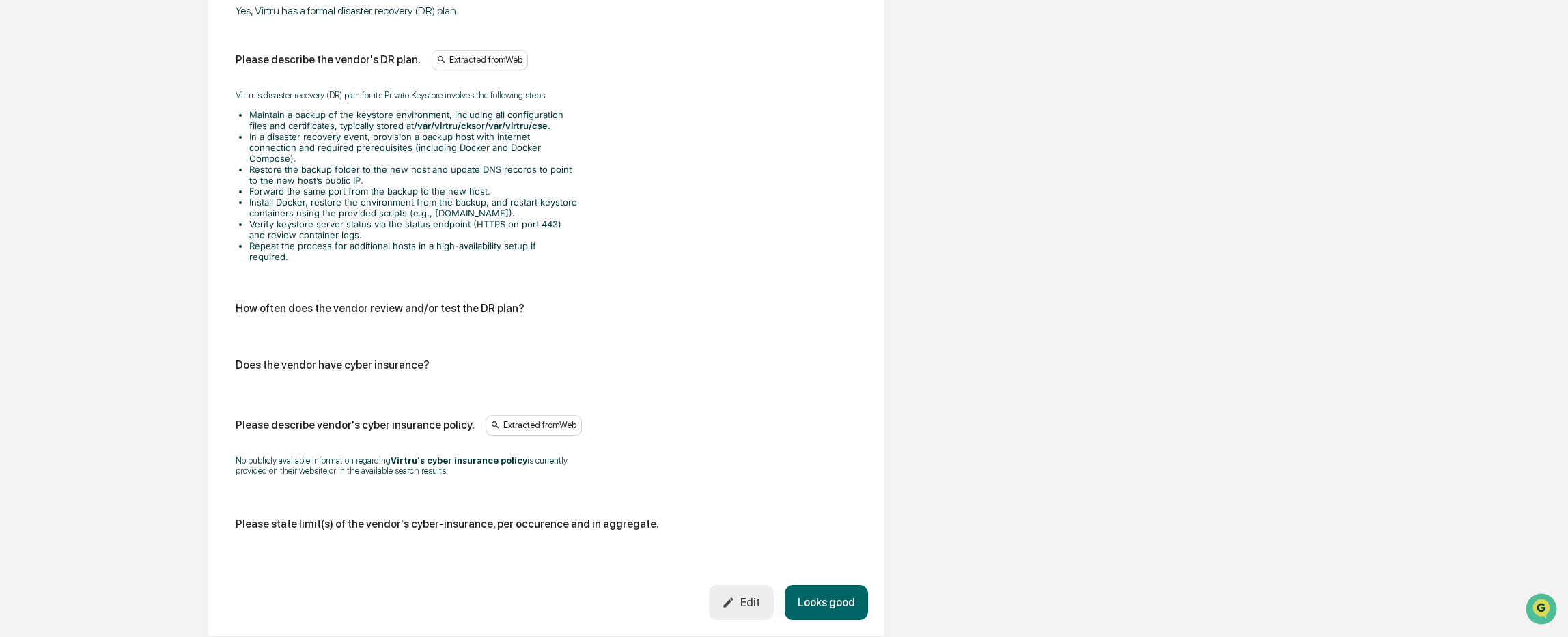
click at [727, 588] on button "Edit" at bounding box center [741, 602] width 65 height 35
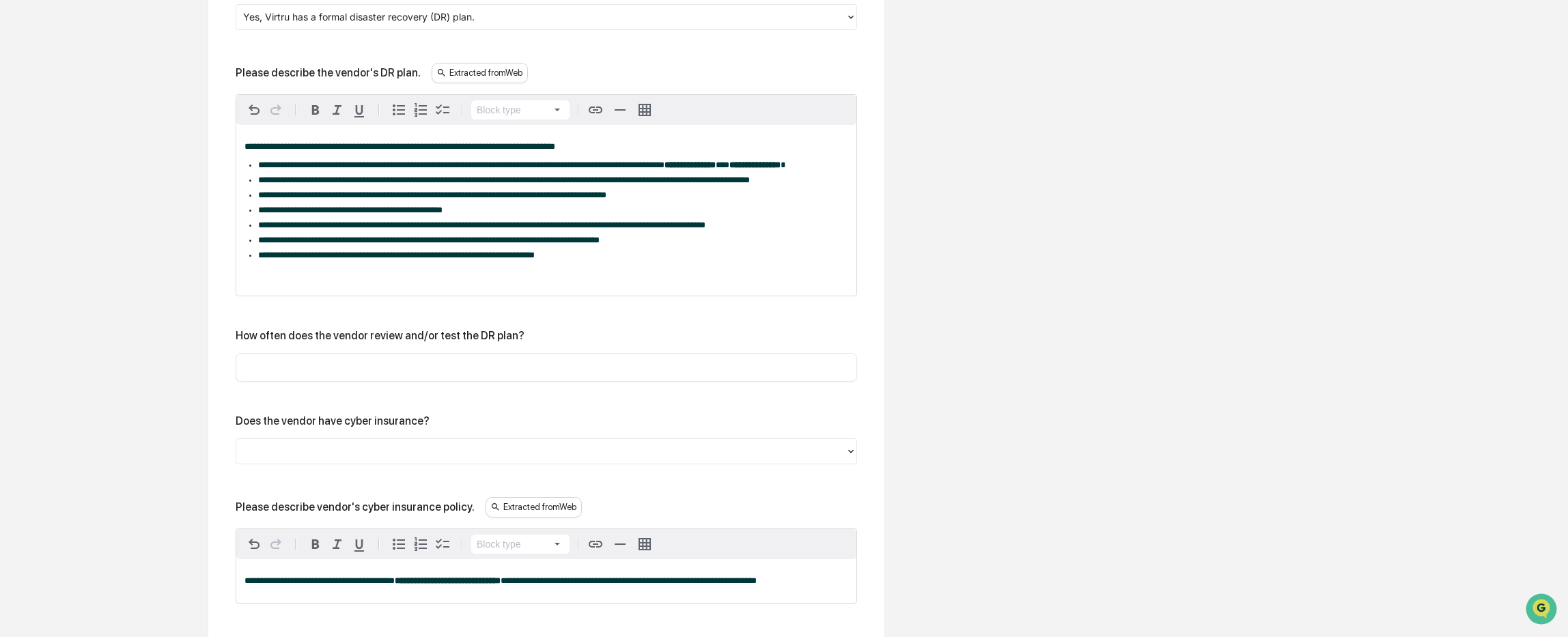
scroll to position [1267, 0]
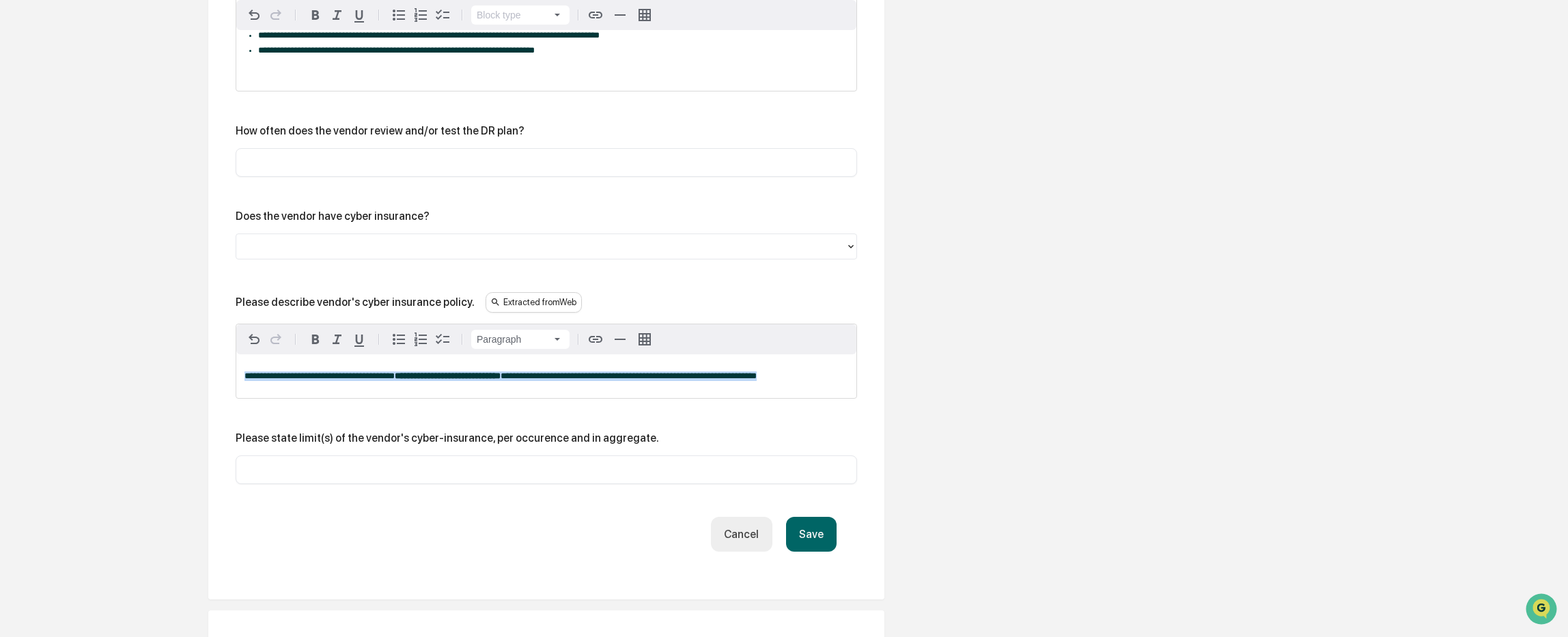
drag, startPoint x: 244, startPoint y: 386, endPoint x: 905, endPoint y: 397, distance: 661.1
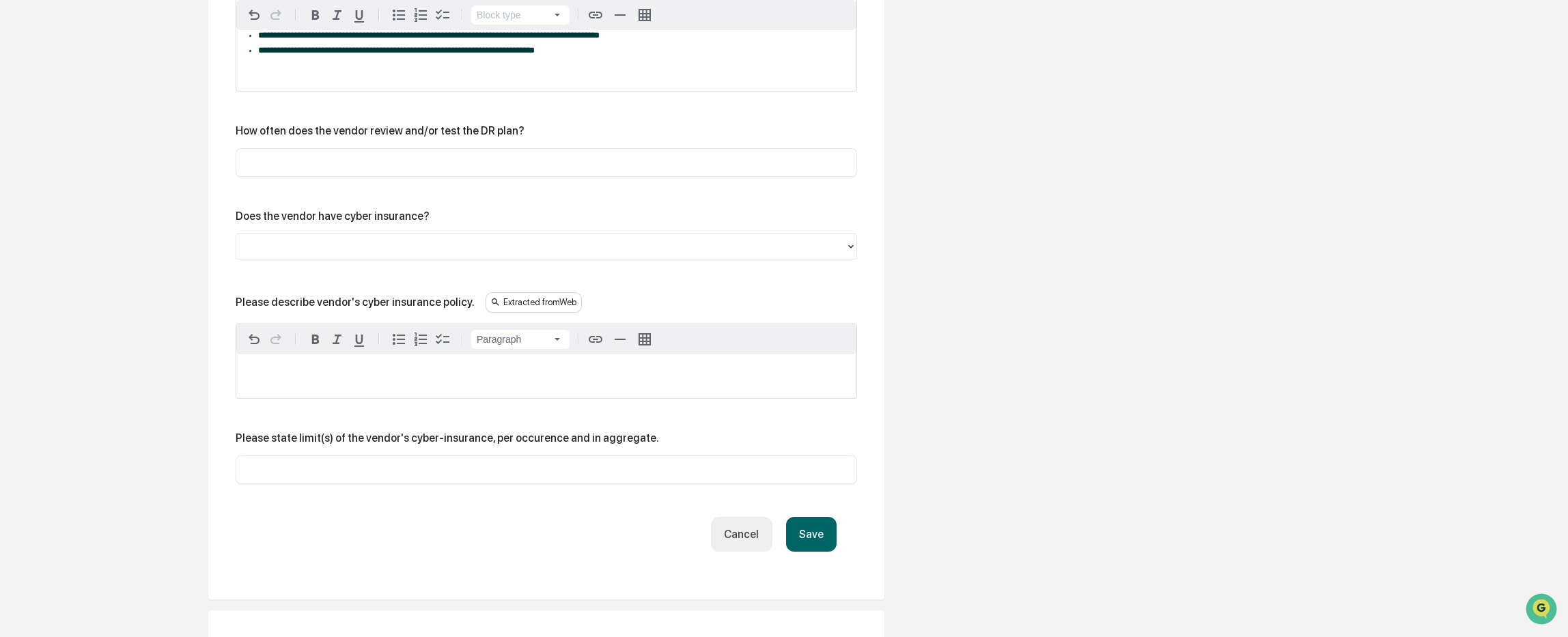
click at [819, 540] on button "Save" at bounding box center [811, 534] width 50 height 35
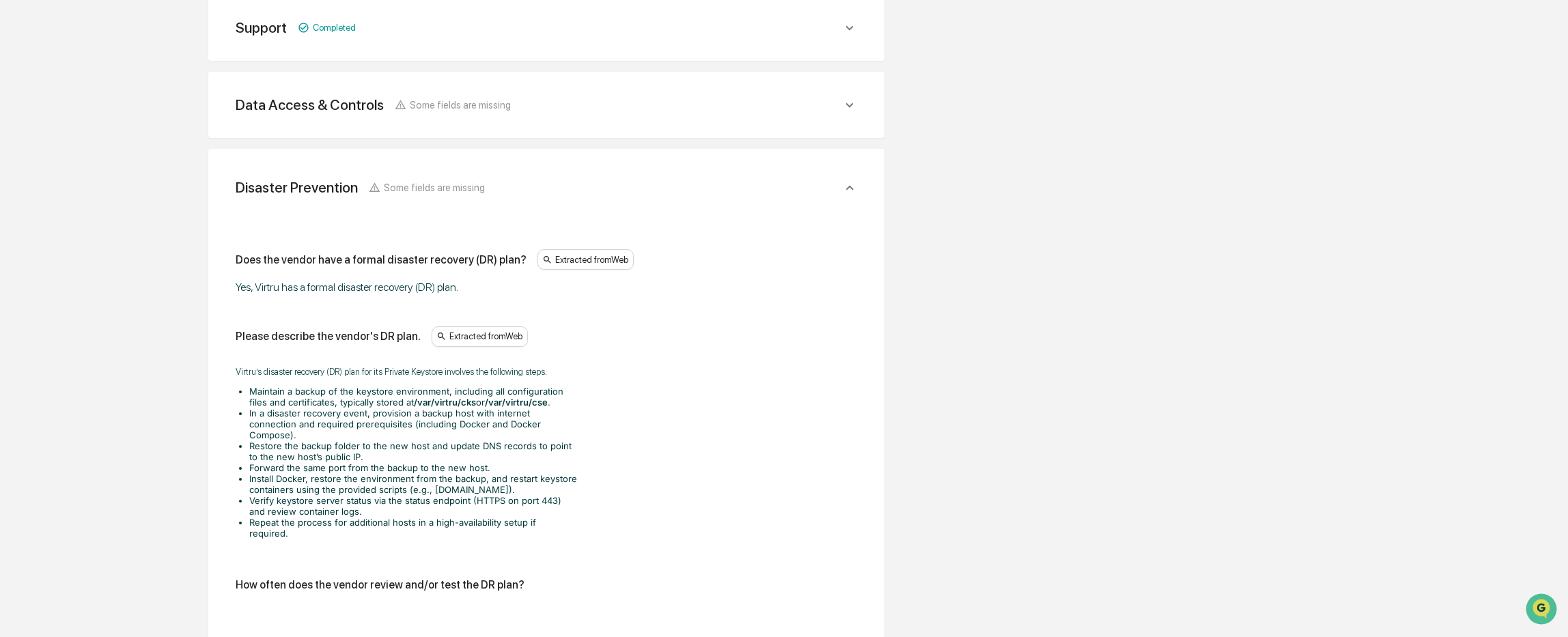
scroll to position [1151, 0]
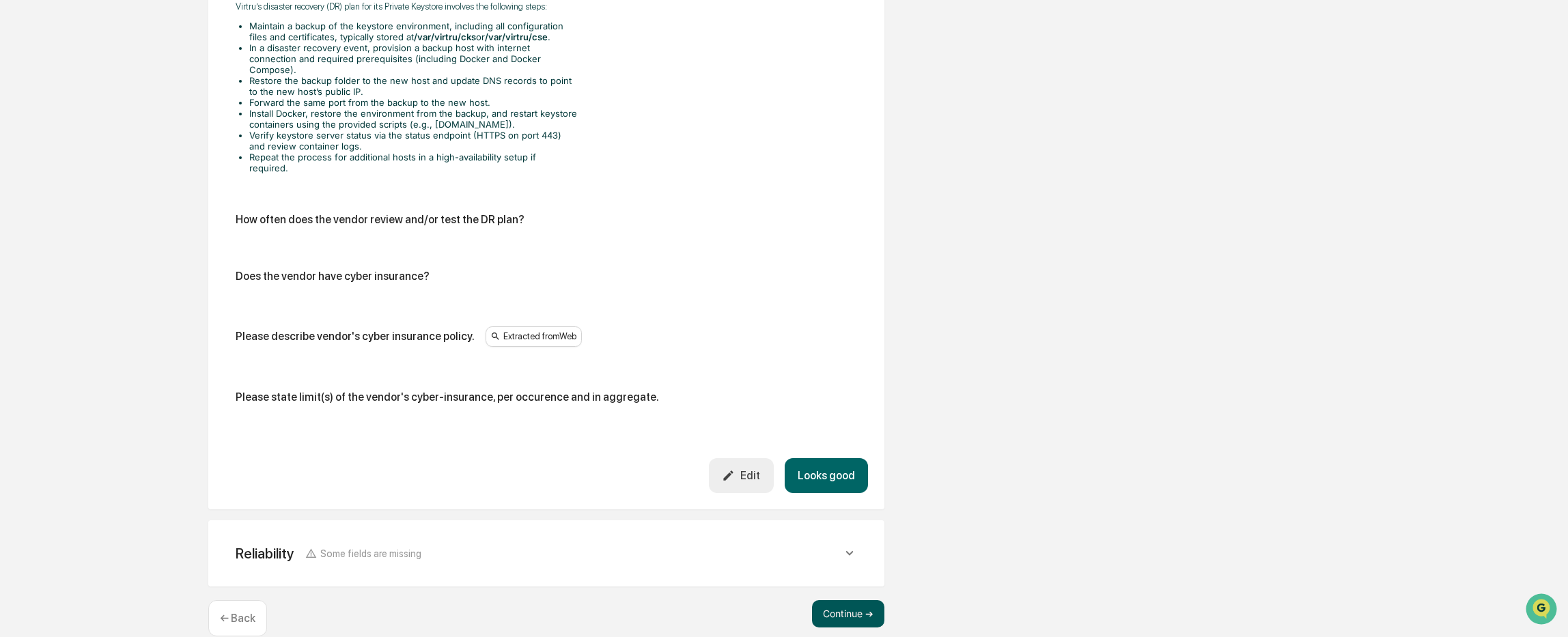
click at [824, 600] on button "Continue ➔" at bounding box center [847, 614] width 72 height 28
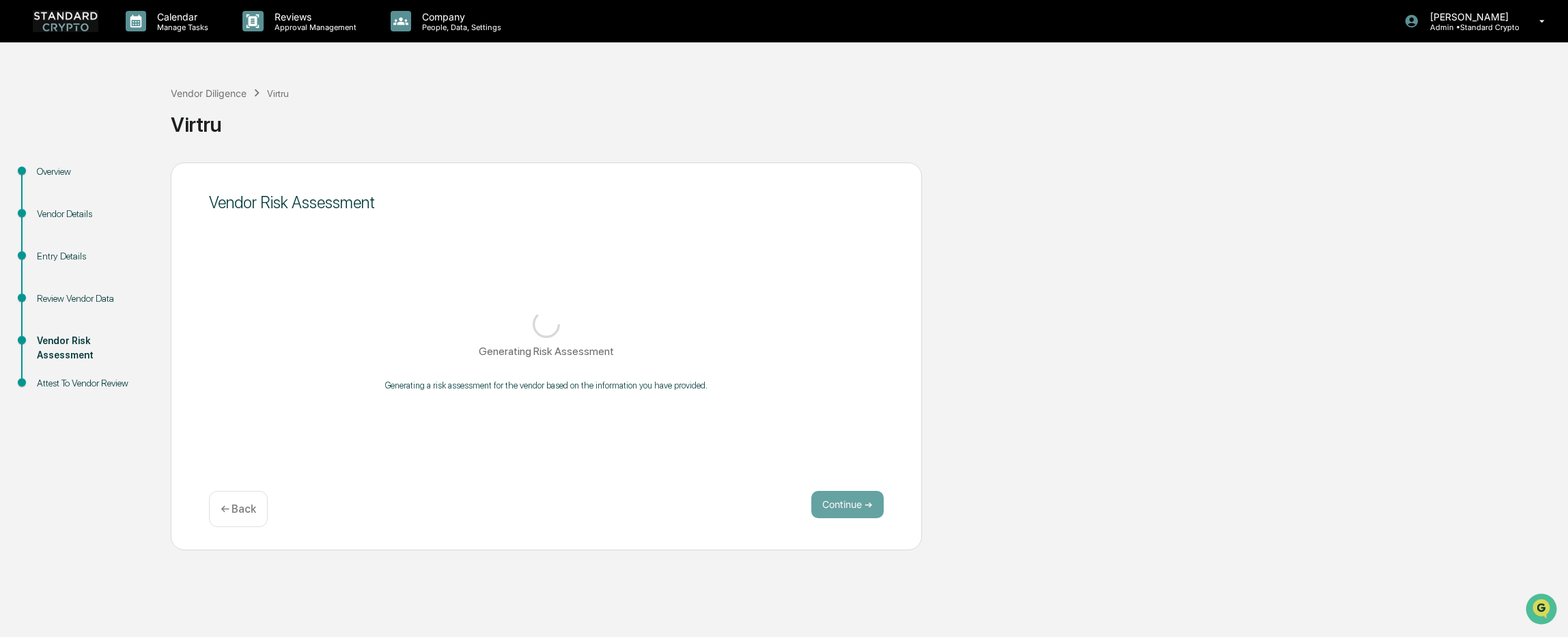
scroll to position [0, 0]
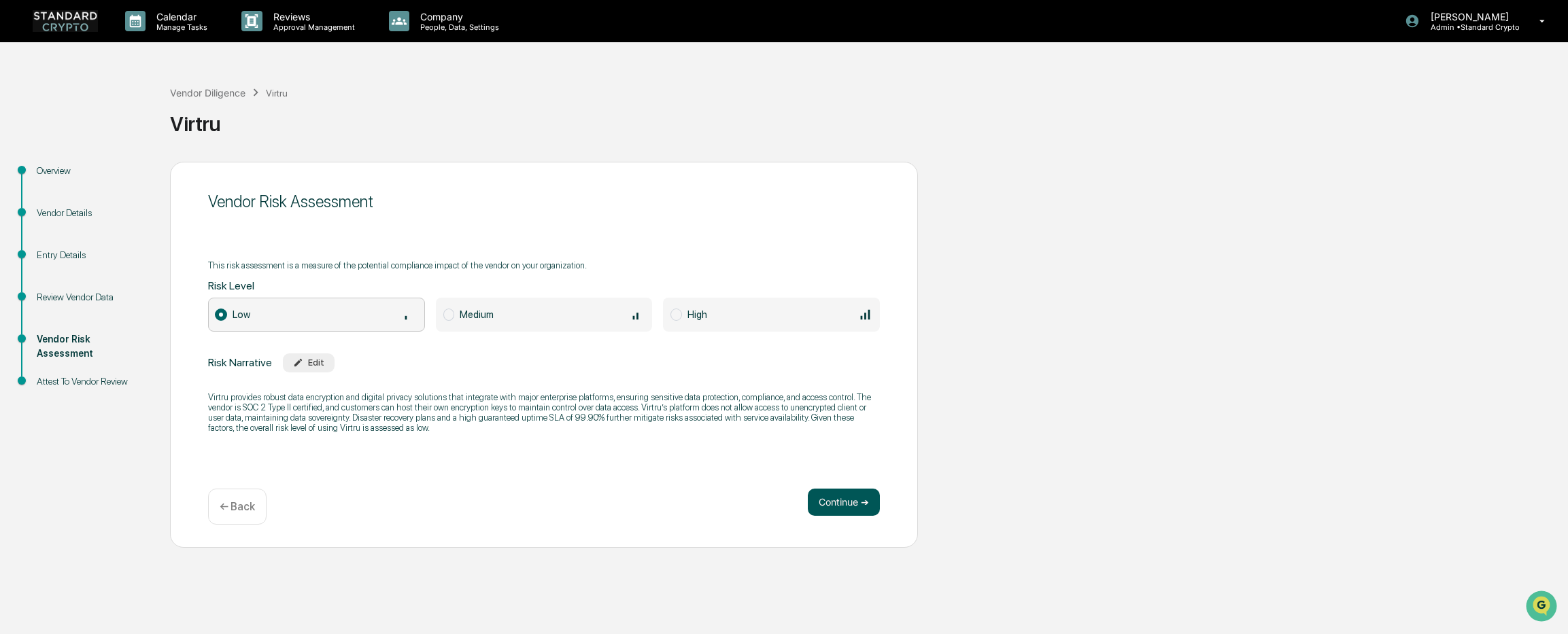
click at [842, 512] on button "Continue ➔" at bounding box center [843, 502] width 72 height 27
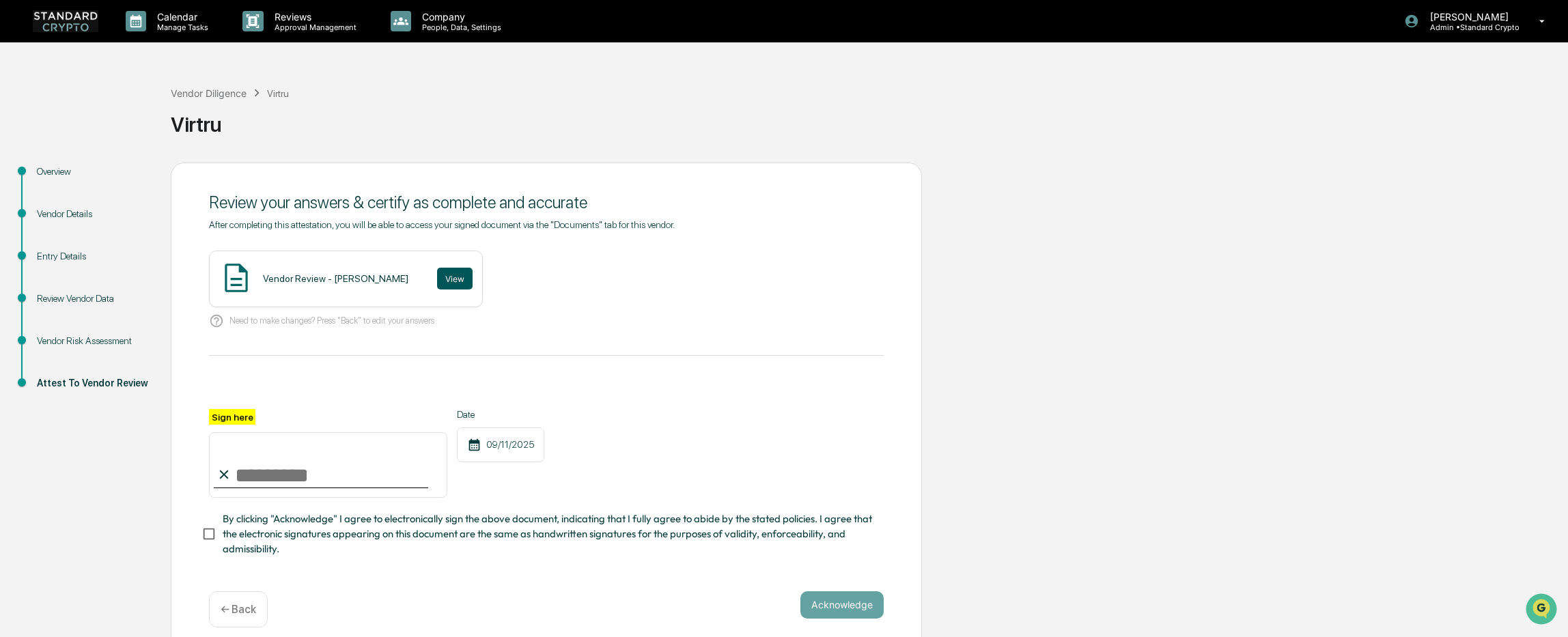
click at [437, 274] on button "View" at bounding box center [454, 279] width 35 height 22
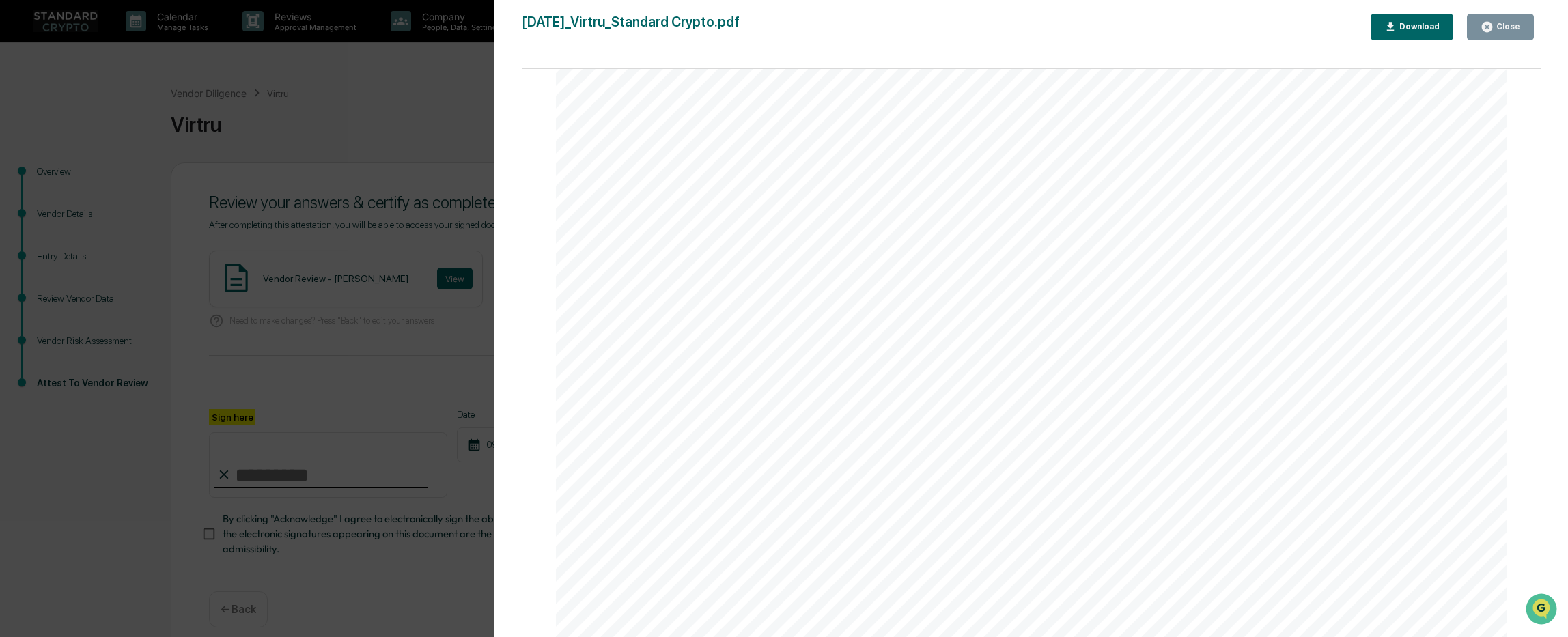
scroll to position [3414, 0]
click at [467, 457] on div "Version History 09/11/2025, 08:19 PM Ashley Sweren 2025-09-11_Virtru_Standard C…" at bounding box center [784, 318] width 1568 height 637
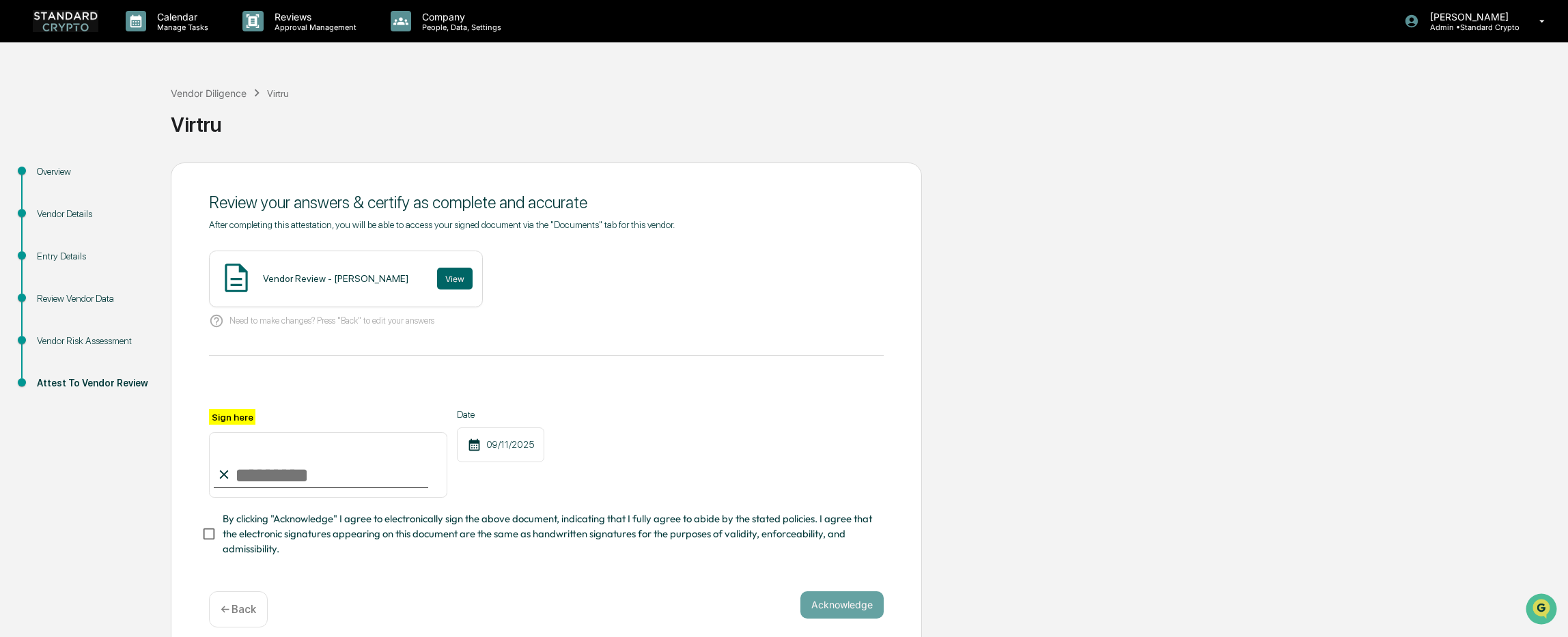
drag, startPoint x: 248, startPoint y: 466, endPoint x: 259, endPoint y: 504, distance: 39.6
click at [248, 466] on input "Sign here" at bounding box center [328, 464] width 238 height 66
type input "**********"
click at [829, 608] on button "Acknowledge" at bounding box center [842, 605] width 84 height 28
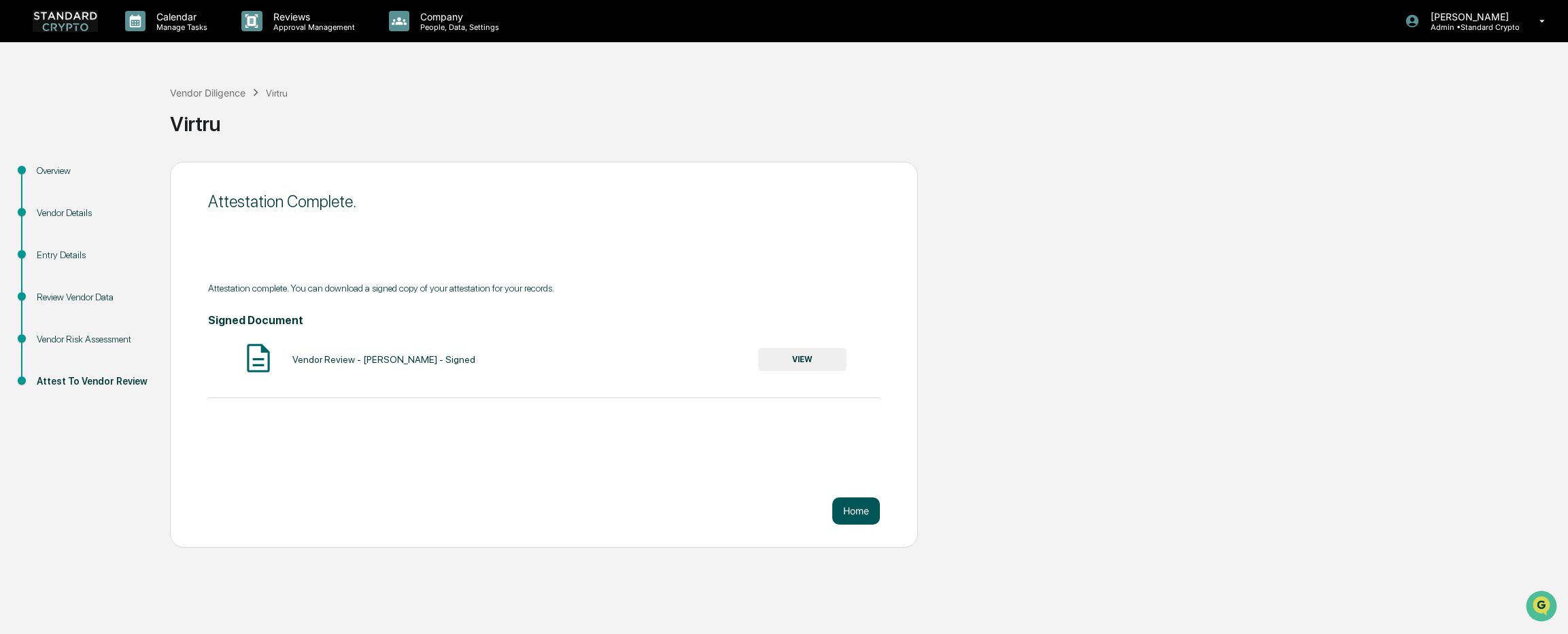
click at [854, 508] on button "Home" at bounding box center [855, 511] width 47 height 27
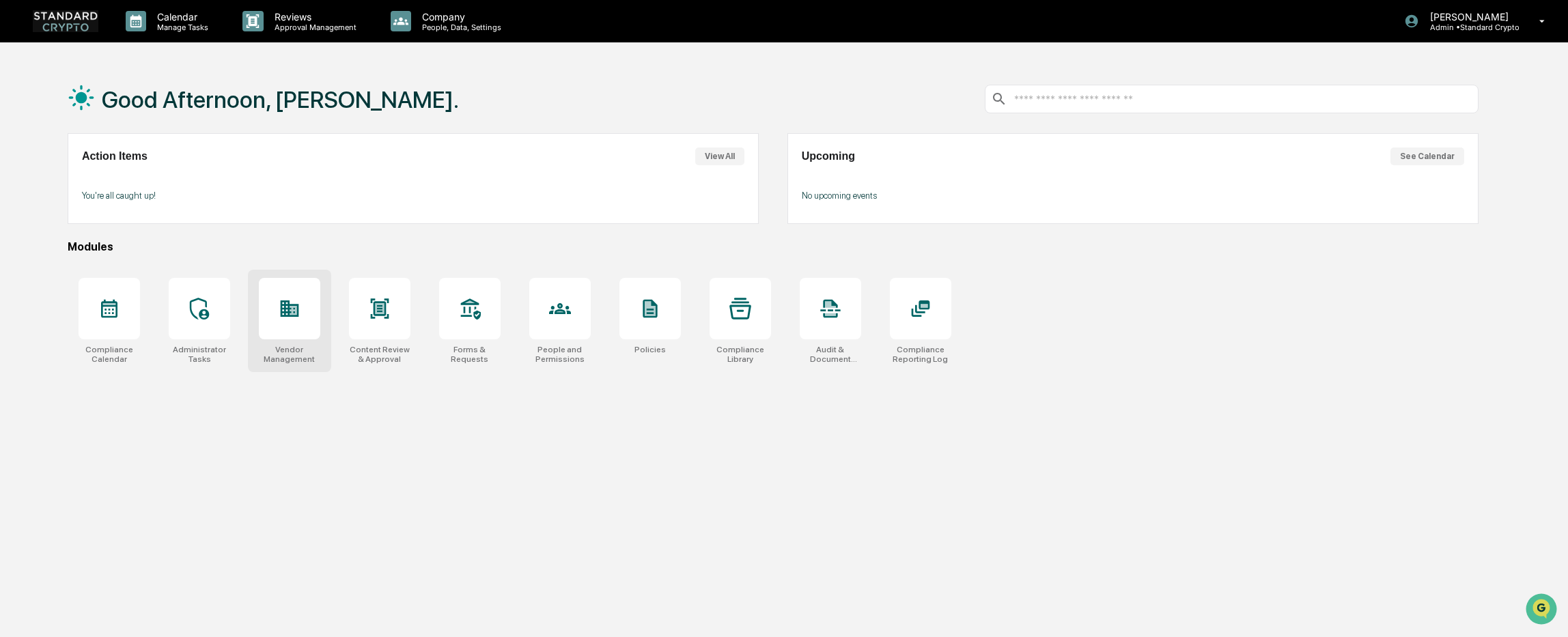
click at [293, 352] on div "Vendor Management" at bounding box center [289, 355] width 61 height 19
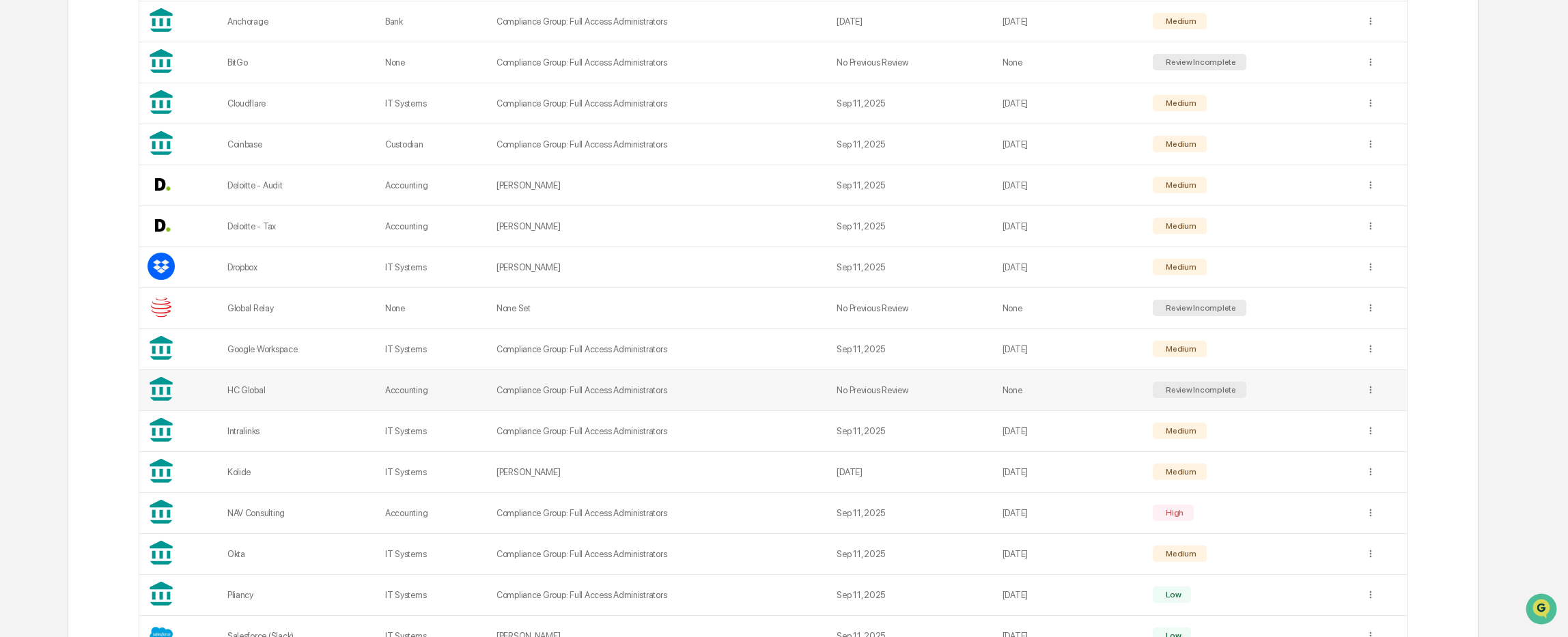
click at [486, 391] on td "Accounting" at bounding box center [432, 390] width 111 height 41
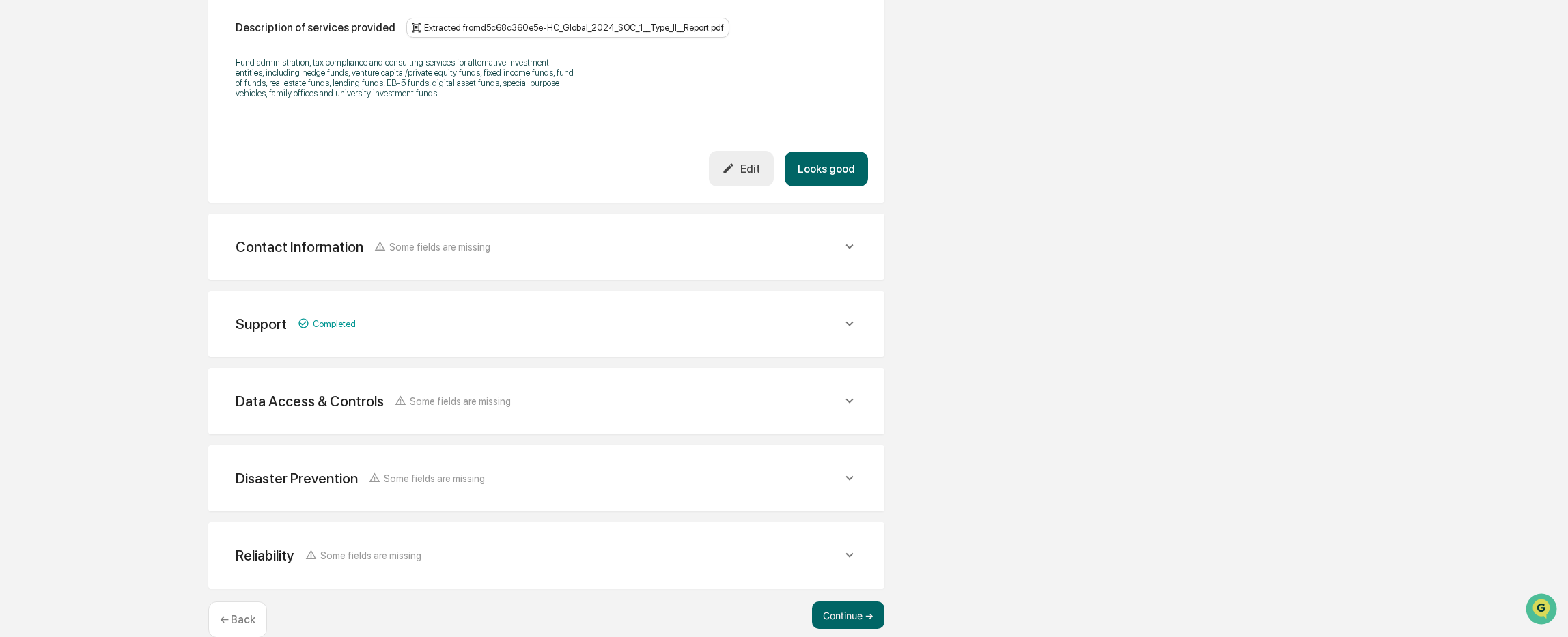
scroll to position [433, 0]
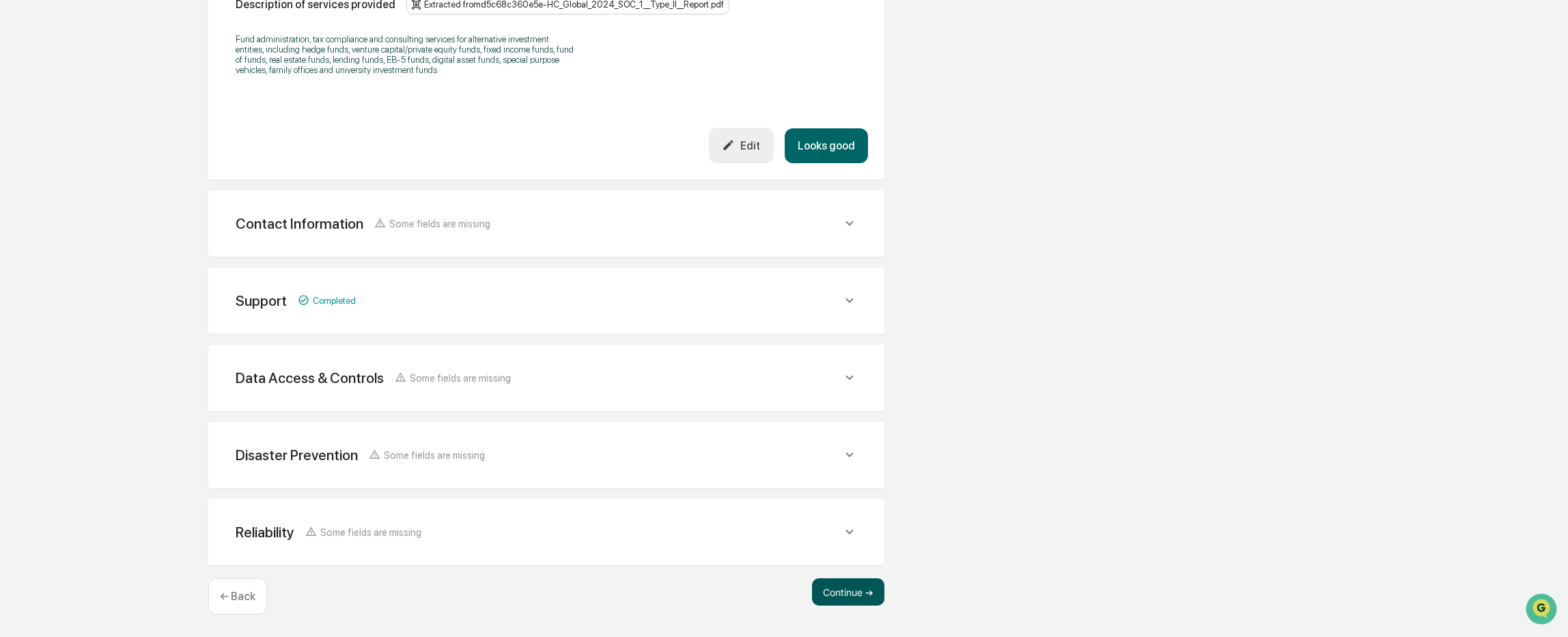
click at [837, 594] on button "Continue ➔" at bounding box center [847, 592] width 72 height 28
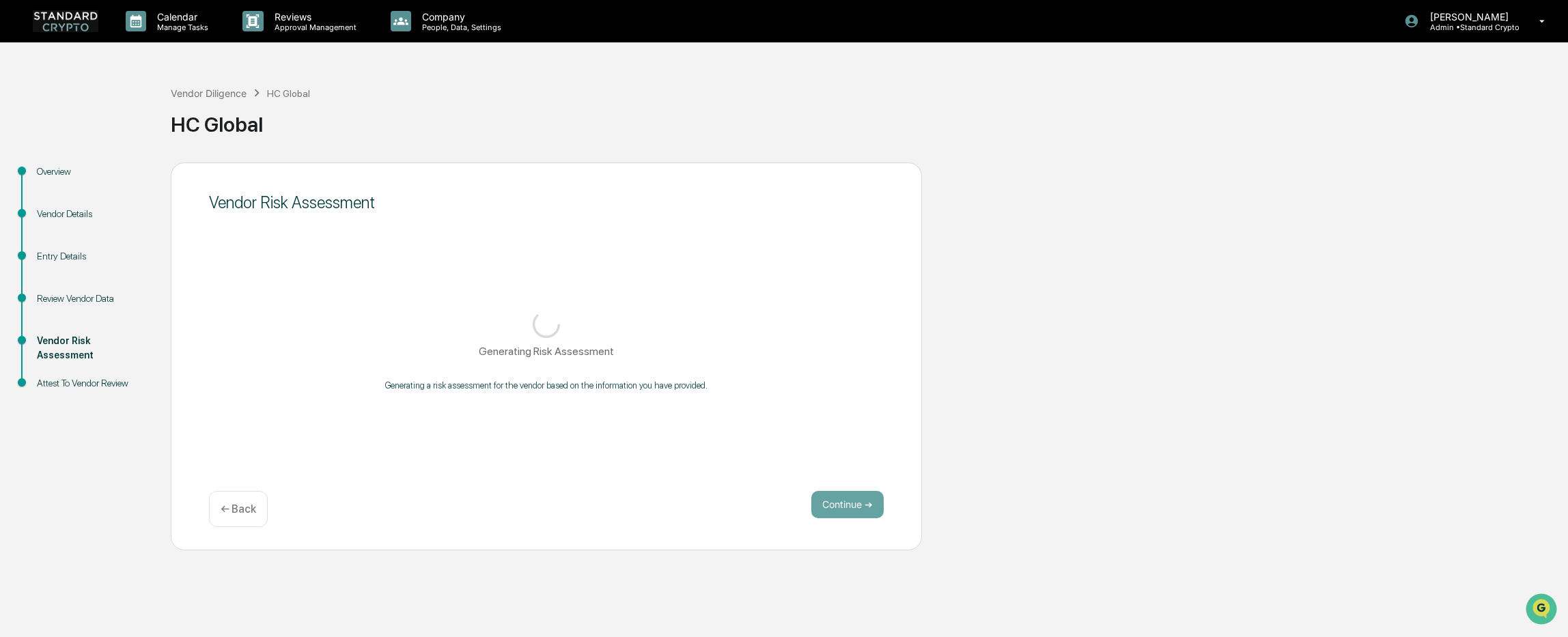
scroll to position [0, 0]
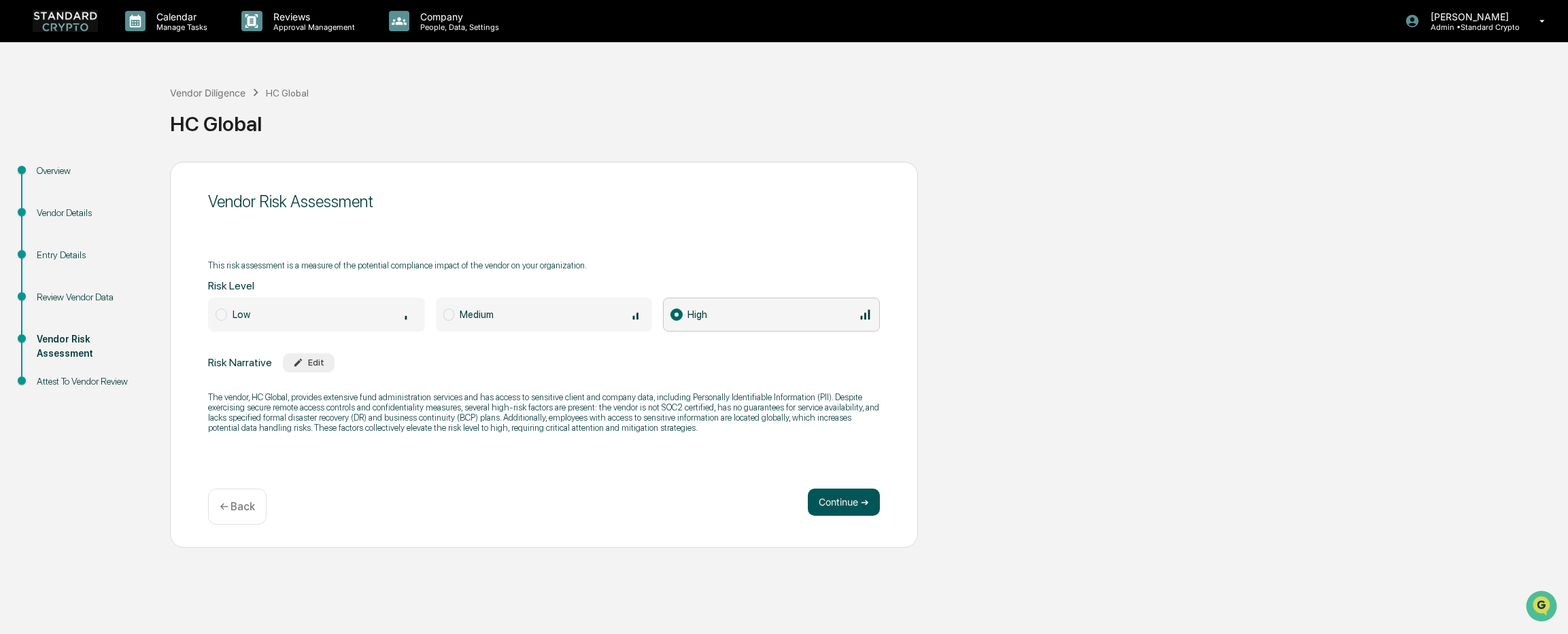
click at [825, 497] on button "Continue ➔" at bounding box center [843, 502] width 72 height 27
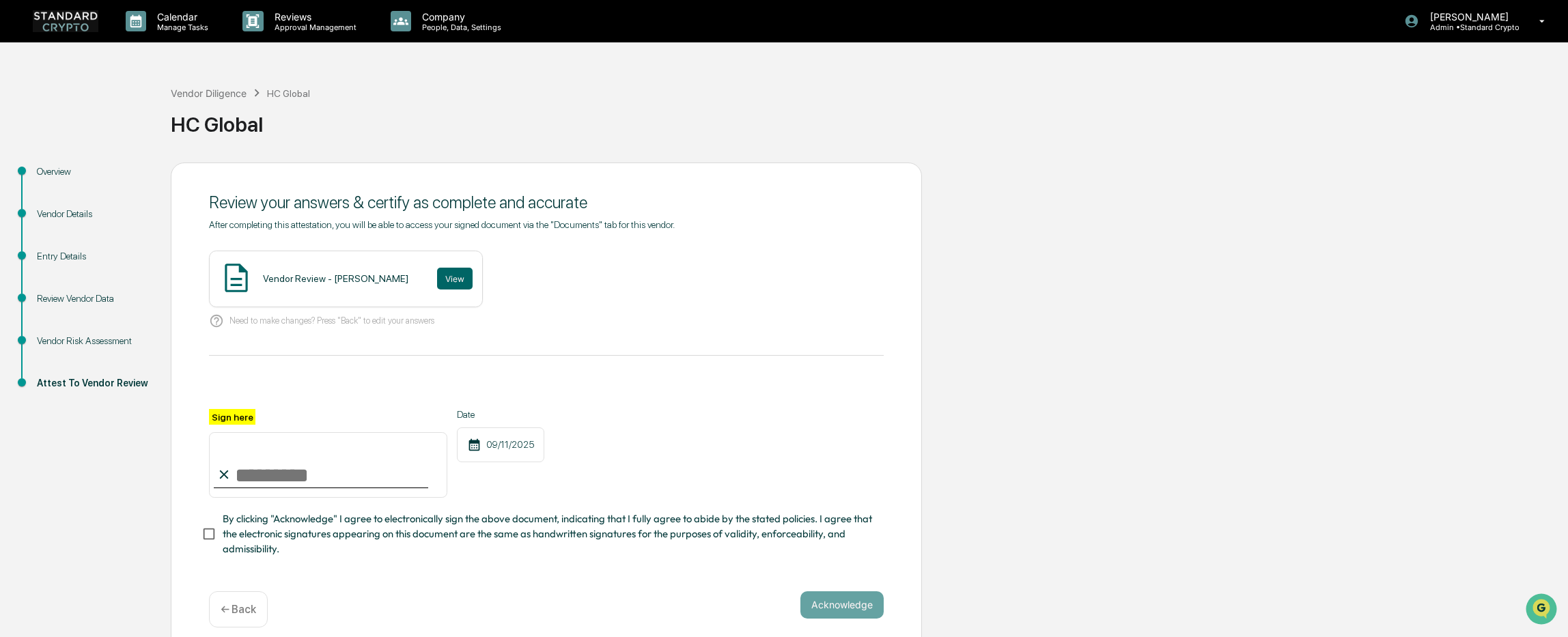
click at [264, 282] on div "Vendor Review - [PERSON_NAME]" at bounding box center [335, 279] width 146 height 11
click at [437, 280] on button "View" at bounding box center [454, 279] width 35 height 22
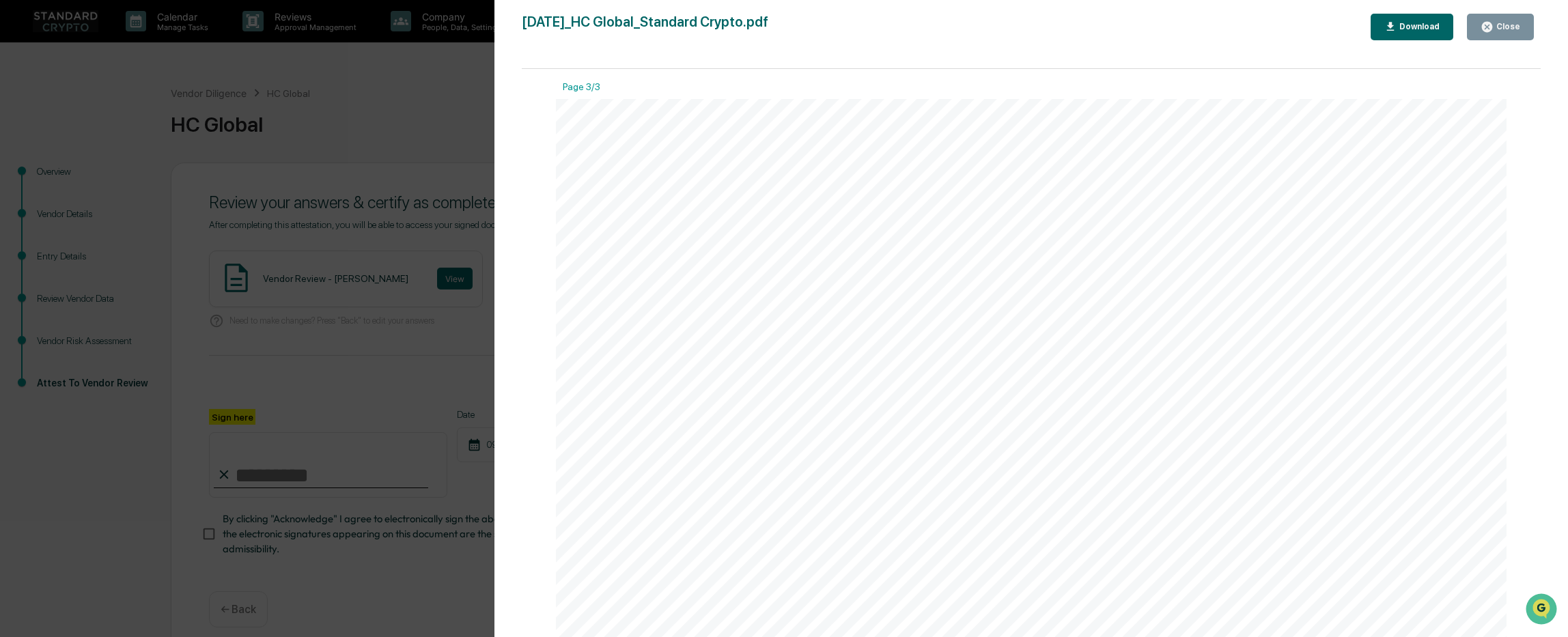
scroll to position [2800, 0]
click at [373, 371] on div "Version History [DATE] 08:20 PM [PERSON_NAME] [DATE]_HC Global_Standard Crypto.…" at bounding box center [784, 318] width 1568 height 637
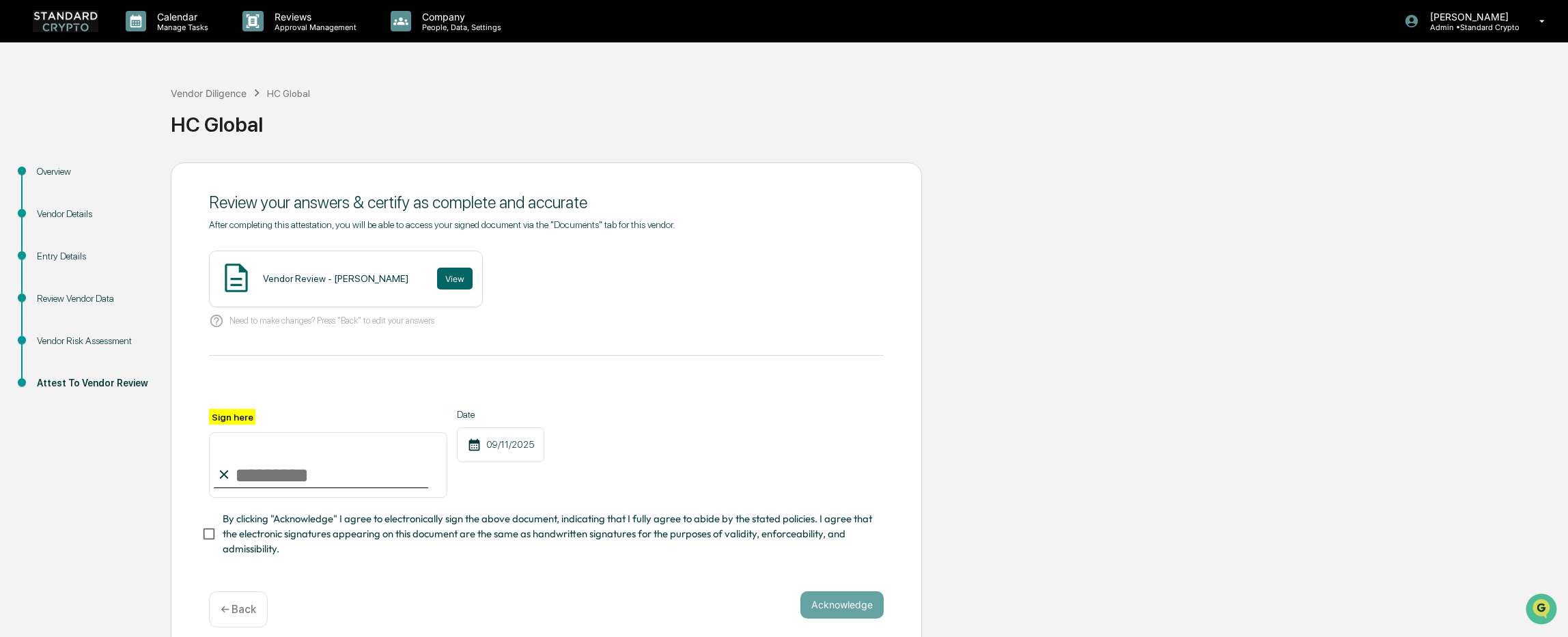
click at [242, 480] on input "Sign here" at bounding box center [328, 464] width 238 height 66
type input "**********"
click at [832, 610] on button "Acknowledge" at bounding box center [842, 605] width 84 height 28
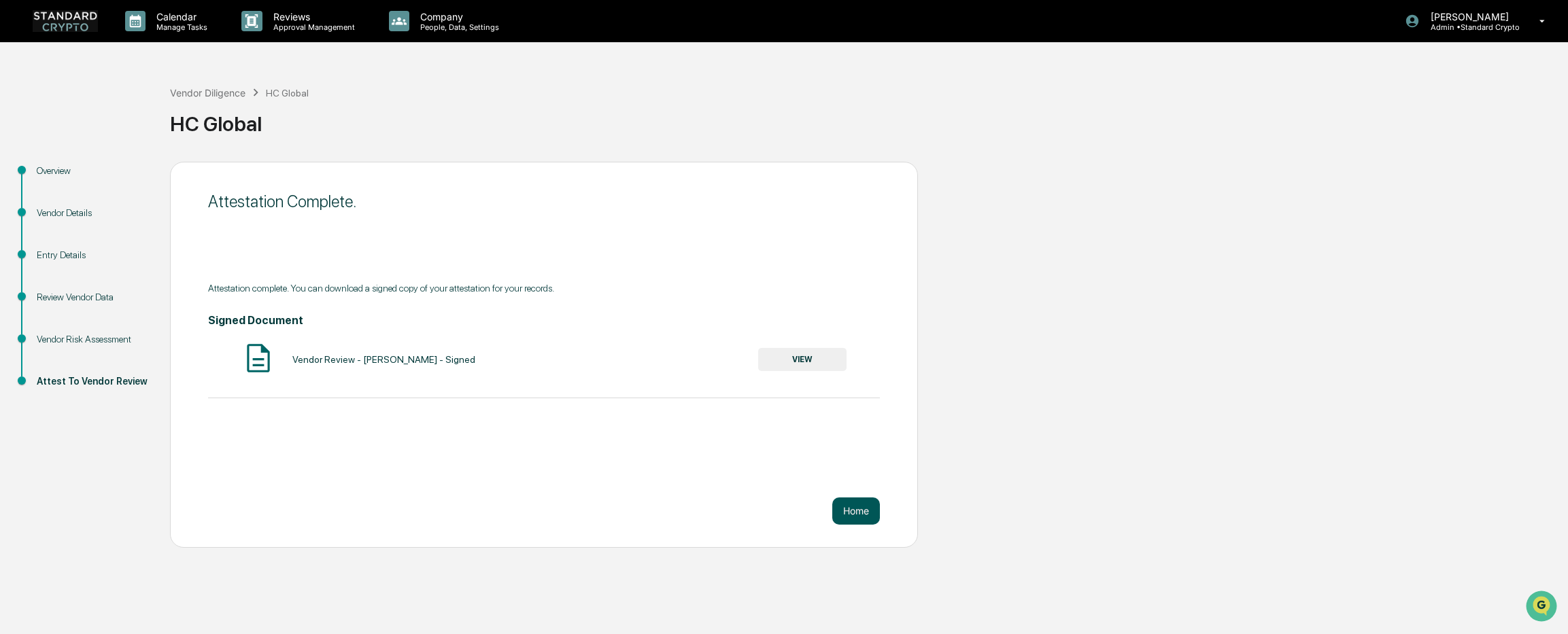
click at [865, 512] on button "Home" at bounding box center [855, 511] width 47 height 27
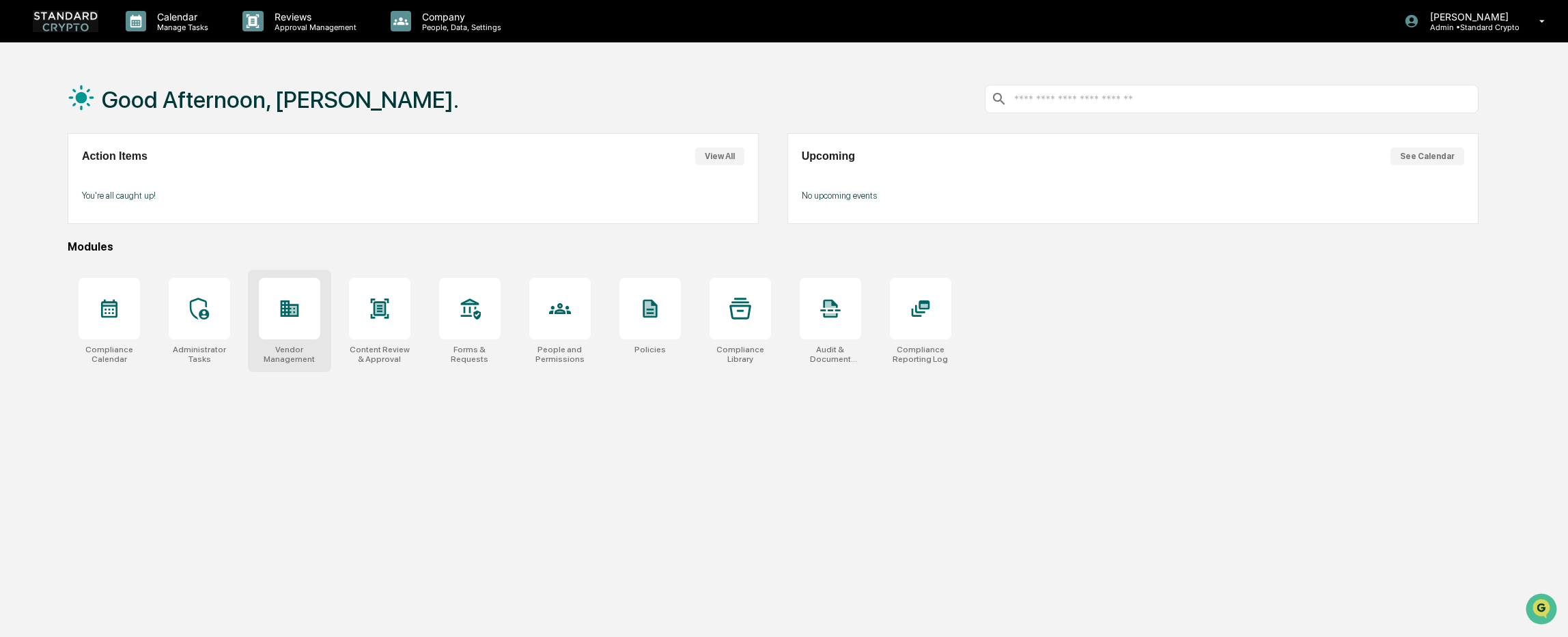
click at [290, 333] on div at bounding box center [289, 308] width 61 height 61
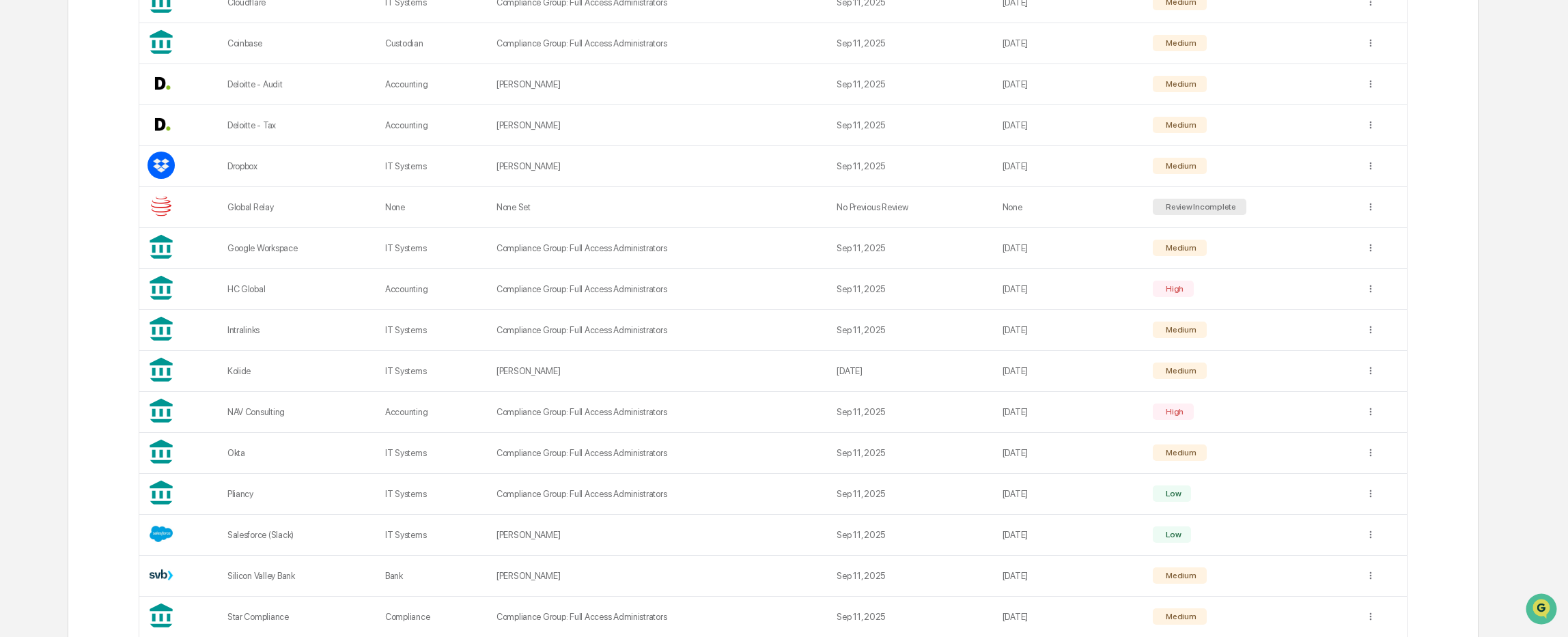
scroll to position [615, 0]
click at [306, 289] on div "HC Global" at bounding box center [297, 288] width 141 height 10
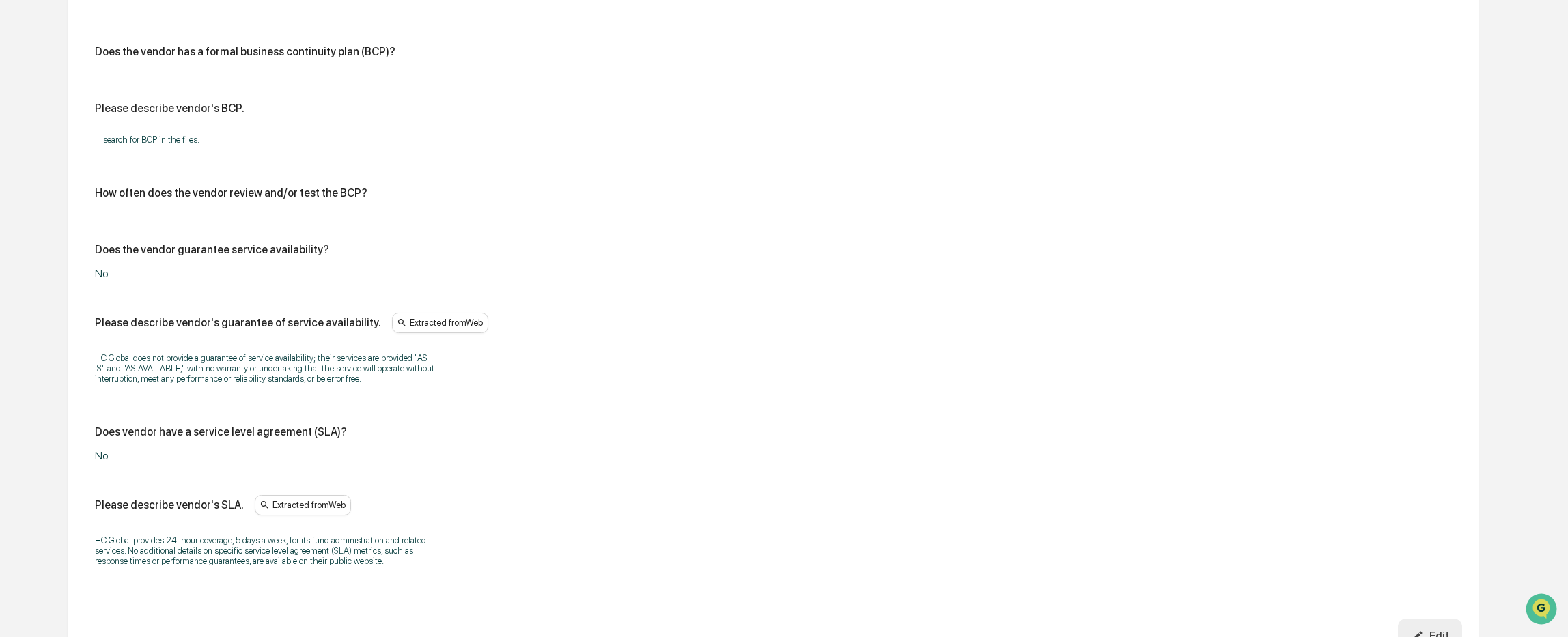
scroll to position [4304, 0]
click at [1424, 627] on icon "button" at bounding box center [1417, 634] width 13 height 13
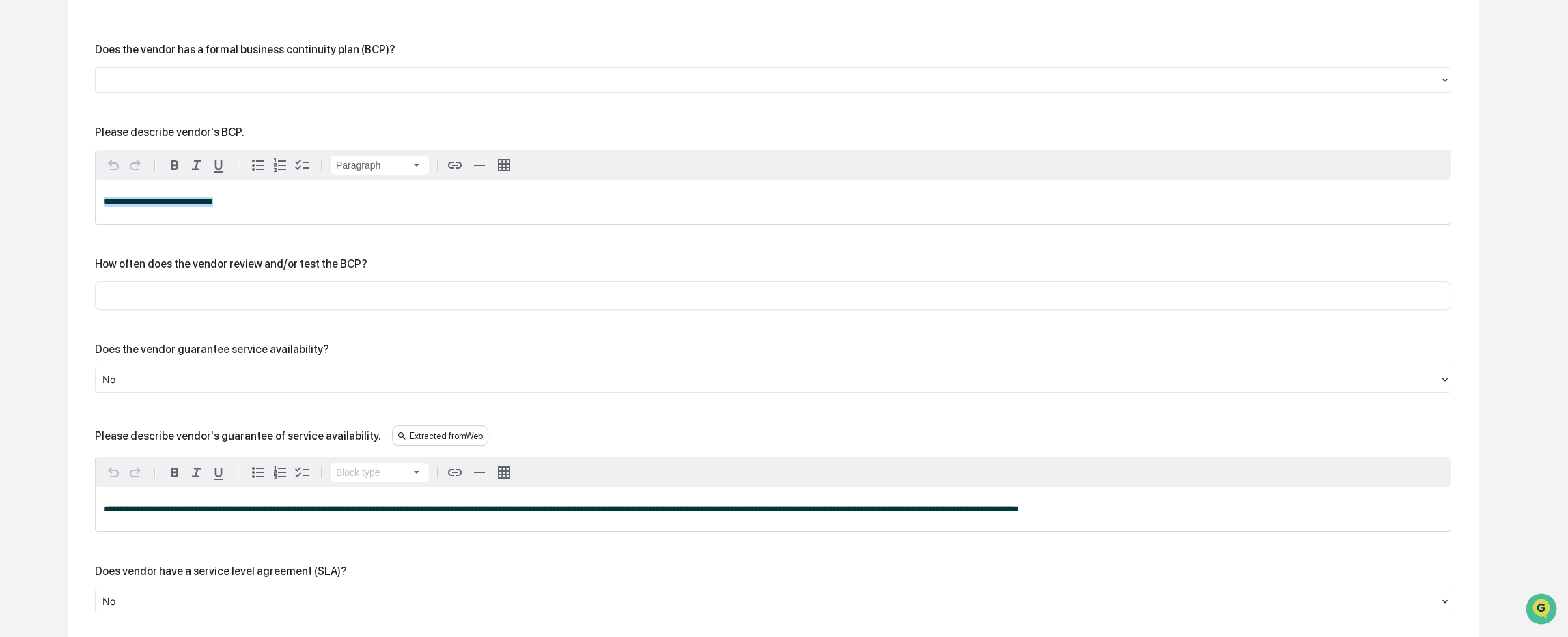
drag, startPoint x: 223, startPoint y: 174, endPoint x: 100, endPoint y: 178, distance: 123.1
click at [100, 180] on div "**********" at bounding box center [773, 202] width 1355 height 43
drag, startPoint x: 184, startPoint y: 179, endPoint x: 52, endPoint y: 176, distance: 132.0
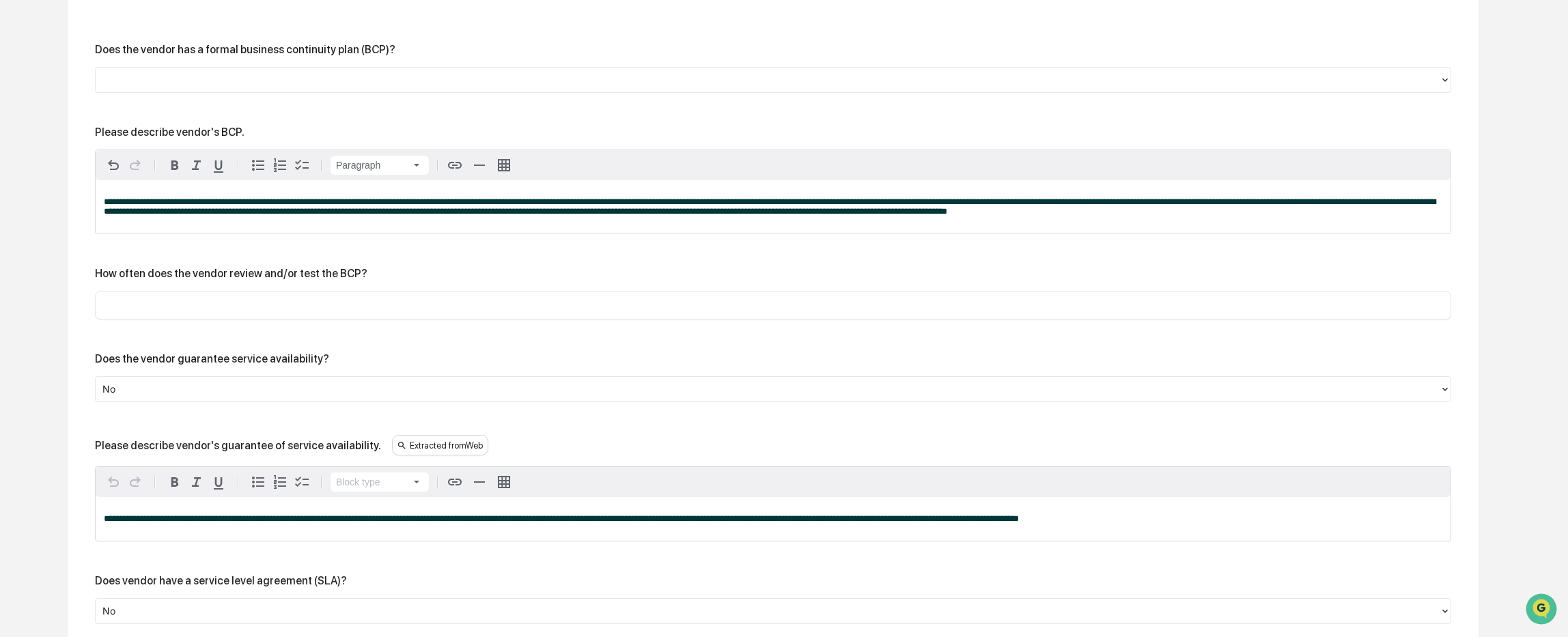
click at [208, 298] on input "text" at bounding box center [772, 305] width 1335 height 14
paste input "**********"
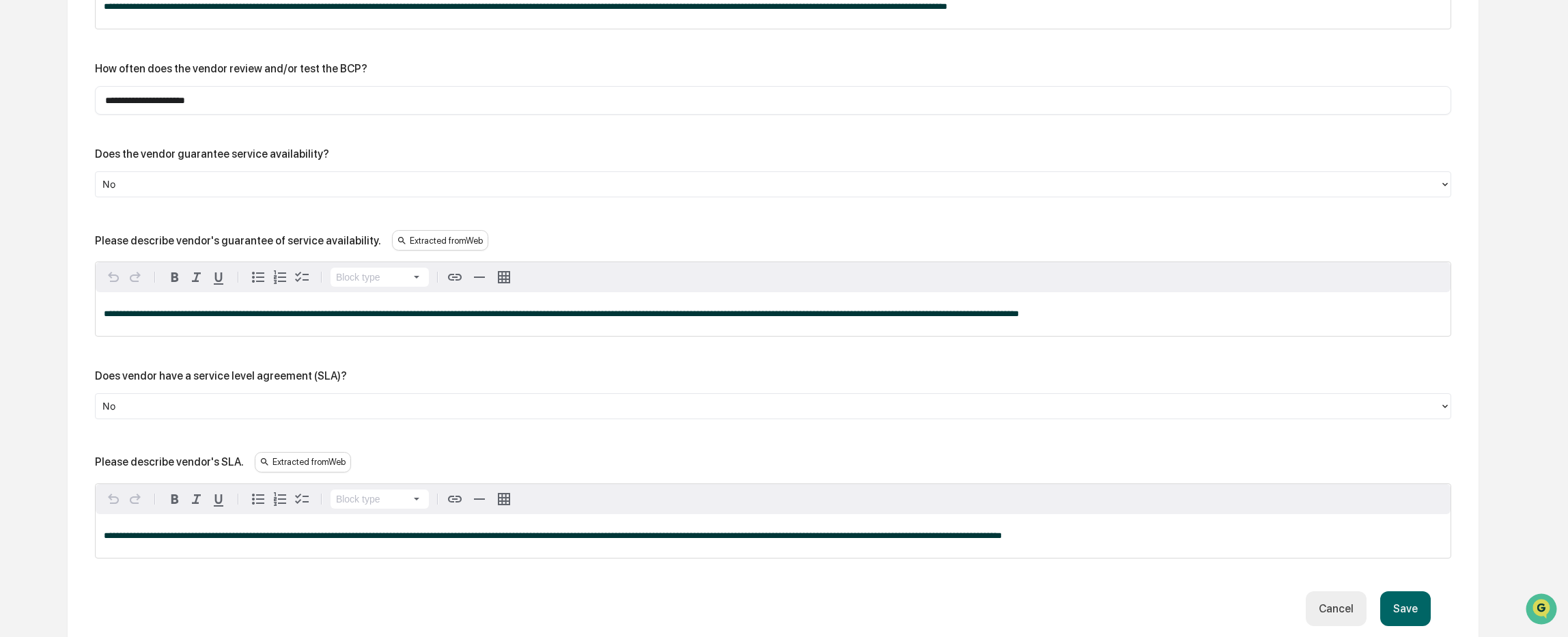
scroll to position [4518, 0]
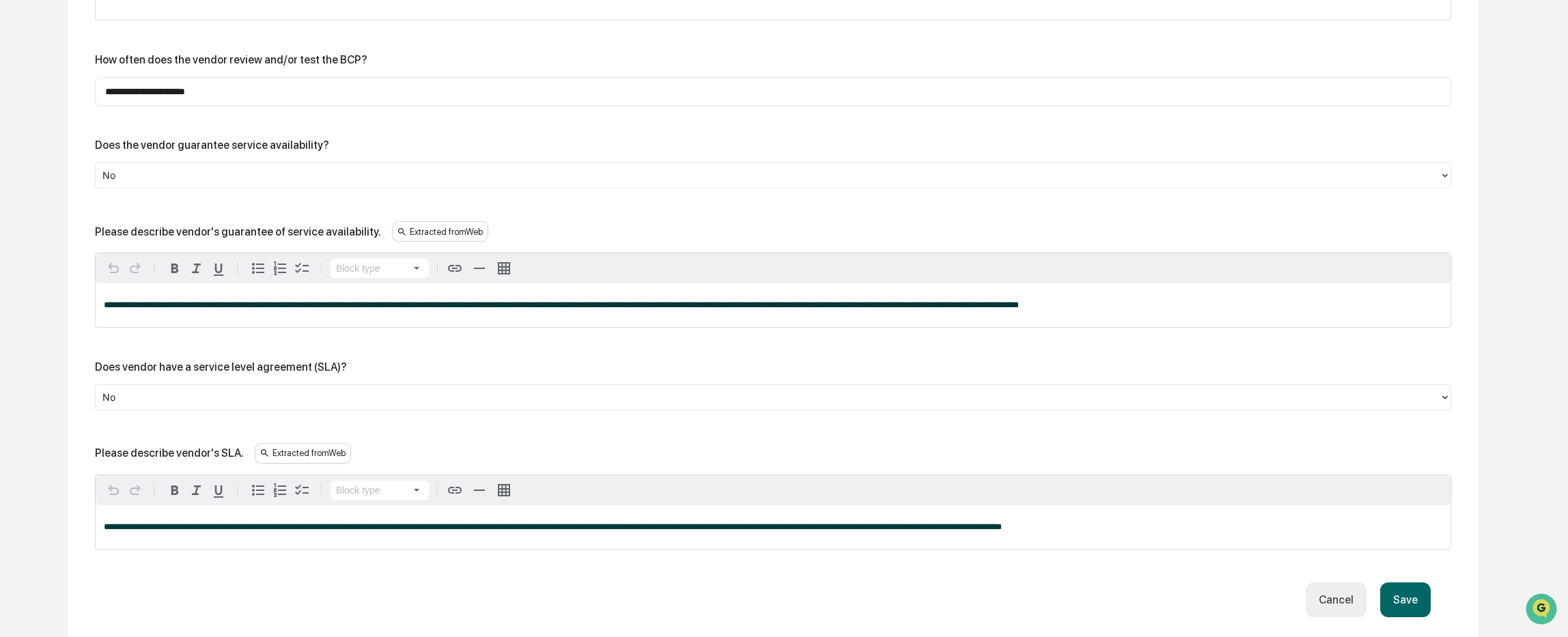
type input "**********"
click at [1413, 582] on button "Save" at bounding box center [1405, 600] width 50 height 35
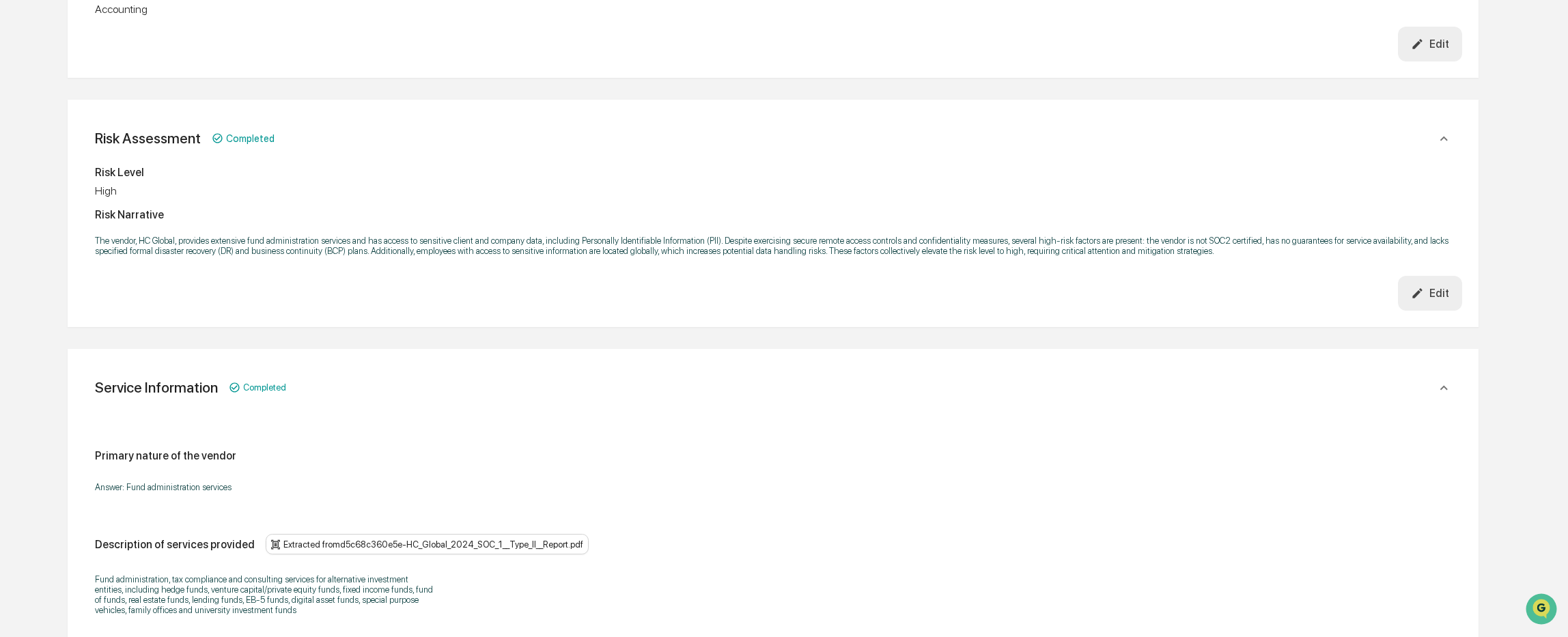
scroll to position [0, 0]
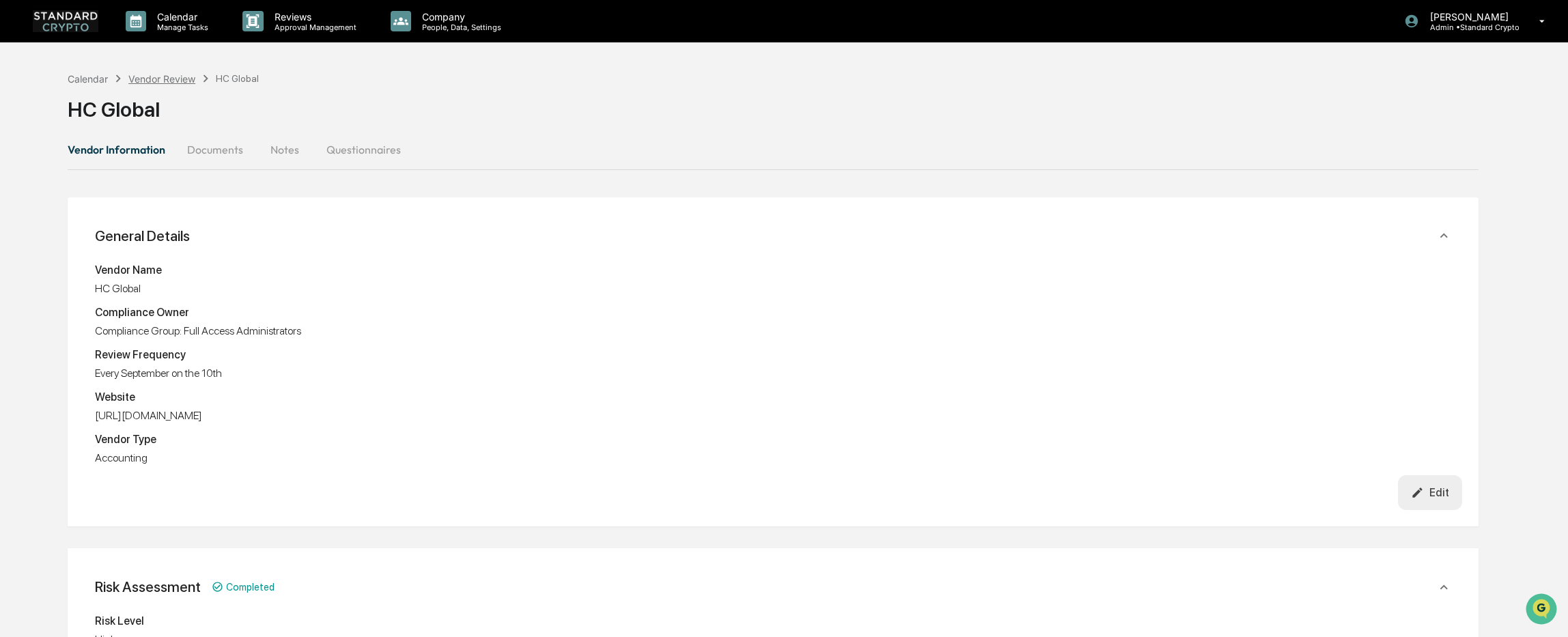
click at [153, 79] on div "Vendor Review" at bounding box center [161, 79] width 67 height 12
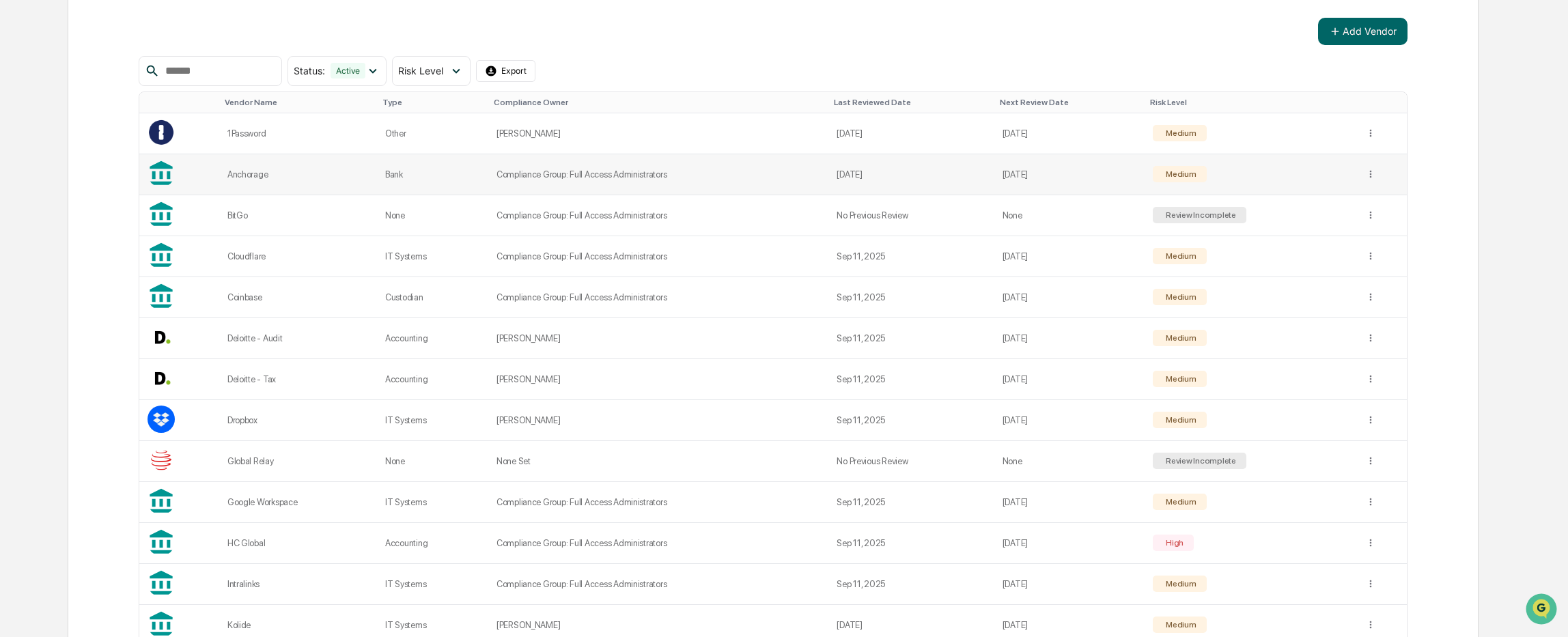
scroll to position [273, 0]
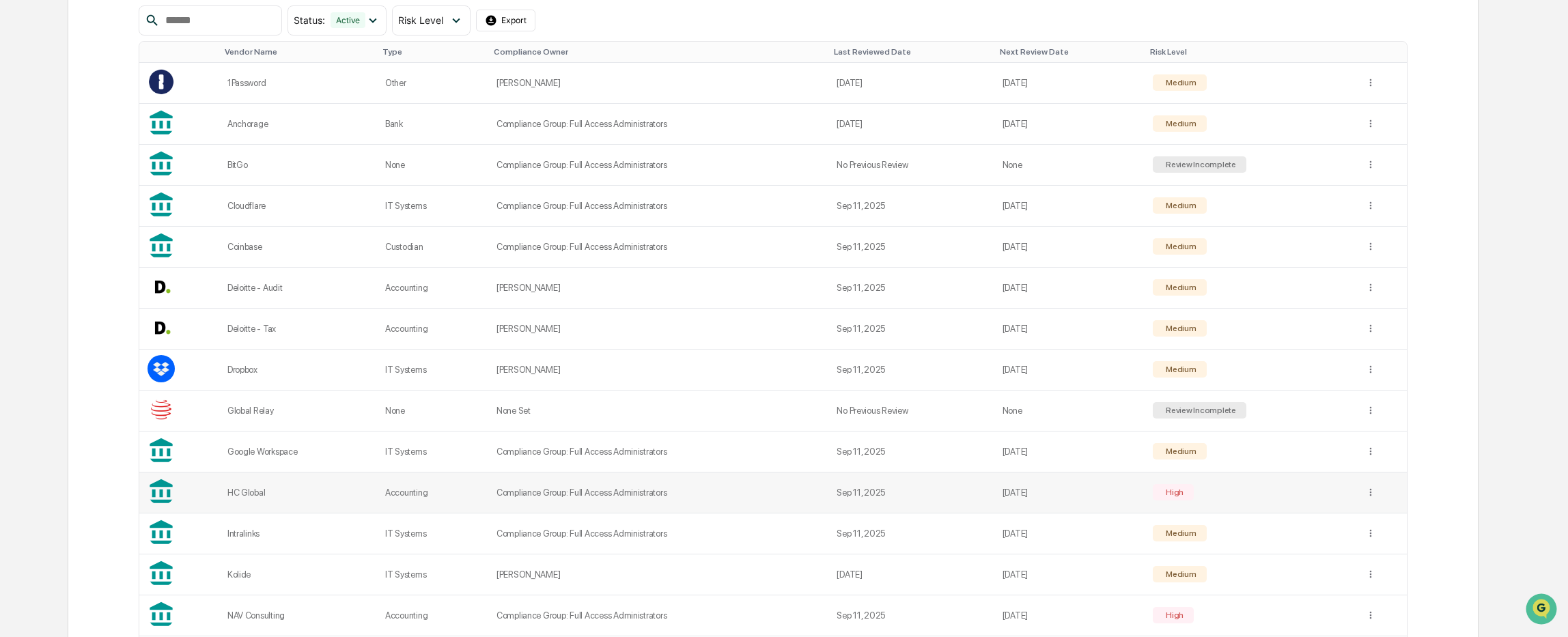
click at [694, 497] on td "Compliance Group: Full Access Administrators" at bounding box center [658, 493] width 340 height 41
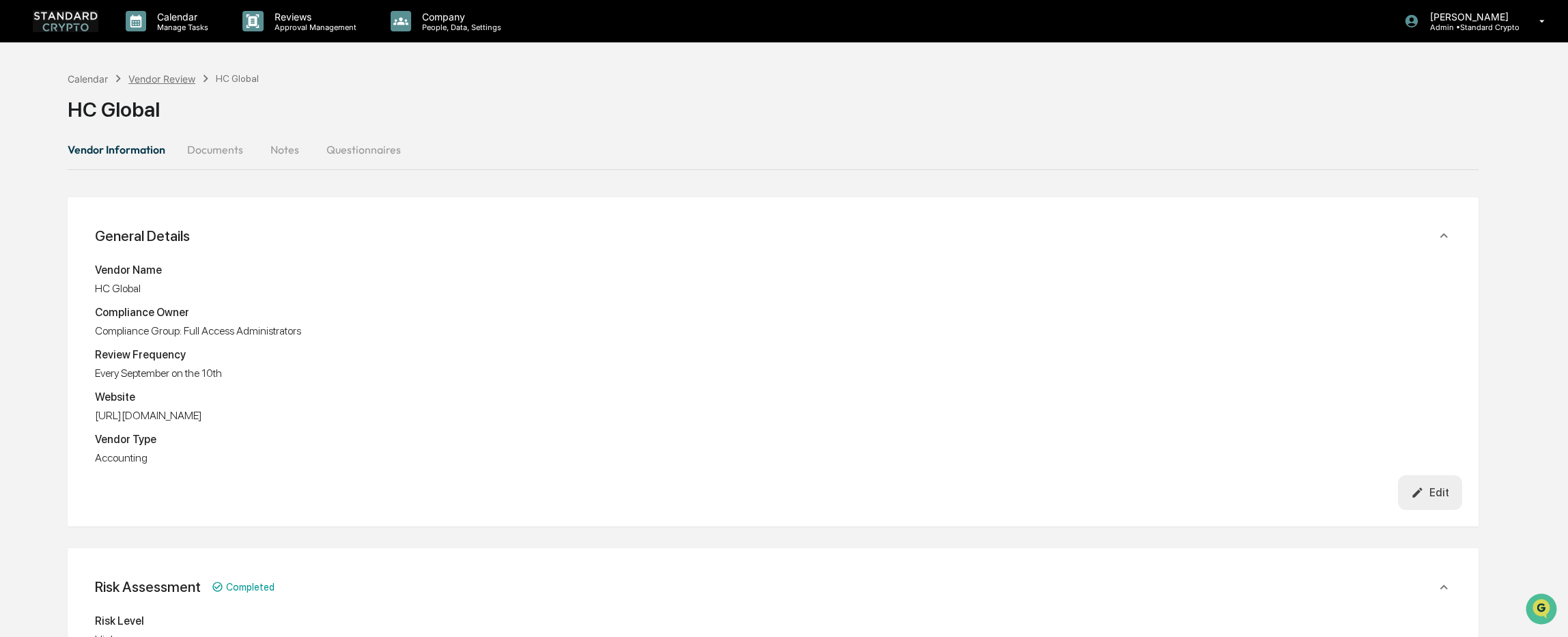
click at [166, 82] on div "Vendor Review" at bounding box center [161, 79] width 67 height 12
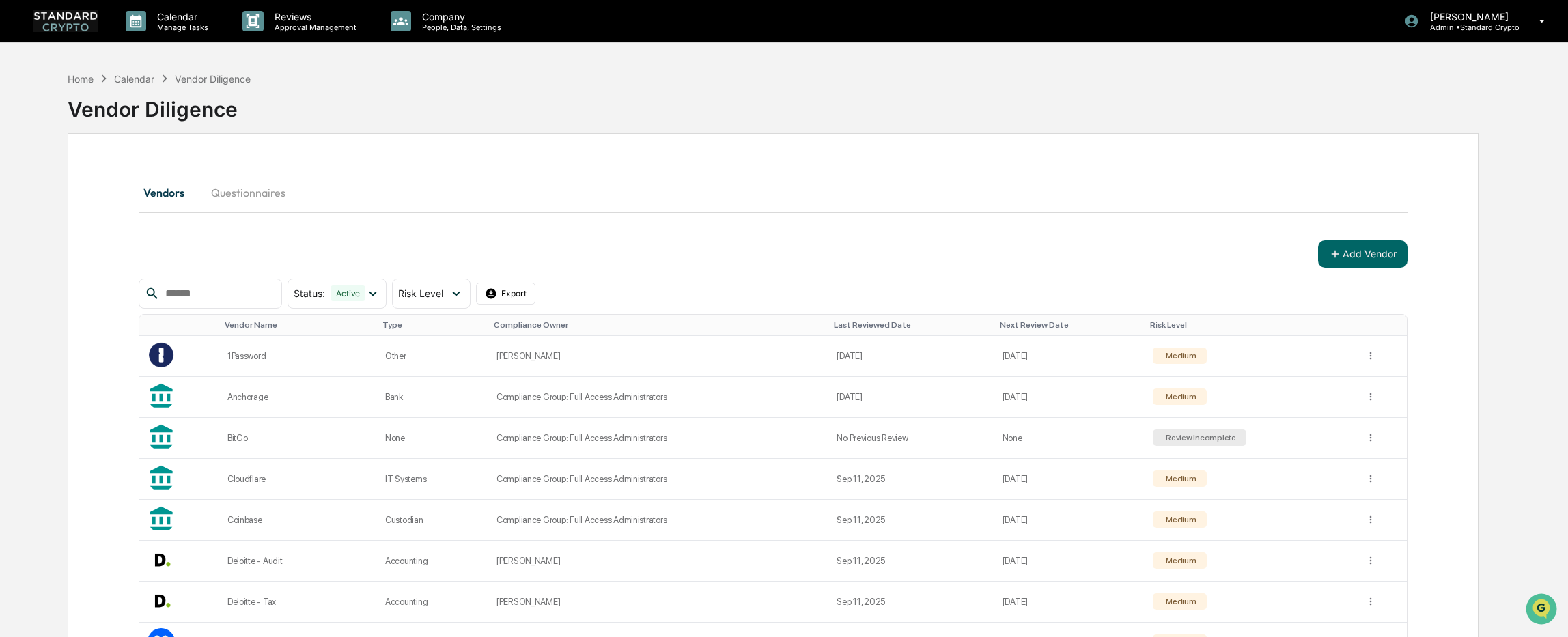
click at [128, 78] on div "Calendar" at bounding box center [134, 79] width 40 height 12
click at [80, 75] on div "Home" at bounding box center [81, 79] width 26 height 12
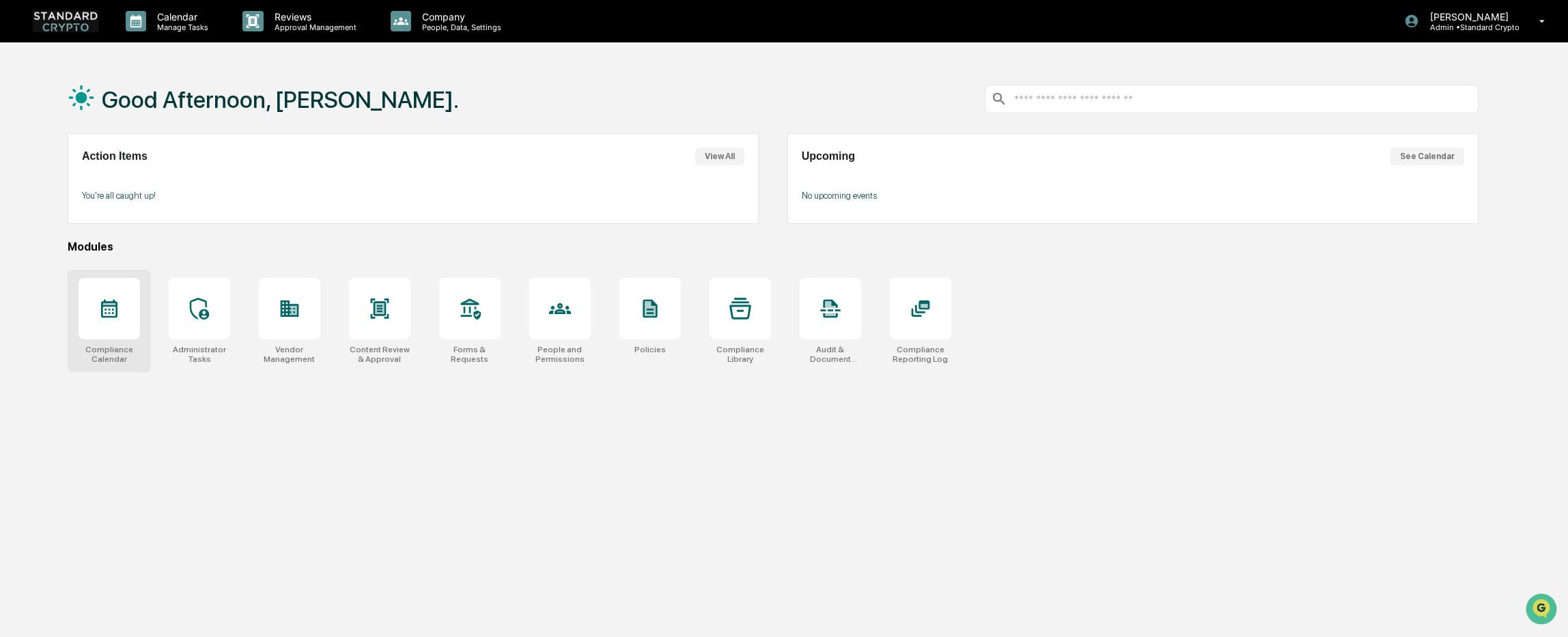
click at [128, 330] on div at bounding box center [109, 308] width 61 height 61
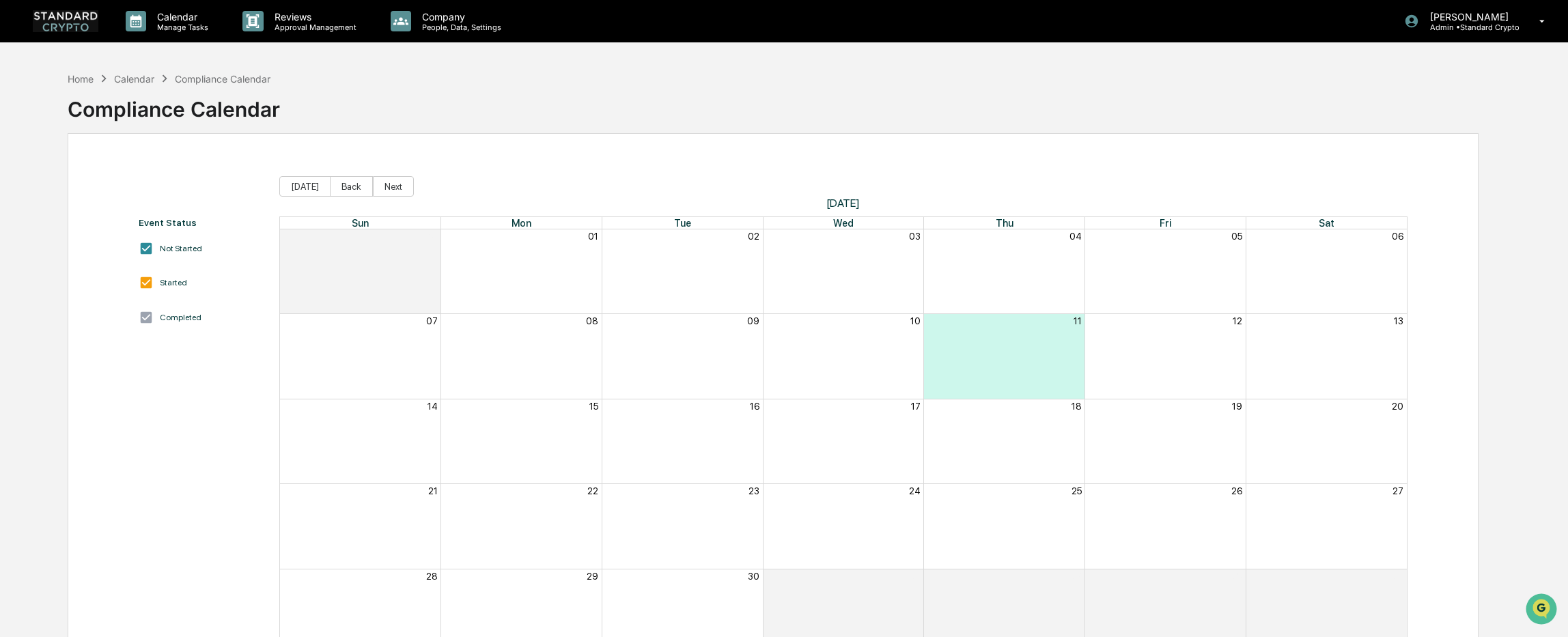
click at [139, 79] on div "Calendar" at bounding box center [134, 79] width 40 height 12
click at [217, 77] on div "Compliance Calendar" at bounding box center [222, 79] width 96 height 12
click at [80, 79] on div "Home" at bounding box center [81, 79] width 26 height 12
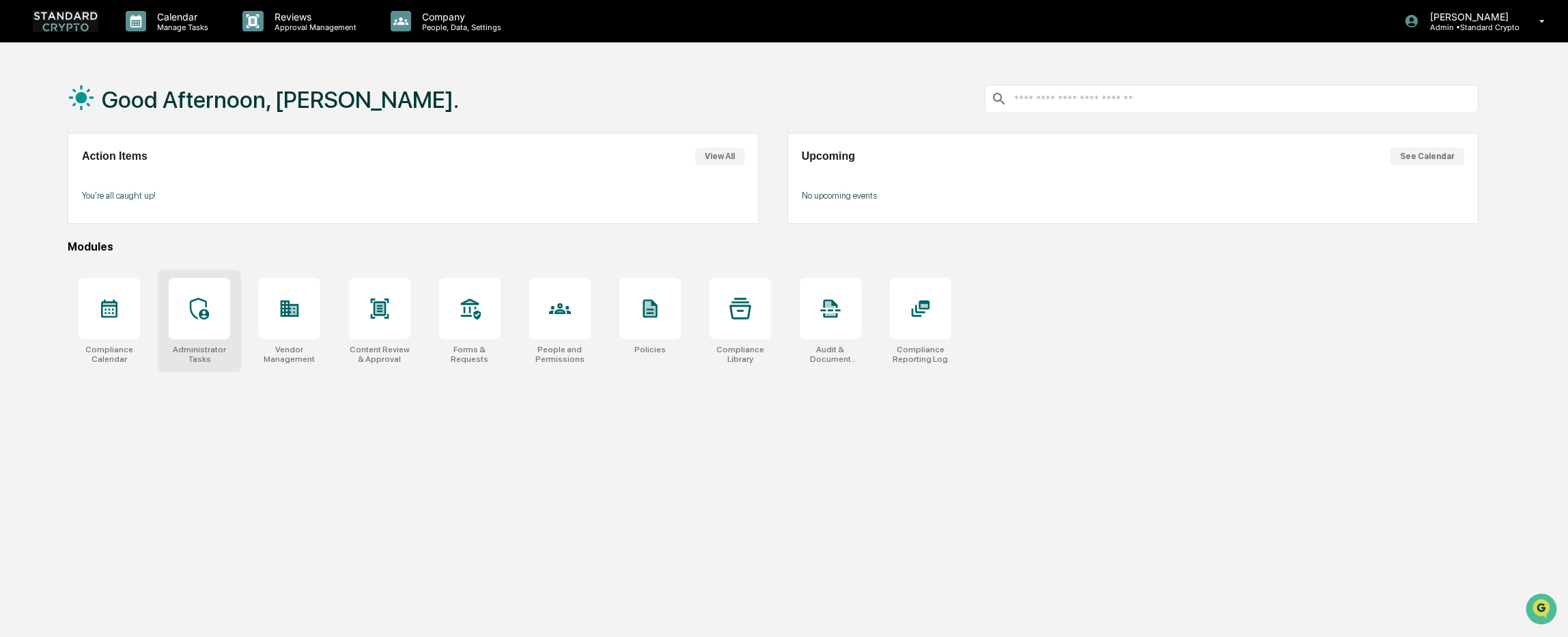
click at [214, 316] on div at bounding box center [199, 308] width 61 height 61
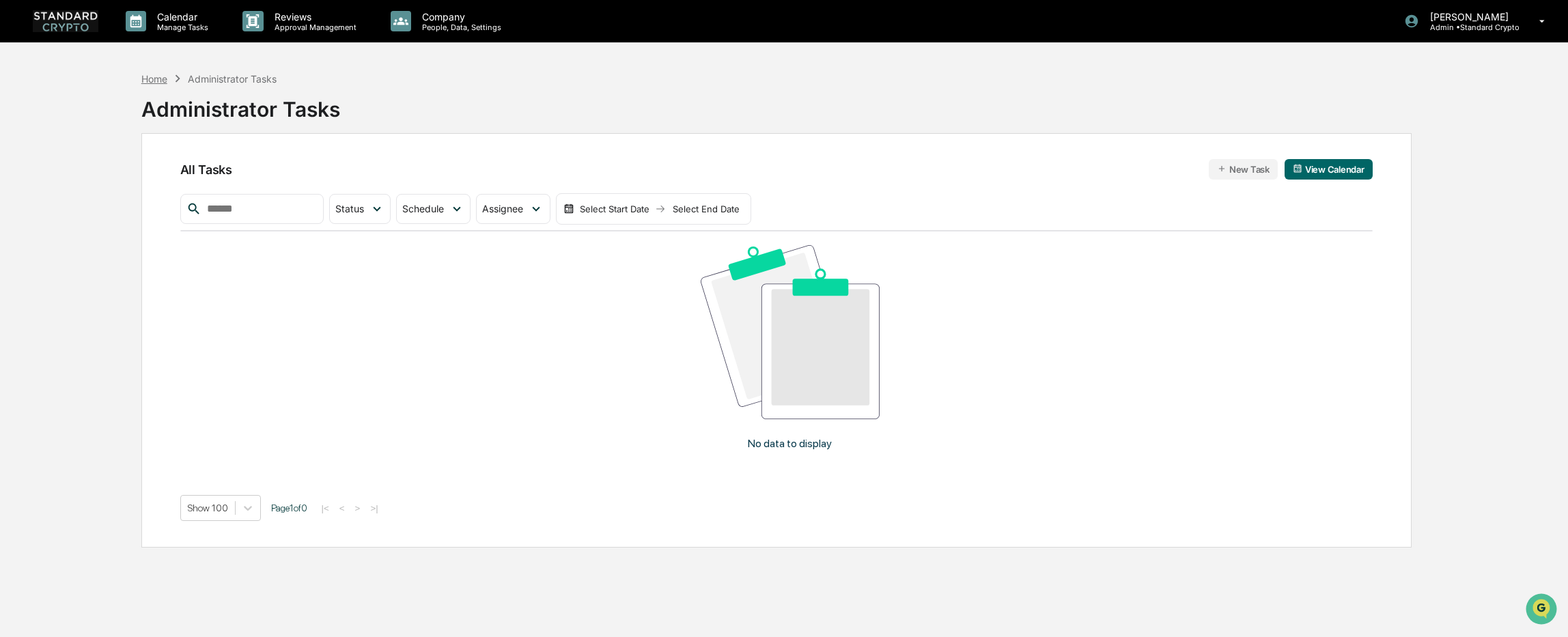
click at [155, 84] on div "Home" at bounding box center [155, 79] width 26 height 12
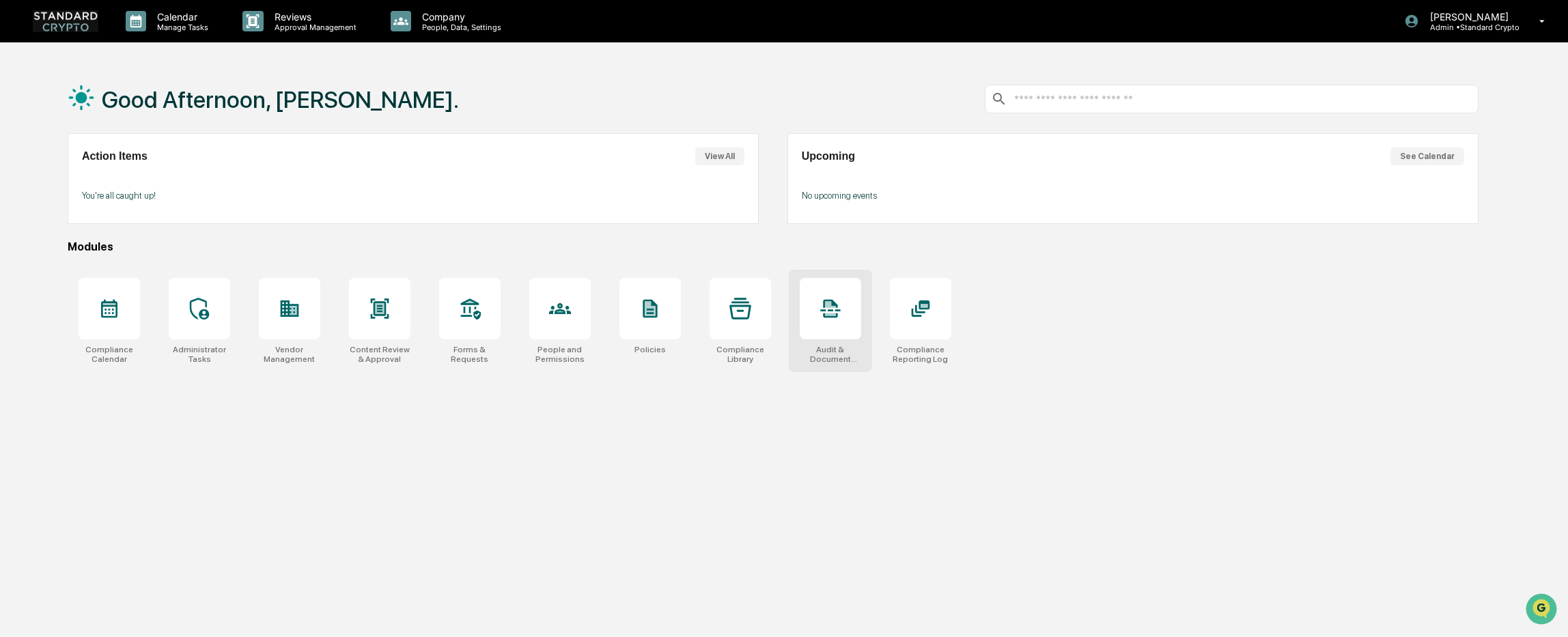
click at [836, 305] on icon at bounding box center [830, 308] width 20 height 19
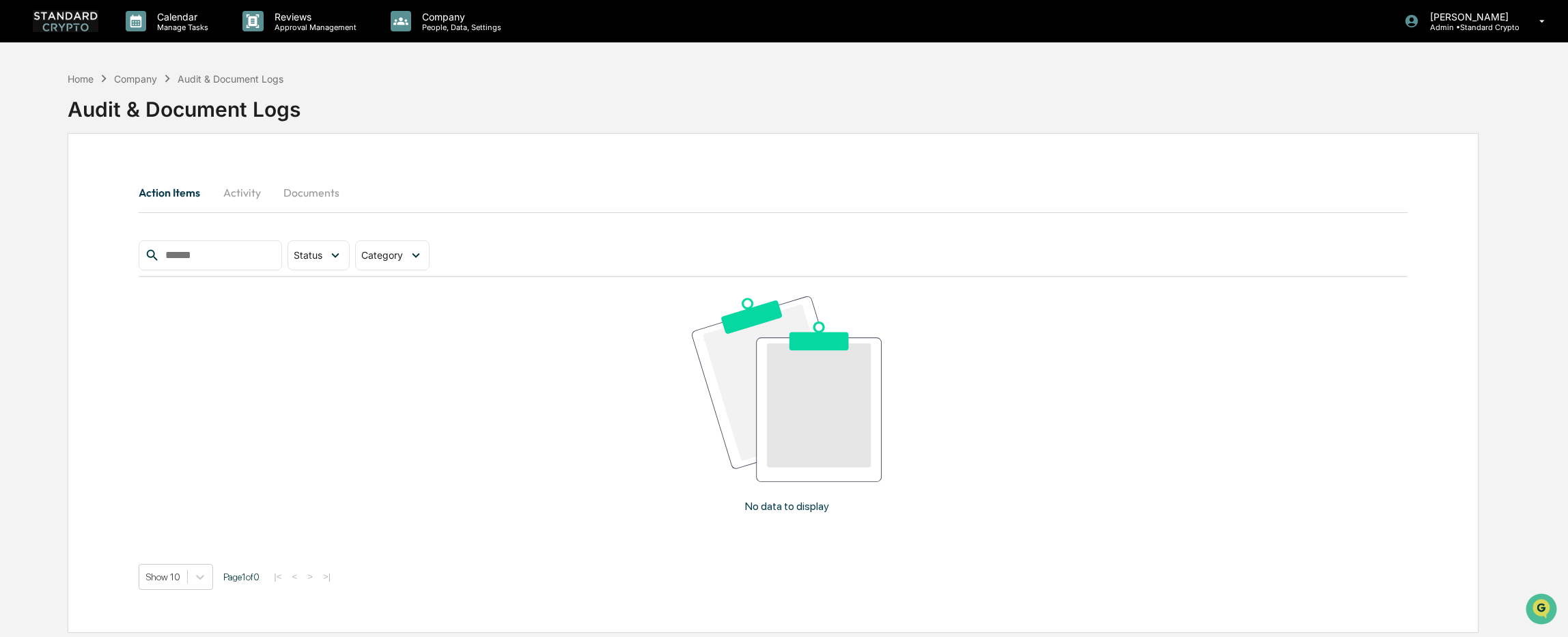
click at [297, 192] on button "Documents" at bounding box center [311, 192] width 78 height 32
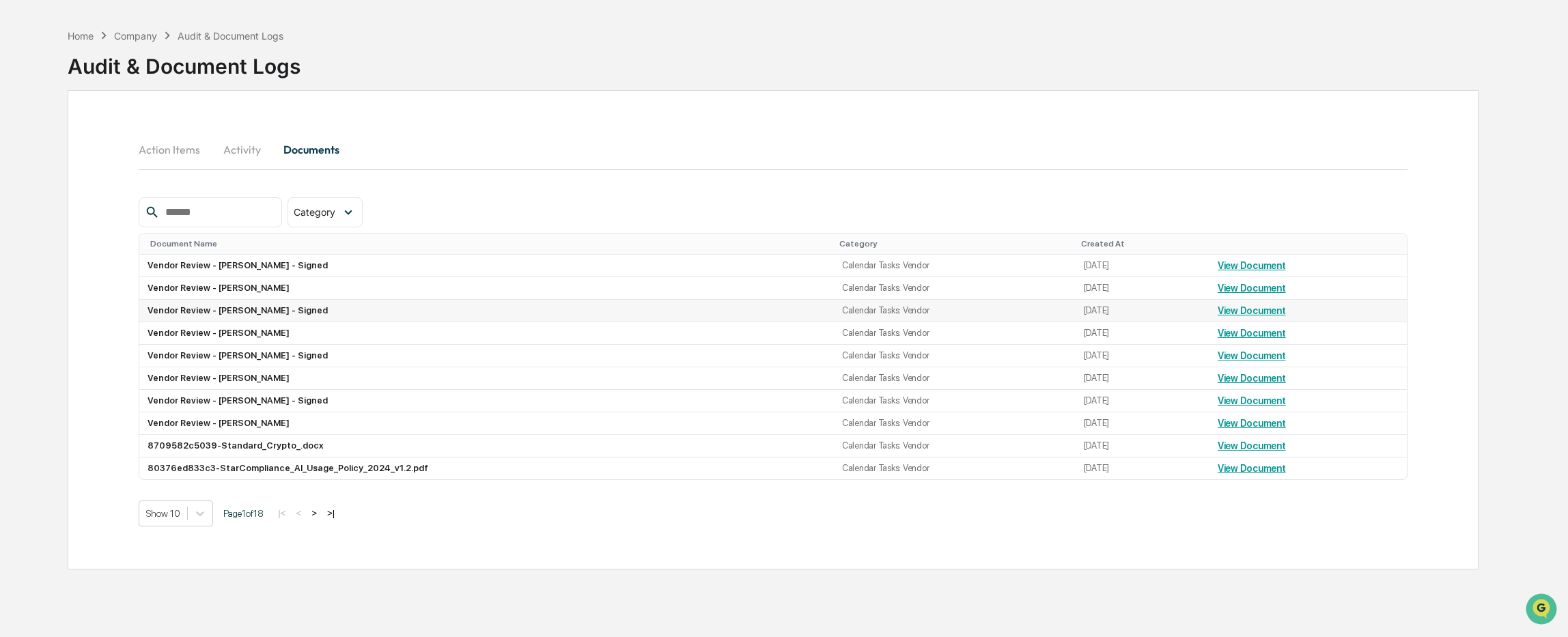
scroll to position [65, 0]
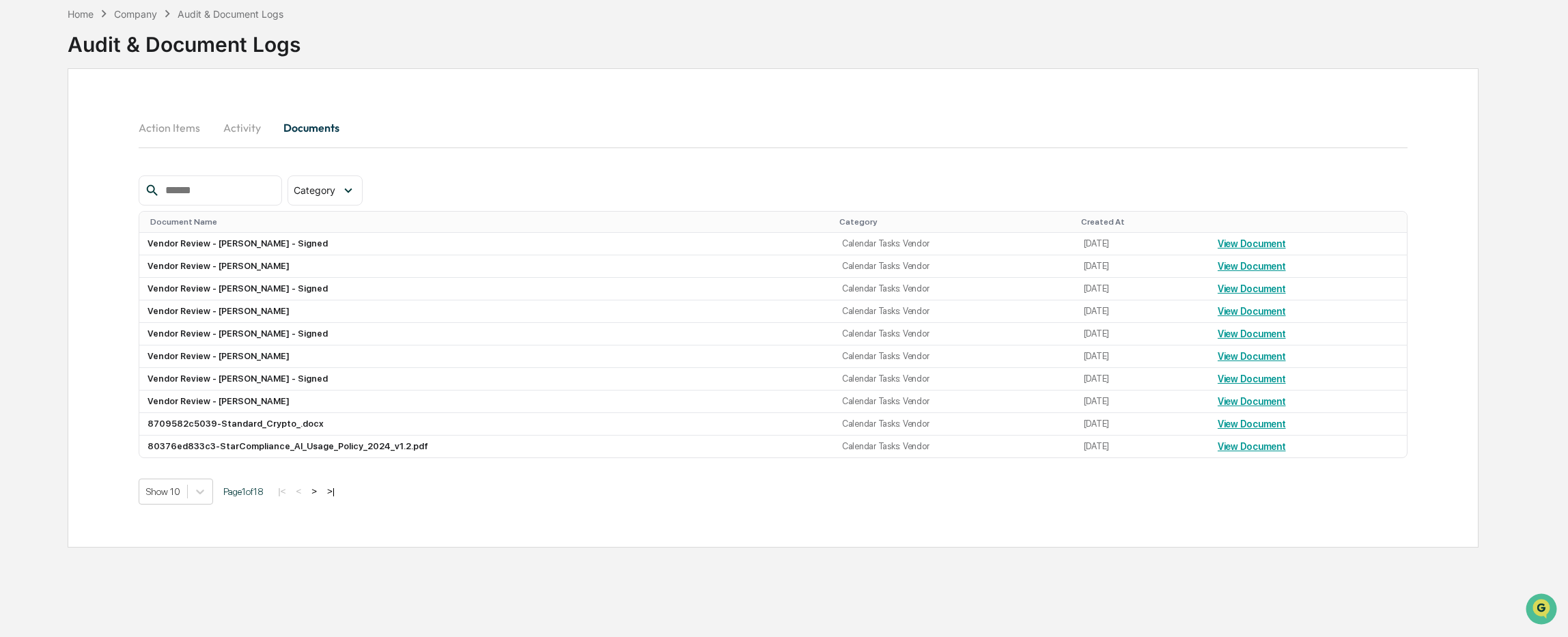
click at [161, 128] on button "Action Items" at bounding box center [175, 127] width 72 height 32
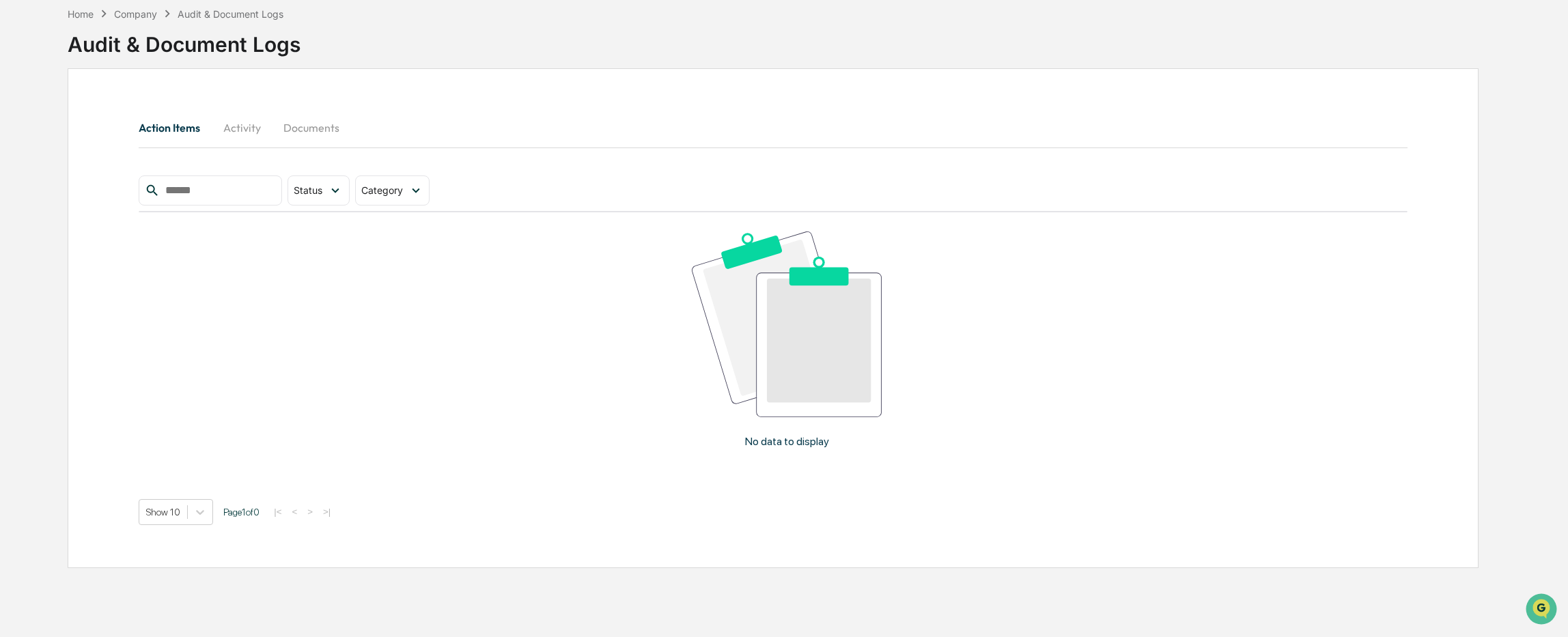
click at [135, 18] on div "Company" at bounding box center [135, 14] width 43 height 12
click at [84, 14] on div "Home" at bounding box center [81, 14] width 26 height 12
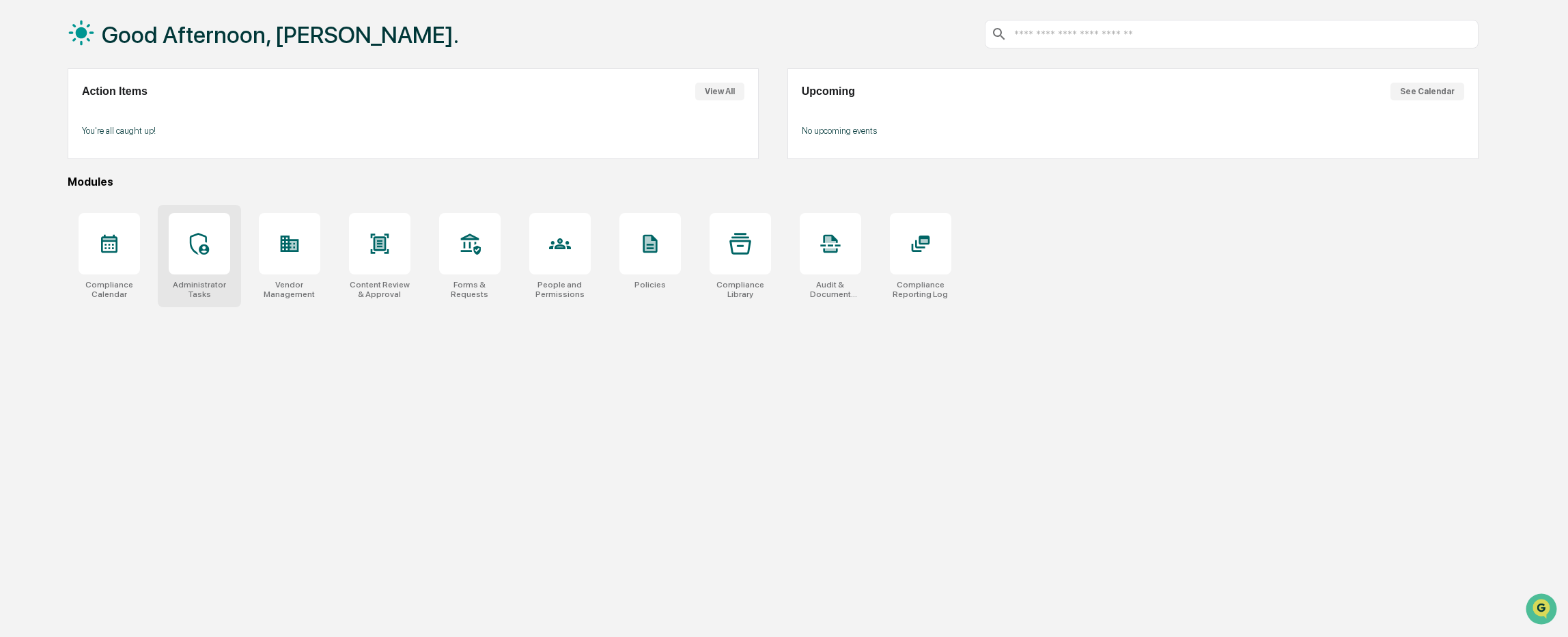
click at [206, 242] on icon at bounding box center [199, 244] width 19 height 22
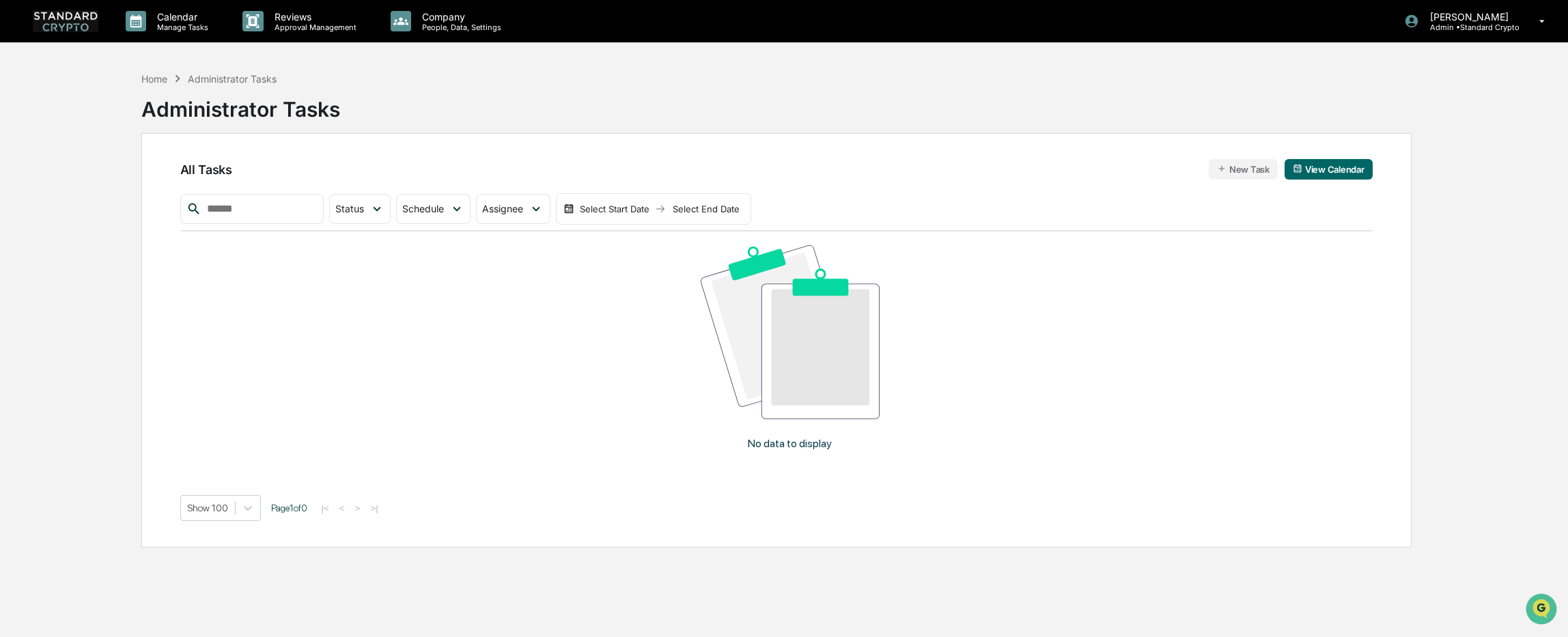
click at [1244, 167] on button "New Task" at bounding box center [1243, 170] width 69 height 21
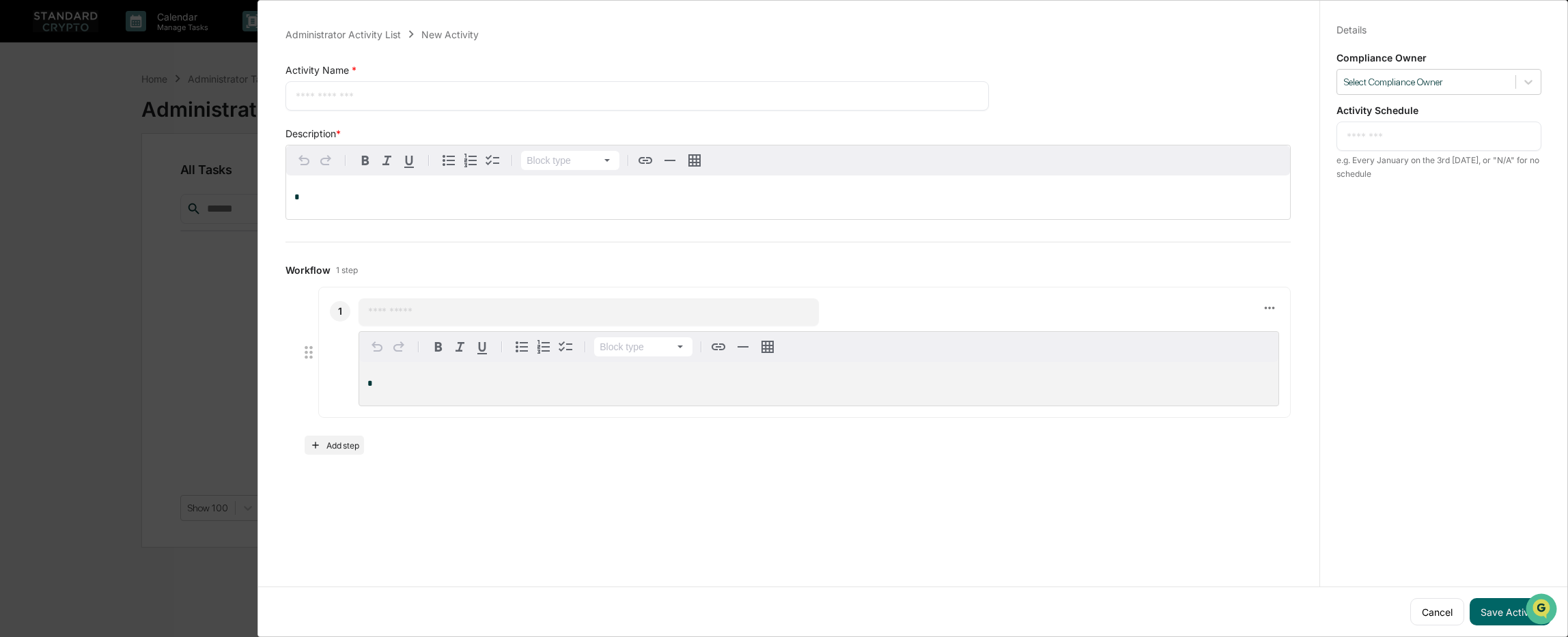
click at [420, 95] on textarea at bounding box center [636, 96] width 683 height 14
type textarea "**********"
click at [326, 198] on p "*" at bounding box center [787, 197] width 988 height 10
click at [422, 309] on input "text" at bounding box center [588, 312] width 441 height 14
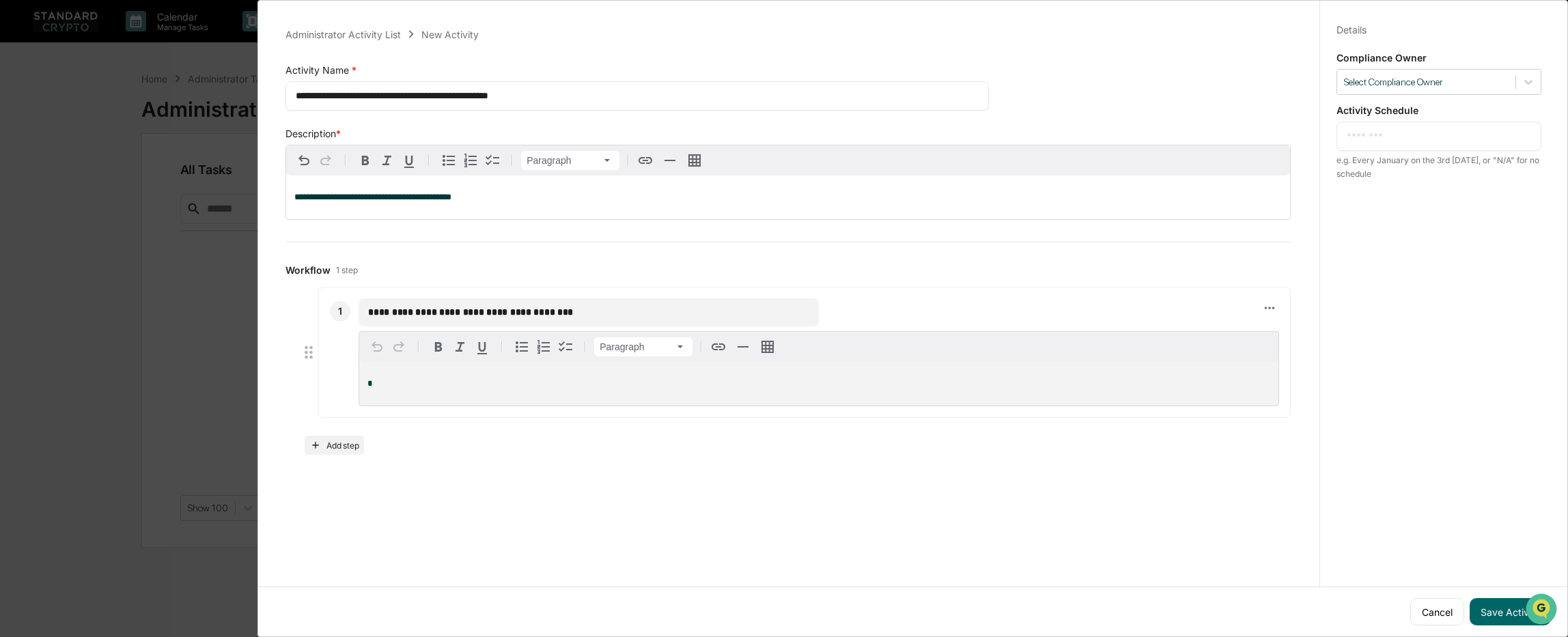
click at [386, 381] on p "*" at bounding box center [819, 384] width 903 height 10
click at [1493, 602] on button "Save Activity" at bounding box center [1510, 612] width 81 height 28
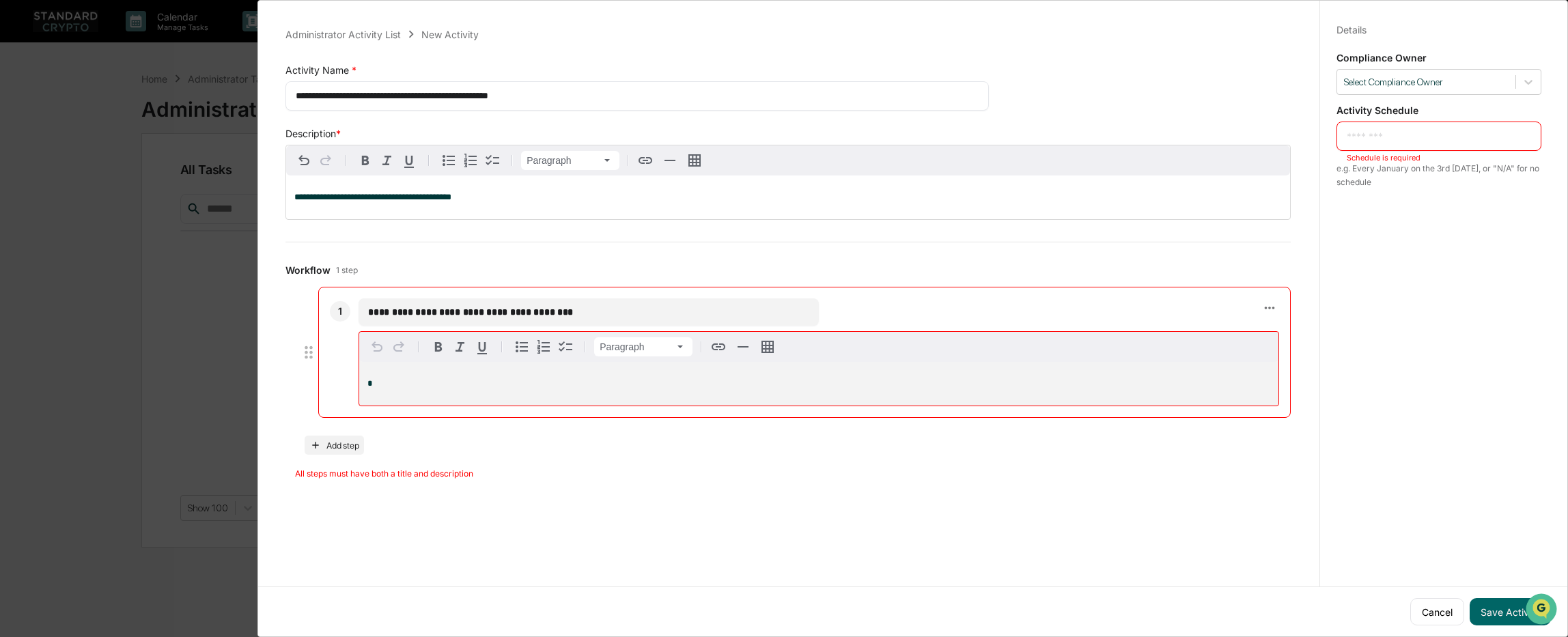
click at [391, 394] on div "*" at bounding box center [819, 383] width 919 height 43
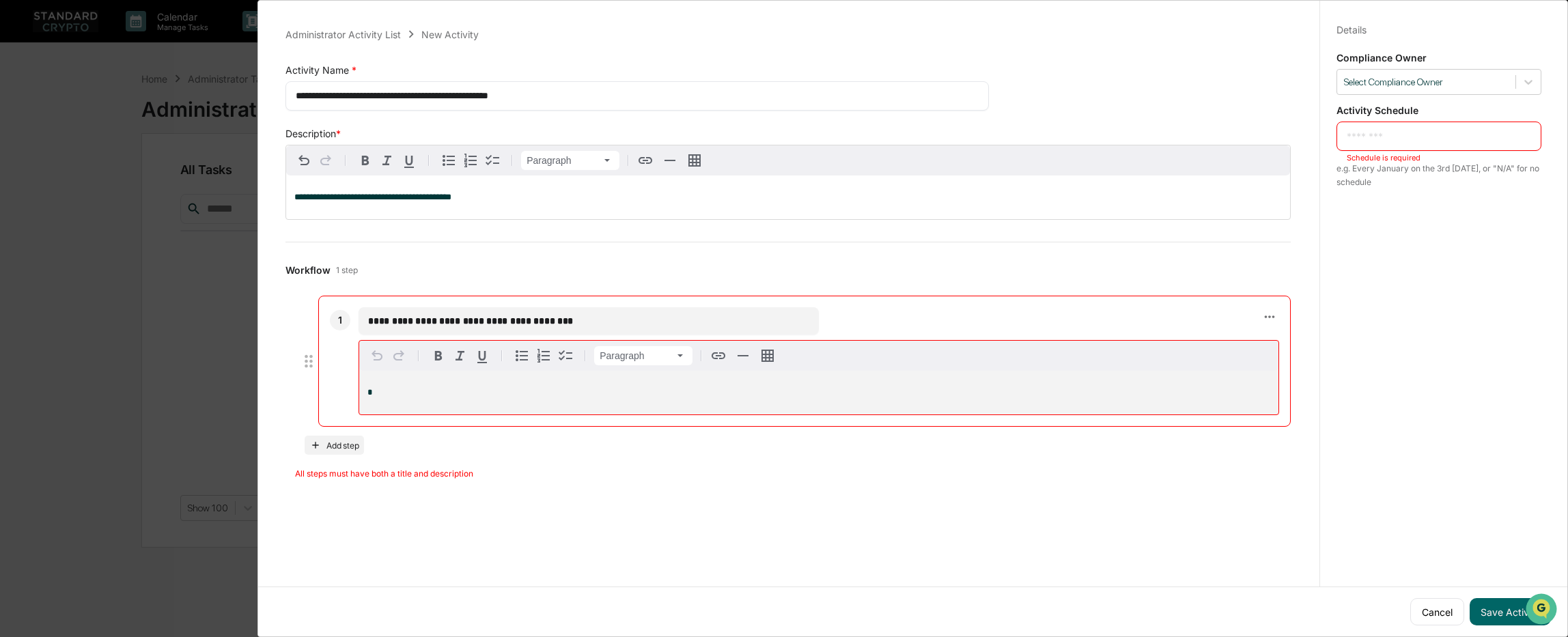
drag, startPoint x: 575, startPoint y: 314, endPoint x: 353, endPoint y: 323, distance: 222.2
click at [353, 323] on div "**********" at bounding box center [804, 361] width 972 height 131
type input "**********"
click at [410, 386] on p "*" at bounding box center [819, 384] width 903 height 10
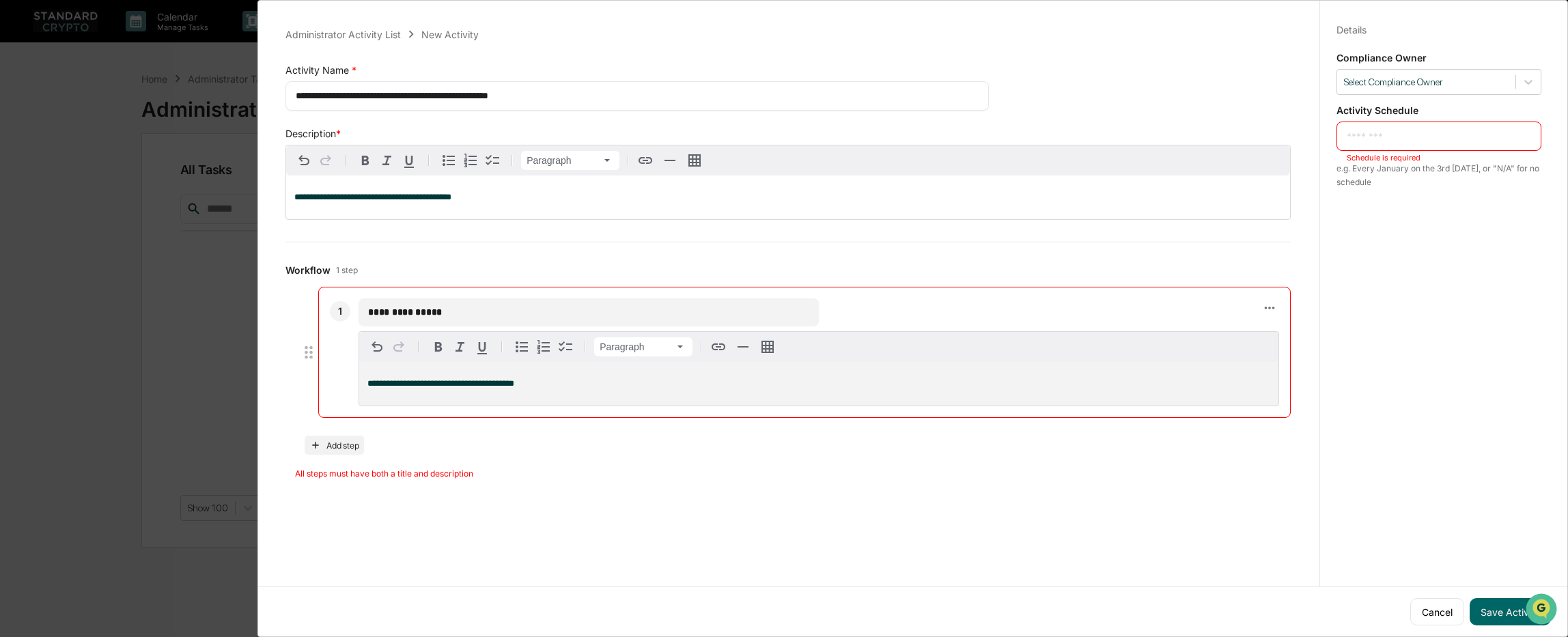
click at [745, 587] on div "Cancel Save Activity" at bounding box center [912, 611] width 1309 height 50
click at [1480, 613] on button "Save Activity" at bounding box center [1510, 612] width 81 height 28
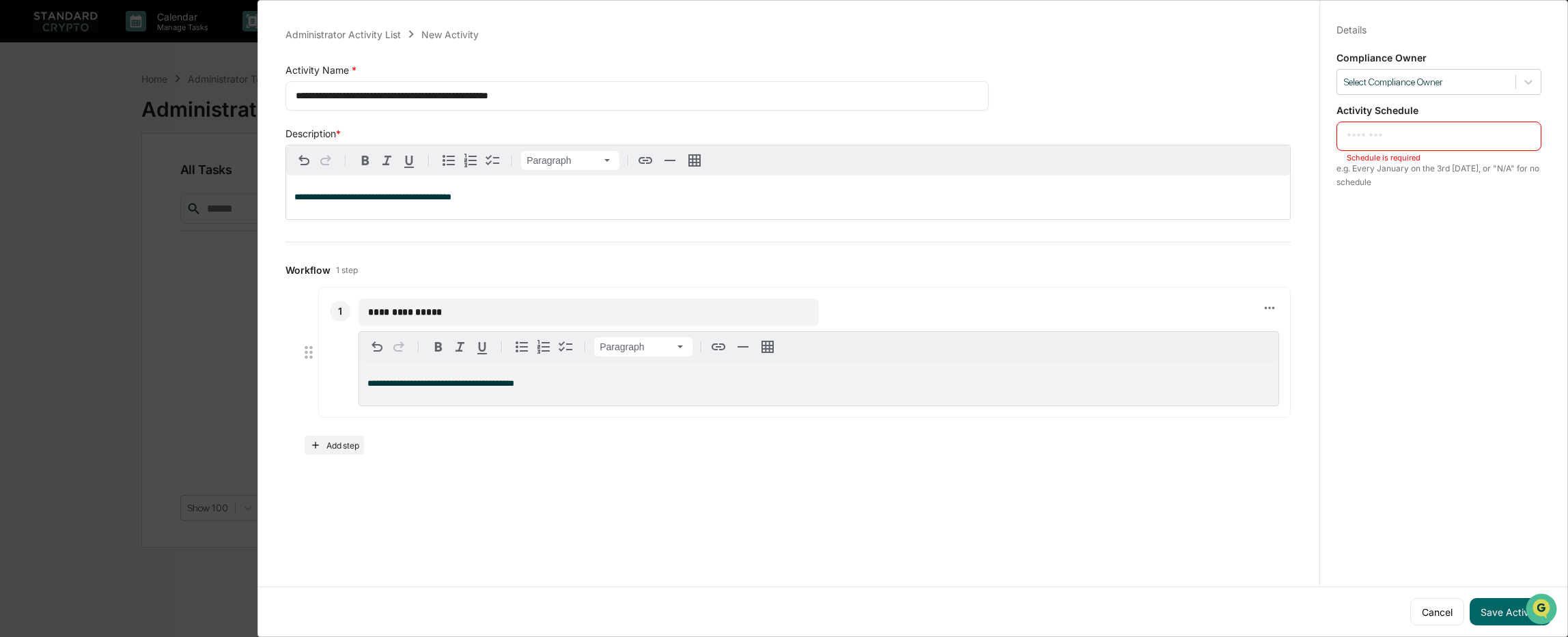
click at [1408, 137] on textarea at bounding box center [1438, 136] width 184 height 14
click at [1395, 68] on div "Compliance Owner Select Compliance Owner" at bounding box center [1438, 73] width 205 height 43
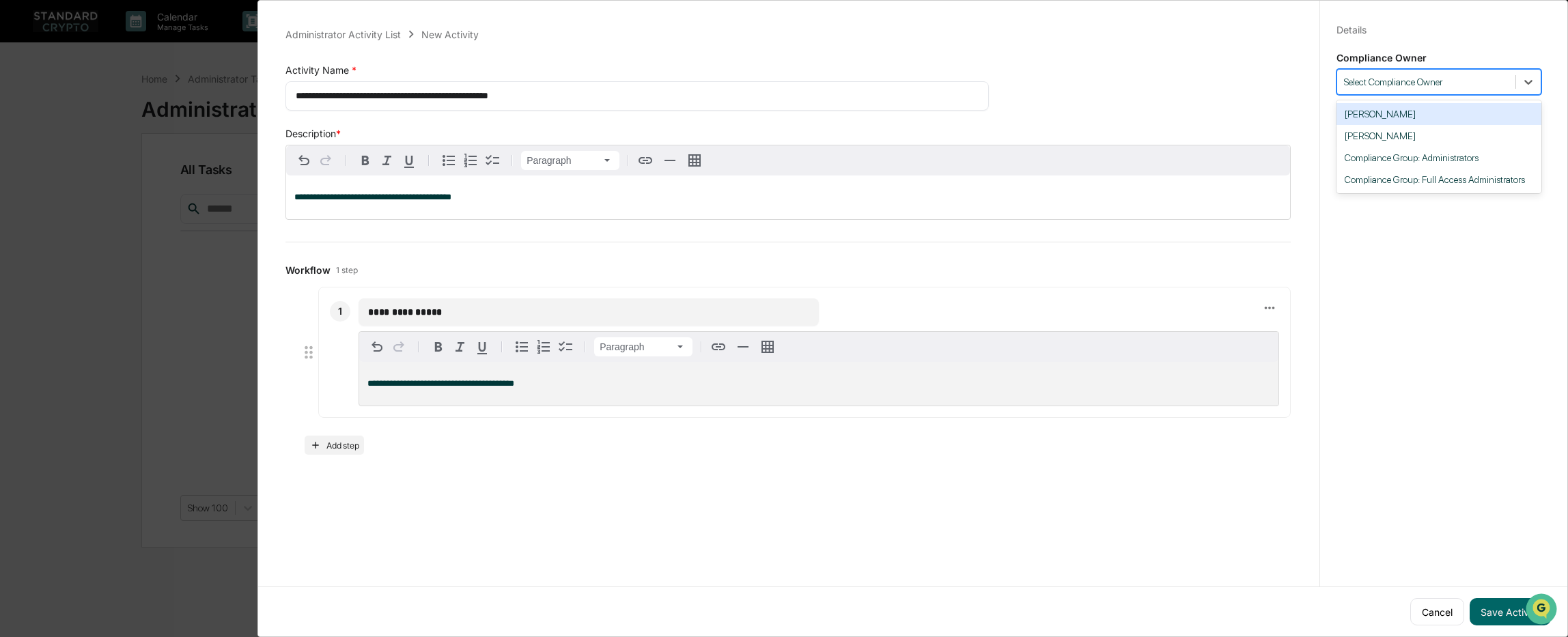
click at [1393, 79] on div at bounding box center [1426, 82] width 164 height 13
click at [1384, 118] on div "[PERSON_NAME]" at bounding box center [1438, 114] width 205 height 22
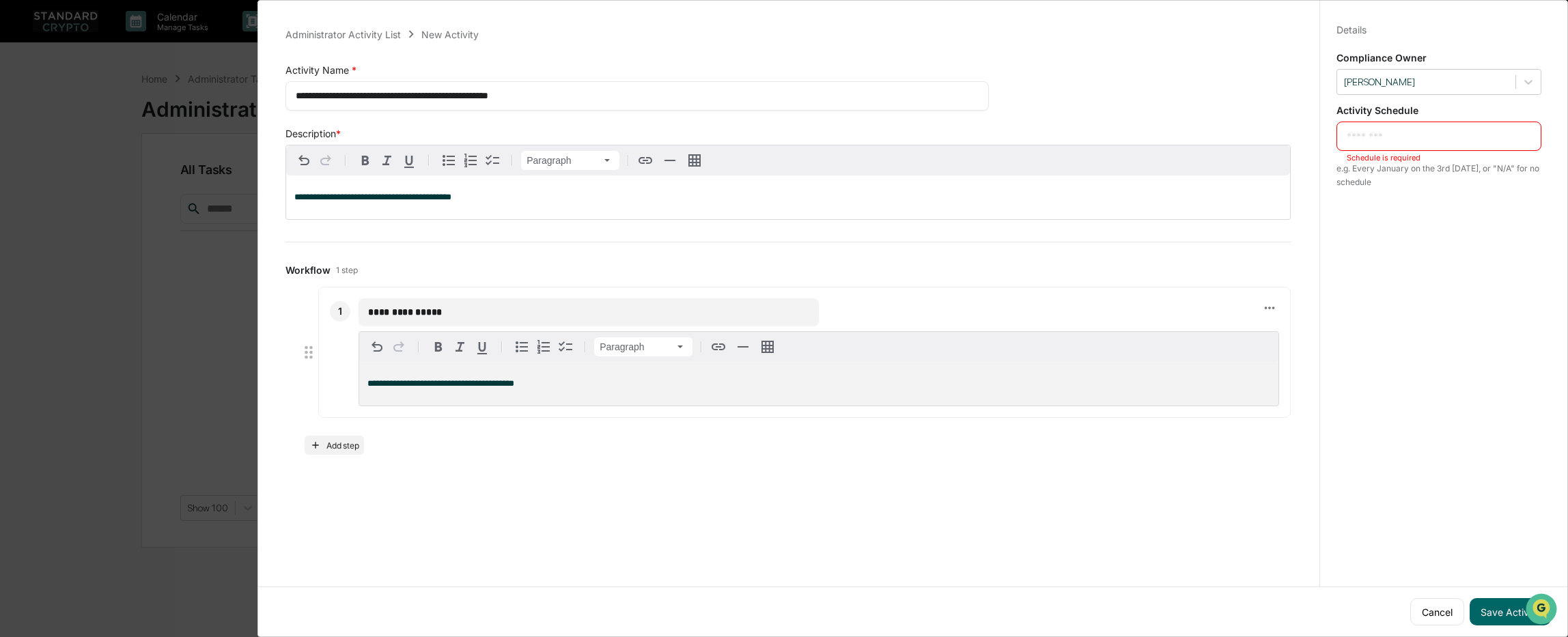
click at [1401, 137] on textarea at bounding box center [1438, 136] width 184 height 14
type textarea "***"
click at [1516, 602] on button "Save Activity" at bounding box center [1510, 612] width 81 height 28
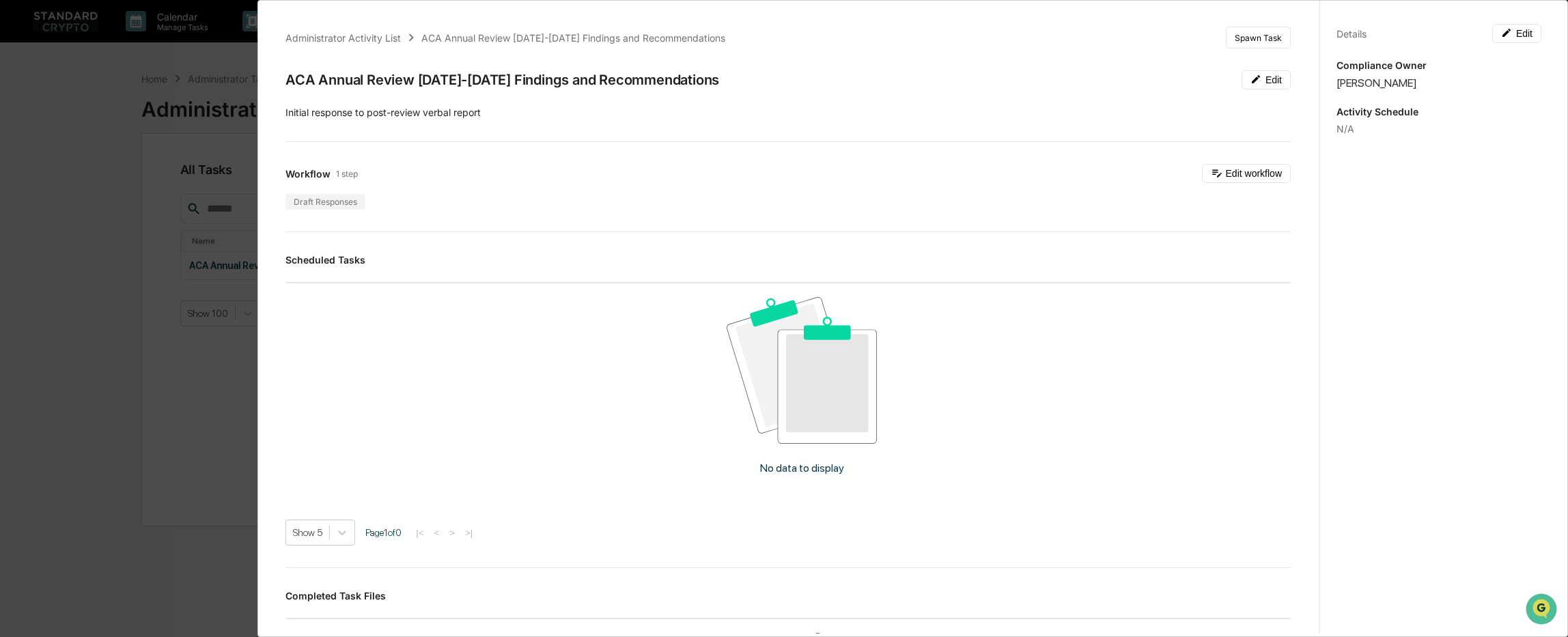
click at [226, 402] on div "Administrator Activity List ACA Annual Review [DATE]-[DATE] Findings and Recomm…" at bounding box center [784, 318] width 1568 height 637
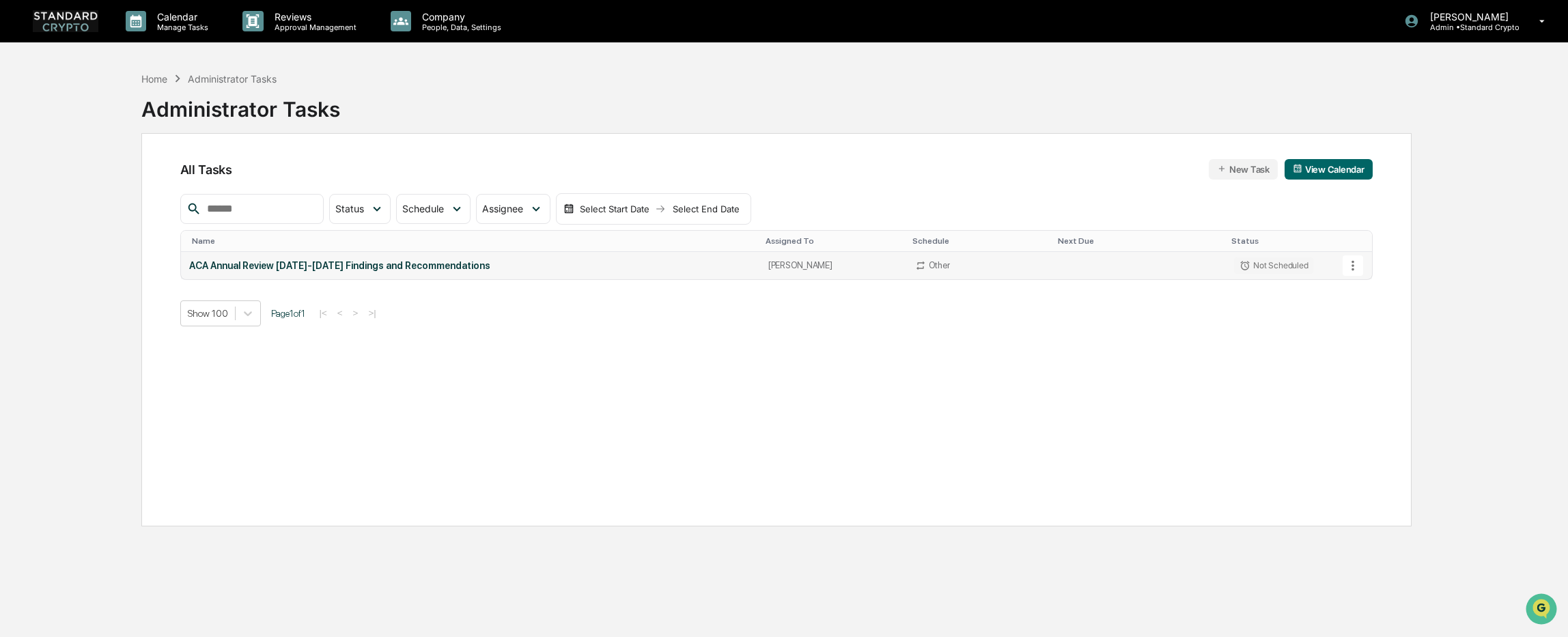
click at [1351, 264] on icon at bounding box center [1353, 266] width 15 height 15
click at [1198, 420] on div at bounding box center [787, 318] width 1575 height 637
click at [328, 262] on div "ACA Annual Review [DATE]-[DATE] Findings and Recommendations" at bounding box center [470, 266] width 562 height 11
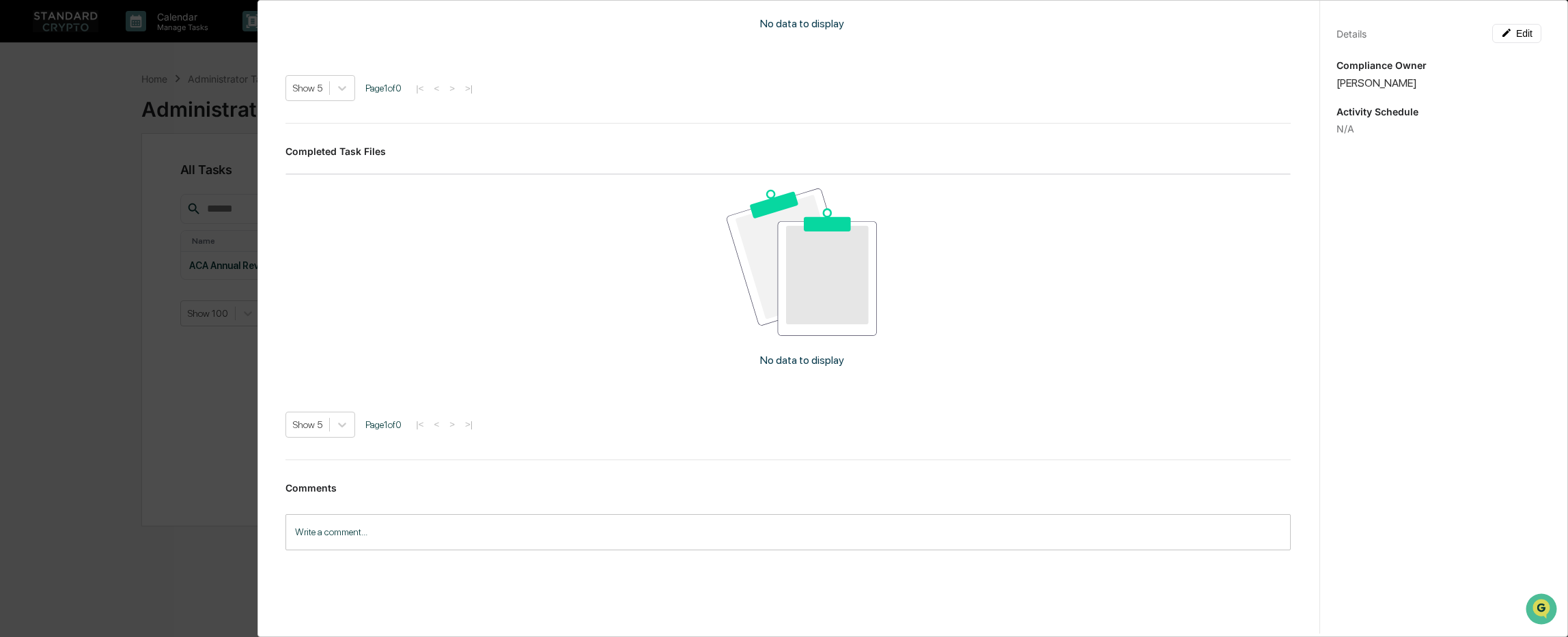
scroll to position [461, 0]
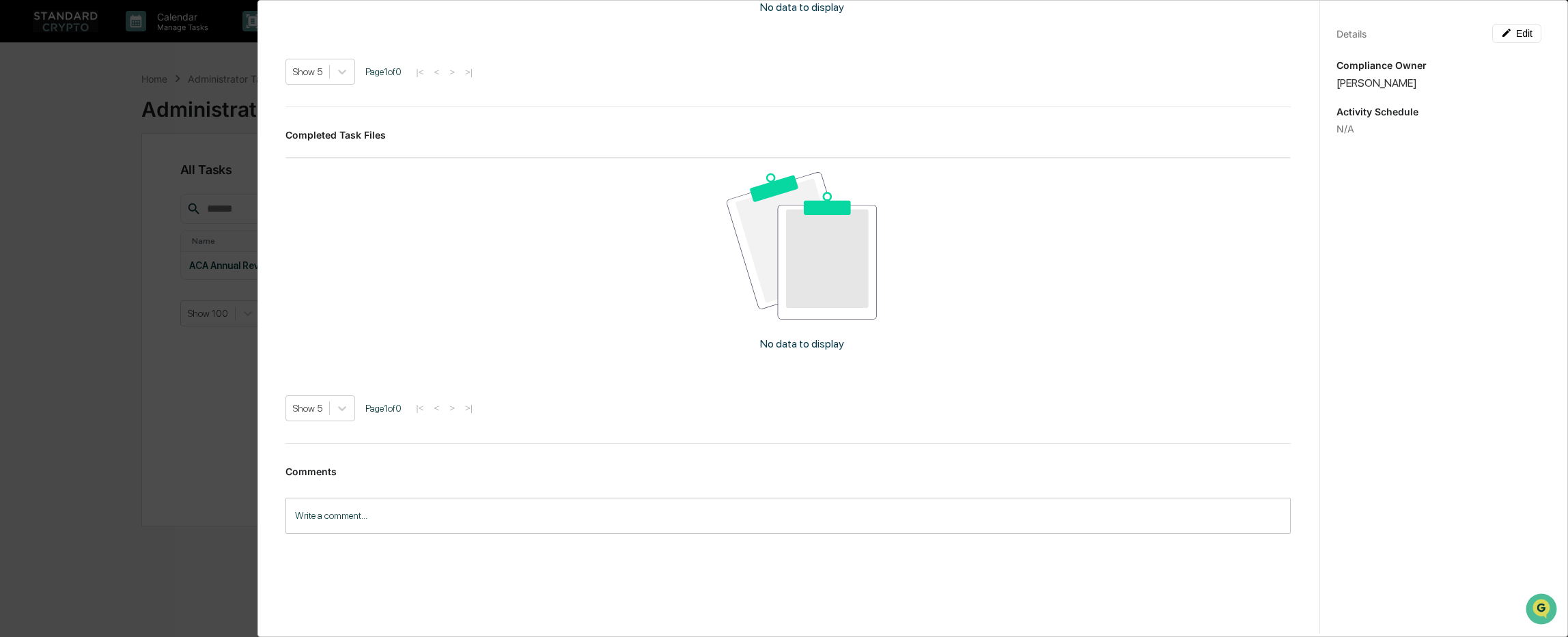
click at [801, 262] on img at bounding box center [802, 245] width 151 height 147
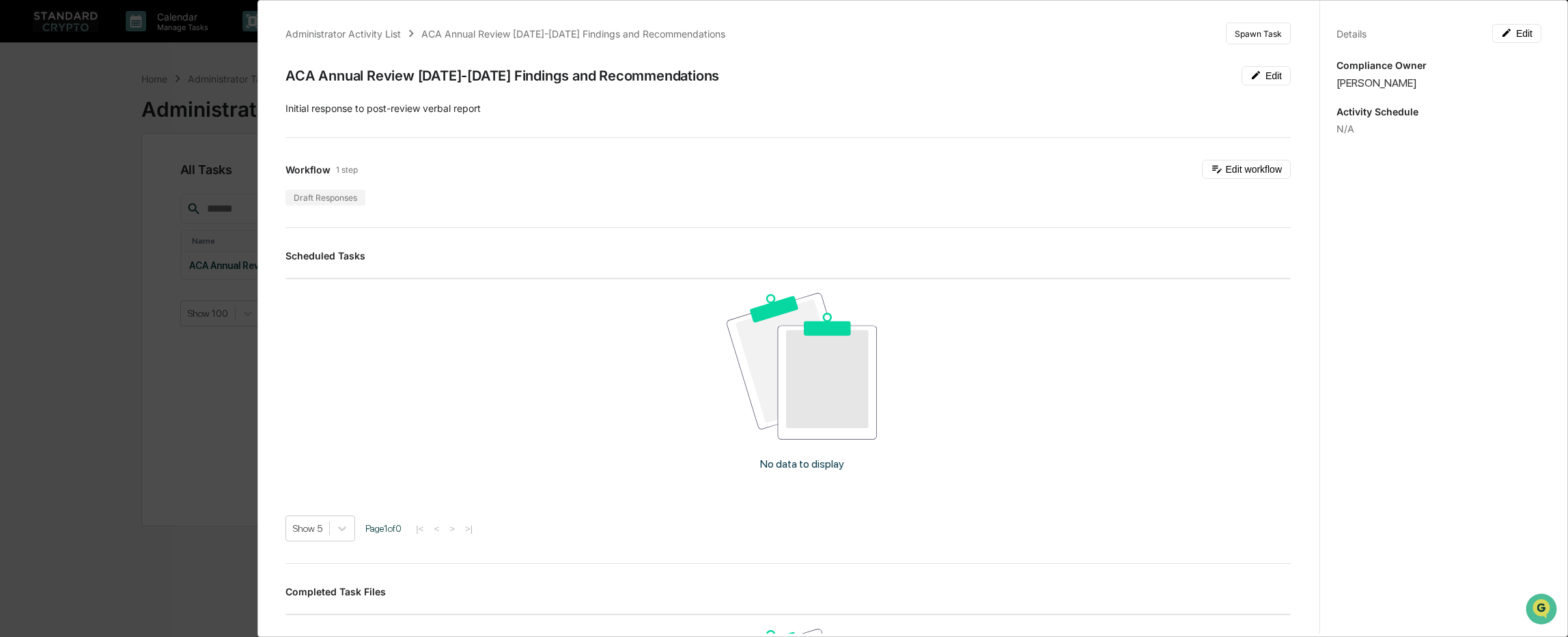
scroll to position [0, 0]
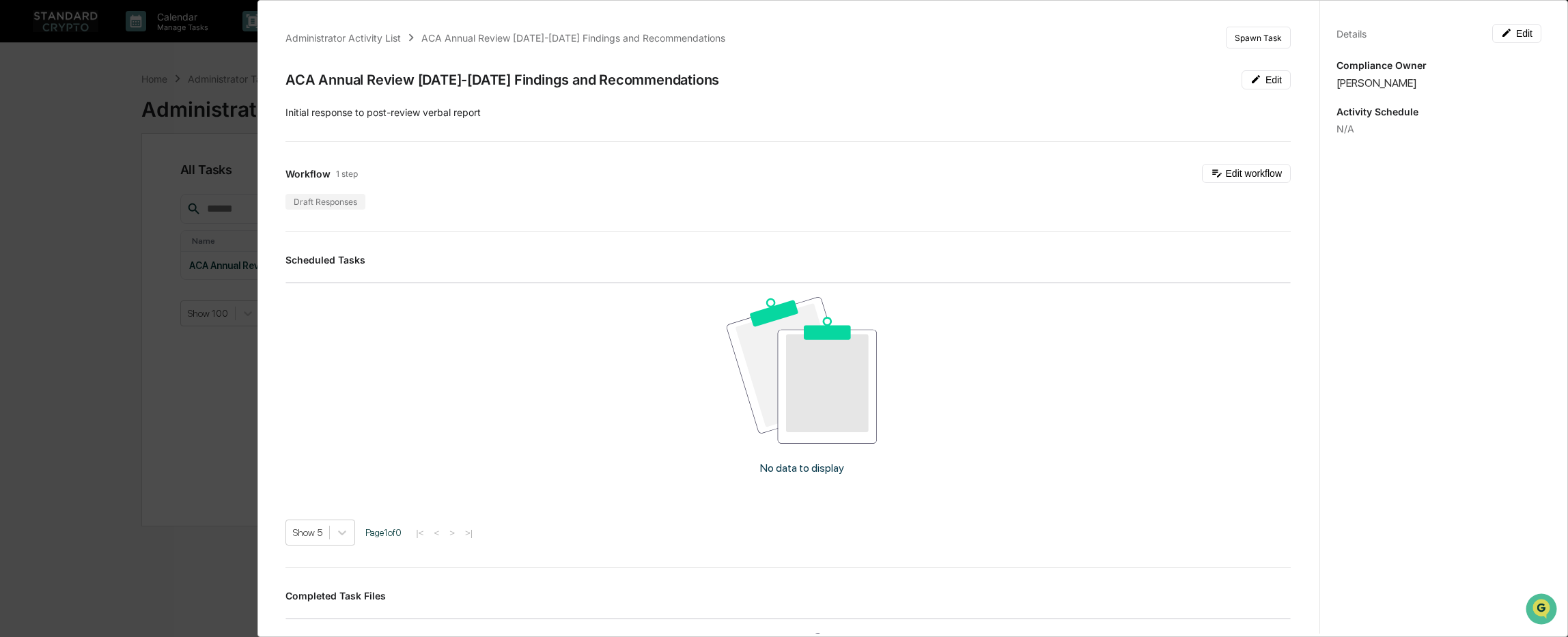
click at [183, 356] on div "Administrator Activity List ACA Annual Review [DATE]-[DATE] Findings and Recomm…" at bounding box center [784, 318] width 1568 height 637
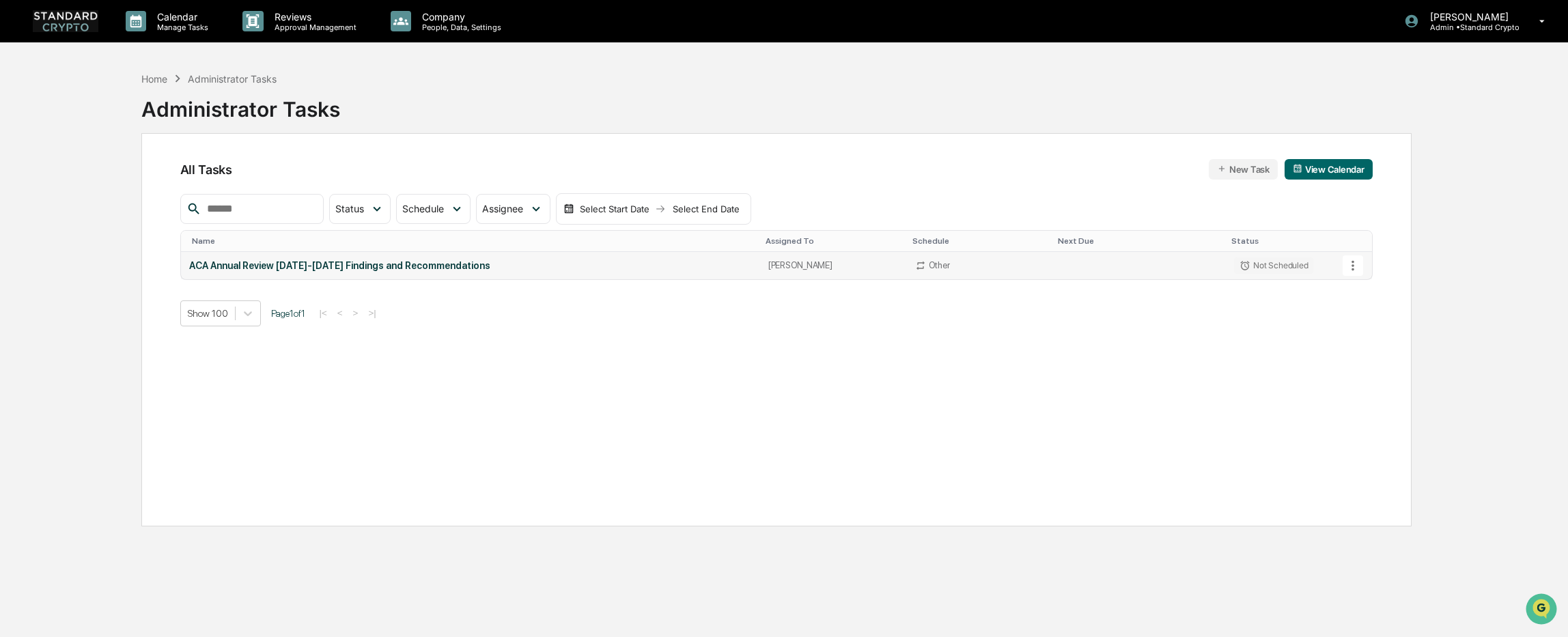
click at [318, 266] on div "ACA Annual Review [DATE]-[DATE] Findings and Recommendations" at bounding box center [470, 266] width 562 height 11
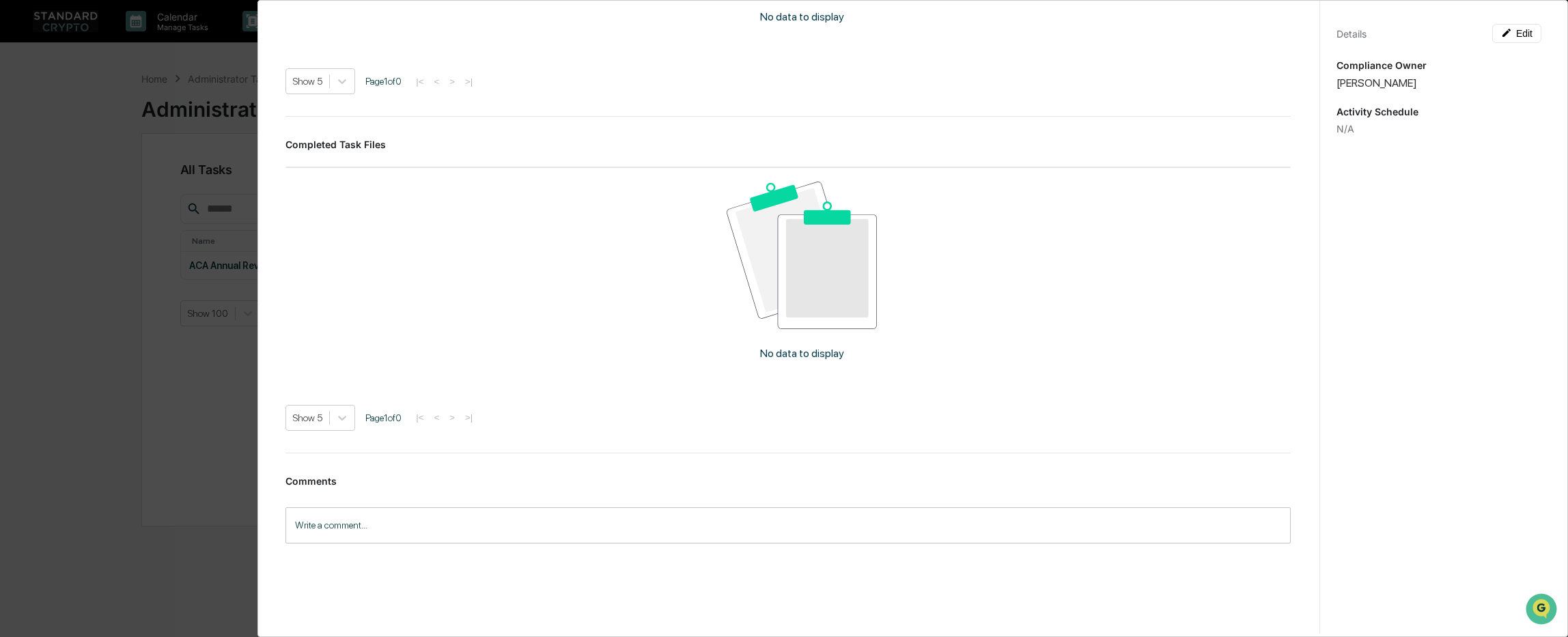
scroll to position [461, 0]
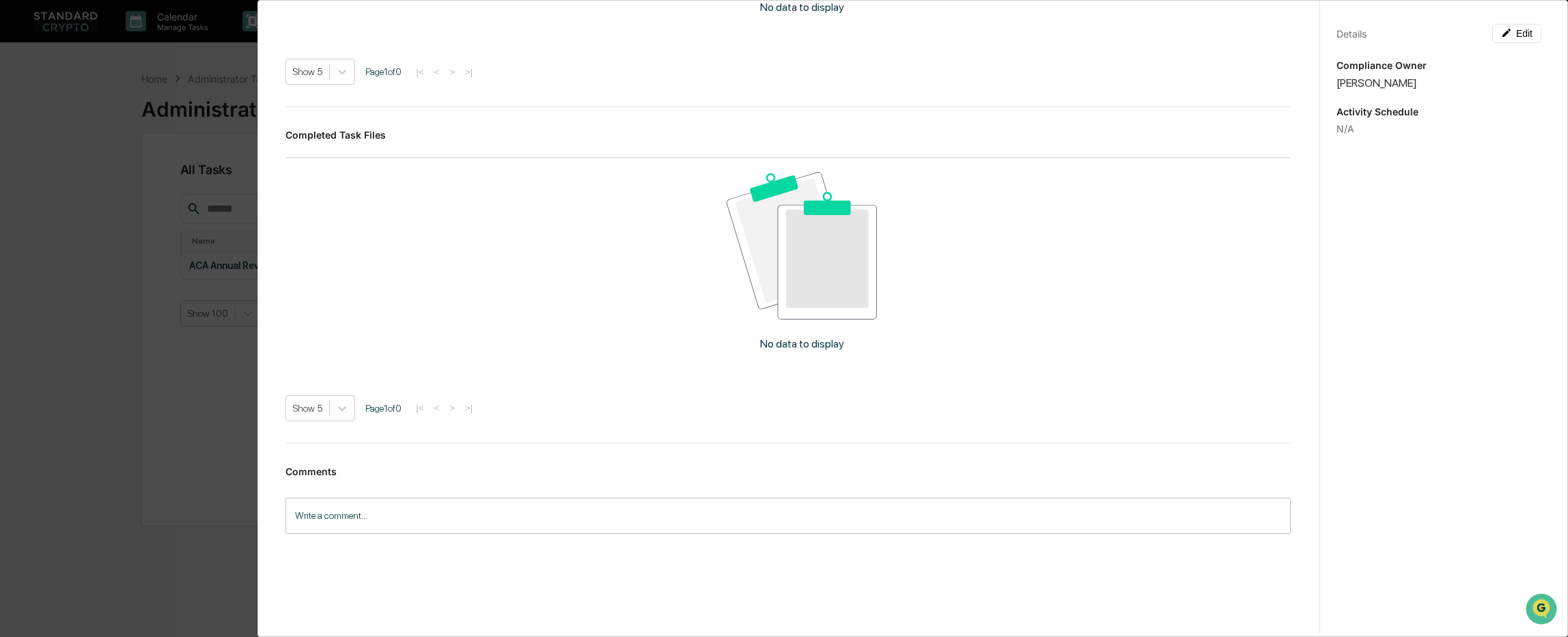
click at [774, 291] on img at bounding box center [802, 245] width 151 height 147
click at [358, 132] on h3 "Completed Task Files" at bounding box center [788, 135] width 1005 height 12
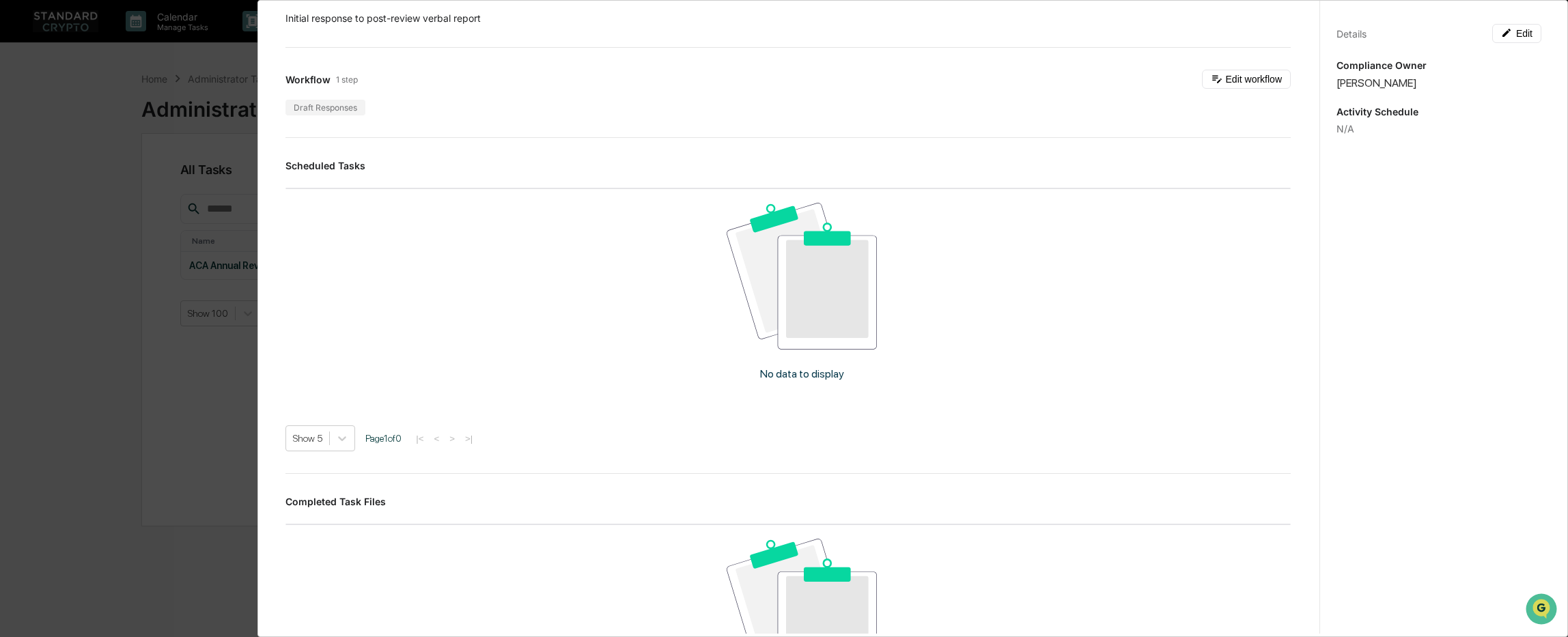
scroll to position [0, 0]
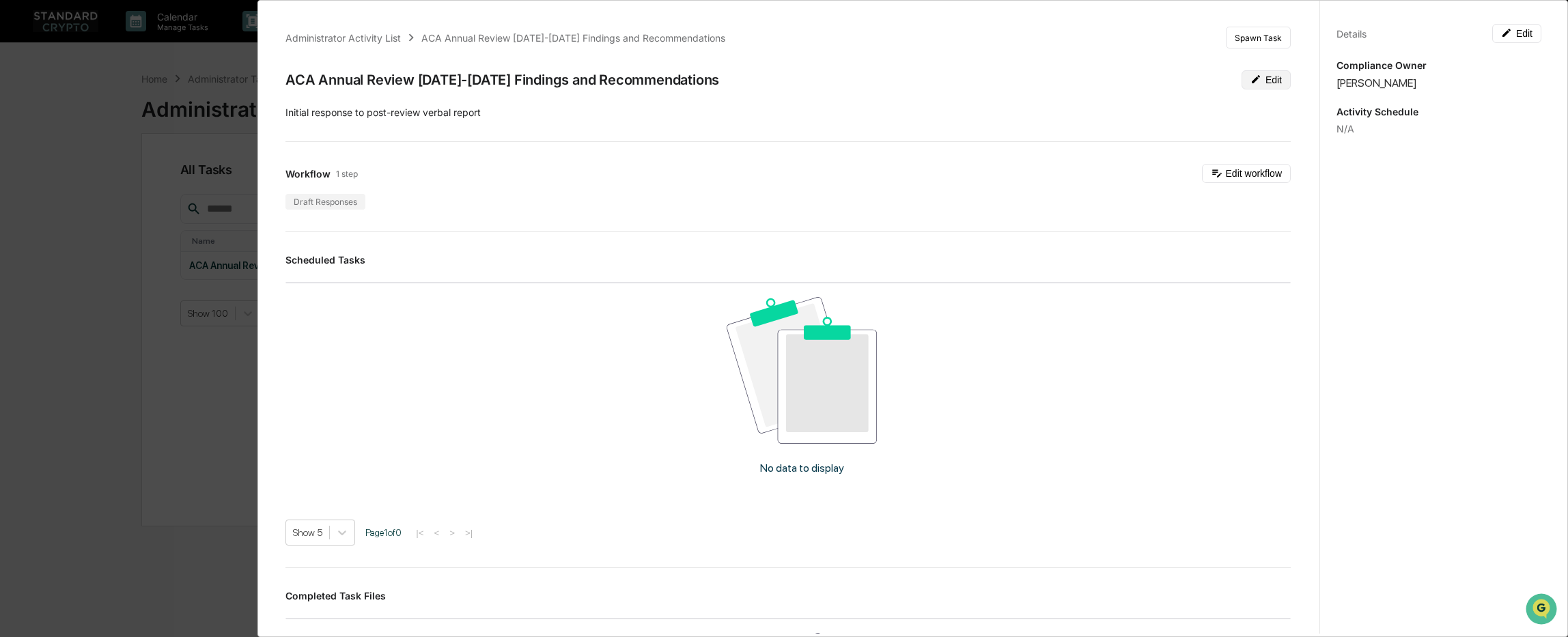
click at [1262, 84] on button "Edit" at bounding box center [1266, 80] width 49 height 19
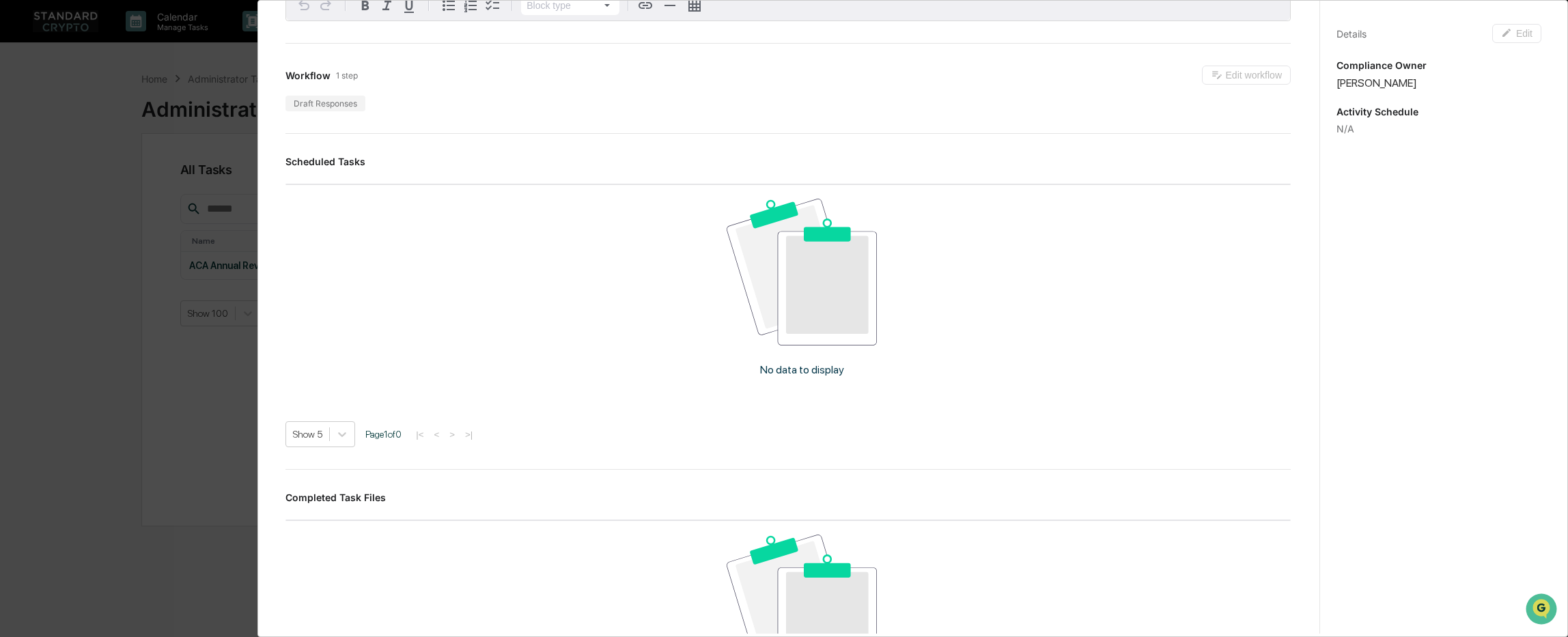
scroll to position [342, 0]
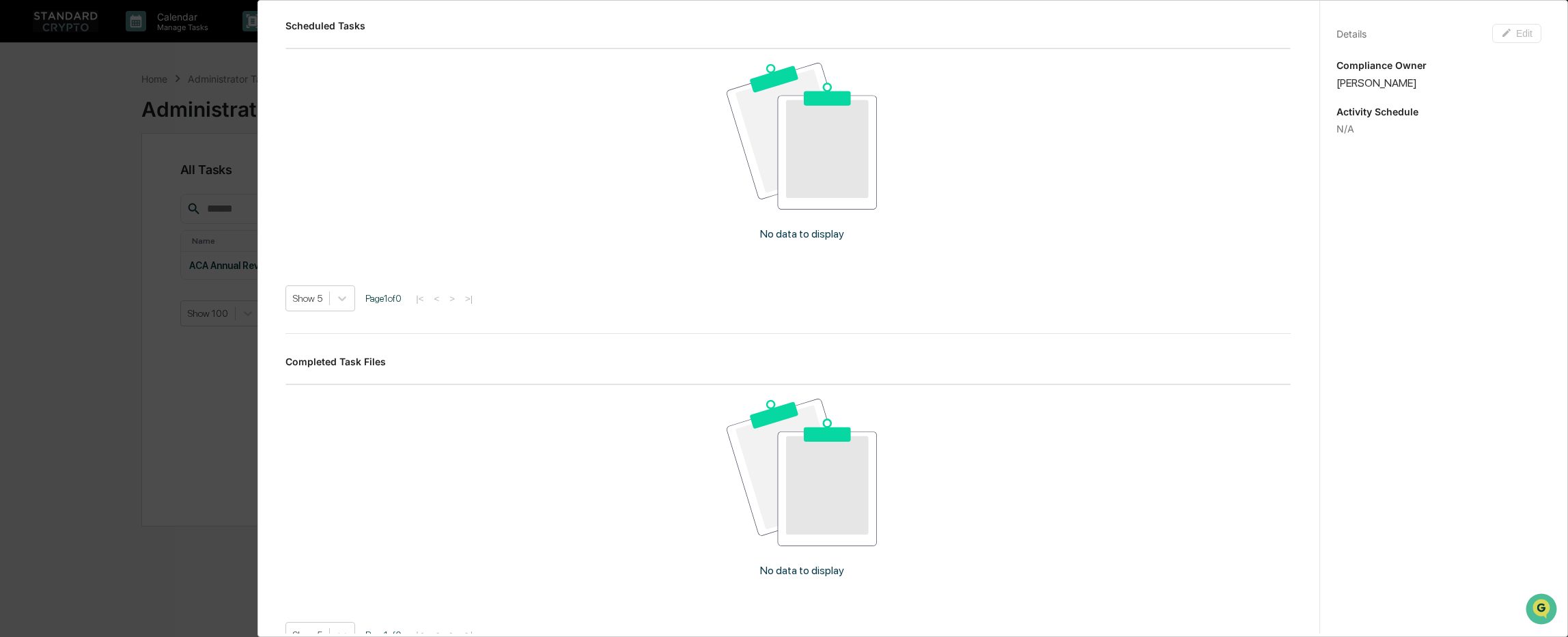
click at [347, 369] on div "Completed Task Files No data to display Show 5 Page 1 of 0 |< < > >|" at bounding box center [788, 502] width 1005 height 291
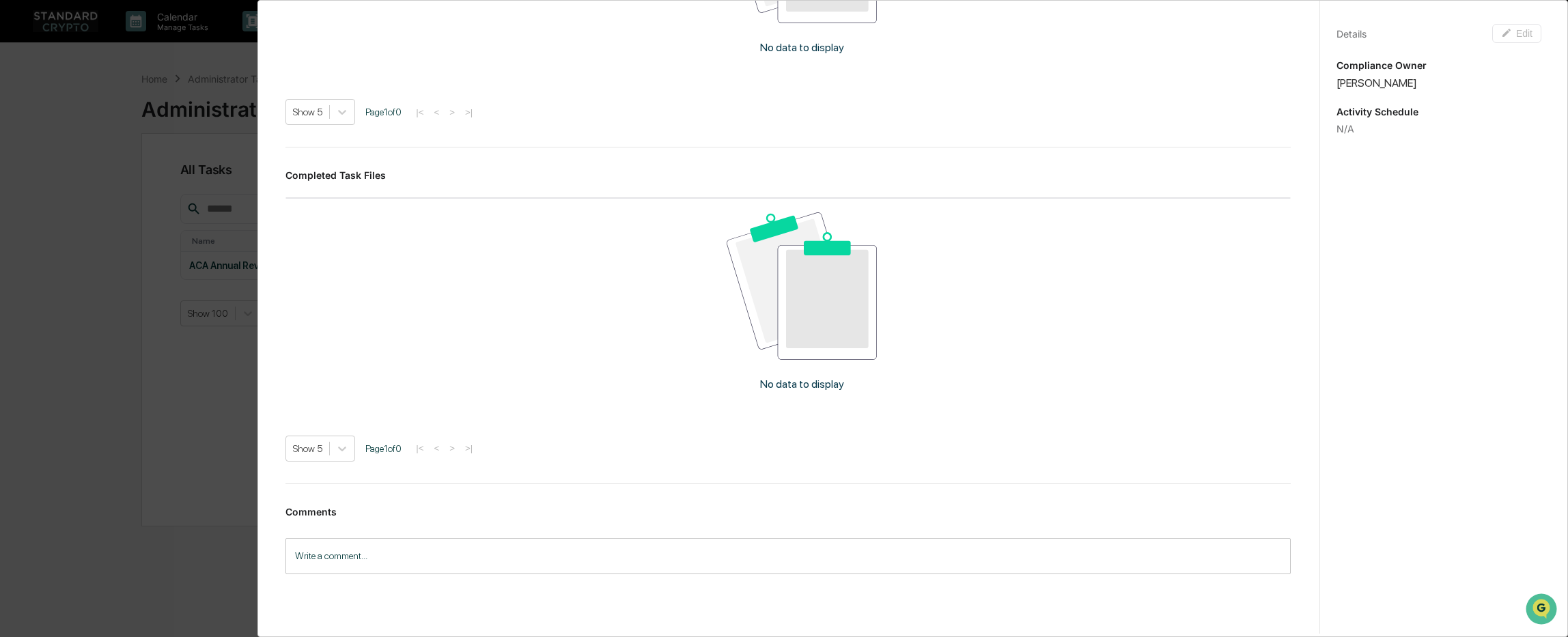
scroll to position [547, 0]
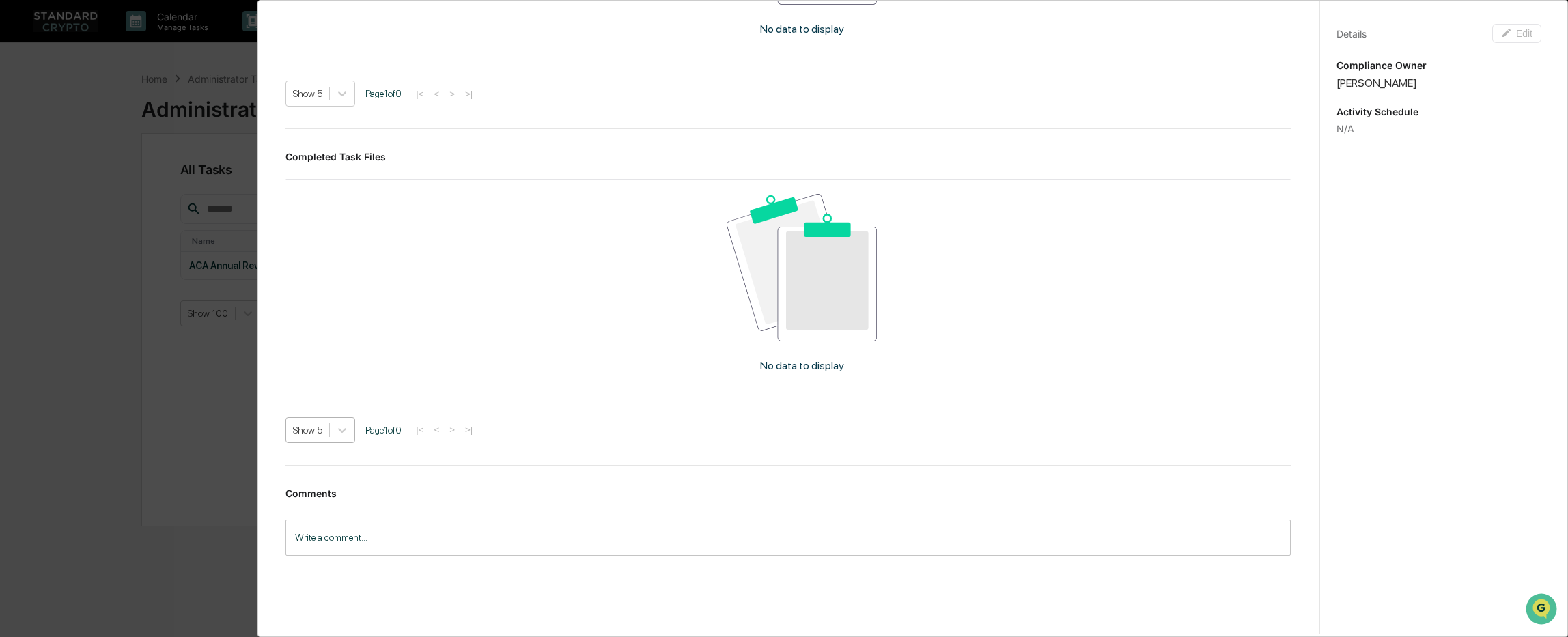
click at [324, 425] on div "Show 5" at bounding box center [308, 430] width 43 height 19
click at [531, 353] on div "No data to display" at bounding box center [802, 288] width 1032 height 216
click at [849, 300] on img at bounding box center [802, 267] width 151 height 147
click at [810, 311] on img at bounding box center [802, 267] width 151 height 147
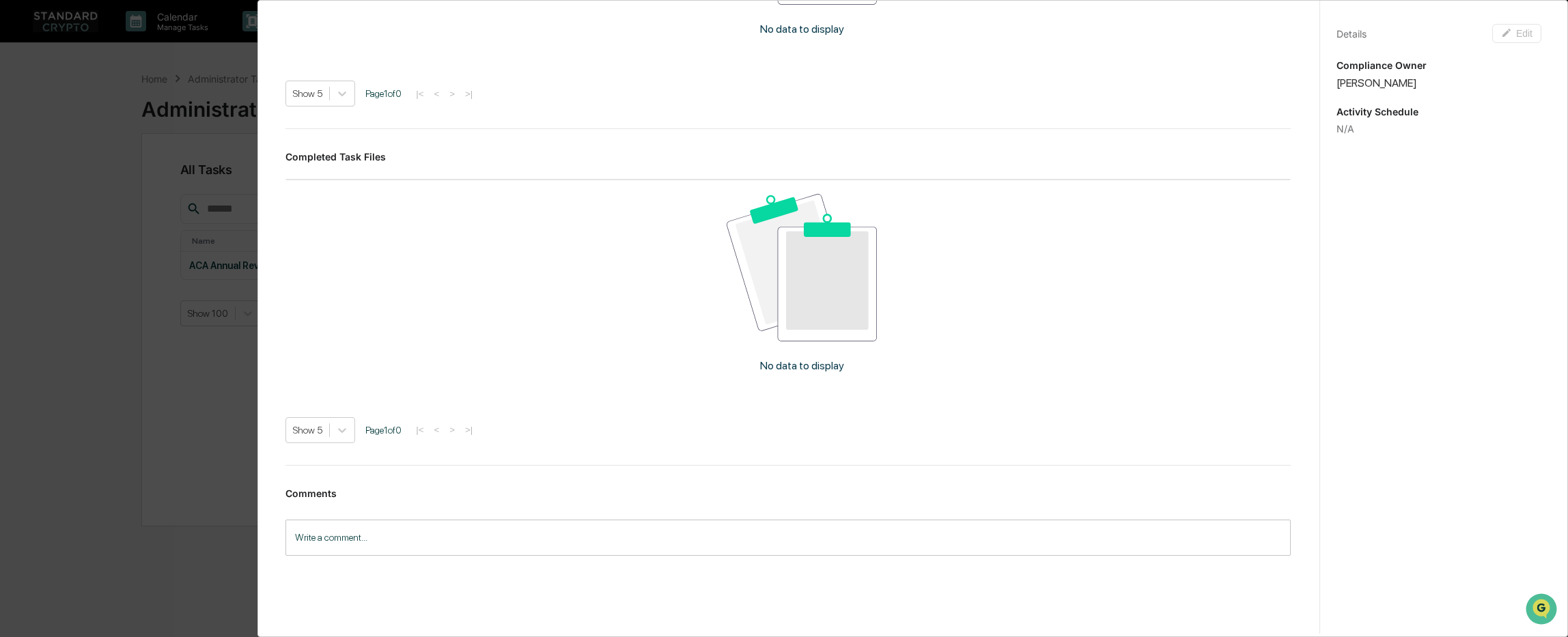
click at [810, 311] on img at bounding box center [802, 267] width 151 height 147
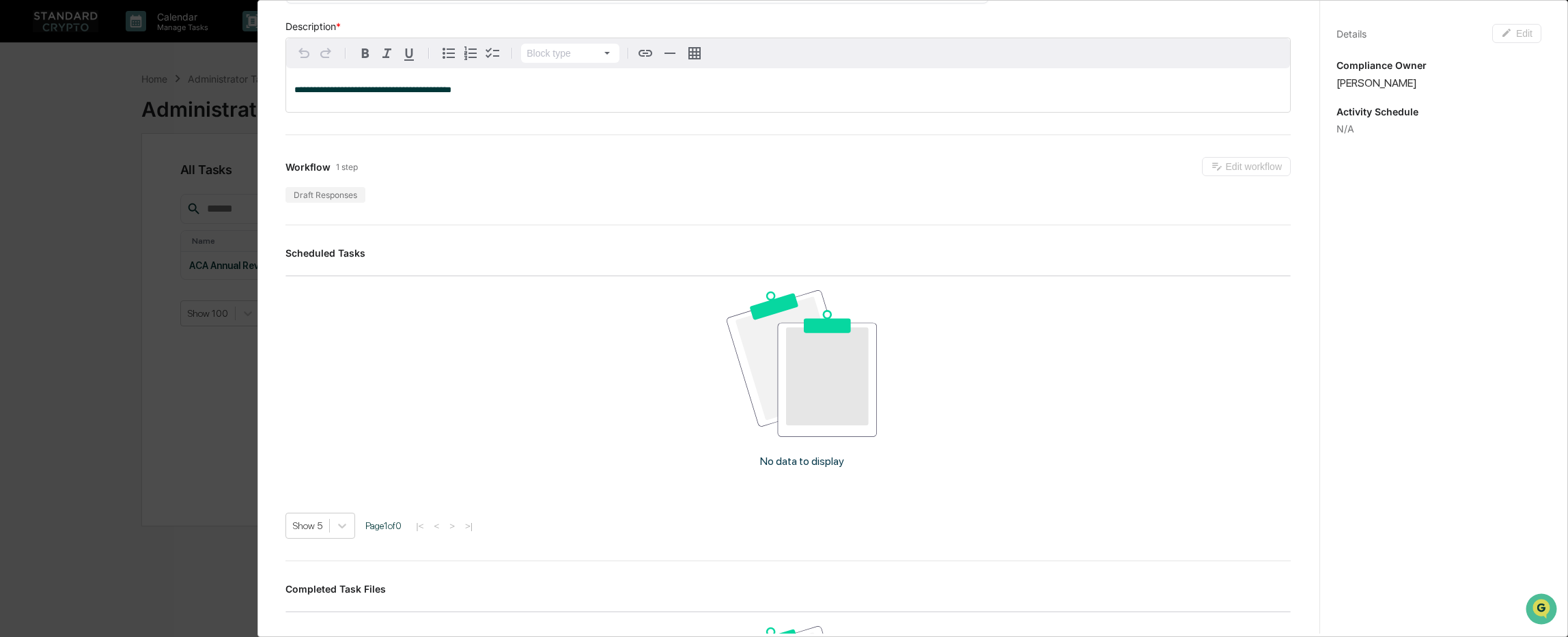
scroll to position [0, 0]
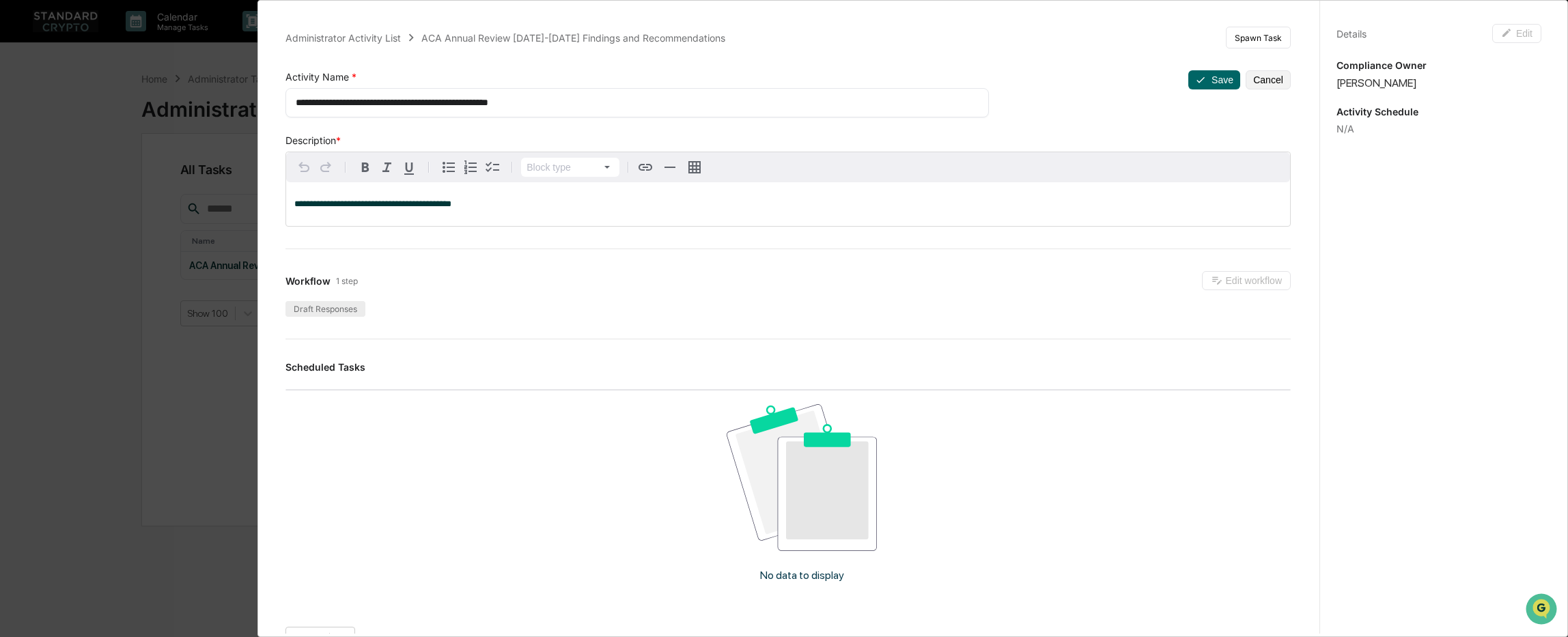
click at [304, 314] on div "Draft Responses" at bounding box center [326, 308] width 80 height 16
click at [323, 311] on div "Draft Responses" at bounding box center [326, 308] width 80 height 16
click at [355, 370] on h3 "Scheduled Tasks" at bounding box center [788, 366] width 1005 height 12
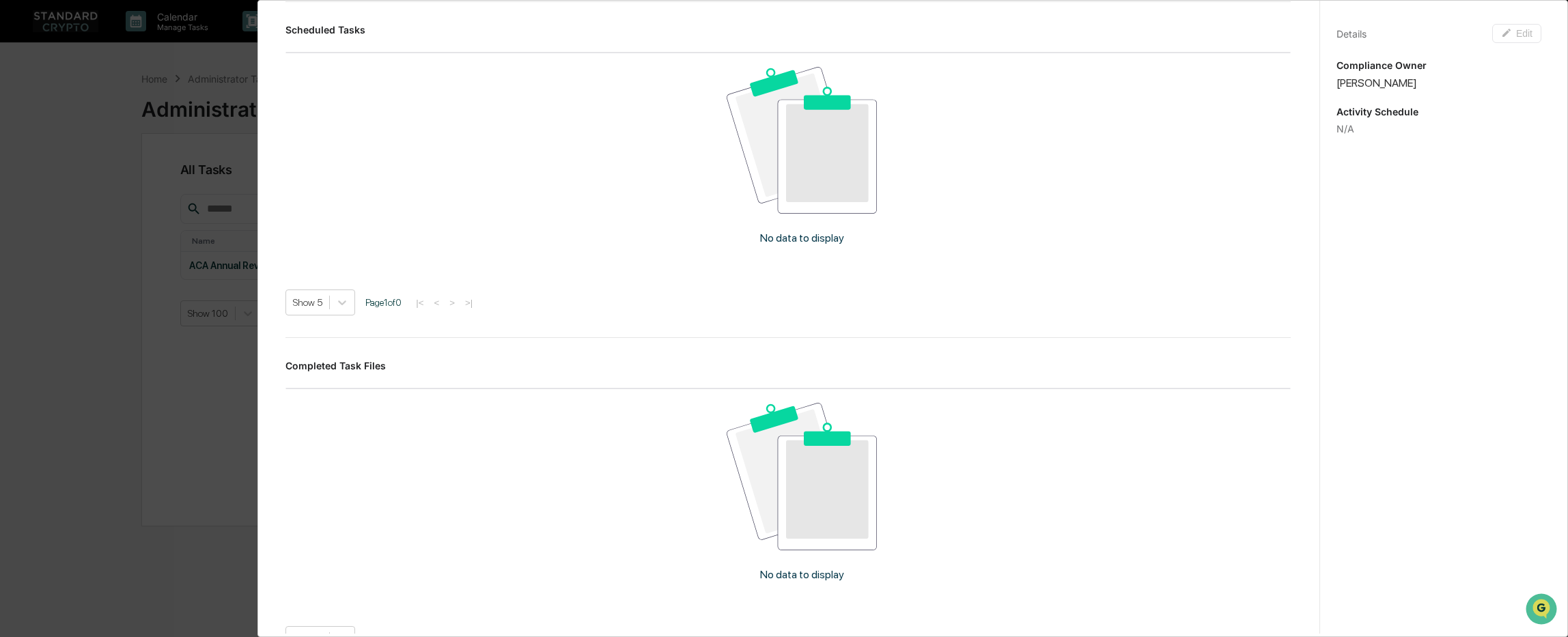
scroll to position [342, 0]
click at [827, 161] on img at bounding box center [802, 136] width 151 height 147
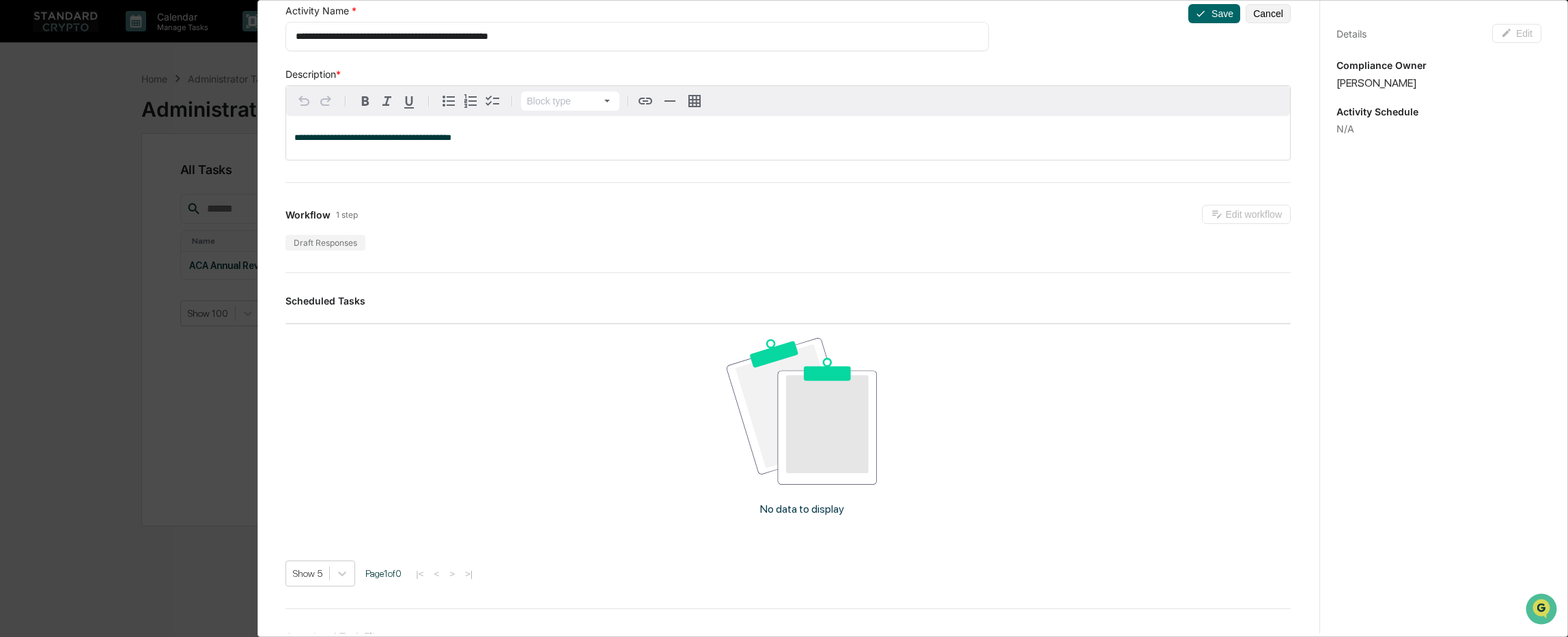
scroll to position [0, 0]
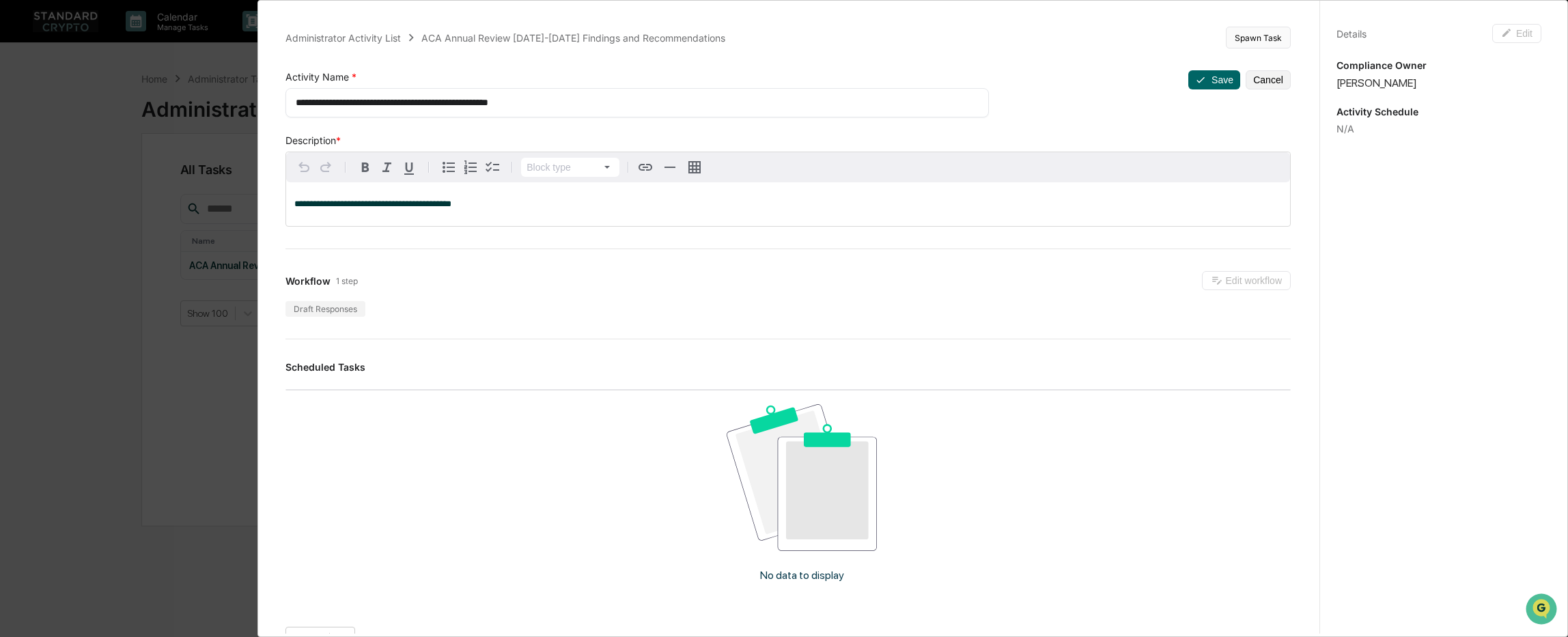
click at [1256, 48] on button "Spawn Task" at bounding box center [1258, 38] width 65 height 22
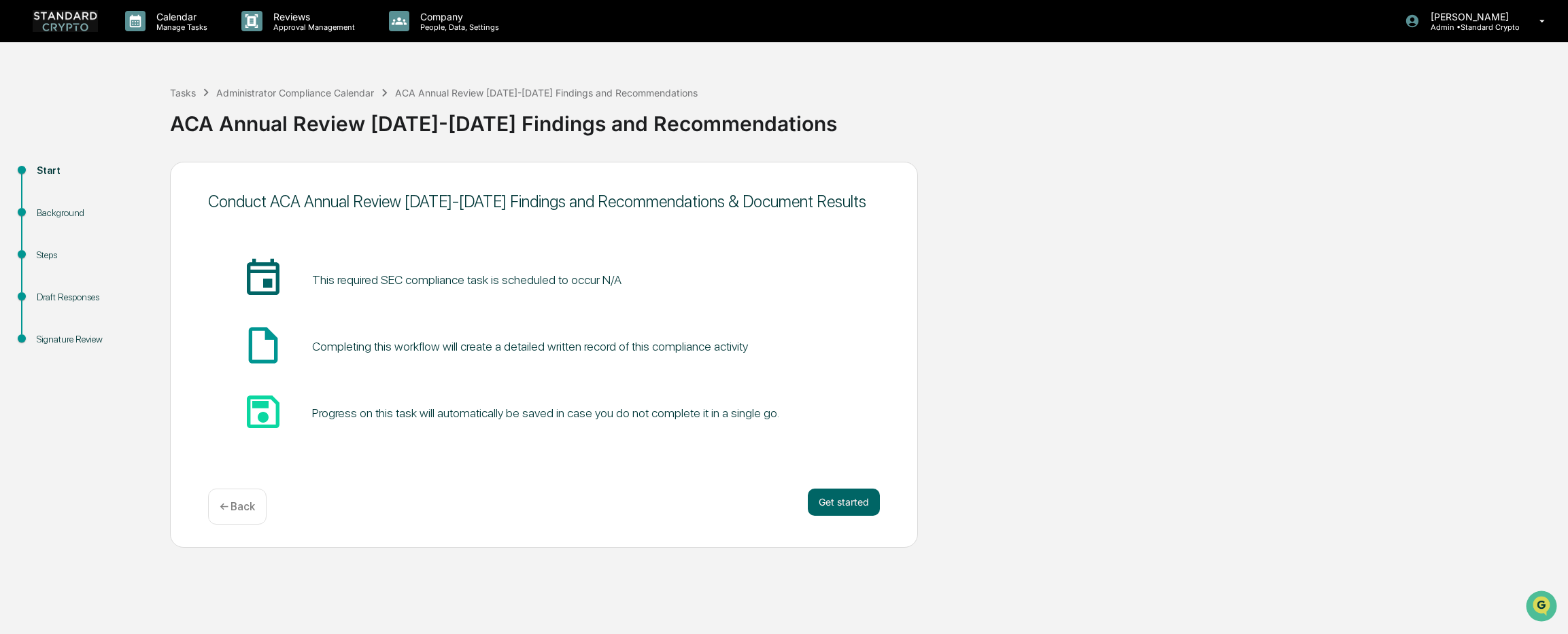
click at [222, 503] on p "← Back" at bounding box center [237, 506] width 35 height 13
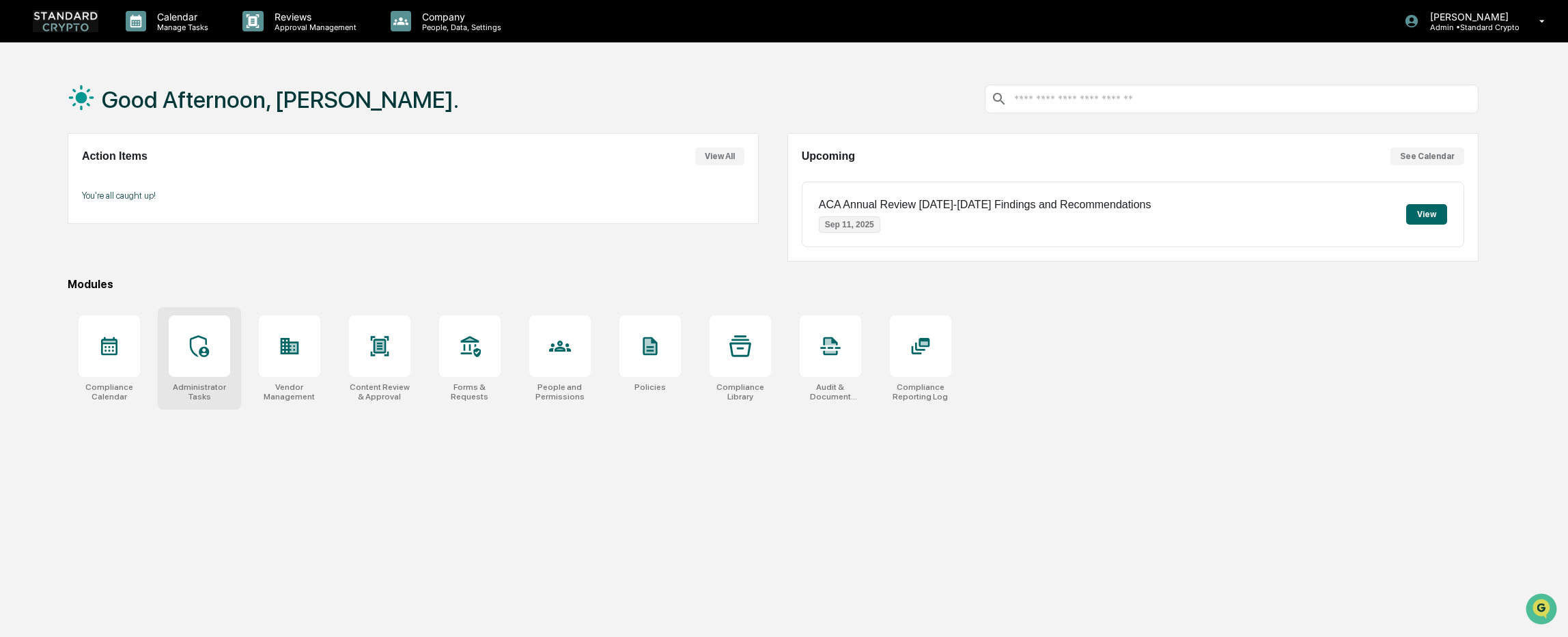
click at [193, 387] on div "Administrator Tasks" at bounding box center [199, 392] width 61 height 19
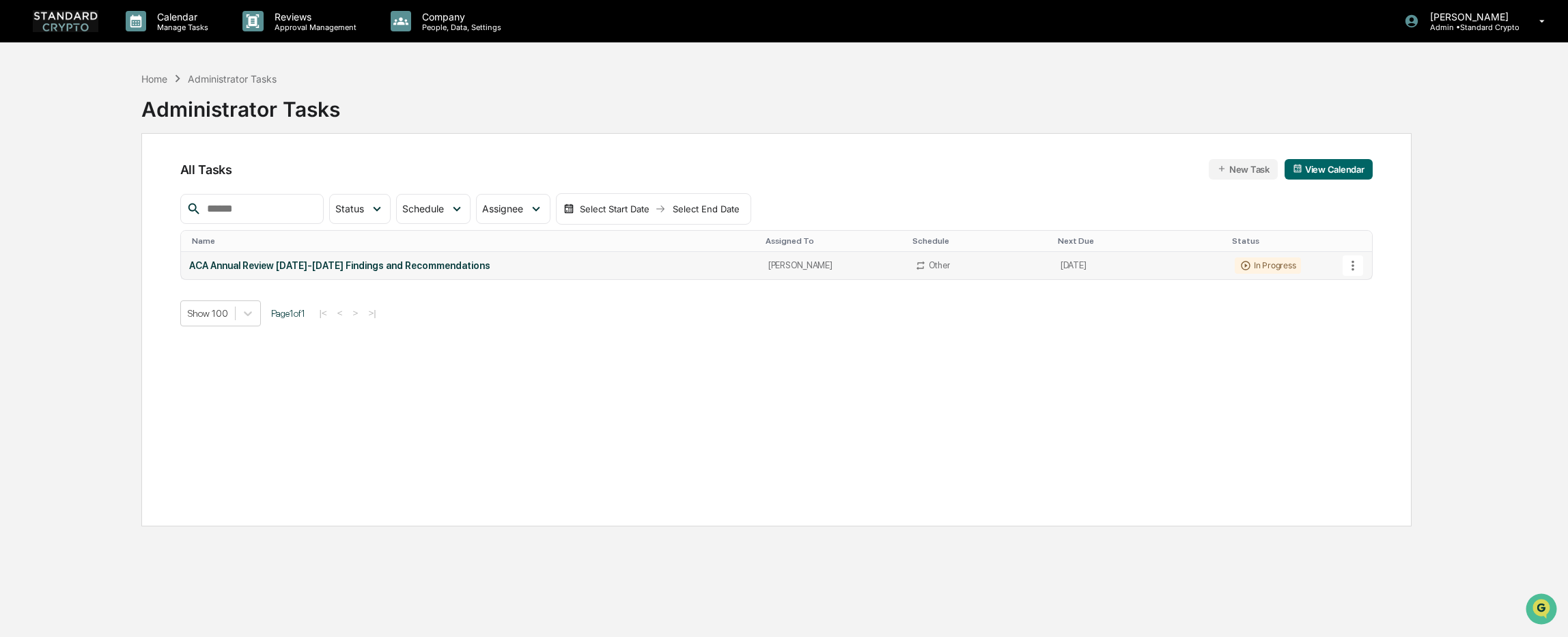
click at [1291, 268] on div "In Progress" at bounding box center [1268, 266] width 66 height 17
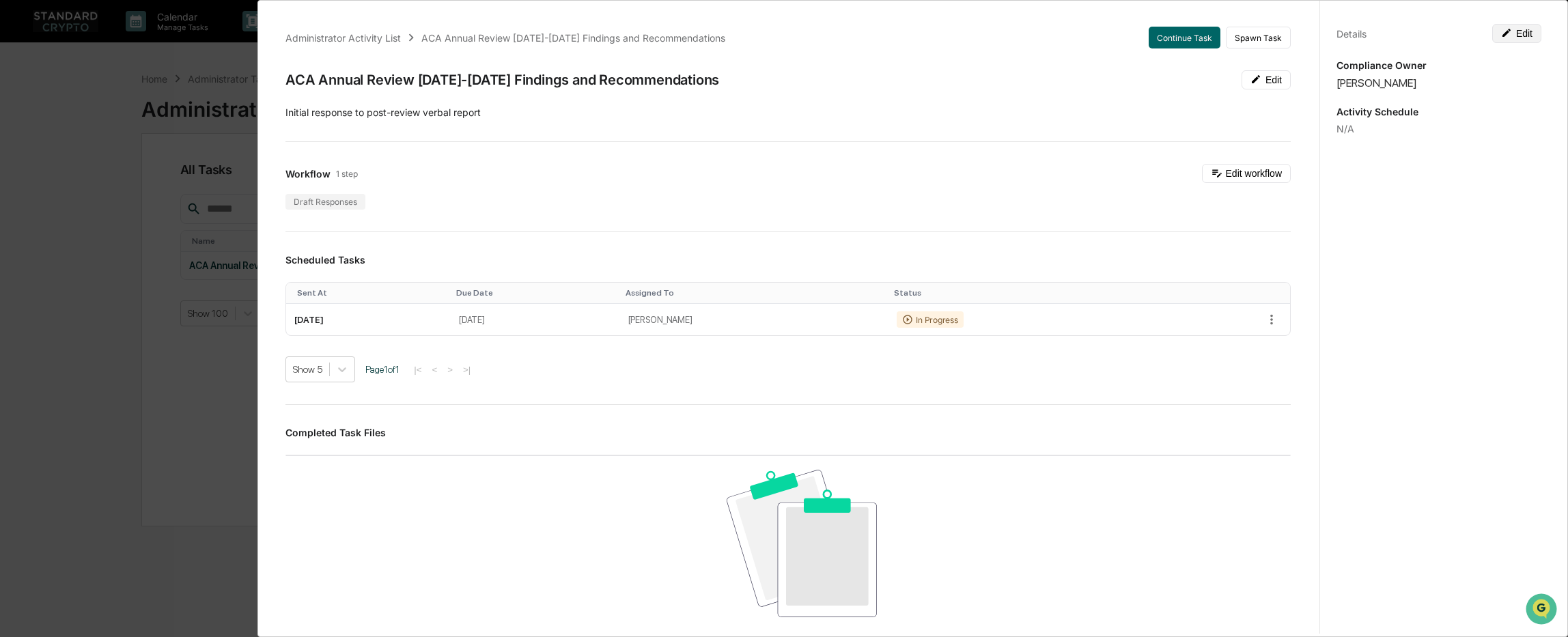
click at [1500, 39] on button "Edit" at bounding box center [1516, 34] width 49 height 19
click at [1166, 448] on div "Completed Task Files No data to display Show 5 Page 1 of 0 |< < > >|" at bounding box center [788, 572] width 1005 height 291
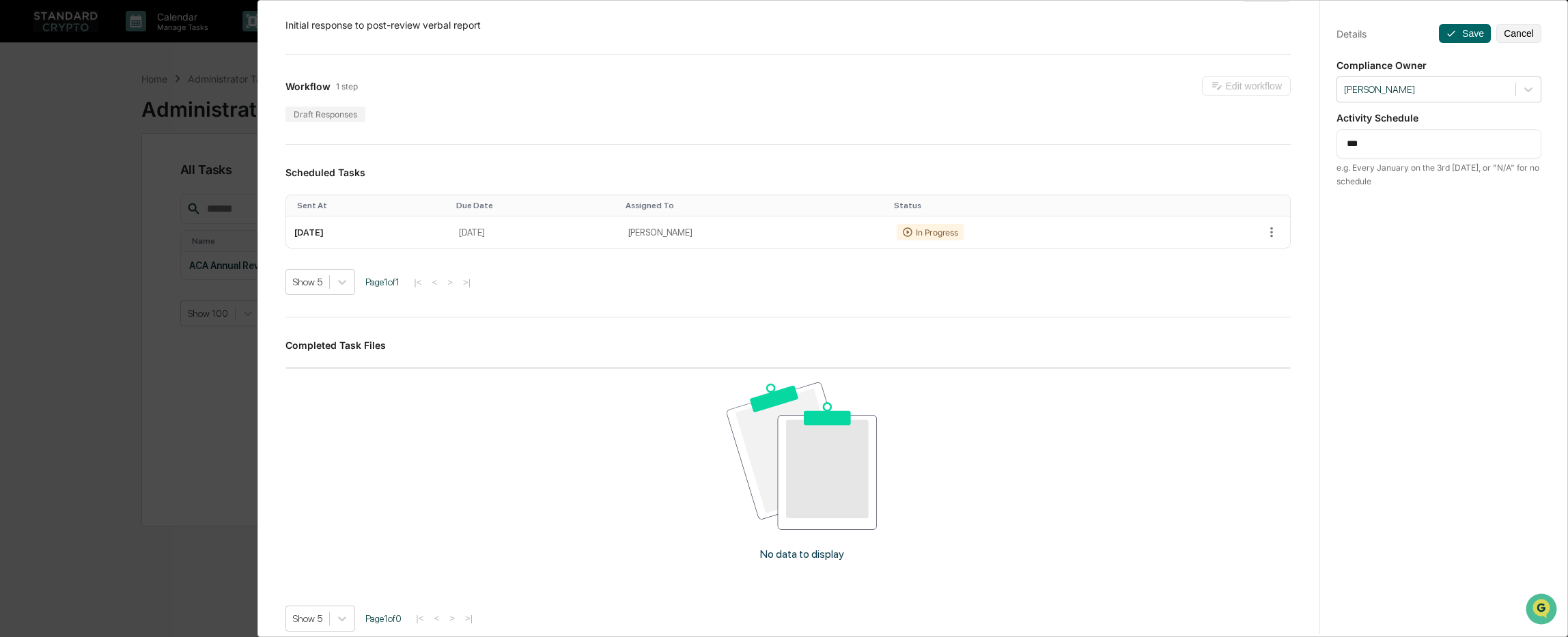
scroll to position [205, 0]
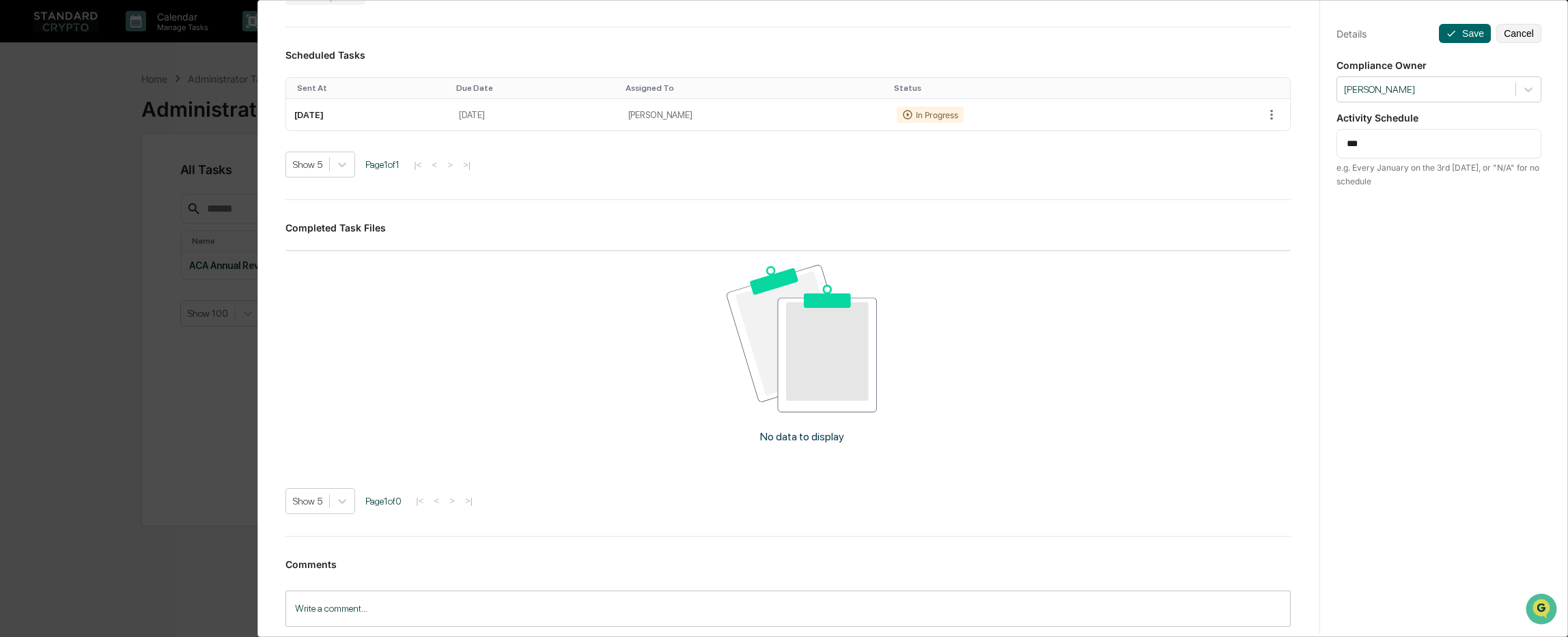
click at [737, 380] on img at bounding box center [802, 338] width 151 height 147
click at [793, 438] on p "No data to display" at bounding box center [802, 436] width 84 height 13
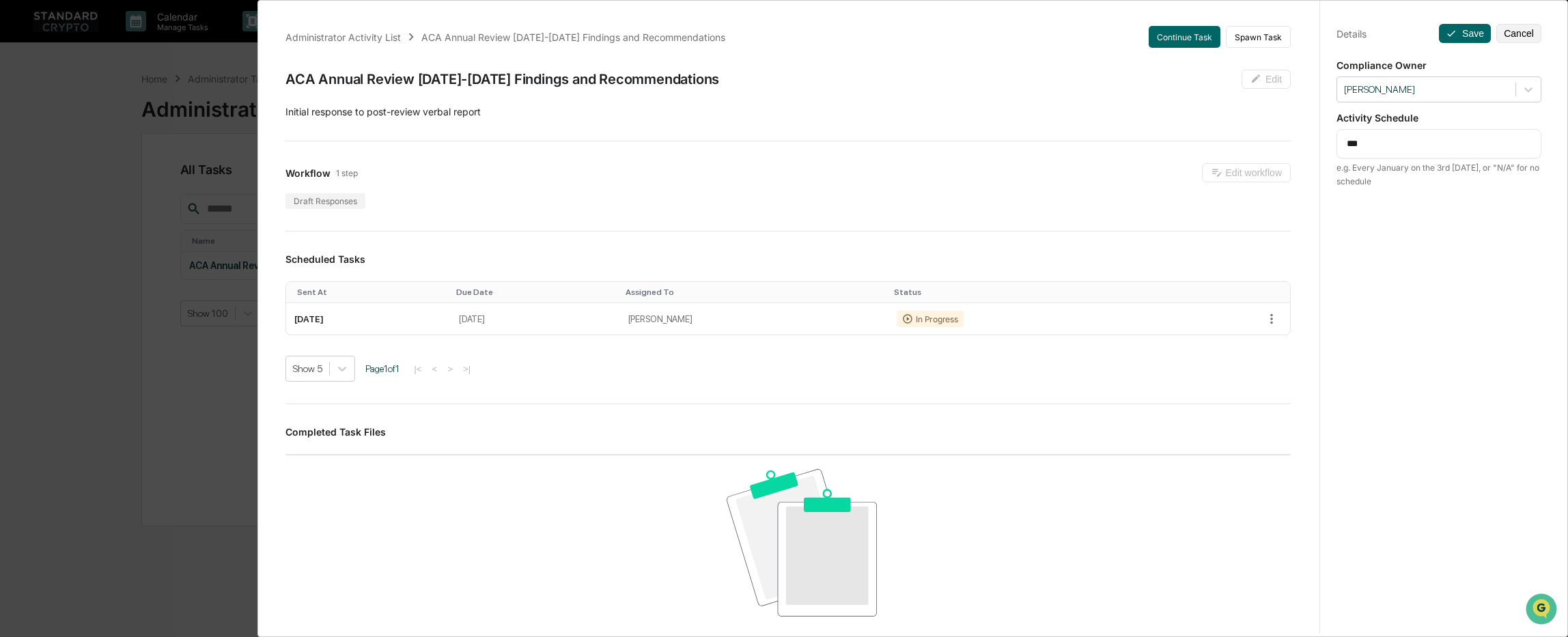
scroll to position [0, 0]
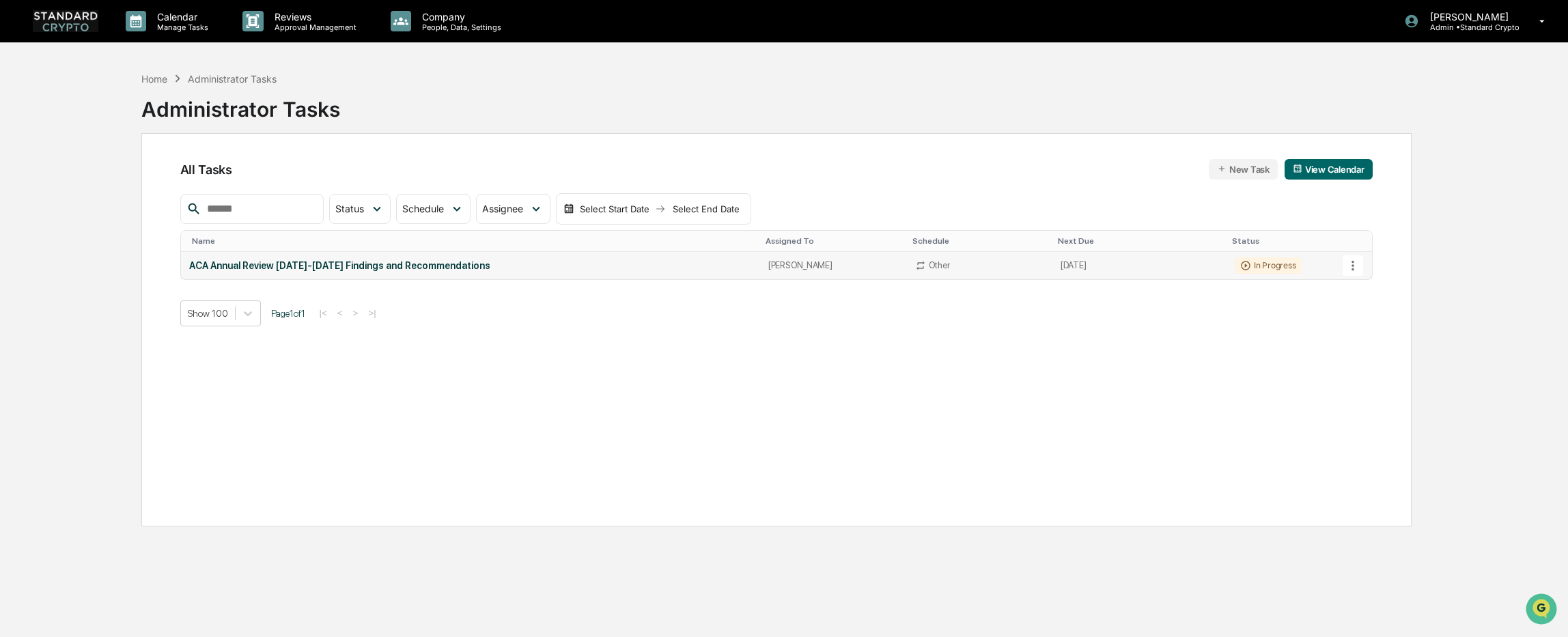
click at [434, 266] on div "ACA Annual Review [DATE]-[DATE] Findings and Recommendations" at bounding box center [470, 266] width 562 height 11
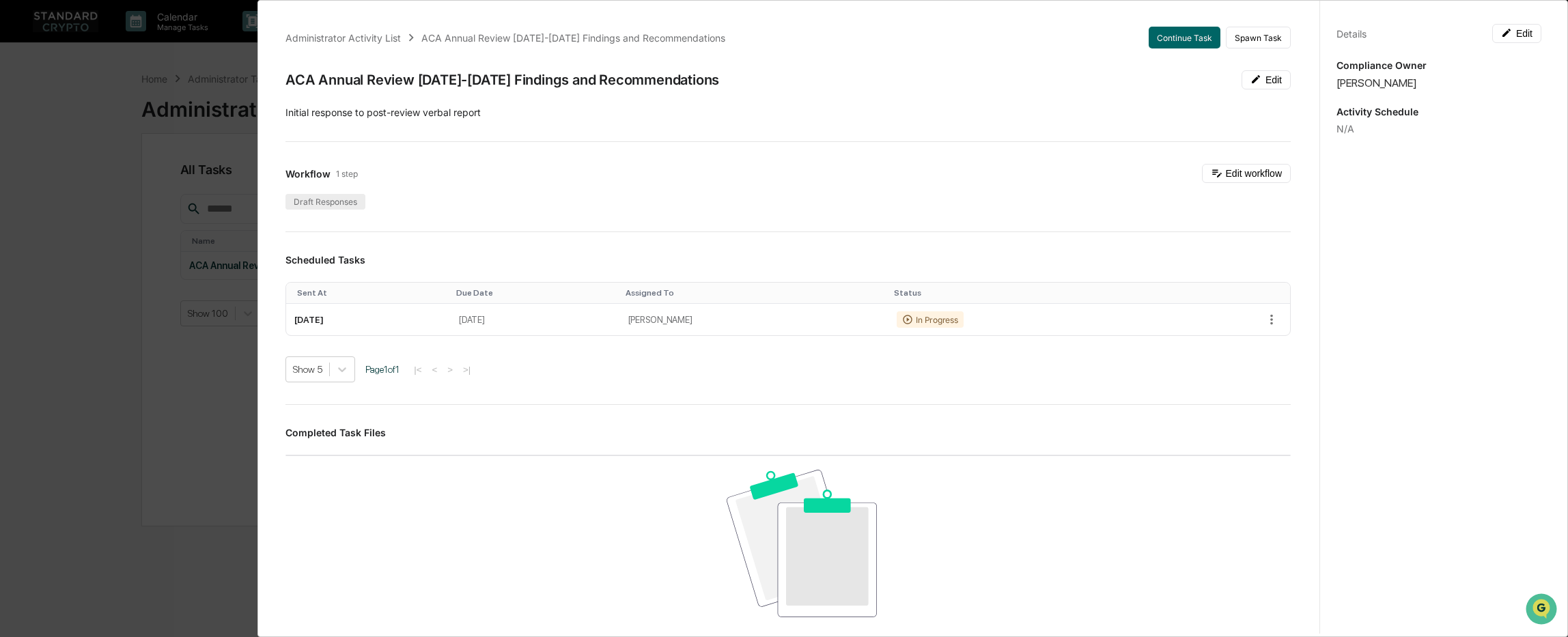
click at [323, 202] on div "Draft Responses" at bounding box center [326, 202] width 80 height 16
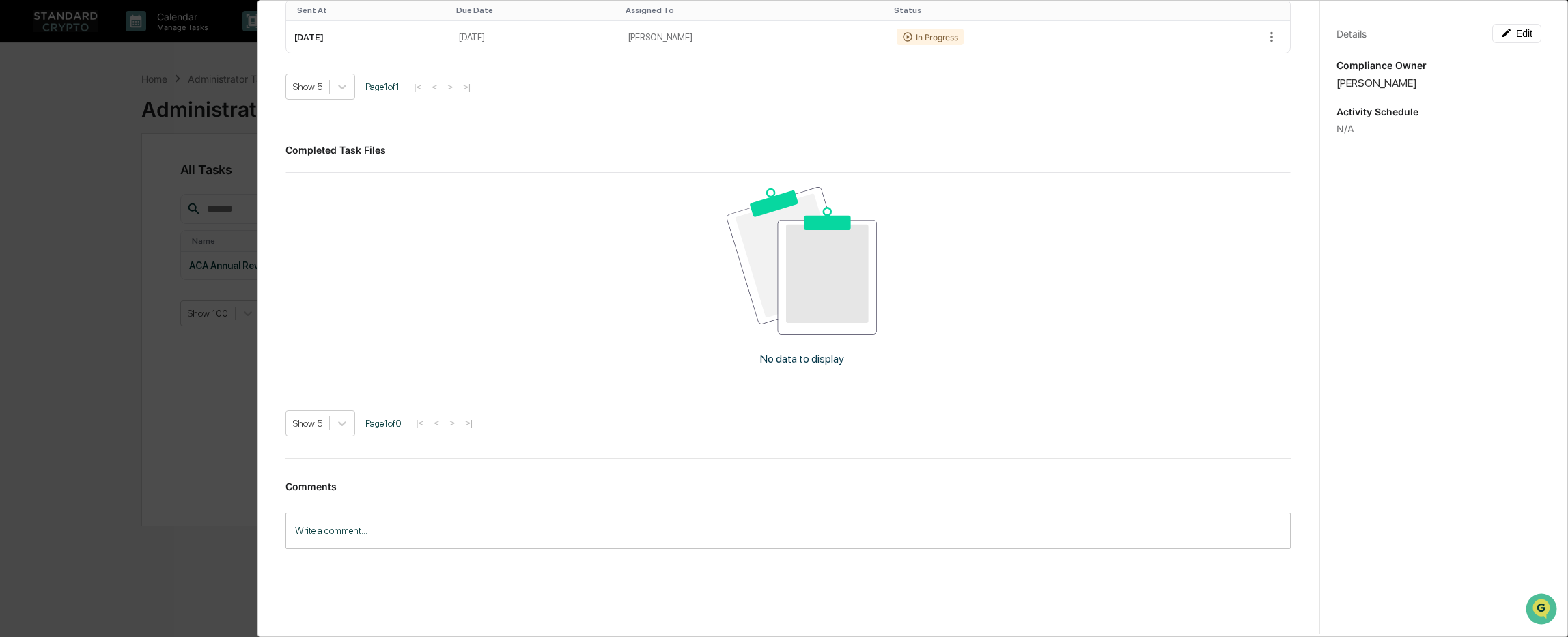
scroll to position [300, 0]
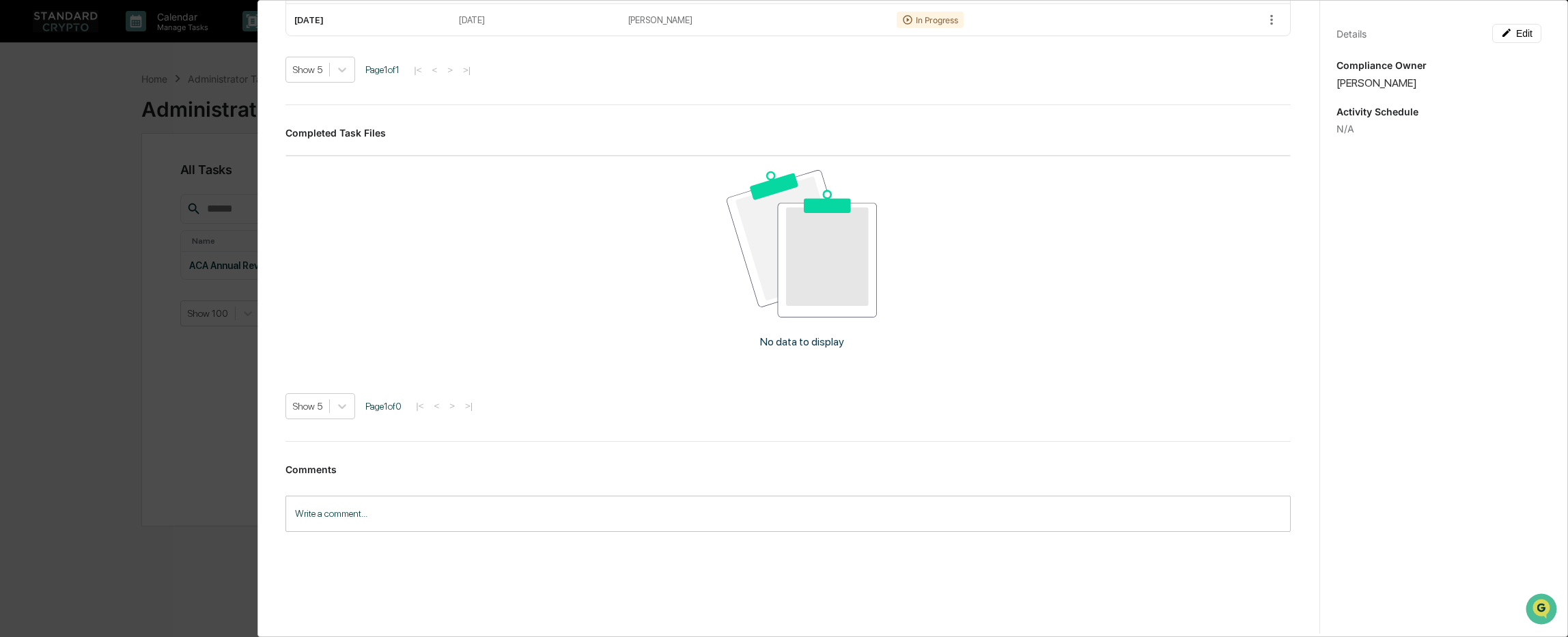
click at [787, 280] on img at bounding box center [802, 243] width 151 height 147
click at [177, 301] on div "Administrator Activity List ACA Annual Review 2023-2024 Findings and Recommenda…" at bounding box center [784, 318] width 1568 height 637
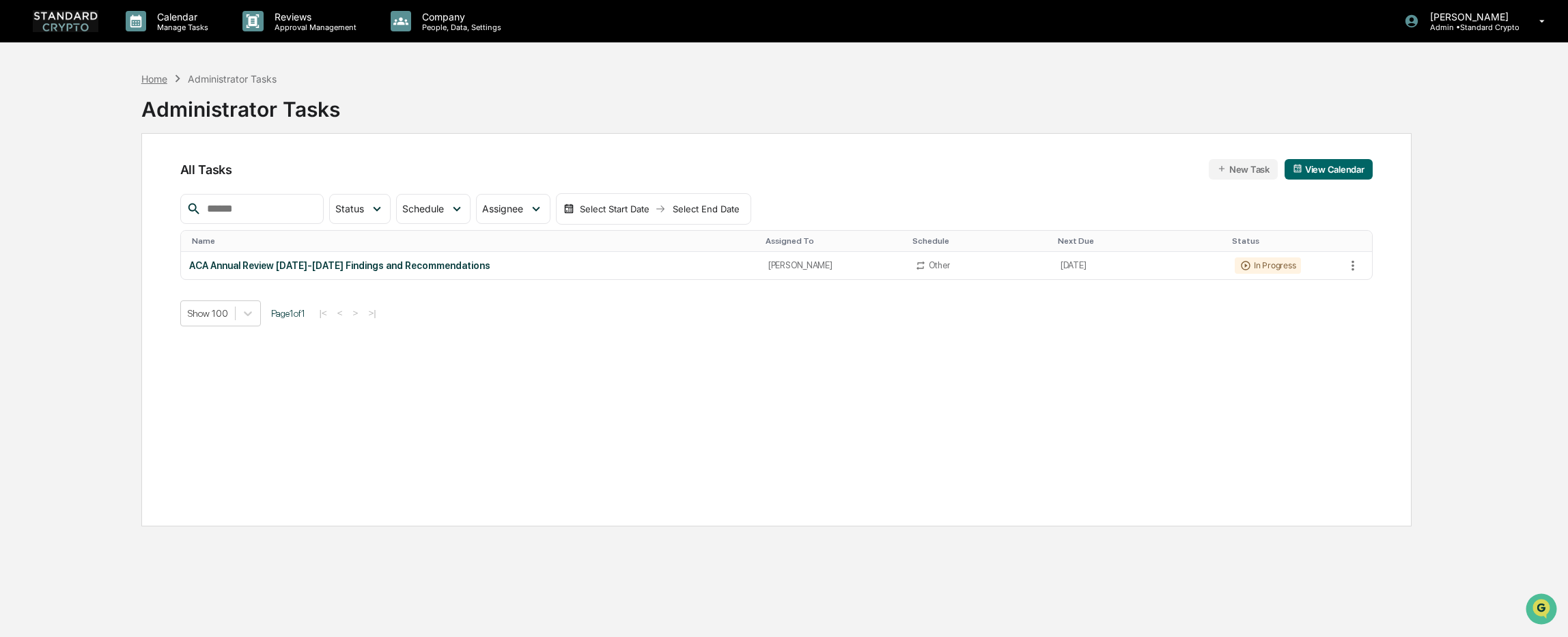
click at [153, 83] on div "Home" at bounding box center [155, 79] width 26 height 12
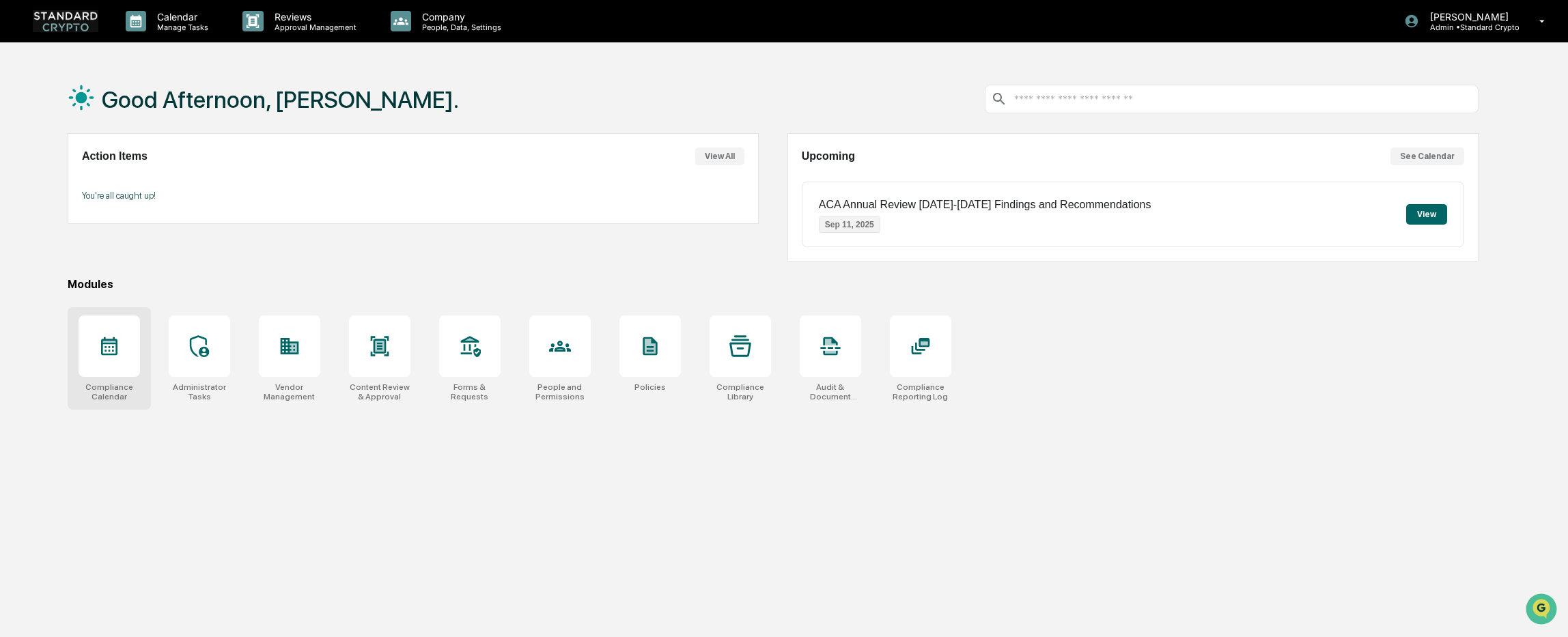
click at [87, 352] on div at bounding box center [109, 346] width 61 height 61
click at [482, 350] on div at bounding box center [469, 346] width 61 height 61
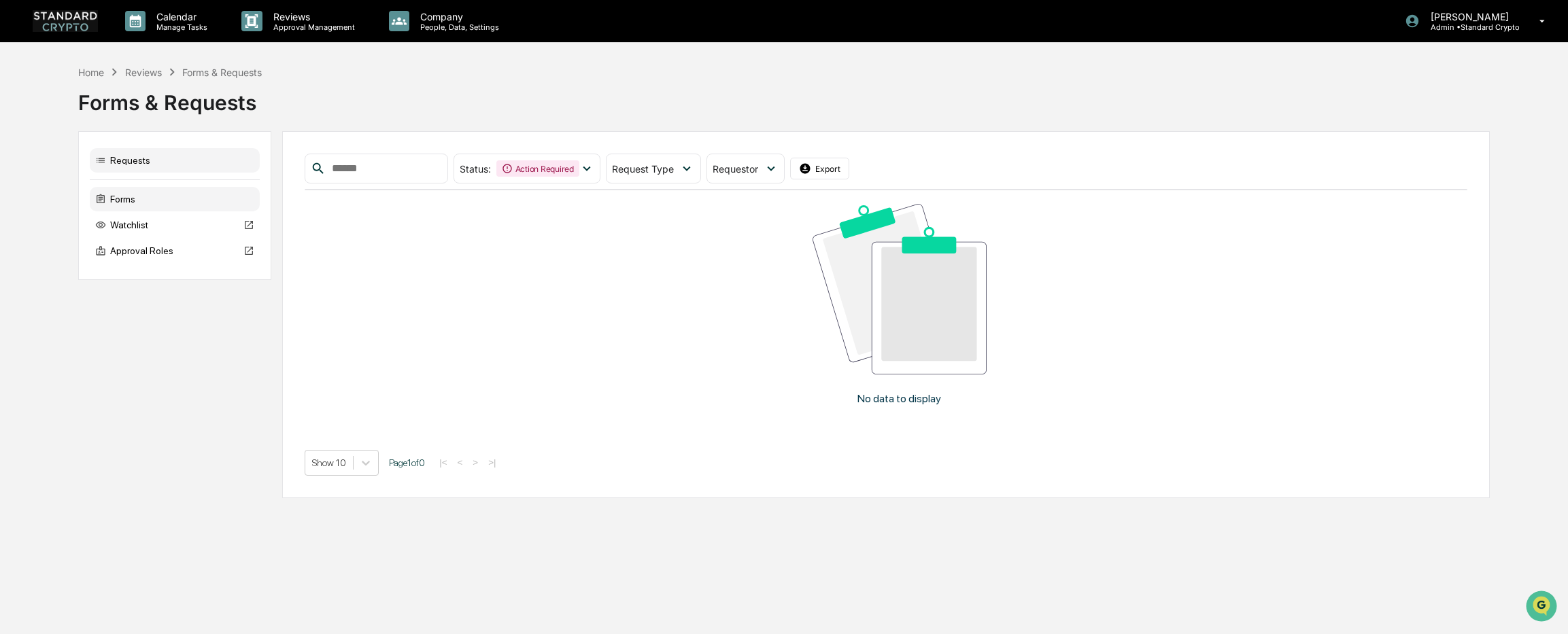
click at [123, 201] on div "Forms" at bounding box center [175, 199] width 170 height 25
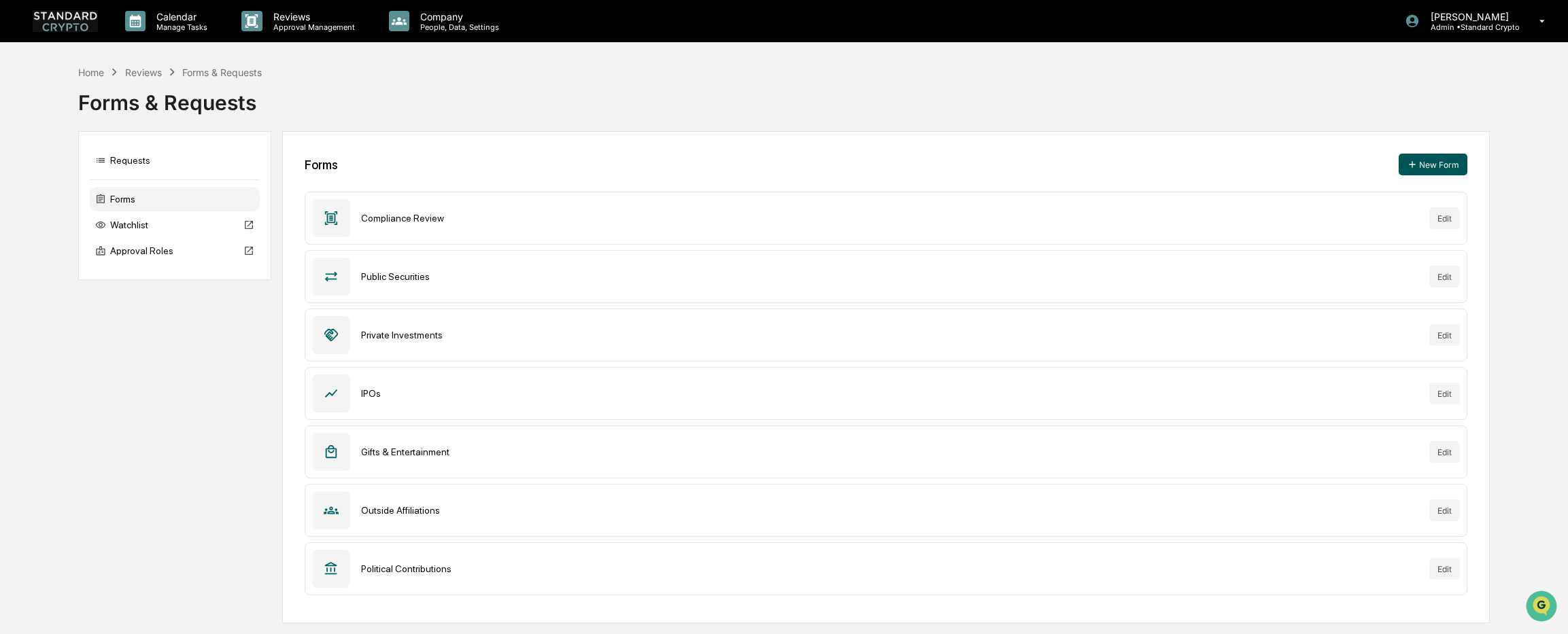
click at [1450, 161] on button "New Form" at bounding box center [1433, 165] width 69 height 22
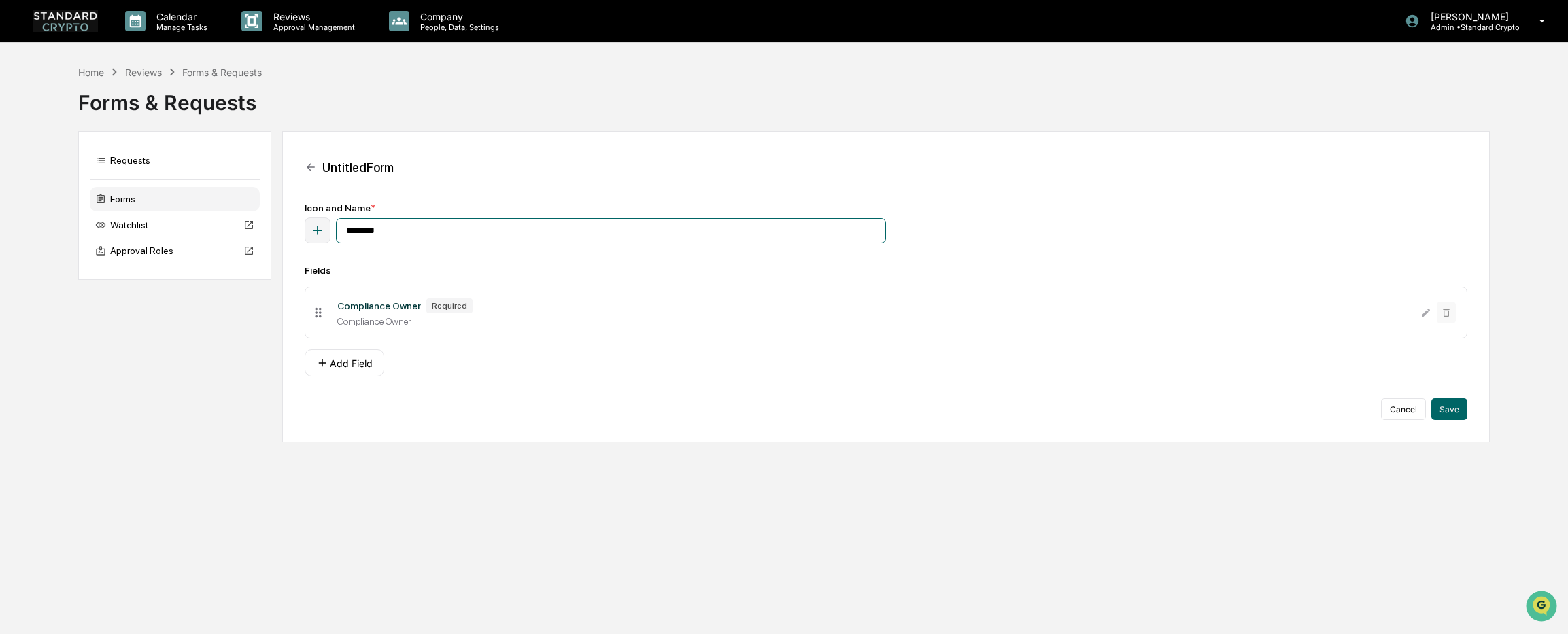
drag, startPoint x: 390, startPoint y: 229, endPoint x: 333, endPoint y: 226, distance: 57.1
click at [333, 226] on div "********" at bounding box center [595, 231] width 581 height 26
type input "**********"
click at [349, 364] on button "Add Field" at bounding box center [344, 363] width 80 height 27
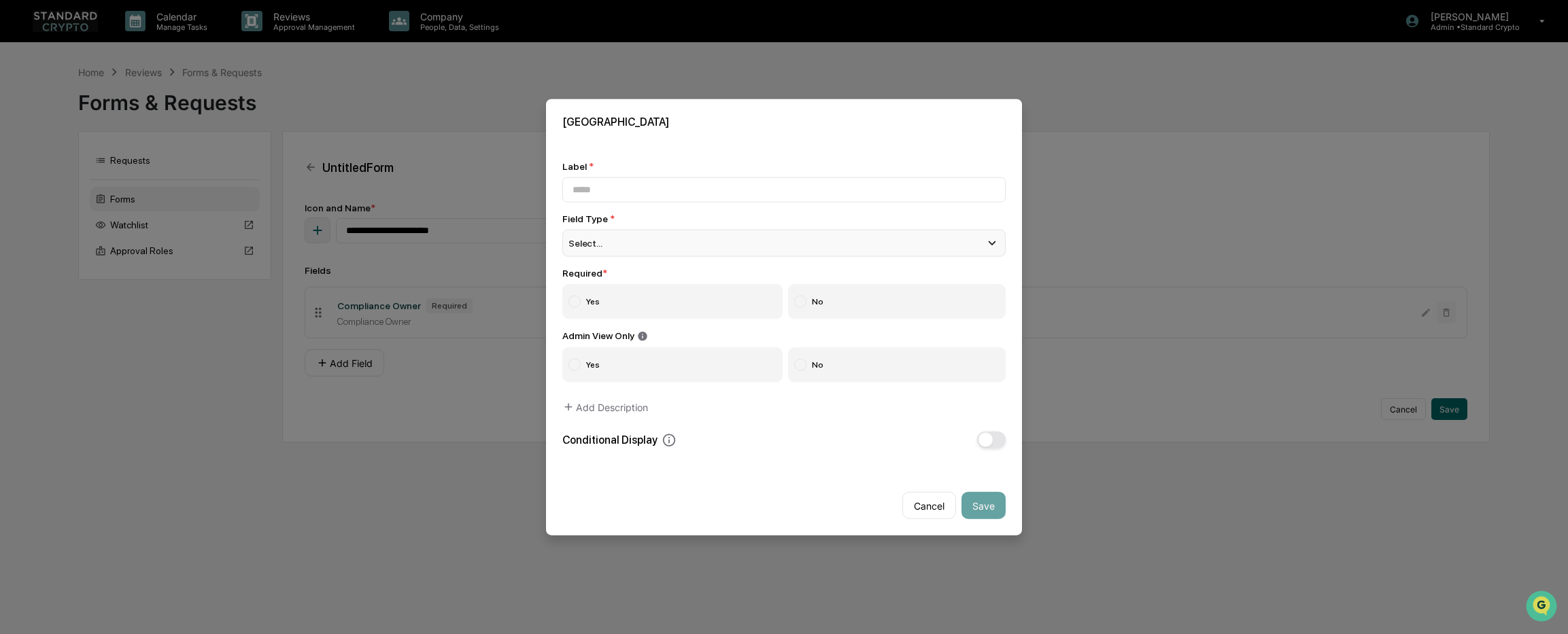
click at [682, 247] on div "Select..." at bounding box center [783, 242] width 443 height 27
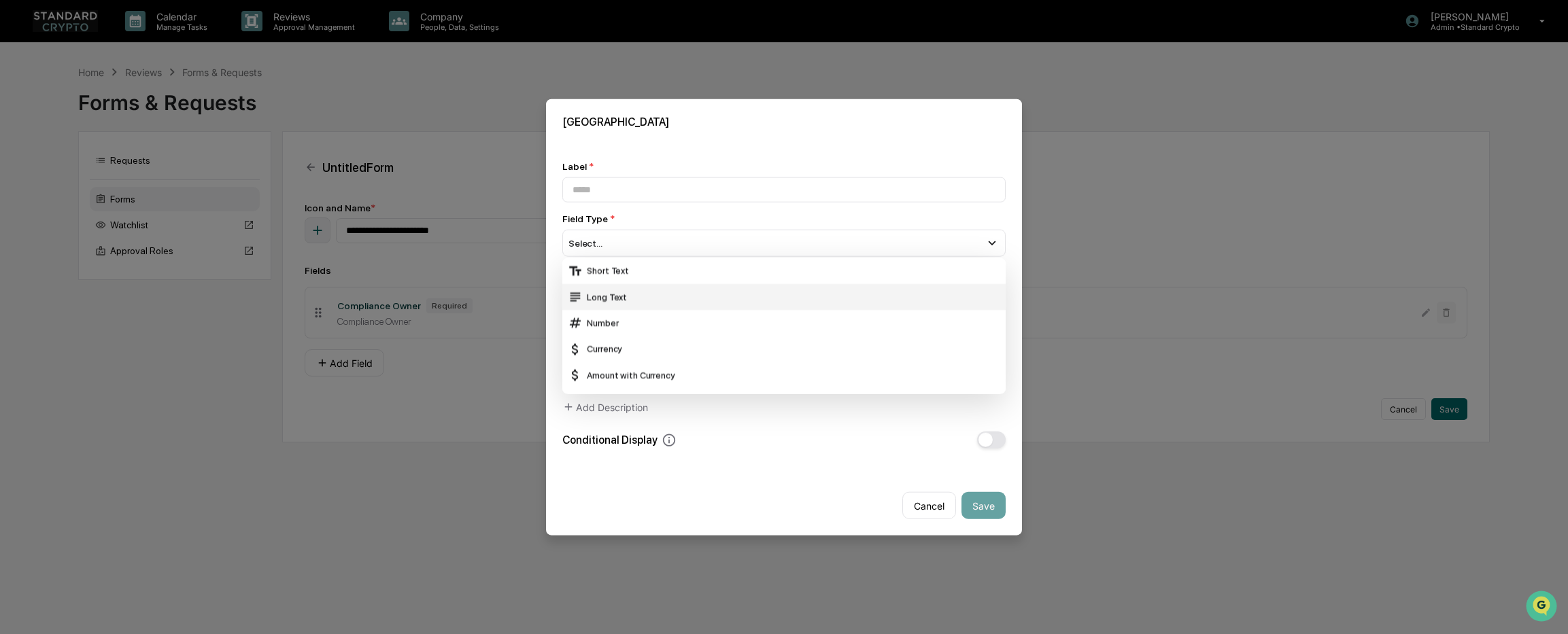
click at [653, 295] on div "Long Text" at bounding box center [783, 297] width 432 height 15
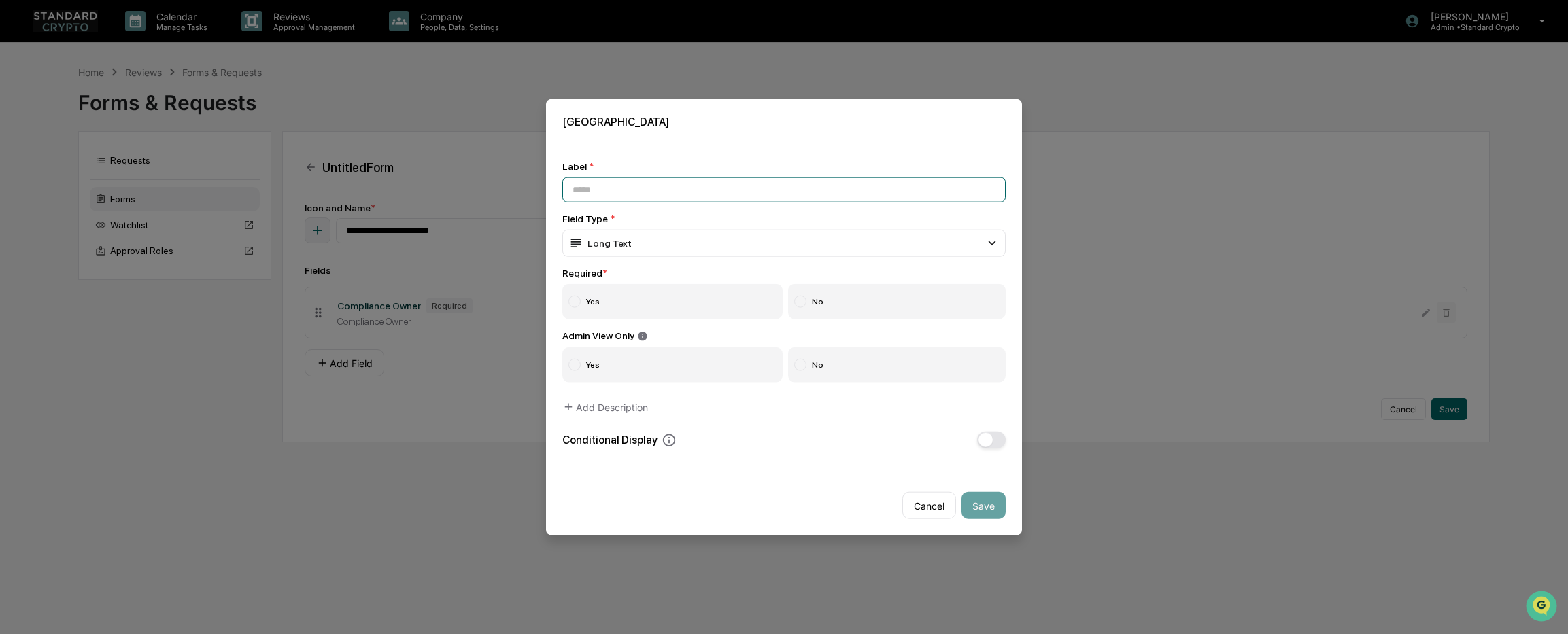
click at [629, 192] on input at bounding box center [783, 189] width 443 height 25
click at [620, 190] on input at bounding box center [783, 189] width 443 height 25
click at [603, 236] on div "Long Text" at bounding box center [600, 242] width 63 height 15
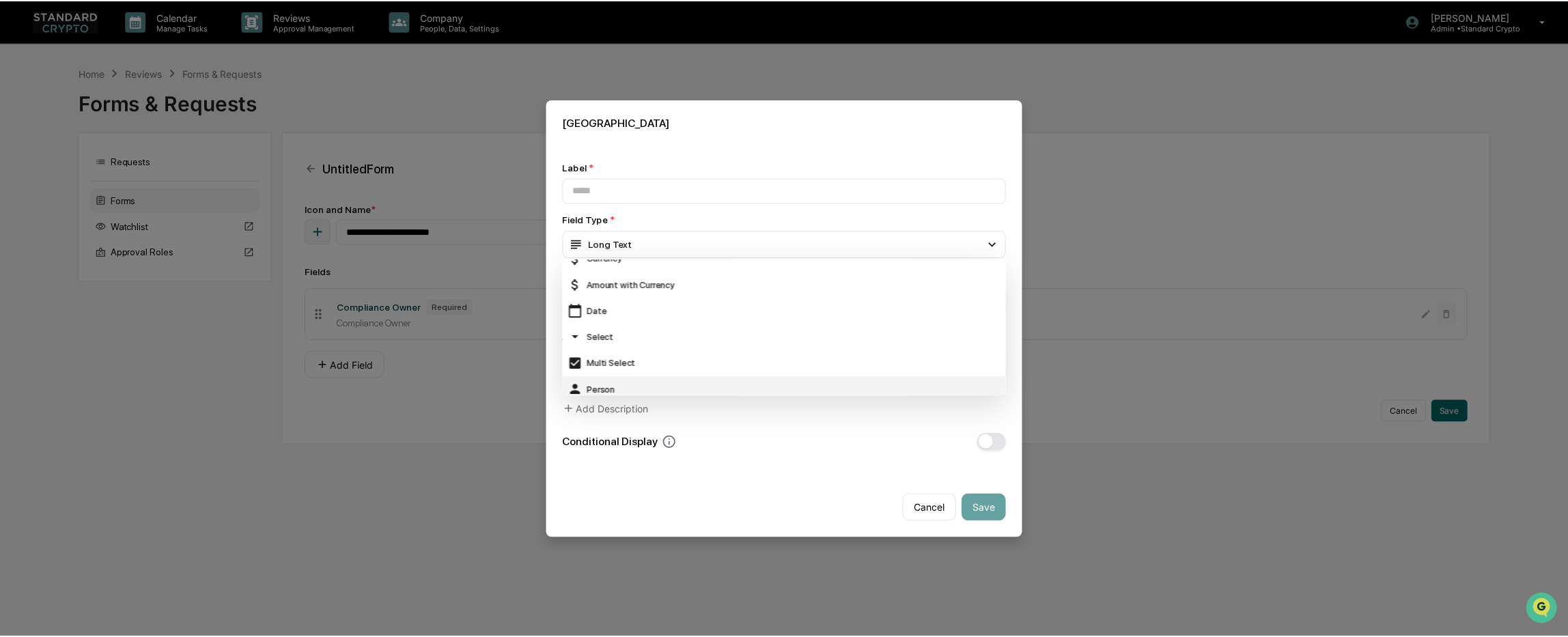
scroll to position [68, 0]
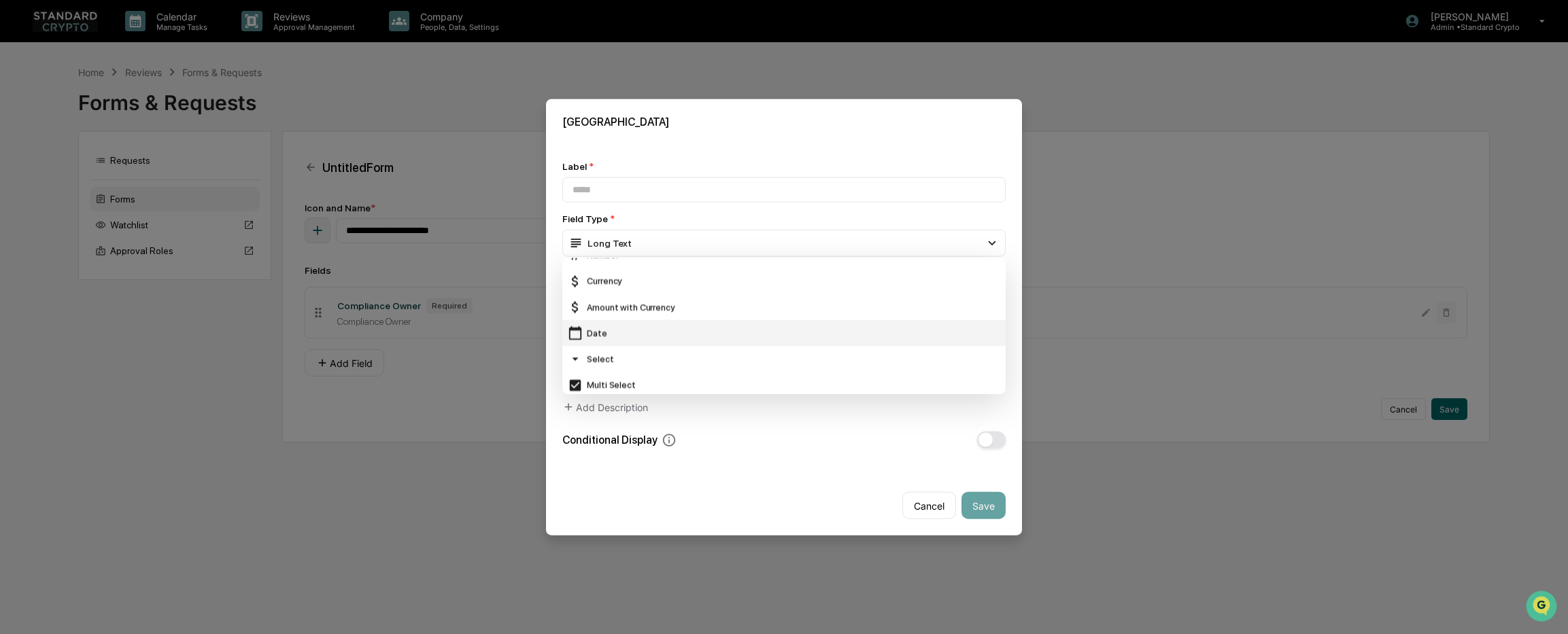
click at [622, 332] on div "Date" at bounding box center [783, 333] width 432 height 15
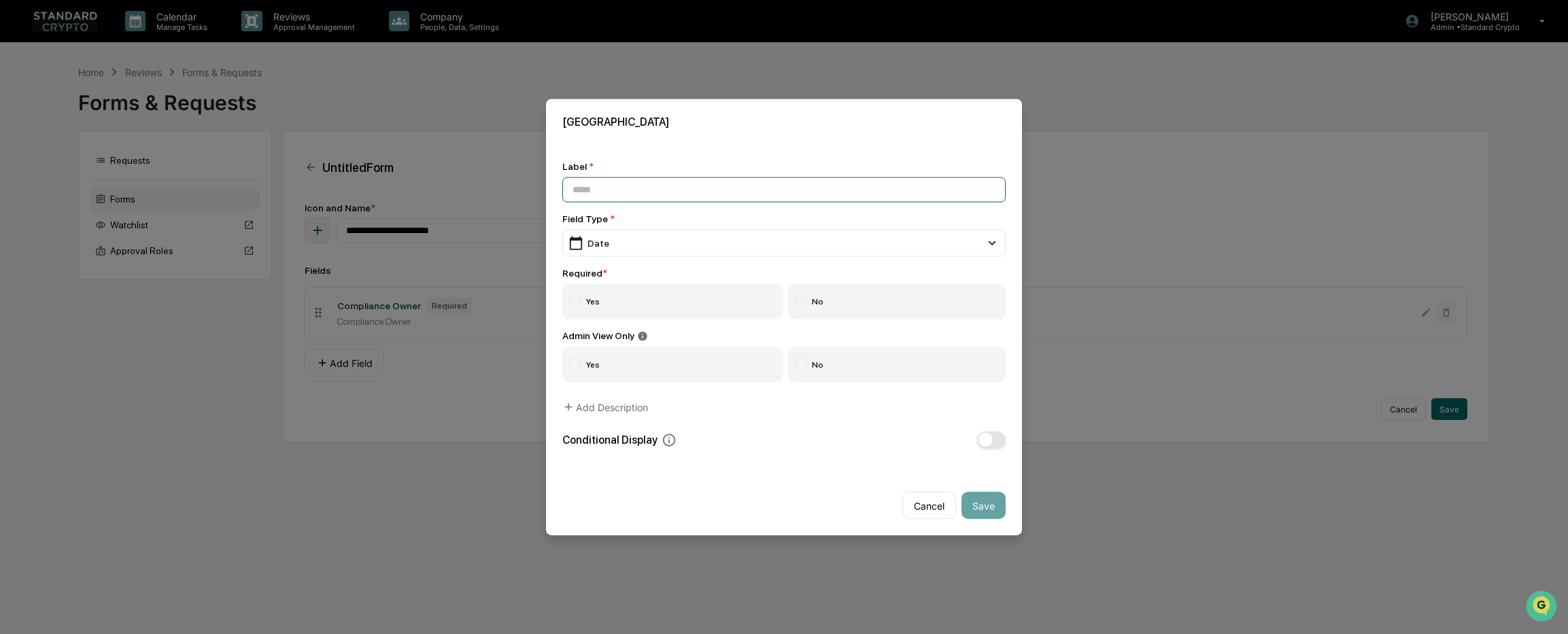
click at [612, 186] on input at bounding box center [783, 189] width 443 height 25
type input "****"
click at [604, 300] on label "Yes" at bounding box center [672, 301] width 221 height 35
click at [990, 508] on button "Save" at bounding box center [983, 506] width 44 height 27
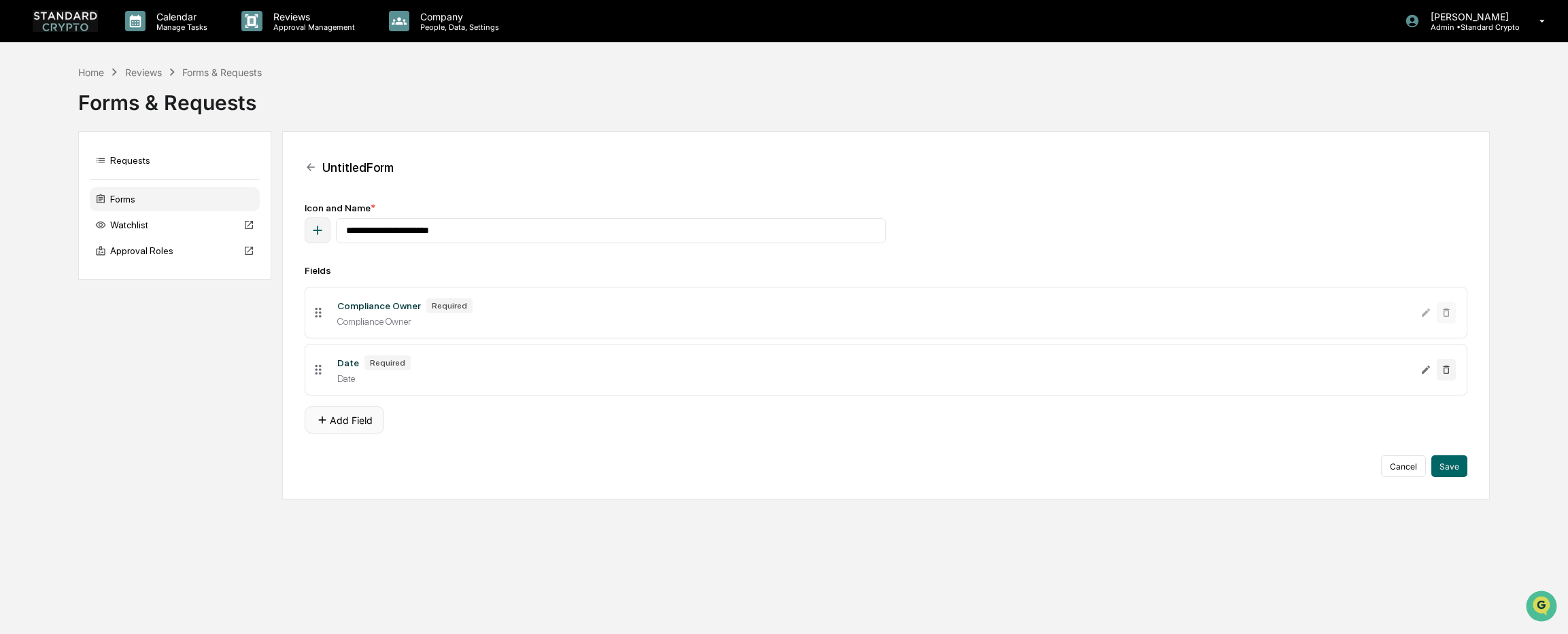
click at [353, 420] on button "Add Field" at bounding box center [344, 420] width 80 height 27
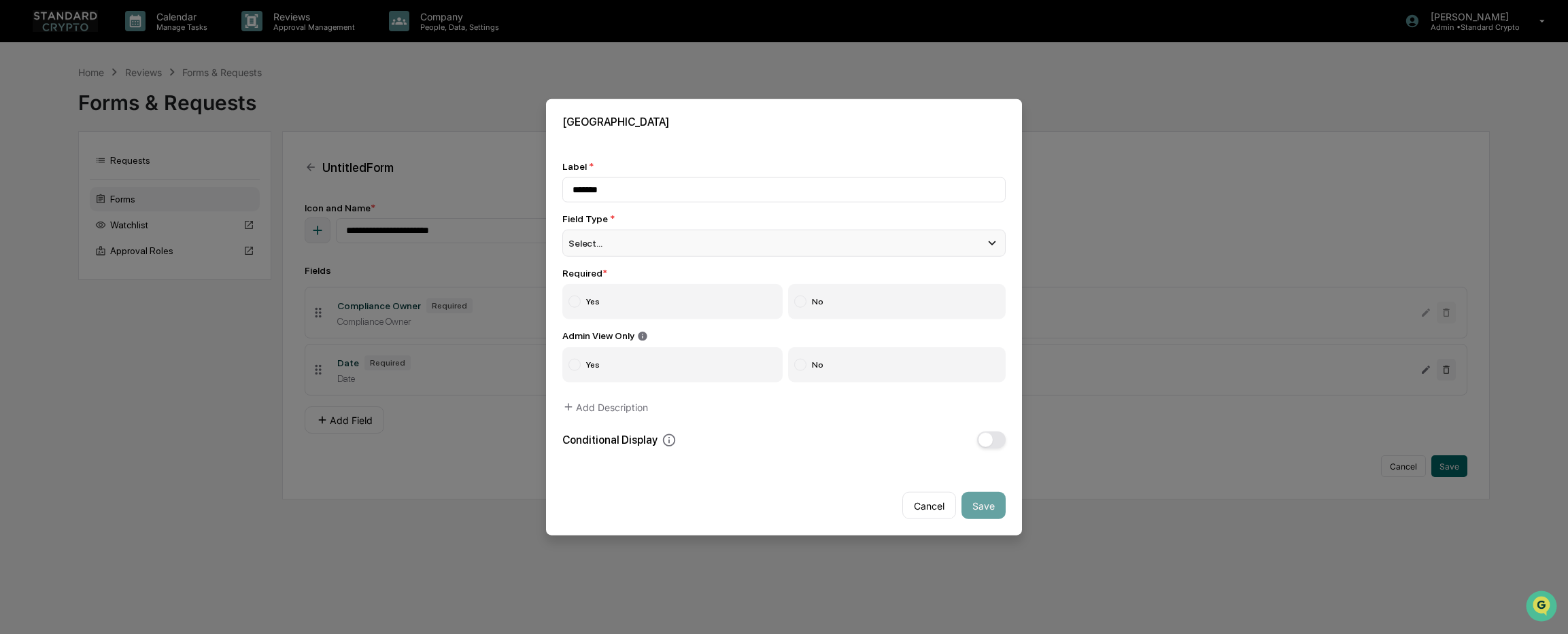
type input "*******"
click at [628, 245] on div "Select..." at bounding box center [783, 242] width 443 height 27
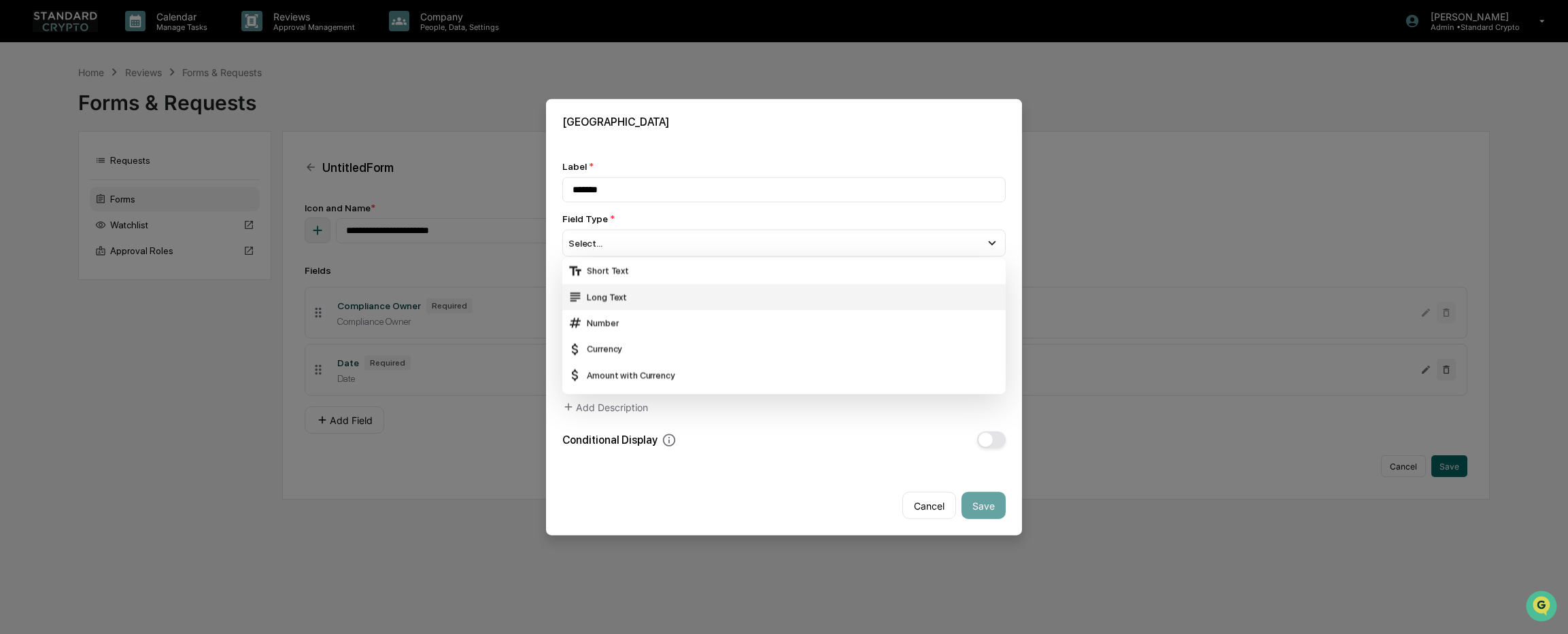
click at [627, 297] on div "Long Text" at bounding box center [783, 297] width 432 height 15
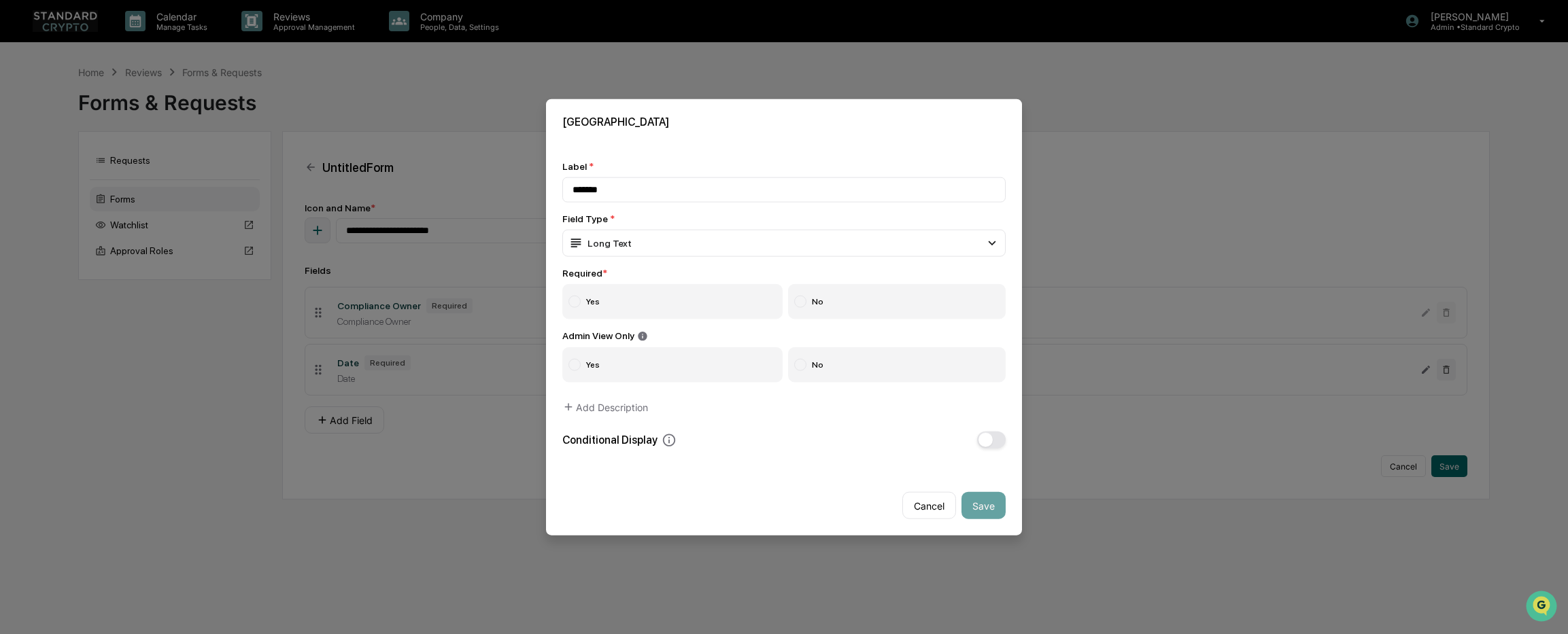
click at [673, 285] on label "Yes" at bounding box center [672, 301] width 221 height 35
drag, startPoint x: 986, startPoint y: 508, endPoint x: 833, endPoint y: 489, distance: 154.2
click at [985, 508] on button "Save" at bounding box center [983, 506] width 44 height 27
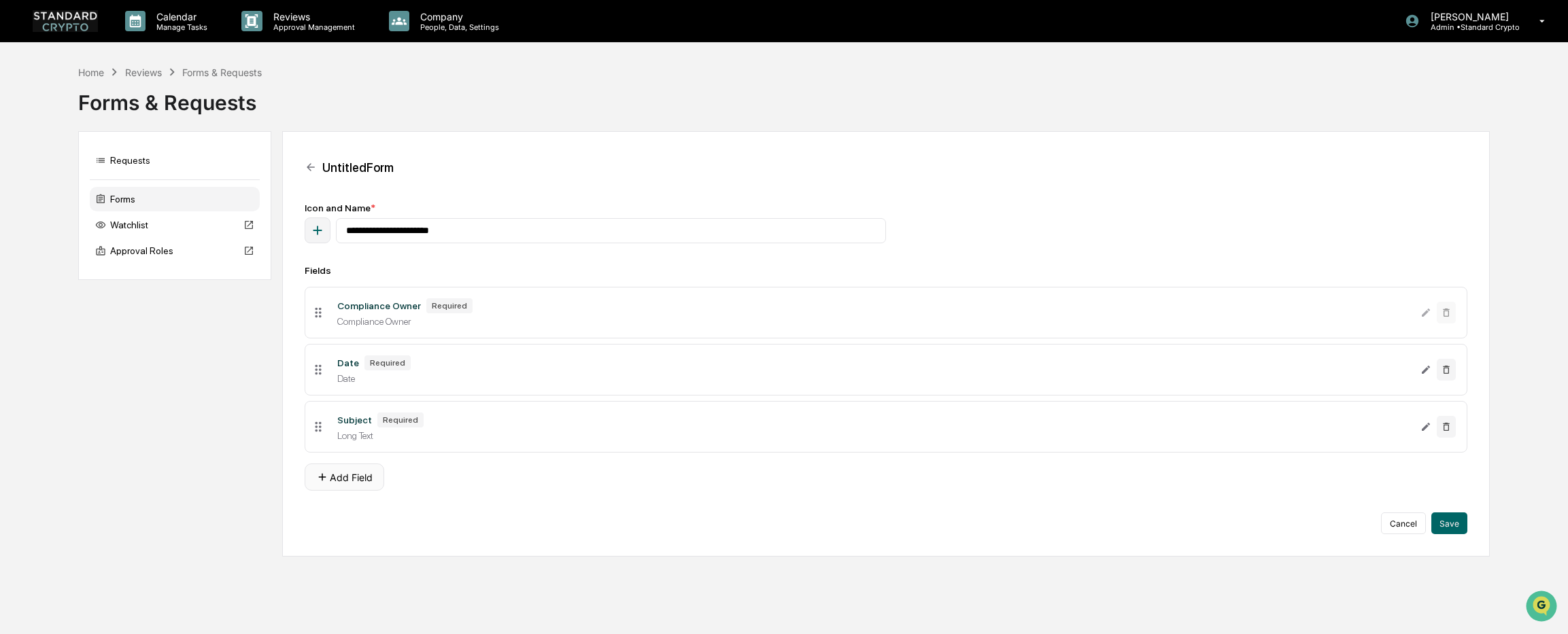
click at [352, 475] on button "Add Field" at bounding box center [344, 477] width 80 height 27
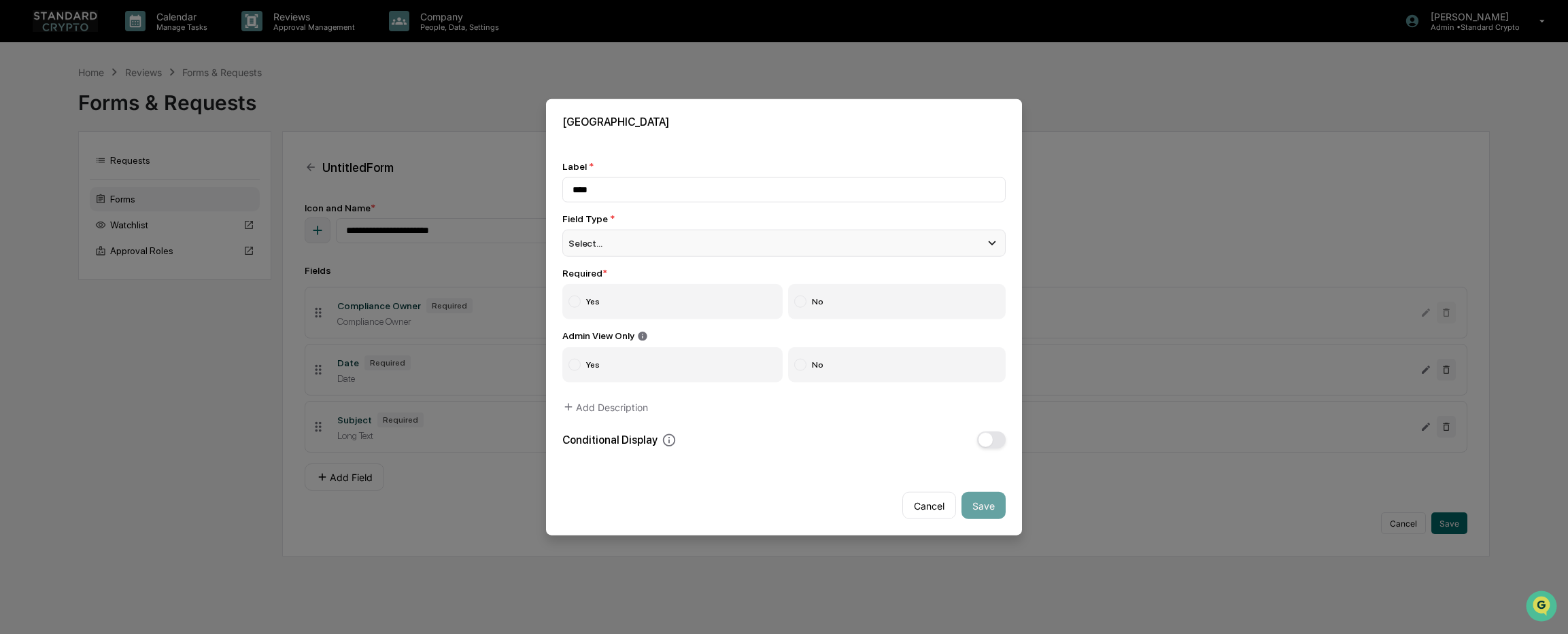
type input "****"
click at [606, 238] on div "Select..." at bounding box center [783, 242] width 443 height 27
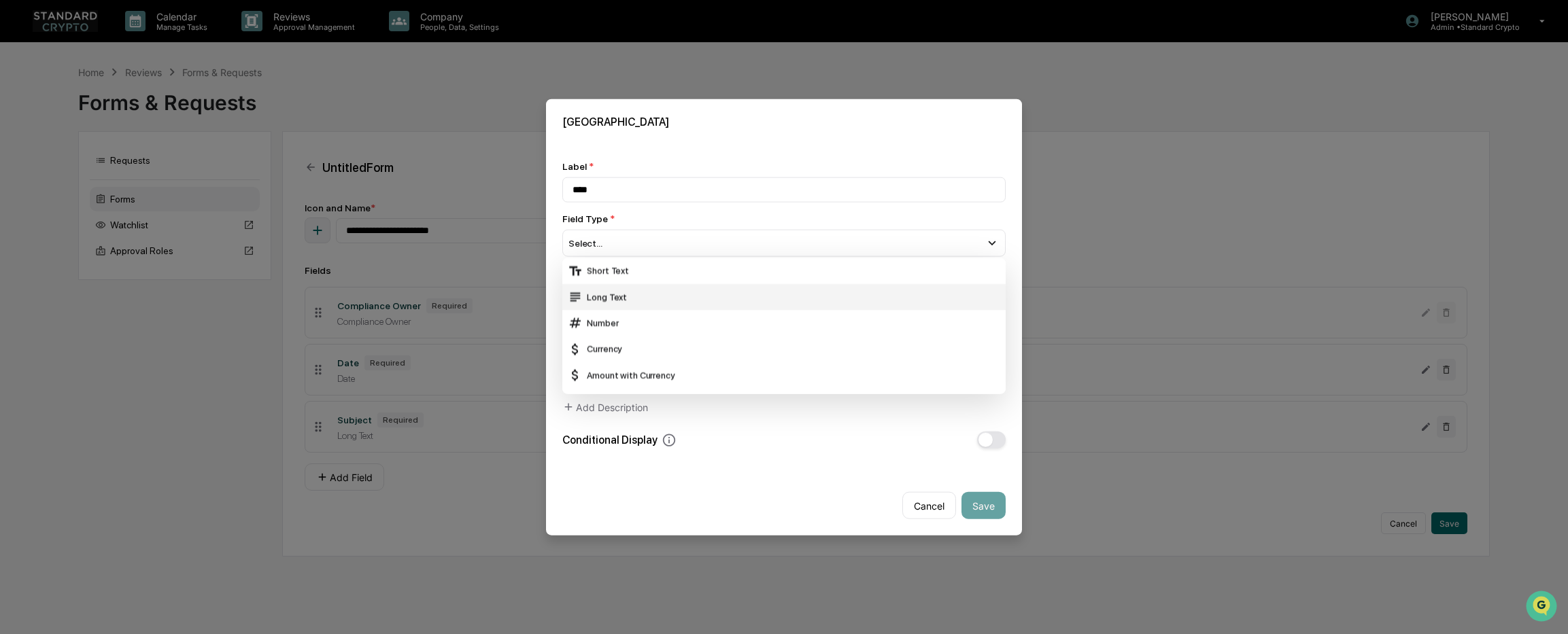
click at [603, 298] on div "Long Text" at bounding box center [783, 297] width 432 height 15
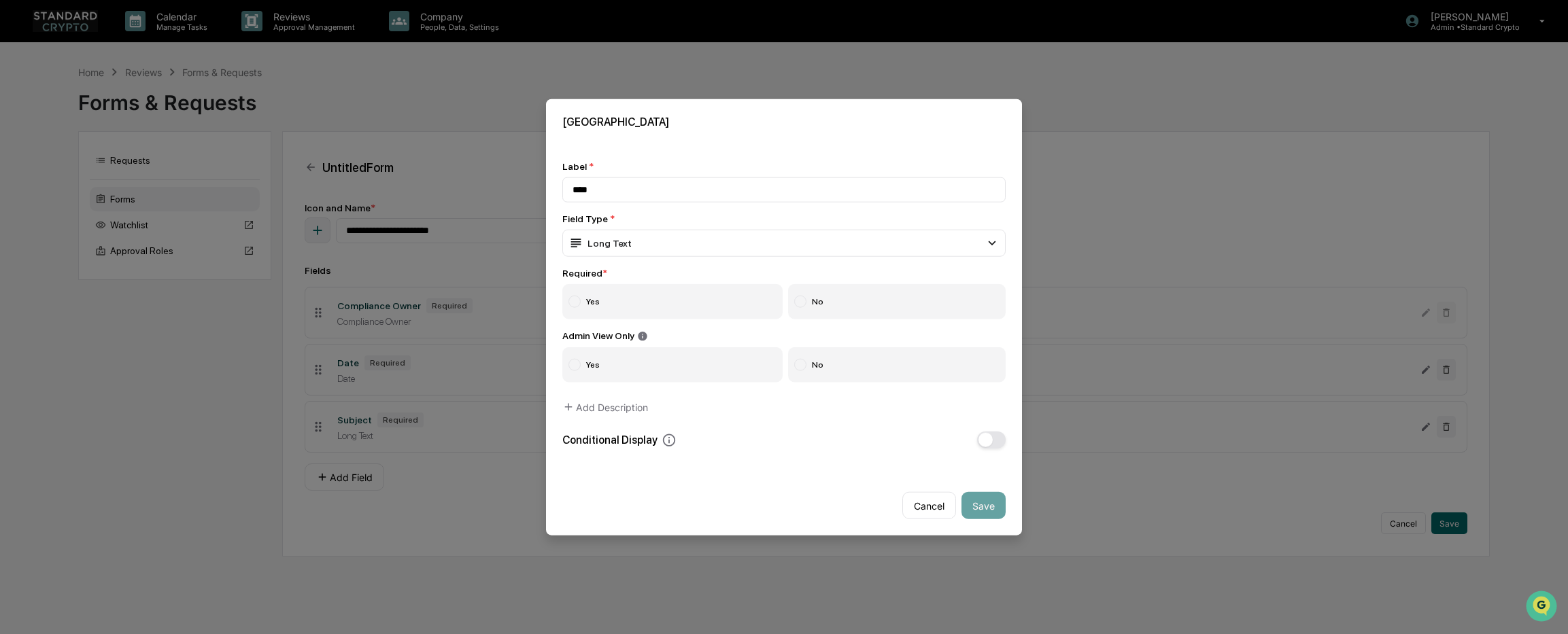
click at [626, 306] on label "Yes" at bounding box center [672, 301] width 221 height 35
click at [985, 511] on button "Save" at bounding box center [983, 506] width 44 height 27
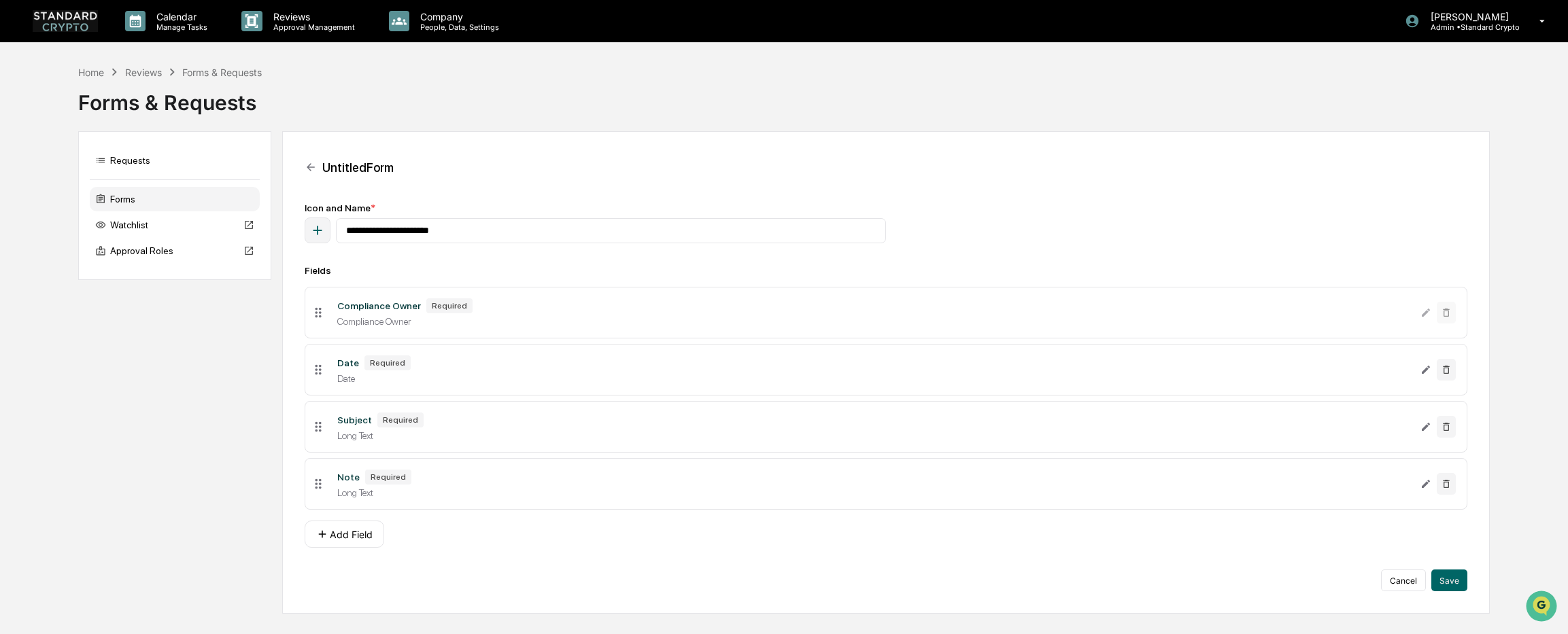
click at [572, 543] on div "Add Field" at bounding box center [885, 534] width 1162 height 27
click at [1448, 584] on button "Save" at bounding box center [1449, 580] width 36 height 22
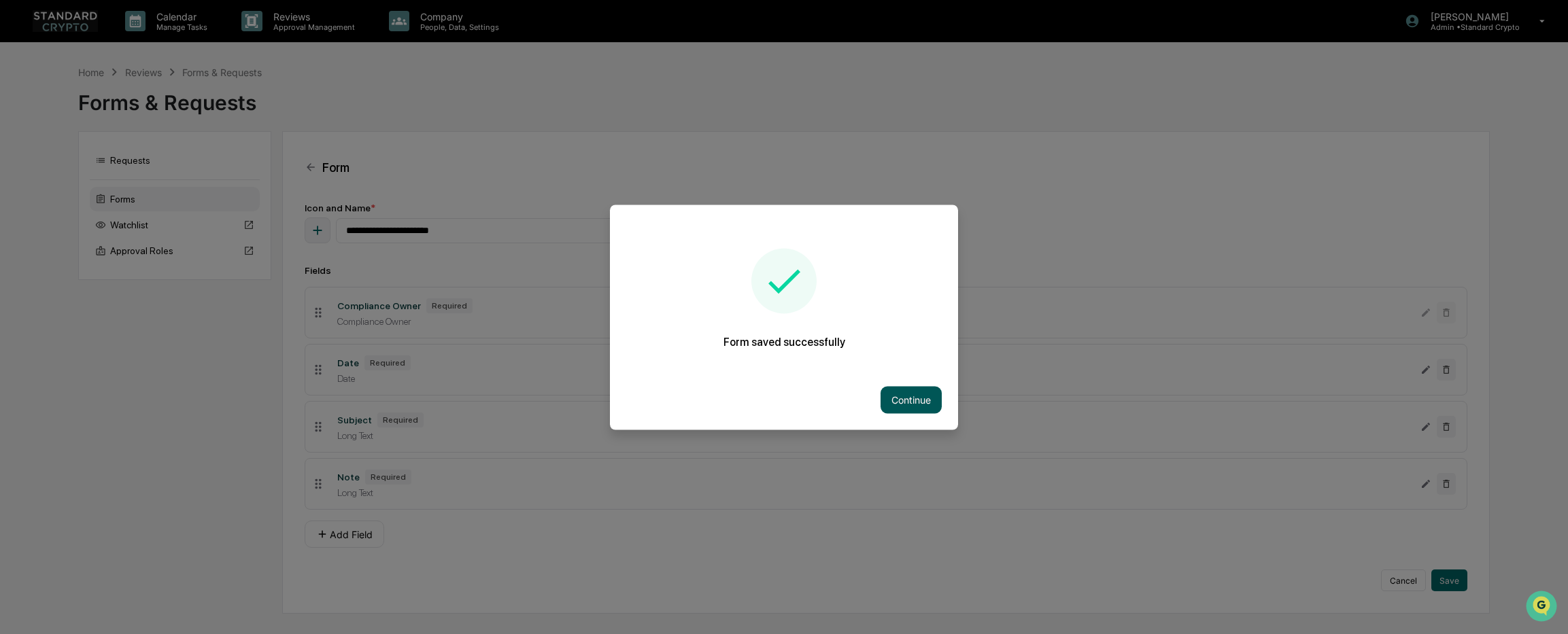
click at [906, 404] on button "Continue" at bounding box center [910, 400] width 61 height 27
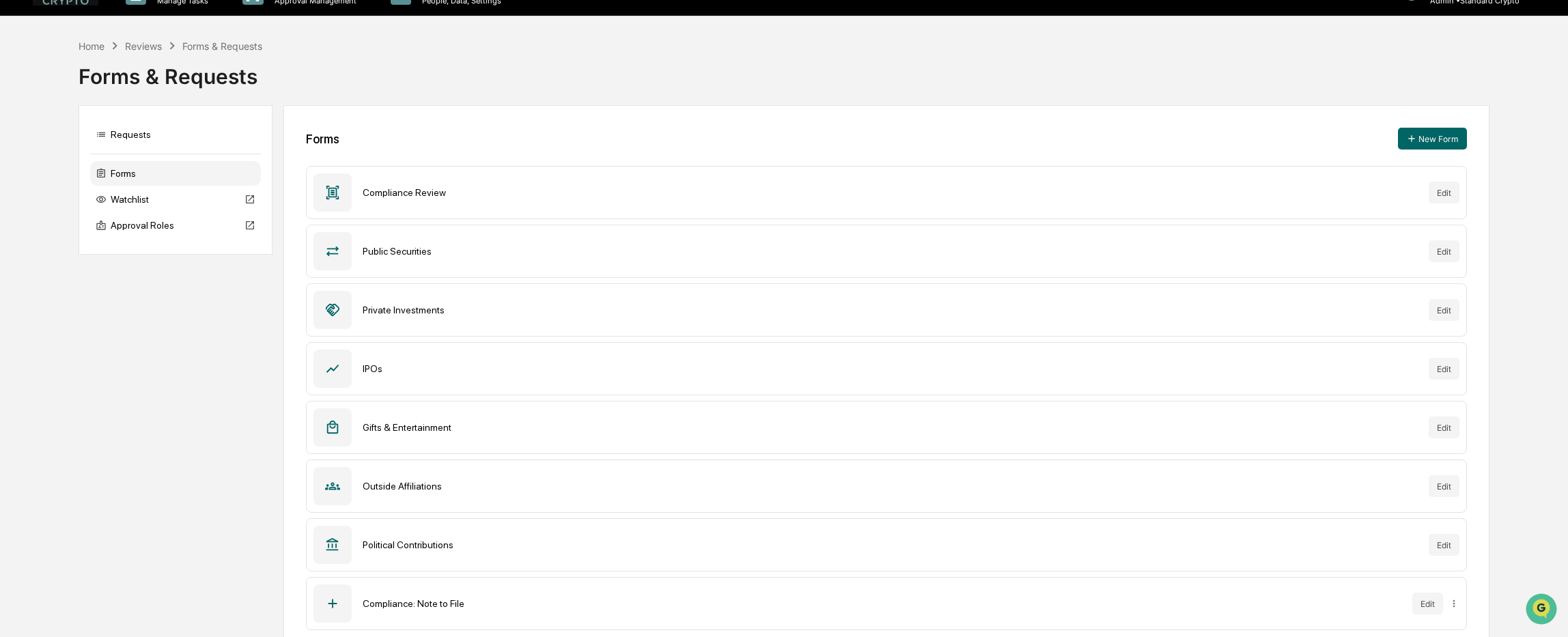
scroll to position [48, 0]
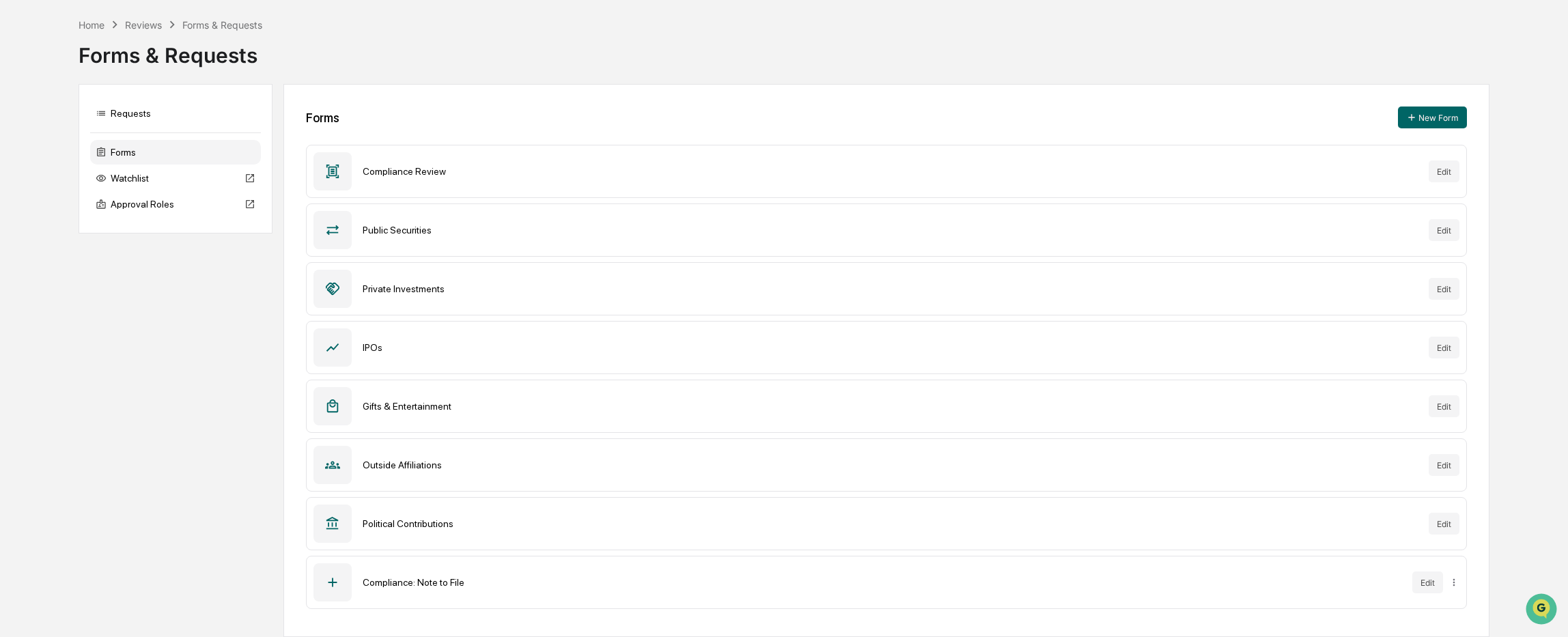
click at [349, 576] on div at bounding box center [332, 582] width 38 height 38
click at [434, 582] on div "Compliance: Note to File" at bounding box center [881, 582] width 1039 height 11
click at [85, 24] on div "Home" at bounding box center [92, 25] width 26 height 12
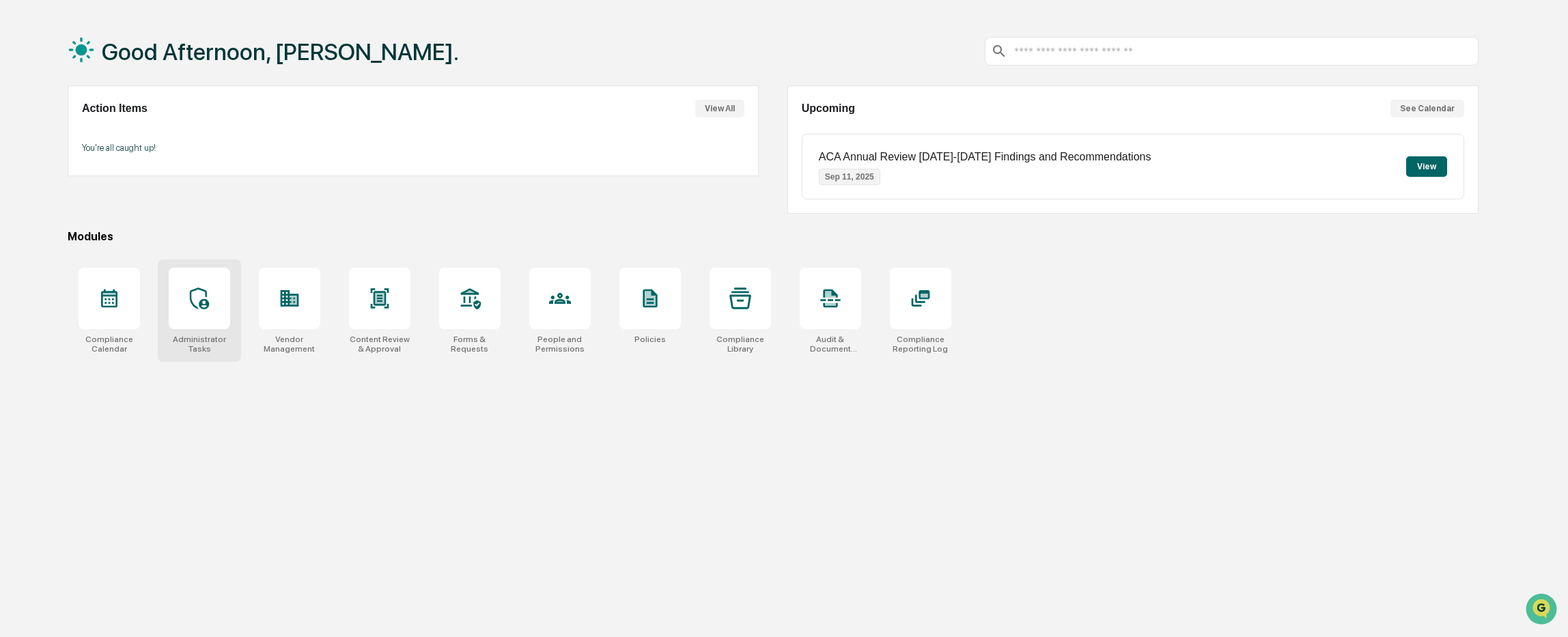
click at [197, 313] on div at bounding box center [199, 298] width 61 height 61
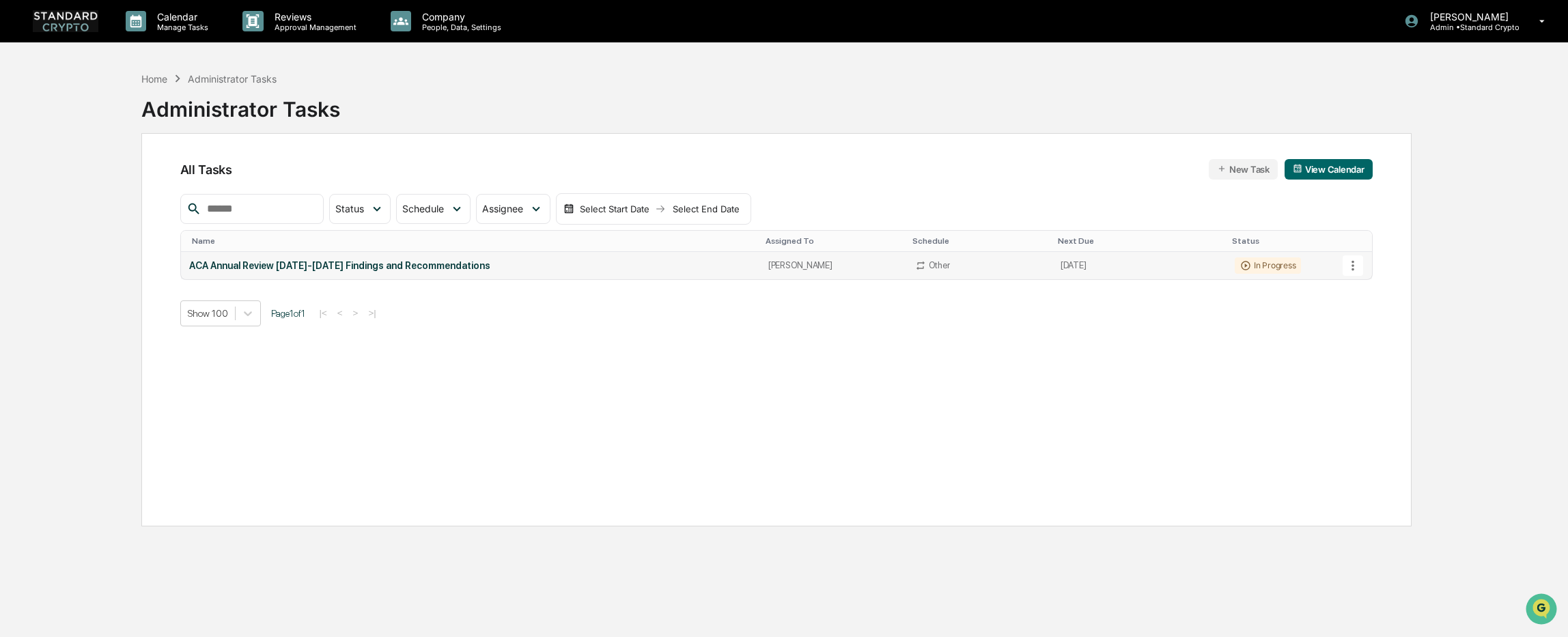
click at [1351, 262] on icon at bounding box center [1353, 266] width 15 height 15
click at [1366, 284] on li "View Task" at bounding box center [1404, 289] width 109 height 26
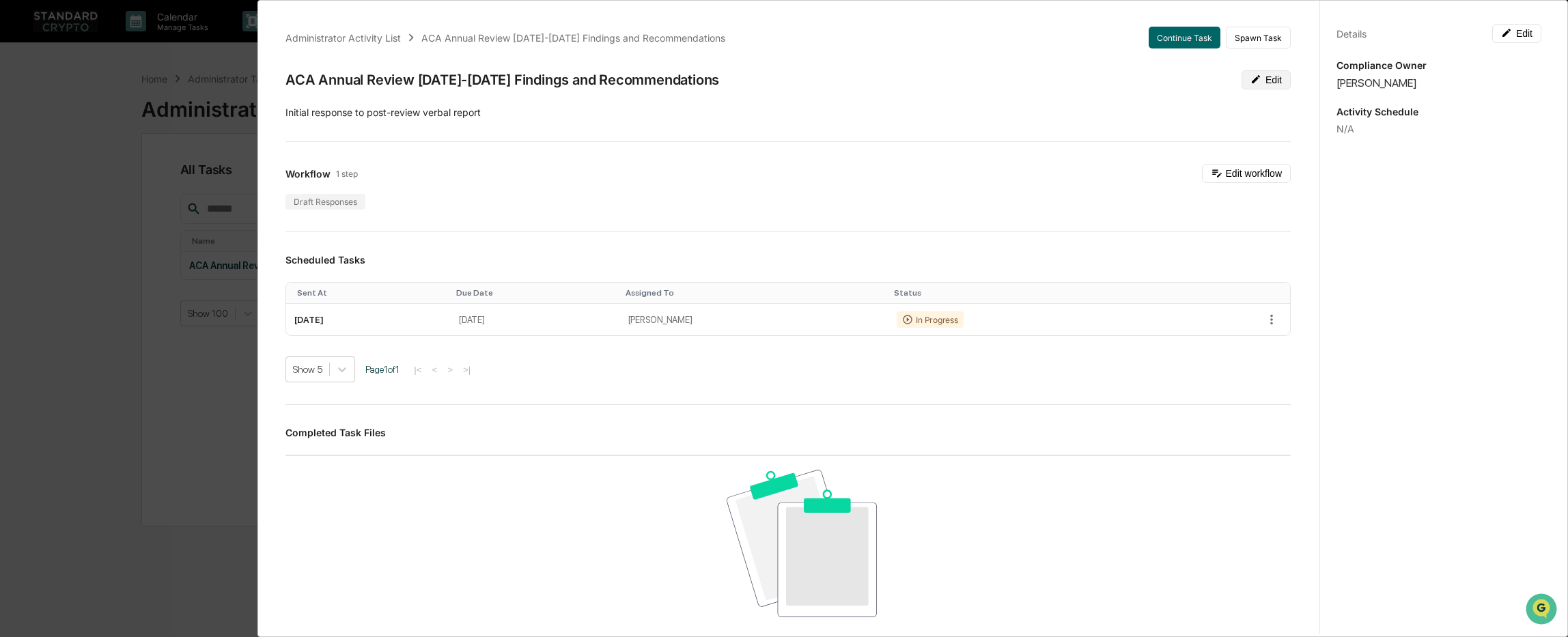
click at [1263, 81] on button "Edit" at bounding box center [1266, 80] width 49 height 19
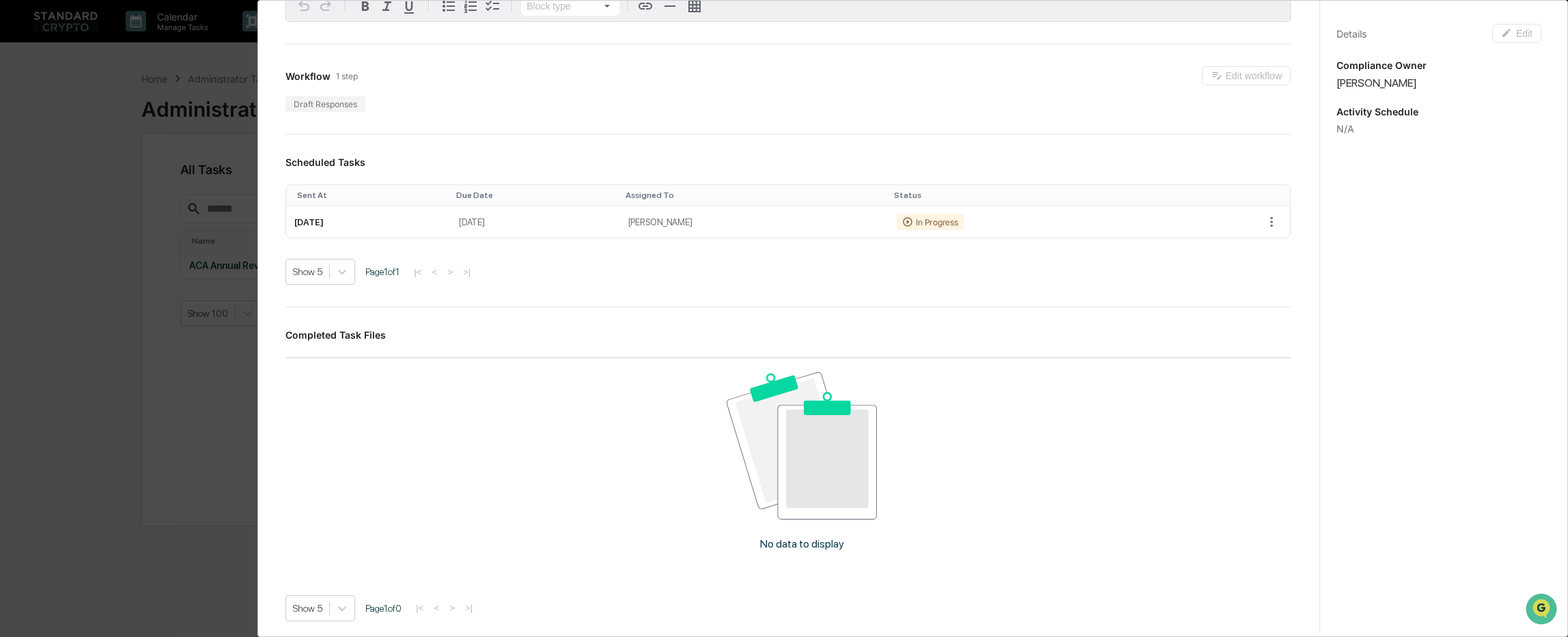
scroll to position [137, 0]
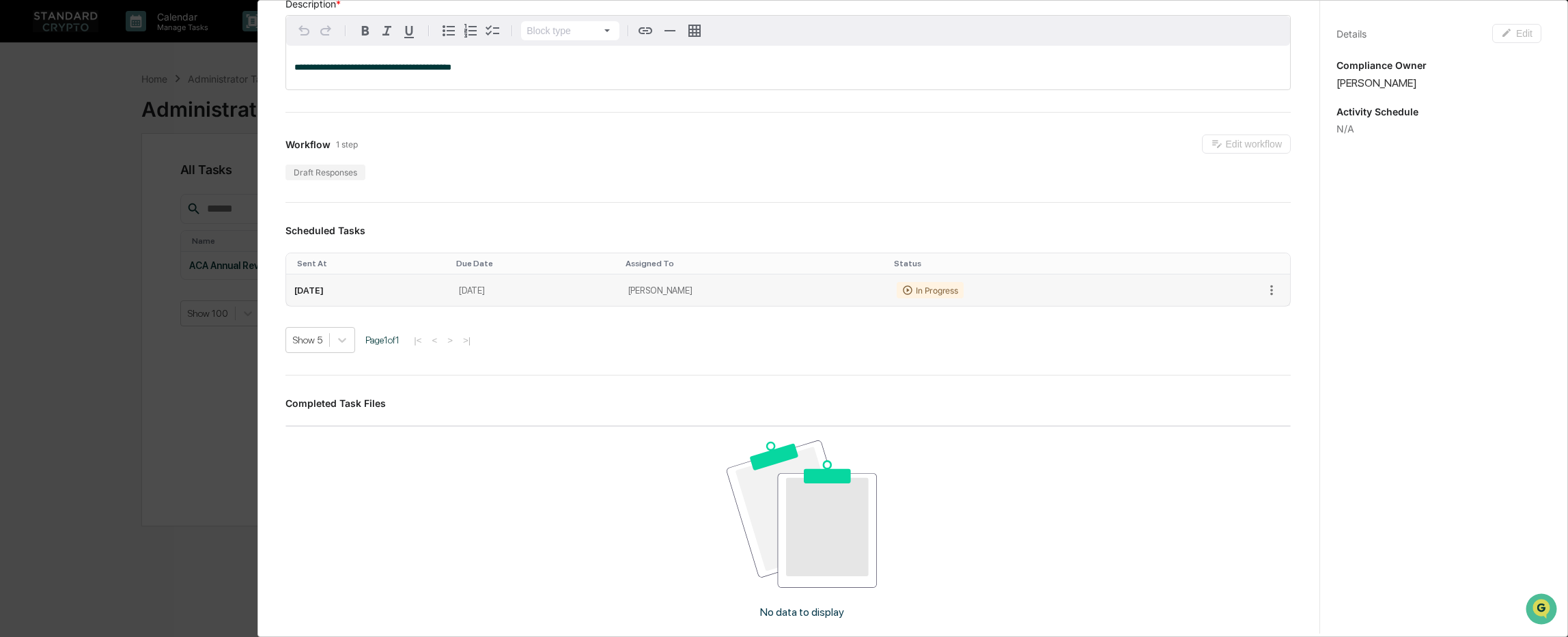
click at [620, 298] on td "September 14, 2025" at bounding box center [535, 291] width 169 height 32
click at [620, 288] on td "September 14, 2025" at bounding box center [535, 291] width 169 height 32
click at [1264, 286] on icon "button" at bounding box center [1271, 291] width 15 height 15
click at [1118, 373] on div at bounding box center [787, 318] width 1575 height 637
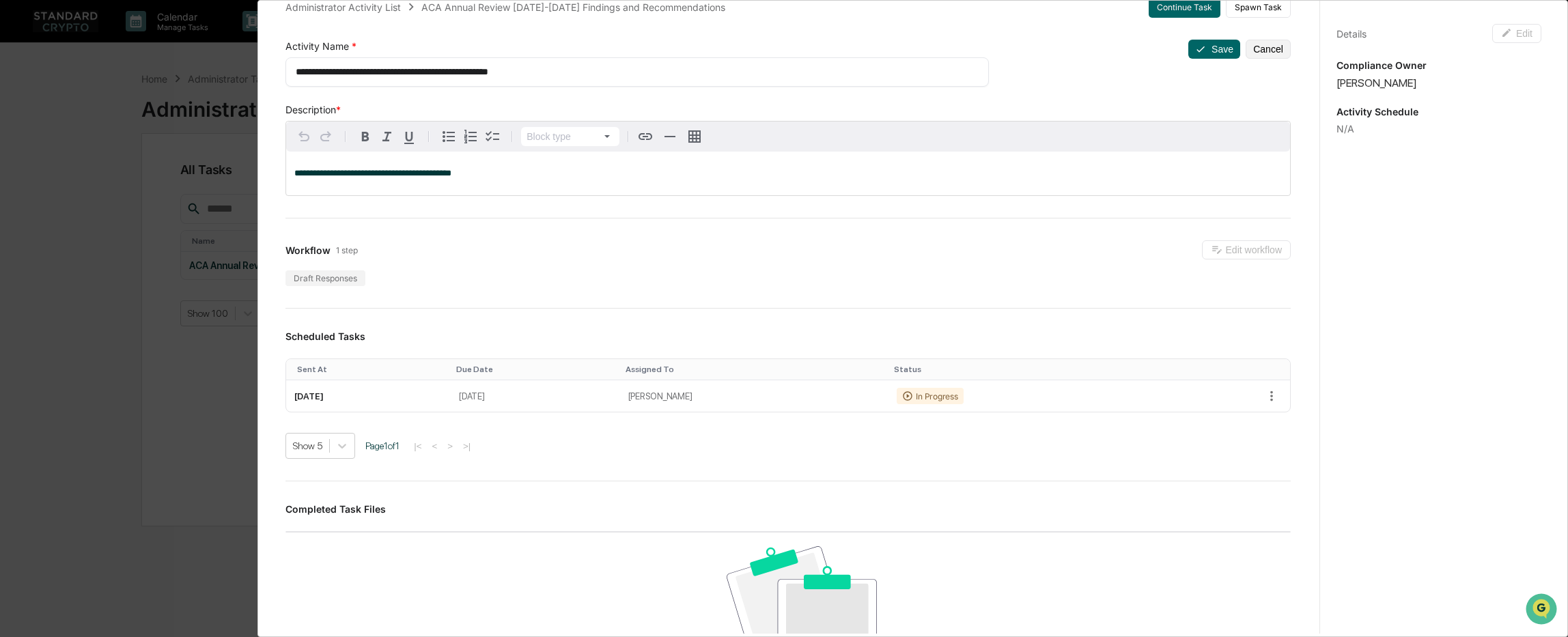
scroll to position [0, 0]
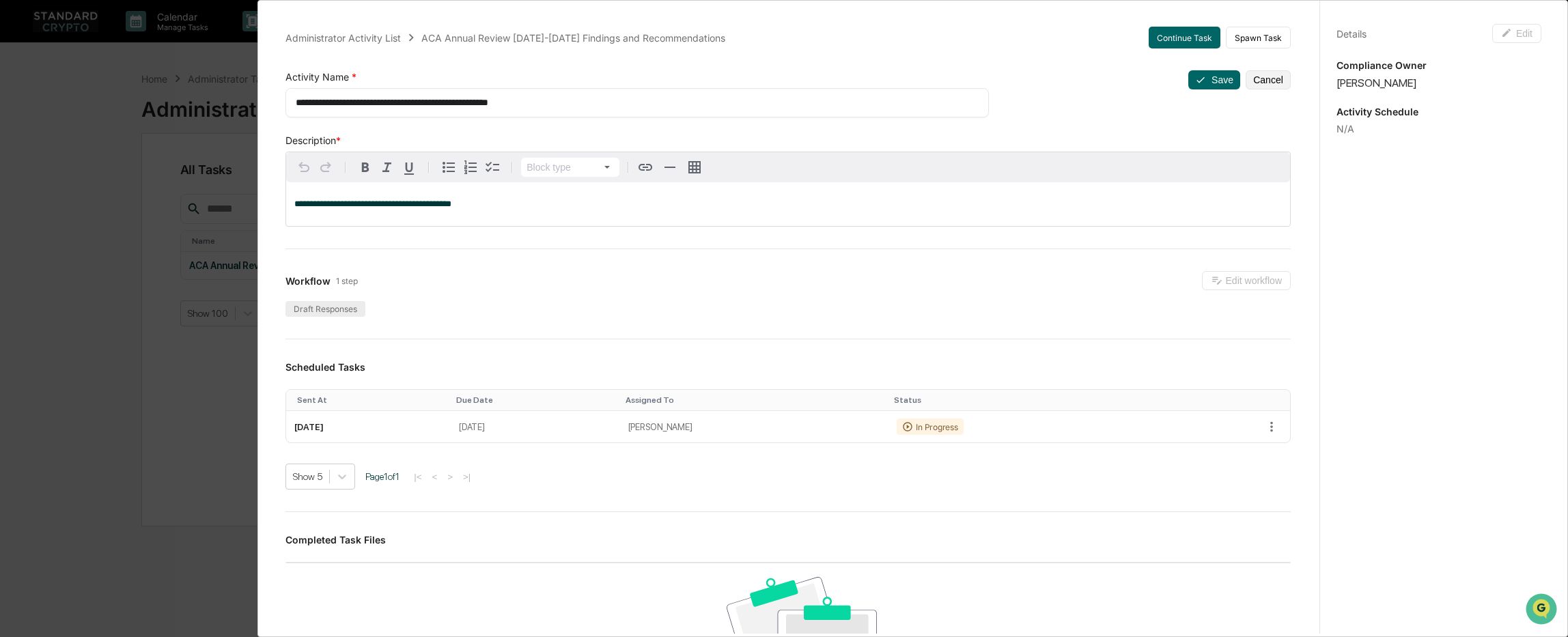
click at [324, 315] on div "Draft Responses" at bounding box center [326, 308] width 80 height 16
click at [318, 313] on div "Draft Responses" at bounding box center [326, 308] width 80 height 16
click at [1255, 79] on button "Cancel" at bounding box center [1268, 80] width 45 height 19
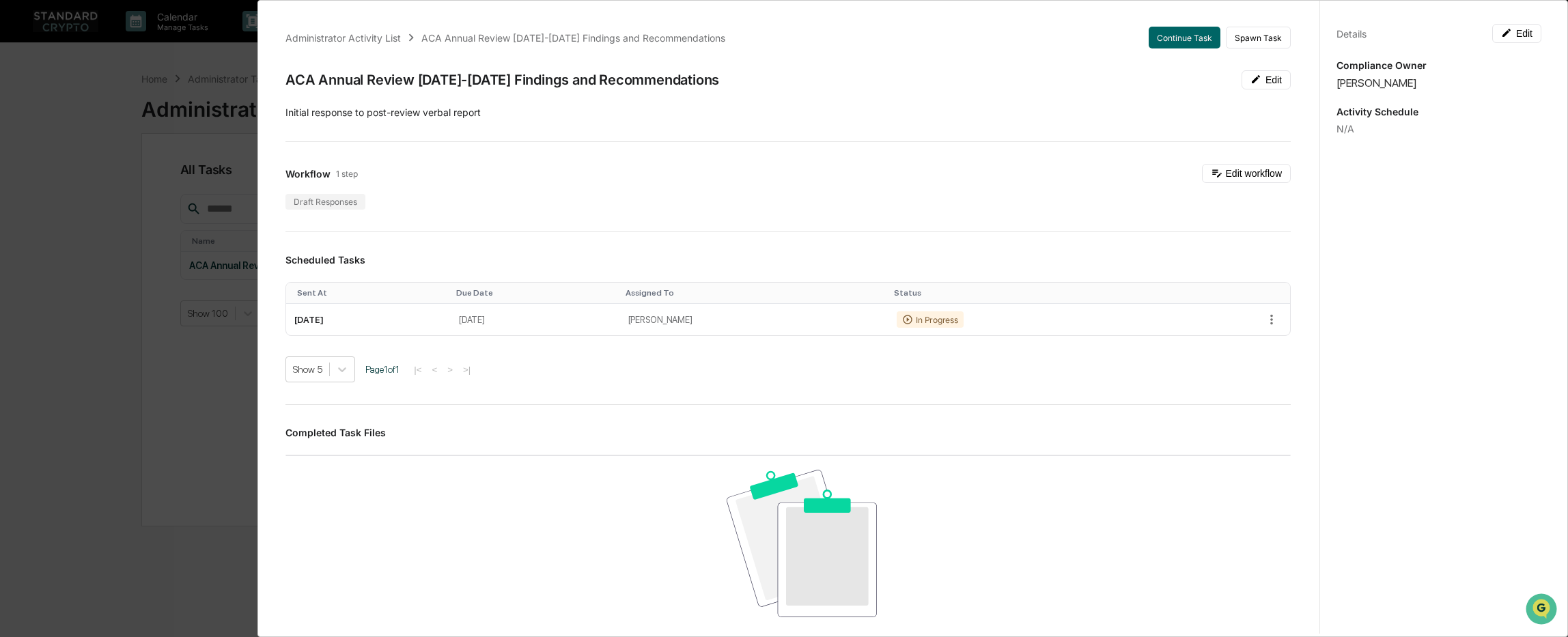
click at [164, 429] on div "Administrator Activity List ACA Annual Review 2023-2024 Findings and Recommenda…" at bounding box center [784, 318] width 1568 height 637
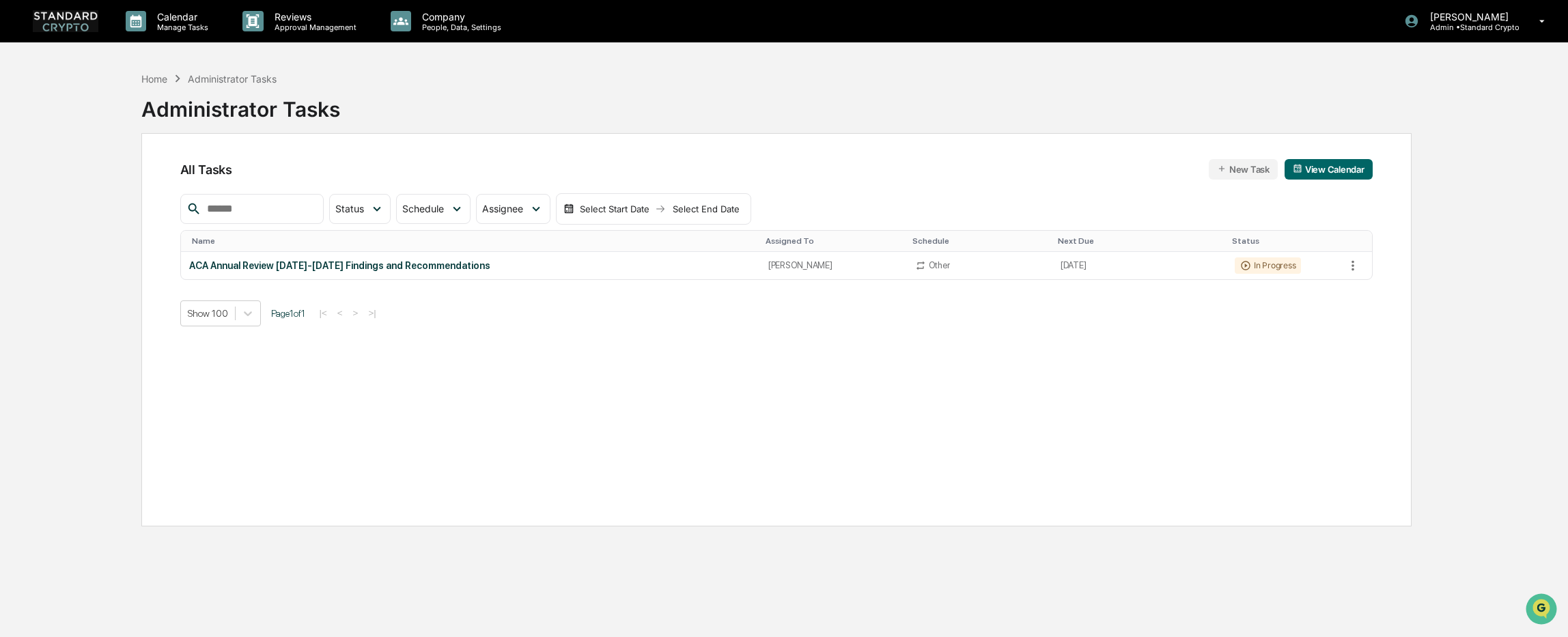
click at [1248, 171] on button "New Task" at bounding box center [1243, 170] width 69 height 21
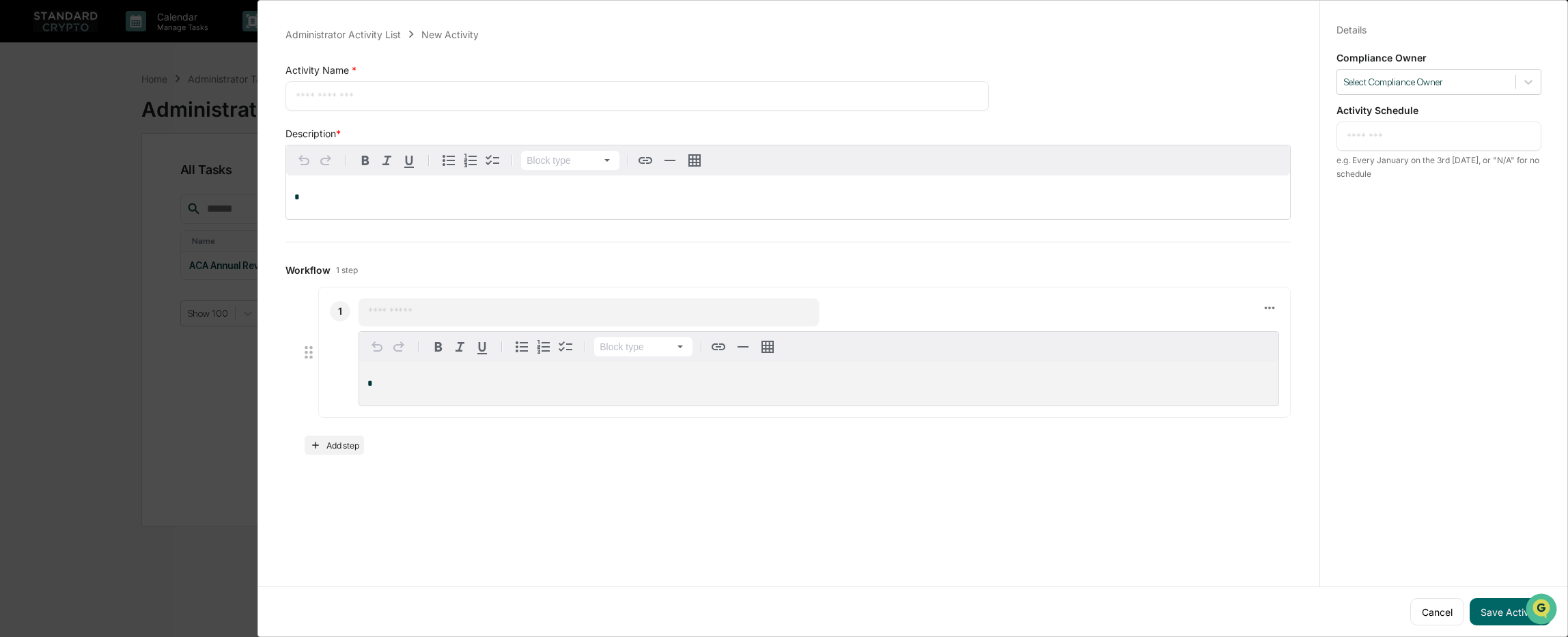
scroll to position [7, 0]
click at [337, 440] on button "Add step" at bounding box center [334, 445] width 59 height 19
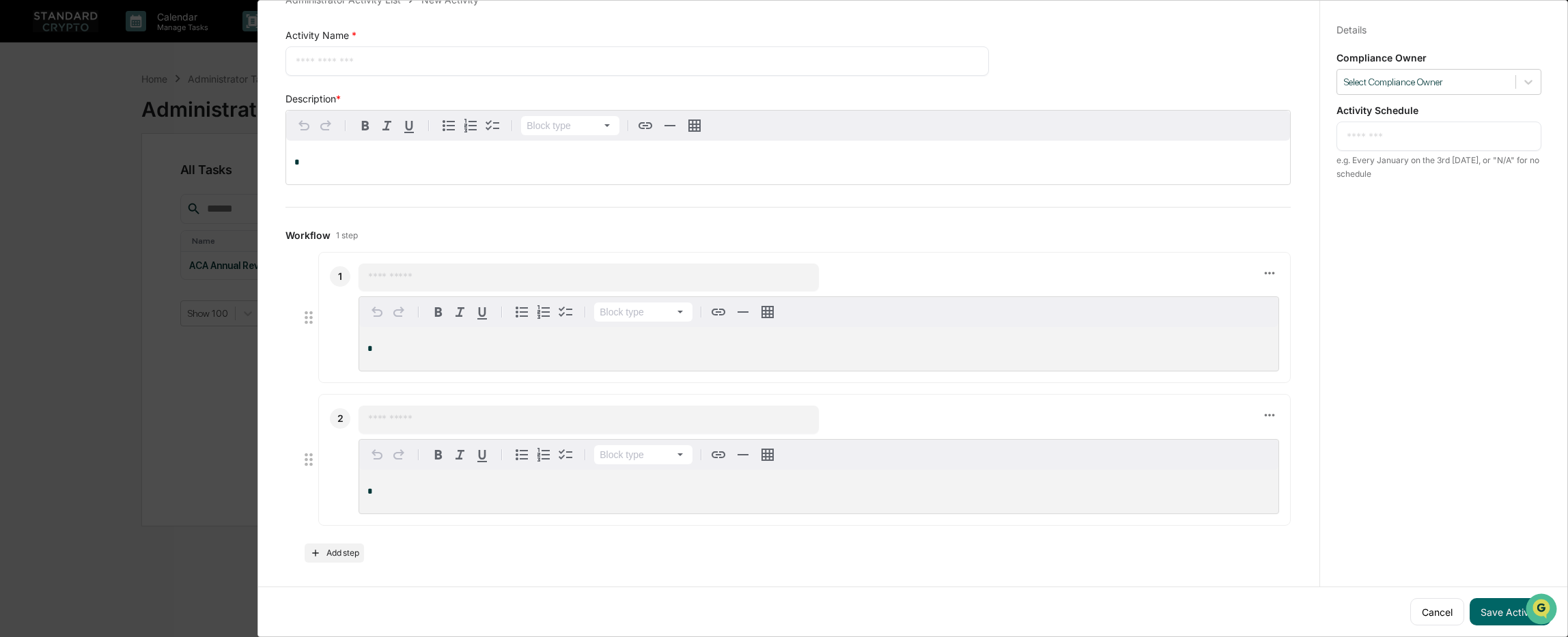
scroll to position [0, 0]
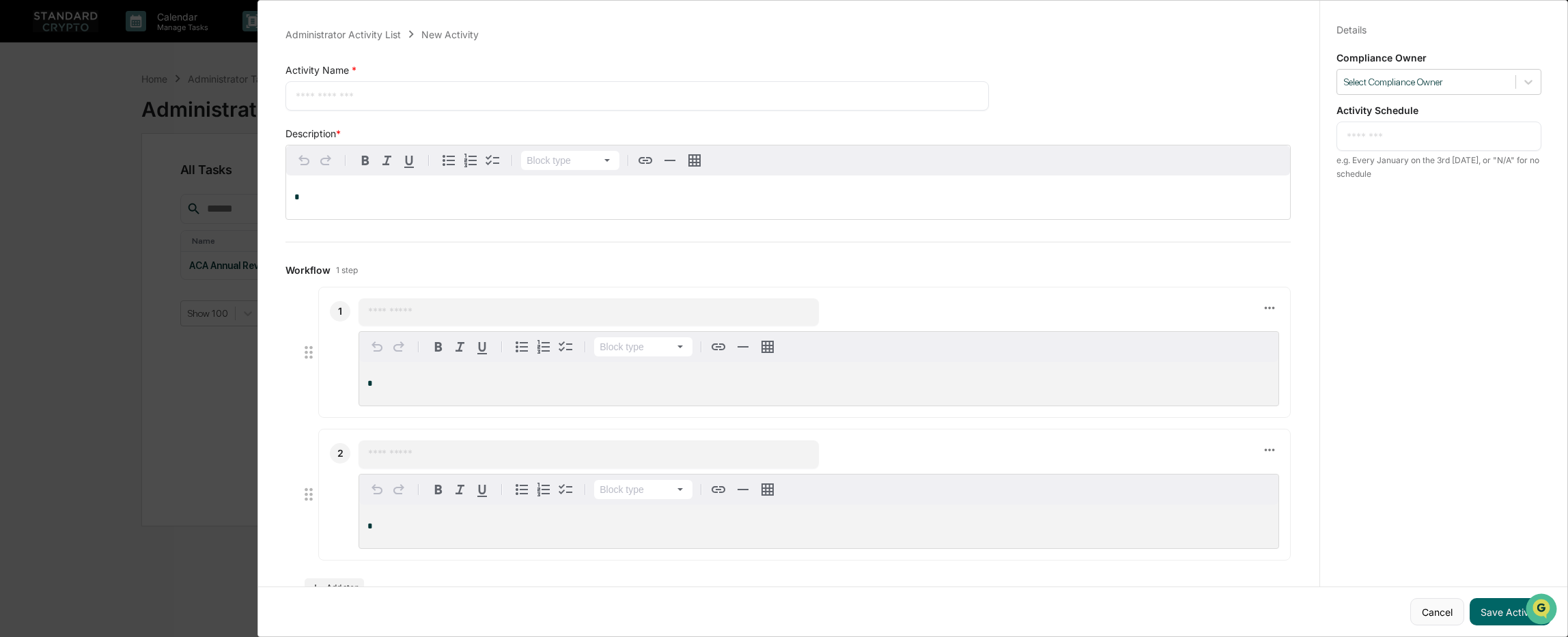
click at [1435, 602] on button "Cancel" at bounding box center [1437, 612] width 54 height 28
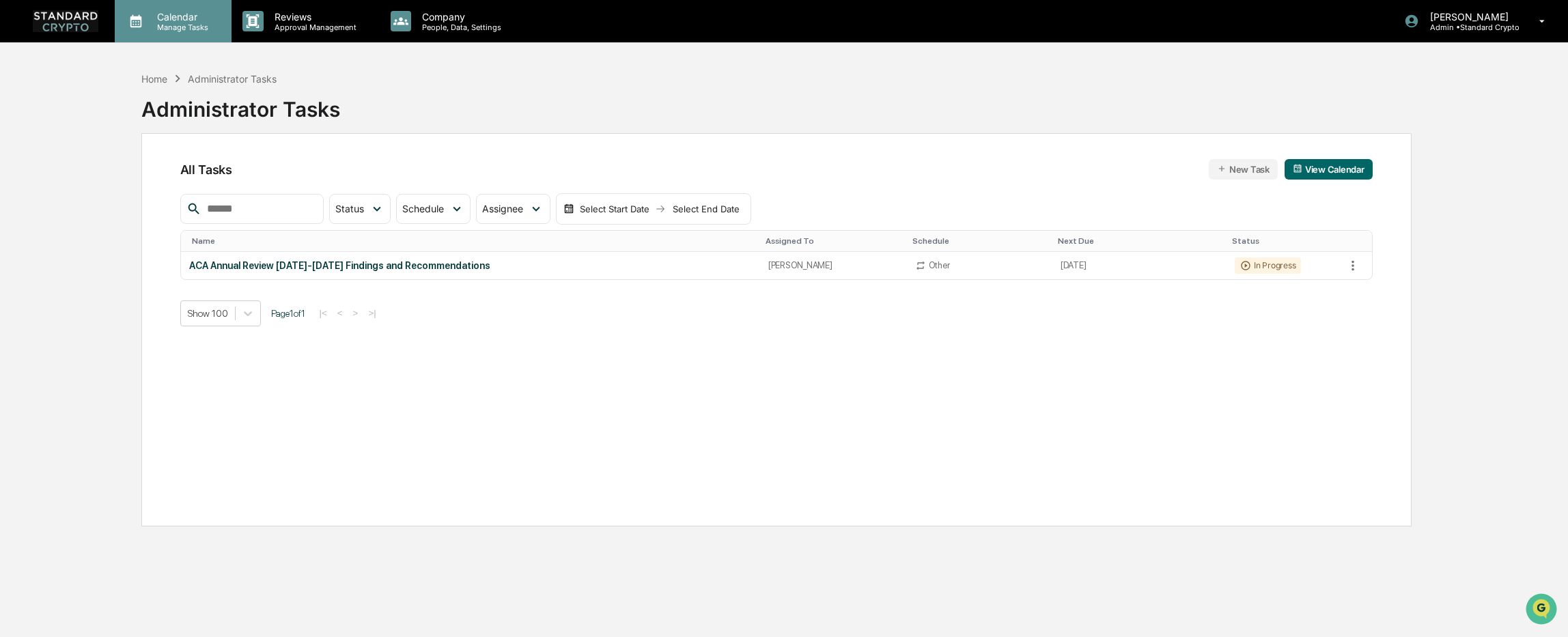
click at [200, 32] on div "Calendar Manage Tasks" at bounding box center [173, 21] width 117 height 42
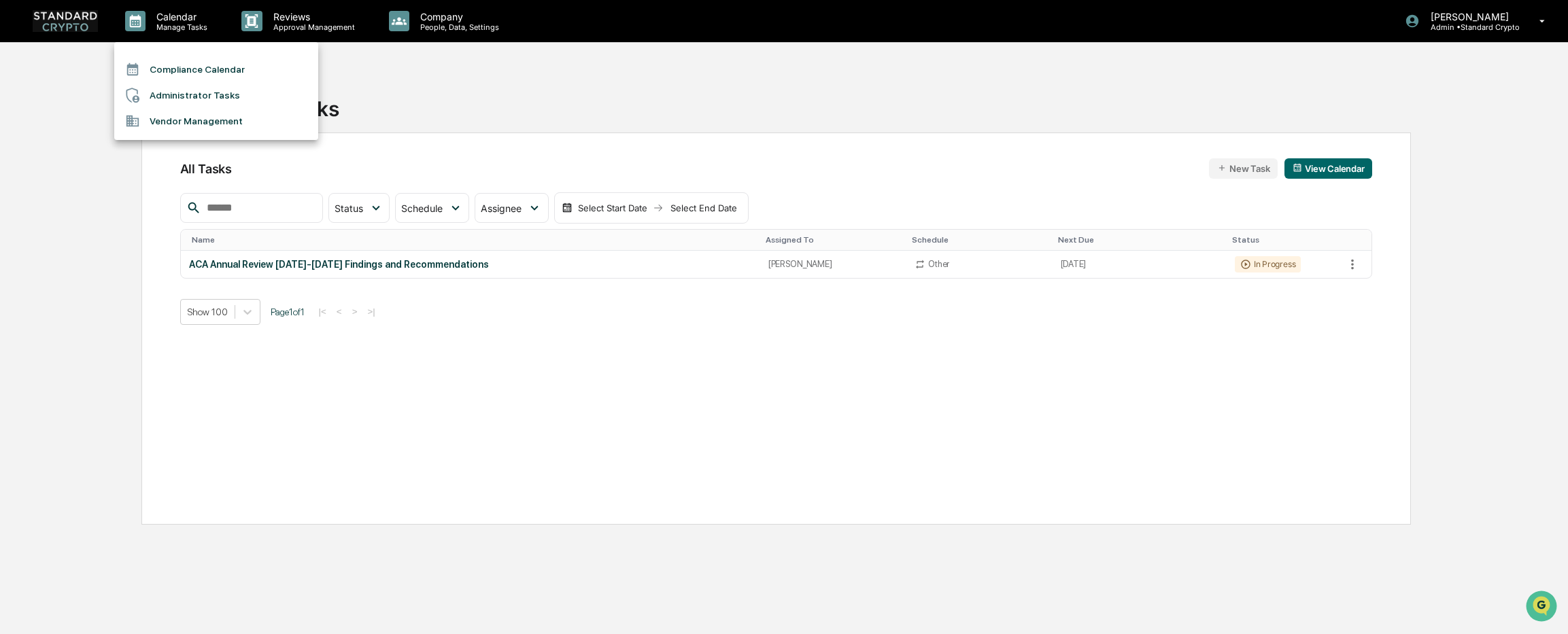
click at [208, 69] on li "Compliance Calendar" at bounding box center [216, 69] width 204 height 26
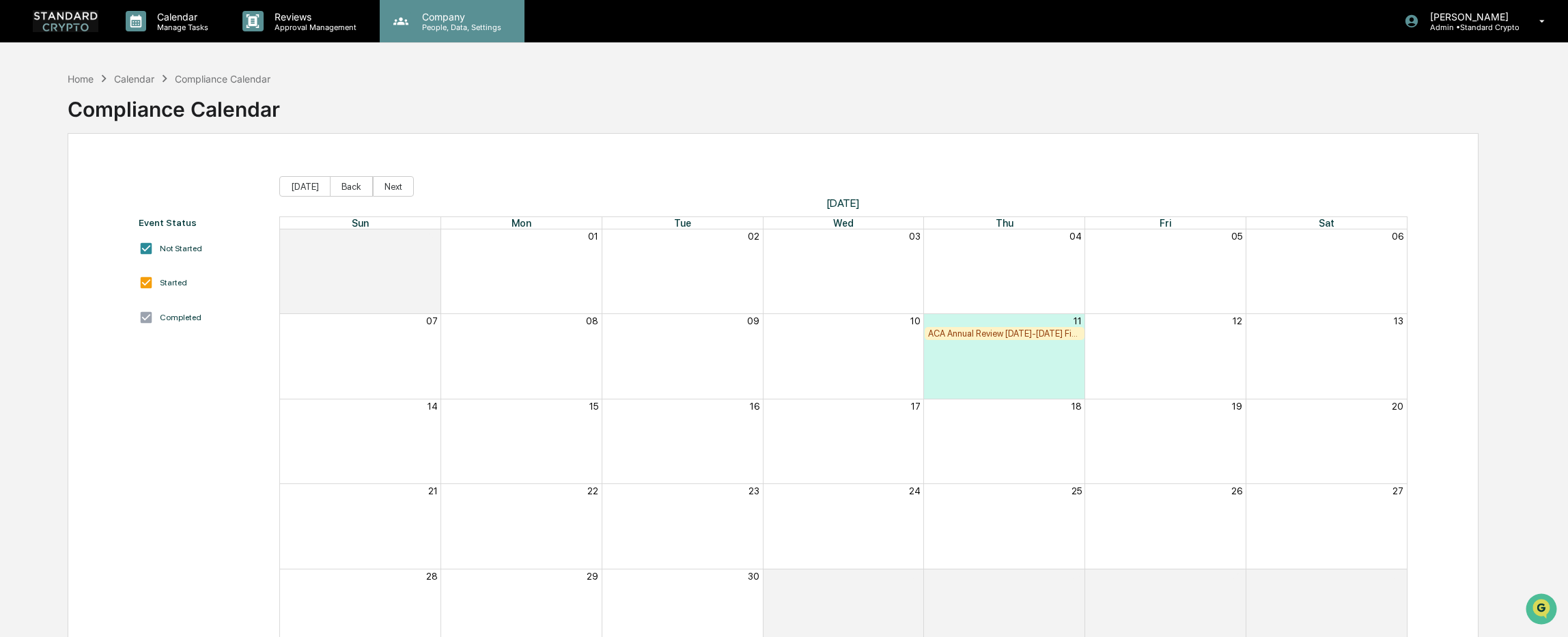
click at [470, 11] on p "Company" at bounding box center [460, 17] width 97 height 12
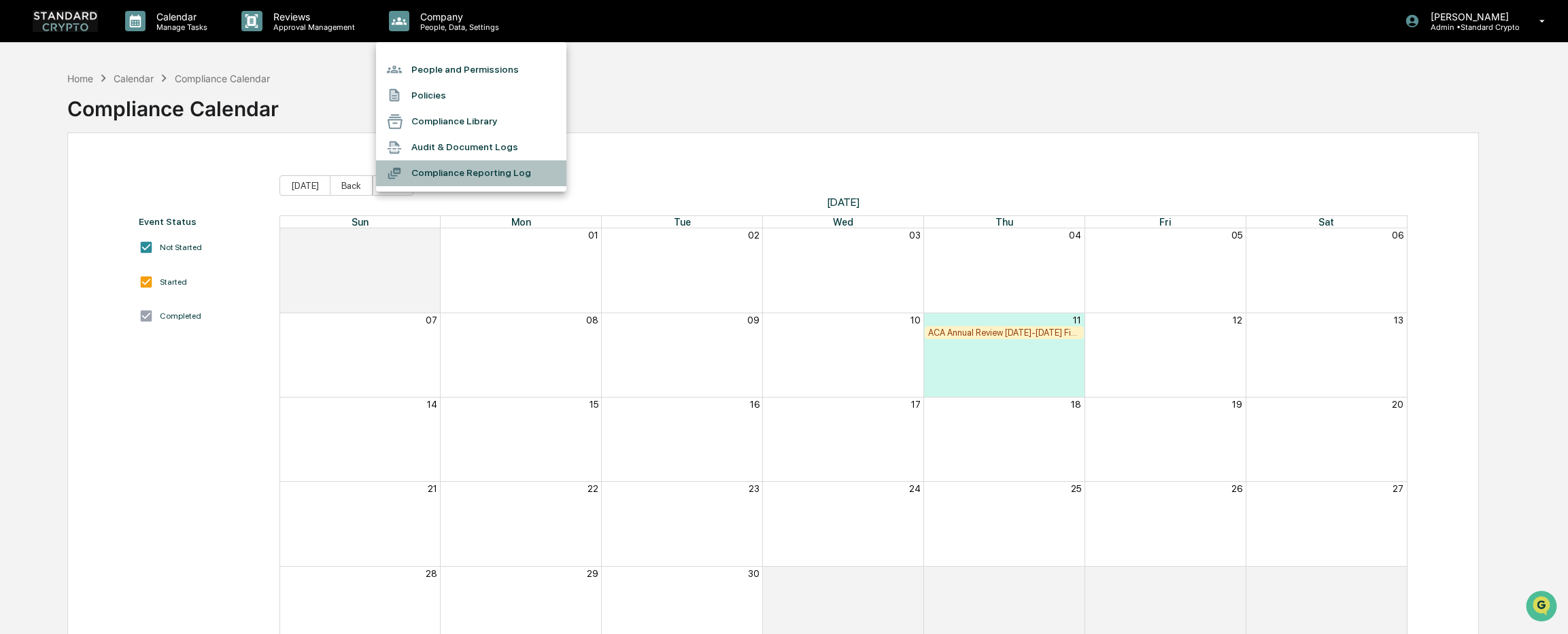
click at [431, 175] on li "Compliance Reporting Log" at bounding box center [471, 174] width 190 height 26
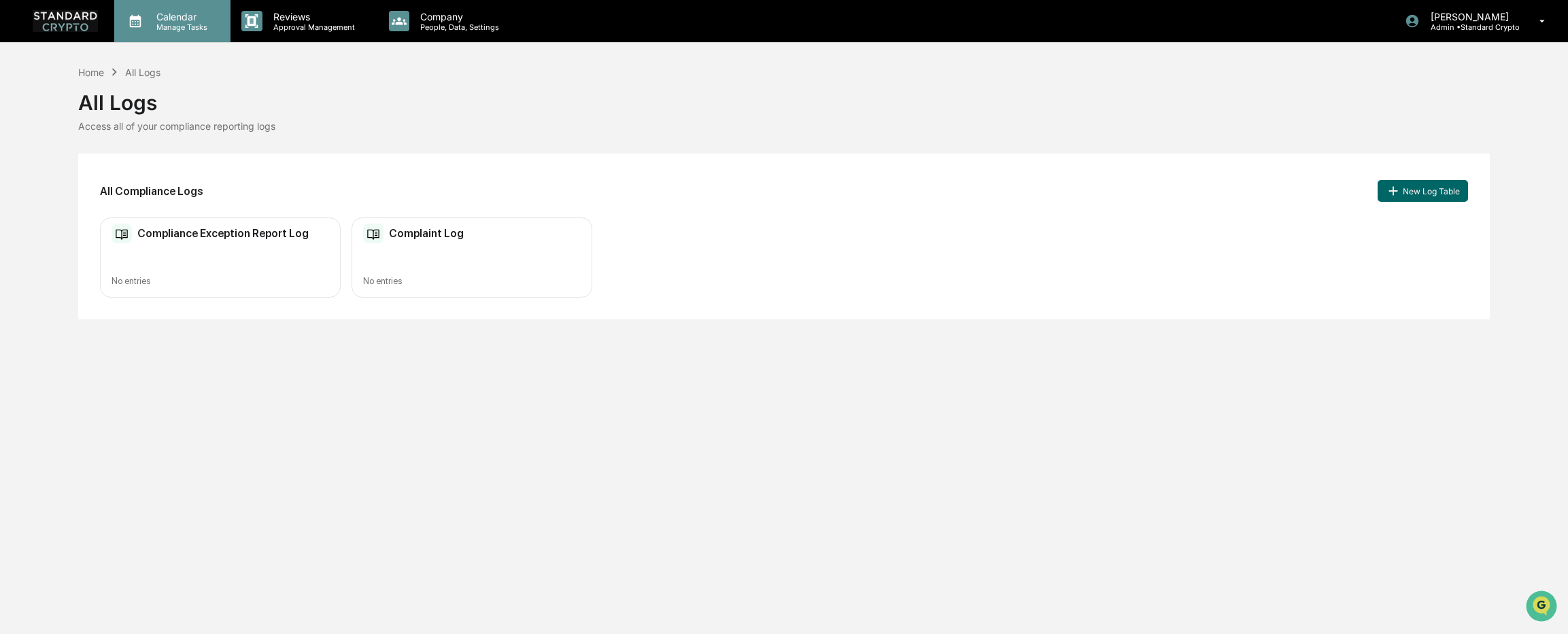
click at [166, 19] on p "Calendar" at bounding box center [180, 16] width 69 height 12
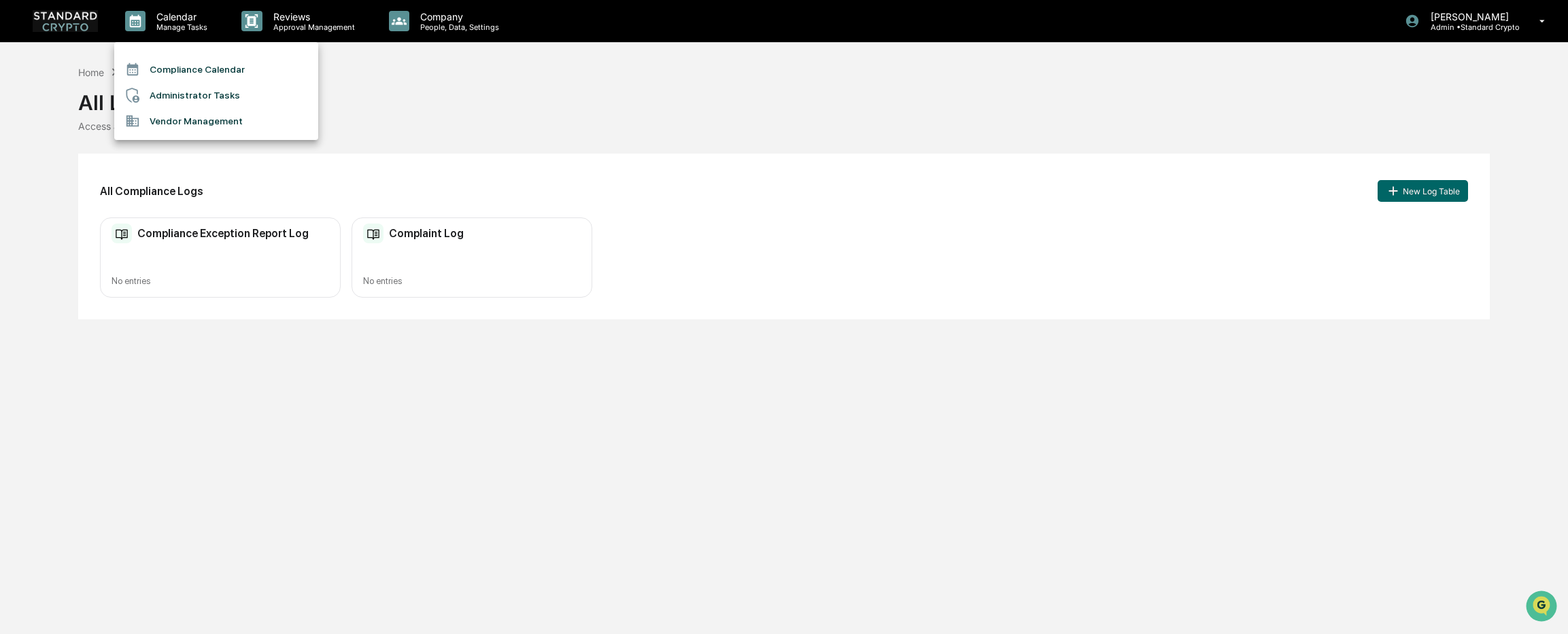
click at [177, 93] on li "Administrator Tasks" at bounding box center [216, 95] width 204 height 26
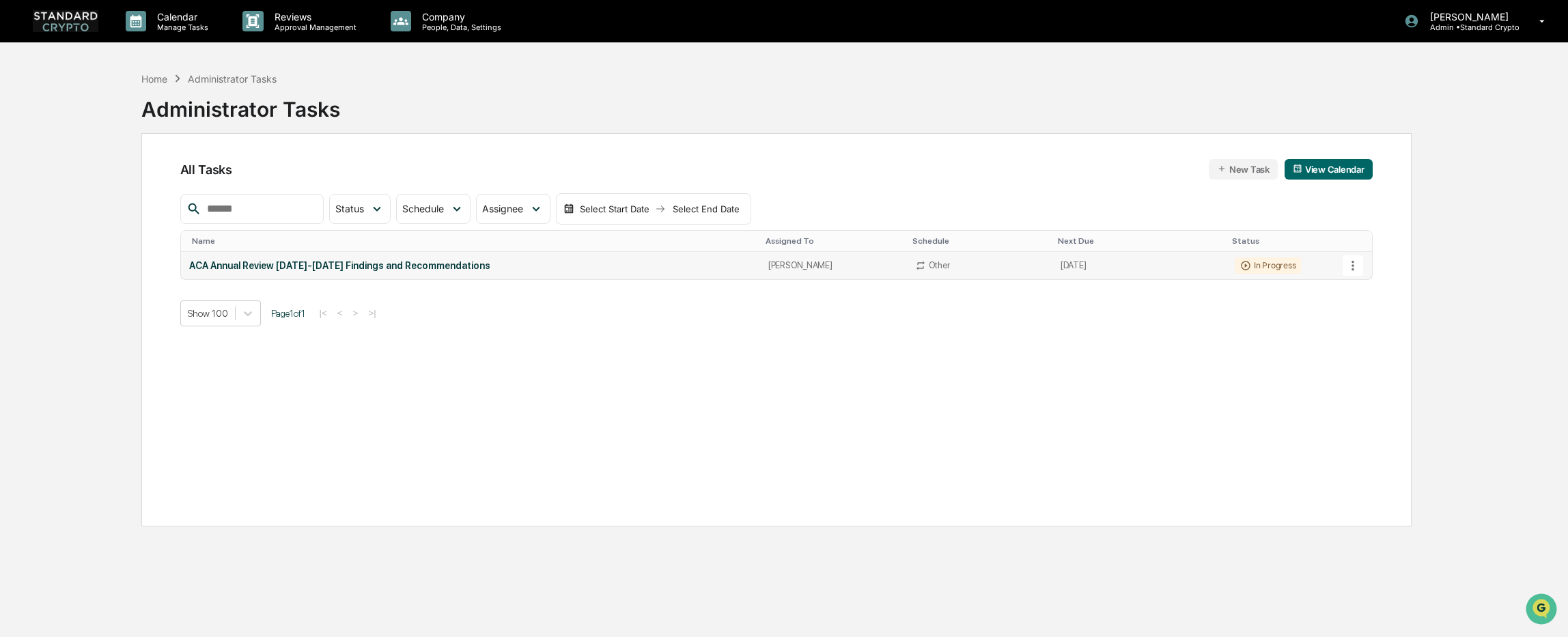
click at [670, 264] on div "ACA Annual Review [DATE]-[DATE] Findings and Recommendations" at bounding box center [470, 266] width 562 height 11
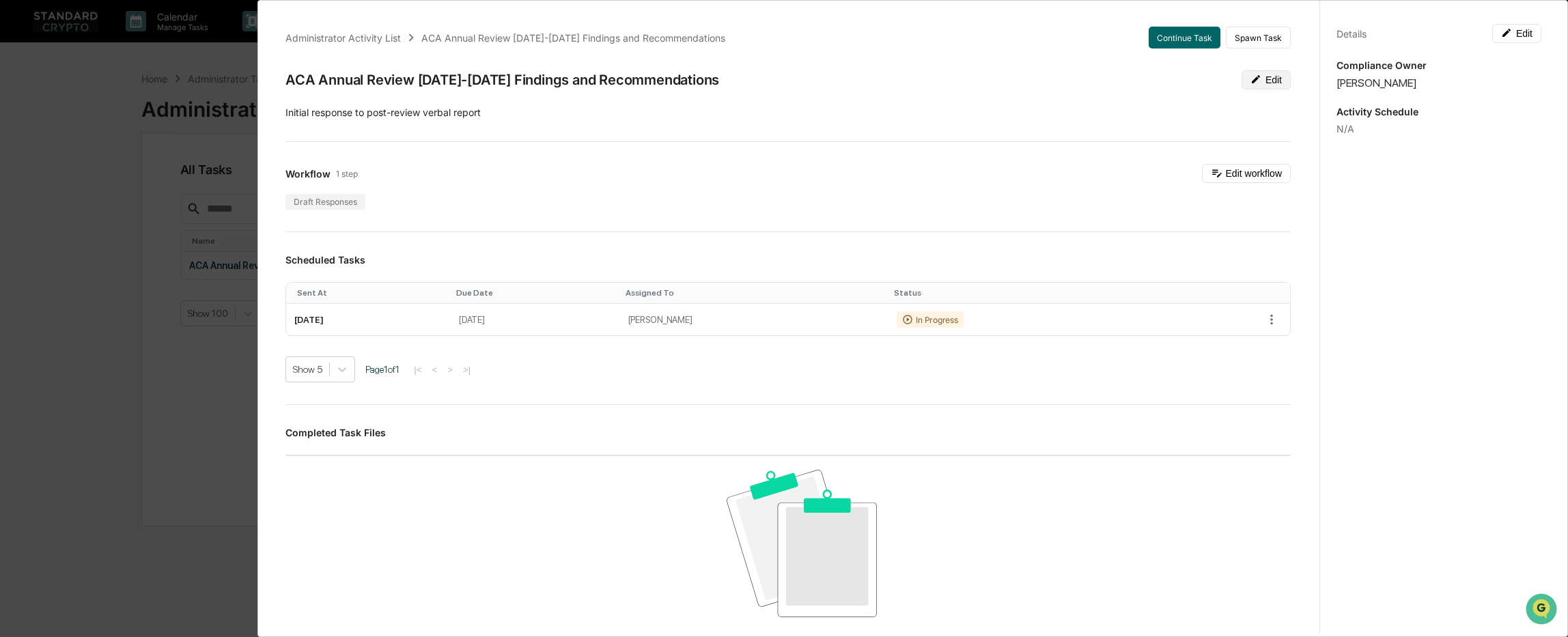
click at [1272, 82] on button "Edit" at bounding box center [1266, 80] width 49 height 19
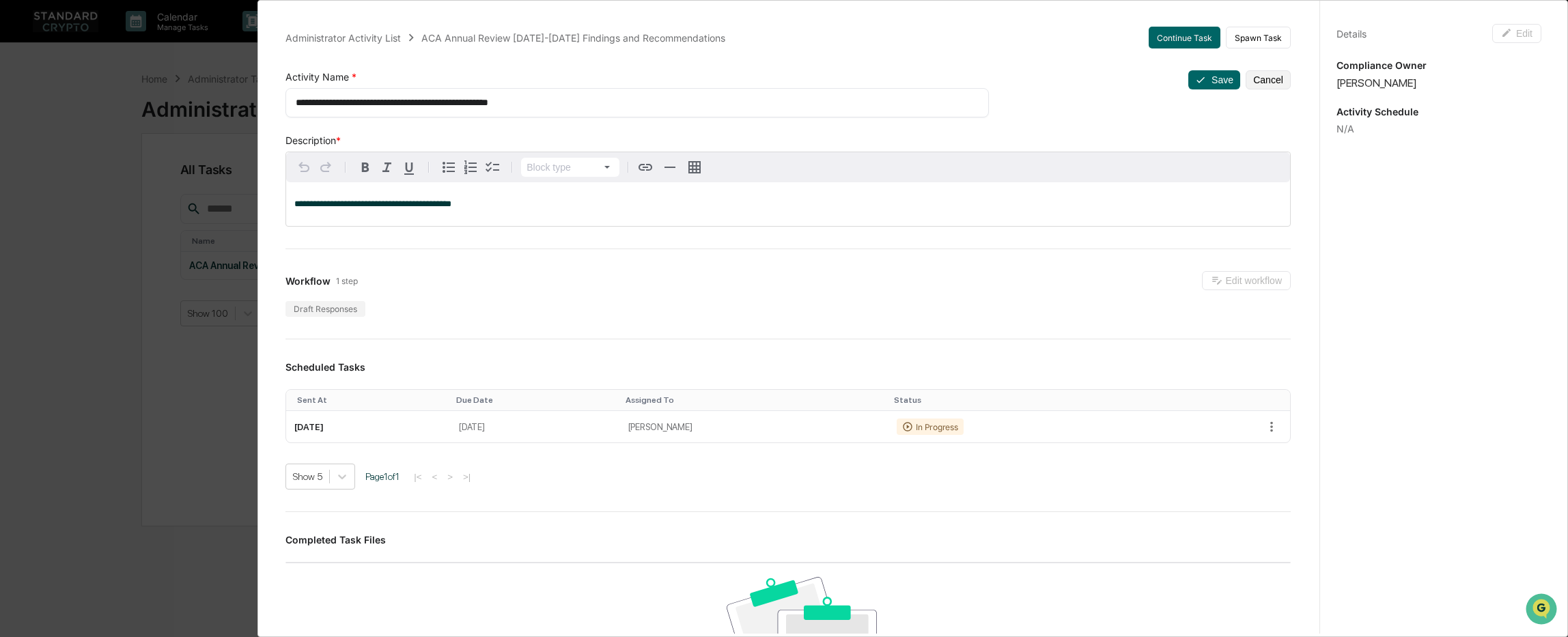
scroll to position [137, 0]
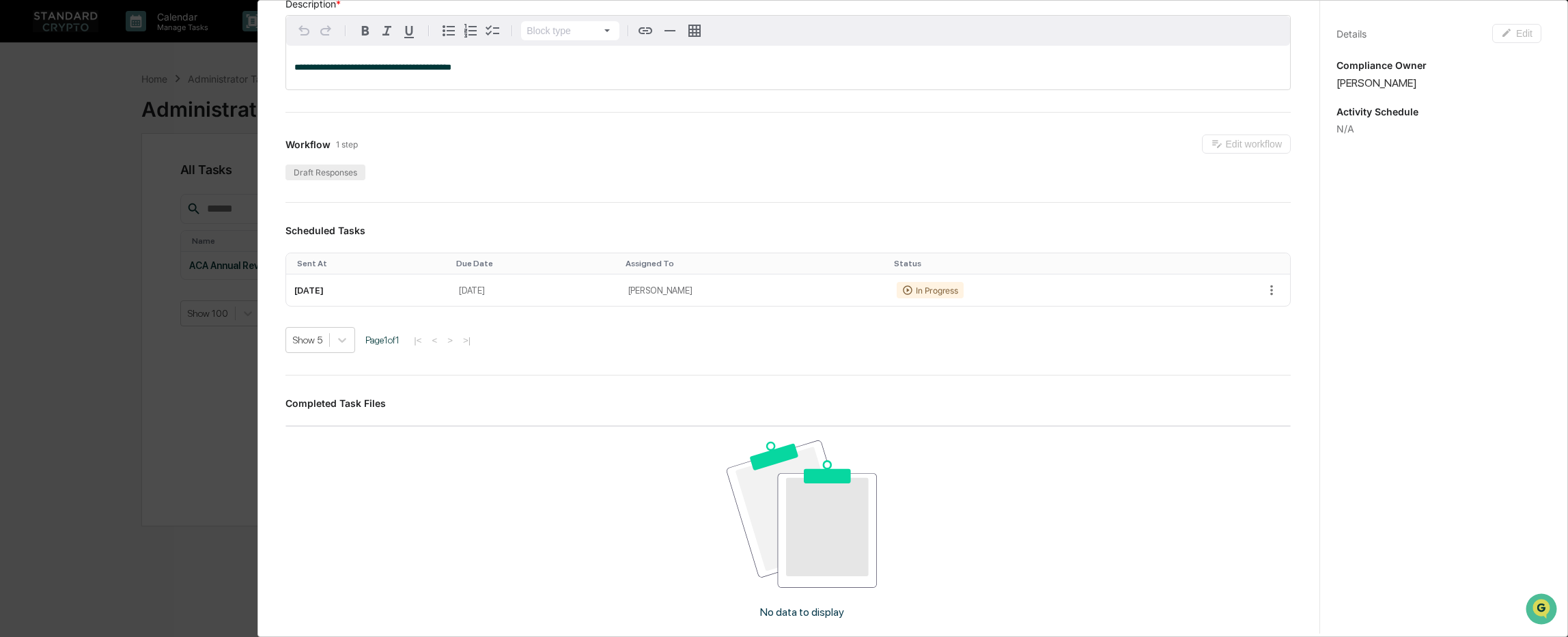
click at [332, 173] on div "Draft Responses" at bounding box center [326, 172] width 80 height 16
click at [1068, 471] on div "No data to display" at bounding box center [802, 534] width 1032 height 216
click at [92, 352] on div "**********" at bounding box center [784, 318] width 1568 height 637
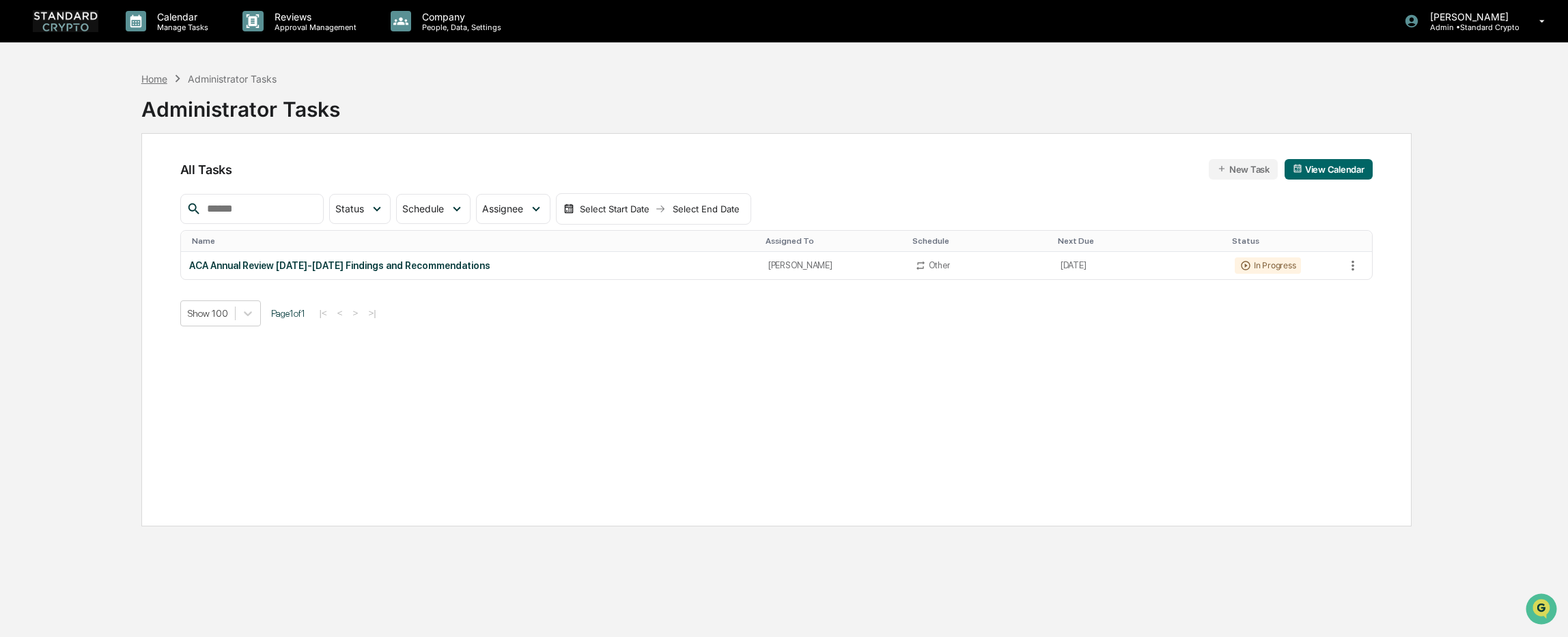
click at [156, 78] on div "Home" at bounding box center [155, 79] width 26 height 12
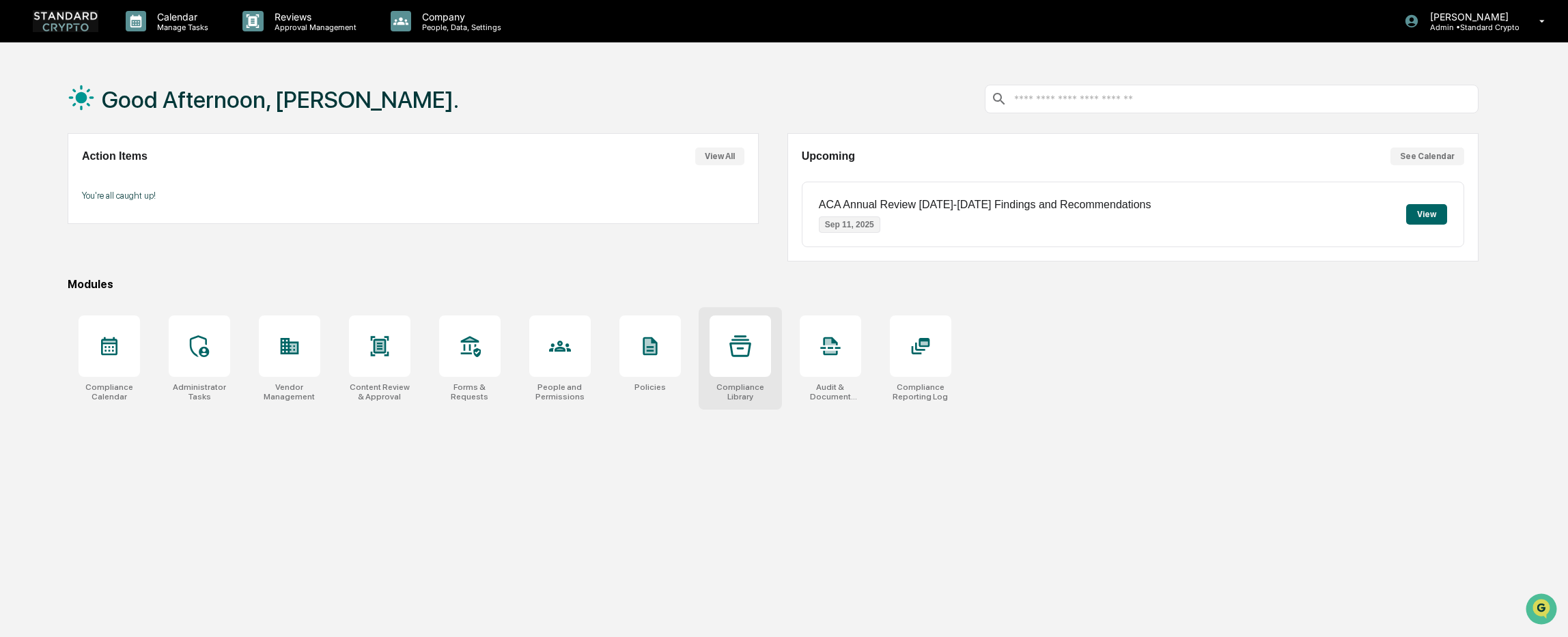
click at [757, 350] on div at bounding box center [740, 346] width 61 height 61
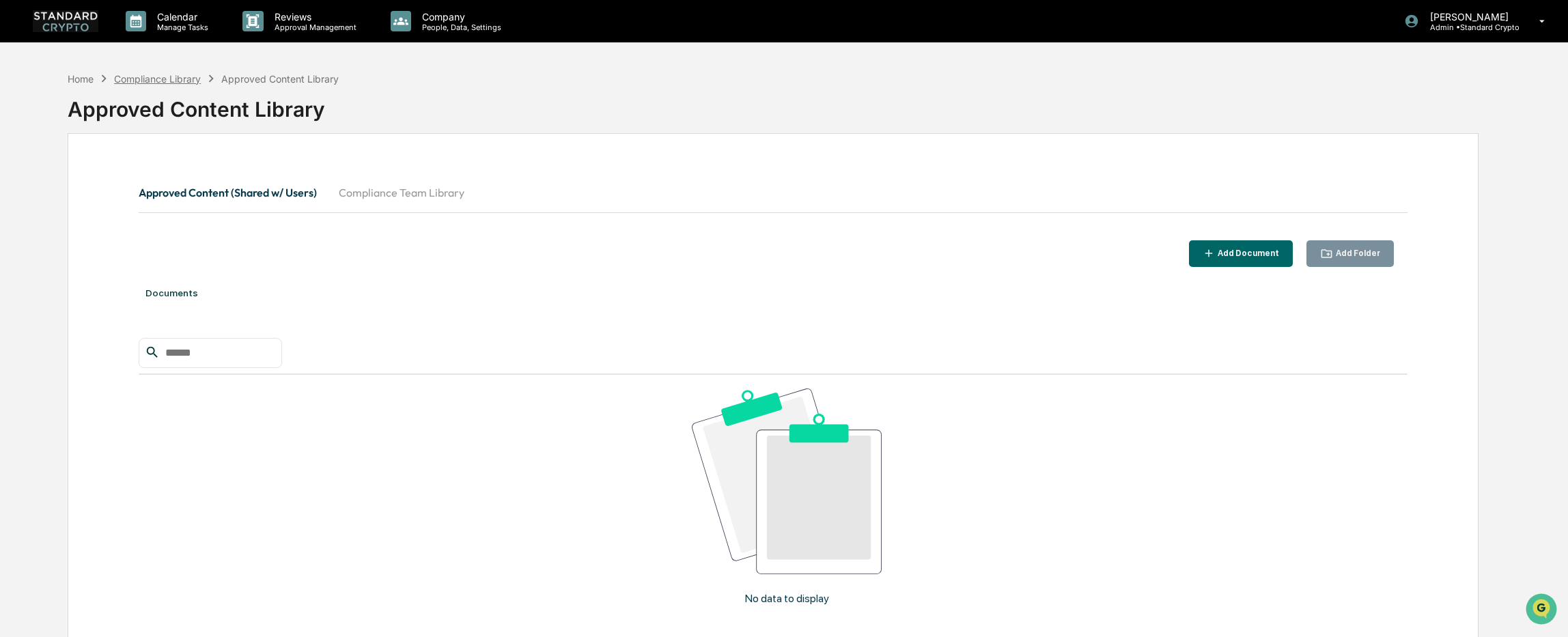
click at [159, 79] on div "Compliance Library" at bounding box center [157, 79] width 87 height 12
click at [78, 79] on div "Home" at bounding box center [81, 79] width 26 height 12
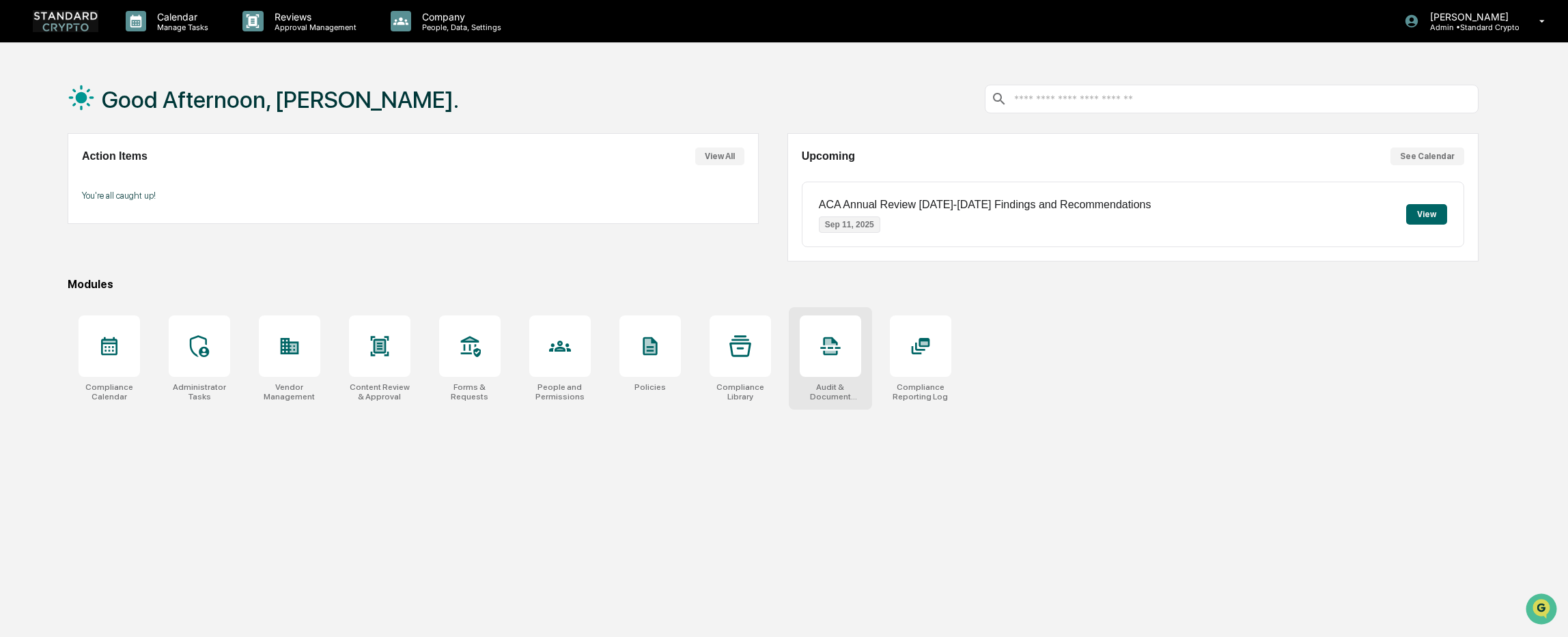
click at [840, 358] on div at bounding box center [830, 346] width 61 height 61
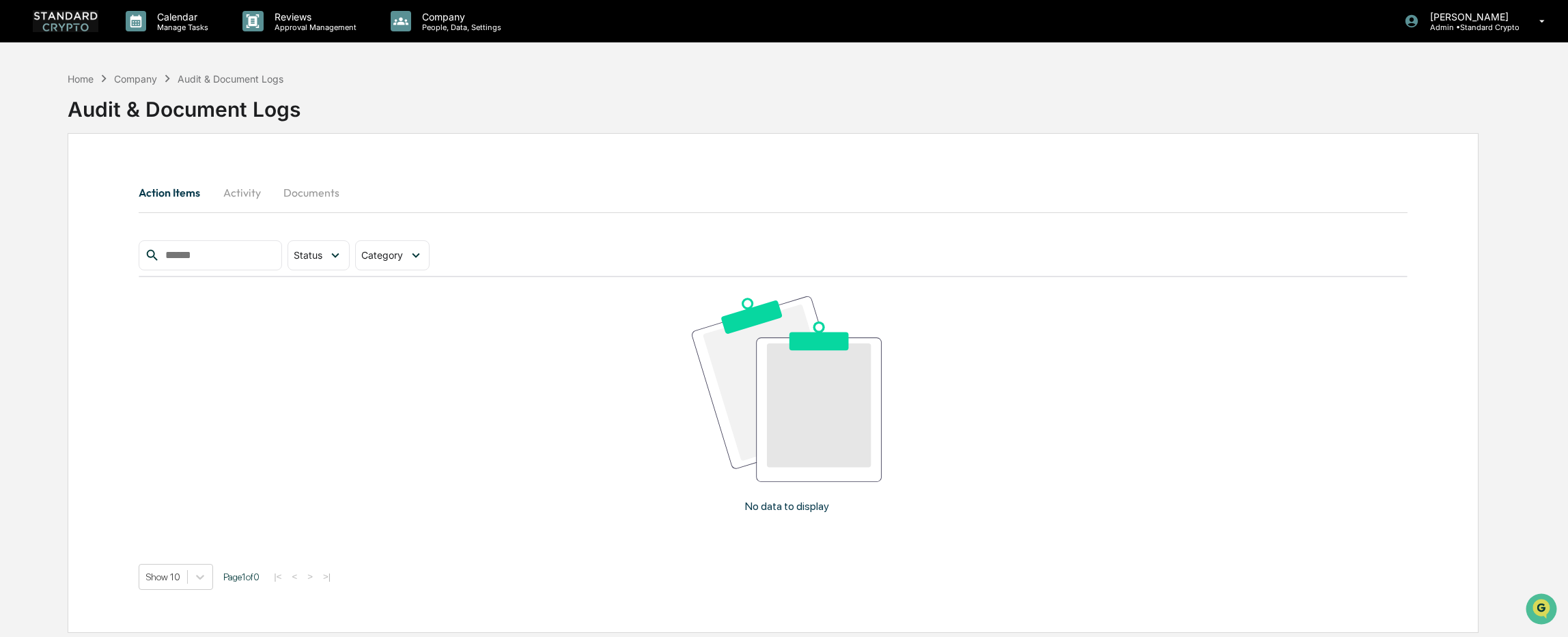
click at [304, 196] on button "Documents" at bounding box center [311, 192] width 78 height 32
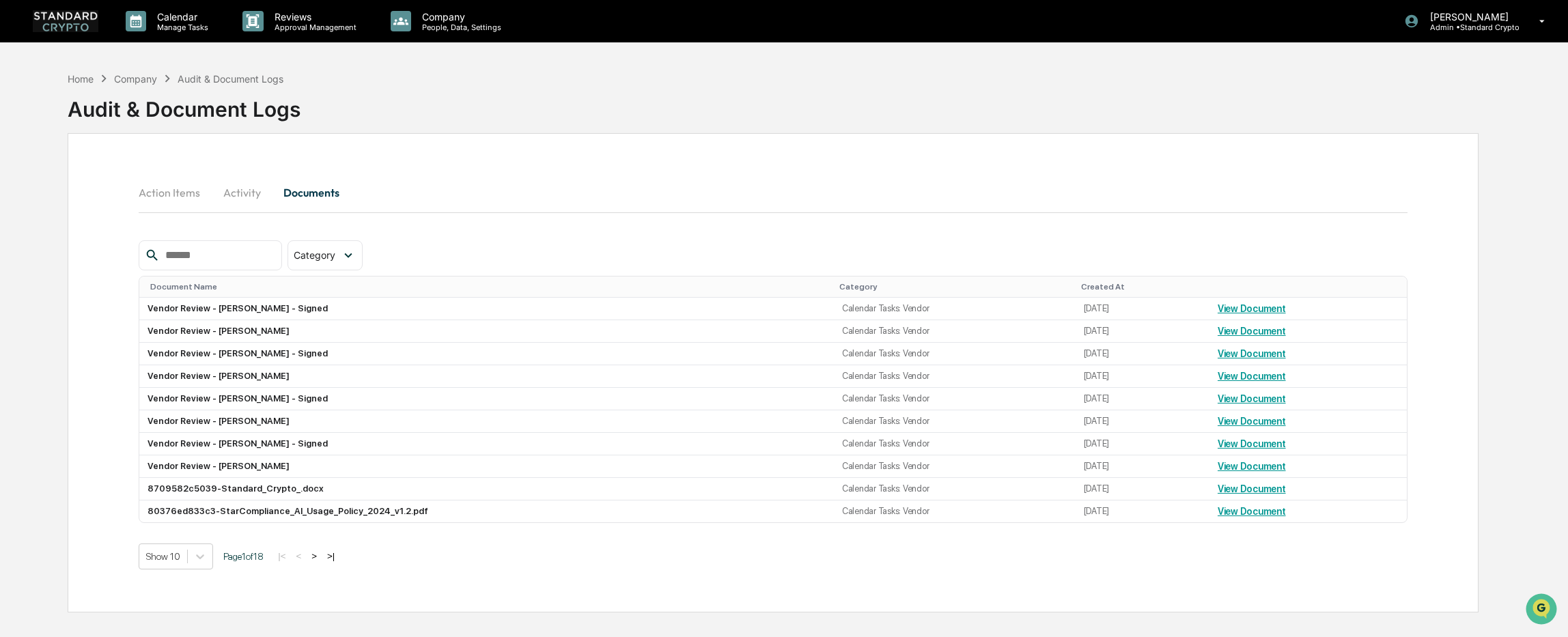
click at [177, 197] on button "Action Items" at bounding box center [175, 192] width 72 height 32
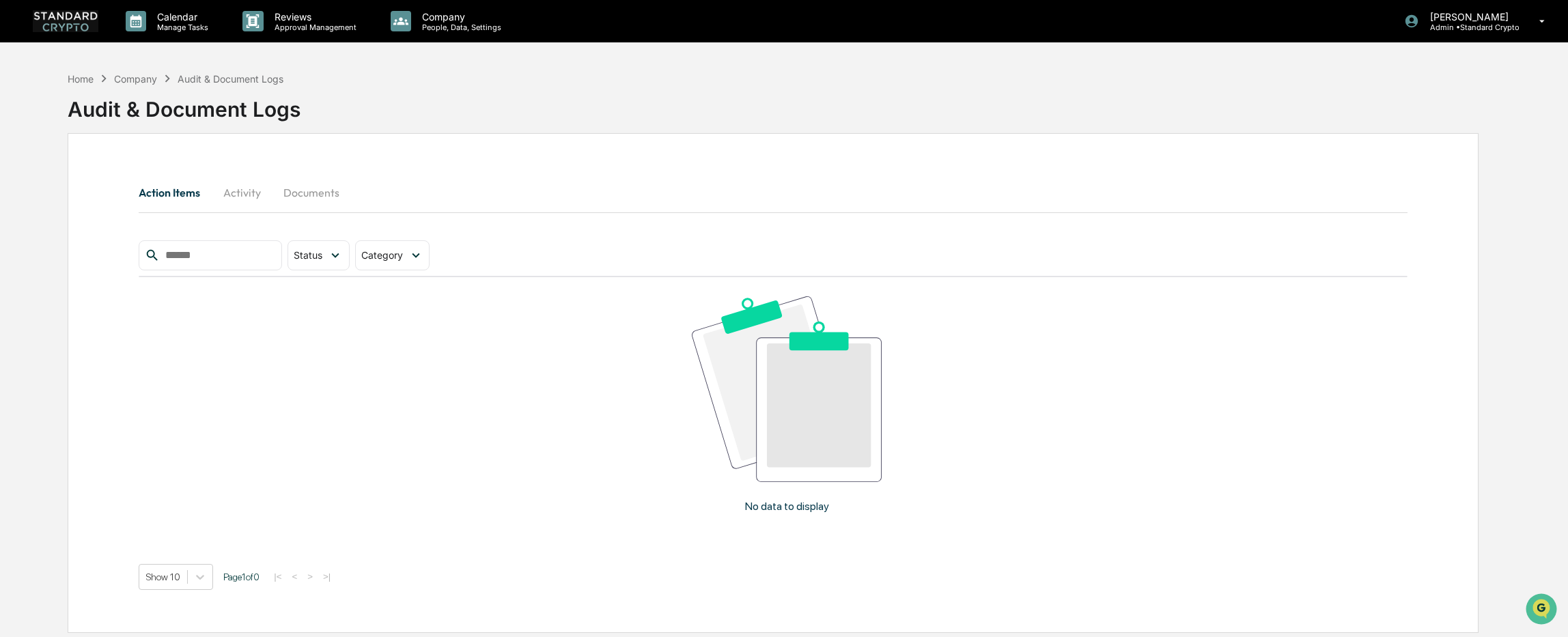
click at [243, 193] on button "Activity" at bounding box center [242, 192] width 61 height 32
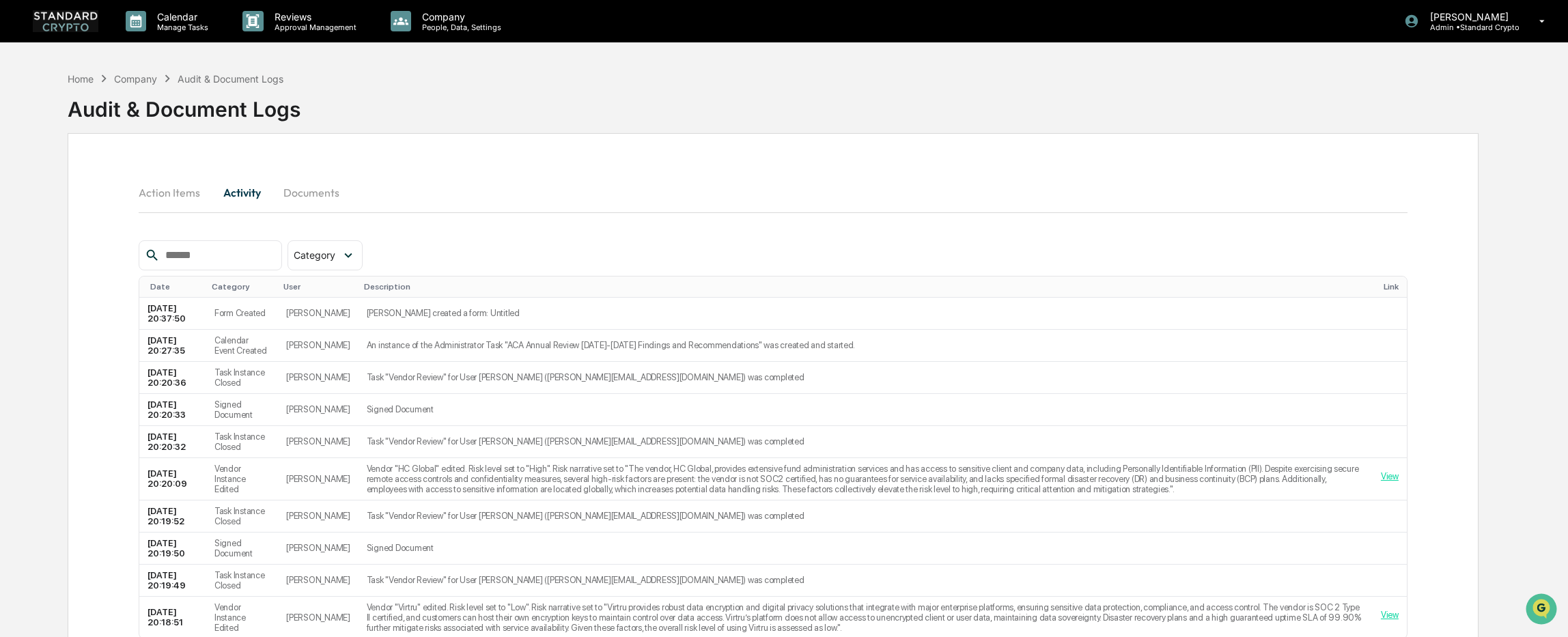
click at [161, 196] on button "Action Items" at bounding box center [175, 192] width 72 height 32
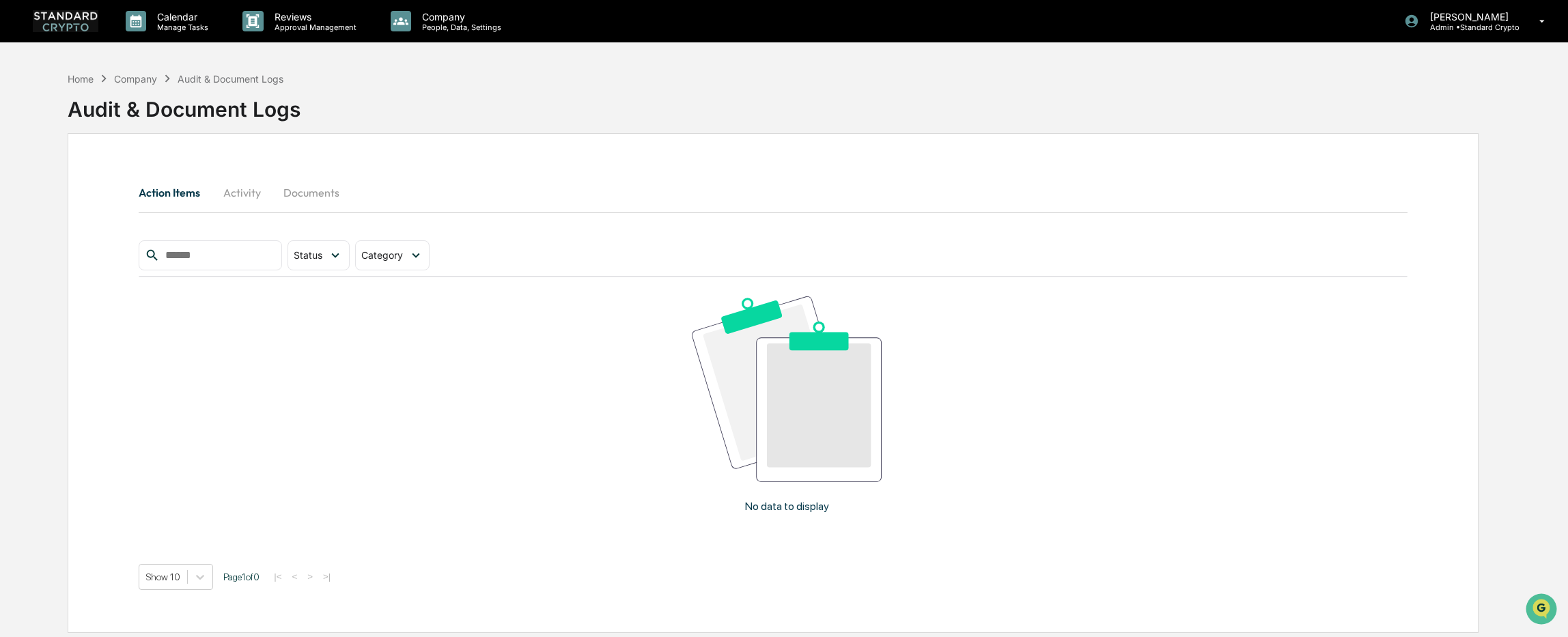
click at [320, 196] on button "Documents" at bounding box center [311, 192] width 78 height 32
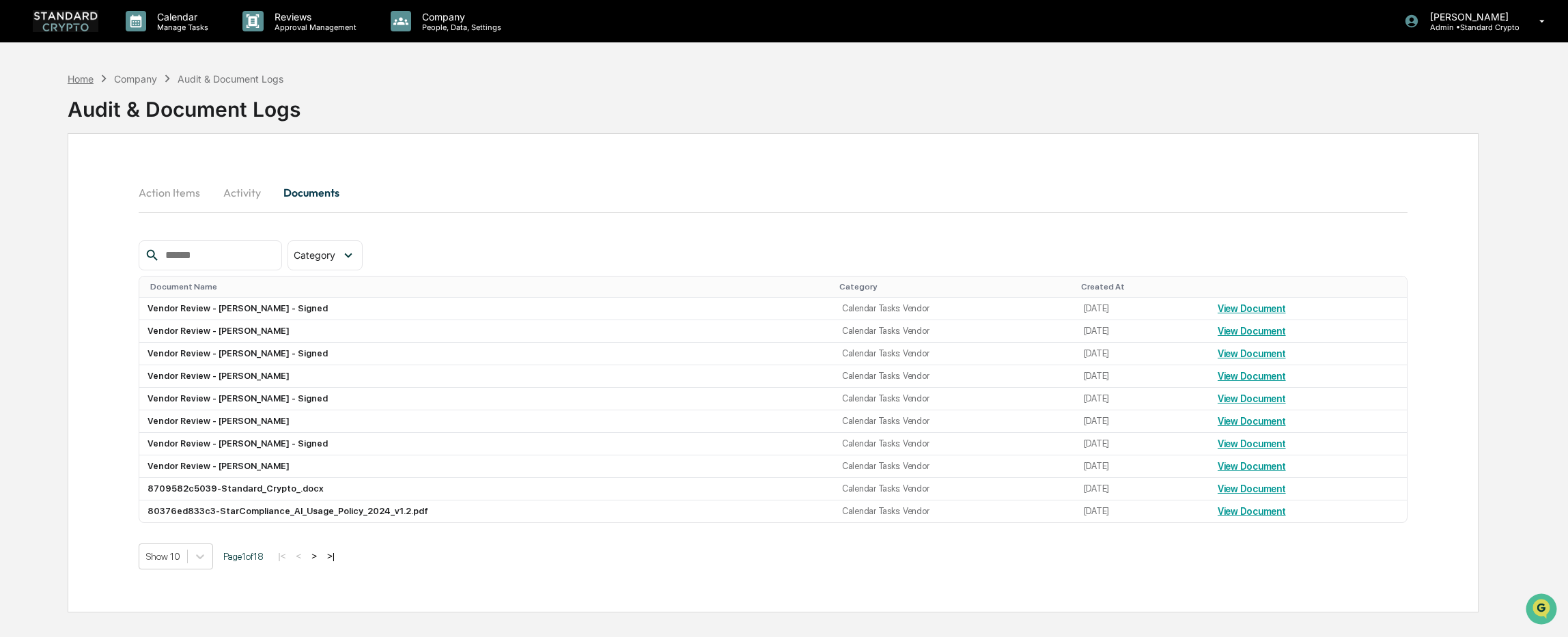
click at [81, 79] on div "Home" at bounding box center [81, 79] width 26 height 12
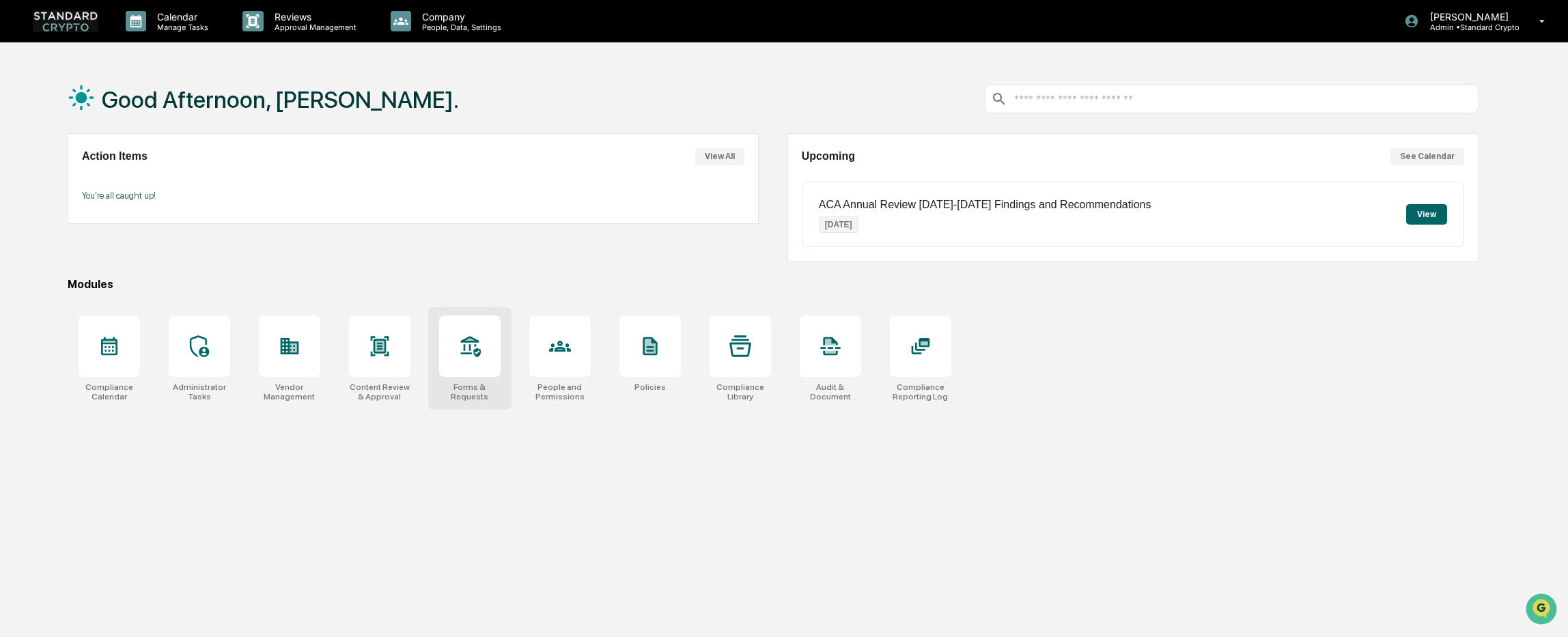
click at [475, 380] on div "Forms & Requests" at bounding box center [469, 358] width 84 height 102
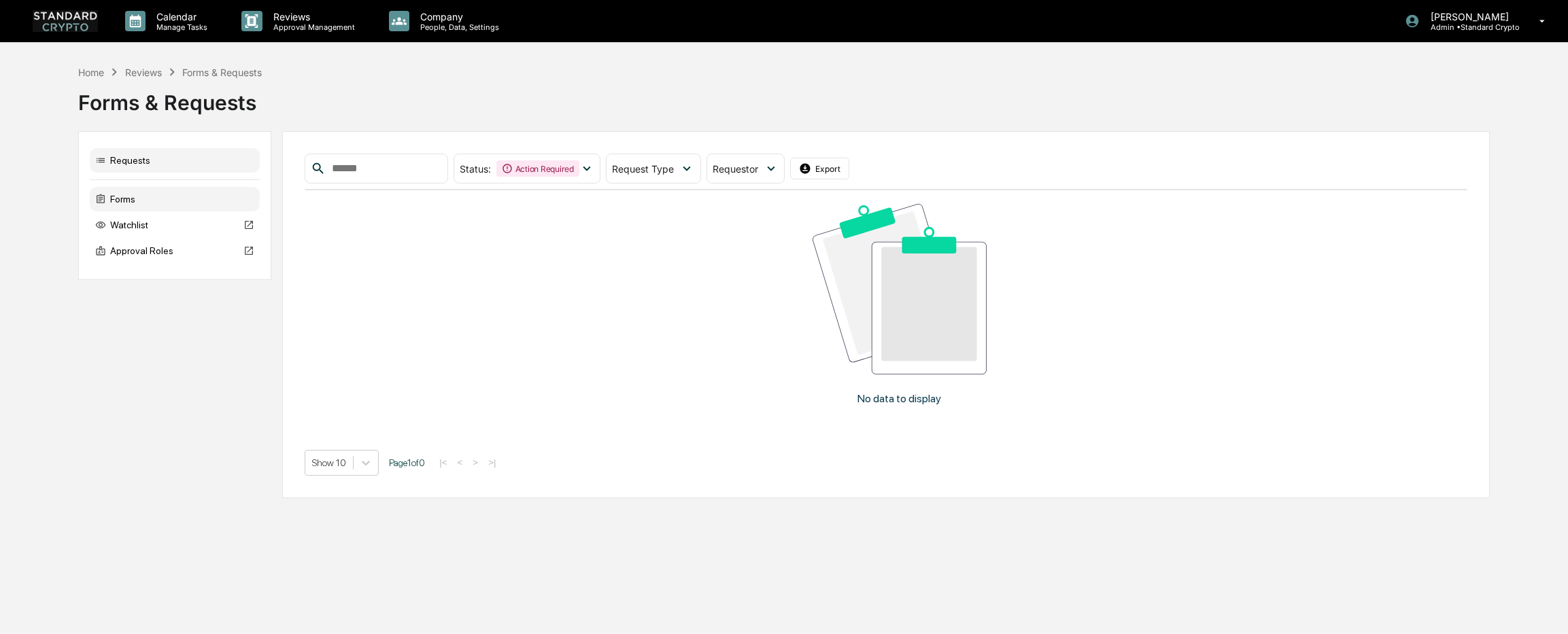
click at [146, 196] on div "Forms" at bounding box center [175, 199] width 170 height 25
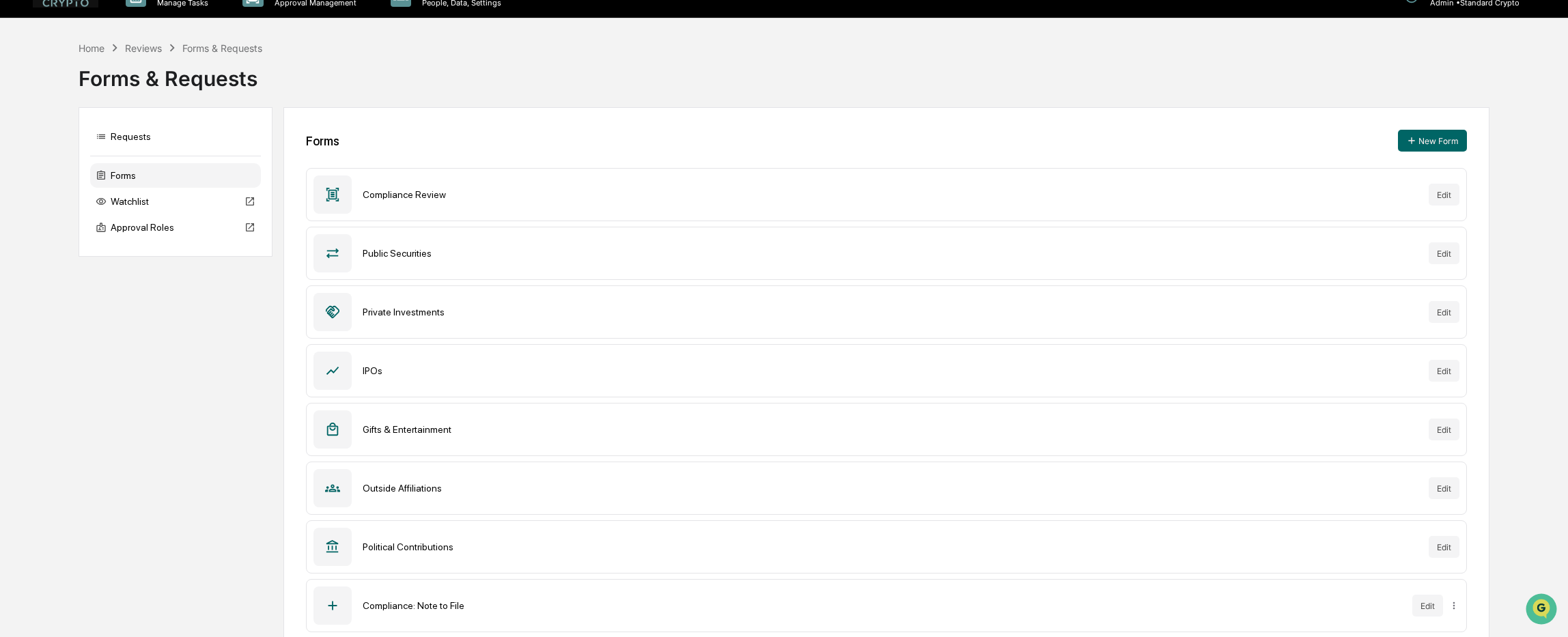
scroll to position [48, 0]
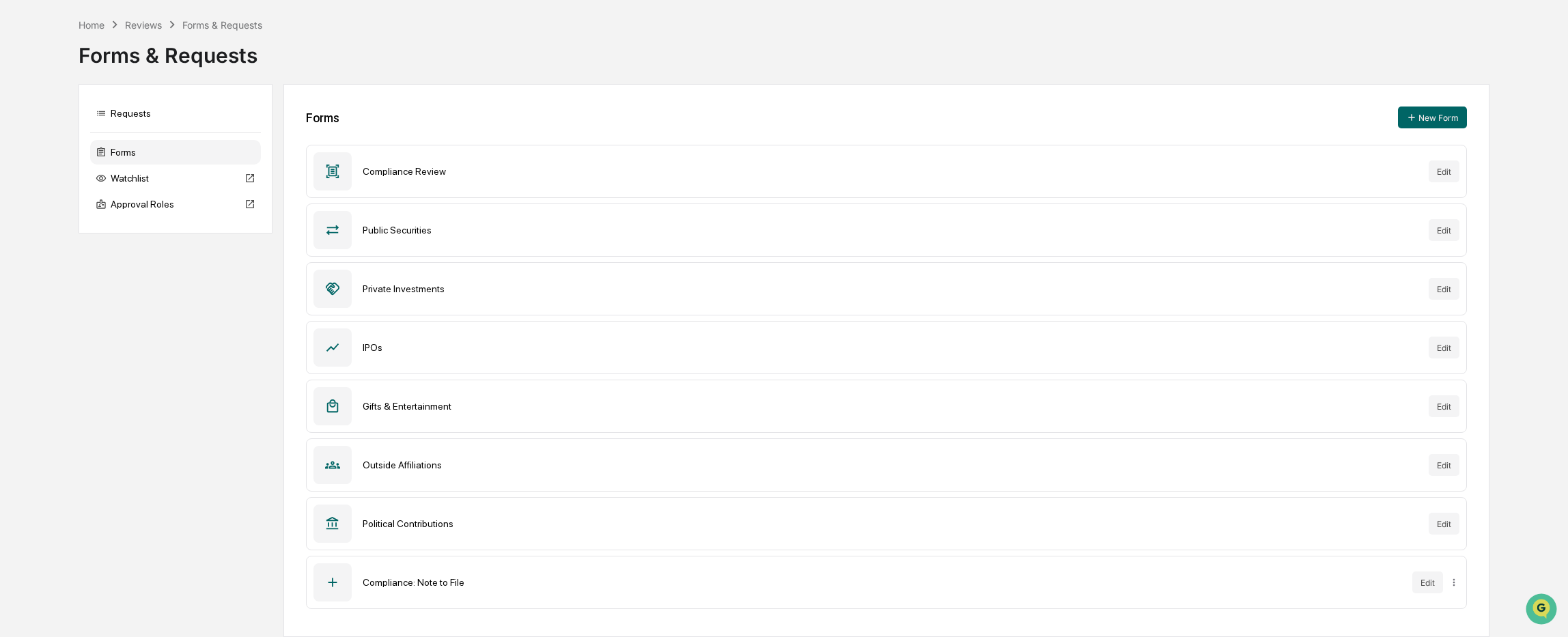
click at [332, 586] on icon at bounding box center [332, 582] width 9 height 9
click at [1453, 584] on html "Calendar Manage Tasks Reviews Approval Management Company People, Data, Setting…" at bounding box center [787, 271] width 1575 height 637
click at [1427, 582] on html "Calendar Manage Tasks Reviews Approval Management Company People, Data, Setting…" at bounding box center [787, 271] width 1575 height 637
click at [411, 582] on div "Compliance: Note to File" at bounding box center [881, 582] width 1039 height 11
click at [121, 156] on div "Forms" at bounding box center [175, 153] width 170 height 25
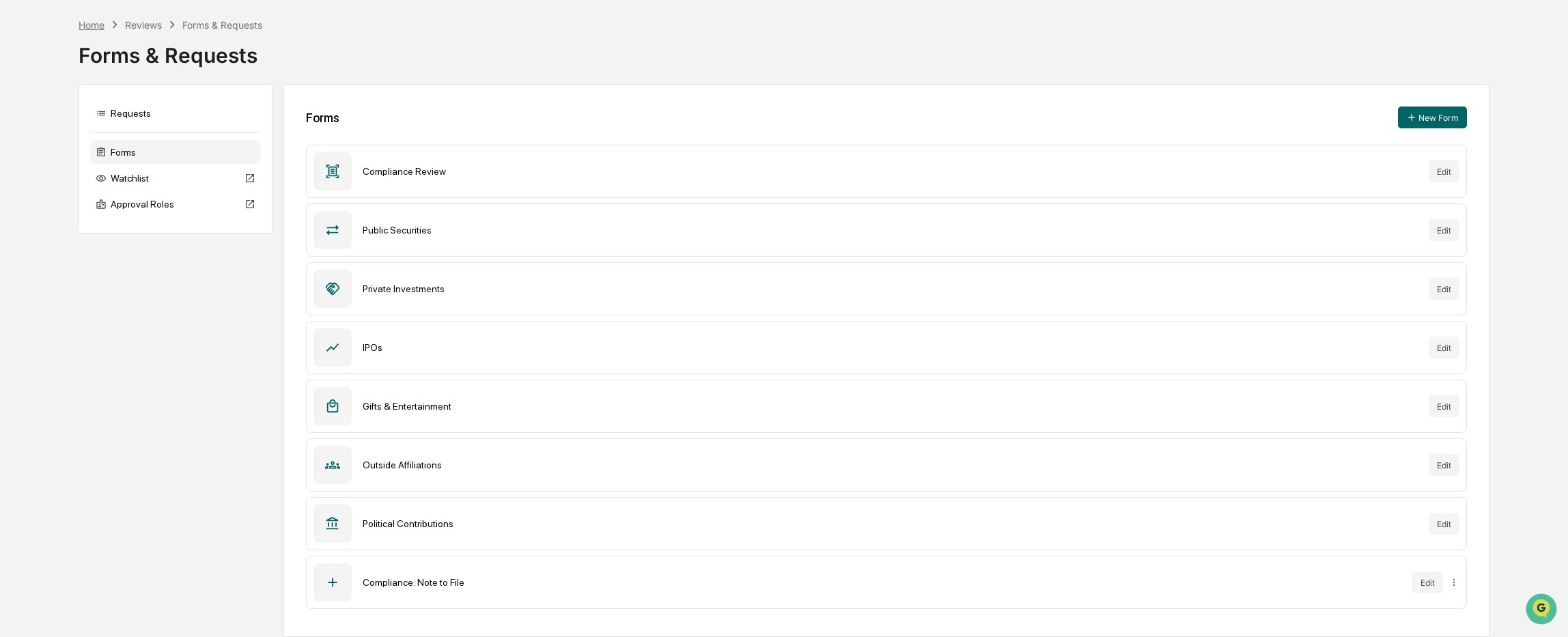
click at [97, 25] on div "Home" at bounding box center [92, 25] width 26 height 12
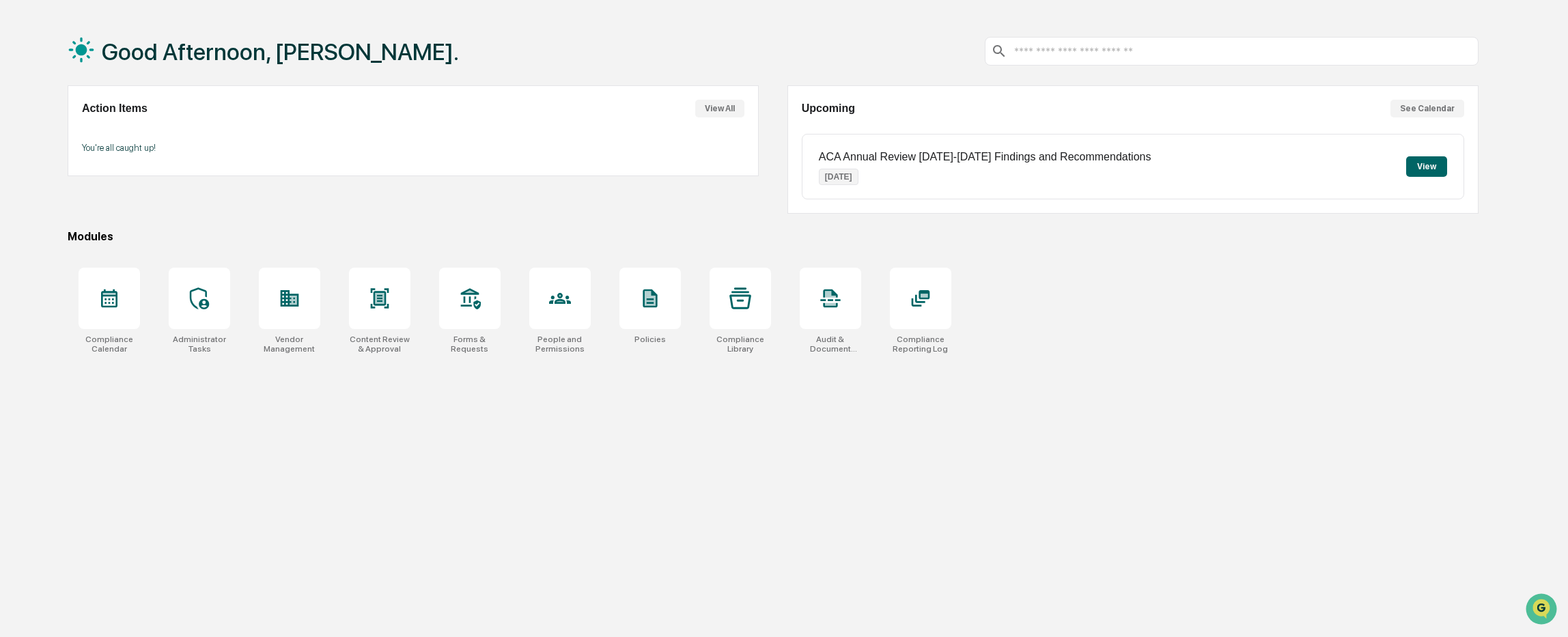
click at [1441, 161] on button "View" at bounding box center [1426, 167] width 41 height 21
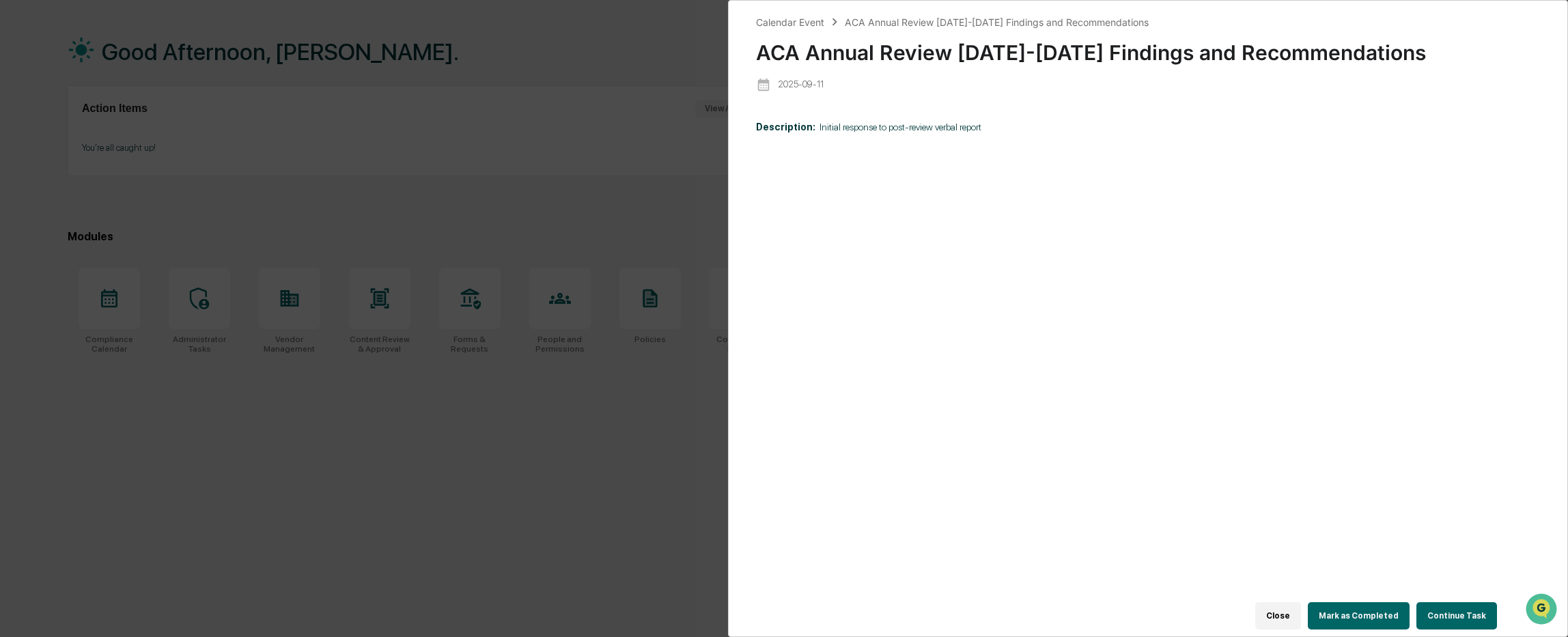
click at [1469, 609] on button "Continue Task" at bounding box center [1456, 616] width 81 height 28
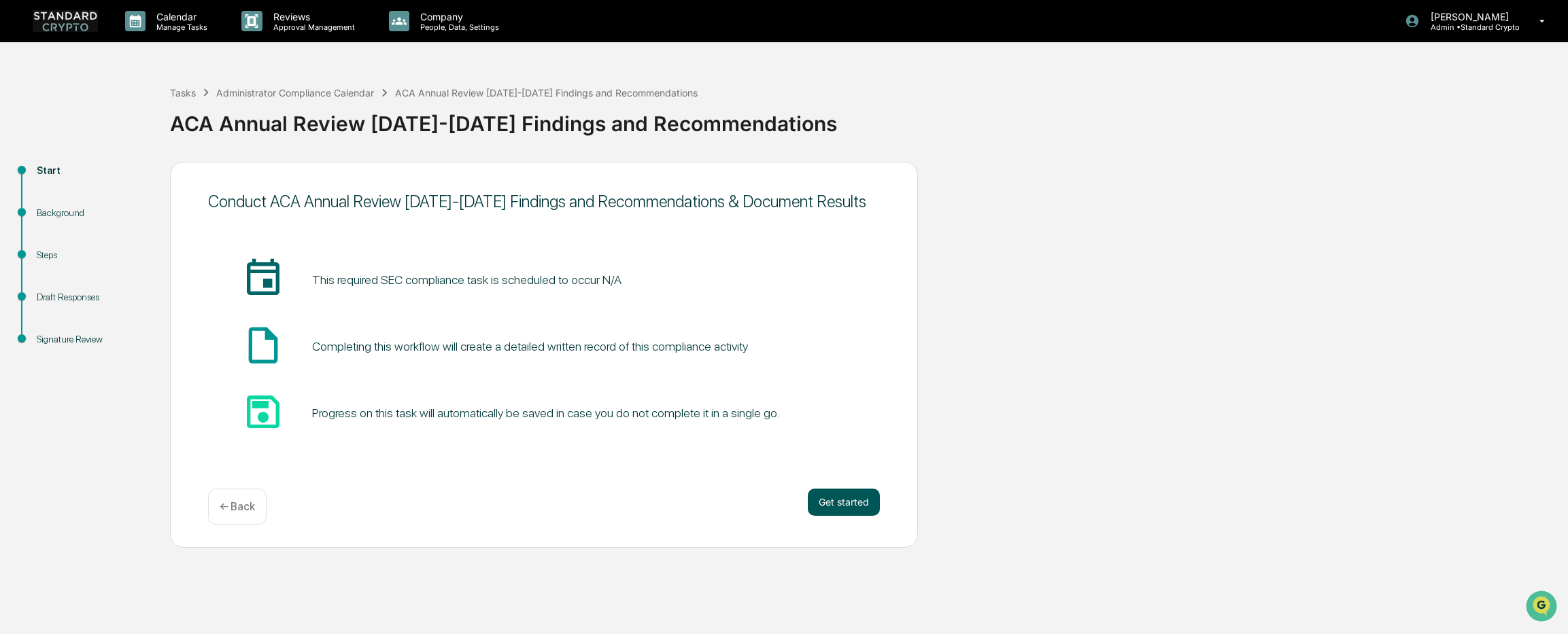
click at [844, 505] on button "Get started" at bounding box center [843, 502] width 72 height 27
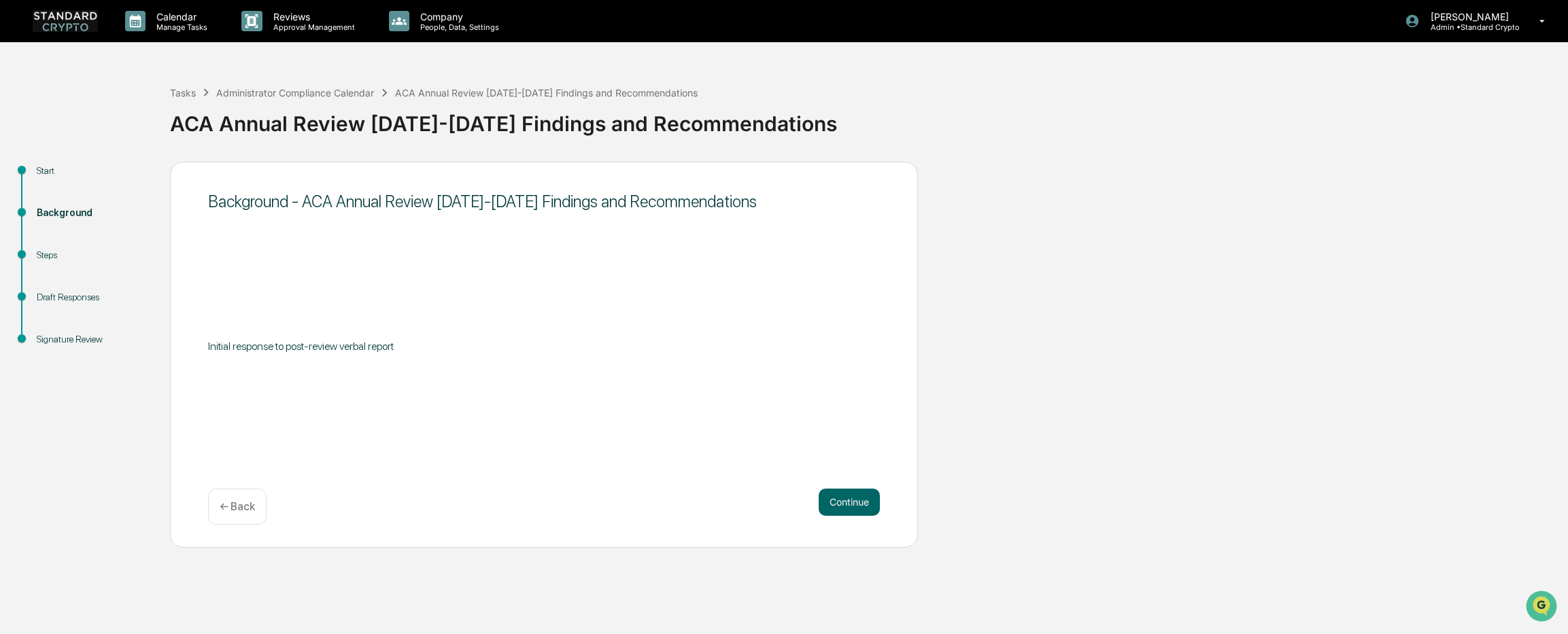
click at [844, 505] on button "Continue" at bounding box center [849, 502] width 61 height 27
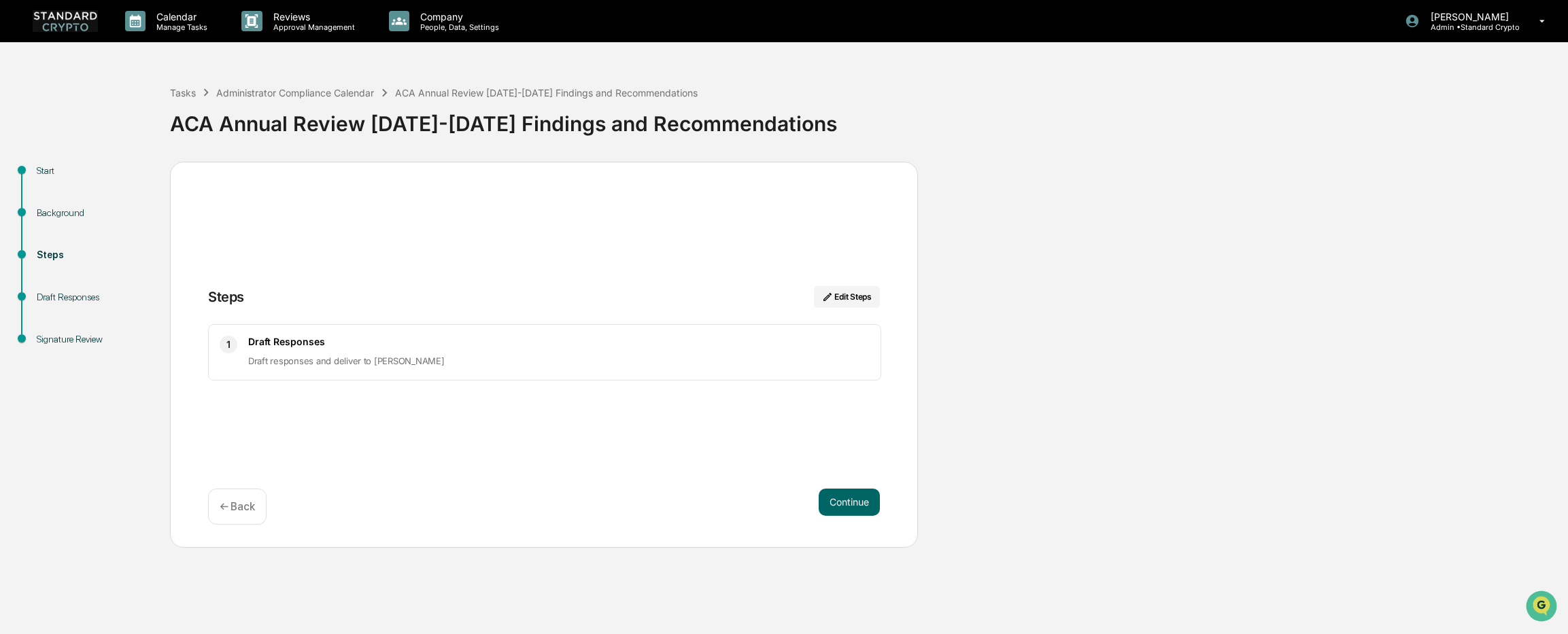
click at [844, 505] on button "Continue" at bounding box center [849, 502] width 61 height 27
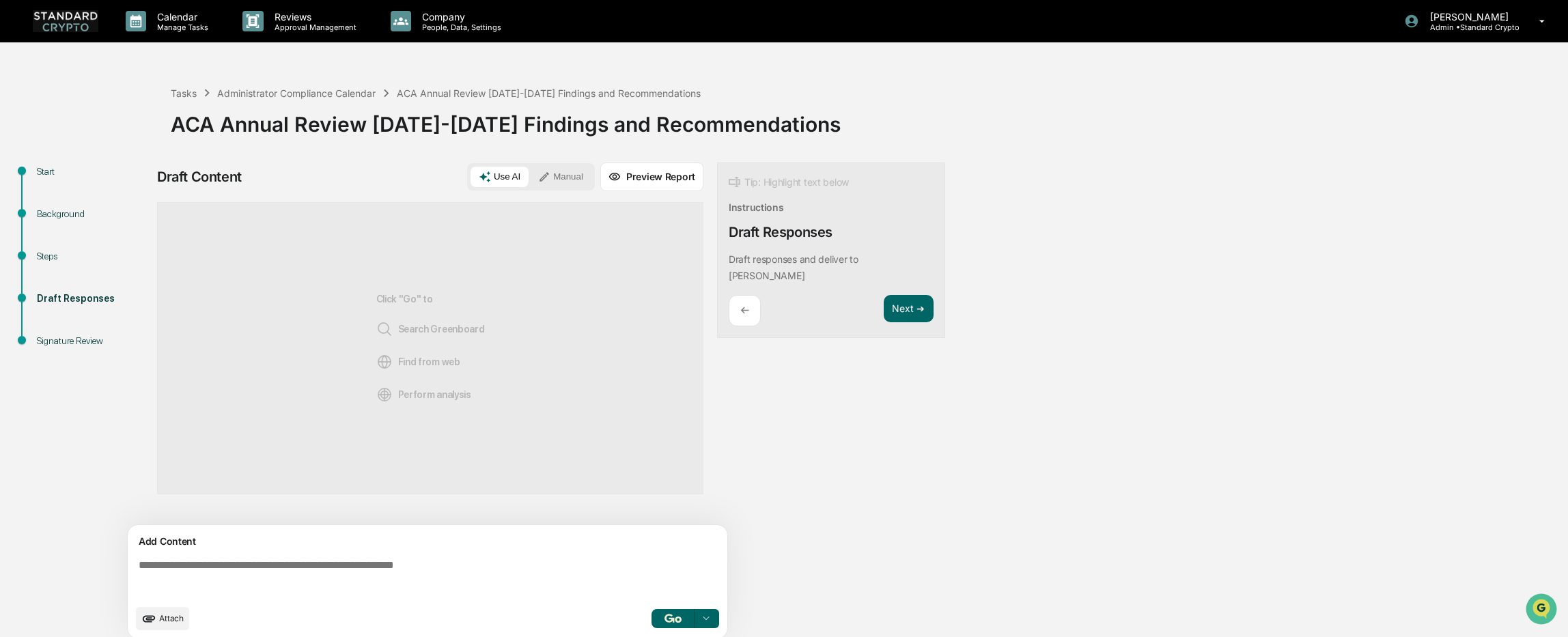
scroll to position [10, 0]
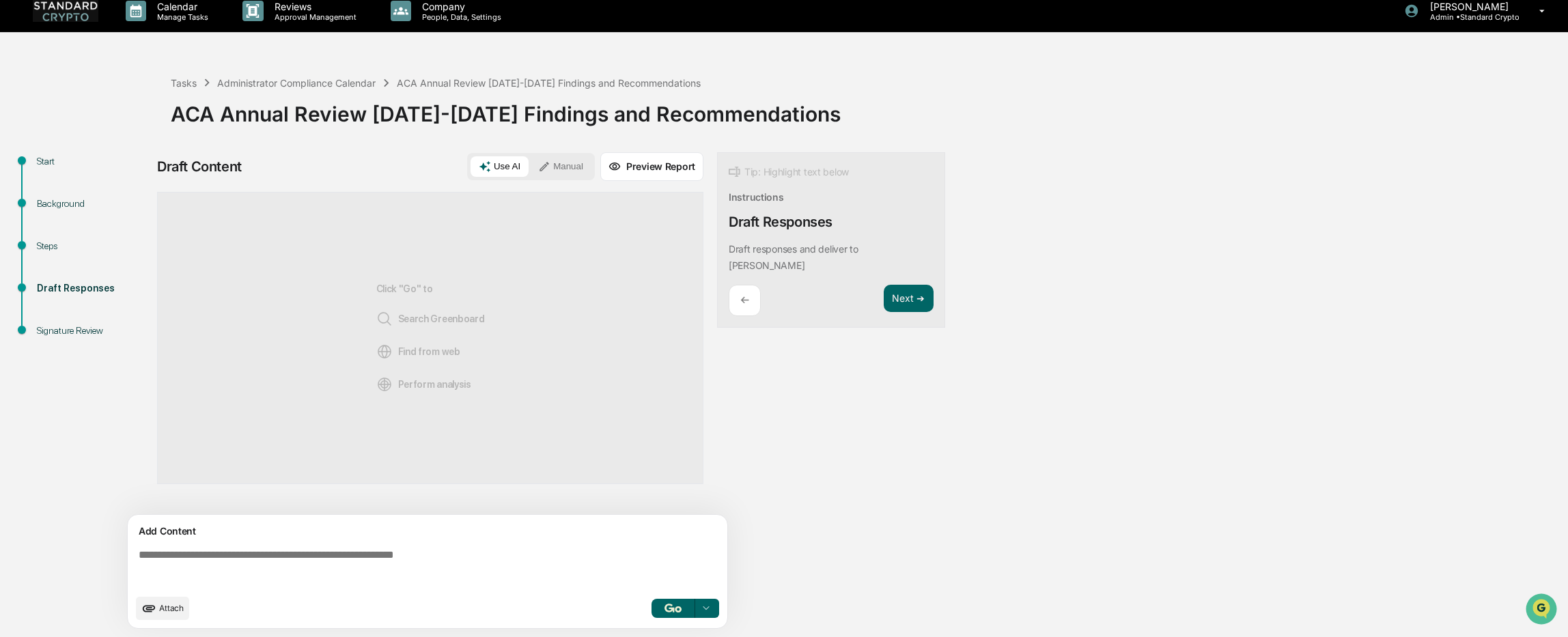
click at [492, 319] on div "Click "Go" to Search Greenboard Find from web Perform analysis" at bounding box center [431, 337] width 547 height 292
click at [914, 285] on button "Next ➔" at bounding box center [908, 299] width 50 height 28
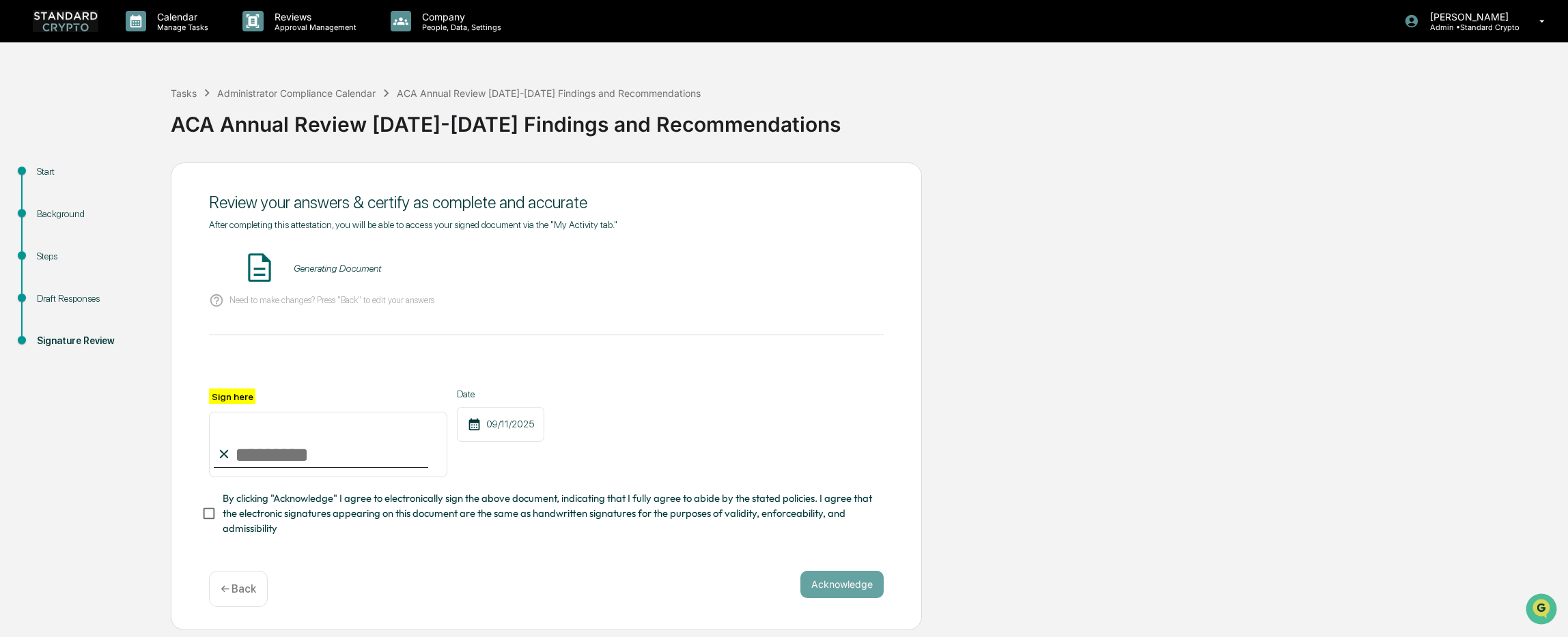
scroll to position [0, 0]
click at [255, 598] on div "← Back" at bounding box center [238, 589] width 59 height 36
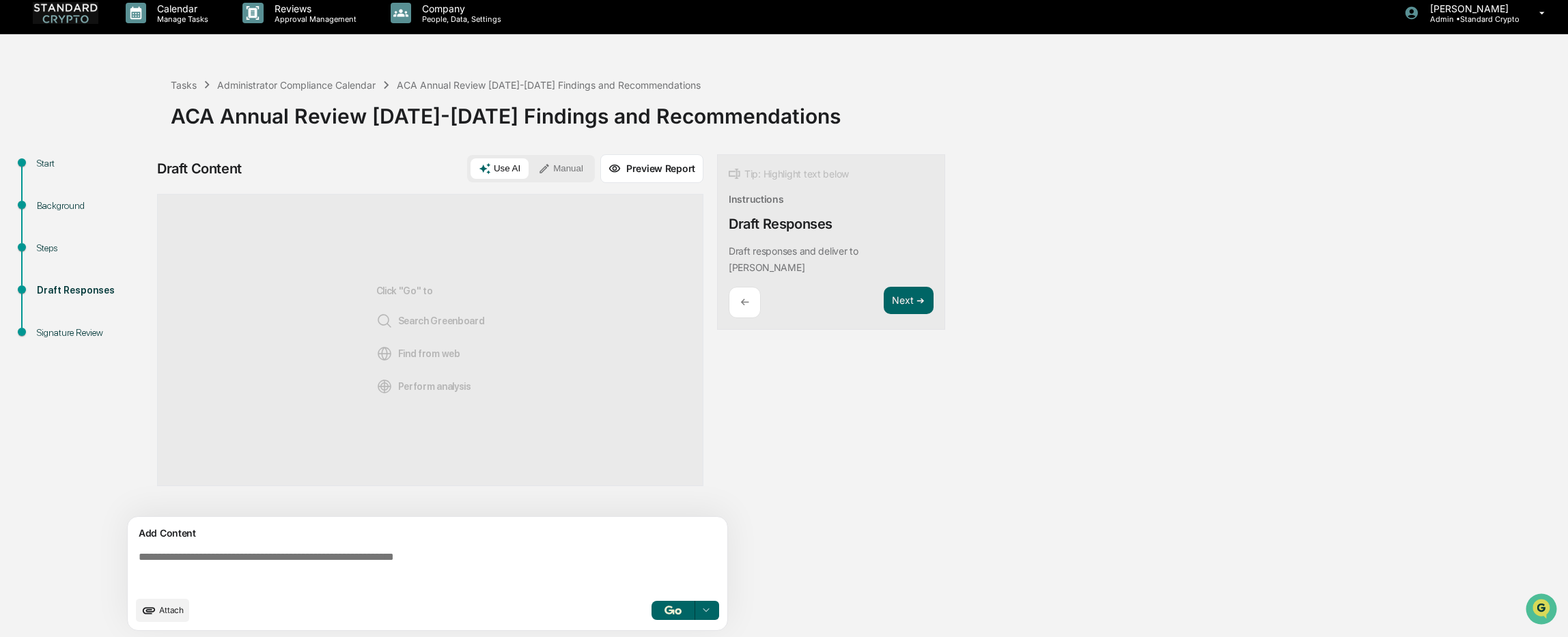
scroll to position [10, 0]
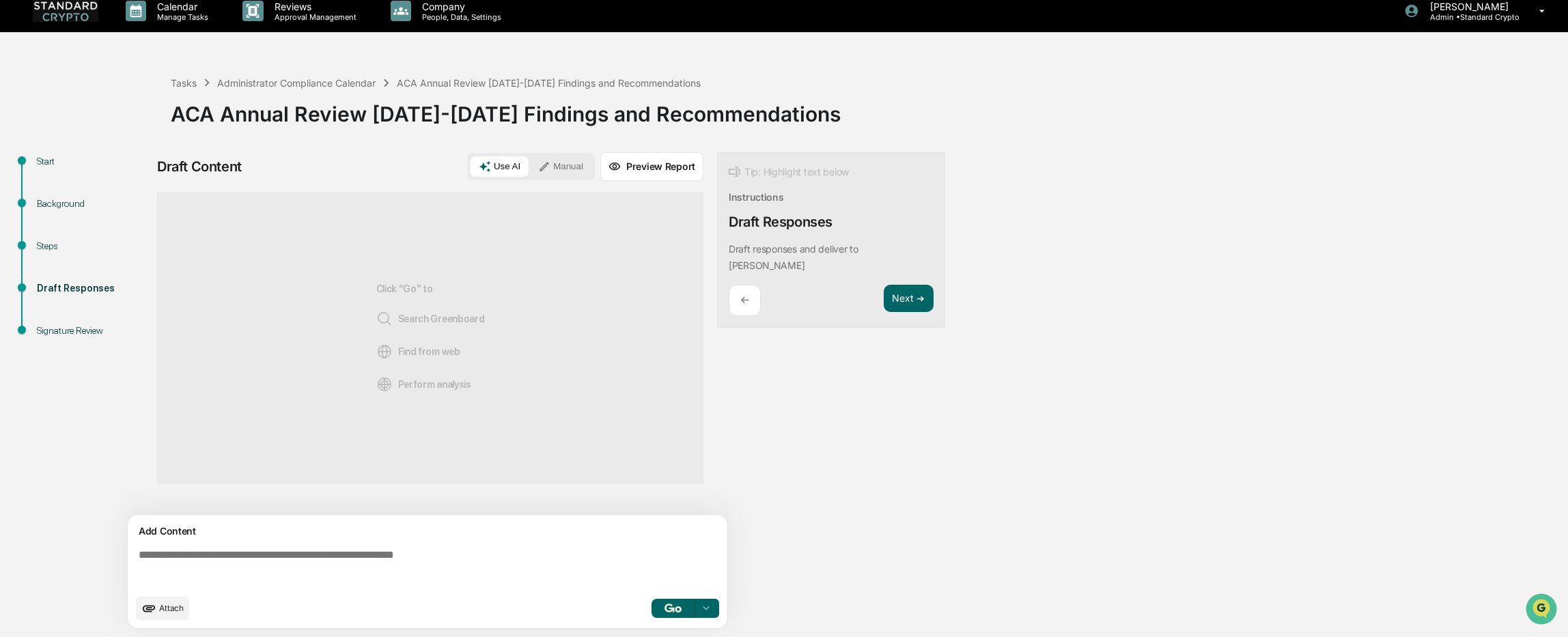
click at [160, 609] on span "Attach" at bounding box center [172, 608] width 25 height 10
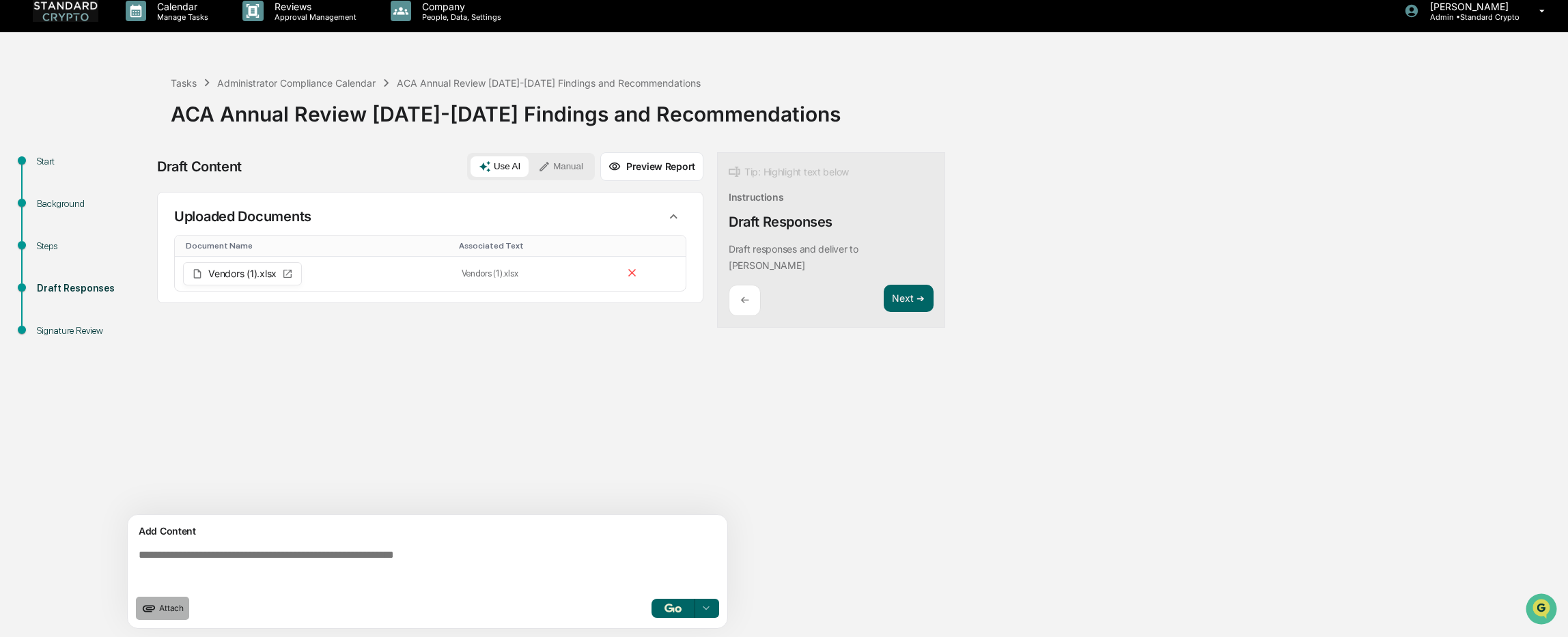
click at [177, 609] on span "Attach" at bounding box center [172, 608] width 25 height 10
click at [161, 611] on span "Attach" at bounding box center [172, 608] width 25 height 10
click at [145, 611] on icon "upload document" at bounding box center [149, 609] width 13 height 7
click at [157, 610] on button "Attach" at bounding box center [162, 609] width 53 height 23
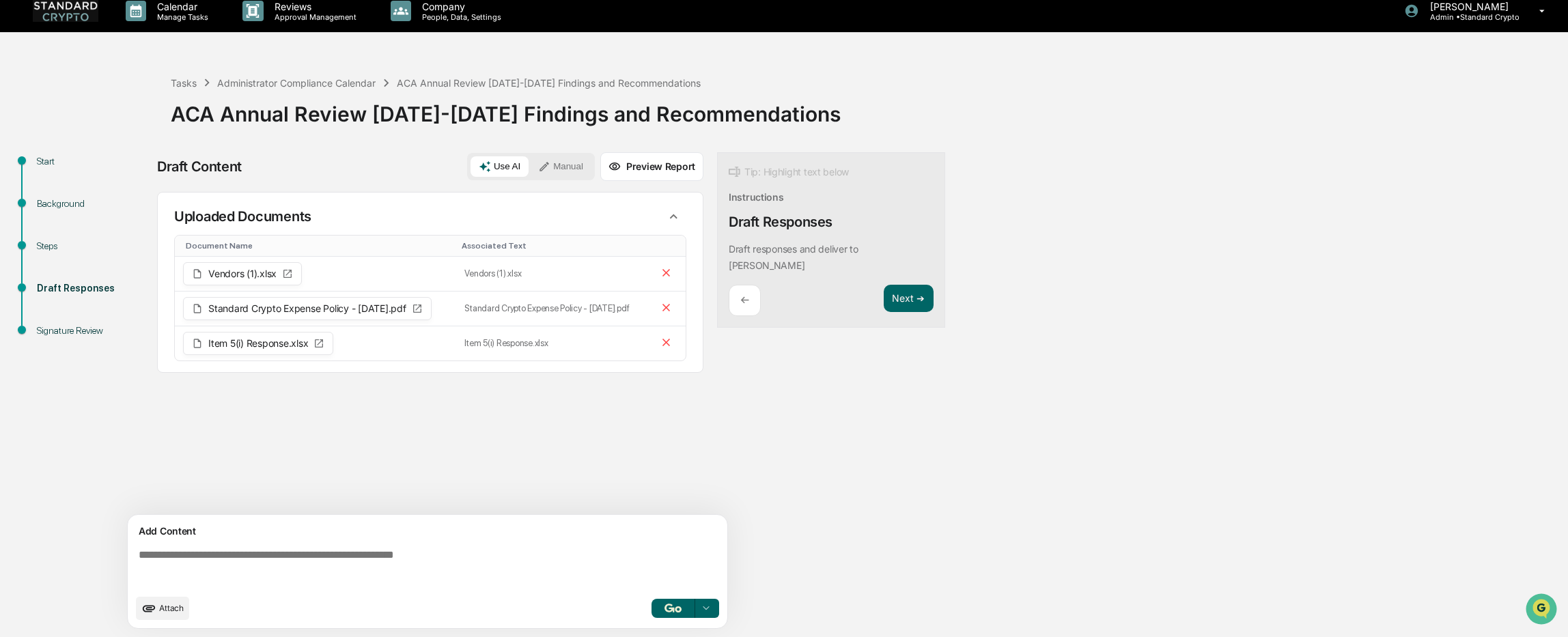
click at [164, 613] on span "Attach" at bounding box center [172, 608] width 25 height 10
click at [905, 285] on button "Next ➔" at bounding box center [908, 299] width 50 height 28
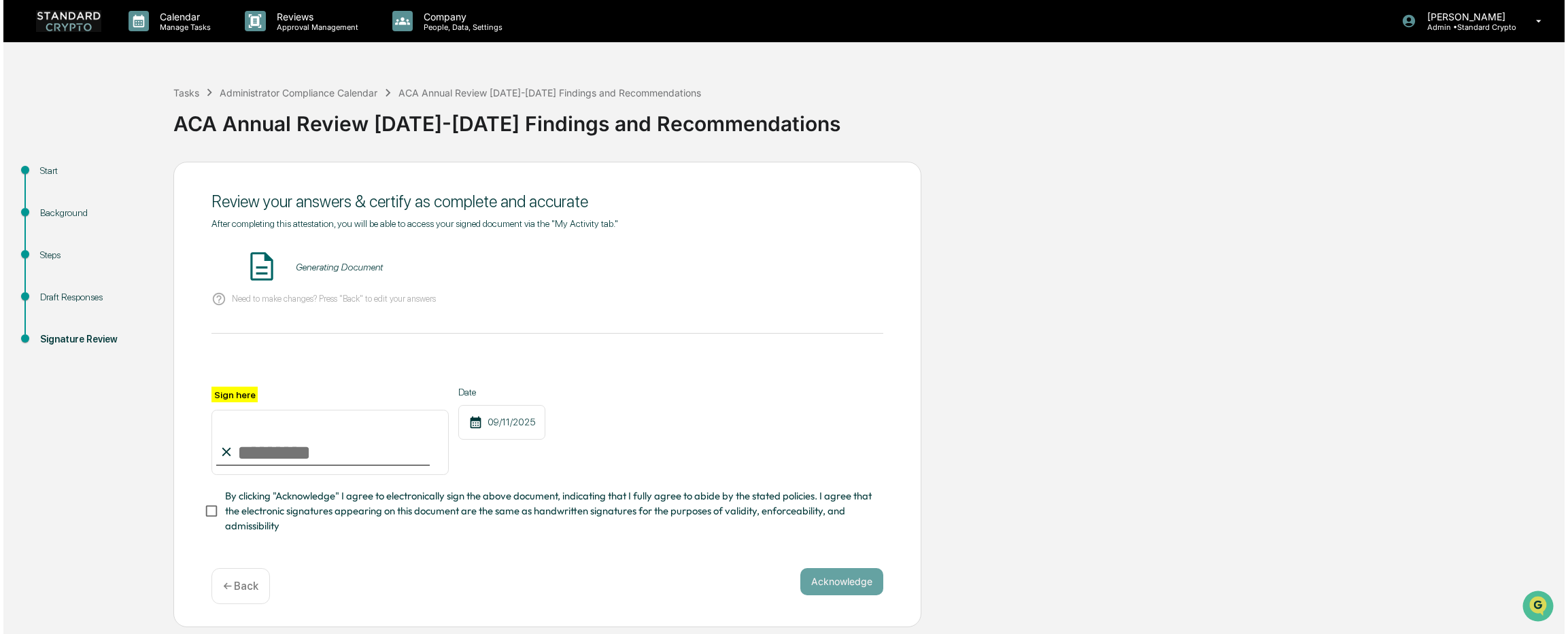
scroll to position [0, 0]
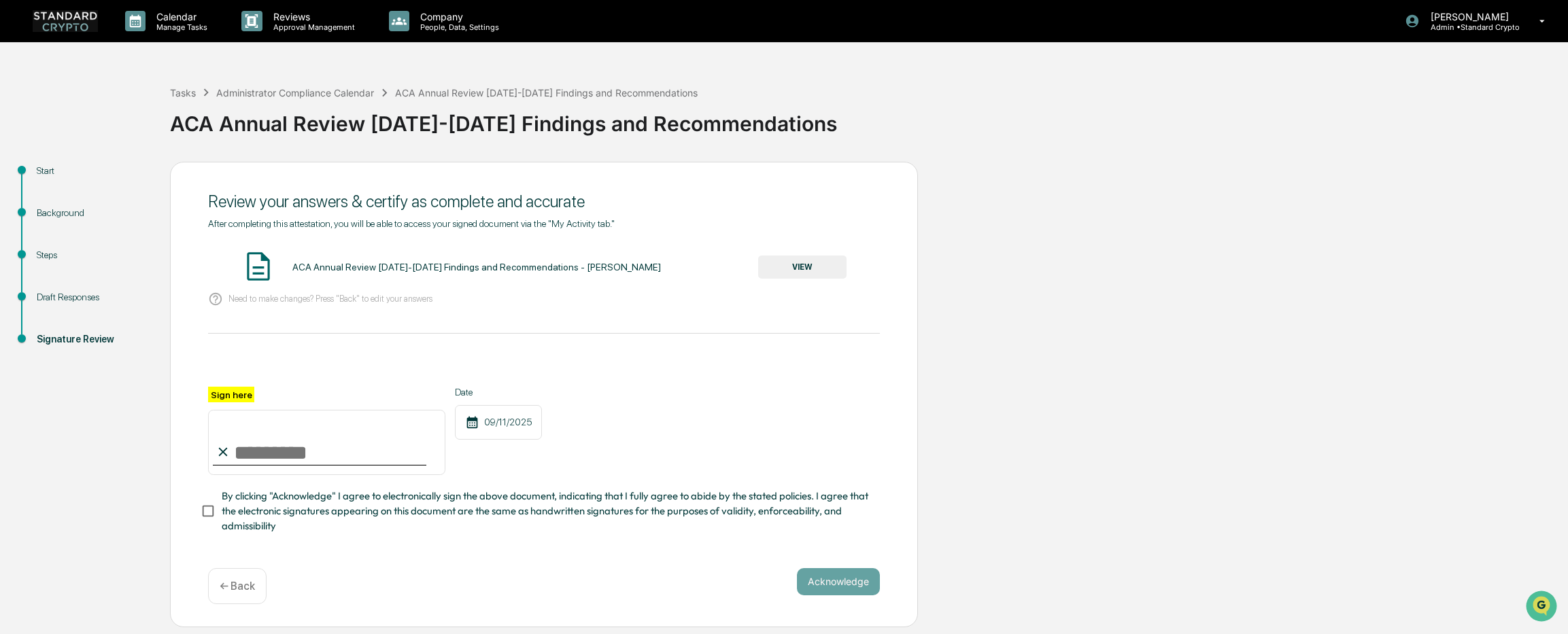
click at [799, 269] on button "VIEW" at bounding box center [802, 267] width 89 height 23
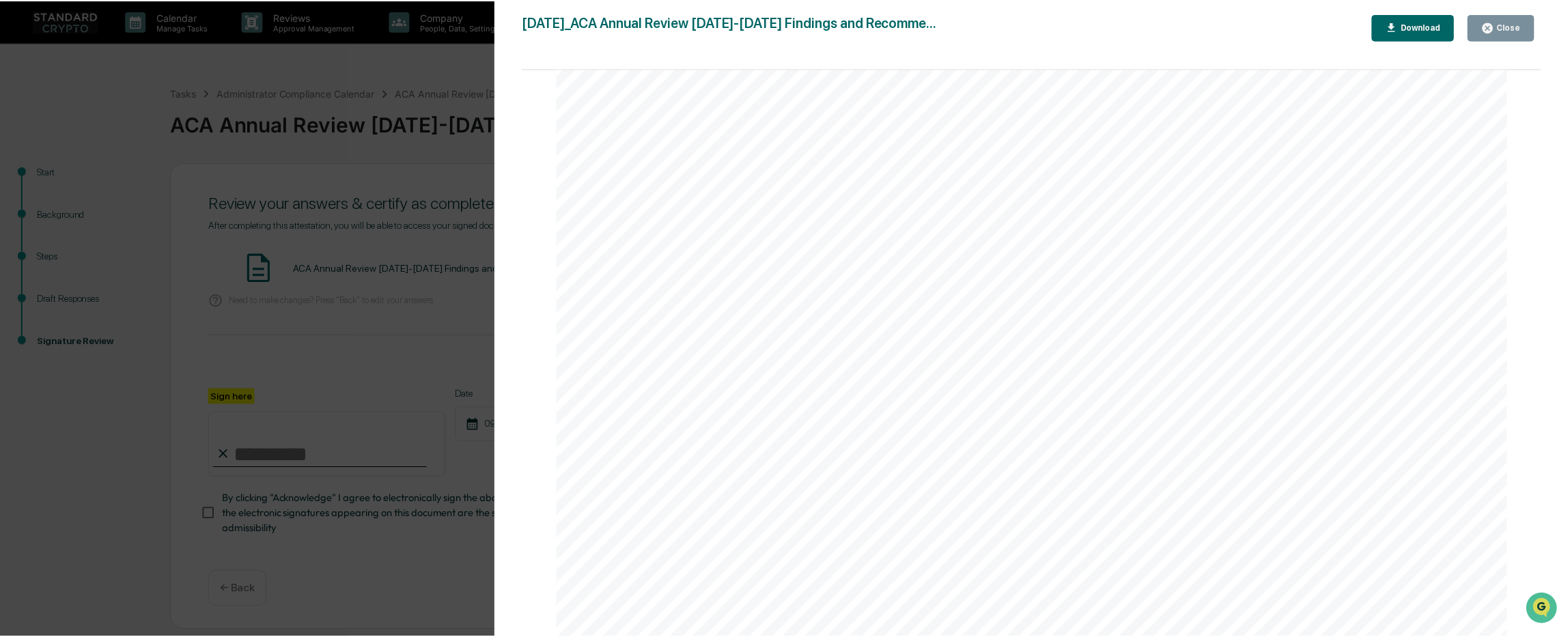
scroll to position [615, 0]
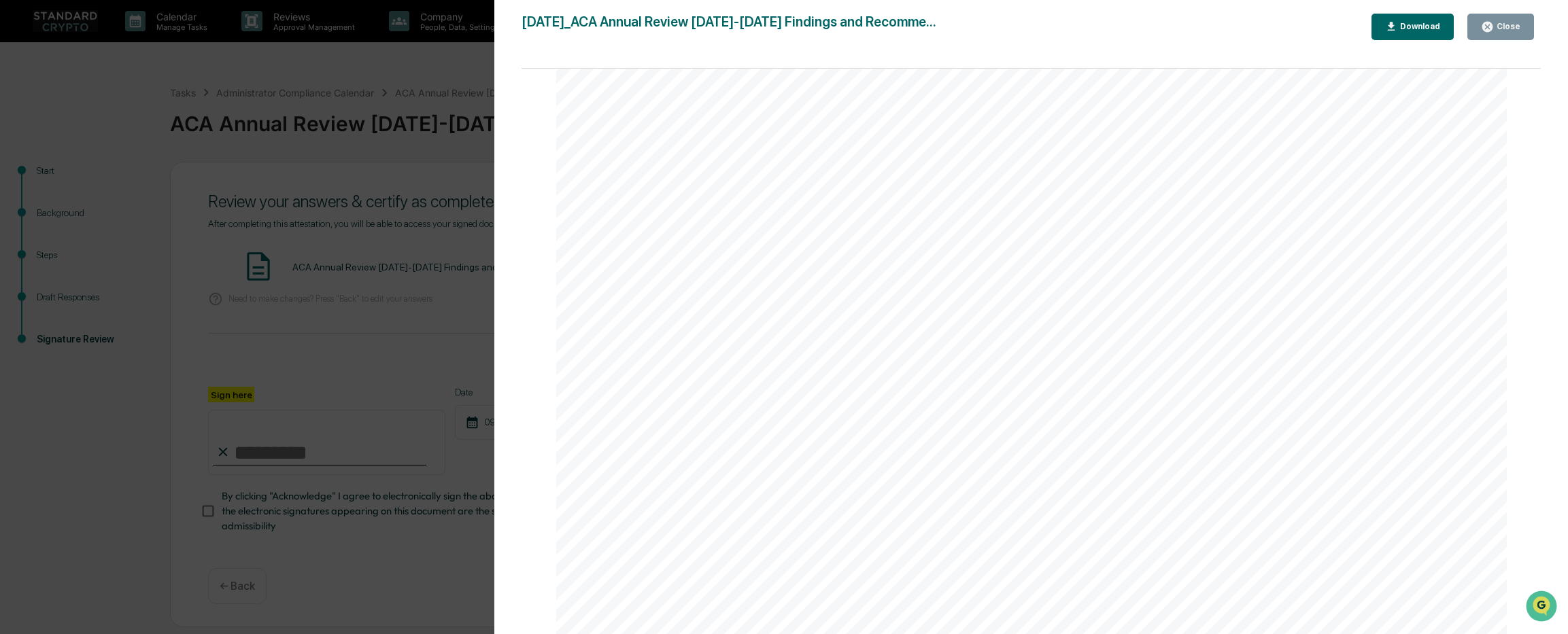
click at [1508, 19] on button "Close" at bounding box center [1500, 27] width 67 height 27
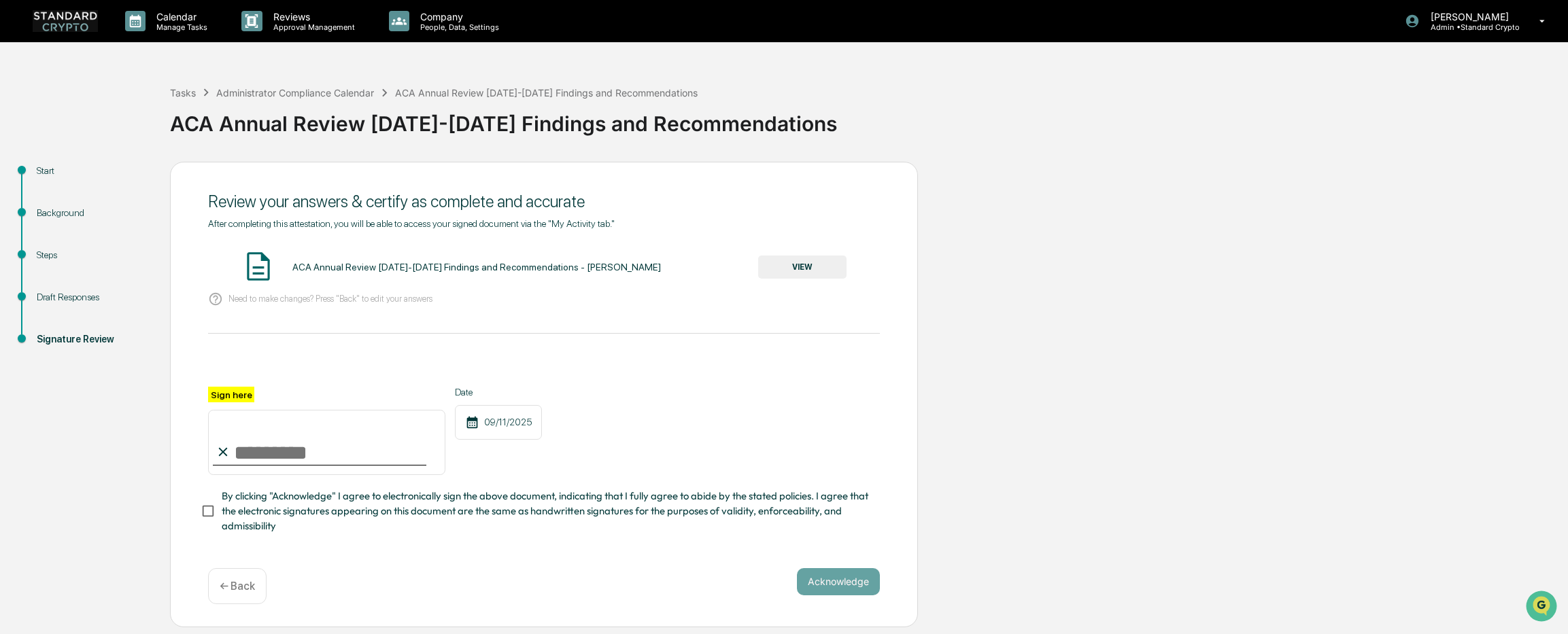
click at [240, 591] on p "← Back" at bounding box center [237, 586] width 35 height 13
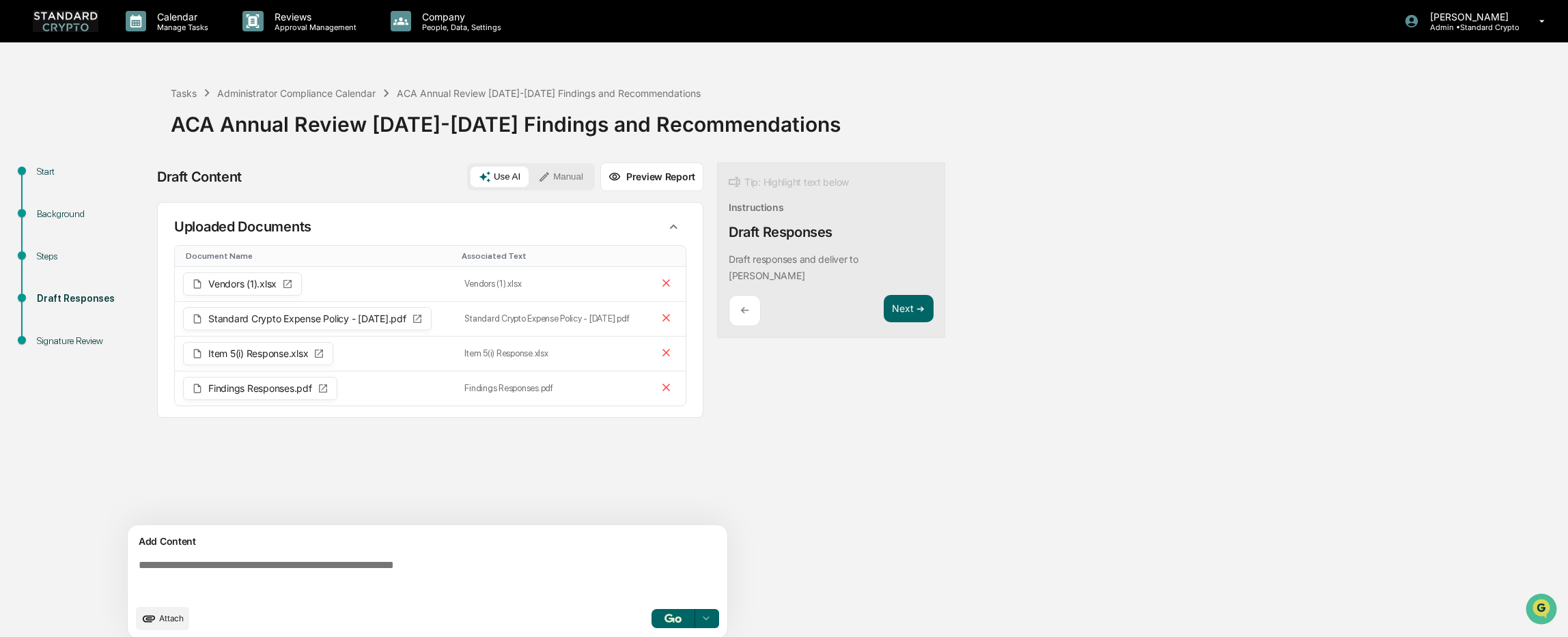
click at [237, 561] on textarea at bounding box center [430, 578] width 594 height 49
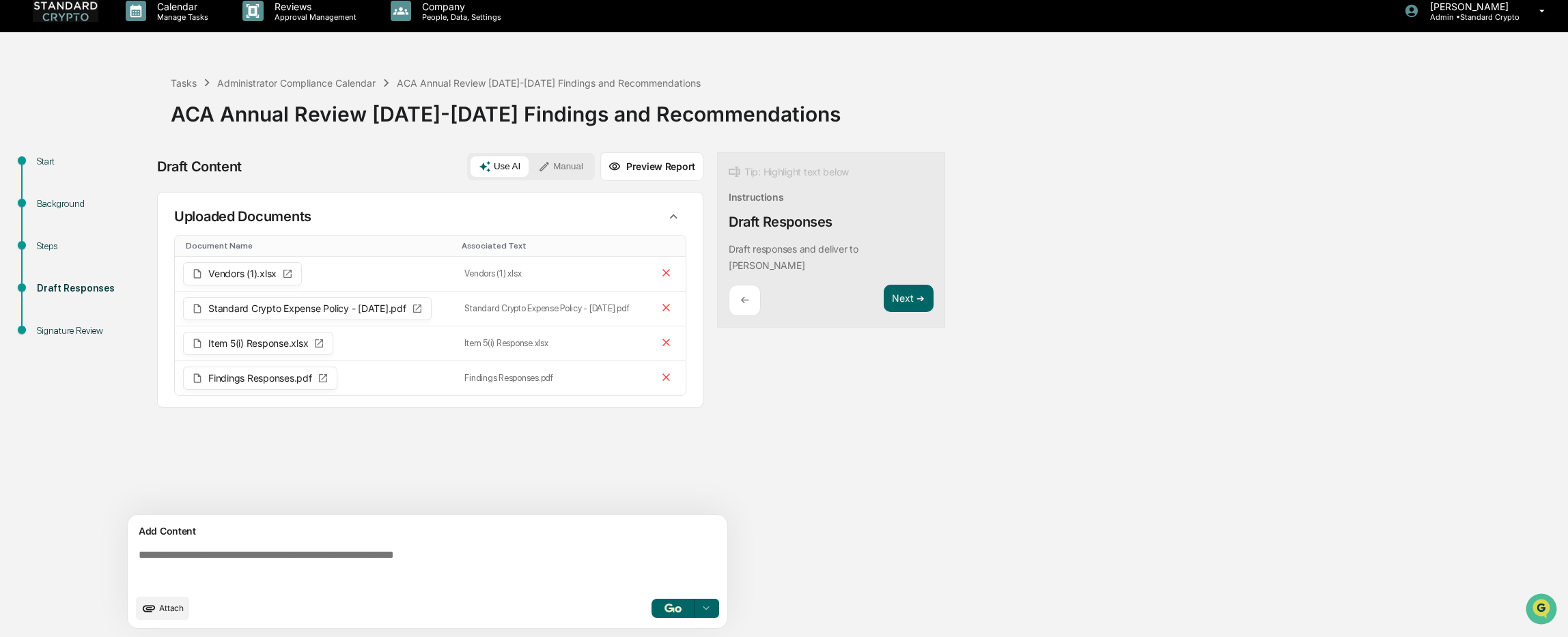
paste textarea "**********"
type textarea "**********"
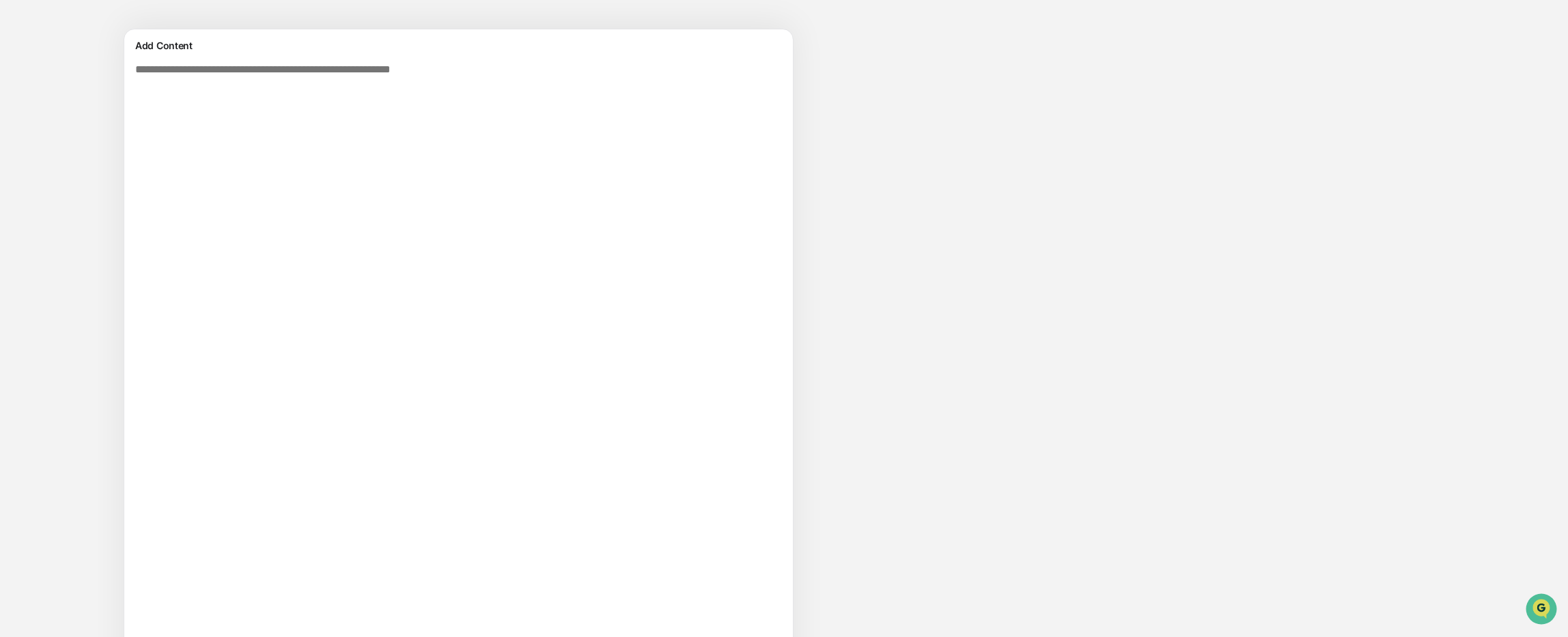
scroll to position [21, 0]
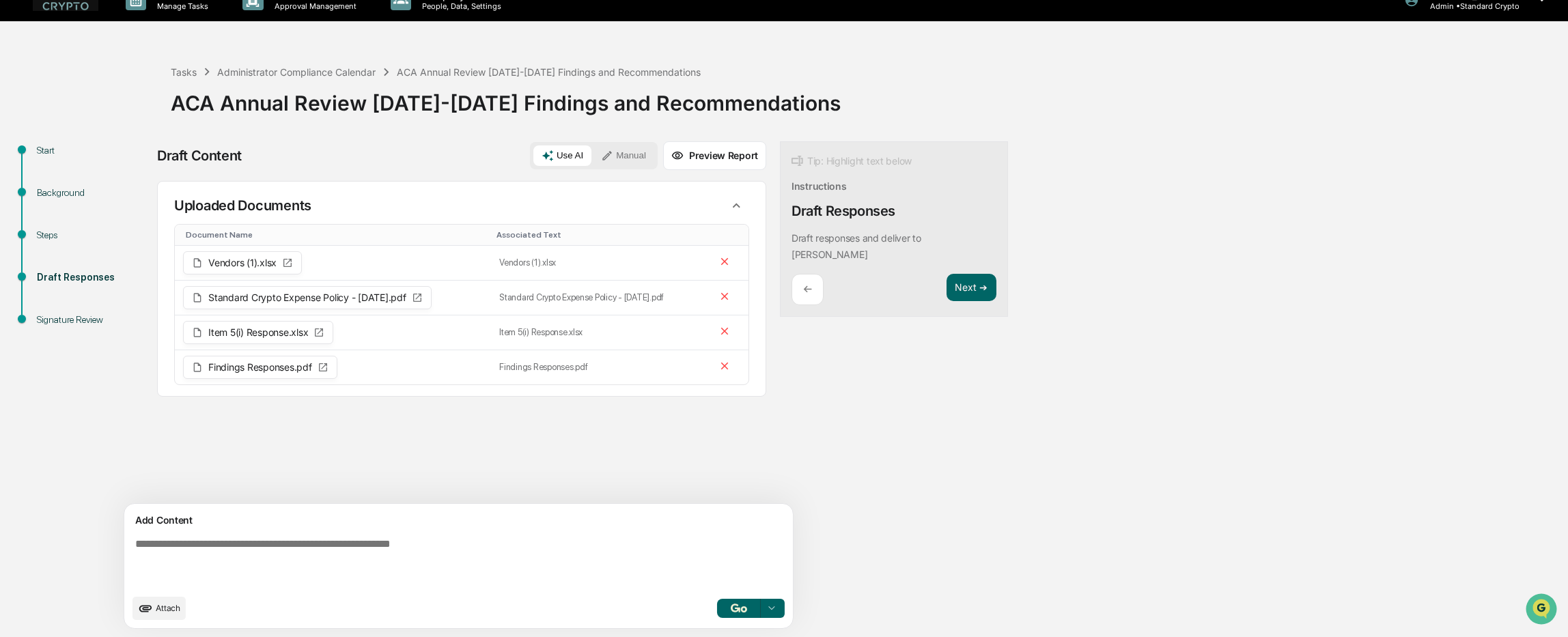
click at [766, 400] on div "Draft Content Use AI Manual Preview Report Sources Uploaded Documents Document …" at bounding box center [540, 389] width 765 height 496
click at [211, 551] on textarea at bounding box center [427, 562] width 594 height 60
paste textarea "**********"
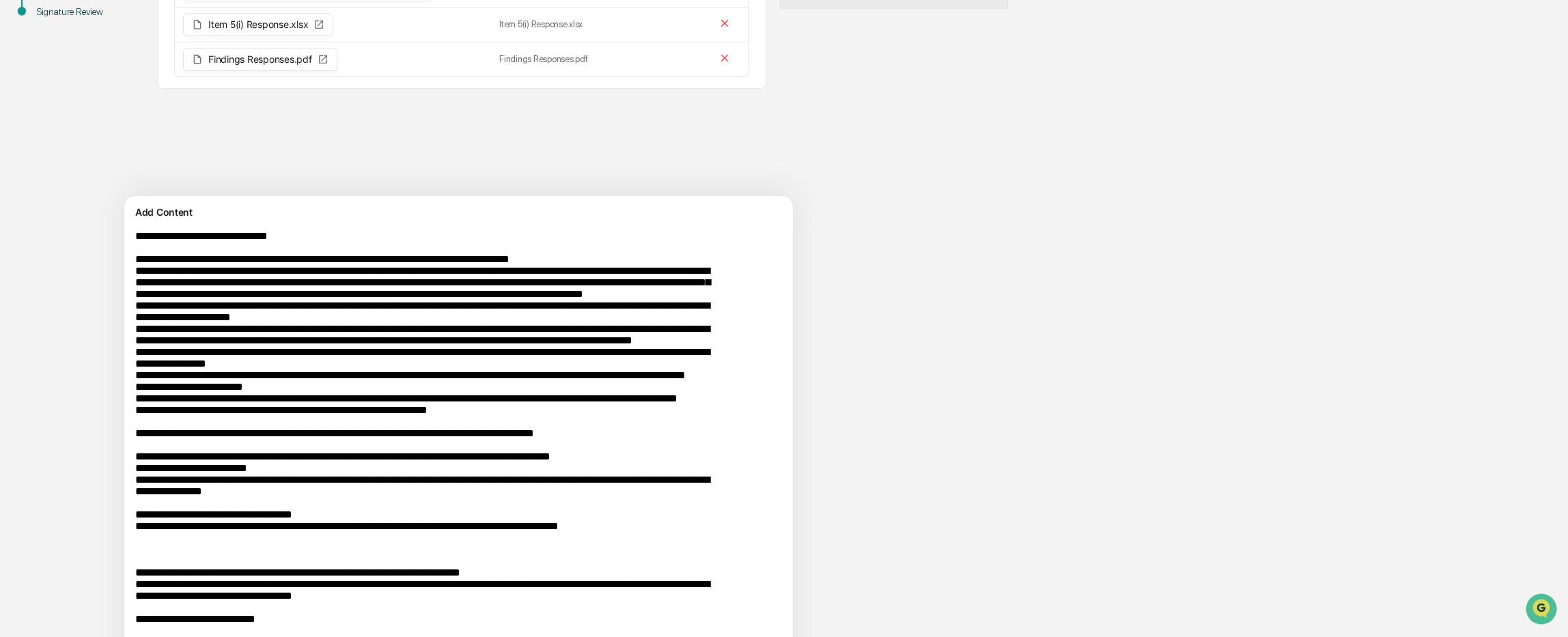
scroll to position [277, 0]
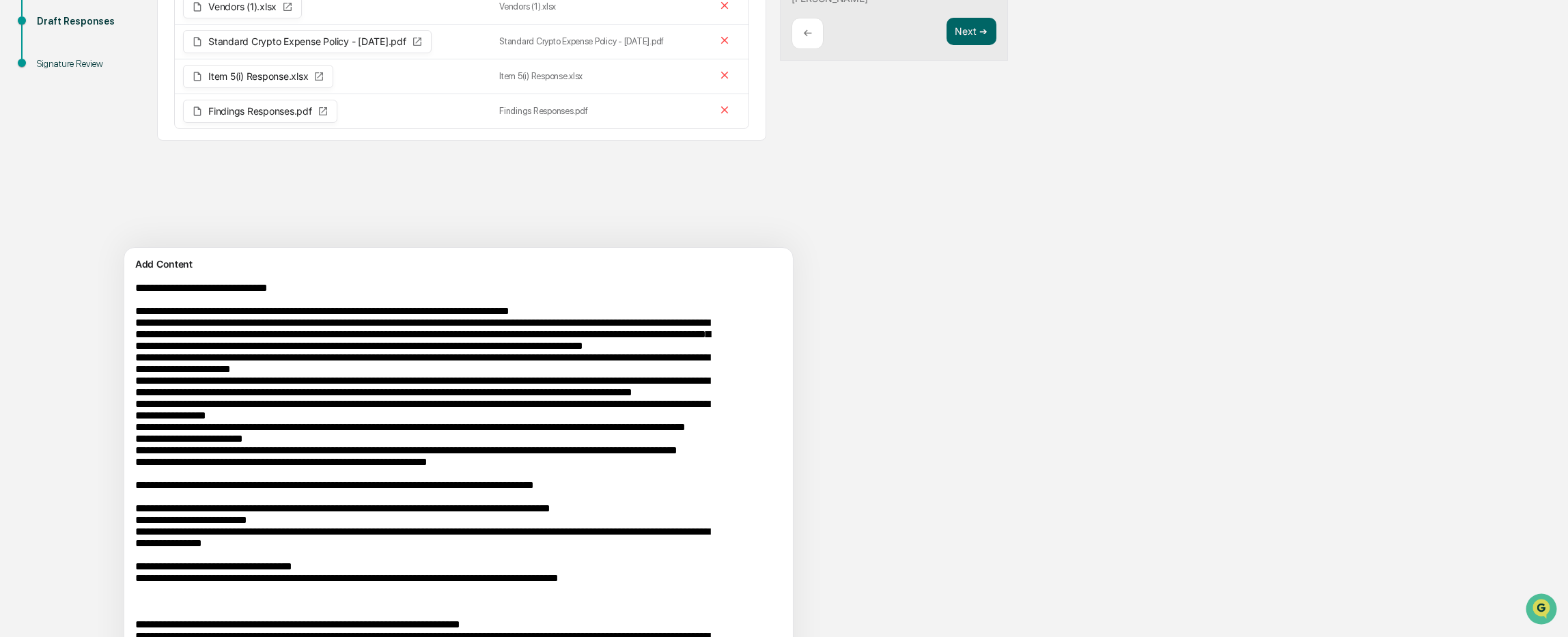
click at [137, 320] on textarea at bounding box center [427, 602] width 594 height 650
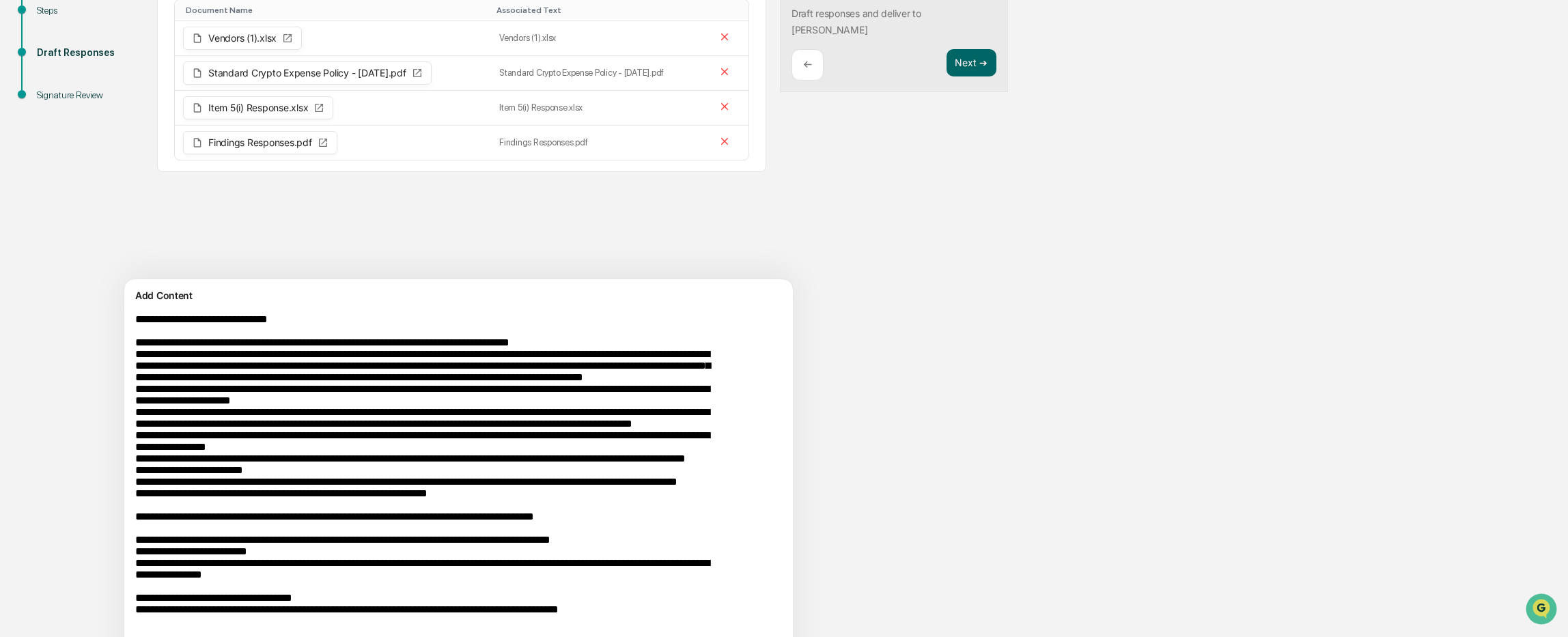
scroll to position [270, 0]
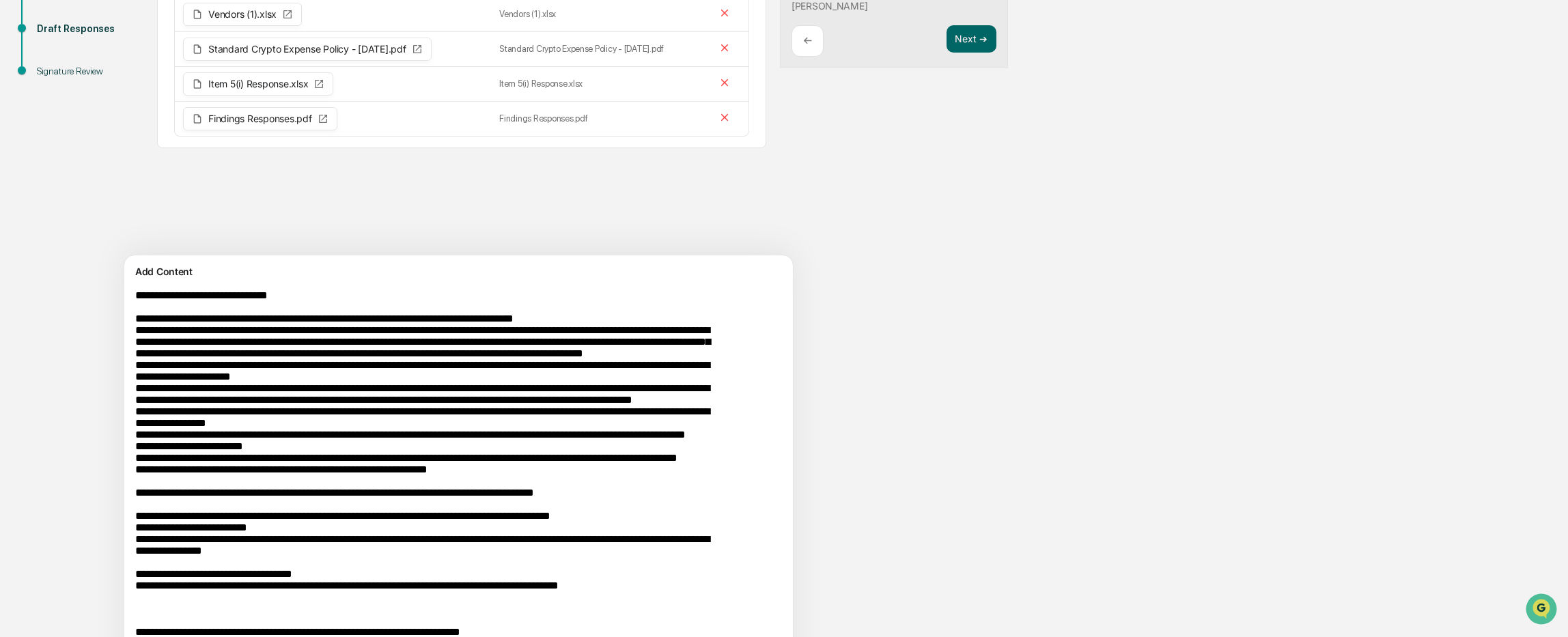
type textarea "**********"
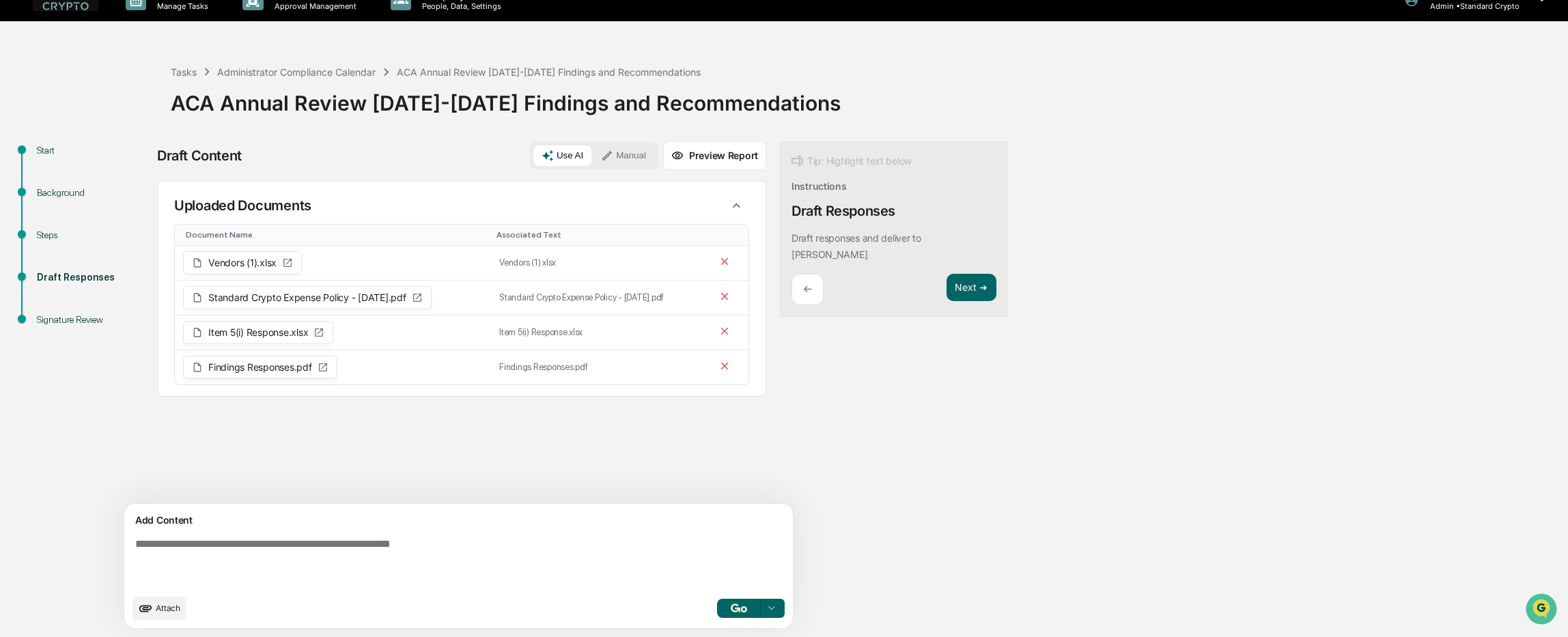
scroll to position [21, 0]
click at [663, 151] on button "Preview Report" at bounding box center [714, 156] width 103 height 29
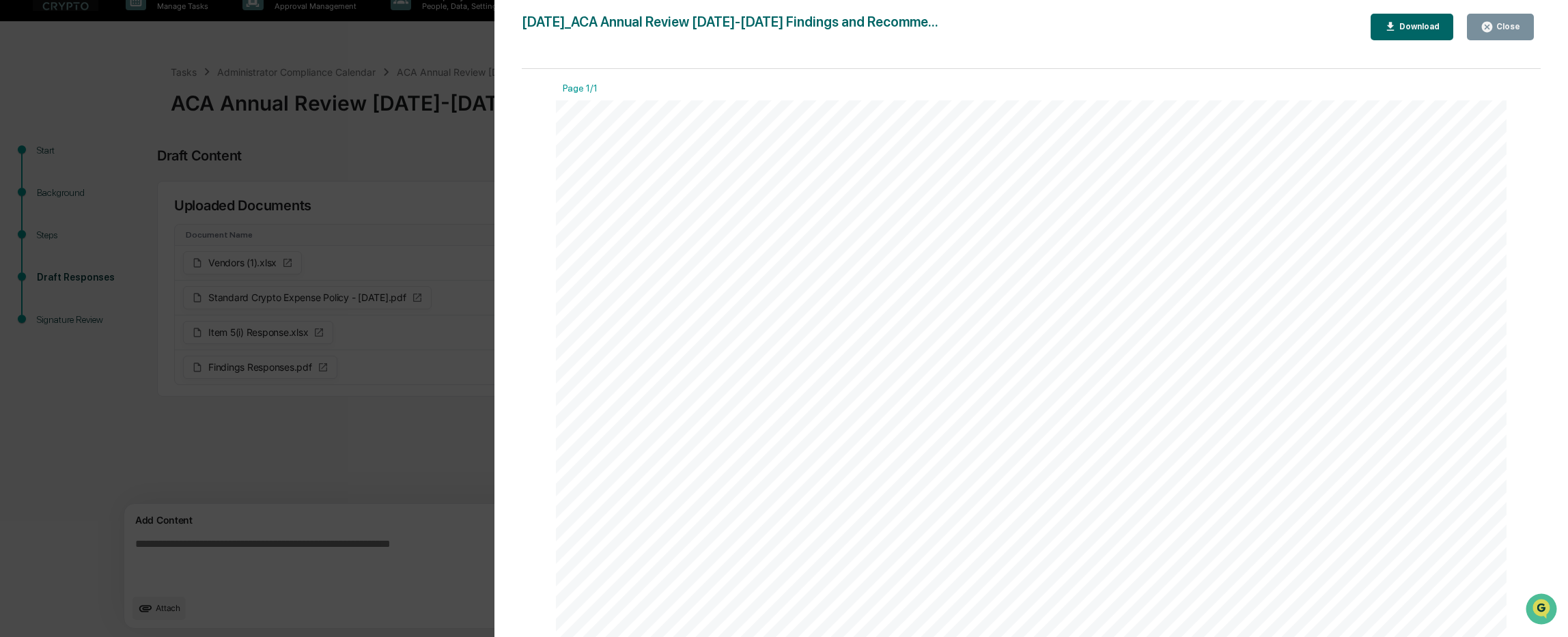
click at [1505, 26] on div "Close" at bounding box center [1507, 27] width 27 height 10
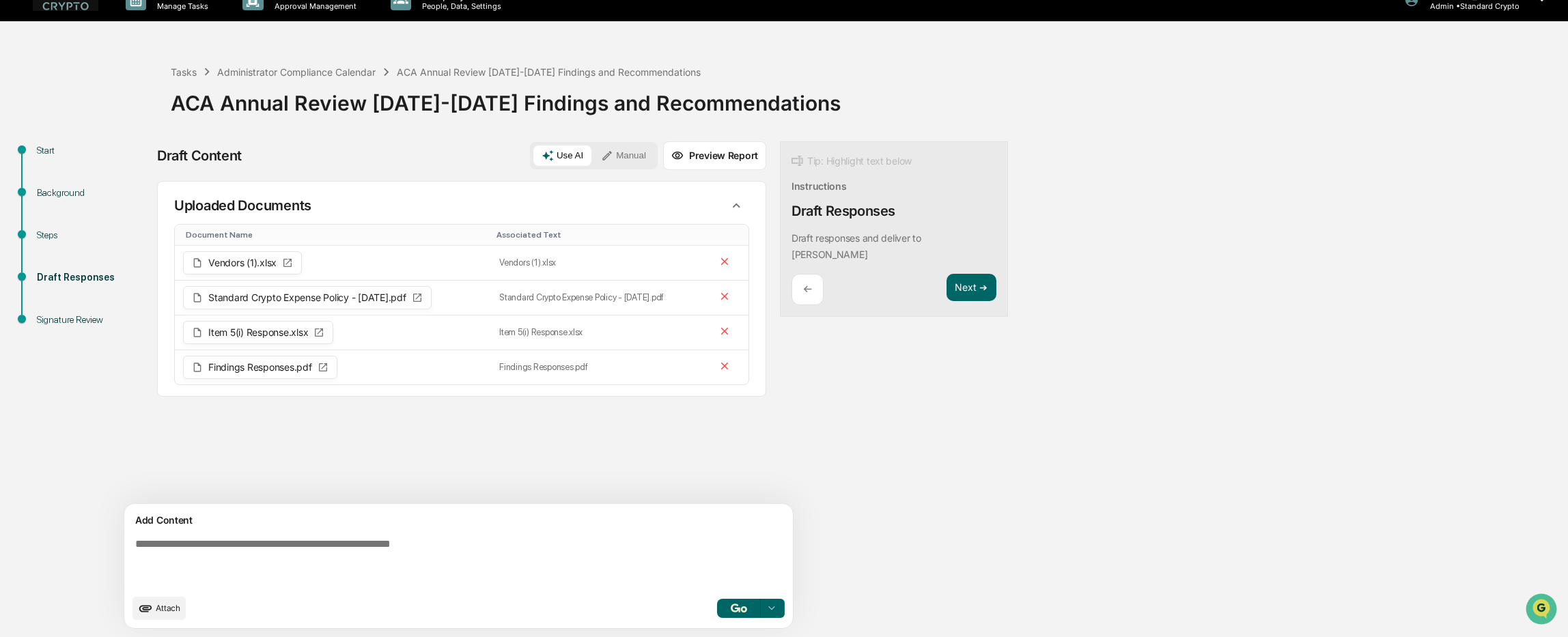
click at [766, 609] on icon at bounding box center [772, 609] width 11 height 11
click at [861, 542] on div "Draft Content Use AI Manual Preview Report Sources Uploaded Documents Document …" at bounding box center [540, 389] width 765 height 496
click at [946, 274] on button "Next ➔" at bounding box center [971, 288] width 50 height 28
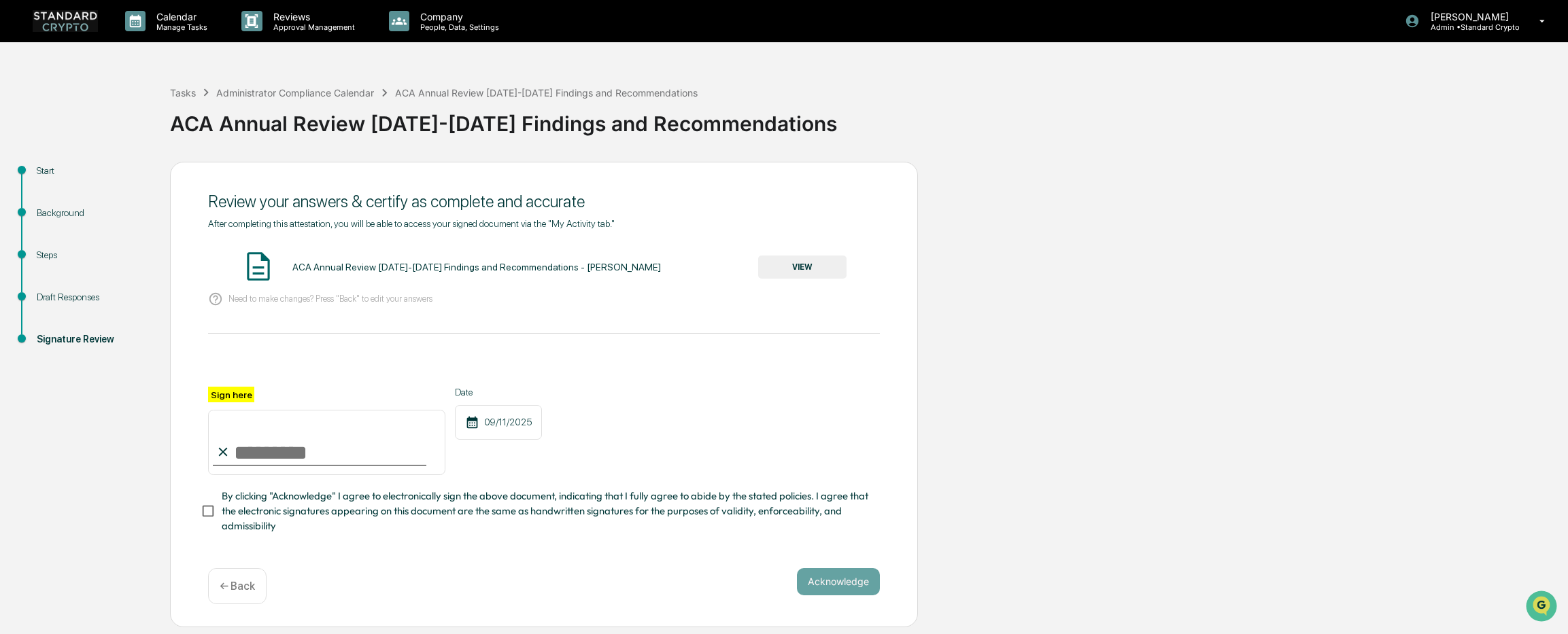
click at [316, 451] on input "Sign here" at bounding box center [326, 442] width 237 height 65
type input "**********"
click at [816, 575] on button "Acknowledge" at bounding box center [838, 582] width 83 height 27
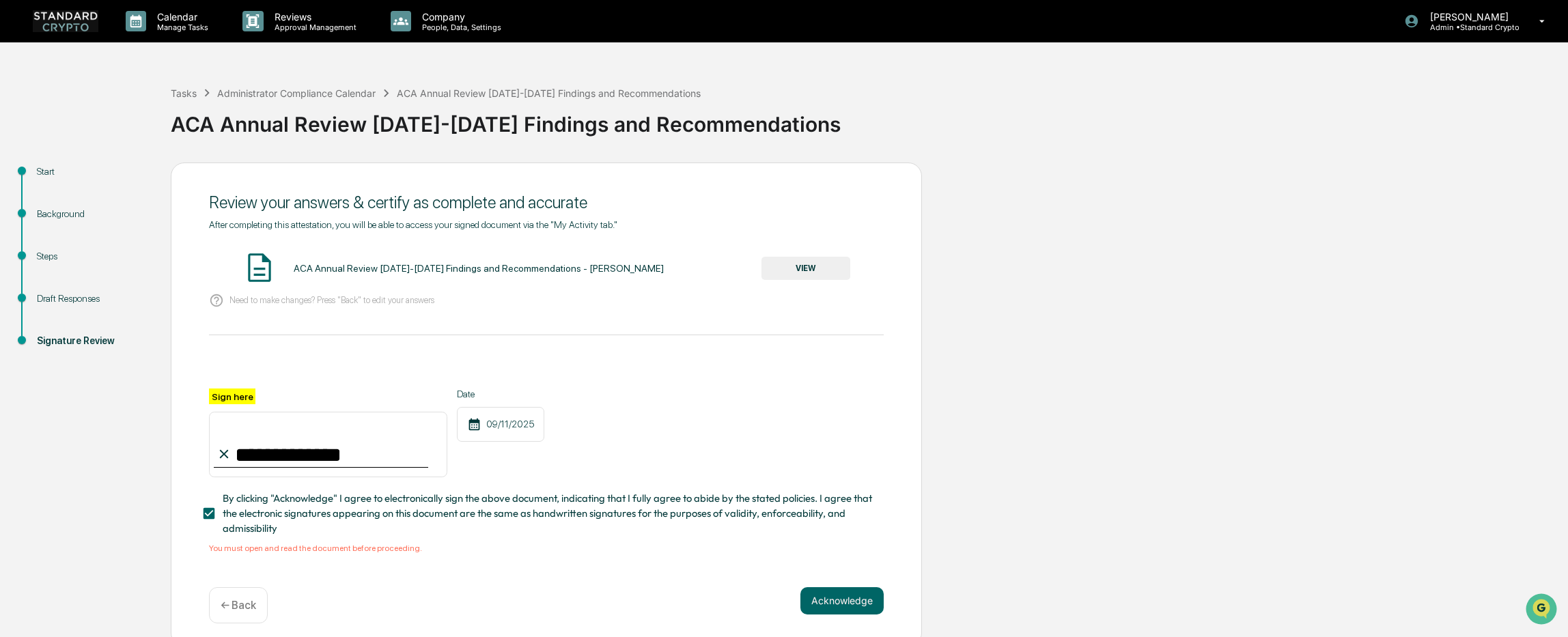
click at [816, 268] on button "VIEW" at bounding box center [805, 268] width 89 height 23
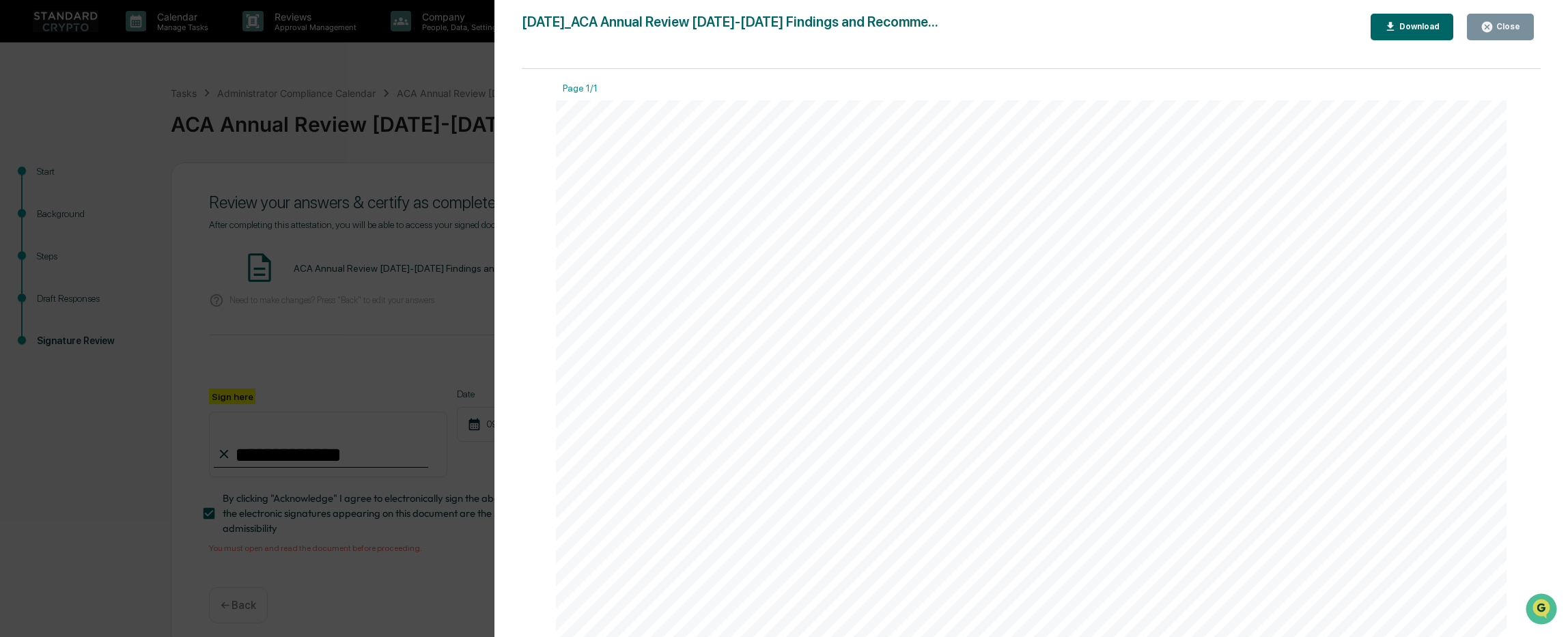
click at [409, 335] on div "Version History 09/11/2025, 08:53 PM Ashley Sweren 2025-09-11_ACA Annual Review…" at bounding box center [784, 318] width 1568 height 637
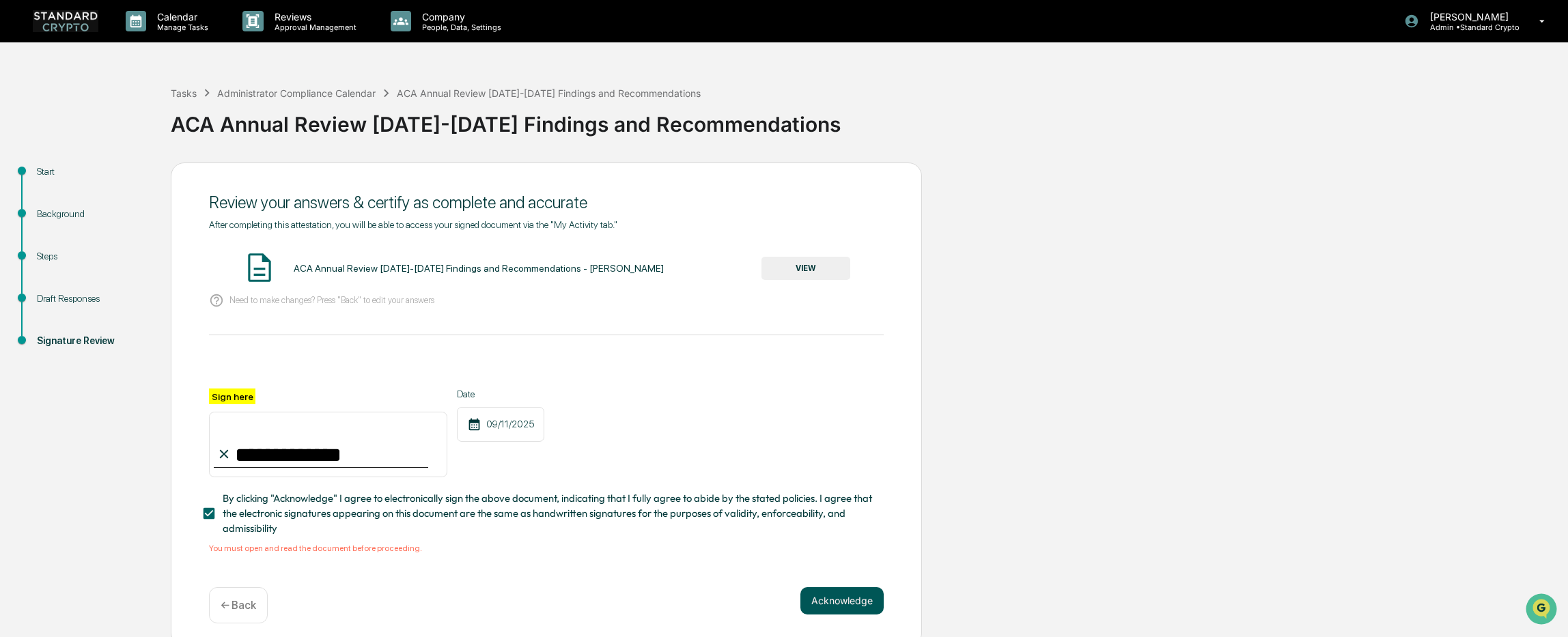
click at [846, 609] on button "Acknowledge" at bounding box center [842, 601] width 84 height 28
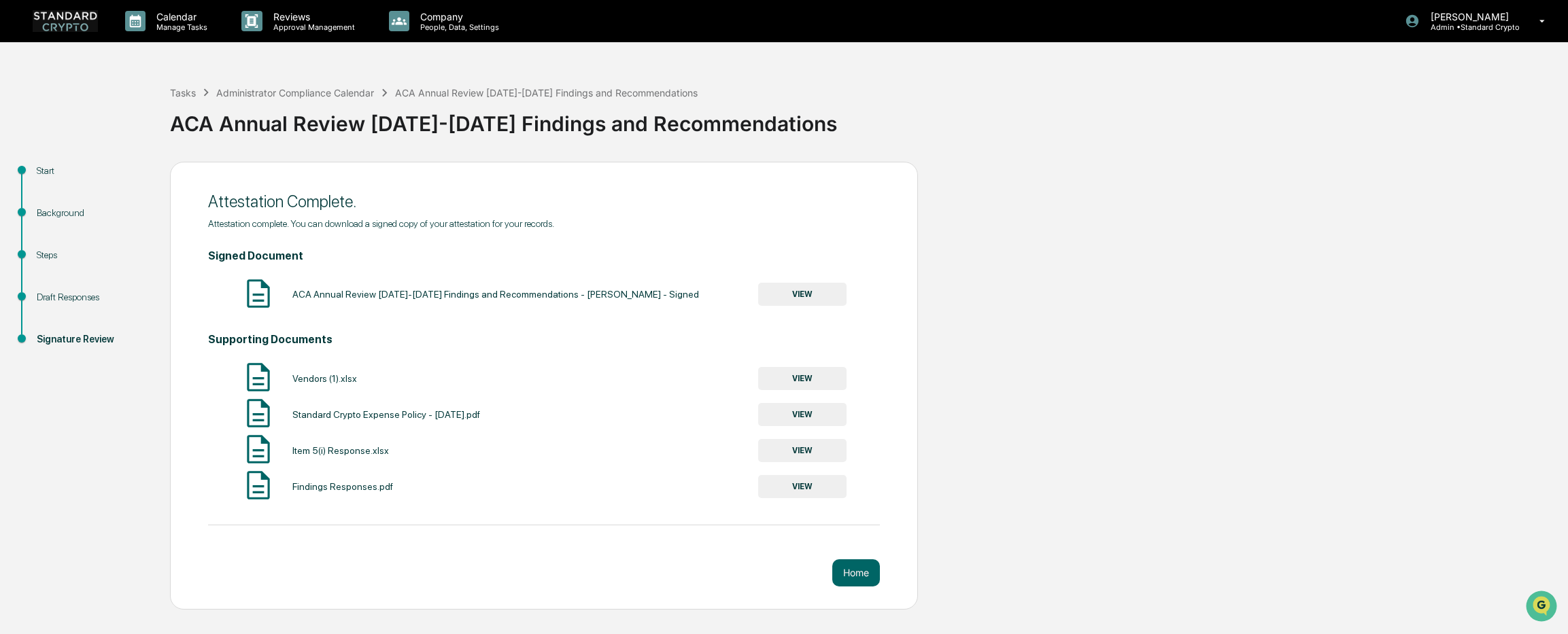
click at [803, 482] on button "VIEW" at bounding box center [802, 487] width 89 height 23
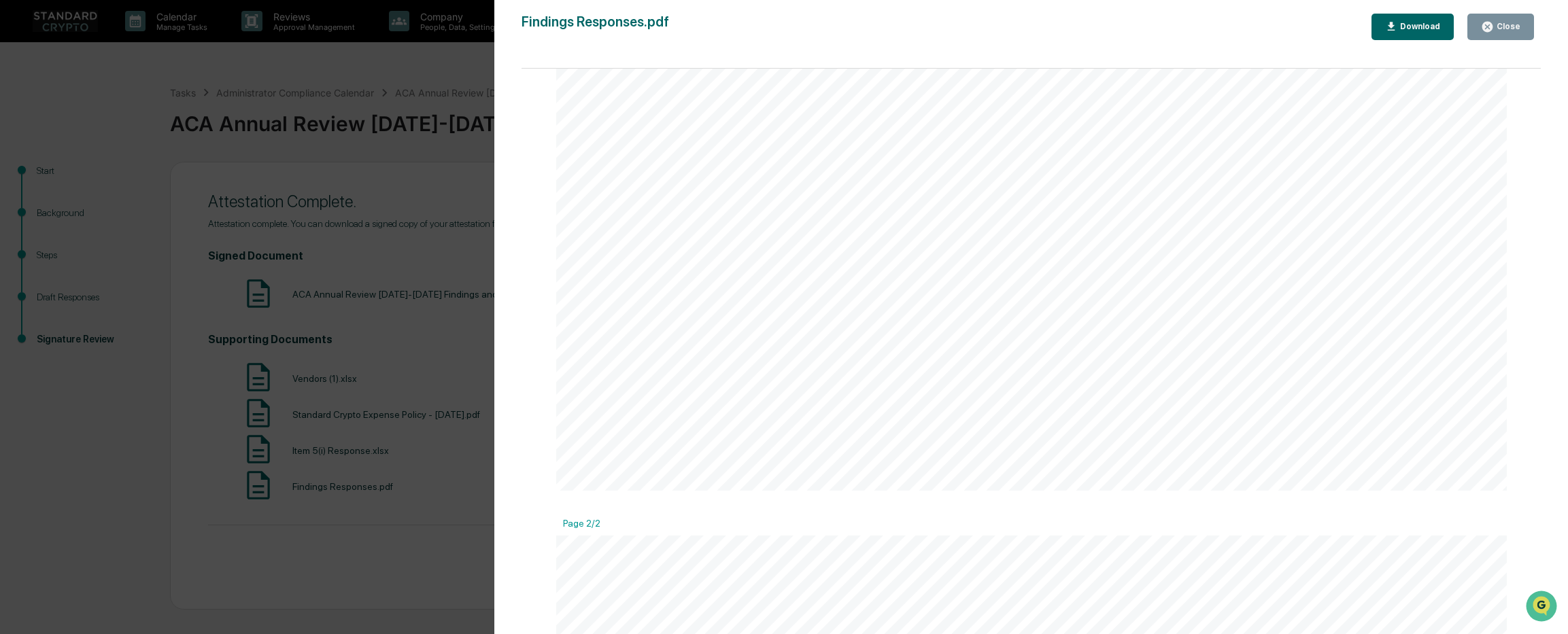
scroll to position [679, 0]
click at [317, 355] on div "Version History 09/11/2025, 08:51 PM Ashley Sweren Findings Responses.pdf Close…" at bounding box center [784, 317] width 1568 height 634
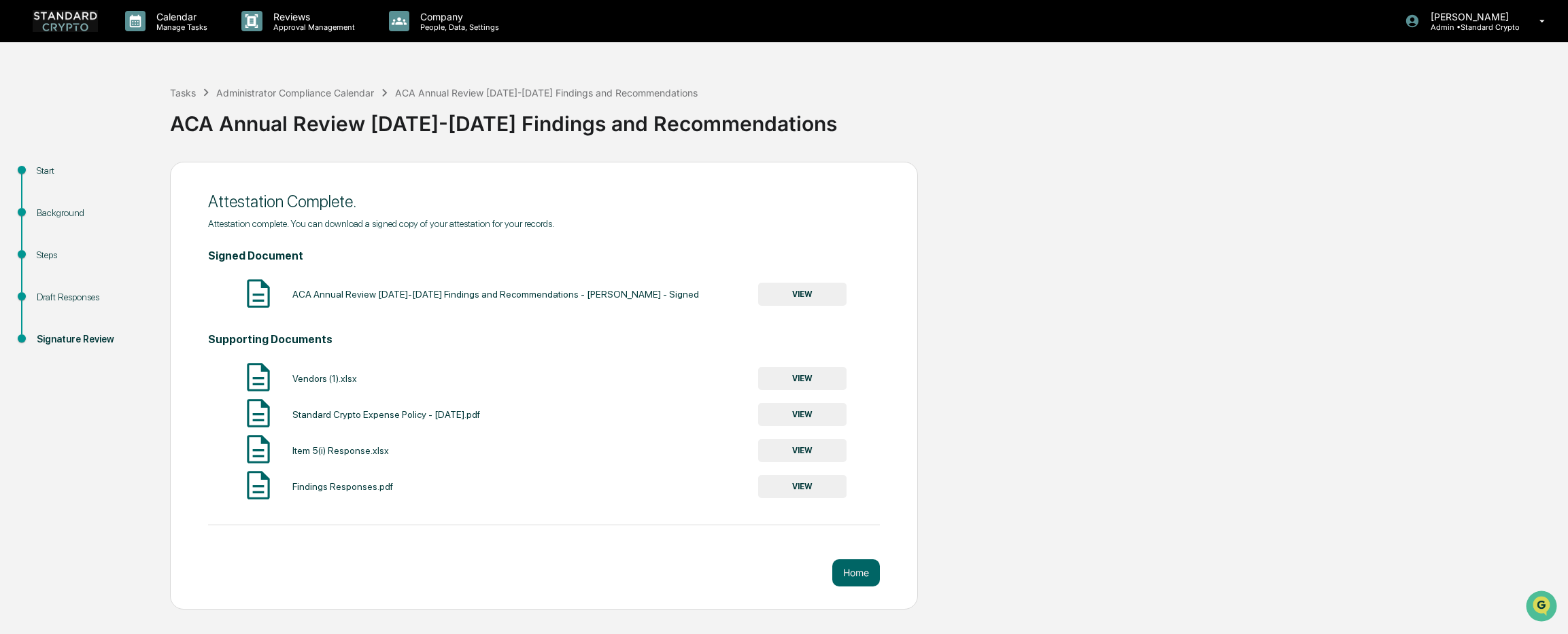
click at [805, 377] on button "VIEW" at bounding box center [802, 378] width 89 height 23
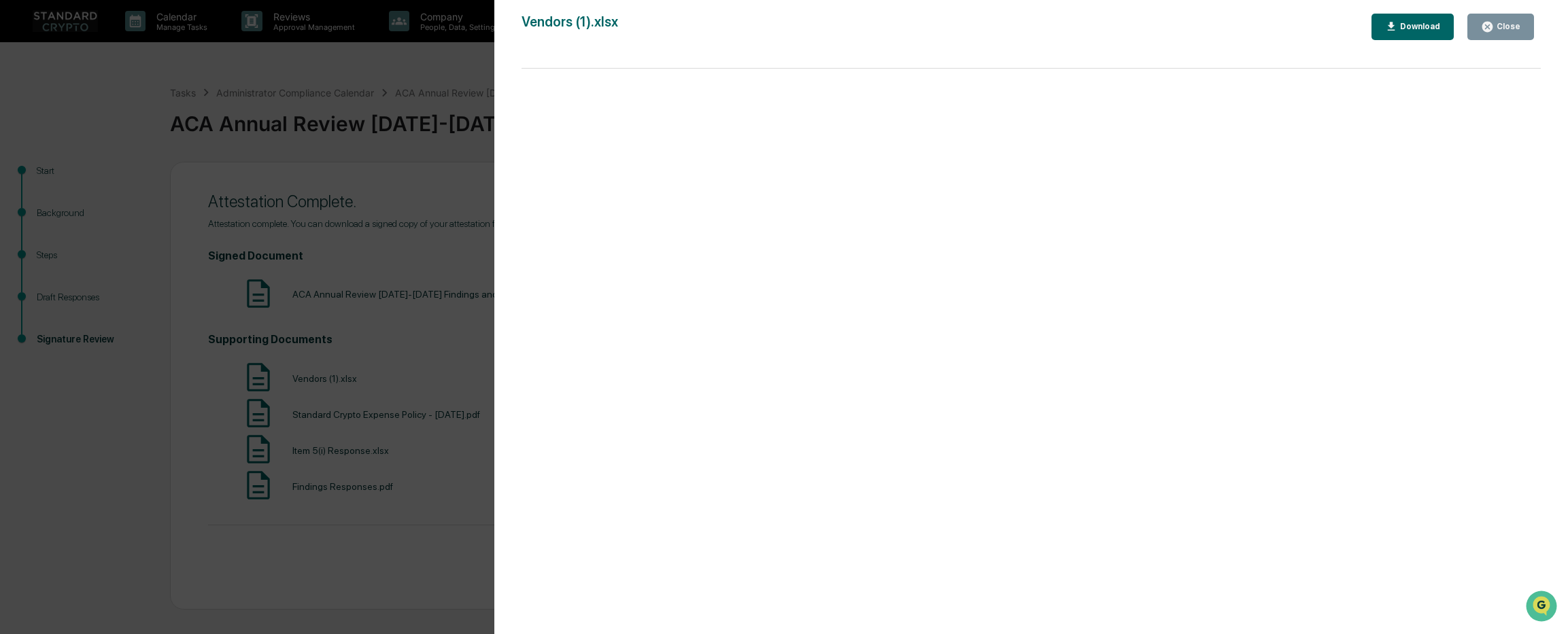
click at [447, 526] on div "Version History 09/11/2025, 08:44 PM Ashley Sweren Vendors (1).xlsx Close Downl…" at bounding box center [784, 317] width 1568 height 634
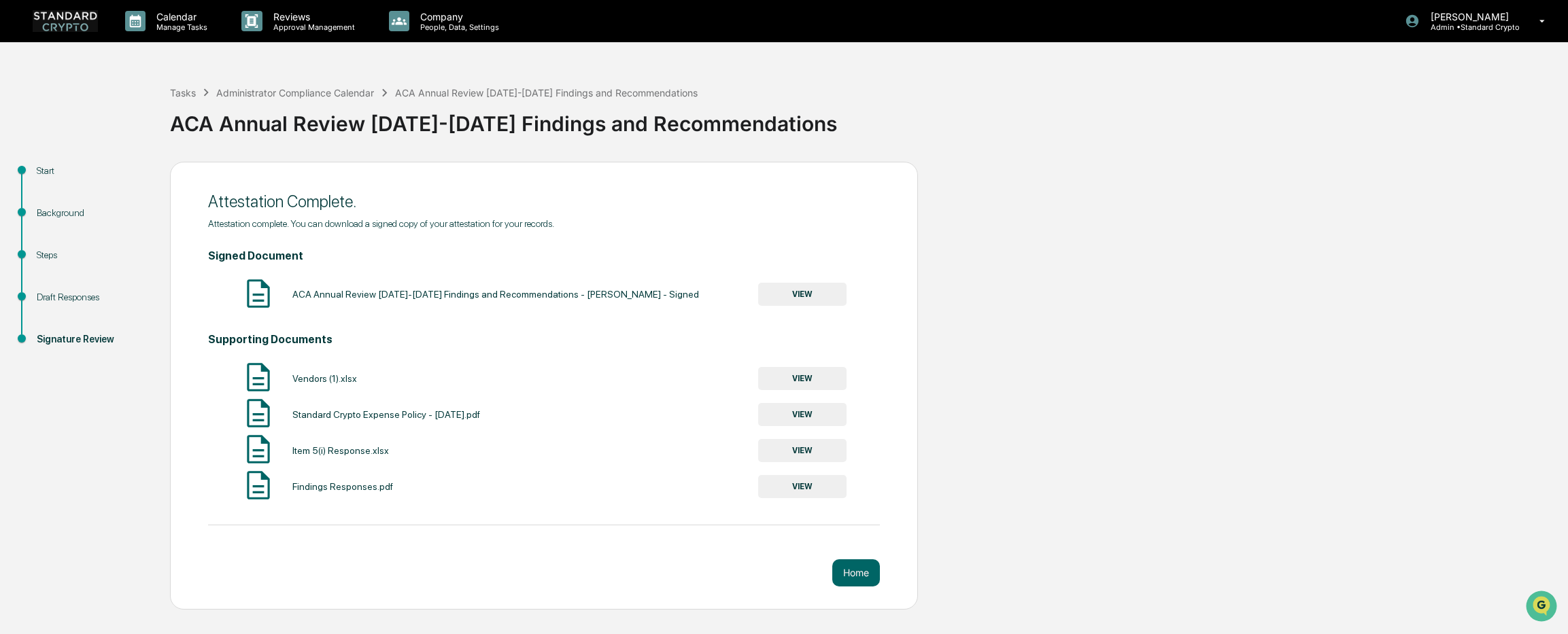
click at [788, 417] on button "VIEW" at bounding box center [802, 415] width 89 height 23
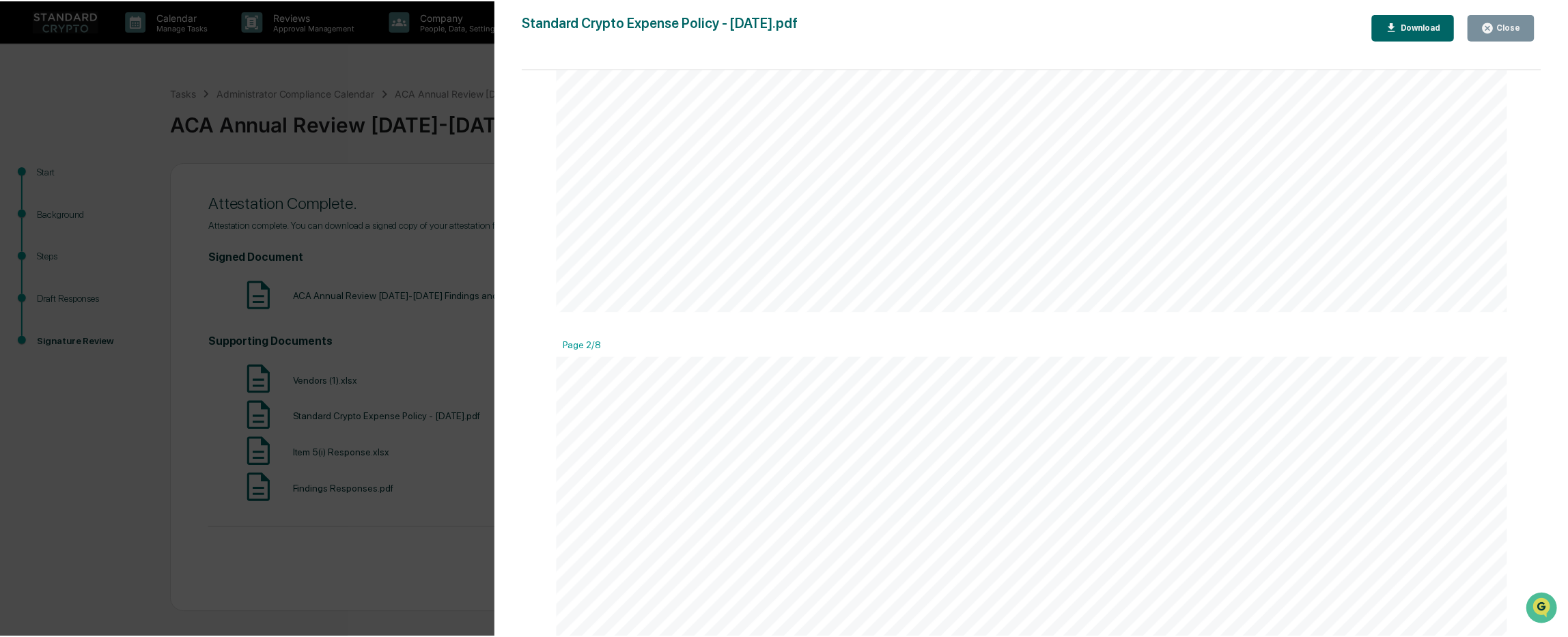
scroll to position [1366, 0]
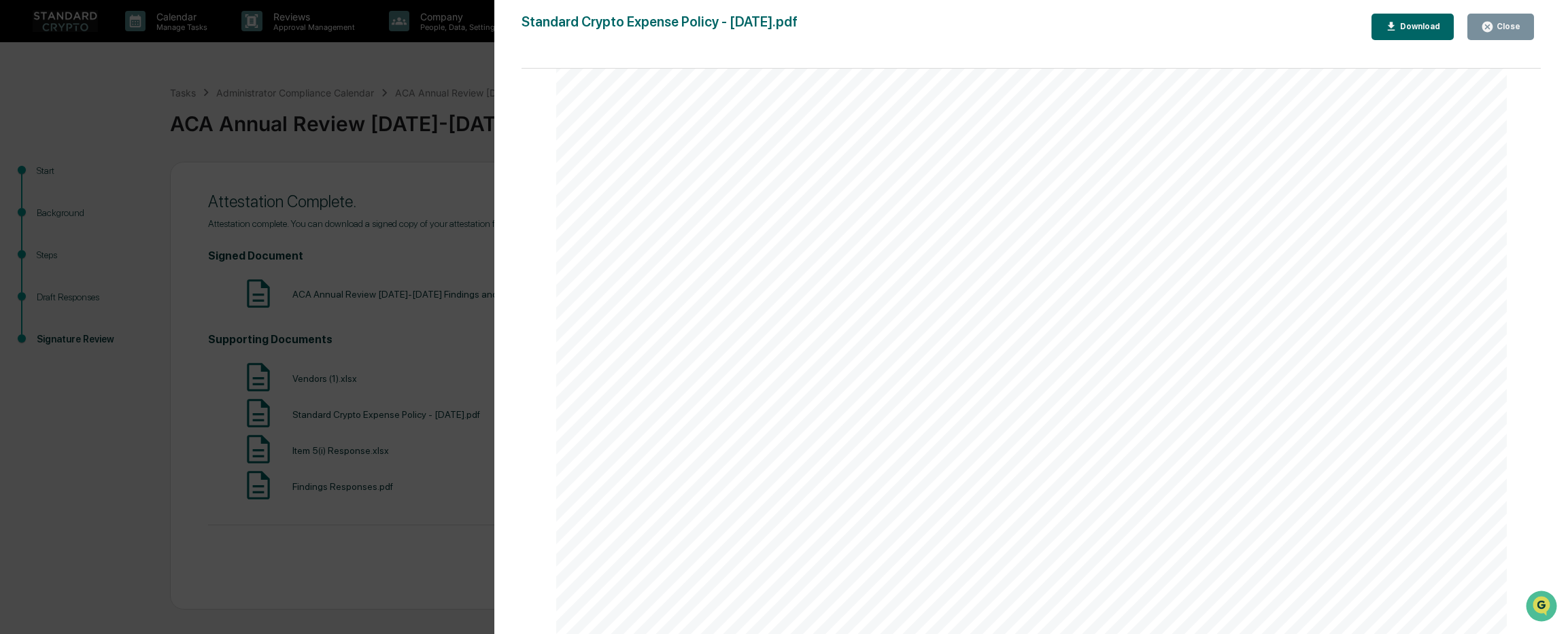
click at [393, 547] on div "Version History 09/11/2025, 08:45 PM Ashley Sweren Standard Crypto Expense Poli…" at bounding box center [784, 317] width 1568 height 634
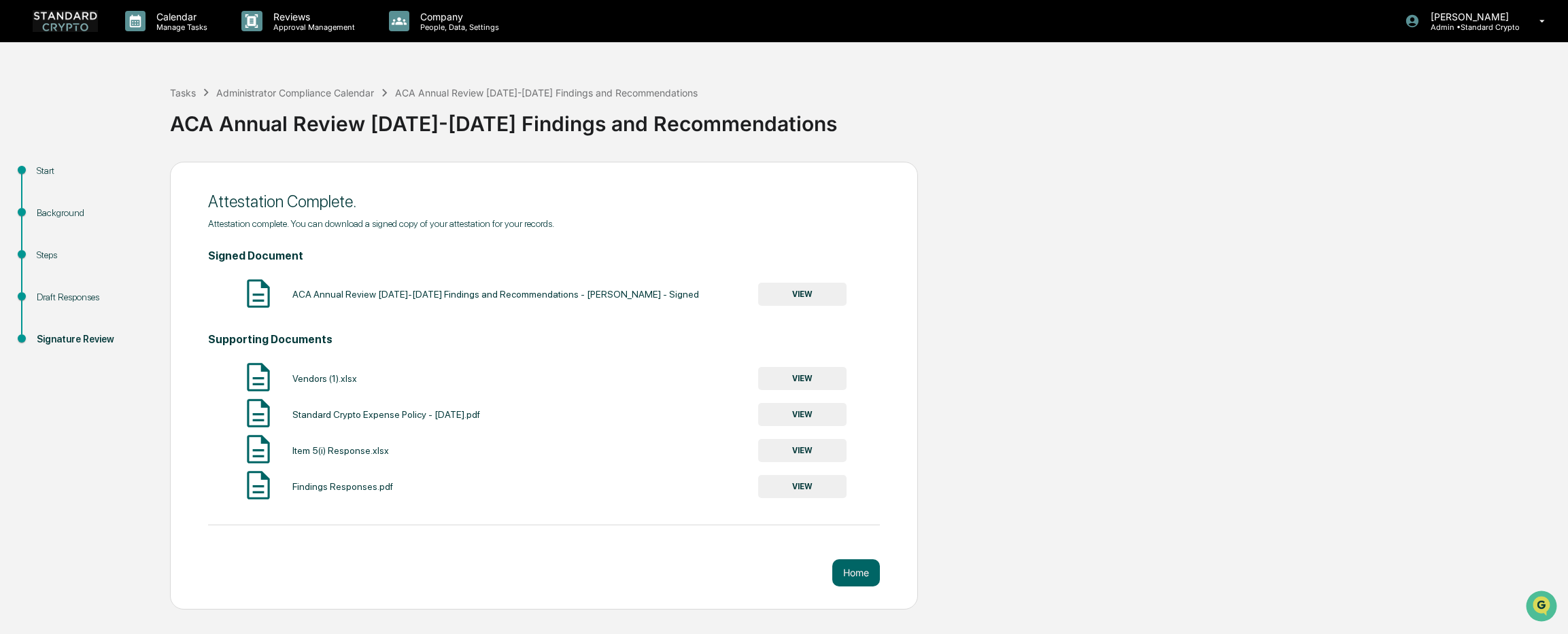
click at [1198, 266] on div "Start Background Steps Draft Responses Signature Review Attestation Complete. A…" at bounding box center [784, 385] width 1554 height 448
click at [69, 27] on img at bounding box center [65, 21] width 65 height 21
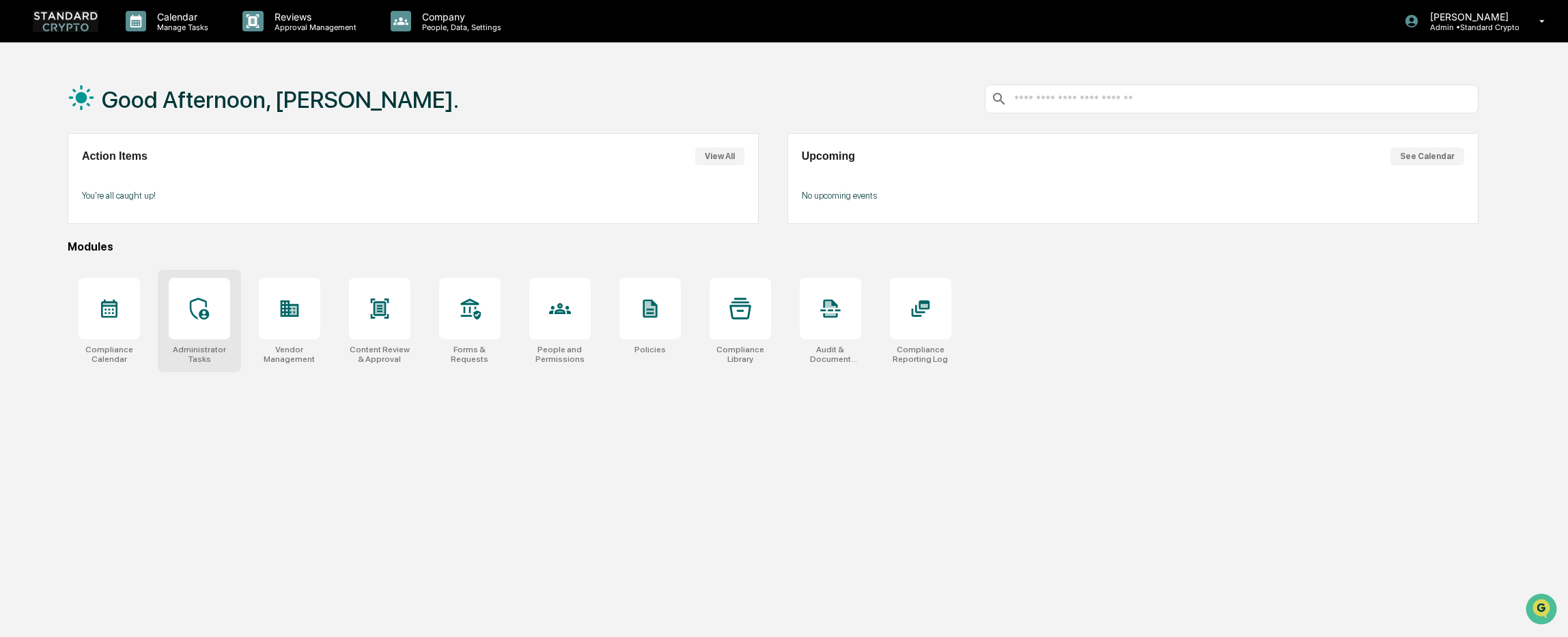
click at [186, 343] on div "Administrator Tasks" at bounding box center [199, 321] width 84 height 102
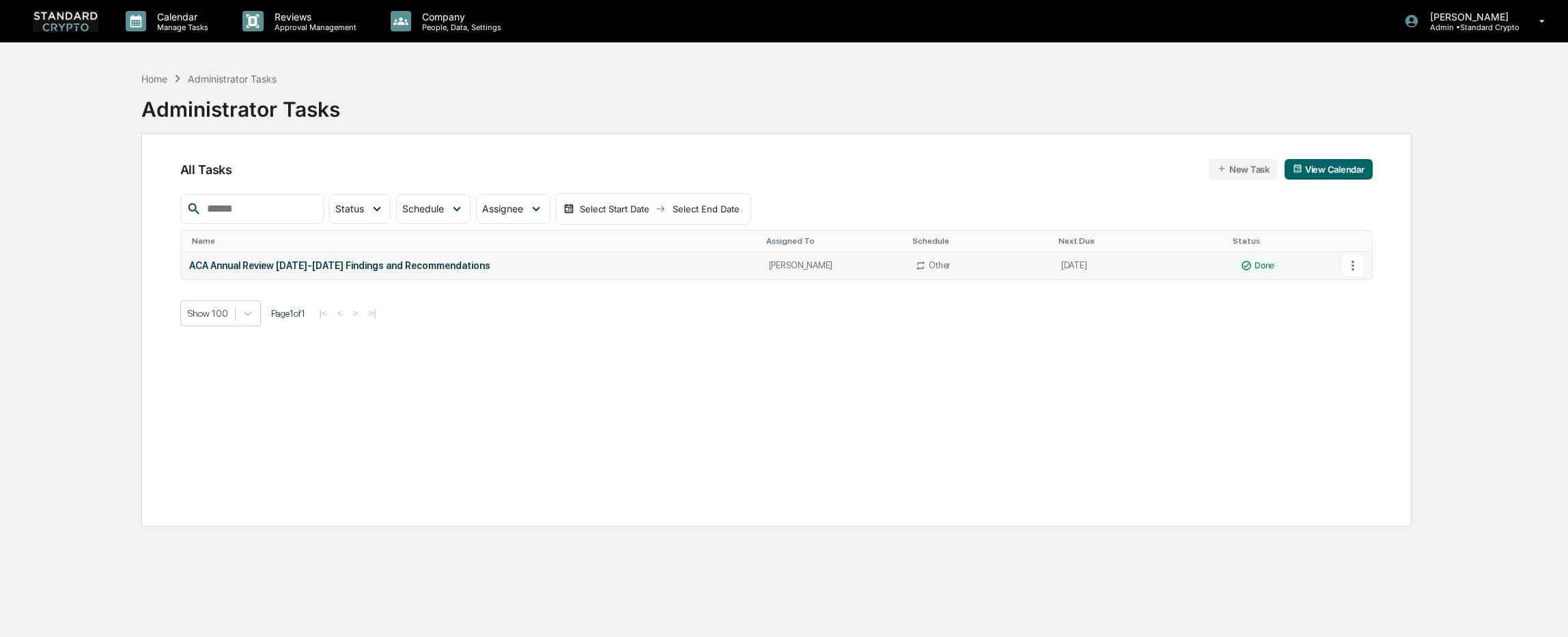
click at [1361, 267] on button at bounding box center [1353, 266] width 21 height 21
click at [1212, 402] on div at bounding box center [787, 318] width 1575 height 637
click at [1450, 24] on p "Admin • Standard Crypto" at bounding box center [1469, 28] width 100 height 10
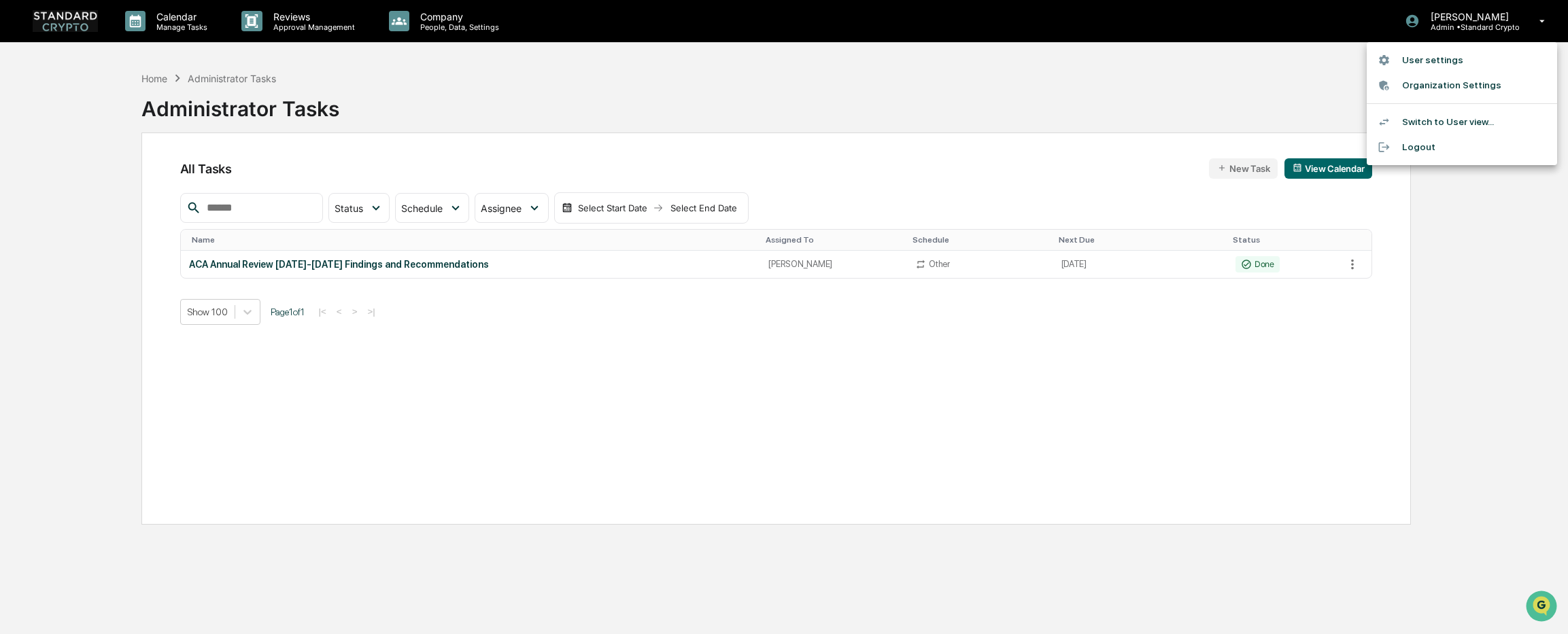
click at [1421, 65] on li "User settings" at bounding box center [1461, 60] width 190 height 25
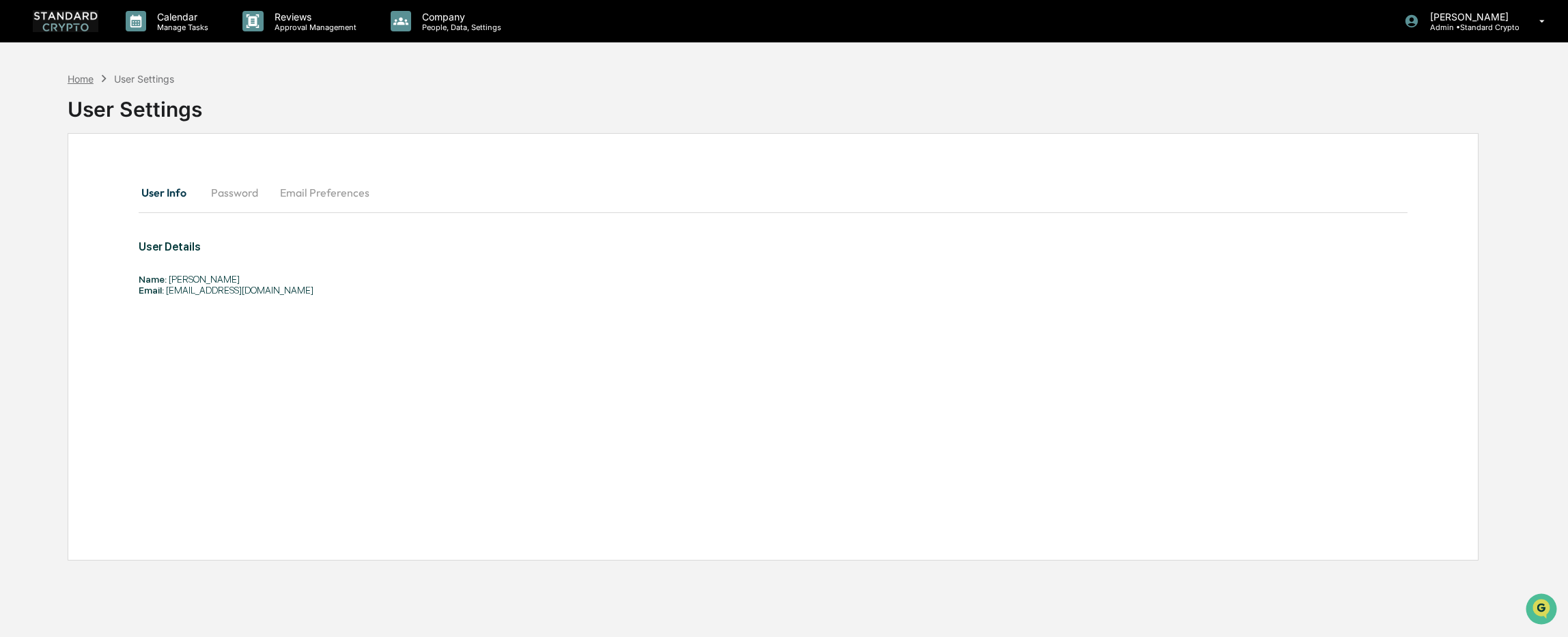
click at [78, 81] on div "Home" at bounding box center [81, 79] width 26 height 12
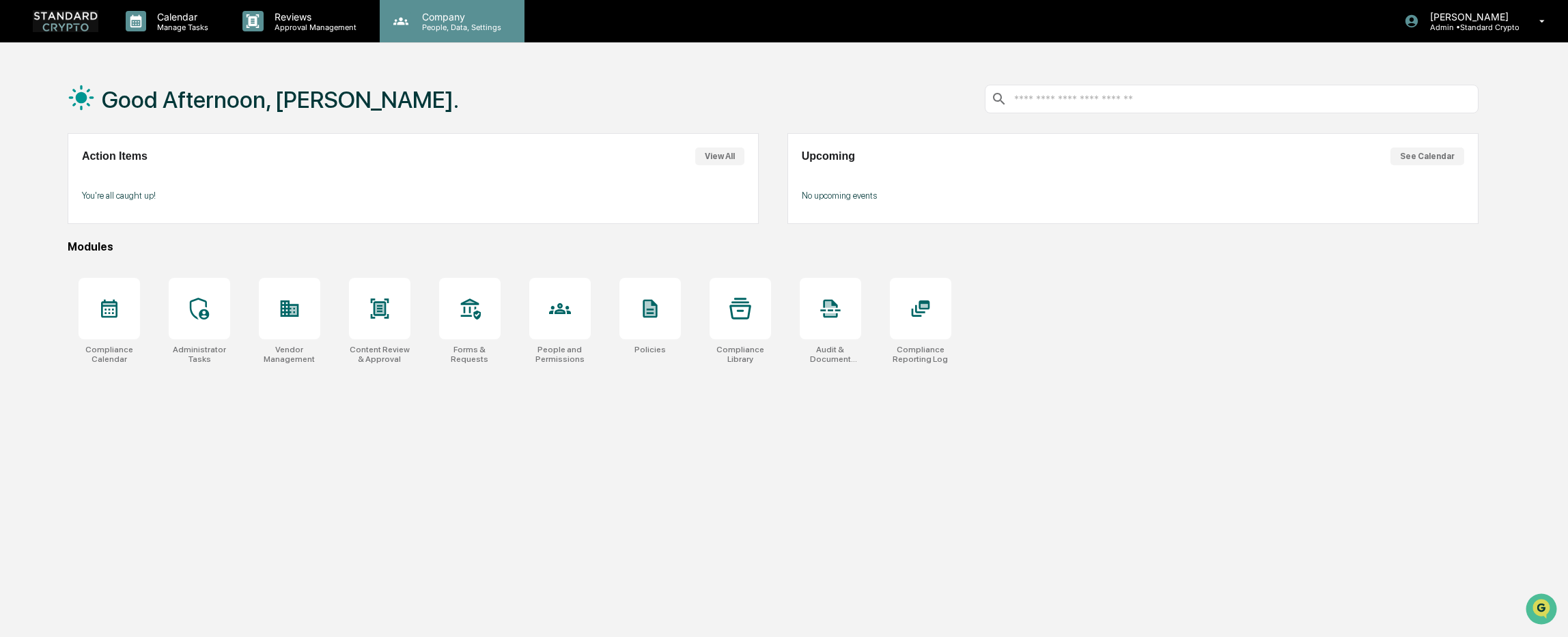
click at [428, 23] on p "People, Data, Settings" at bounding box center [460, 28] width 97 height 10
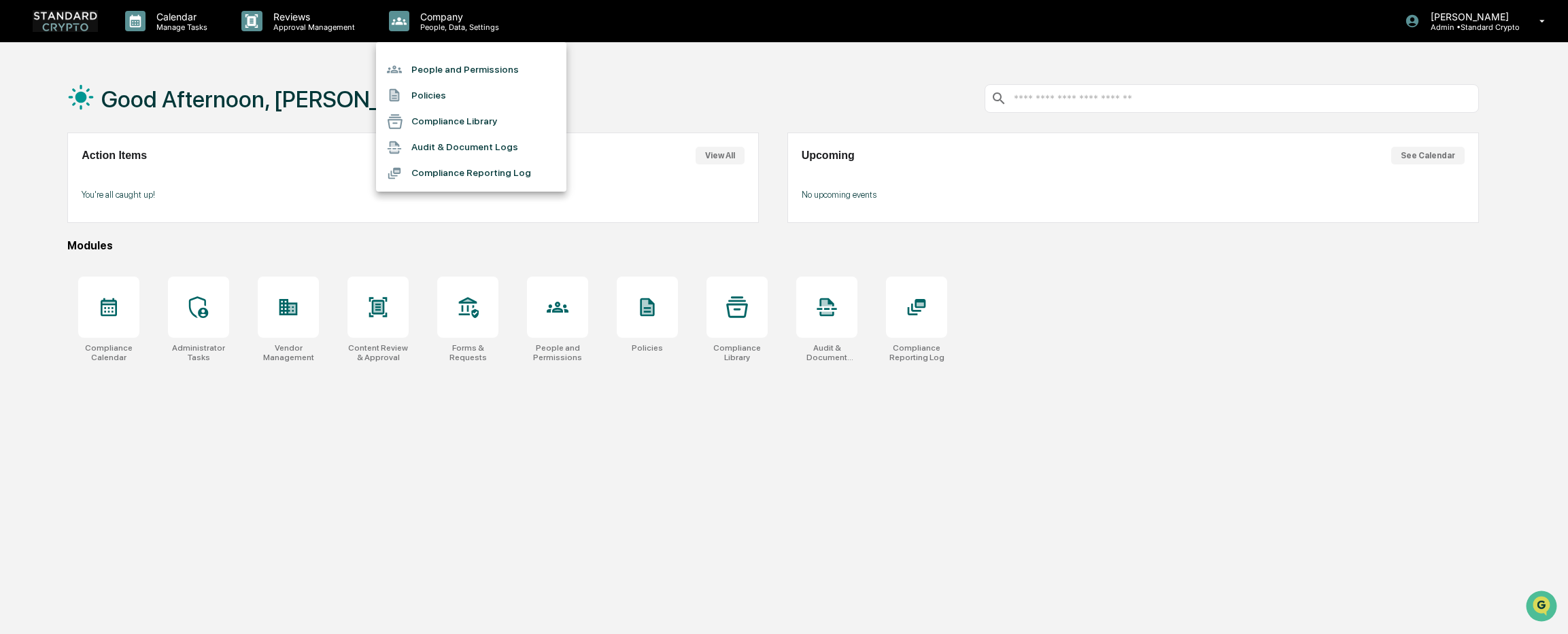
click at [429, 67] on li "People and Permissions" at bounding box center [471, 69] width 190 height 26
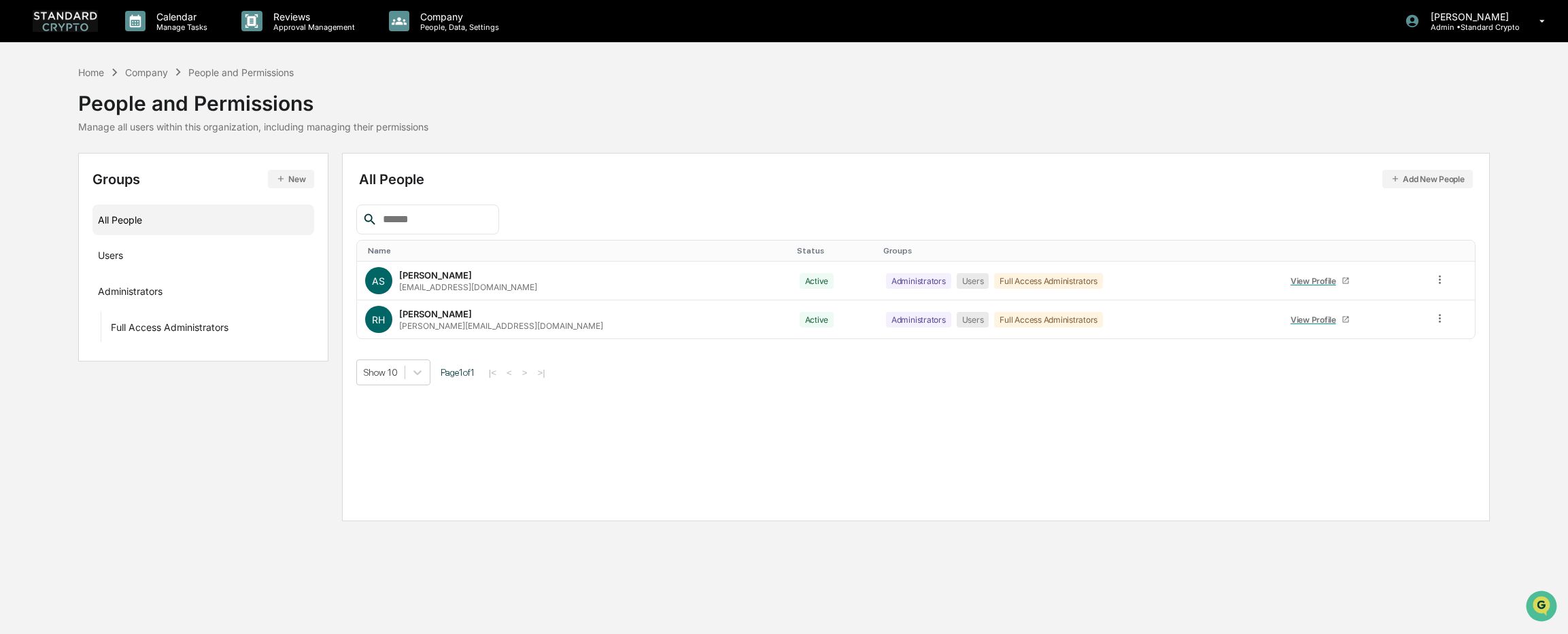
click at [1407, 174] on button "Add New People" at bounding box center [1428, 179] width 91 height 19
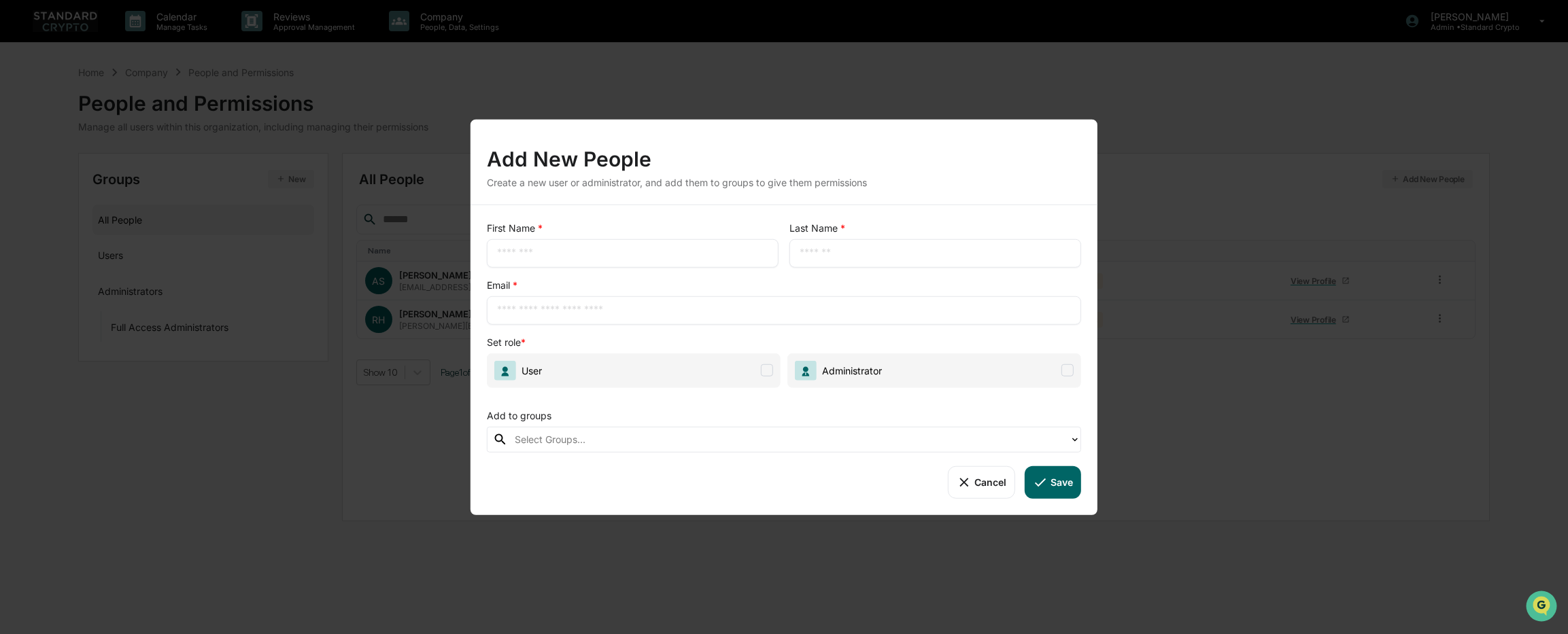
click at [656, 249] on input "text" at bounding box center [632, 253] width 271 height 14
type input "****"
type input "******"
type input "*"
paste input "**********"
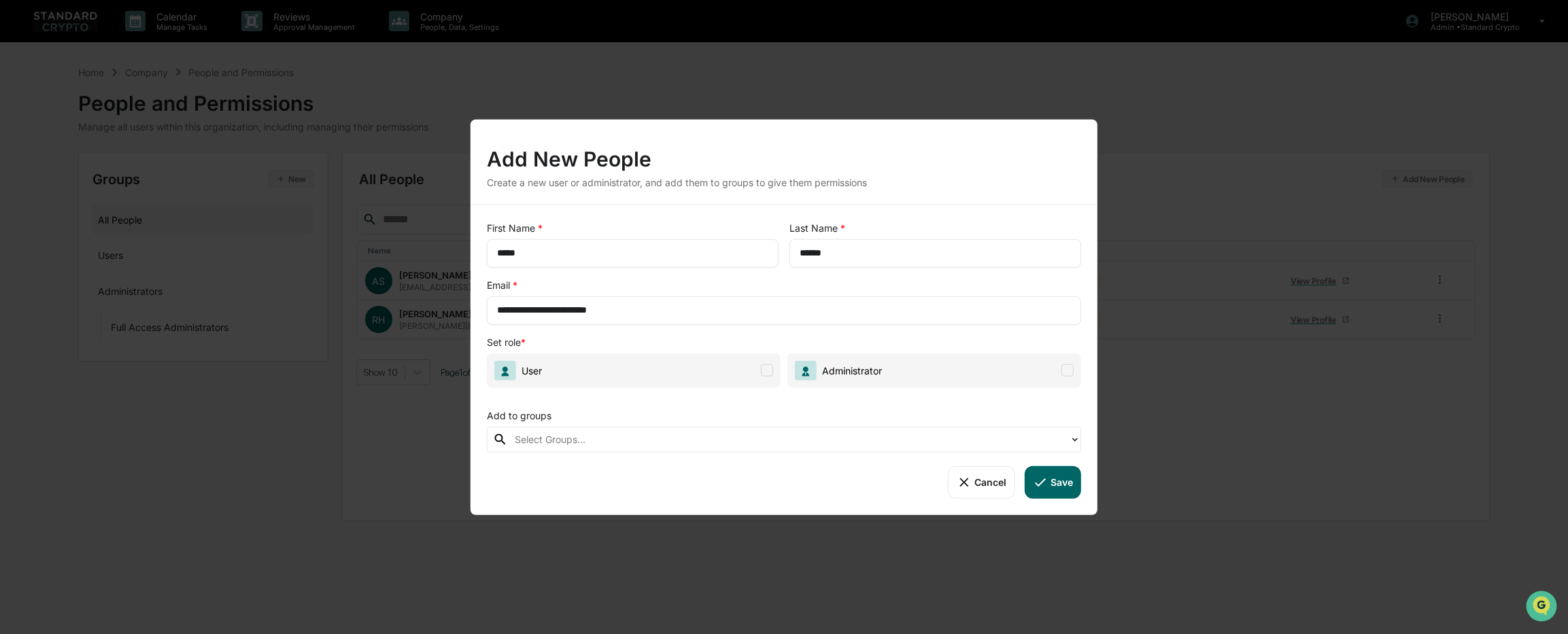
type input "**********"
click at [754, 372] on span "User" at bounding box center [633, 370] width 293 height 34
click at [860, 374] on span "Administrator" at bounding box center [849, 370] width 65 height 12
click at [1049, 479] on button "Save" at bounding box center [1053, 482] width 56 height 32
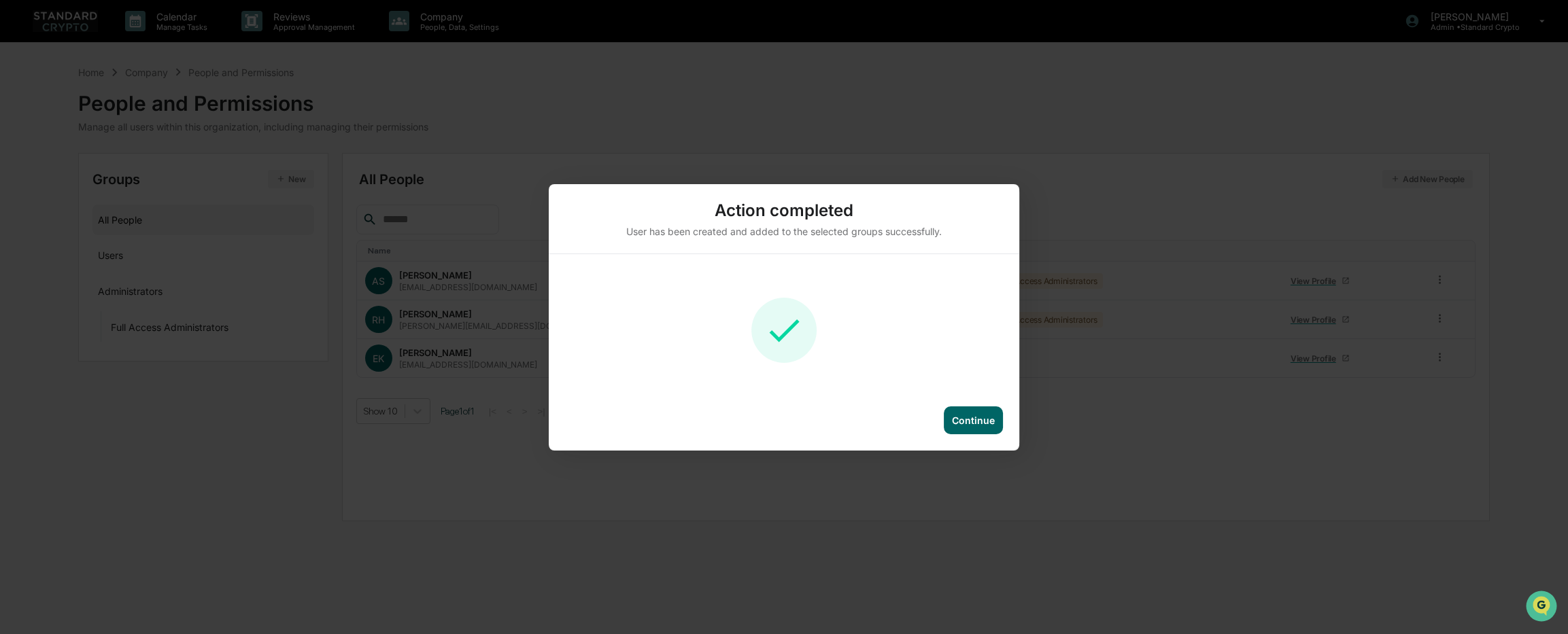
click at [983, 417] on div "Continue" at bounding box center [973, 420] width 43 height 12
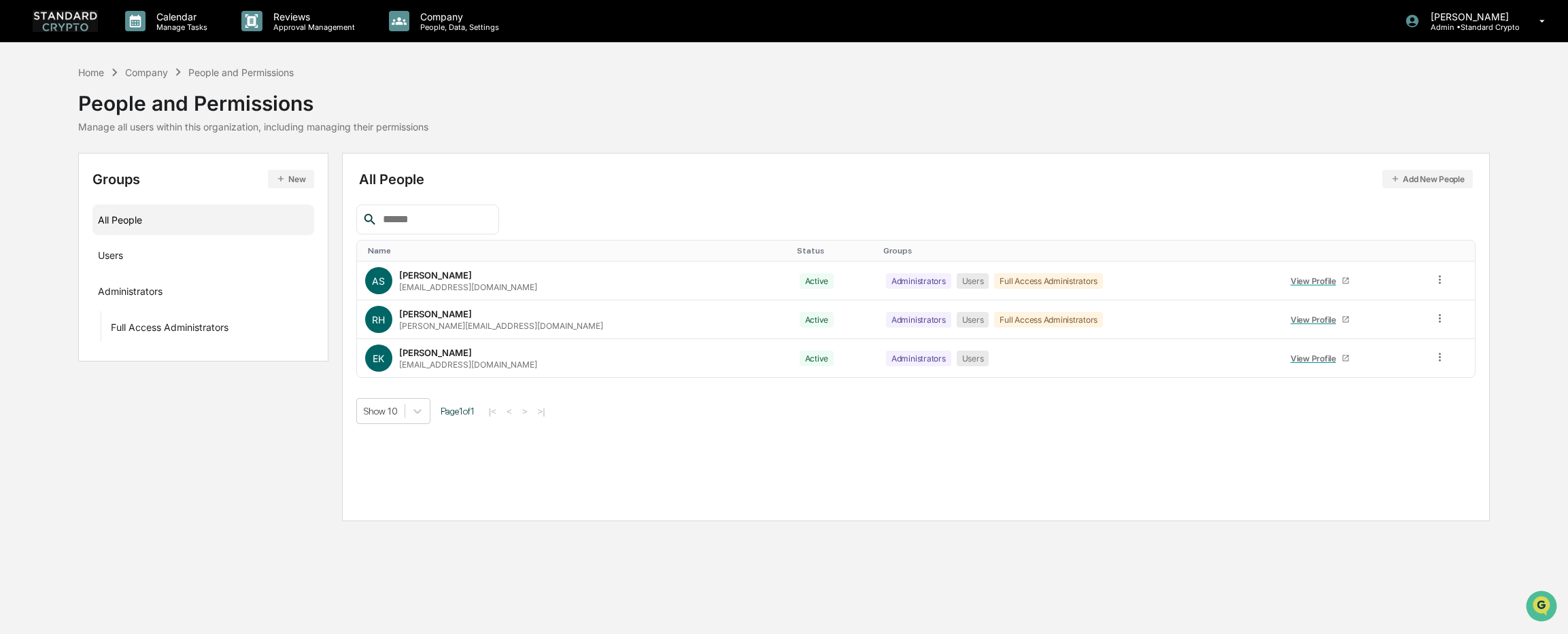
click at [60, 22] on img at bounding box center [65, 21] width 65 height 21
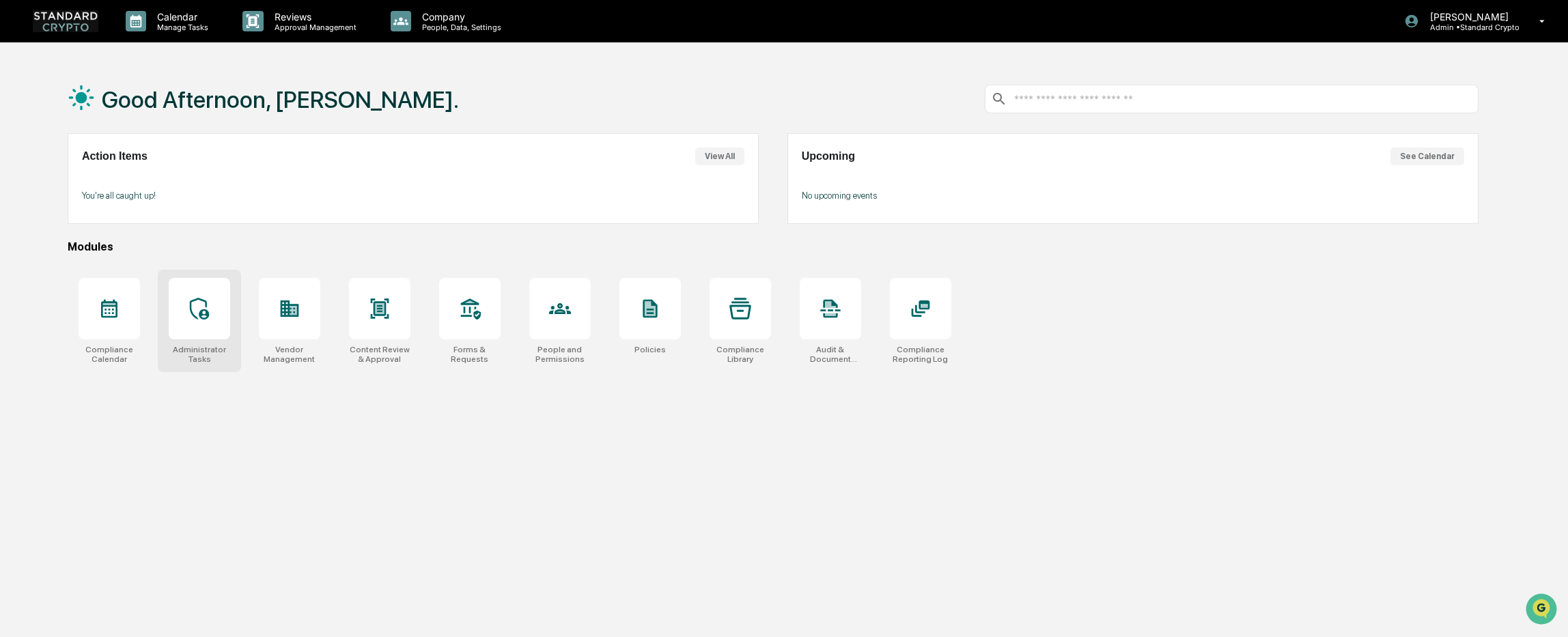
click at [198, 319] on icon at bounding box center [199, 308] width 22 height 22
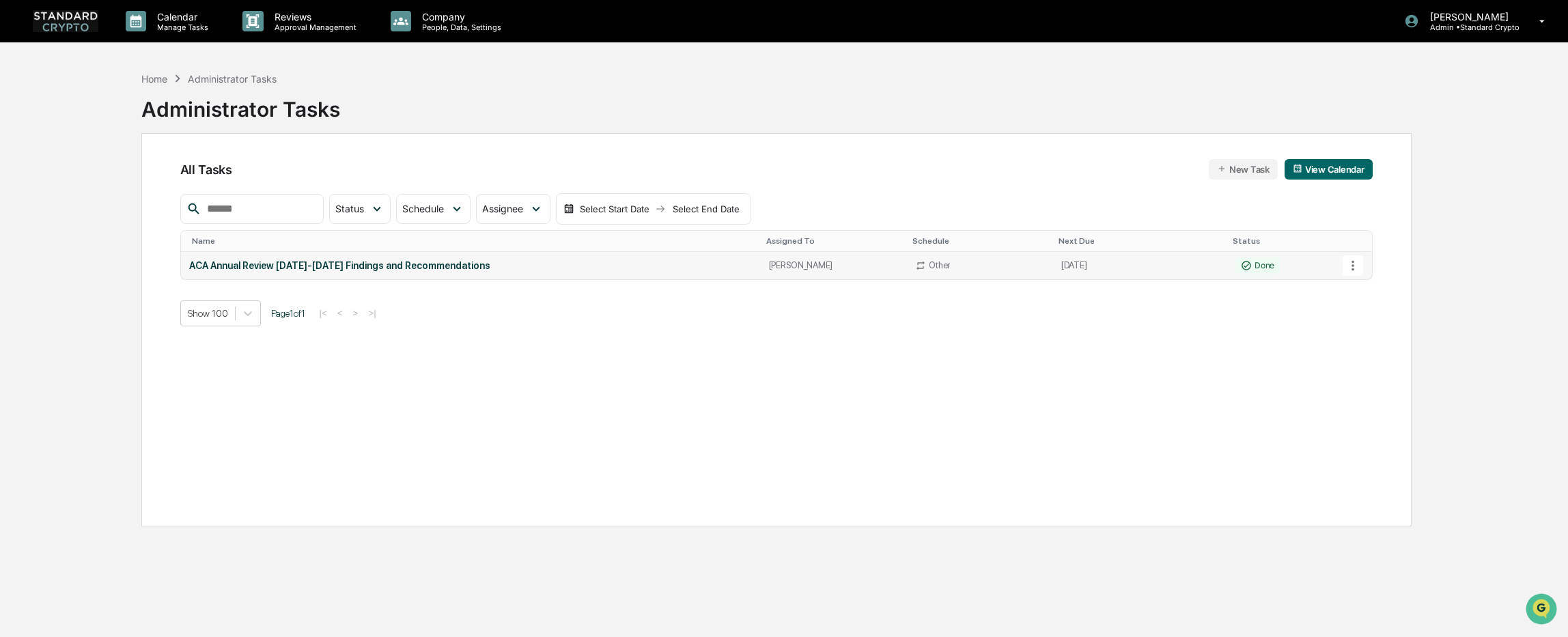
click at [344, 268] on div "ACA Annual Review [DATE]-[DATE] Findings and Recommendations" at bounding box center [471, 266] width 563 height 11
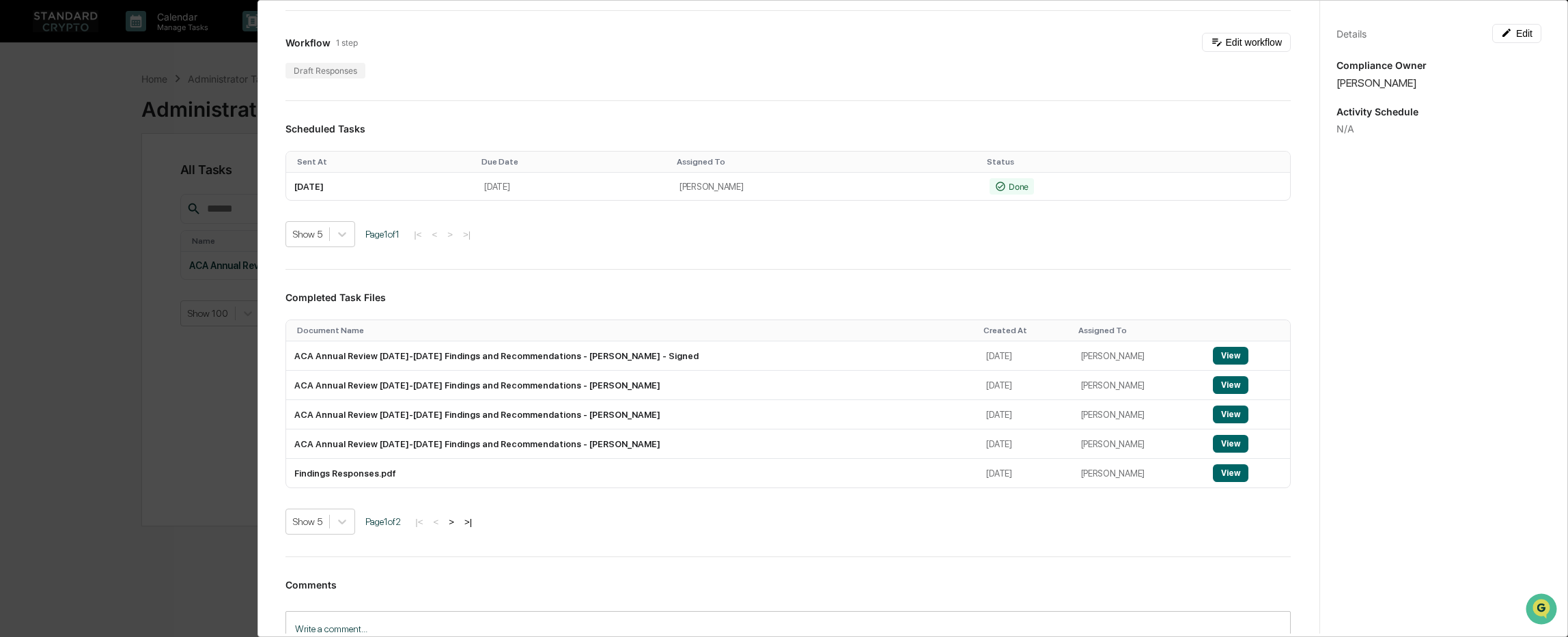
scroll to position [137, 0]
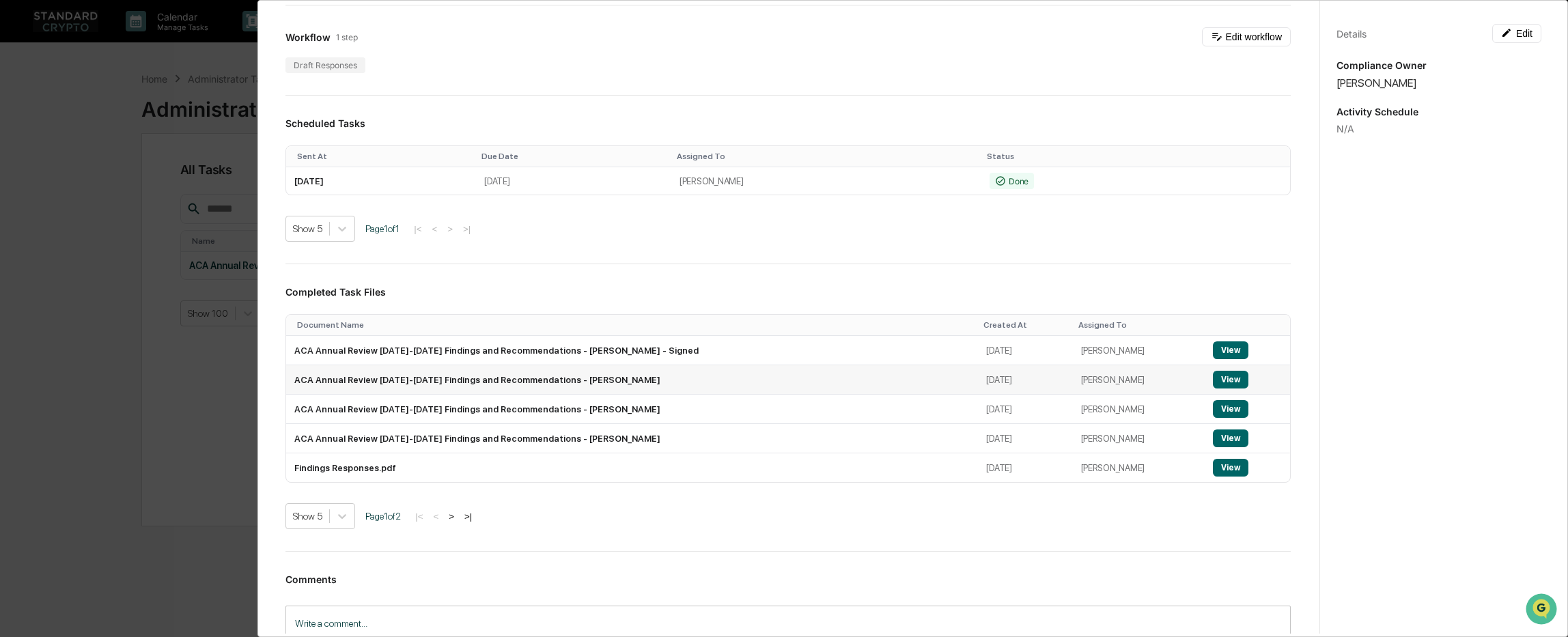
click at [1213, 384] on button "View" at bounding box center [1230, 380] width 35 height 18
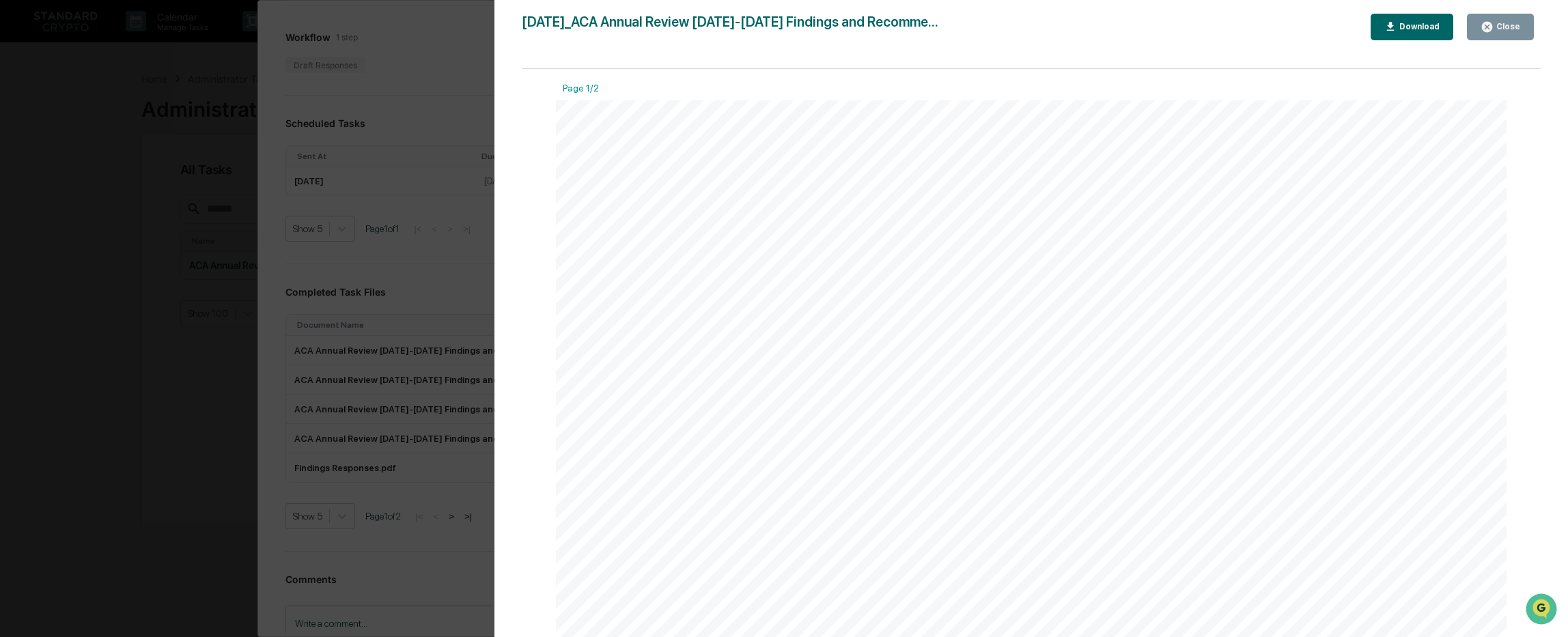
click at [343, 237] on div "Version History [DATE] 08:53 PM [PERSON_NAME] [DATE]_ACA Annual Review [DATE]-[…" at bounding box center [784, 318] width 1568 height 637
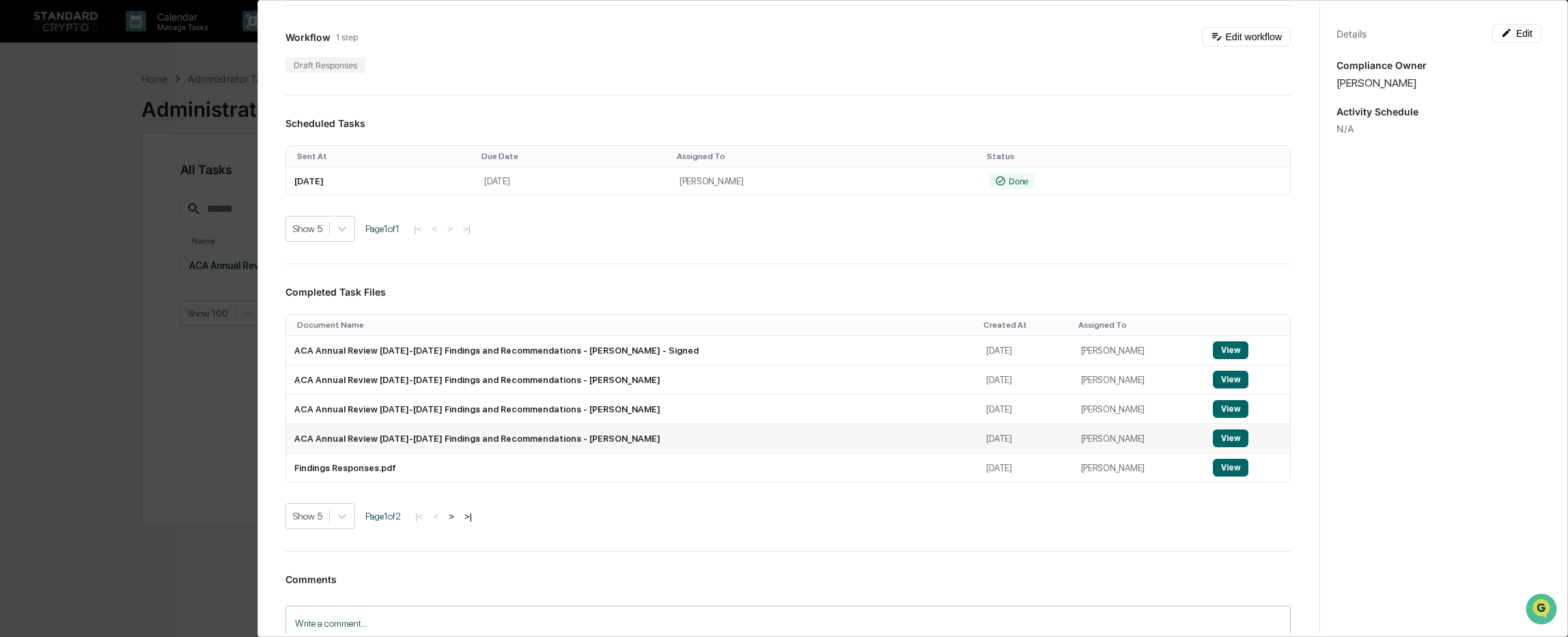
click at [1219, 435] on button "View" at bounding box center [1230, 438] width 35 height 18
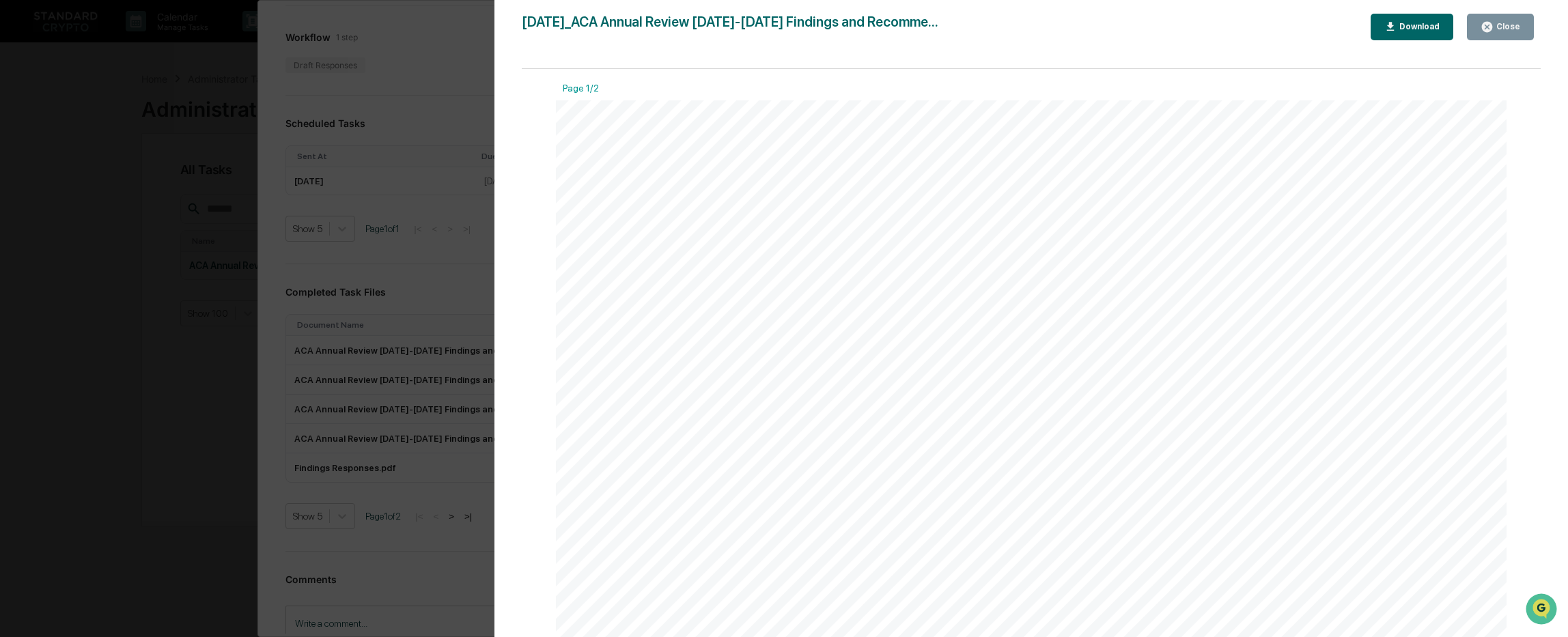
click at [365, 217] on div "Version History [DATE] 08:51 PM [PERSON_NAME] [DATE]_ACA Annual Review [DATE]-[…" at bounding box center [784, 318] width 1568 height 637
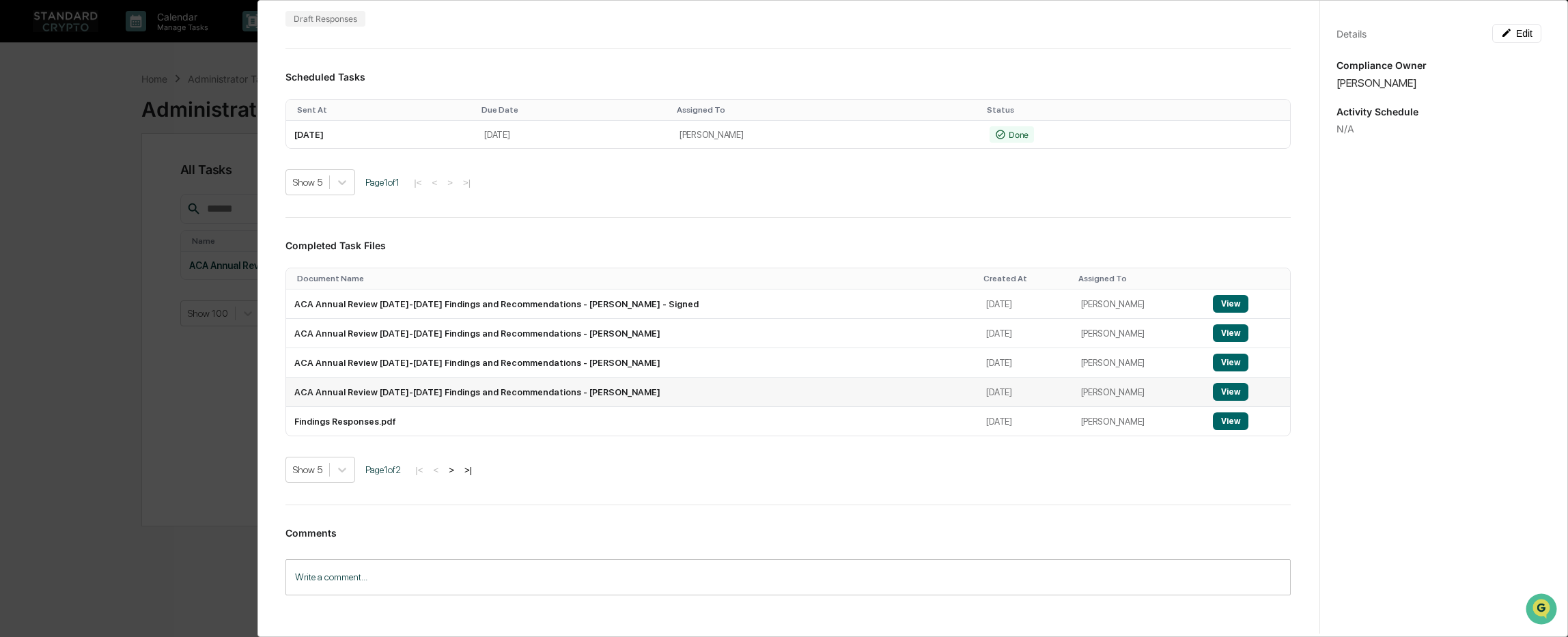
scroll to position [205, 0]
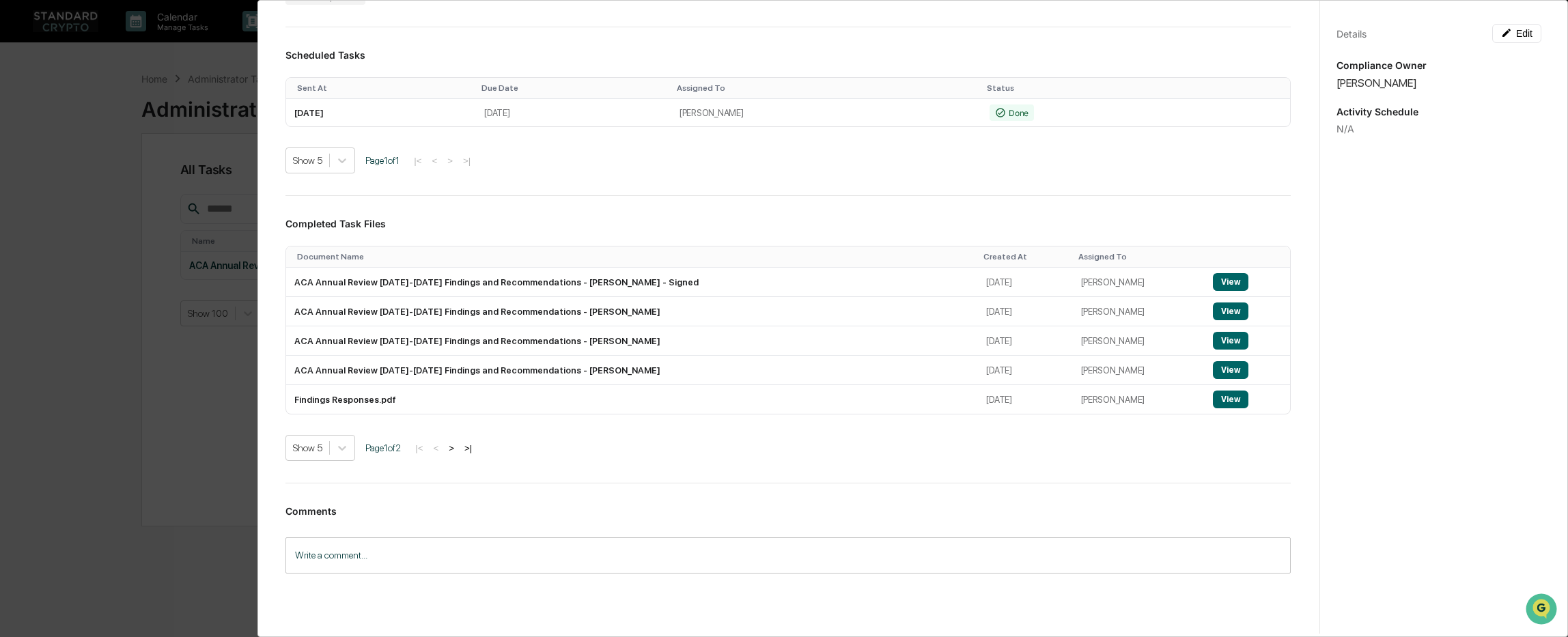
click at [476, 451] on button ">|" at bounding box center [468, 448] width 16 height 12
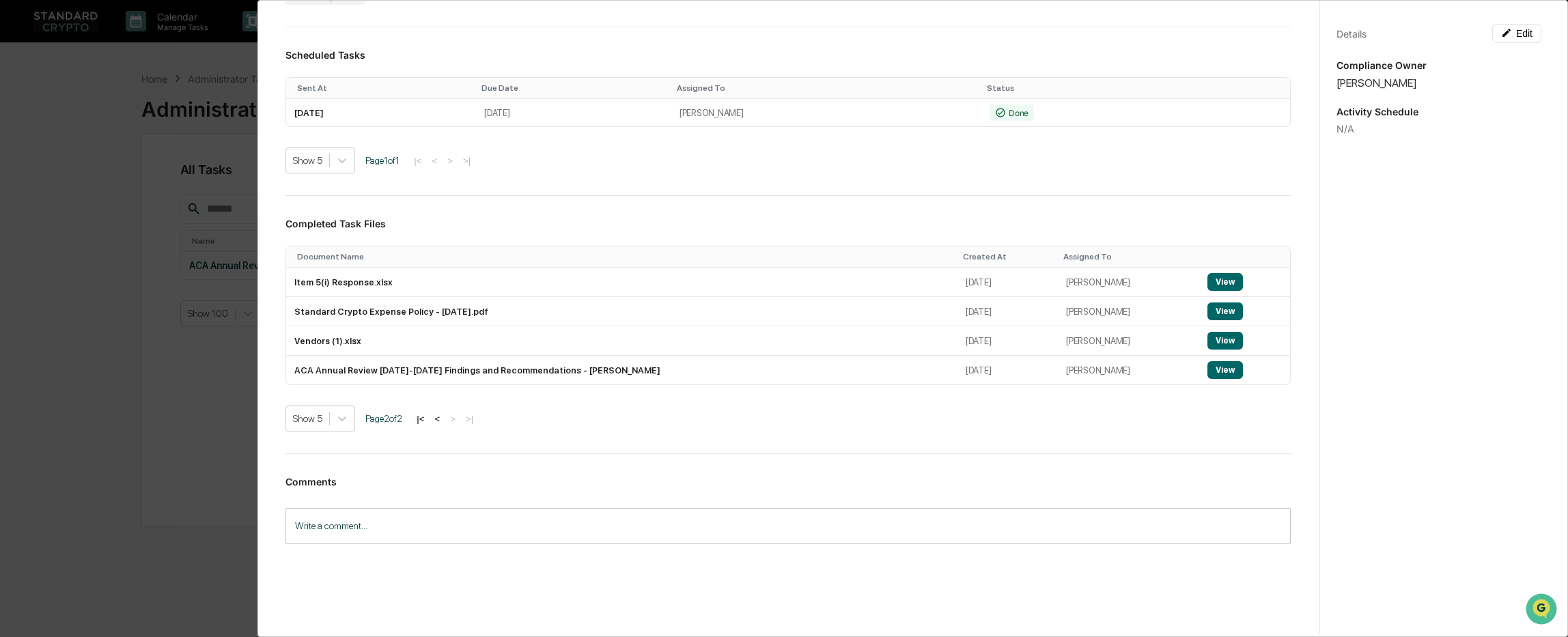
click at [427, 417] on button "|<" at bounding box center [420, 419] width 16 height 12
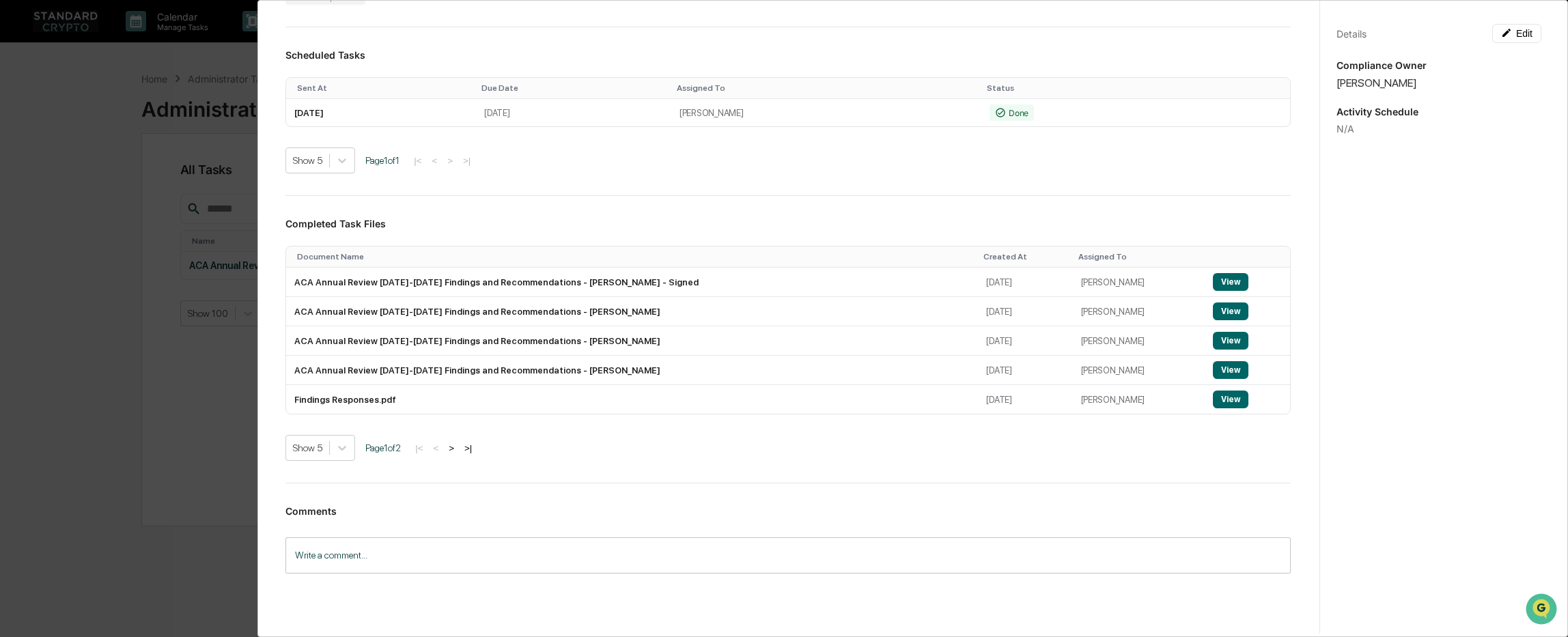
drag, startPoint x: 320, startPoint y: 286, endPoint x: 930, endPoint y: 448, distance: 631.1
click at [909, 452] on div "Show 5 Page 1 of 2 |< < > >|" at bounding box center [788, 448] width 1005 height 26
click at [1220, 341] on button "View" at bounding box center [1230, 341] width 35 height 18
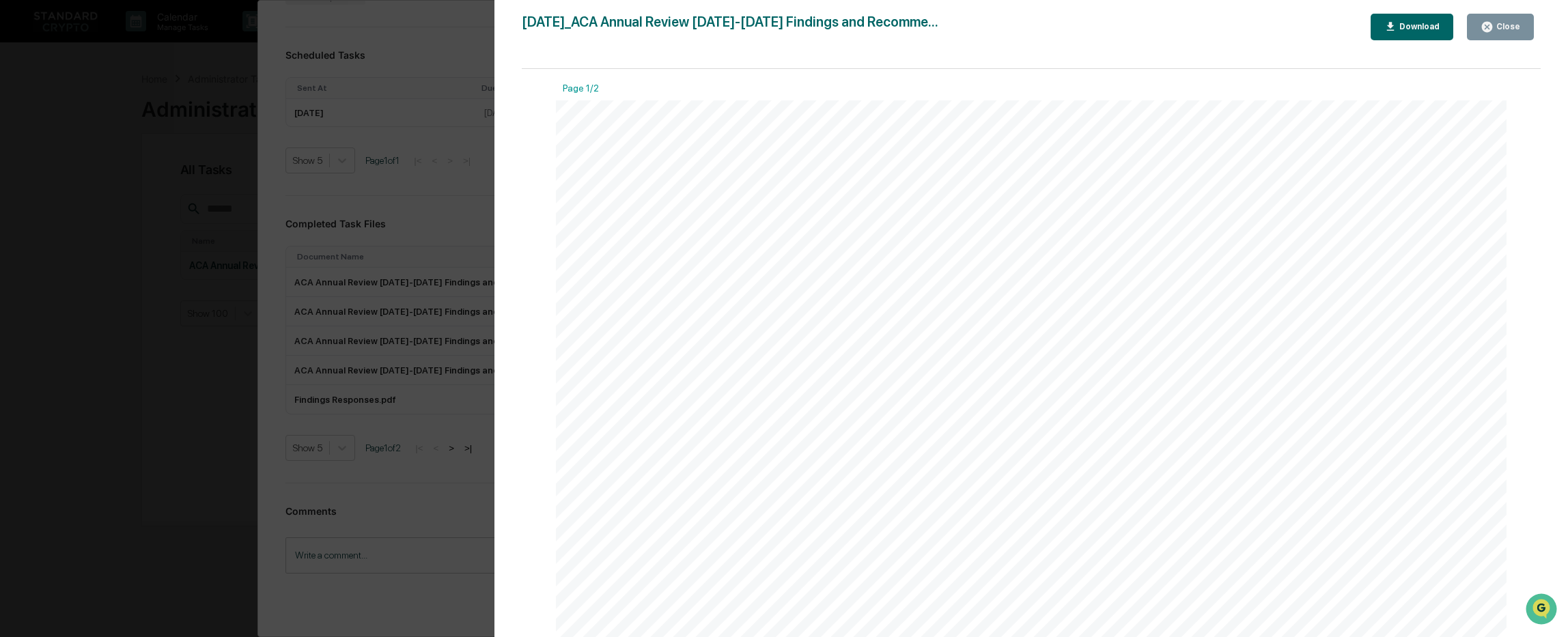
click at [1506, 29] on div "Close" at bounding box center [1507, 27] width 27 height 10
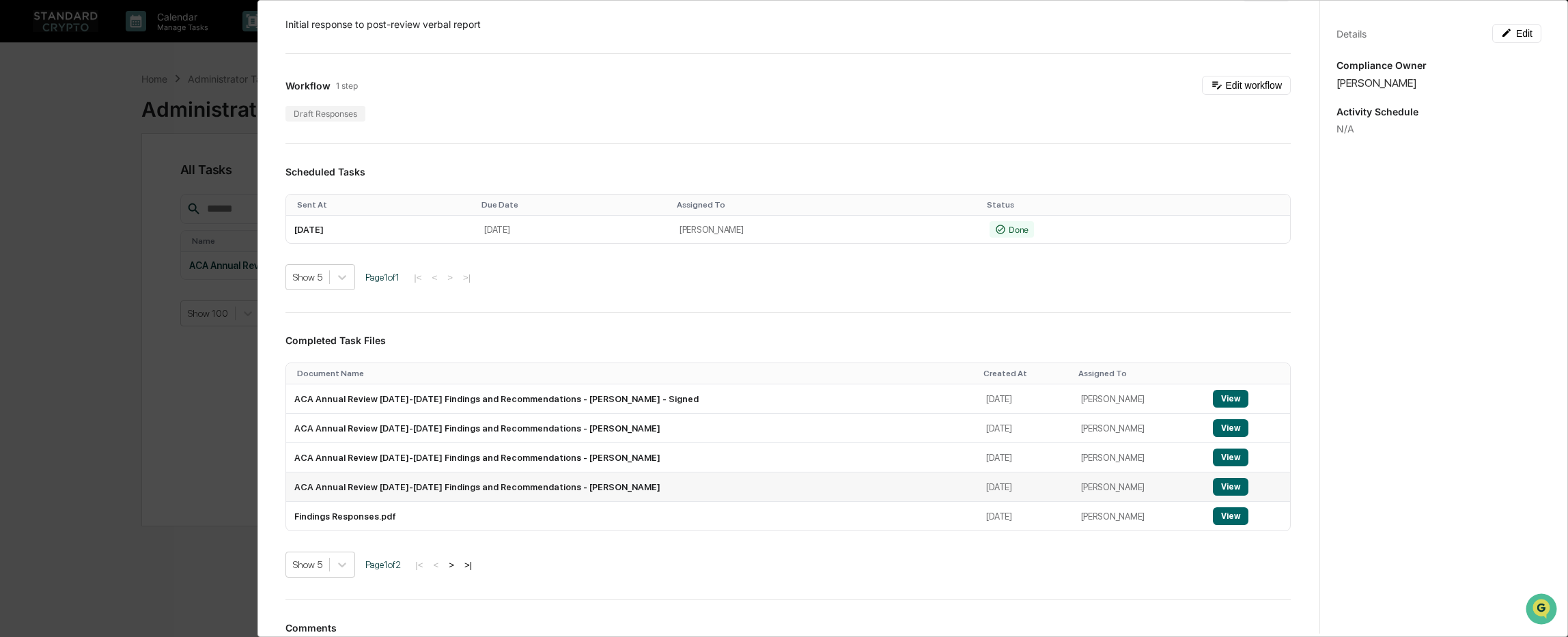
scroll to position [0, 0]
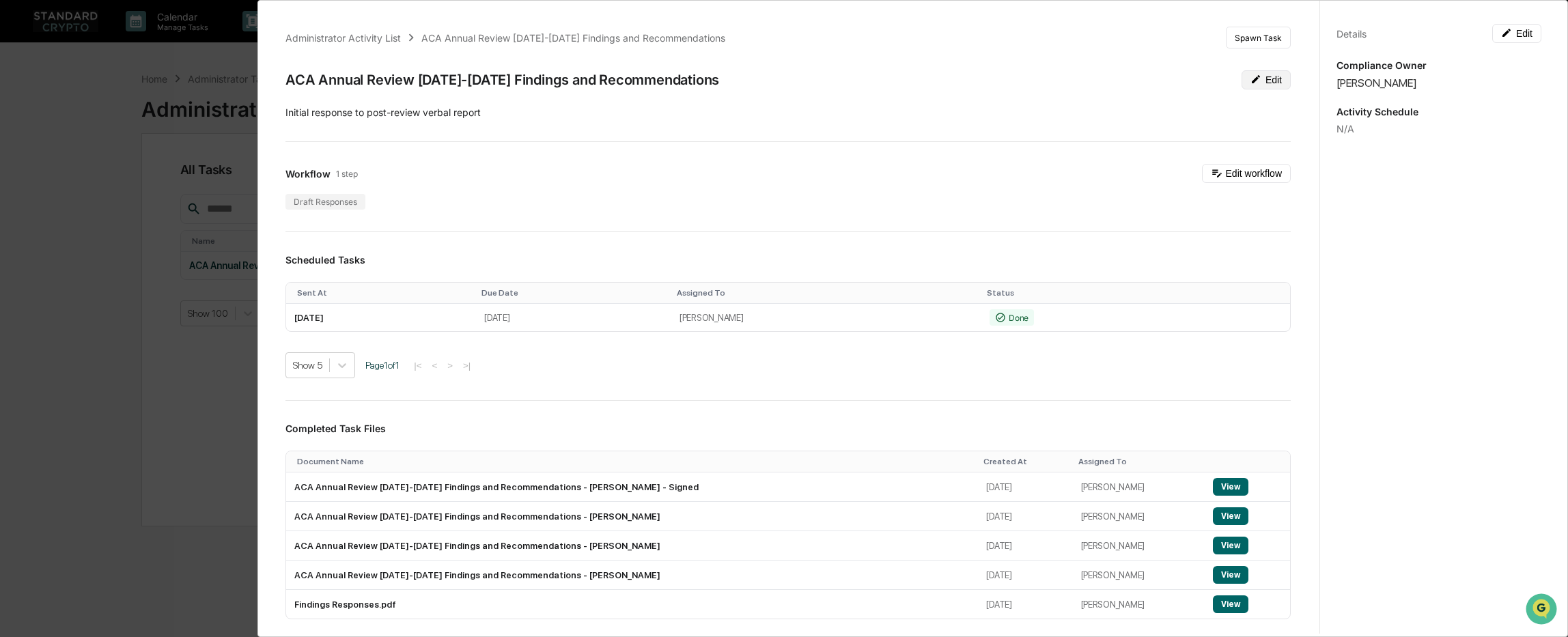
click at [1248, 83] on button "Edit" at bounding box center [1266, 80] width 49 height 19
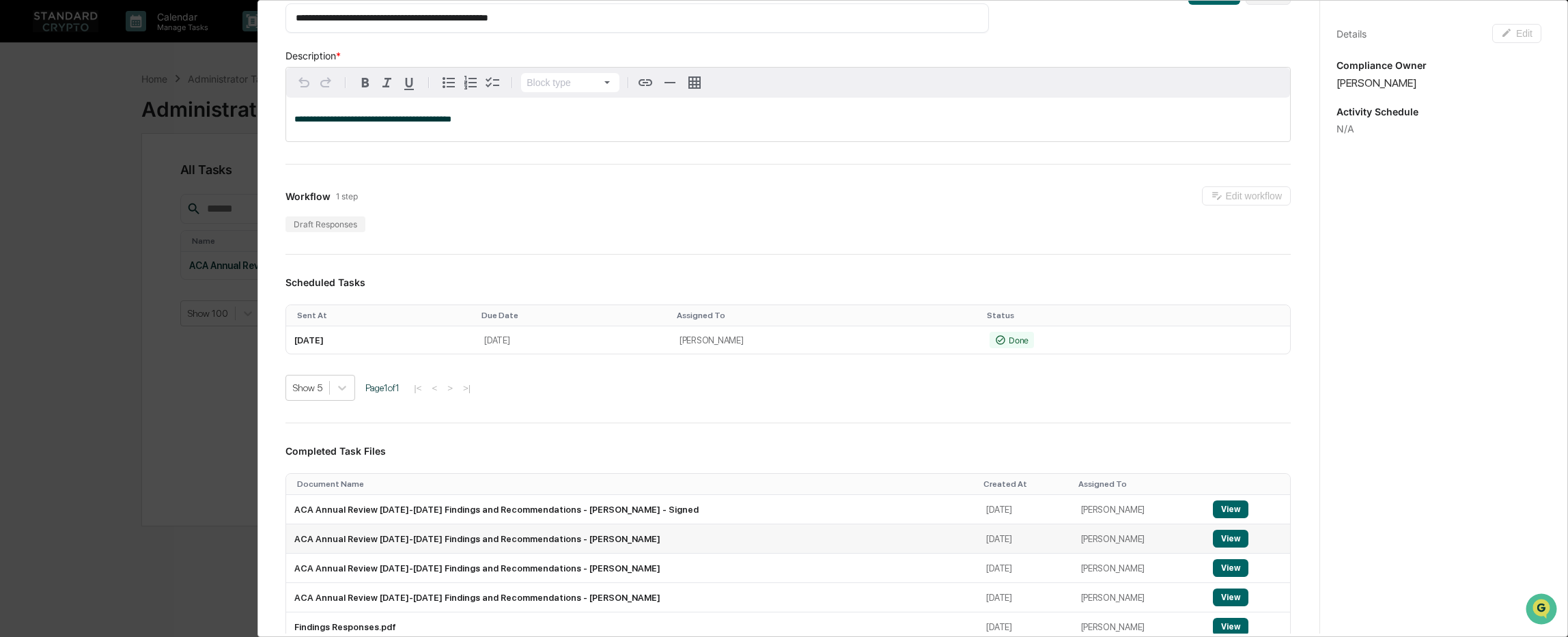
scroll to position [273, 0]
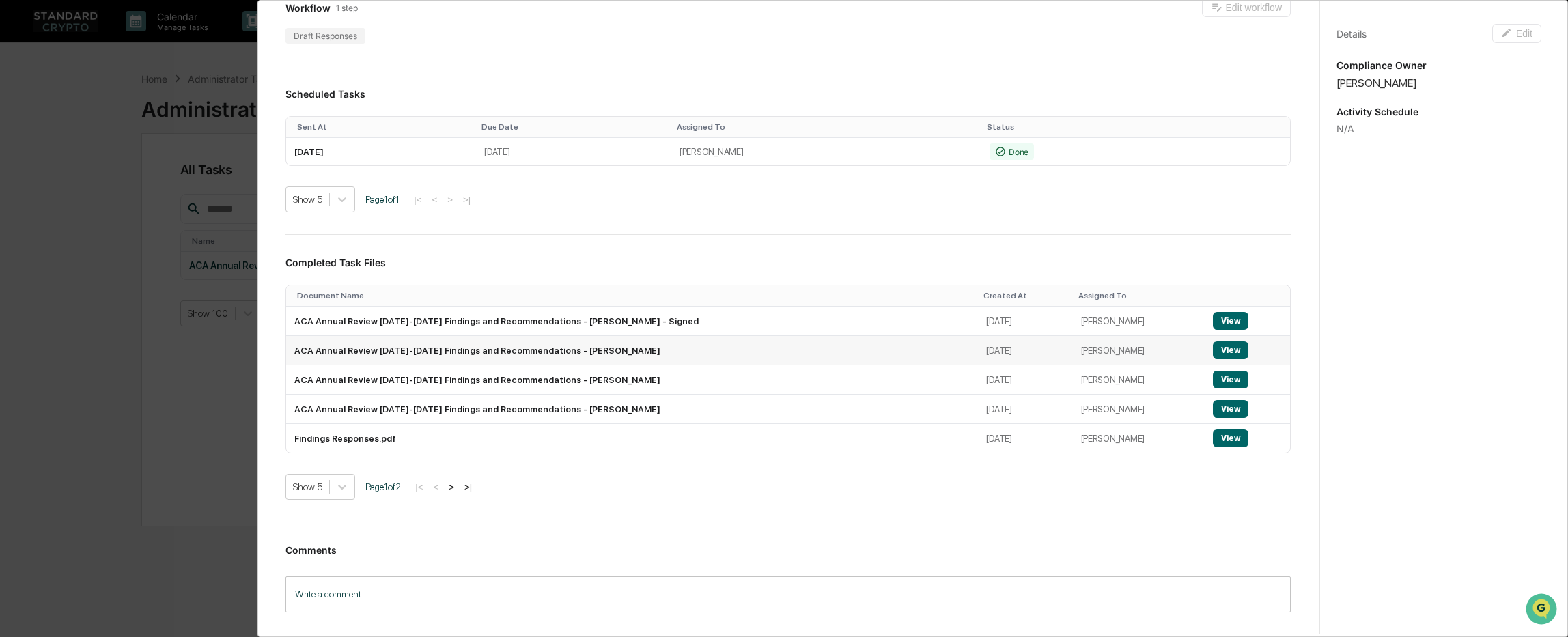
click at [1213, 351] on button "View" at bounding box center [1230, 351] width 35 height 18
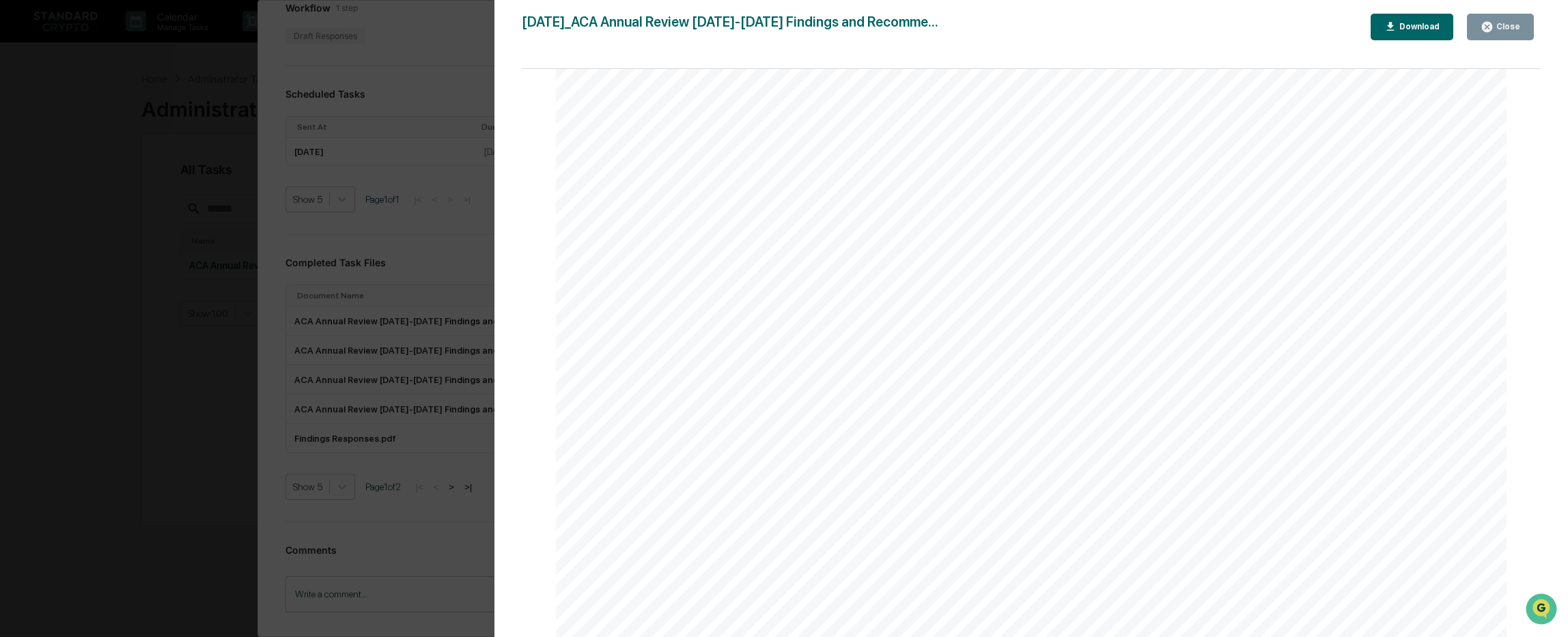
scroll to position [1776, 0]
click at [431, 167] on div "Version History [DATE] 08:53 PM [PERSON_NAME] [DATE]_ACA Annual Review [DATE]-[…" at bounding box center [784, 318] width 1568 height 637
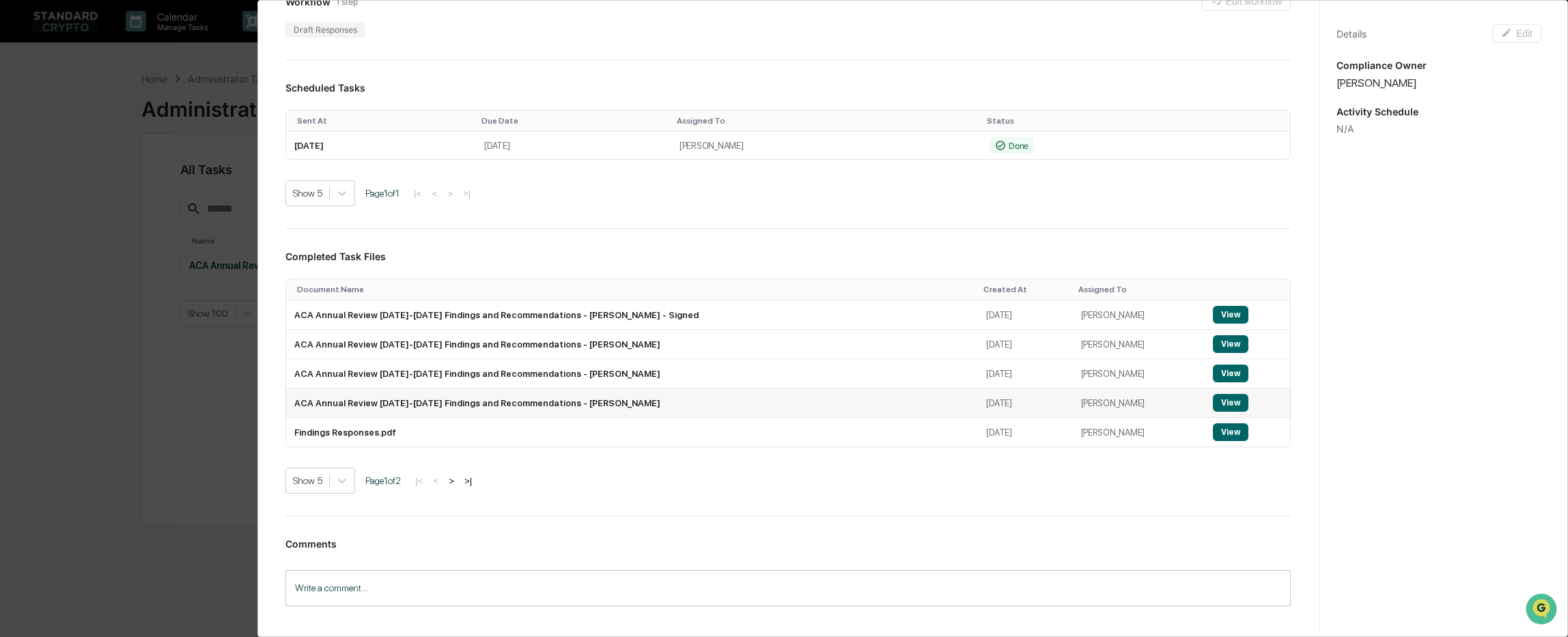
scroll to position [288, 0]
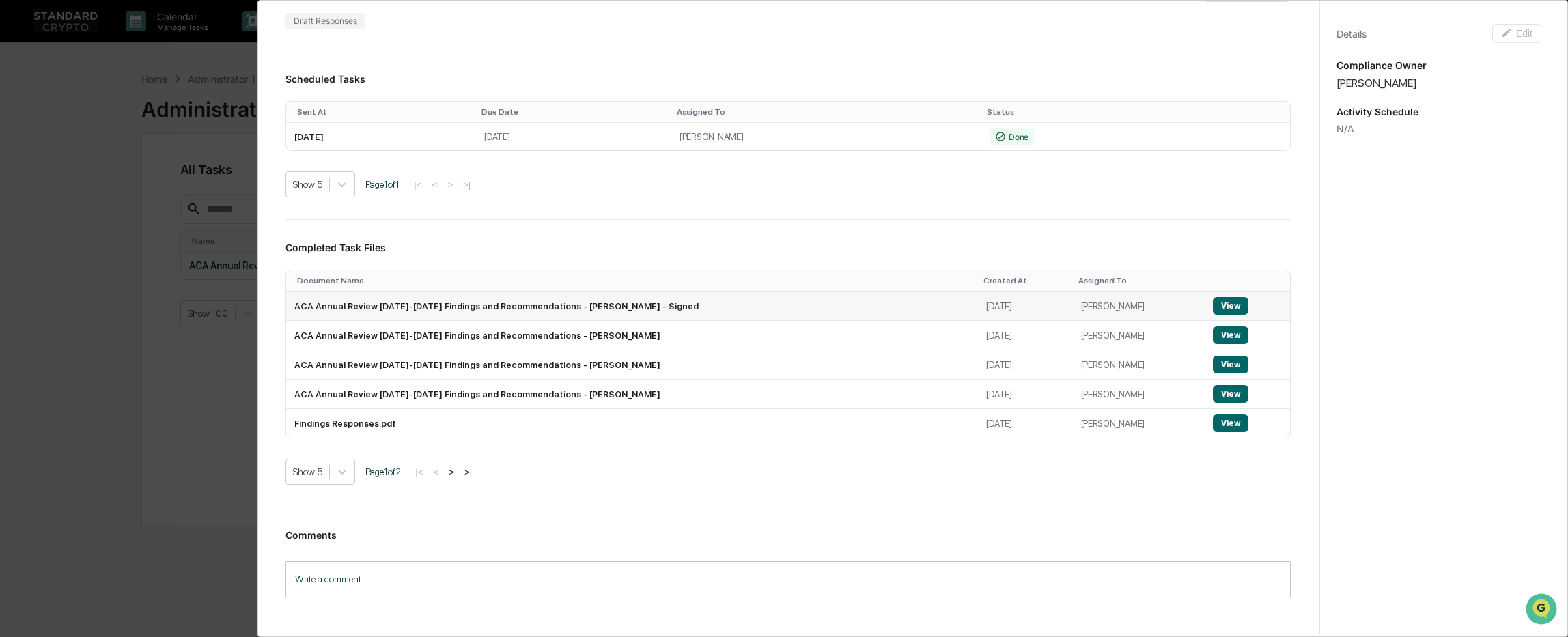
click at [635, 308] on td "ACA Annual Review [DATE]-[DATE] Findings and Recommendations - [PERSON_NAME] - …" at bounding box center [632, 306] width 692 height 30
click at [1219, 309] on button "View" at bounding box center [1230, 306] width 35 height 18
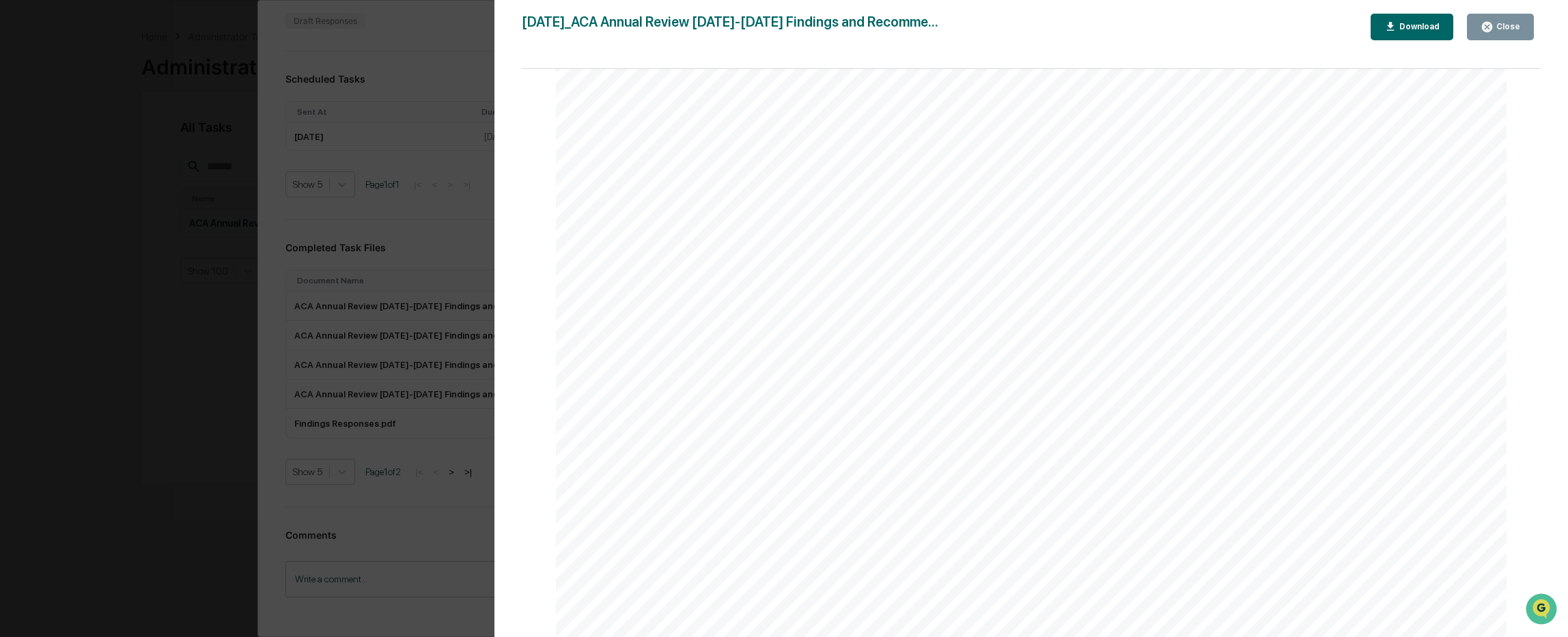
scroll to position [65, 0]
click at [392, 476] on div "Version History [DATE] 08:53 PM [PERSON_NAME] [DATE]_ACA Annual Review [DATE]-[…" at bounding box center [784, 318] width 1568 height 637
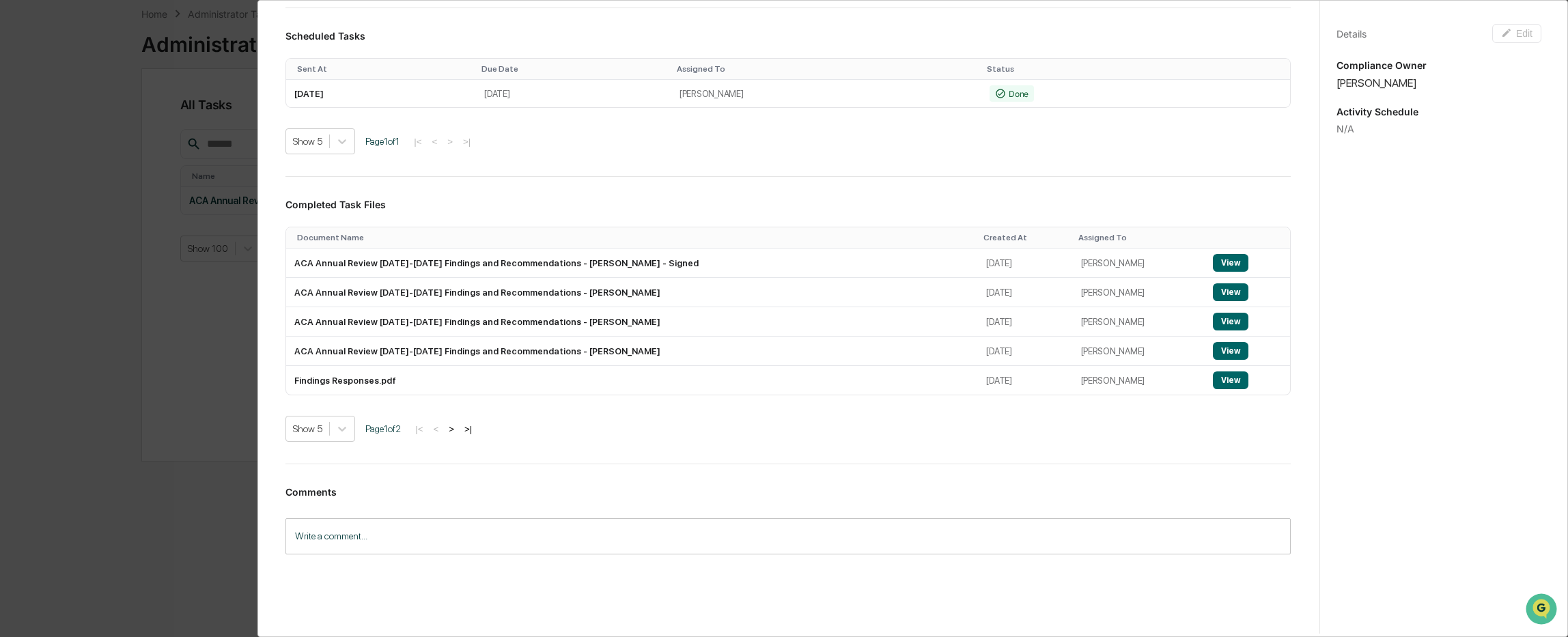
scroll to position [342, 0]
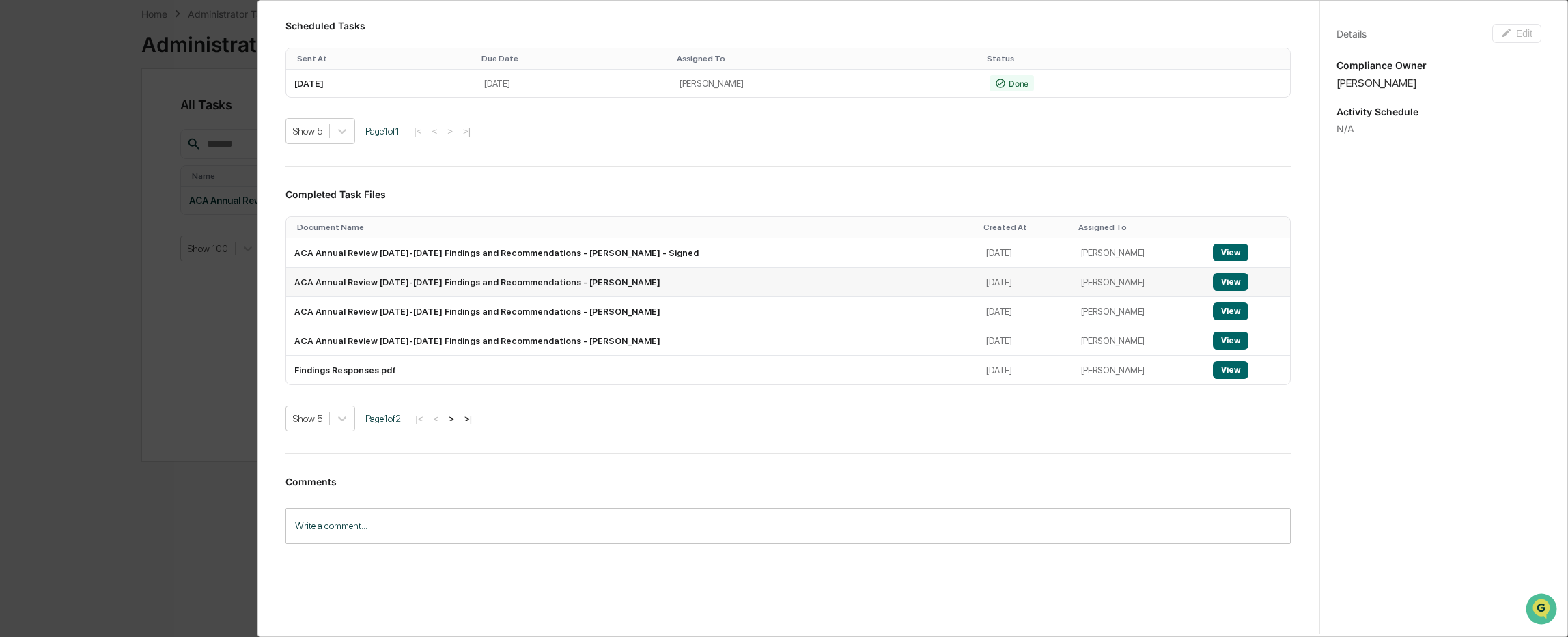
click at [1050, 296] on td "[DATE]" at bounding box center [1025, 282] width 95 height 30
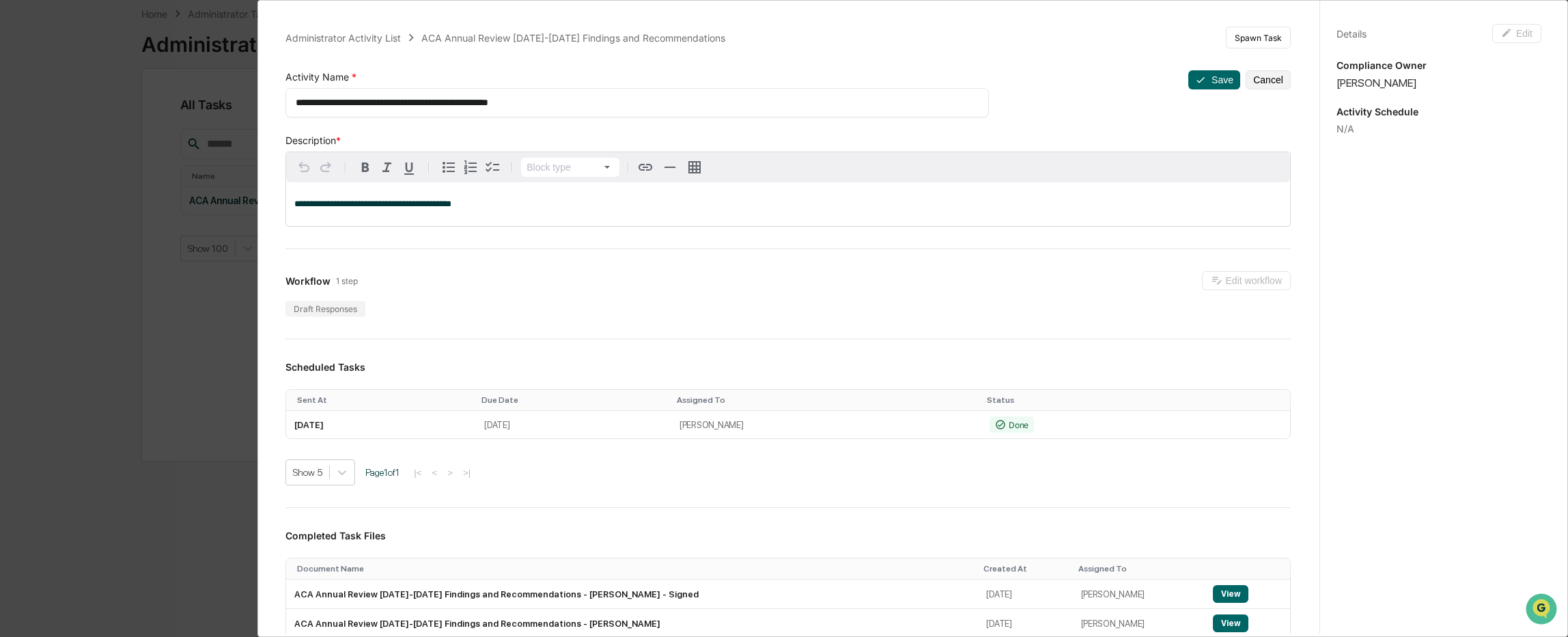
click at [486, 277] on div "Workflow 1 step Edit workflow" at bounding box center [788, 281] width 1005 height 19
click at [186, 251] on div "**********" at bounding box center [784, 318] width 1568 height 637
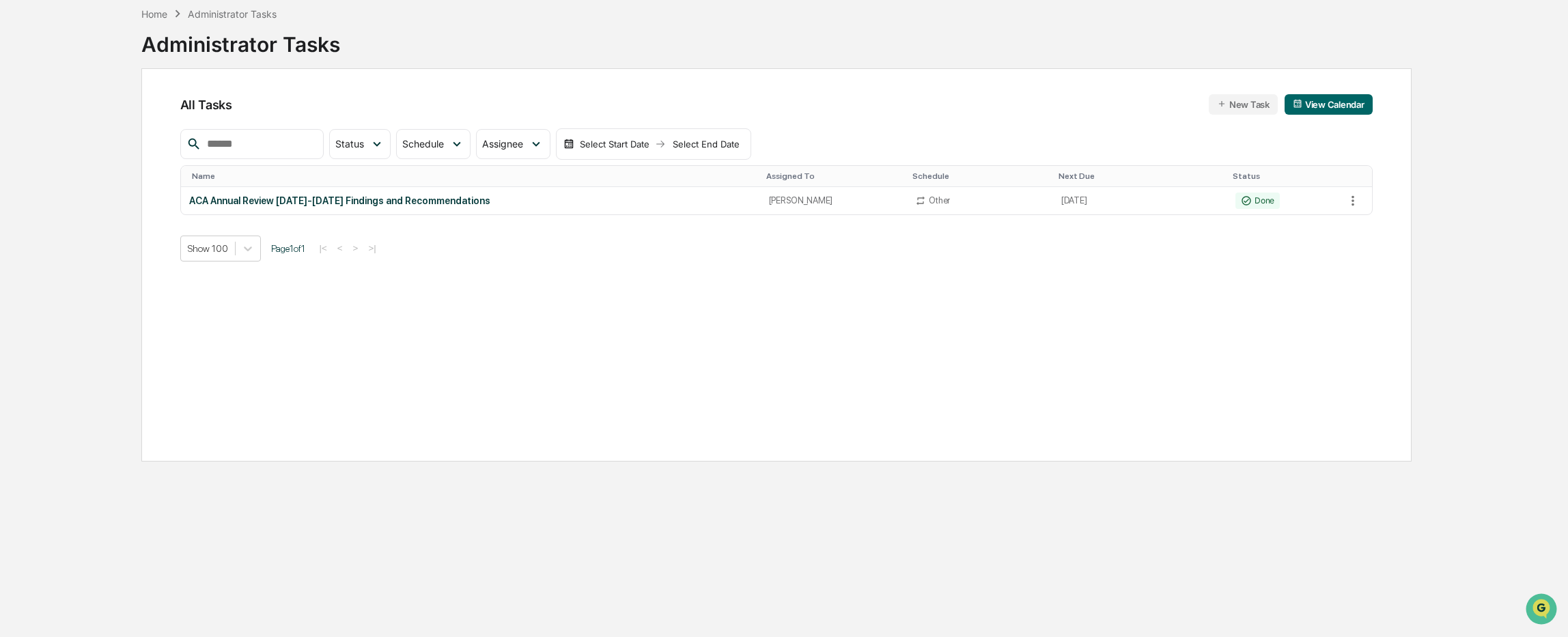
click at [140, 12] on div "Home Administrator Tasks Administrator Tasks All Tasks New Task View Calendar S…" at bounding box center [776, 318] width 1311 height 637
click at [150, 12] on div "Home" at bounding box center [155, 14] width 26 height 12
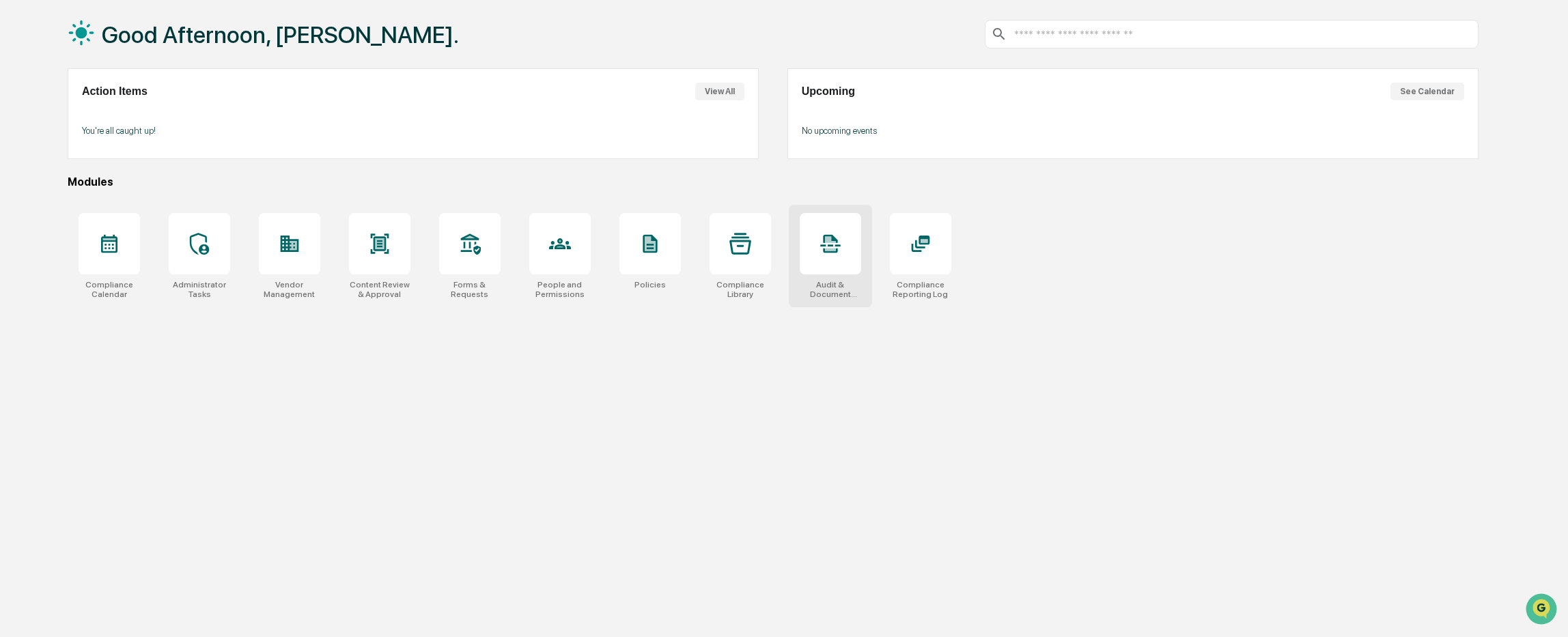
click at [843, 255] on div at bounding box center [830, 244] width 61 height 61
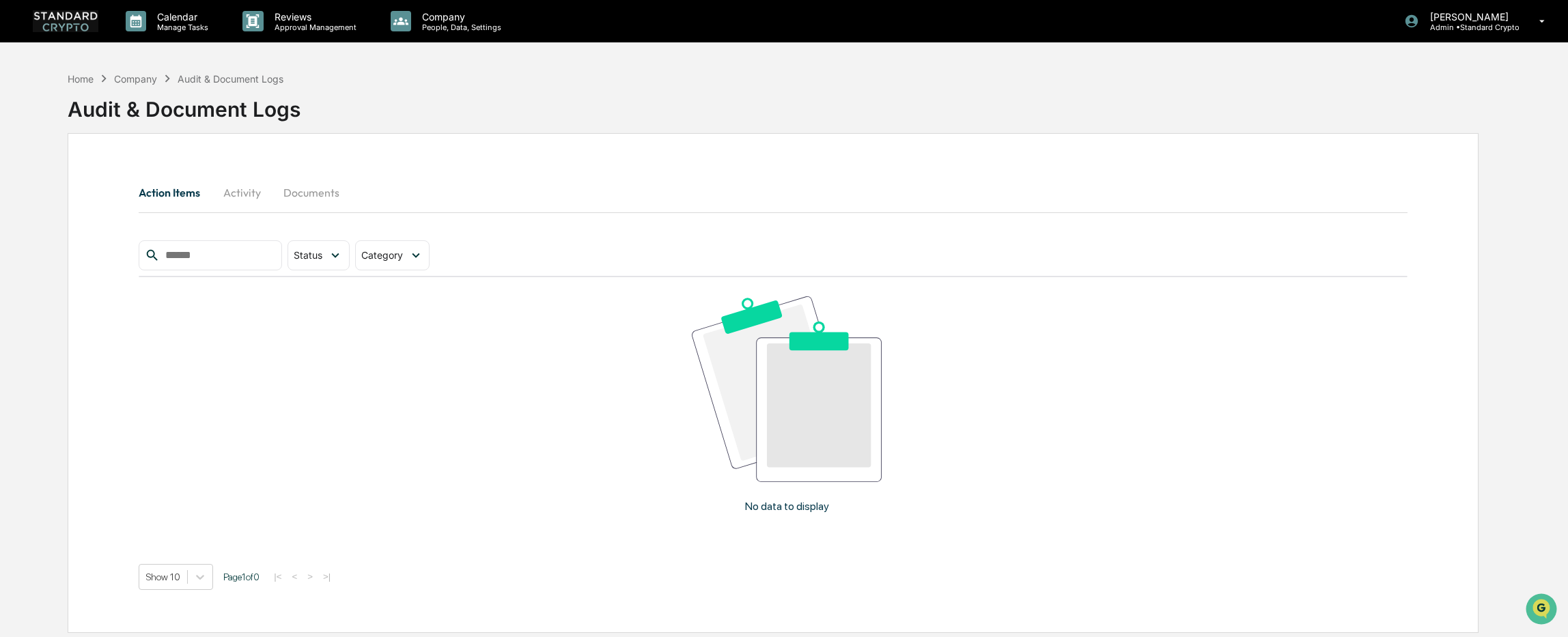
click at [313, 197] on button "Documents" at bounding box center [311, 192] width 78 height 32
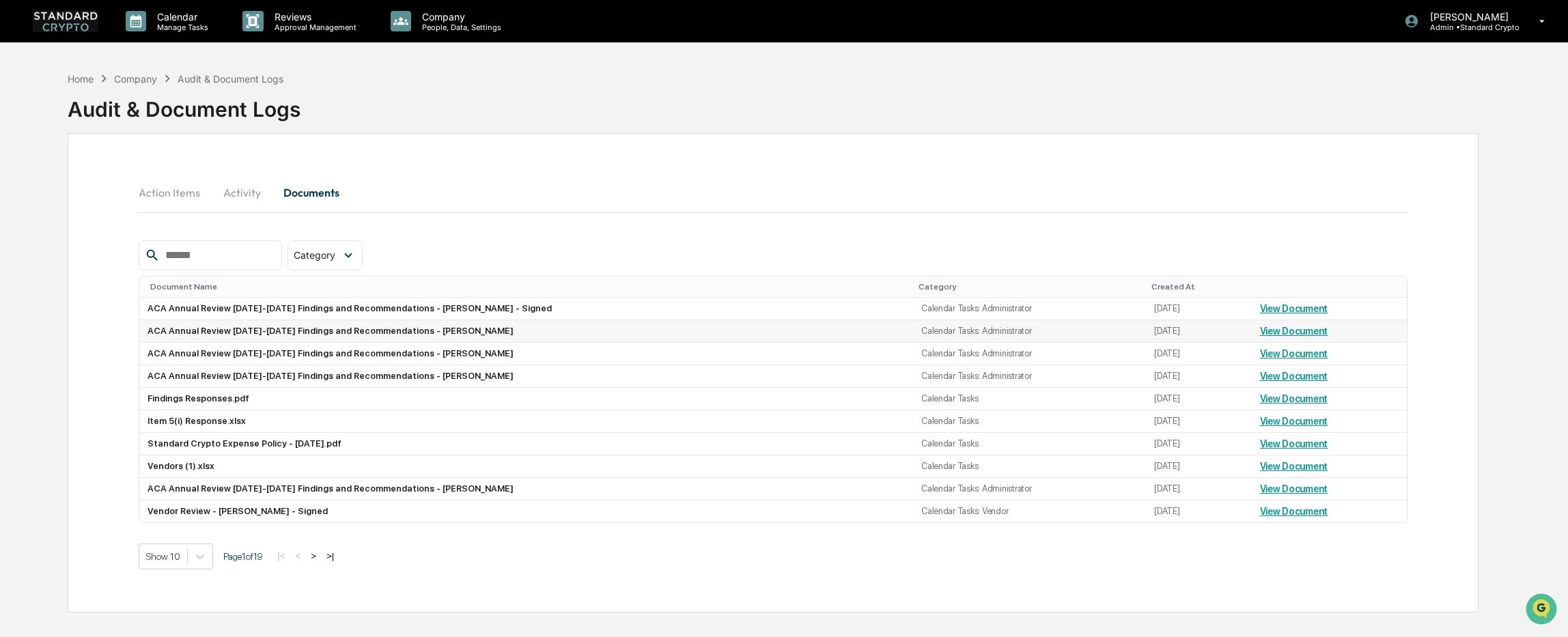
click at [1273, 334] on link "View Document" at bounding box center [1294, 331] width 68 height 11
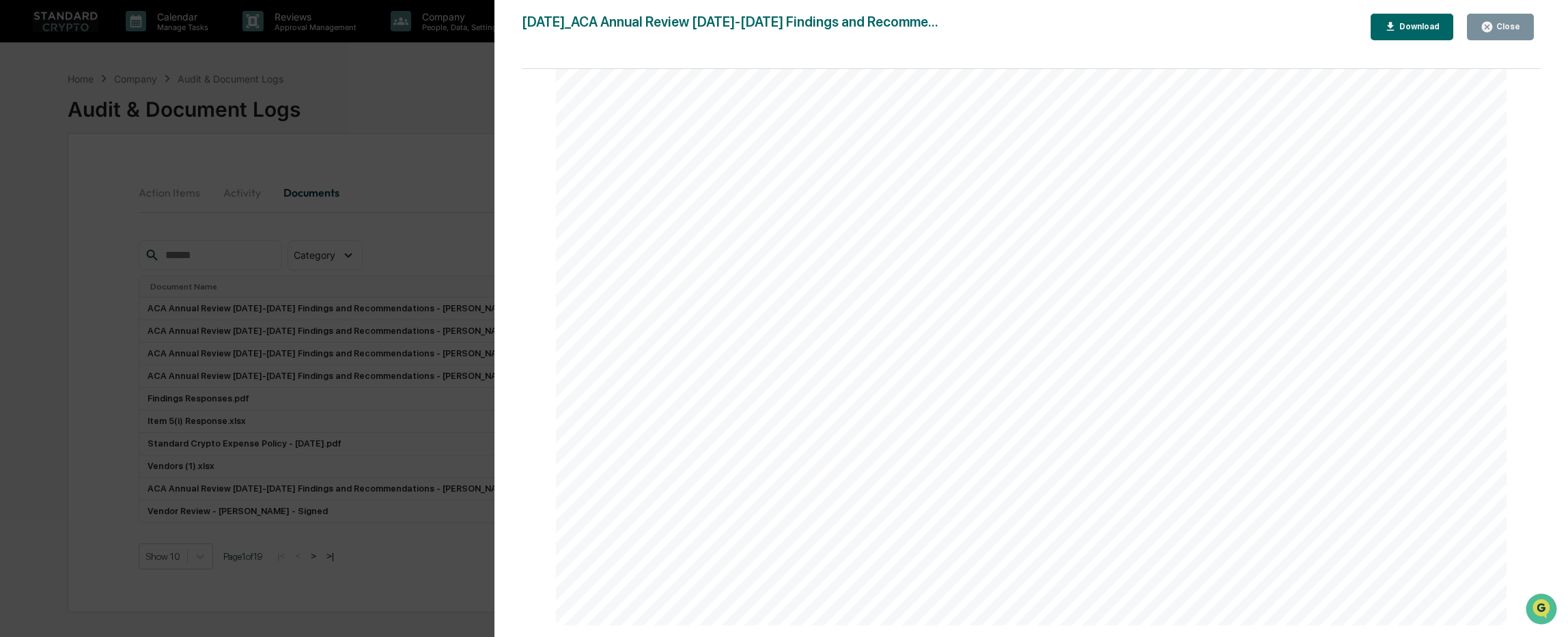
scroll to position [1161, 0]
click at [431, 126] on div "Version History [DATE] 08:53 PM [PERSON_NAME] [DATE]_ACA Annual Review [DATE]-[…" at bounding box center [784, 318] width 1568 height 637
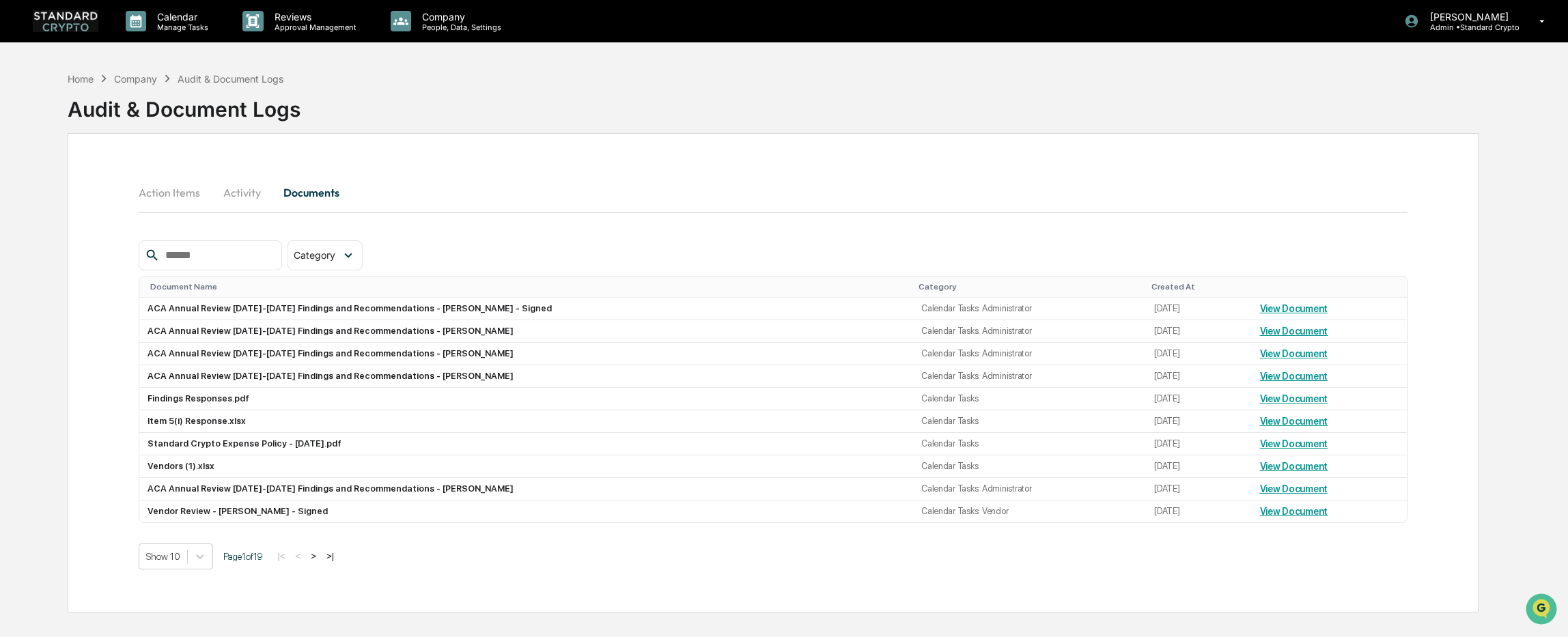
click at [134, 76] on div "Company" at bounding box center [135, 79] width 43 height 12
click at [132, 81] on div "Company" at bounding box center [135, 79] width 43 height 12
click at [166, 196] on button "Action Items" at bounding box center [175, 192] width 72 height 32
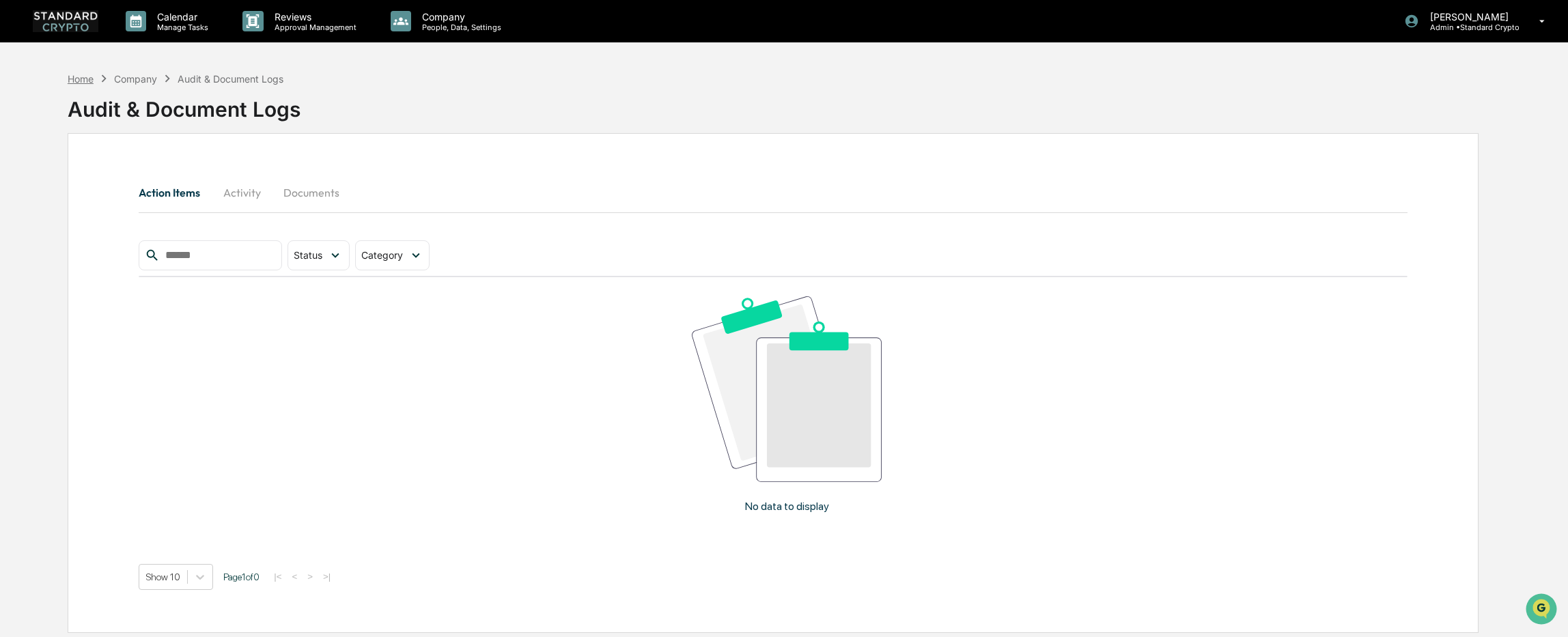
click at [75, 76] on div "Home" at bounding box center [81, 79] width 26 height 12
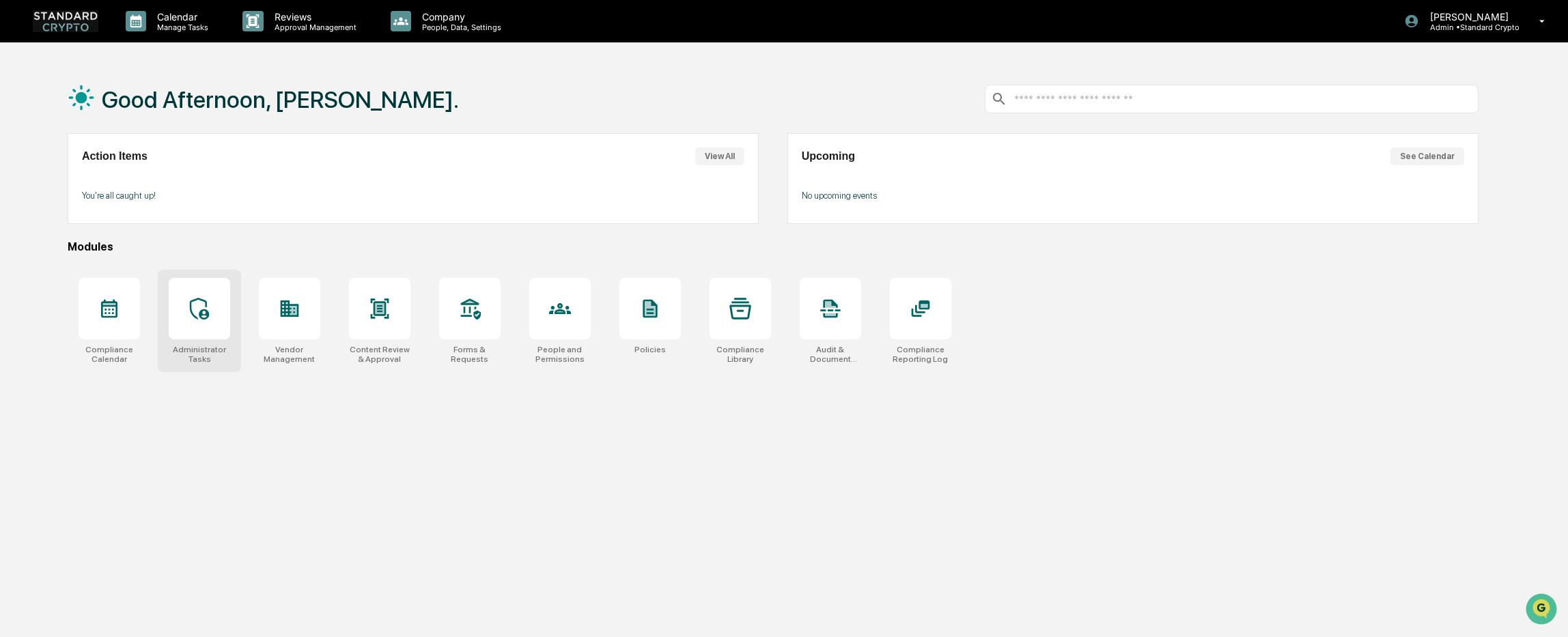
click at [201, 337] on div at bounding box center [199, 308] width 61 height 61
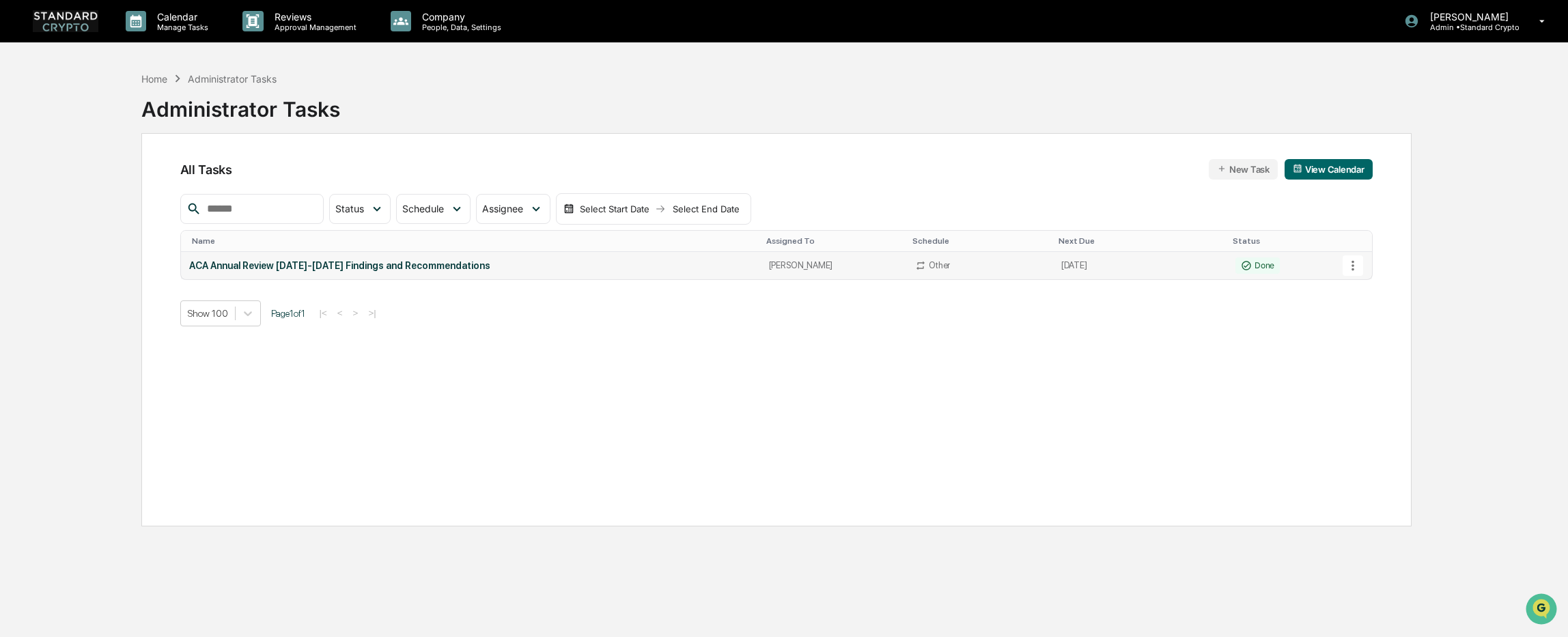
click at [1075, 267] on td "[DATE]" at bounding box center [1140, 266] width 174 height 28
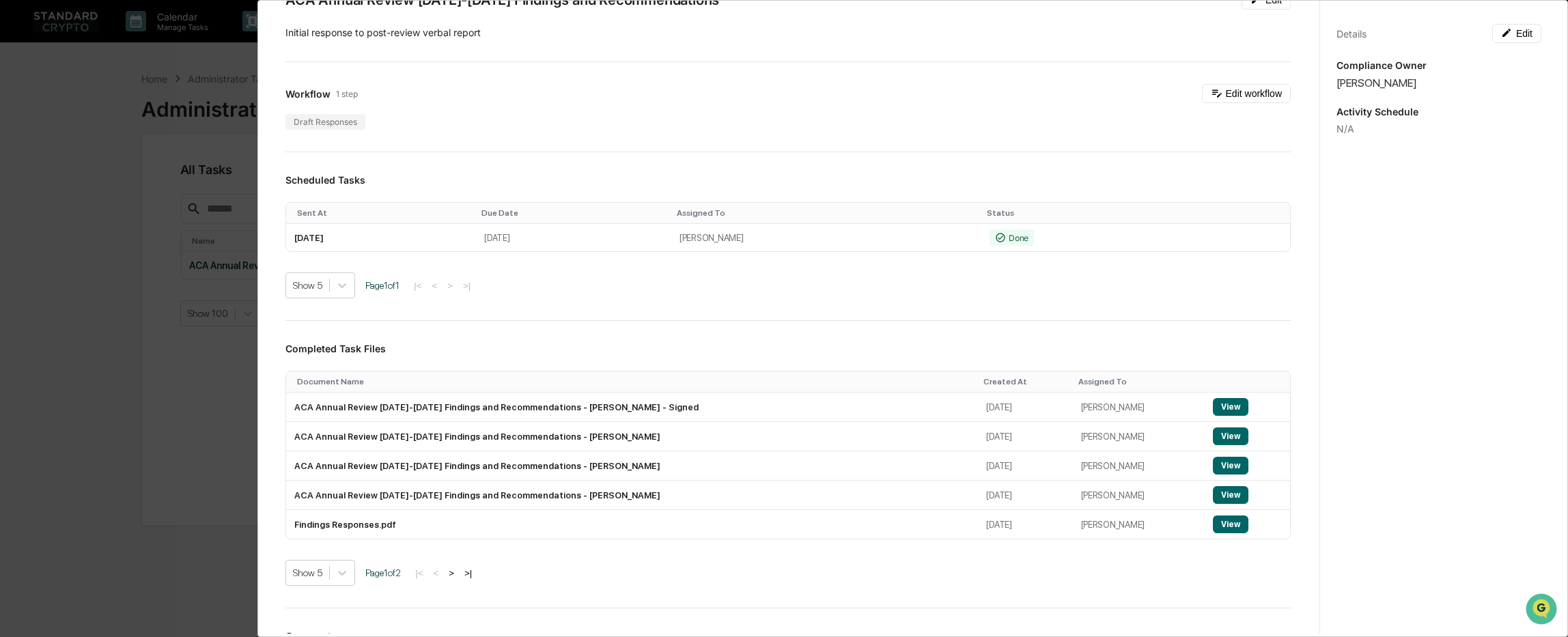
scroll to position [43, 0]
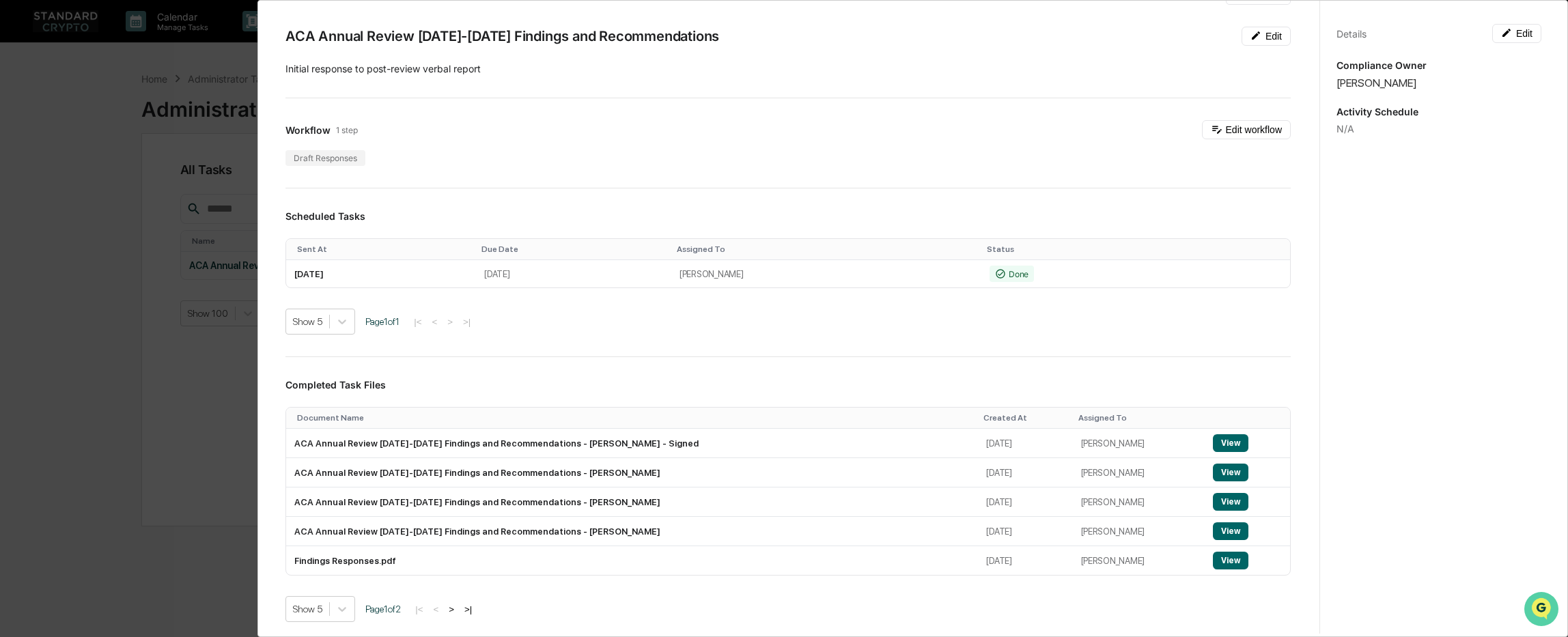
click at [1542, 614] on icon "Open customer support" at bounding box center [1540, 626] width 34 height 34
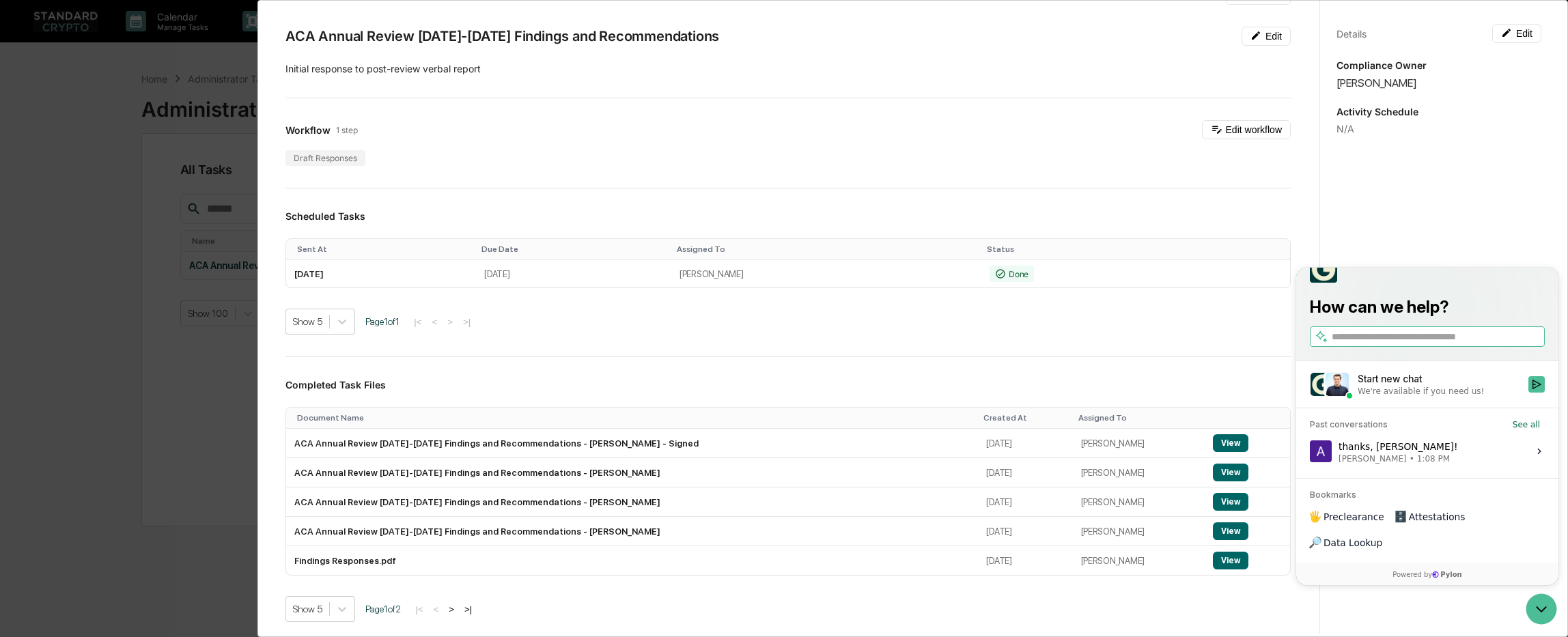
click at [1457, 386] on div "Start new chat" at bounding box center [1438, 379] width 162 height 14
click at [1528, 393] on button "Start new chat We're available if you need us!" at bounding box center [1536, 384] width 17 height 17
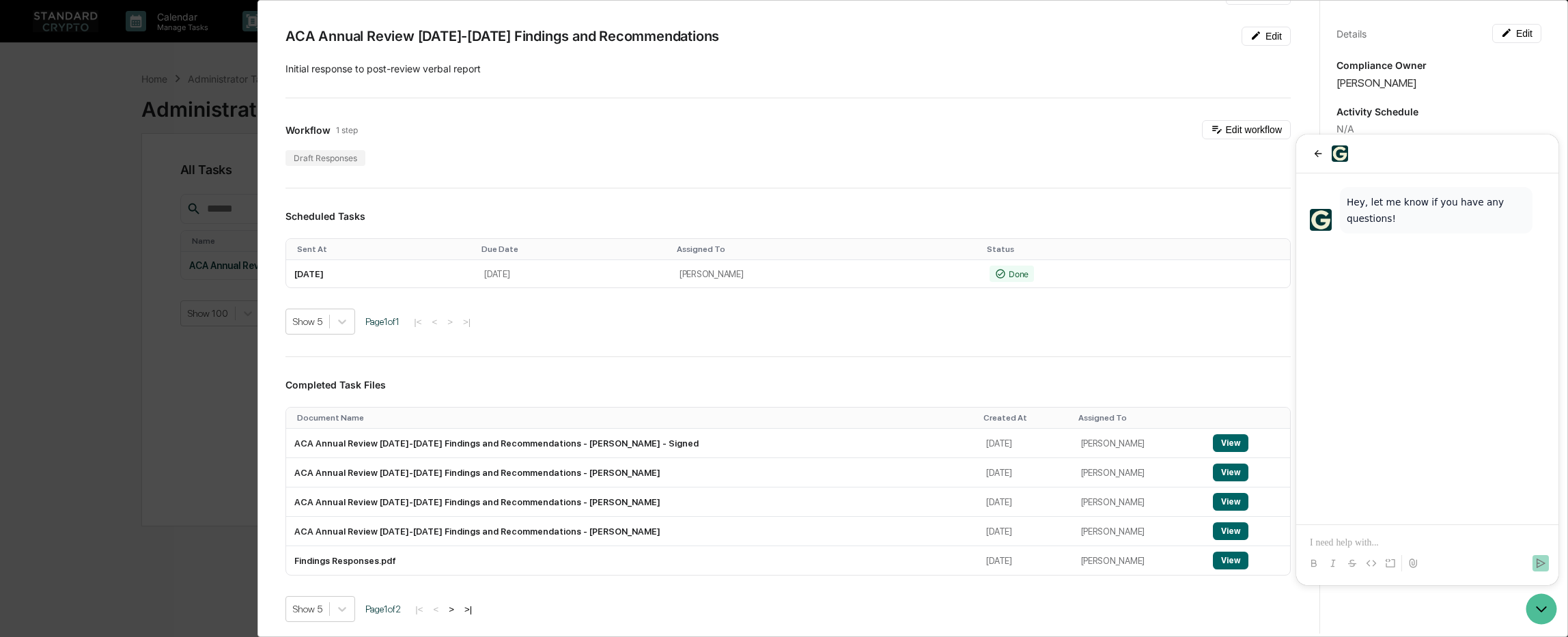
click at [1350, 545] on p at bounding box center [1427, 543] width 235 height 14
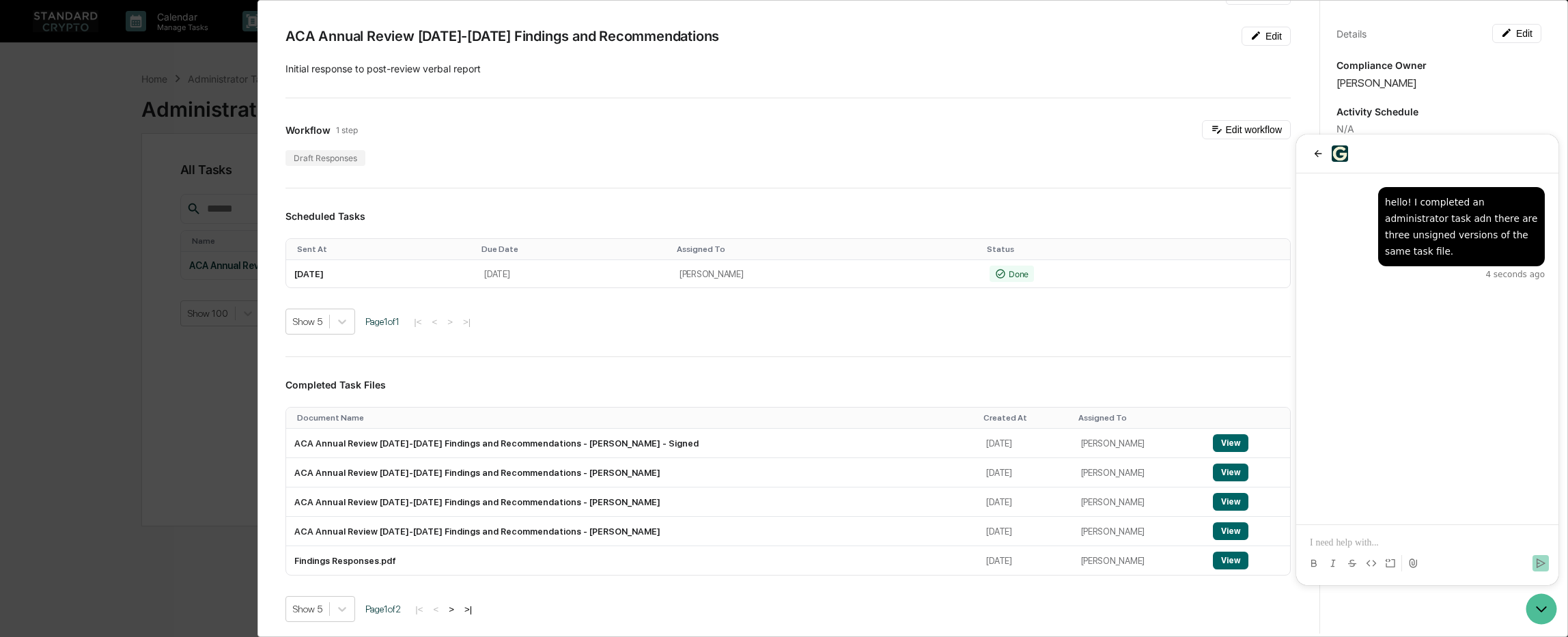
drag, startPoint x: 1447, startPoint y: 238, endPoint x: 1511, endPoint y: 324, distance: 107.2
click at [1511, 324] on div "hello! I completed an administrator task adn there are three unsigned versions …" at bounding box center [1427, 349] width 262 height 351
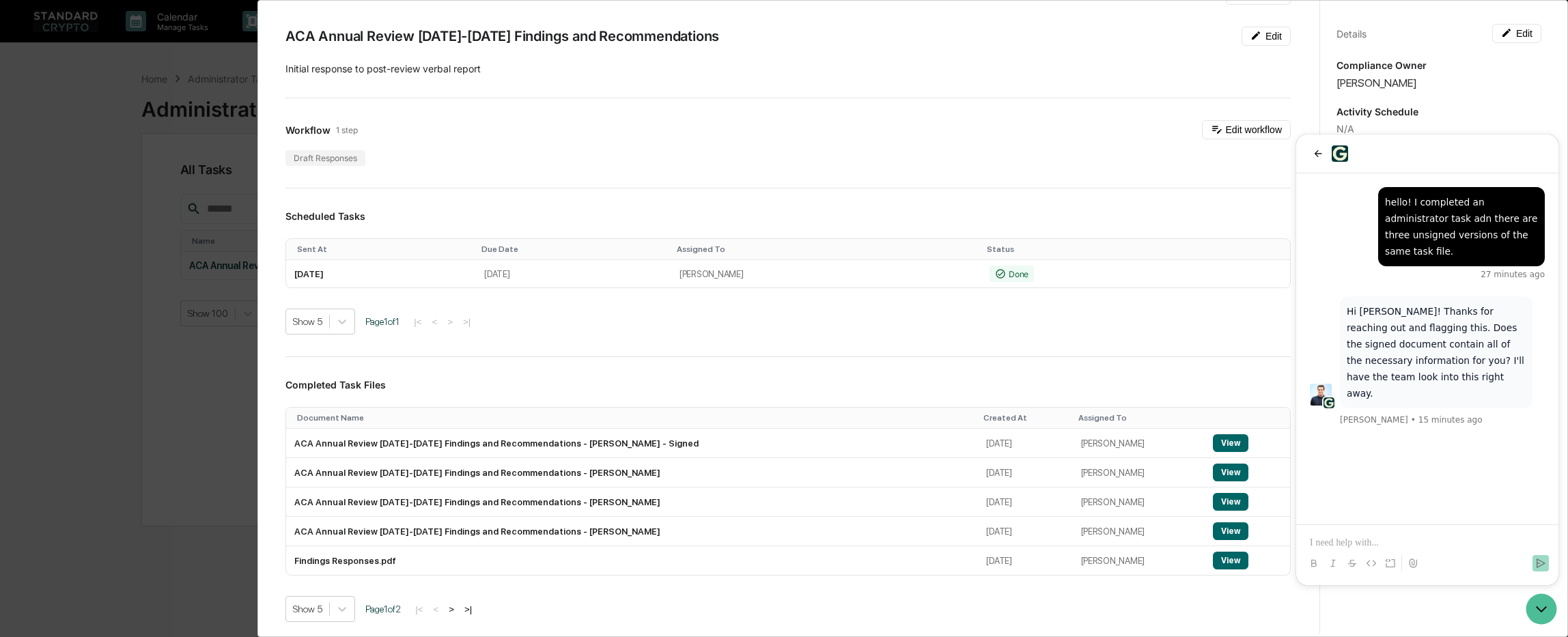
click at [1317, 548] on p at bounding box center [1427, 543] width 235 height 14
click at [458, 609] on button ">" at bounding box center [451, 609] width 14 height 12
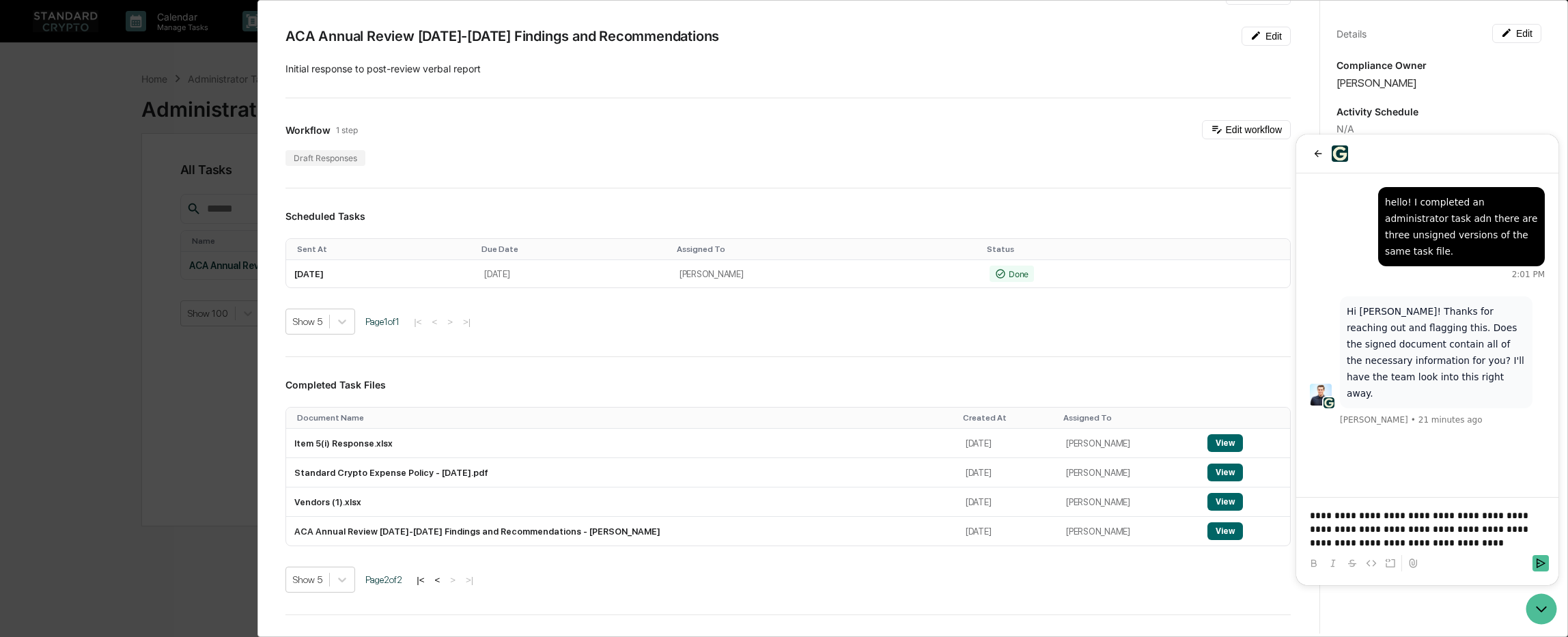
click at [1405, 544] on p "**********" at bounding box center [1427, 529] width 235 height 41
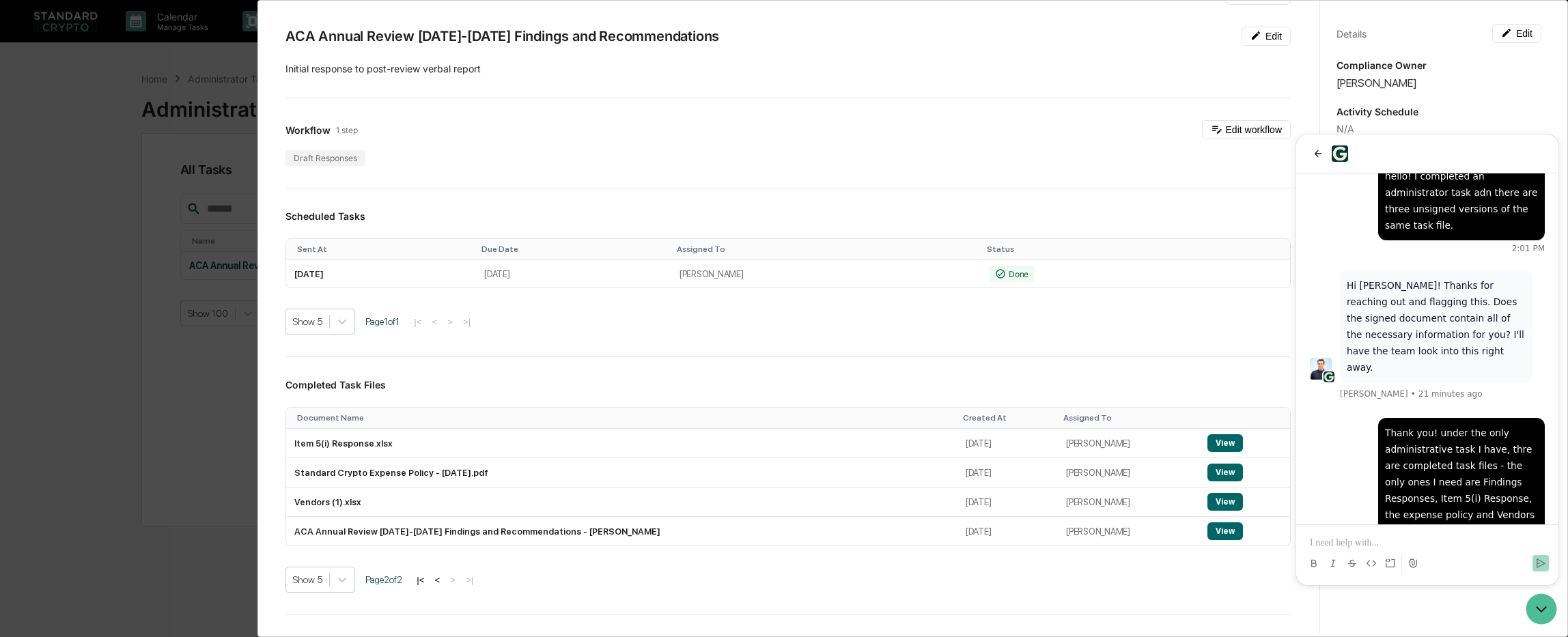
click at [92, 126] on div "Administrator Activity List ACA Annual Review [DATE]-[DATE] Findings and Recomm…" at bounding box center [784, 318] width 1568 height 637
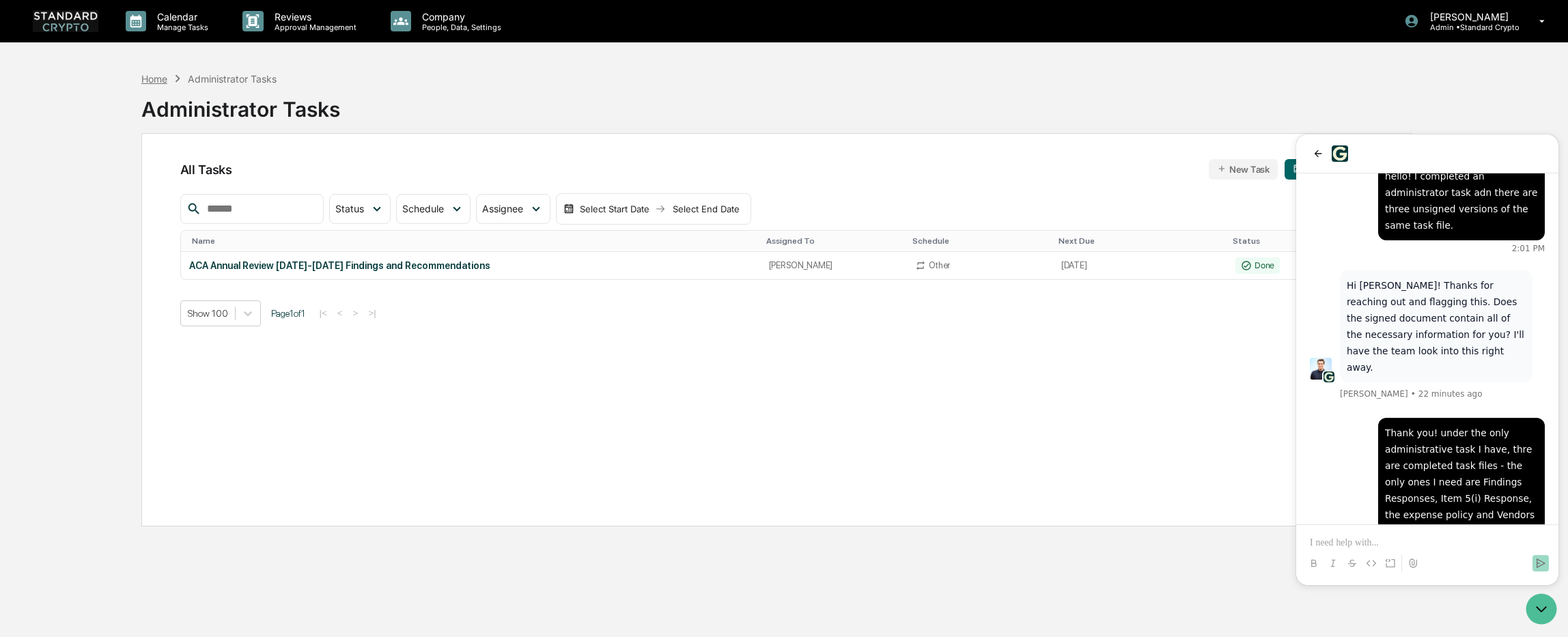
click at [144, 79] on div "Home" at bounding box center [155, 79] width 26 height 12
